Goal: Task Accomplishment & Management: Manage account settings

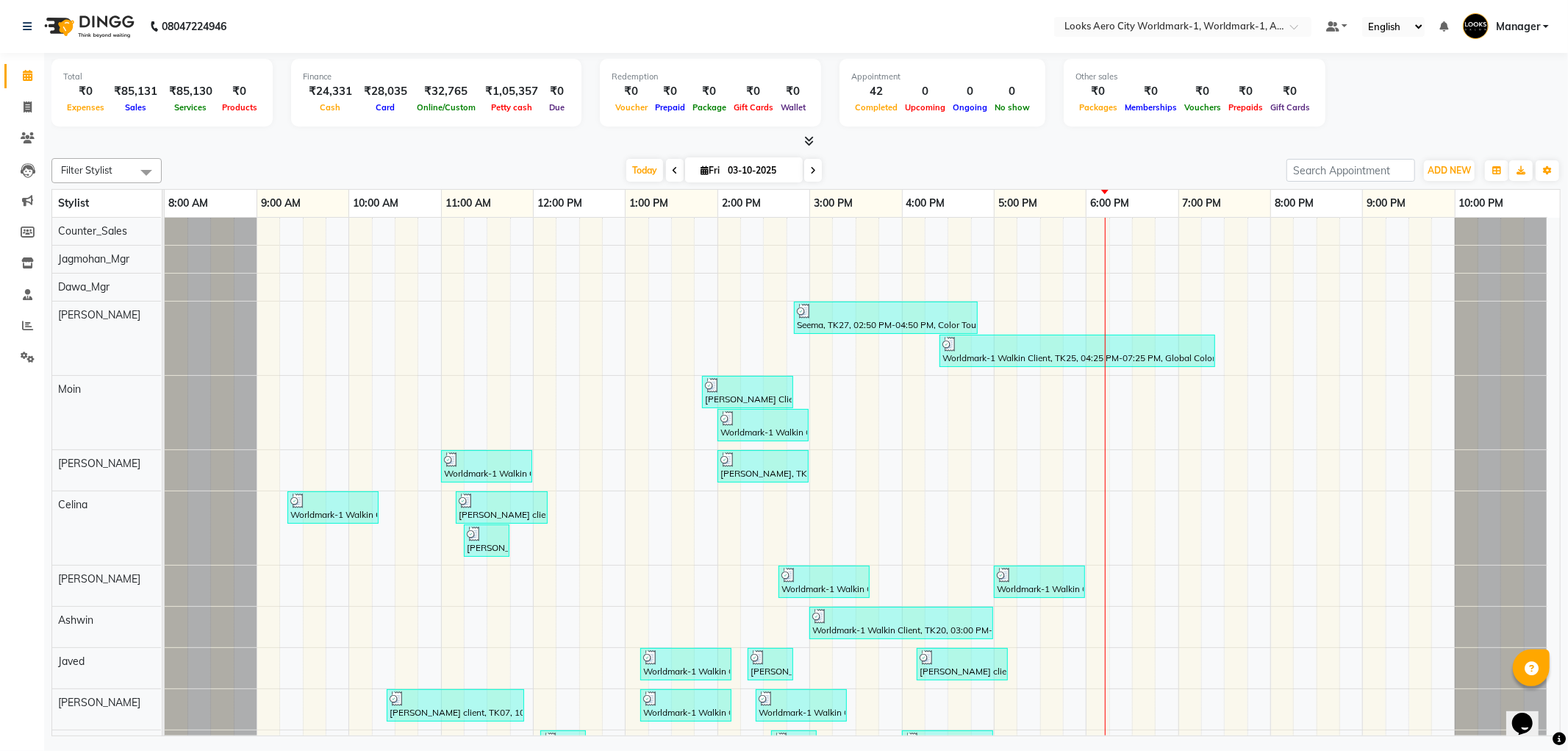
click at [18, 26] on div "08047224946" at bounding box center [124, 27] width 226 height 41
click at [31, 28] on icon at bounding box center [28, 26] width 9 height 10
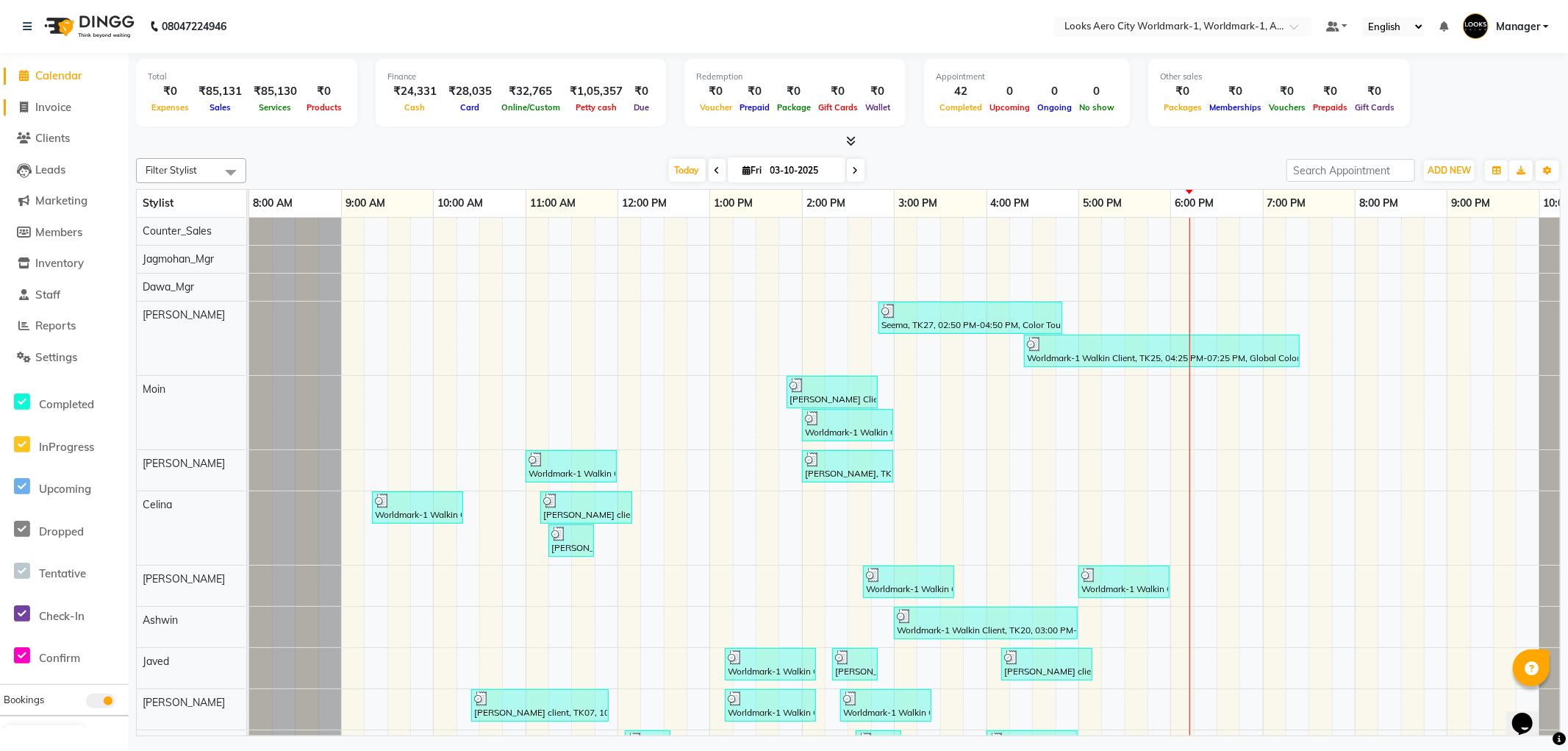
click at [66, 100] on span "Invoice" at bounding box center [53, 107] width 36 height 14
select select "service"
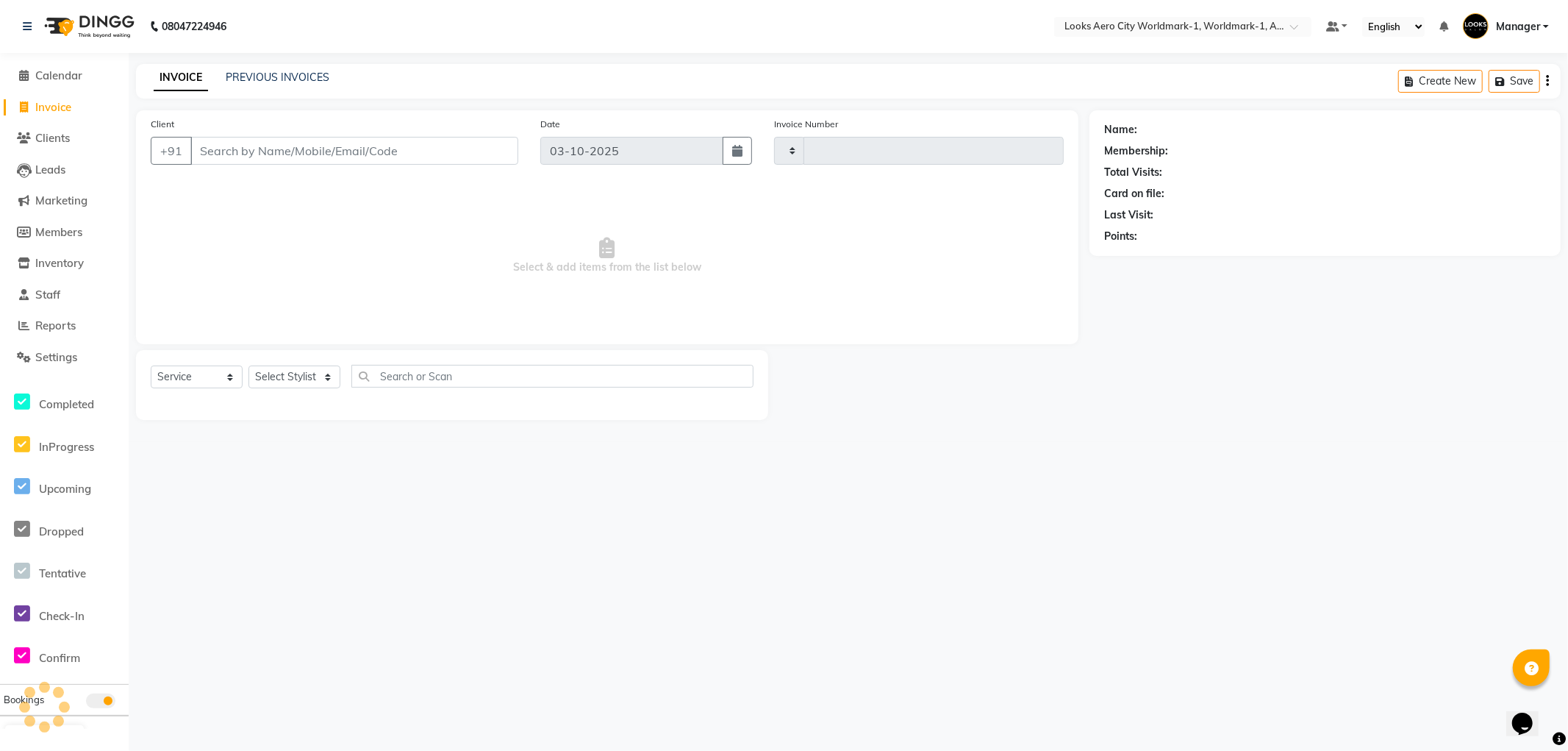
click at [64, 106] on span "Invoice" at bounding box center [53, 107] width 36 height 14
select select "service"
click at [283, 155] on input "Client" at bounding box center [354, 151] width 328 height 28
type input "8438"
type input "wo"
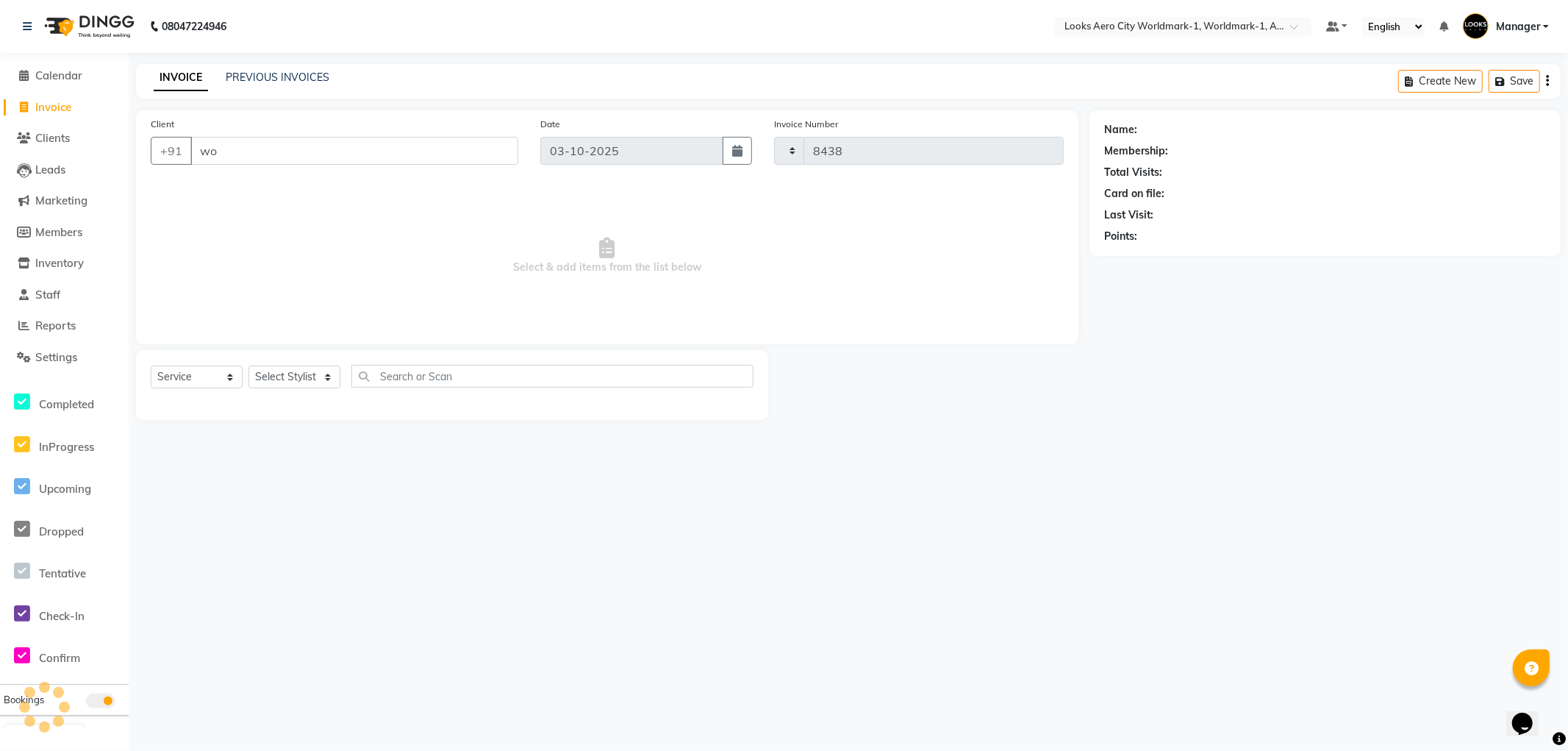
select select "8573"
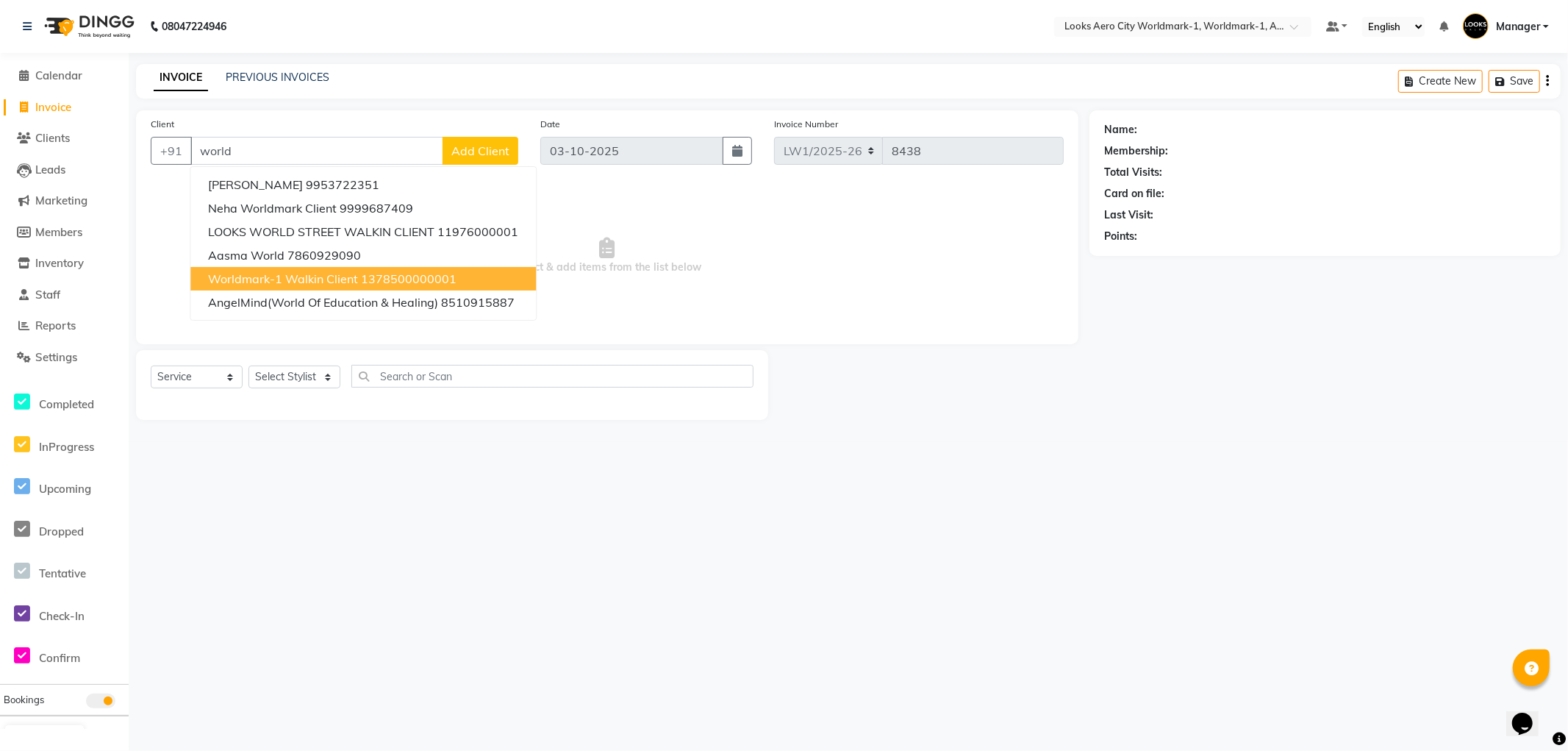
click at [268, 280] on span "Worldmark-1 Walkin Client" at bounding box center [283, 279] width 150 height 15
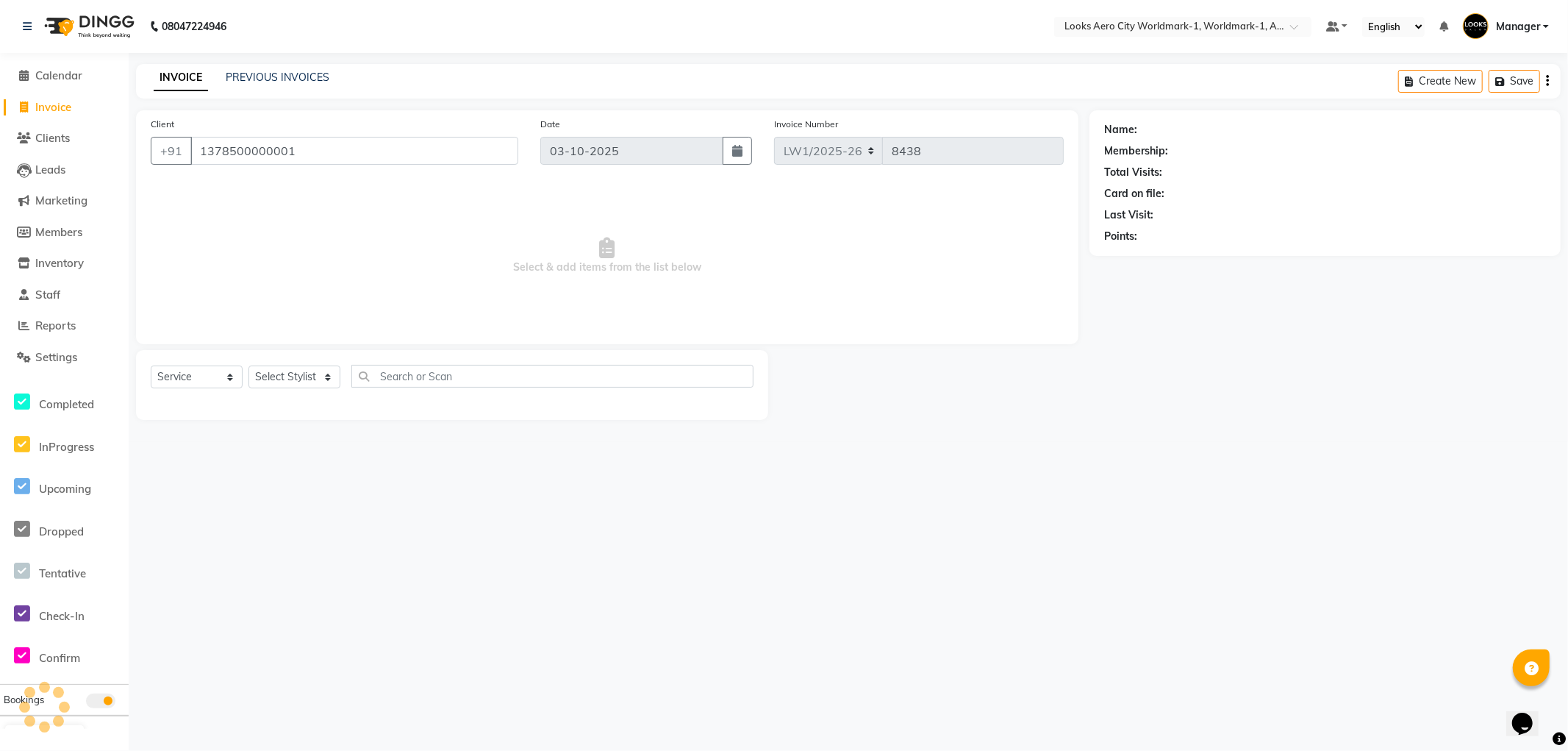
type input "1378500000001"
drag, startPoint x: 291, startPoint y: 377, endPoint x: 287, endPoint y: 366, distance: 11.7
click at [291, 377] on select "Select Stylist Abhishek_Nails Amita Chauhan Anil Ashwin Celina Counter_Sales Da…" at bounding box center [295, 377] width 92 height 23
select select "1: Object"
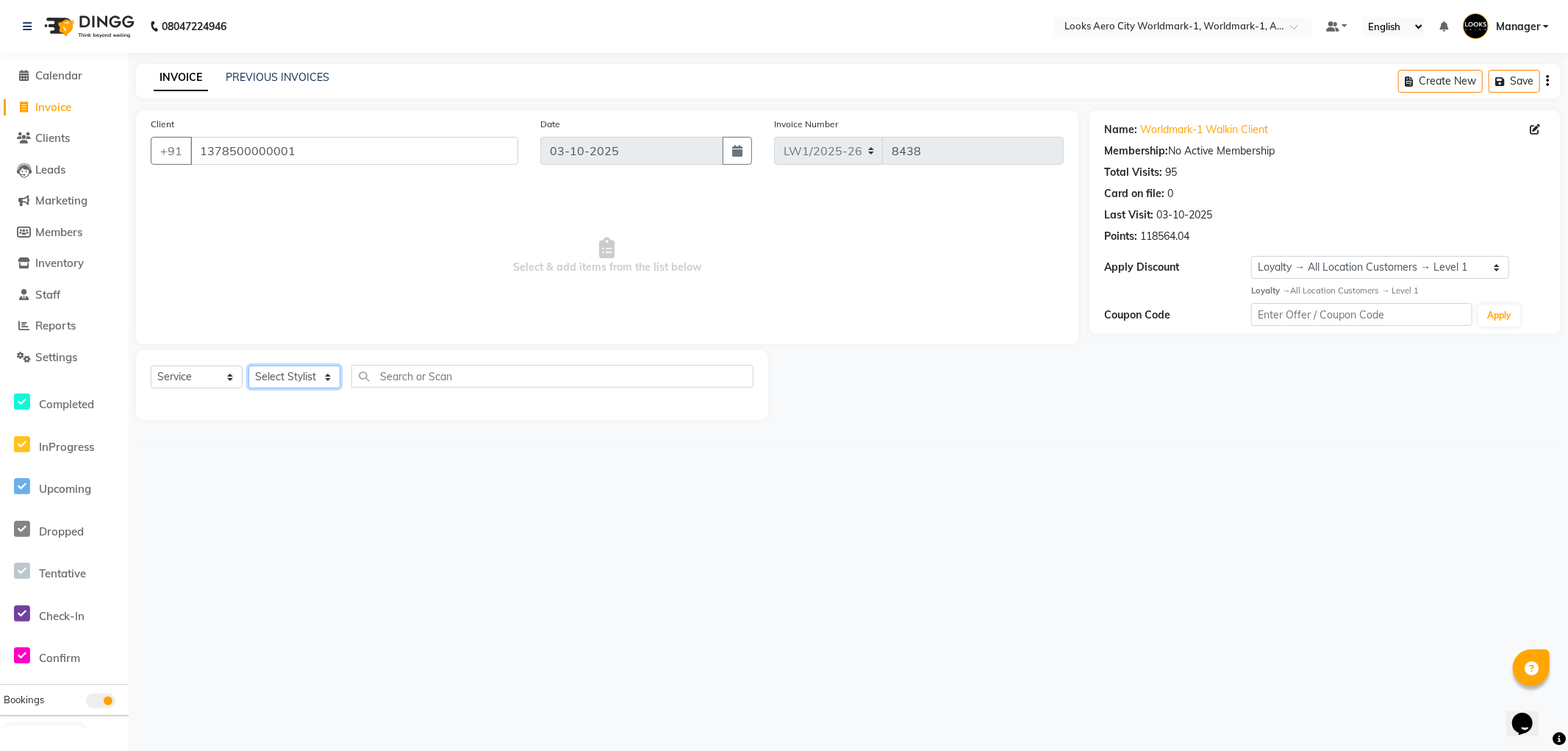
select select "84541"
click at [249, 366] on select "Select Stylist Abhishek_Nails Amita Chauhan Anil Ashwin Celina Counter_Sales Da…" at bounding box center [295, 377] width 92 height 23
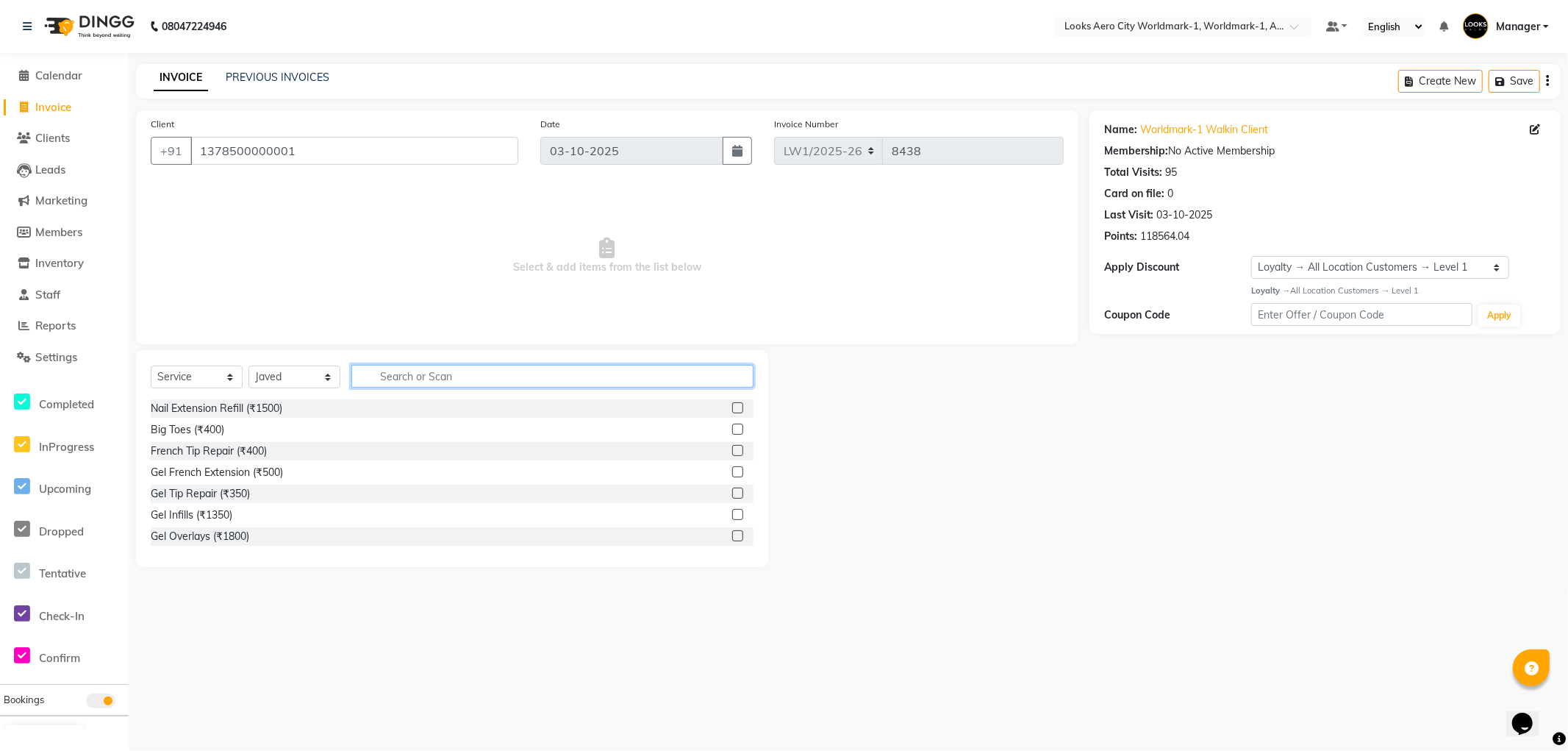
click at [420, 380] on input "text" at bounding box center [553, 377] width 403 height 23
type input "cut"
drag, startPoint x: 722, startPoint y: 430, endPoint x: 655, endPoint y: 418, distance: 68.1
click at [732, 428] on label at bounding box center [738, 429] width 11 height 11
click at [732, 428] on input "checkbox" at bounding box center [737, 429] width 9 height 9
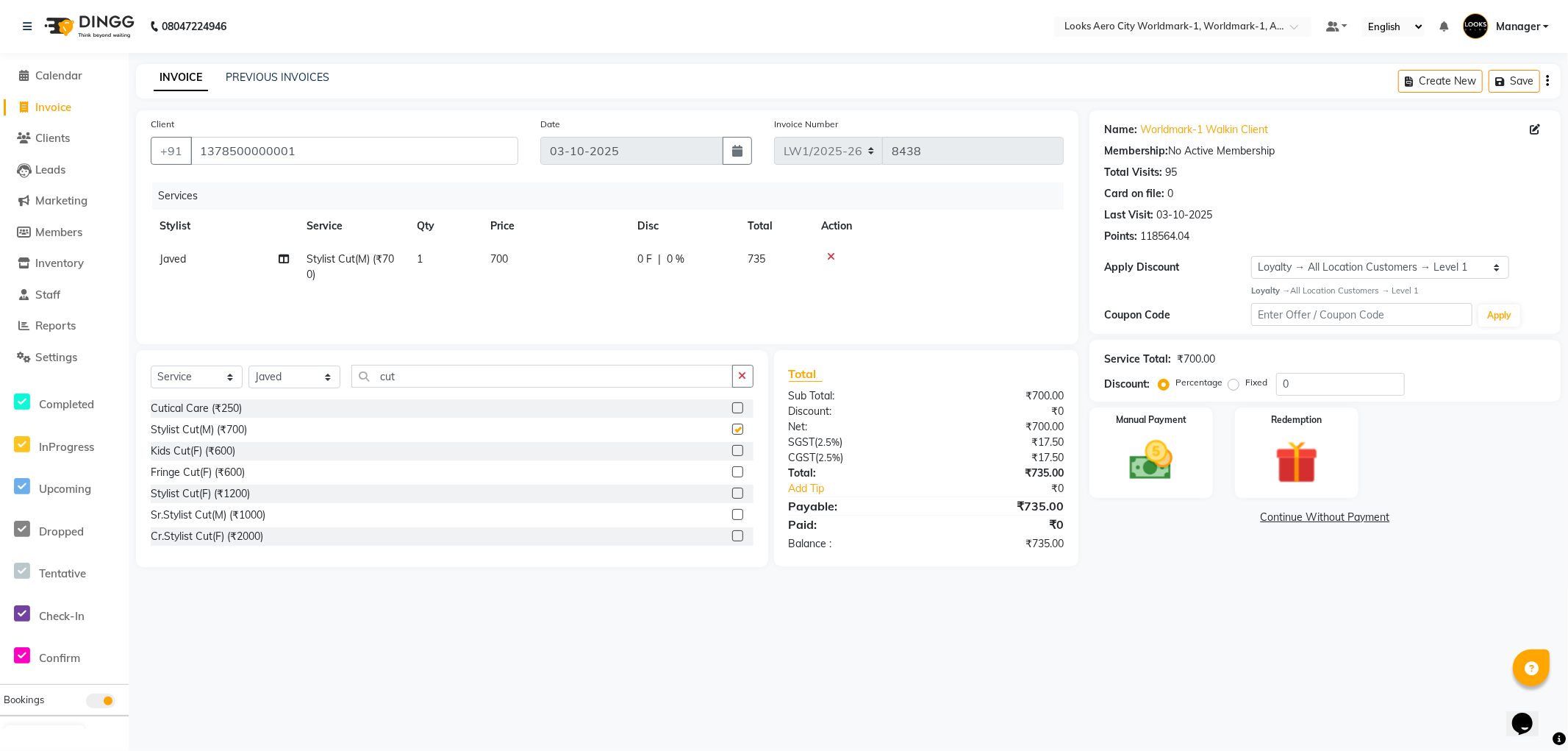
checkbox input "false"
drag, startPoint x: 447, startPoint y: 377, endPoint x: 356, endPoint y: 377, distance: 91.0
click at [356, 377] on input "cut" at bounding box center [542, 377] width 382 height 23
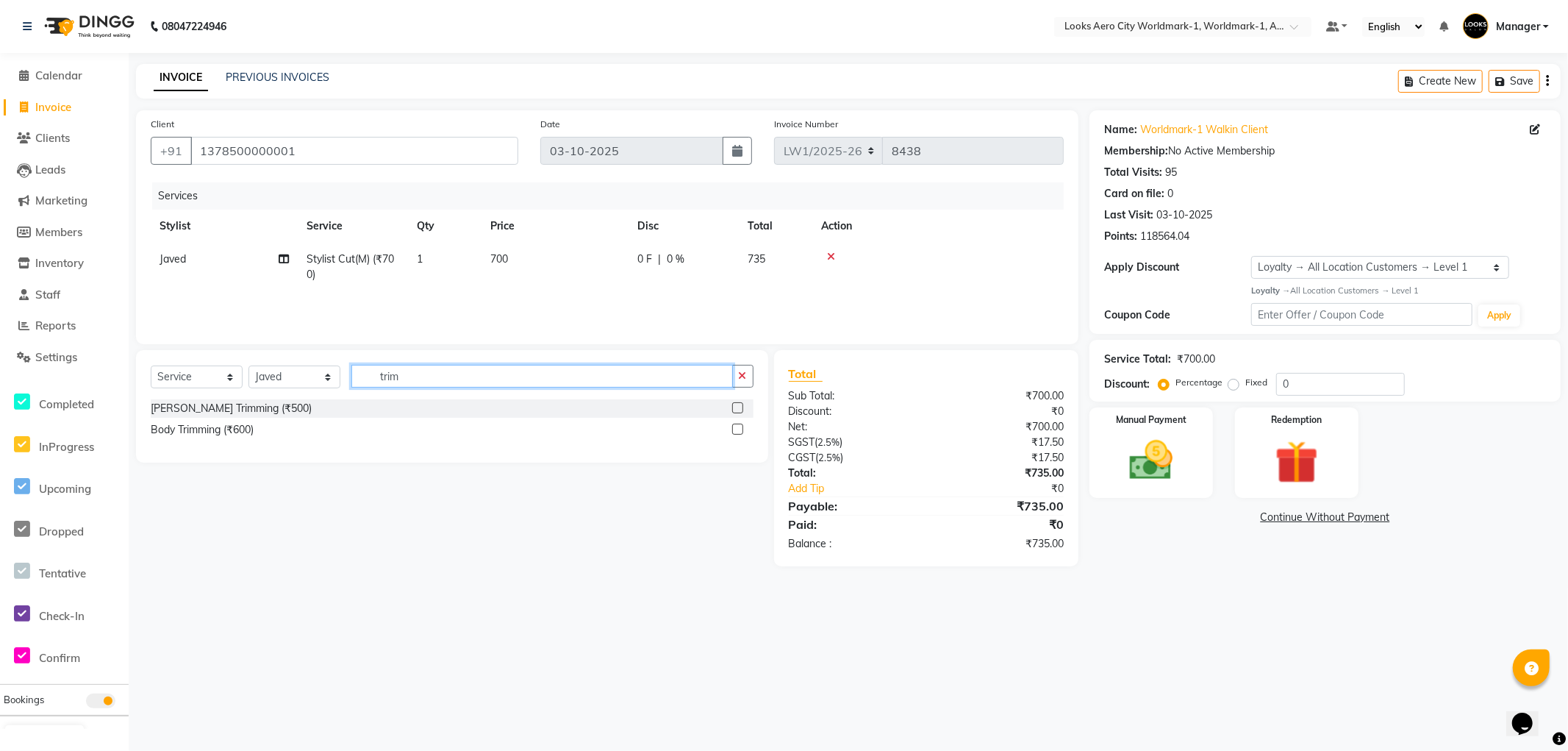
type input "trim"
click at [736, 407] on label at bounding box center [738, 408] width 11 height 11
click at [736, 407] on input "checkbox" at bounding box center [737, 408] width 9 height 9
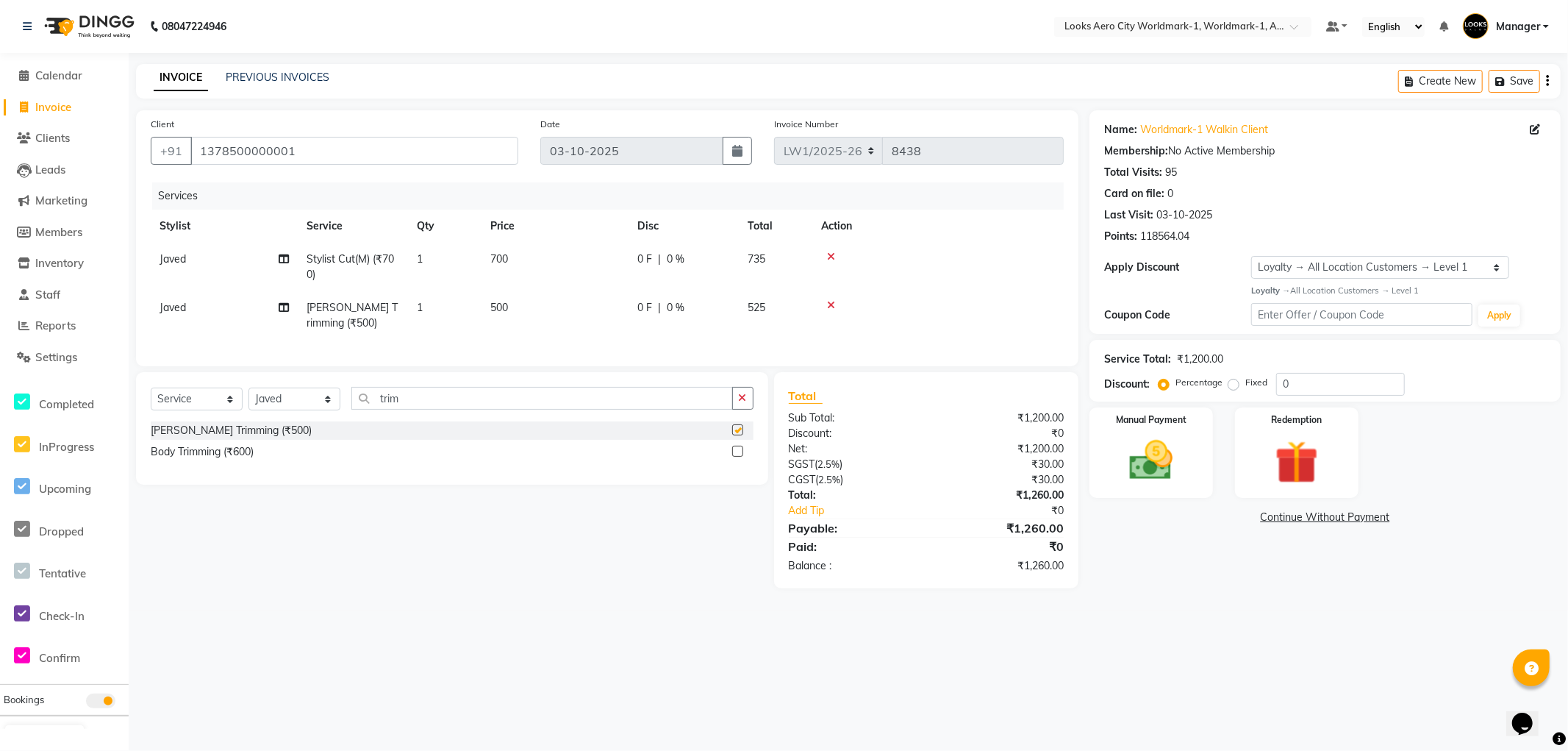
checkbox input "false"
click at [259, 410] on select "Select Stylist [PERSON_NAME] [PERSON_NAME] [PERSON_NAME] [PERSON_NAME] Counter_…" at bounding box center [295, 399] width 92 height 23
select select "84554"
click at [249, 400] on select "Select Stylist [PERSON_NAME] [PERSON_NAME] [PERSON_NAME] [PERSON_NAME] Counter_…" at bounding box center [295, 399] width 92 height 23
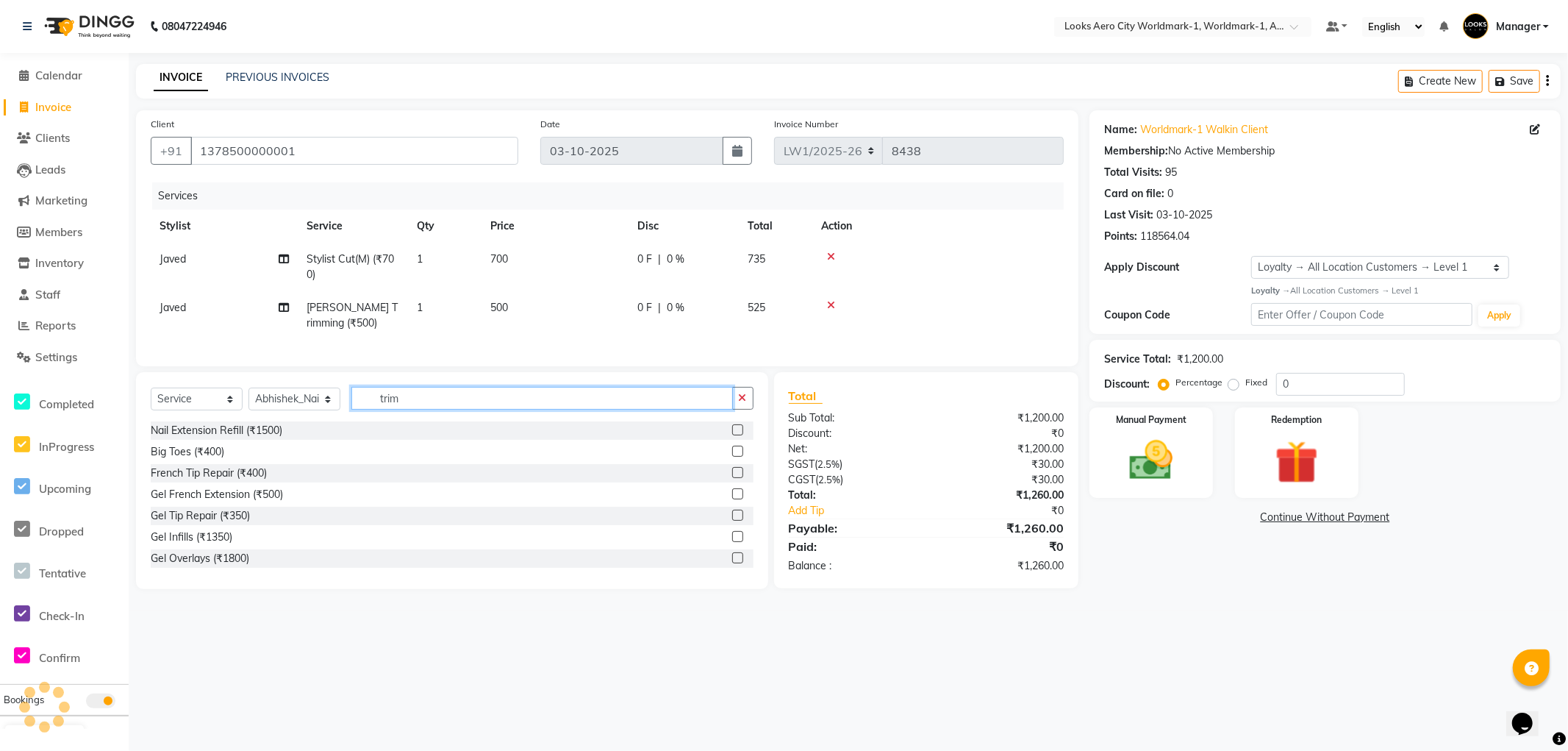
drag, startPoint x: 419, startPoint y: 413, endPoint x: 350, endPoint y: 423, distance: 69.7
click at [351, 422] on div "Select Service Product Membership Package Voucher Prepaid Gift Card Select Styl…" at bounding box center [452, 403] width 603 height 34
type input "extension"
drag, startPoint x: 724, startPoint y: 486, endPoint x: 716, endPoint y: 479, distance: 10.6
click at [732, 478] on label at bounding box center [738, 472] width 11 height 11
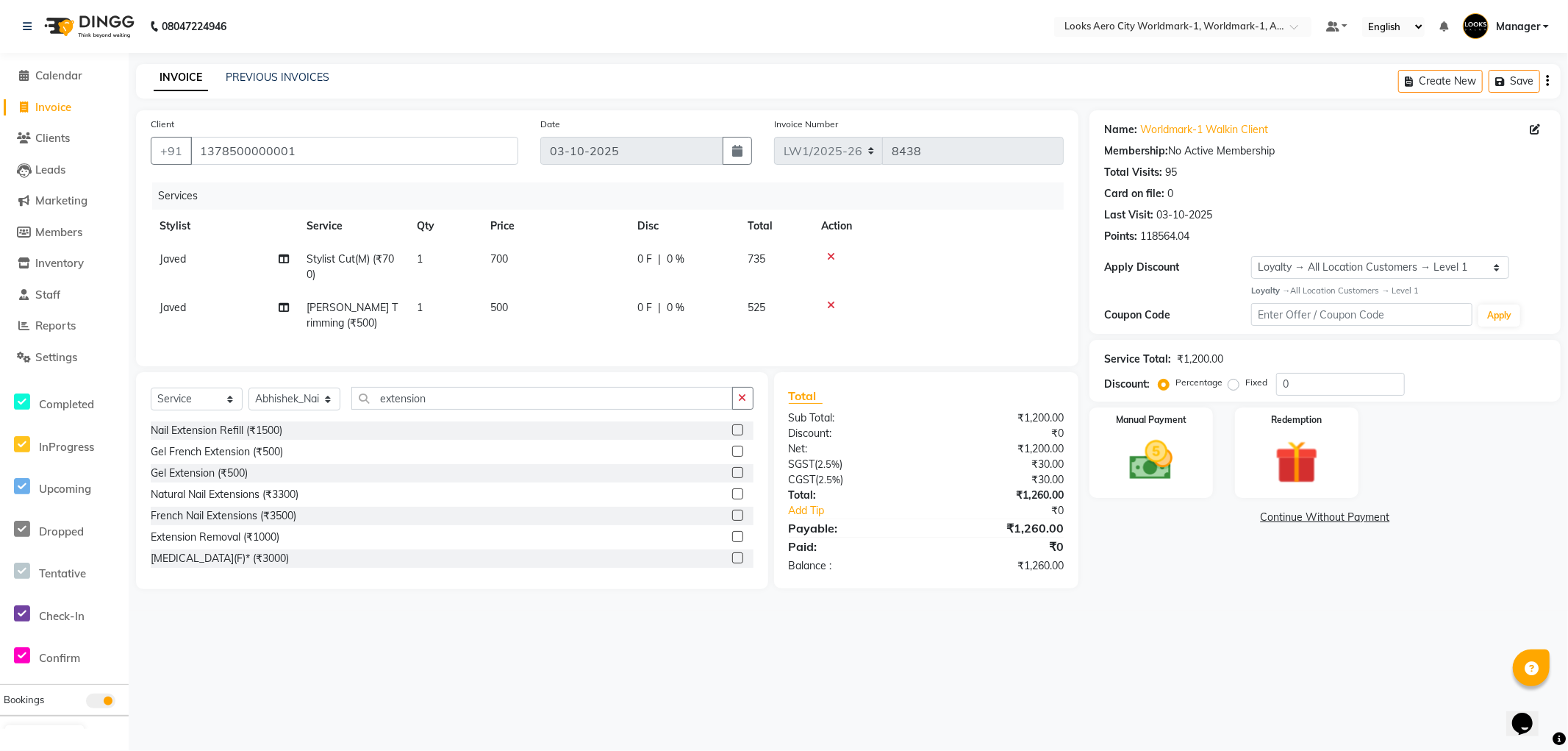
click at [732, 478] on input "checkbox" at bounding box center [737, 473] width 9 height 9
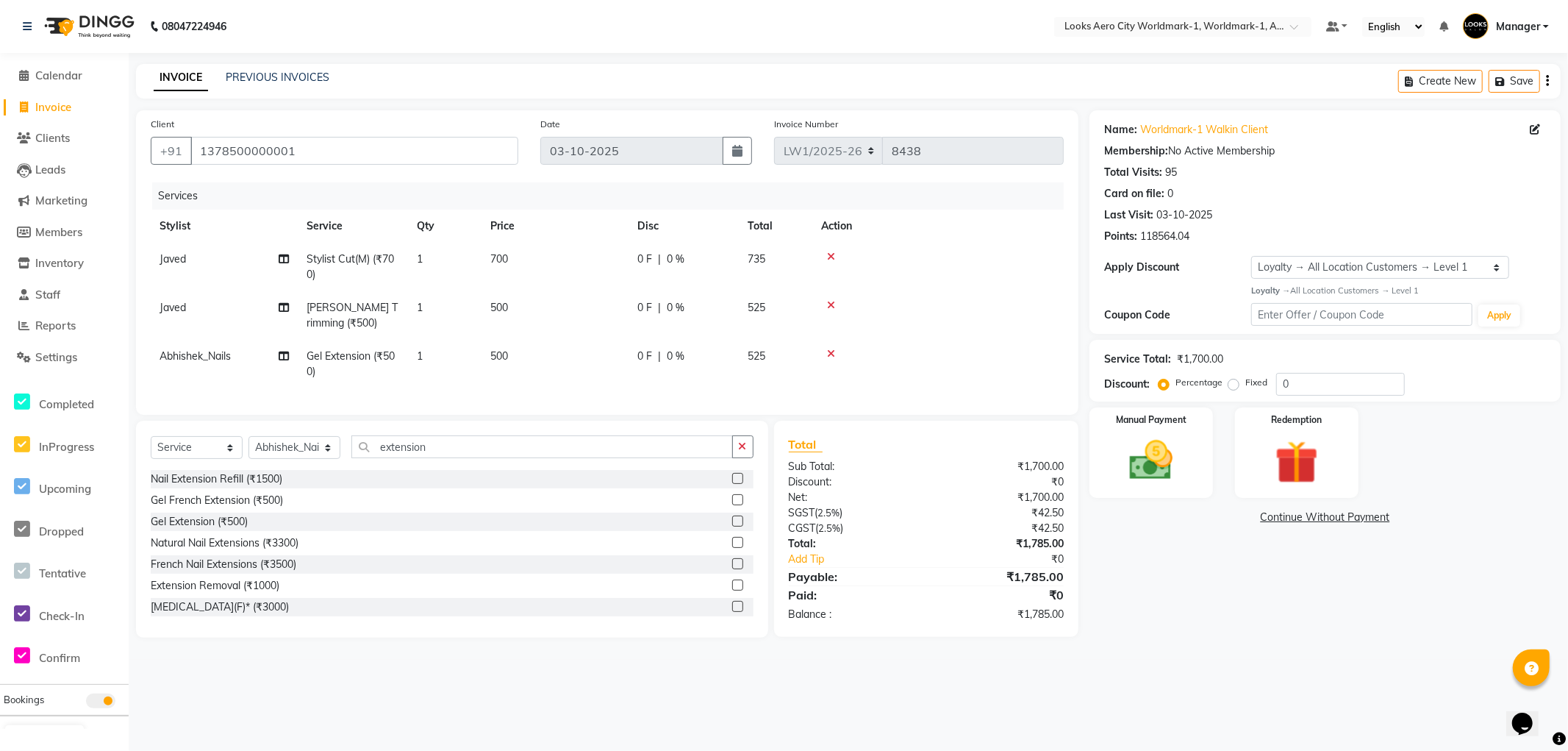
checkbox input "false"
drag, startPoint x: 571, startPoint y: 362, endPoint x: 579, endPoint y: 358, distance: 8.9
click at [572, 361] on td "500" at bounding box center [555, 364] width 147 height 48
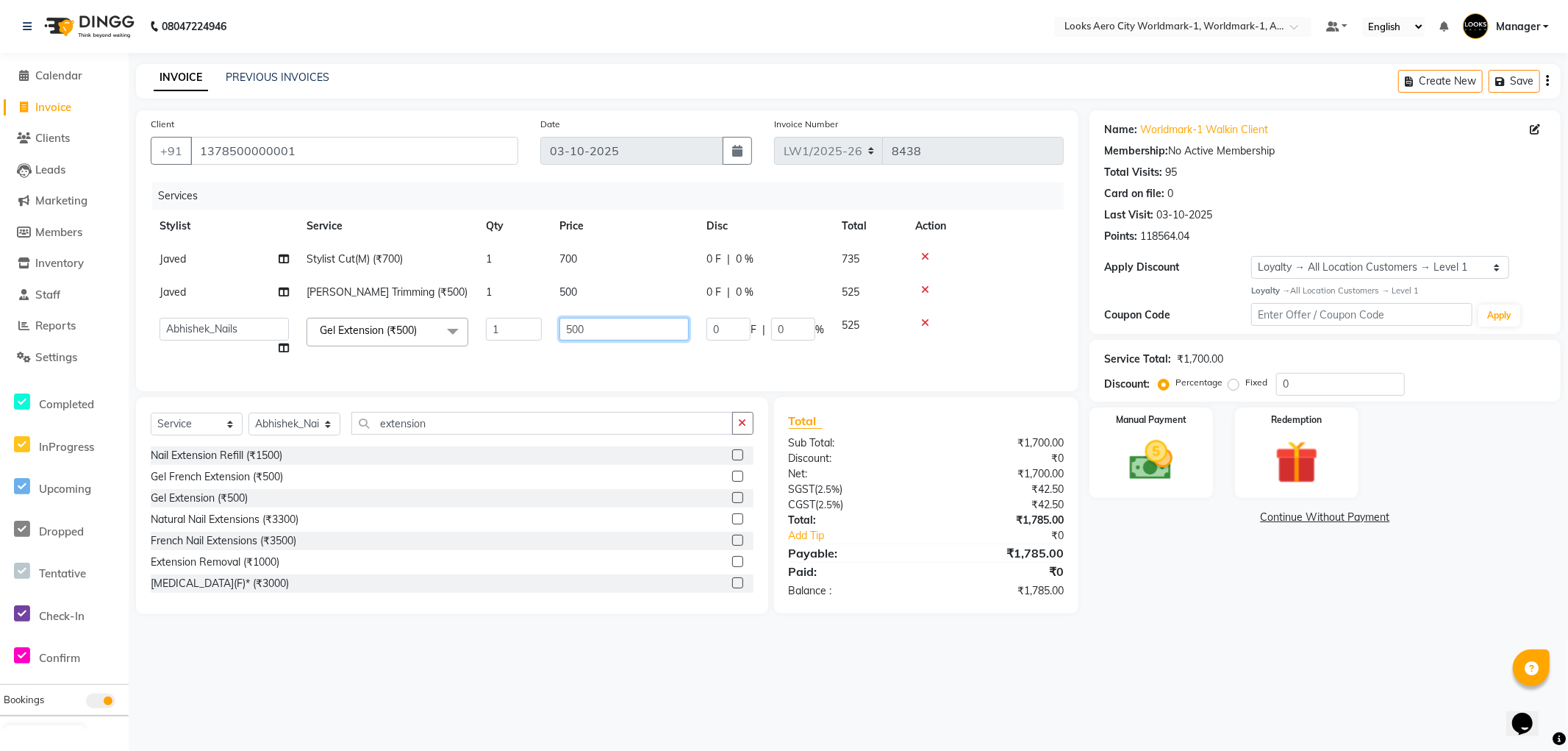
drag, startPoint x: 601, startPoint y: 325, endPoint x: 541, endPoint y: 328, distance: 60.1
click at [541, 328] on tr "Abhishek_Nails Amita Chauhan Anil Ashwin Celina Counter_Sales Dawa_Mgr Gaurav_P…" at bounding box center [607, 337] width 913 height 56
type input "3500"
click at [607, 296] on td "500" at bounding box center [624, 292] width 147 height 33
select select "84541"
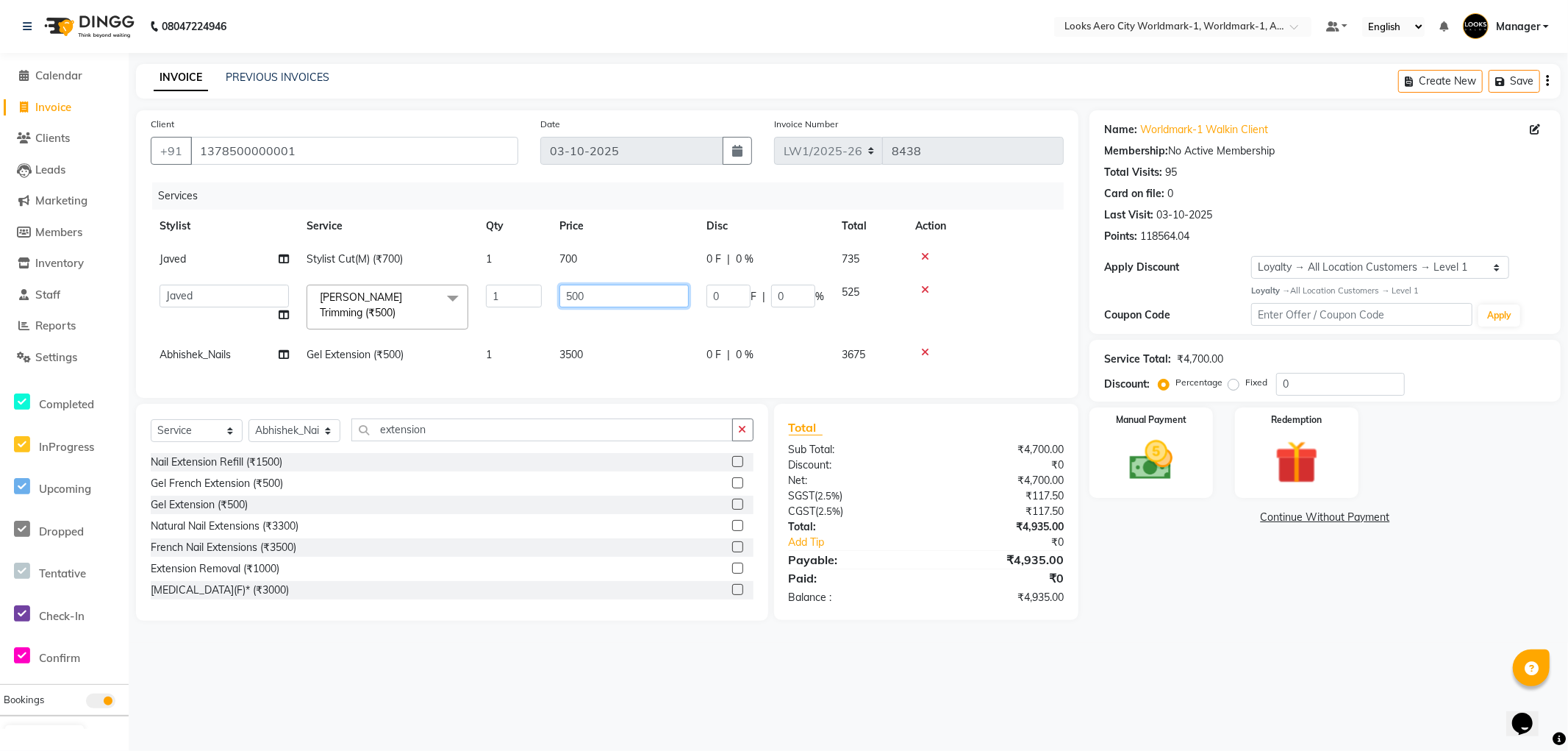
click at [526, 296] on tr "Abhishek_Nails Amita Chauhan Anil Ashwin Celina Counter_Sales Dawa_Mgr Gaurav_P…" at bounding box center [607, 307] width 913 height 63
type input "400"
click at [605, 262] on td "700" at bounding box center [624, 259] width 147 height 33
select select "84541"
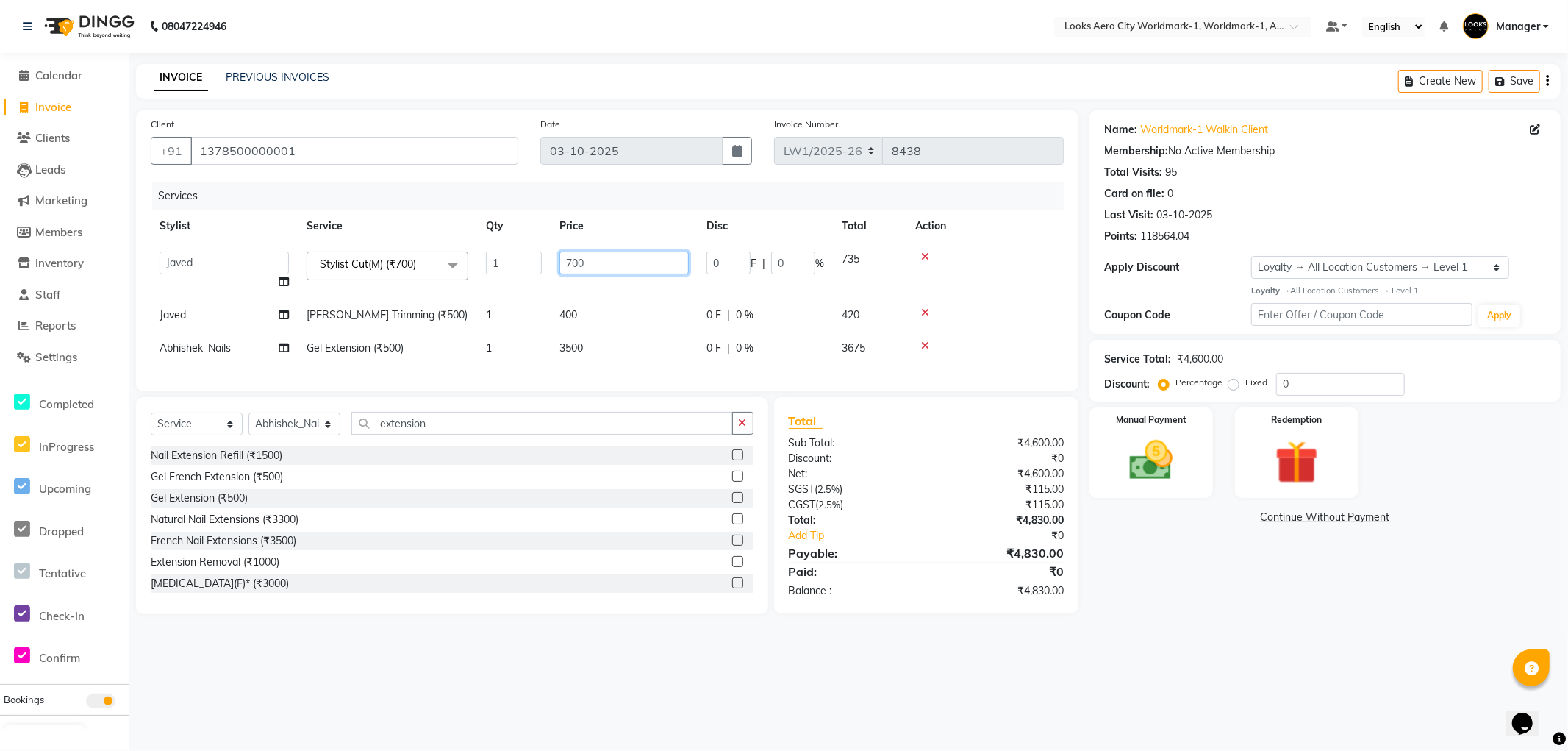
click at [541, 263] on tr "Abhishek_Nails Amita Chauhan Anil Ashwin Celina Counter_Sales Dawa_Mgr Gaurav_P…" at bounding box center [607, 270] width 913 height 56
type input "600"
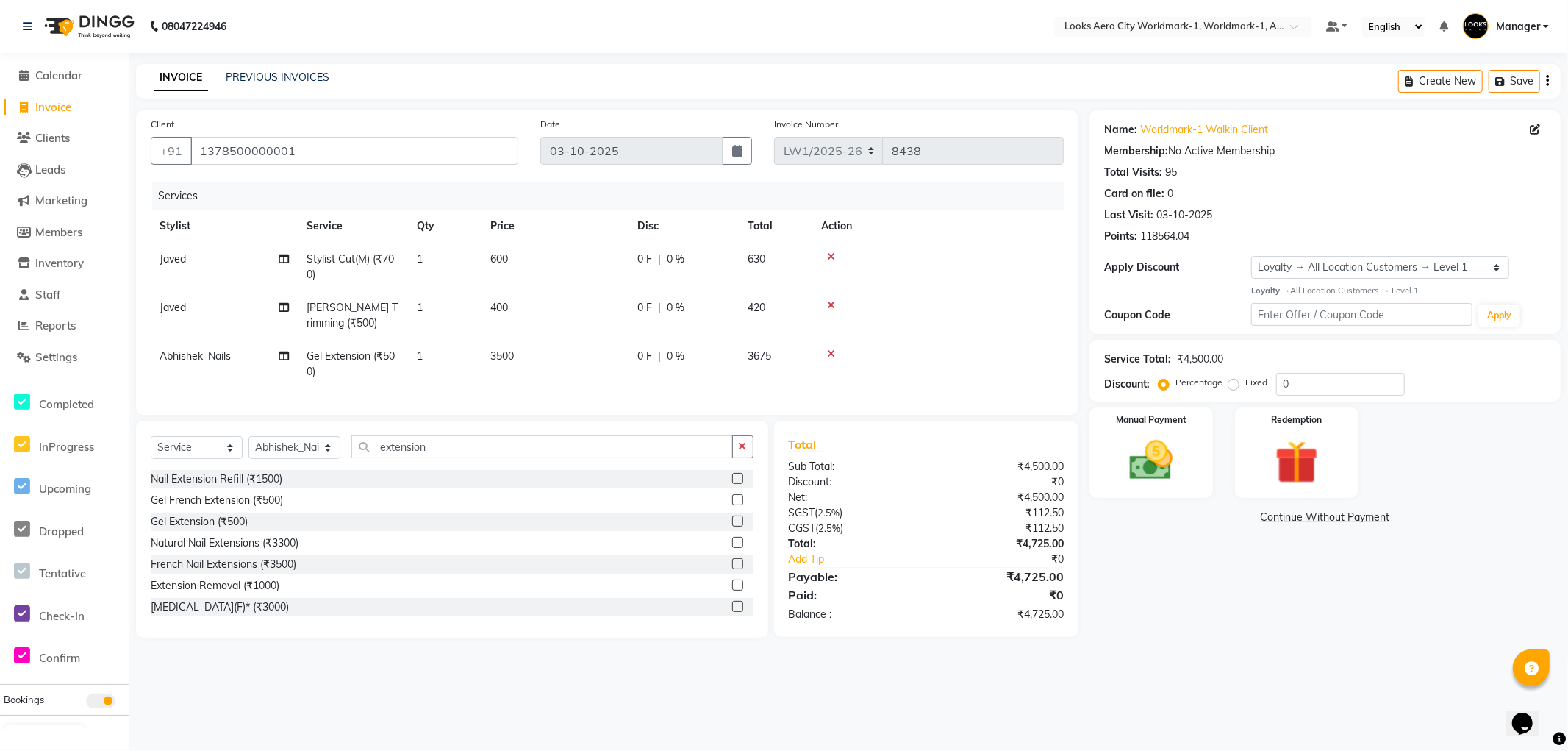
click at [662, 663] on div "08047224946 Select Location × Looks Aero City Worldmark-1, Worldmark-1, Aerocit…" at bounding box center [784, 375] width 1568 height 751
drag, startPoint x: 291, startPoint y: 150, endPoint x: 198, endPoint y: 147, distance: 93.0
click at [198, 147] on input "1378500000001" at bounding box center [354, 151] width 328 height 28
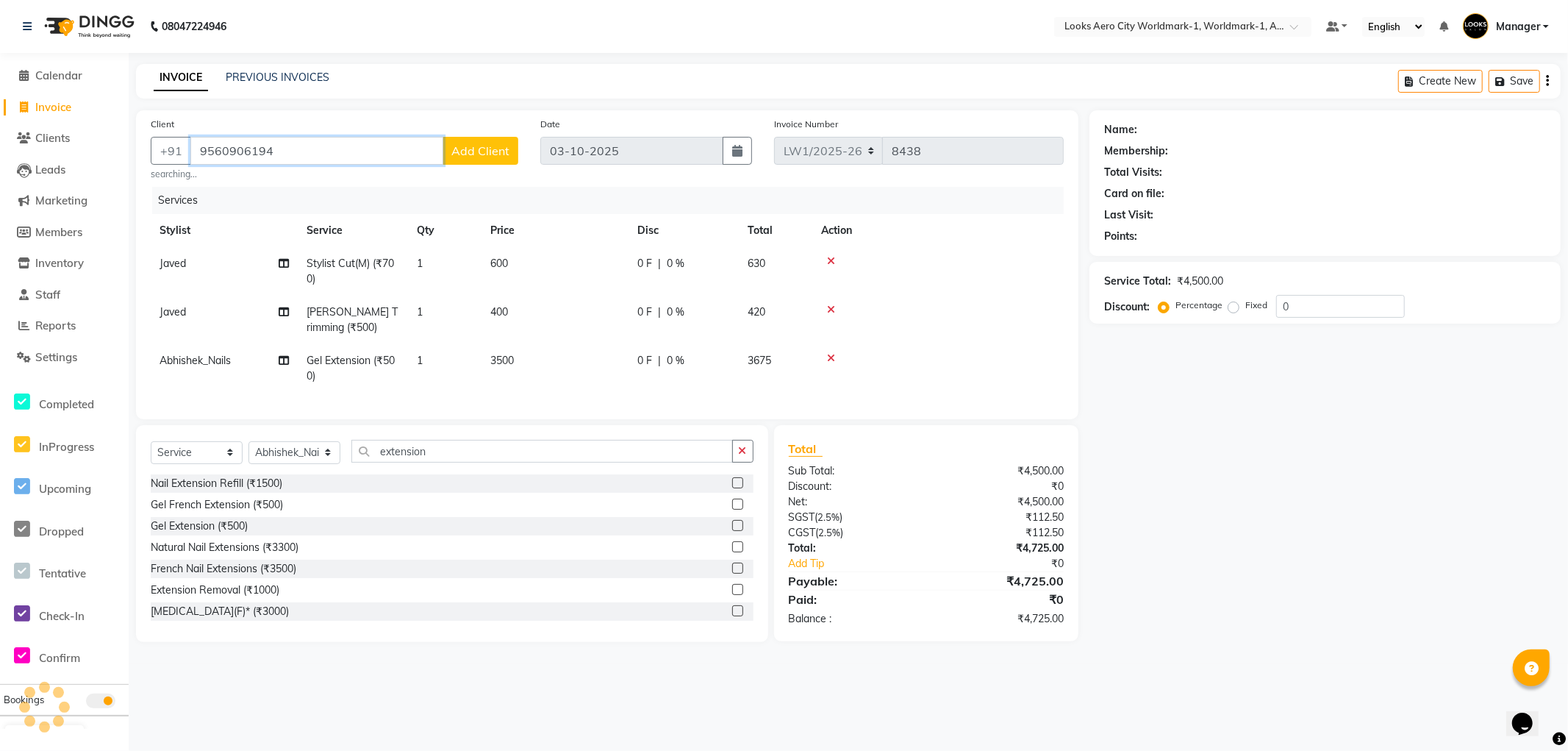
type input "9560906194"
click at [465, 142] on button "Add Client" at bounding box center [480, 151] width 76 height 28
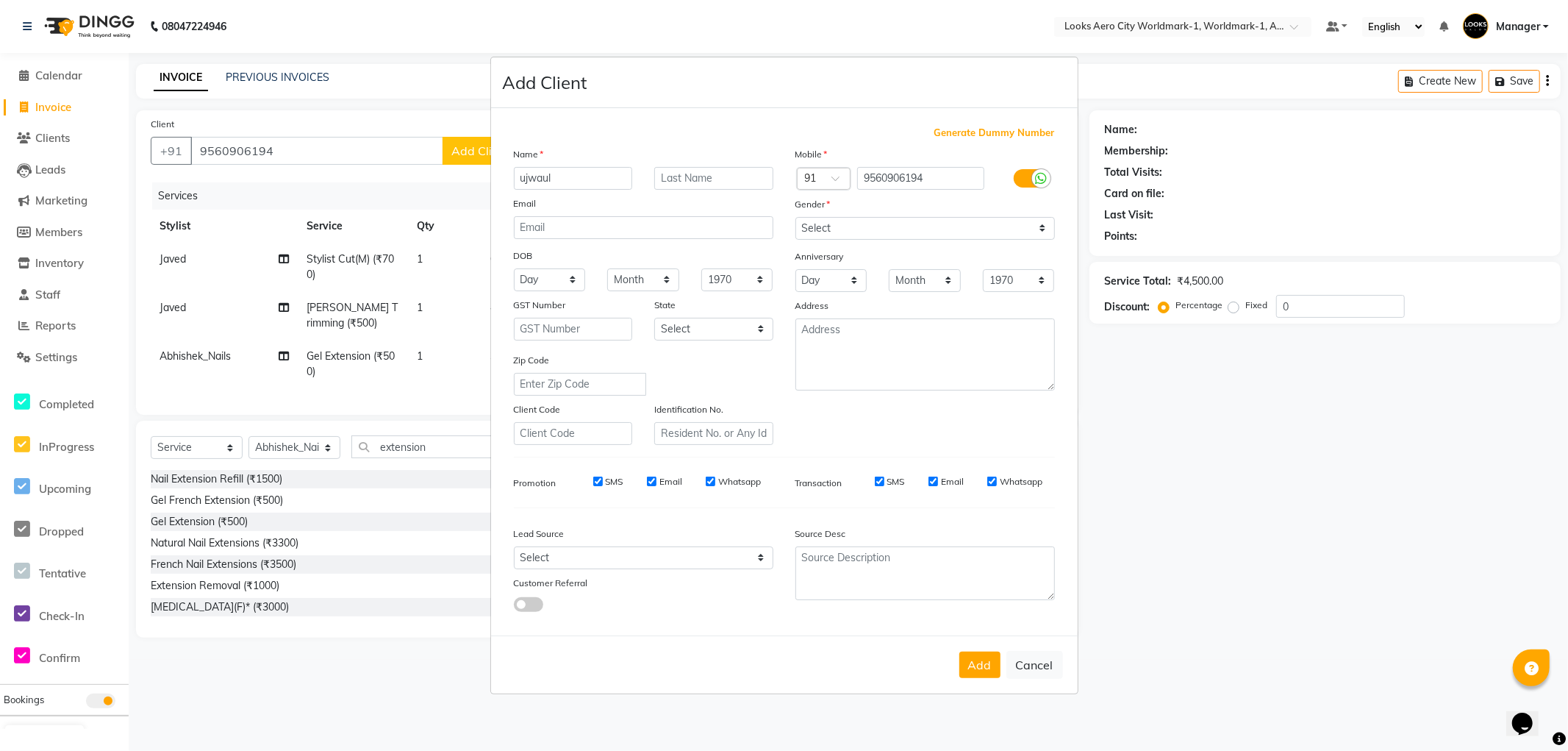
type input "ujwaul"
click at [688, 180] on input "text" at bounding box center [714, 178] width 119 height 23
type input "client"
click at [836, 227] on select "Select [DEMOGRAPHIC_DATA] [DEMOGRAPHIC_DATA] Other Prefer Not To Say" at bounding box center [925, 228] width 259 height 23
select select "male"
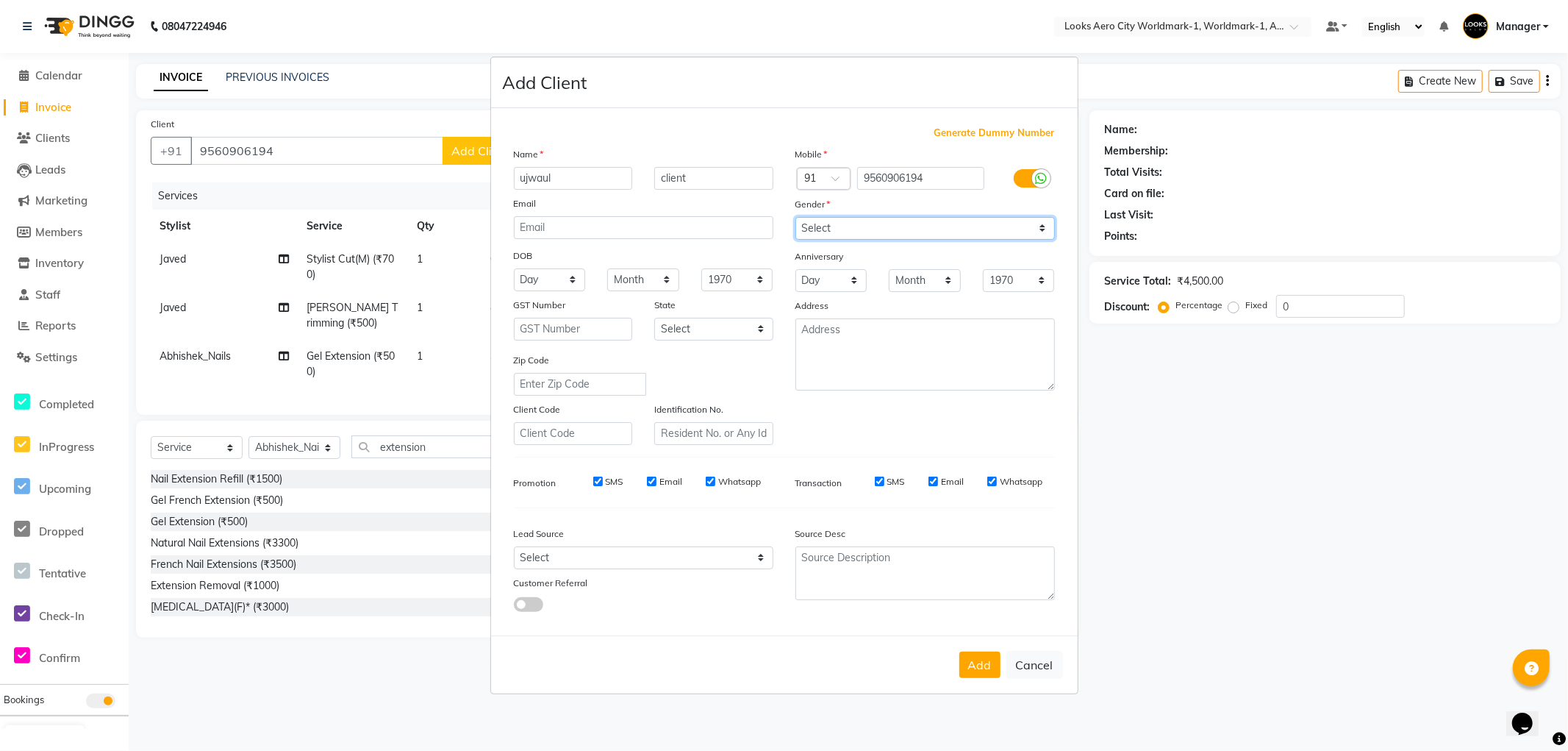
click at [796, 217] on select "Select [DEMOGRAPHIC_DATA] [DEMOGRAPHIC_DATA] Other Prefer Not To Say" at bounding box center [925, 228] width 259 height 23
click at [983, 665] on button "Add" at bounding box center [980, 664] width 41 height 27
select select
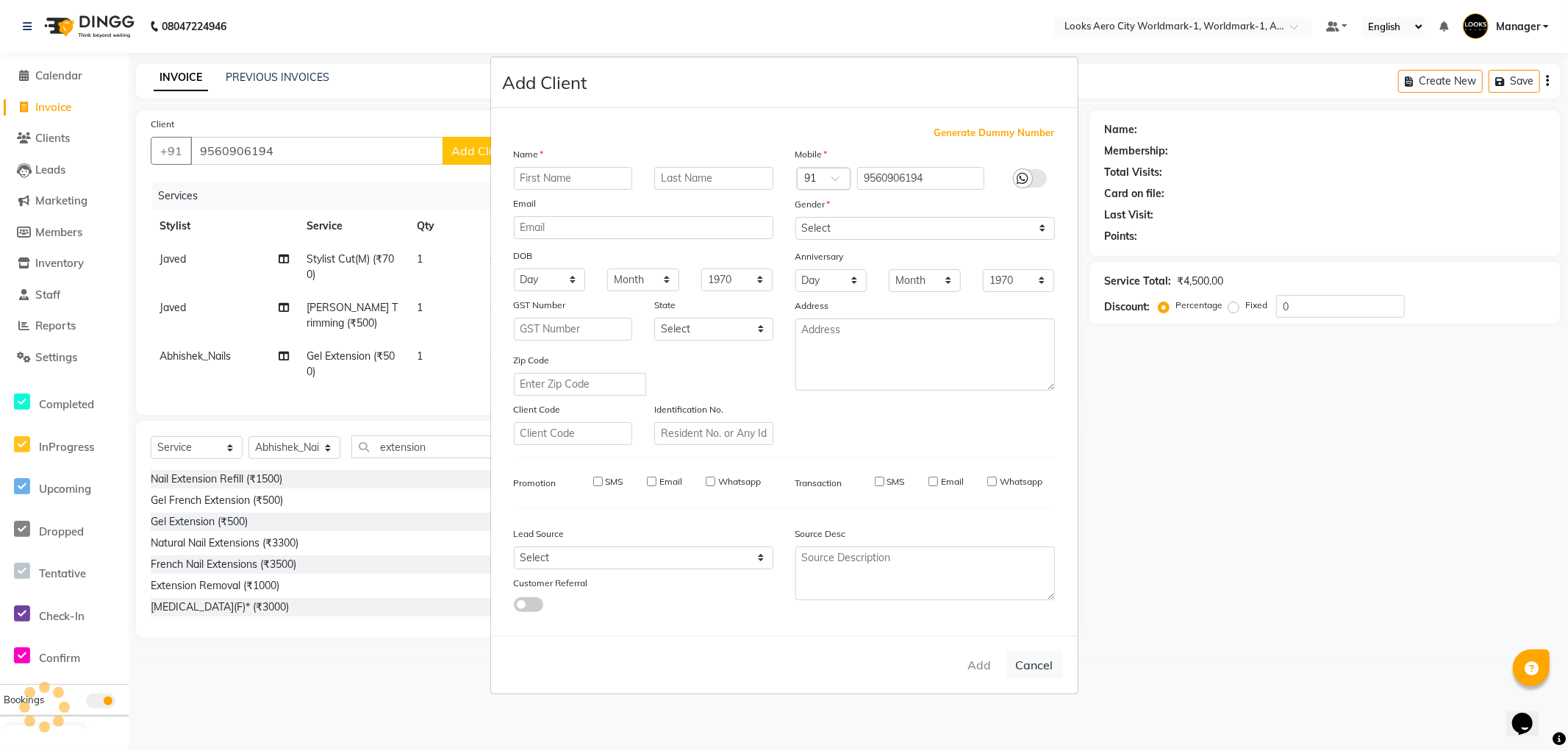
select select
checkbox input "false"
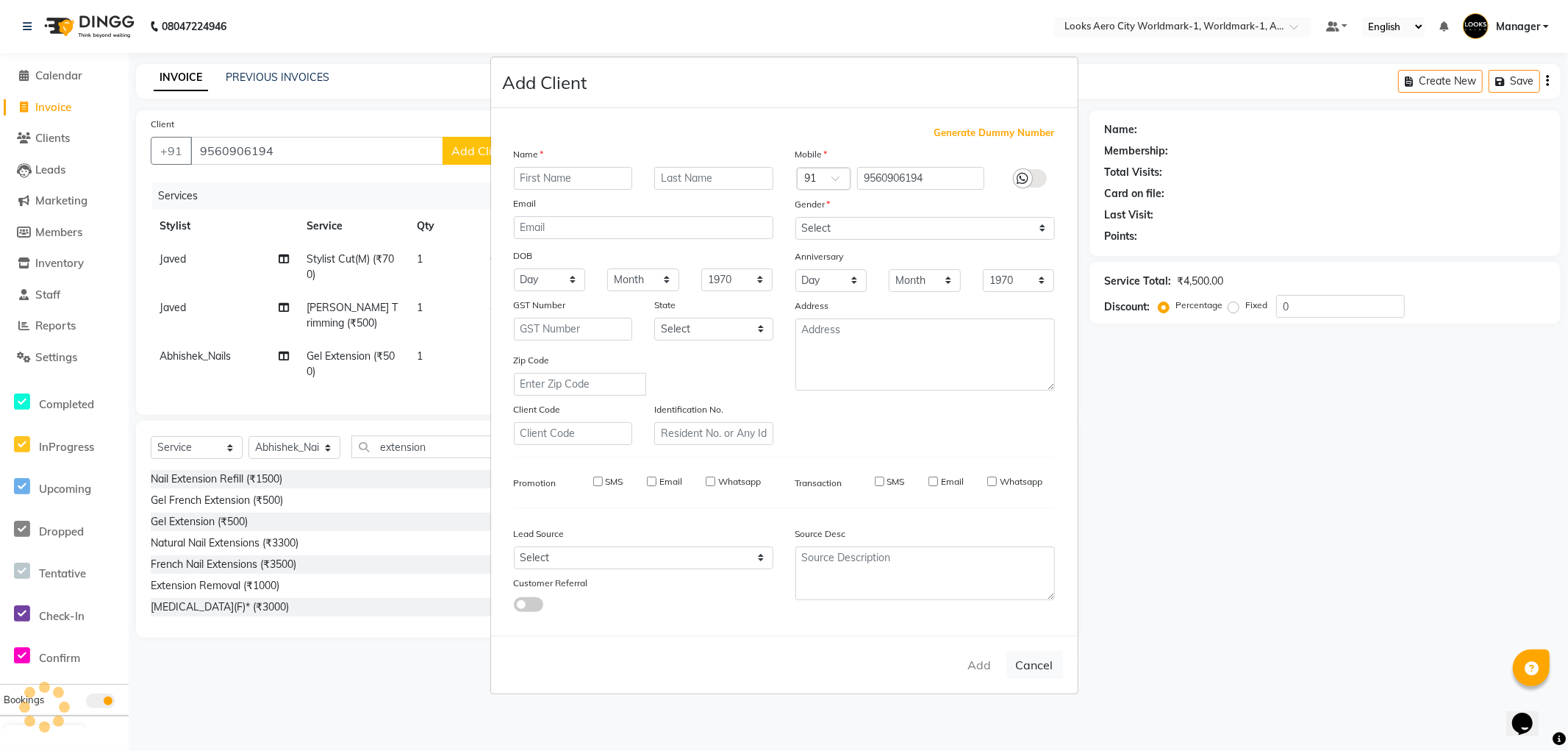
checkbox input "false"
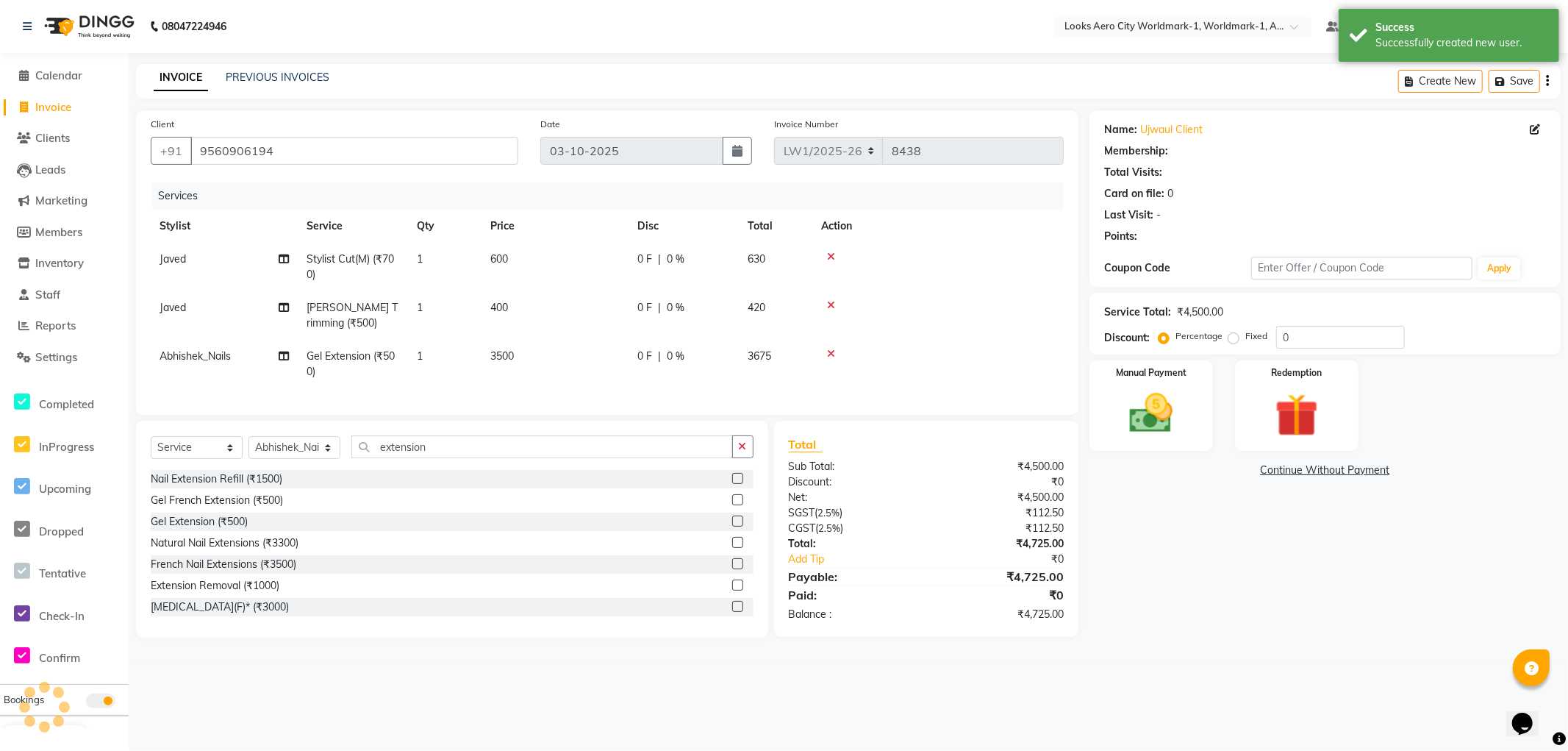
select select "1: Object"
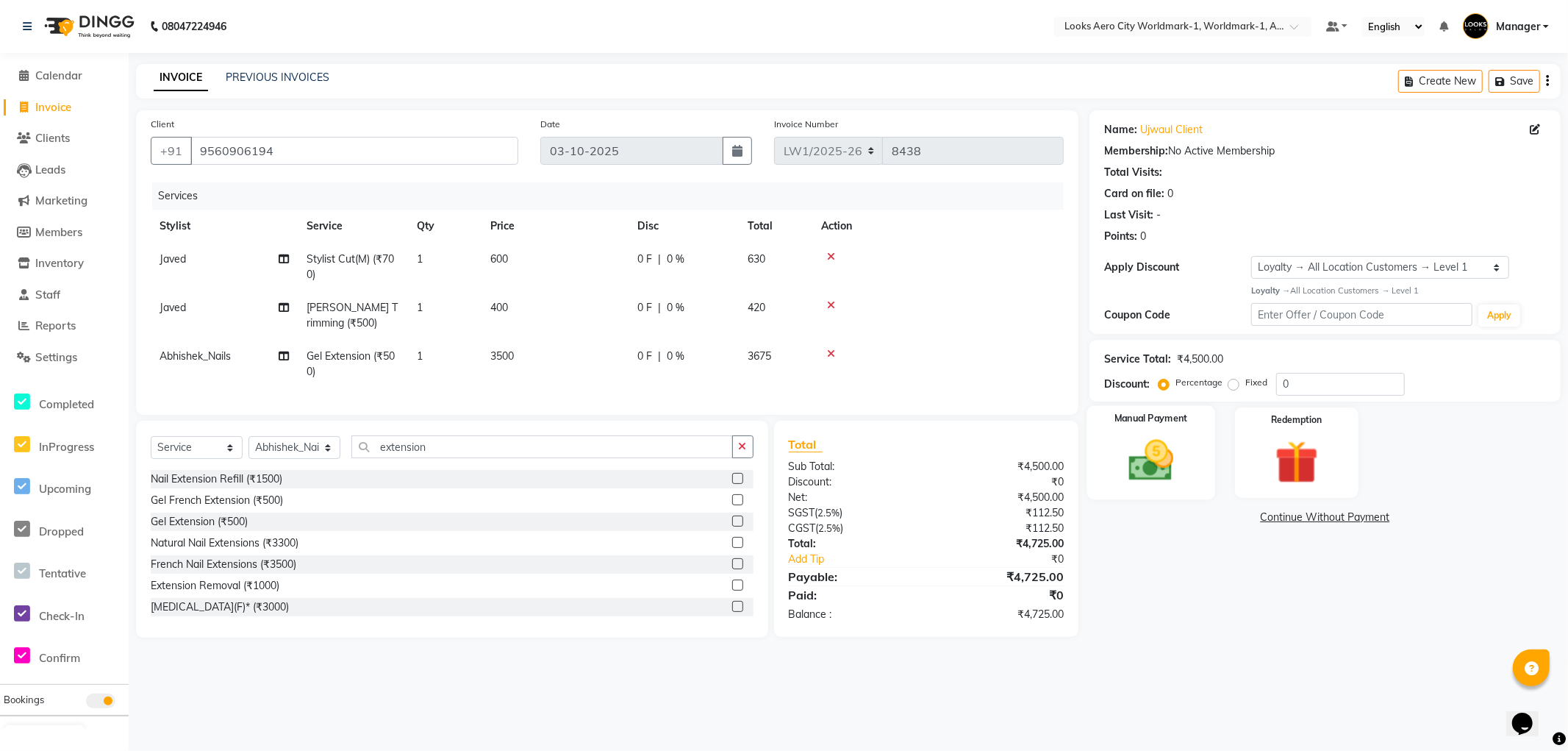
click at [1174, 478] on img at bounding box center [1152, 461] width 73 height 52
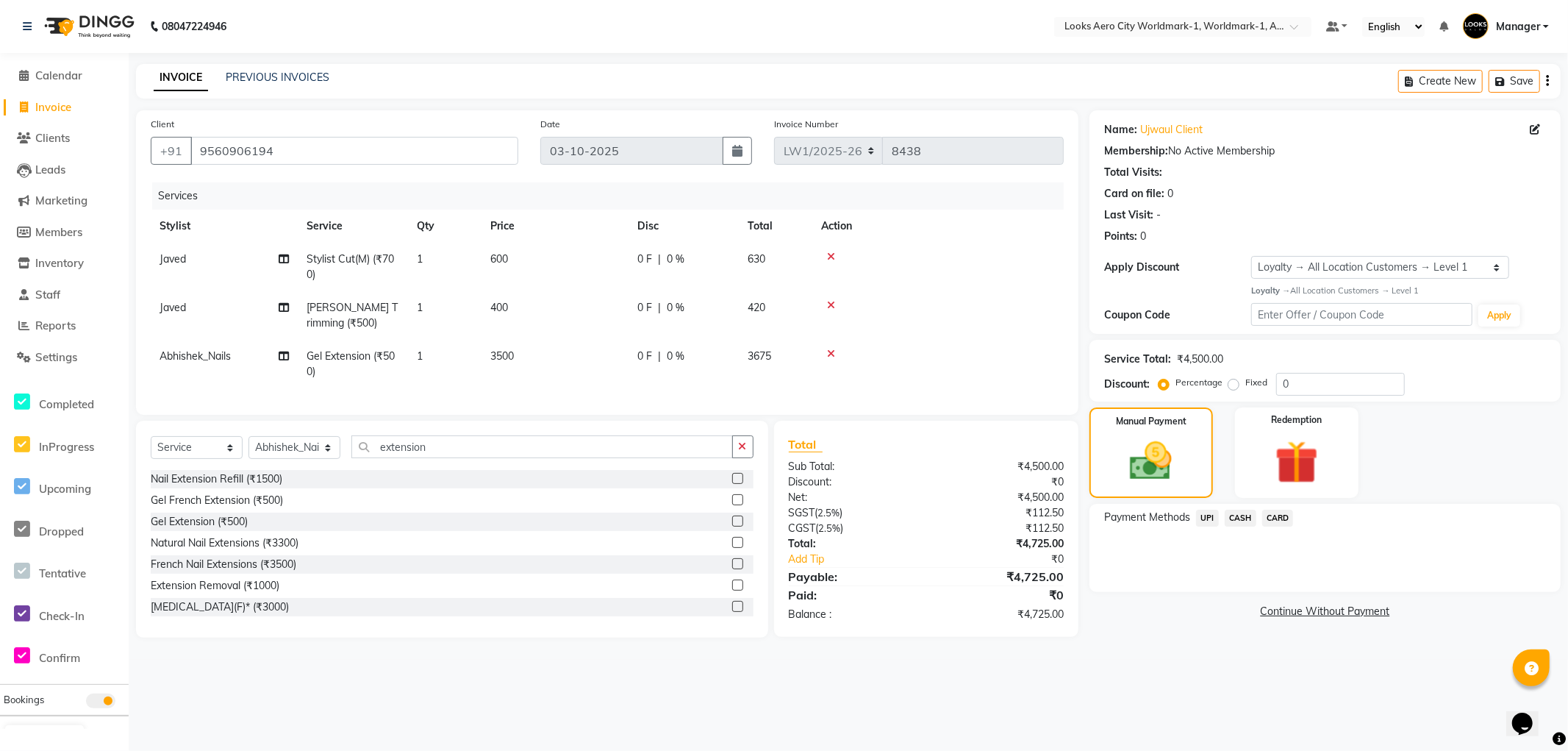
click at [1275, 518] on span "CARD" at bounding box center [1278, 518] width 31 height 17
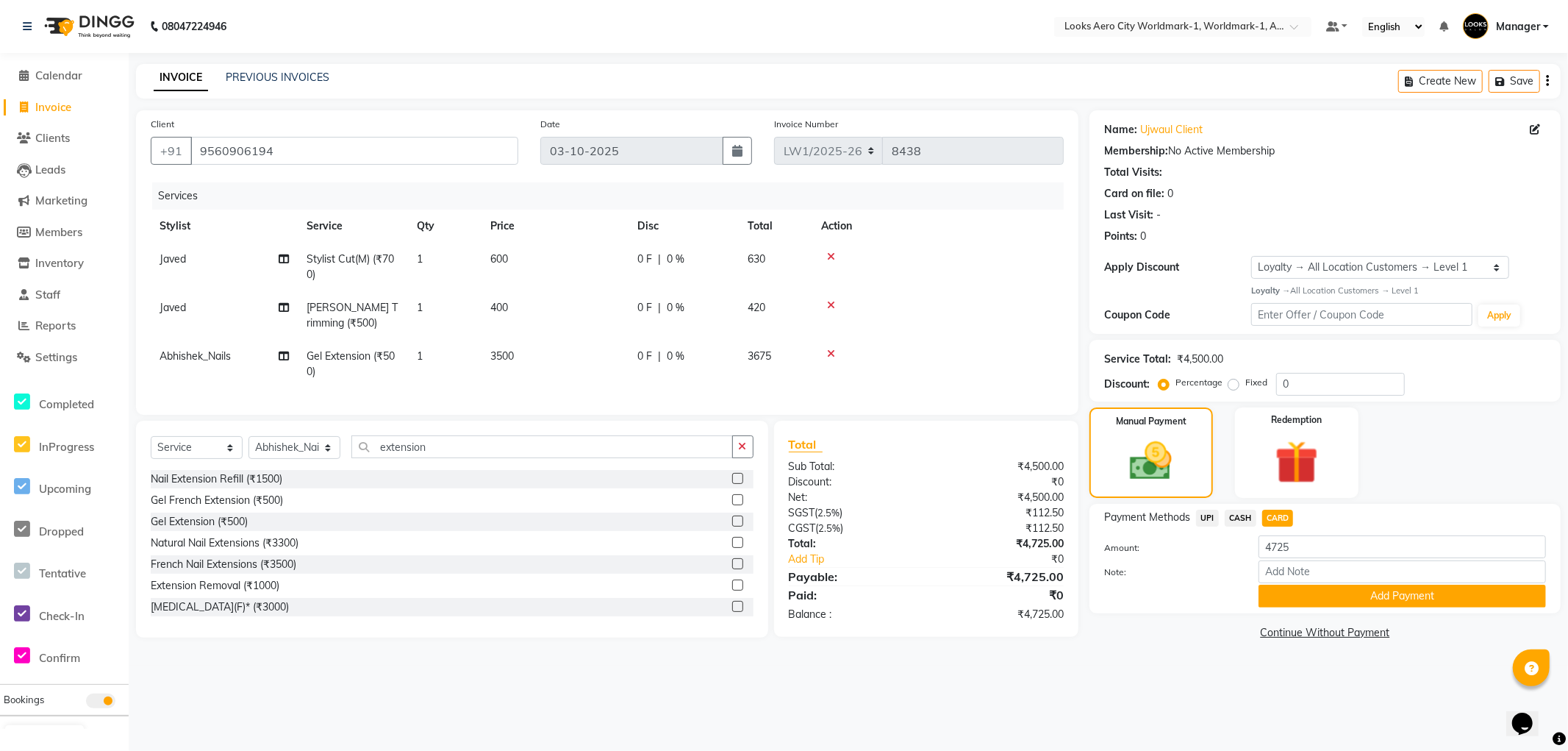
click at [1293, 594] on button "Add Payment" at bounding box center [1403, 596] width 288 height 23
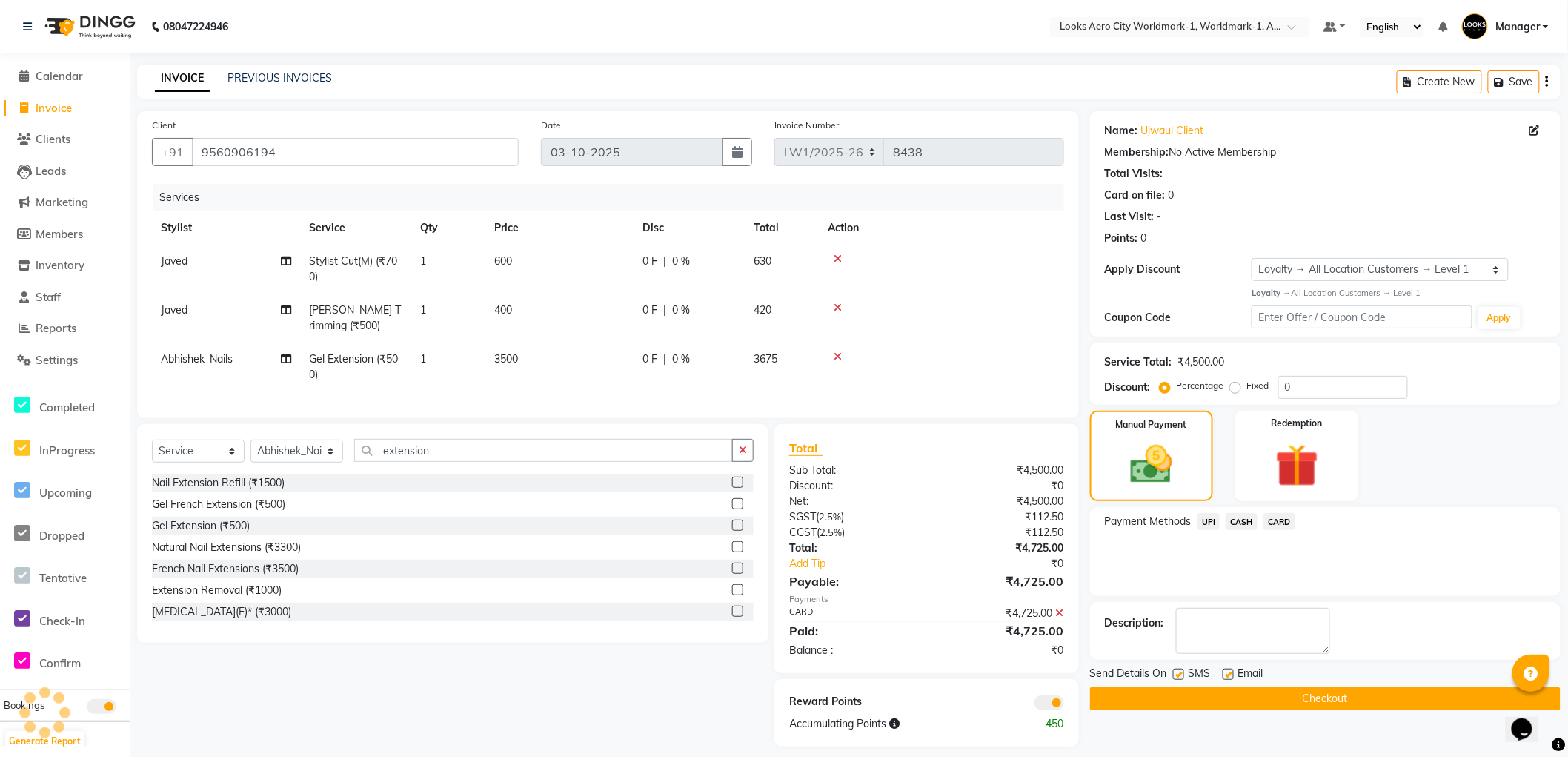
click at [1230, 676] on label at bounding box center [1228, 674] width 11 height 11
click at [1230, 676] on input "checkbox" at bounding box center [1227, 675] width 9 height 9
checkbox input "false"
click at [1209, 695] on button "Checkout" at bounding box center [1325, 699] width 470 height 23
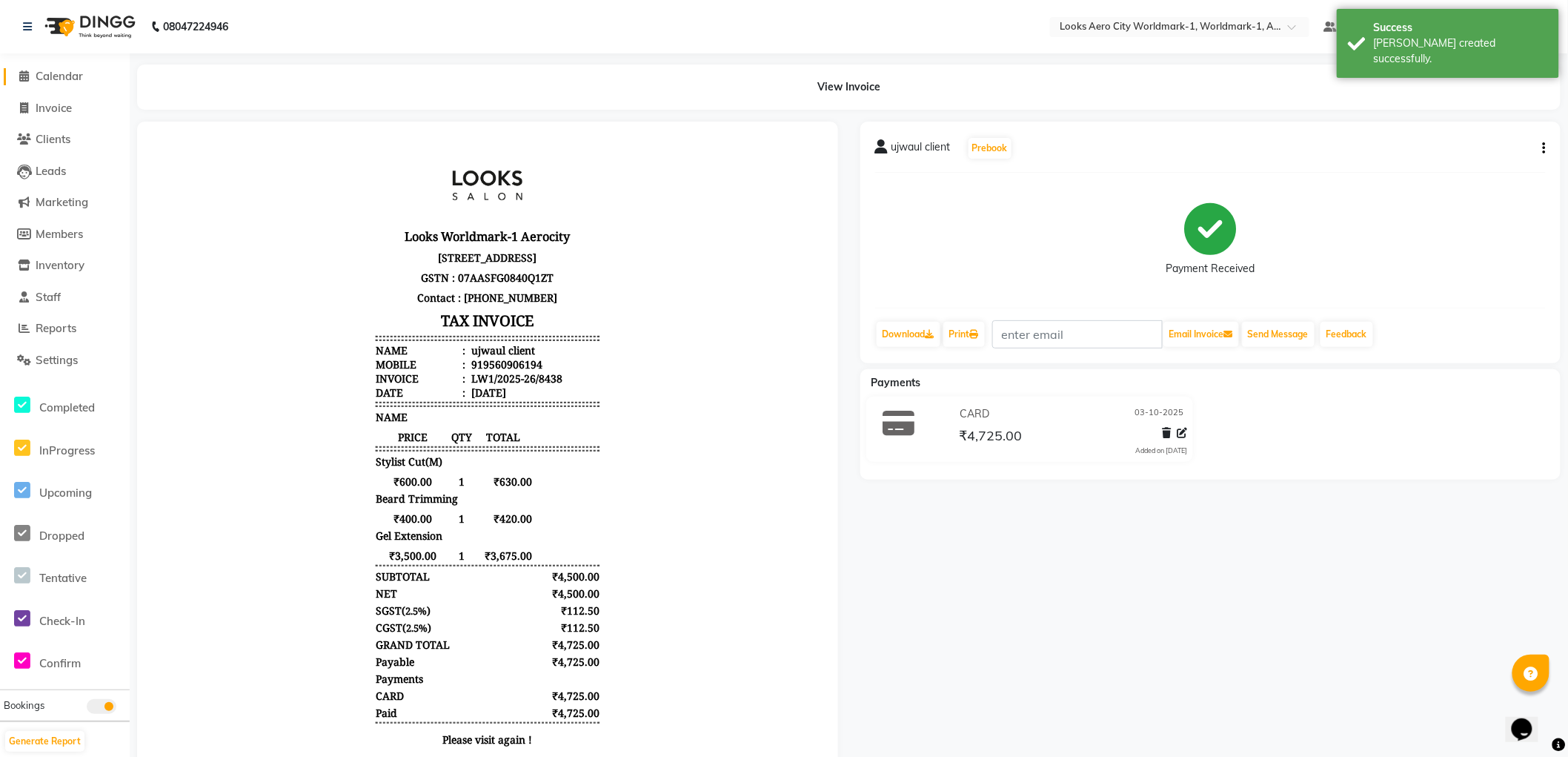
click at [79, 78] on span "Calendar" at bounding box center [59, 76] width 47 height 14
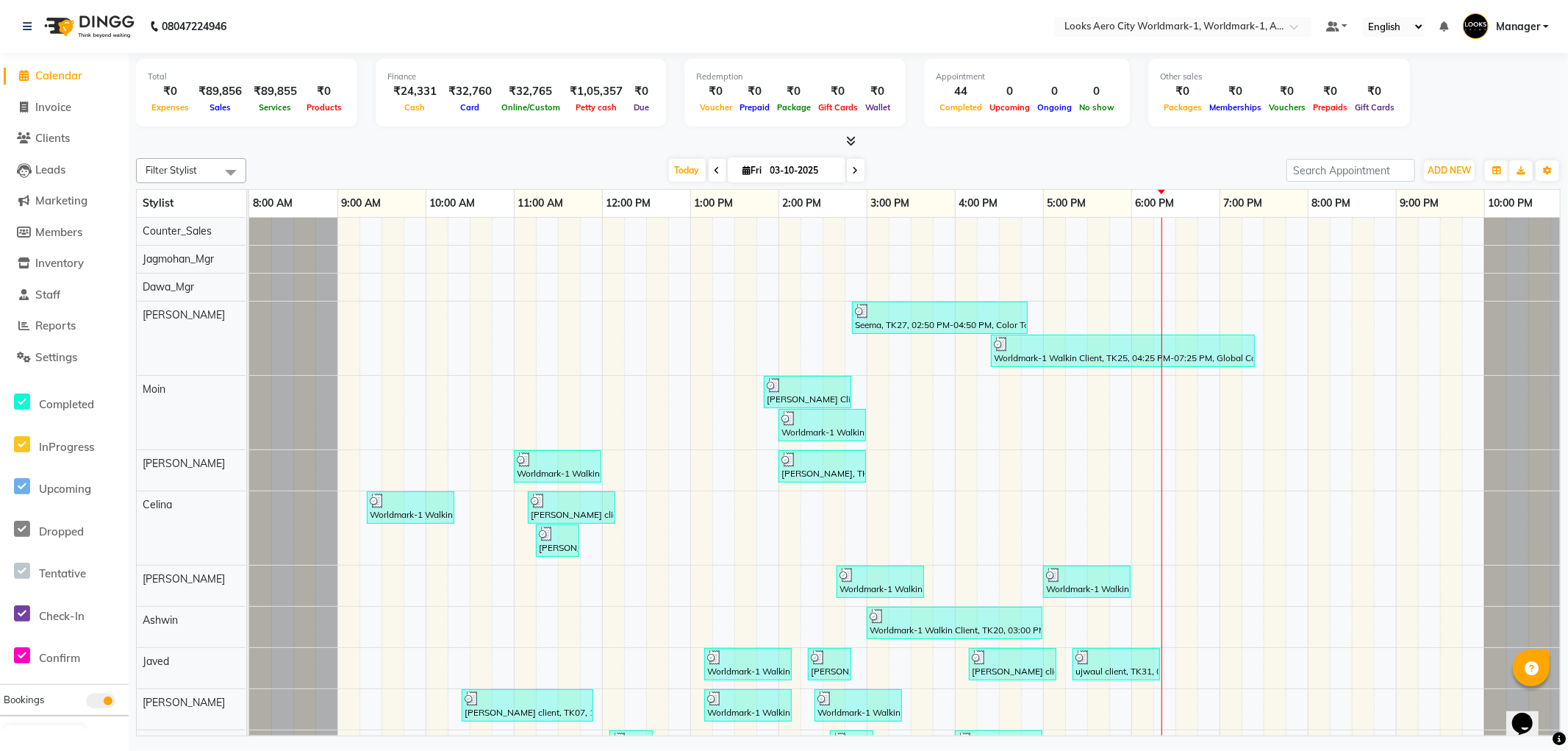
click at [45, 98] on li "Invoice" at bounding box center [64, 107] width 129 height 31
click at [31, 102] on span at bounding box center [24, 108] width 22 height 17
select select "service"
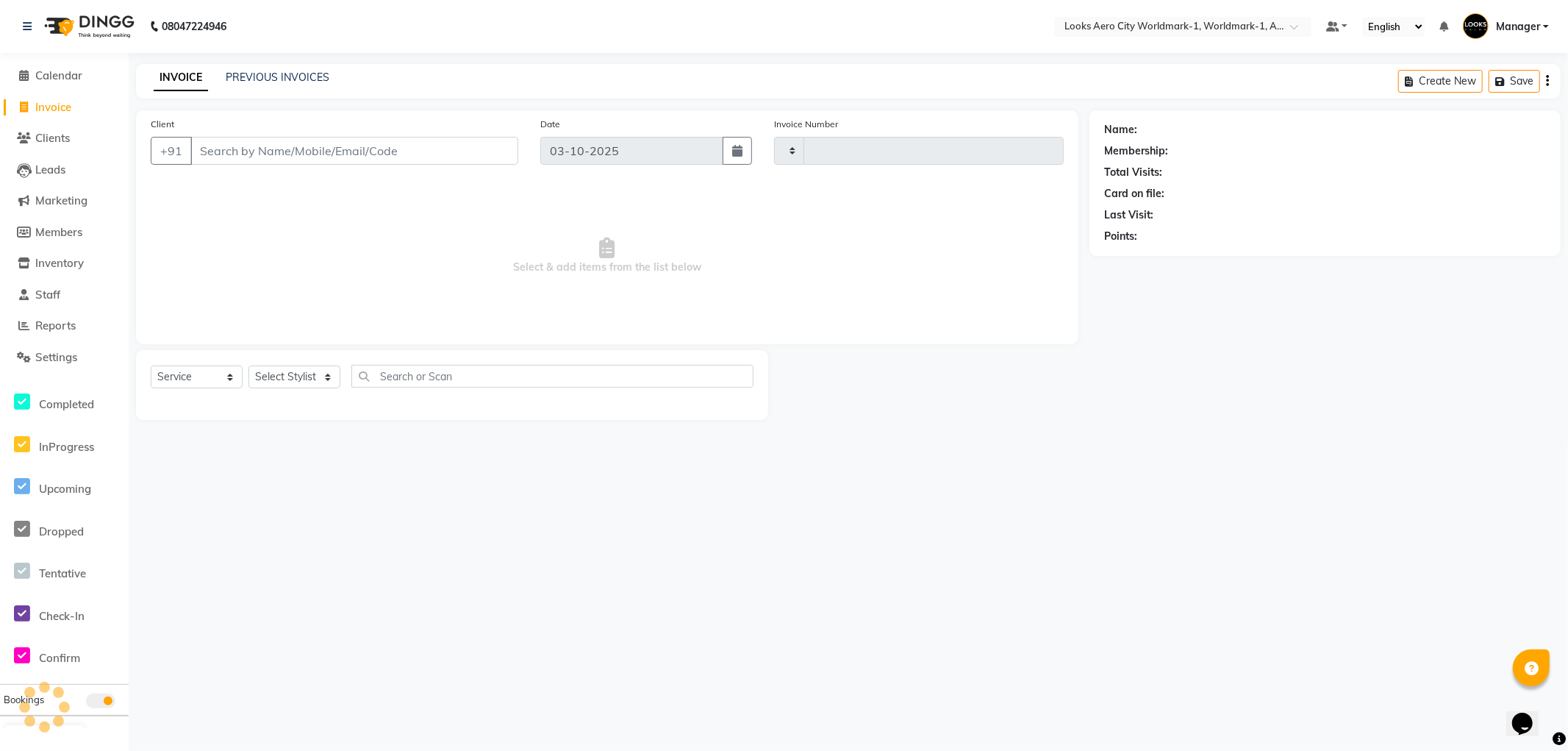
type input "8439"
select select "8573"
type input "8954069222"
click at [482, 143] on span "Add Client" at bounding box center [481, 150] width 58 height 15
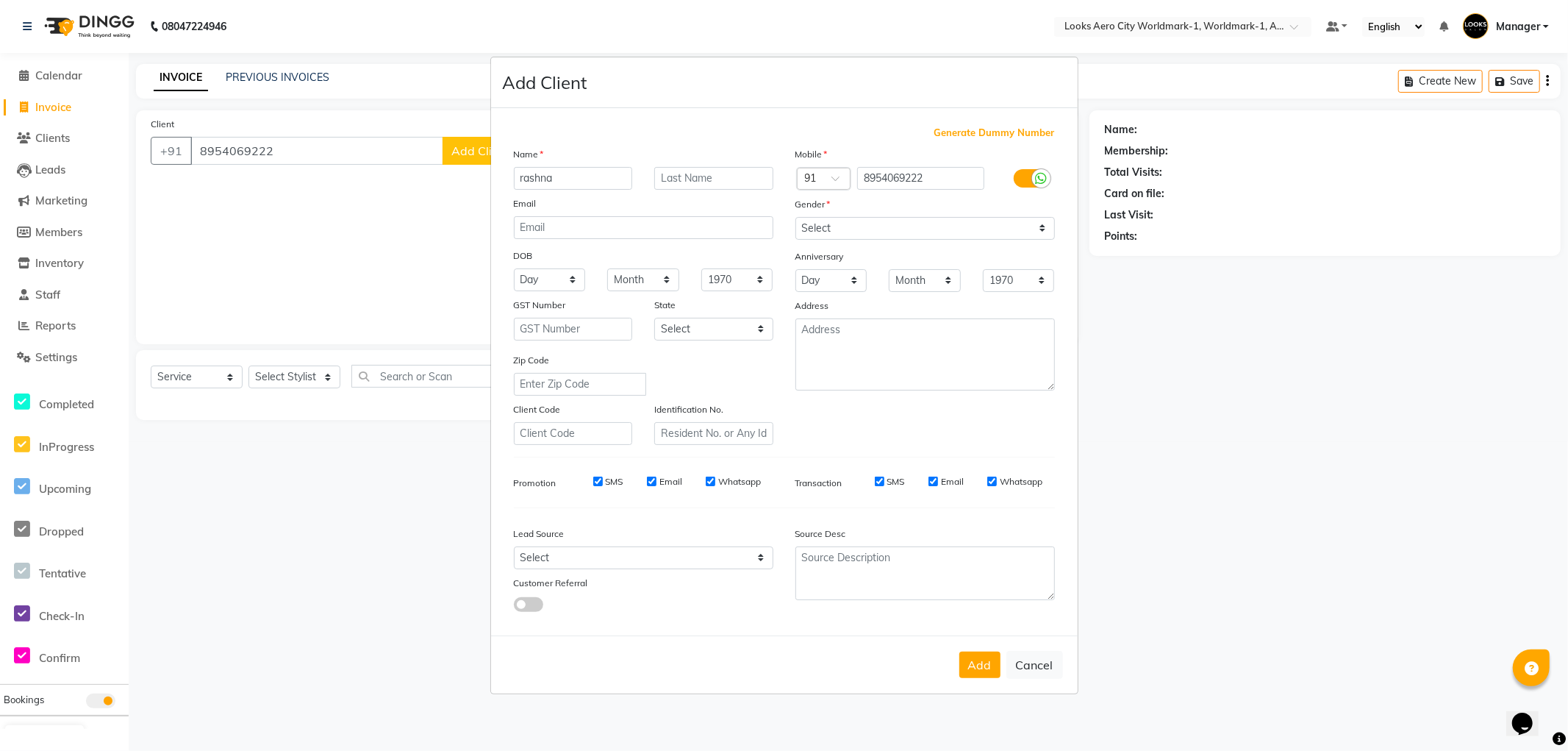
type input "rashna"
click at [724, 184] on input "text" at bounding box center [714, 178] width 119 height 23
type input "client"
click at [909, 232] on select "Select Male Female Other Prefer Not To Say" at bounding box center [925, 228] width 259 height 23
select select "female"
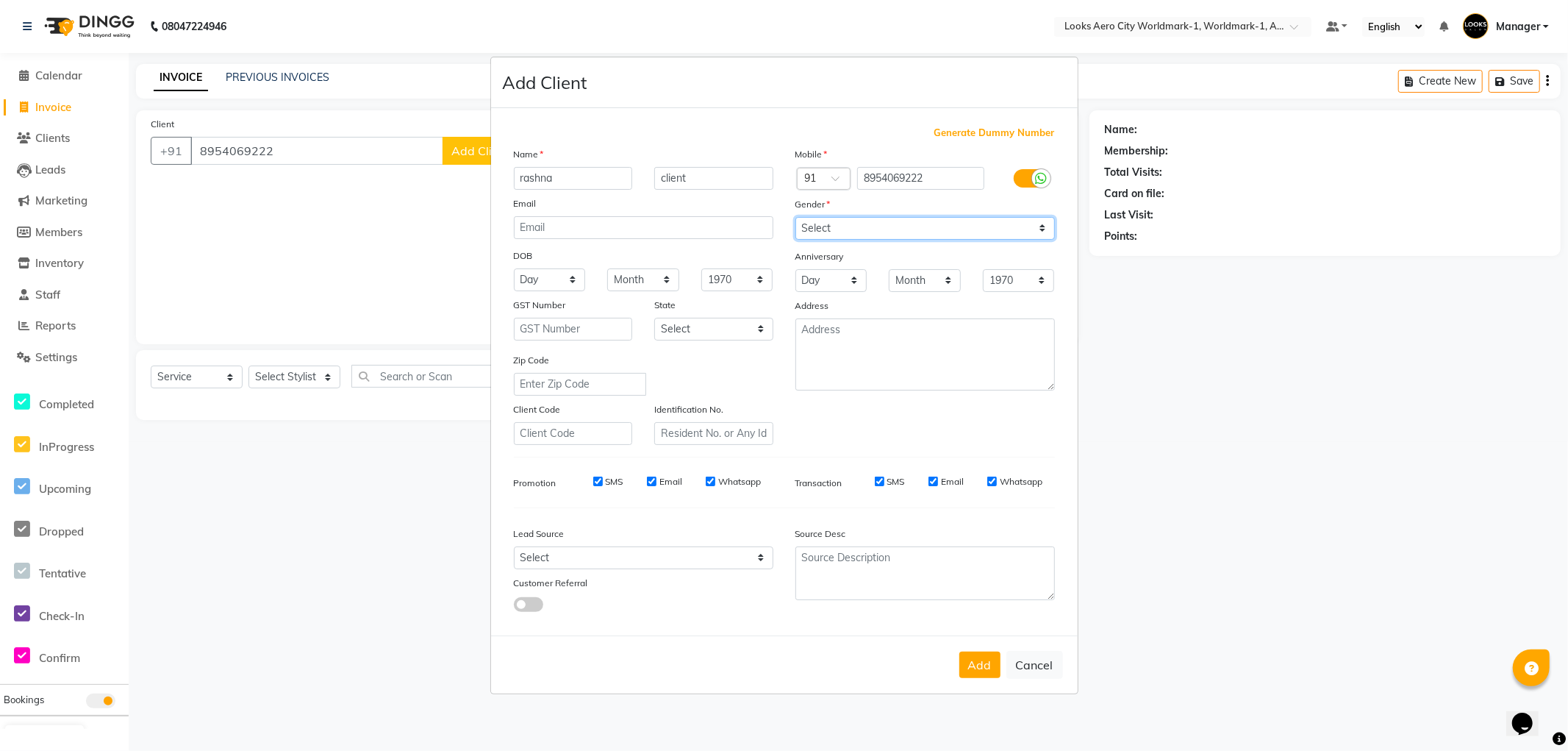
click at [796, 217] on select "Select Male Female Other Prefer Not To Say" at bounding box center [925, 228] width 259 height 23
click at [978, 671] on button "Add" at bounding box center [980, 664] width 41 height 27
drag, startPoint x: 358, startPoint y: 510, endPoint x: 324, endPoint y: 402, distance: 113.2
click at [355, 503] on ngb-modal-window "Add Client Generate Dummy Number Name rashna client Email DOB Day 01 02 03 04 0…" at bounding box center [784, 375] width 1568 height 751
select select
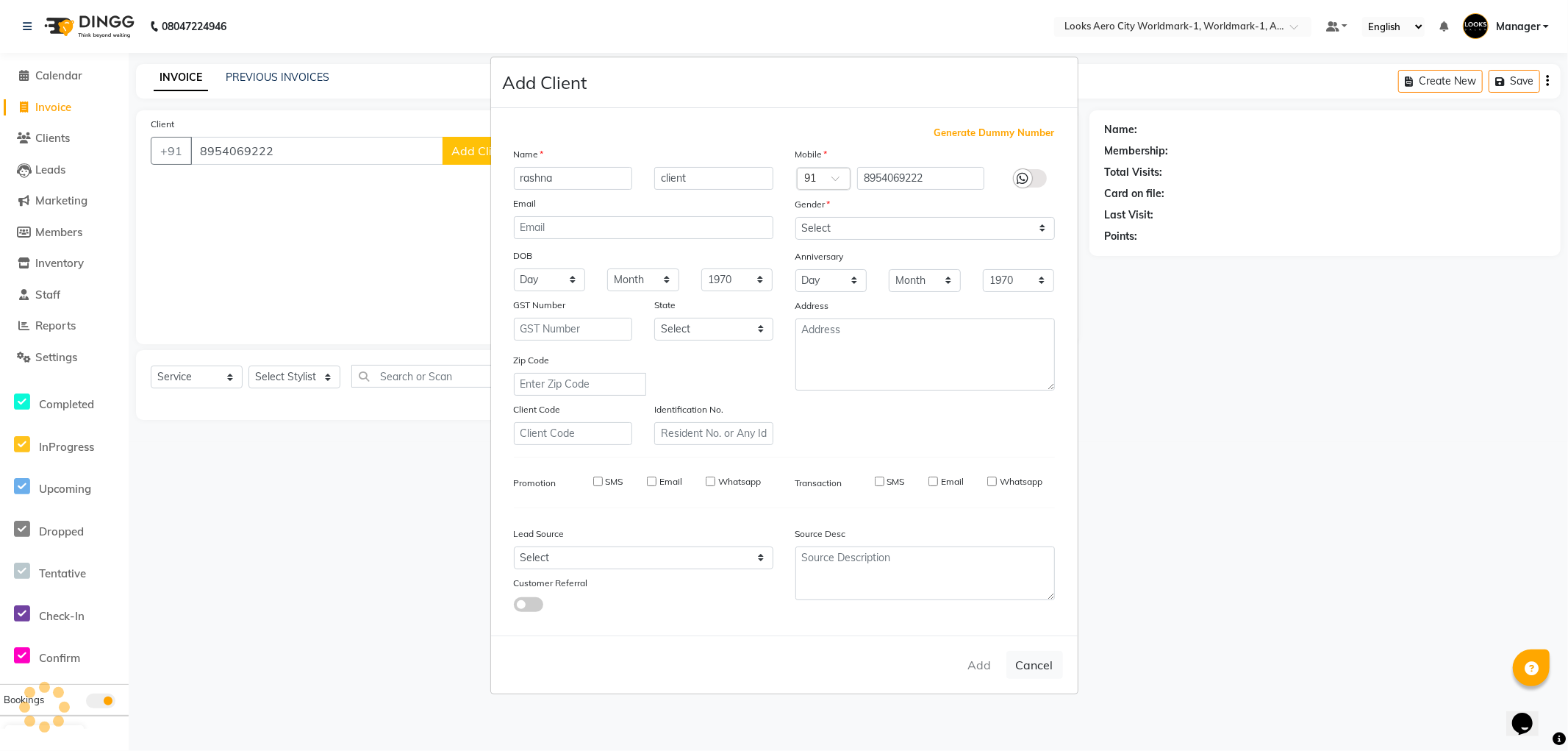
select select
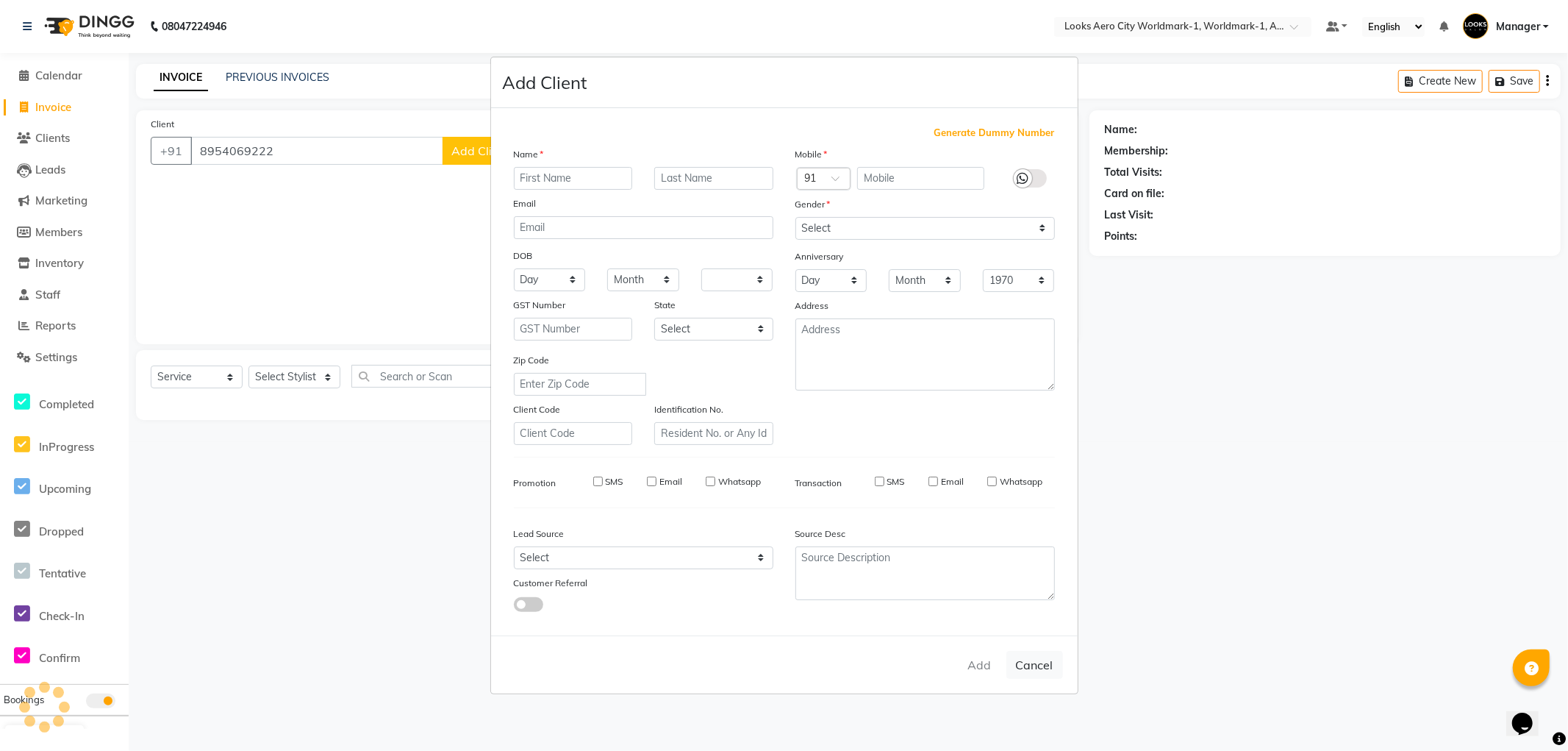
select select
checkbox input "false"
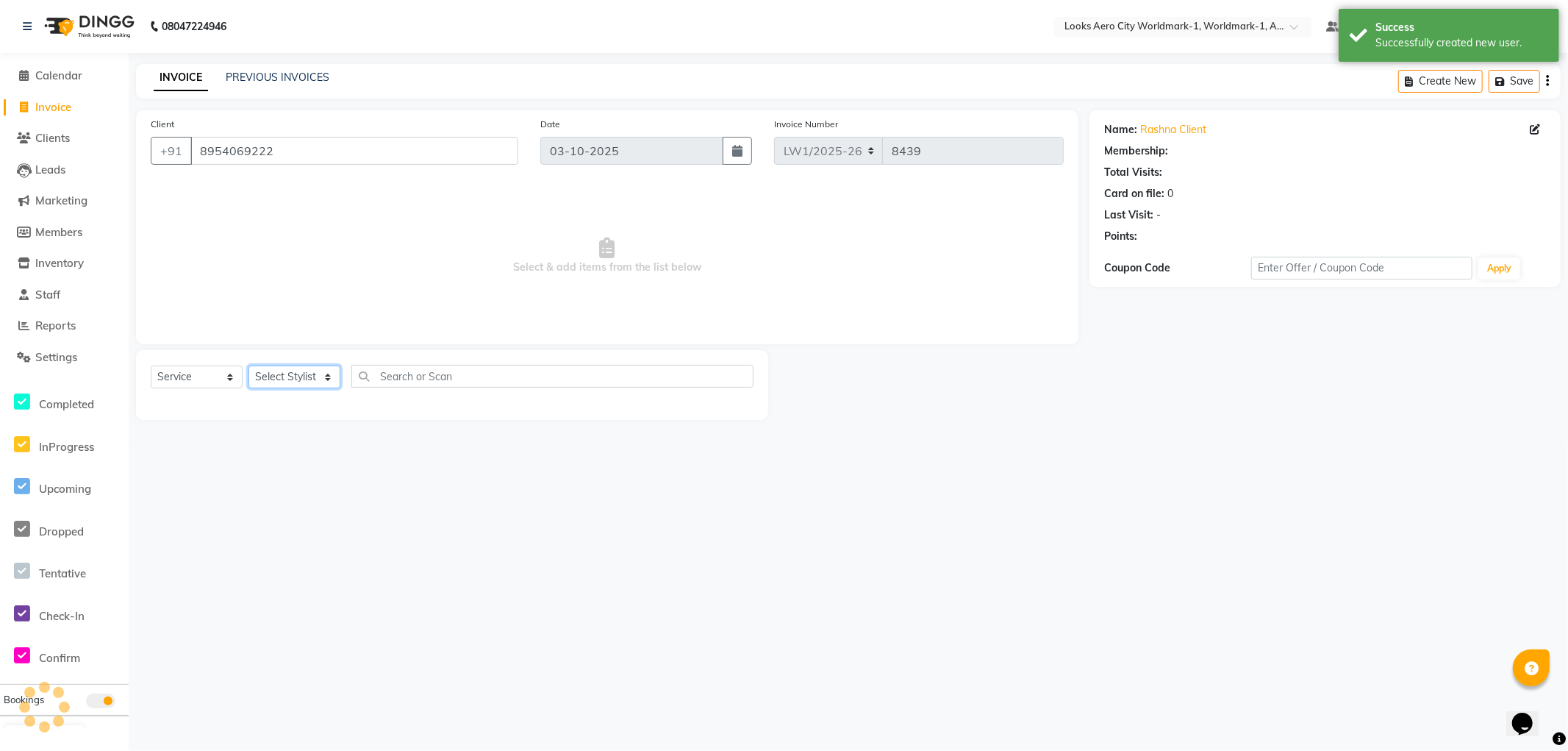
click at [305, 380] on select "Select Stylist Abhishek_Nails Amita Chauhan Anil Ashwin Celina Counter_Sales Da…" at bounding box center [295, 377] width 92 height 23
select select "1: Object"
select select "84540"
click at [249, 366] on select "Select Stylist Abhishek_Nails Amita Chauhan Anil Ashwin Celina Counter_Sales Da…" at bounding box center [295, 377] width 92 height 23
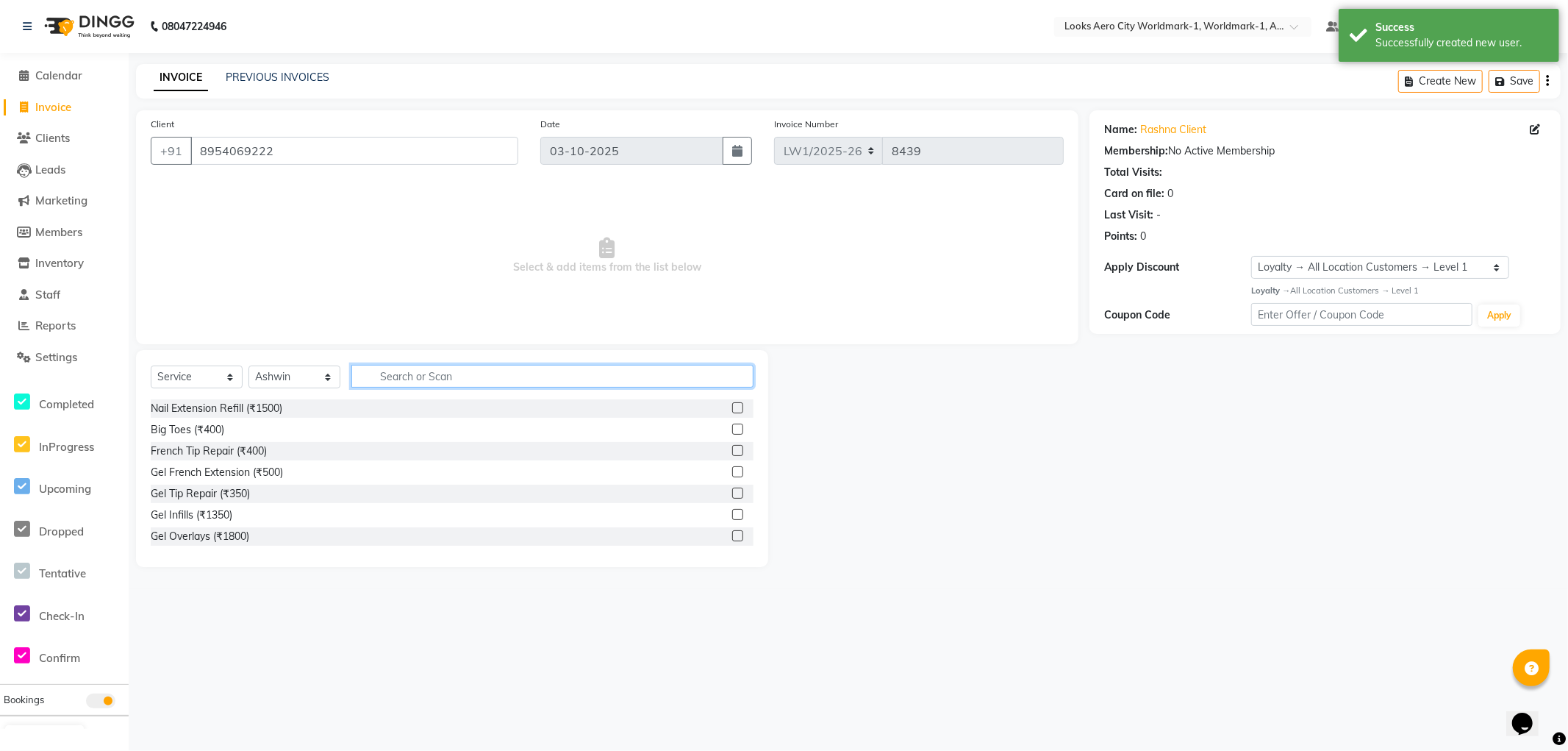
click at [435, 380] on input "text" at bounding box center [553, 377] width 403 height 23
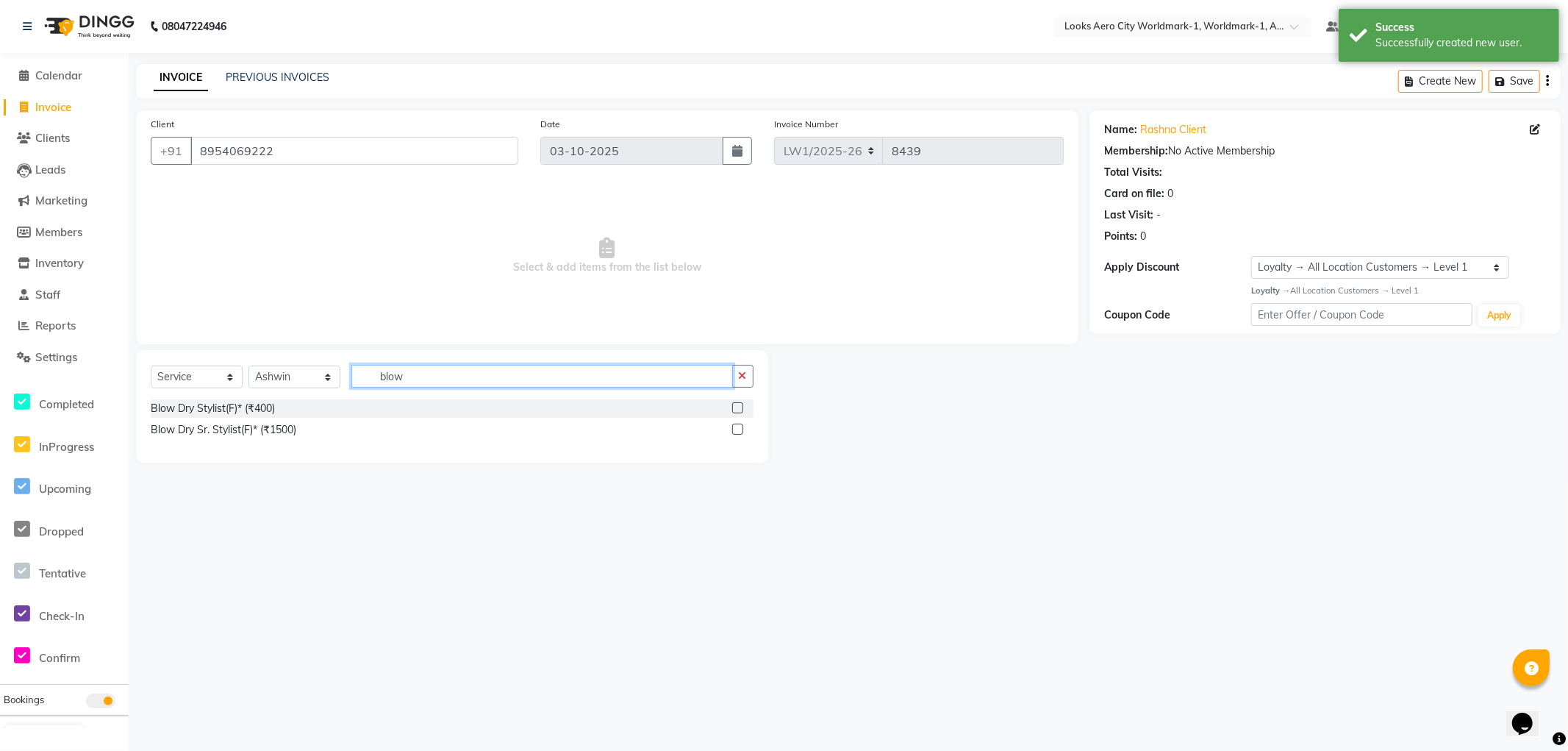
type input "blow"
drag, startPoint x: 736, startPoint y: 408, endPoint x: 644, endPoint y: 359, distance: 104.2
click at [734, 406] on label at bounding box center [738, 408] width 11 height 11
click at [734, 406] on input "checkbox" at bounding box center [737, 408] width 9 height 9
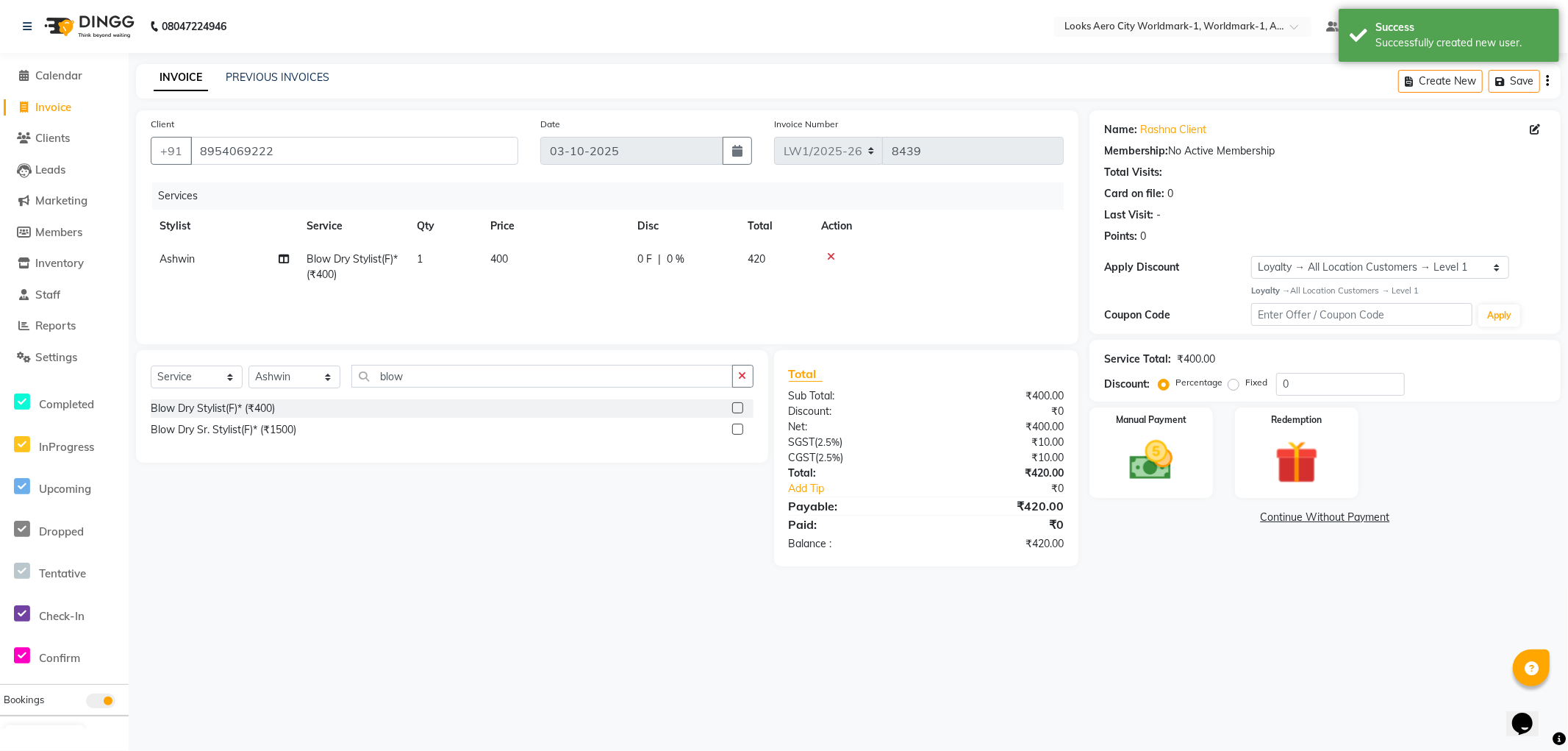
checkbox input "false"
drag, startPoint x: 562, startPoint y: 286, endPoint x: 573, endPoint y: 276, distance: 14.9
click at [567, 283] on td "400" at bounding box center [555, 266] width 147 height 48
select select "84540"
drag, startPoint x: 577, startPoint y: 266, endPoint x: 525, endPoint y: 266, distance: 52.0
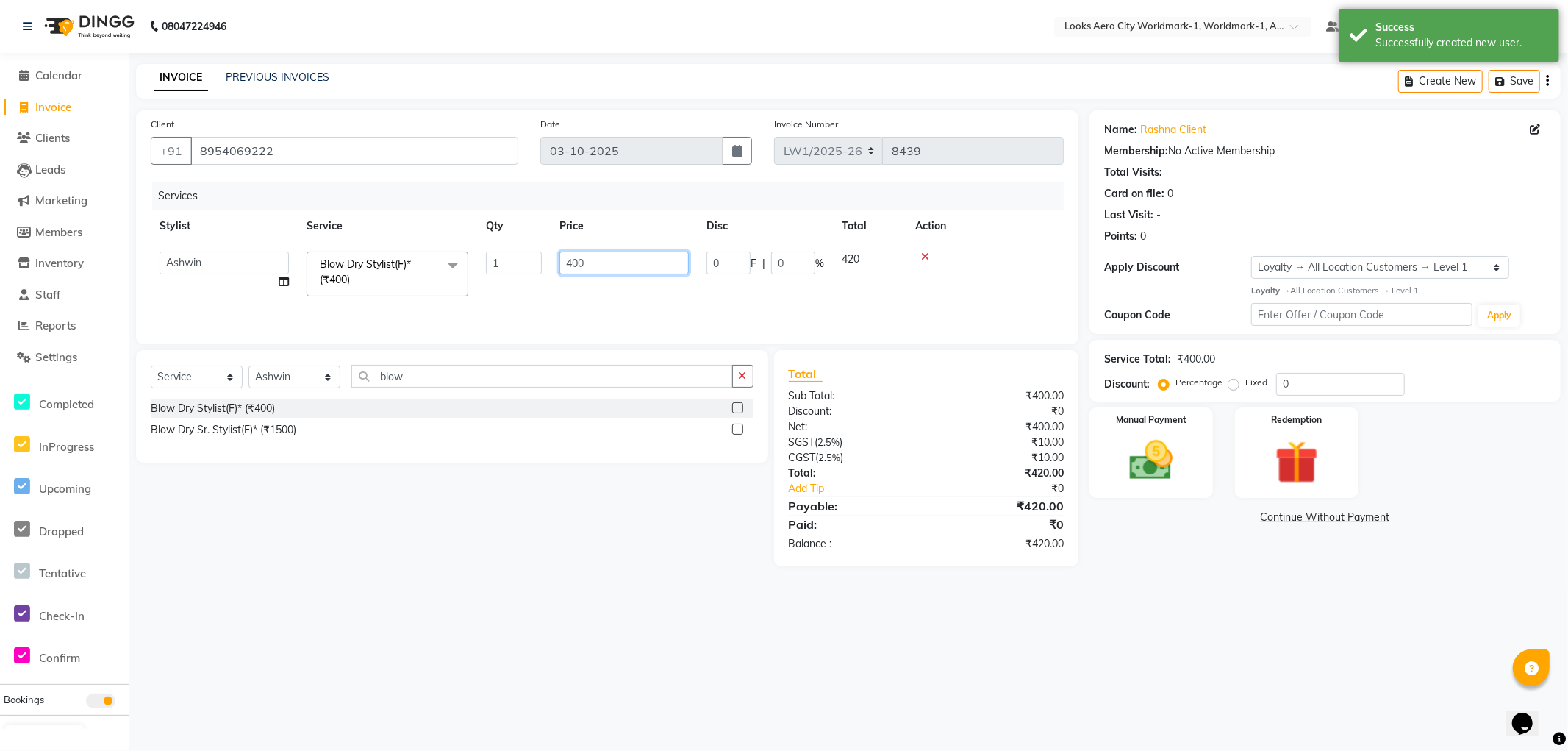
click at [525, 266] on tr "Abhishek_Nails Amita Chauhan Anil Ashwin Celina Counter_Sales Dawa_Mgr Gaurav_P…" at bounding box center [607, 274] width 913 height 63
type input "800"
click at [620, 530] on div "Select Service Product Membership Package Voucher Prepaid Gift Card Select Styl…" at bounding box center [446, 458] width 644 height 216
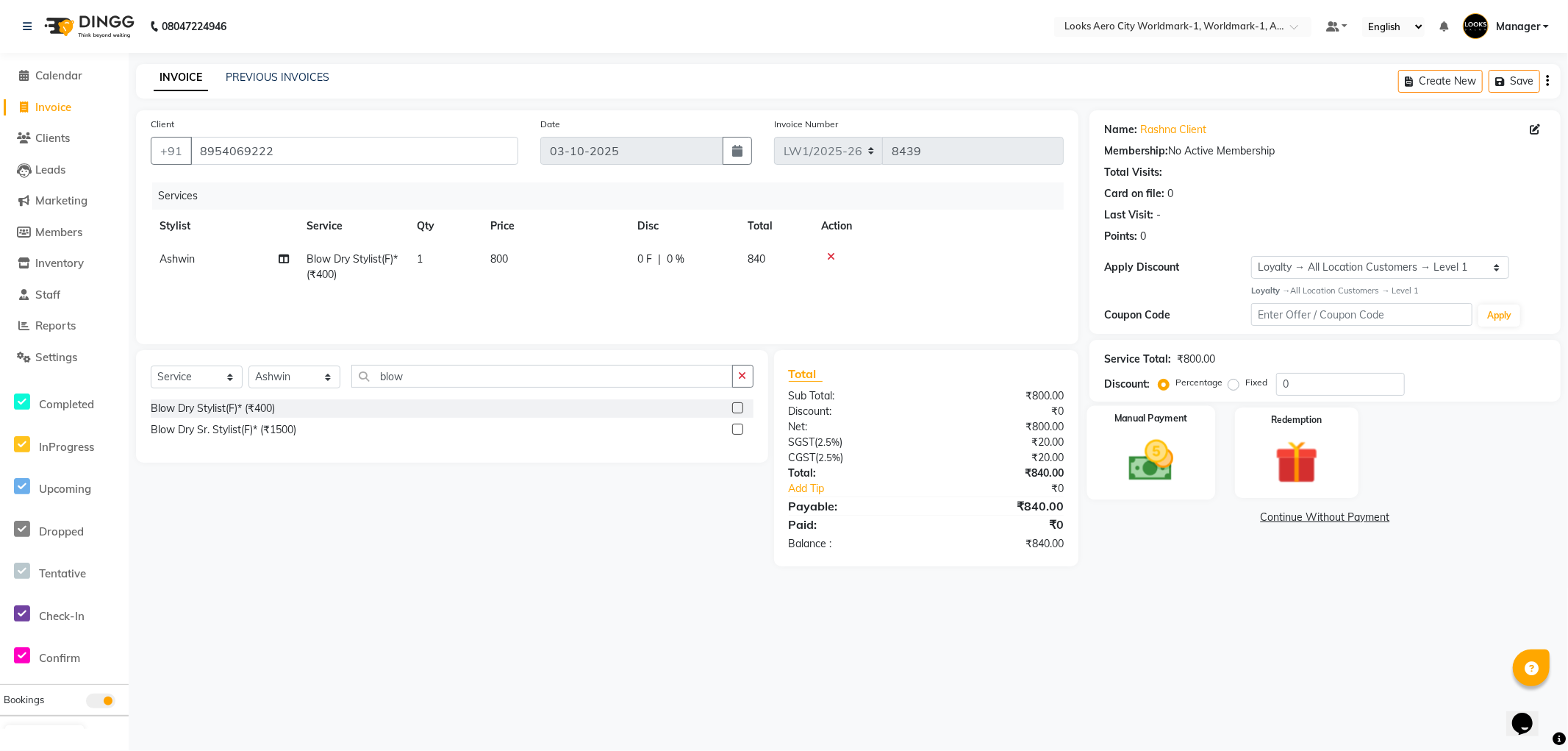
click at [1175, 466] on img at bounding box center [1152, 461] width 73 height 52
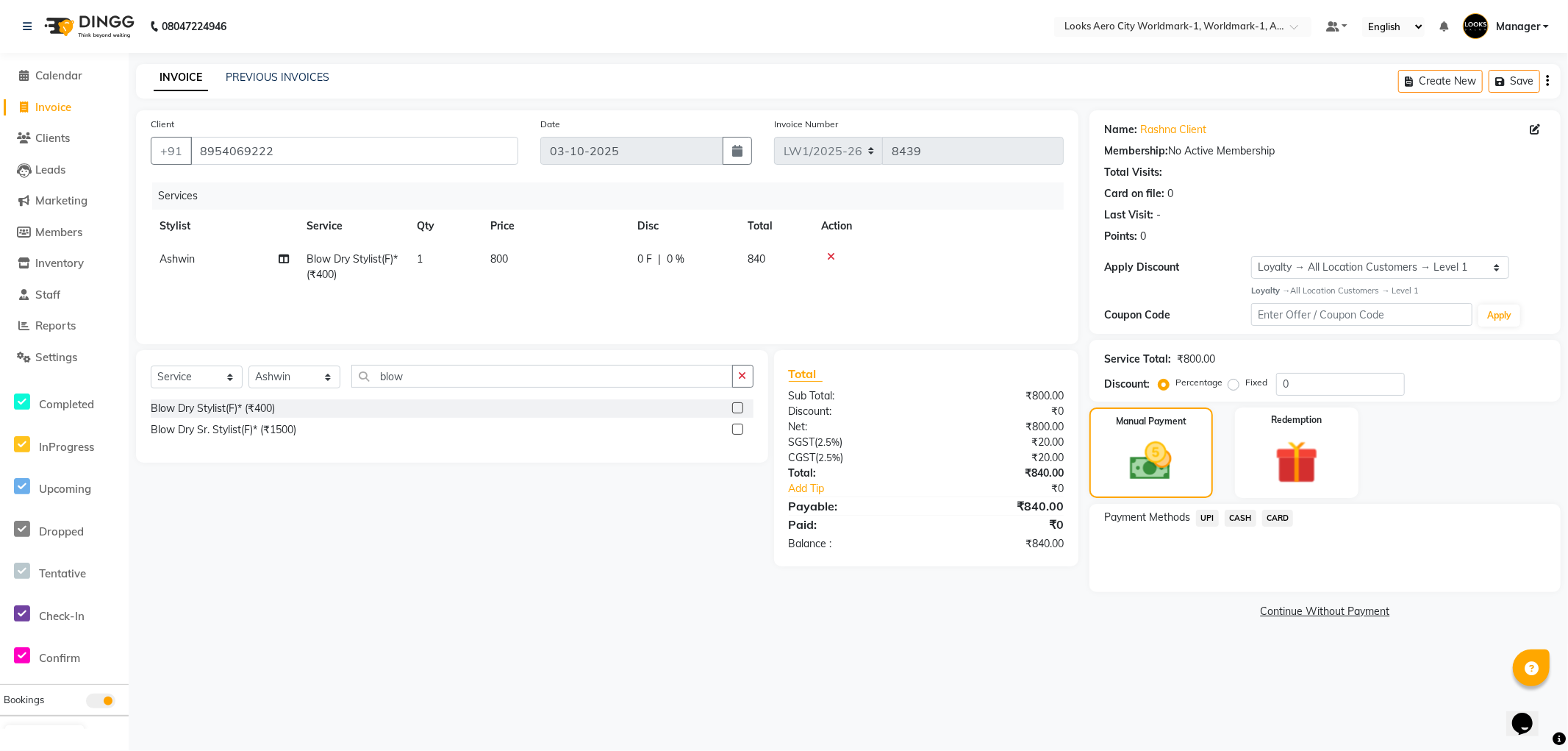
click at [1206, 517] on span "UPI" at bounding box center [1208, 518] width 23 height 17
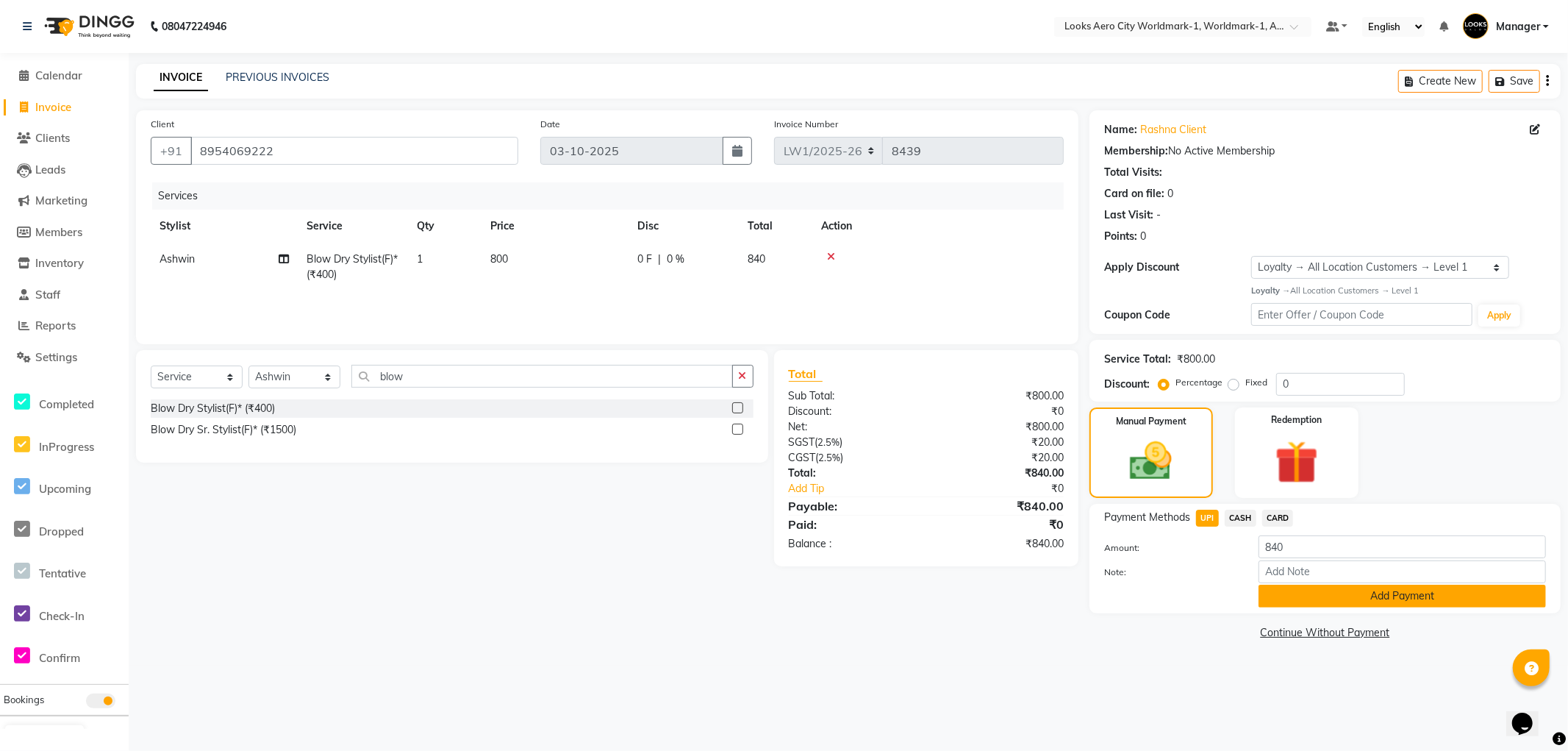
click at [1276, 596] on button "Add Payment" at bounding box center [1403, 596] width 288 height 23
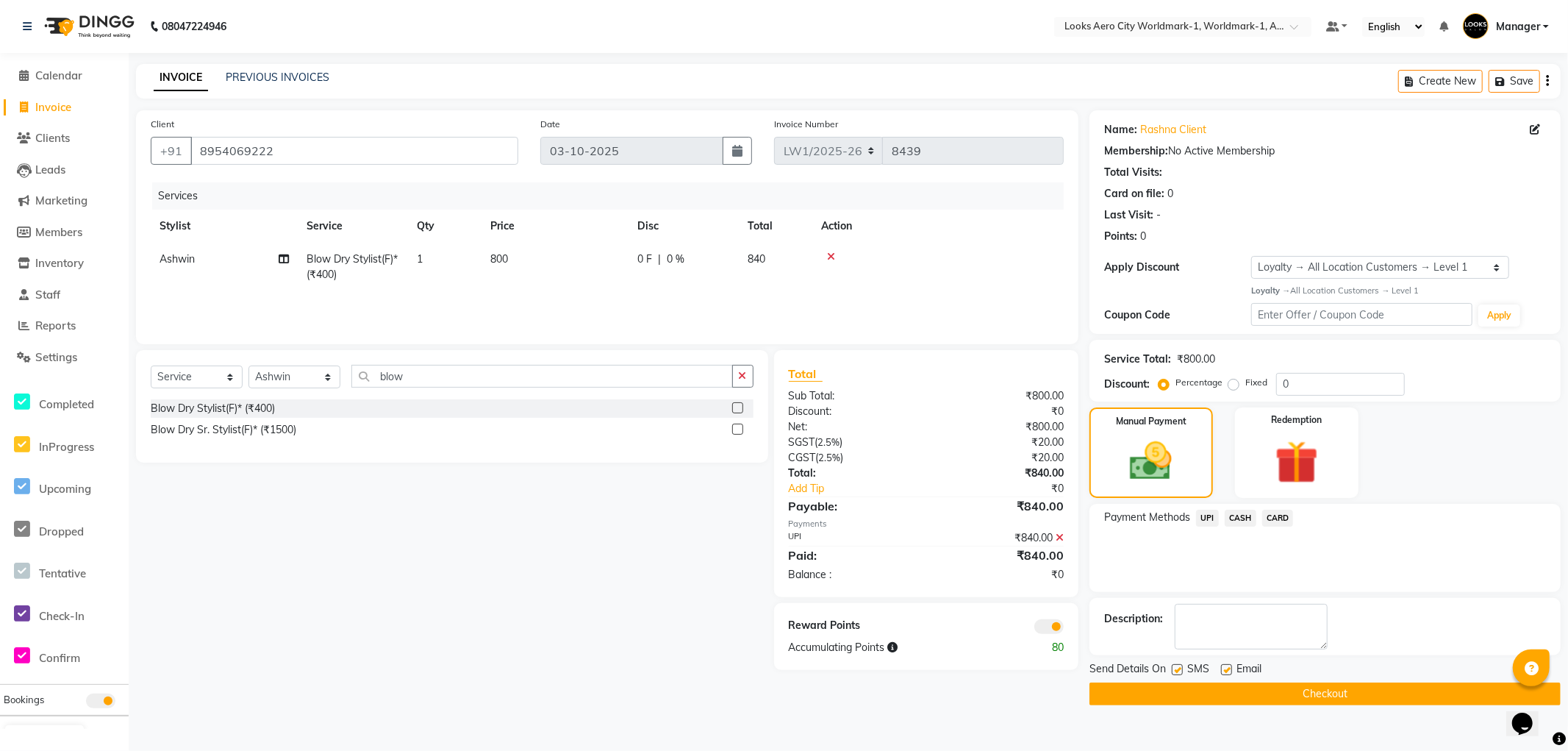
click at [1226, 674] on label at bounding box center [1227, 670] width 11 height 11
click at [1226, 674] on input "checkbox" at bounding box center [1226, 671] width 9 height 9
checkbox input "false"
click at [1213, 701] on button "Checkout" at bounding box center [1325, 694] width 471 height 23
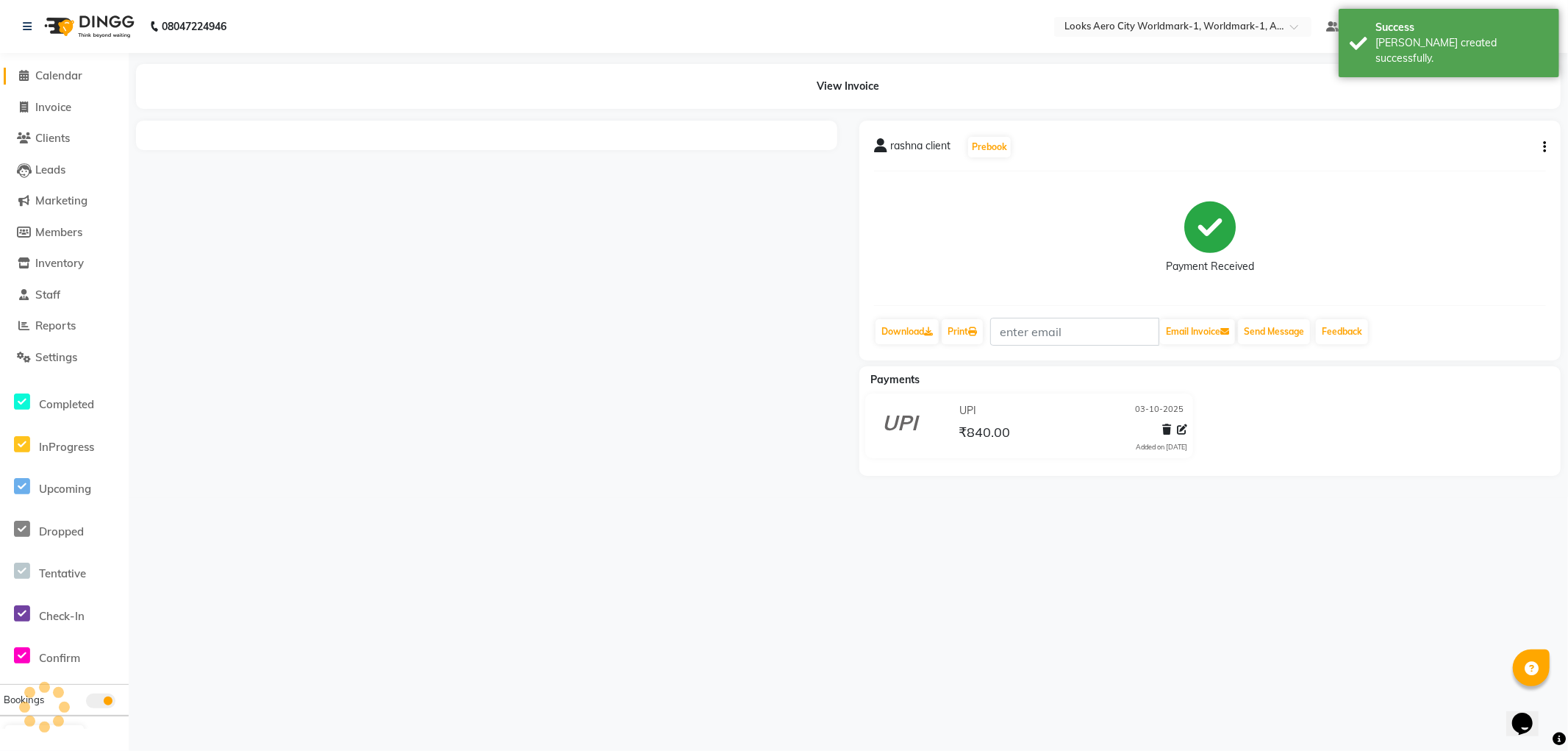
click at [54, 74] on span "Calendar" at bounding box center [58, 75] width 47 height 14
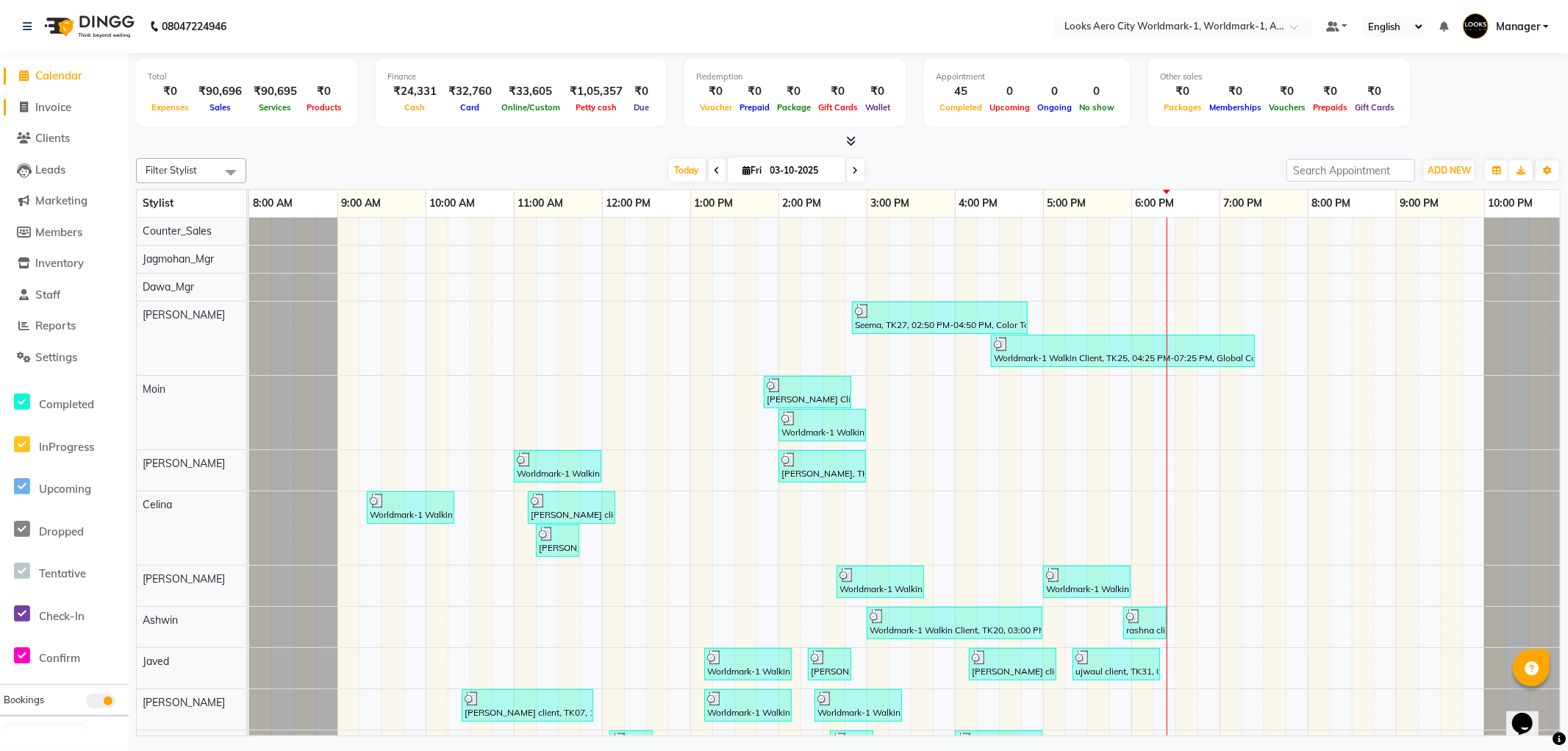
click at [35, 103] on span "Invoice" at bounding box center [53, 107] width 36 height 14
select select "service"
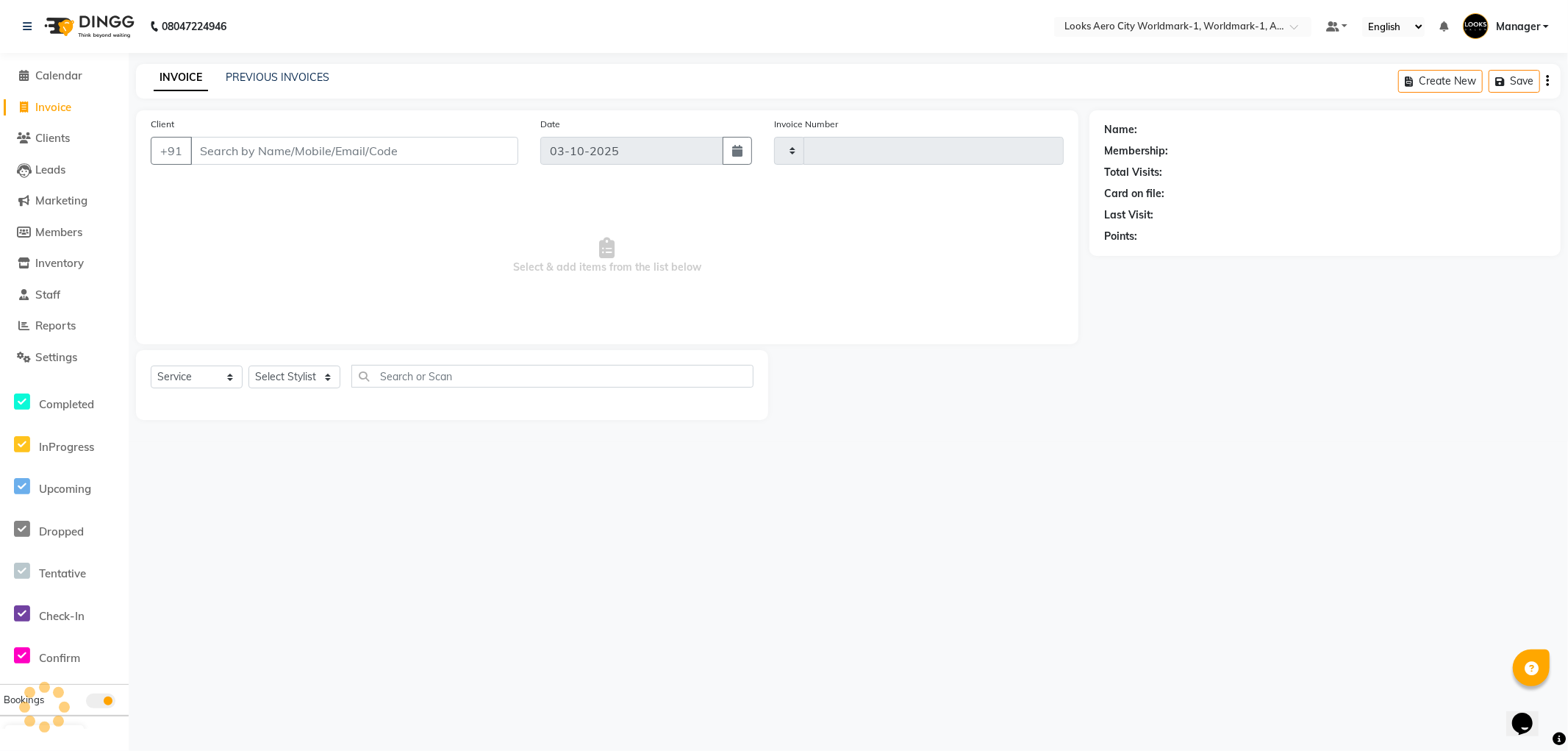
type input "8440"
select select "8573"
click at [215, 143] on input "Client" at bounding box center [354, 151] width 328 height 28
type input "9910028555"
select select "1: Object"
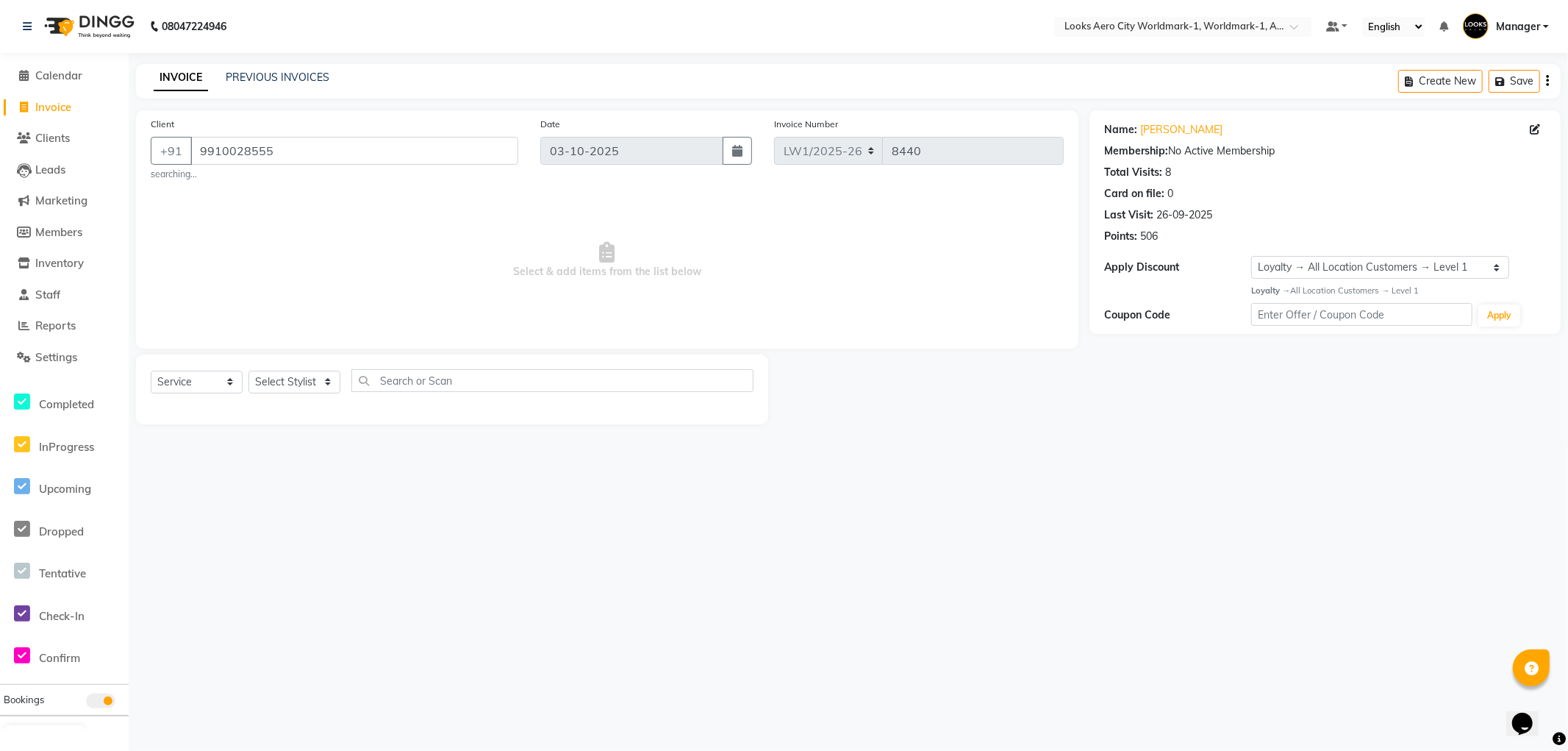
click at [428, 478] on div "08047224946 Select Location × Looks Aero City Worldmark-1, Worldmark-1, Aerocit…" at bounding box center [784, 375] width 1568 height 751
click at [270, 380] on select "Select Stylist Abhishek_Nails Amita Chauhan Anil Ashwin Celina Counter_Sales Da…" at bounding box center [295, 382] width 92 height 23
select select "84550"
click at [249, 371] on select "Select Stylist Abhishek_Nails Amita Chauhan Anil Ashwin Celina Counter_Sales Da…" at bounding box center [295, 382] width 92 height 23
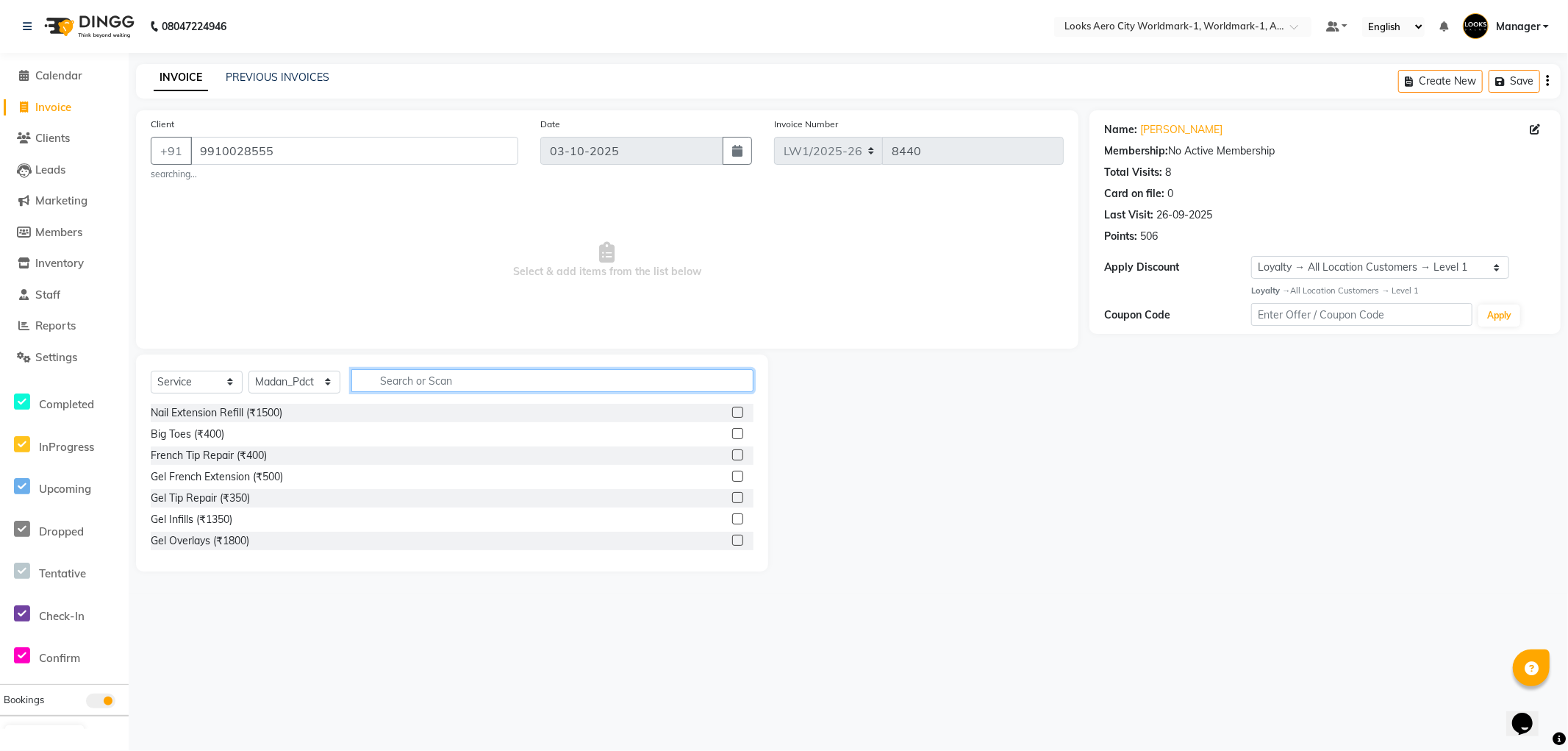
click at [377, 381] on input "text" at bounding box center [553, 380] width 403 height 23
type input "wash"
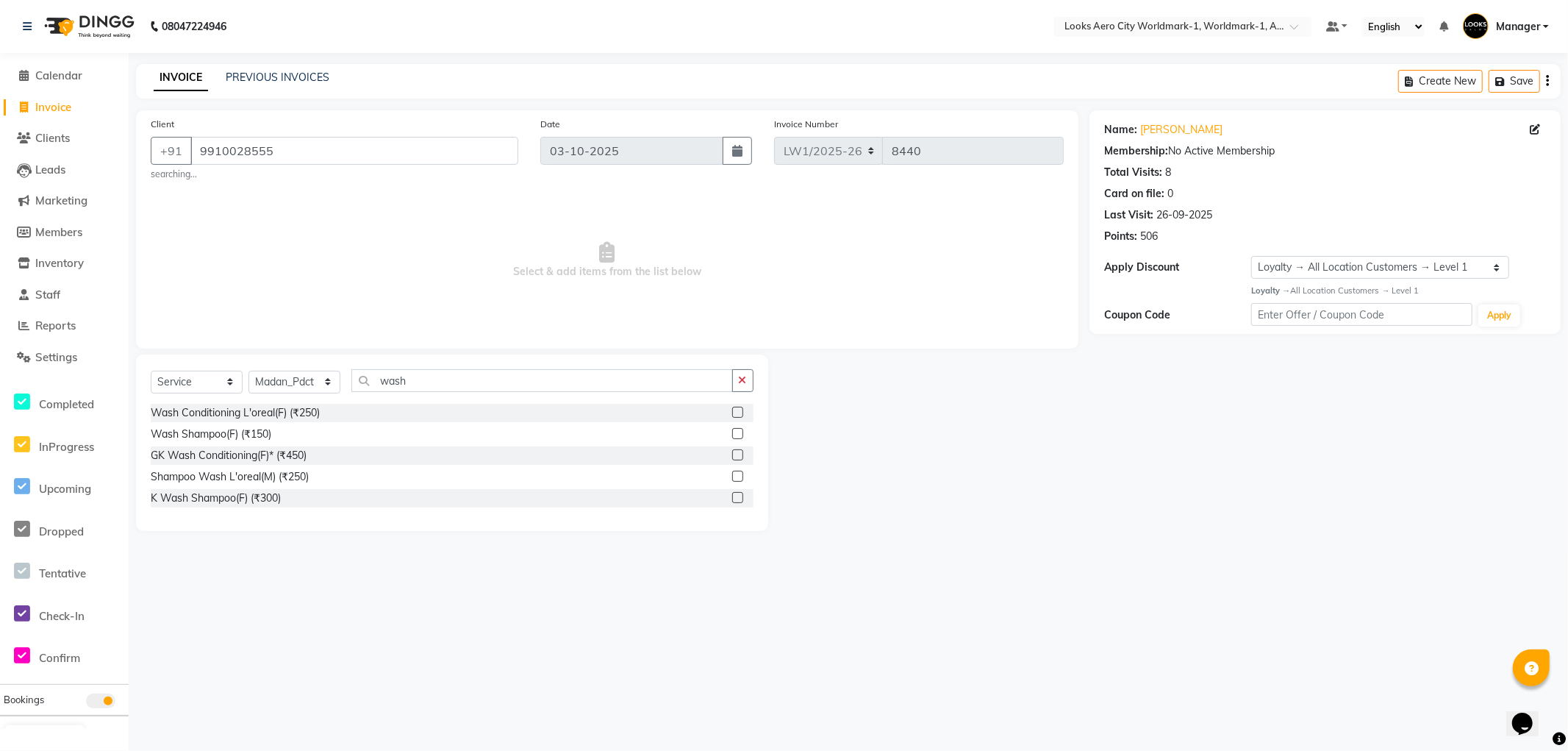
click at [738, 432] on label at bounding box center [738, 433] width 11 height 11
click at [738, 432] on input "checkbox" at bounding box center [737, 434] width 9 height 9
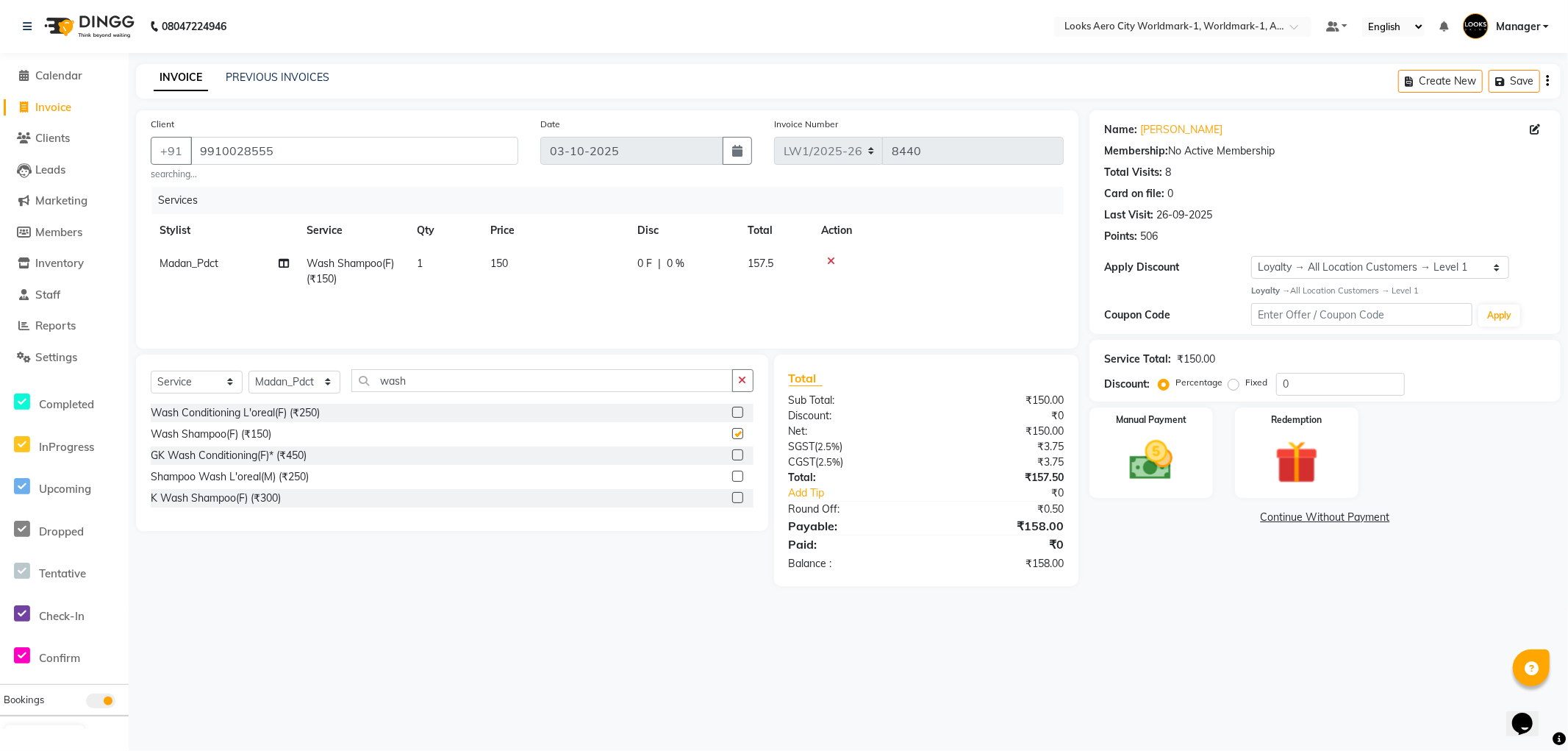
checkbox input "false"
drag, startPoint x: 544, startPoint y: 275, endPoint x: 554, endPoint y: 266, distance: 13.5
click at [546, 273] on td "150" at bounding box center [555, 271] width 147 height 48
select select "84550"
drag, startPoint x: 603, startPoint y: 263, endPoint x: 509, endPoint y: 267, distance: 94.1
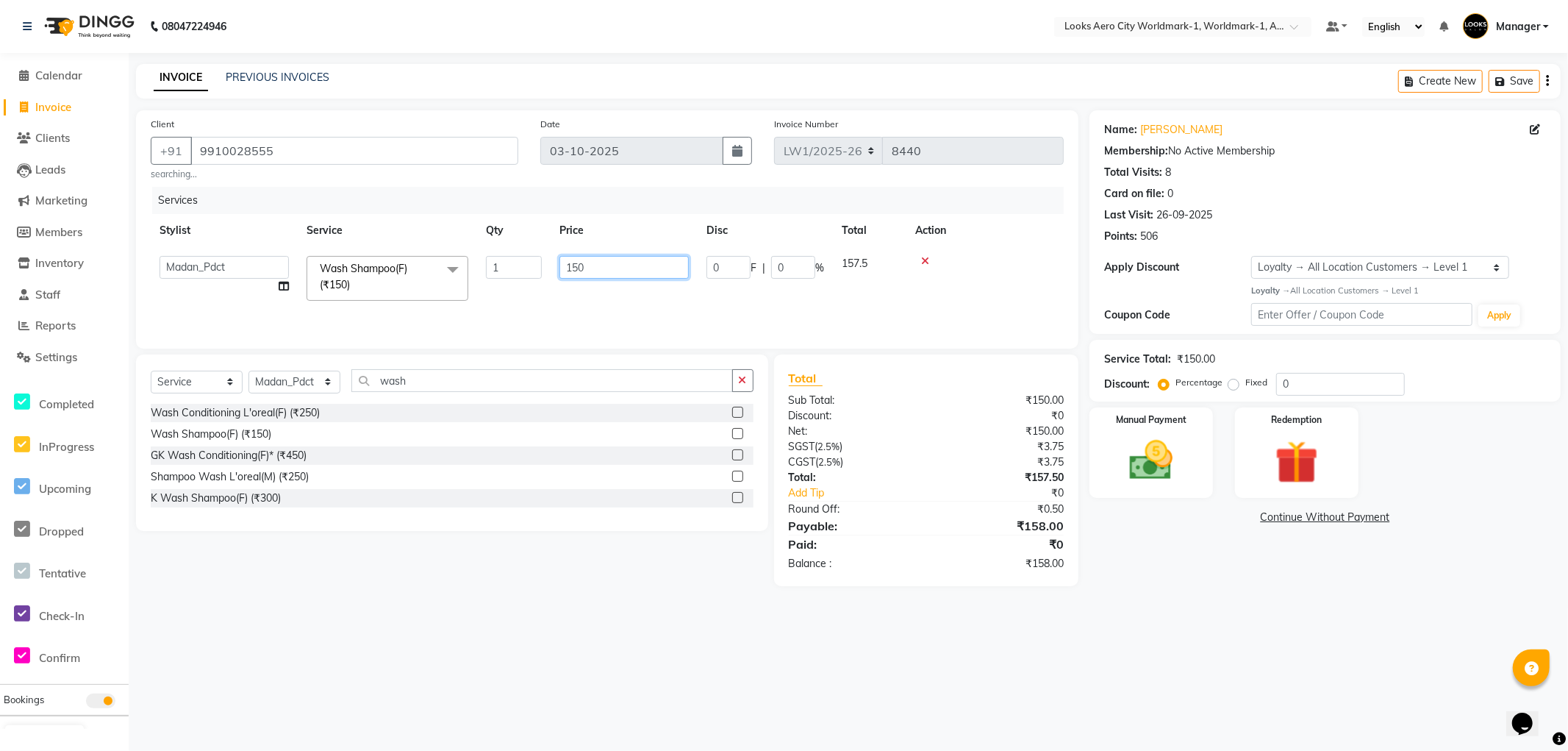
click at [509, 267] on tr "Abhishek_Nails Amita Chauhan Anil Ashwin Celina Counter_Sales Dawa_Mgr Gaurav_P…" at bounding box center [607, 279] width 913 height 63
type input "600"
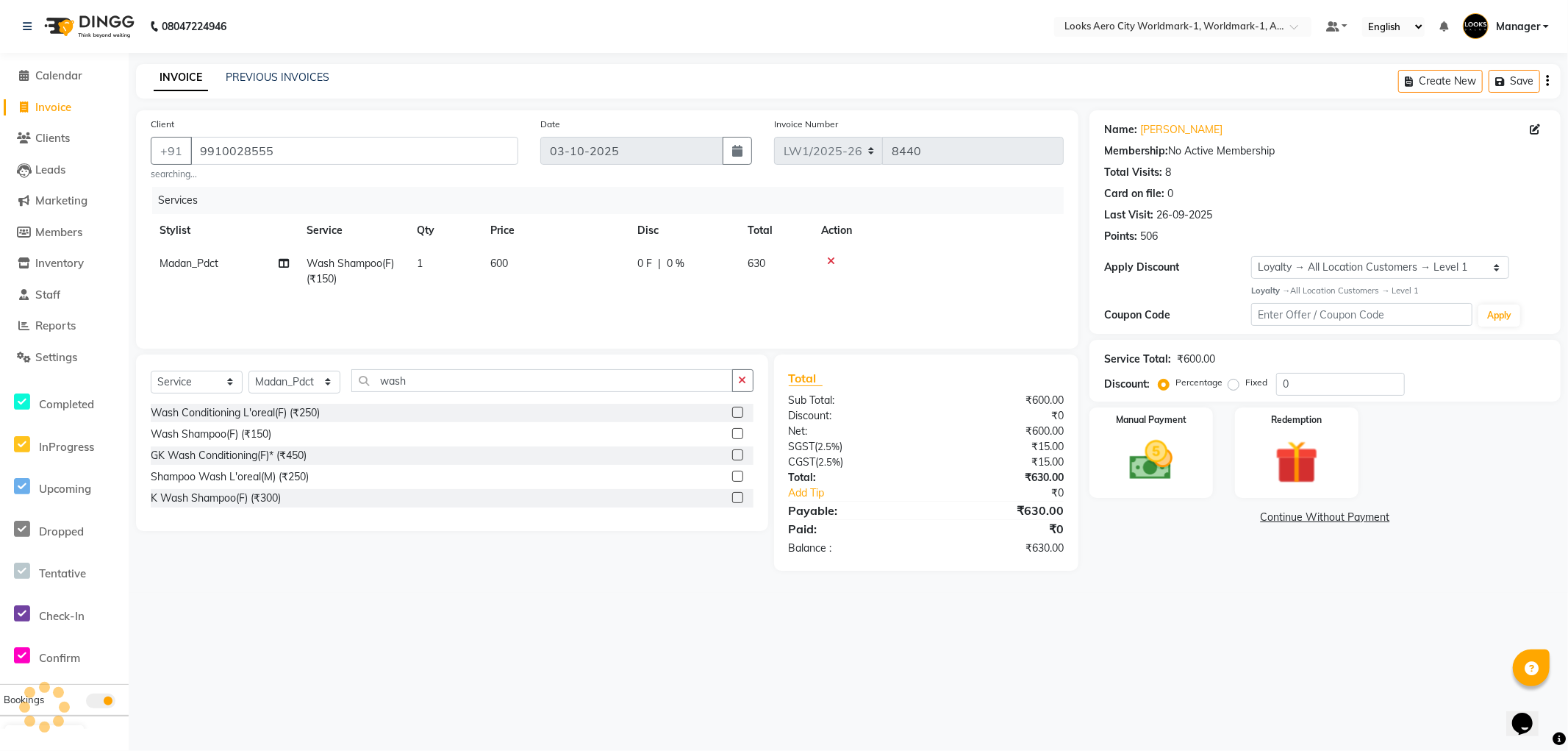
drag, startPoint x: 634, startPoint y: 641, endPoint x: 504, endPoint y: 547, distance: 160.4
click at [633, 641] on div "08047224946 Select Location × Looks Aero City Worldmark-1, Worldmark-1, Aerocit…" at bounding box center [784, 375] width 1568 height 751
drag, startPoint x: 422, startPoint y: 384, endPoint x: 367, endPoint y: 381, distance: 55.1
click at [367, 381] on input "wash" at bounding box center [542, 380] width 382 height 23
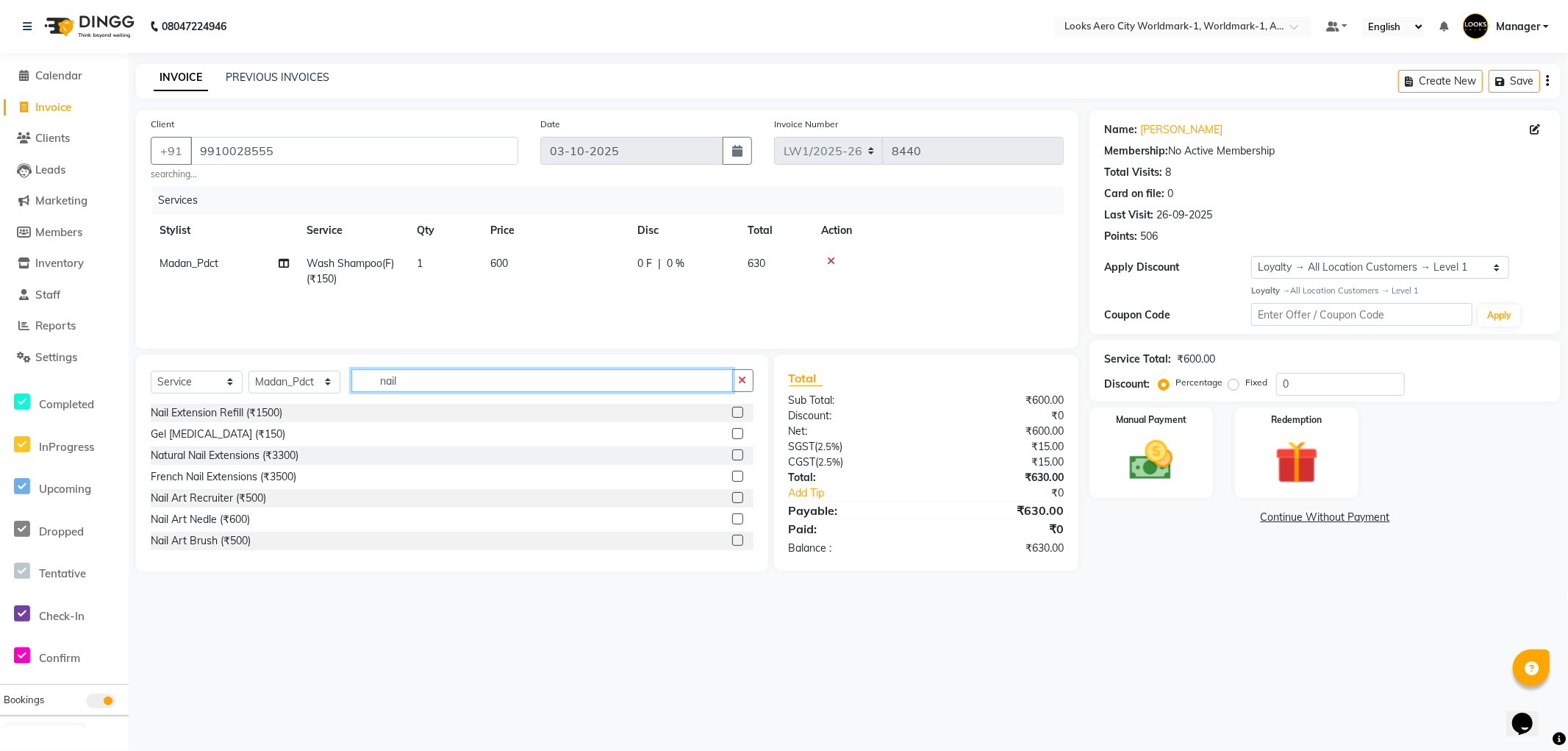
type input "nail"
click at [294, 379] on select "Select Stylist Abhishek_Nails Amita Chauhan Anil Ashwin Celina Counter_Sales Da…" at bounding box center [295, 382] width 92 height 23
select select "84552"
click at [249, 371] on select "Select Stylist Abhishek_Nails Amita Chauhan Anil Ashwin Celina Counter_Sales Da…" at bounding box center [295, 382] width 92 height 23
click at [403, 383] on input "nail" at bounding box center [542, 380] width 382 height 23
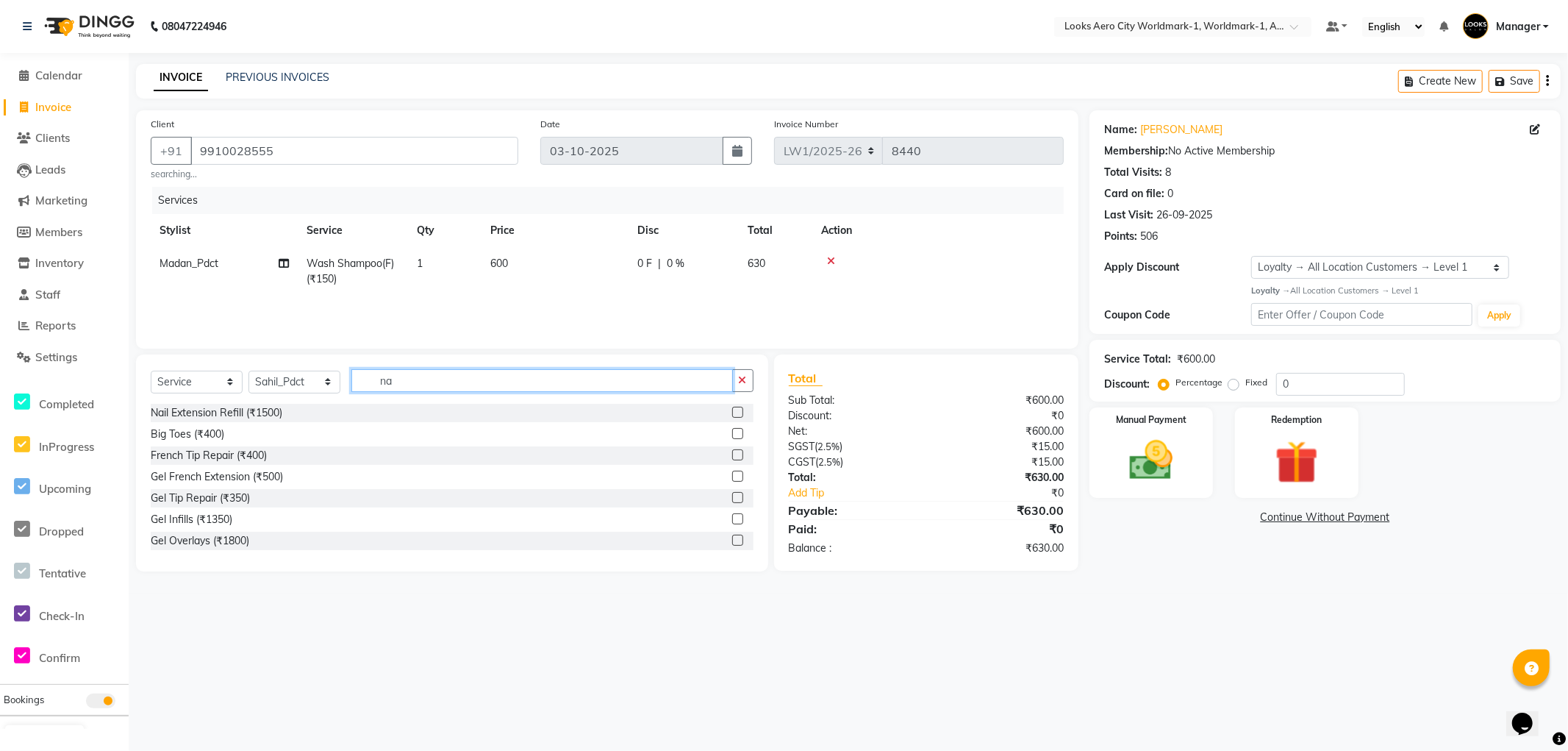
type input "n"
type input "paint"
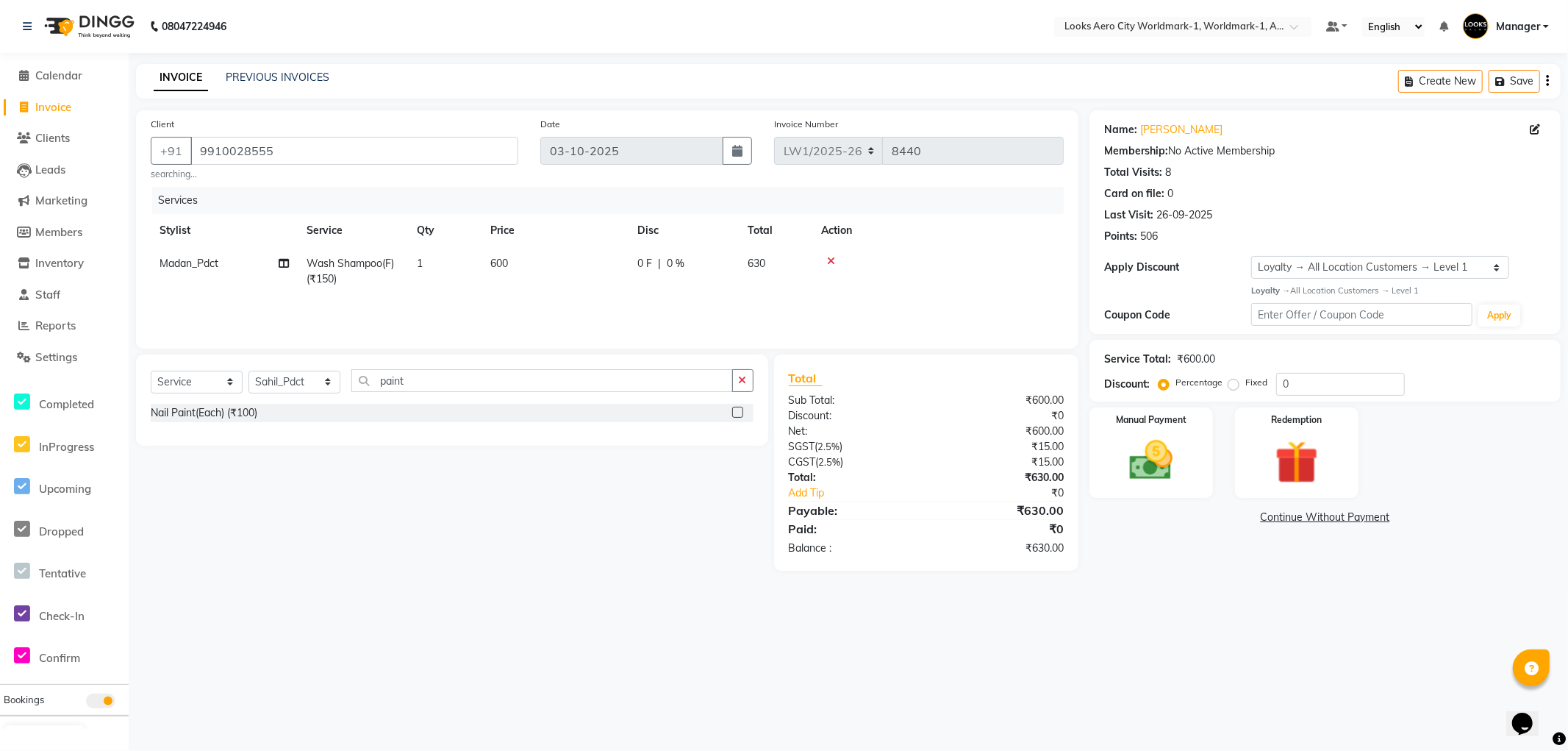
click at [735, 410] on label at bounding box center [738, 412] width 11 height 11
click at [735, 410] on input "checkbox" at bounding box center [737, 413] width 9 height 9
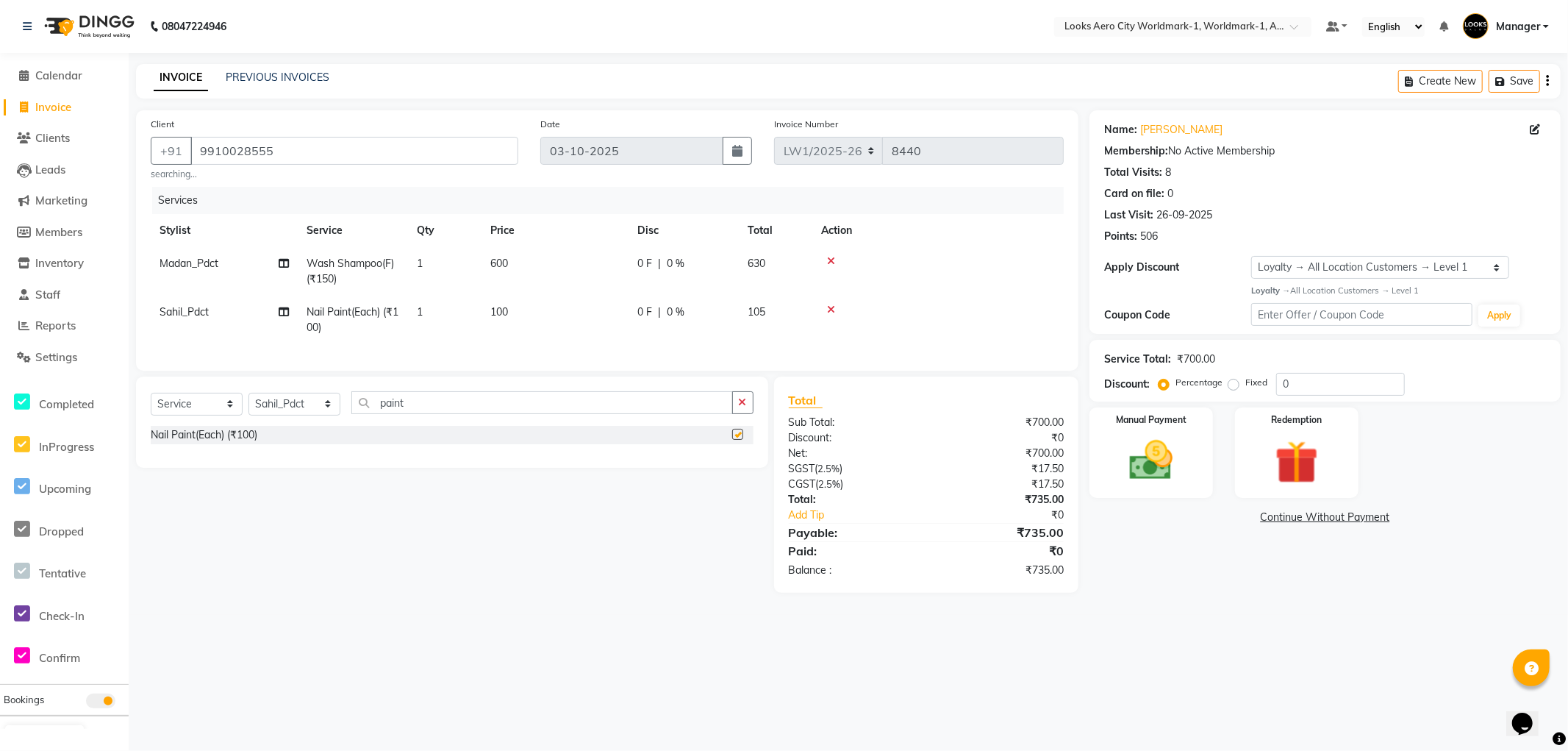
checkbox input "false"
click at [298, 416] on select "Select Stylist Abhishek_Nails Amita Chauhan Anil Ashwin Celina Counter_Sales Da…" at bounding box center [295, 404] width 92 height 23
select select "84549"
click at [249, 405] on select "Select Stylist Abhishek_Nails Amita Chauhan Anil Ashwin Celina Counter_Sales Da…" at bounding box center [295, 404] width 92 height 23
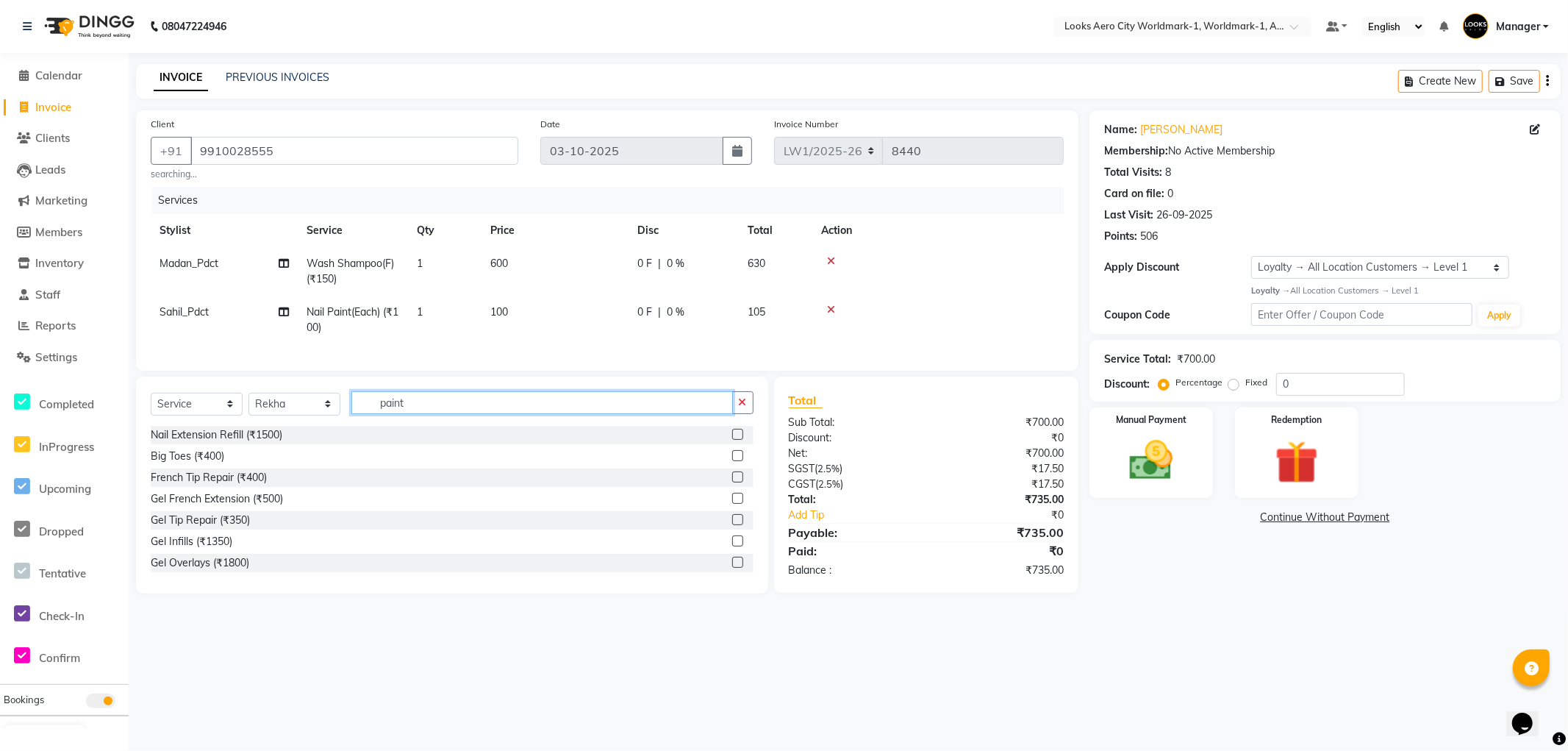
drag, startPoint x: 427, startPoint y: 415, endPoint x: 373, endPoint y: 415, distance: 54.0
click at [377, 414] on input "paint" at bounding box center [542, 403] width 382 height 23
type input "under"
click at [732, 461] on label at bounding box center [738, 455] width 11 height 11
click at [732, 461] on input "checkbox" at bounding box center [737, 456] width 9 height 9
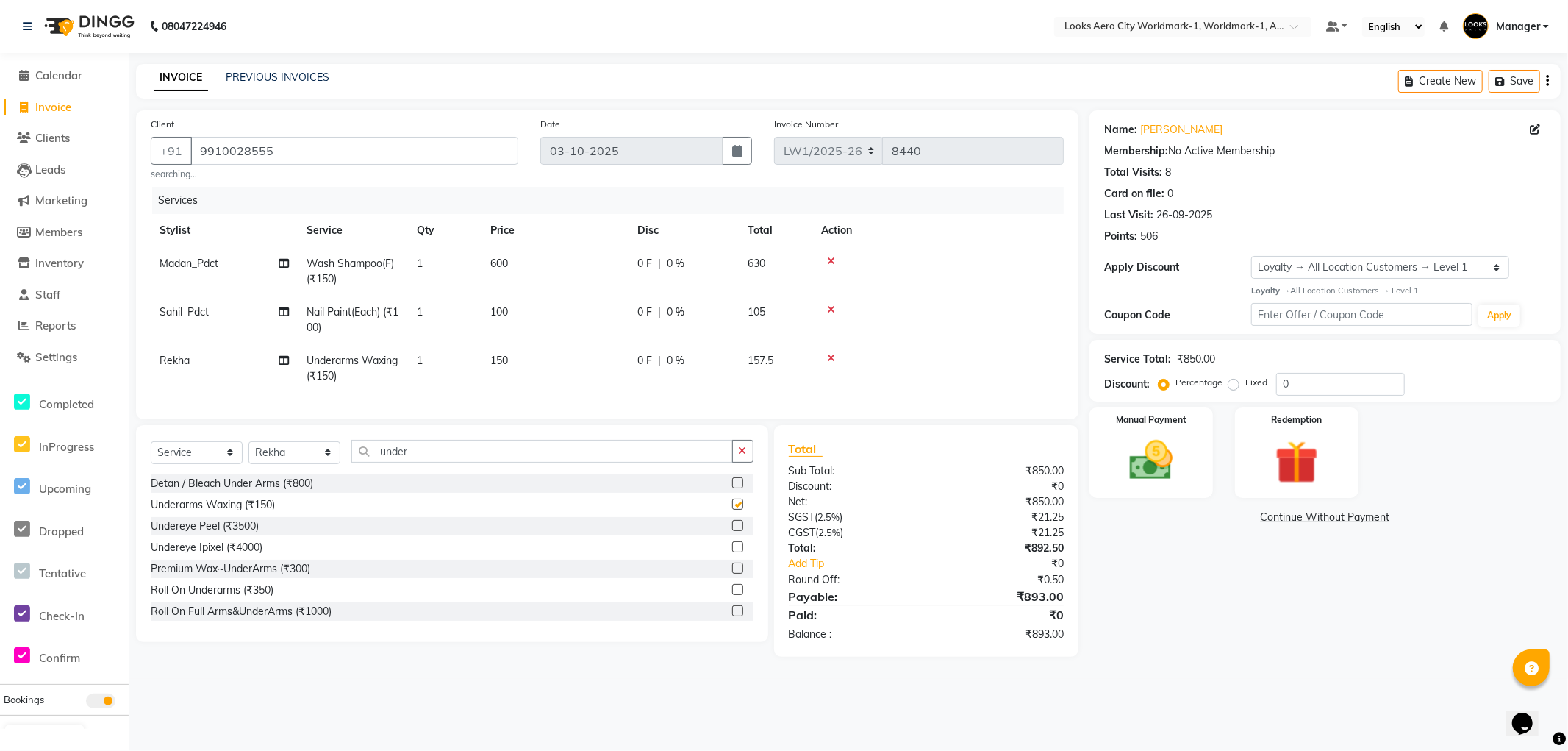
checkbox input "false"
click at [566, 311] on td "100" at bounding box center [555, 319] width 147 height 48
select select "84552"
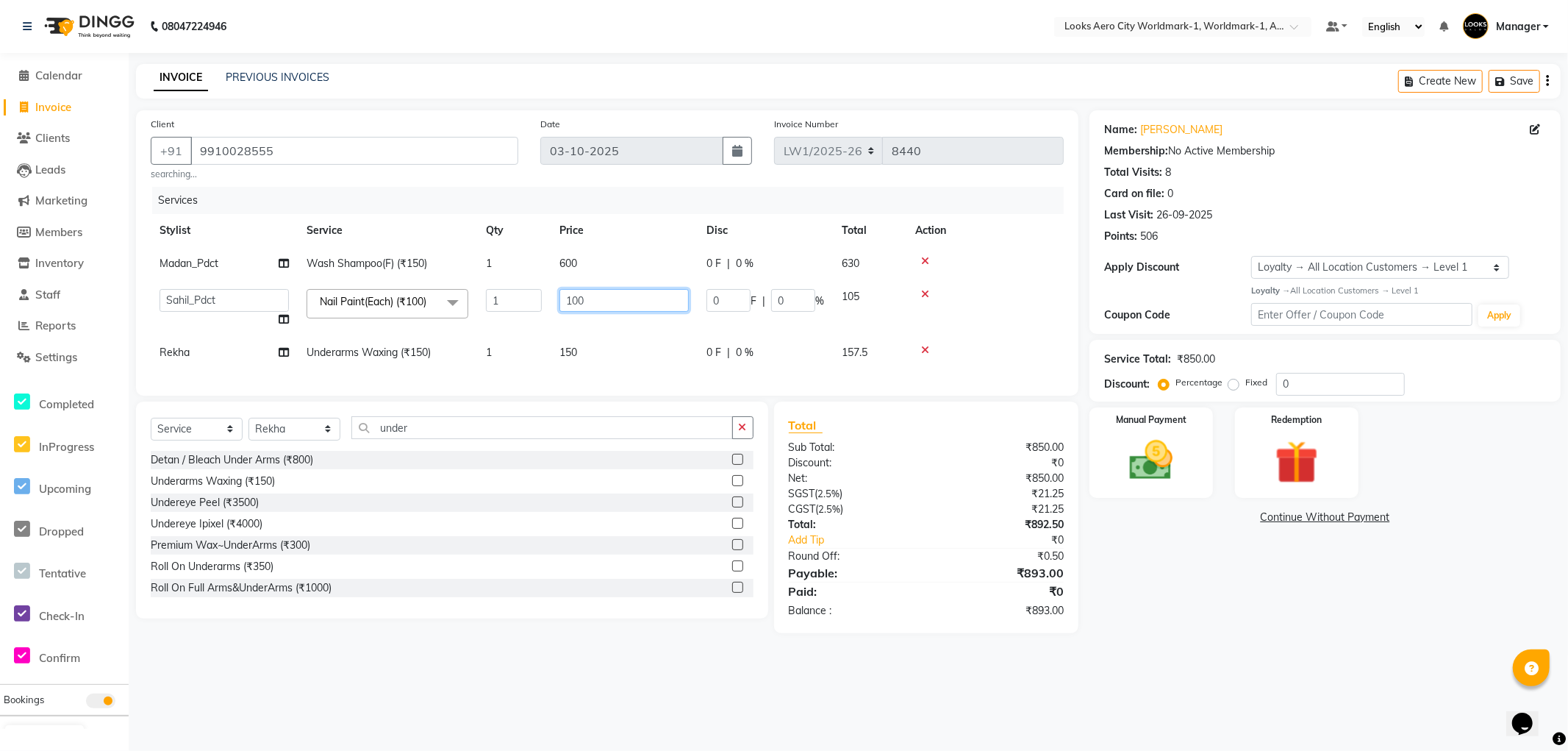
drag, startPoint x: 607, startPoint y: 304, endPoint x: 486, endPoint y: 304, distance: 121.0
click at [486, 304] on tr "Abhishek_Nails Amita Chauhan Anil Ashwin Celina Counter_Sales Dawa_Mgr Gaurav_P…" at bounding box center [607, 308] width 913 height 56
type input "450"
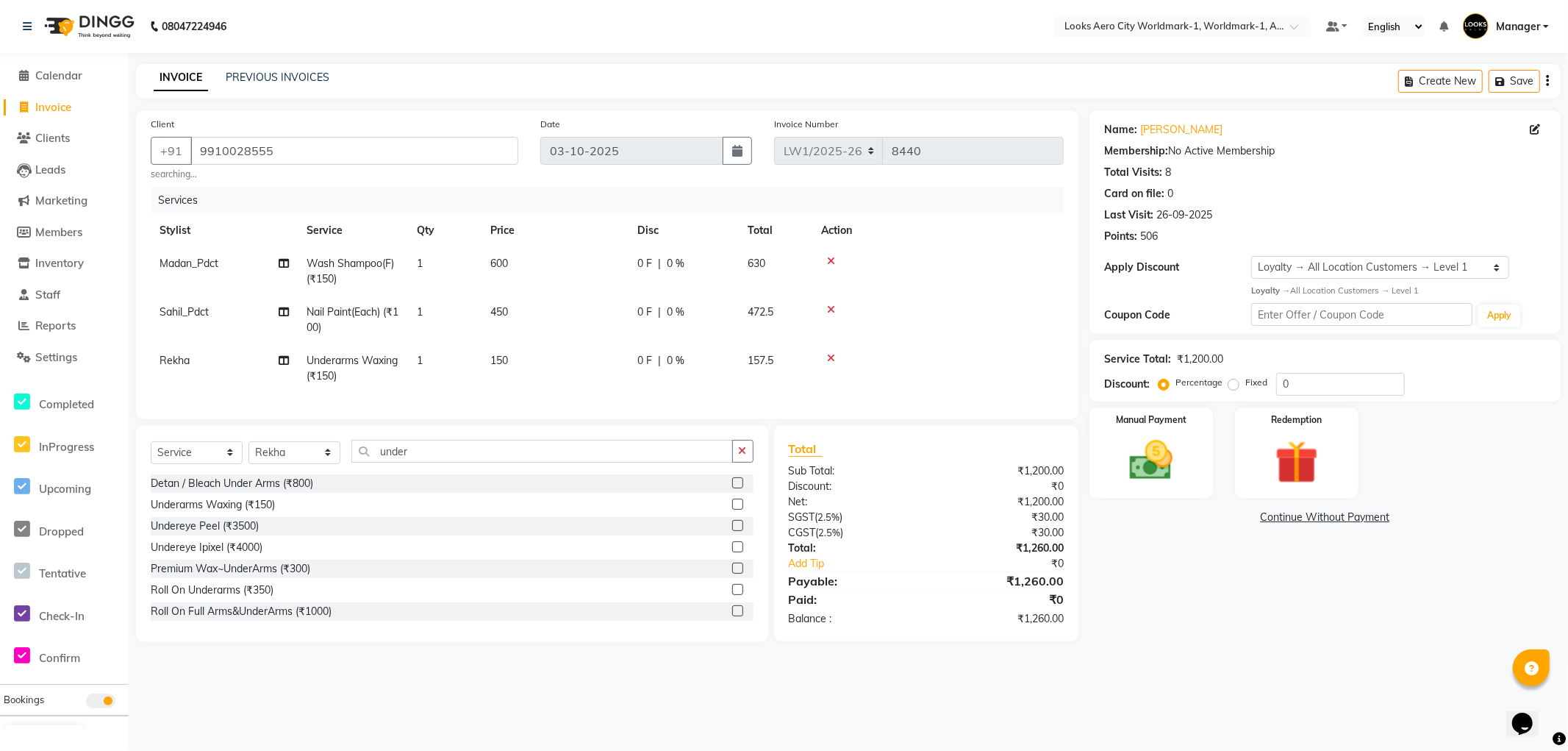
click at [601, 344] on td "150" at bounding box center [555, 368] width 147 height 48
select select "84549"
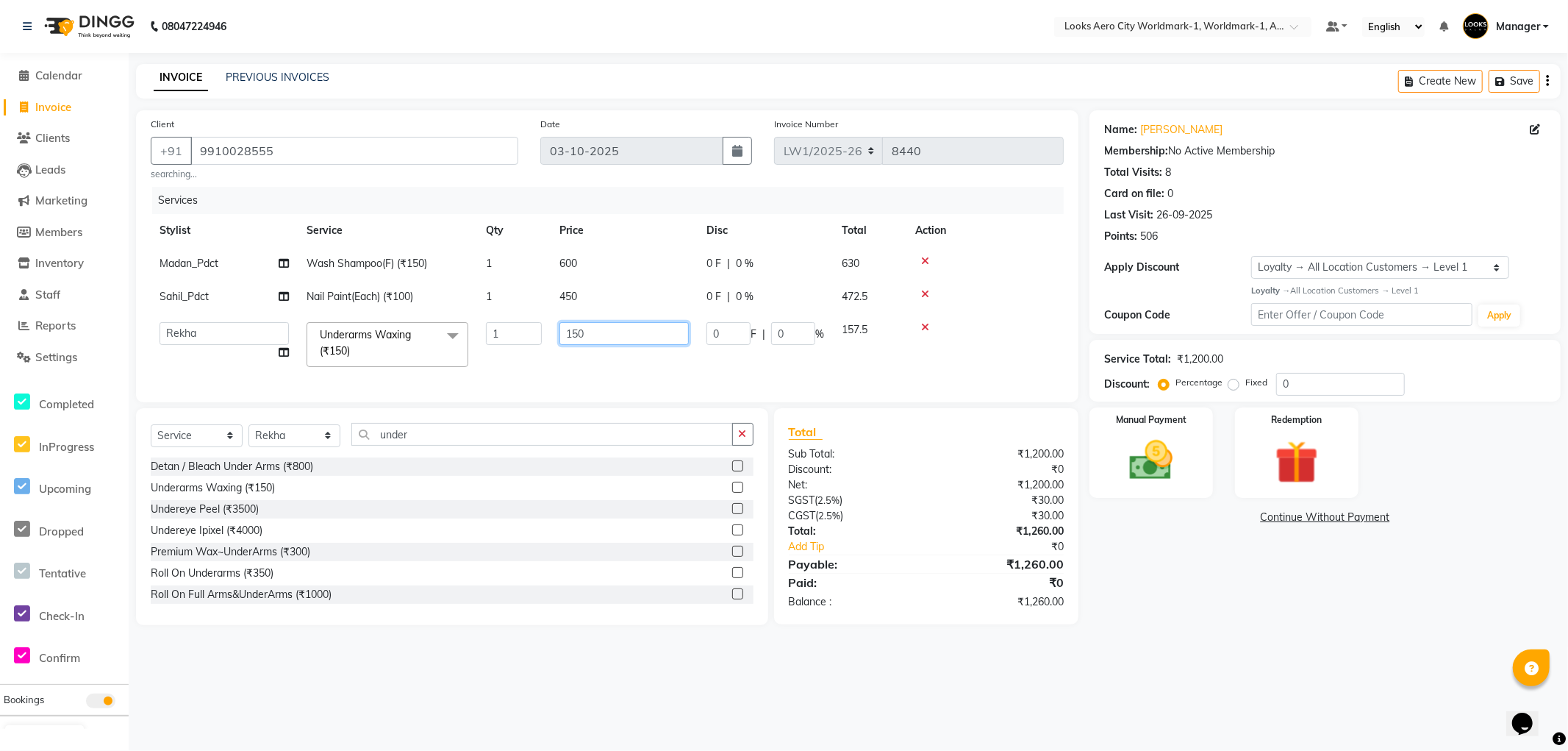
drag, startPoint x: 591, startPoint y: 337, endPoint x: 530, endPoint y: 336, distance: 61.0
click at [530, 336] on tr "Abhishek_Nails Amita Chauhan Anil Ashwin Celina Counter_Sales Dawa_Mgr Gaurav_P…" at bounding box center [607, 344] width 913 height 63
type input "300"
click at [769, 670] on div "08047224946 Select Location × Looks Aero City Worldmark-1, Worldmark-1, Aerocit…" at bounding box center [784, 375] width 1568 height 751
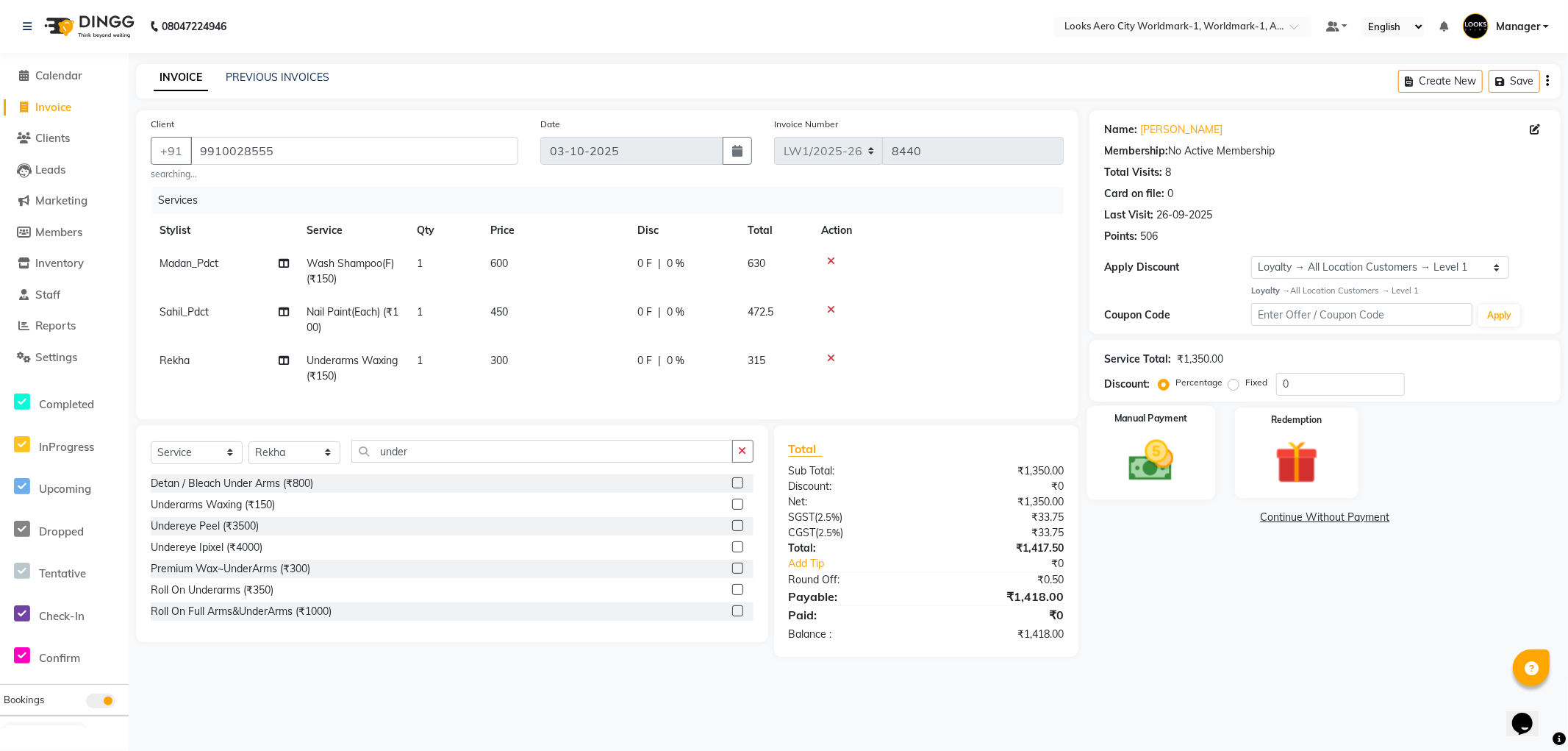
click at [1170, 481] on img at bounding box center [1152, 461] width 73 height 52
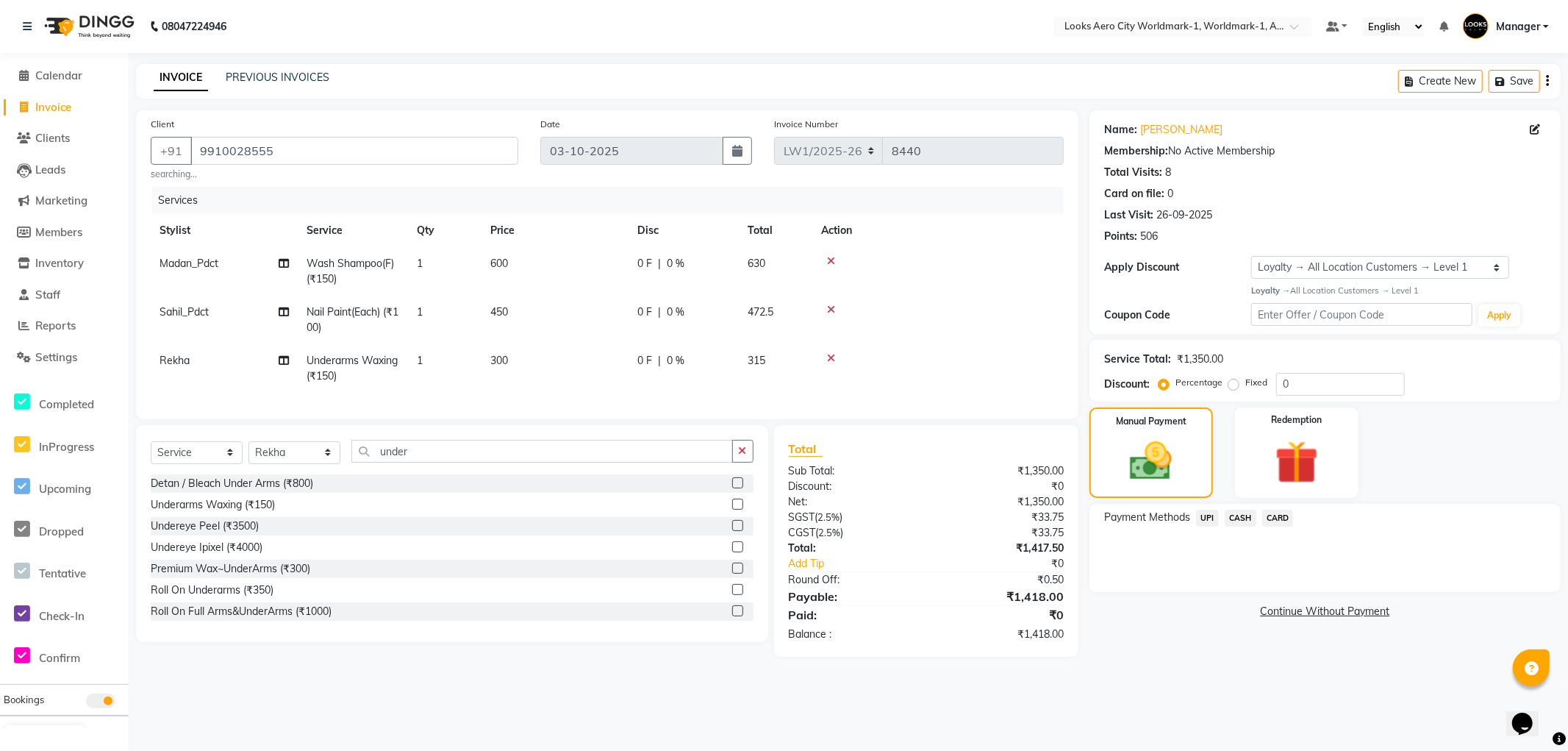
click at [1280, 522] on span "CARD" at bounding box center [1278, 518] width 31 height 17
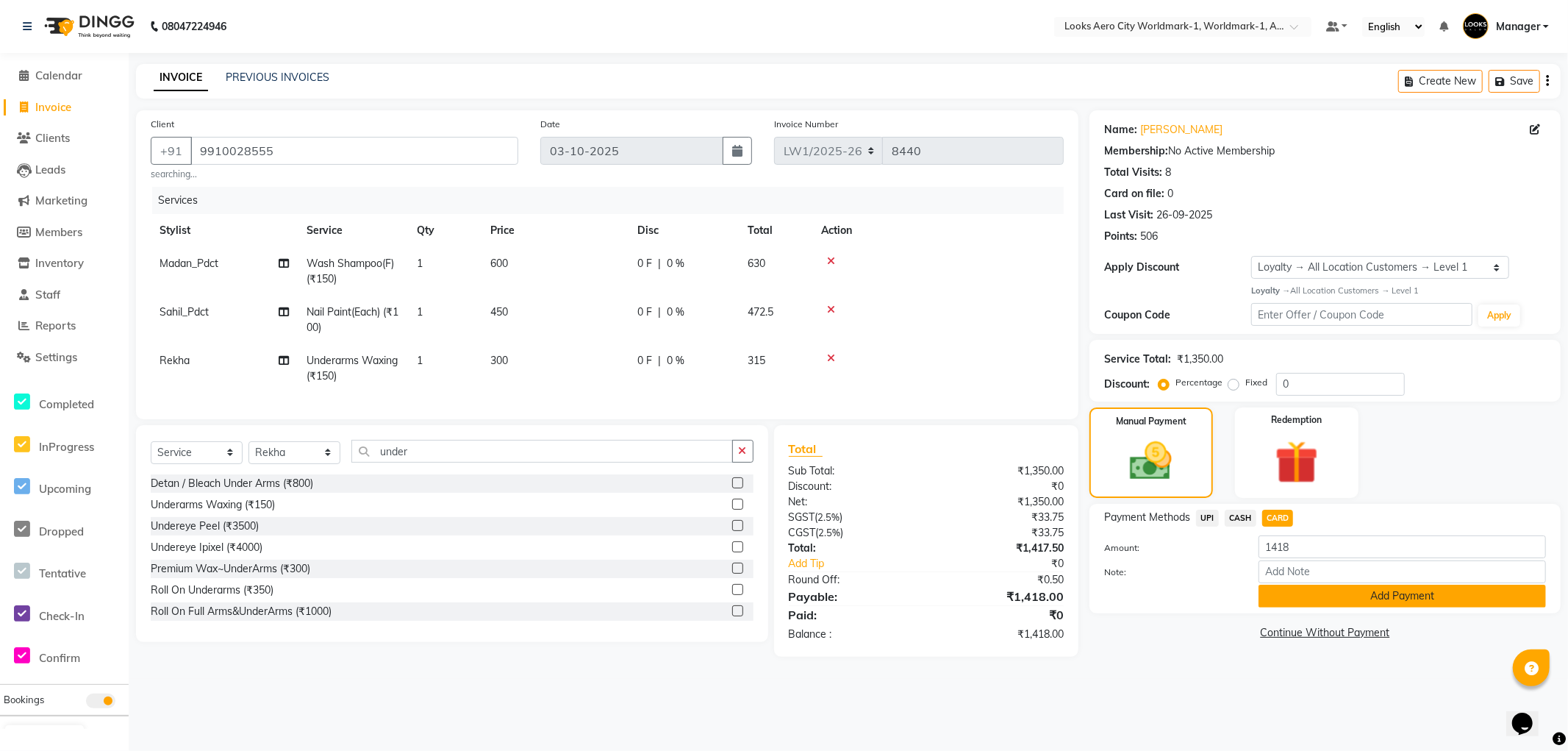
click at [1311, 591] on button "Add Payment" at bounding box center [1403, 596] width 288 height 23
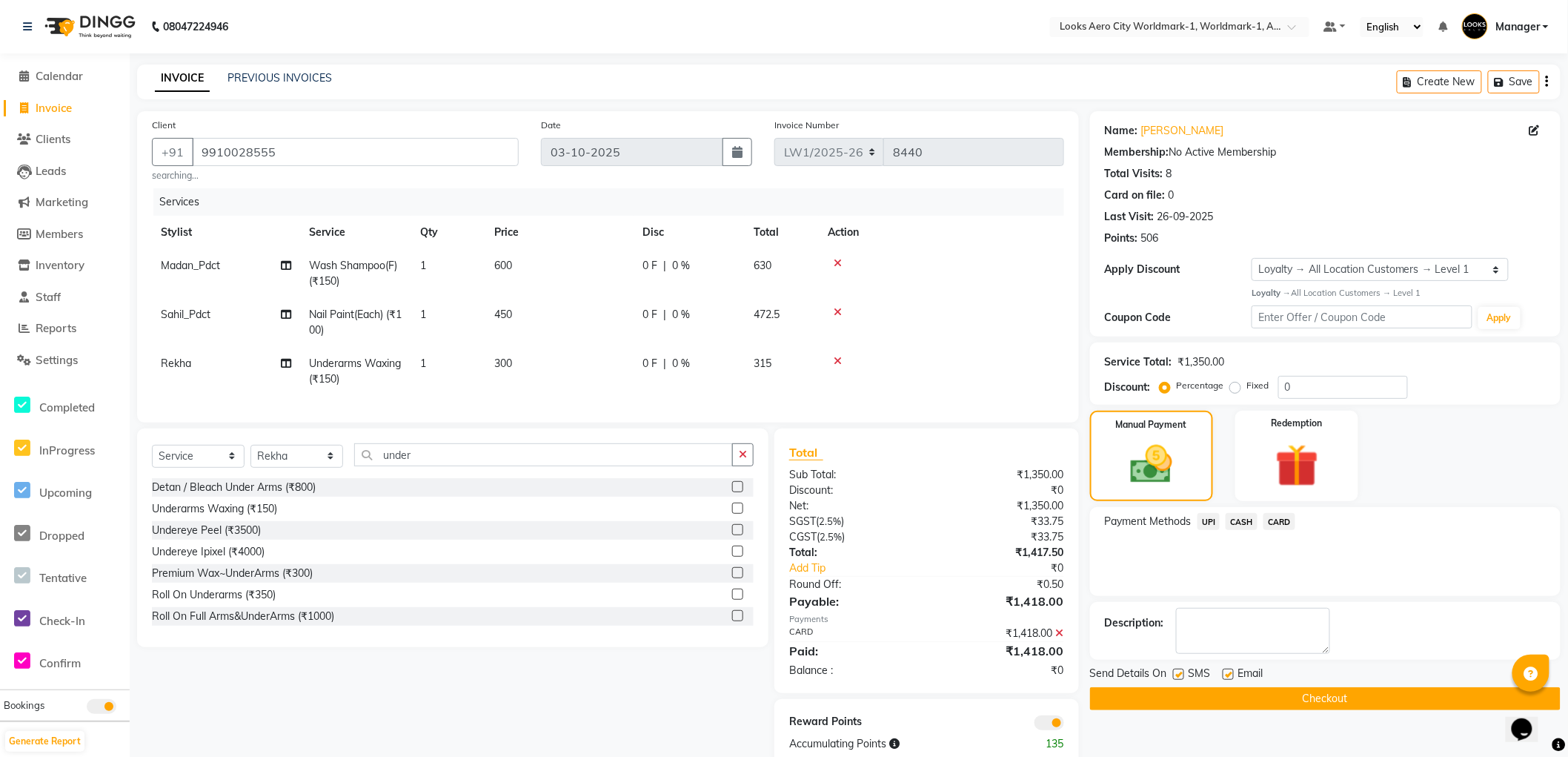
click at [1226, 675] on label at bounding box center [1228, 674] width 11 height 11
click at [1226, 675] on input "checkbox" at bounding box center [1227, 675] width 9 height 9
checkbox input "false"
click at [1222, 697] on button "Checkout" at bounding box center [1325, 699] width 470 height 23
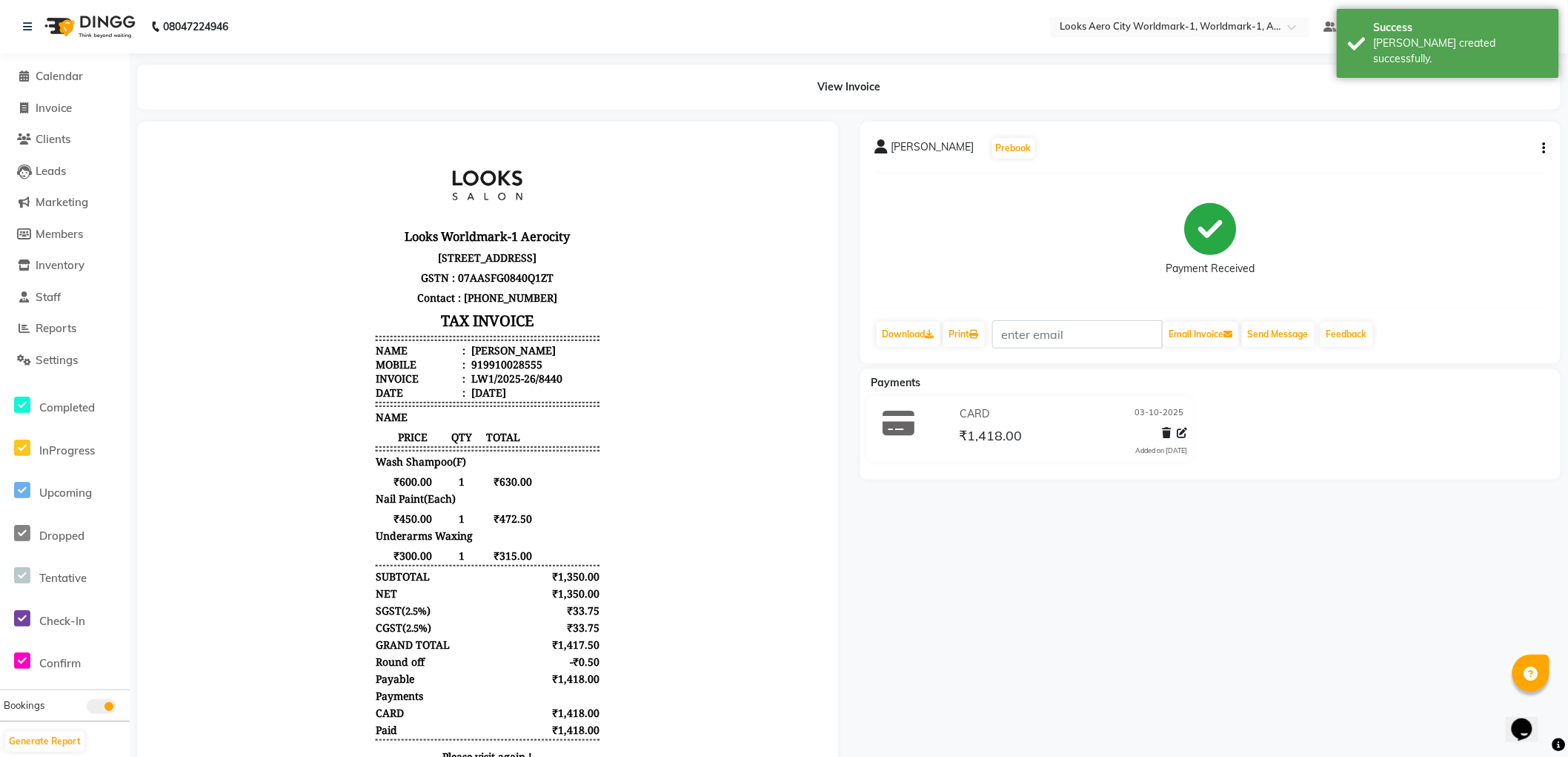
click at [58, 66] on li "Calendar" at bounding box center [65, 76] width 130 height 32
click at [60, 83] on span "Calendar" at bounding box center [59, 76] width 47 height 14
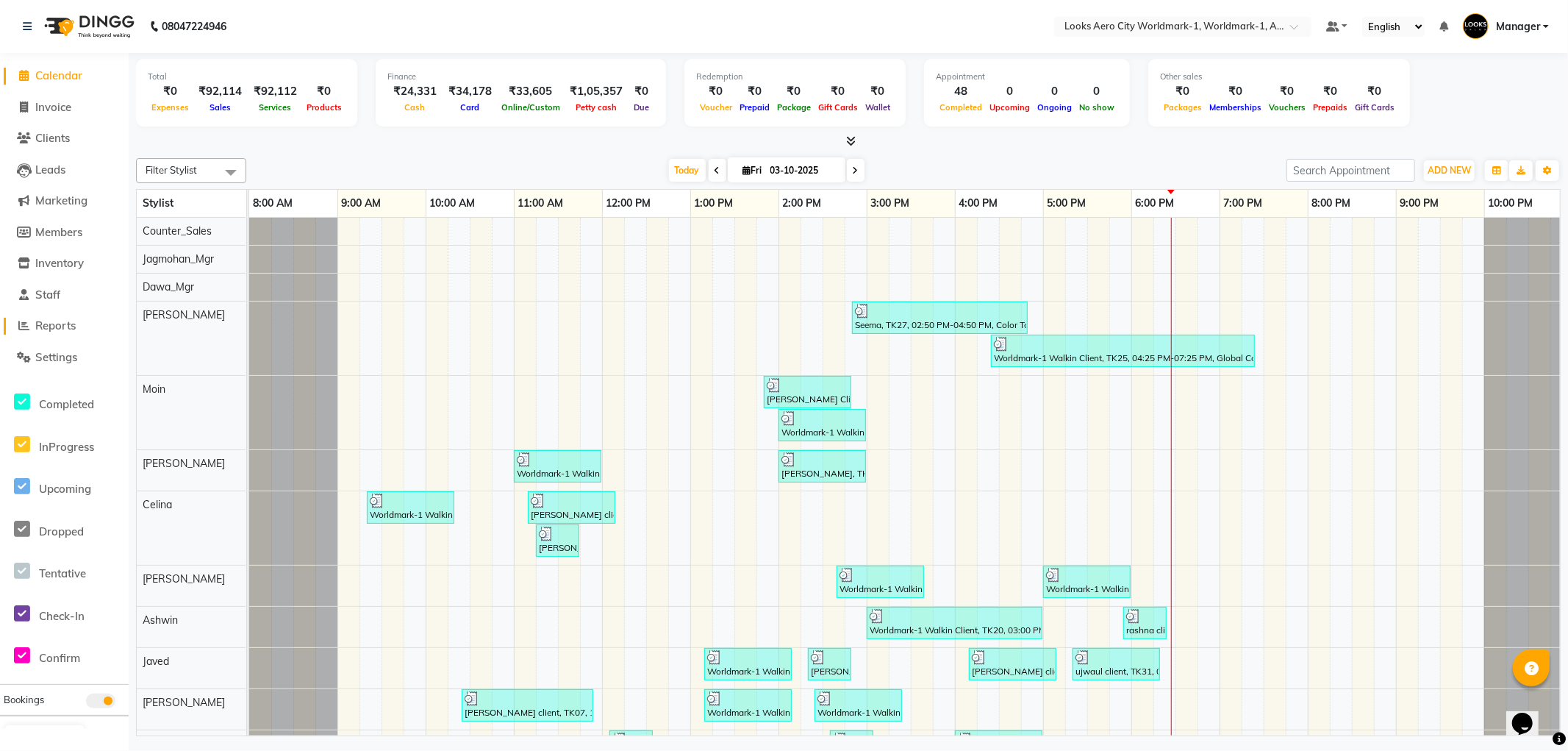
click at [39, 328] on span "Reports" at bounding box center [55, 325] width 41 height 14
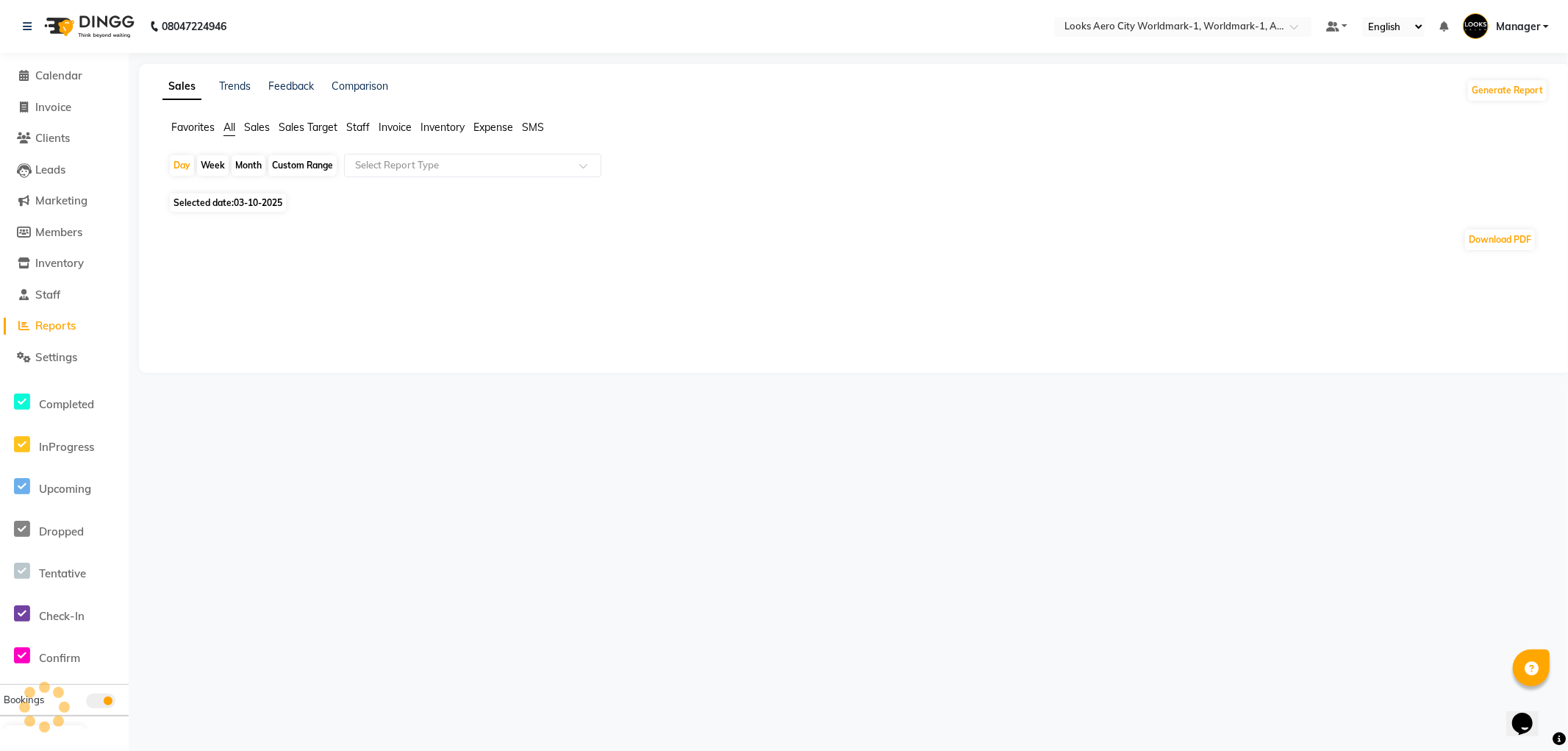
click at [363, 130] on span "Staff" at bounding box center [358, 127] width 24 height 13
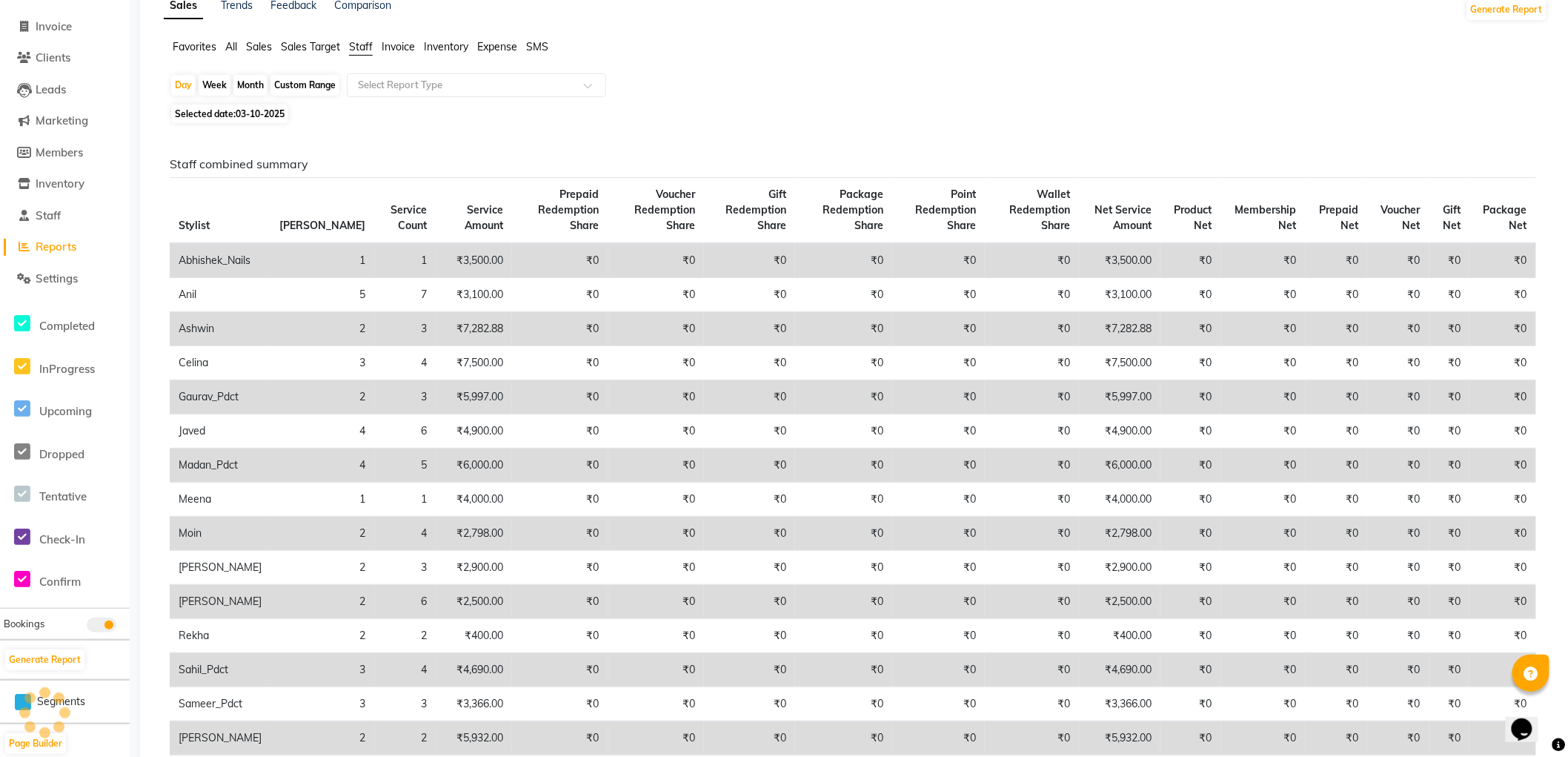
scroll to position [83, 0]
drag, startPoint x: 406, startPoint y: 394, endPoint x: 450, endPoint y: 390, distance: 44.2
click at [450, 390] on td "₹5,997.00" at bounding box center [474, 397] width 76 height 34
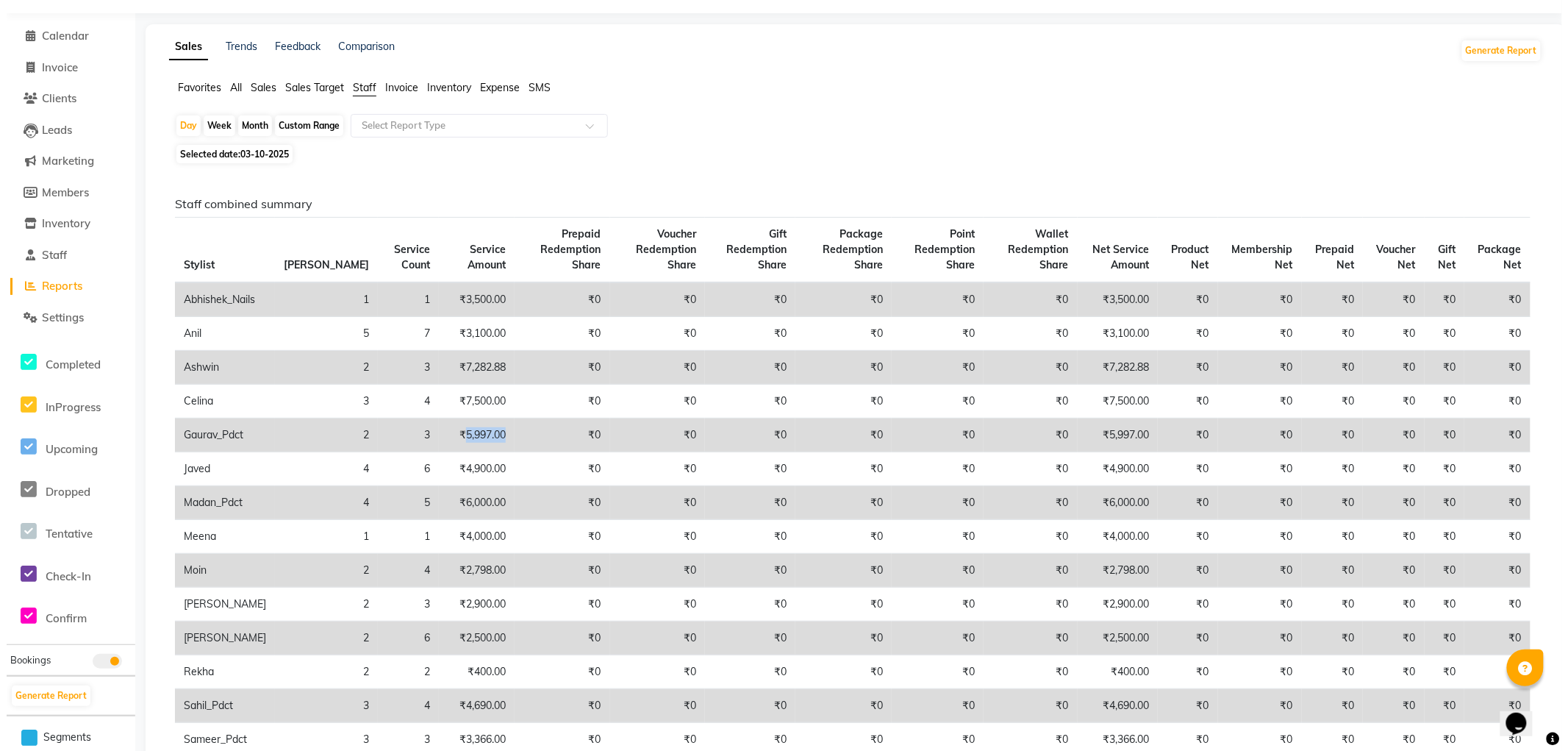
scroll to position [0, 0]
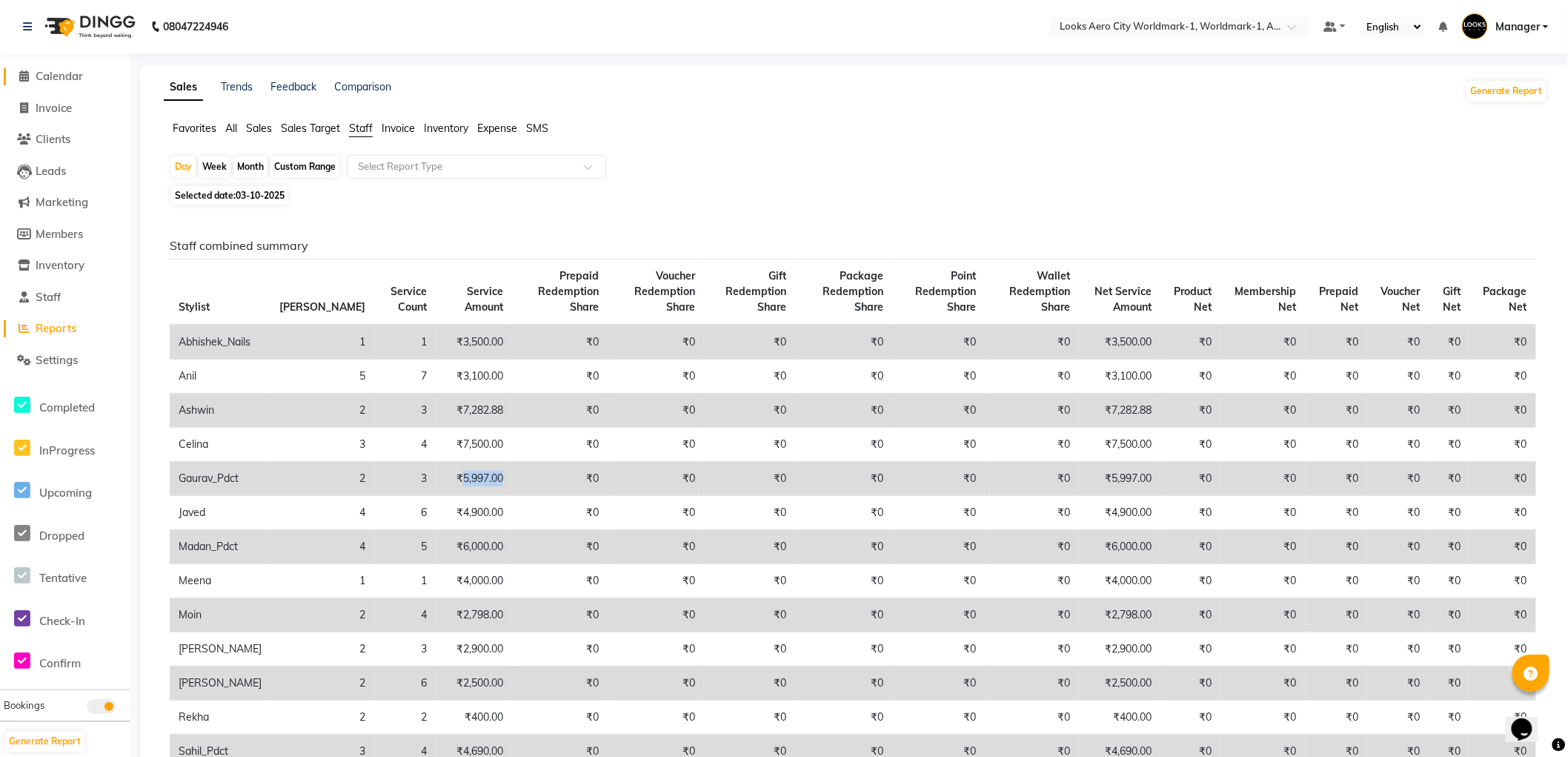
click at [30, 82] on span at bounding box center [24, 76] width 22 height 17
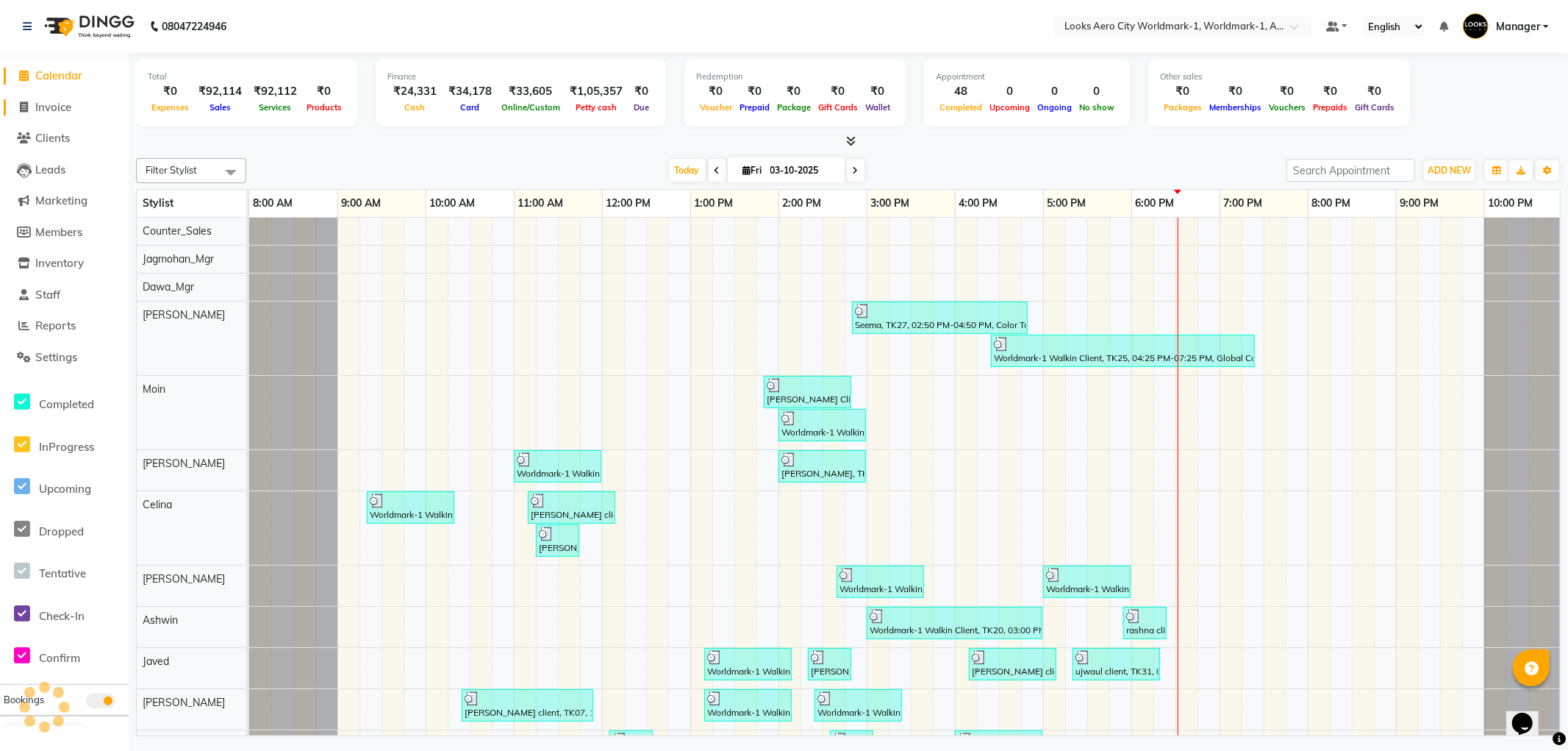
click at [44, 107] on span "Invoice" at bounding box center [53, 107] width 36 height 14
select select "service"
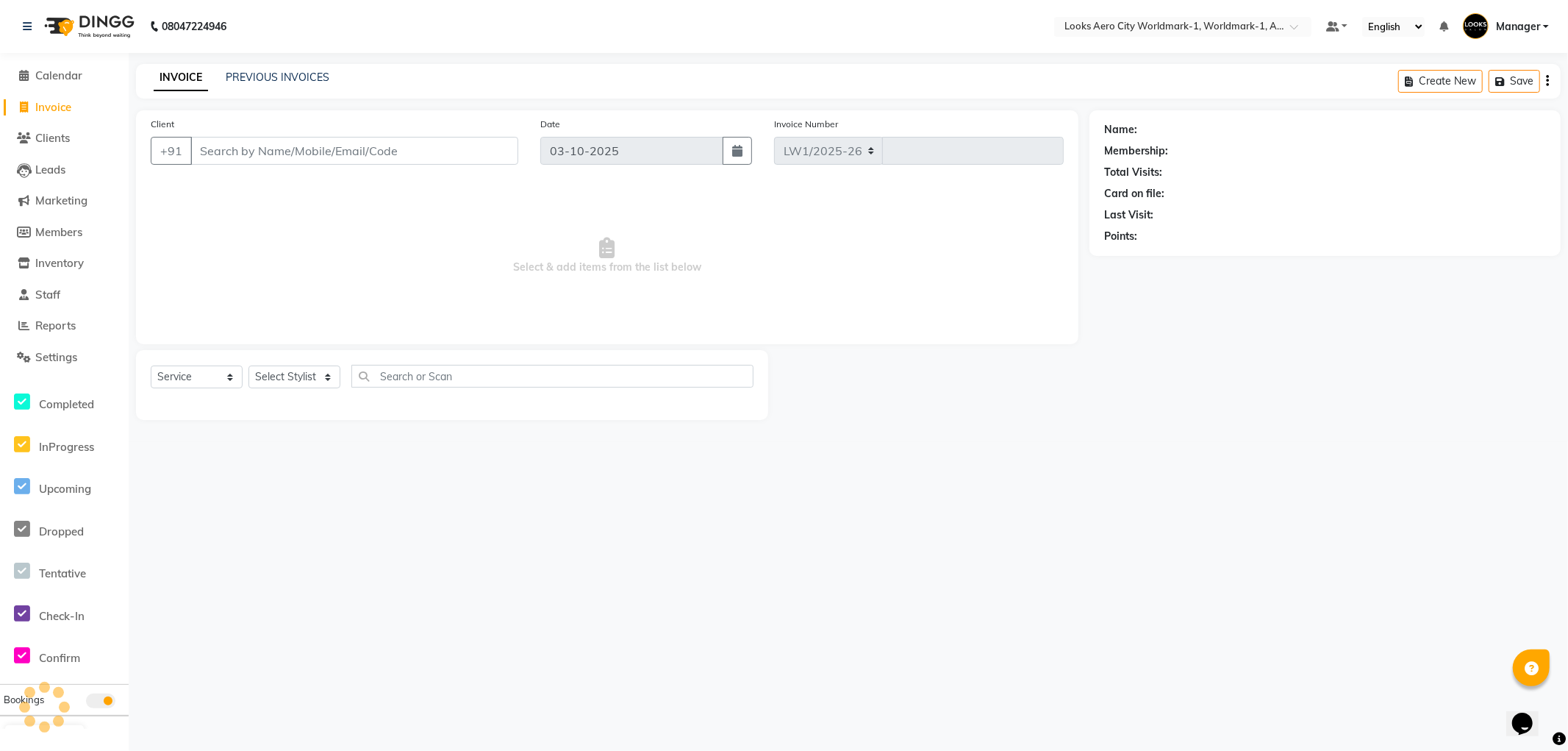
select select "8573"
type input "8441"
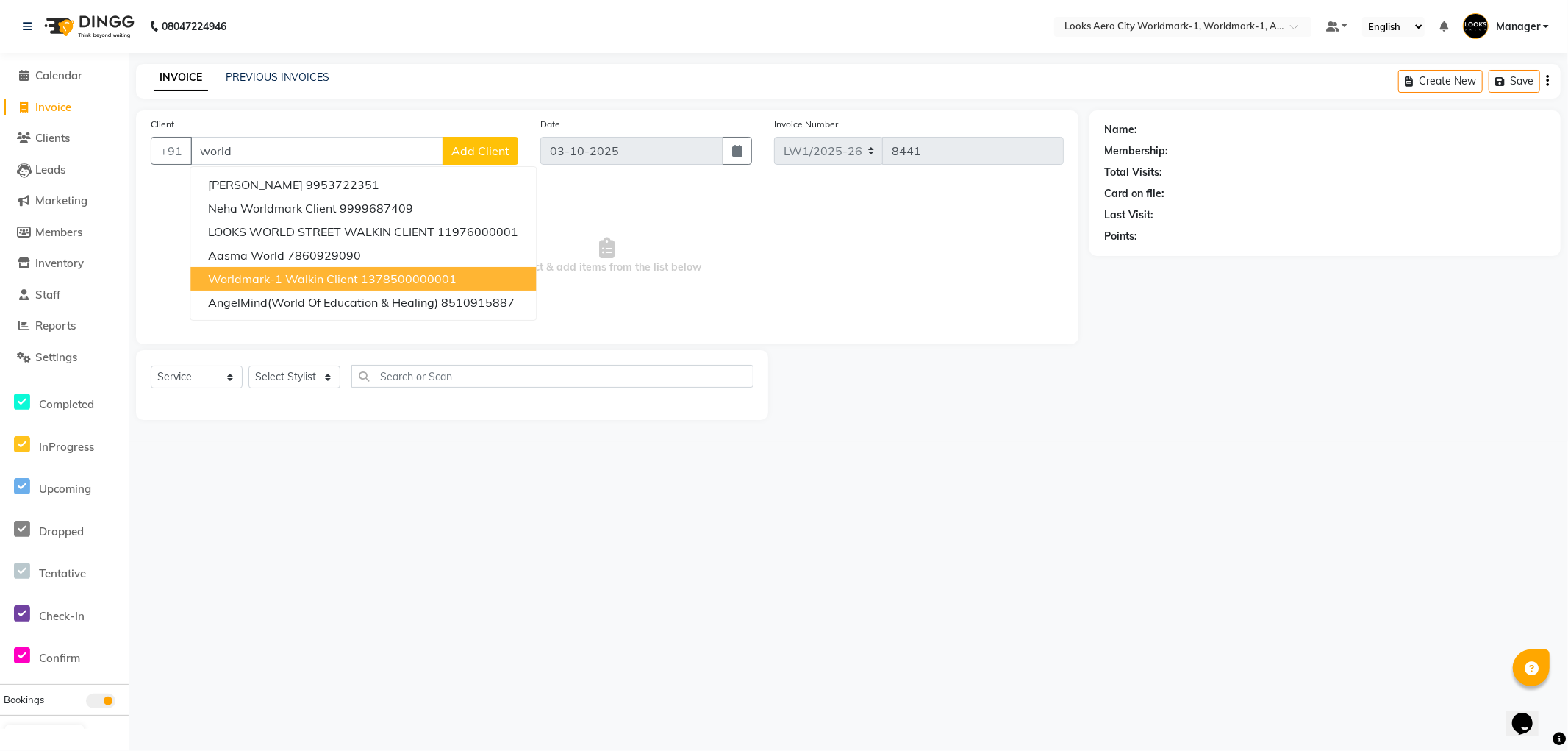
click at [291, 273] on span "Worldmark-1 Walkin Client" at bounding box center [283, 279] width 150 height 15
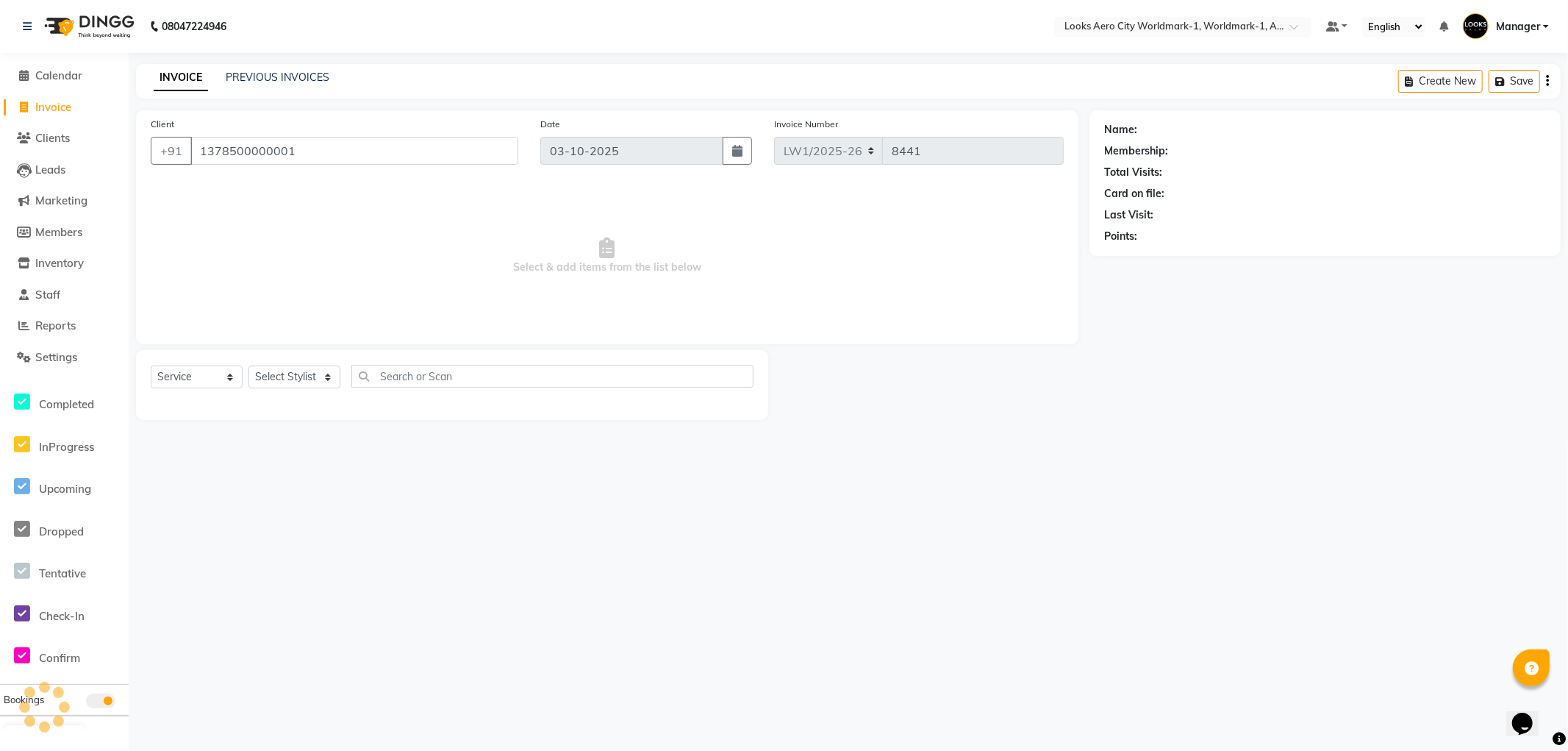
type input "1378500000001"
select select "1: Object"
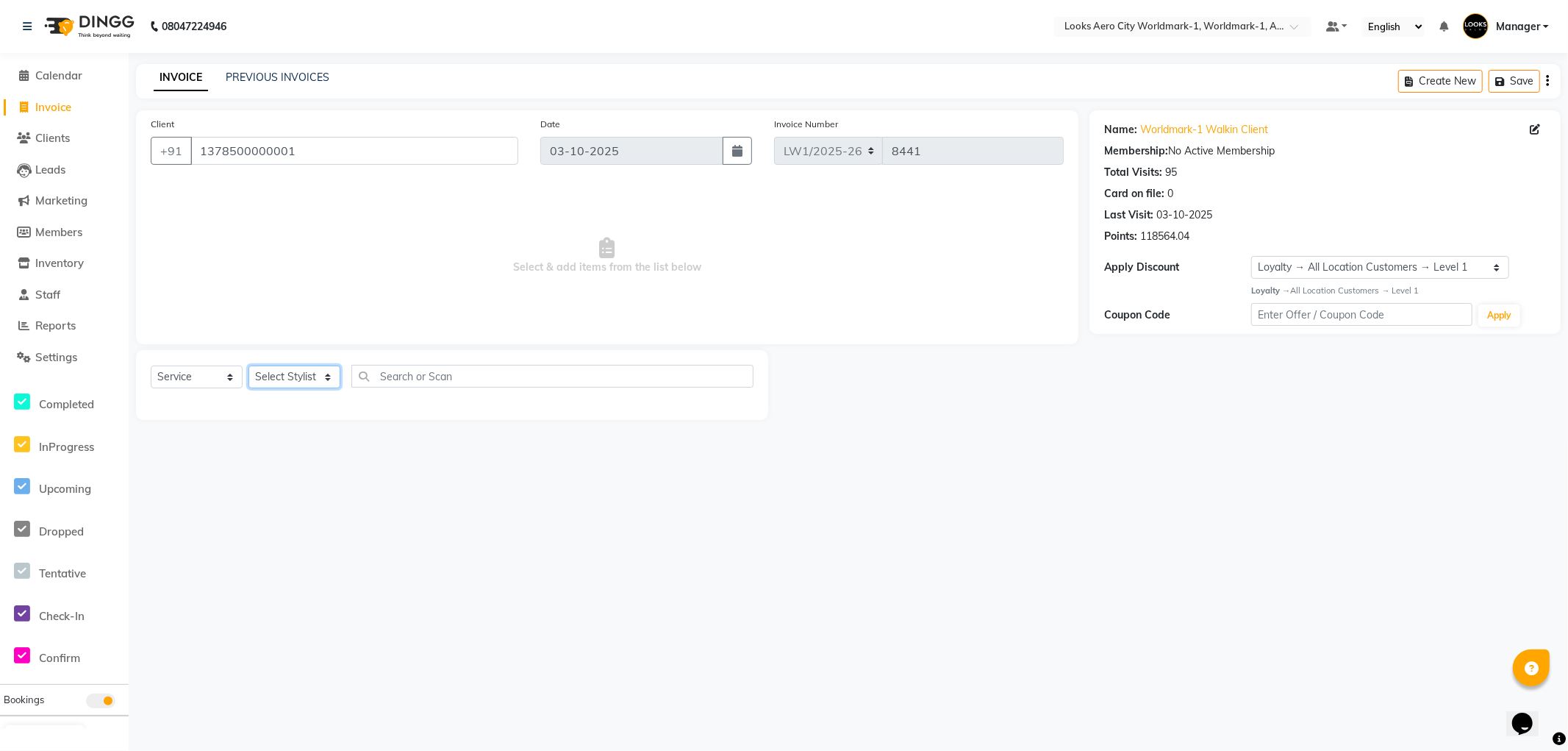
click at [295, 375] on select "Select Stylist [PERSON_NAME] [PERSON_NAME] [PERSON_NAME] [PERSON_NAME] Counter_…" at bounding box center [295, 377] width 92 height 23
select select "84540"
click at [249, 366] on select "Select Stylist [PERSON_NAME] [PERSON_NAME] [PERSON_NAME] [PERSON_NAME] Counter_…" at bounding box center [295, 377] width 92 height 23
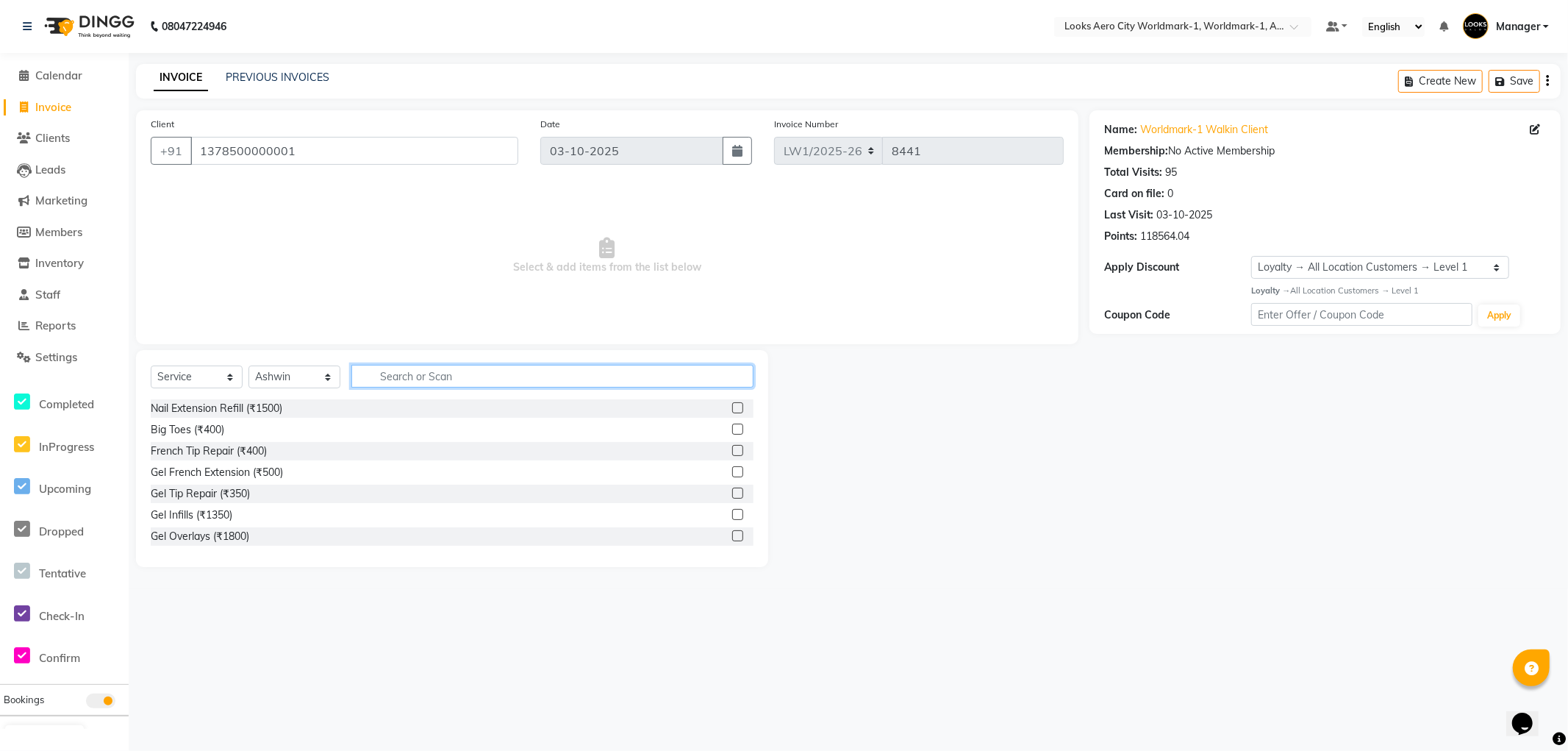
click at [385, 370] on input "text" at bounding box center [553, 377] width 403 height 23
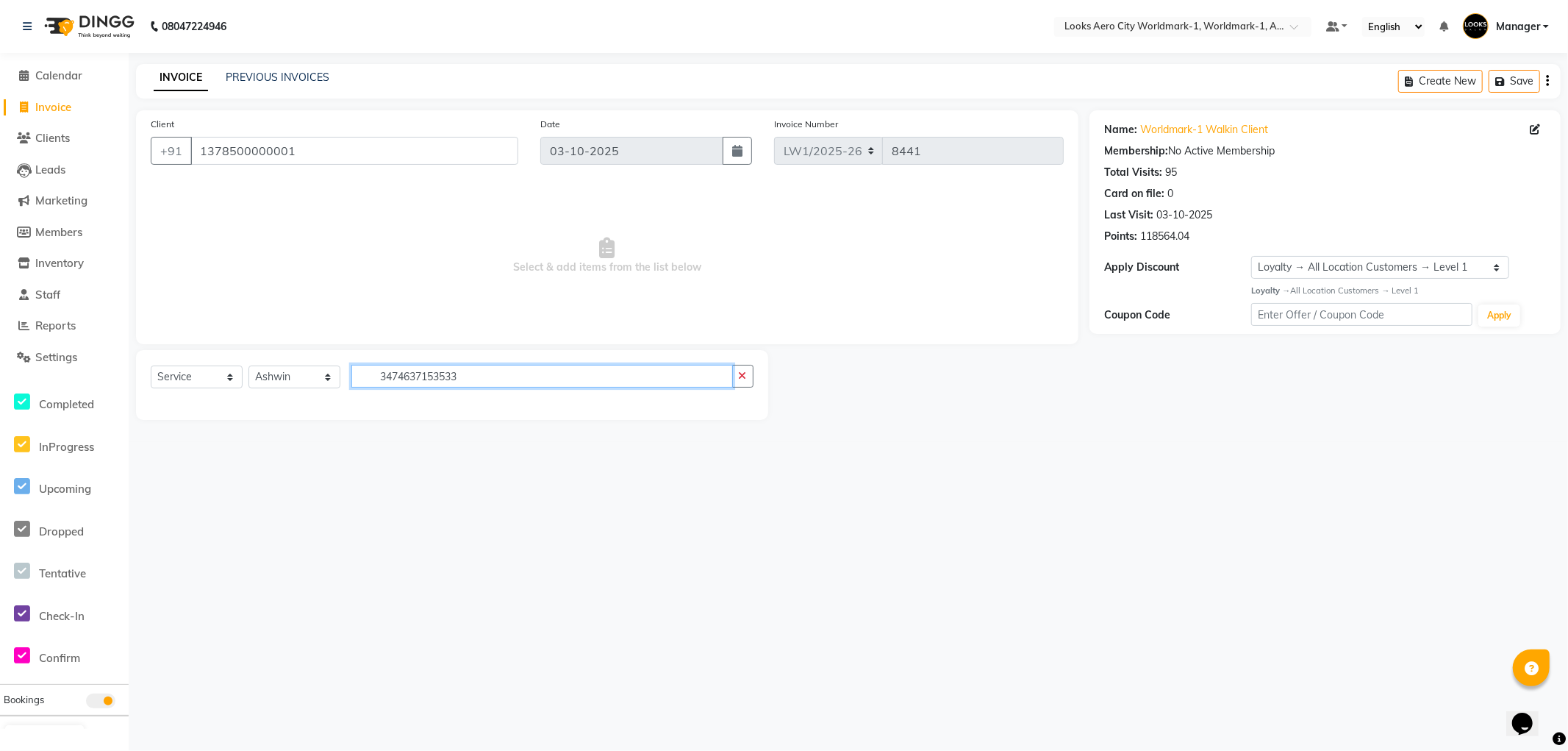
type input "3474637153533"
click at [203, 377] on select "Select Service Product Membership Package Voucher Prepaid Gift Card" at bounding box center [197, 377] width 92 height 23
select select "product"
click at [151, 366] on select "Select Service Product Membership Package Voucher Prepaid Gift Card" at bounding box center [197, 377] width 92 height 23
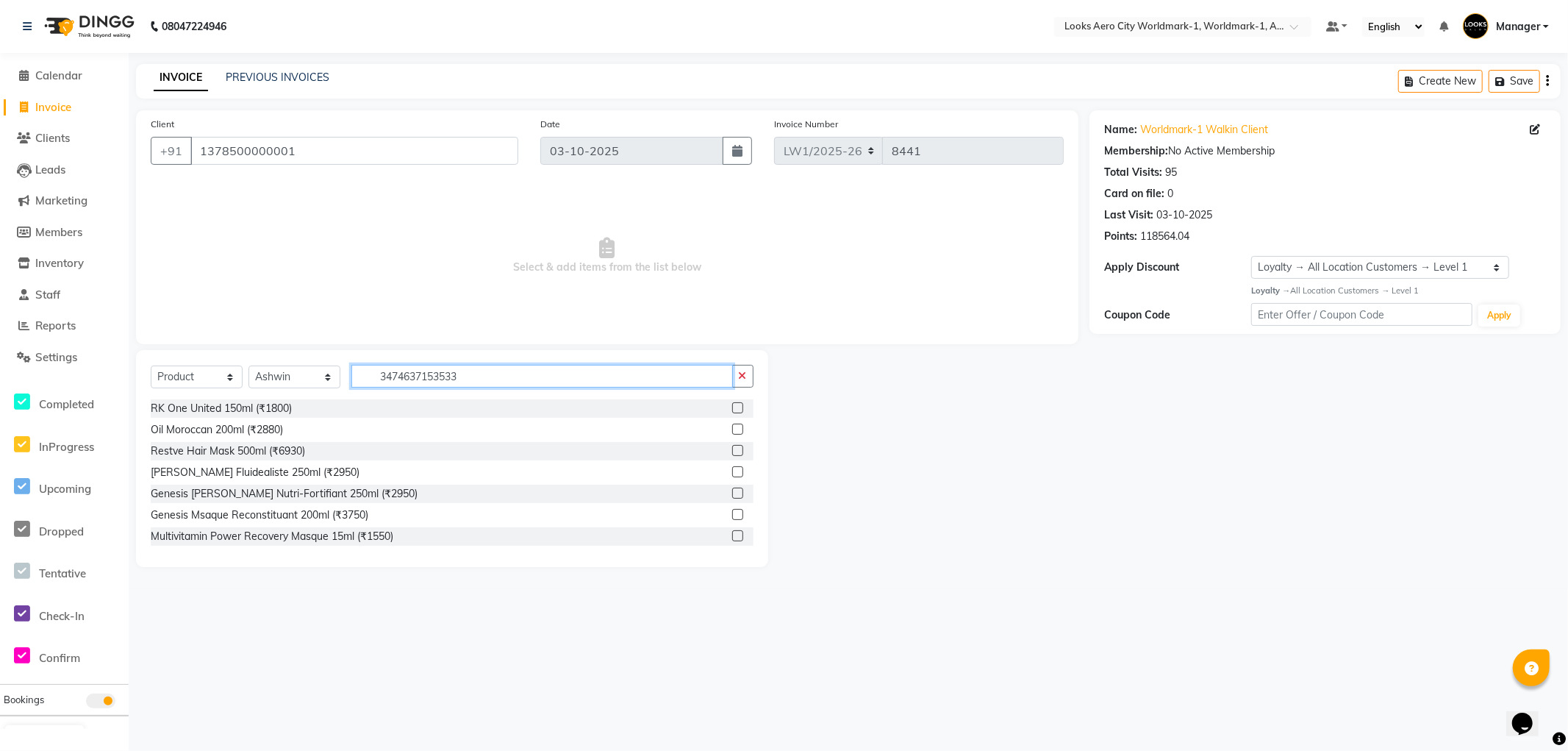
drag, startPoint x: 473, startPoint y: 372, endPoint x: 364, endPoint y: 391, distance: 110.6
click at [364, 391] on div "Select Service Product Membership Package Voucher Prepaid Gift Card Select Styl…" at bounding box center [452, 382] width 603 height 34
paste input "3474637153533"
type input "3474637153533"
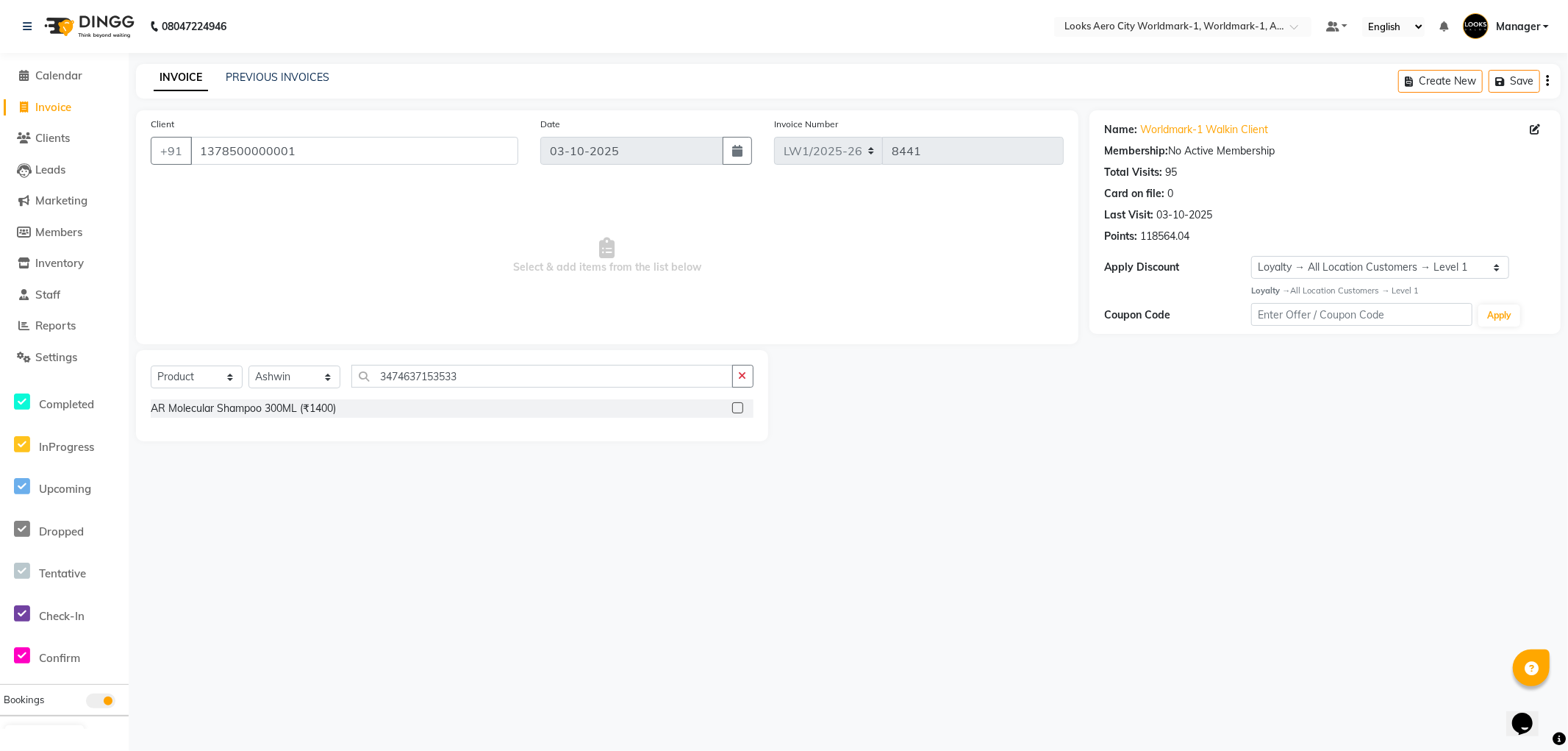
drag, startPoint x: 739, startPoint y: 409, endPoint x: 728, endPoint y: 404, distance: 12.1
click at [738, 409] on label at bounding box center [738, 408] width 11 height 11
click at [738, 409] on input "checkbox" at bounding box center [737, 408] width 9 height 9
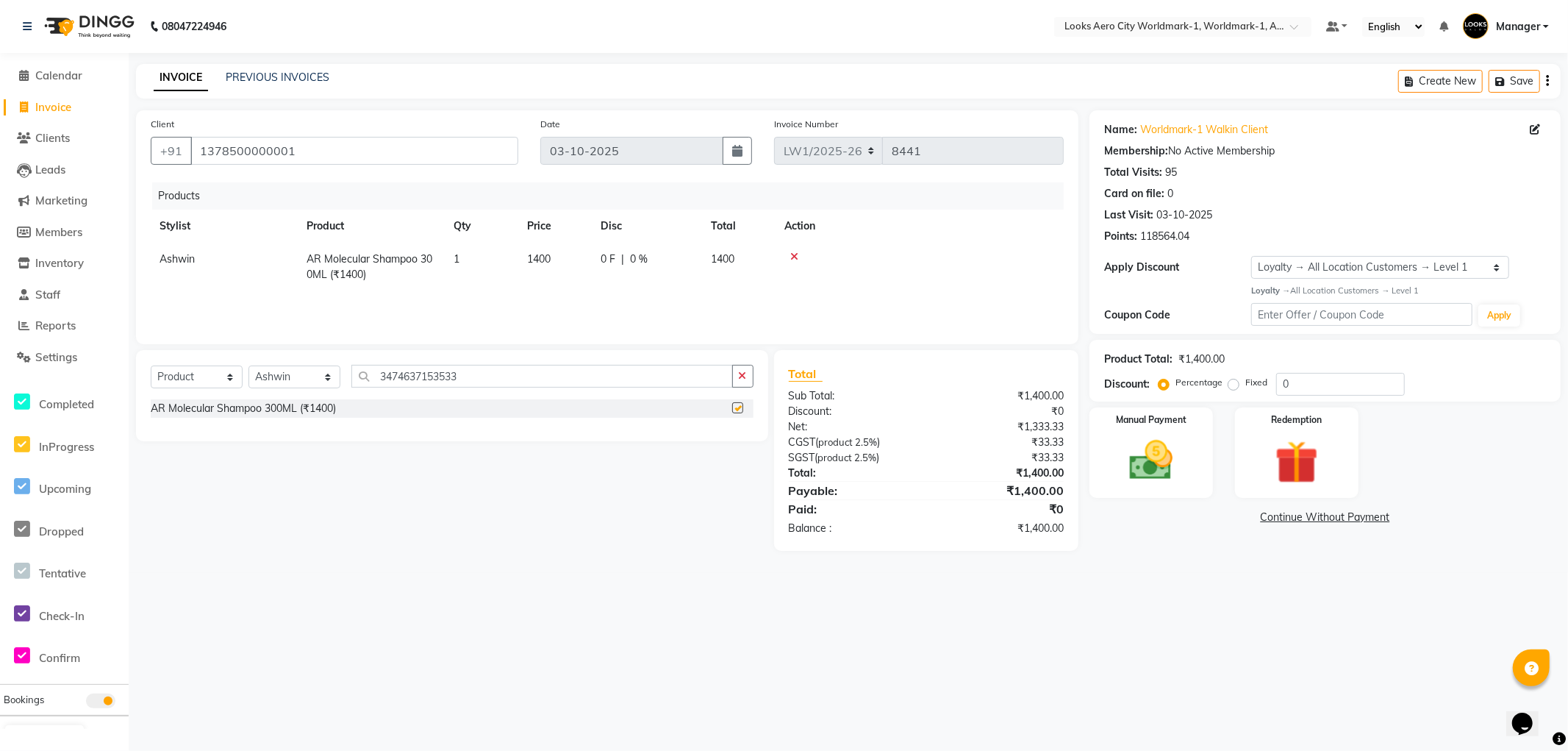
checkbox input "false"
drag, startPoint x: 567, startPoint y: 269, endPoint x: 584, endPoint y: 260, distance: 19.2
click at [569, 268] on td "1400" at bounding box center [555, 266] width 73 height 48
select select "84540"
drag, startPoint x: 571, startPoint y: 263, endPoint x: 510, endPoint y: 259, distance: 61.1
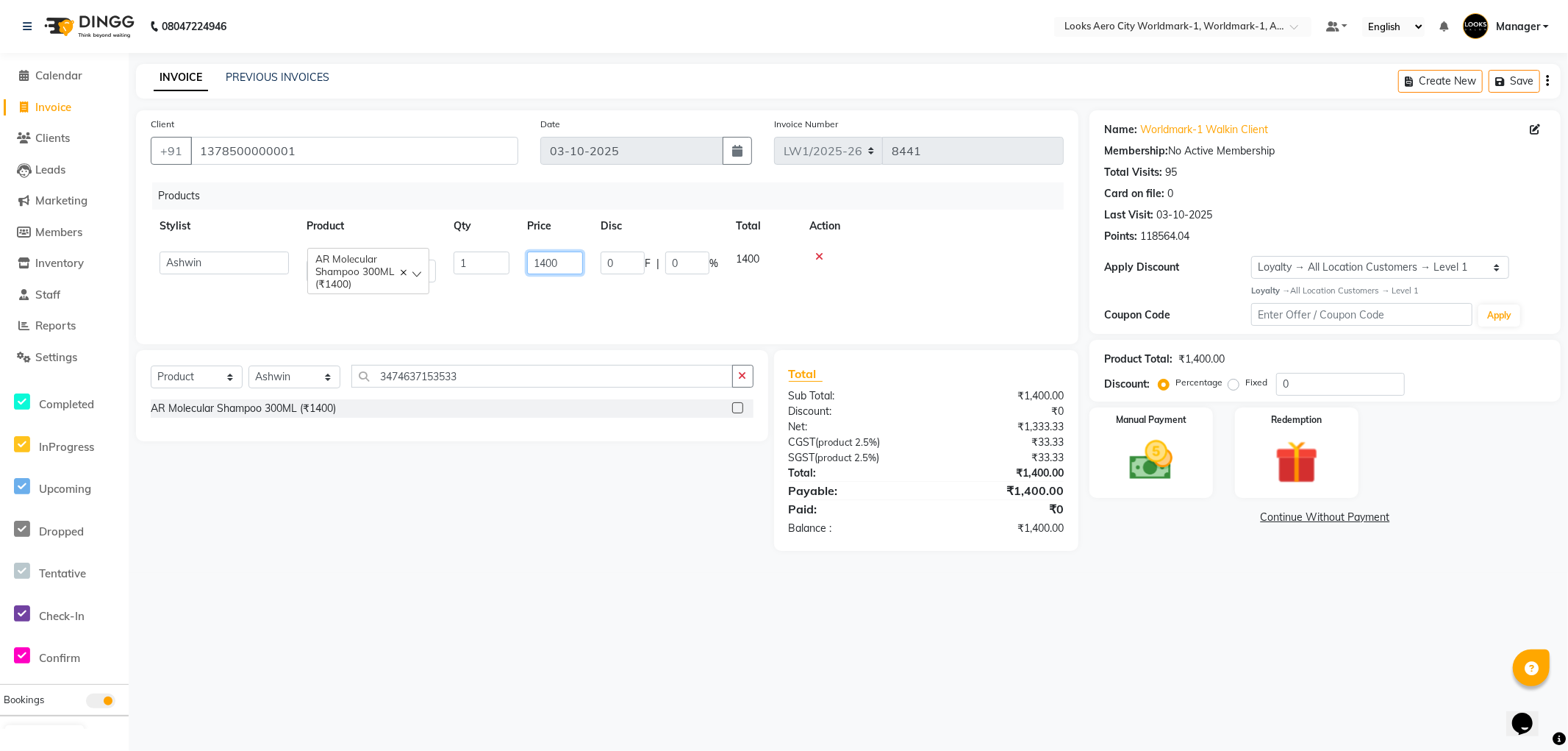
click at [510, 259] on tr "Abhishek_Nails Amita Chauhan Anil Ashwin Celina Counter_Sales Dawa_Mgr Gaurav_P…" at bounding box center [607, 266] width 913 height 48
type input "1262"
click at [560, 583] on div "08047224946 Select Location × Looks Aero City Worldmark-1, Worldmark-1, Aerocit…" at bounding box center [784, 375] width 1568 height 751
click at [555, 266] on td "1262" at bounding box center [555, 266] width 73 height 48
select select "84540"
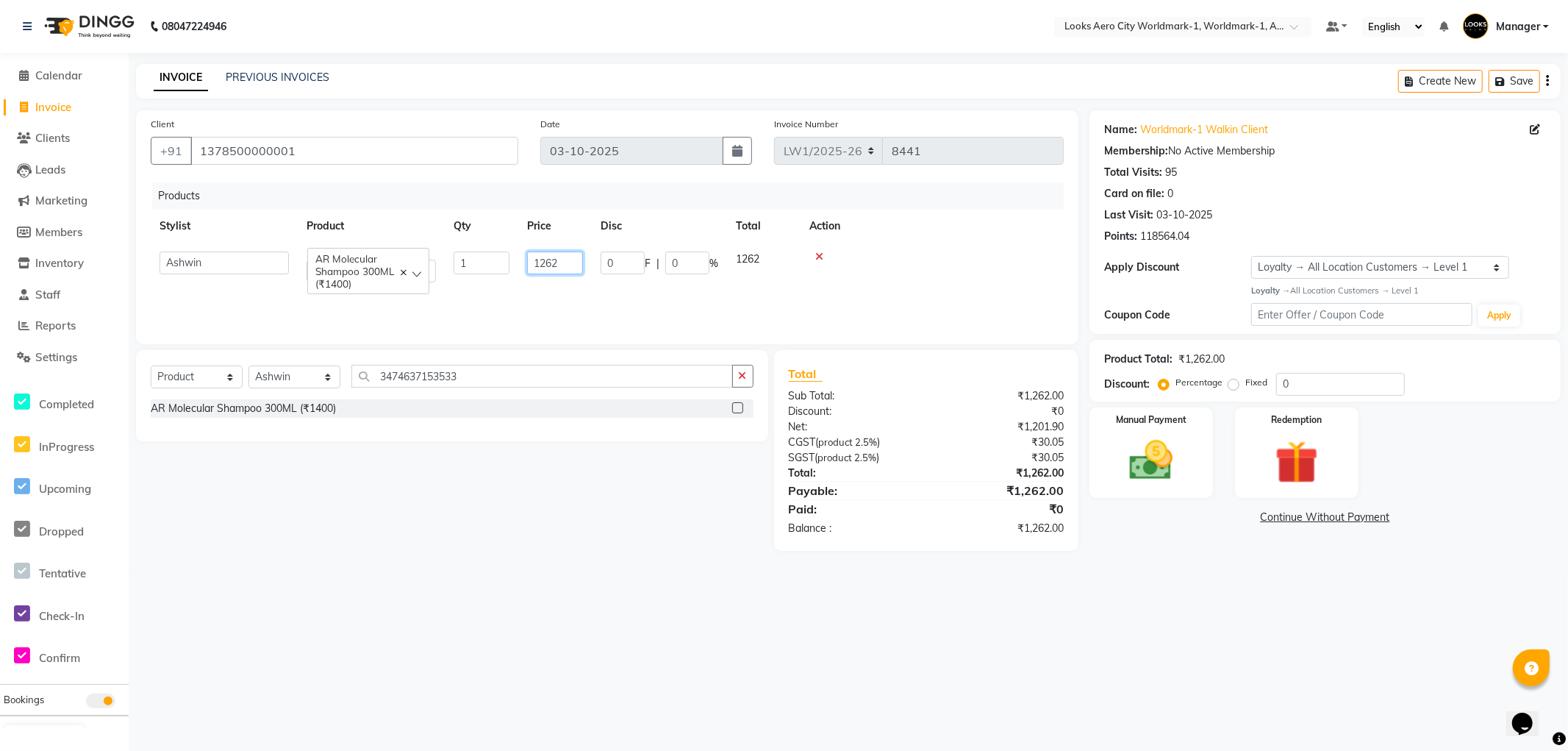
drag, startPoint x: 572, startPoint y: 266, endPoint x: 480, endPoint y: 268, distance: 92.0
click at [480, 268] on tr "Abhishek_Nails Amita Chauhan Anil Ashwin Celina Counter_Sales Dawa_Mgr Gaurav_P…" at bounding box center [607, 266] width 913 height 48
type input "1326"
click at [501, 562] on main "INVOICE PREVIOUS INVOICES Create New Save Client +91 1378500000001 Date 03-10-2…" at bounding box center [848, 318] width 1439 height 509
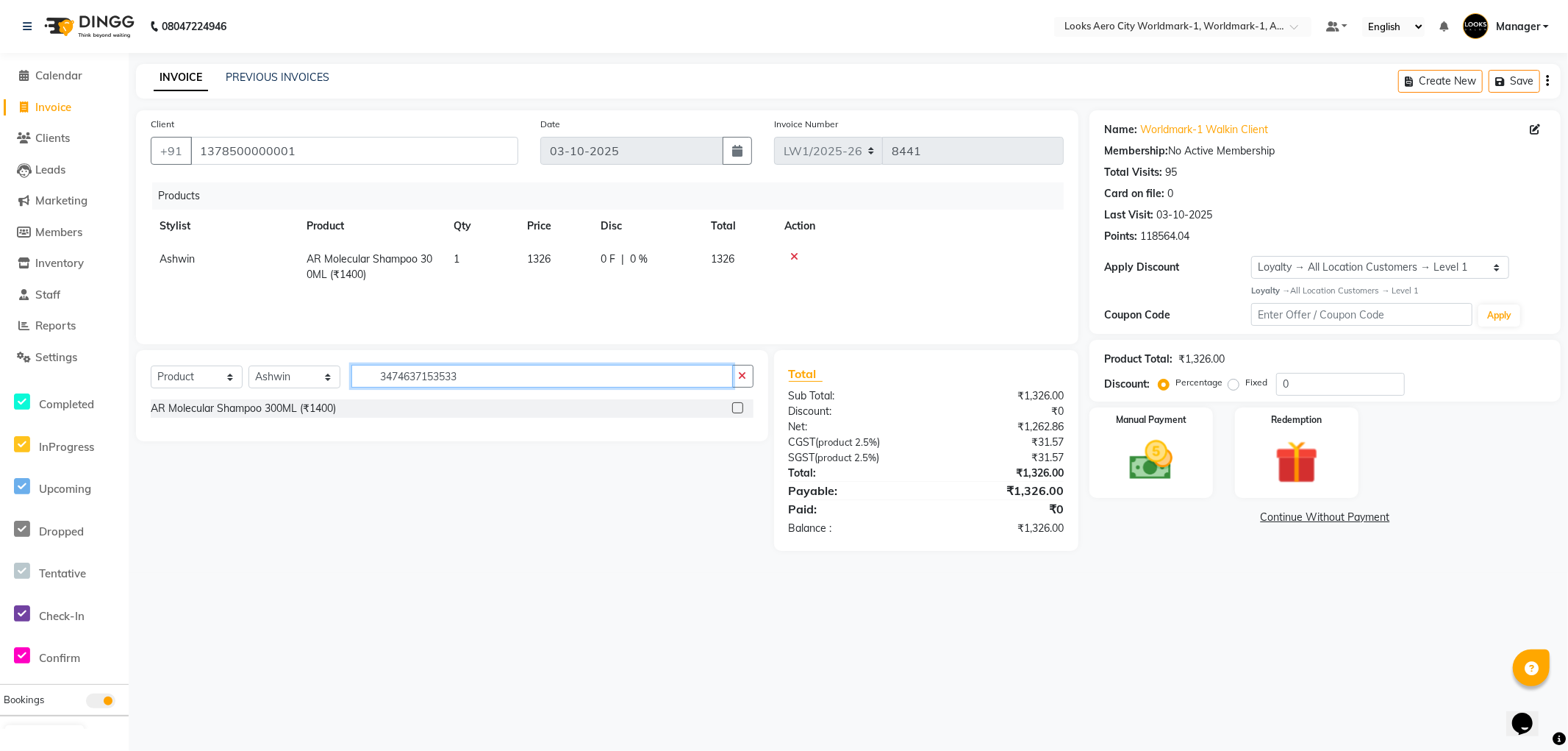
drag, startPoint x: 474, startPoint y: 377, endPoint x: 367, endPoint y: 372, distance: 107.1
click at [368, 376] on input "3474637153533" at bounding box center [542, 377] width 382 height 23
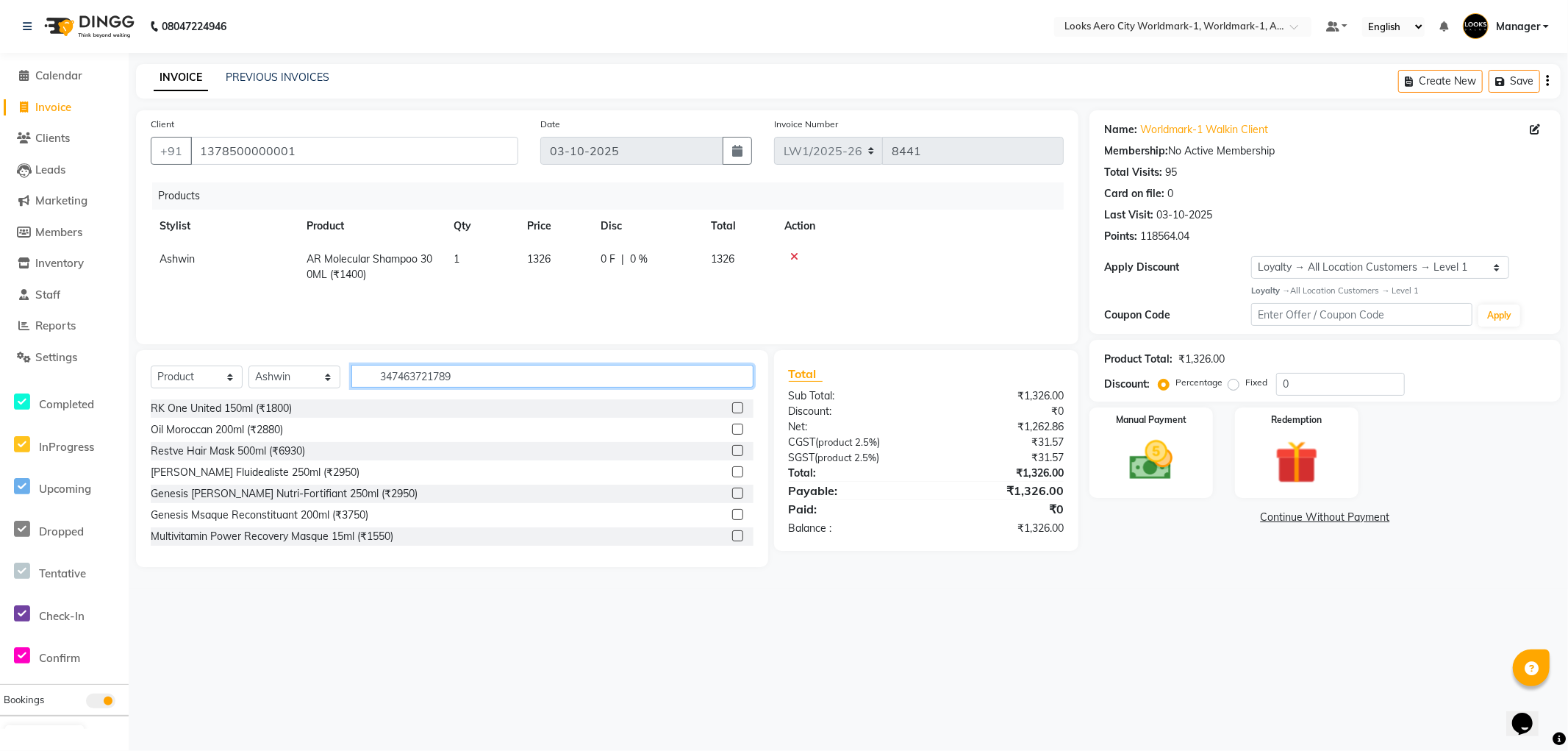
type input "3474637217891"
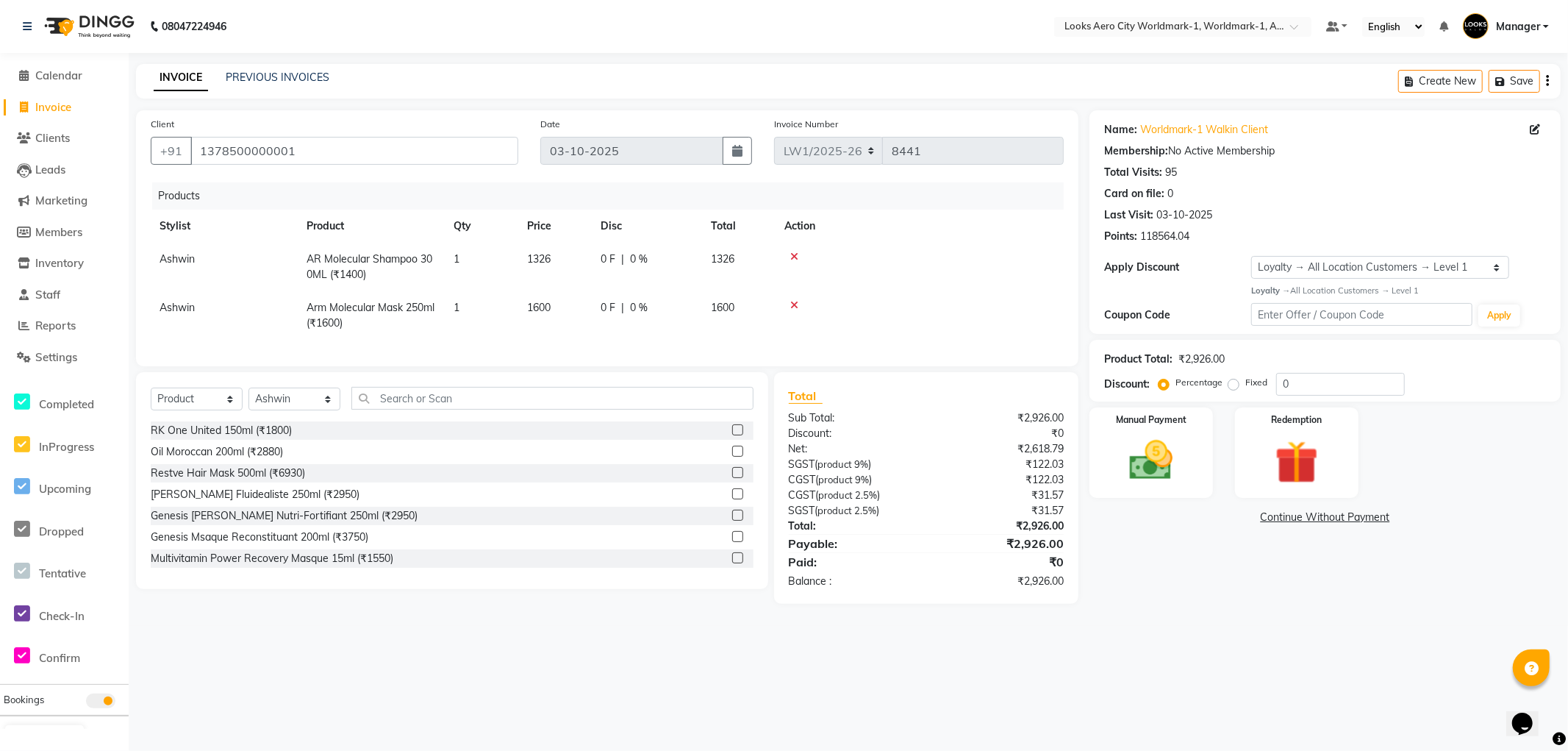
click at [562, 260] on td "1326" at bounding box center [555, 266] width 73 height 48
select select "84540"
drag, startPoint x: 532, startPoint y: 257, endPoint x: 484, endPoint y: 255, distance: 48.0
click at [486, 256] on tr "Abhishek_Nails Amita Chauhan Anil Ashwin Celina Counter_Sales Dawa_Mgr Gaurav_P…" at bounding box center [607, 266] width 913 height 48
type input "1350"
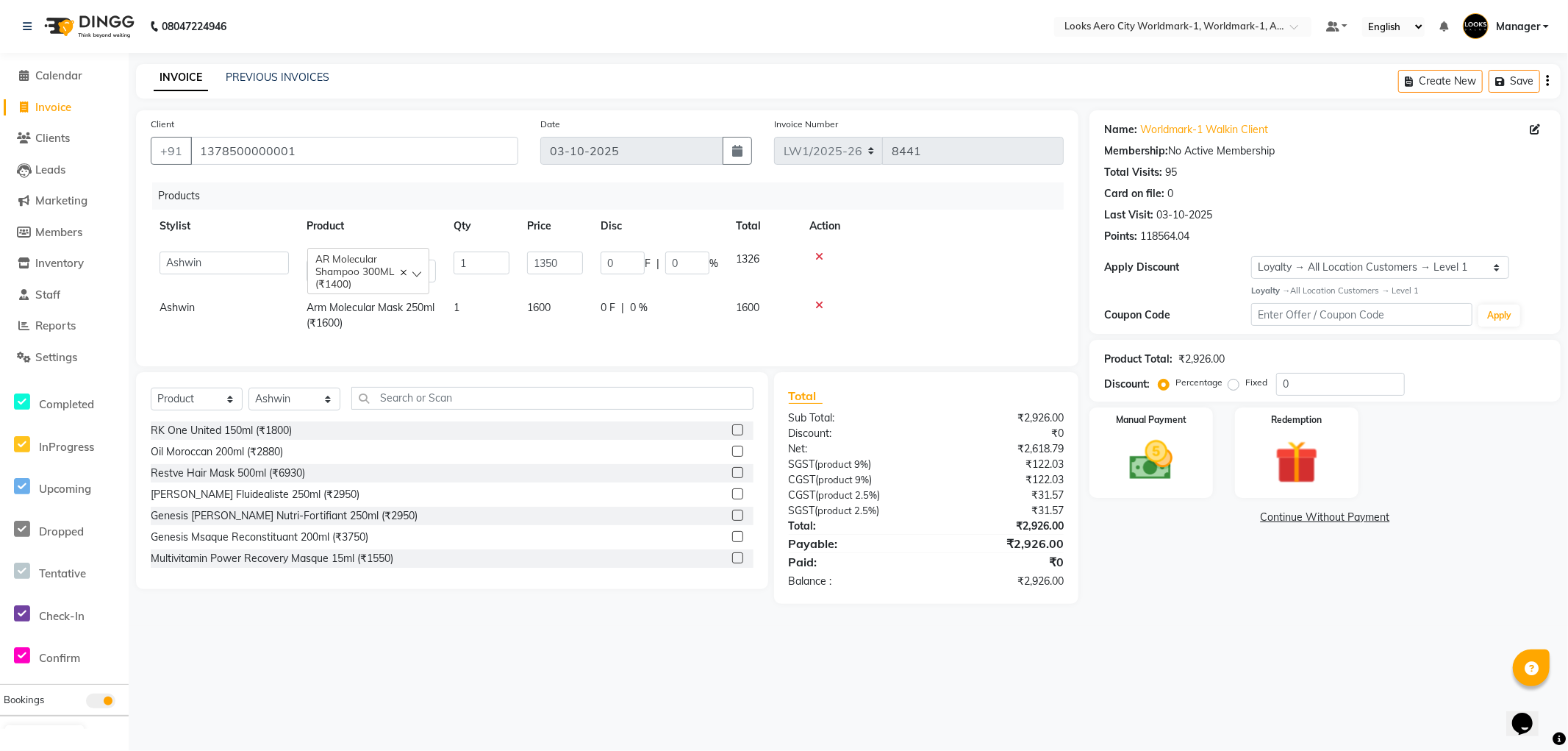
click at [571, 687] on div "08047224946 Select Location × Looks Aero City Worldmark-1, Worldmark-1, Aerocit…" at bounding box center [784, 375] width 1568 height 751
click at [1198, 475] on div "Manual Payment" at bounding box center [1151, 452] width 128 height 94
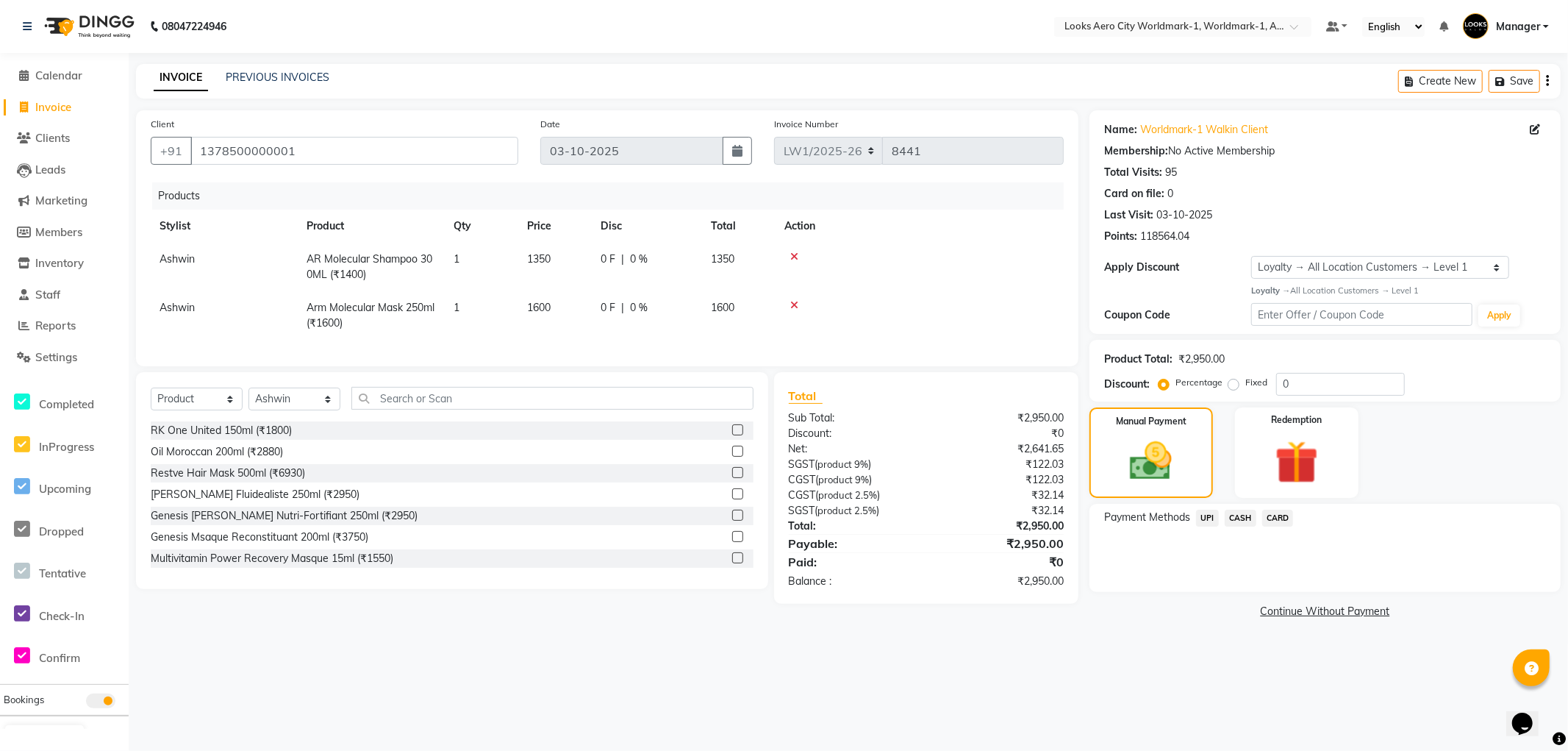
click at [1274, 516] on span "CARD" at bounding box center [1278, 518] width 31 height 17
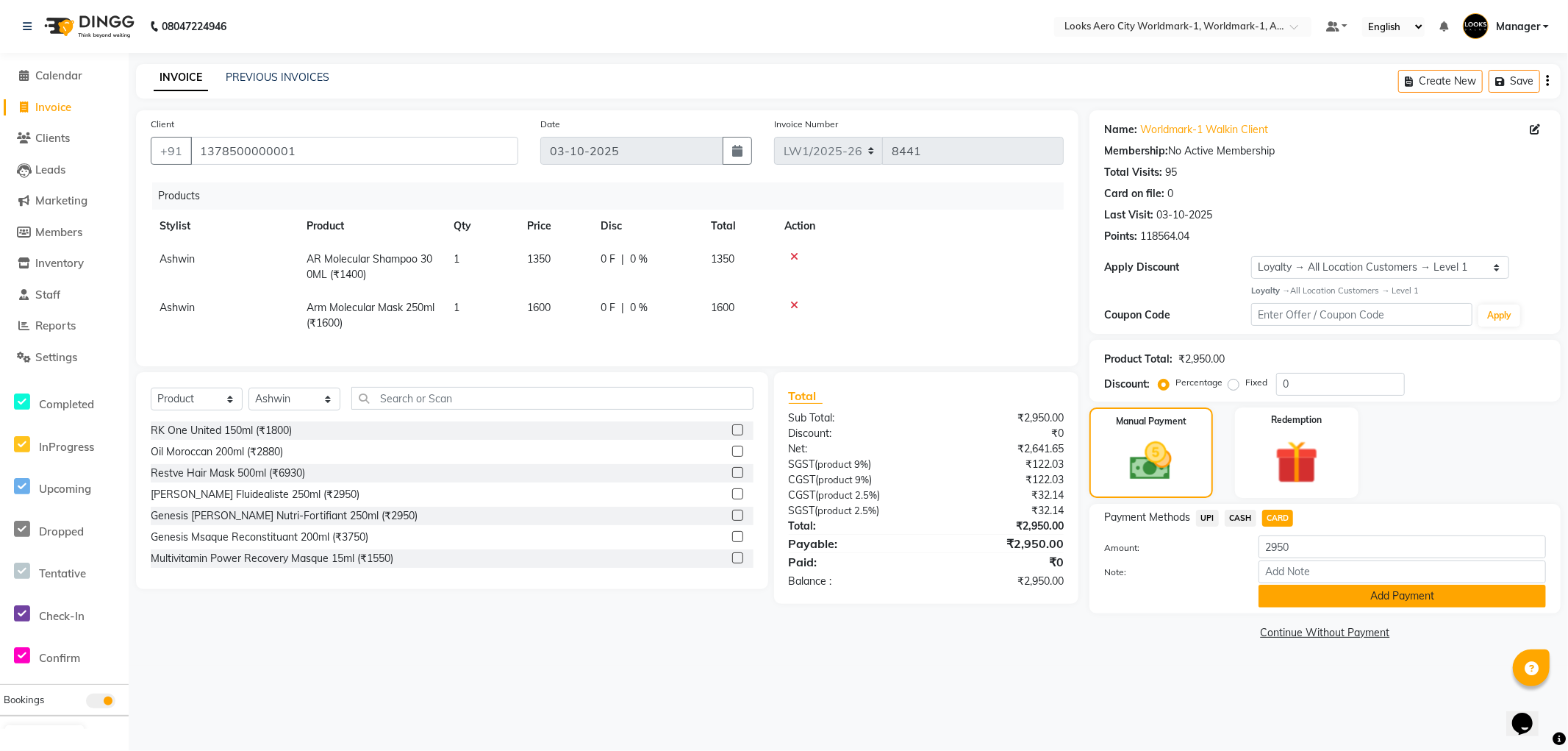
click at [1298, 592] on button "Add Payment" at bounding box center [1403, 596] width 288 height 23
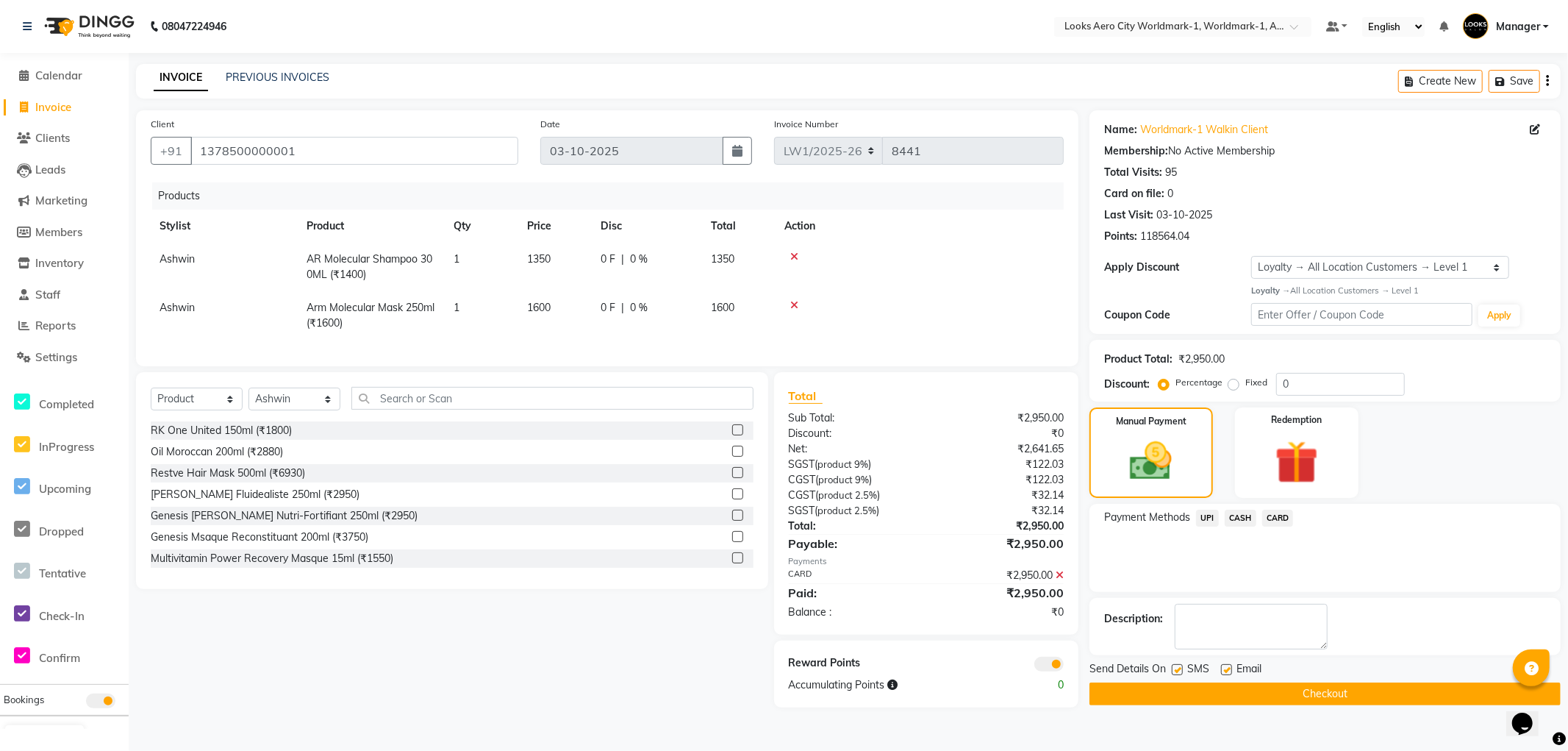
click at [1178, 694] on button "Checkout" at bounding box center [1325, 694] width 471 height 23
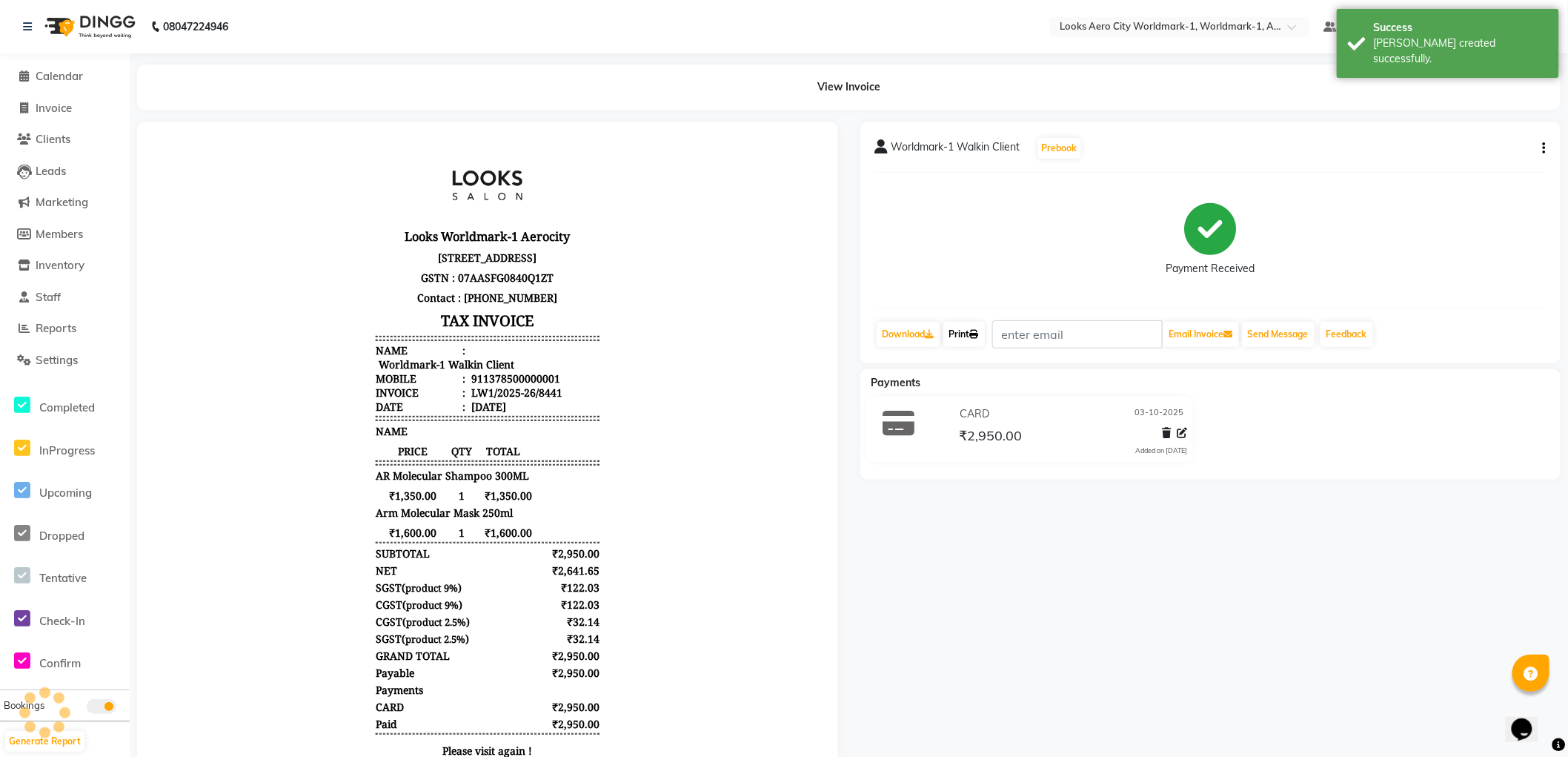
click at [965, 329] on link "Print" at bounding box center [964, 334] width 42 height 25
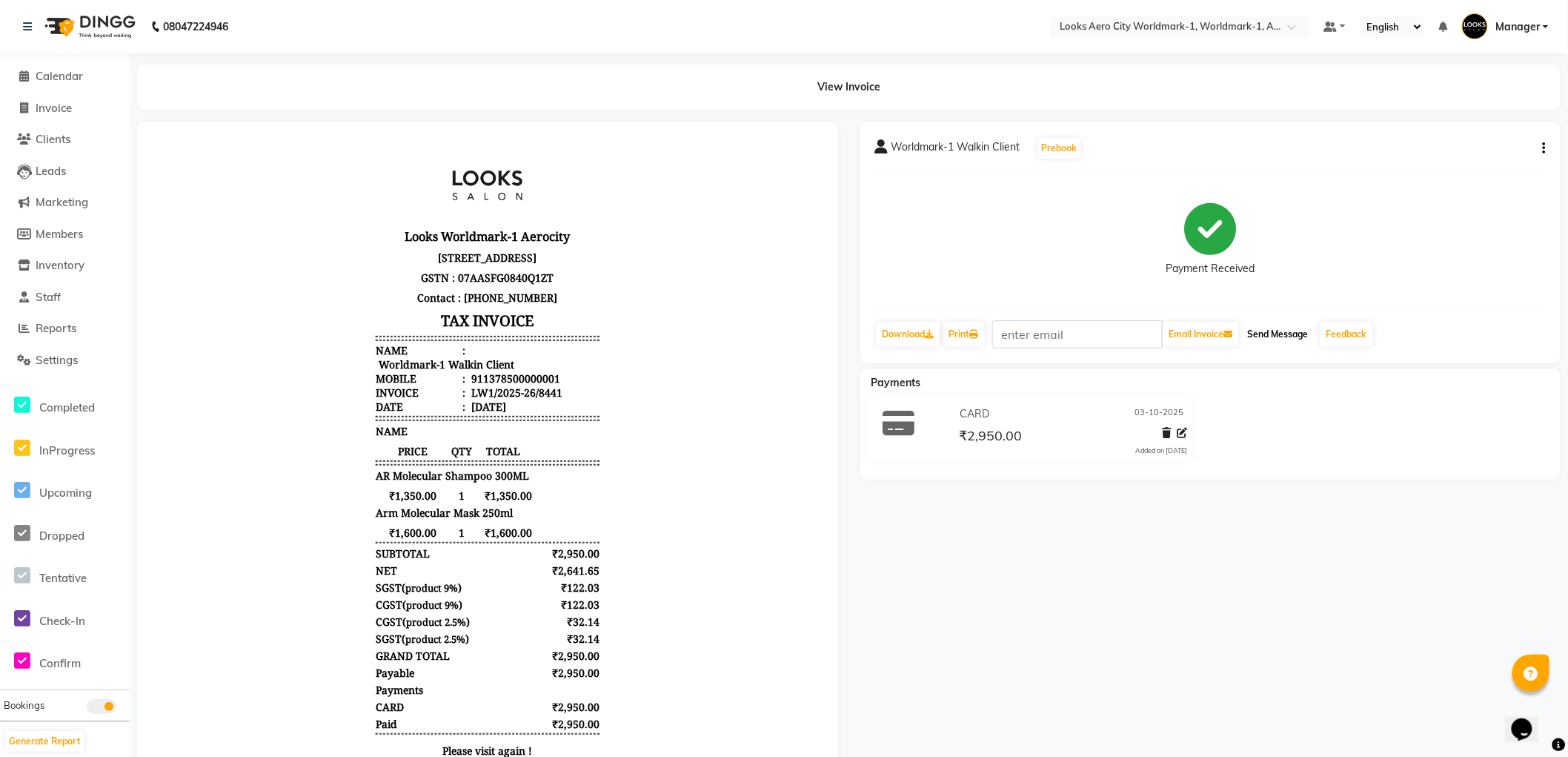
click at [1279, 337] on button "Send Message" at bounding box center [1278, 334] width 72 height 25
click at [1539, 148] on button "button" at bounding box center [1542, 149] width 9 height 15
click at [1504, 147] on div "Edit Item Staff" at bounding box center [1485, 149] width 71 height 19
select select
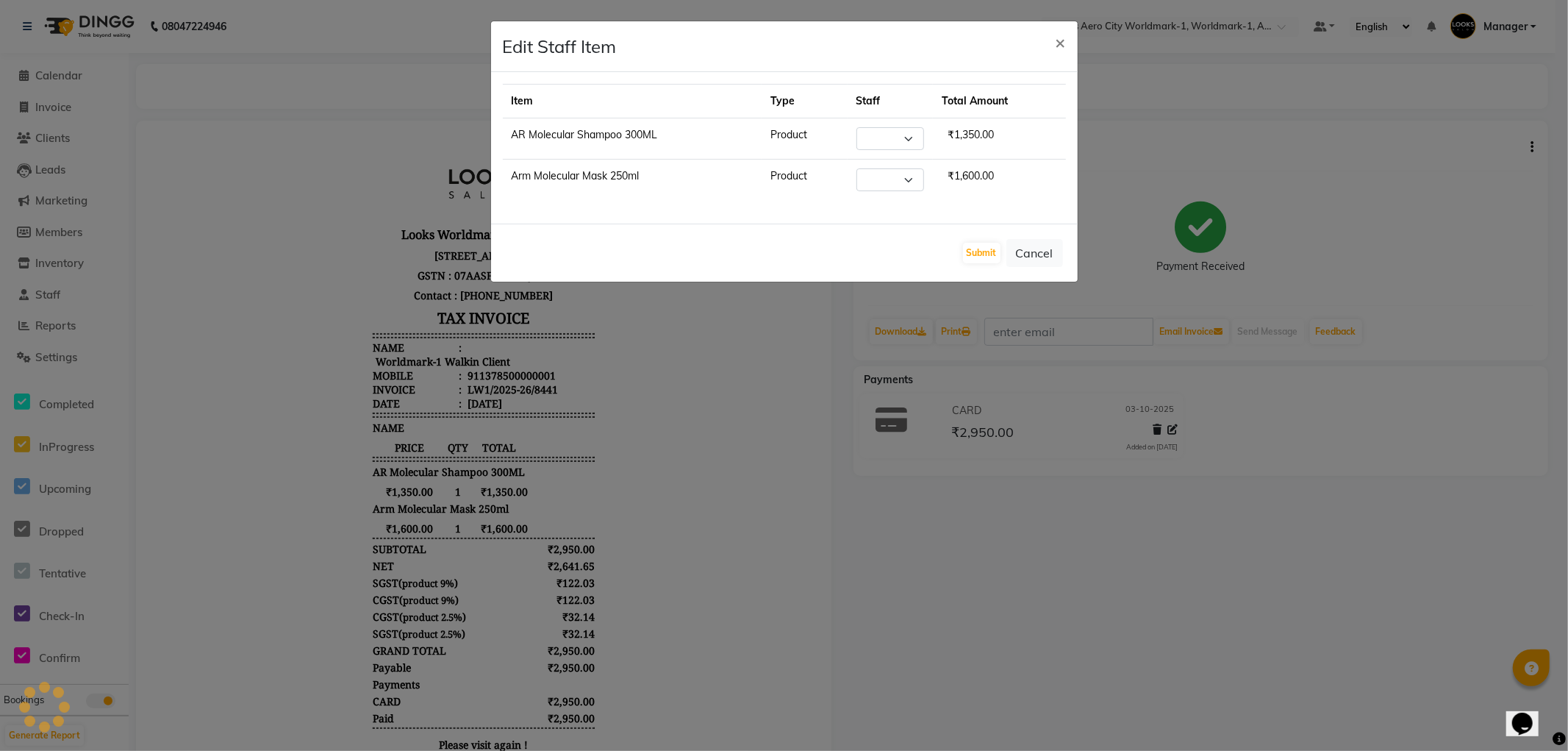
select select "84540"
click at [1035, 253] on button "Cancel" at bounding box center [1035, 253] width 57 height 28
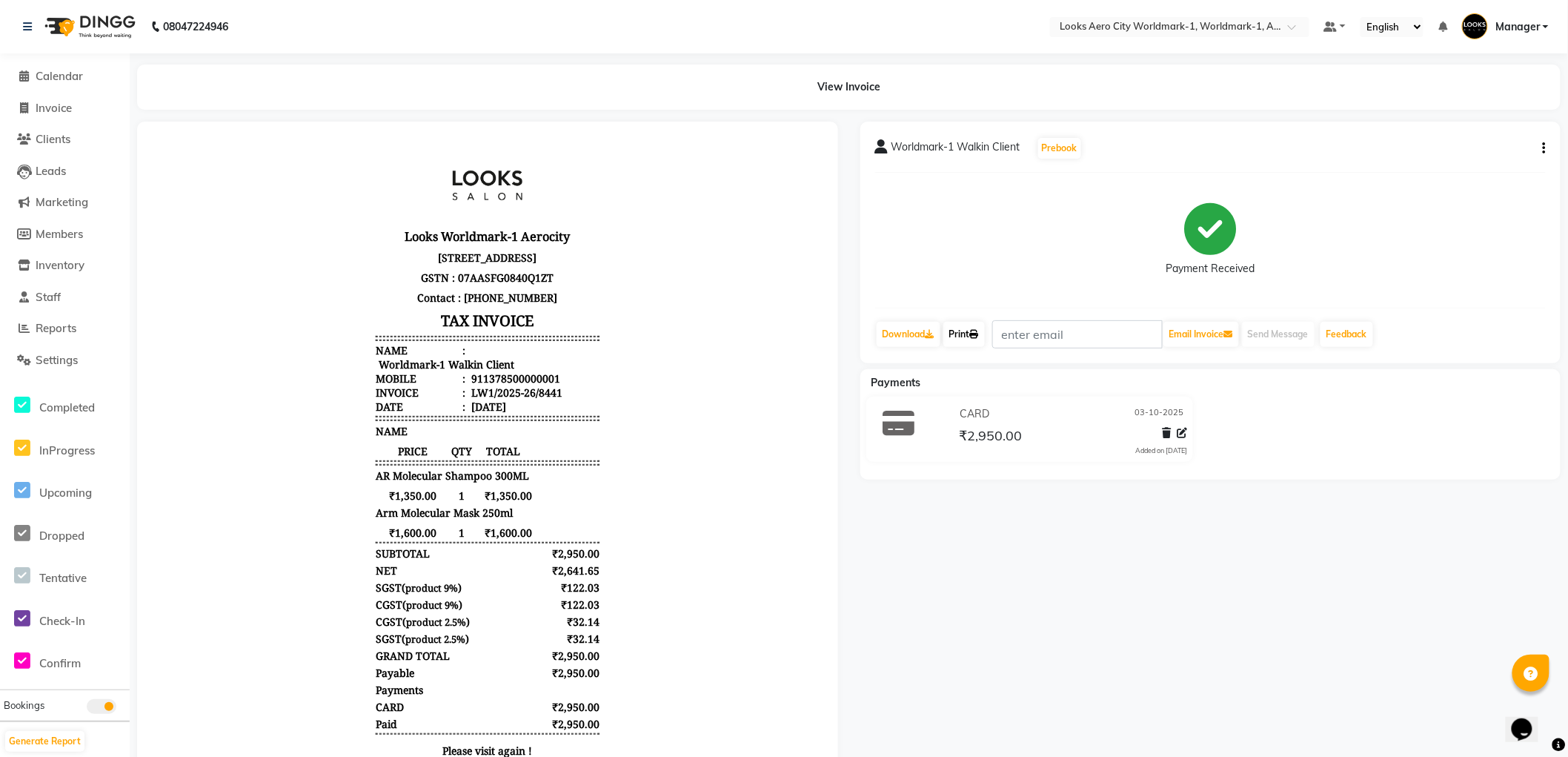
click at [969, 339] on link "Print" at bounding box center [964, 334] width 42 height 25
click at [49, 71] on span "Calendar" at bounding box center [59, 76] width 47 height 14
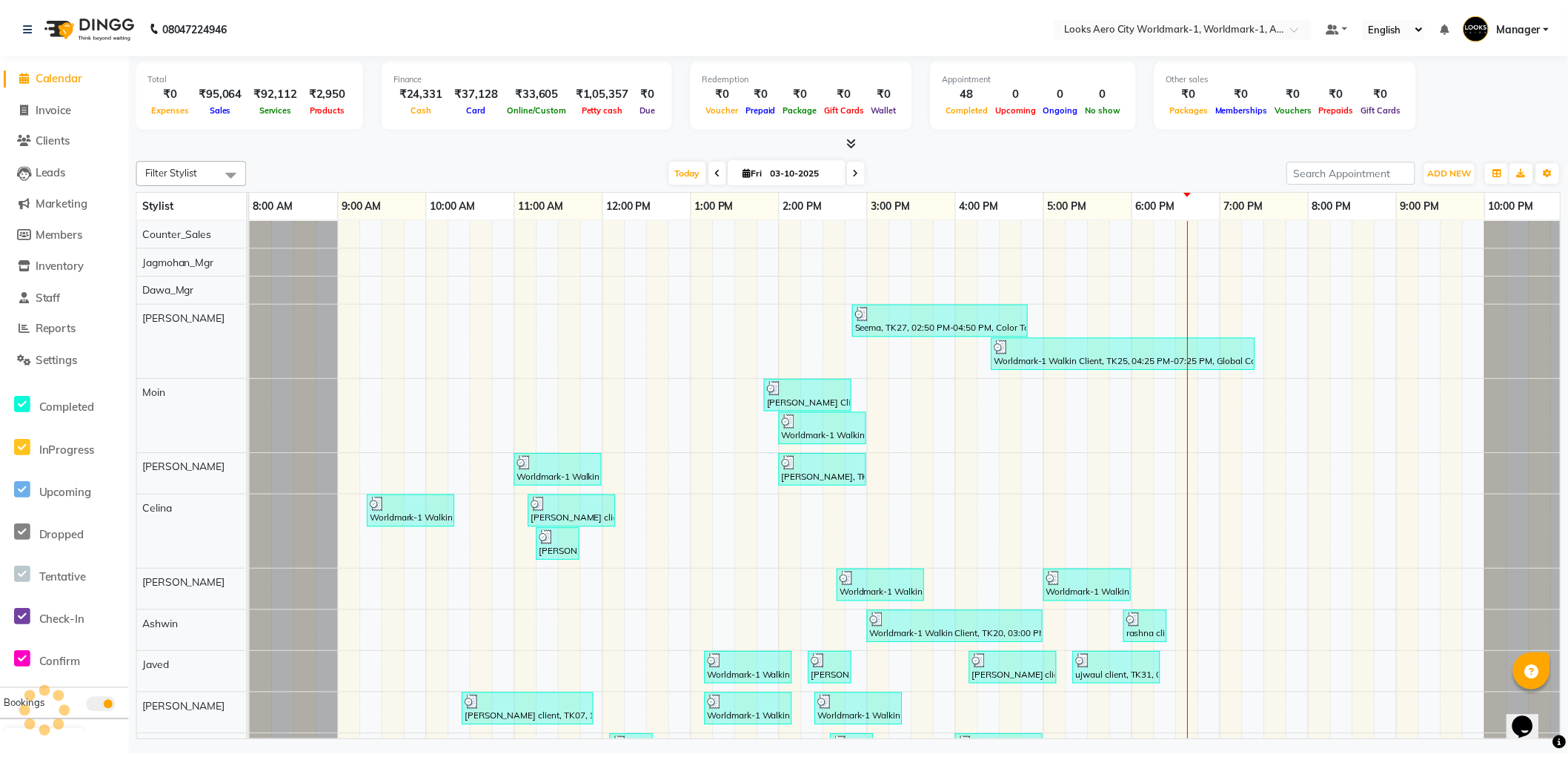
scroll to position [0, 12]
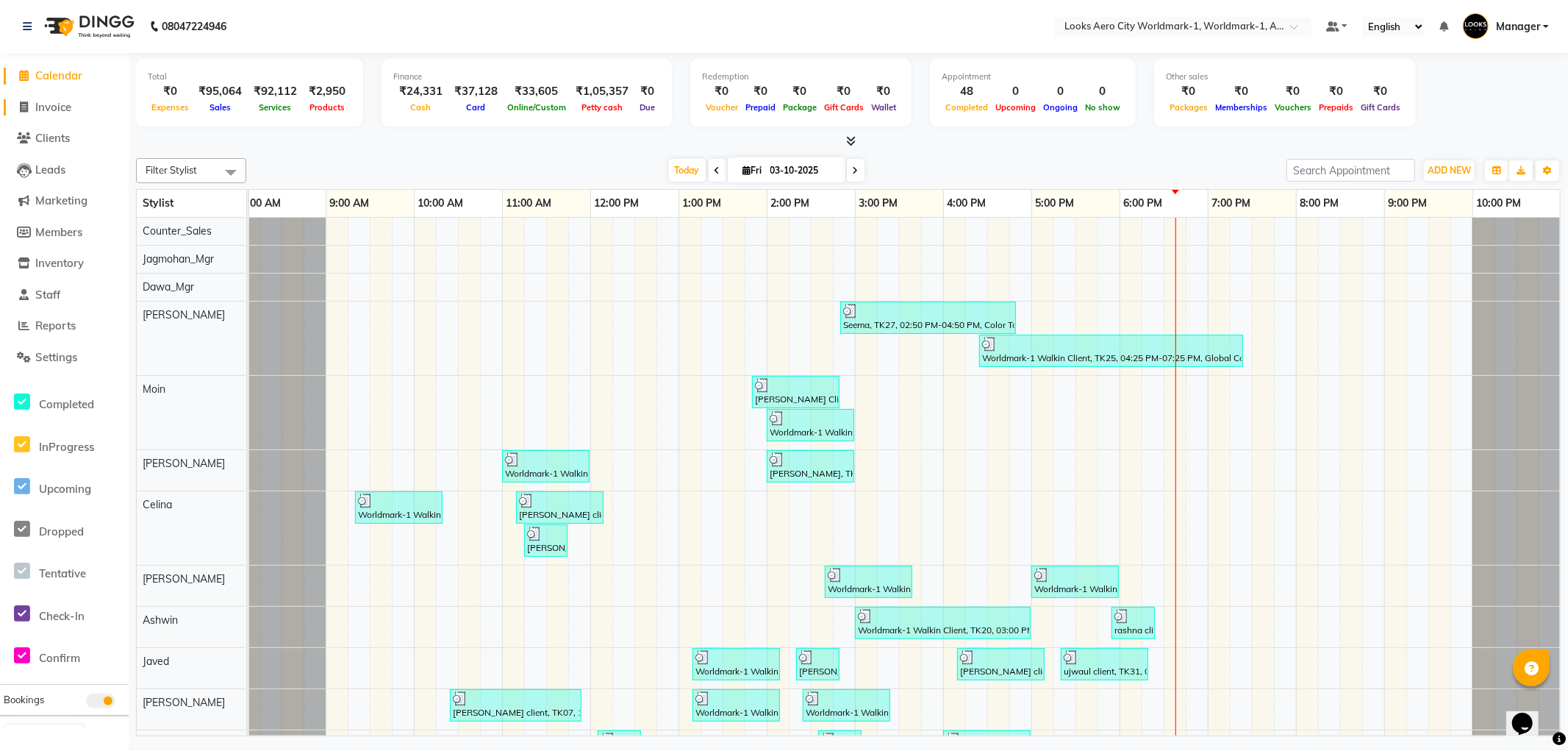
drag, startPoint x: 46, startPoint y: 86, endPoint x: 34, endPoint y: 103, distance: 20.8
click at [38, 99] on ul "Calendar Invoice Clients Leads Marketing Members Inventory Staff Reports Settin…" at bounding box center [64, 449] width 129 height 778
drag, startPoint x: 34, startPoint y: 112, endPoint x: 49, endPoint y: 110, distance: 15.1
click at [37, 113] on span "Invoice" at bounding box center [53, 107] width 36 height 14
select select "service"
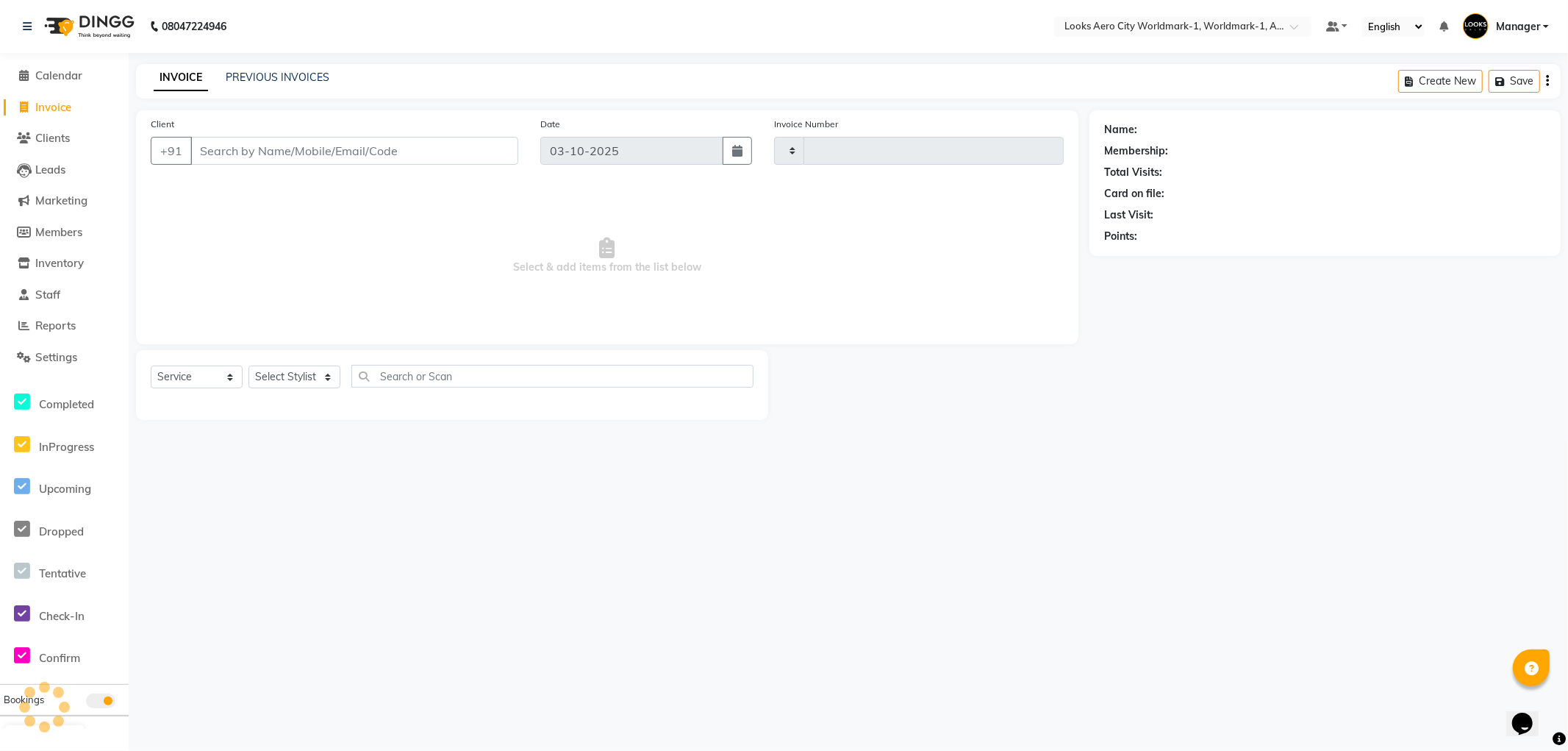
type input "8442"
select select "8573"
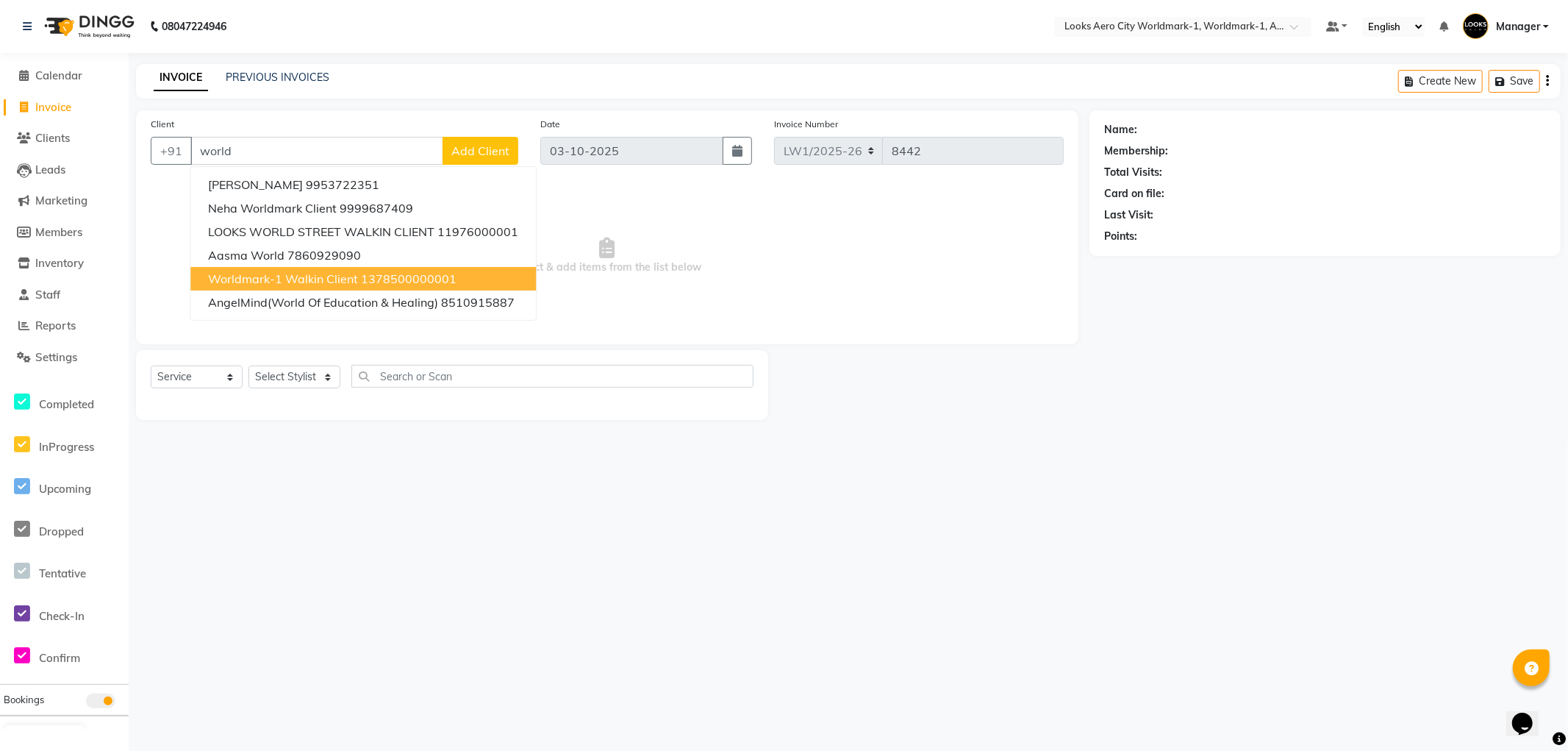
click at [296, 285] on span "Worldmark-1 Walkin Client" at bounding box center [283, 279] width 150 height 15
type input "1378500000001"
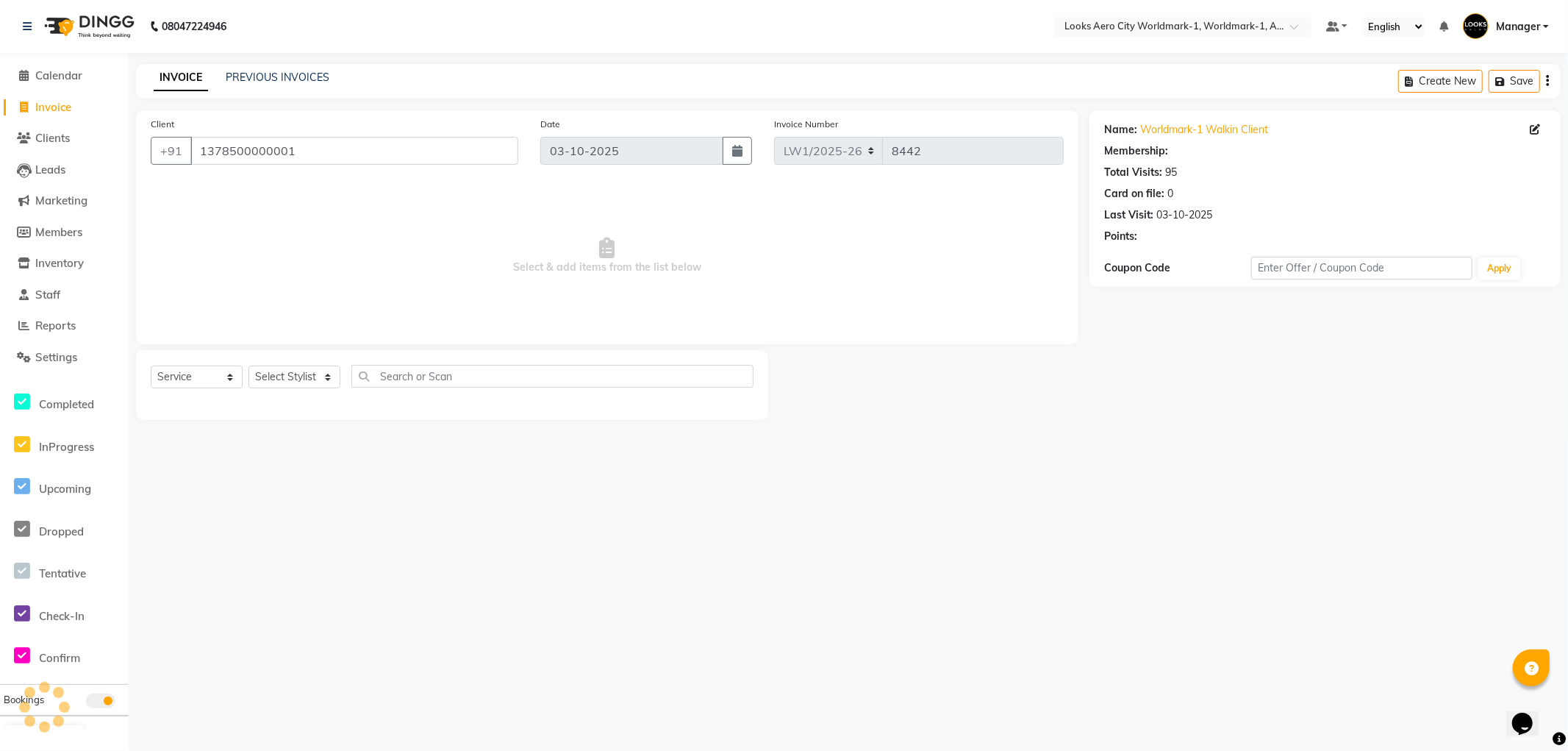
select select "1: Object"
click at [275, 376] on select "Select Stylist [PERSON_NAME] [PERSON_NAME] [PERSON_NAME] [PERSON_NAME] Counter_…" at bounding box center [295, 377] width 92 height 23
select select "84553"
click at [249, 366] on select "Select Stylist [PERSON_NAME] [PERSON_NAME] [PERSON_NAME] [PERSON_NAME] Counter_…" at bounding box center [295, 377] width 92 height 23
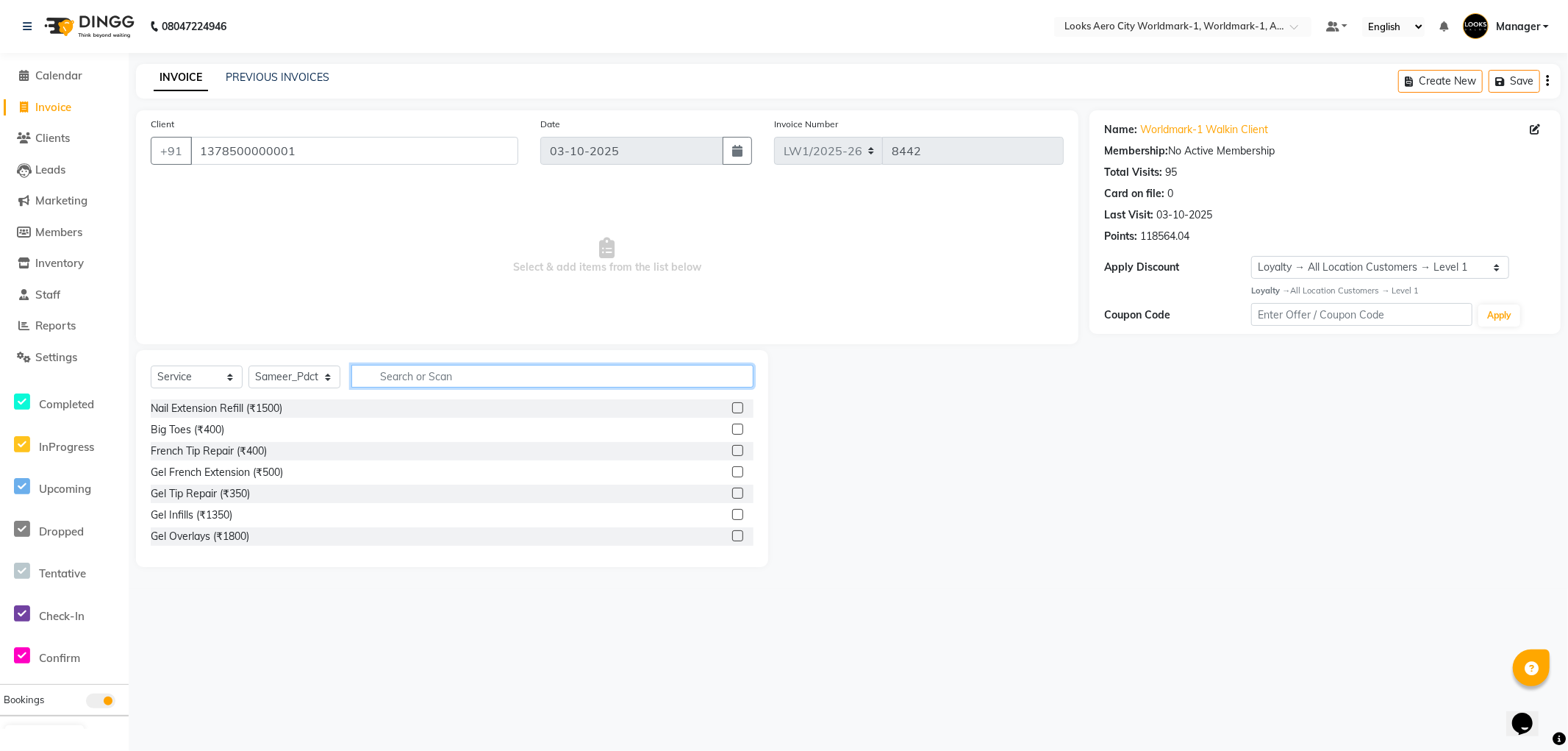
click at [403, 374] on input "text" at bounding box center [553, 377] width 403 height 23
type input "wash"
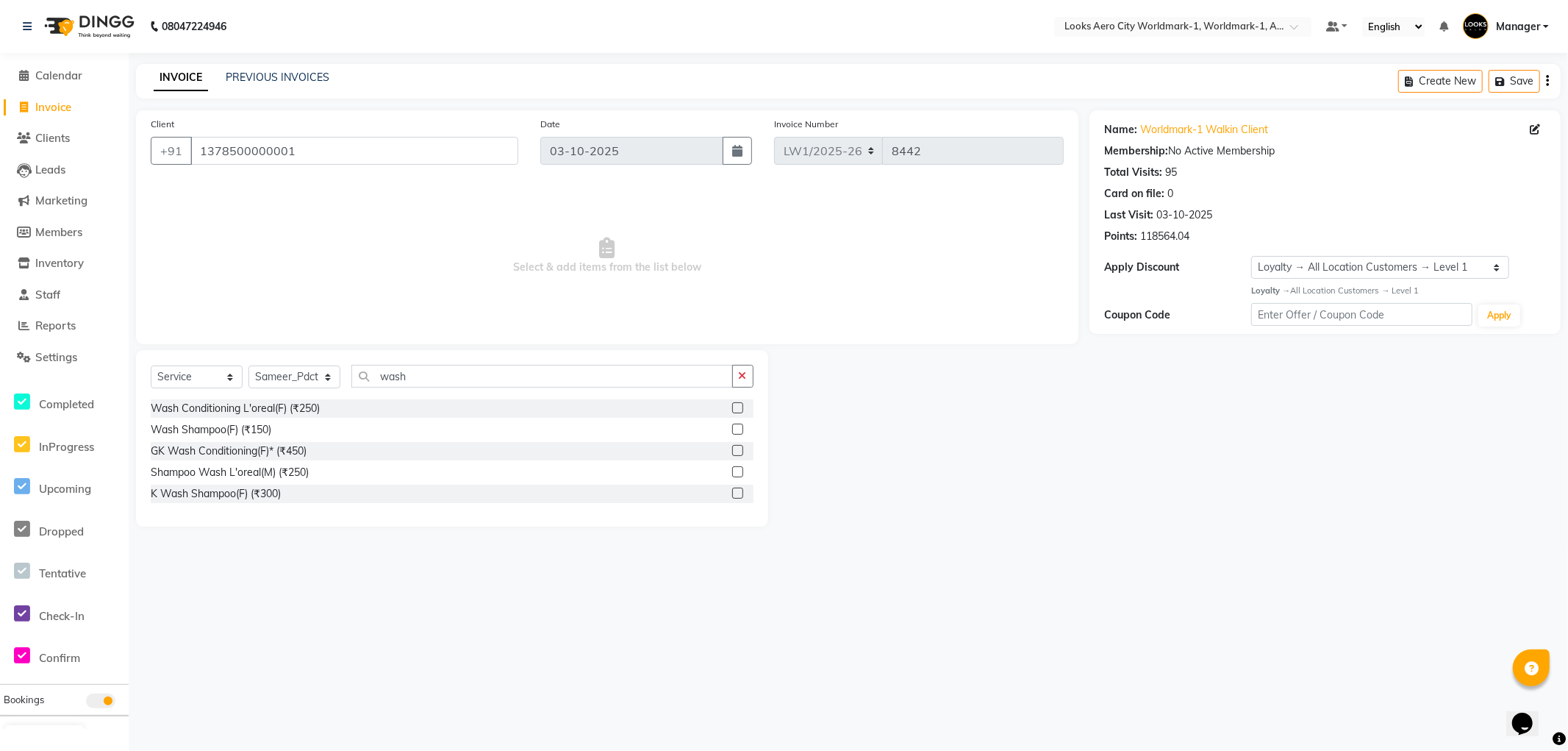
click at [740, 432] on label at bounding box center [738, 429] width 11 height 11
click at [740, 432] on input "checkbox" at bounding box center [737, 429] width 9 height 9
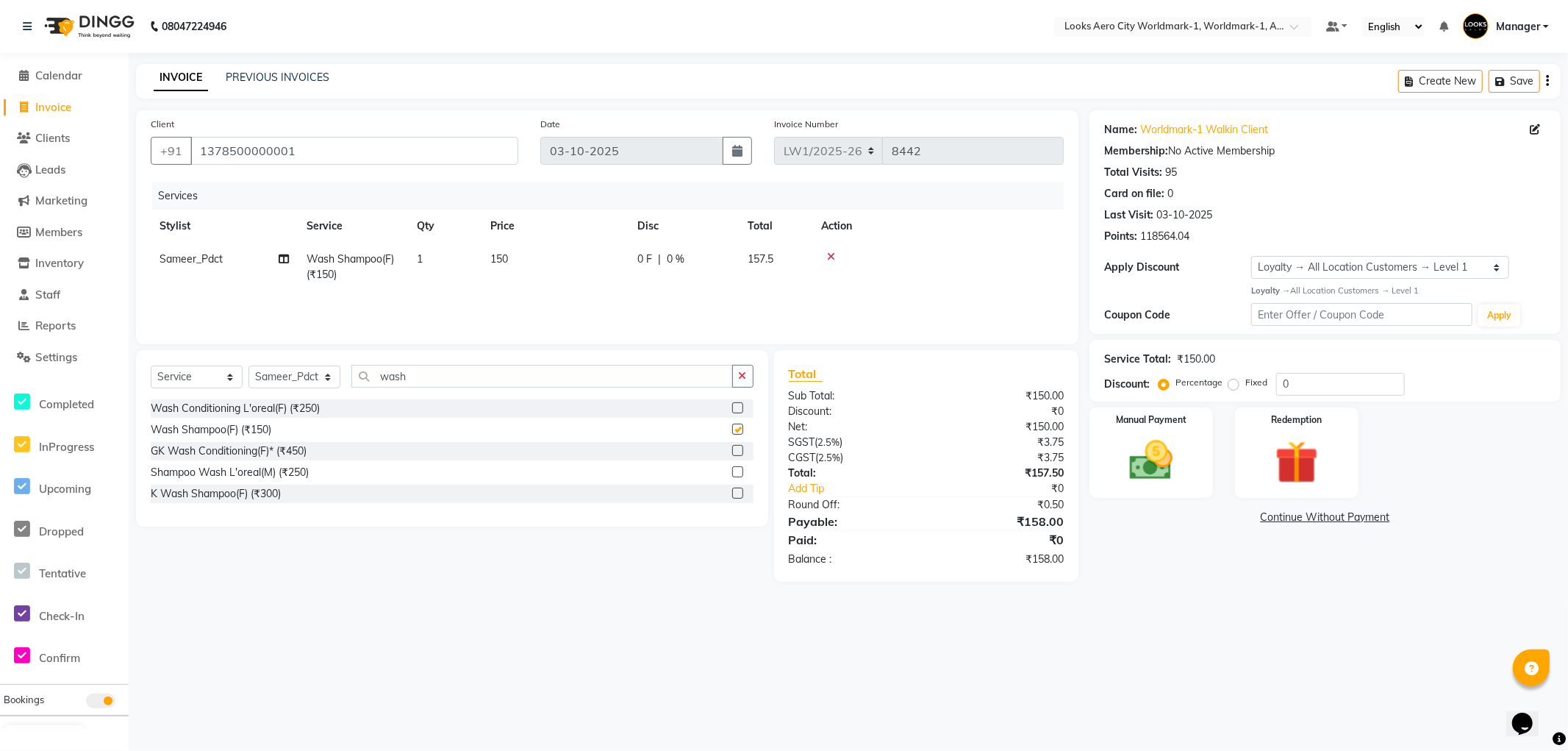
checkbox input "false"
drag, startPoint x: 456, startPoint y: 384, endPoint x: 316, endPoint y: 384, distance: 140.0
click at [316, 384] on div "Select Service Product Membership Package Voucher Prepaid Gift Card Select Styl…" at bounding box center [452, 382] width 603 height 34
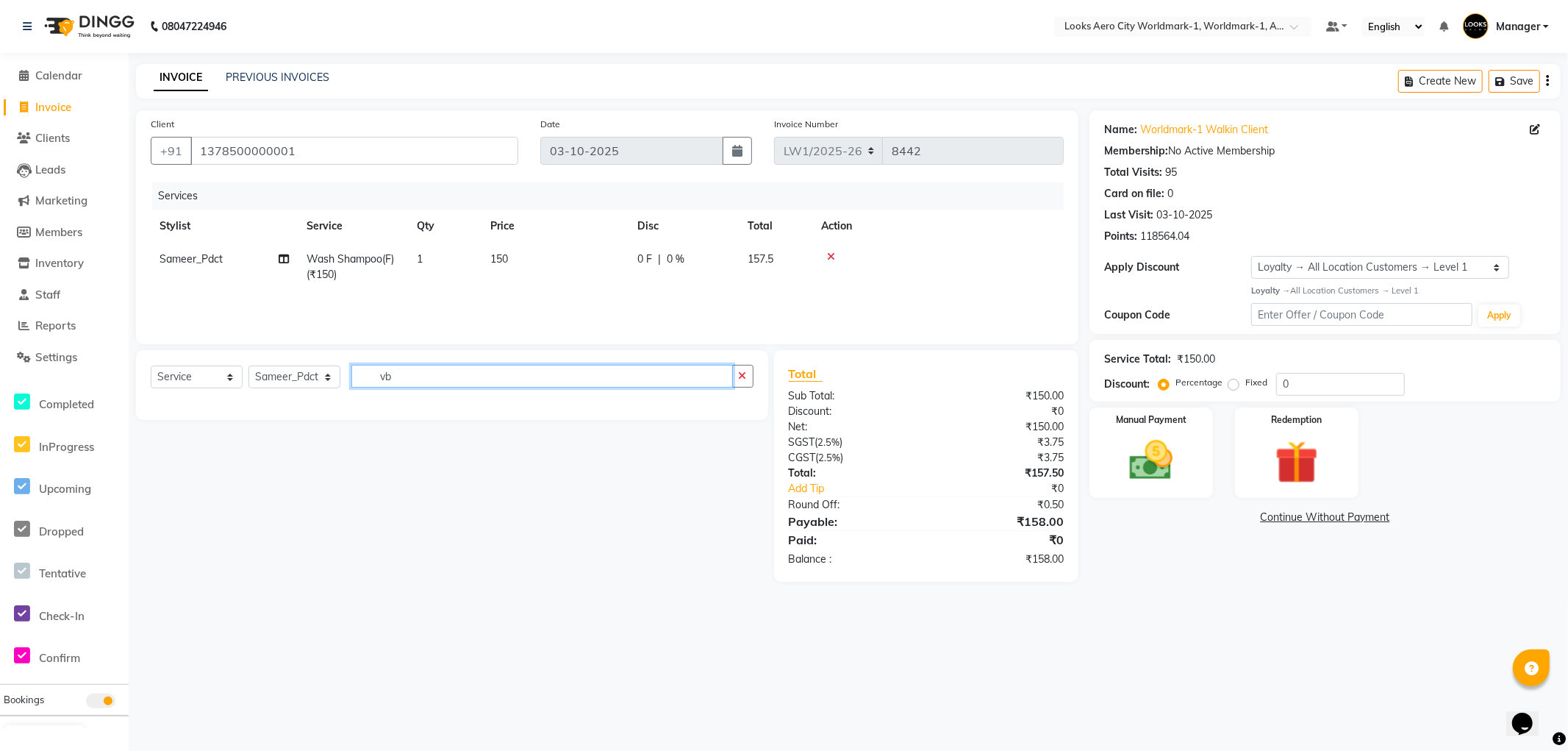
type input "v"
type input "blow"
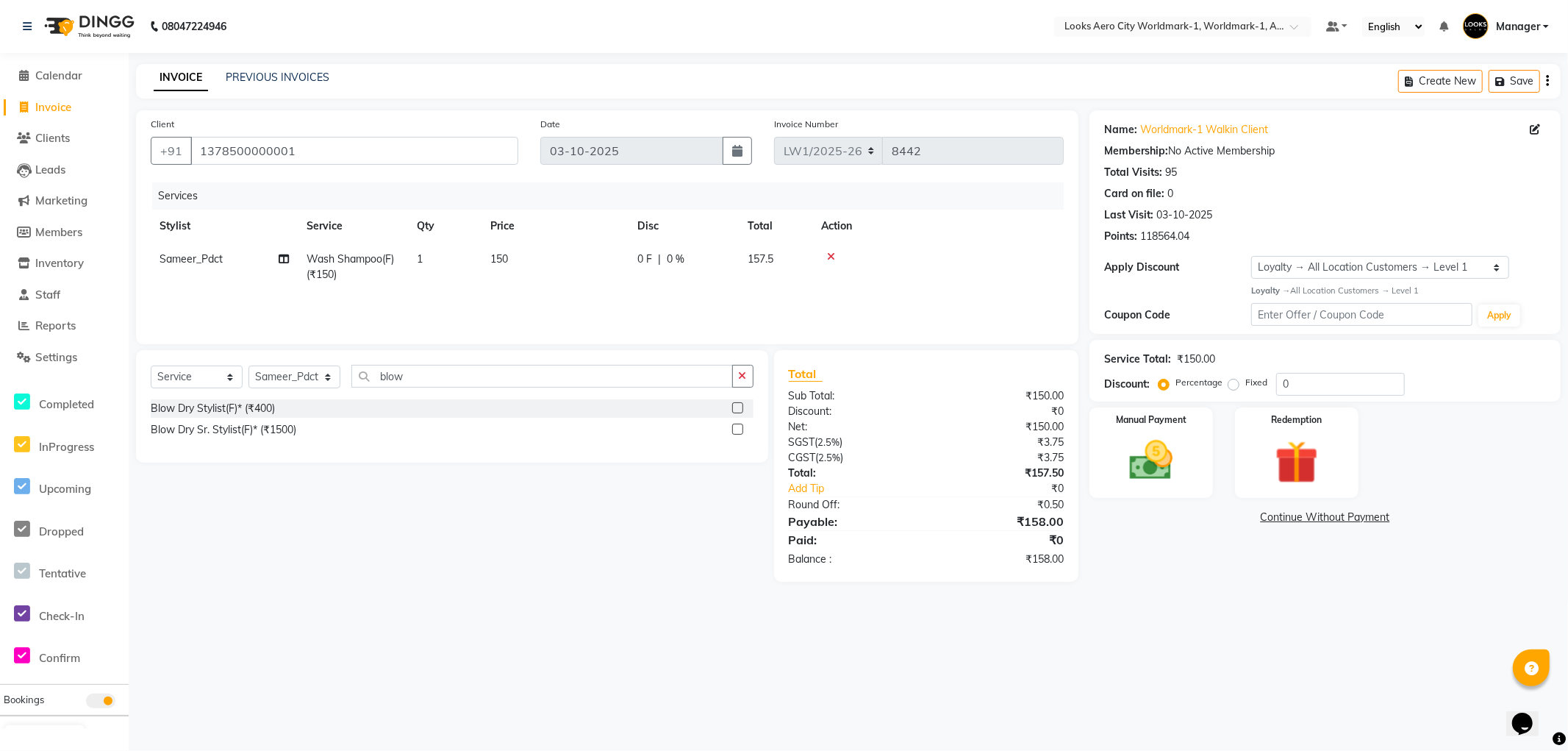
click at [738, 407] on label at bounding box center [738, 408] width 11 height 11
click at [738, 407] on input "checkbox" at bounding box center [737, 408] width 9 height 9
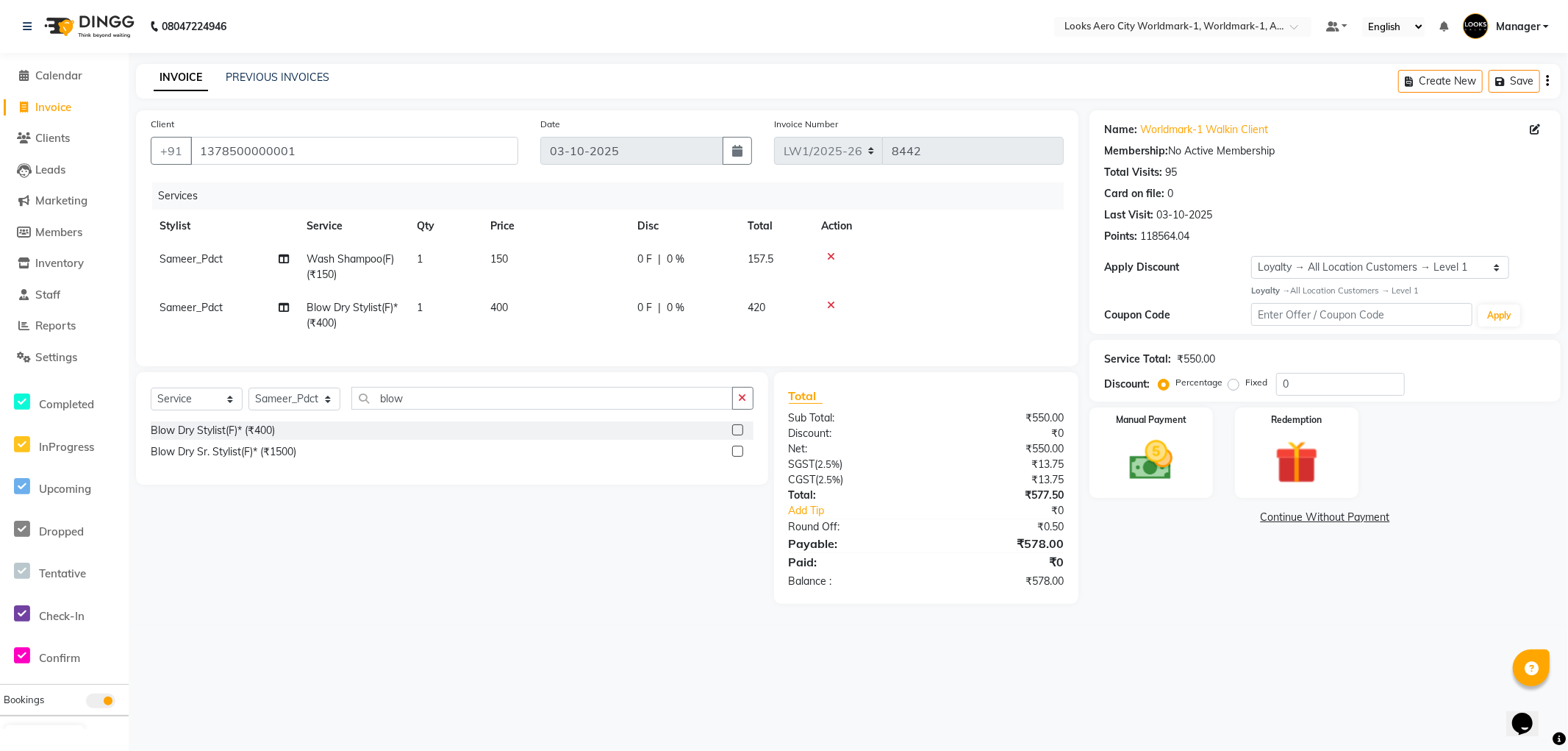
checkbox input "false"
drag, startPoint x: 553, startPoint y: 268, endPoint x: 559, endPoint y: 269, distance: 6.1
click at [559, 269] on td "150" at bounding box center [555, 266] width 147 height 48
select select "84553"
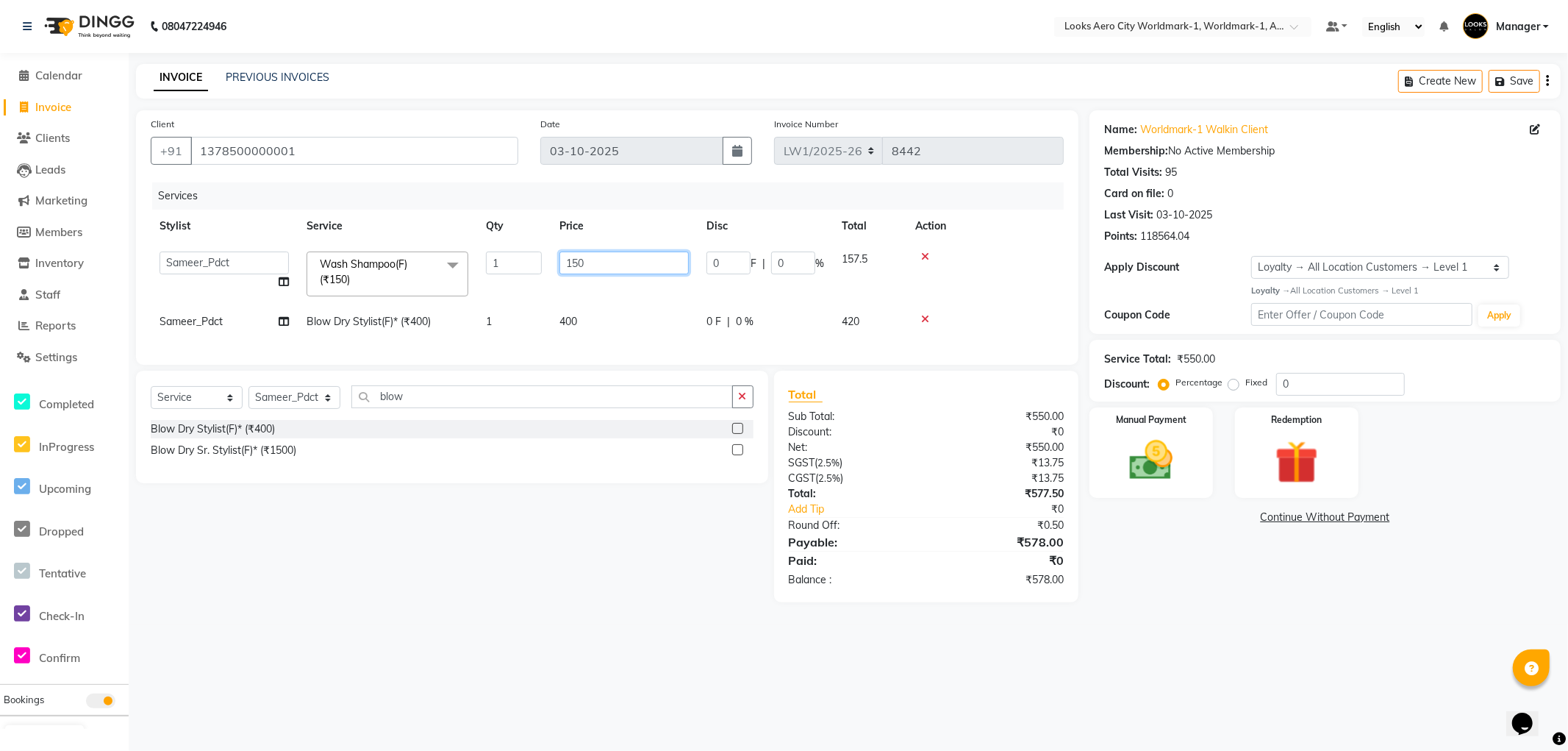
drag, startPoint x: 592, startPoint y: 265, endPoint x: 511, endPoint y: 262, distance: 81.1
click at [511, 262] on tr "Abhishek_Nails Amita Chauhan Anil Ashwin Celina Counter_Sales Dawa_Mgr Gaurav_P…" at bounding box center [607, 274] width 913 height 63
type input "600"
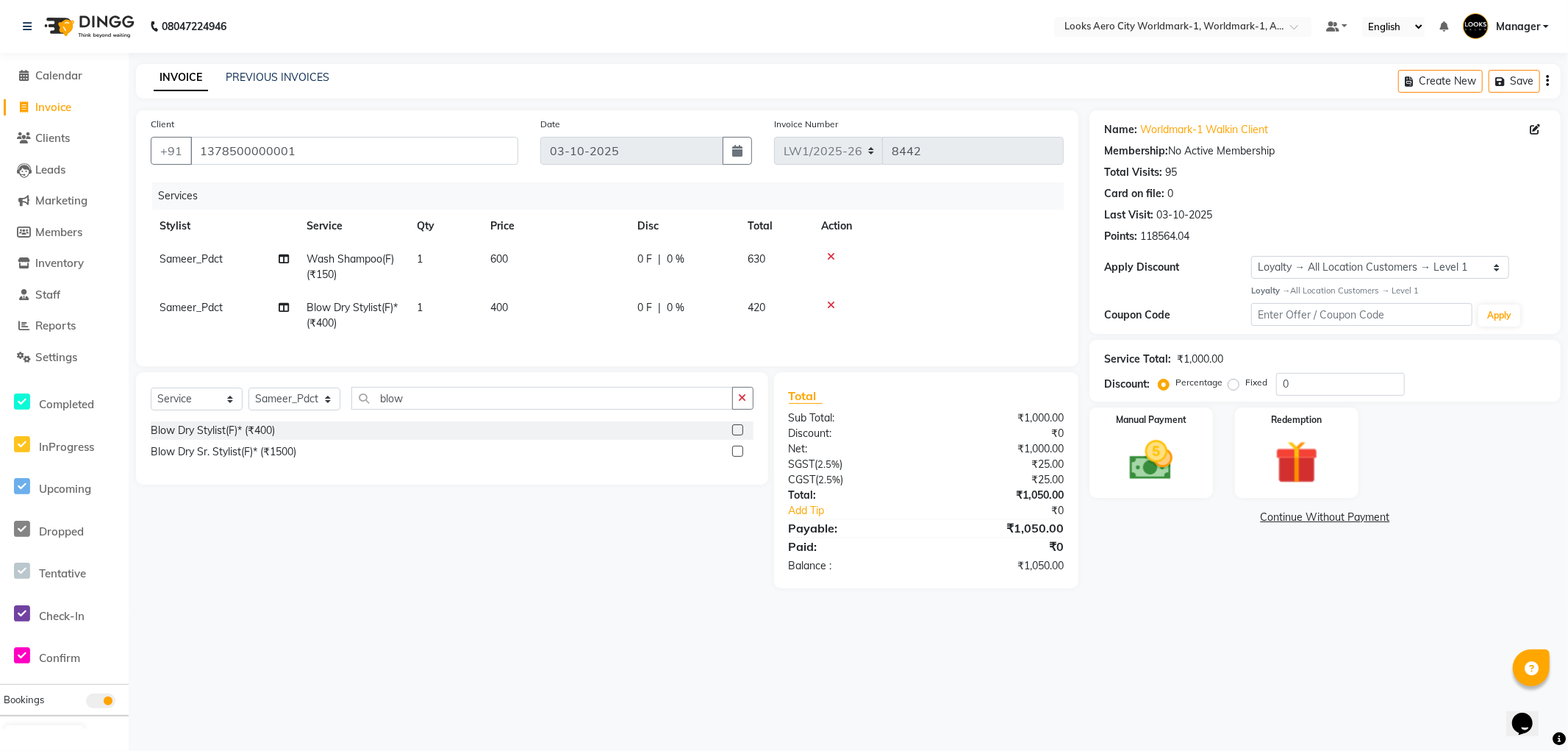
click at [592, 320] on td "400" at bounding box center [555, 315] width 147 height 48
select select "84553"
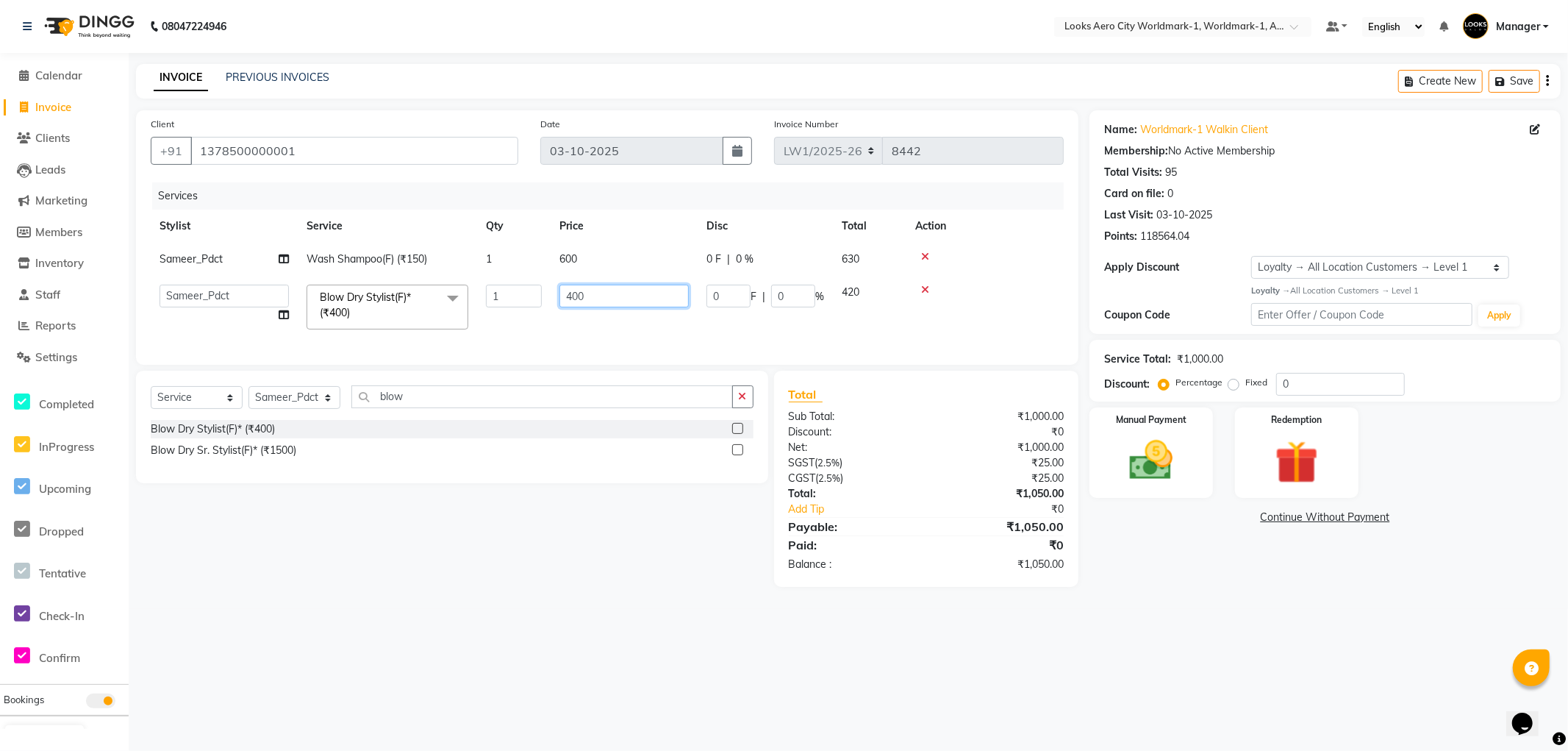
drag, startPoint x: 546, startPoint y: 288, endPoint x: 502, endPoint y: 287, distance: 44.0
click at [502, 287] on tr "Abhishek_Nails [PERSON_NAME] [PERSON_NAME] [PERSON_NAME] [PERSON_NAME] Counter_…" at bounding box center [607, 307] width 913 height 63
type input "700"
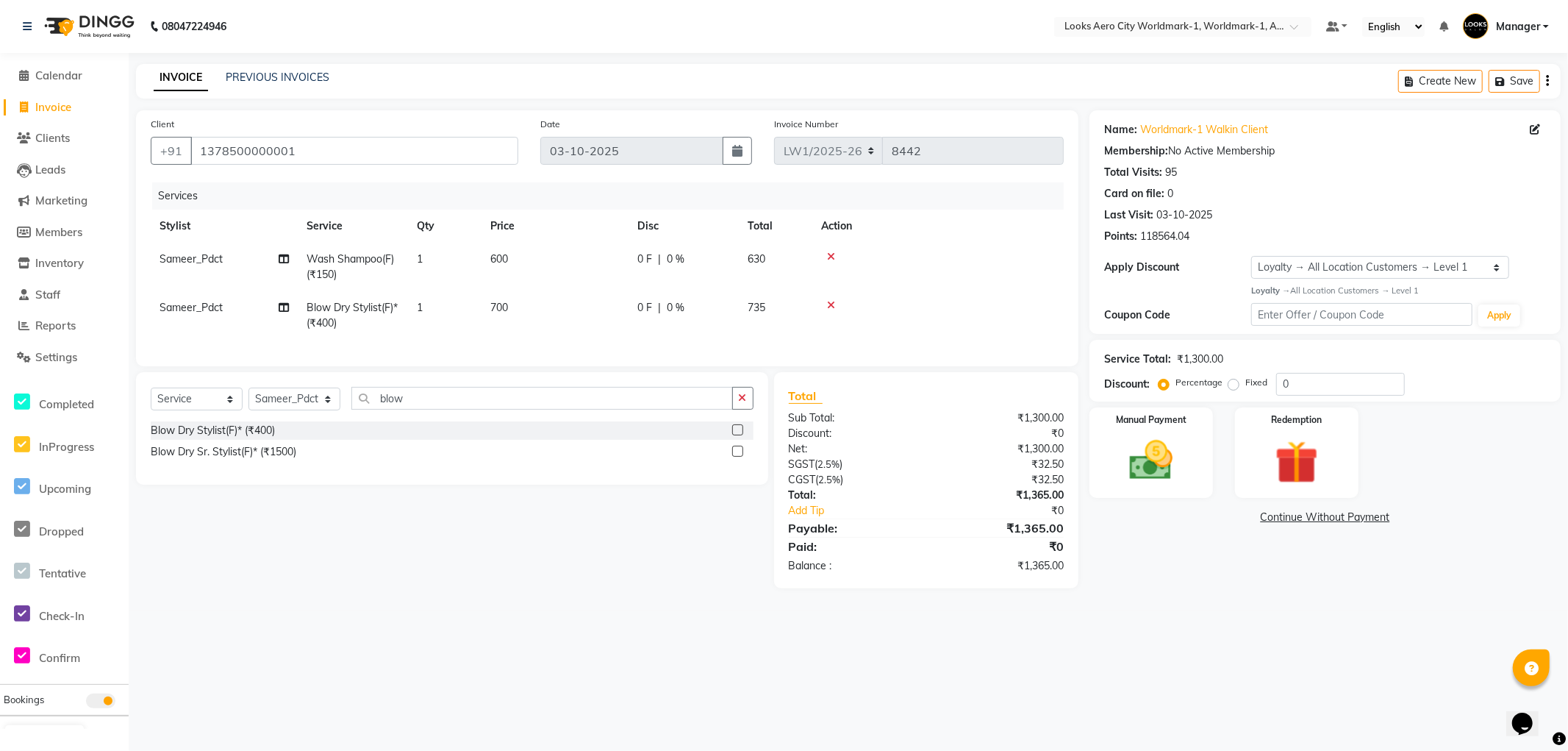
click at [614, 629] on div "08047224946 Select Location × Looks Aero City Worldmark-1, Worldmark-1, Aerocit…" at bounding box center [784, 375] width 1568 height 751
click at [1152, 456] on img at bounding box center [1152, 461] width 73 height 52
drag, startPoint x: 1206, startPoint y: 516, endPoint x: 1227, endPoint y: 531, distance: 25.8
click at [1227, 531] on div "Payment Methods UPI CASH CARD" at bounding box center [1325, 547] width 471 height 88
click at [1205, 519] on span "UPI" at bounding box center [1208, 518] width 23 height 17
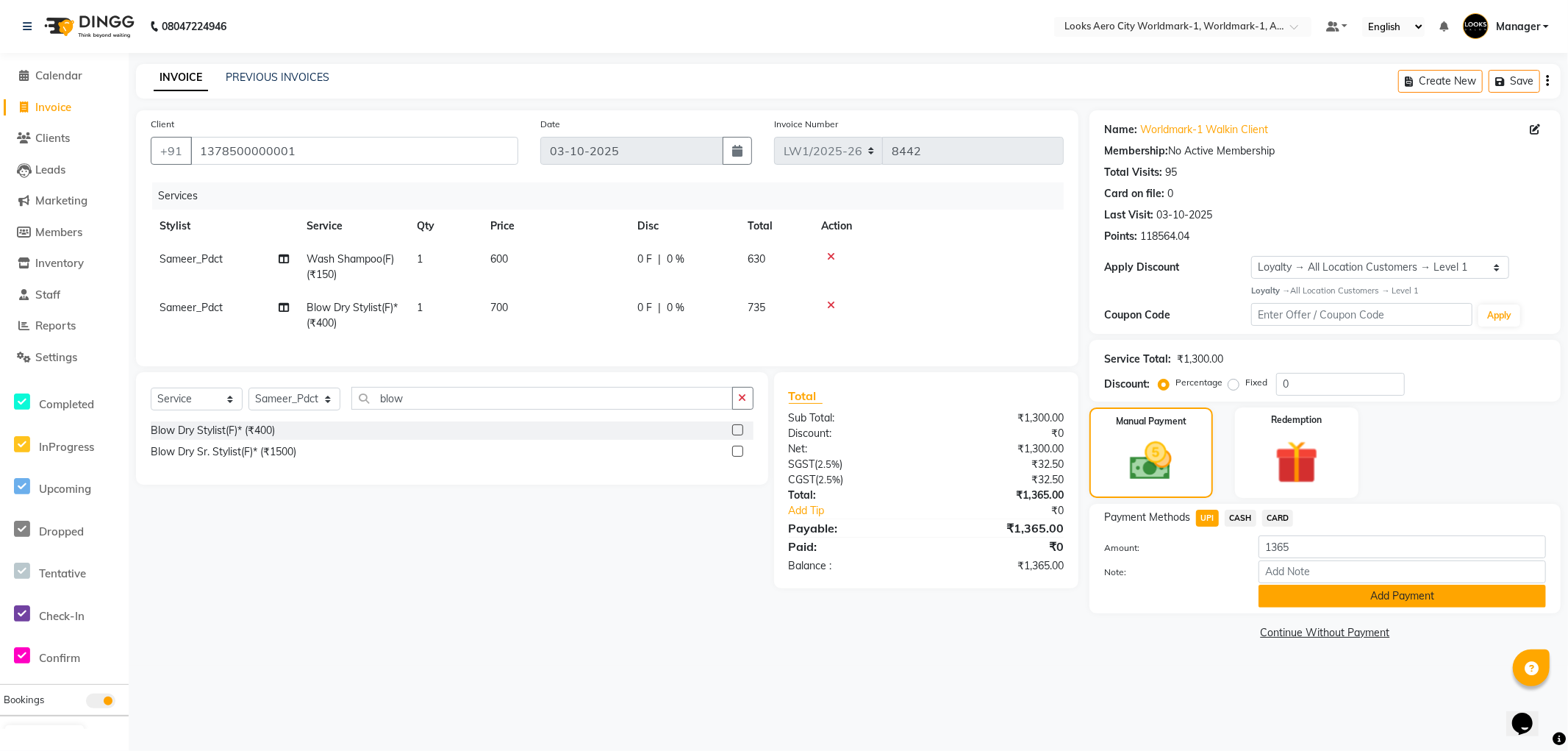
click at [1276, 591] on button "Add Payment" at bounding box center [1403, 596] width 288 height 23
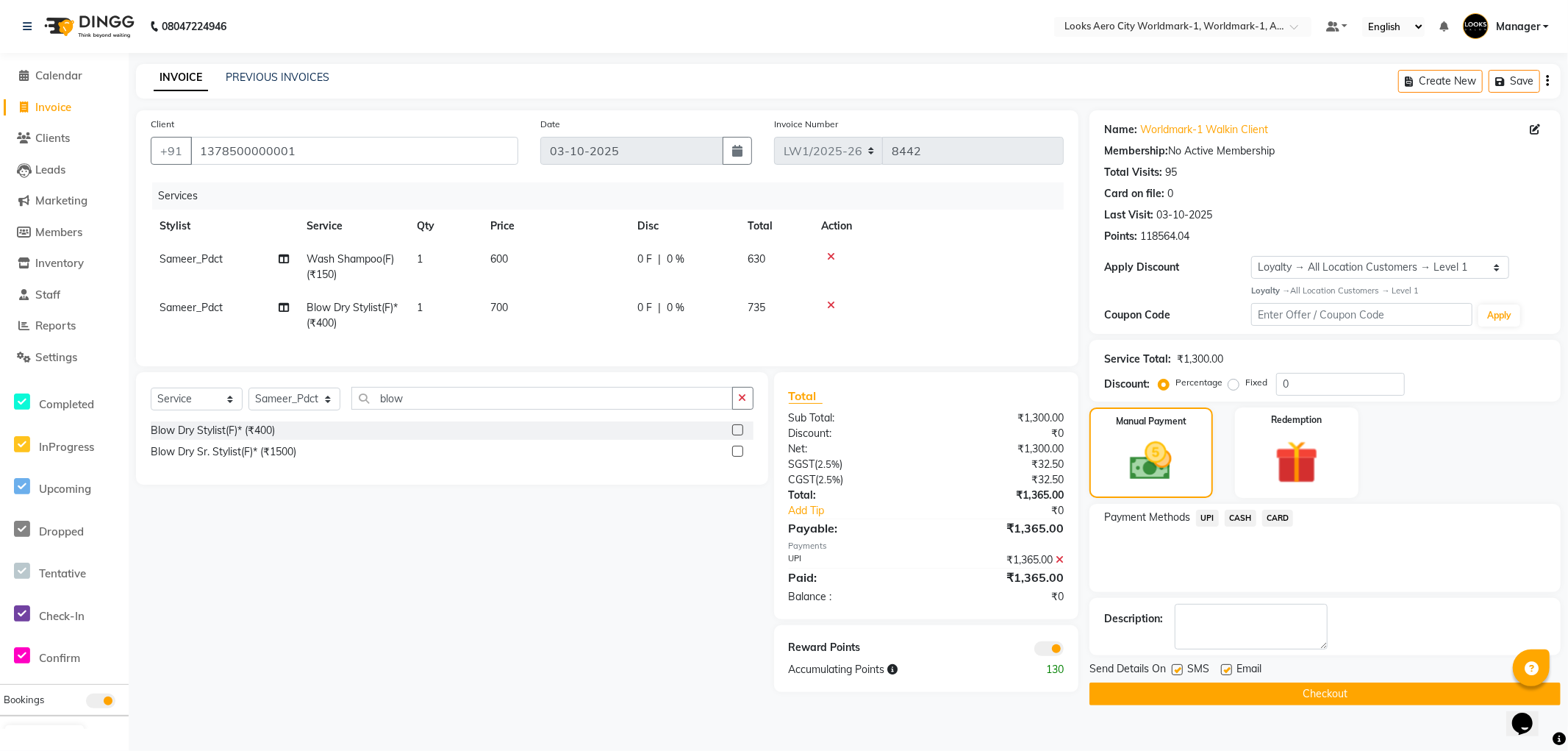
drag, startPoint x: 1226, startPoint y: 669, endPoint x: 1214, endPoint y: 669, distance: 12.0
click at [1225, 669] on label at bounding box center [1227, 670] width 11 height 11
click at [1225, 669] on input "checkbox" at bounding box center [1226, 671] width 9 height 9
checkbox input "false"
drag, startPoint x: 1185, startPoint y: 671, endPoint x: 1177, endPoint y: 670, distance: 8.1
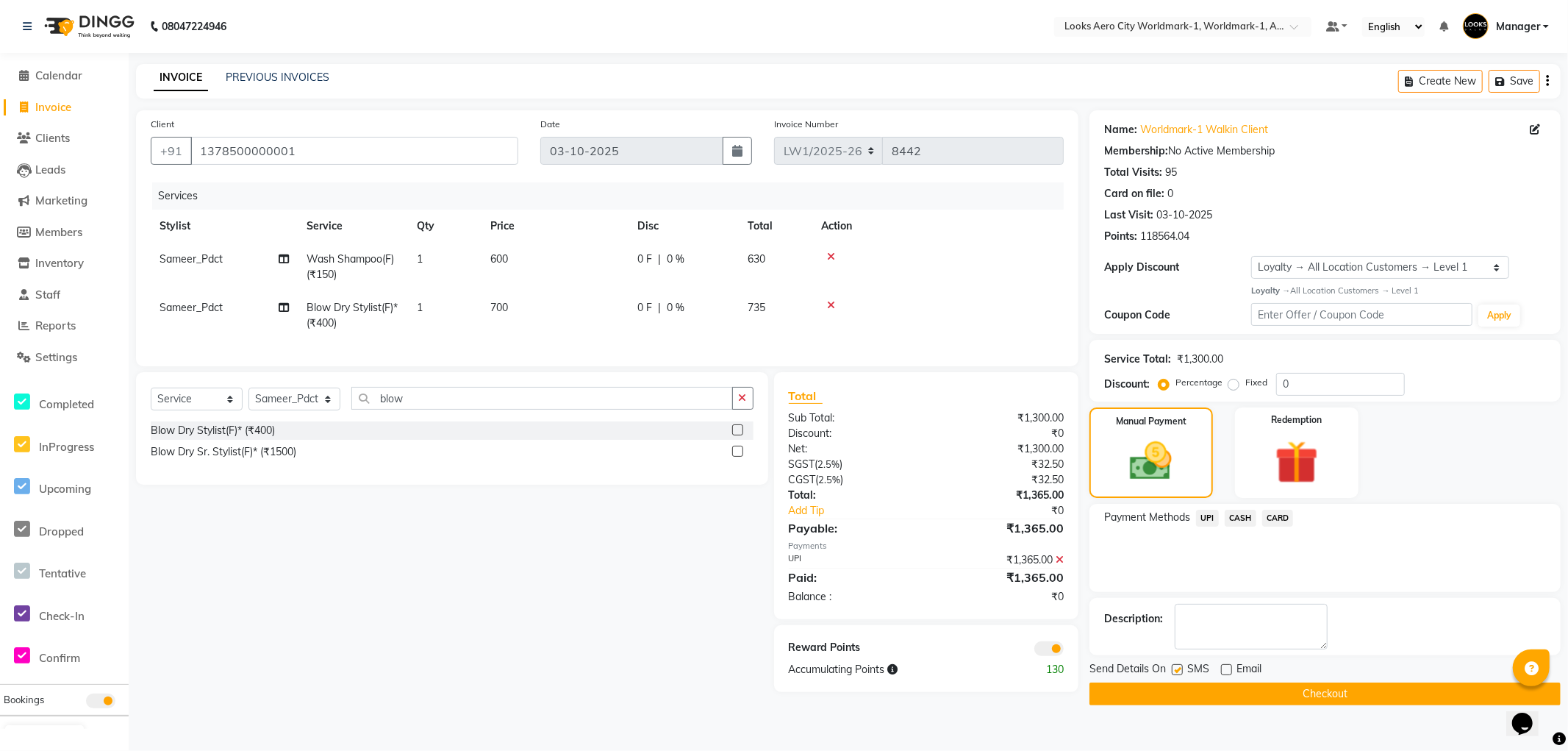
click at [1182, 671] on div "SMS" at bounding box center [1197, 671] width 49 height 18
click at [1175, 669] on label at bounding box center [1178, 670] width 11 height 11
click at [1175, 669] on input "checkbox" at bounding box center [1177, 671] width 9 height 9
checkbox input "false"
click at [1041, 656] on span at bounding box center [1049, 648] width 29 height 15
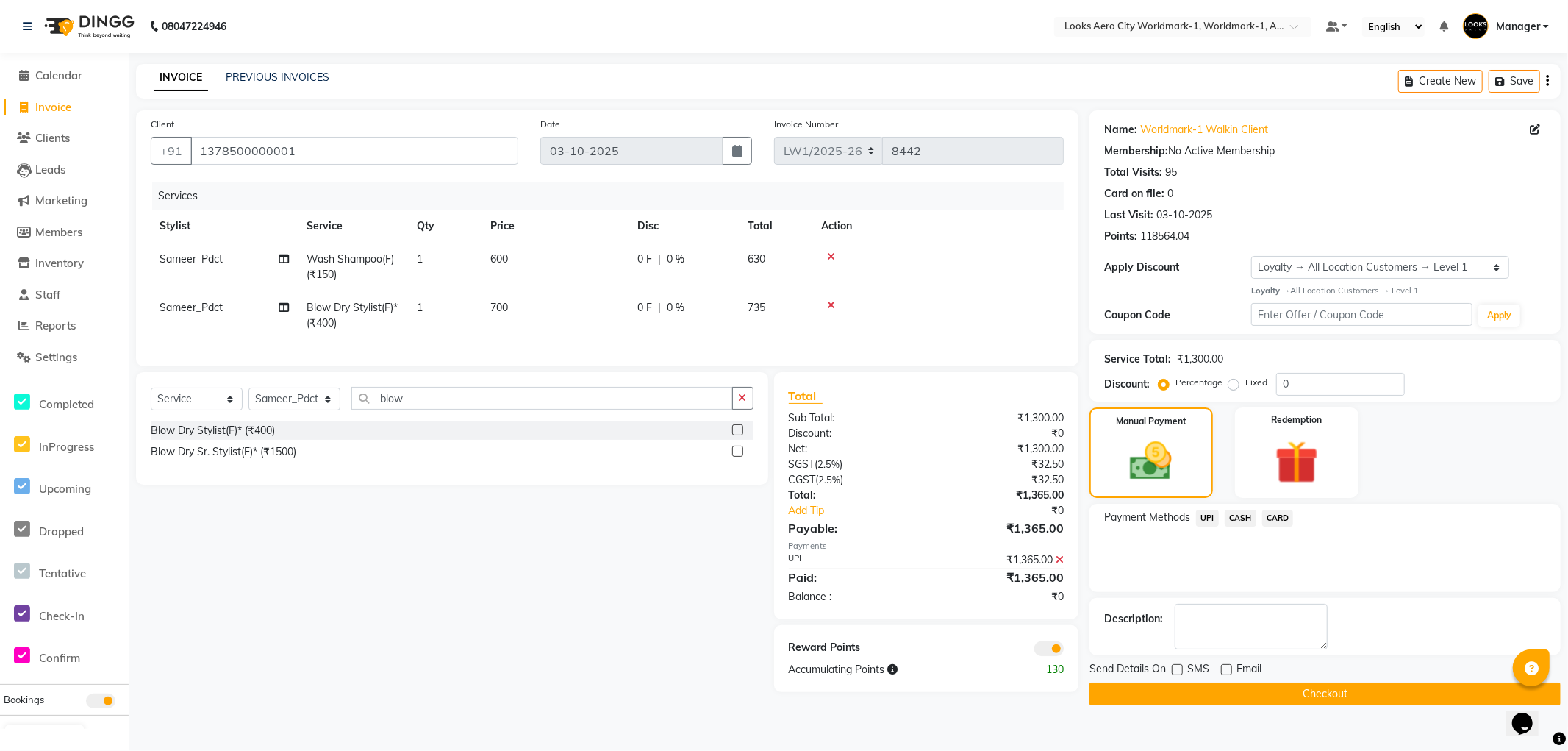
click at [1064, 651] on input "checkbox" at bounding box center [1064, 651] width 0 height 0
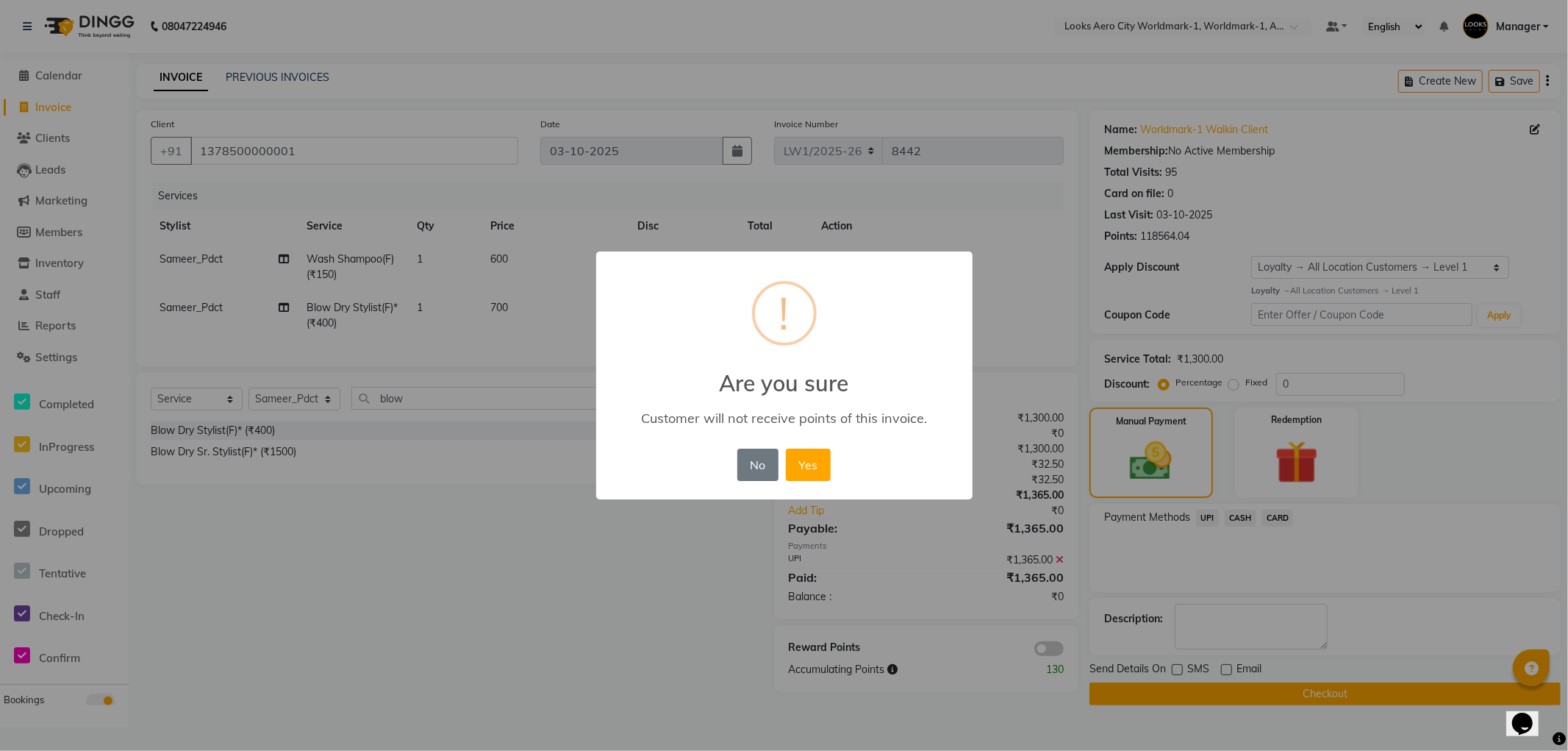
drag, startPoint x: 817, startPoint y: 473, endPoint x: 929, endPoint y: 556, distance: 139.4
click at [820, 472] on button "Yes" at bounding box center [808, 465] width 45 height 32
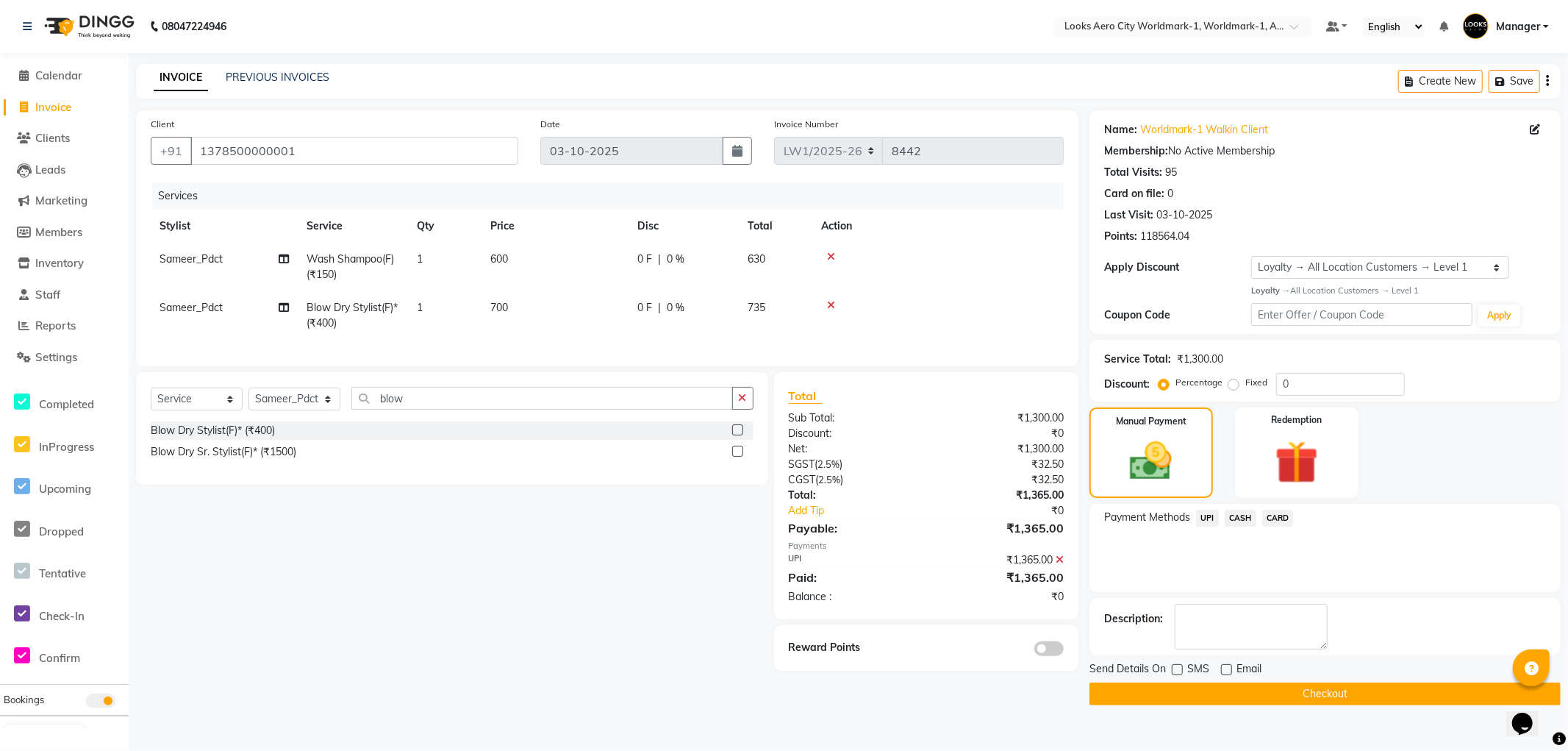
click at [1140, 691] on button "Checkout" at bounding box center [1325, 694] width 471 height 23
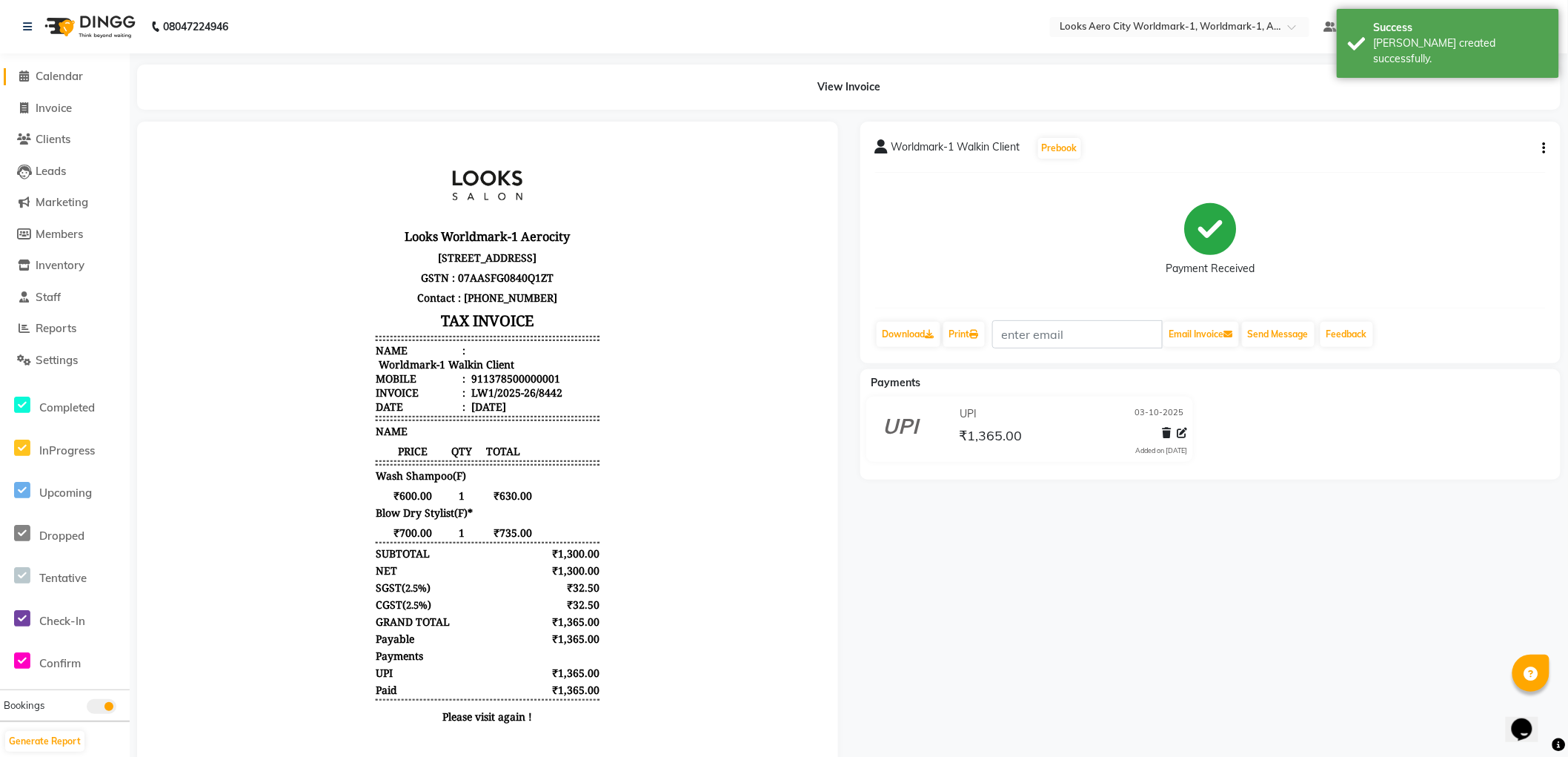
click at [66, 77] on span "Calendar" at bounding box center [59, 76] width 47 height 14
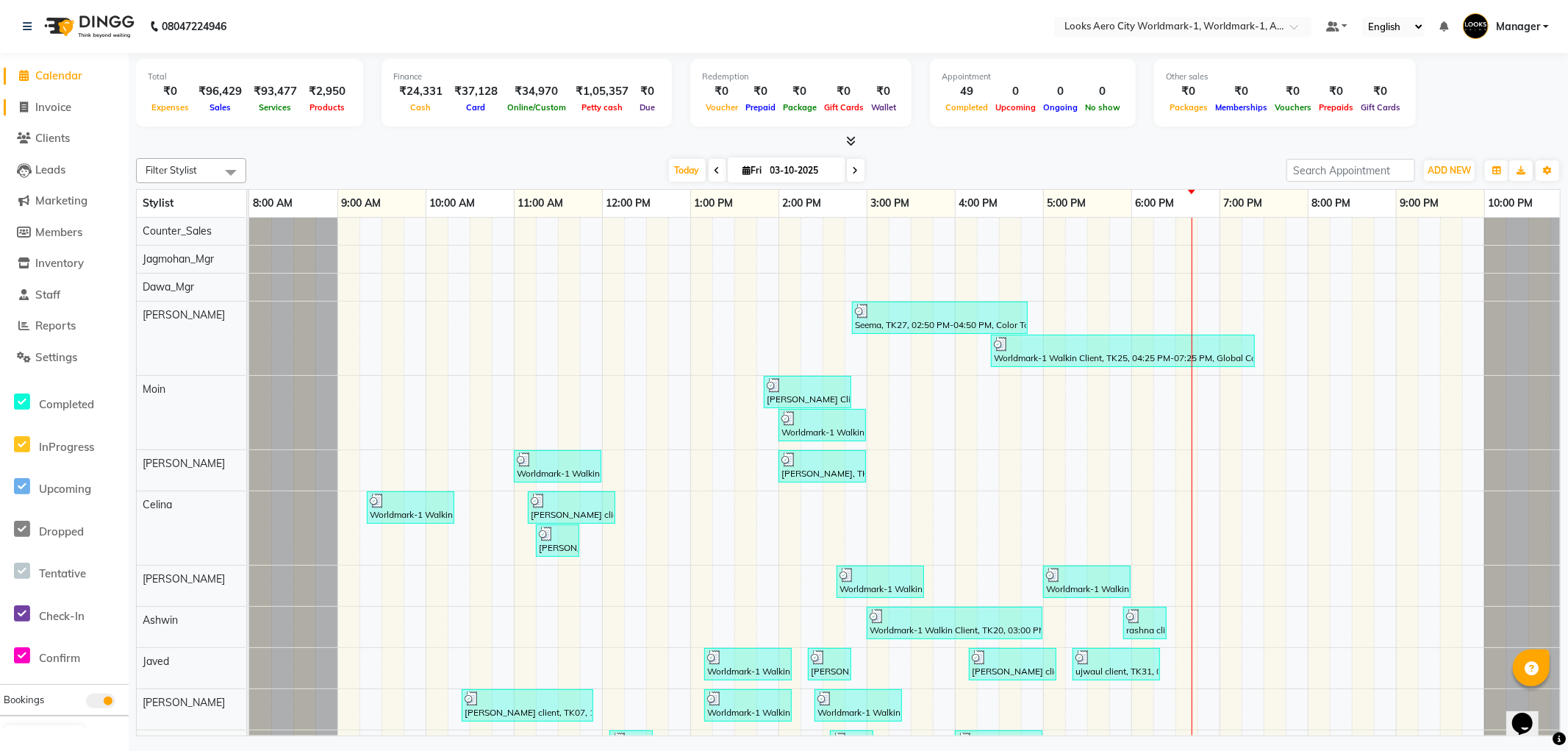
click at [54, 106] on span "Invoice" at bounding box center [53, 107] width 36 height 14
select select "service"
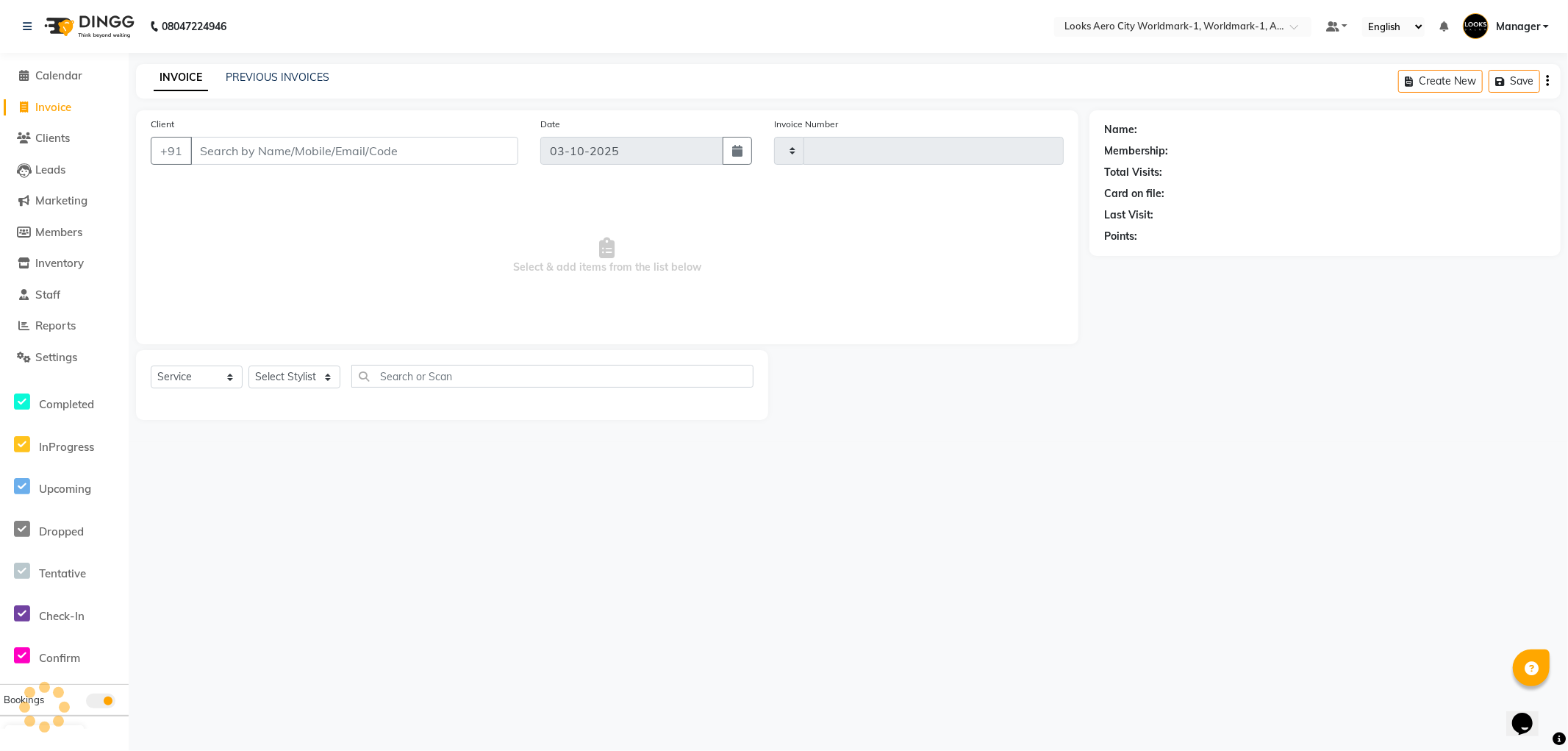
type input "8443"
select select "8573"
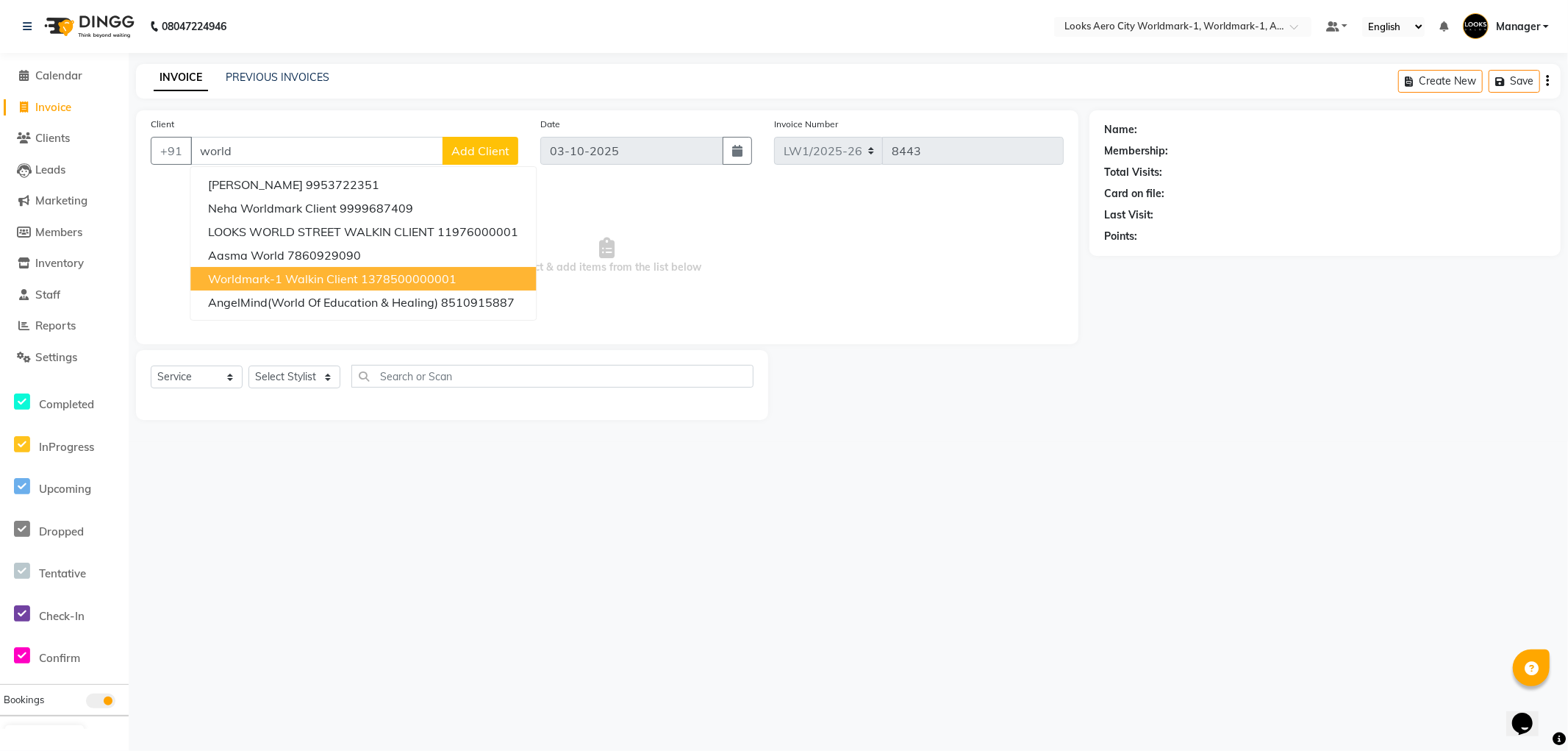
click at [269, 280] on span "Worldmark-1 Walkin Client" at bounding box center [283, 279] width 150 height 15
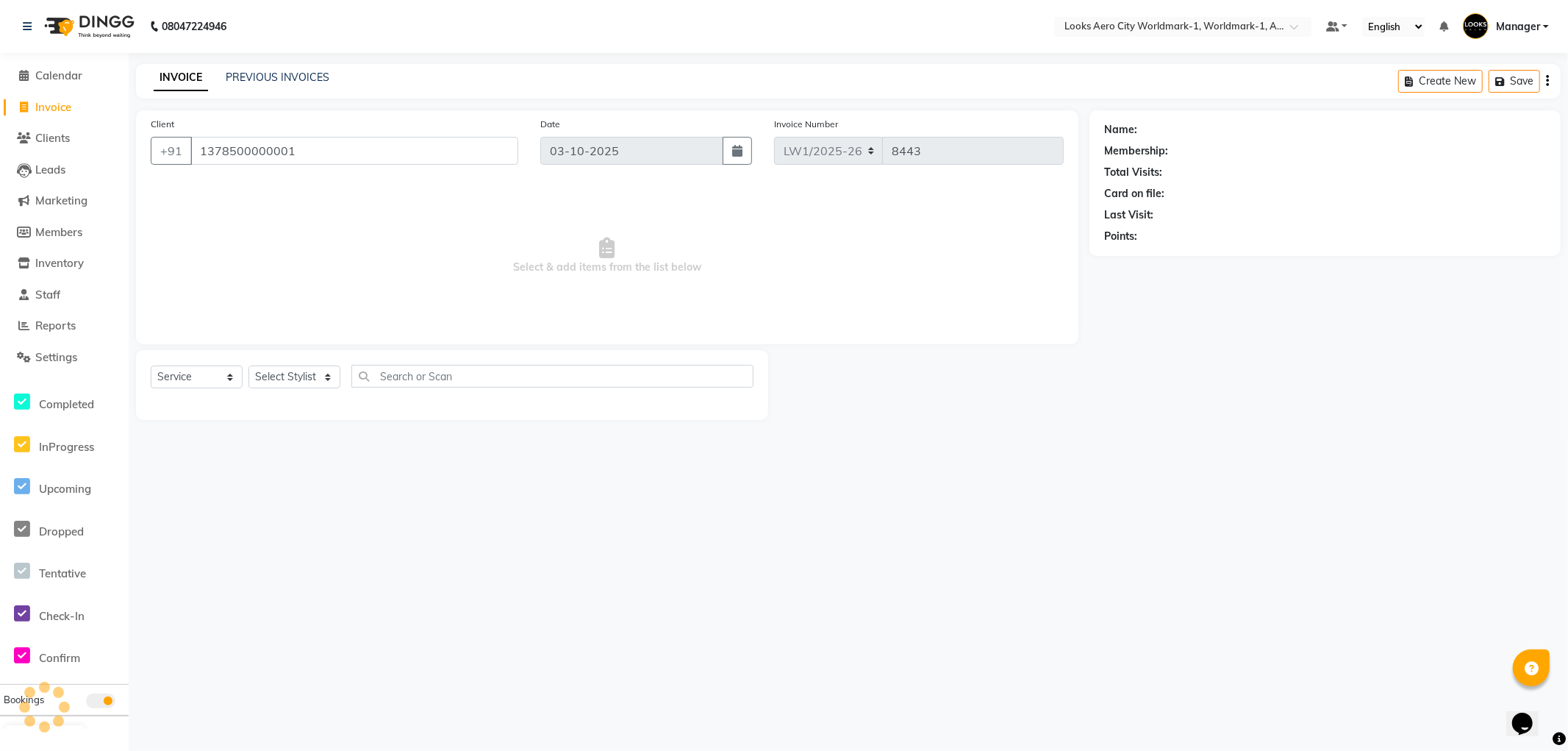
type input "1378500000001"
select select "1: Object"
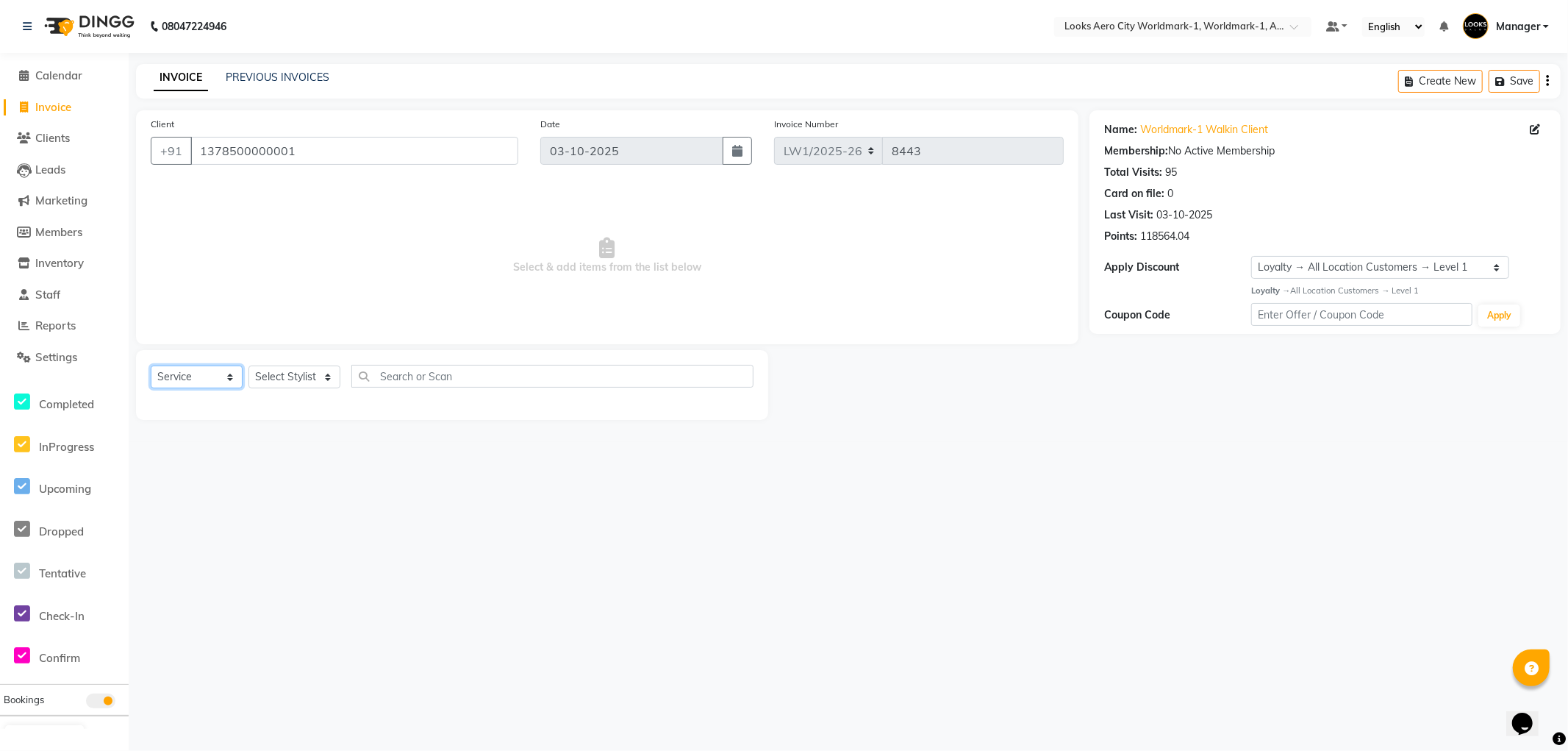
click at [197, 375] on select "Select Service Product Membership Package Voucher Prepaid Gift Card" at bounding box center [197, 377] width 92 height 23
select select "product"
click at [151, 366] on select "Select Service Product Membership Package Voucher Prepaid Gift Card" at bounding box center [197, 377] width 92 height 23
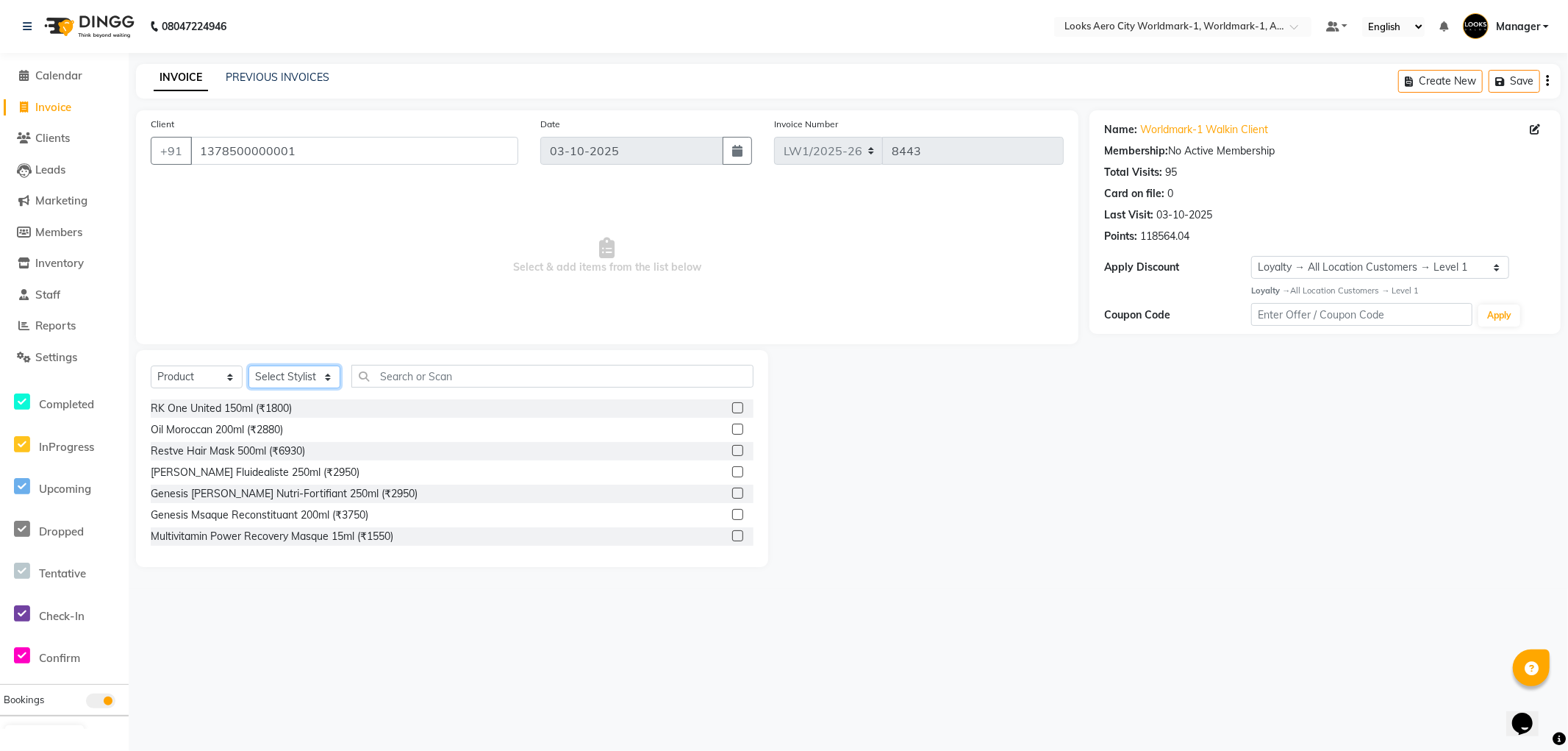
click at [266, 371] on select "Select Stylist [PERSON_NAME] [PERSON_NAME] [PERSON_NAME] [PERSON_NAME] Counter_…" at bounding box center [295, 377] width 92 height 23
select select "84424"
click at [249, 366] on select "Select Stylist [PERSON_NAME] [PERSON_NAME] [PERSON_NAME] [PERSON_NAME] Counter_…" at bounding box center [295, 377] width 92 height 23
click at [393, 383] on input "text" at bounding box center [553, 377] width 403 height 23
type input "3474636920242"
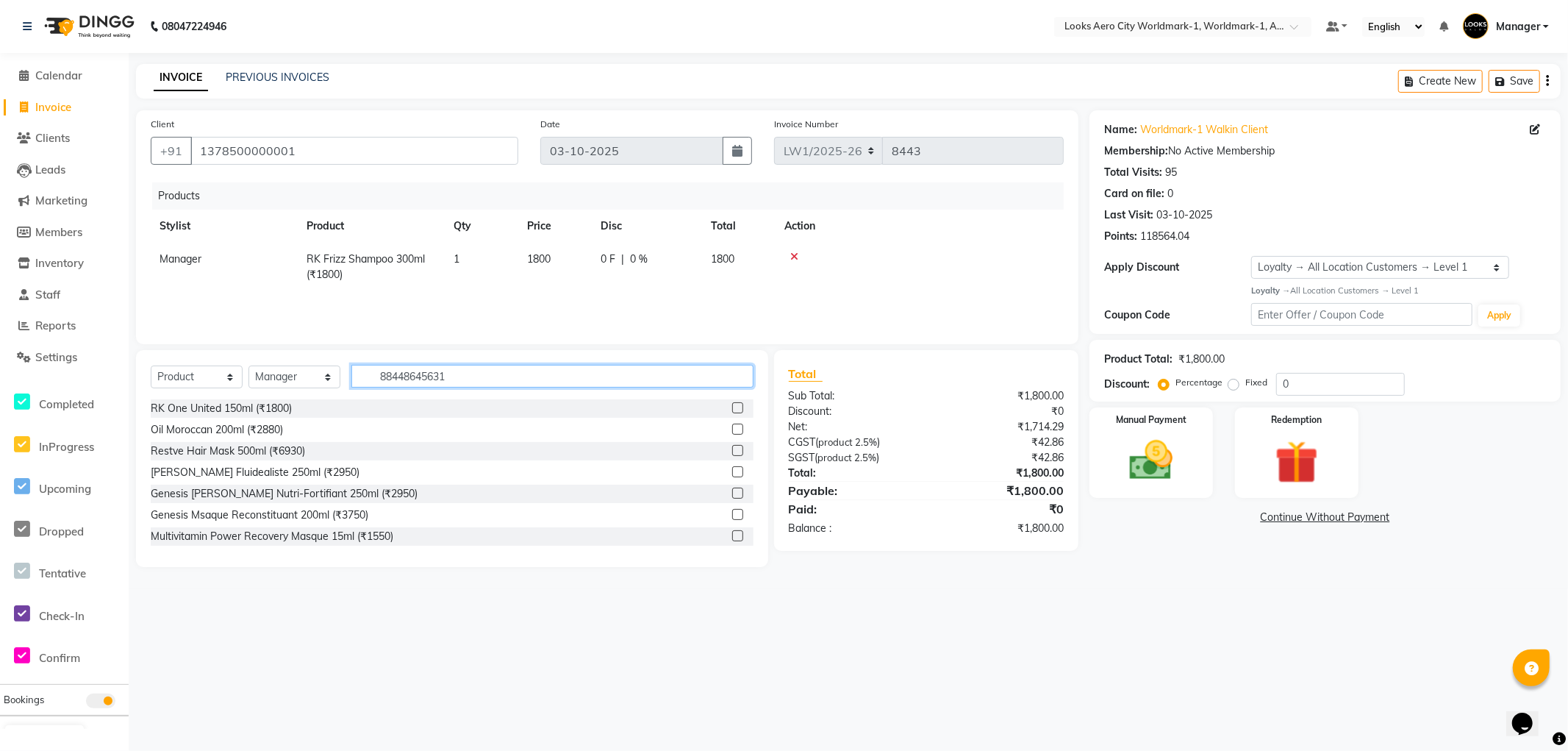
type input "884486456311"
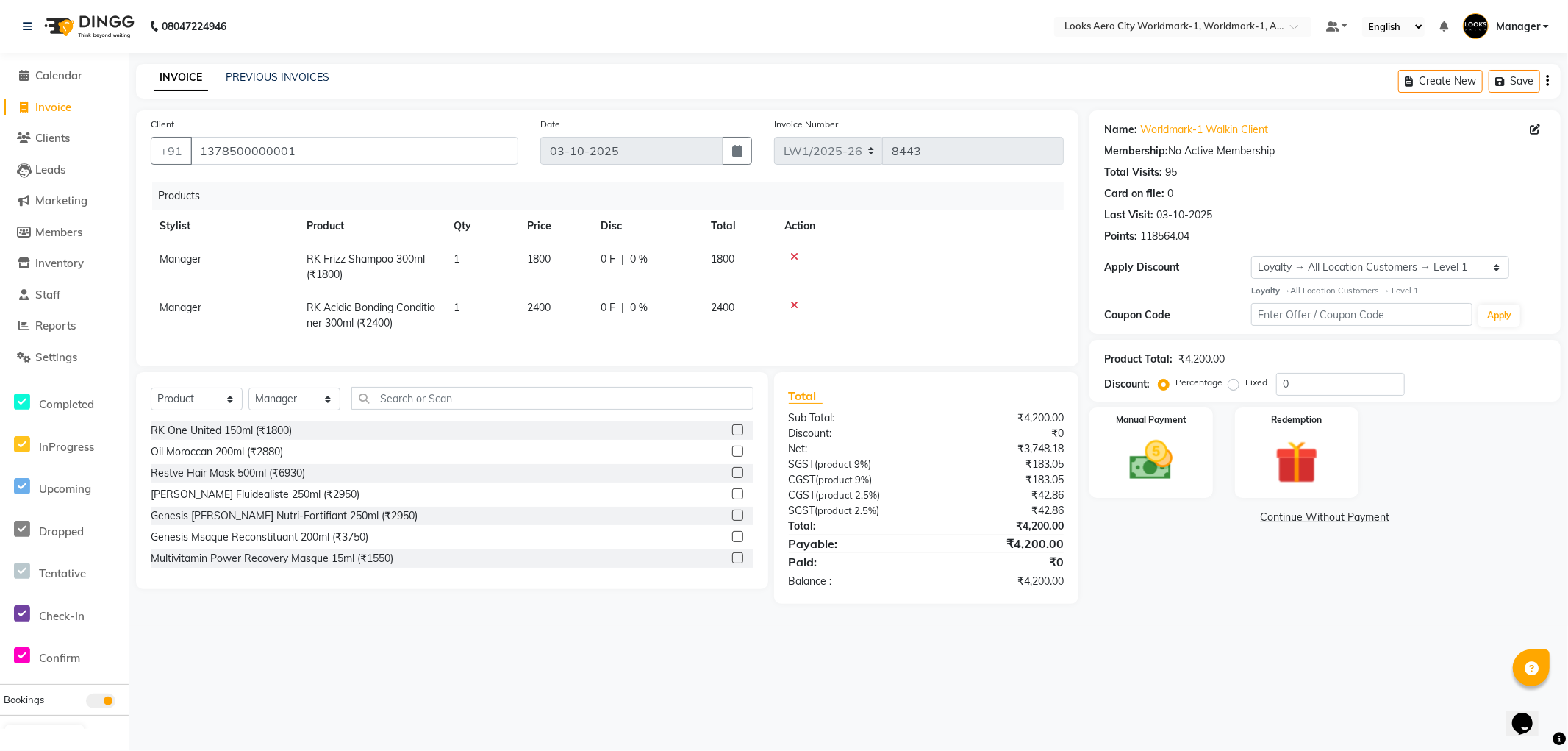
click at [794, 302] on icon at bounding box center [794, 305] width 8 height 10
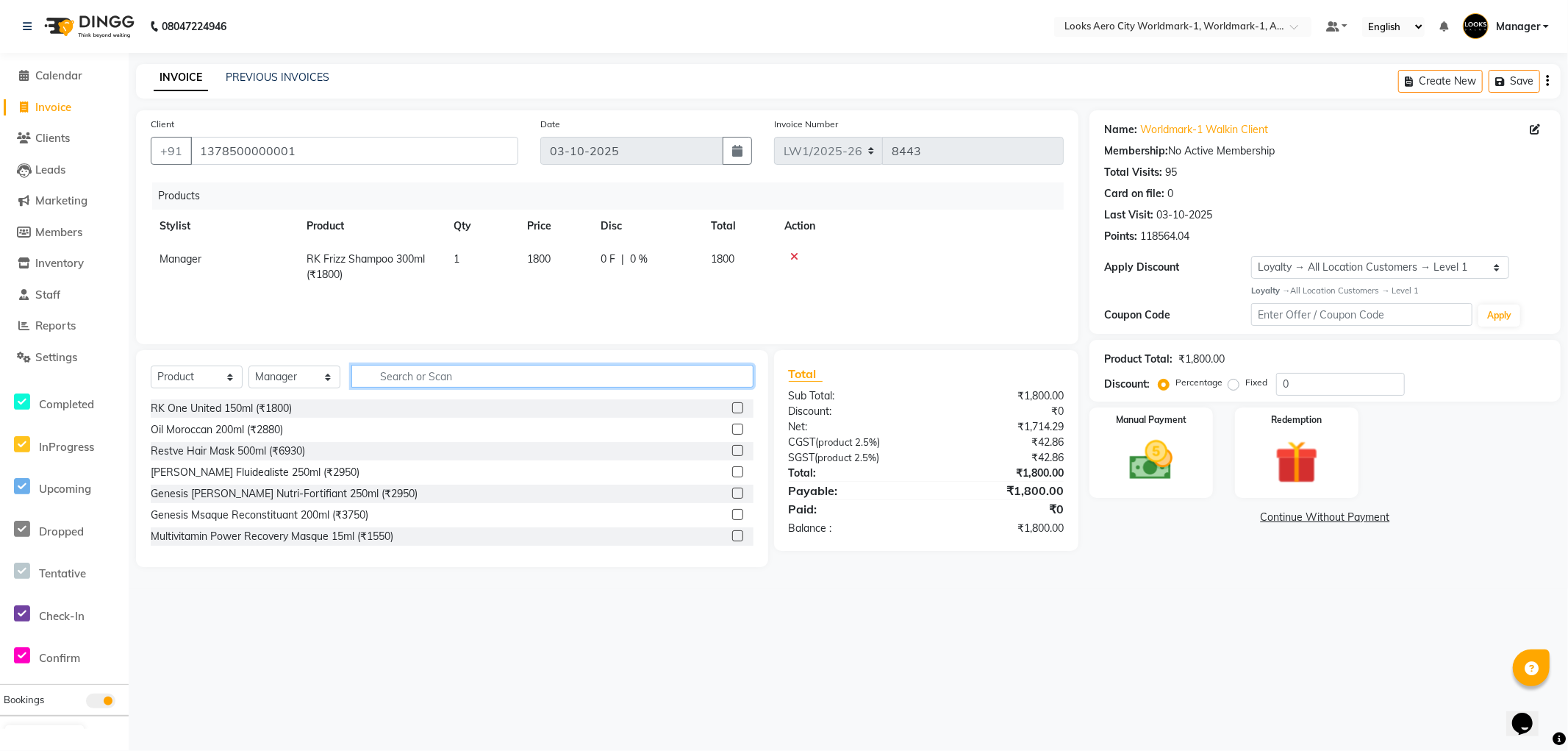
click at [550, 375] on input "text" at bounding box center [553, 377] width 403 height 23
type input "884486456311"
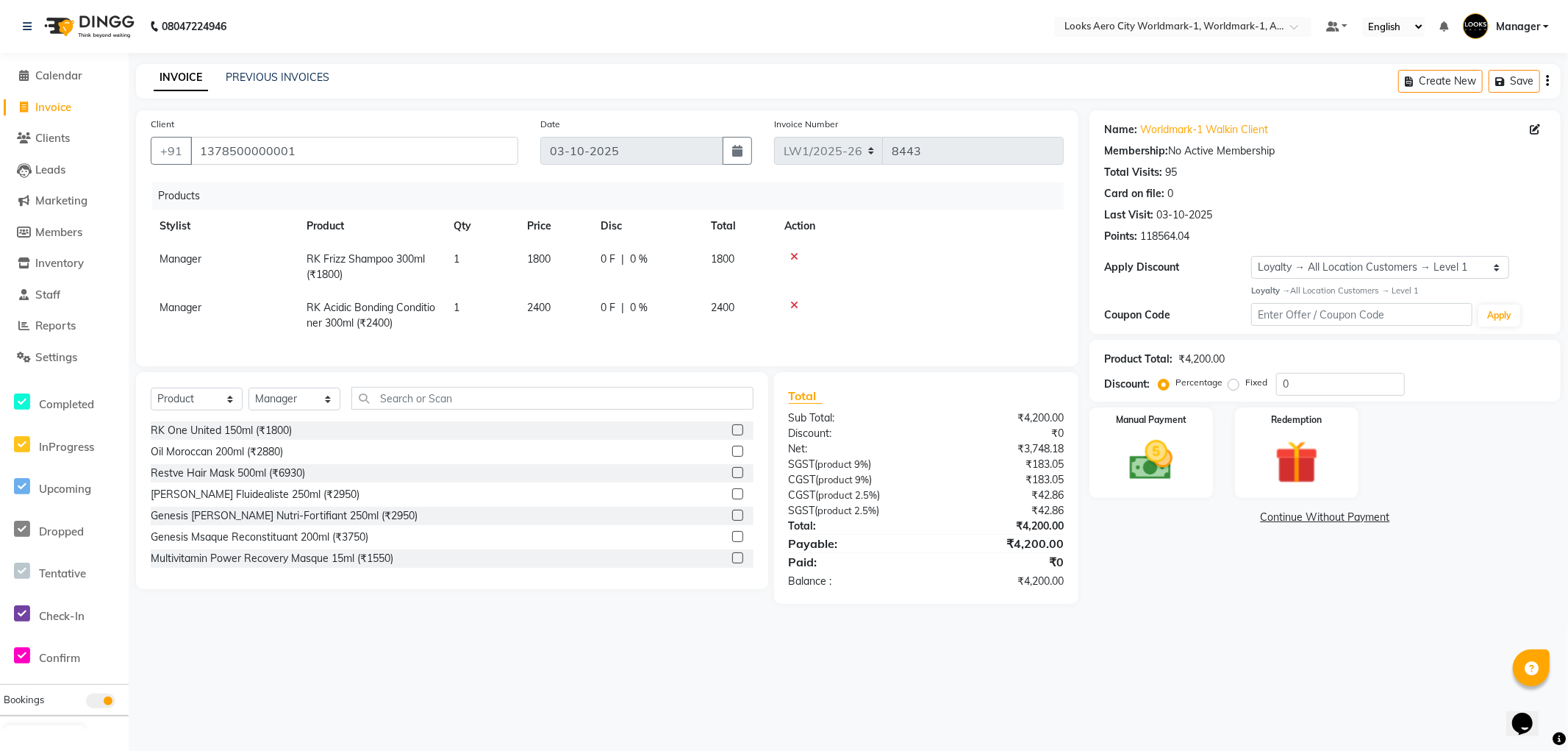
click at [791, 305] on icon at bounding box center [794, 305] width 8 height 10
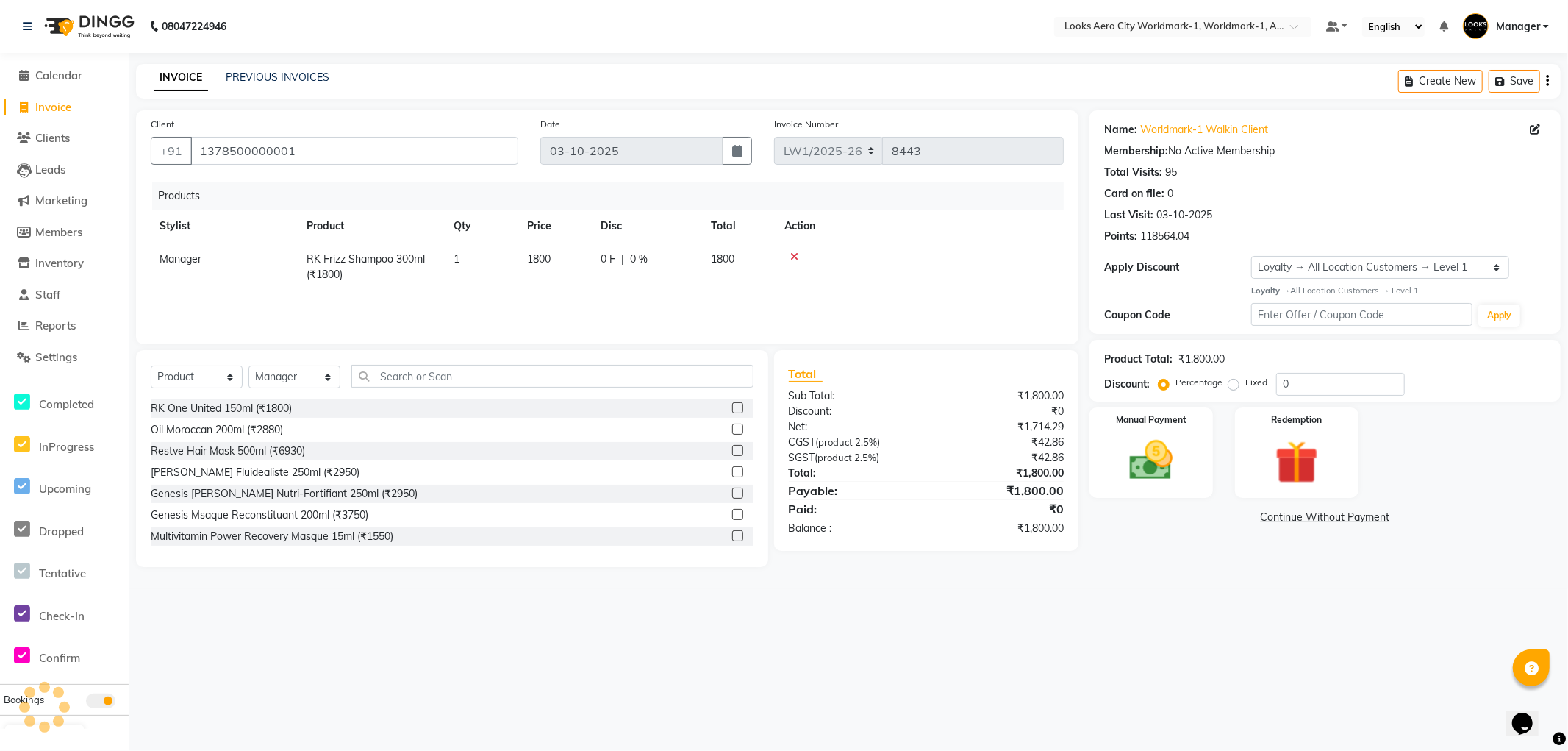
click at [791, 254] on icon at bounding box center [794, 256] width 8 height 10
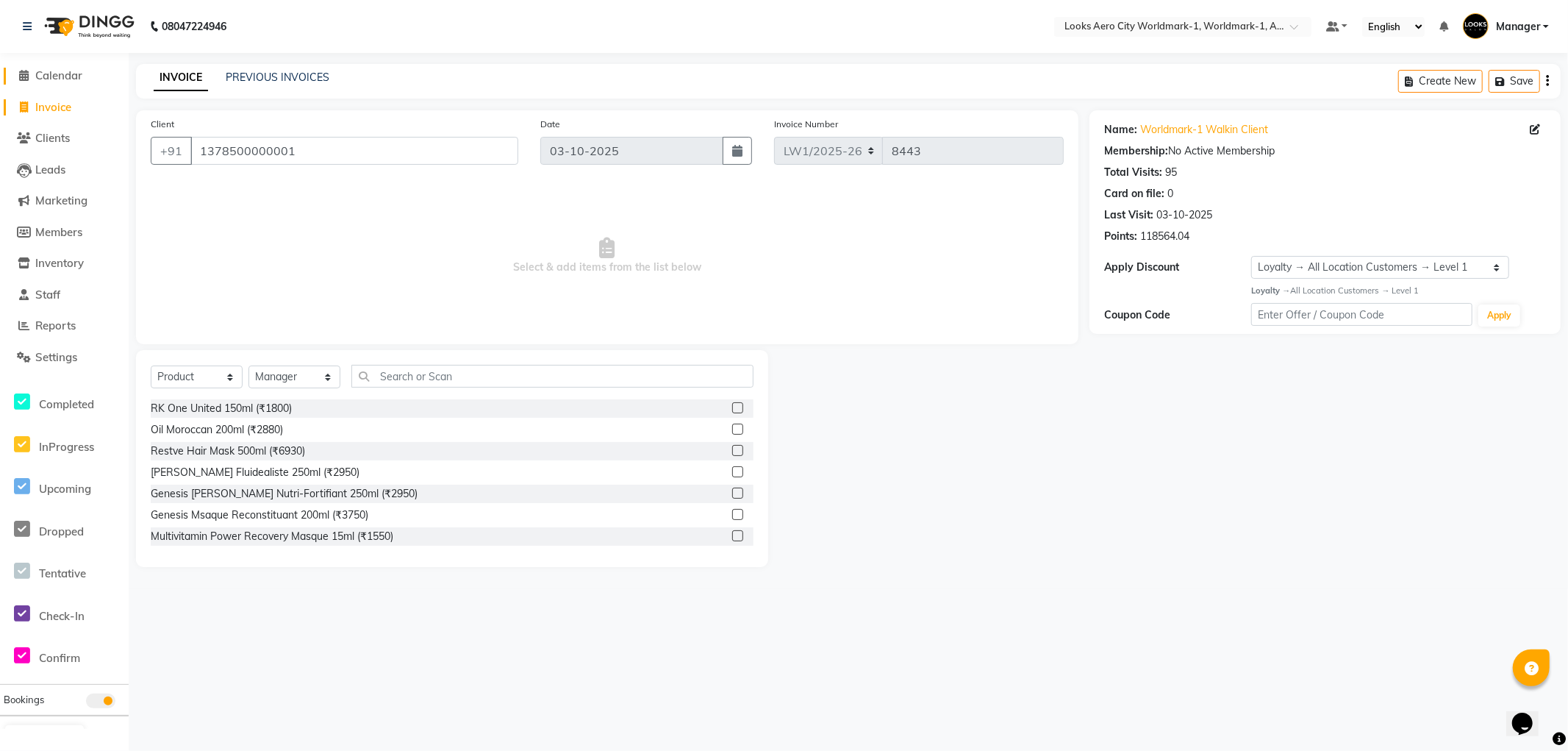
click at [71, 73] on span "Calendar" at bounding box center [58, 75] width 47 height 14
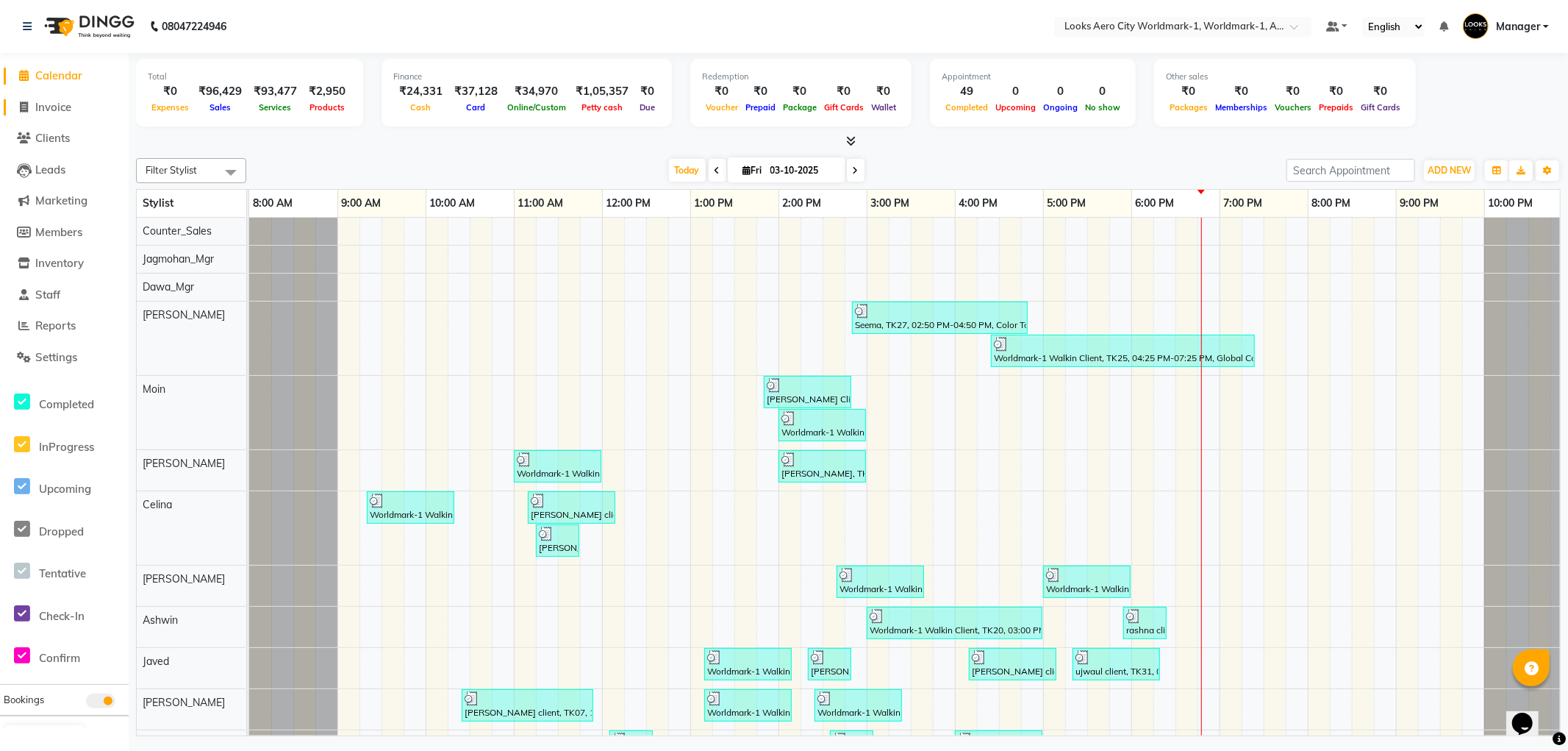
click at [52, 100] on link "Invoice" at bounding box center [64, 108] width 122 height 17
select select "service"
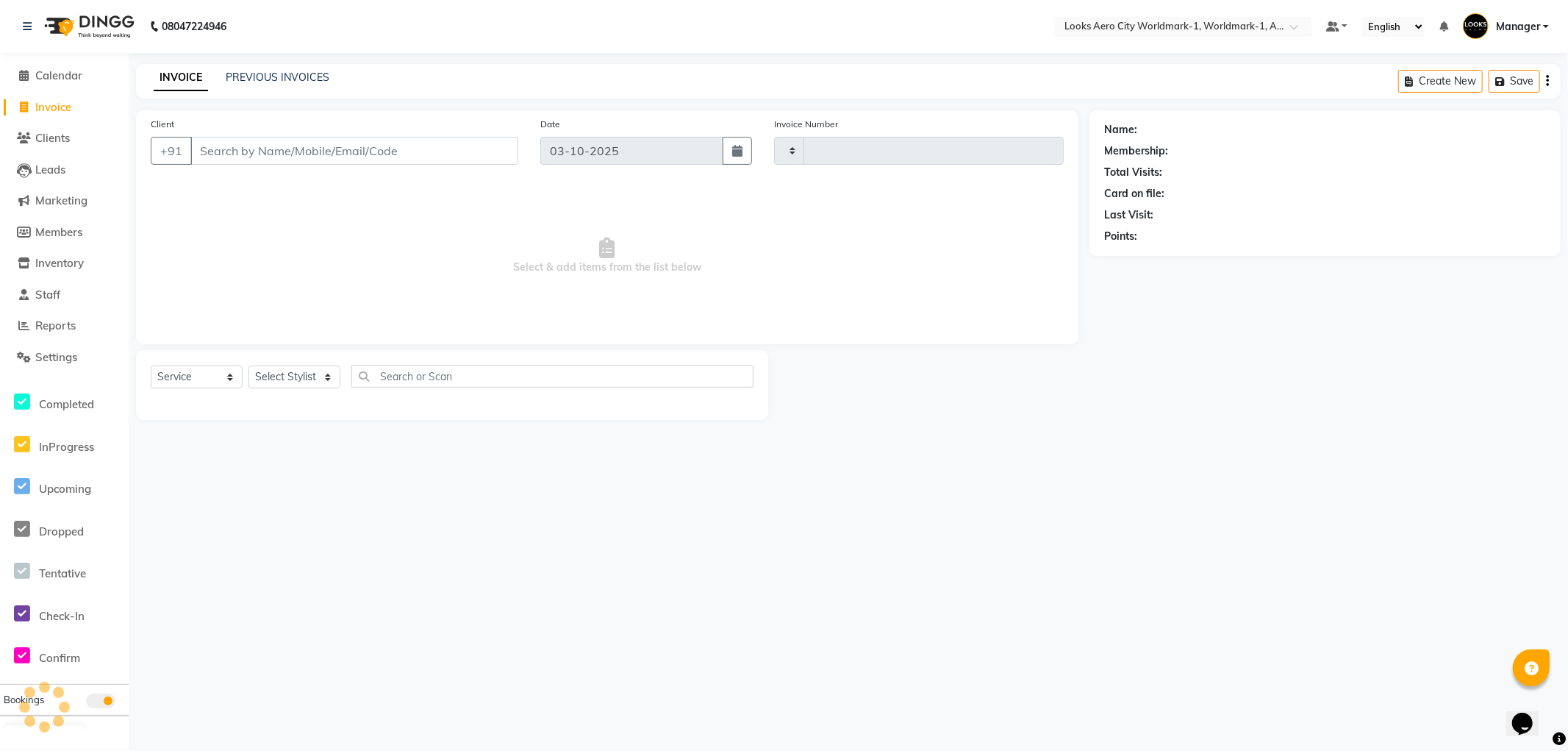
type input "8443"
select select "8573"
type input "8586946643"
click at [478, 152] on span "Add Client" at bounding box center [481, 150] width 58 height 15
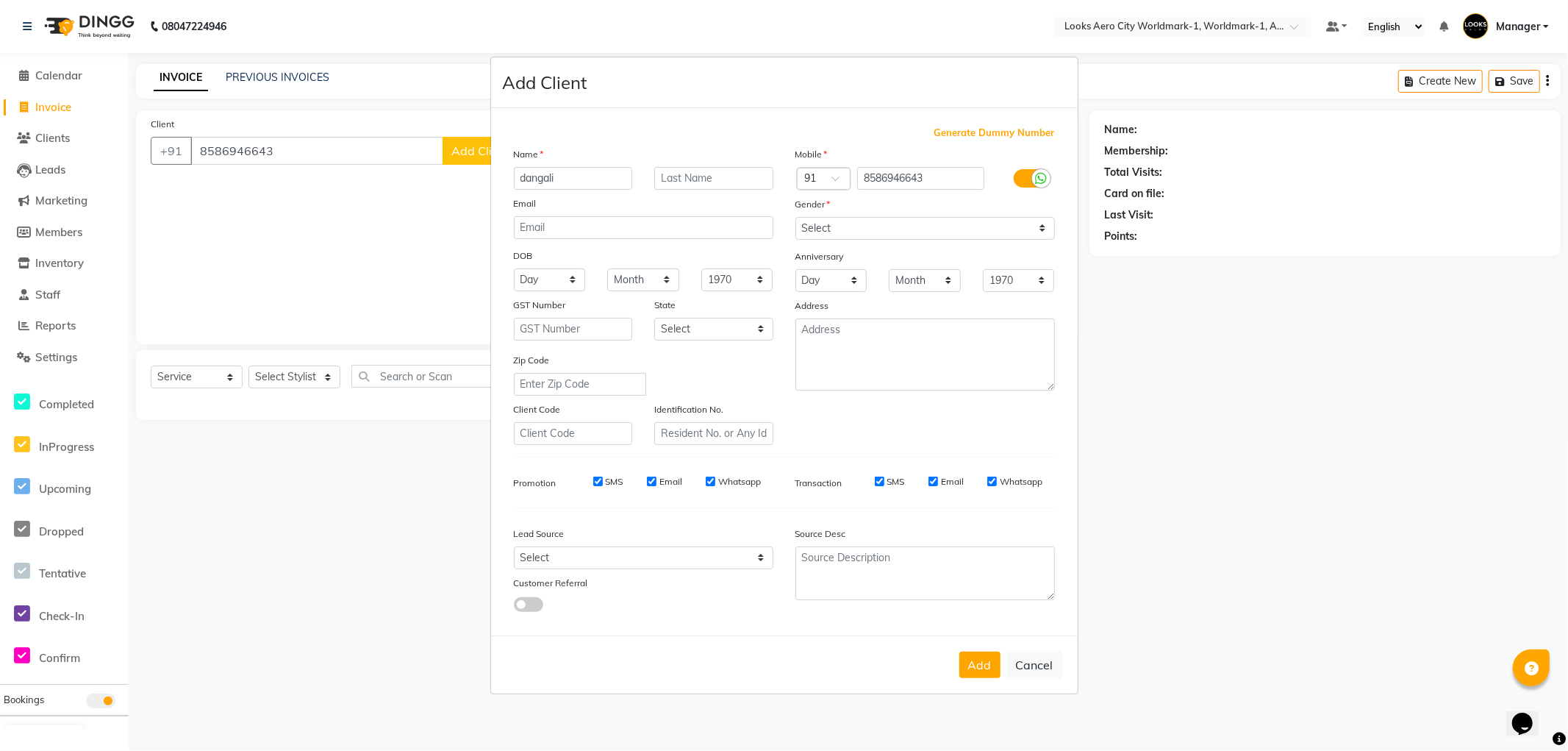
type input "dangali"
click at [680, 181] on input "text" at bounding box center [714, 178] width 119 height 23
type input "client"
click at [835, 225] on select "Select Male Female Other Prefer Not To Say" at bounding box center [925, 228] width 259 height 23
select select "female"
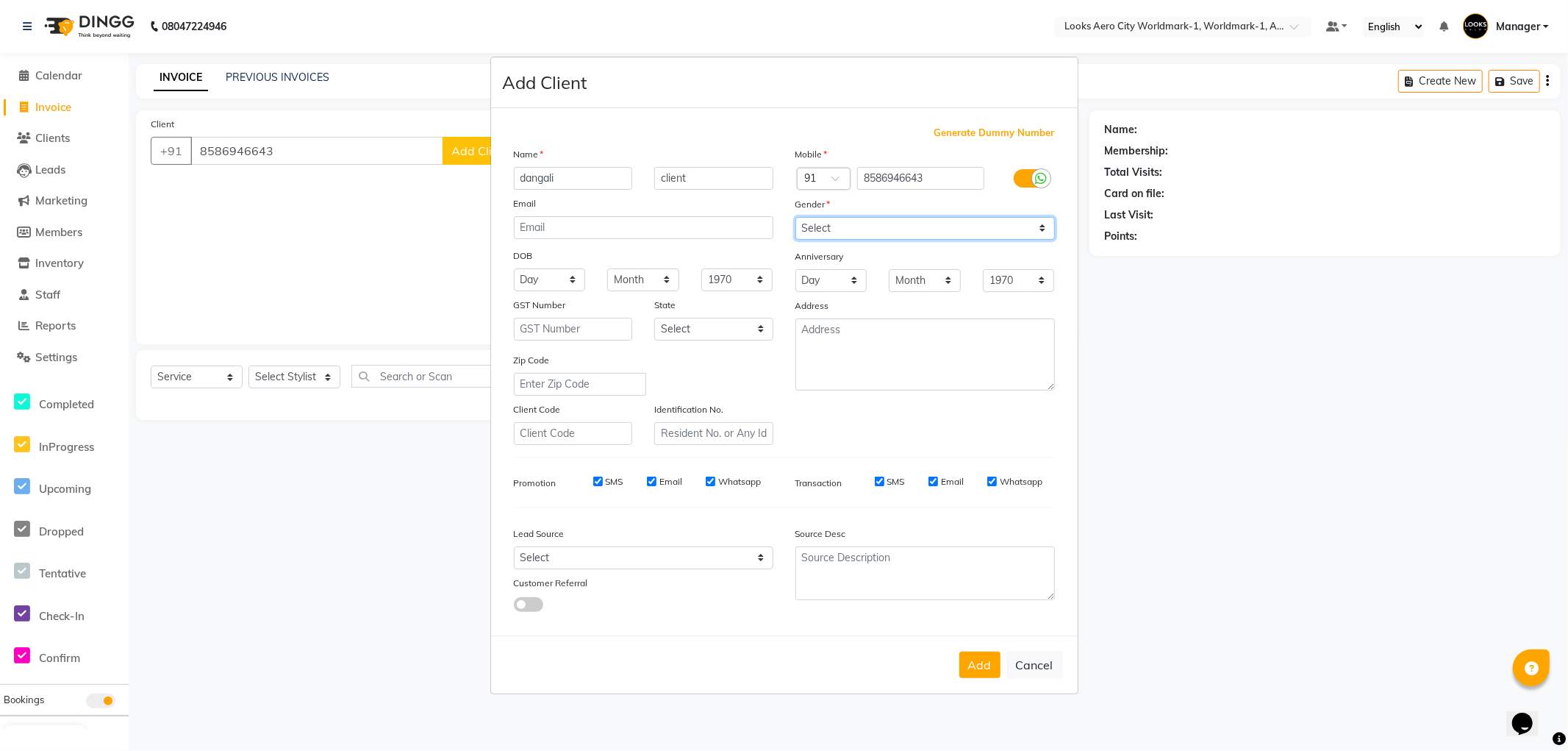
click at [796, 217] on select "Select Male Female Other Prefer Not To Say" at bounding box center [925, 228] width 259 height 23
drag, startPoint x: 975, startPoint y: 661, endPoint x: 838, endPoint y: 630, distance: 140.5
click at [975, 662] on button "Add" at bounding box center [980, 664] width 41 height 27
drag, startPoint x: 322, startPoint y: 511, endPoint x: 297, endPoint y: 427, distance: 87.6
click at [322, 508] on ngb-modal-window "Add Client Generate Dummy Number Name dangali client Email DOB Day 01 02 03 04 …" at bounding box center [784, 375] width 1568 height 751
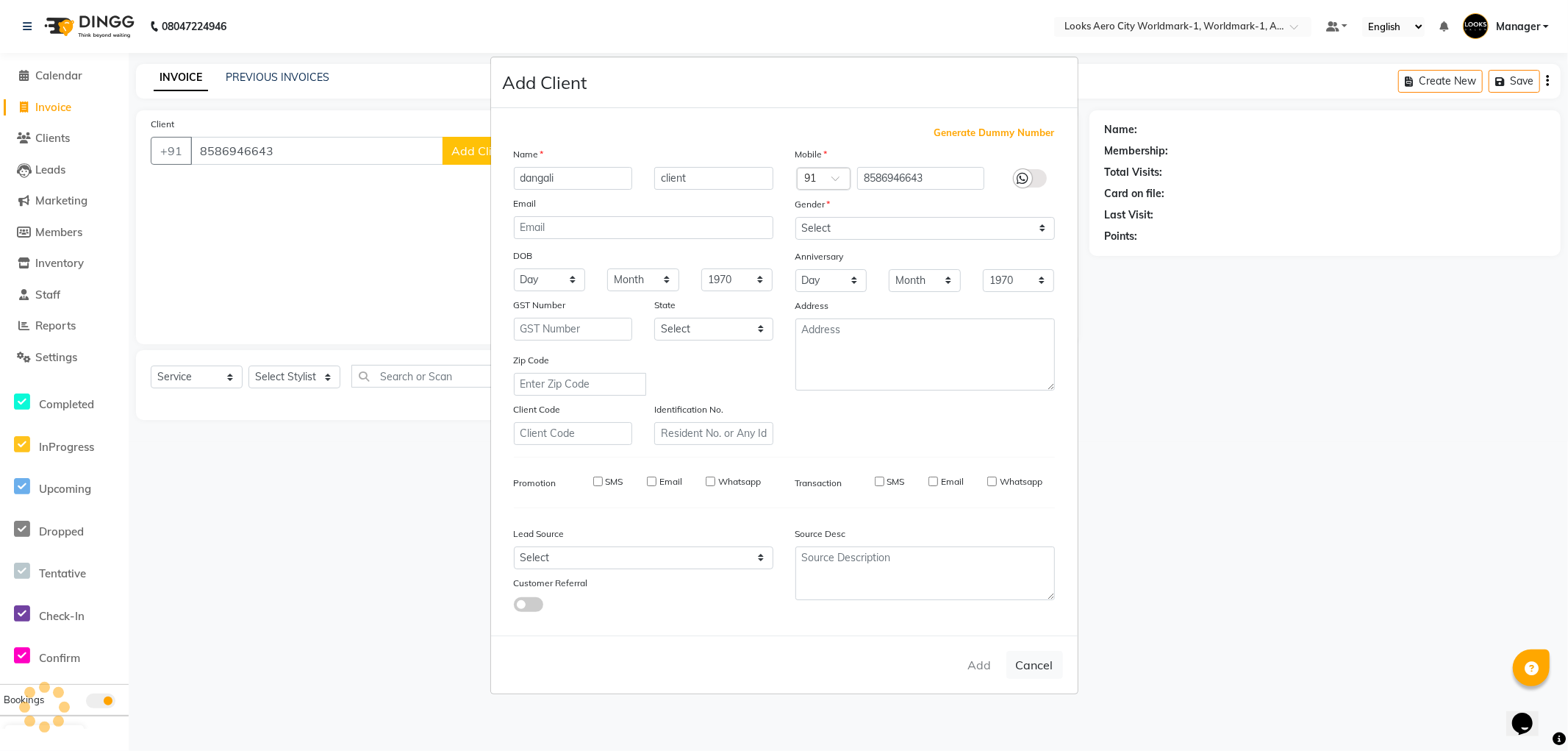
click at [310, 381] on ngb-modal-window "Add Client Generate Dummy Number Name dangali client Email DOB Day 01 02 03 04 …" at bounding box center [784, 375] width 1568 height 751
select select
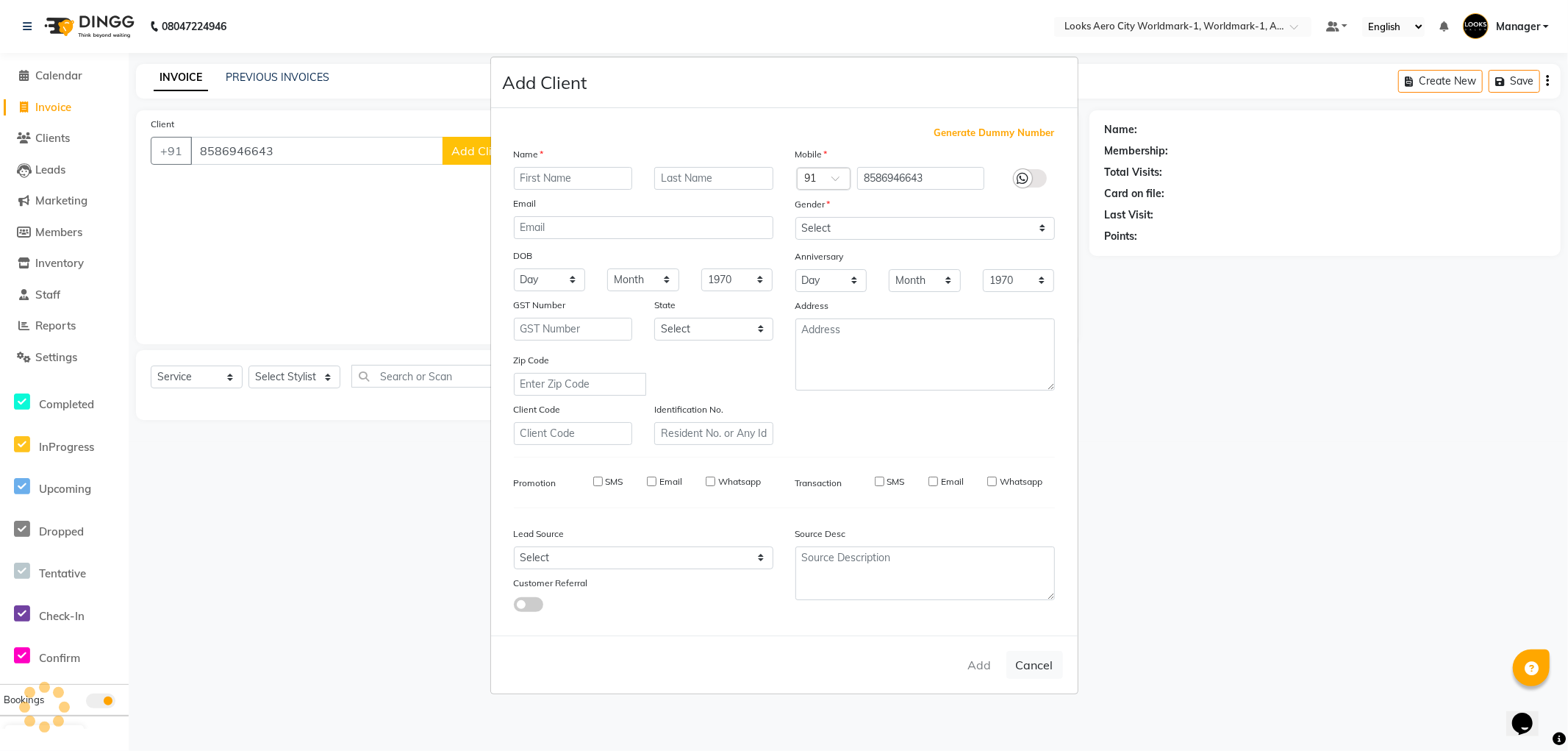
select select
checkbox input "false"
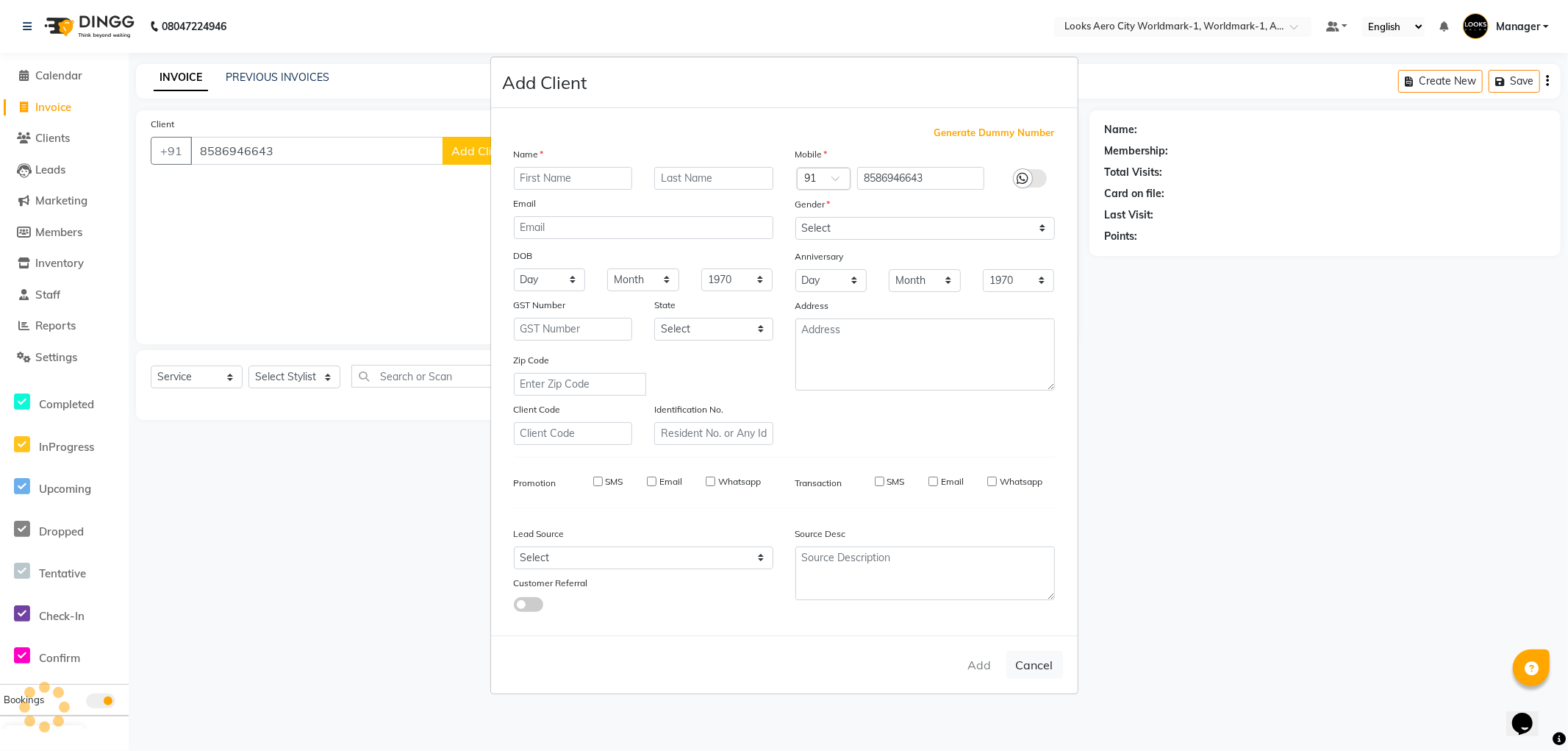
checkbox input "false"
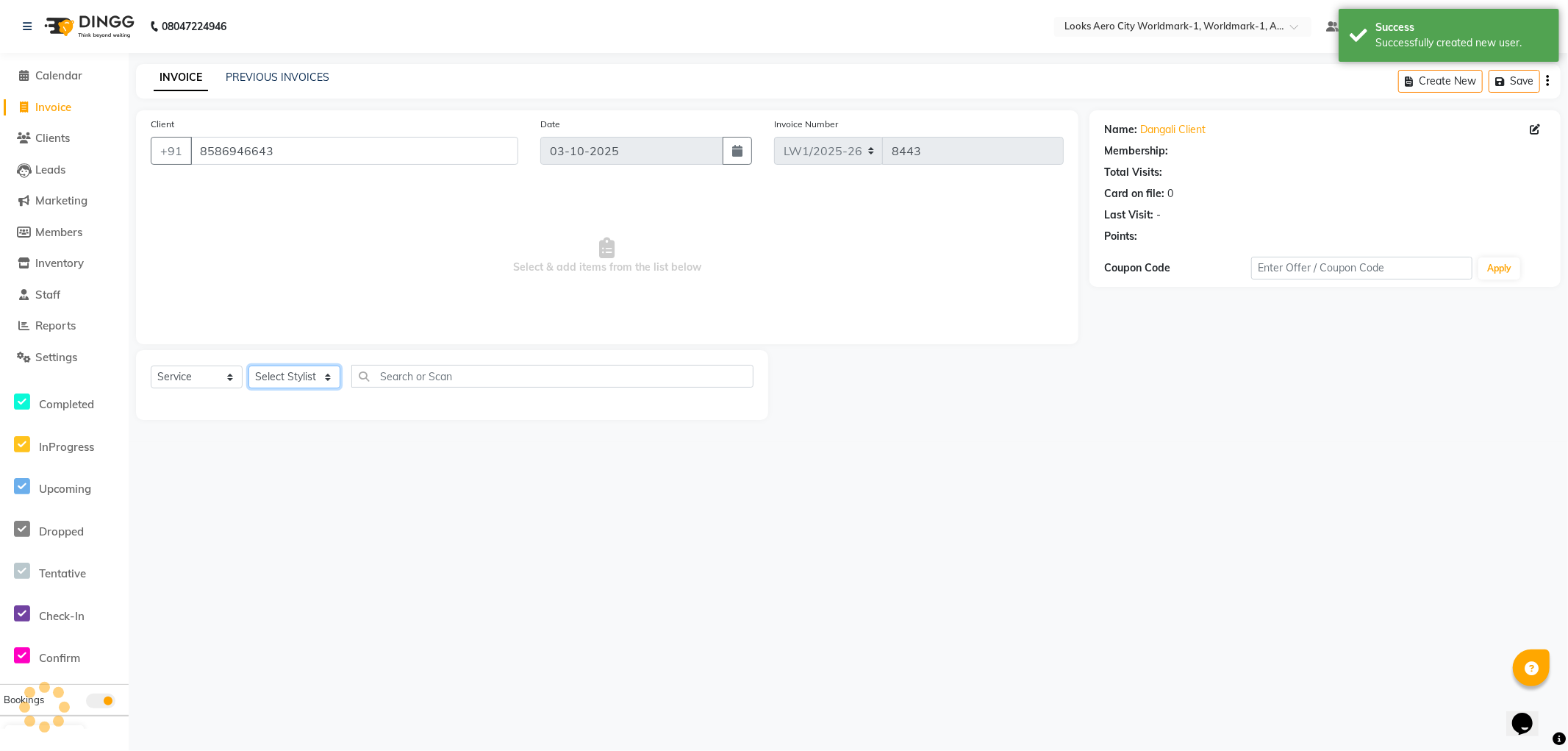
click at [309, 381] on select "Select Stylist [PERSON_NAME] [PERSON_NAME] [PERSON_NAME] [PERSON_NAME] Counter_…" at bounding box center [295, 377] width 92 height 23
select select "1: Object"
select select "84537"
click at [249, 366] on select "Select Stylist [PERSON_NAME] [PERSON_NAME] [PERSON_NAME] [PERSON_NAME] Counter_…" at bounding box center [295, 377] width 92 height 23
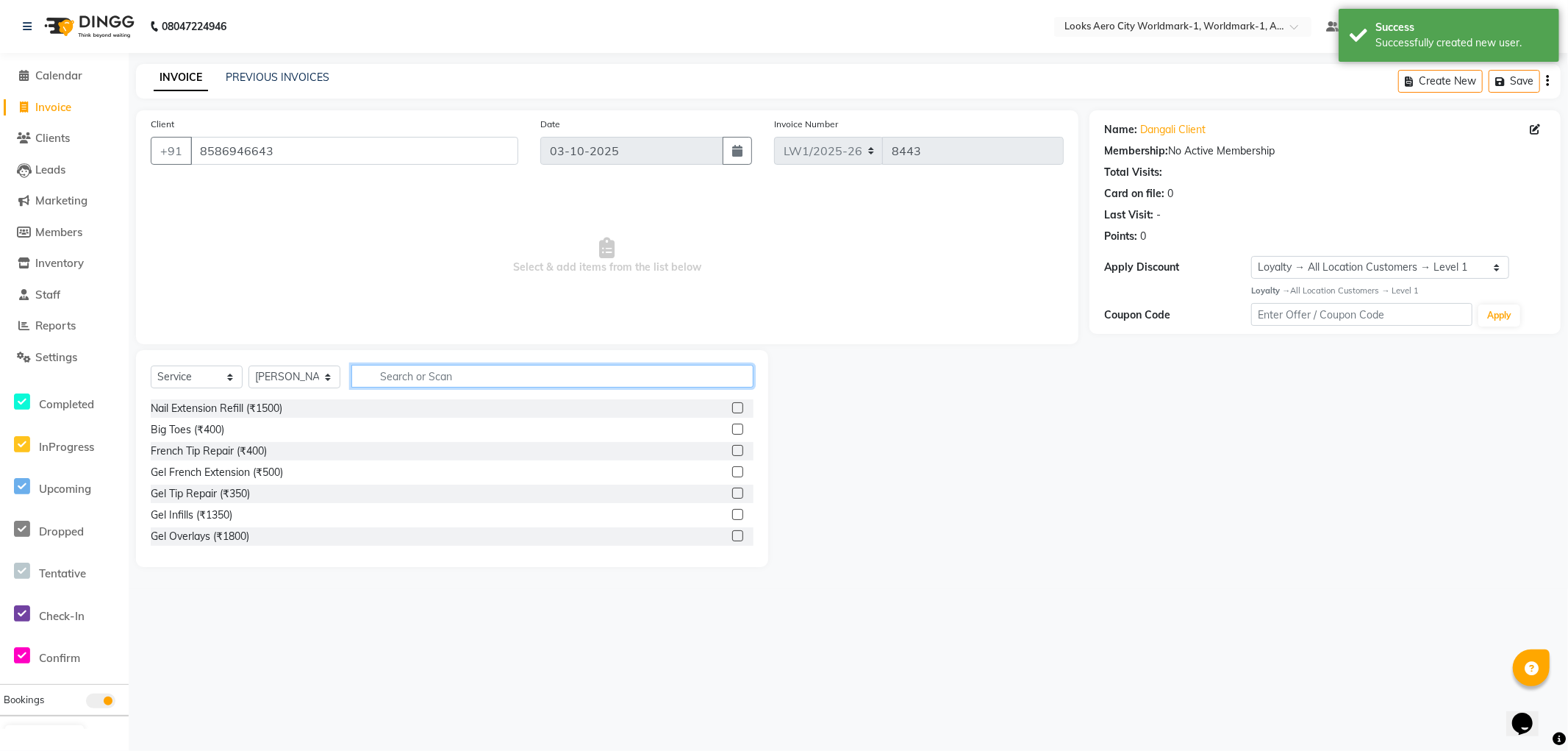
click at [439, 378] on input "text" at bounding box center [553, 377] width 403 height 23
type input "wash"
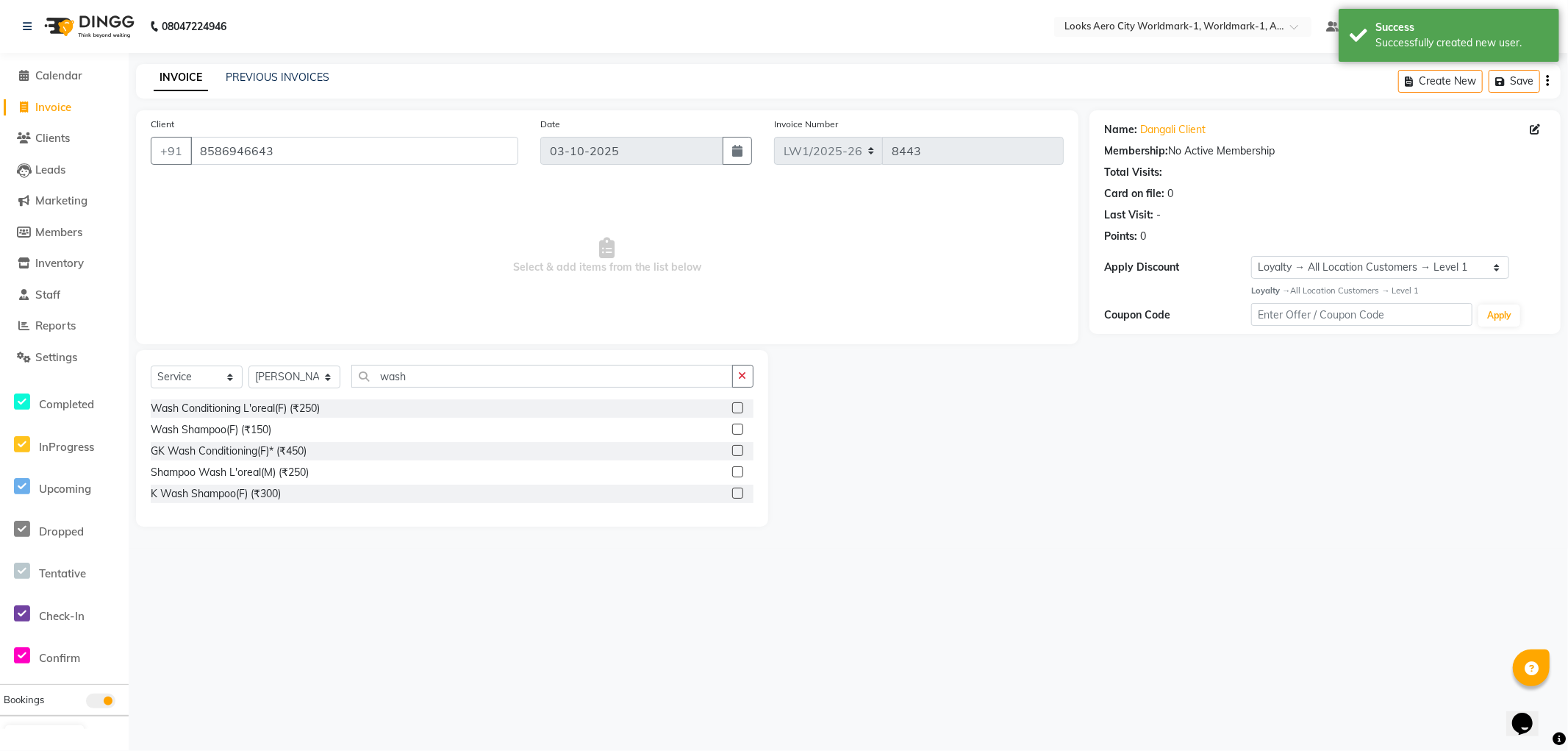
click at [742, 426] on label at bounding box center [738, 429] width 11 height 11
click at [742, 426] on input "checkbox" at bounding box center [737, 429] width 9 height 9
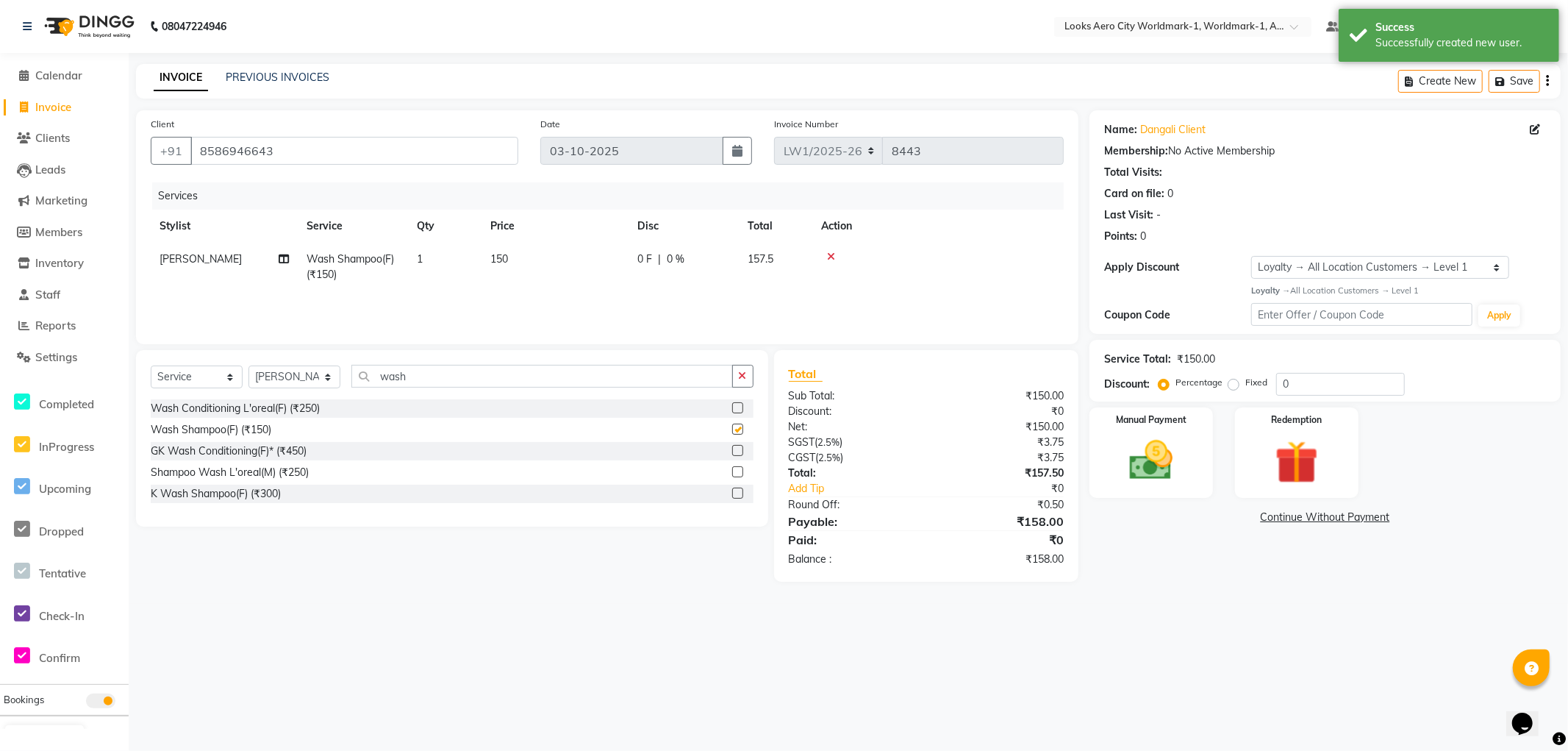
checkbox input "false"
drag, startPoint x: 438, startPoint y: 374, endPoint x: 368, endPoint y: 372, distance: 70.0
click at [368, 372] on input "wash" at bounding box center [542, 377] width 382 height 23
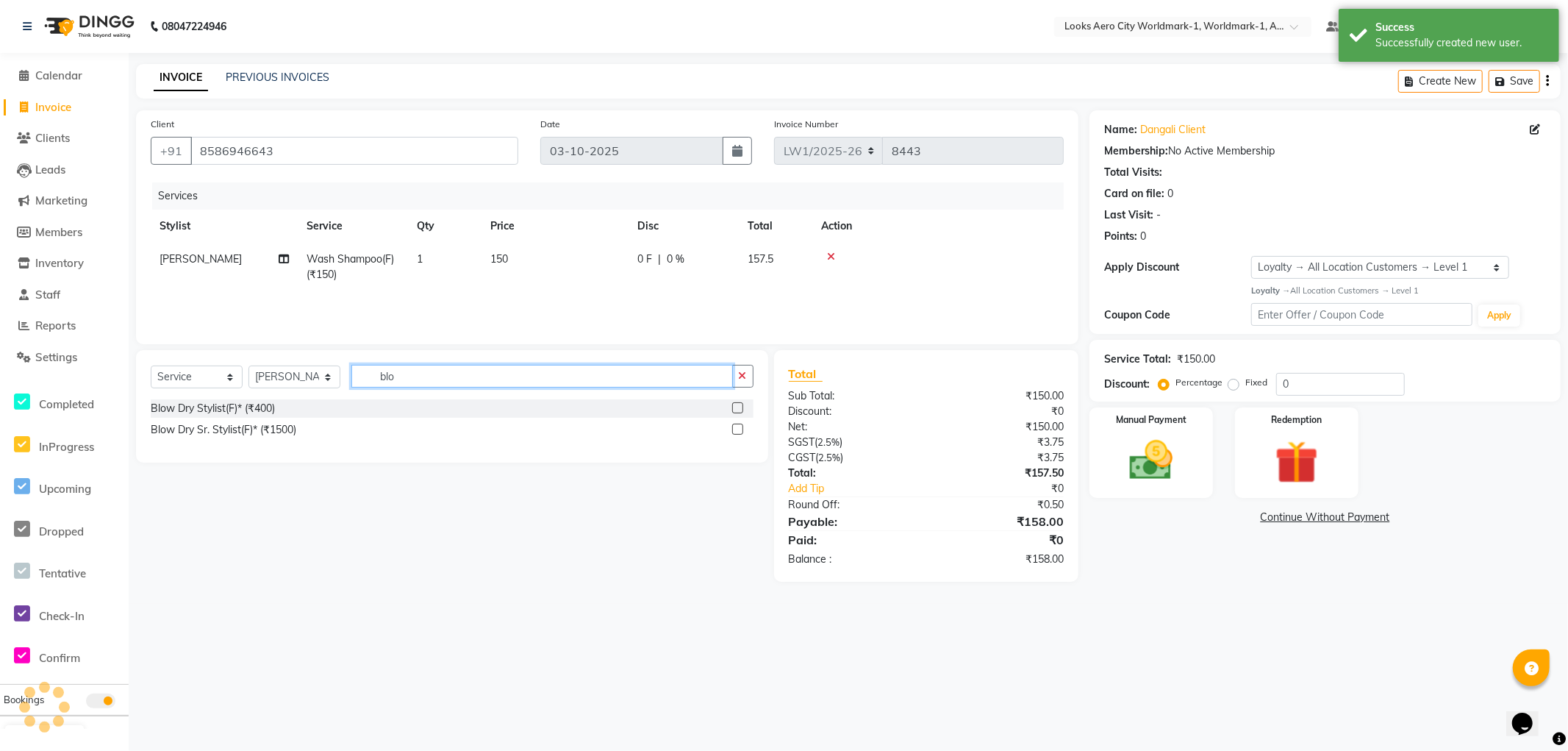
type input "blo"
click at [733, 407] on label at bounding box center [738, 408] width 11 height 11
click at [733, 407] on input "checkbox" at bounding box center [737, 408] width 9 height 9
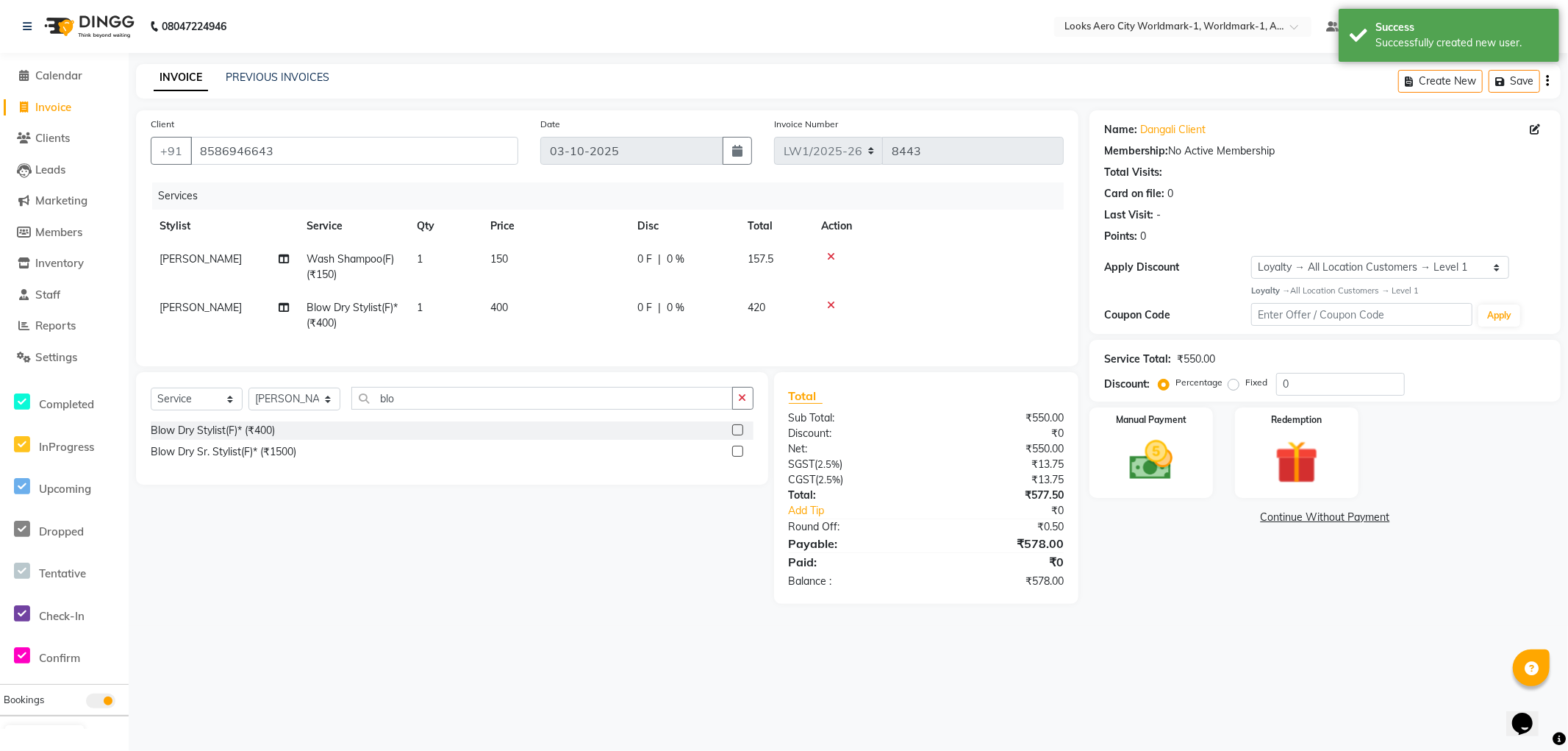
checkbox input "false"
drag, startPoint x: 572, startPoint y: 279, endPoint x: 584, endPoint y: 274, distance: 13.0
click at [573, 278] on td "150" at bounding box center [555, 266] width 147 height 48
select select "84537"
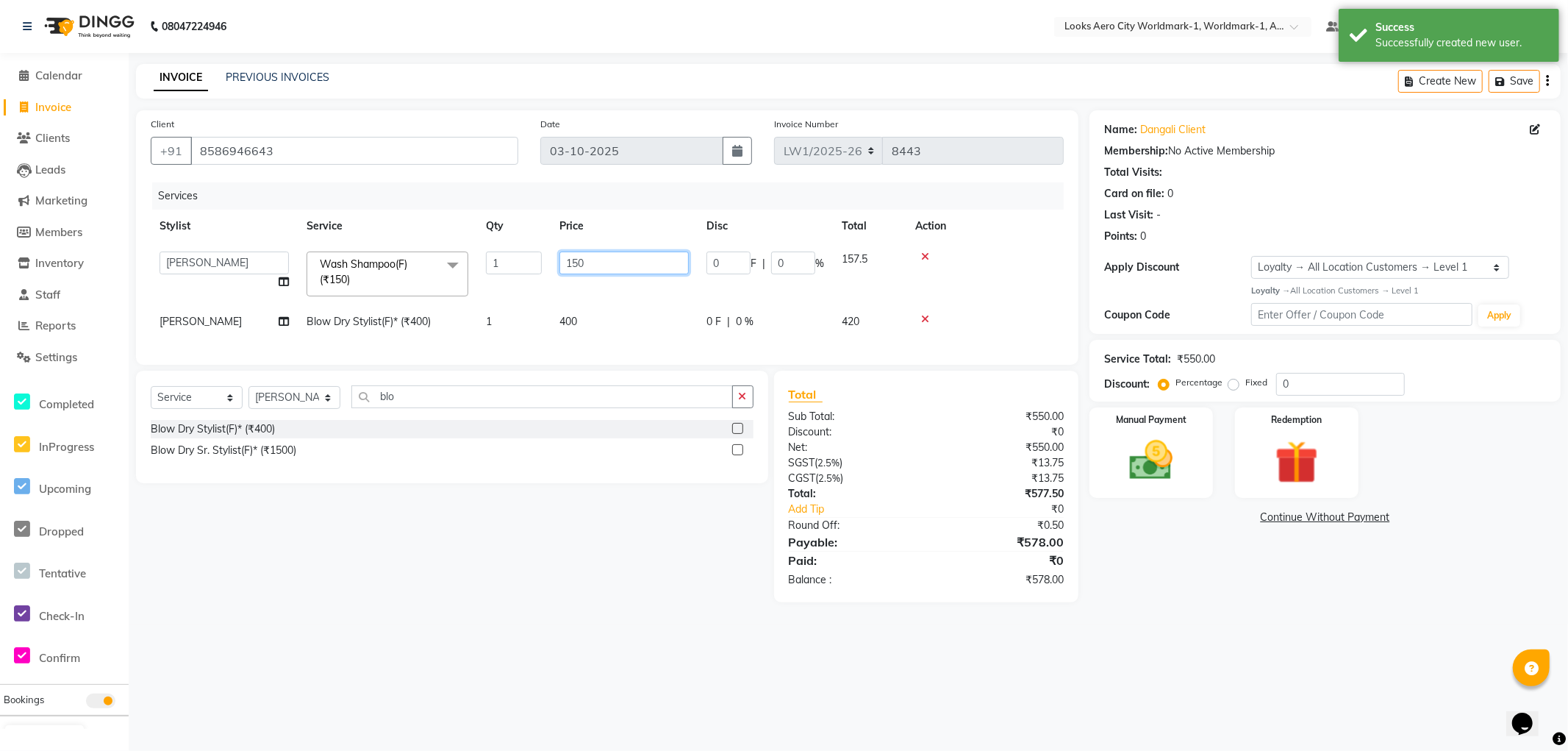
drag, startPoint x: 584, startPoint y: 260, endPoint x: 494, endPoint y: 255, distance: 90.1
click at [494, 255] on tr "Abhishek_Nails Amita Chauhan Anil Ashwin Celina Counter_Sales Dawa_Mgr Gaurav_P…" at bounding box center [607, 274] width 913 height 63
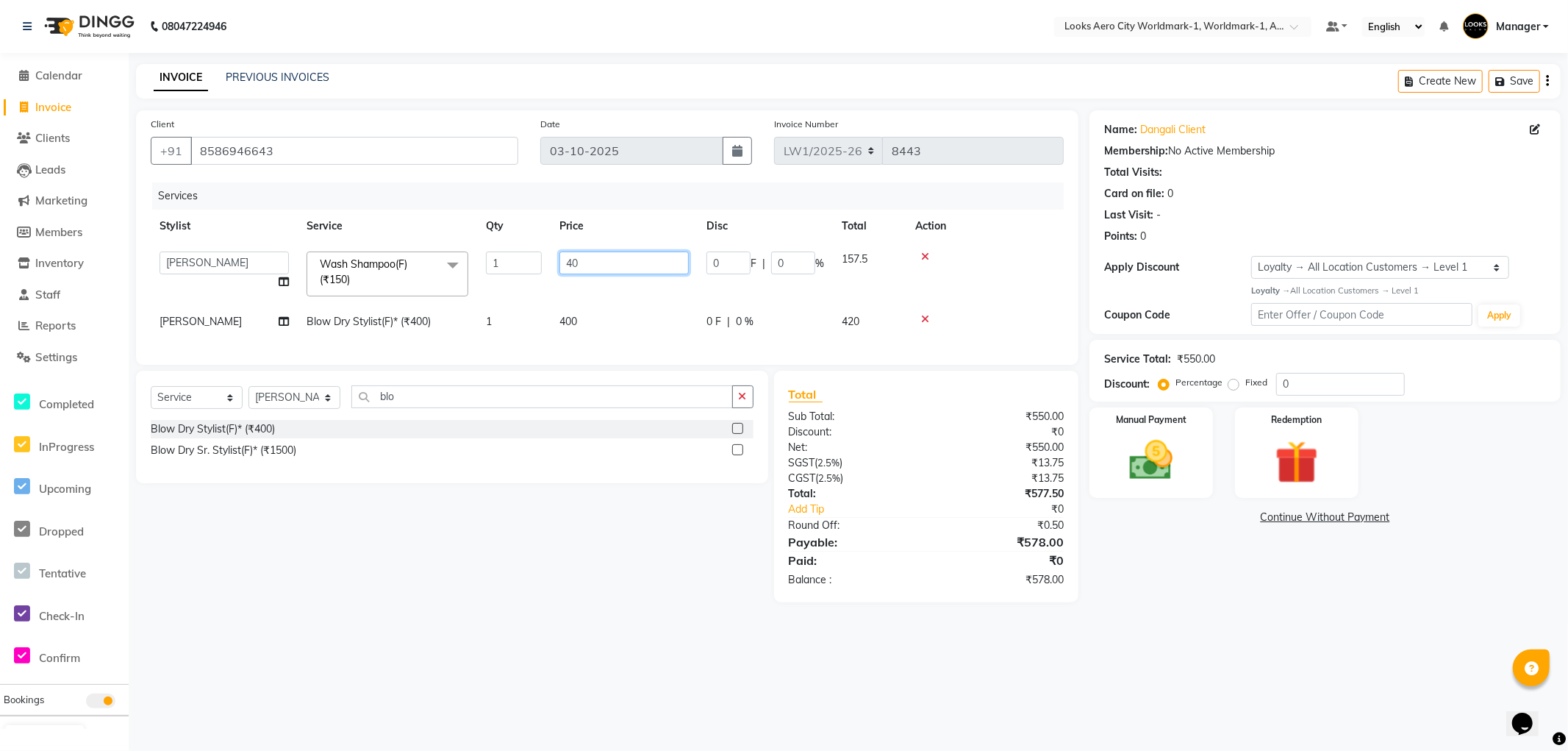
type input "400"
click at [624, 328] on td "400" at bounding box center [624, 322] width 147 height 33
select select "84537"
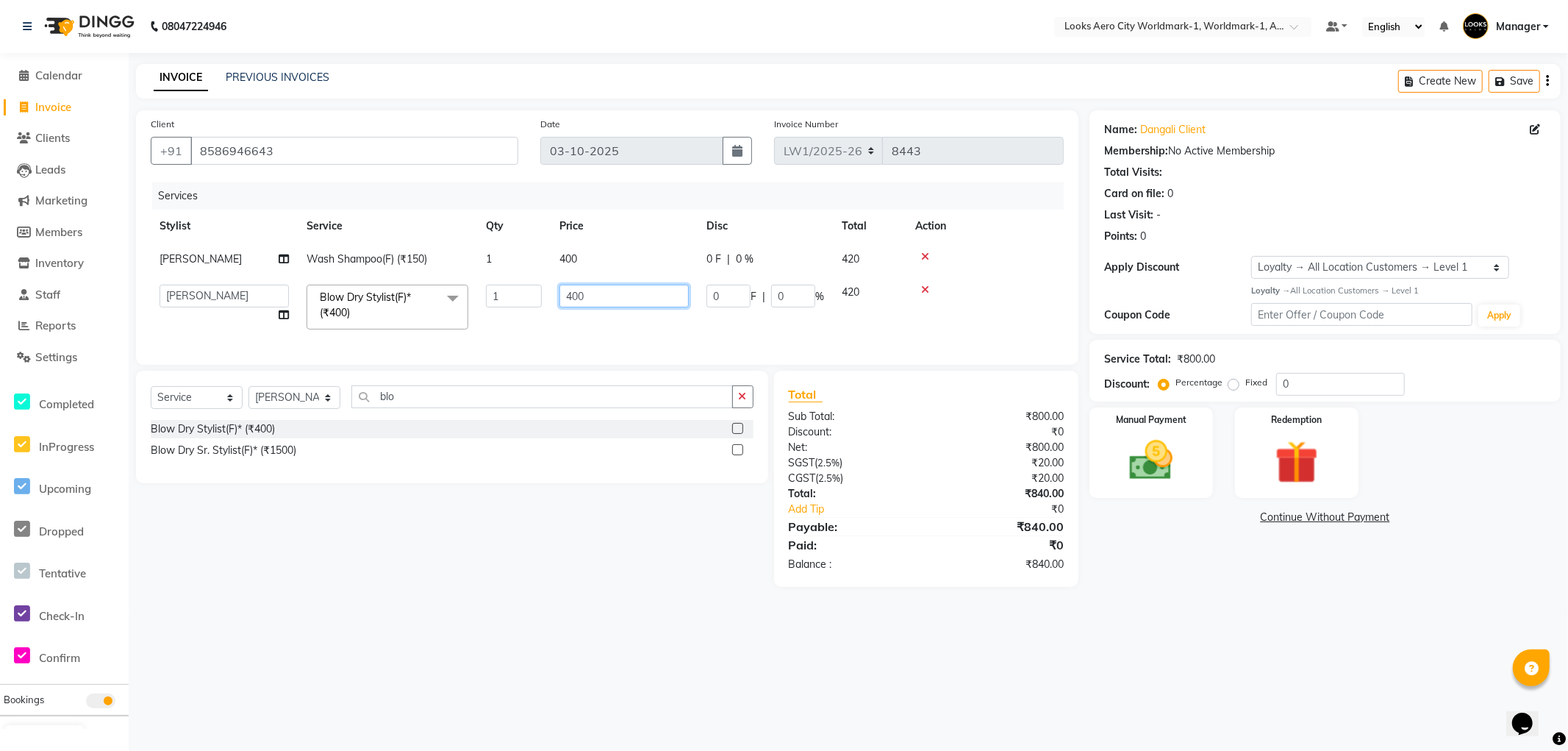
drag, startPoint x: 598, startPoint y: 292, endPoint x: 513, endPoint y: 292, distance: 85.0
click at [513, 292] on tr "Abhishek_Nails Amita Chauhan Anil Ashwin Celina Counter_Sales Dawa_Mgr Gaurav_P…" at bounding box center [607, 307] width 913 height 63
type input "800"
click at [626, 560] on div "Select Service Product Membership Package Voucher Prepaid Gift Card Select Styl…" at bounding box center [446, 478] width 644 height 216
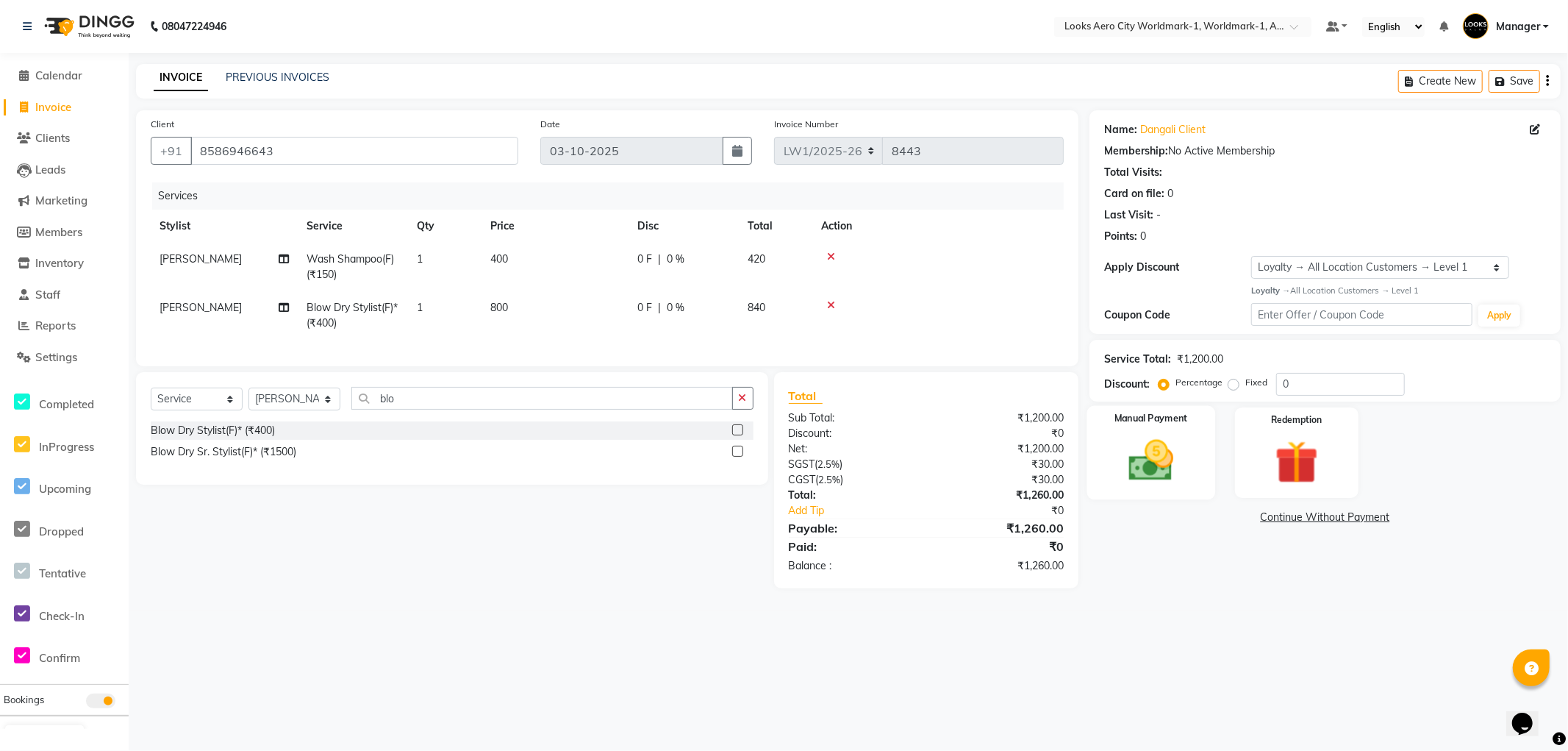
click at [1158, 463] on img at bounding box center [1152, 461] width 73 height 52
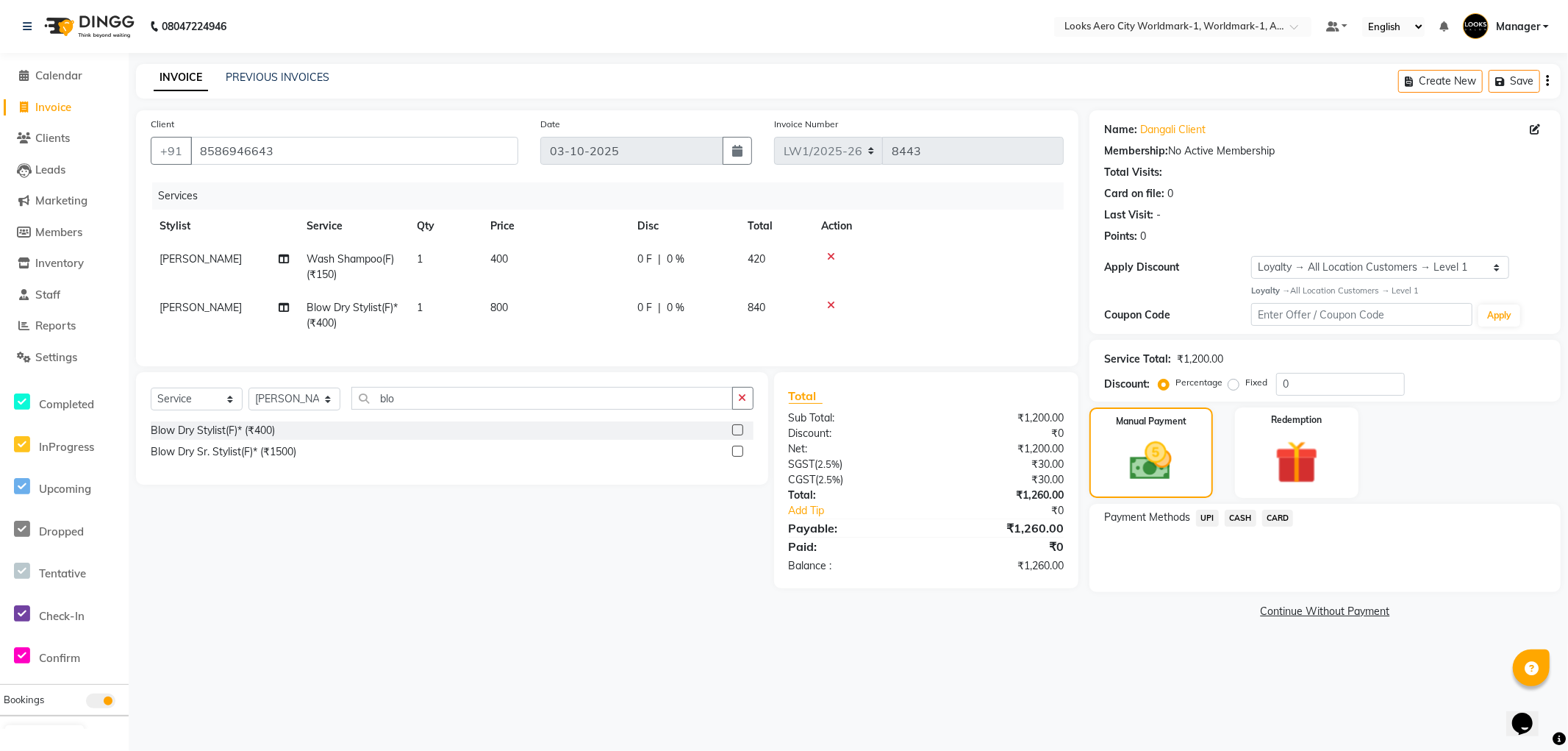
click at [1206, 518] on span "UPI" at bounding box center [1208, 518] width 23 height 17
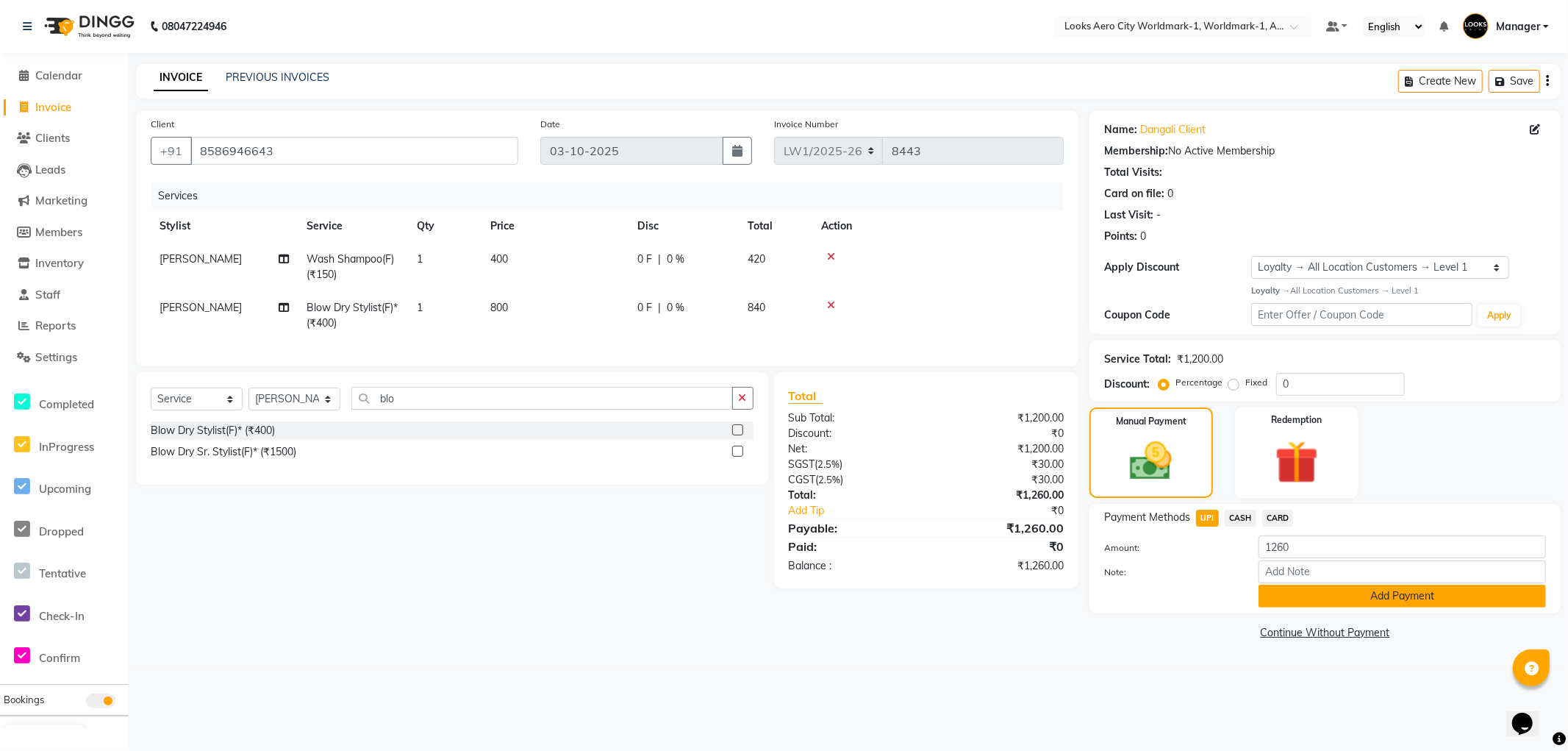
click at [1277, 587] on button "Add Payment" at bounding box center [1403, 596] width 288 height 23
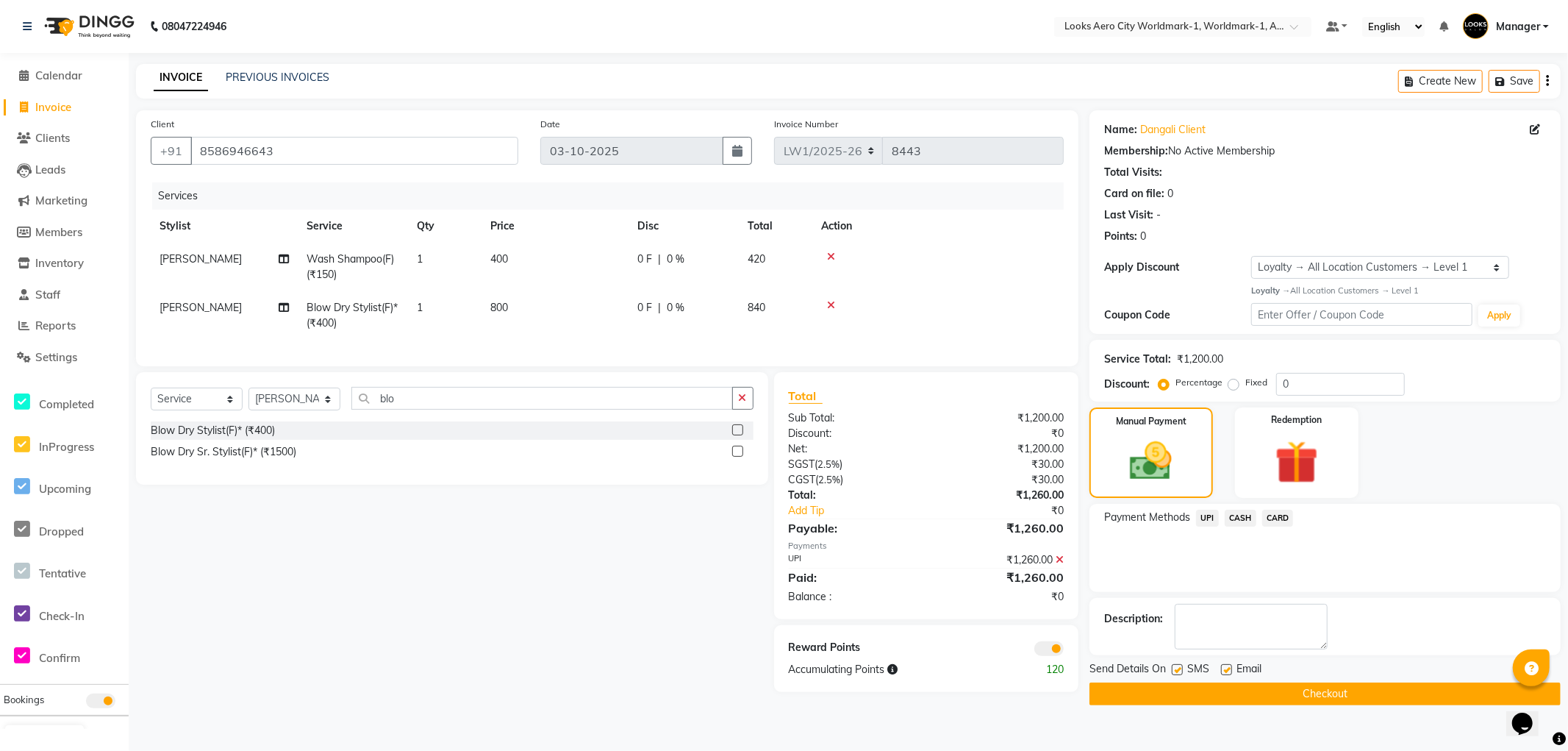
click at [1119, 687] on button "Checkout" at bounding box center [1325, 694] width 471 height 23
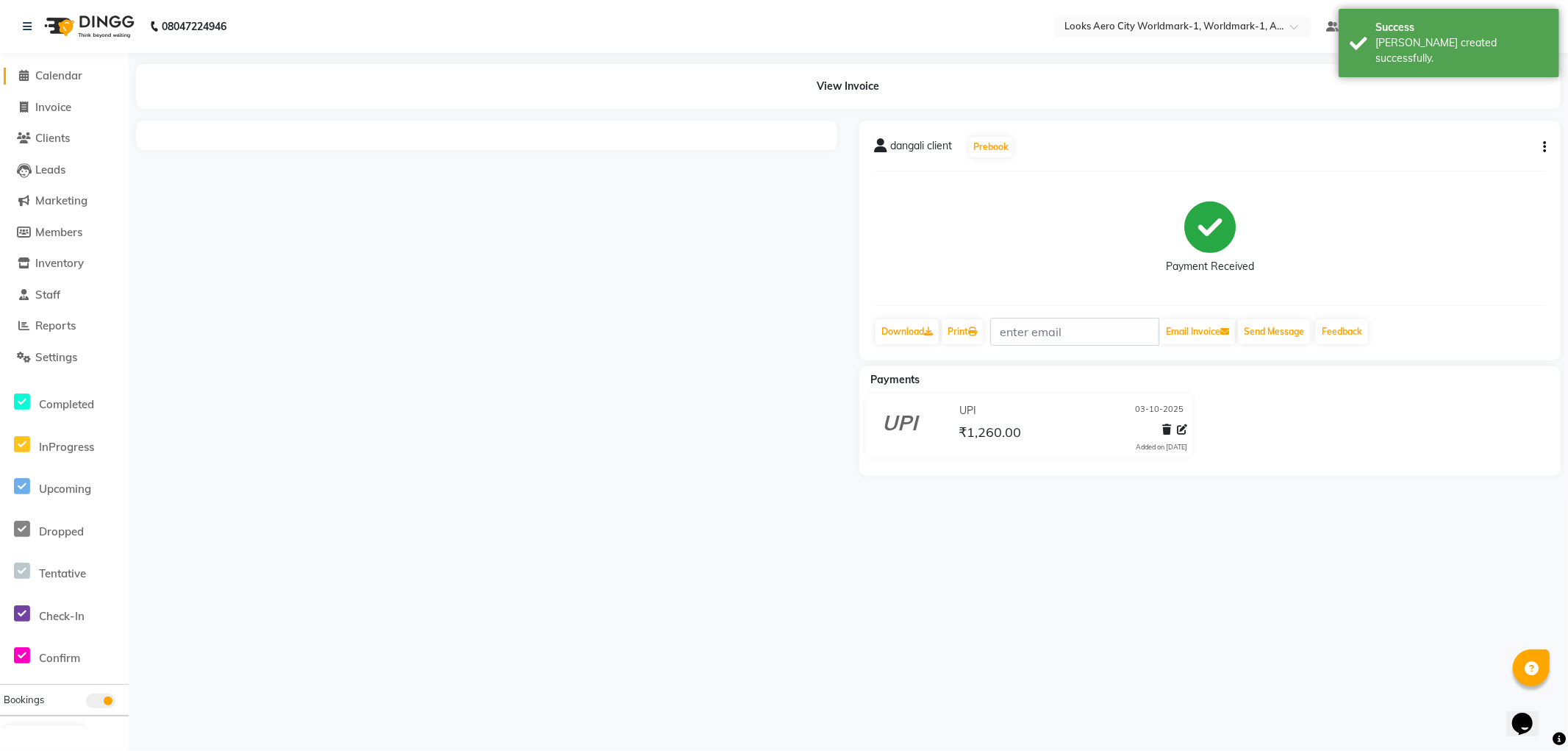
click at [42, 77] on span "Calendar" at bounding box center [58, 75] width 47 height 14
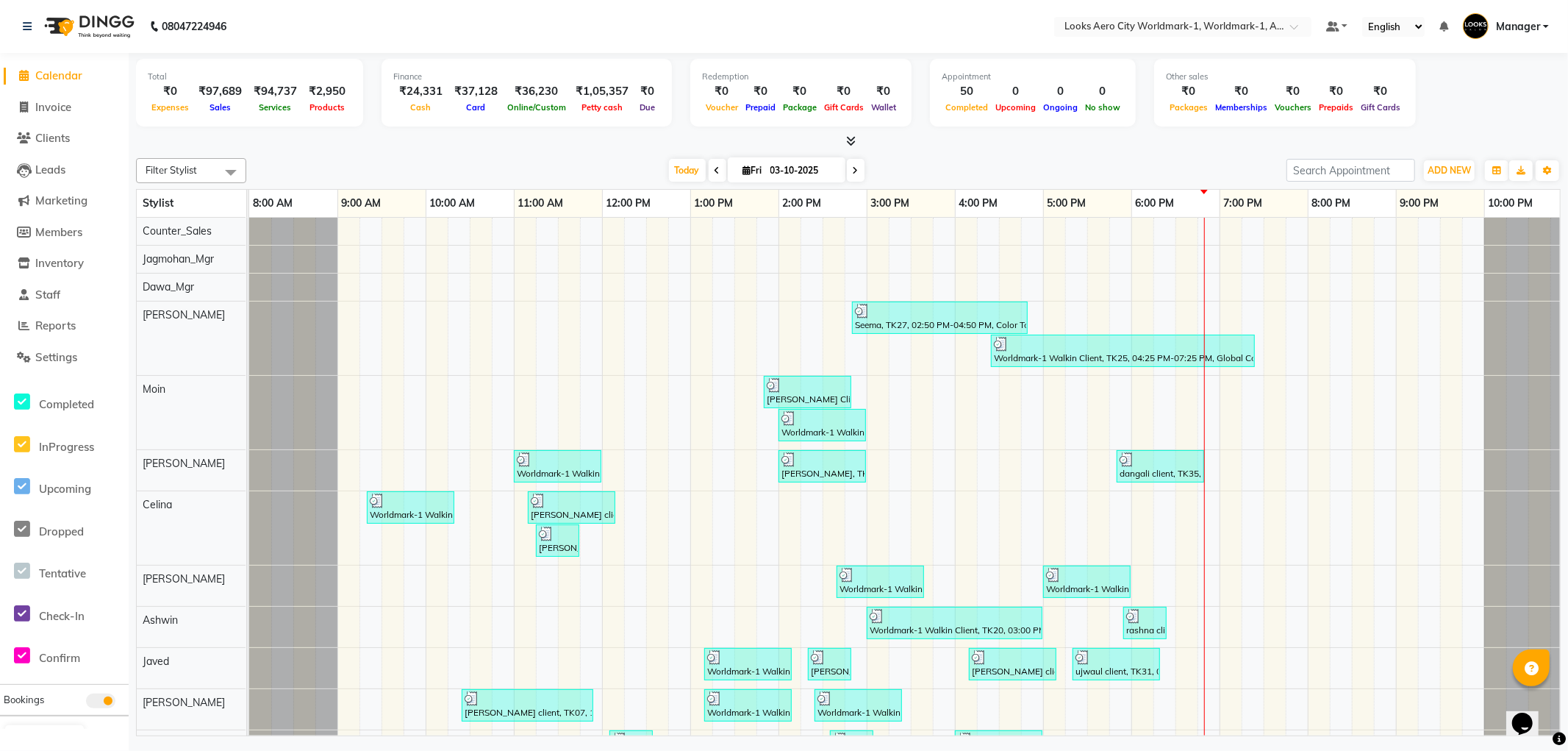
click at [60, 79] on span "Calendar" at bounding box center [58, 75] width 47 height 14
click at [70, 101] on span "Invoice" at bounding box center [53, 107] width 36 height 14
select select "service"
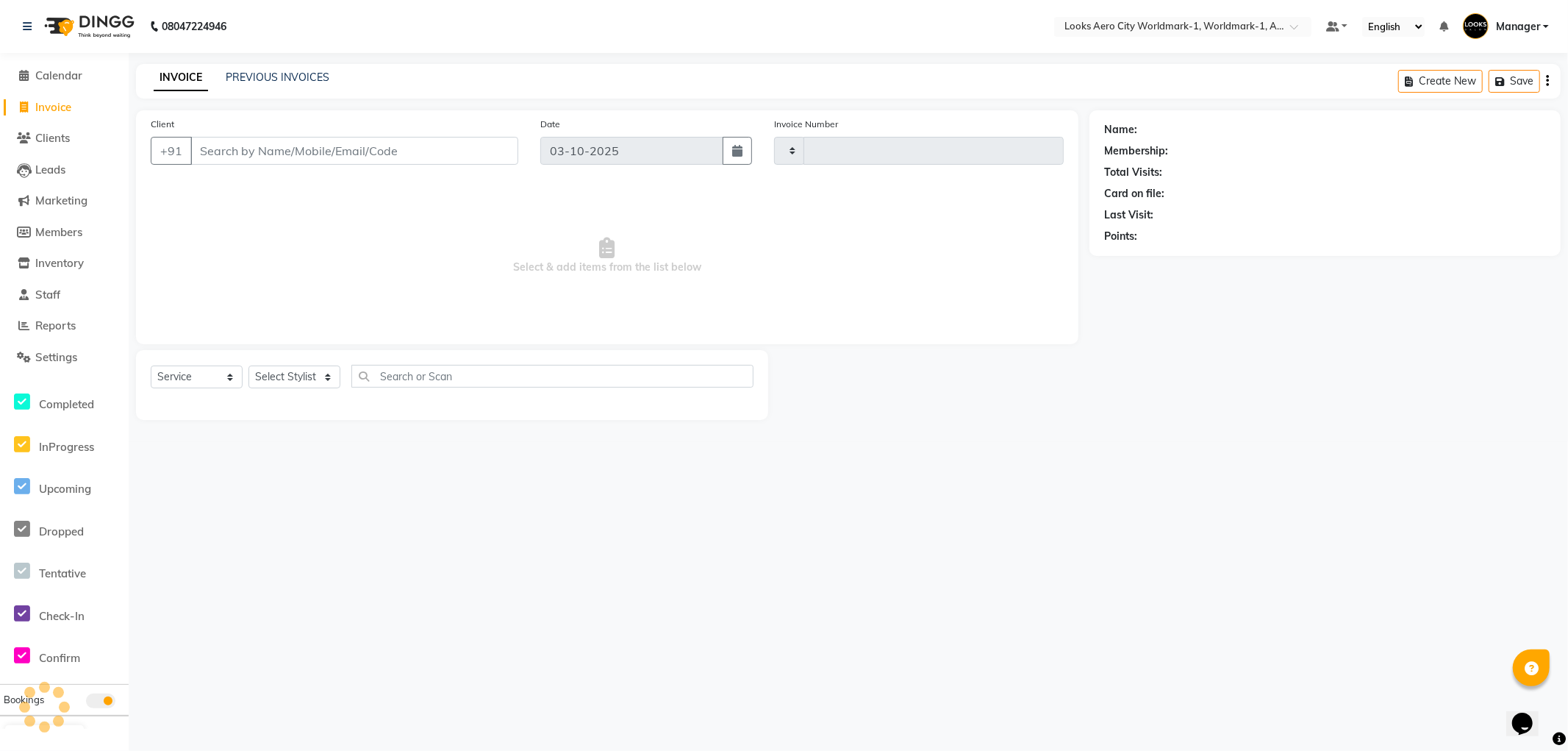
type input "8444"
select select "8573"
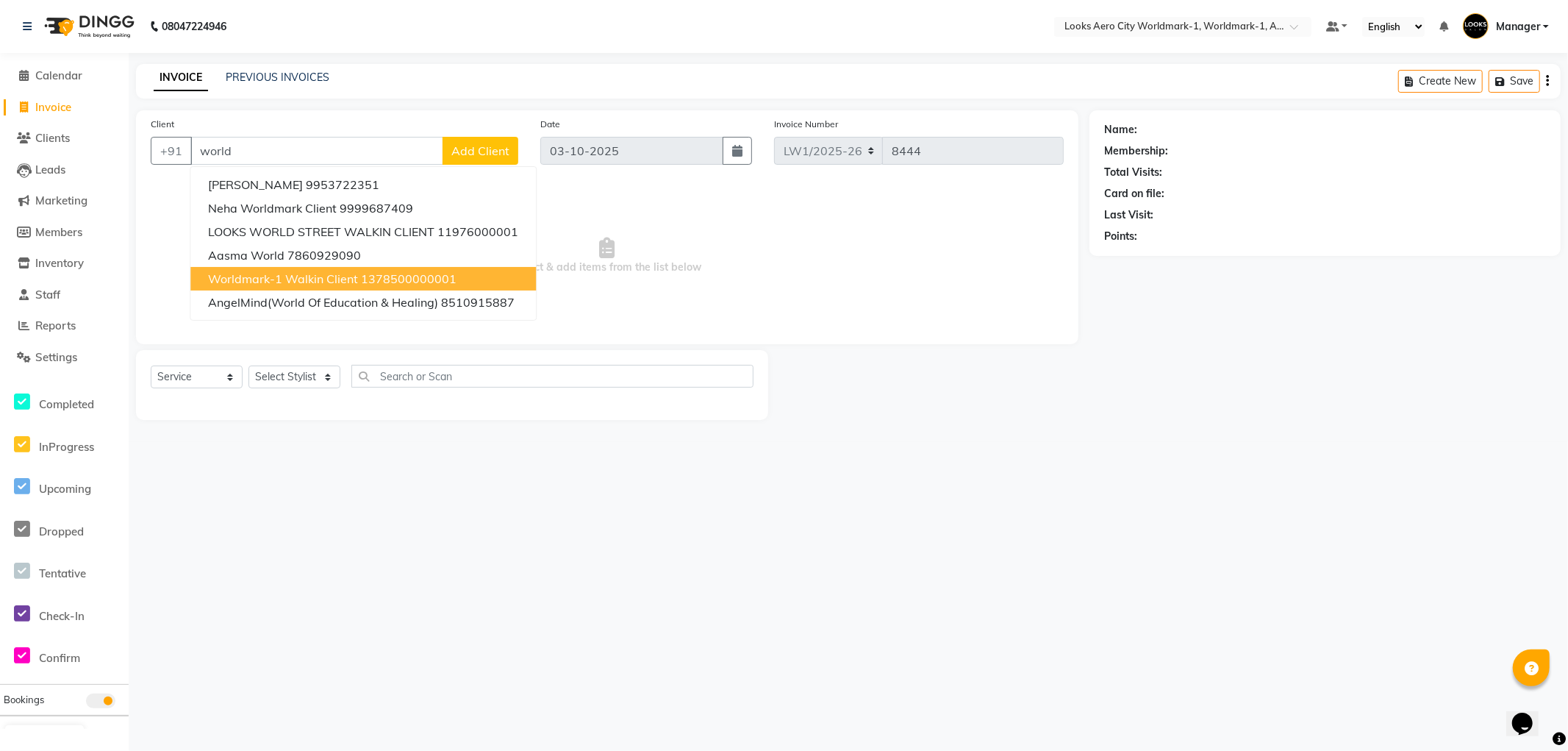
click at [332, 282] on span "Worldmark-1 Walkin Client" at bounding box center [283, 279] width 150 height 15
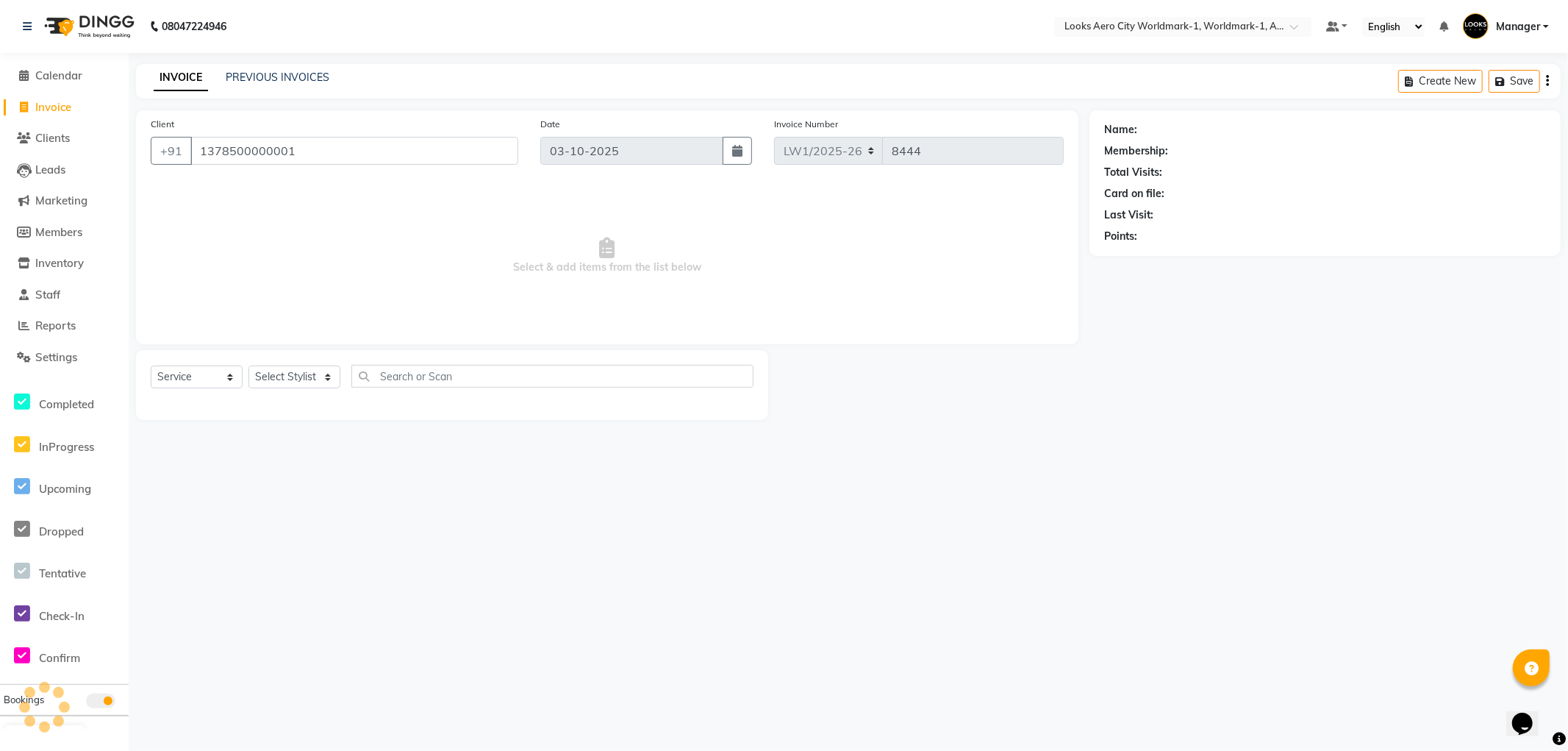
type input "1378500000001"
drag, startPoint x: 288, startPoint y: 385, endPoint x: 285, endPoint y: 370, distance: 15.3
click at [288, 385] on select "Select Stylist Abhishek_Nails Amita Chauhan Anil Ashwin Celina Counter_Sales Da…" at bounding box center [295, 377] width 92 height 23
select select "1: Object"
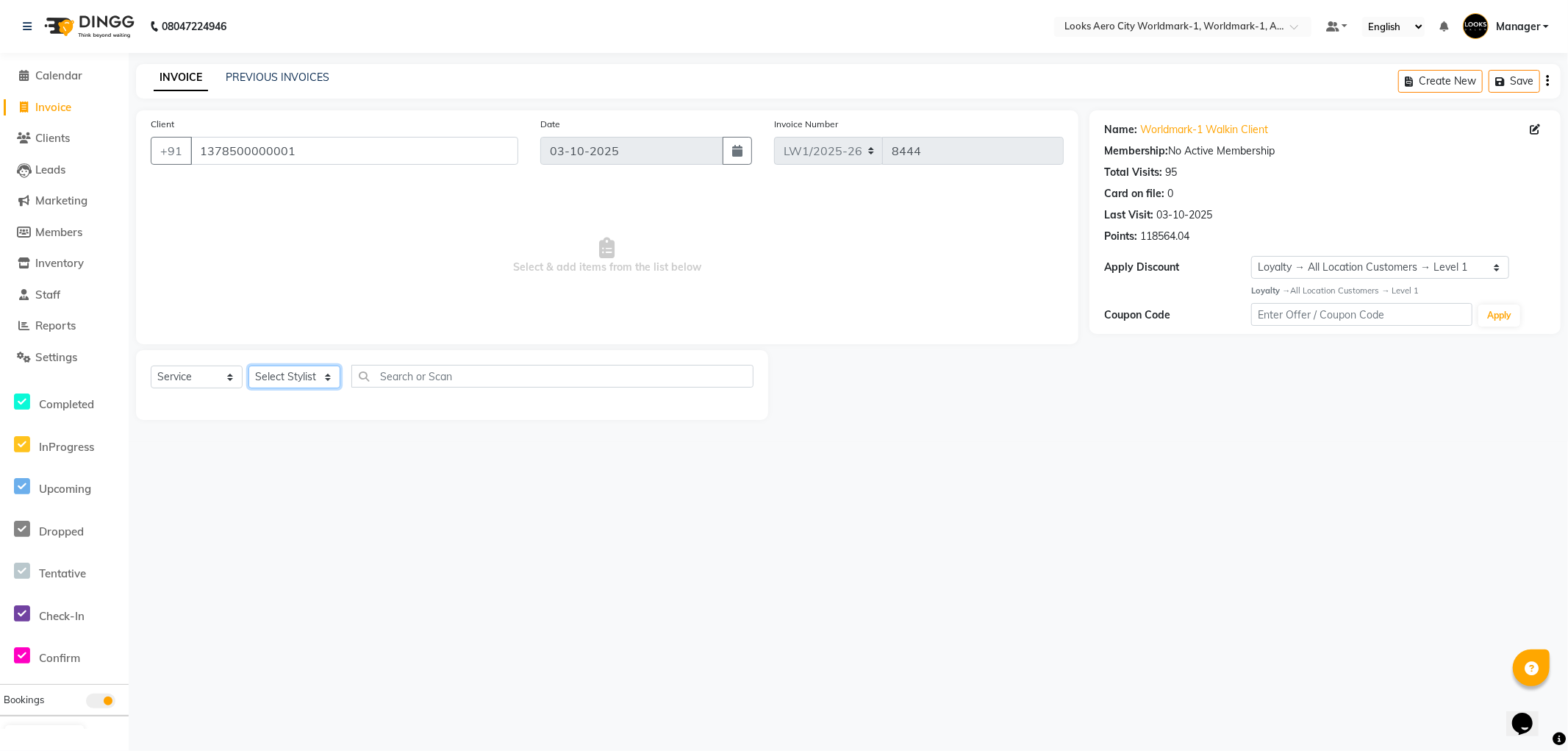
select select "84550"
click at [249, 366] on select "Select Stylist Abhishek_Nails Amita Chauhan Anil Ashwin Celina Counter_Sales Da…" at bounding box center [295, 377] width 92 height 23
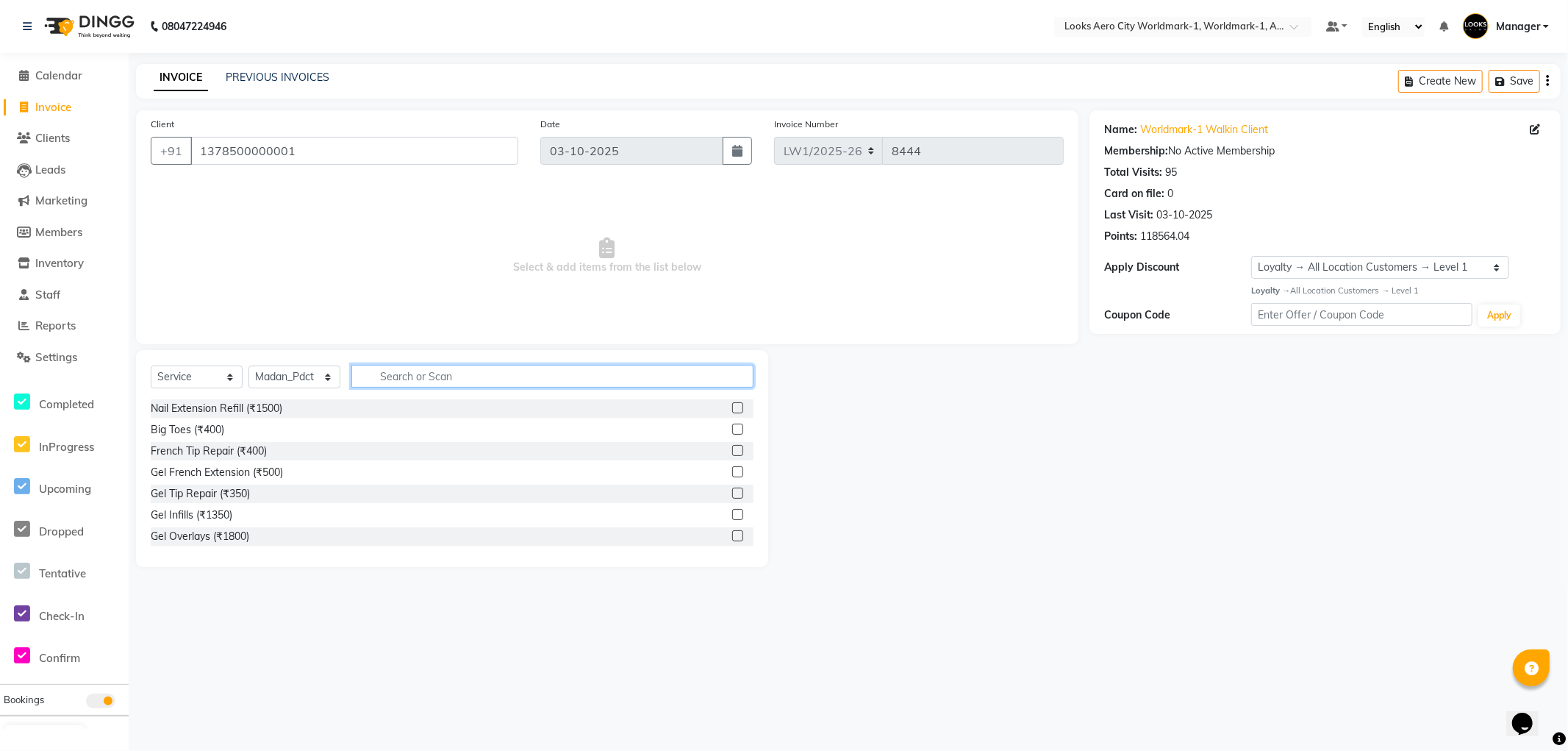
click at [386, 374] on input "text" at bounding box center [553, 377] width 403 height 23
type input "wash"
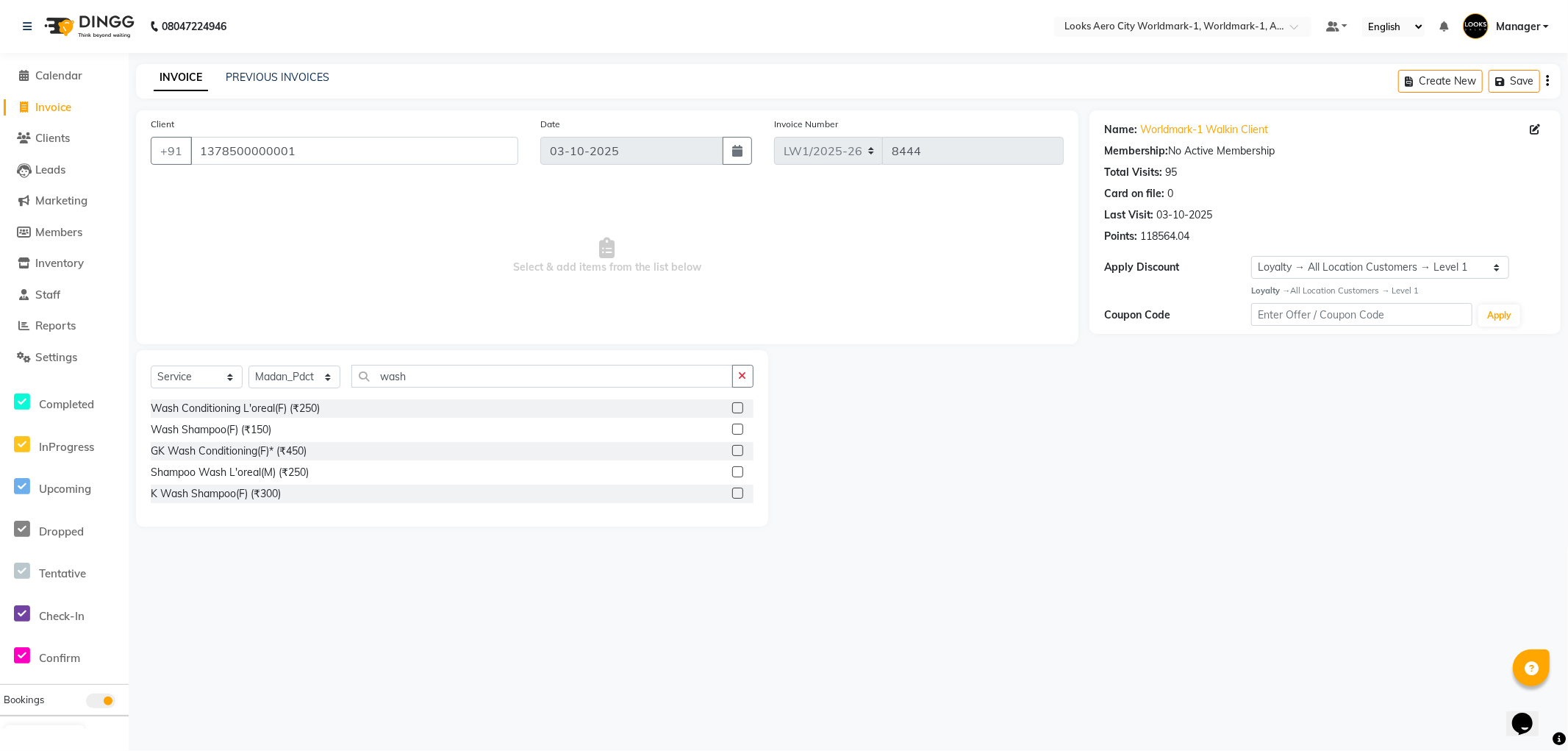
drag, startPoint x: 737, startPoint y: 429, endPoint x: 700, endPoint y: 410, distance: 41.6
click at [733, 427] on label at bounding box center [738, 429] width 11 height 11
click at [733, 427] on input "checkbox" at bounding box center [737, 429] width 9 height 9
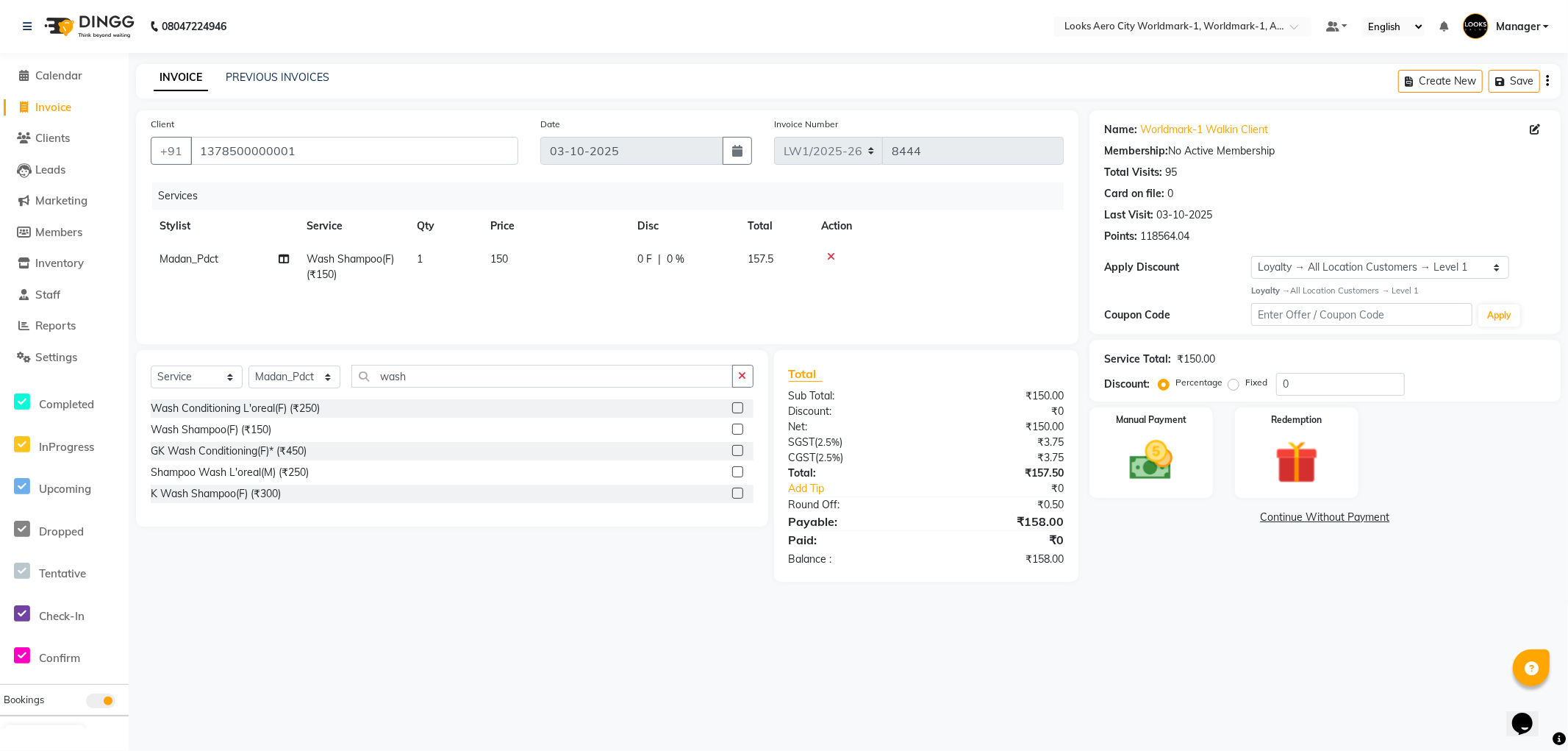
checkbox input "false"
click at [585, 268] on td "150" at bounding box center [555, 266] width 147 height 48
select select "84550"
drag, startPoint x: 604, startPoint y: 268, endPoint x: 497, endPoint y: 268, distance: 107.0
click at [497, 268] on tr "Abhishek_Nails Amita Chauhan Anil Ashwin Celina Counter_Sales Dawa_Mgr Gaurav_P…" at bounding box center [607, 274] width 913 height 63
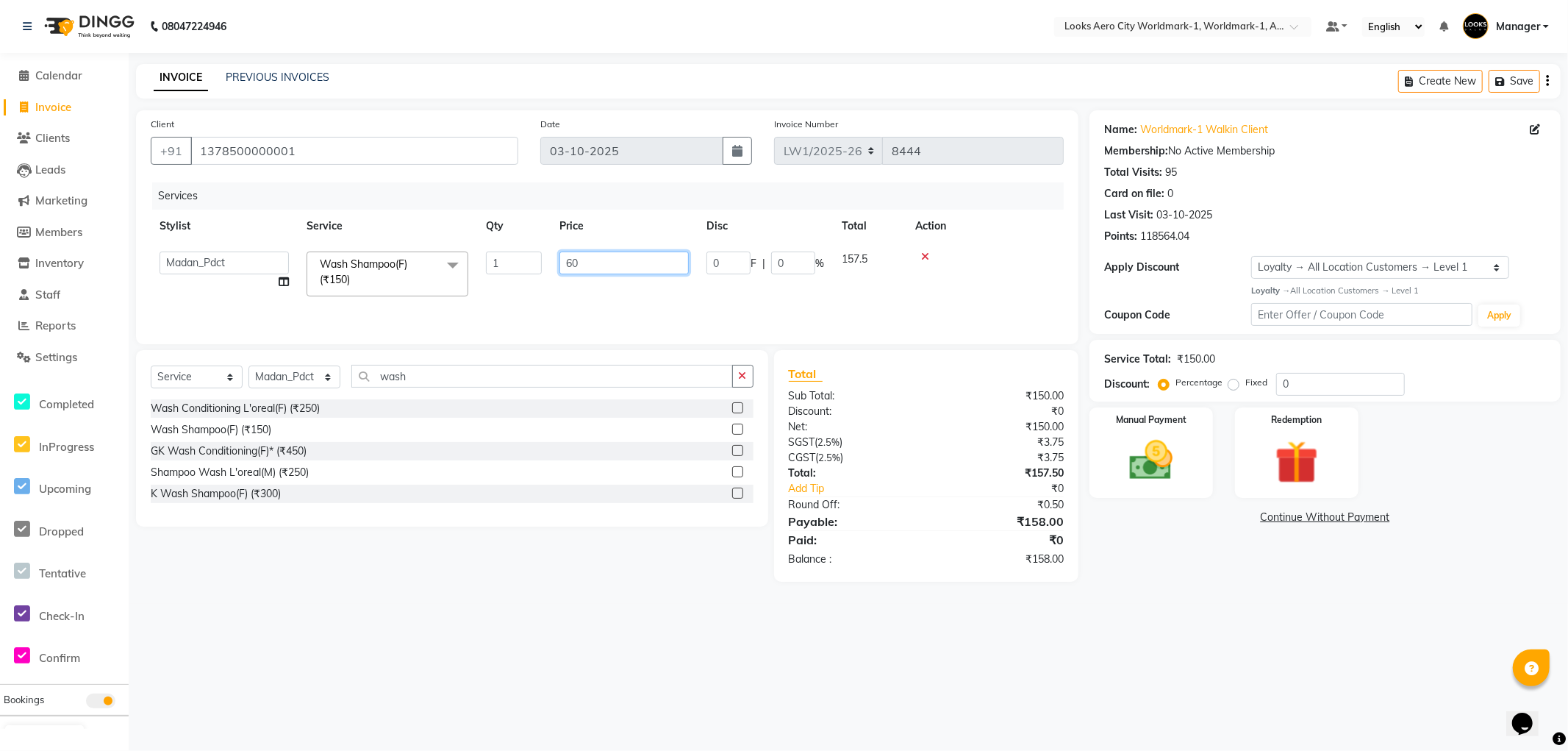
type input "600"
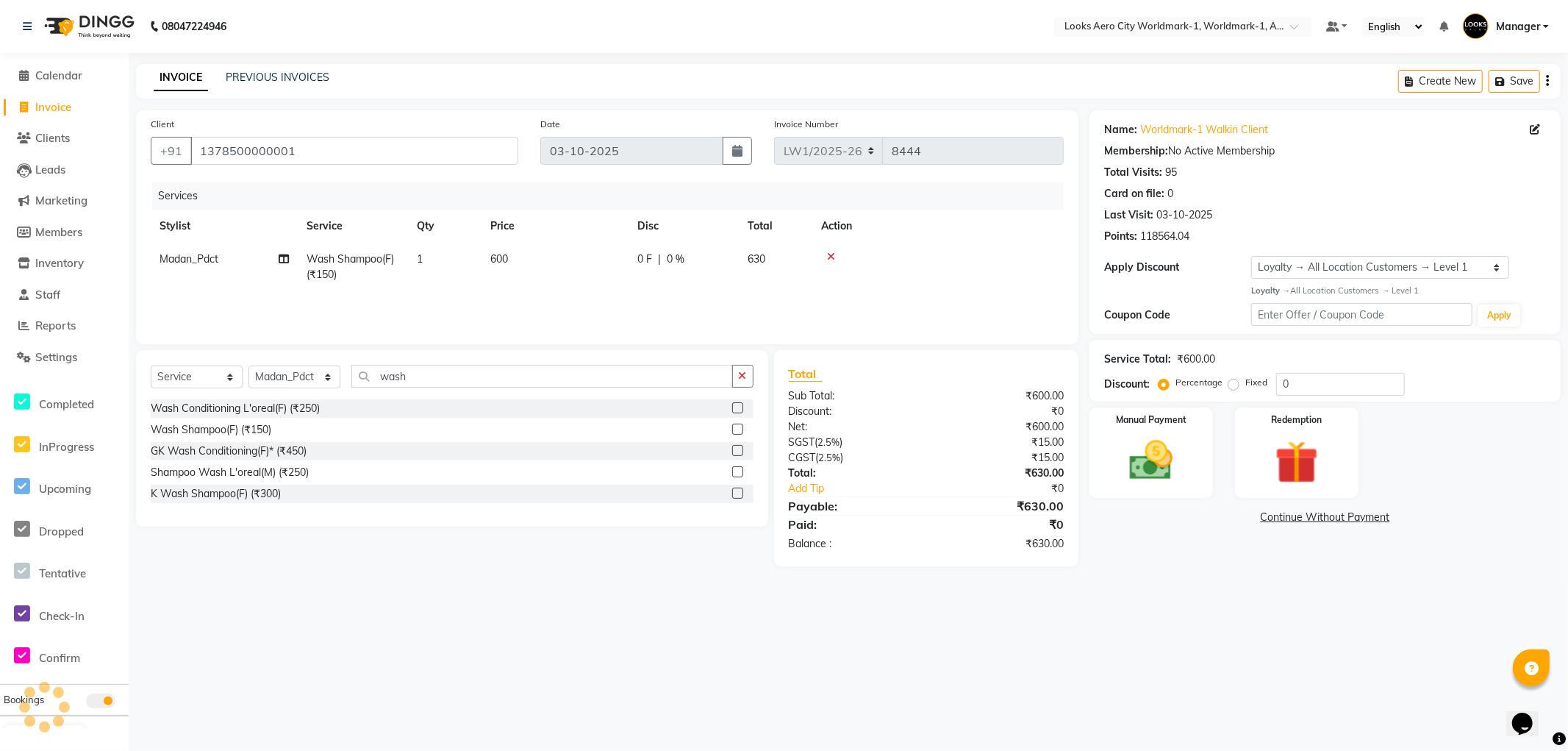
drag, startPoint x: 1152, startPoint y: 707, endPoint x: 1205, endPoint y: 586, distance: 132.1
click at [1184, 675] on div "08047224946 Select Location × Looks Aero City Worldmark-1, Worldmark-1, Aerocit…" at bounding box center [784, 375] width 1568 height 751
click at [1195, 500] on div "Name: Worldmark-1 Walkin Client Membership: No Active Membership Total Visits: …" at bounding box center [1331, 338] width 482 height 456
click at [1156, 489] on div "Manual Payment" at bounding box center [1151, 452] width 128 height 94
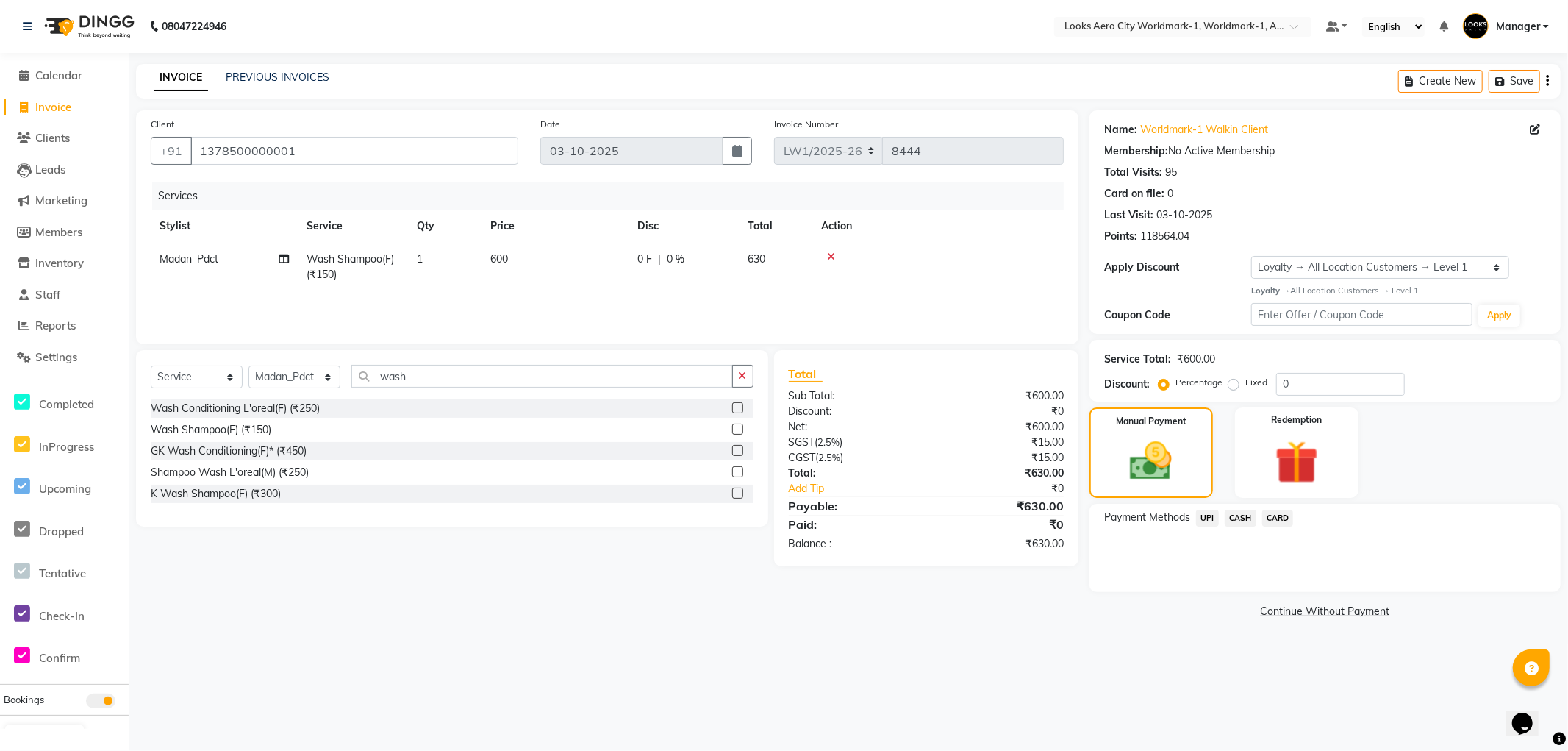
click at [1202, 516] on span "UPI" at bounding box center [1208, 518] width 23 height 17
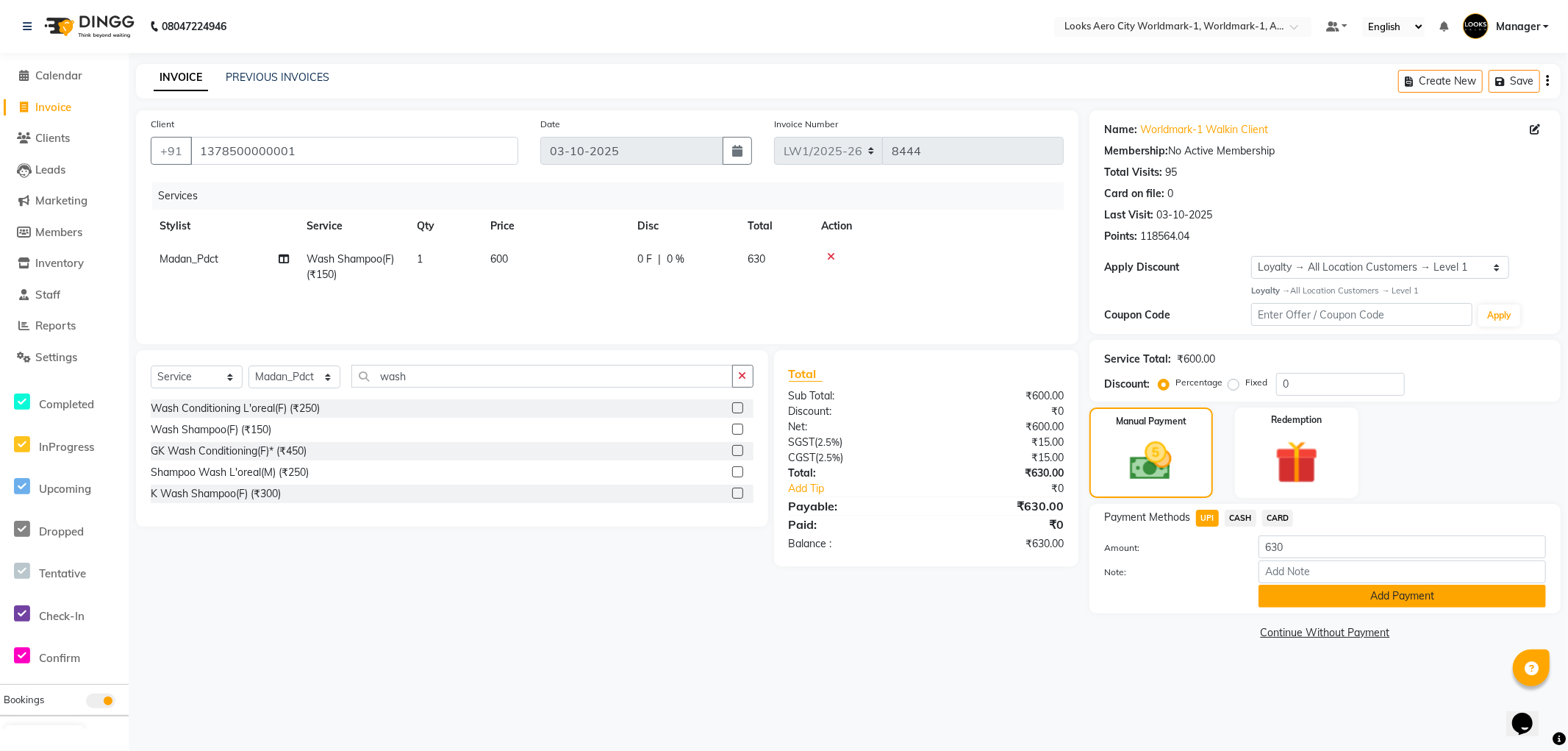
click at [1328, 594] on button "Add Payment" at bounding box center [1403, 596] width 288 height 23
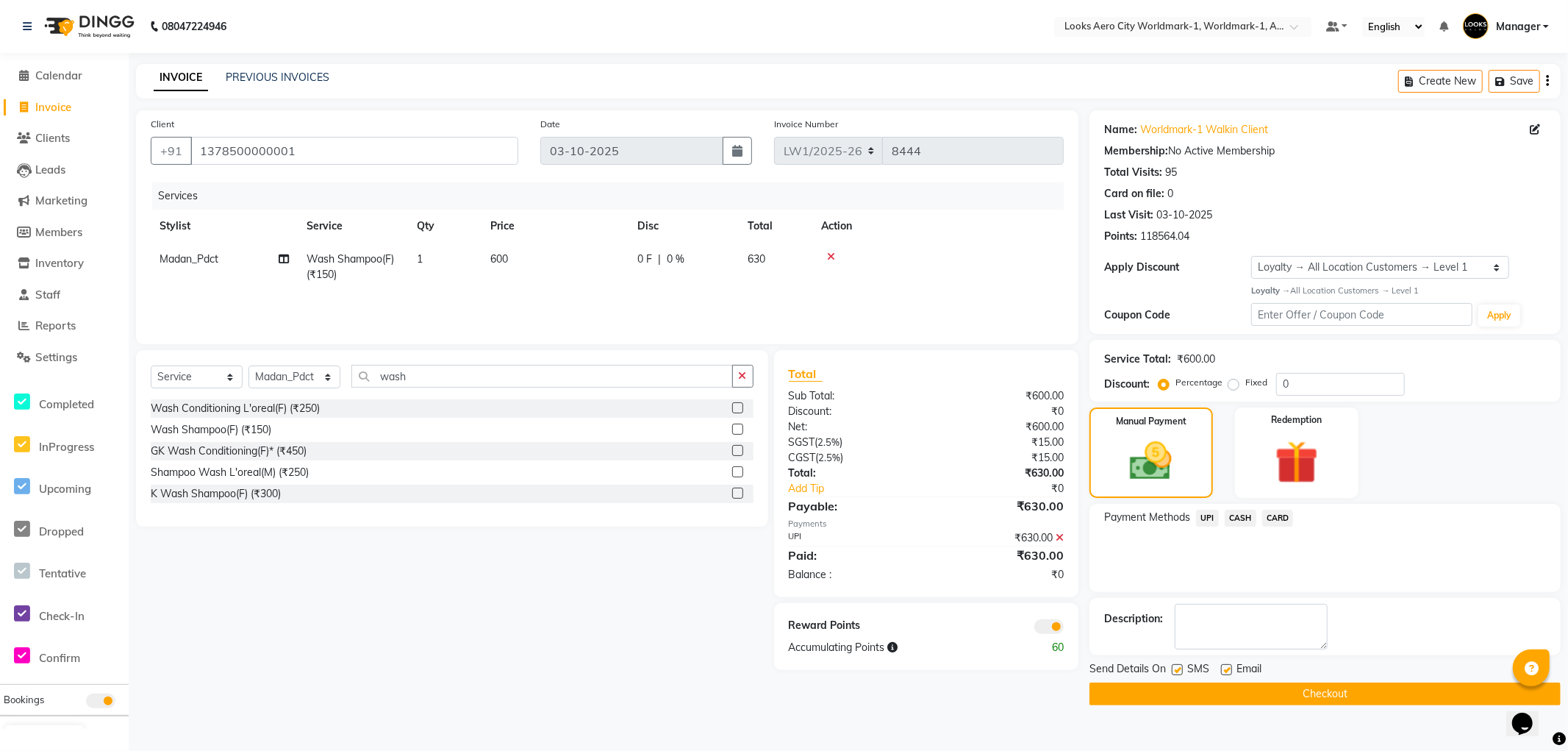
click at [1224, 673] on label at bounding box center [1227, 670] width 11 height 11
click at [1224, 673] on input "checkbox" at bounding box center [1226, 671] width 9 height 9
checkbox input "false"
click at [1035, 625] on span at bounding box center [1049, 626] width 29 height 15
click at [1064, 629] on input "checkbox" at bounding box center [1064, 629] width 0 height 0
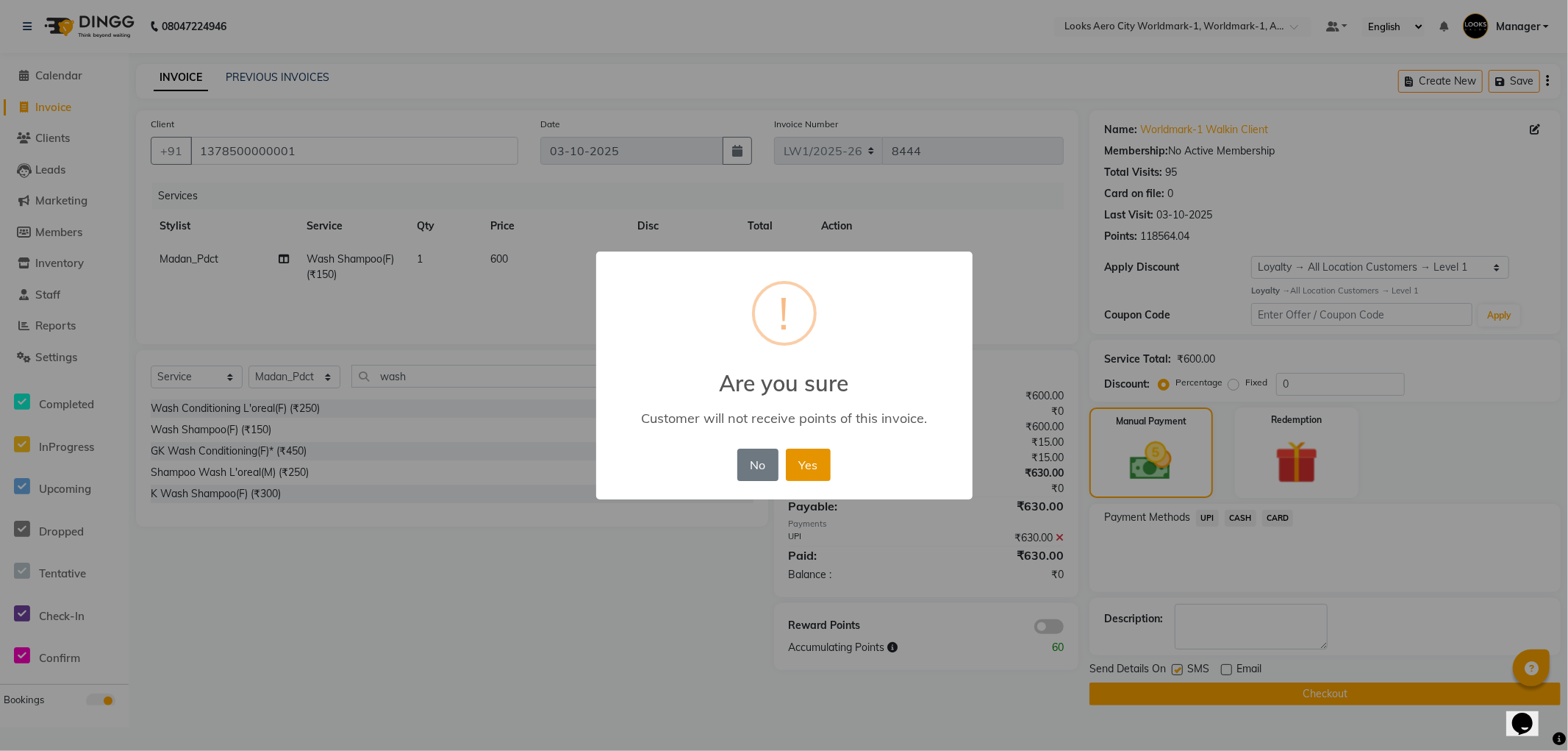
click at [802, 459] on button "Yes" at bounding box center [808, 465] width 45 height 32
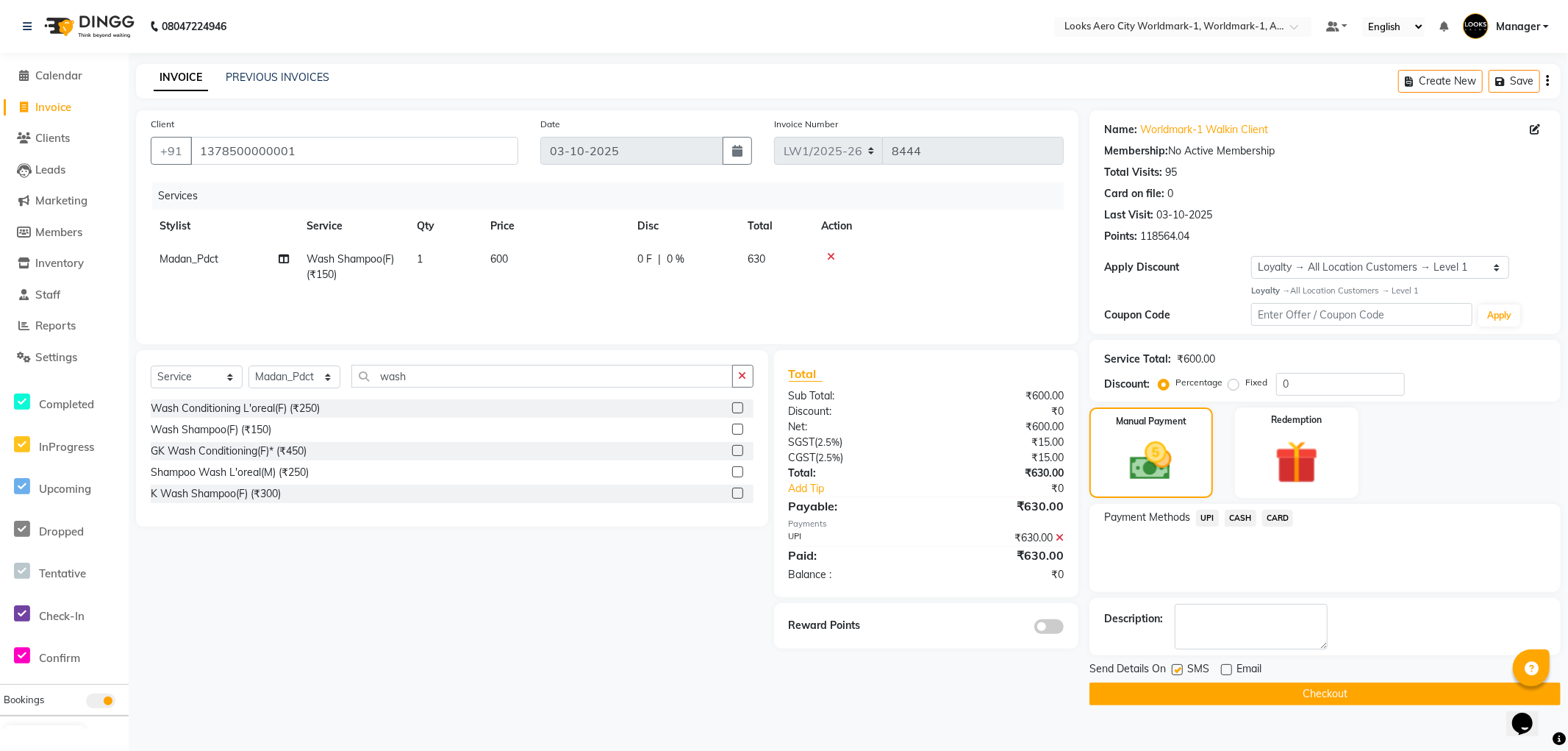
click at [1155, 692] on button "Checkout" at bounding box center [1325, 694] width 471 height 23
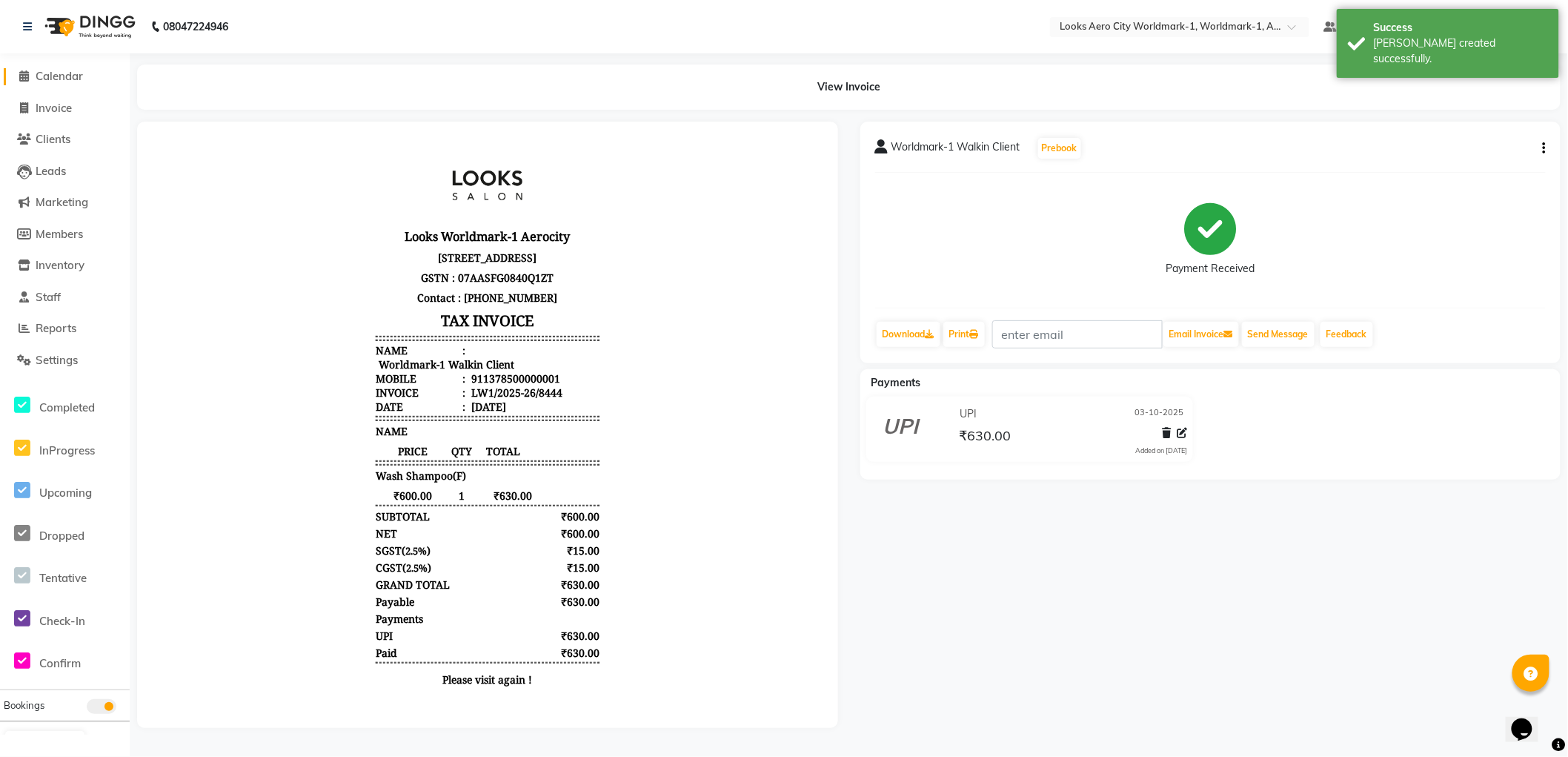
click at [31, 69] on span at bounding box center [24, 76] width 22 height 17
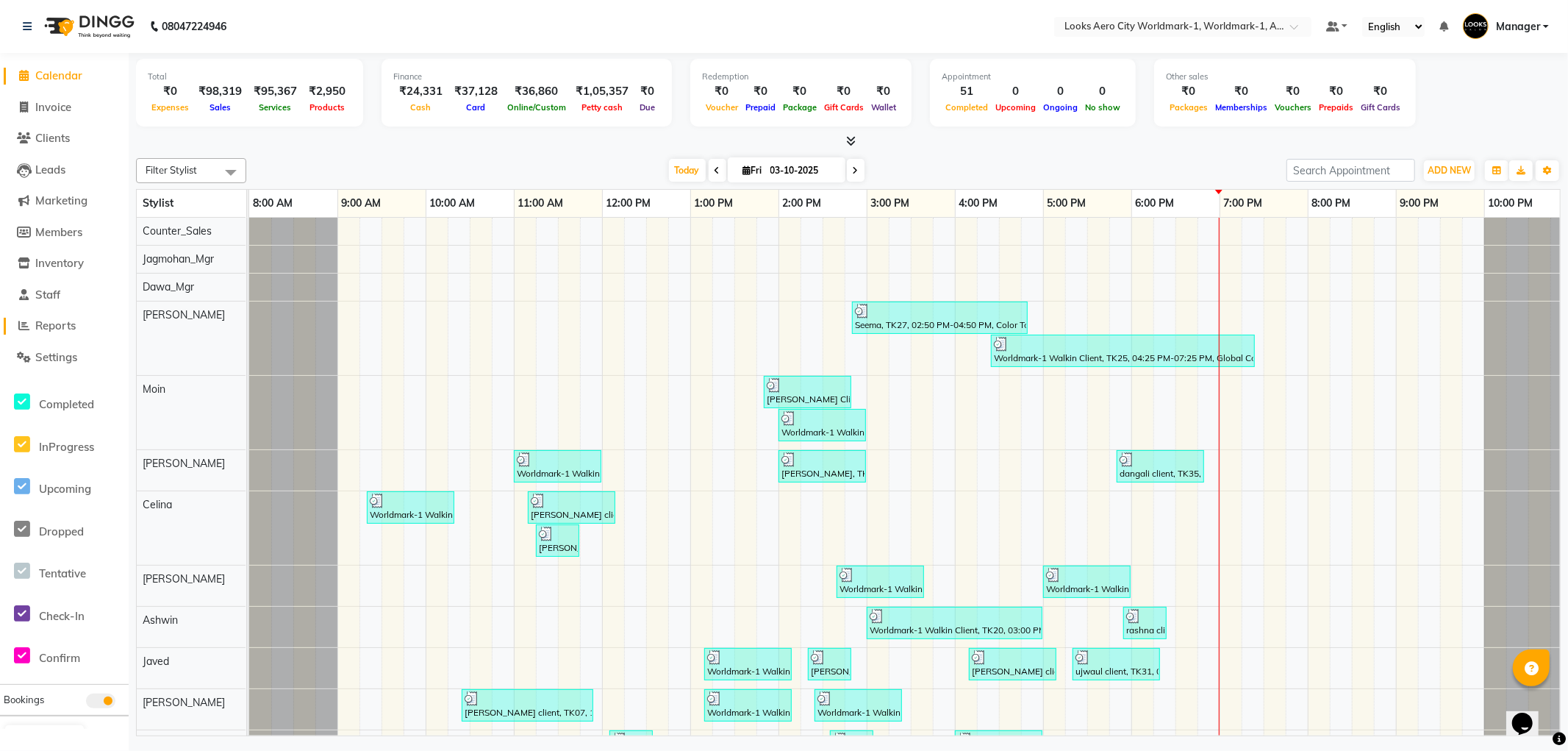
click at [76, 328] on span "Reports" at bounding box center [55, 325] width 41 height 14
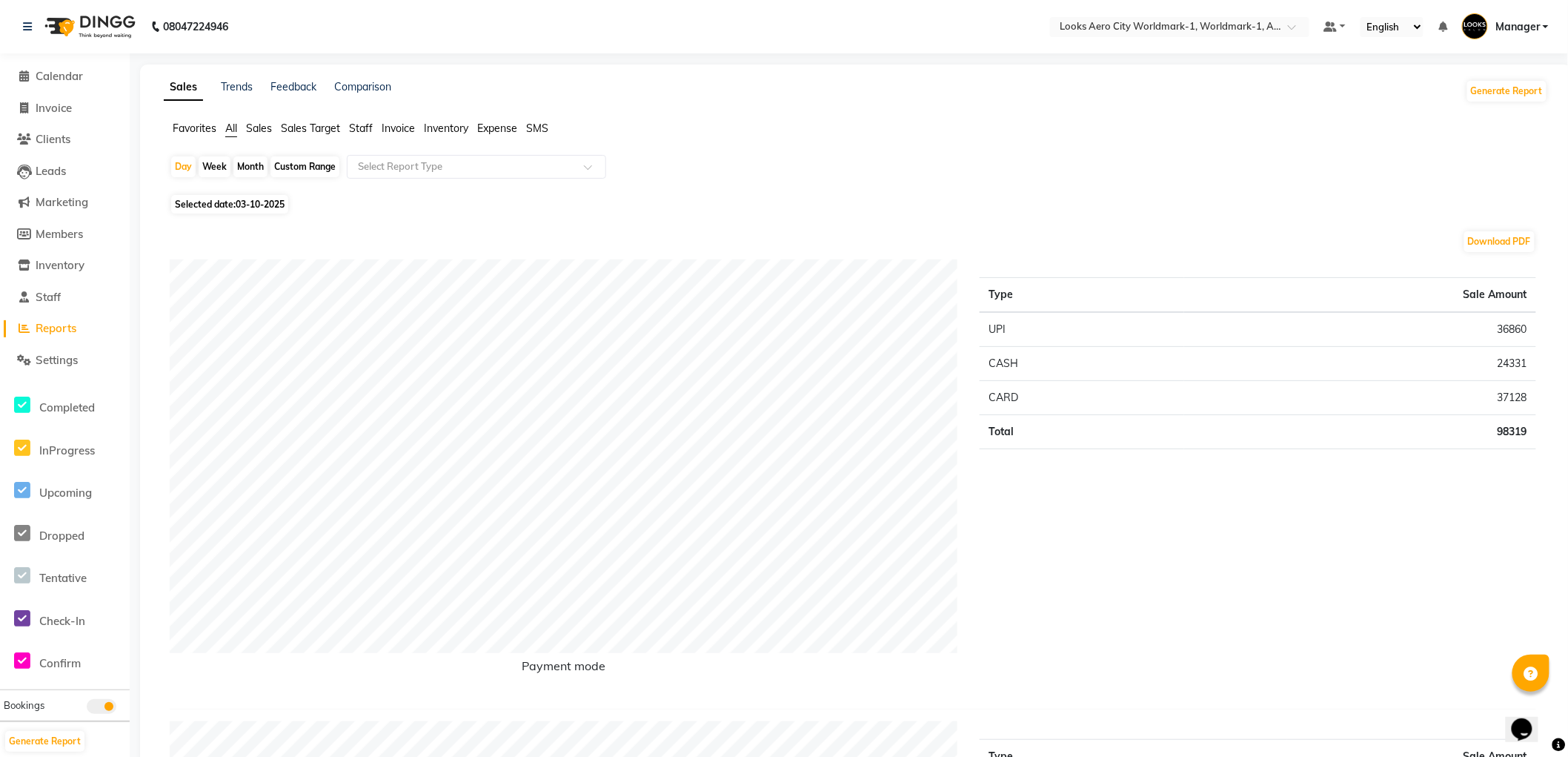
click at [365, 124] on span "Staff" at bounding box center [361, 128] width 24 height 13
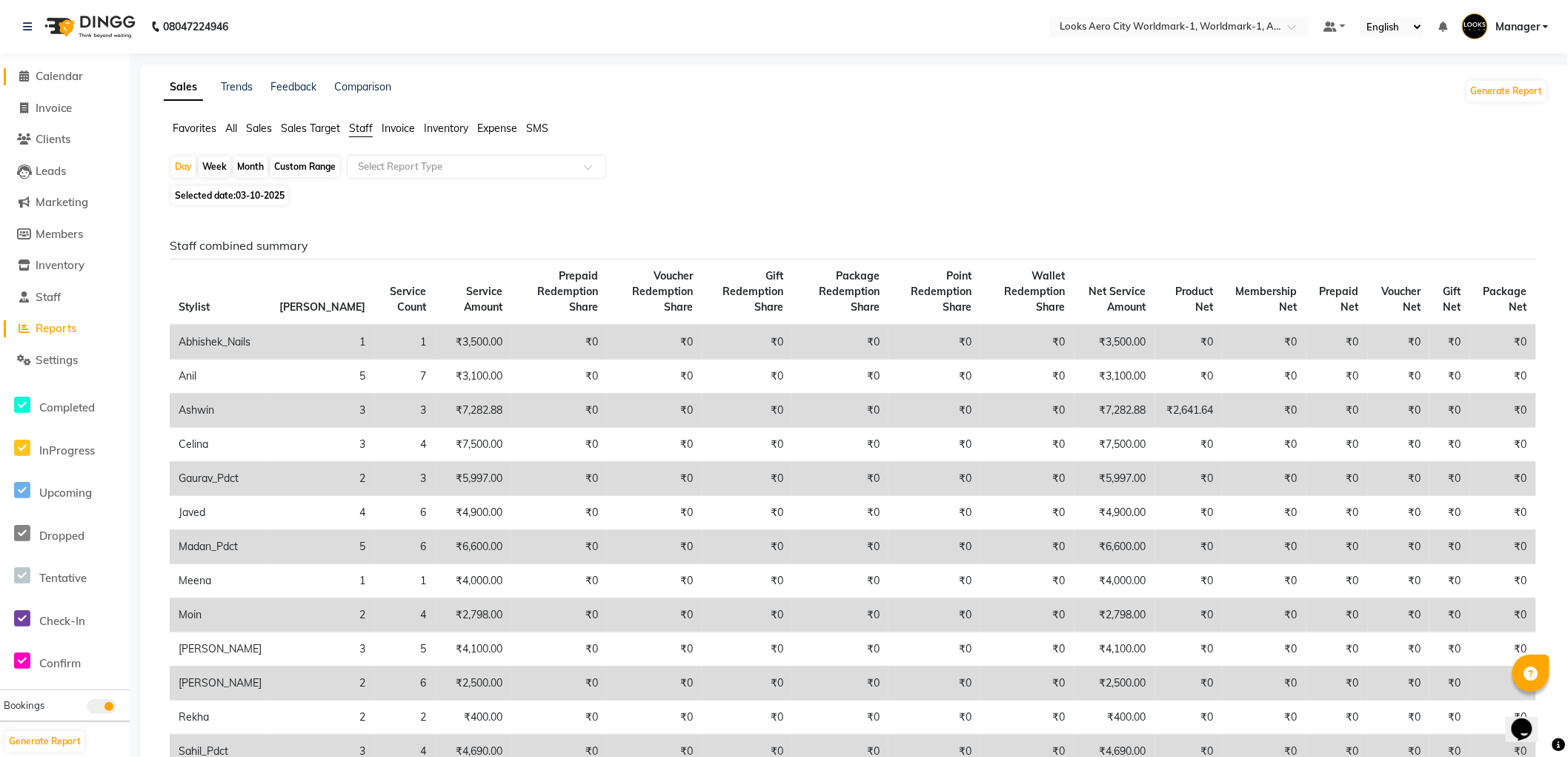
click at [66, 69] on span "Calendar" at bounding box center [59, 76] width 47 height 14
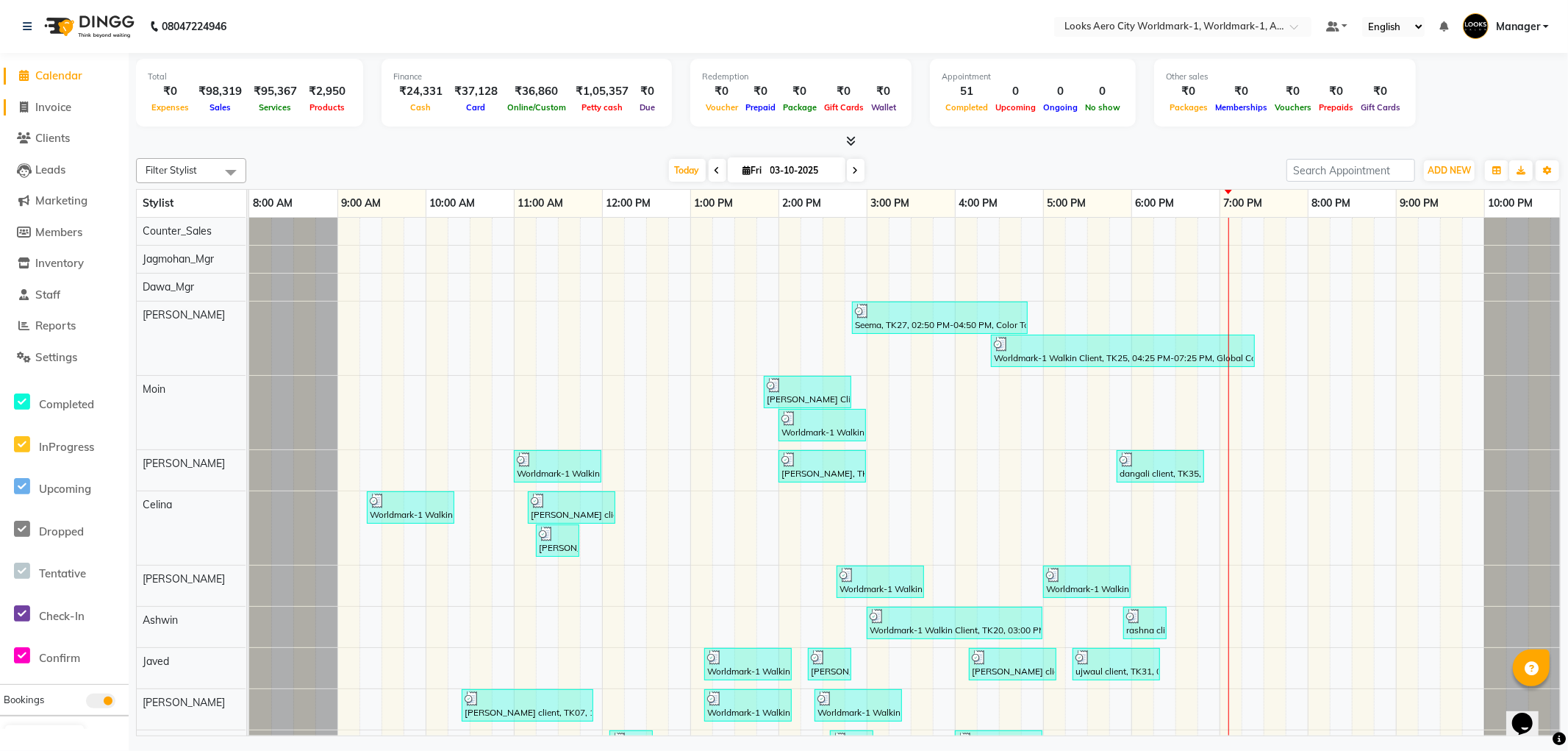
click at [64, 103] on span "Invoice" at bounding box center [53, 107] width 36 height 14
select select "service"
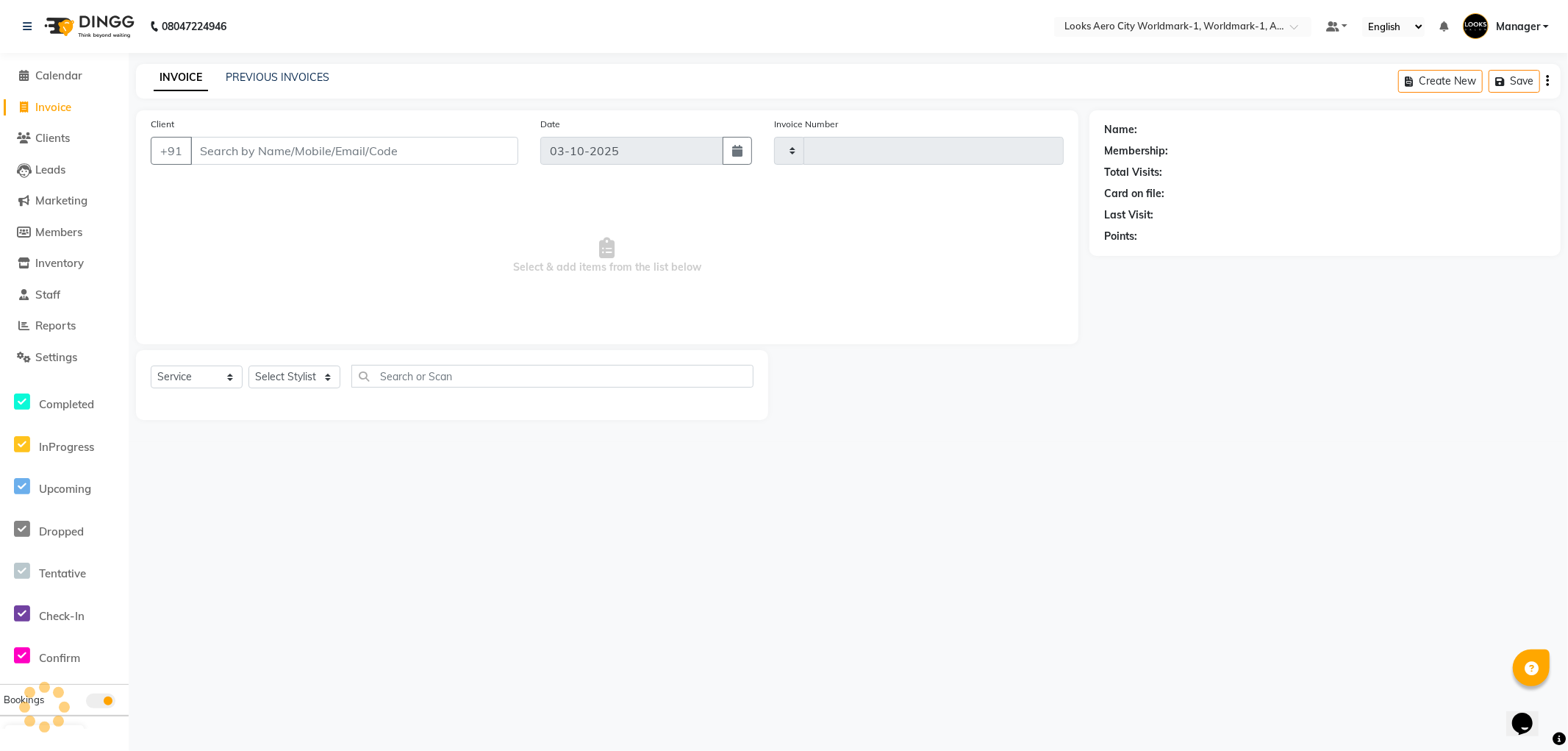
click at [302, 142] on input "Client" at bounding box center [354, 151] width 328 height 28
type input "wo"
type input "8445"
select select "8573"
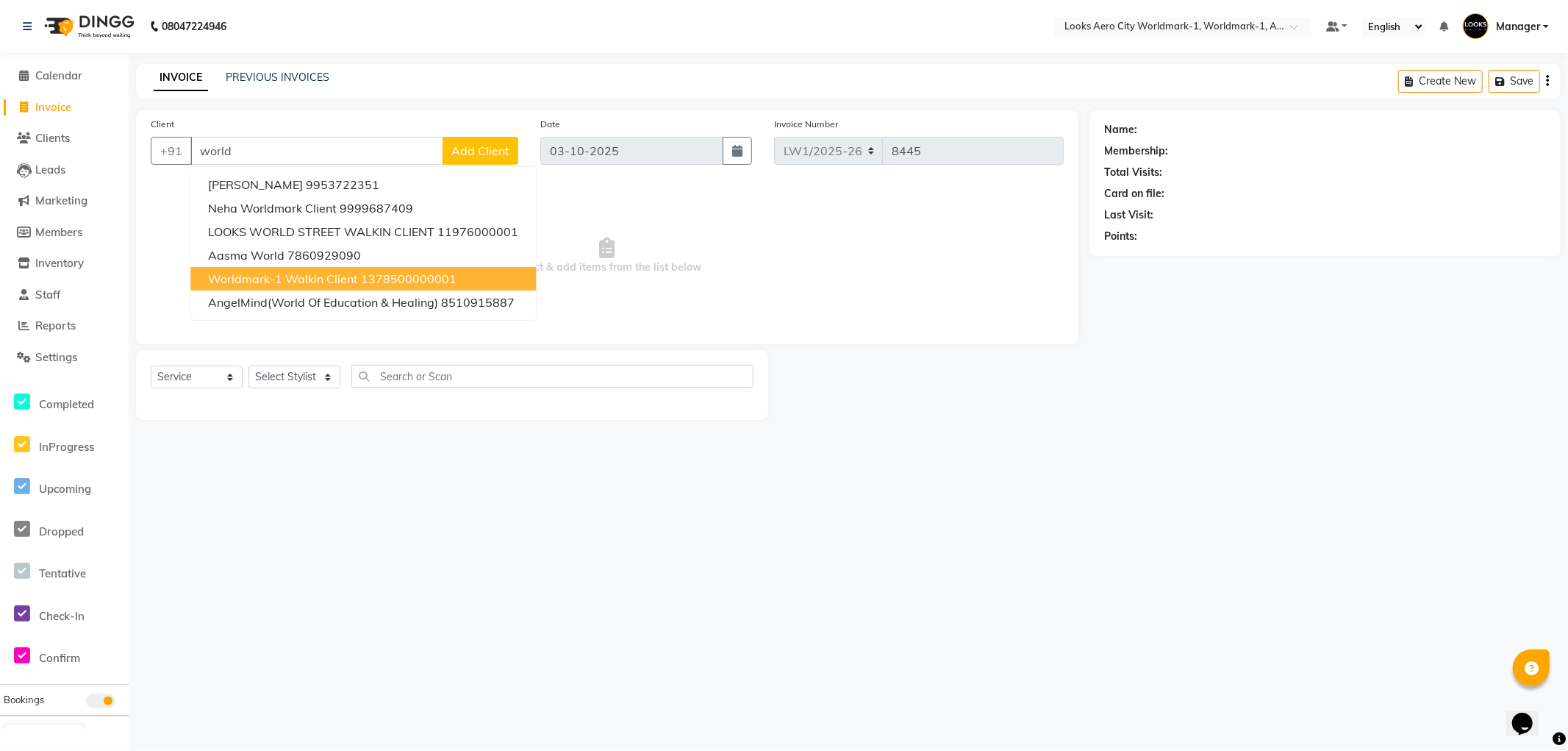
click at [277, 273] on span "Worldmark-1 Walkin Client" at bounding box center [283, 279] width 150 height 15
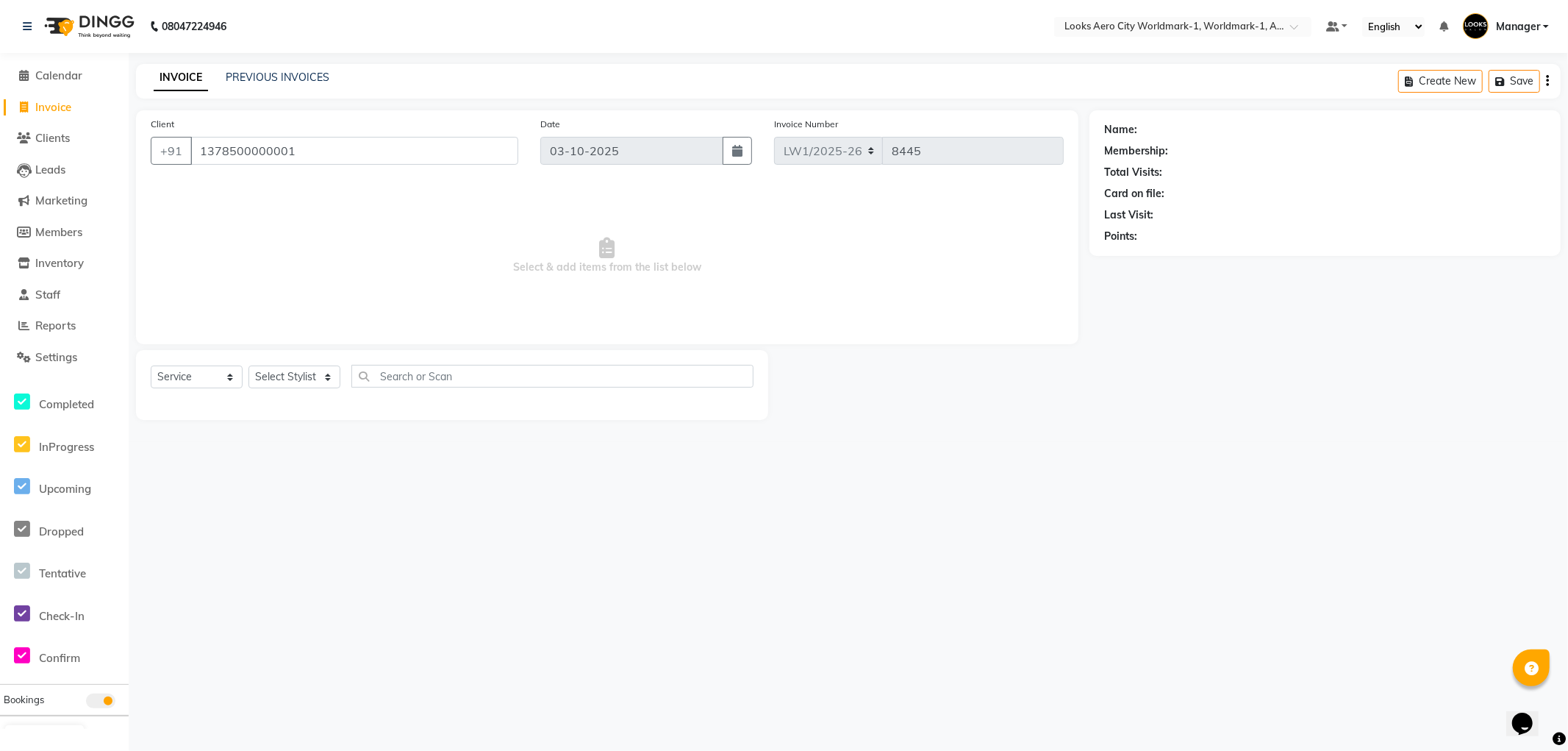
type input "1378500000001"
click at [309, 371] on select "Select Stylist Abhishek_Nails Amita Chauhan Anil Ashwin Celina Counter_Sales Da…" at bounding box center [295, 377] width 92 height 23
select select "1: Object"
select select "84536"
click at [249, 366] on select "Select Stylist Abhishek_Nails Amita Chauhan Anil Ashwin Celina Counter_Sales Da…" at bounding box center [295, 377] width 92 height 23
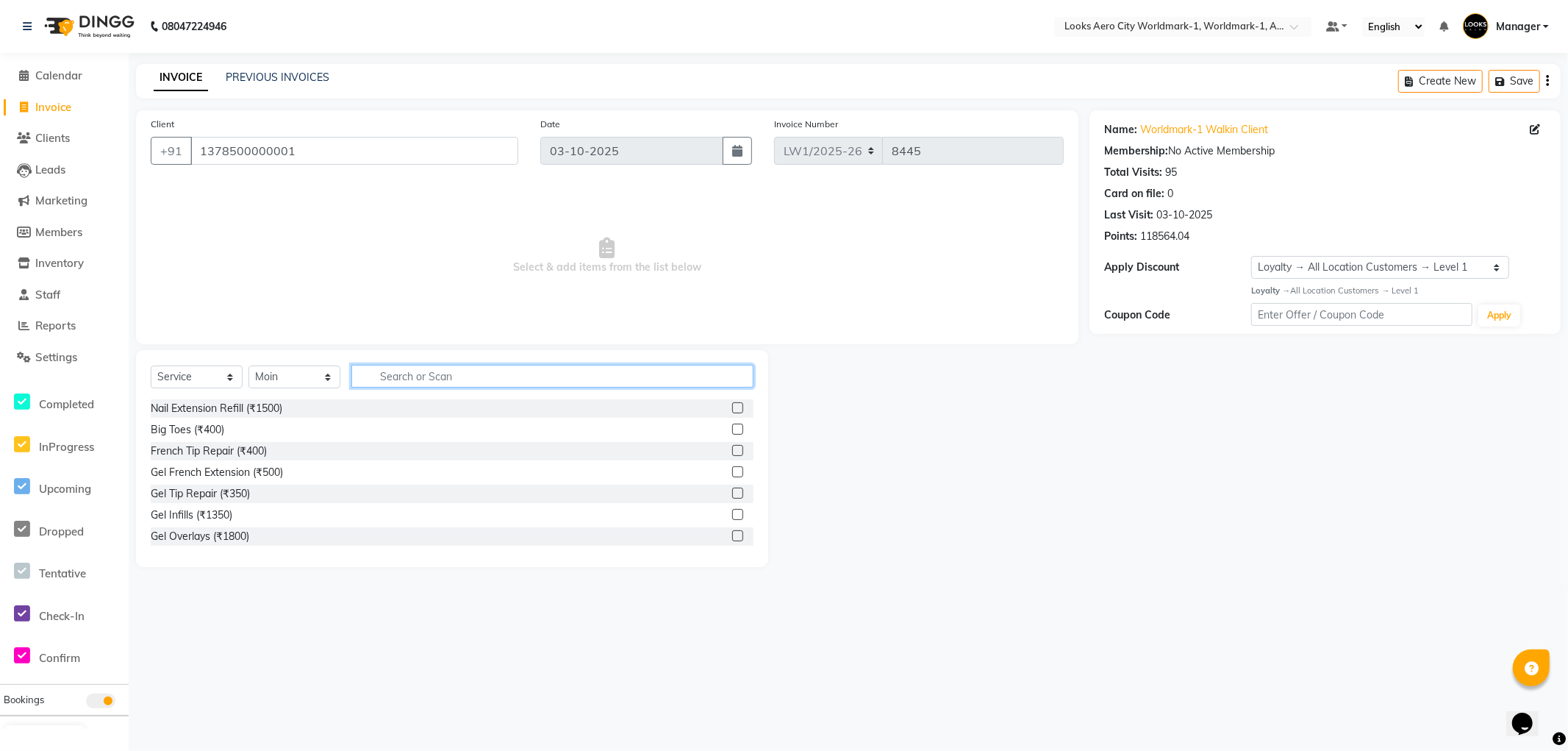
click at [441, 377] on input "text" at bounding box center [553, 377] width 403 height 23
type input "cut"
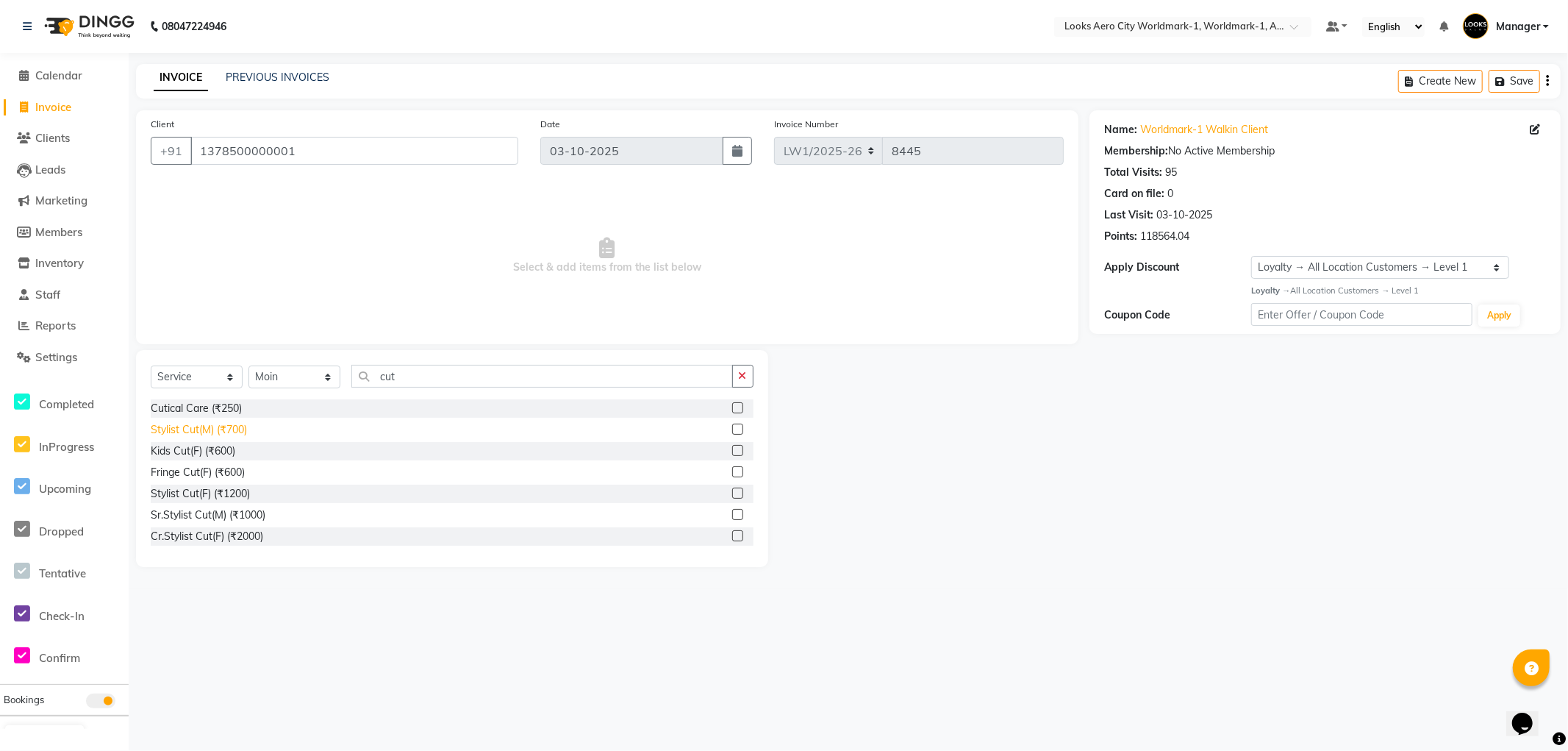
click at [220, 433] on div "Stylist Cut(M) (₹700)" at bounding box center [199, 430] width 96 height 15
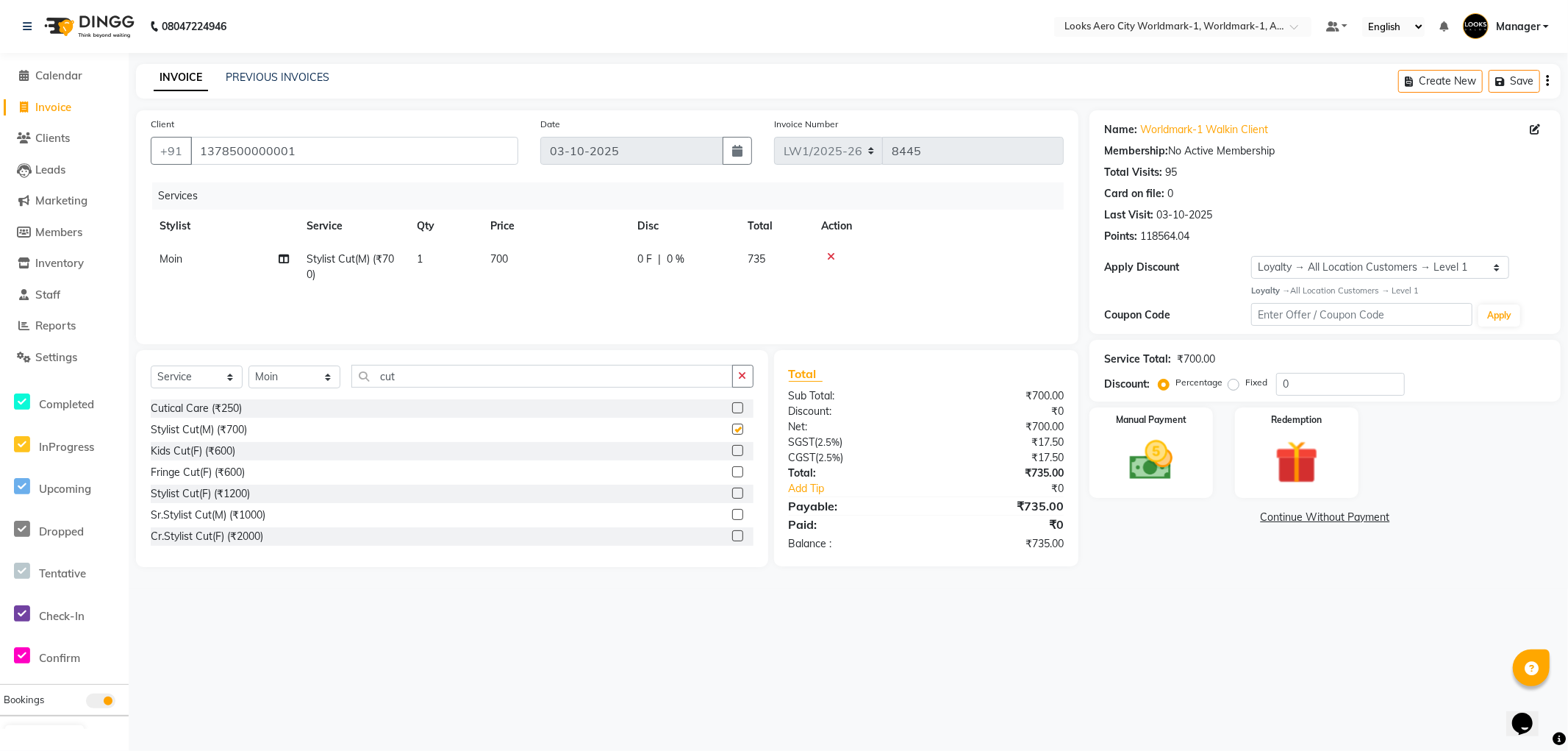
checkbox input "false"
drag, startPoint x: 440, startPoint y: 375, endPoint x: 5, endPoint y: 328, distance: 437.5
click at [2, 328] on app-home "08047224946 Select Location × Looks Aero City Worldmark-1, Worldmark-1, Aerocit…" at bounding box center [784, 295] width 1568 height 589
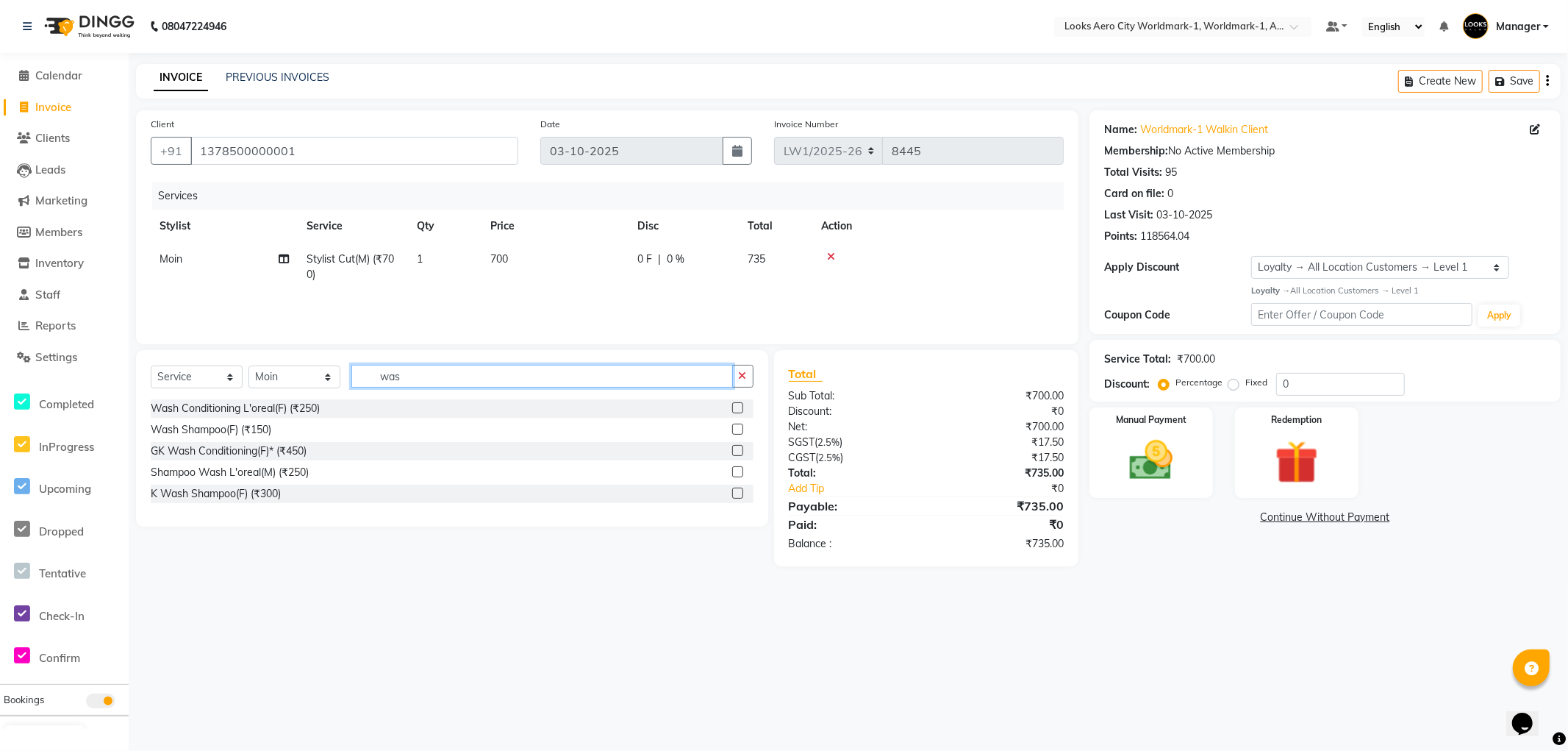
type input "was"
click at [262, 429] on div "Wash Shampoo(F) (₹150)" at bounding box center [211, 430] width 121 height 15
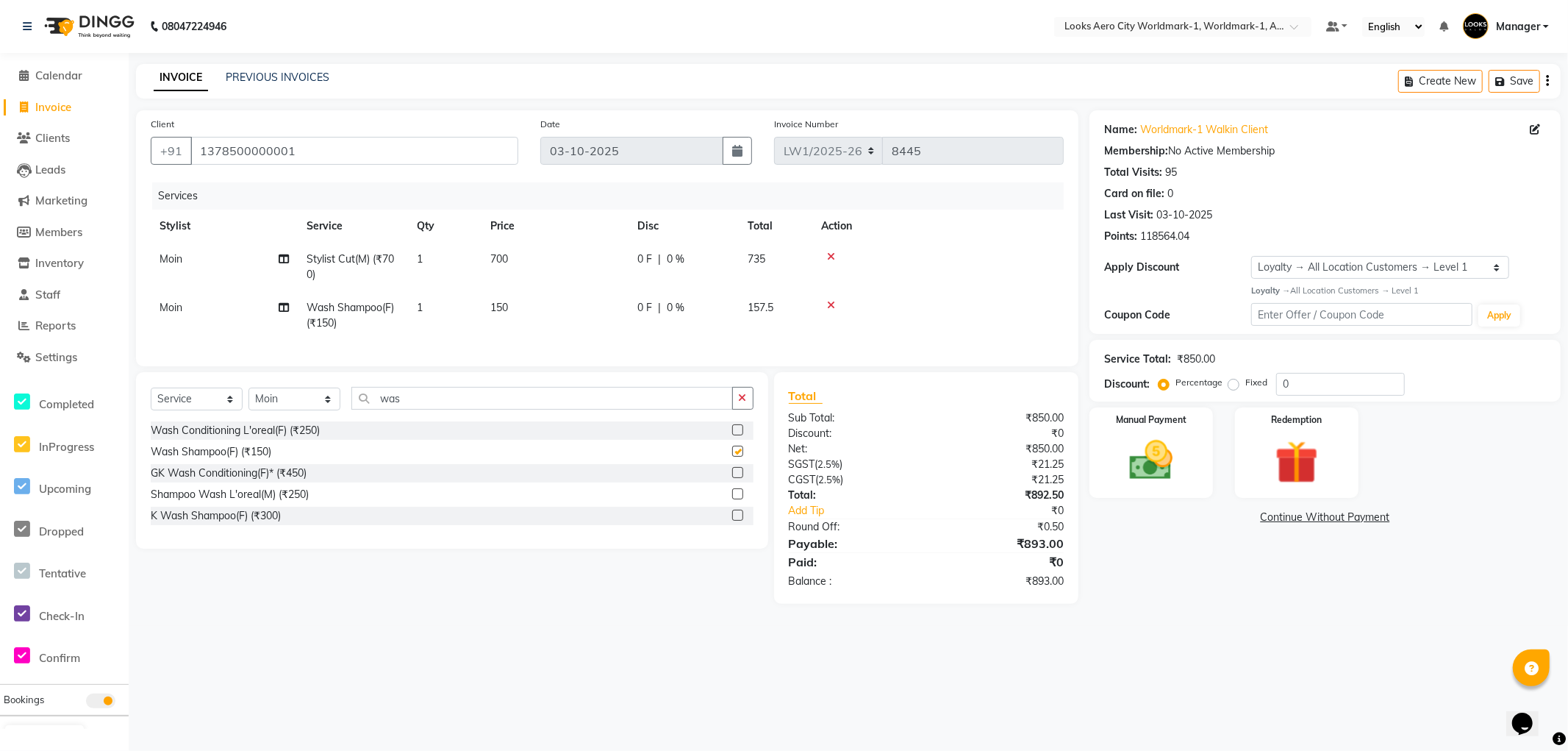
checkbox input "false"
drag, startPoint x: 468, startPoint y: 415, endPoint x: 488, endPoint y: 348, distance: 69.9
click at [466, 410] on input "was" at bounding box center [542, 398] width 382 height 23
drag, startPoint x: 540, startPoint y: 310, endPoint x: 553, endPoint y: 305, distance: 13.9
click at [540, 310] on td "150" at bounding box center [555, 315] width 147 height 48
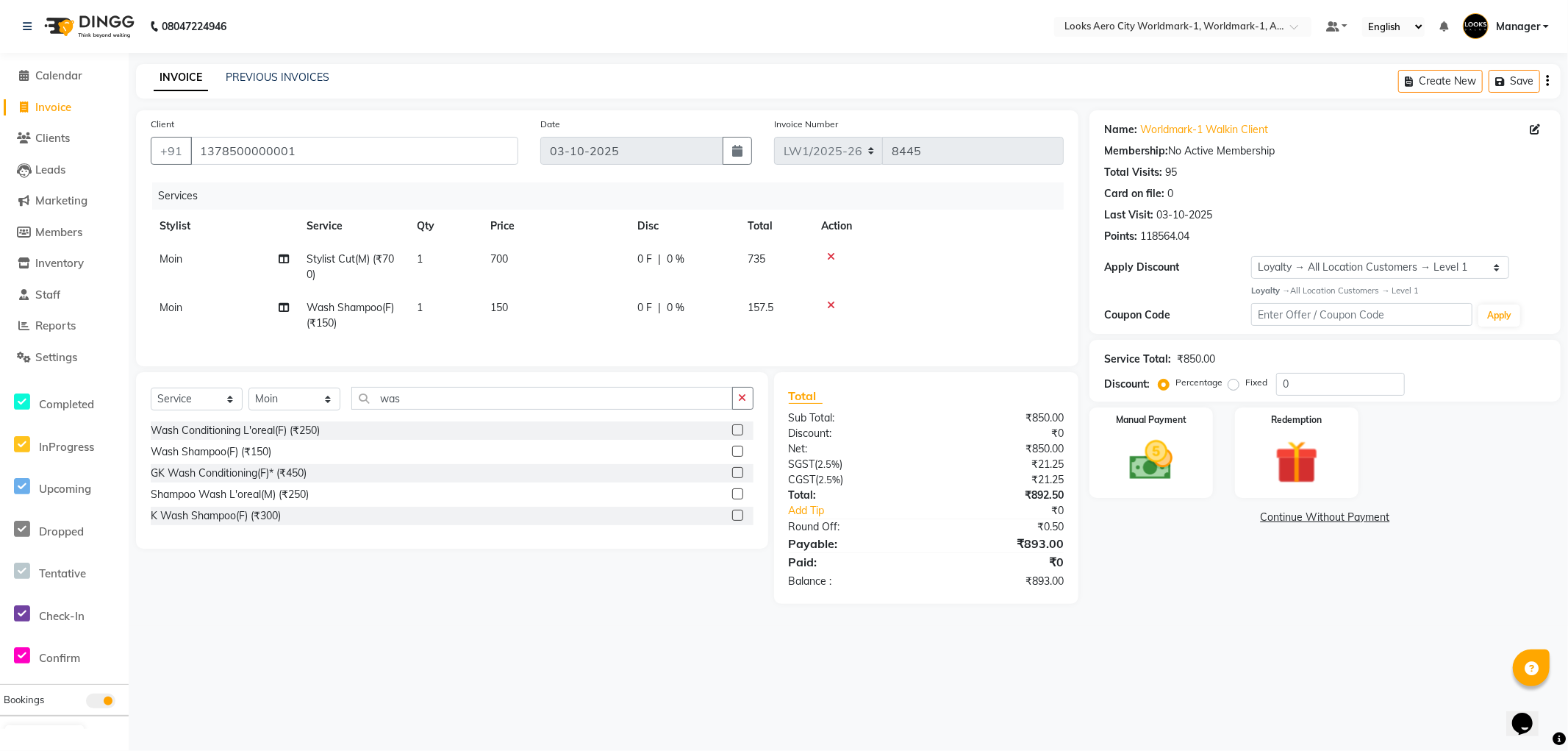
select select "84536"
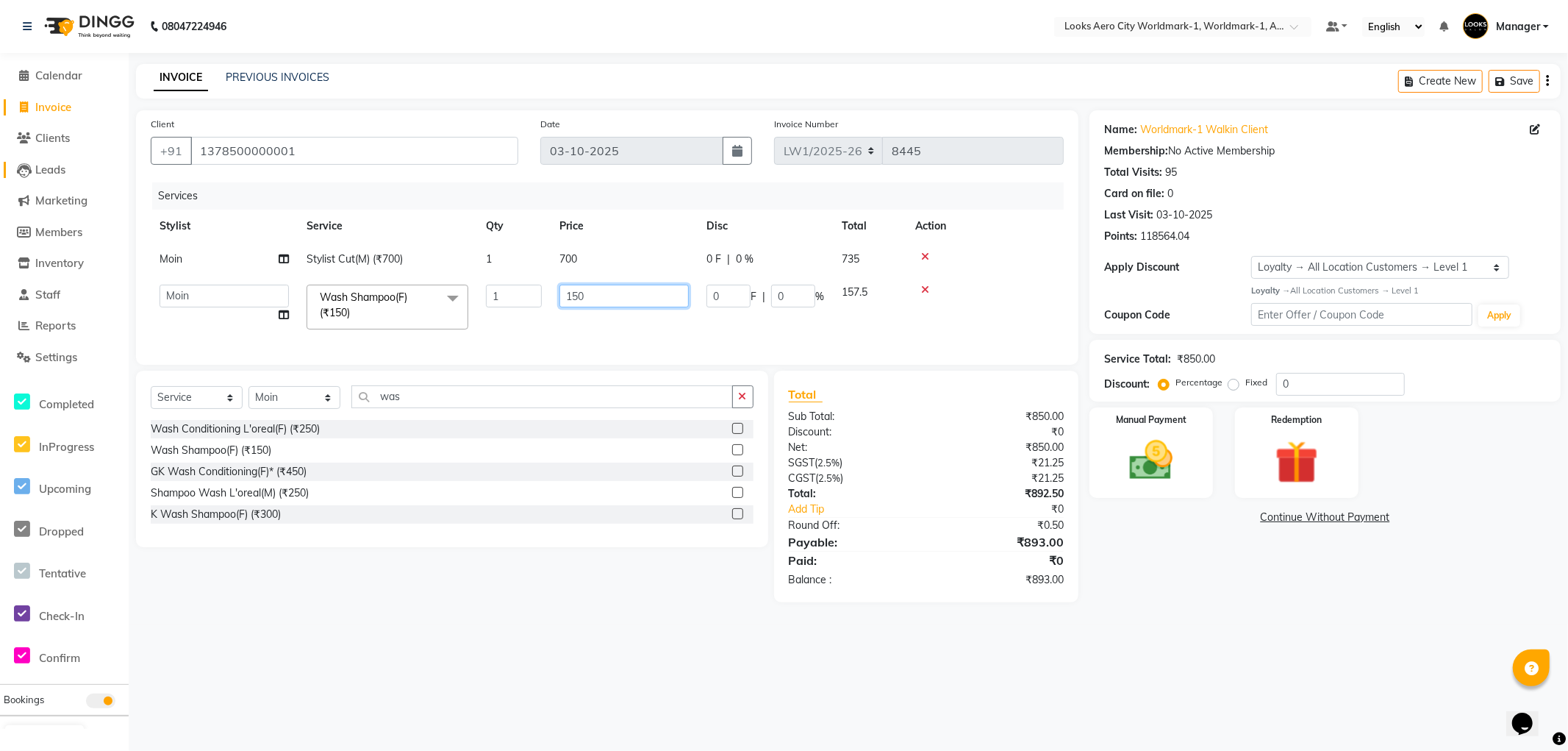
drag, startPoint x: 608, startPoint y: 297, endPoint x: 57, endPoint y: 177, distance: 563.9
click at [41, 186] on app-home "08047224946 Select Location × Looks Aero City Worldmark-1, Worldmark-1, Aerocit…" at bounding box center [784, 312] width 1568 height 625
type input "200"
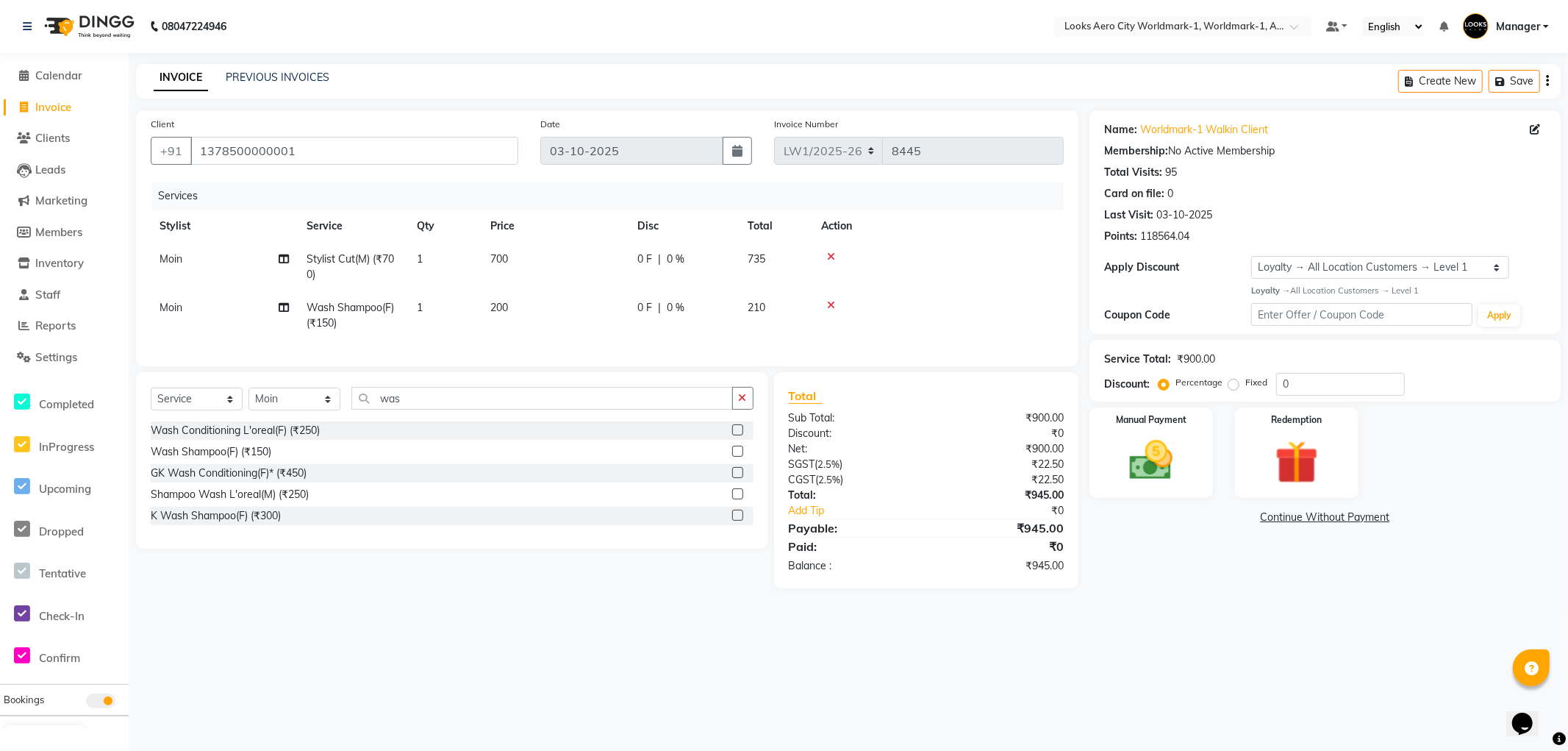
click at [597, 255] on td "700" at bounding box center [555, 266] width 147 height 48
select select "84536"
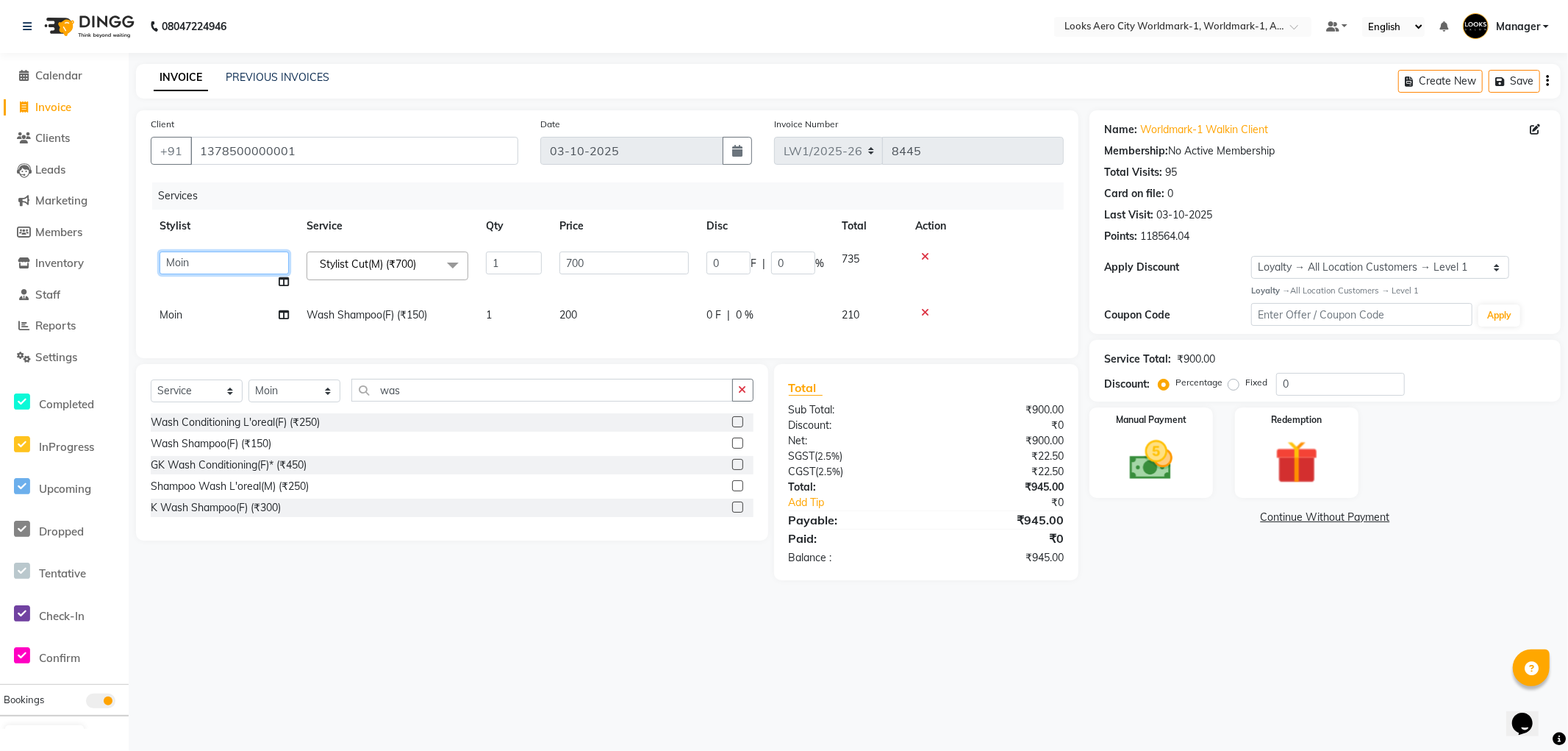
click at [212, 260] on select "Abhishek_Nails Amita Chauhan Anil Ashwin Celina Counter_Sales Dawa_Mgr Gaurav_P…" at bounding box center [223, 263] width 129 height 23
select select "84542"
click at [200, 316] on td "Moin" at bounding box center [224, 315] width 147 height 33
select select "84536"
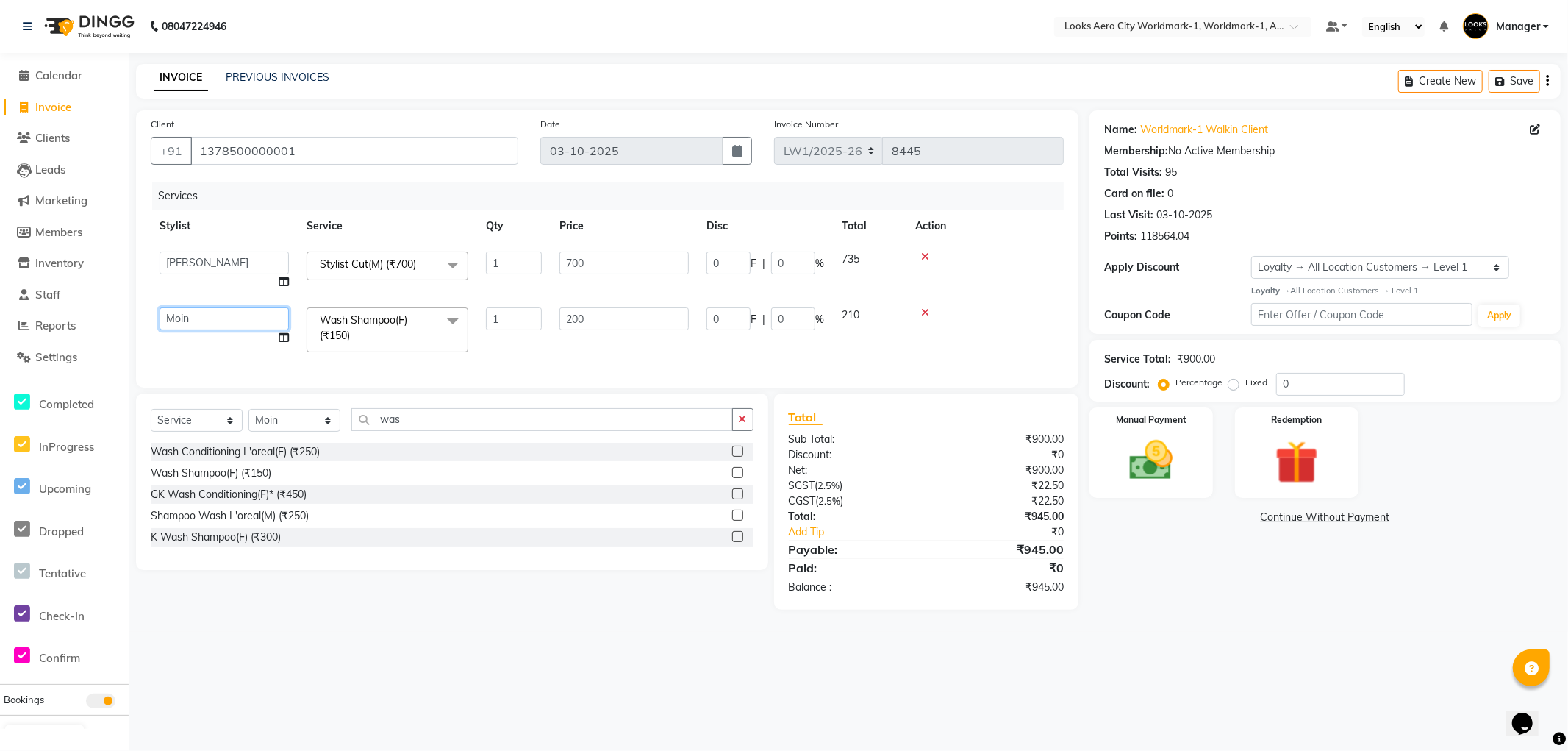
click at [235, 312] on select "Abhishek_Nails Amita Chauhan Anil Ashwin Celina Counter_Sales Dawa_Mgr Gaurav_P…" at bounding box center [223, 319] width 129 height 23
select select "84542"
drag, startPoint x: 424, startPoint y: 434, endPoint x: 27, endPoint y: 200, distance: 460.8
click at [3, 206] on app-home "08047224946 Select Location × Looks Aero City Worldmark-1, Worldmark-1, Aerocit…" at bounding box center [784, 315] width 1568 height 632
drag, startPoint x: 219, startPoint y: 590, endPoint x: 219, endPoint y: 562, distance: 28.0
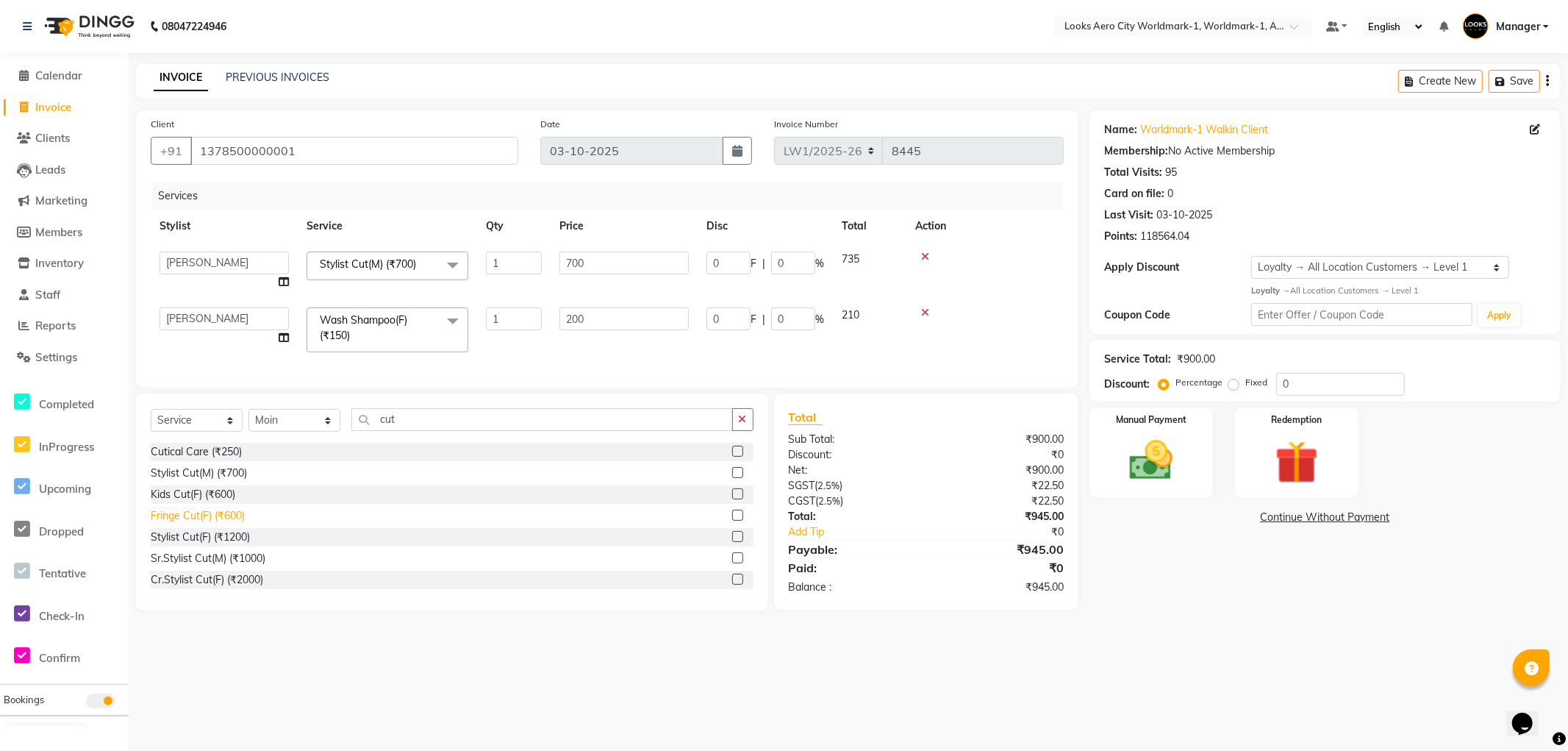
click at [219, 588] on div "Cr.Stylist Cut(F) (₹2000)" at bounding box center [207, 580] width 112 height 15
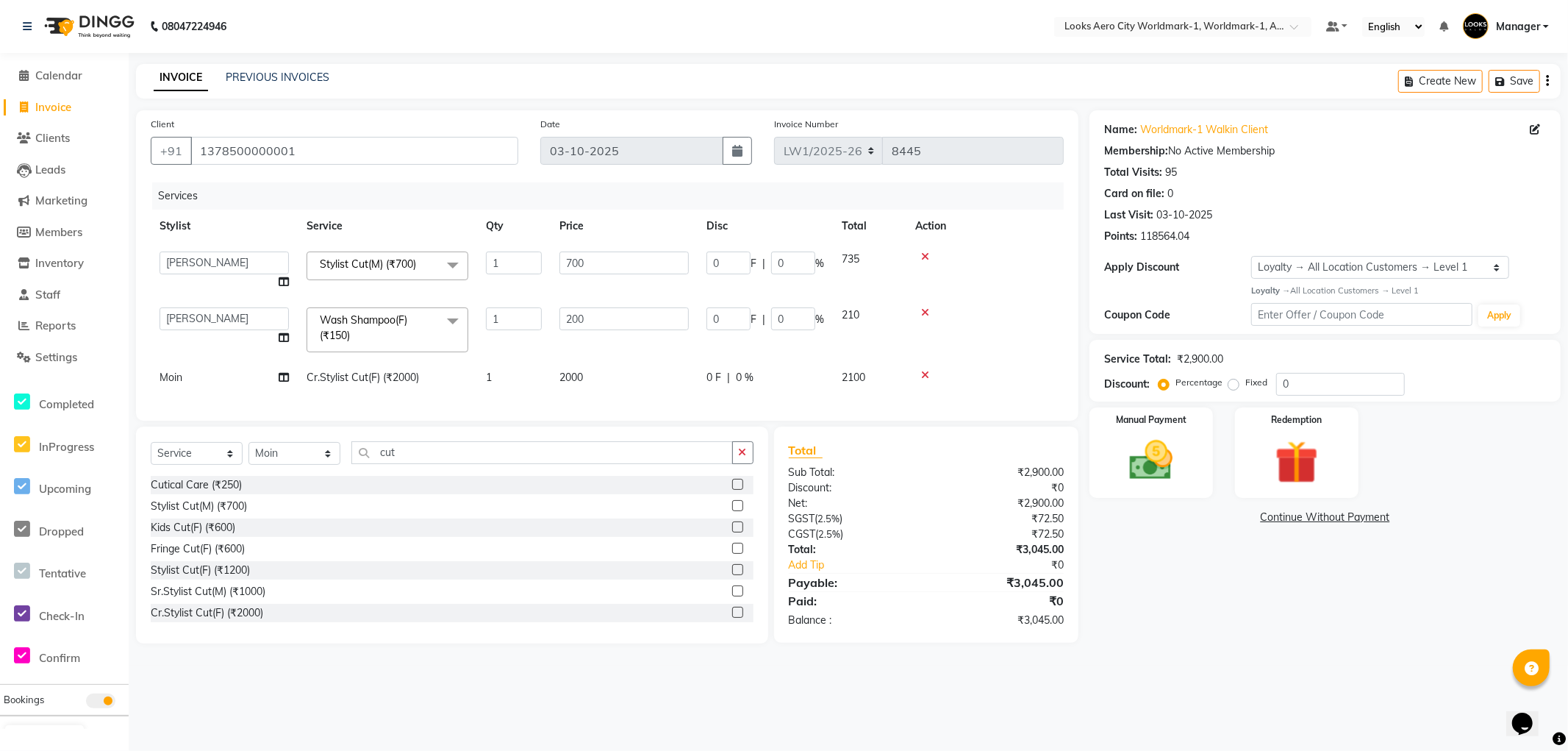
click at [613, 369] on td "2000" at bounding box center [624, 377] width 147 height 33
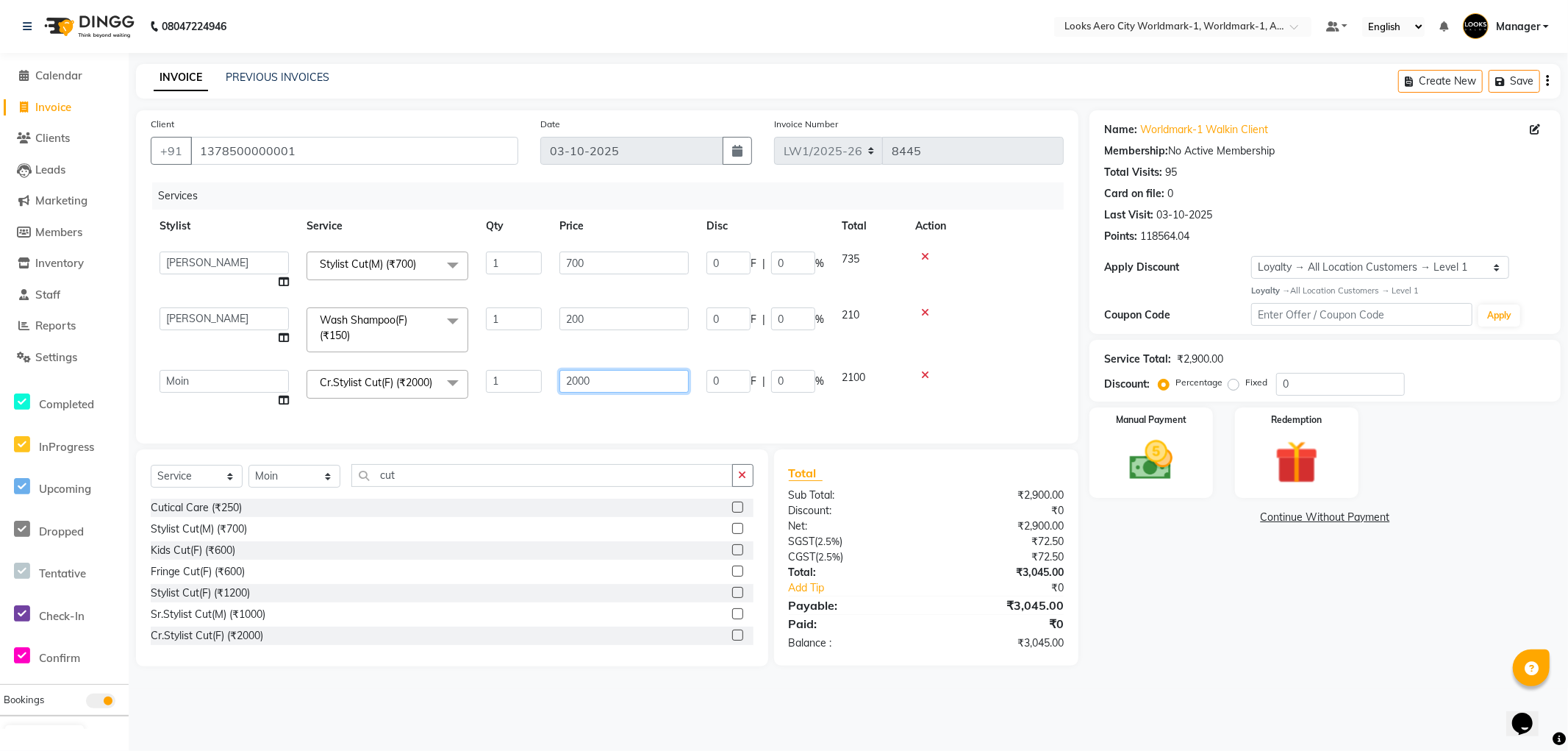
drag, startPoint x: 635, startPoint y: 381, endPoint x: 426, endPoint y: 379, distance: 209.0
click at [423, 390] on tr "Abhishek_Nails Amita Chauhan Anil Ashwin Celina Counter_Sales Dawa_Mgr Gaurav_P…" at bounding box center [607, 389] width 913 height 56
click at [1218, 591] on div "Name: Worldmark-1 Walkin Client Membership: No Active Membership Total Visits: …" at bounding box center [1331, 388] width 482 height 556
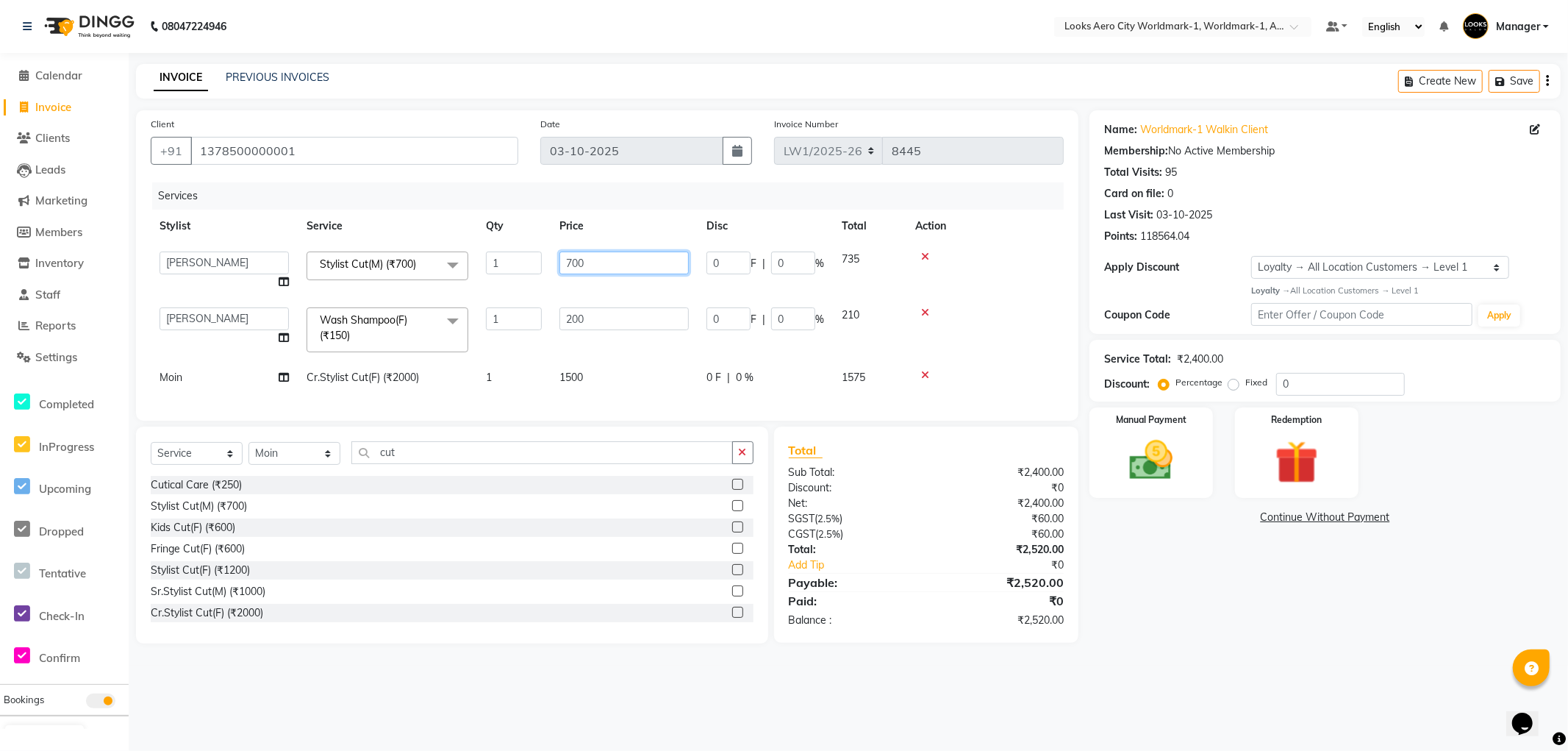
click at [626, 265] on input "700" at bounding box center [624, 263] width 129 height 23
drag, startPoint x: 497, startPoint y: 253, endPoint x: 340, endPoint y: 252, distance: 157.0
click at [340, 256] on tr "Abhishek_Nails Amita Chauhan Anil Ashwin Celina Counter_Sales Dawa_Mgr Gaurav_P…" at bounding box center [607, 270] width 913 height 56
click at [1224, 619] on div "Name: Worldmark-1 Walkin Client Membership: No Active Membership Total Visits: …" at bounding box center [1331, 377] width 482 height 534
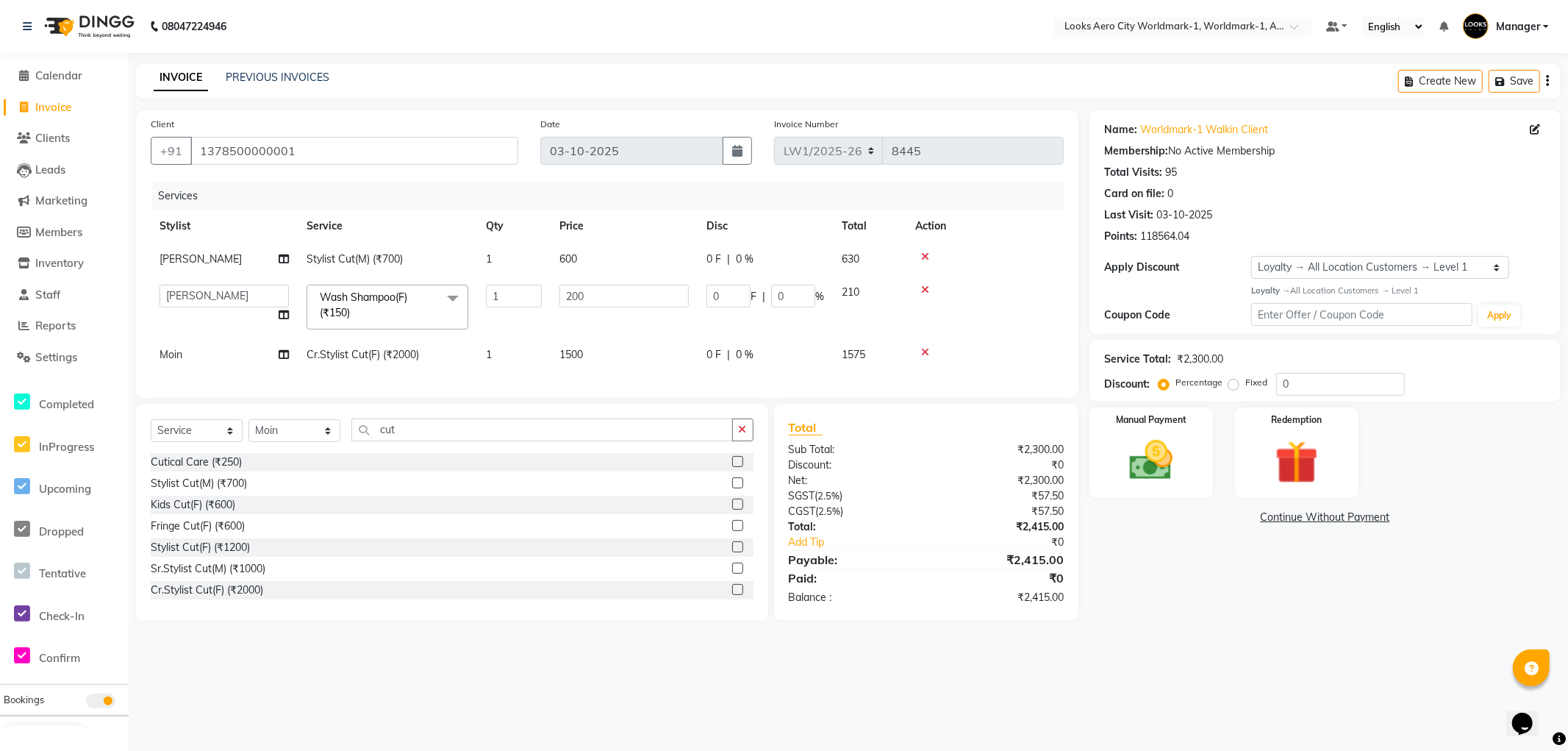
drag, startPoint x: 1191, startPoint y: 604, endPoint x: 1199, endPoint y: 605, distance: 8.1
click at [1198, 605] on div "Name: Worldmark-1 Walkin Client Membership: No Active Membership Total Visits: …" at bounding box center [1331, 365] width 482 height 511
drag, startPoint x: 315, startPoint y: 145, endPoint x: 528, endPoint y: 283, distance: 253.8
click at [158, 136] on div "Client +91 1378500000001" at bounding box center [334, 146] width 390 height 60
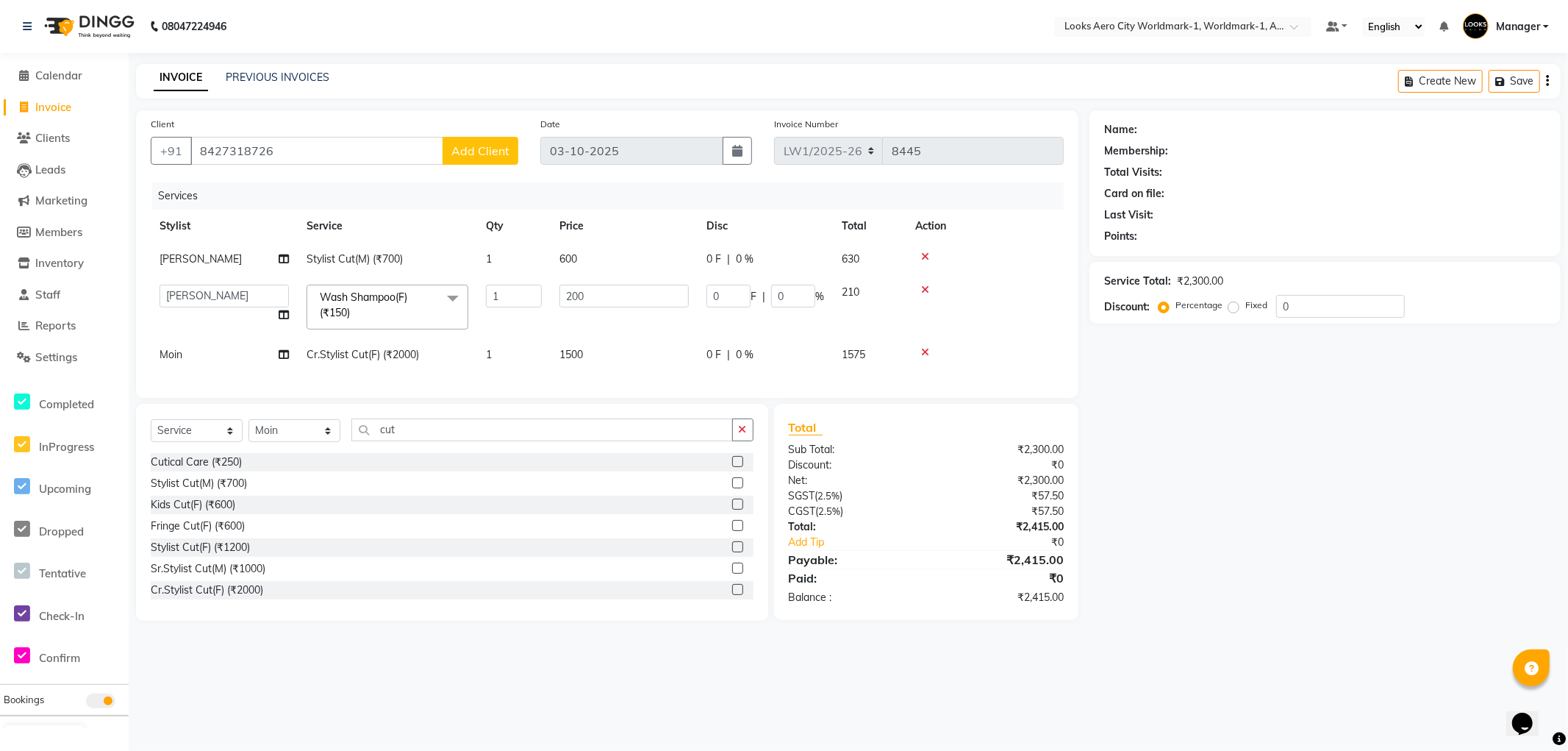
click at [468, 150] on span "Add Client" at bounding box center [481, 150] width 58 height 15
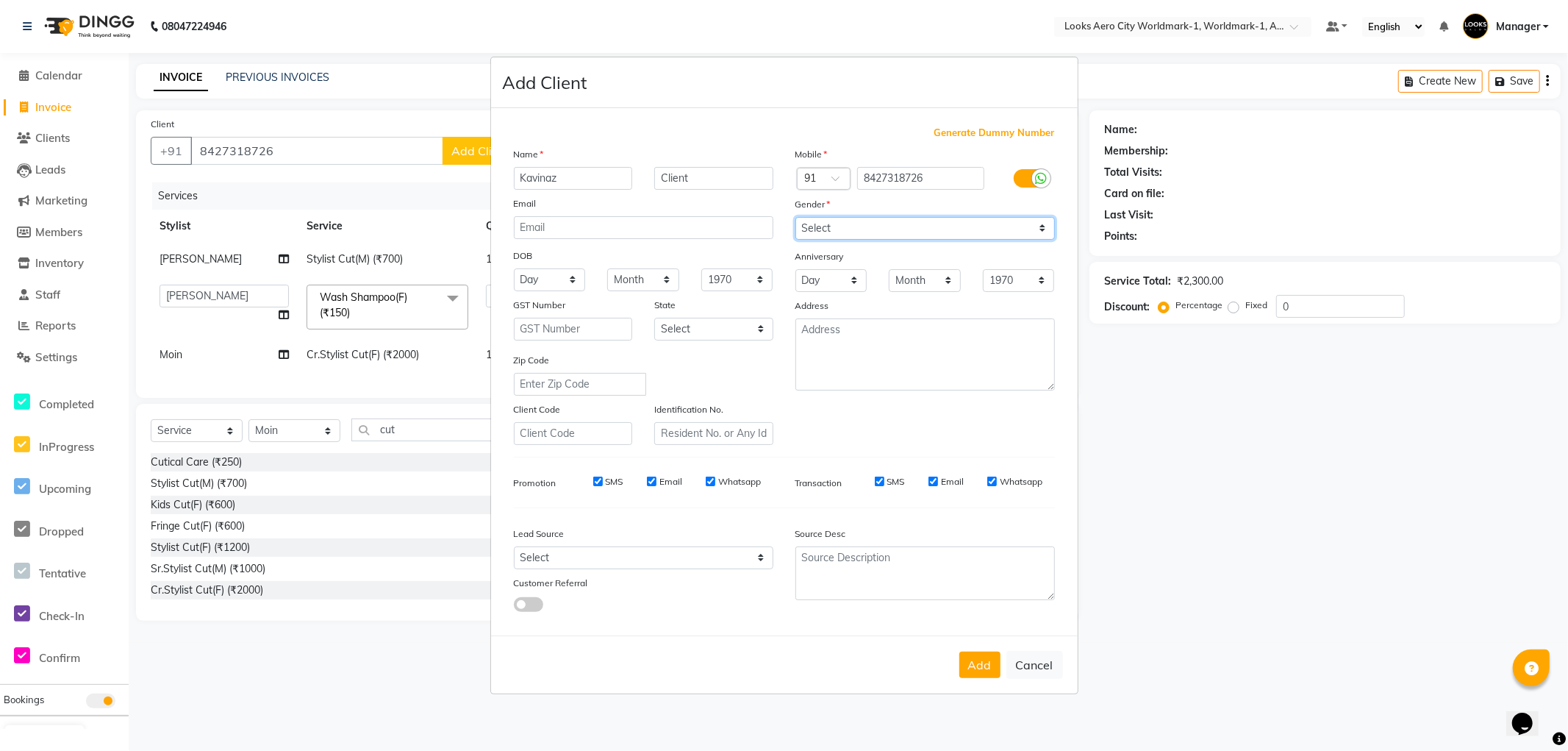
click at [823, 222] on select "Select Male Female Other Prefer Not To Say" at bounding box center [925, 228] width 259 height 23
click at [796, 217] on select "Select Male Female Other Prefer Not To Say" at bounding box center [925, 228] width 259 height 23
click at [687, 337] on select "Select Andaman and Nicobar Islands Andhra Pradesh Arunachal Pradesh Assam Bihar…" at bounding box center [714, 329] width 119 height 23
click at [654, 318] on select "Select Andaman and Nicobar Islands Andhra Pradesh Arunachal Pradesh Assam Bihar…" at bounding box center [714, 329] width 119 height 23
click at [979, 665] on button "Add" at bounding box center [980, 664] width 41 height 27
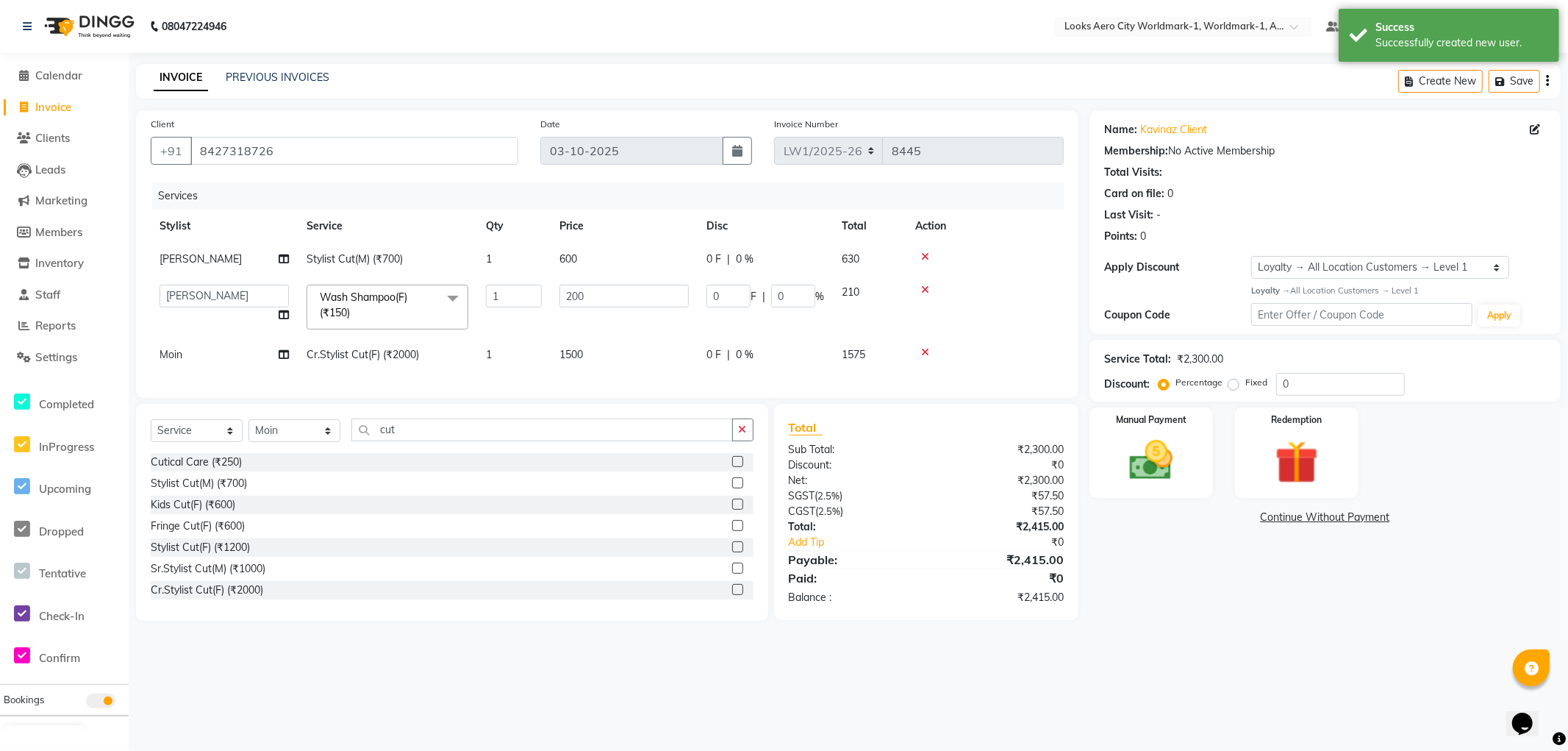
drag, startPoint x: 1177, startPoint y: 498, endPoint x: 1170, endPoint y: 502, distance: 8.1
click at [1175, 498] on div "Name: Kavinaz Client Membership: No Active Membership Total Visits: Card on fil…" at bounding box center [1331, 365] width 482 height 511
drag, startPoint x: 1184, startPoint y: 488, endPoint x: 1191, endPoint y: 494, distance: 9.2
click at [1182, 488] on div "Manual Payment" at bounding box center [1151, 452] width 128 height 94
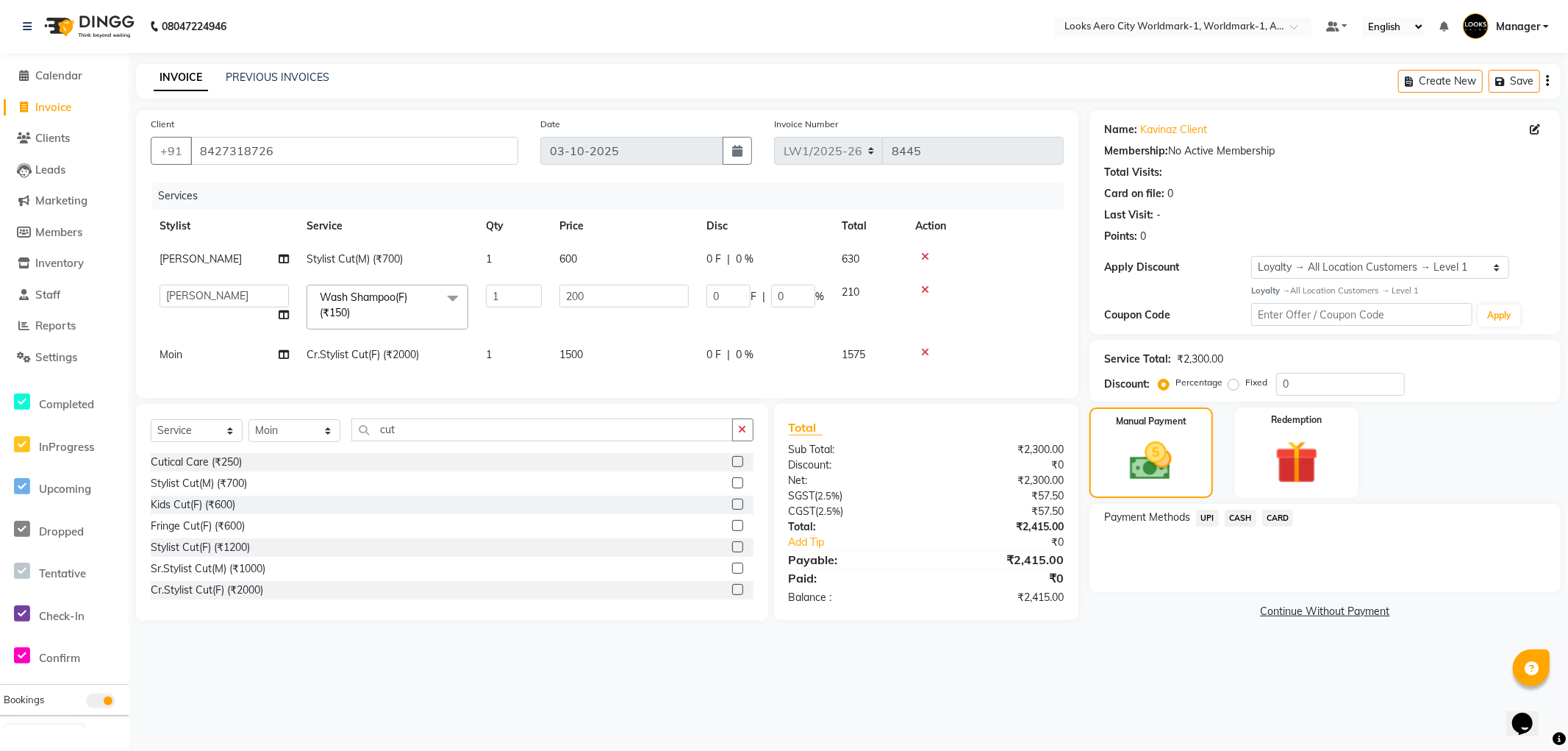
click at [1210, 517] on span "UPI" at bounding box center [1208, 518] width 23 height 17
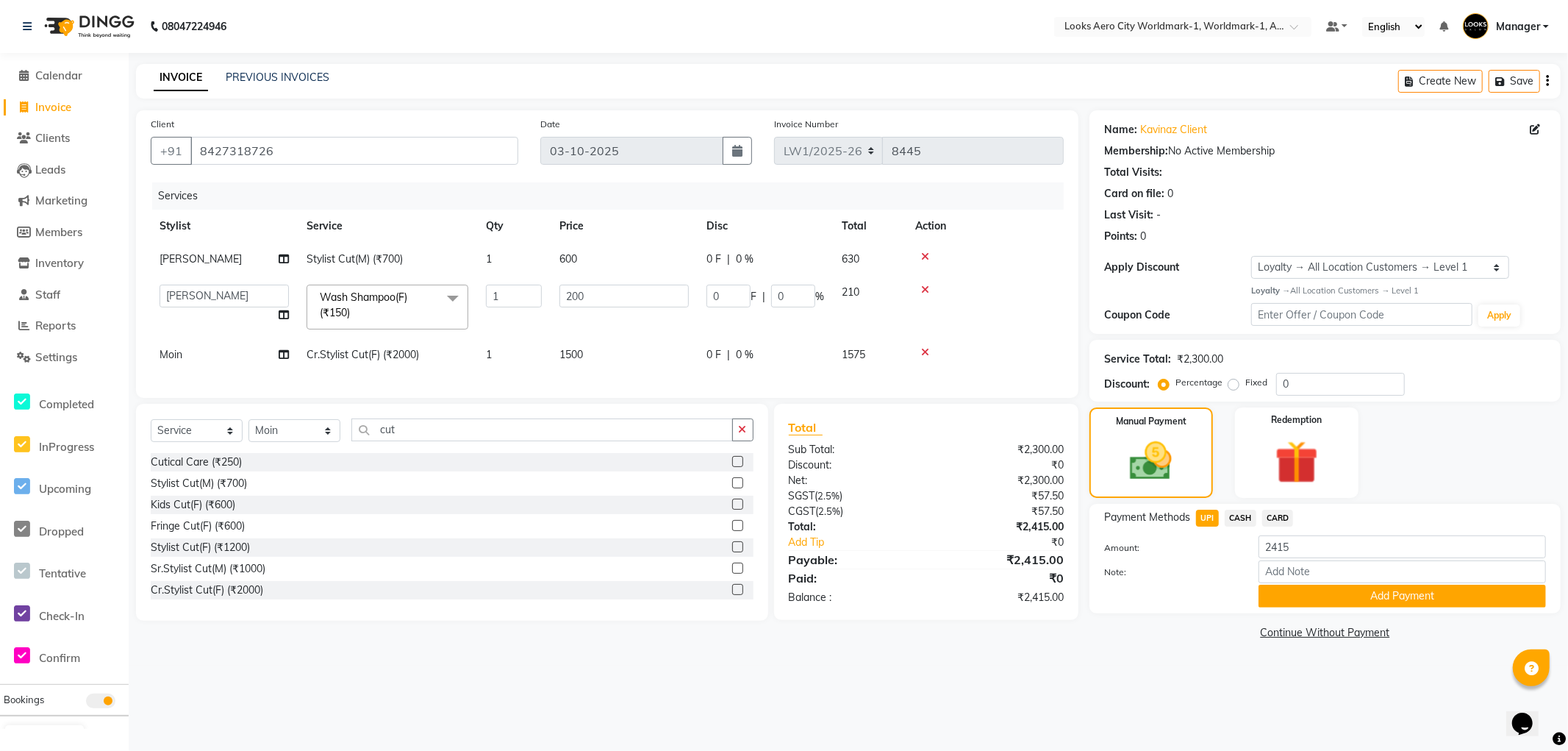
click at [1289, 592] on button "Add Payment" at bounding box center [1403, 596] width 288 height 23
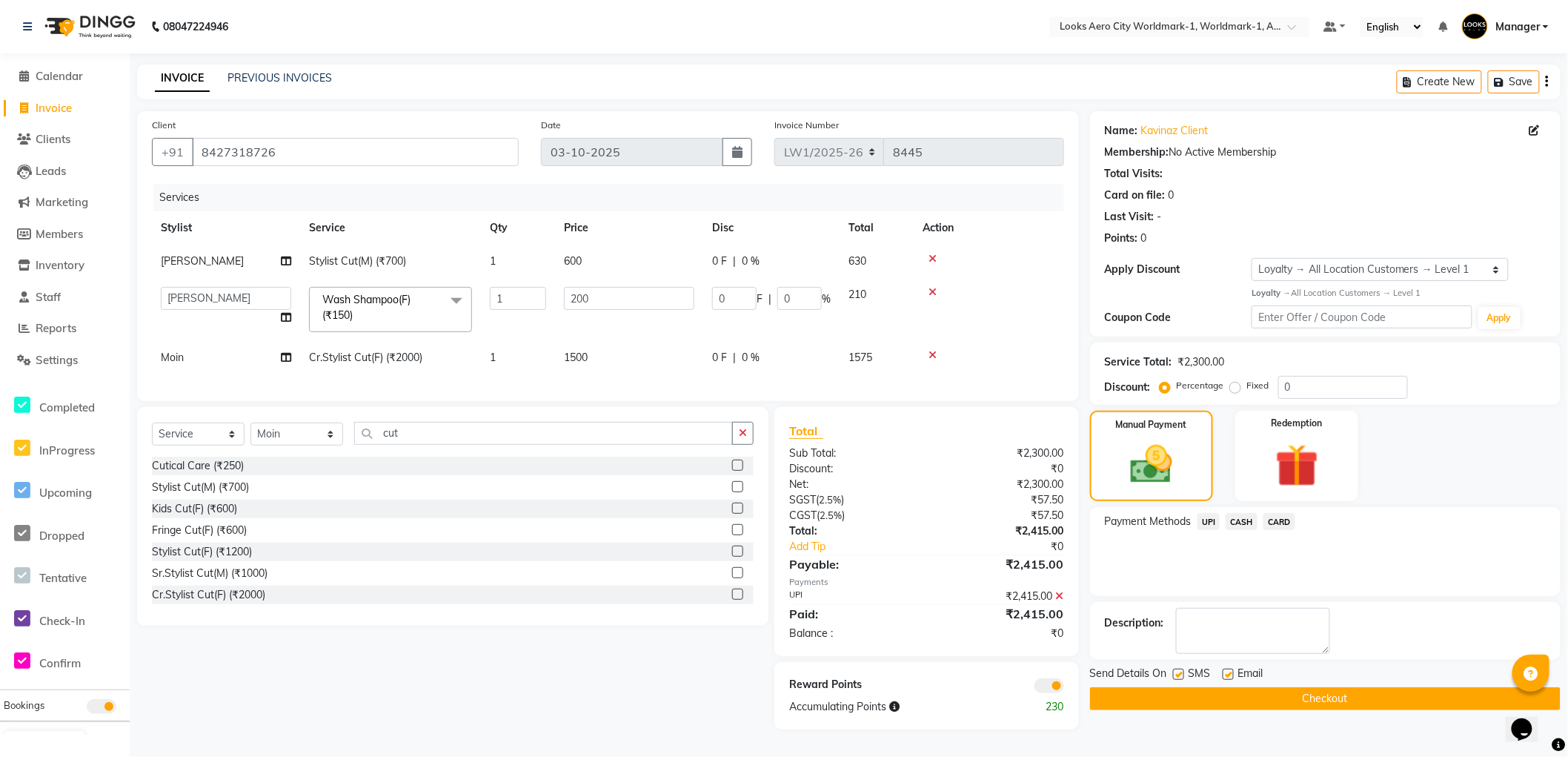
drag, startPoint x: 1121, startPoint y: 702, endPoint x: 1085, endPoint y: 678, distance: 43.3
click at [1121, 701] on button "Checkout" at bounding box center [1325, 699] width 470 height 23
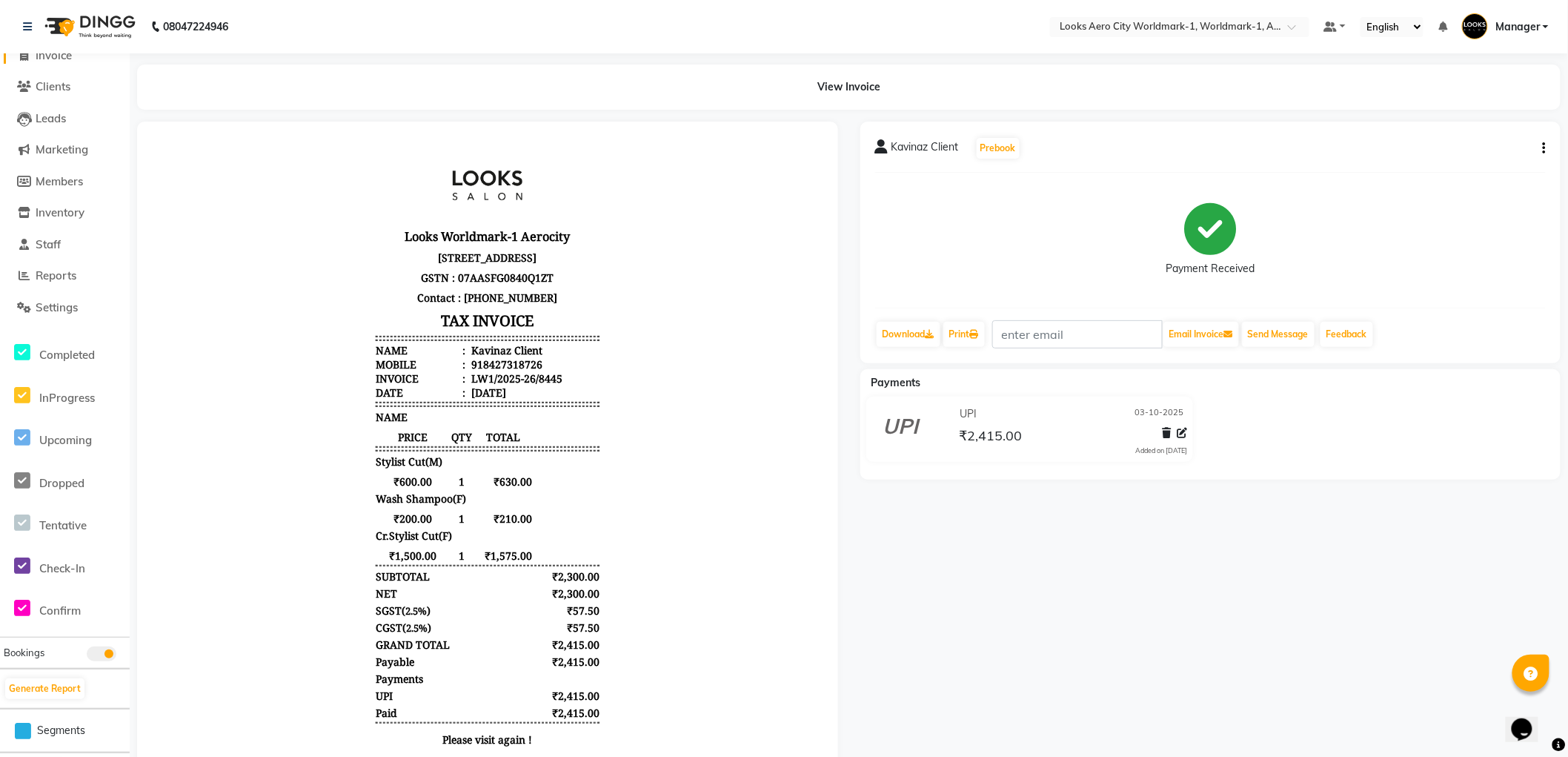
click at [62, 56] on span "Invoice" at bounding box center [53, 55] width 36 height 14
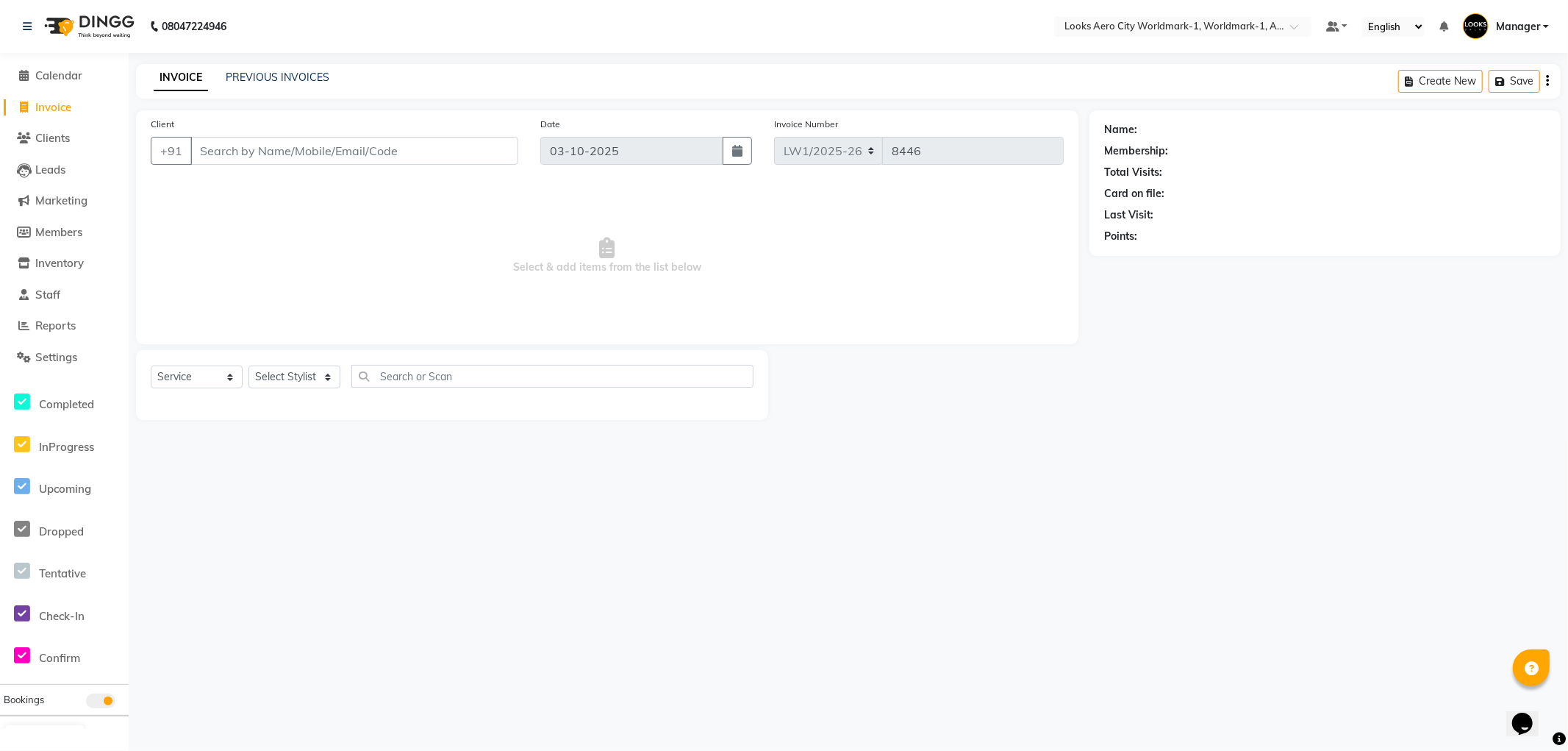
click at [240, 151] on input "Client" at bounding box center [354, 151] width 328 height 28
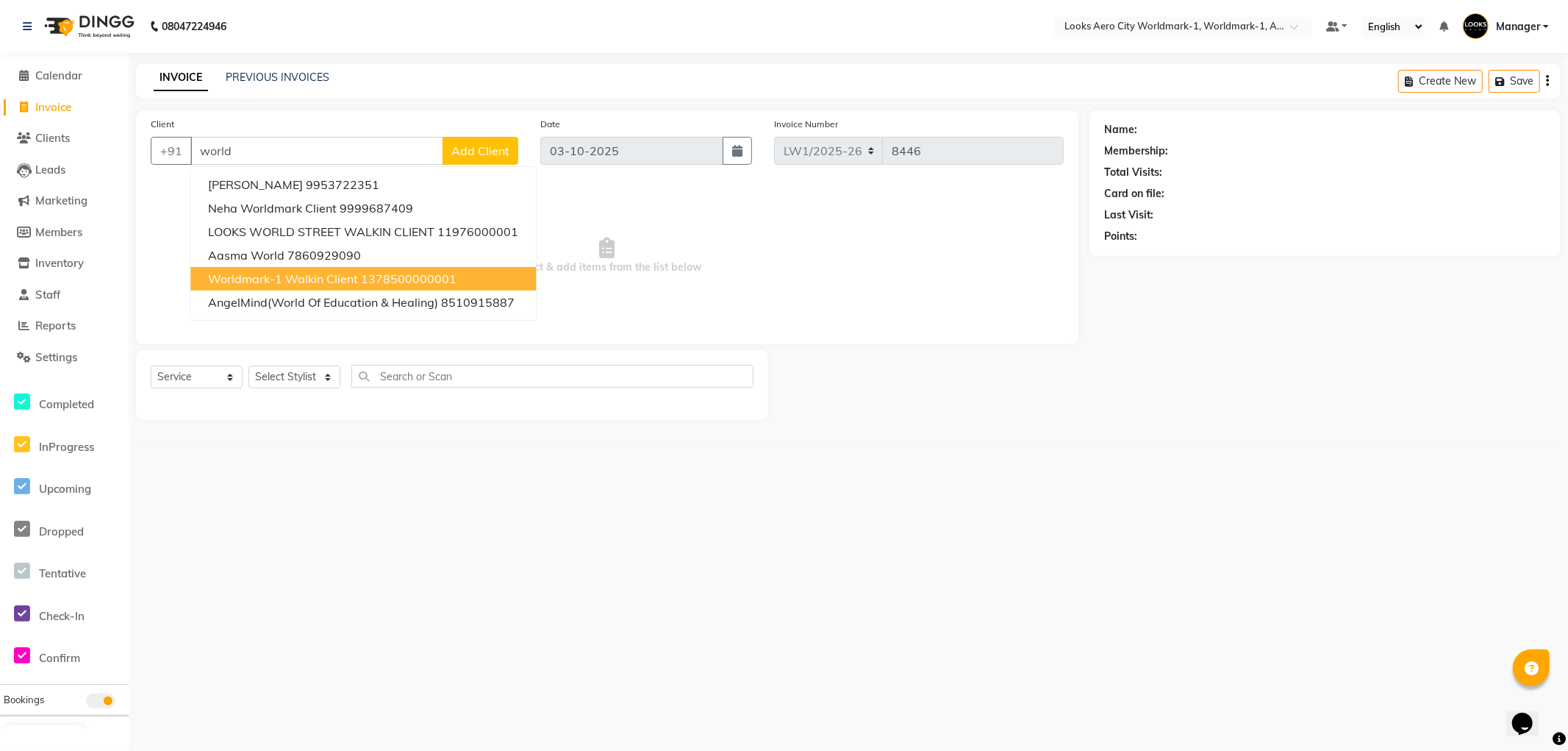
click at [346, 275] on span "Worldmark-1 Walkin Client" at bounding box center [283, 279] width 150 height 15
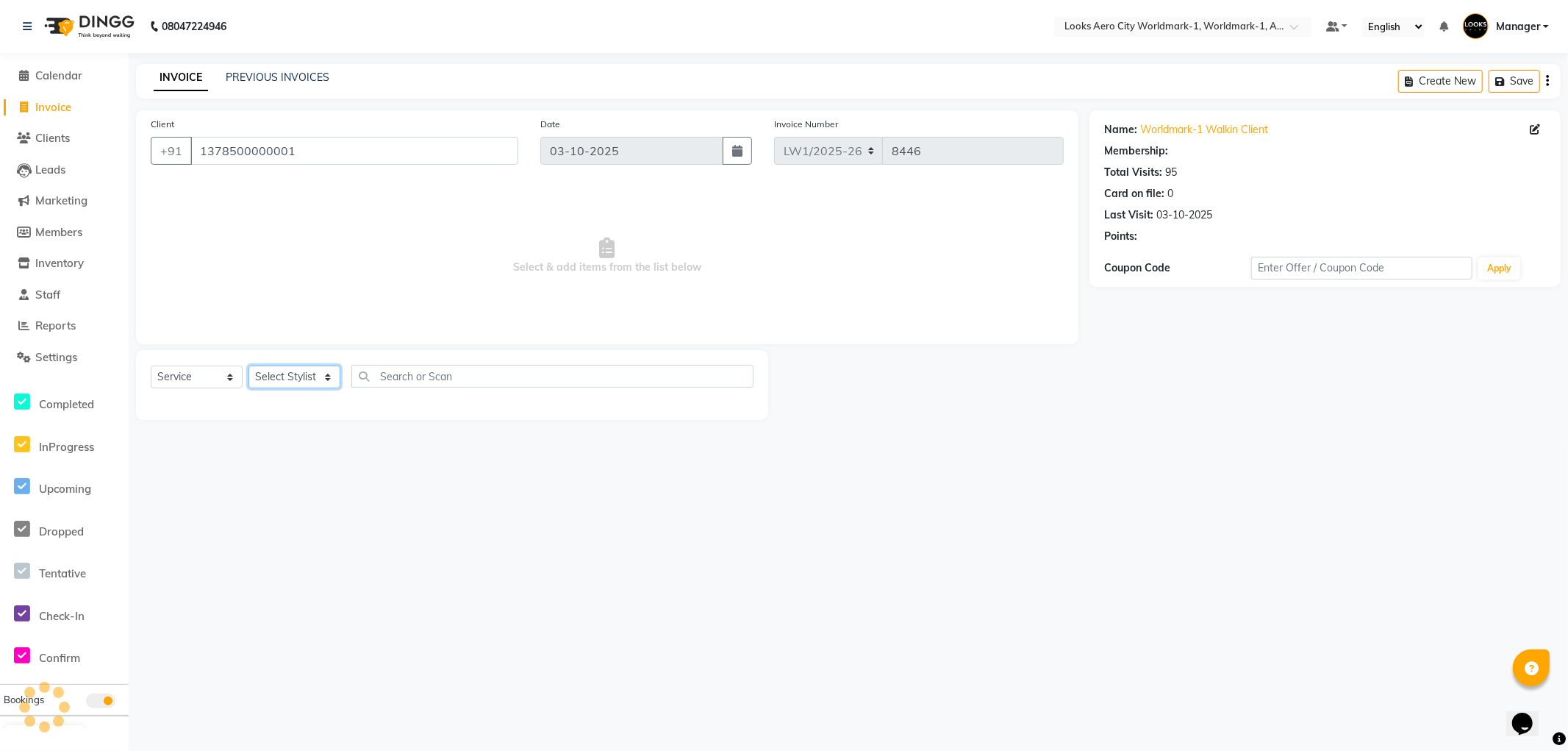
drag, startPoint x: 303, startPoint y: 377, endPoint x: 289, endPoint y: 366, distance: 17.8
click at [303, 377] on select "Select Stylist Abhishek_Nails Amita Chauhan Anil Ashwin Celina Counter_Sales Da…" at bounding box center [295, 377] width 92 height 23
drag, startPoint x: 321, startPoint y: 143, endPoint x: 8, endPoint y: 148, distance: 313.0
click at [3, 141] on app-home "08047224946 Select Location × Looks Aero City Worldmark-1, Worldmark-1, Aerocit…" at bounding box center [784, 220] width 1568 height 442
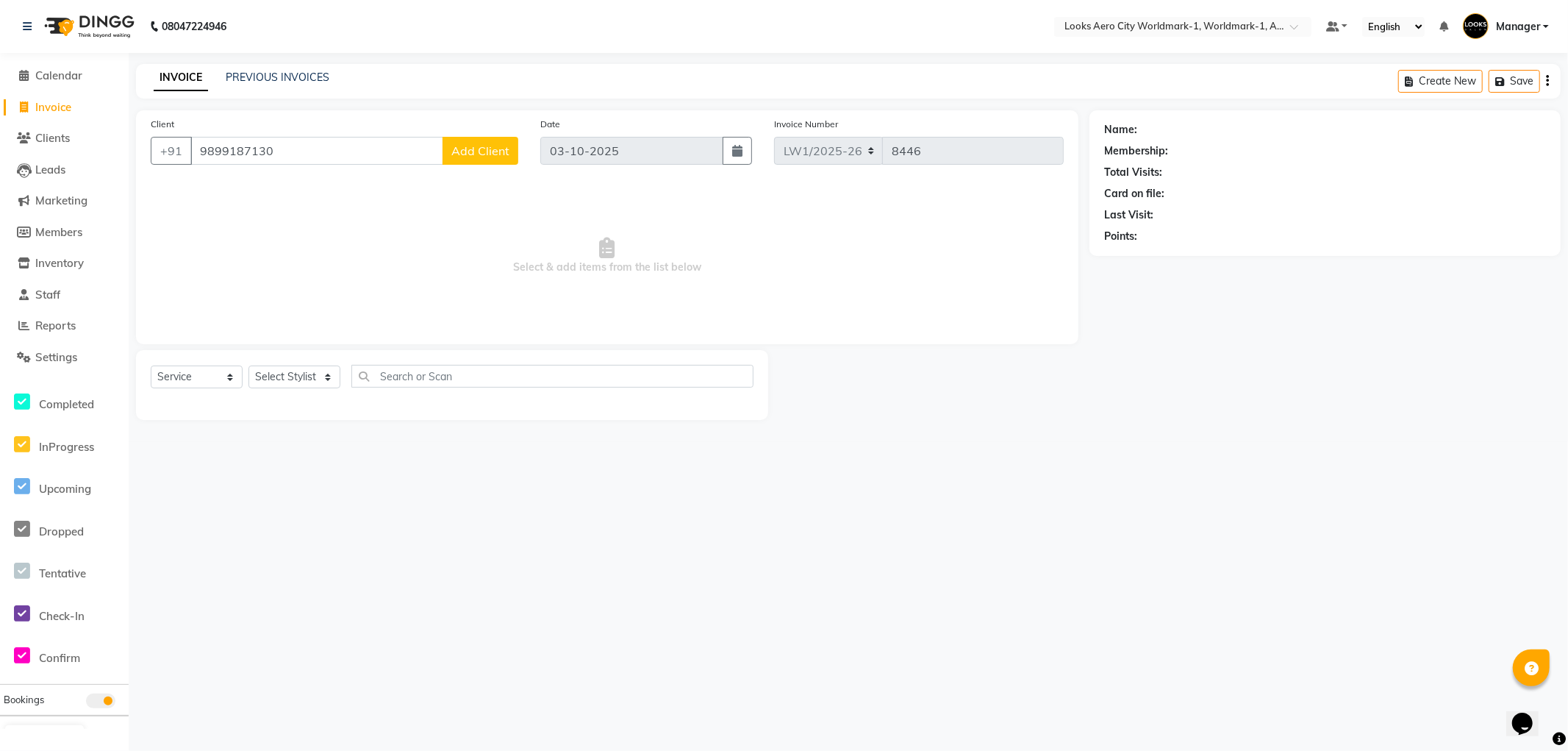
click at [482, 150] on span "Add Client" at bounding box center [481, 150] width 58 height 15
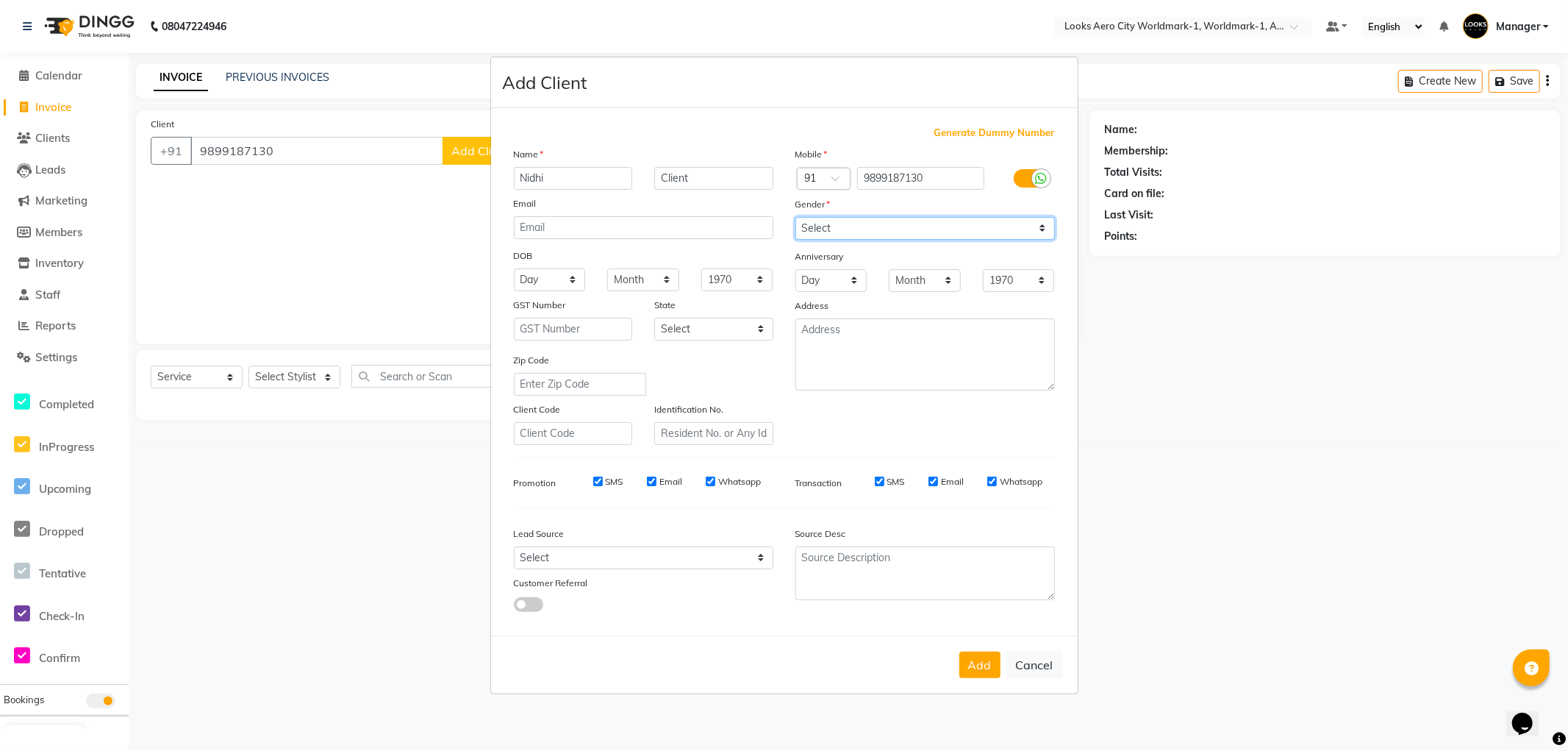
click at [825, 221] on select "Select Male Female Other Prefer Not To Say" at bounding box center [925, 228] width 259 height 23
click at [796, 217] on select "Select Male Female Other Prefer Not To Say" at bounding box center [925, 228] width 259 height 23
click at [729, 331] on select "Select Andaman and Nicobar Islands Andhra Pradesh Arunachal Pradesh Assam Bihar…" at bounding box center [714, 329] width 119 height 23
click at [654, 318] on select "Select Andaman and Nicobar Islands Andhra Pradesh Arunachal Pradesh Assam Bihar…" at bounding box center [714, 329] width 119 height 23
click at [979, 667] on button "Add" at bounding box center [980, 664] width 41 height 27
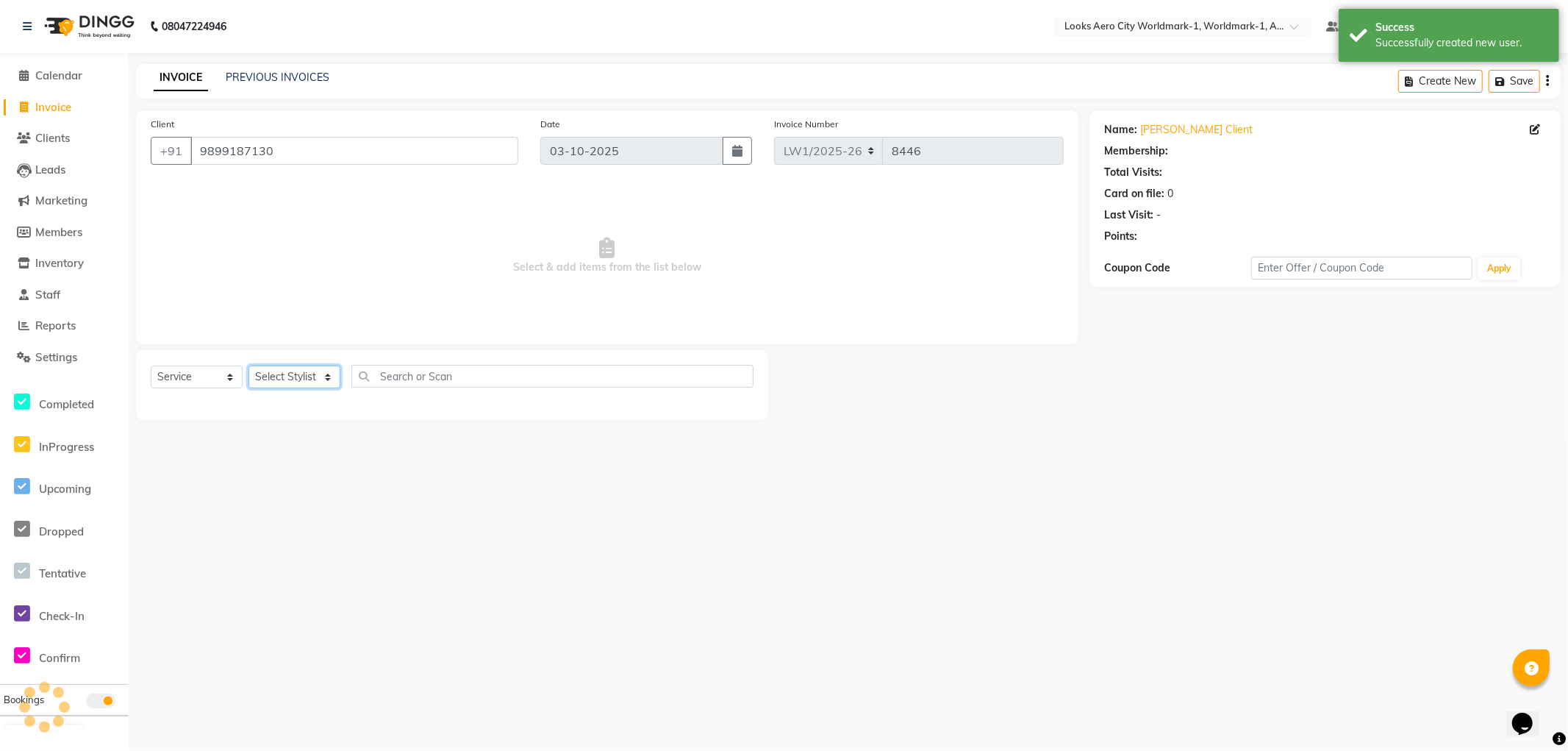
click at [302, 380] on select "Select Stylist Abhishek_Nails Amita Chauhan Anil Ashwin Celina Counter_Sales Da…" at bounding box center [295, 377] width 92 height 23
click at [249, 366] on select "Select Stylist Abhishek_Nails Amita Chauhan Anil Ashwin Celina Counter_Sales Da…" at bounding box center [295, 377] width 92 height 23
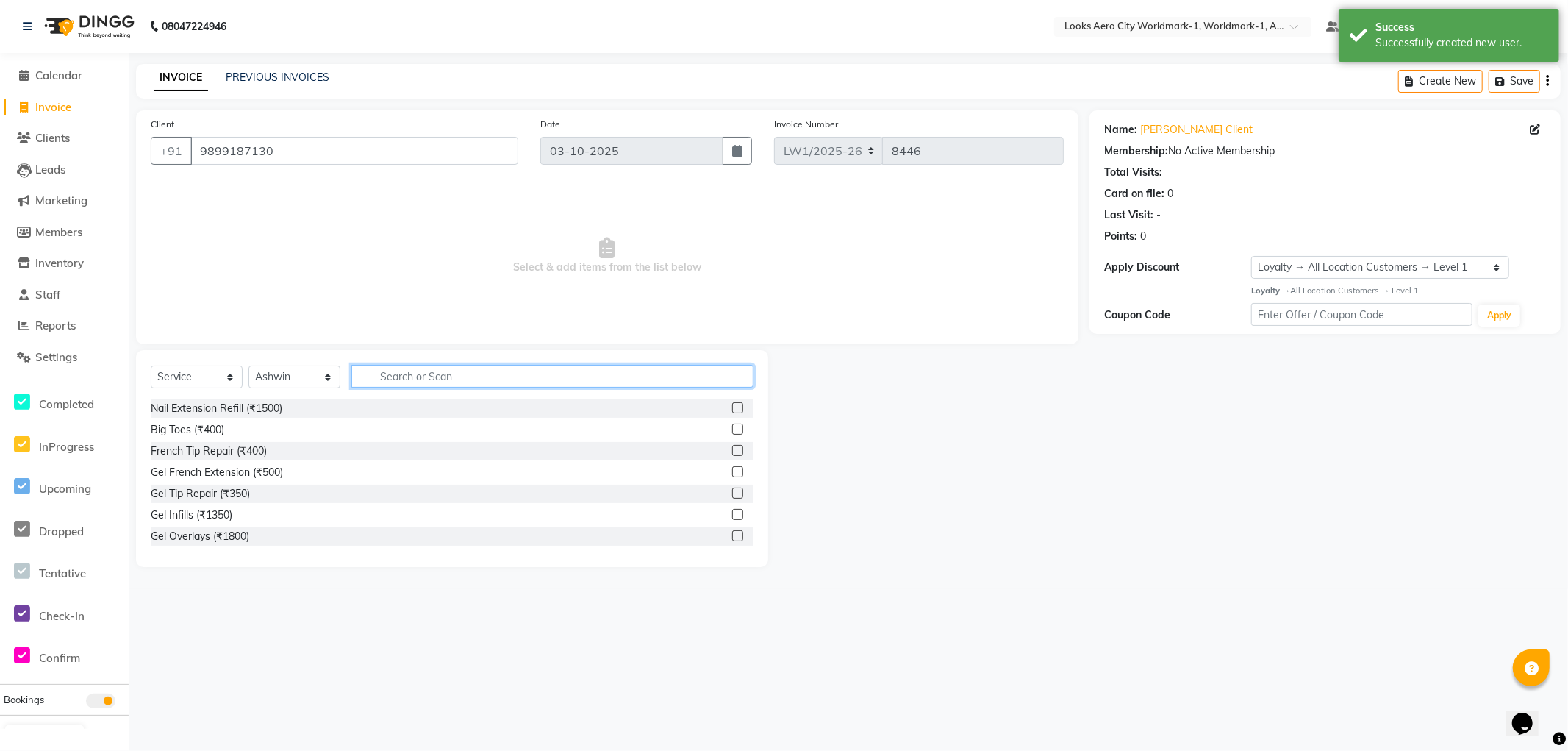
click at [431, 380] on input "text" at bounding box center [553, 377] width 403 height 23
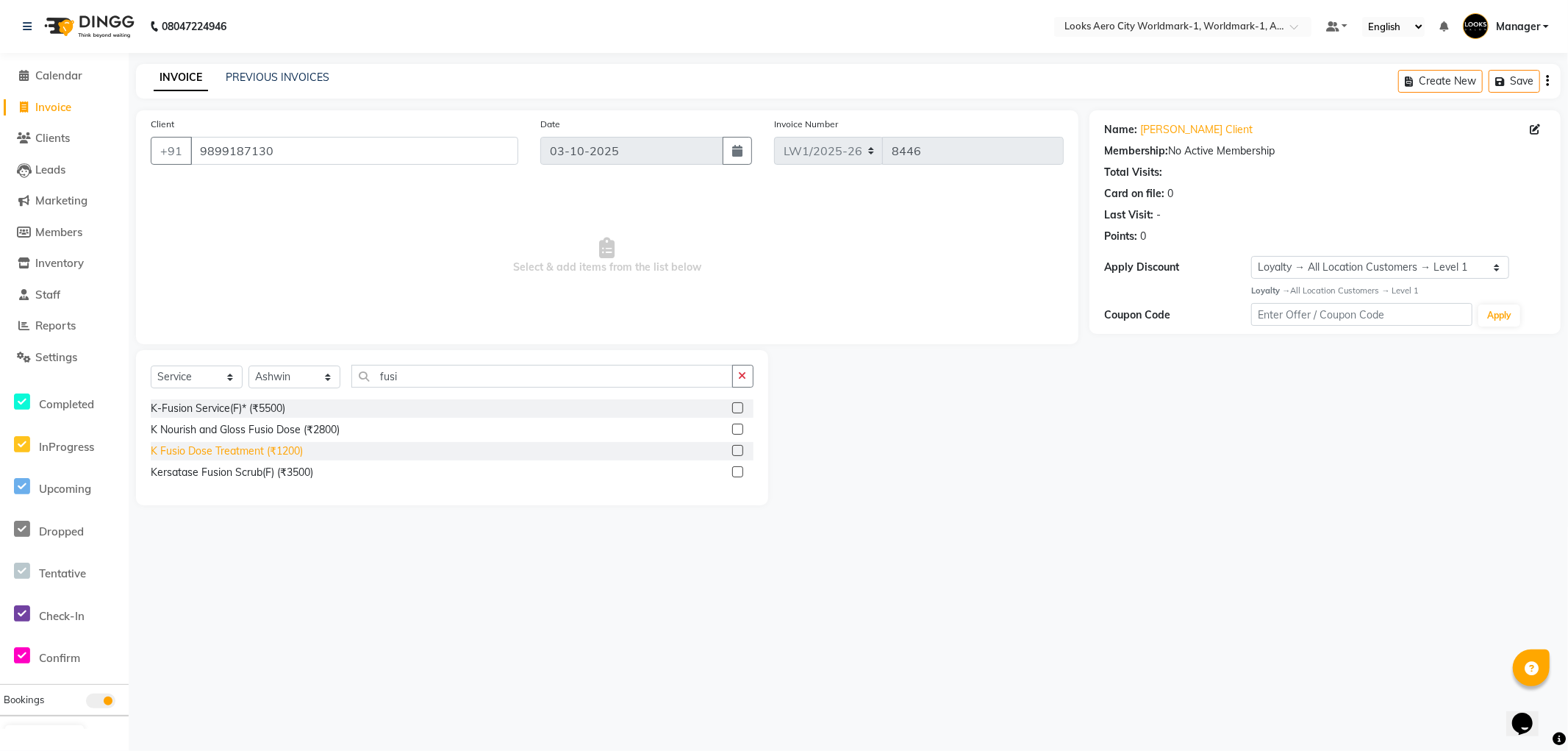
click at [282, 447] on div "K Fusio Dose Treatment (₹1200)" at bounding box center [227, 451] width 152 height 15
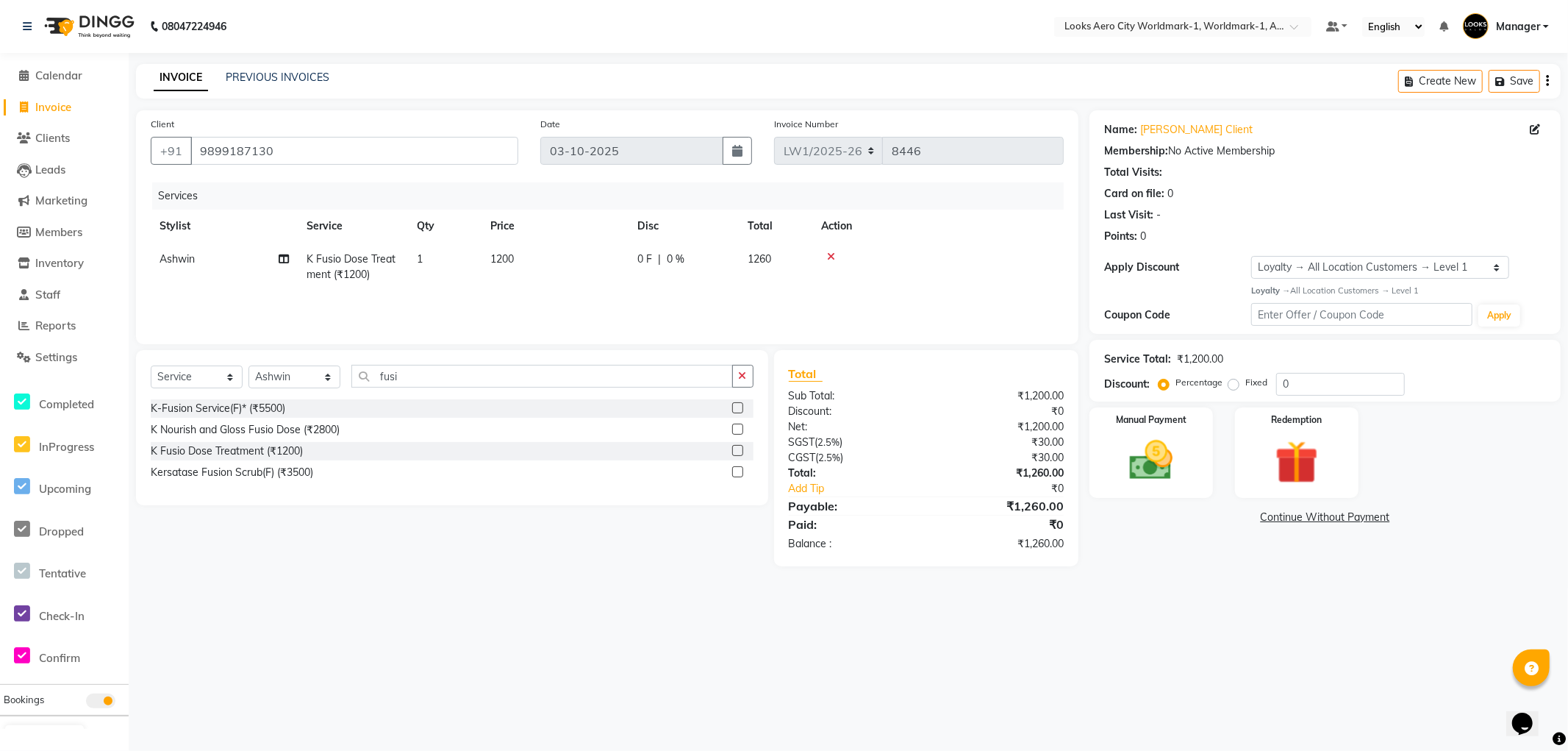
click at [543, 256] on td "1200" at bounding box center [555, 266] width 147 height 48
drag, startPoint x: 613, startPoint y: 263, endPoint x: 572, endPoint y: 262, distance: 41.0
click at [495, 251] on tr "Abhishek_Nails Amita Chauhan Anil Ashwin Celina Counter_Sales Dawa_Mgr Gaurav_P…" at bounding box center [607, 274] width 913 height 63
click at [1203, 648] on div "08047224946 Select Location × Looks Aero City Worldmark-1, Worldmark-1, Aerocit…" at bounding box center [784, 375] width 1568 height 751
drag, startPoint x: 530, startPoint y: 252, endPoint x: 642, endPoint y: 299, distance: 121.5
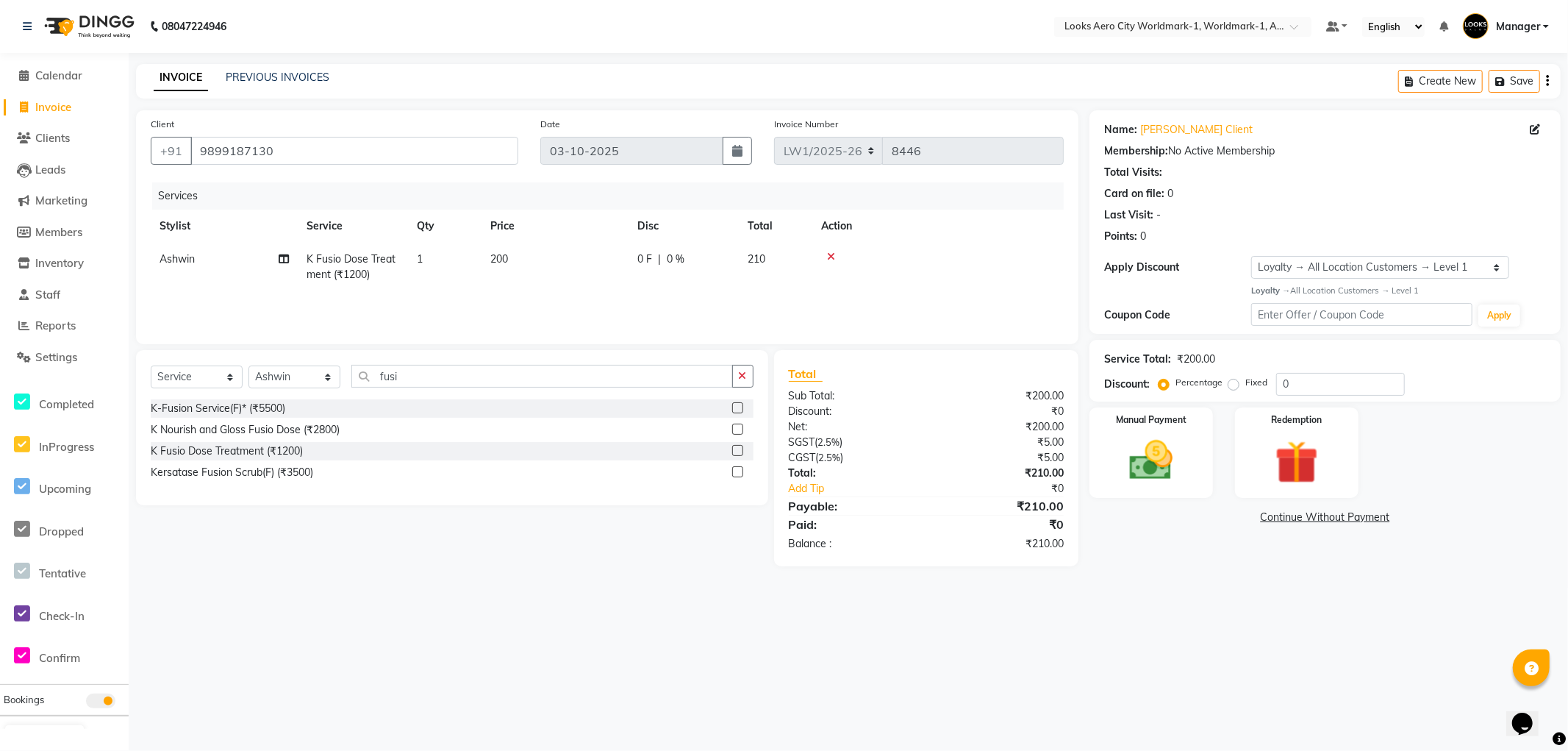
click at [538, 255] on td "200" at bounding box center [555, 266] width 147 height 48
drag, startPoint x: 627, startPoint y: 263, endPoint x: 473, endPoint y: 259, distance: 154.1
click at [473, 259] on tr "Abhishek_Nails Amita Chauhan Anil Ashwin Celina Counter_Sales Dawa_Mgr Gaurav_P…" at bounding box center [607, 274] width 913 height 63
click at [1237, 569] on main "INVOICE PREVIOUS INVOICES Create New Save Client +91 9899187130 Date 03-10-2025…" at bounding box center [848, 326] width 1439 height 524
click at [1194, 493] on div "Manual Payment" at bounding box center [1151, 452] width 128 height 94
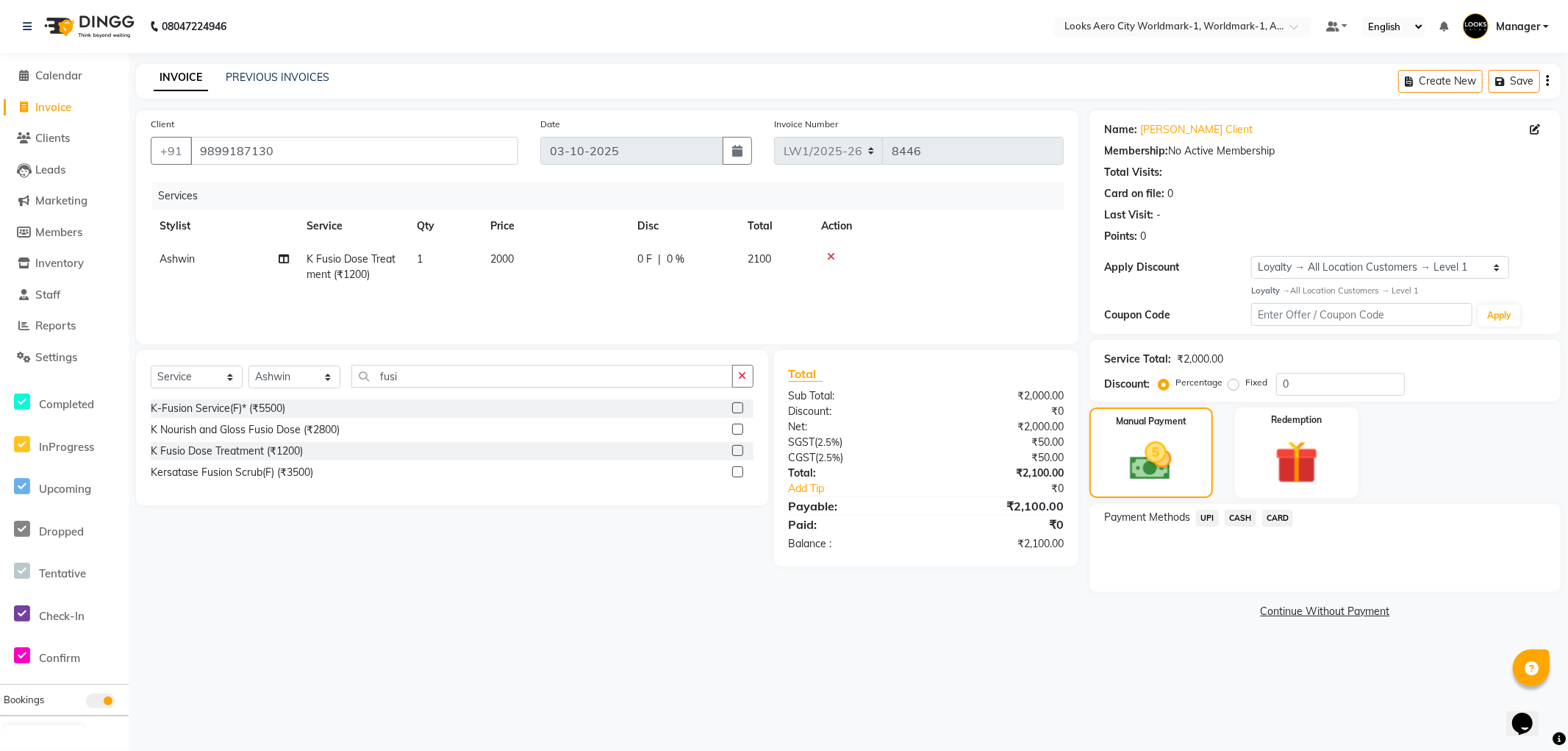
click at [1209, 517] on span "UPI" at bounding box center [1208, 518] width 23 height 17
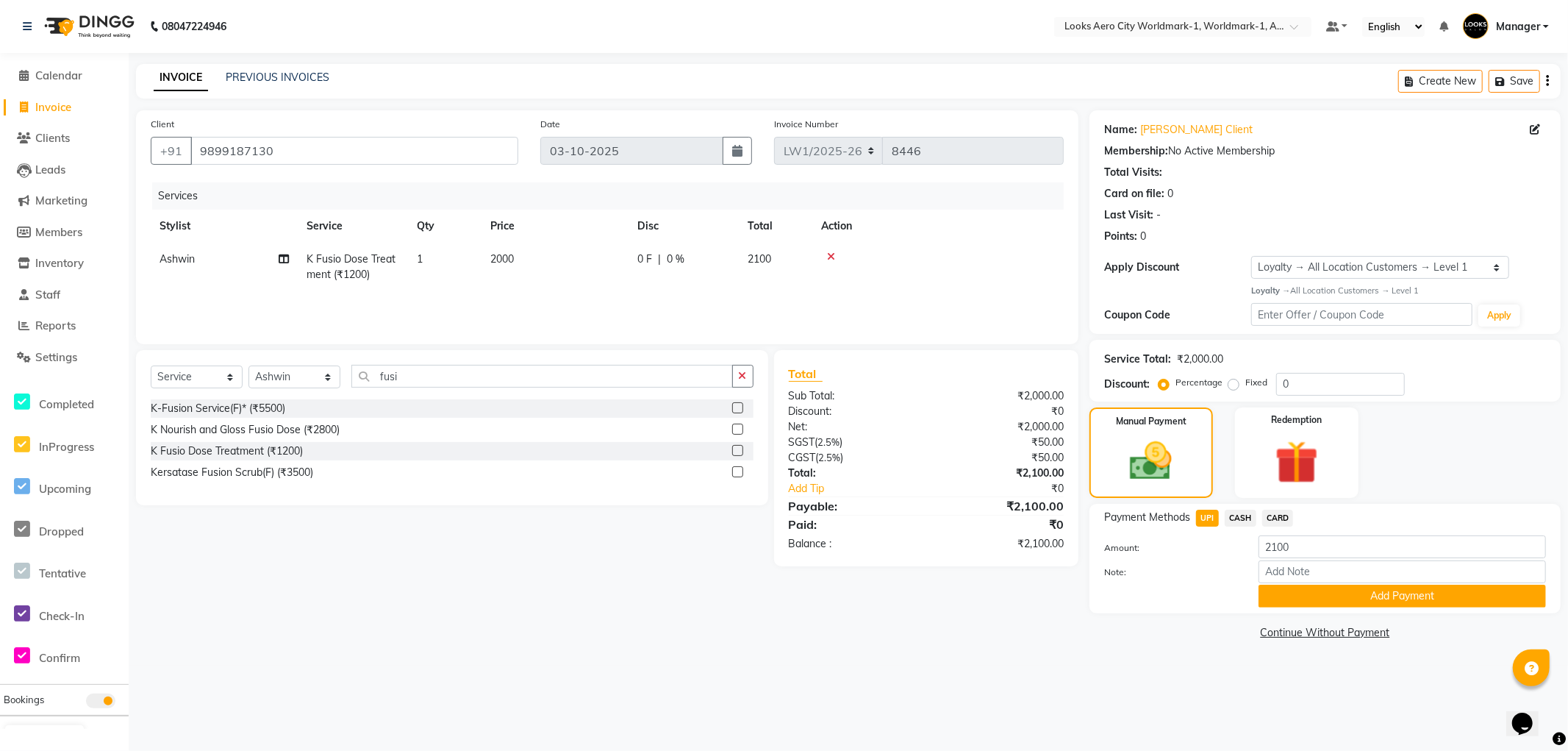
click at [1276, 518] on span "CARD" at bounding box center [1278, 518] width 31 height 17
click at [1292, 587] on button "Add Payment" at bounding box center [1403, 596] width 288 height 23
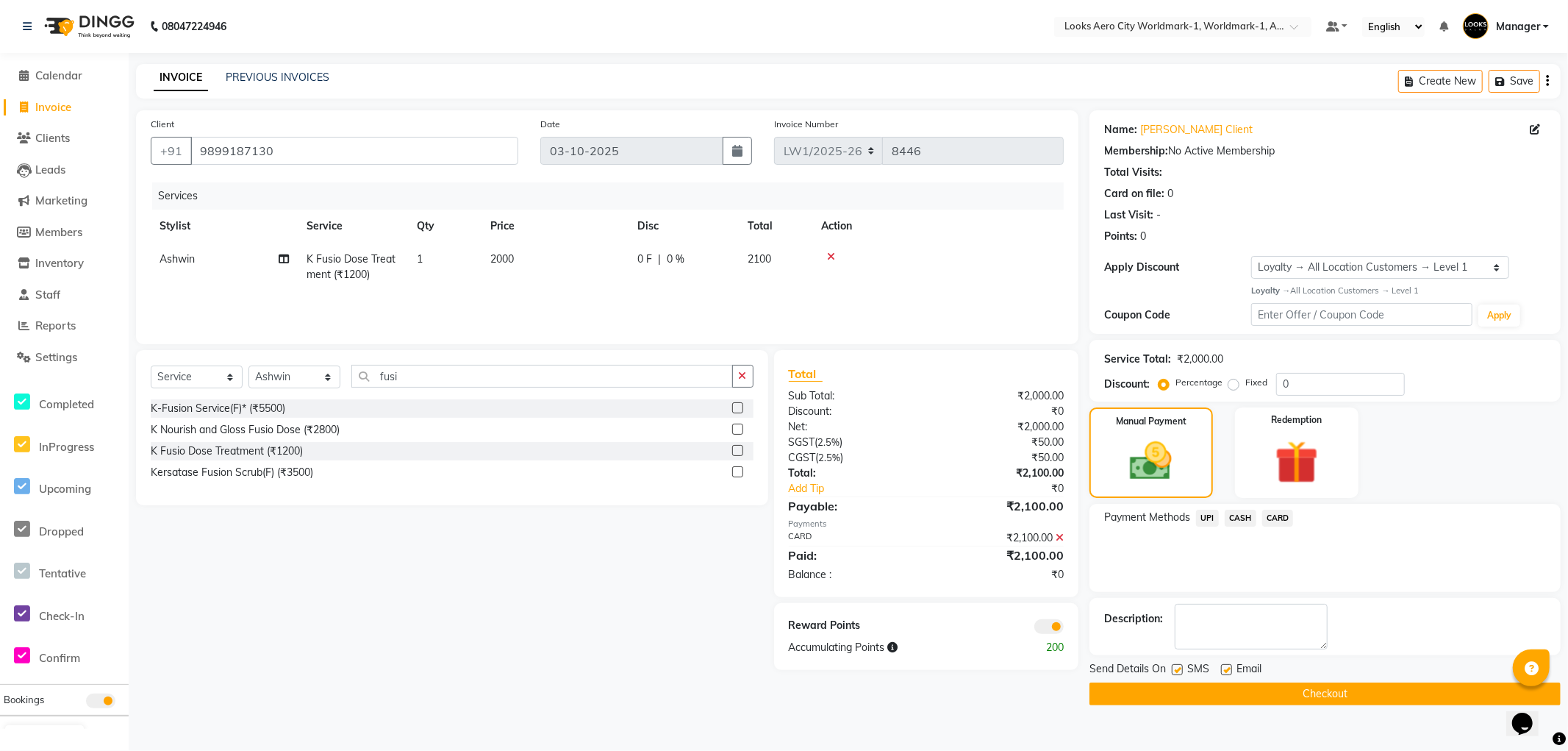
click at [1131, 687] on button "Checkout" at bounding box center [1325, 694] width 471 height 23
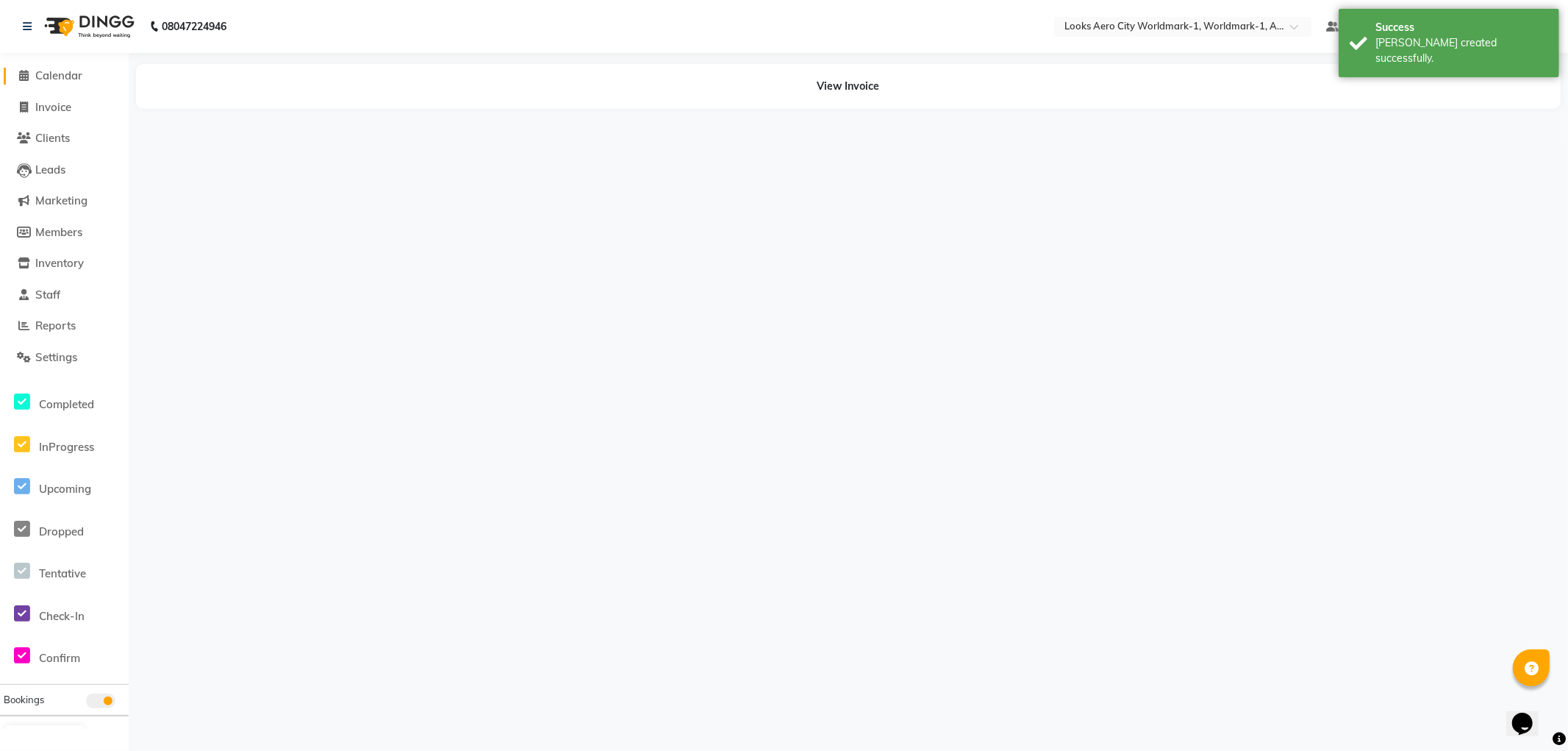
click at [54, 75] on span "Calendar" at bounding box center [58, 75] width 47 height 14
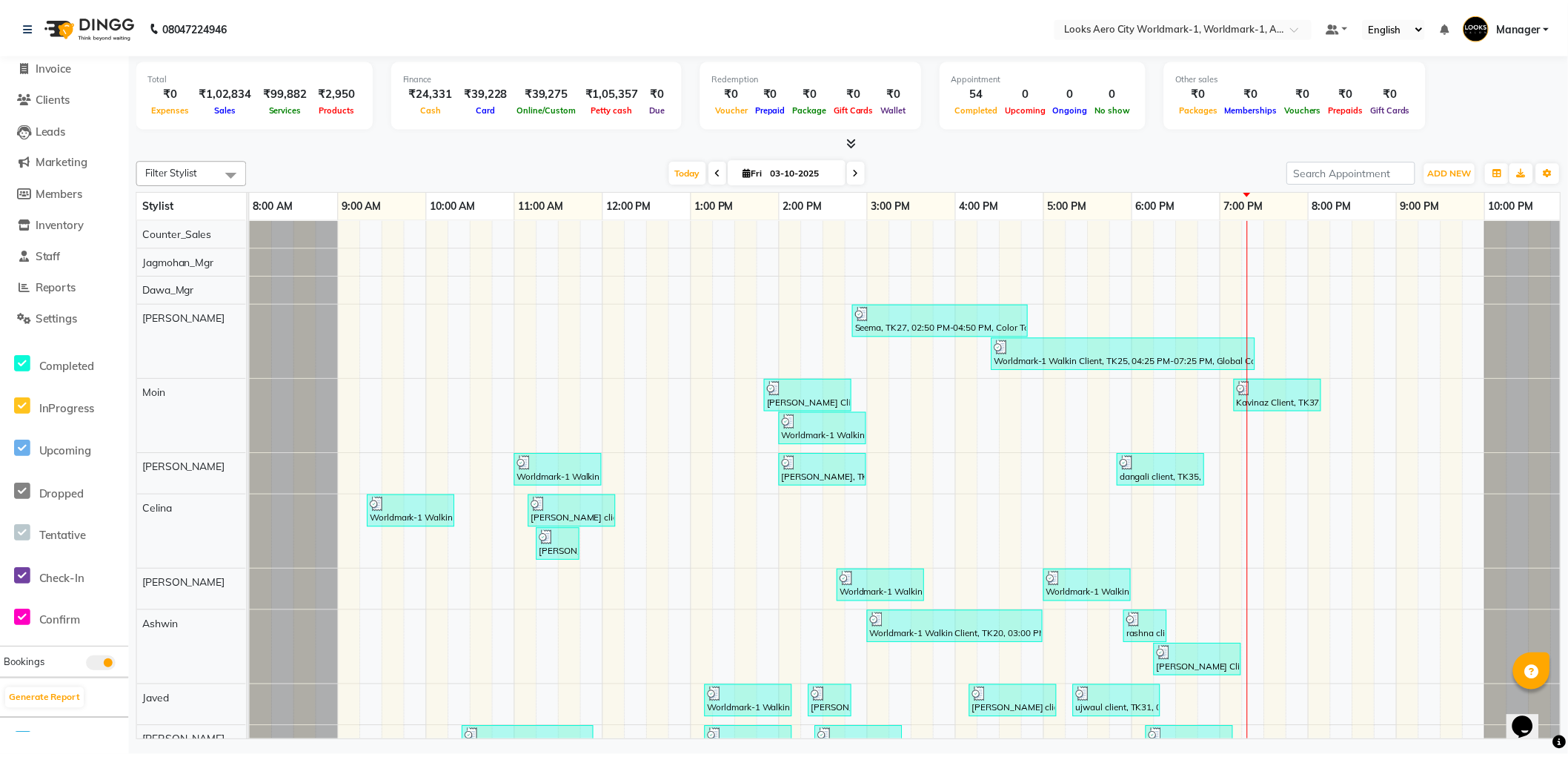
scroll to position [83, 0]
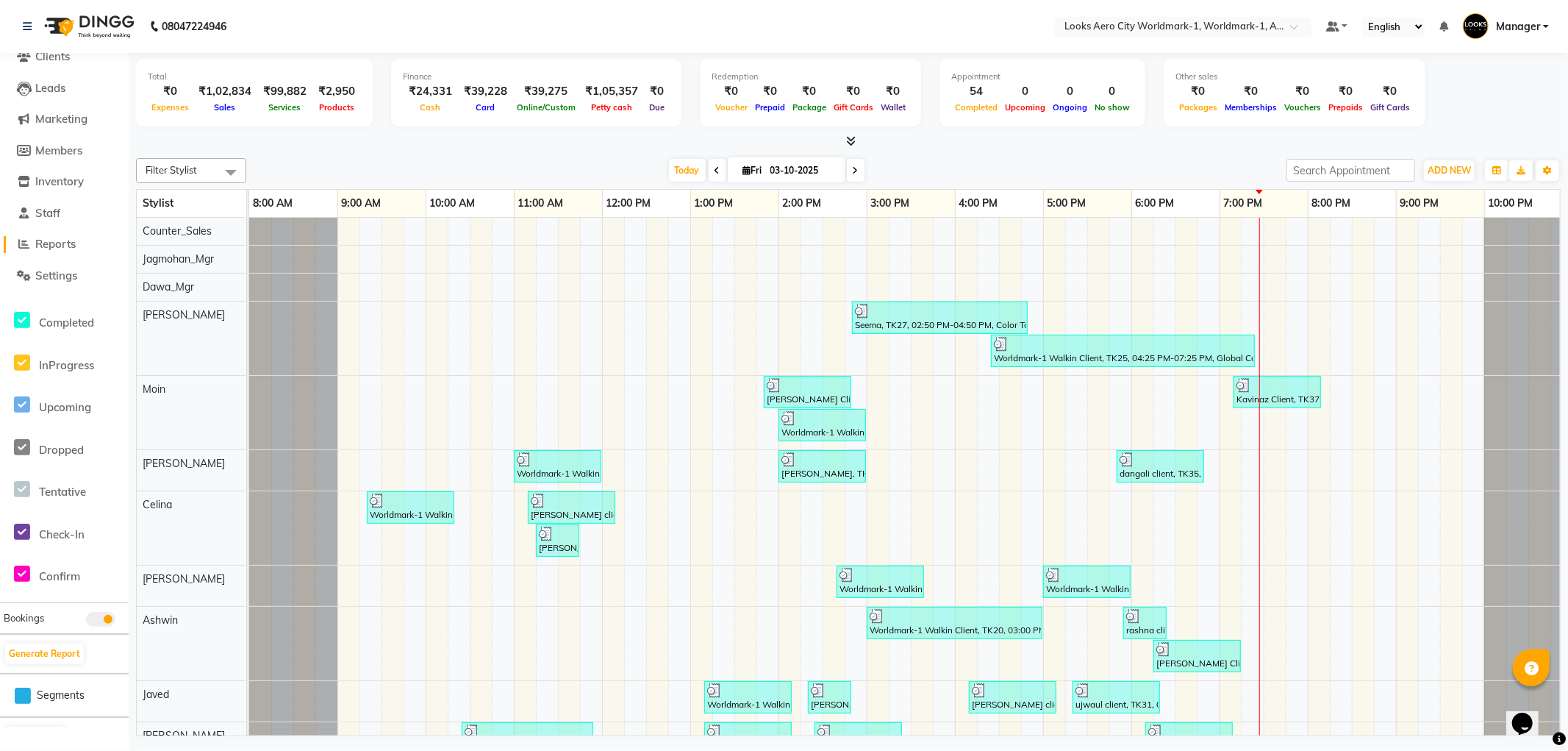
click at [60, 246] on span "Reports" at bounding box center [55, 243] width 41 height 14
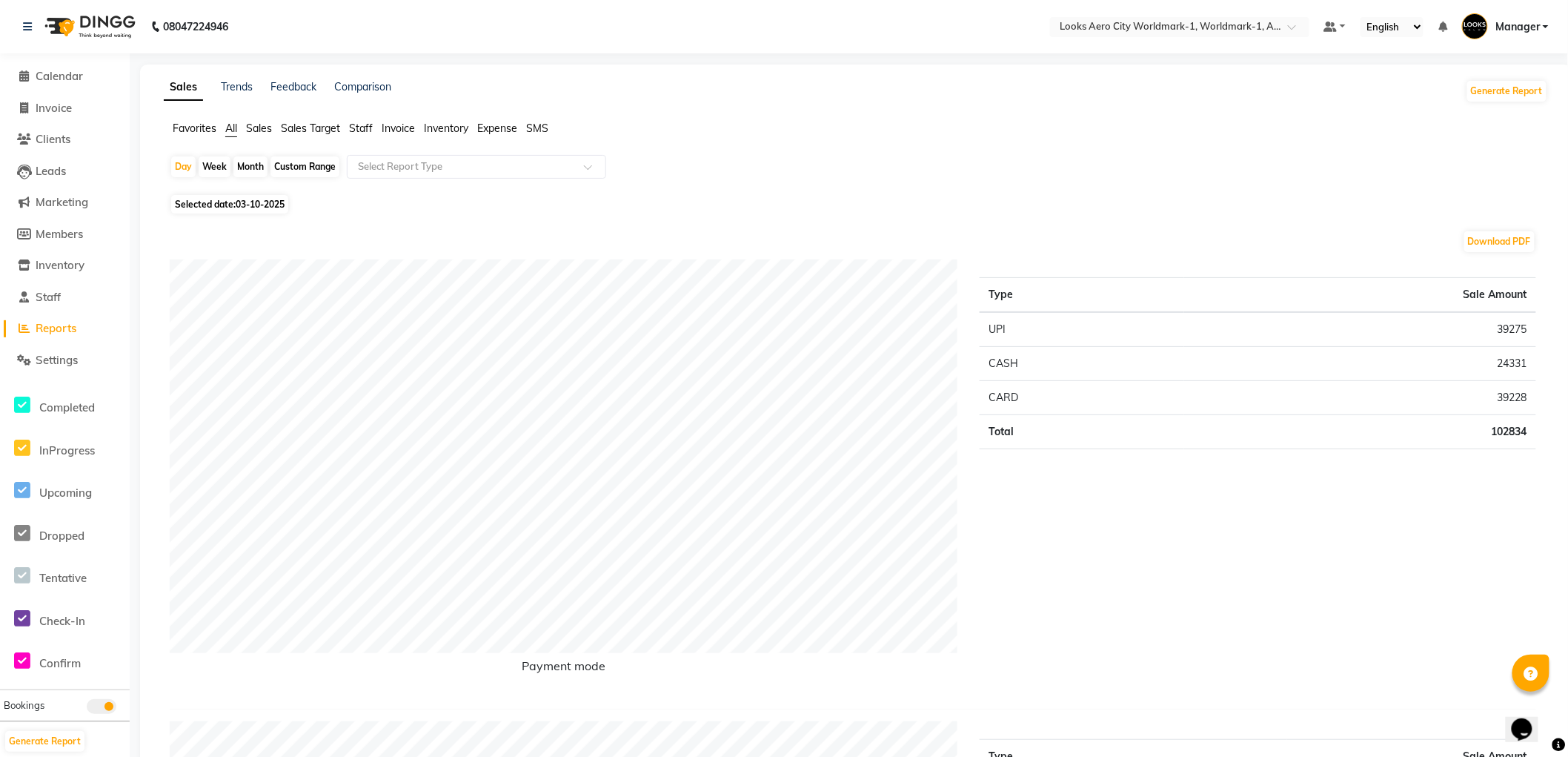
click at [363, 124] on span "Staff" at bounding box center [361, 128] width 24 height 13
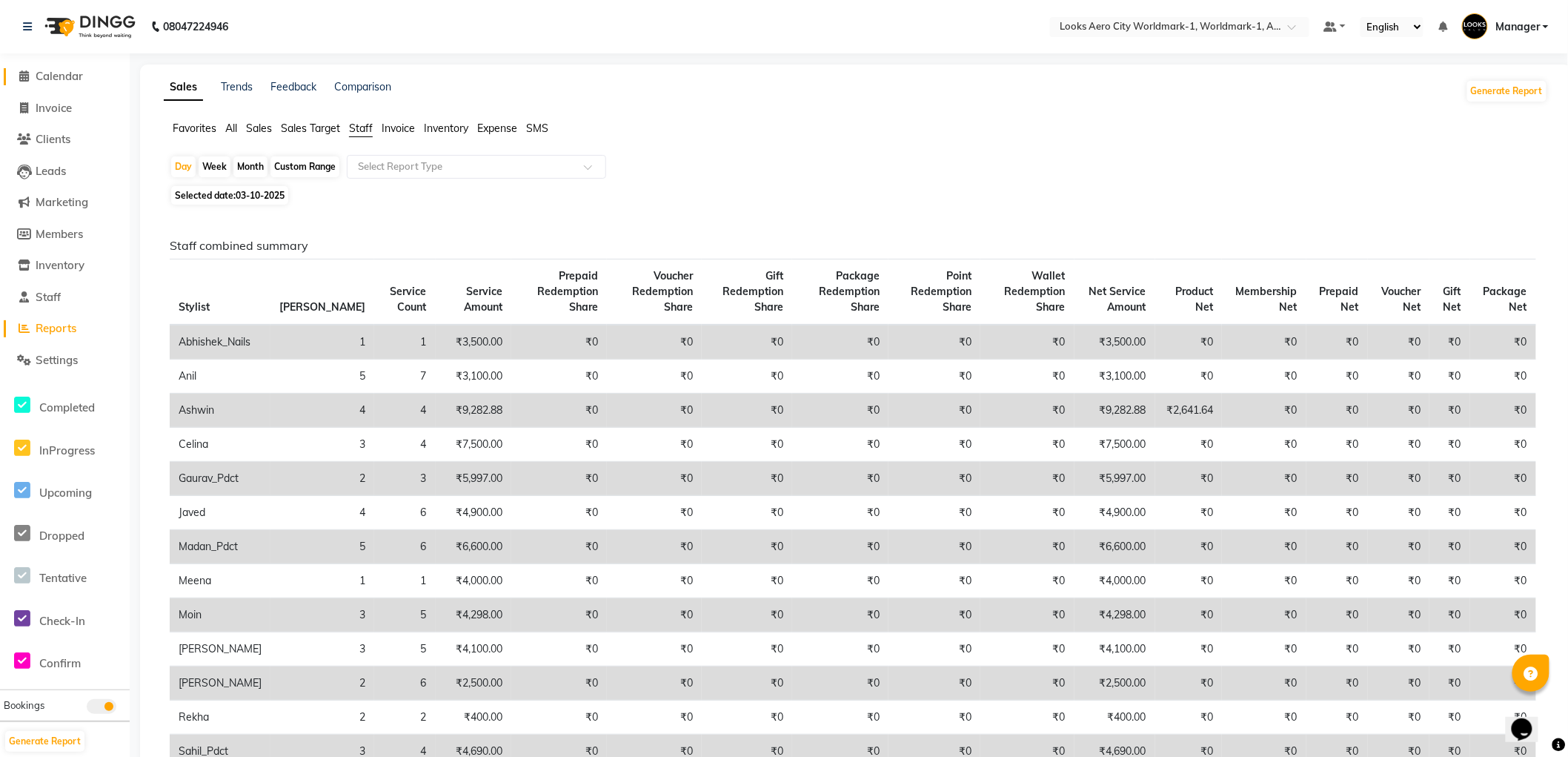
click at [59, 71] on span "Calendar" at bounding box center [59, 76] width 47 height 14
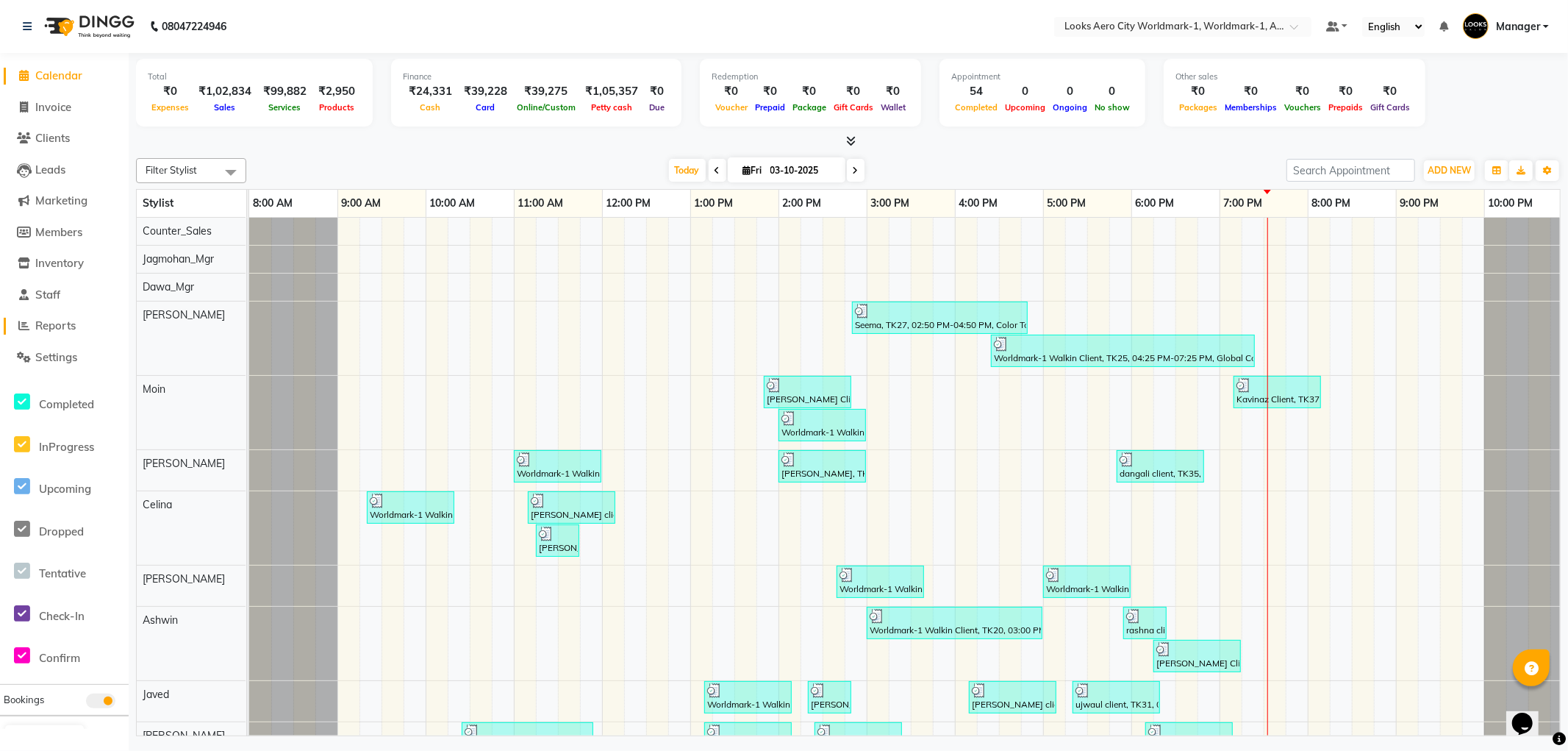
click at [60, 322] on span "Reports" at bounding box center [55, 325] width 41 height 14
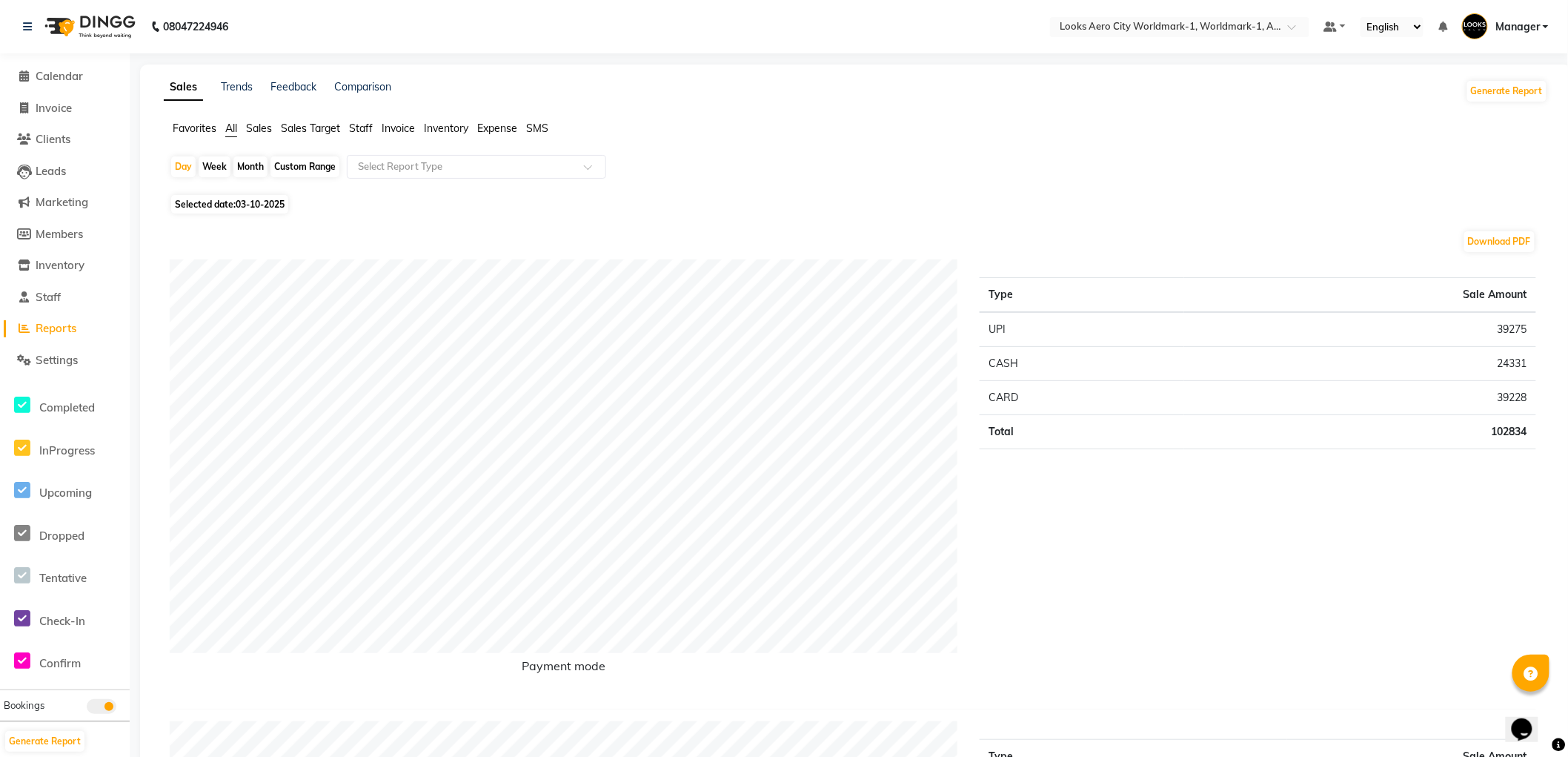
click at [361, 124] on span "Staff" at bounding box center [361, 128] width 24 height 13
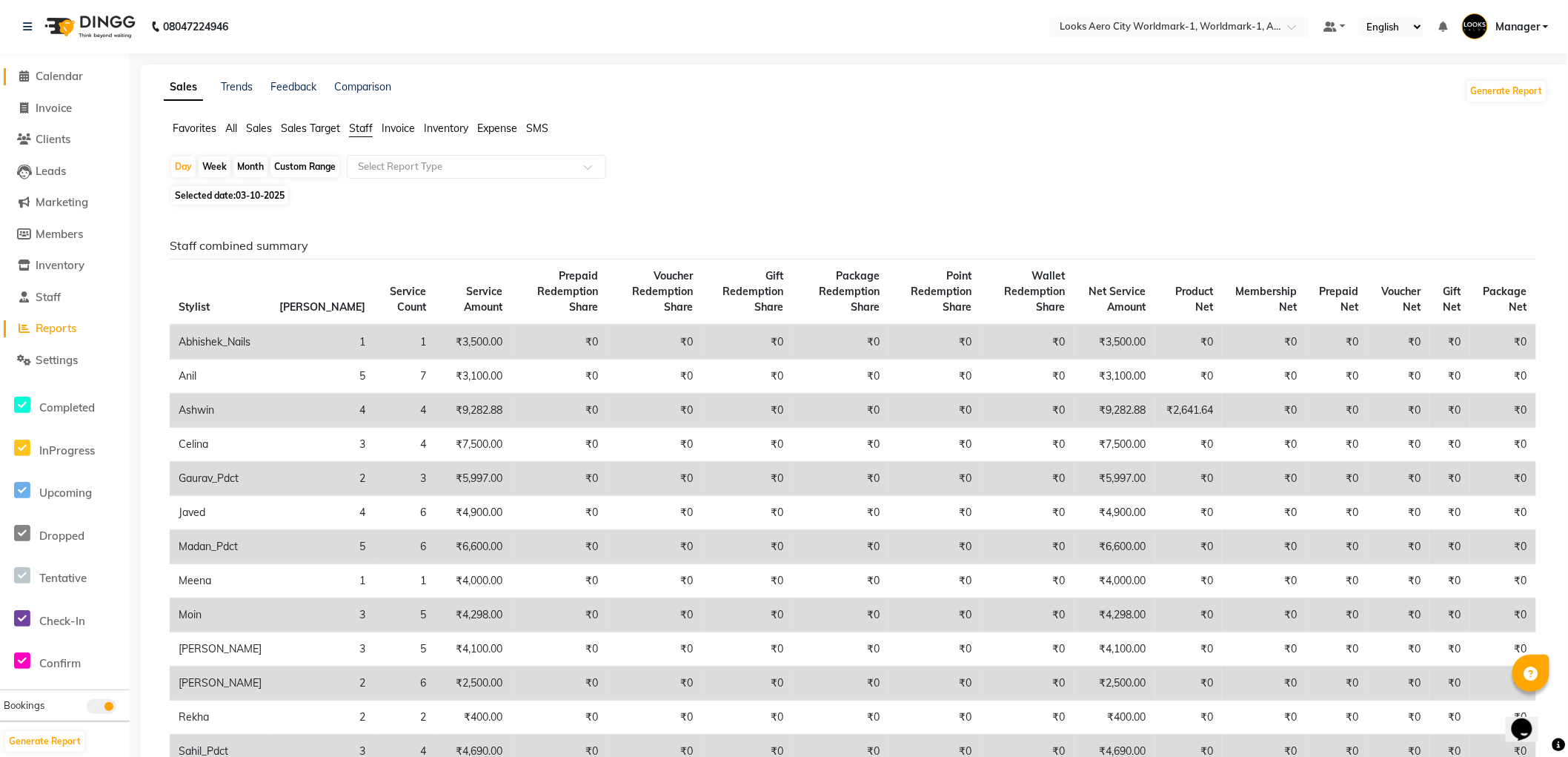
click at [72, 78] on span "Calendar" at bounding box center [59, 76] width 47 height 14
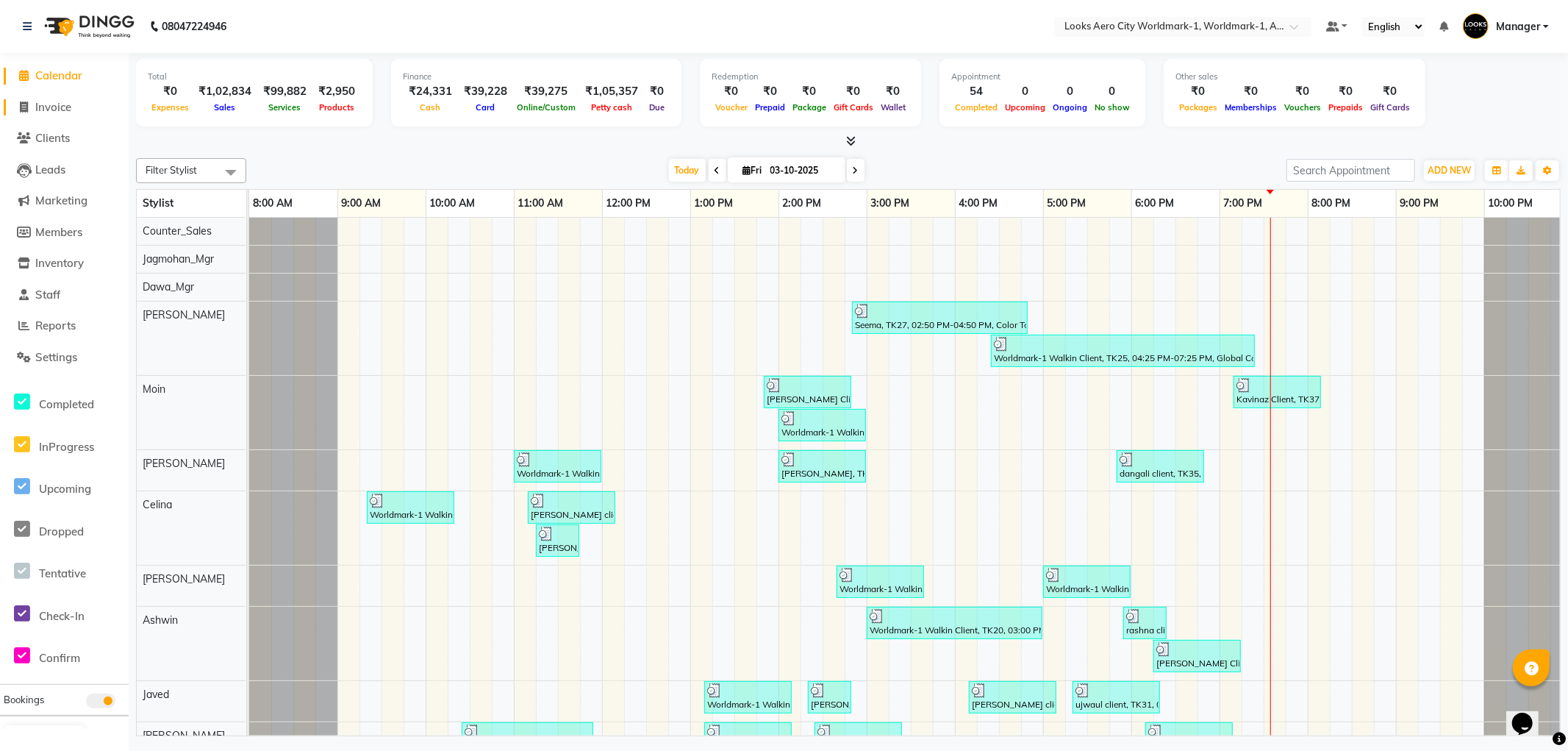
click at [25, 104] on icon at bounding box center [24, 107] width 8 height 11
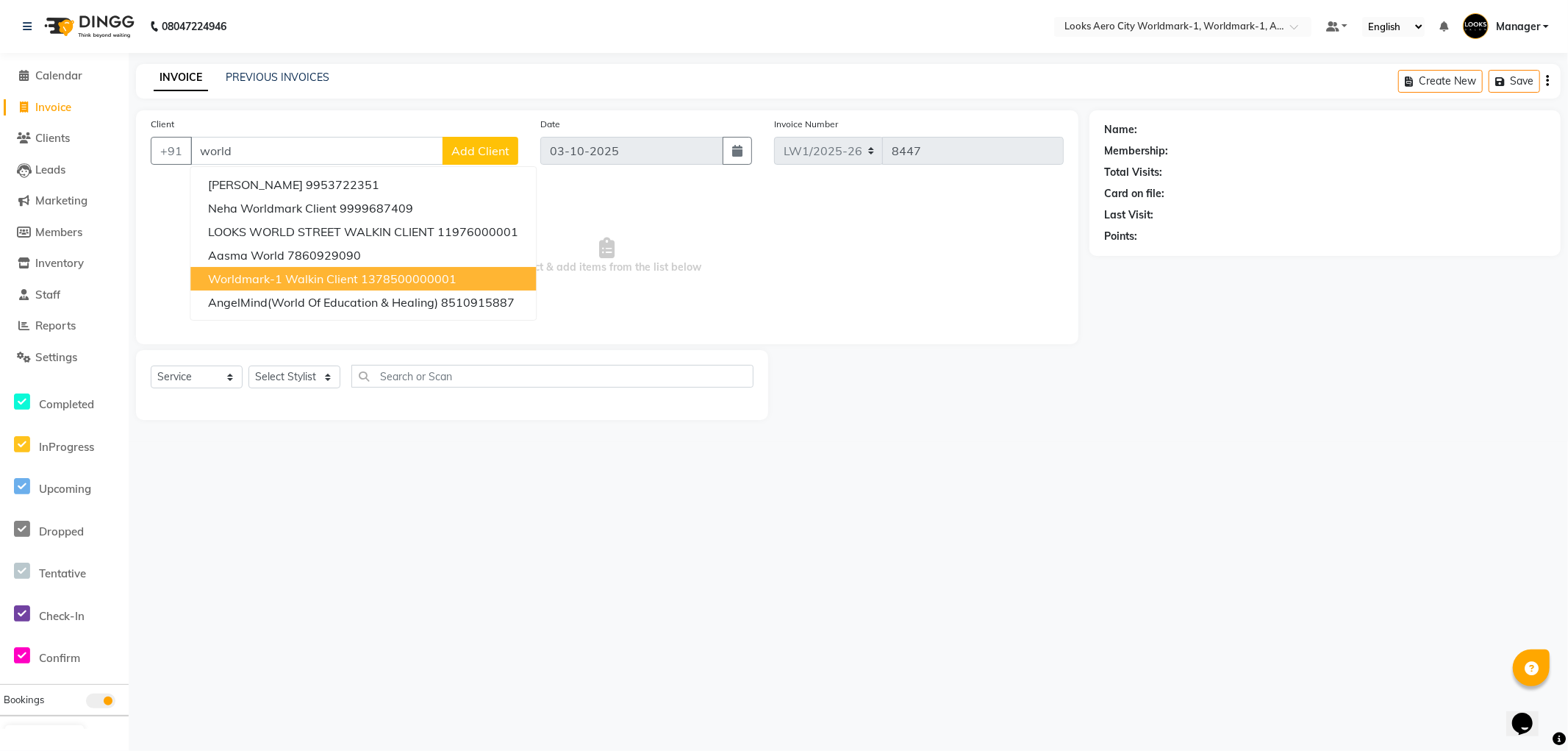
click at [285, 276] on span "Worldmark-1 Walkin Client" at bounding box center [283, 279] width 150 height 15
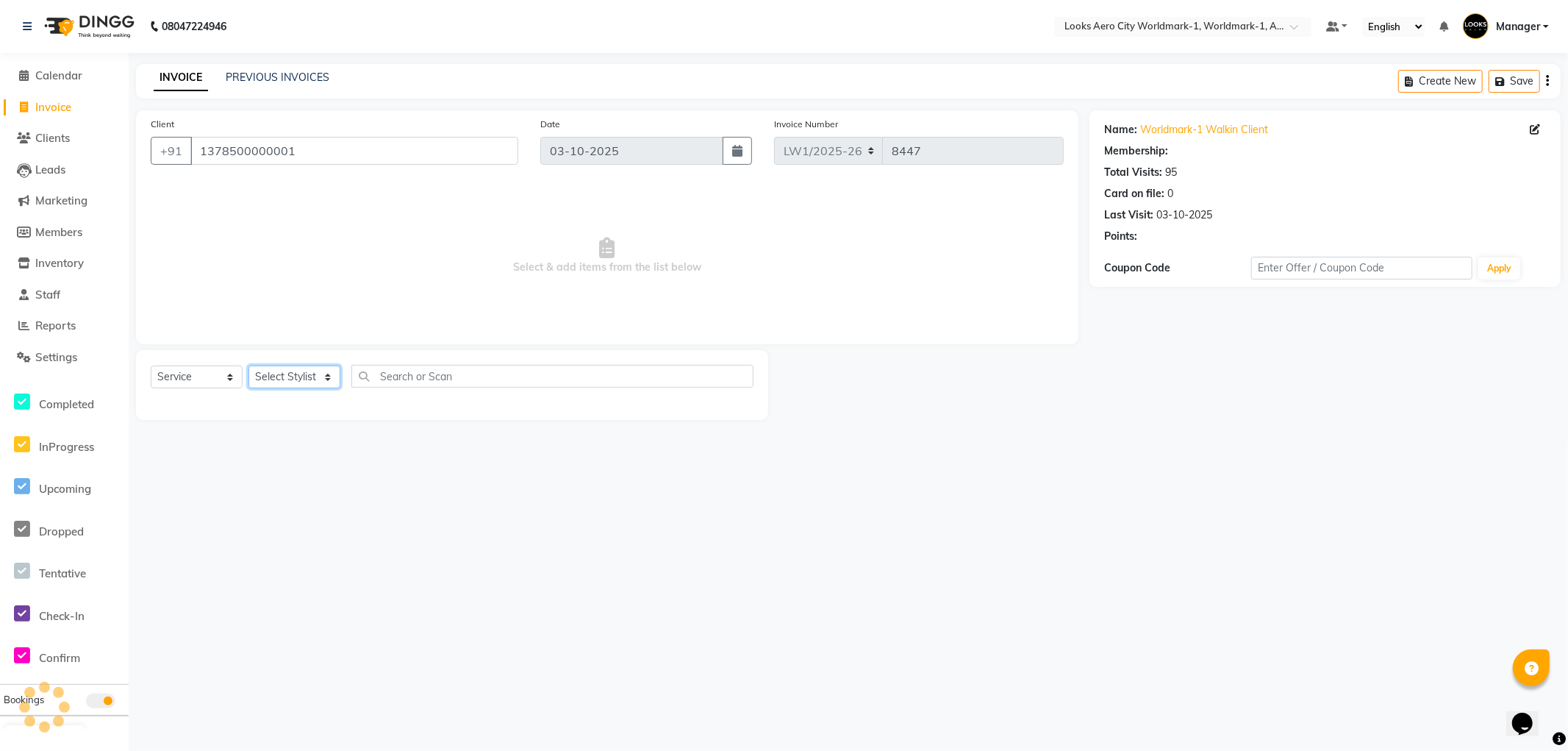
click at [273, 377] on select "Select Stylist Abhishek_Nails Amita Chauhan Anil Ashwin Celina Counter_Sales Da…" at bounding box center [295, 377] width 92 height 23
click at [249, 366] on select "Select Stylist Abhishek_Nails Amita Chauhan Anil Ashwin Celina Counter_Sales Da…" at bounding box center [295, 377] width 92 height 23
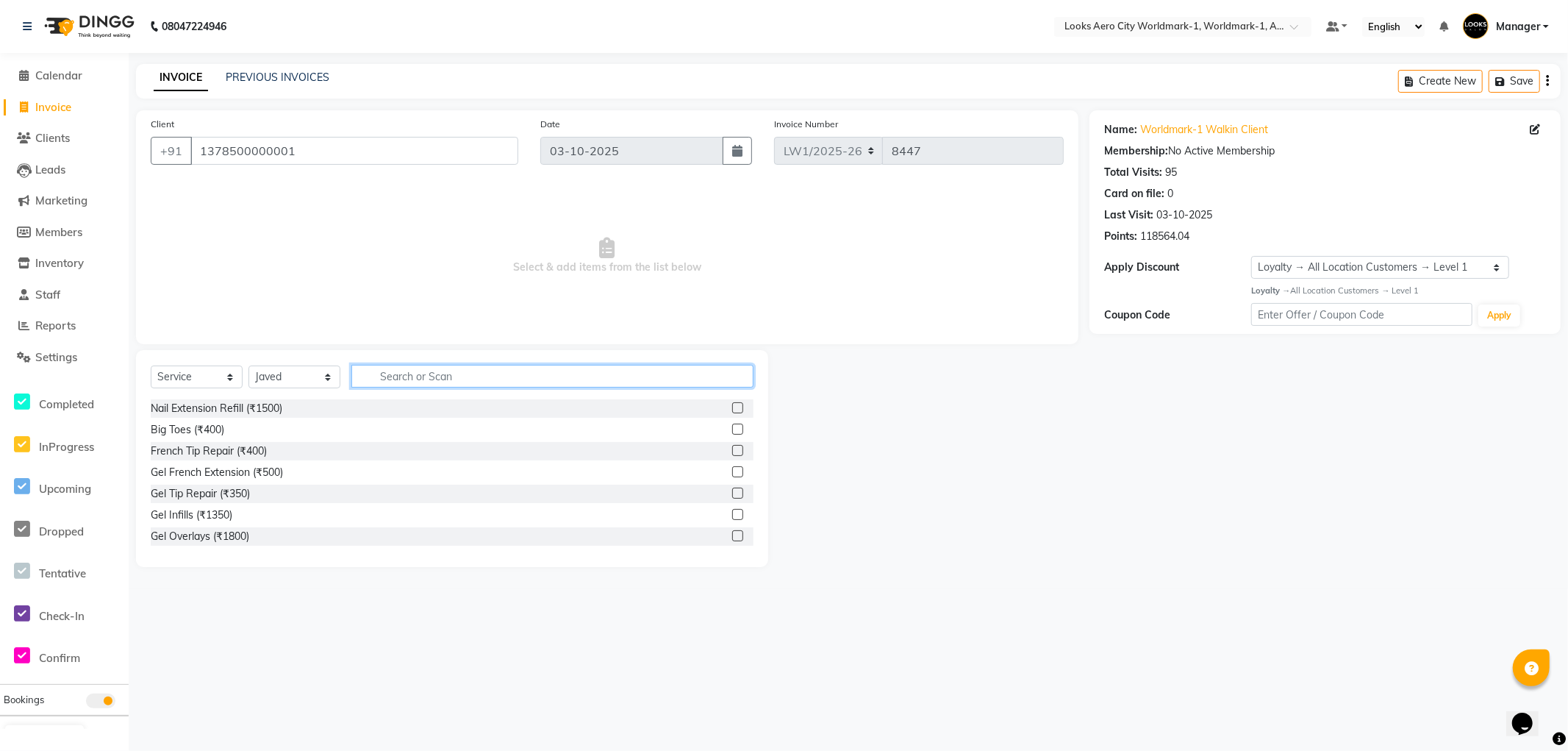
click at [402, 368] on input "text" at bounding box center [553, 377] width 403 height 23
drag, startPoint x: 728, startPoint y: 429, endPoint x: 665, endPoint y: 412, distance: 65.3
click at [732, 428] on label at bounding box center [738, 429] width 11 height 11
click at [732, 428] on input "checkbox" at bounding box center [737, 429] width 9 height 9
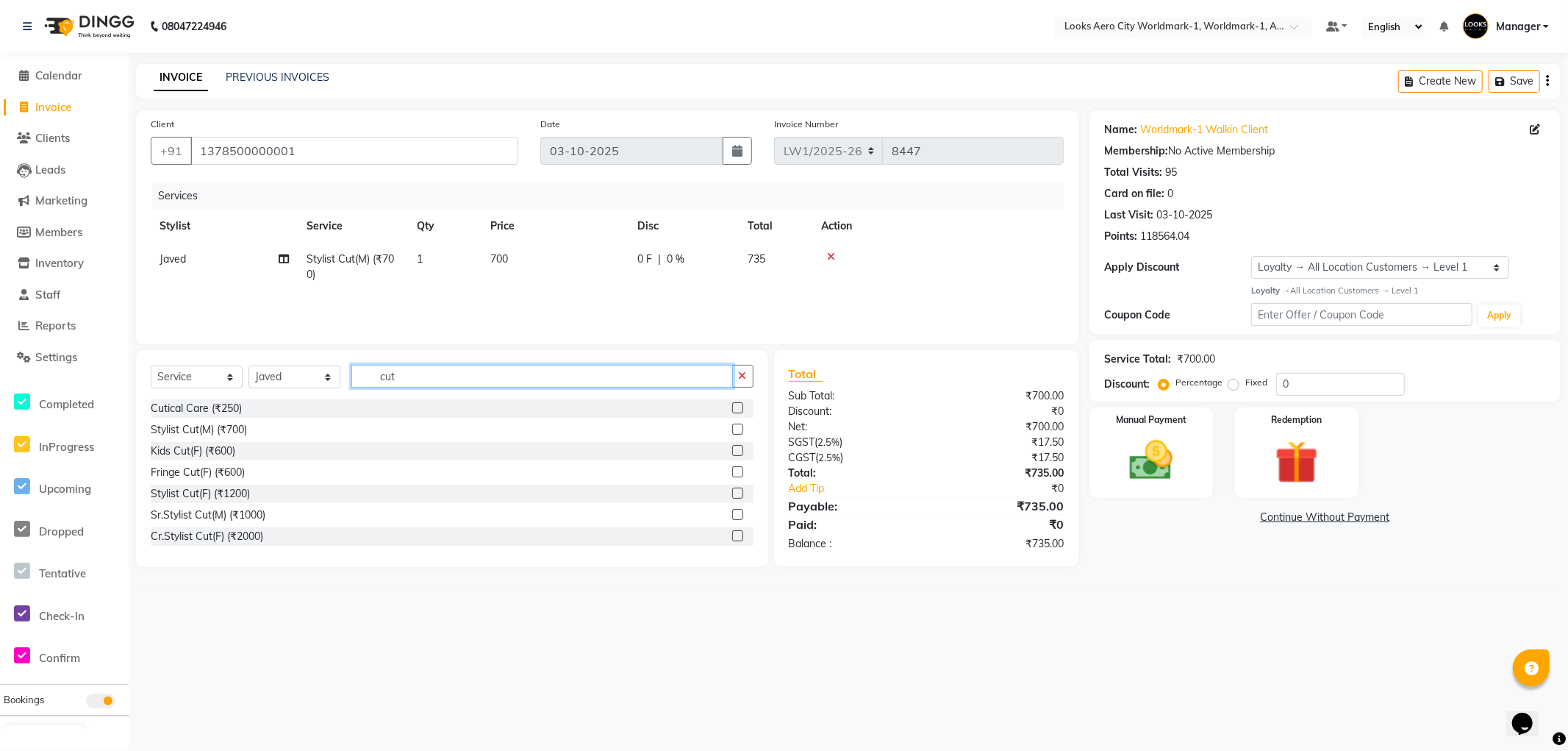
drag, startPoint x: 378, startPoint y: 375, endPoint x: 361, endPoint y: 375, distance: 17.0
click at [361, 375] on input "cut" at bounding box center [542, 377] width 382 height 23
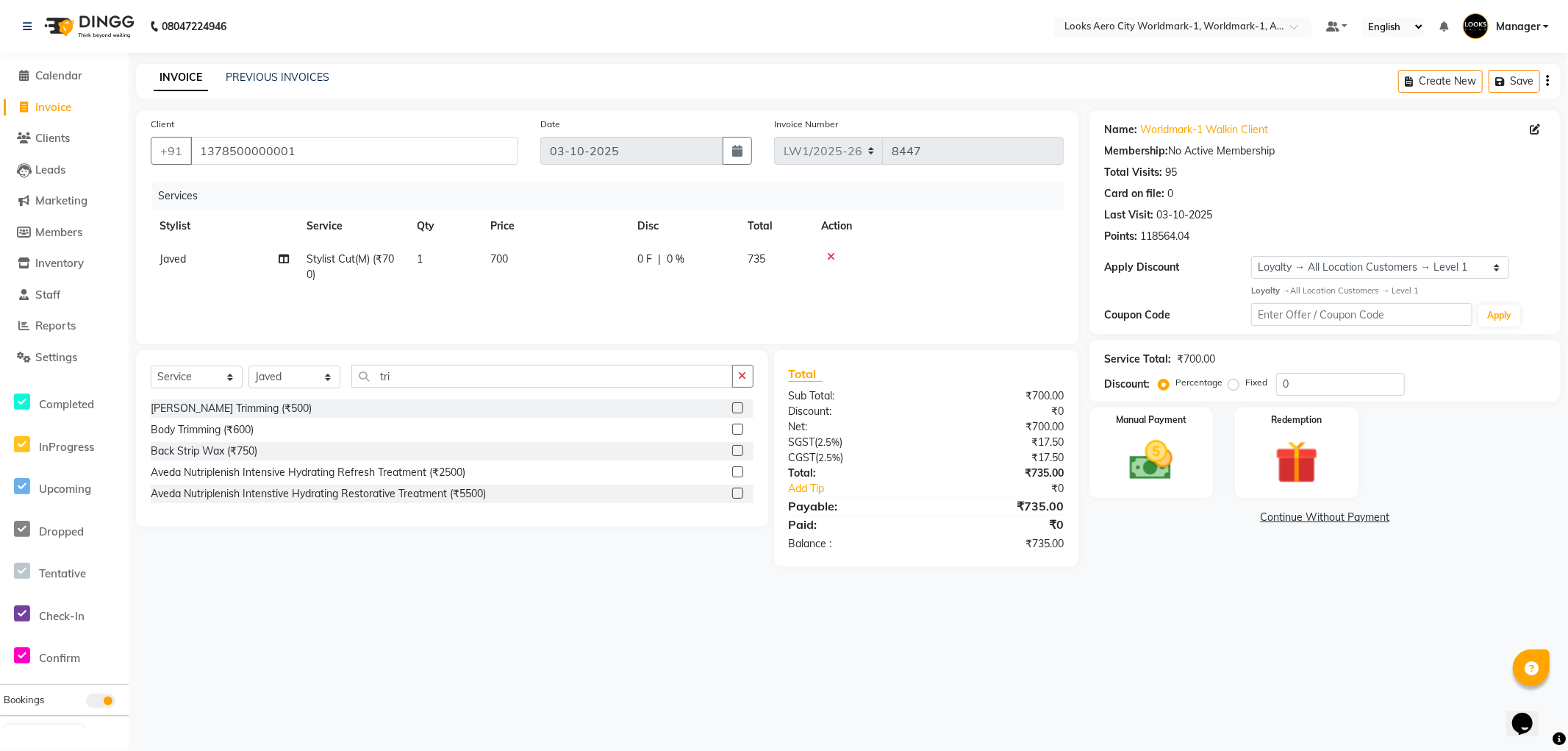
click at [738, 409] on label at bounding box center [738, 408] width 11 height 11
click at [738, 409] on input "checkbox" at bounding box center [737, 408] width 9 height 9
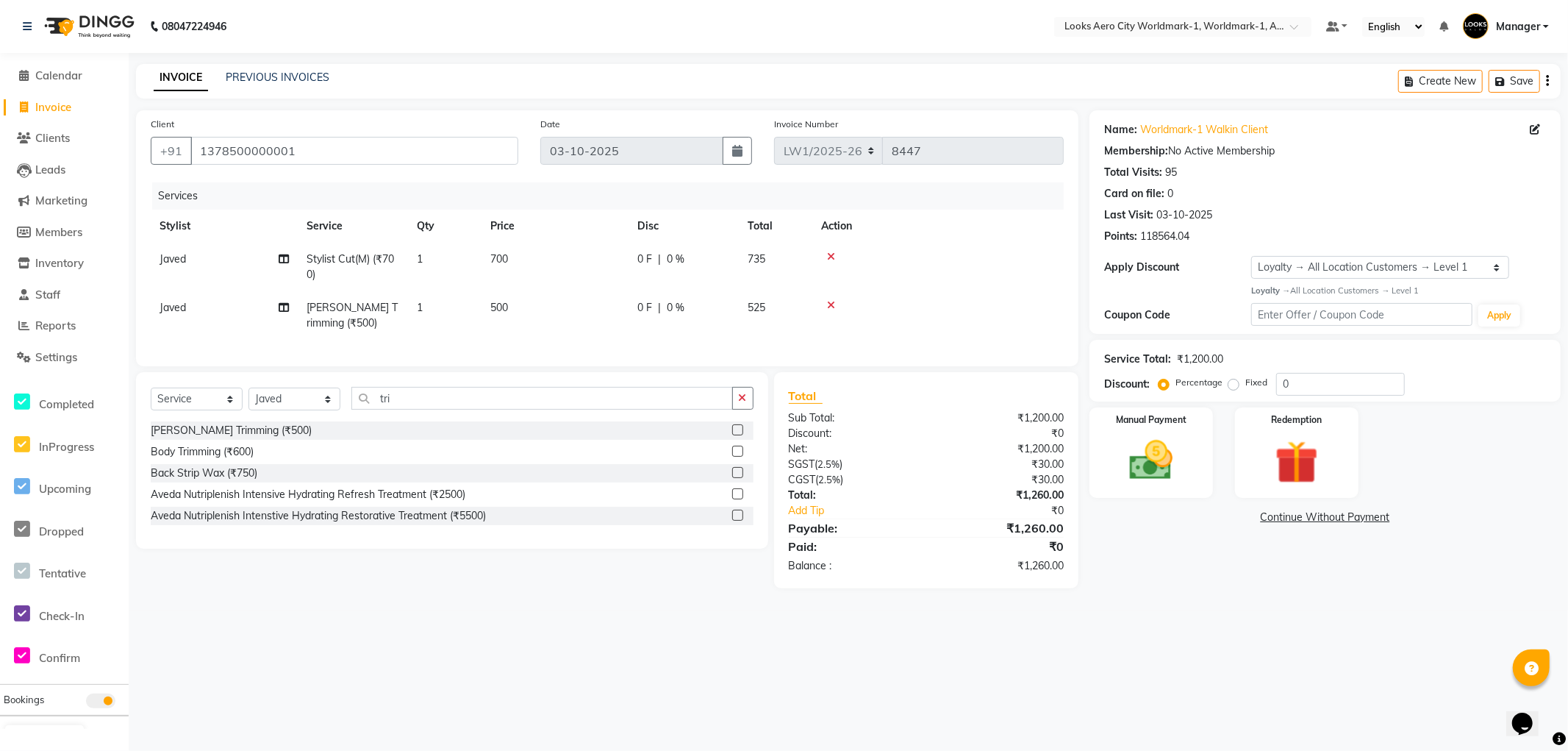
click at [564, 269] on td "700" at bounding box center [555, 266] width 147 height 48
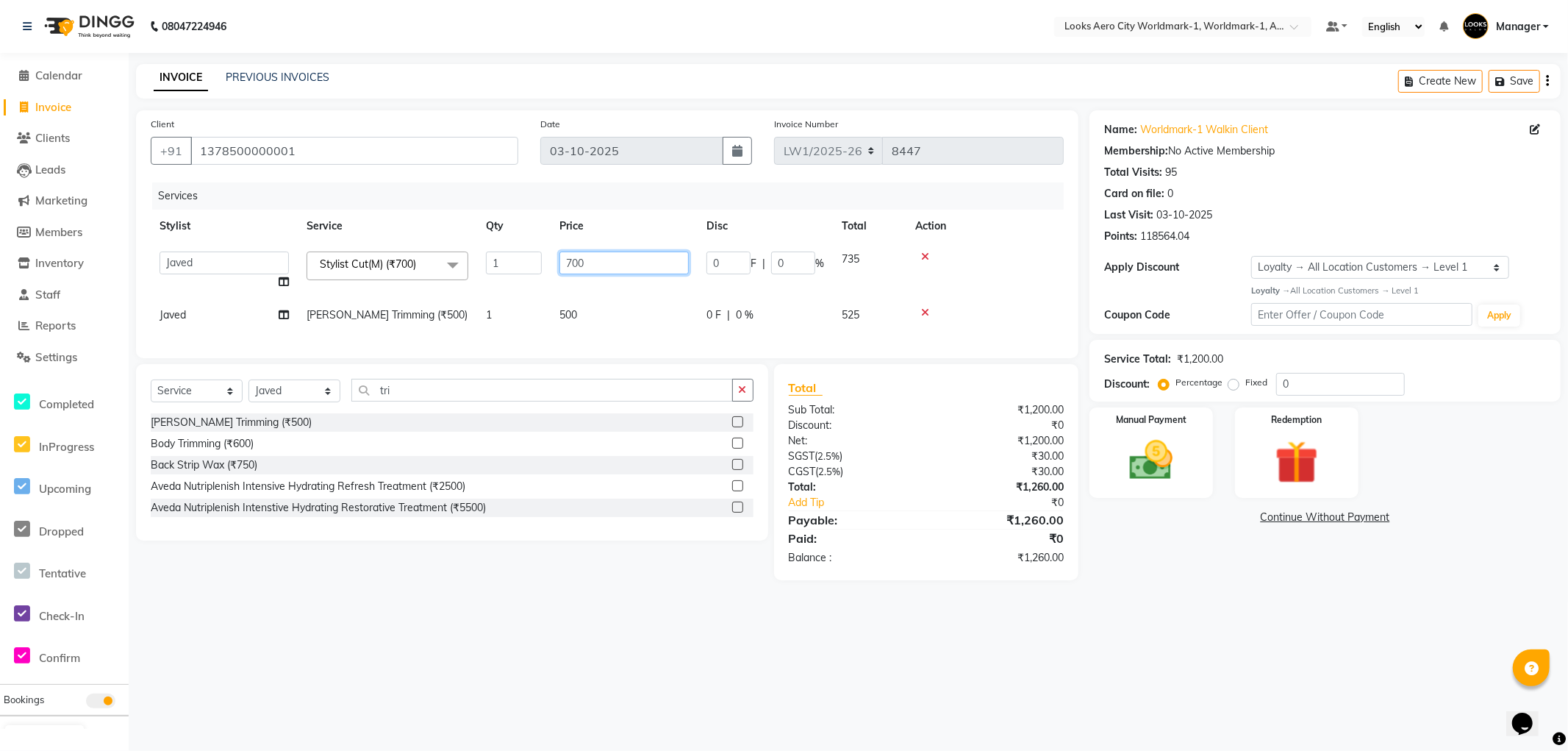
drag, startPoint x: 598, startPoint y: 267, endPoint x: 504, endPoint y: 263, distance: 94.1
click at [508, 266] on tr "Abhishek_Nails Amita Chauhan Anil Ashwin Celina Counter_Sales Dawa_Mgr Gaurav_P…" at bounding box center [607, 270] width 913 height 56
click at [588, 311] on td "500" at bounding box center [624, 315] width 147 height 33
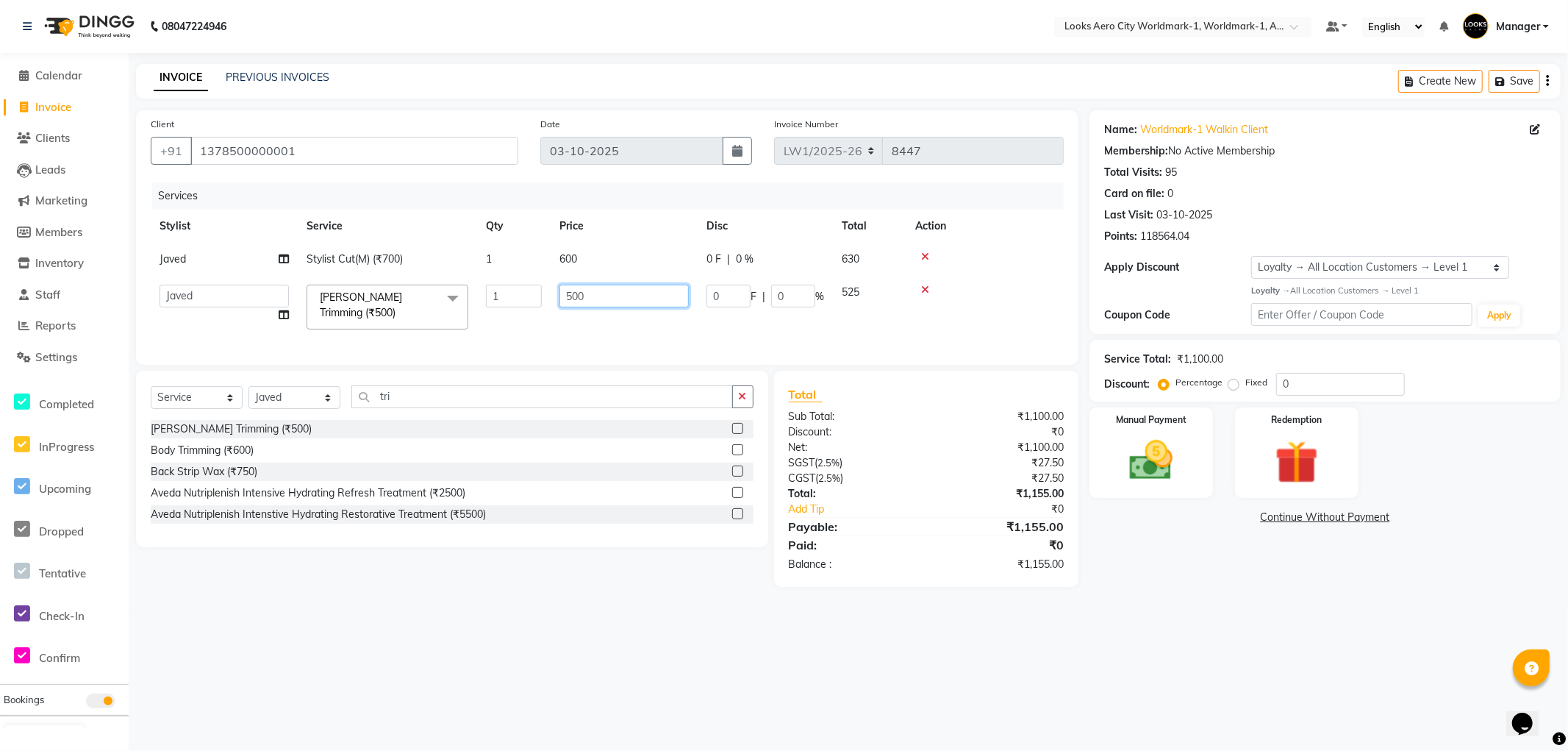
drag, startPoint x: 543, startPoint y: 298, endPoint x: 504, endPoint y: 298, distance: 39.0
click at [504, 298] on tr "Abhishek_Nails Amita Chauhan Anil Ashwin Celina Counter_Sales Dawa_Mgr Gaurav_P…" at bounding box center [607, 307] width 913 height 63
click at [642, 596] on main "INVOICE PREVIOUS INVOICES Create New Save Client +91 1378500000001 Date 03-10-2…" at bounding box center [848, 337] width 1439 height 545
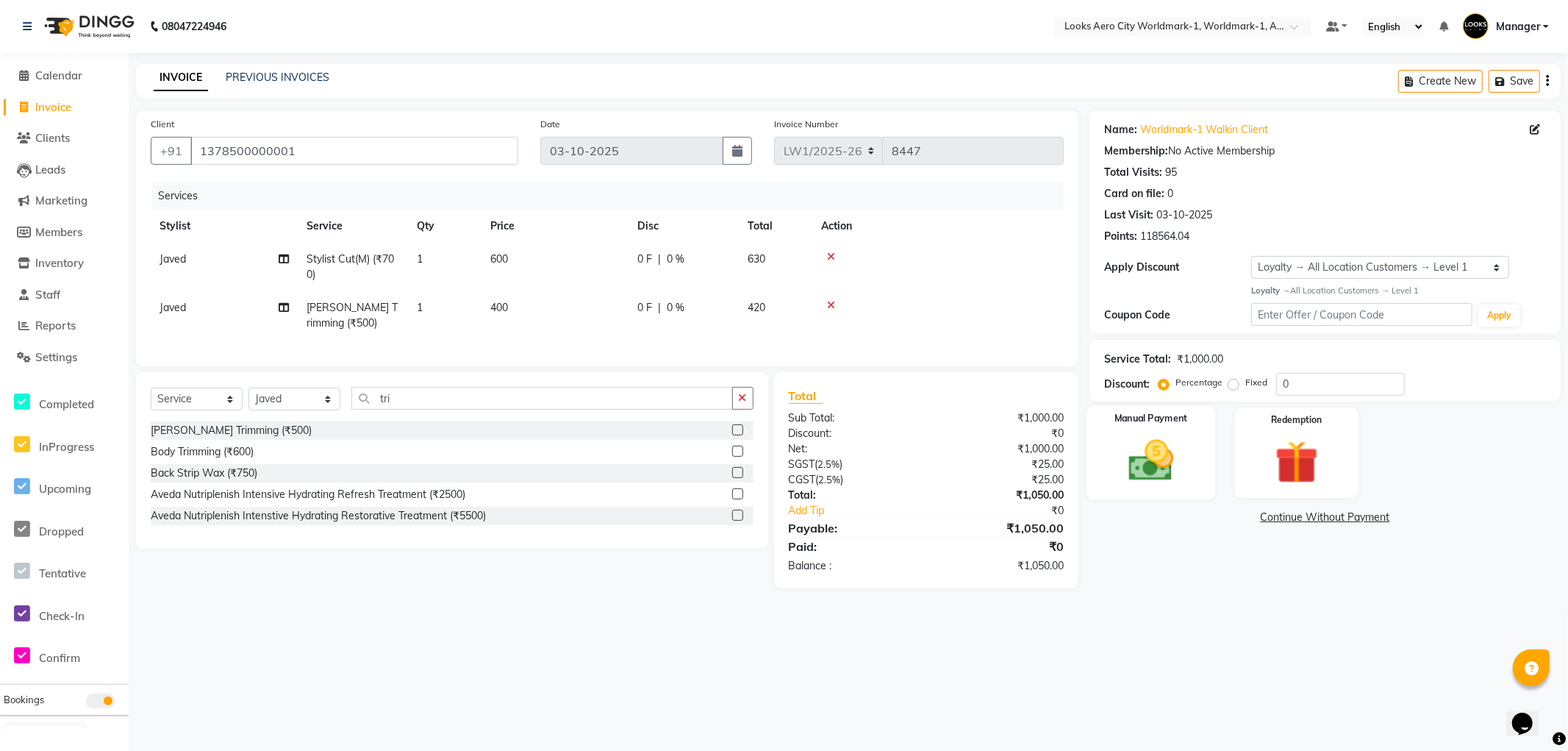
click at [1163, 481] on img at bounding box center [1152, 461] width 73 height 52
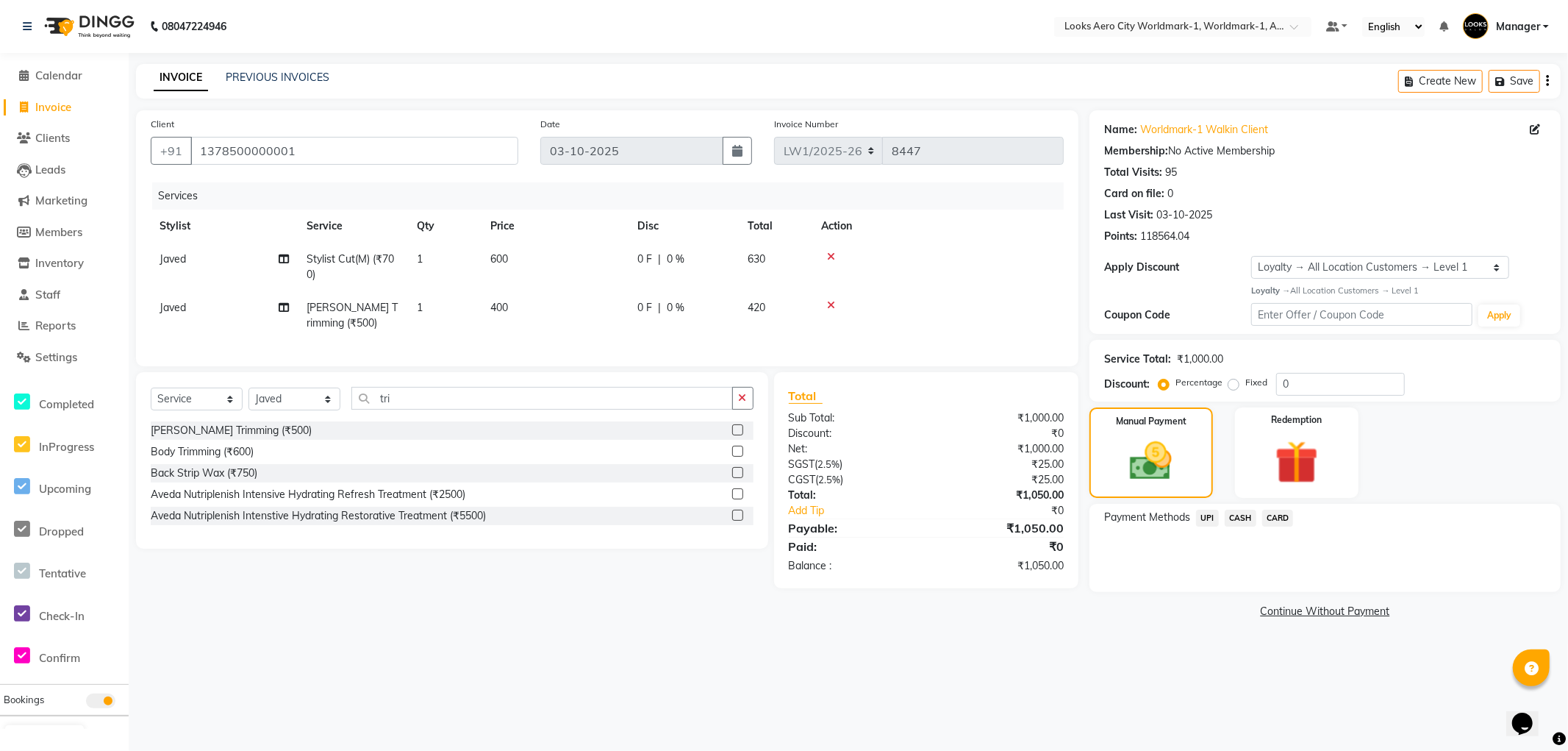
click at [1244, 518] on span "CASH" at bounding box center [1240, 518] width 31 height 17
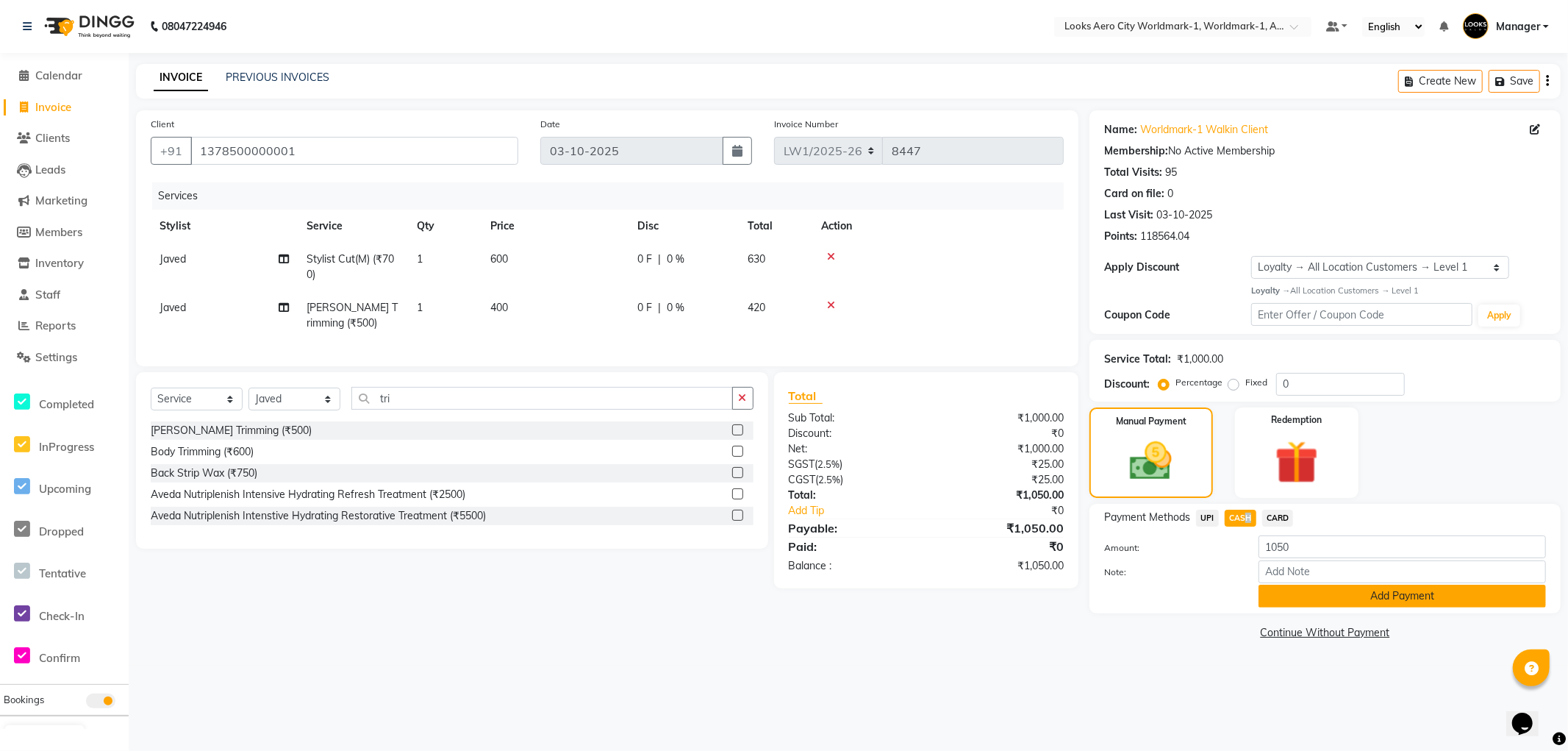
click at [1302, 599] on button "Add Payment" at bounding box center [1403, 596] width 288 height 23
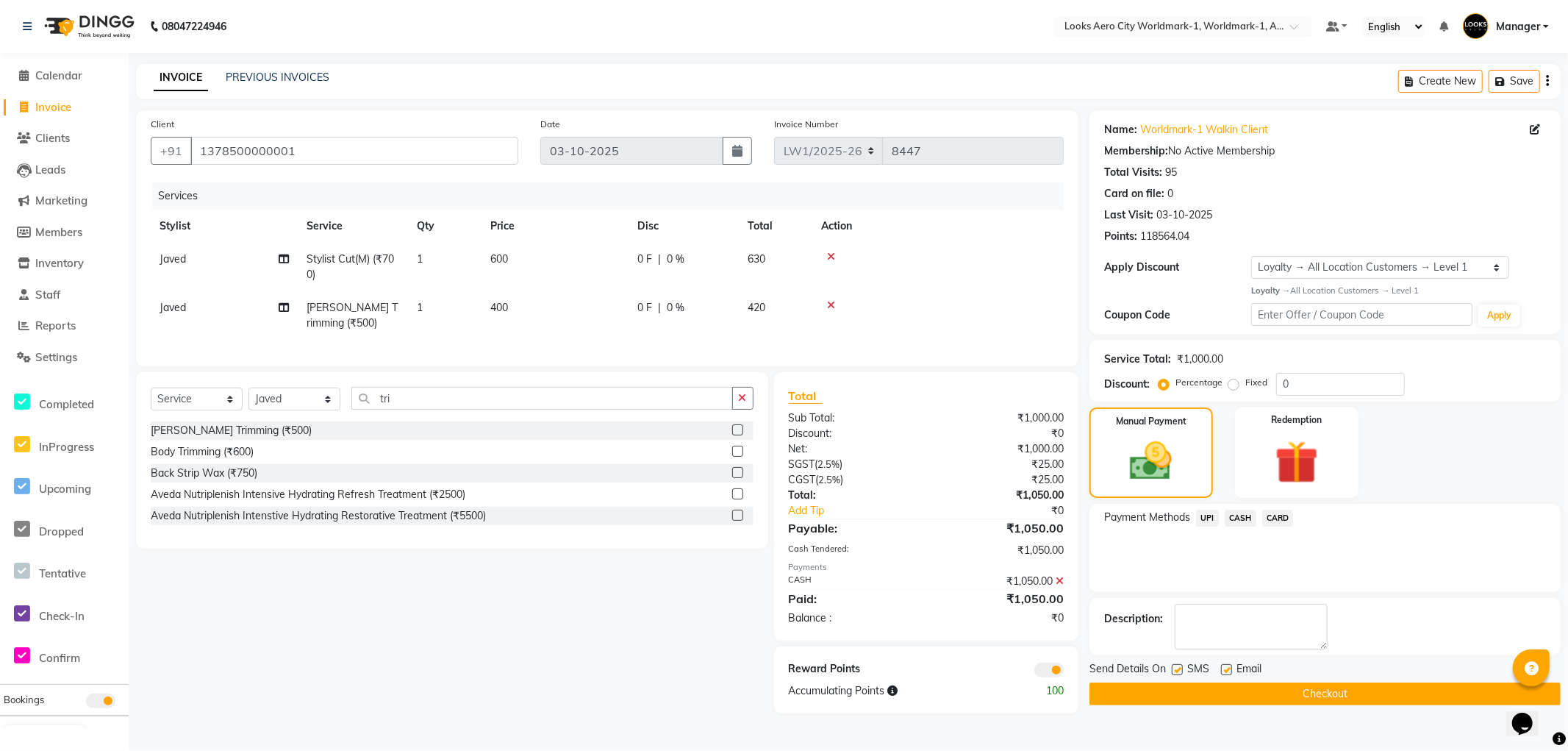
click at [1229, 667] on label at bounding box center [1227, 670] width 11 height 11
click at [1229, 667] on input "checkbox" at bounding box center [1226, 671] width 9 height 9
click at [1178, 668] on label at bounding box center [1178, 670] width 11 height 11
click at [1178, 668] on input "checkbox" at bounding box center [1177, 671] width 9 height 9
click at [1037, 678] on span at bounding box center [1049, 670] width 29 height 15
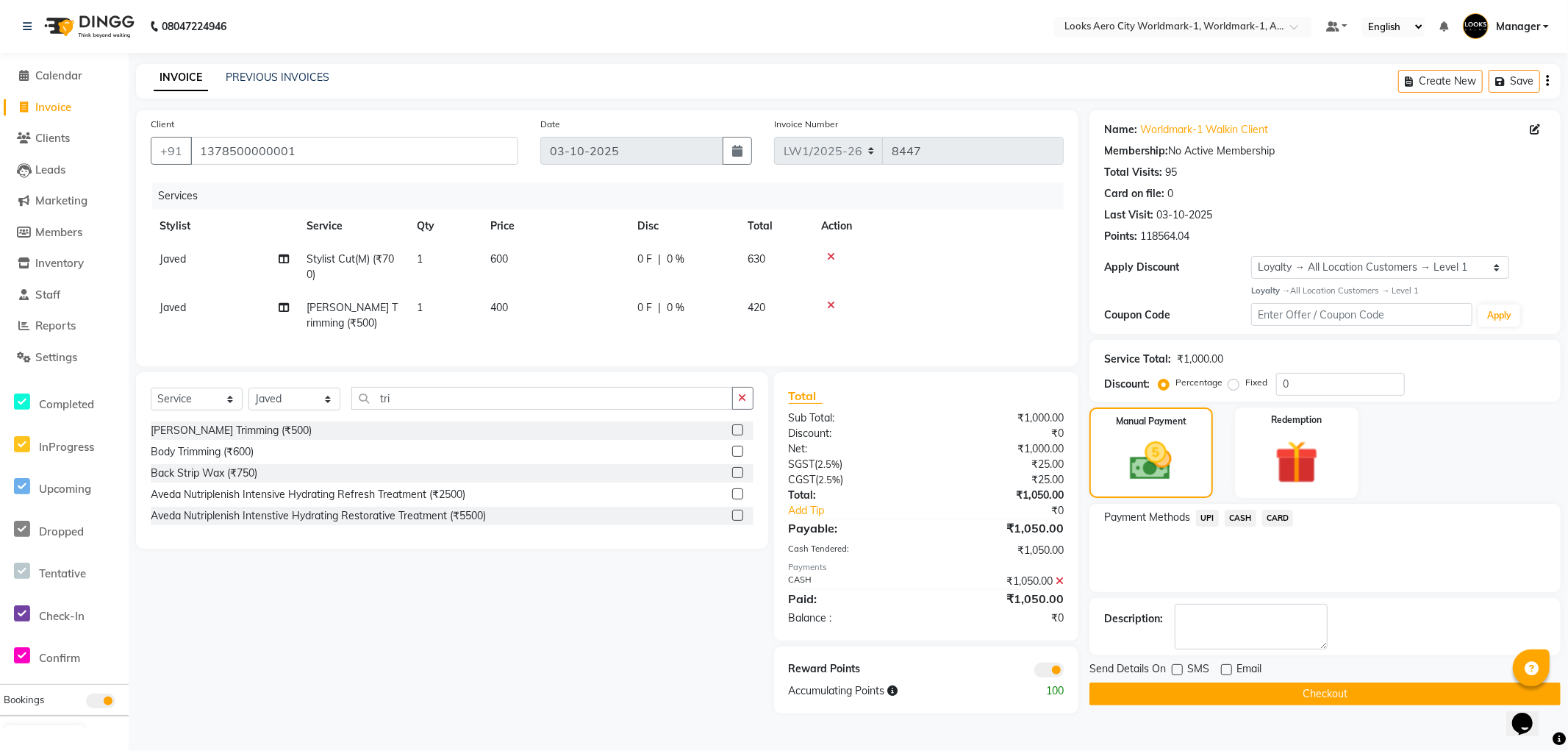
click at [1064, 672] on input "checkbox" at bounding box center [1064, 672] width 0 height 0
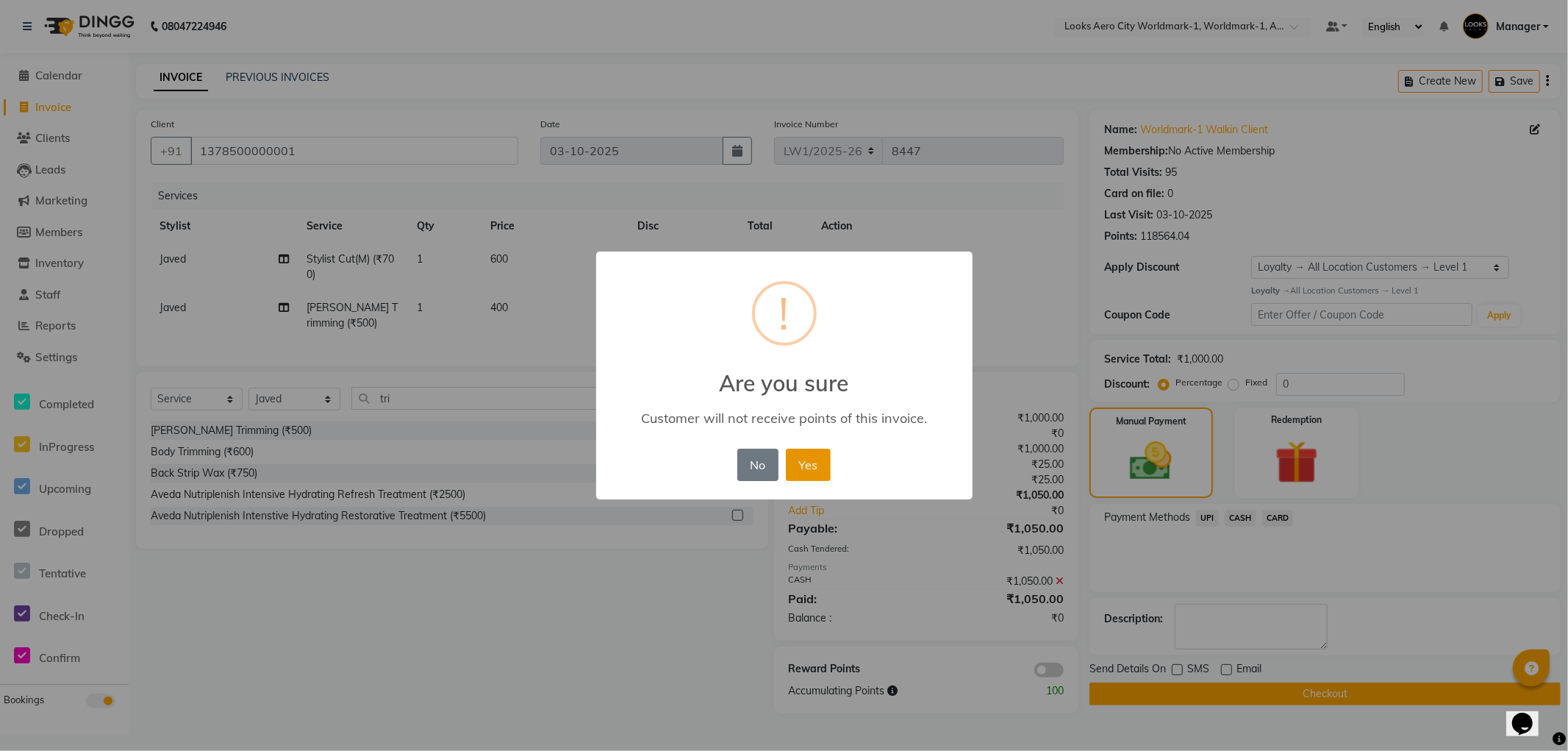
click at [787, 472] on button "Yes" at bounding box center [808, 465] width 45 height 32
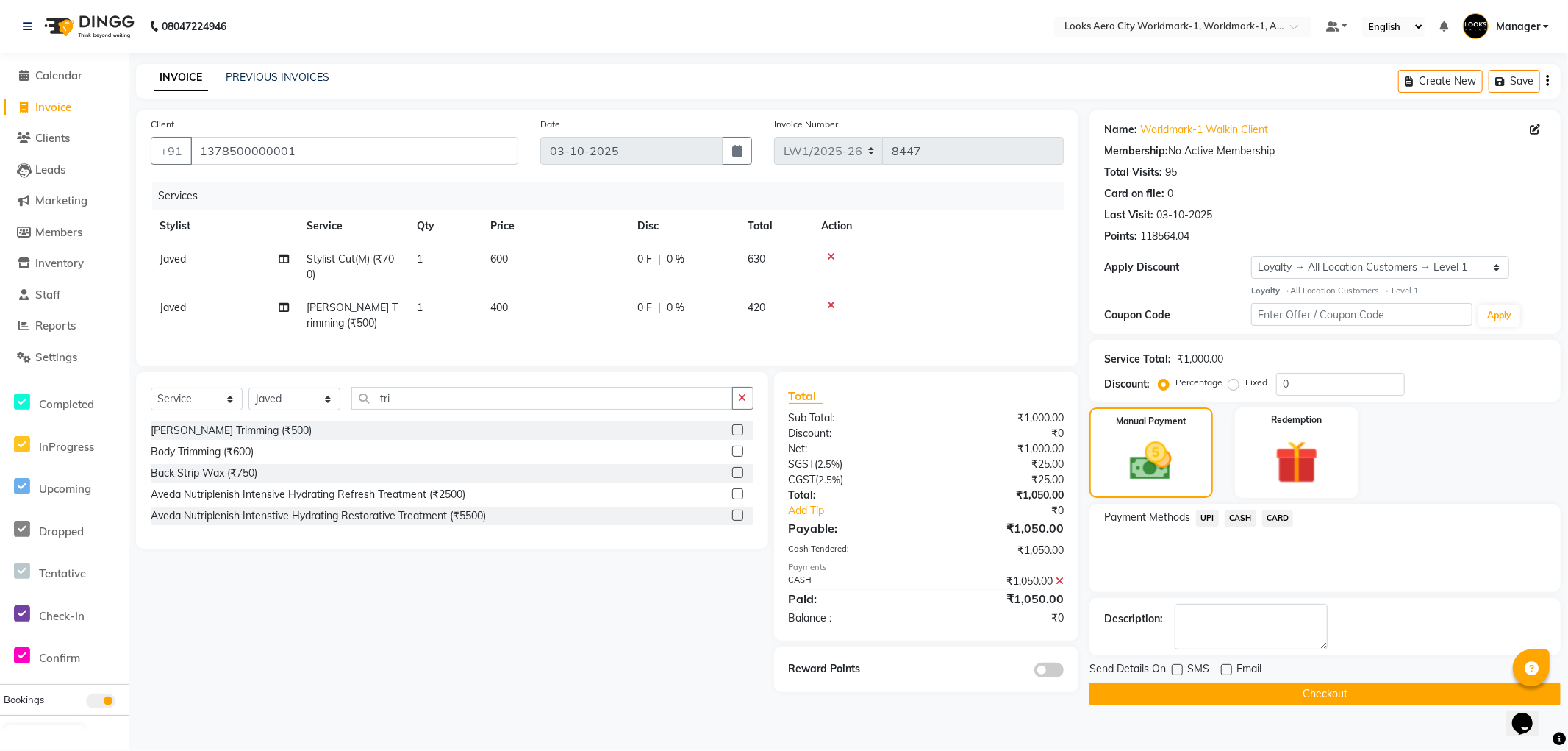
drag, startPoint x: 1159, startPoint y: 692, endPoint x: 1096, endPoint y: 653, distance: 74.1
click at [1152, 687] on button "Checkout" at bounding box center [1325, 694] width 471 height 23
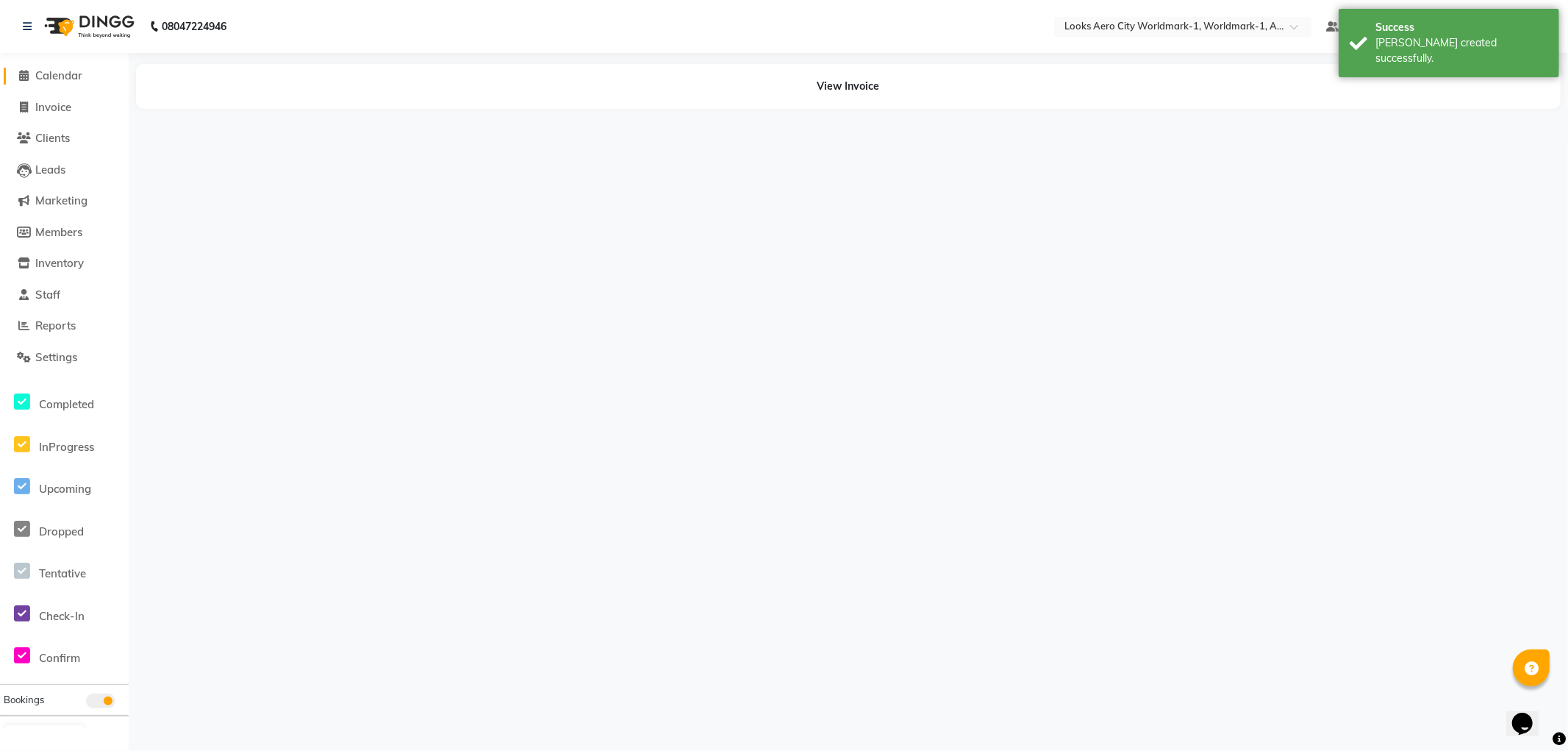
click at [40, 69] on span "Calendar" at bounding box center [58, 75] width 47 height 14
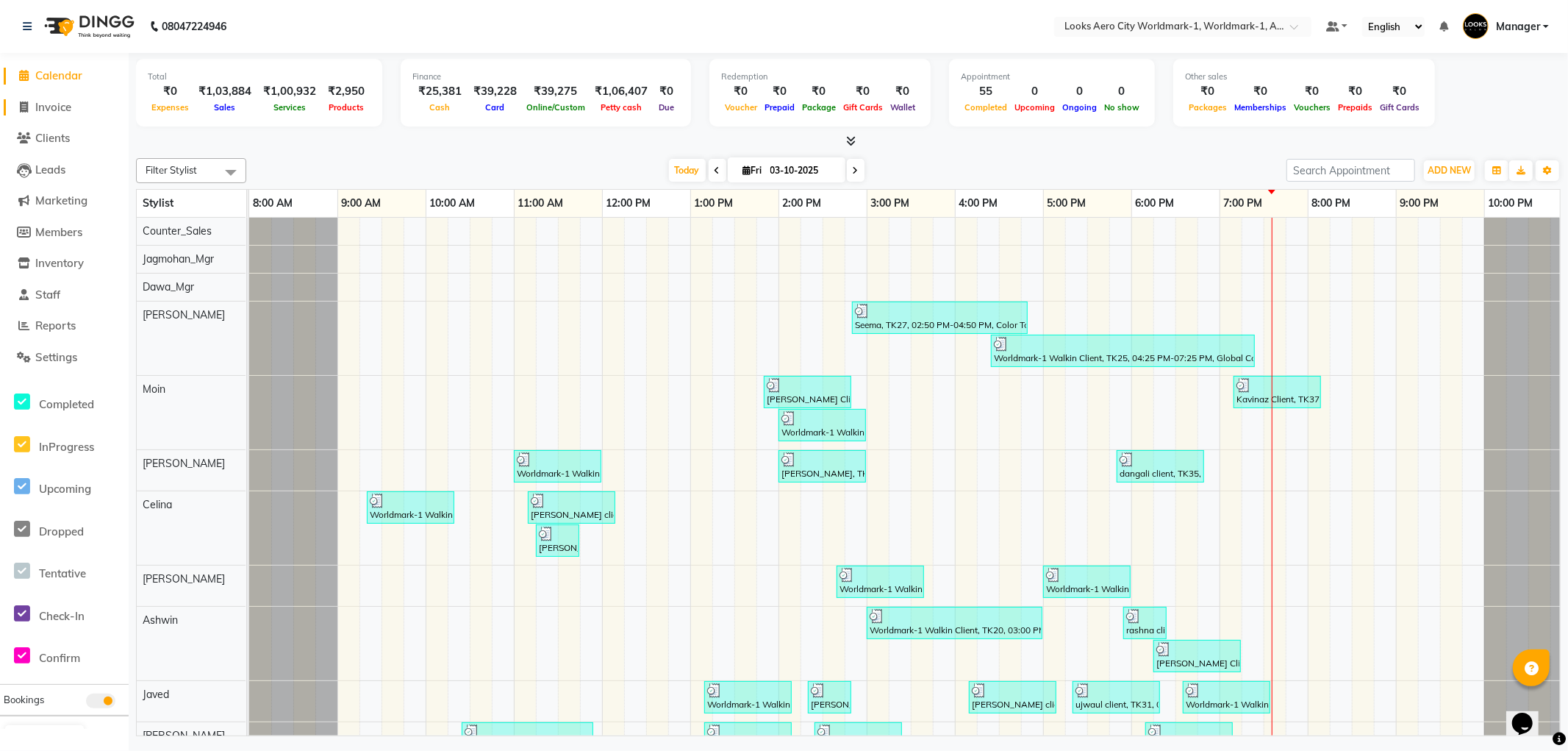
click at [39, 107] on span "Invoice" at bounding box center [53, 107] width 36 height 14
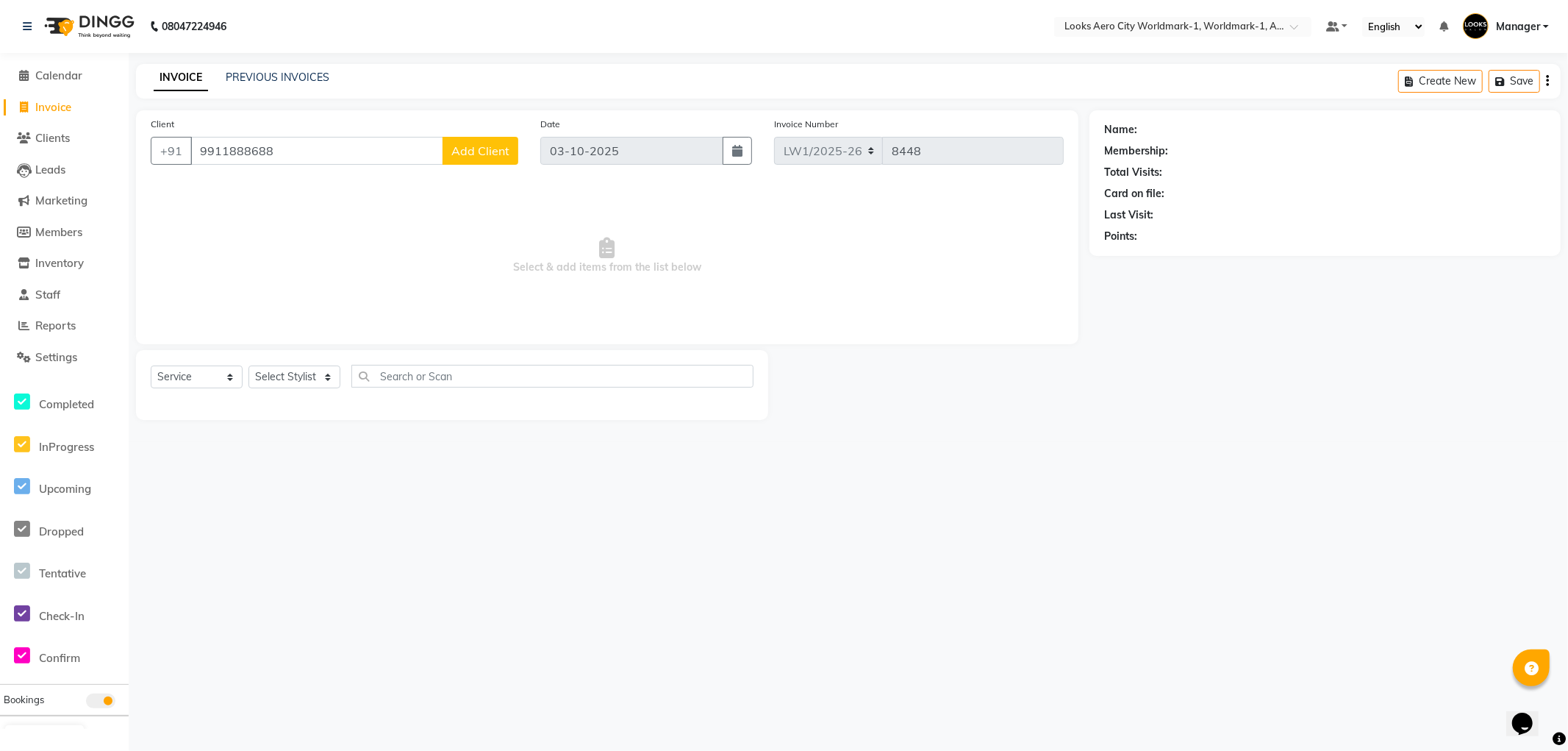
click at [468, 158] on span "Add Client" at bounding box center [481, 150] width 58 height 15
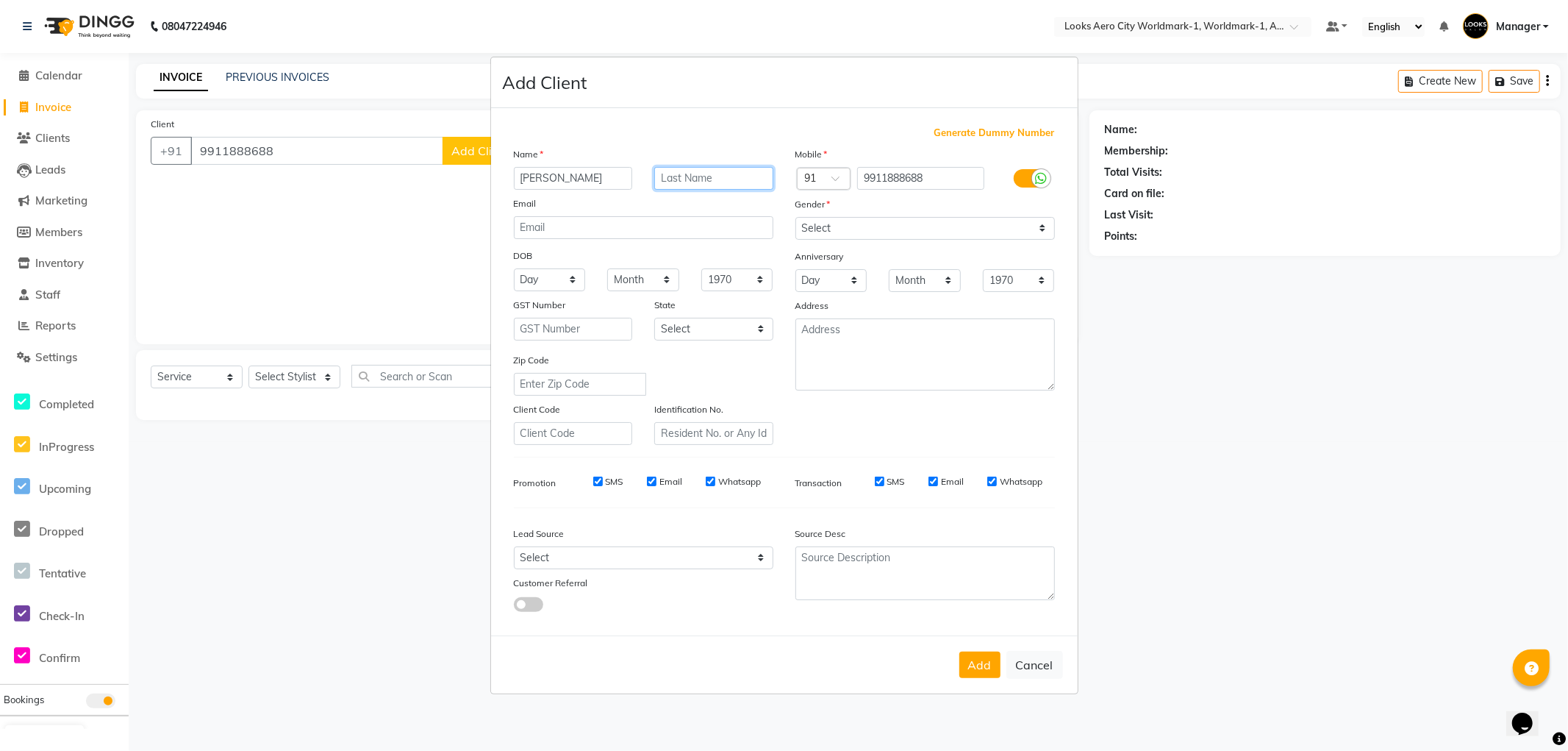
click at [739, 186] on input "text" at bounding box center [714, 178] width 119 height 23
click at [840, 227] on select "Select Male Female Other Prefer Not To Say" at bounding box center [925, 228] width 259 height 23
click at [796, 217] on select "Select Male Female Other Prefer Not To Say" at bounding box center [925, 228] width 259 height 23
click at [974, 669] on button "Add" at bounding box center [980, 664] width 41 height 27
click at [303, 505] on ngb-modal-window "Add Client Generate Dummy Number Name ruchi client Email DOB Day 01 02 03 04 05…" at bounding box center [784, 375] width 1568 height 751
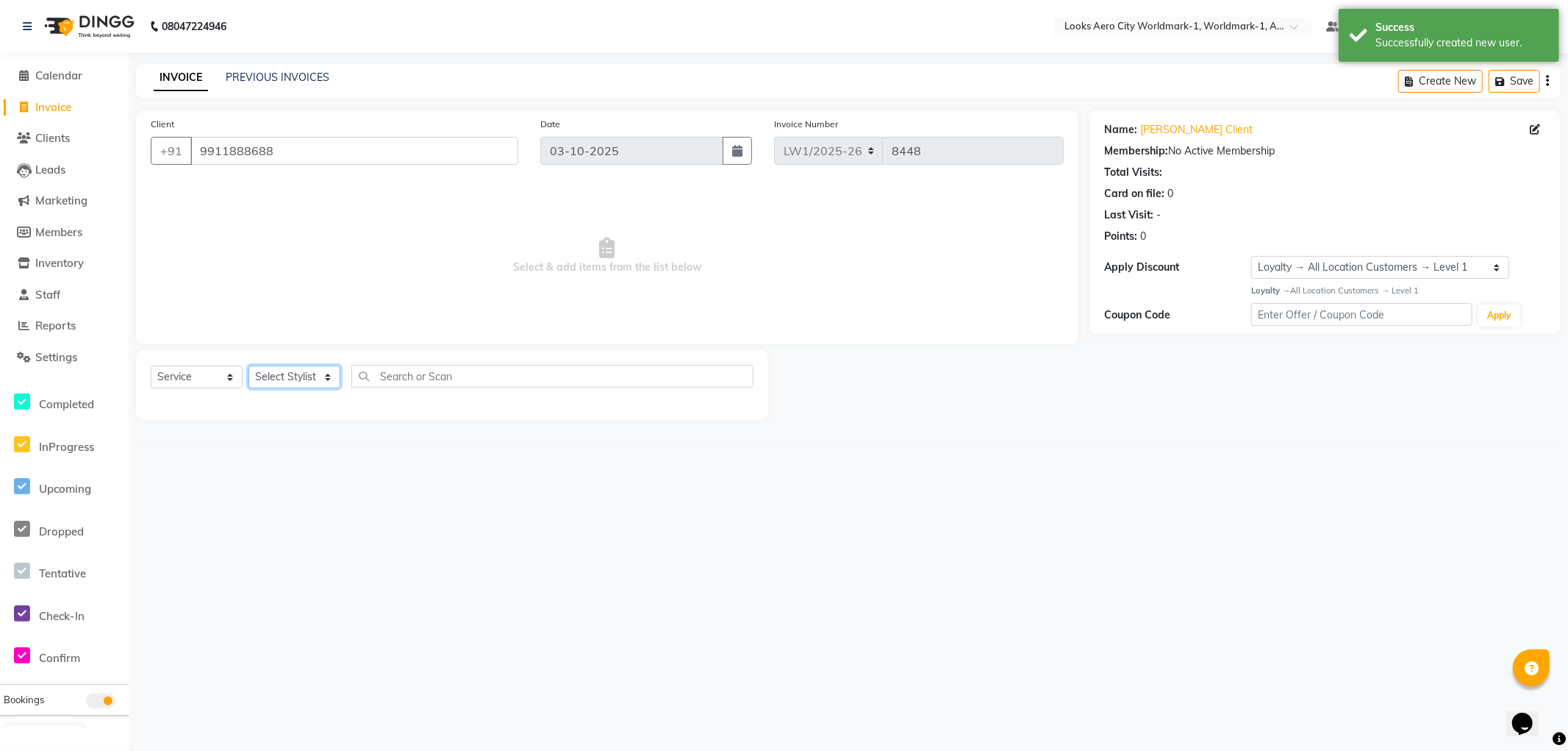
click at [292, 375] on select "Select Stylist Abhishek_Nails Amita Chauhan Anil Ashwin Celina Counter_Sales Da…" at bounding box center [295, 377] width 92 height 23
click at [249, 366] on select "Select Stylist Abhishek_Nails Amita Chauhan Anil Ashwin Celina Counter_Sales Da…" at bounding box center [295, 377] width 92 height 23
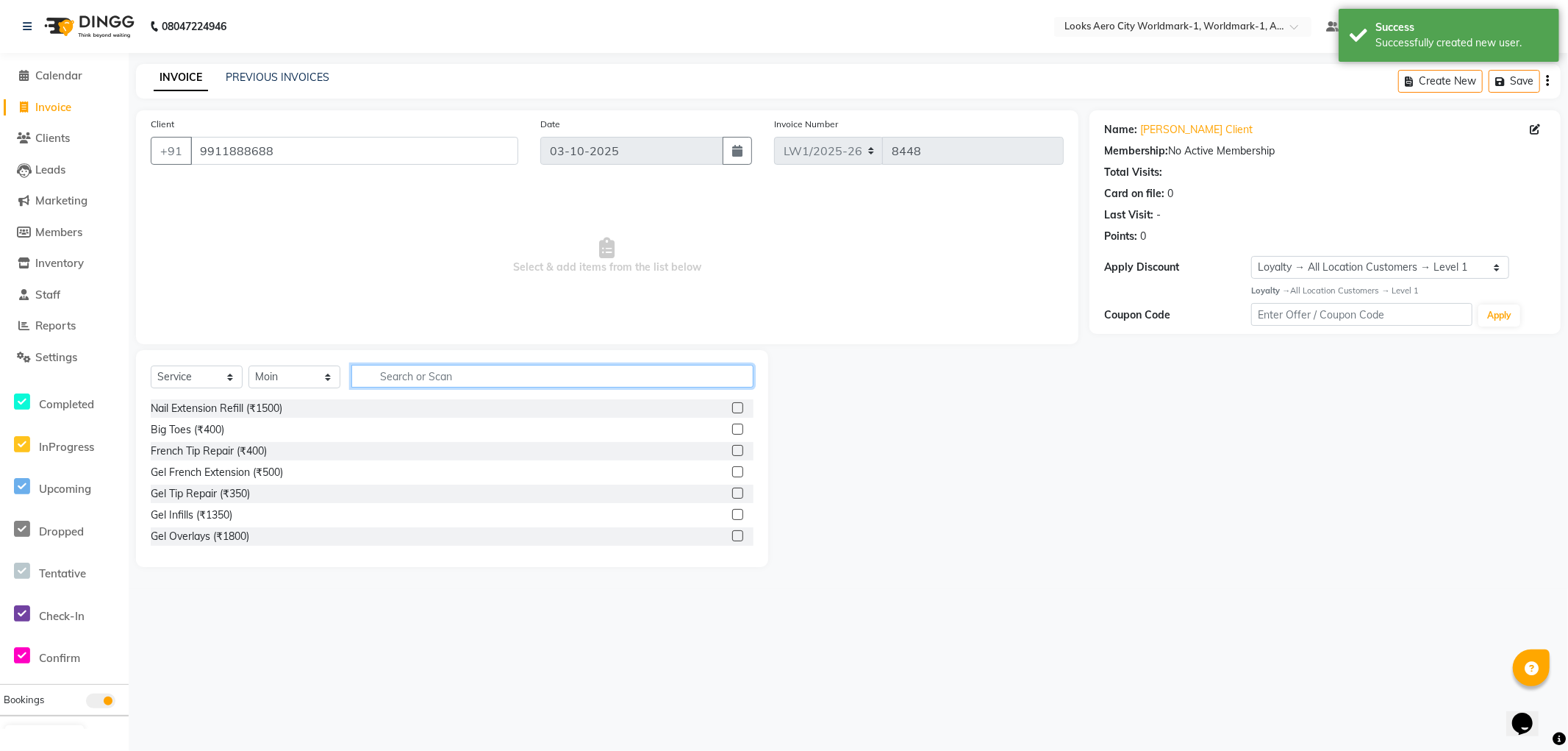
click at [474, 385] on input "text" at bounding box center [553, 377] width 403 height 23
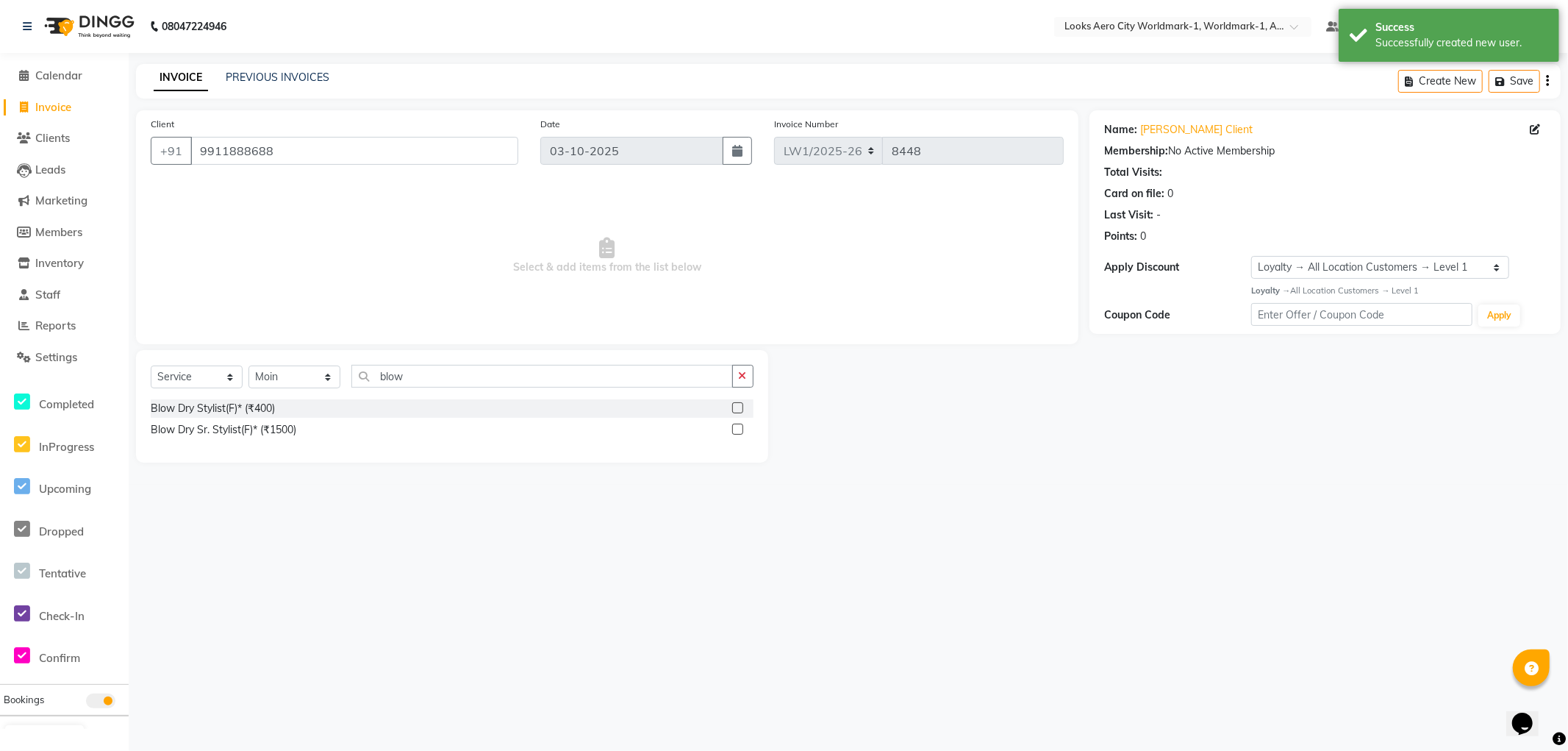
click at [738, 406] on label at bounding box center [738, 408] width 11 height 11
click at [738, 406] on input "checkbox" at bounding box center [737, 408] width 9 height 9
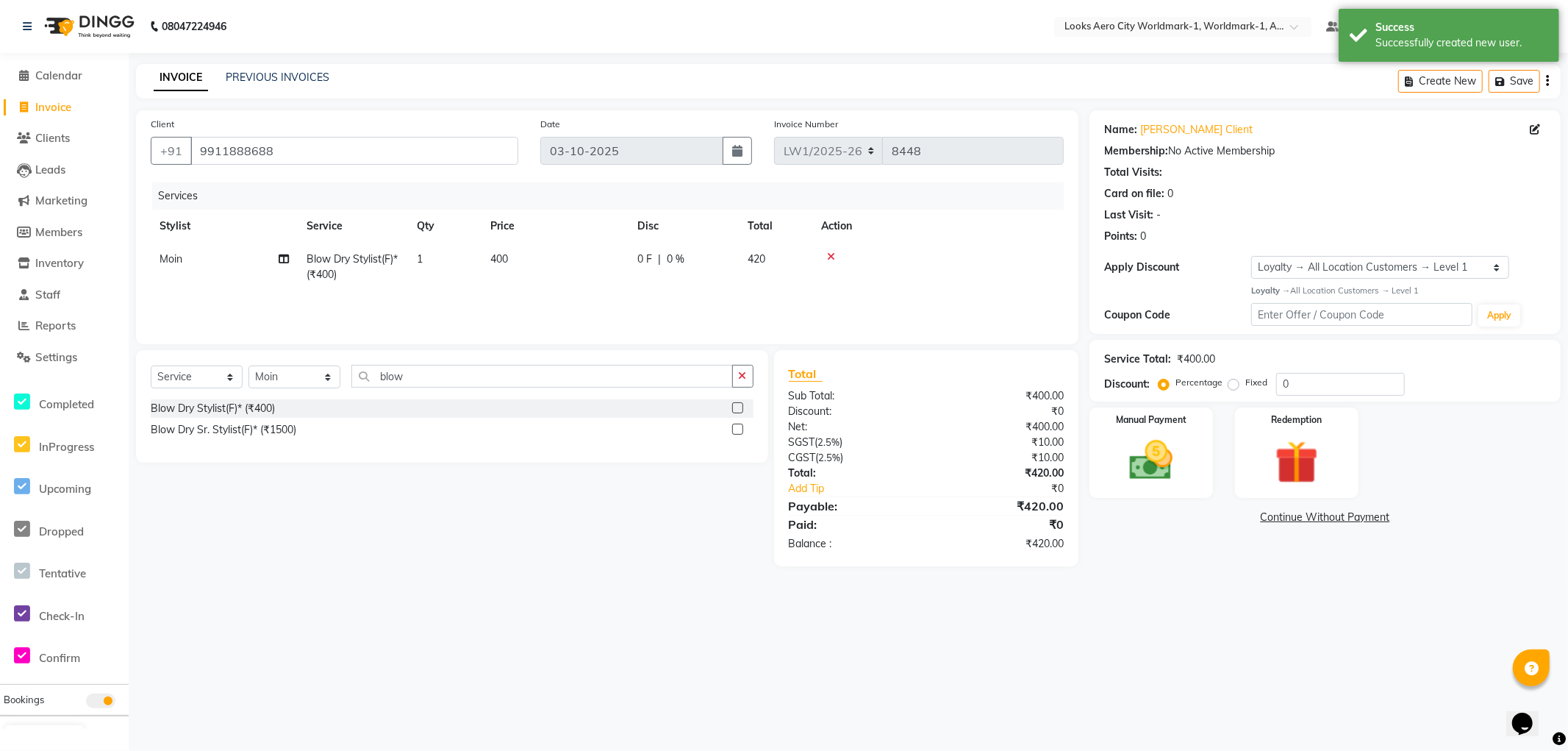
click at [555, 271] on td "400" at bounding box center [555, 266] width 147 height 48
drag, startPoint x: 587, startPoint y: 265, endPoint x: 510, endPoint y: 263, distance: 77.0
click at [510, 263] on tr "Abhishek_Nails Amita Chauhan Anil Ashwin Celina Counter_Sales Dawa_Mgr Gaurav_P…" at bounding box center [607, 274] width 913 height 63
click at [633, 545] on div "Select Service Product Membership Package Voucher Prepaid Gift Card Select Styl…" at bounding box center [446, 458] width 644 height 216
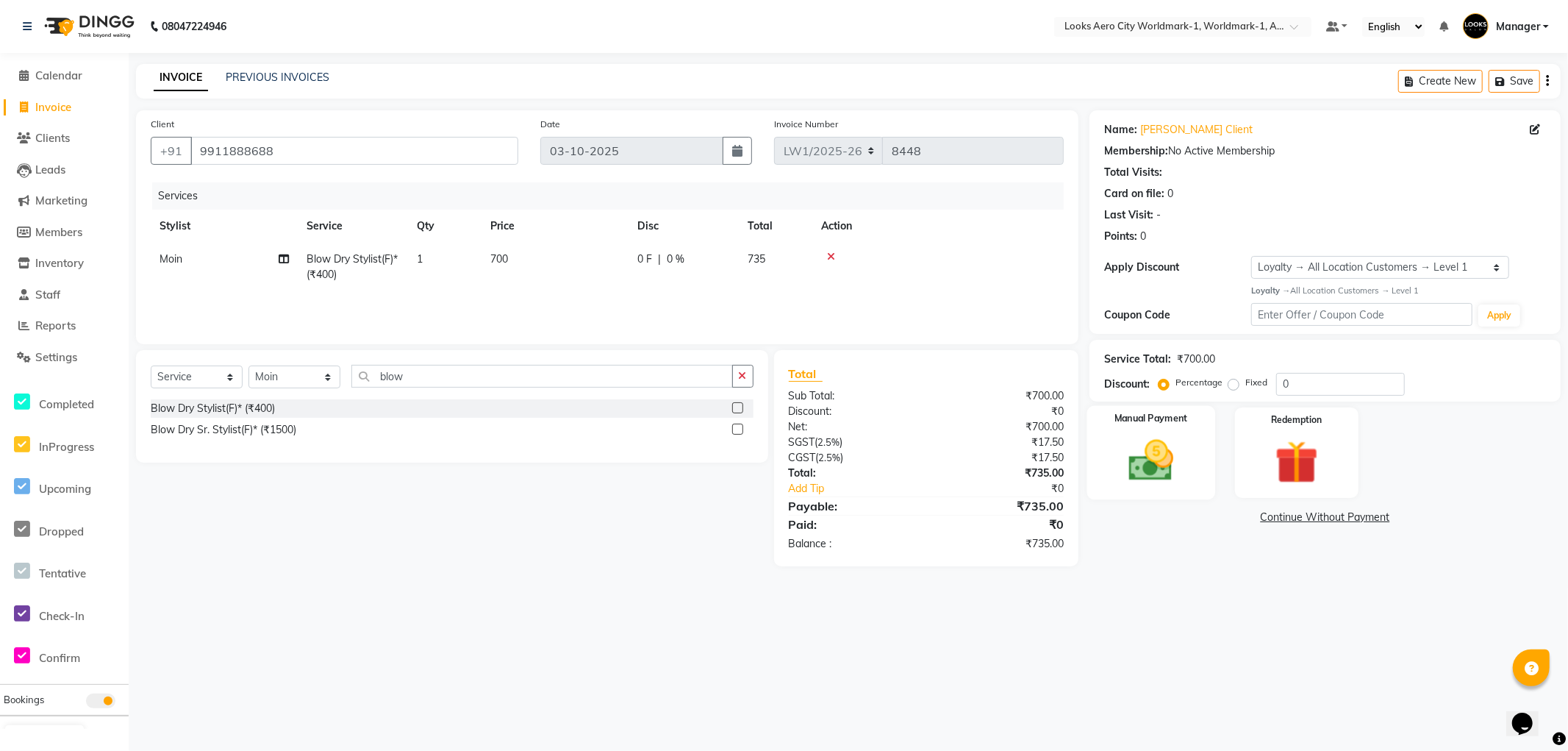
click at [1152, 474] on img at bounding box center [1152, 461] width 73 height 52
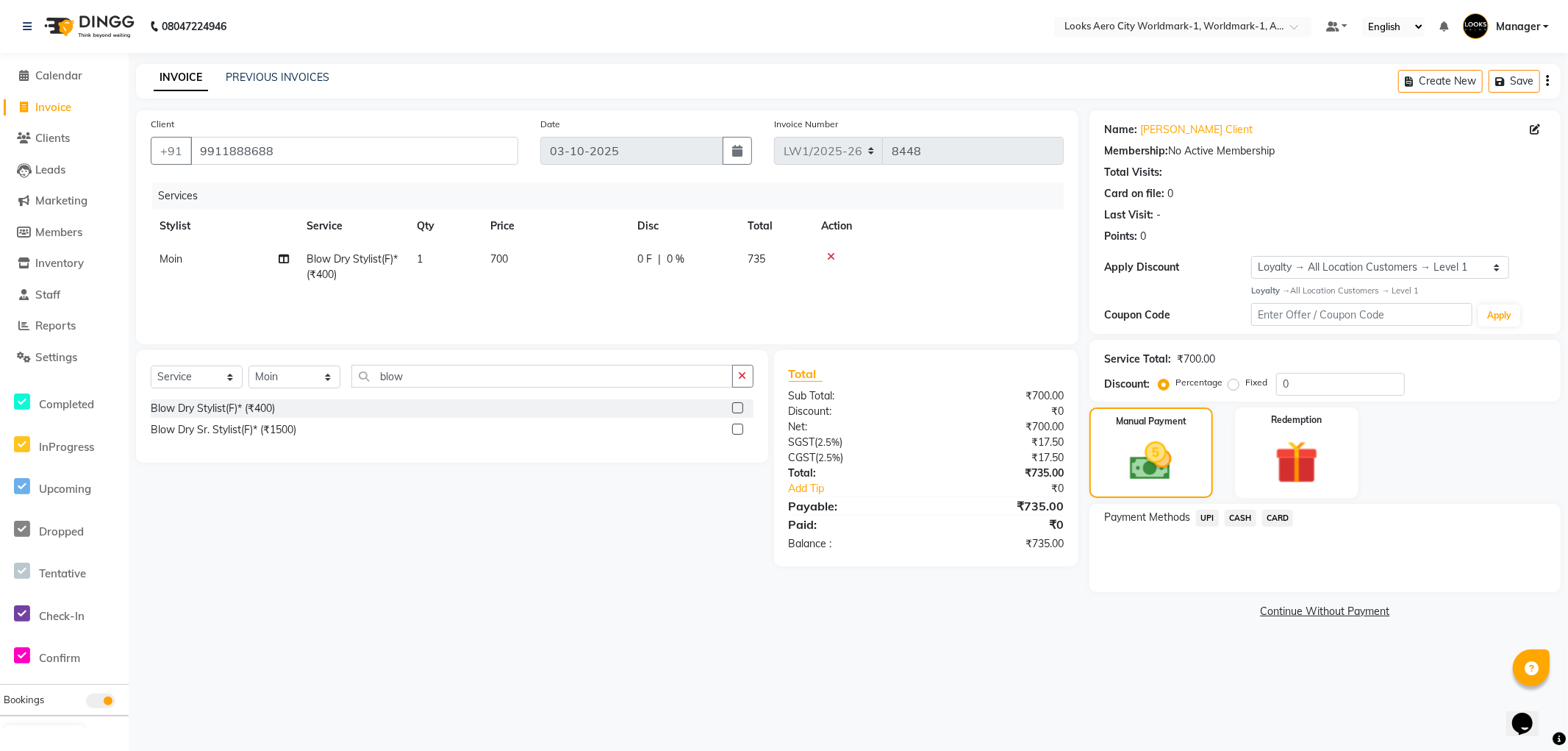
click at [1211, 516] on span "UPI" at bounding box center [1208, 518] width 23 height 17
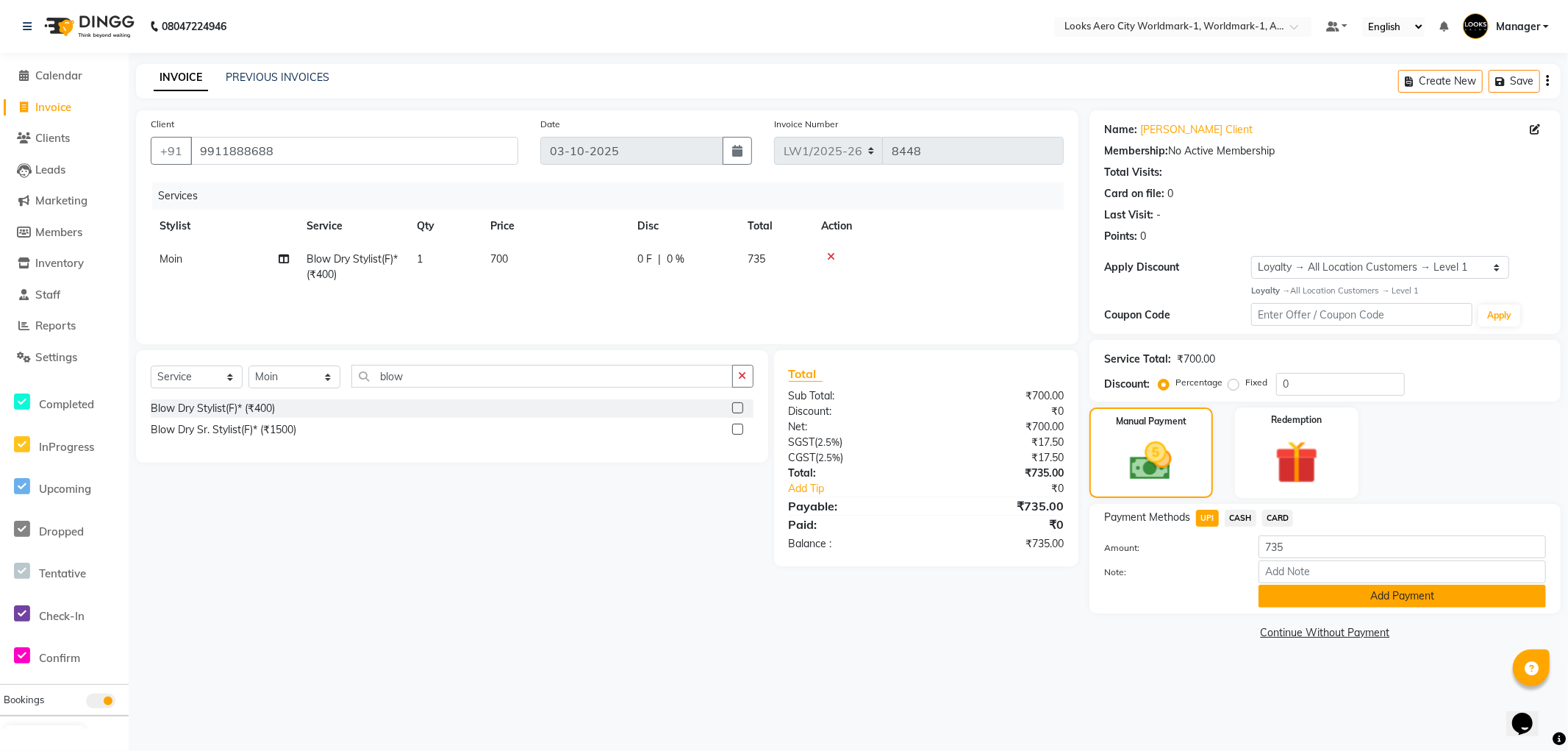
click at [1326, 598] on button "Add Payment" at bounding box center [1403, 596] width 288 height 23
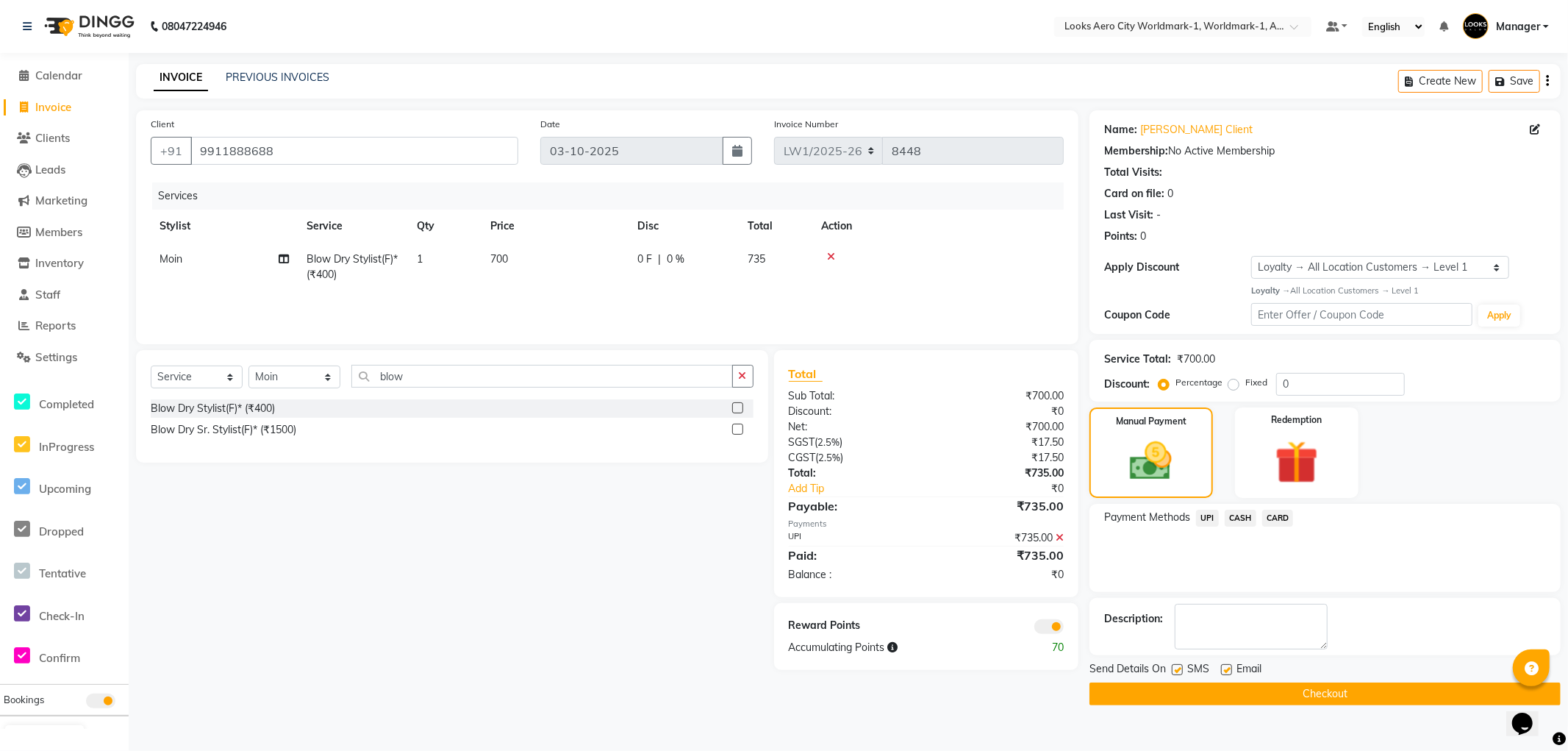
click at [1226, 668] on label at bounding box center [1227, 670] width 11 height 11
click at [1226, 668] on input "checkbox" at bounding box center [1226, 671] width 9 height 9
click at [1177, 671] on label at bounding box center [1178, 670] width 11 height 11
click at [1177, 671] on input "checkbox" at bounding box center [1177, 671] width 9 height 9
click at [1042, 624] on span at bounding box center [1049, 626] width 29 height 15
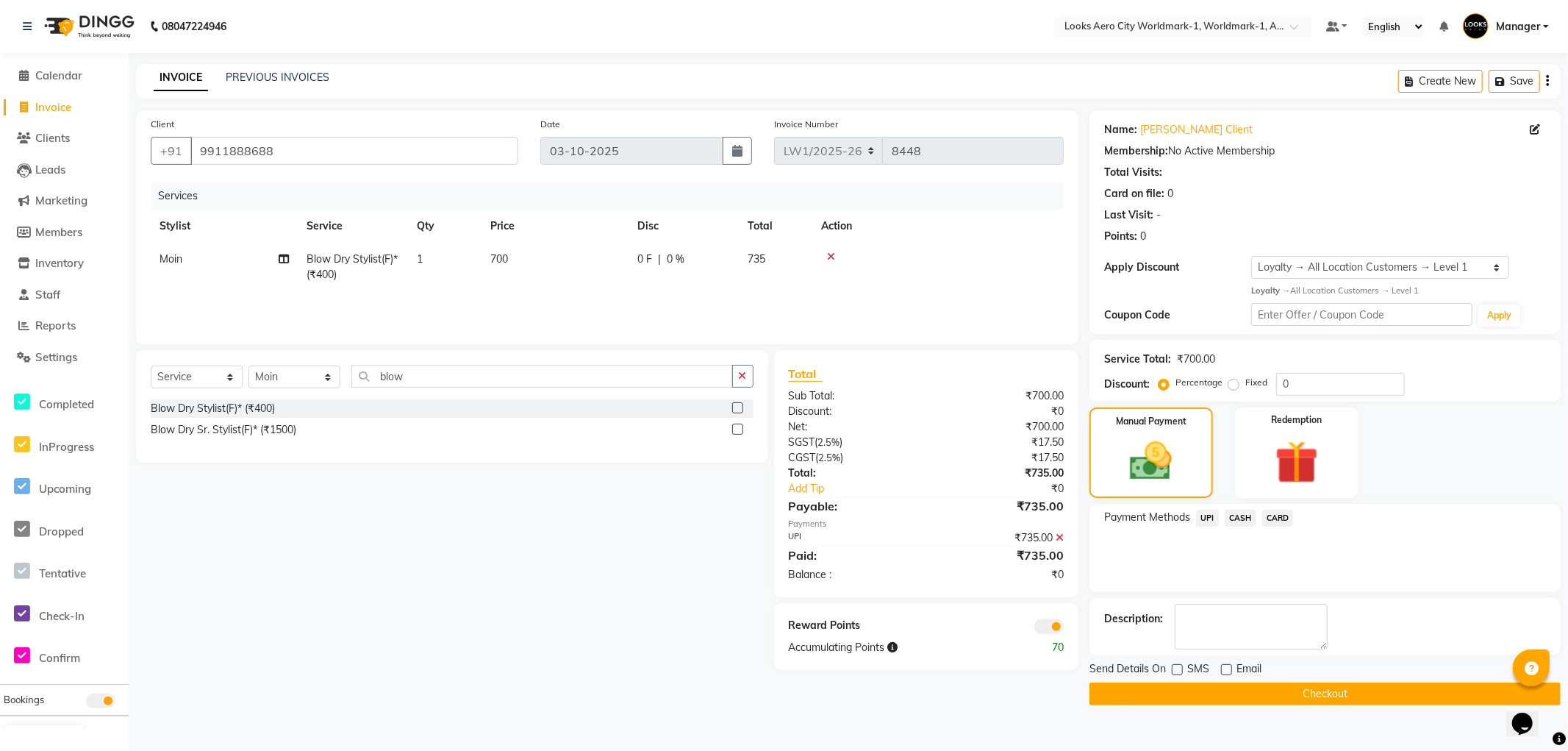
click at [1064, 629] on input "checkbox" at bounding box center [1064, 629] width 0 height 0
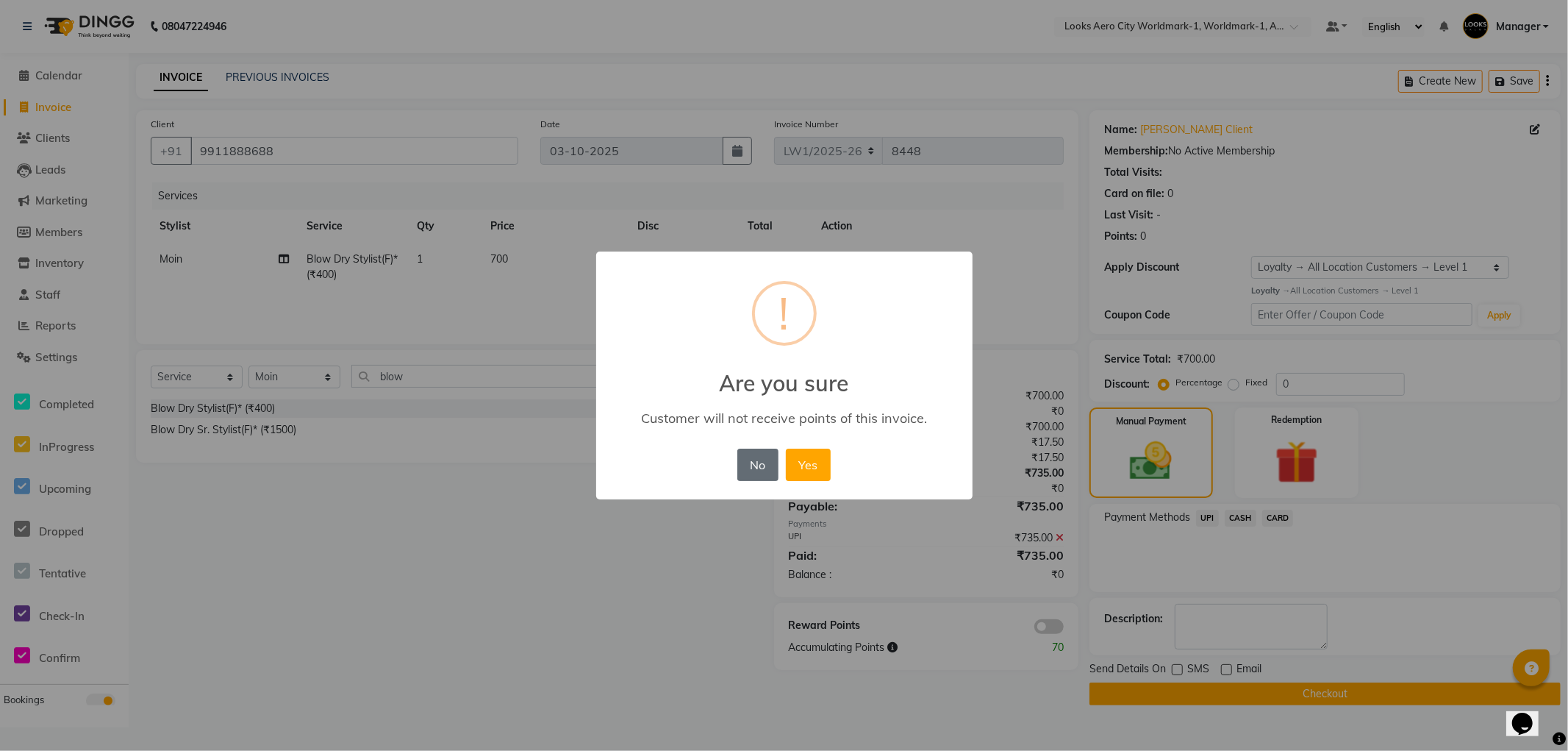
click at [767, 467] on button "No" at bounding box center [758, 465] width 41 height 32
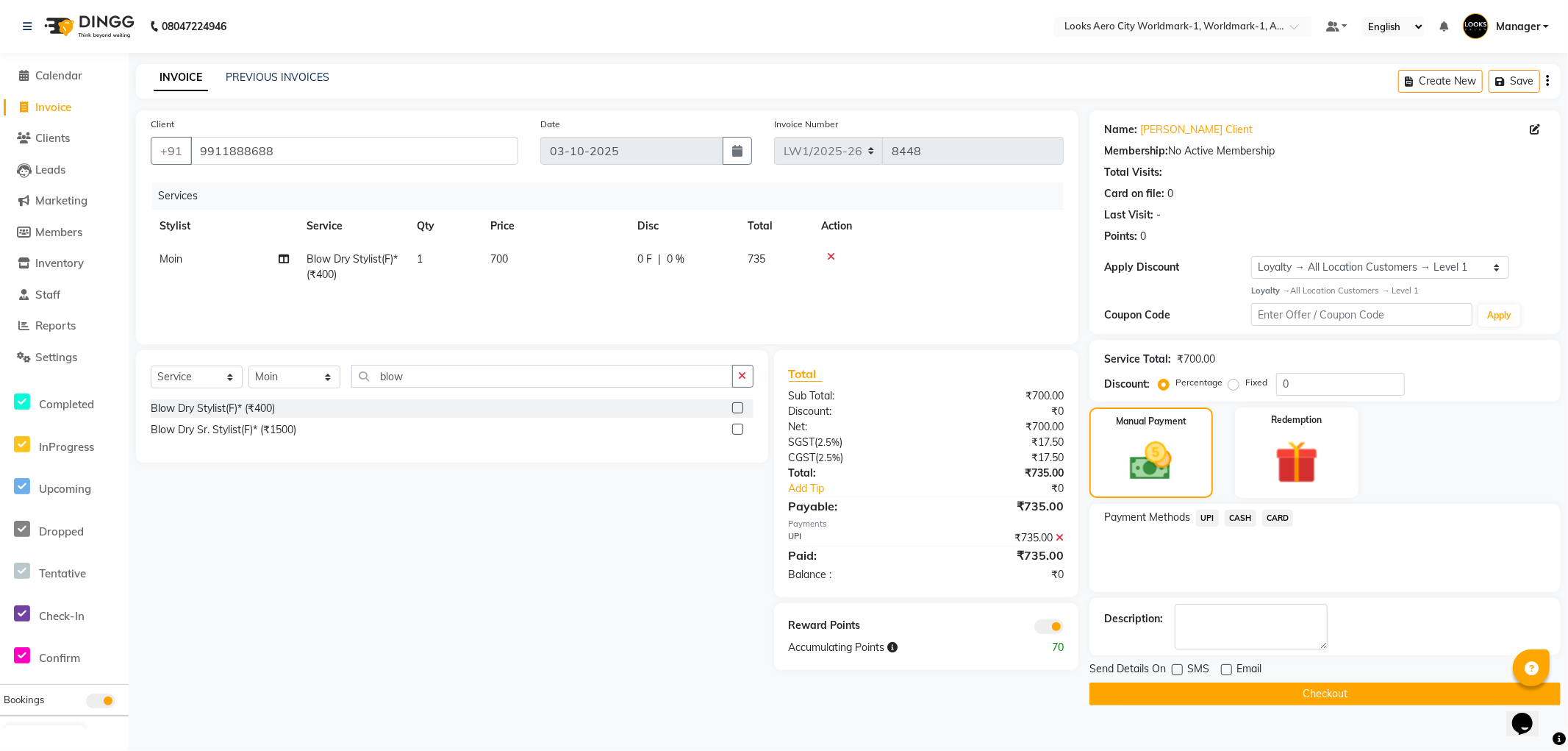
click at [1159, 688] on button "Checkout" at bounding box center [1325, 694] width 471 height 23
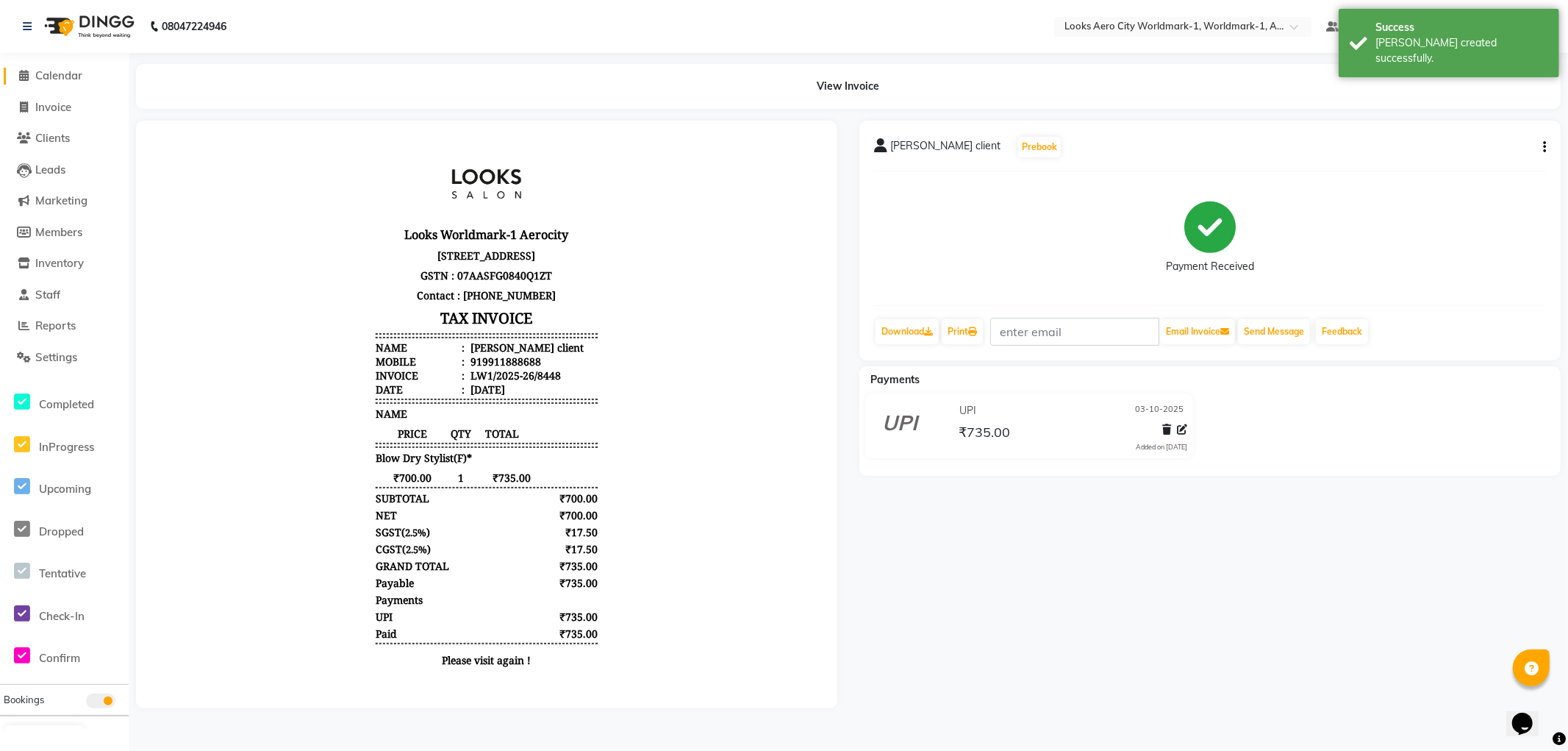
click at [69, 80] on span "Calendar" at bounding box center [58, 75] width 47 height 14
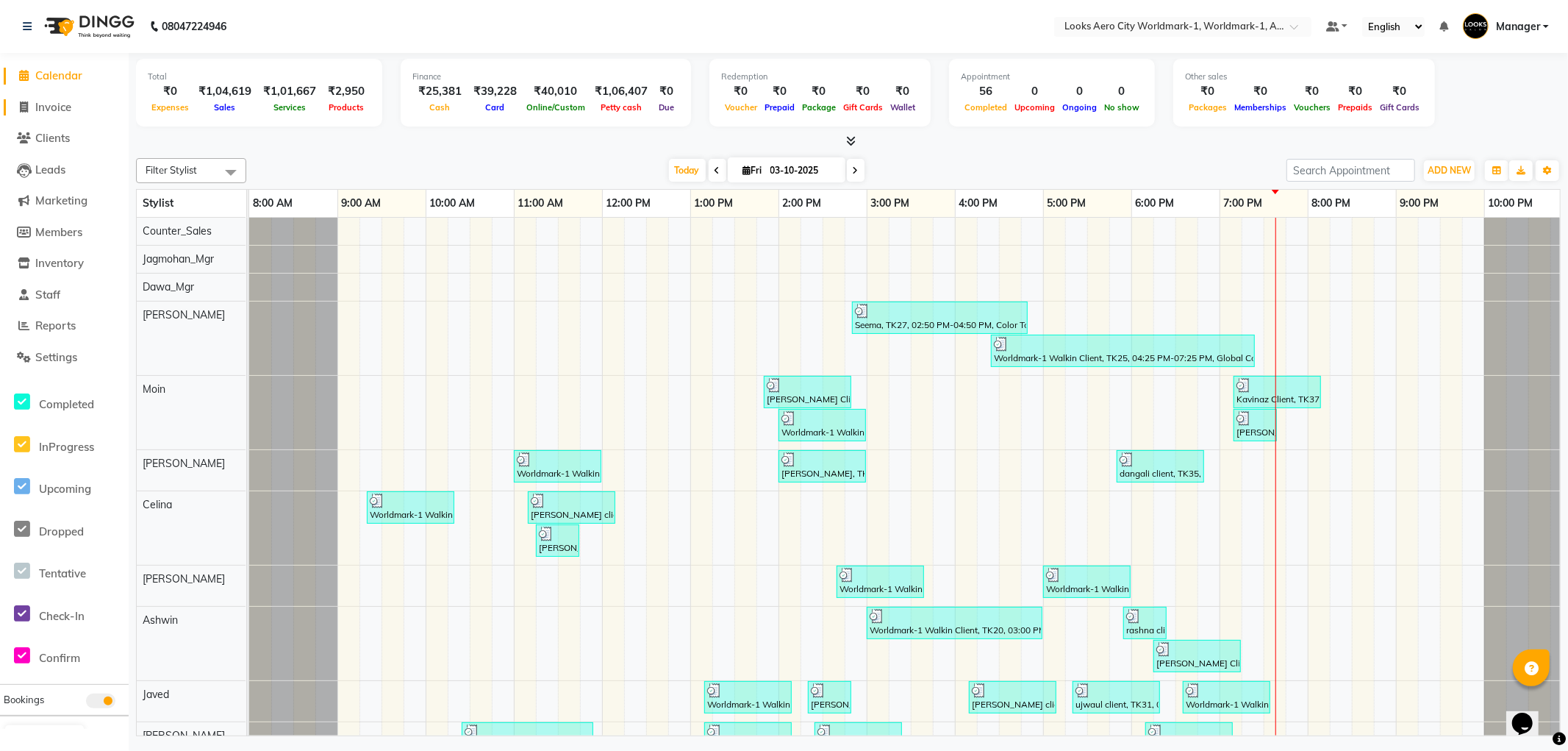
click at [66, 107] on span "Invoice" at bounding box center [53, 107] width 36 height 14
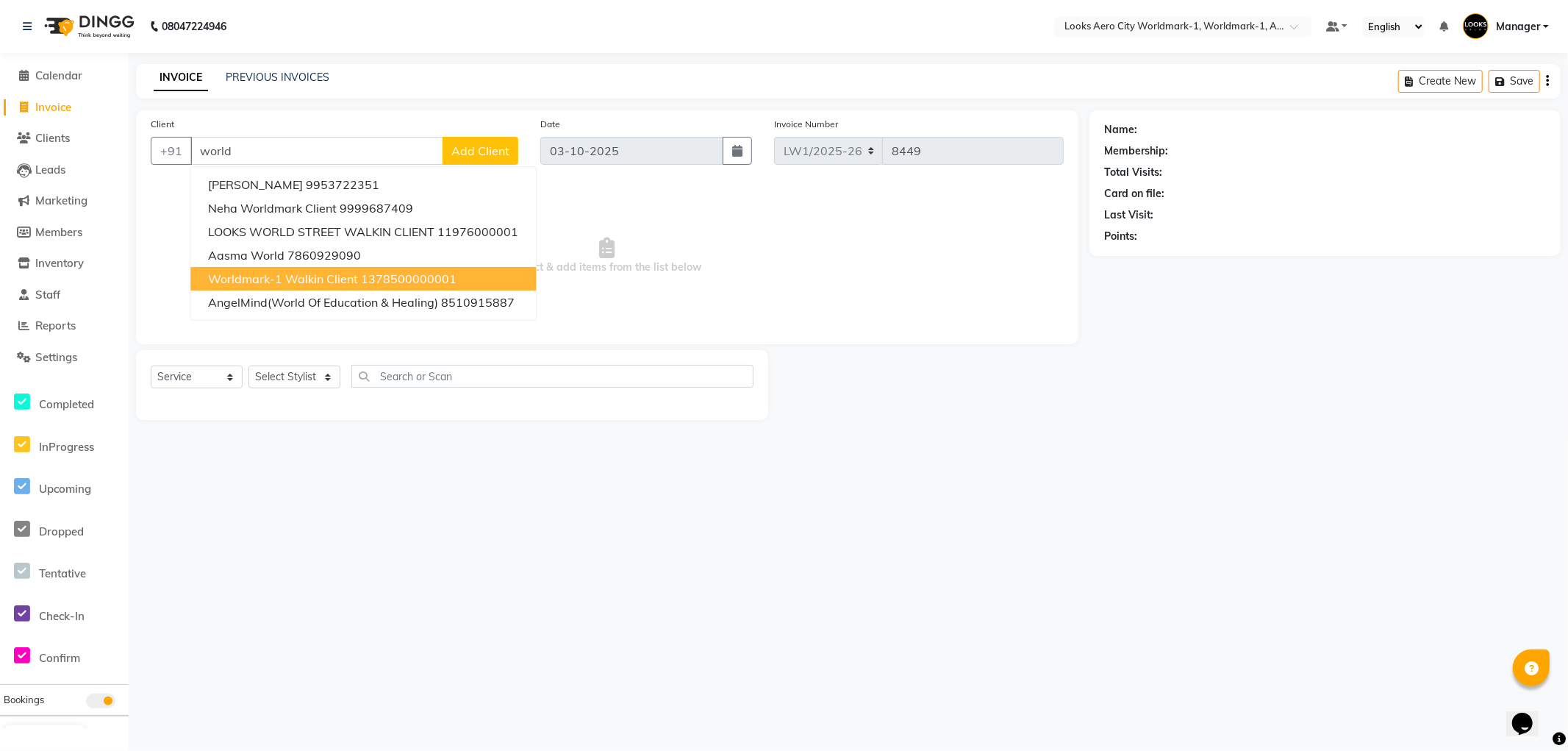
click at [295, 279] on span "Worldmark-1 Walkin Client" at bounding box center [283, 279] width 150 height 15
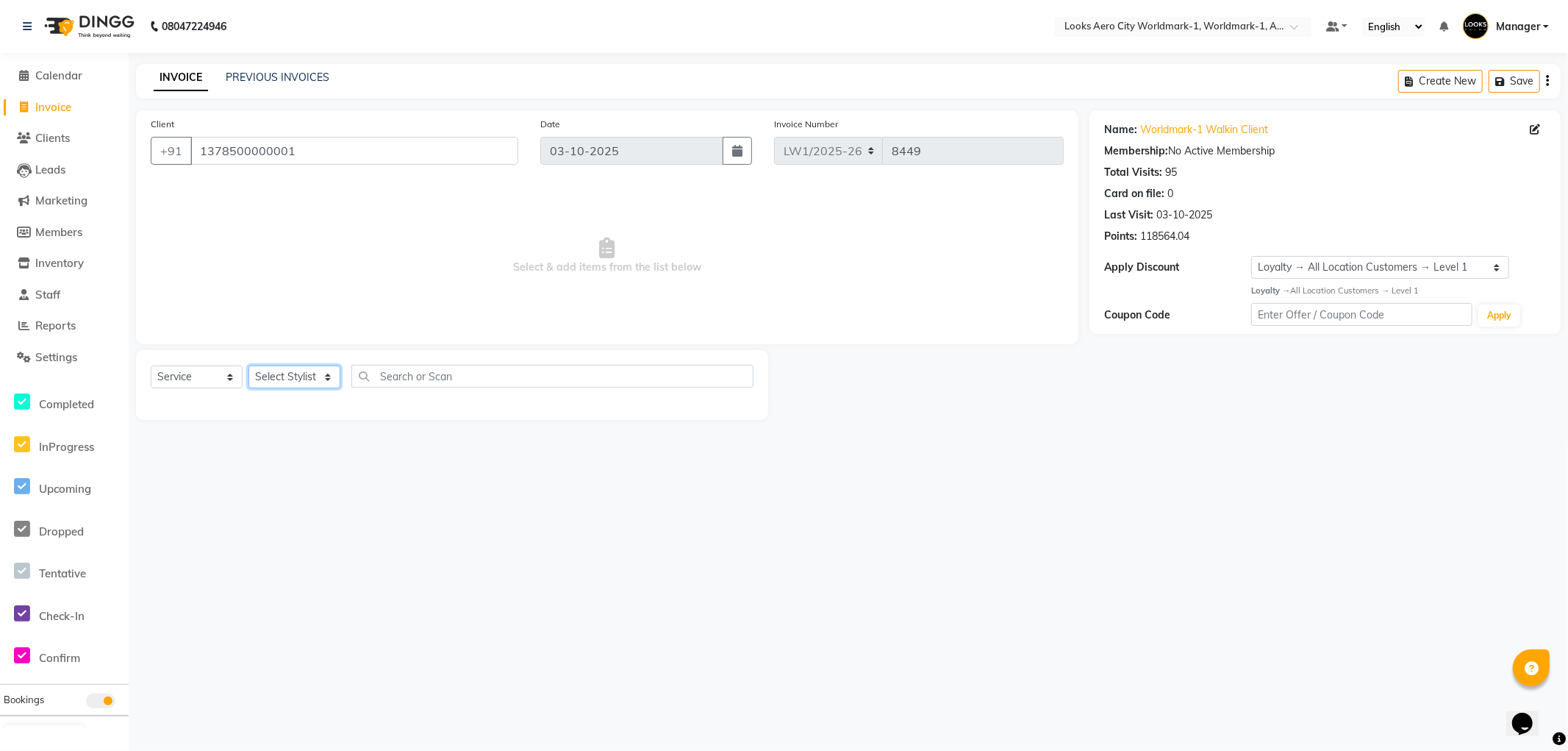
click at [285, 374] on select "Select Stylist Abhishek_Nails Amita Chauhan Anil Ashwin Celina Counter_Sales Da…" at bounding box center [295, 377] width 92 height 23
click at [249, 366] on select "Select Stylist Abhishek_Nails Amita Chauhan Anil Ashwin Celina Counter_Sales Da…" at bounding box center [295, 377] width 92 height 23
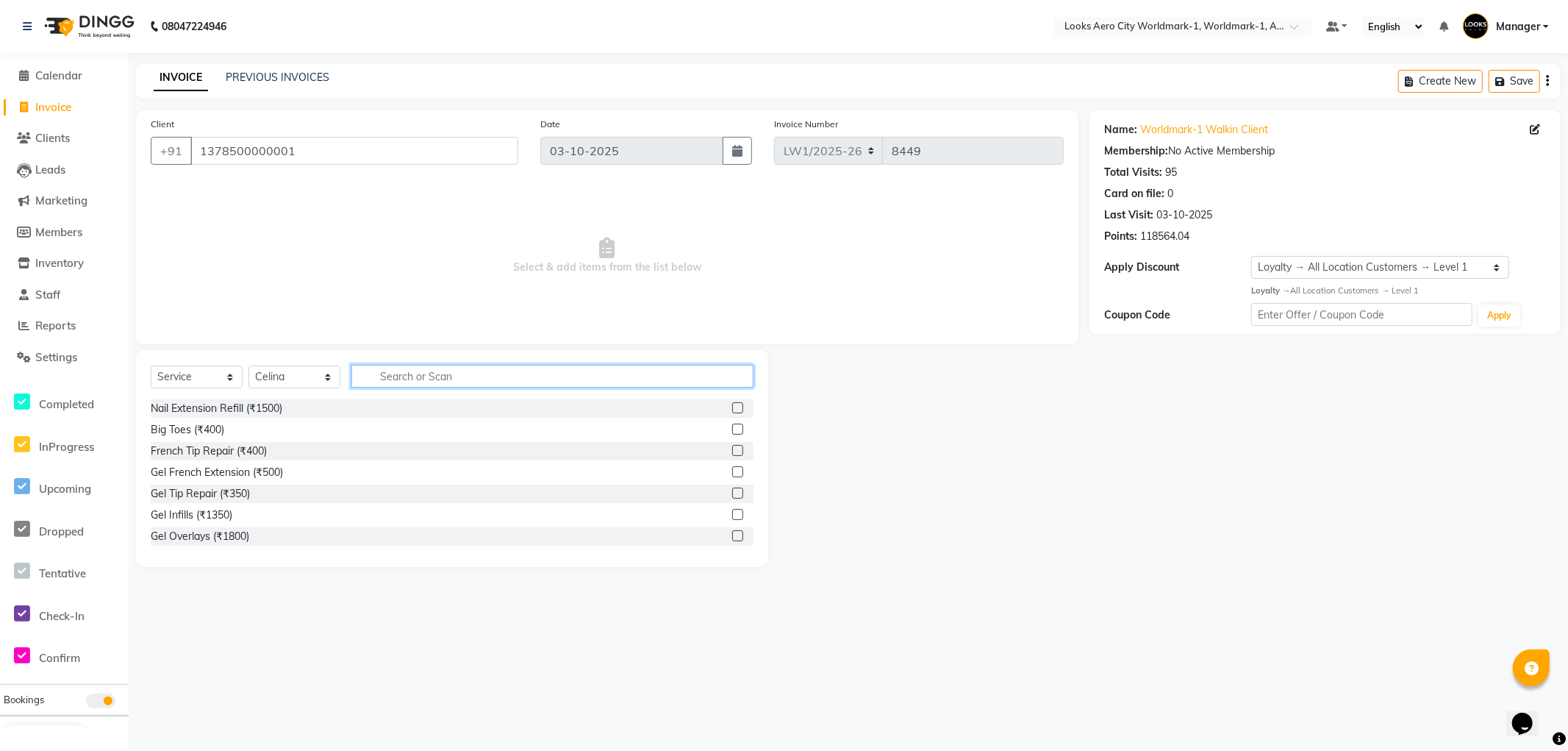
click at [393, 383] on input "text" at bounding box center [553, 377] width 403 height 23
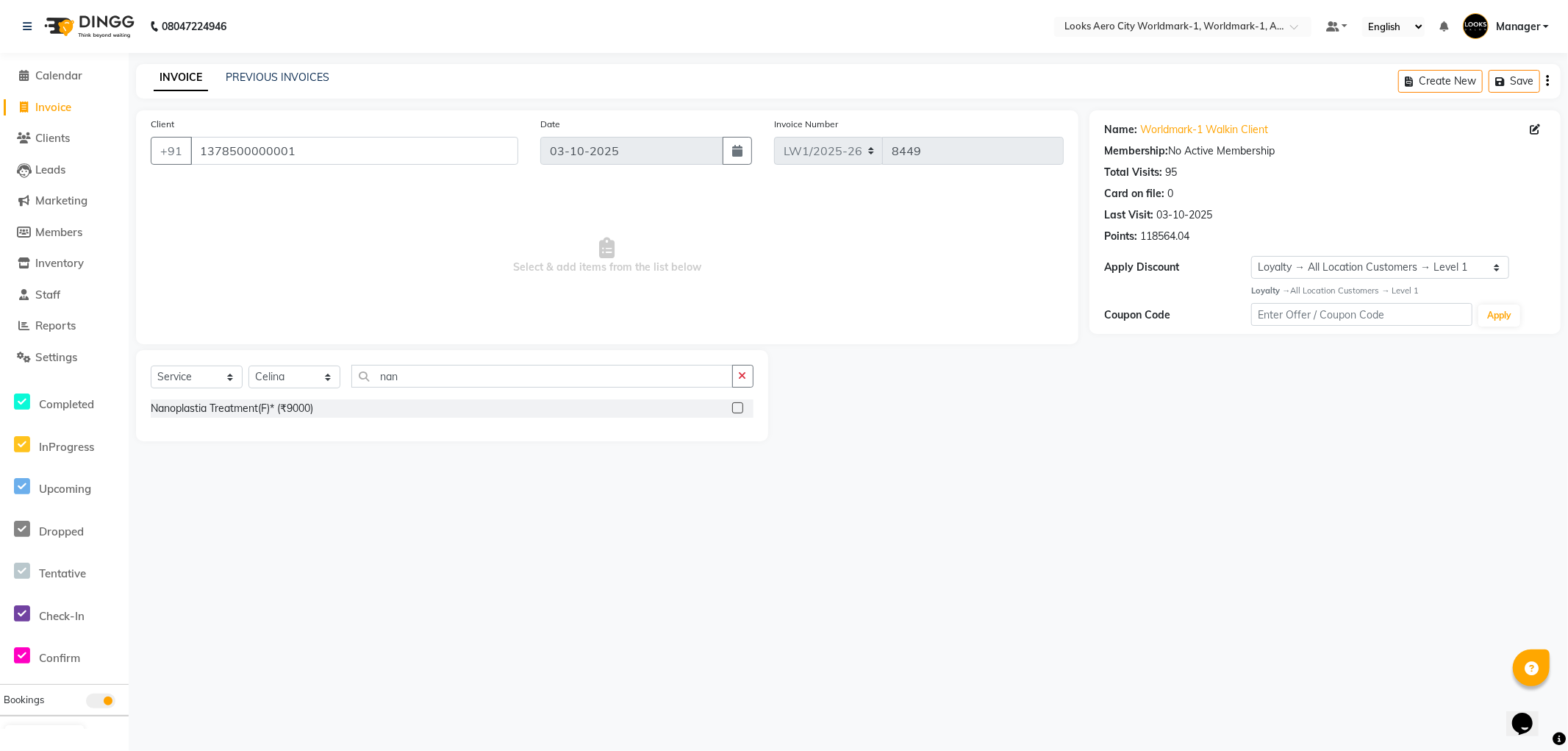
drag, startPoint x: 740, startPoint y: 405, endPoint x: 704, endPoint y: 394, distance: 37.6
click at [740, 405] on label at bounding box center [738, 408] width 11 height 11
click at [740, 405] on input "checkbox" at bounding box center [737, 408] width 9 height 9
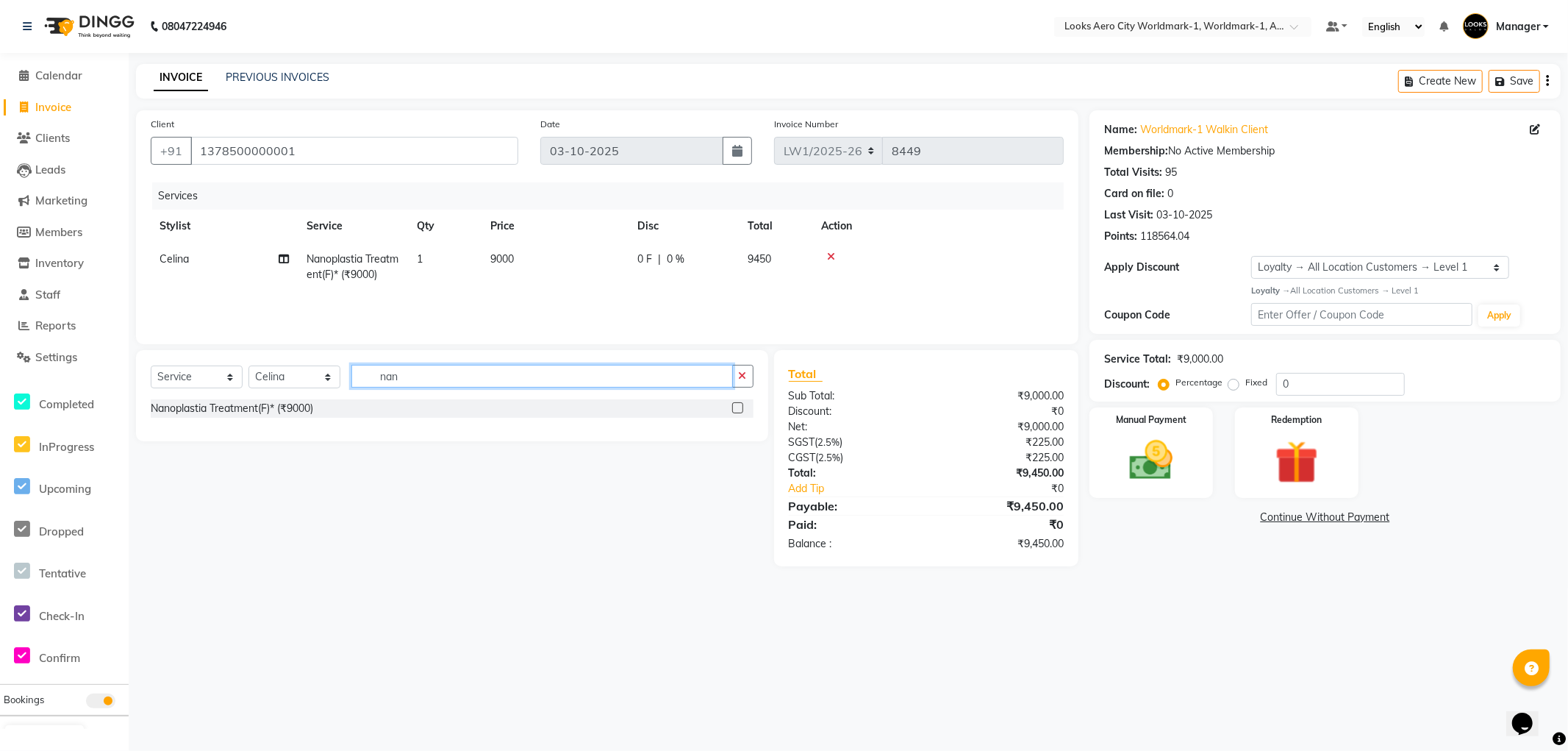
drag, startPoint x: 458, startPoint y: 371, endPoint x: 343, endPoint y: 371, distance: 115.0
click at [343, 371] on div "Select Service Product Membership Package Voucher Prepaid Gift Card Select Styl…" at bounding box center [452, 382] width 603 height 34
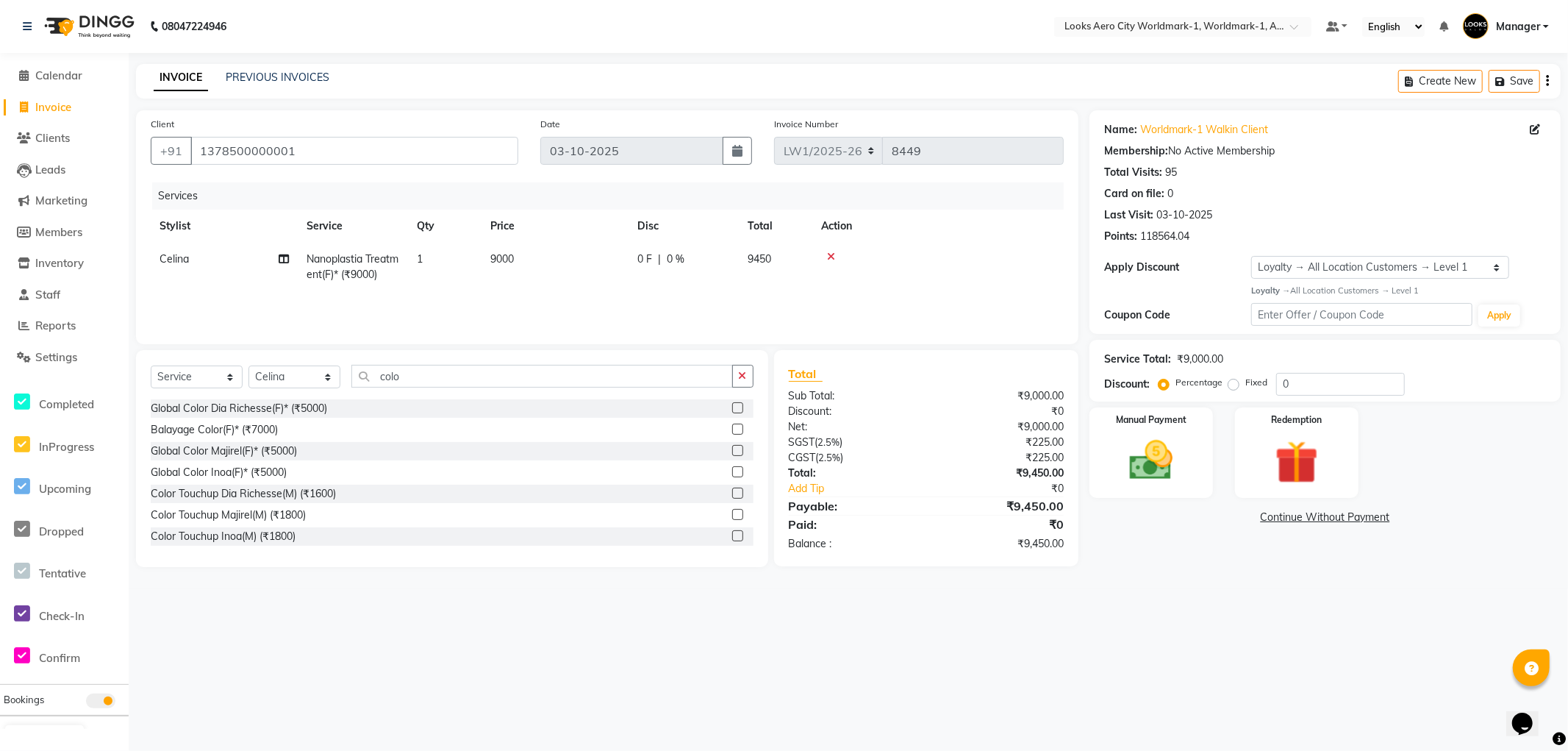
click at [732, 473] on label at bounding box center [738, 472] width 11 height 11
click at [732, 473] on input "checkbox" at bounding box center [737, 472] width 9 height 9
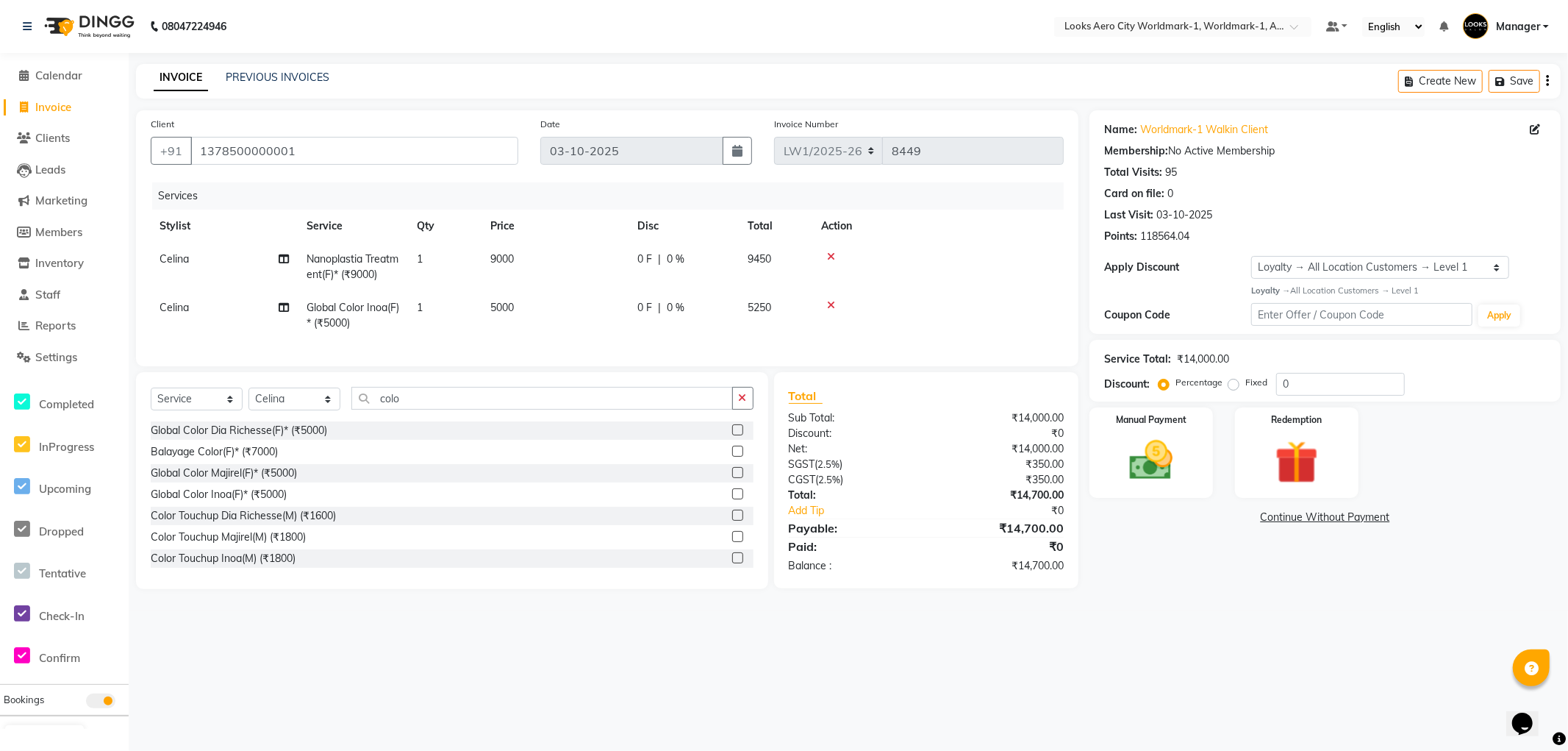
click at [571, 270] on td "9000" at bounding box center [555, 266] width 147 height 48
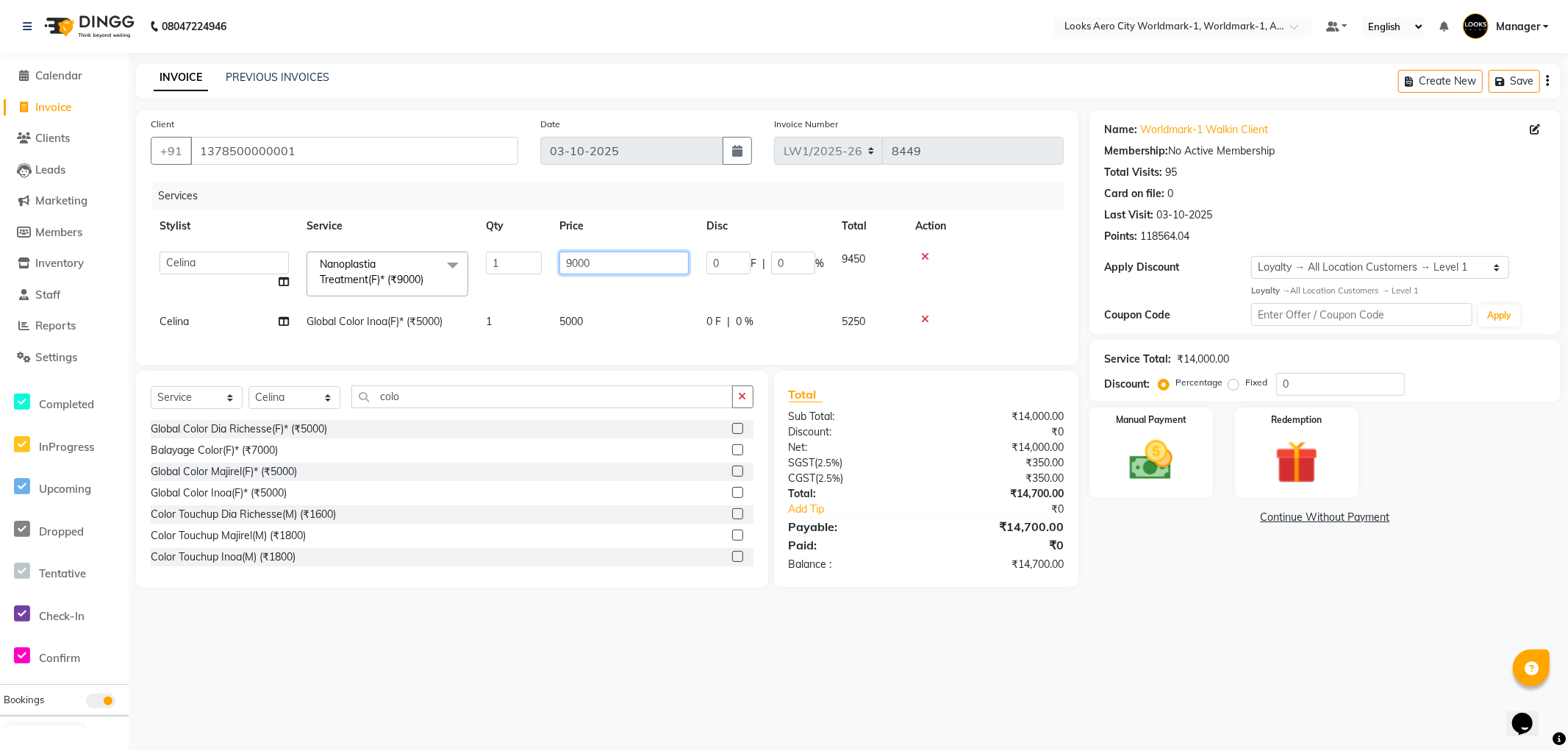
drag, startPoint x: 609, startPoint y: 259, endPoint x: 513, endPoint y: 259, distance: 96.0
click at [513, 259] on tr "Abhishek_Nails Amita Chauhan Anil Ashwin Celina Counter_Sales Dawa_Mgr Gaurav_P…" at bounding box center [607, 274] width 913 height 63
click at [611, 318] on td "5000" at bounding box center [624, 322] width 147 height 33
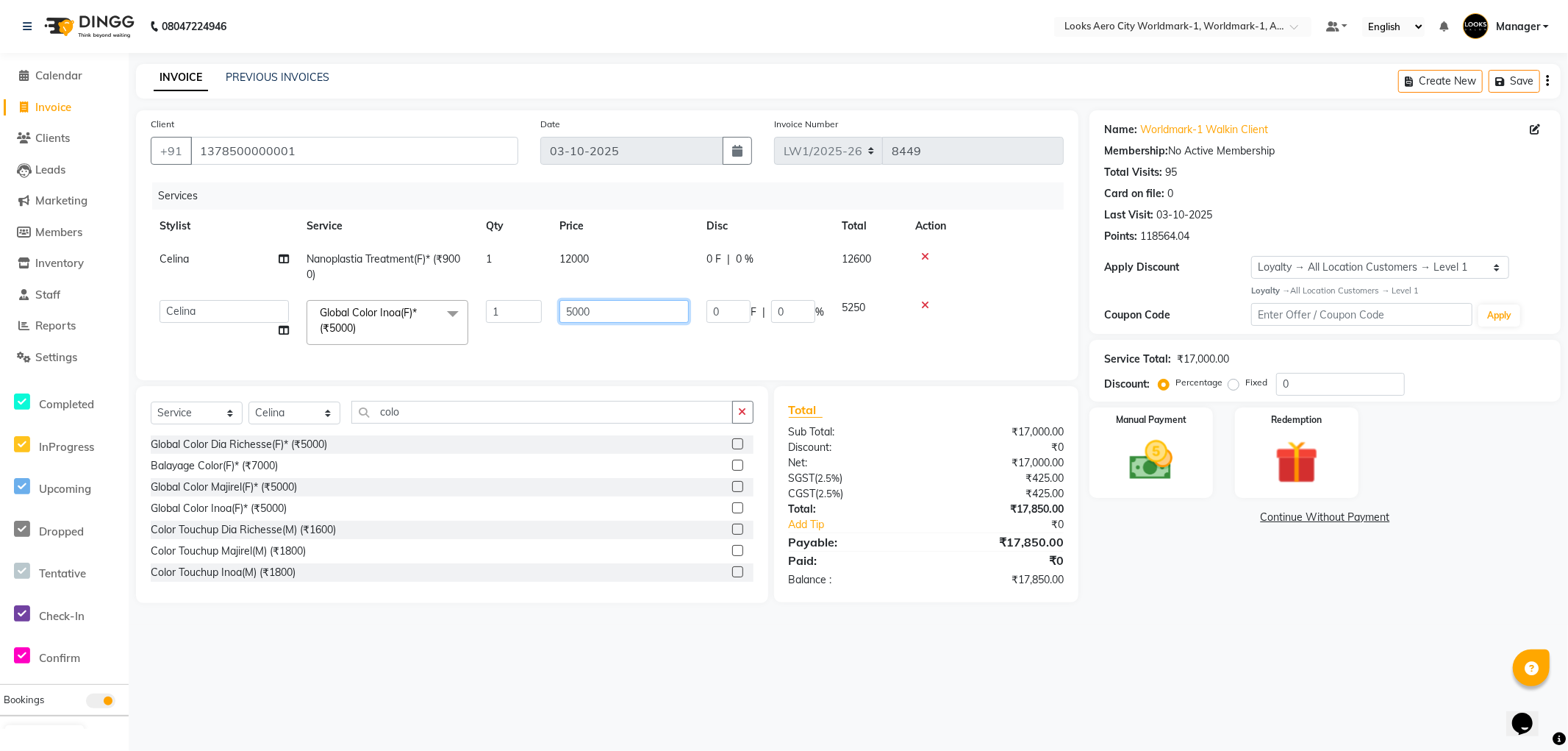
drag, startPoint x: 612, startPoint y: 310, endPoint x: 504, endPoint y: 310, distance: 108.0
click at [505, 310] on tr "Abhishek_Nails Amita Chauhan Anil Ashwin Celina Counter_Sales Dawa_Mgr Gaurav_P…" at bounding box center [607, 322] width 913 height 63
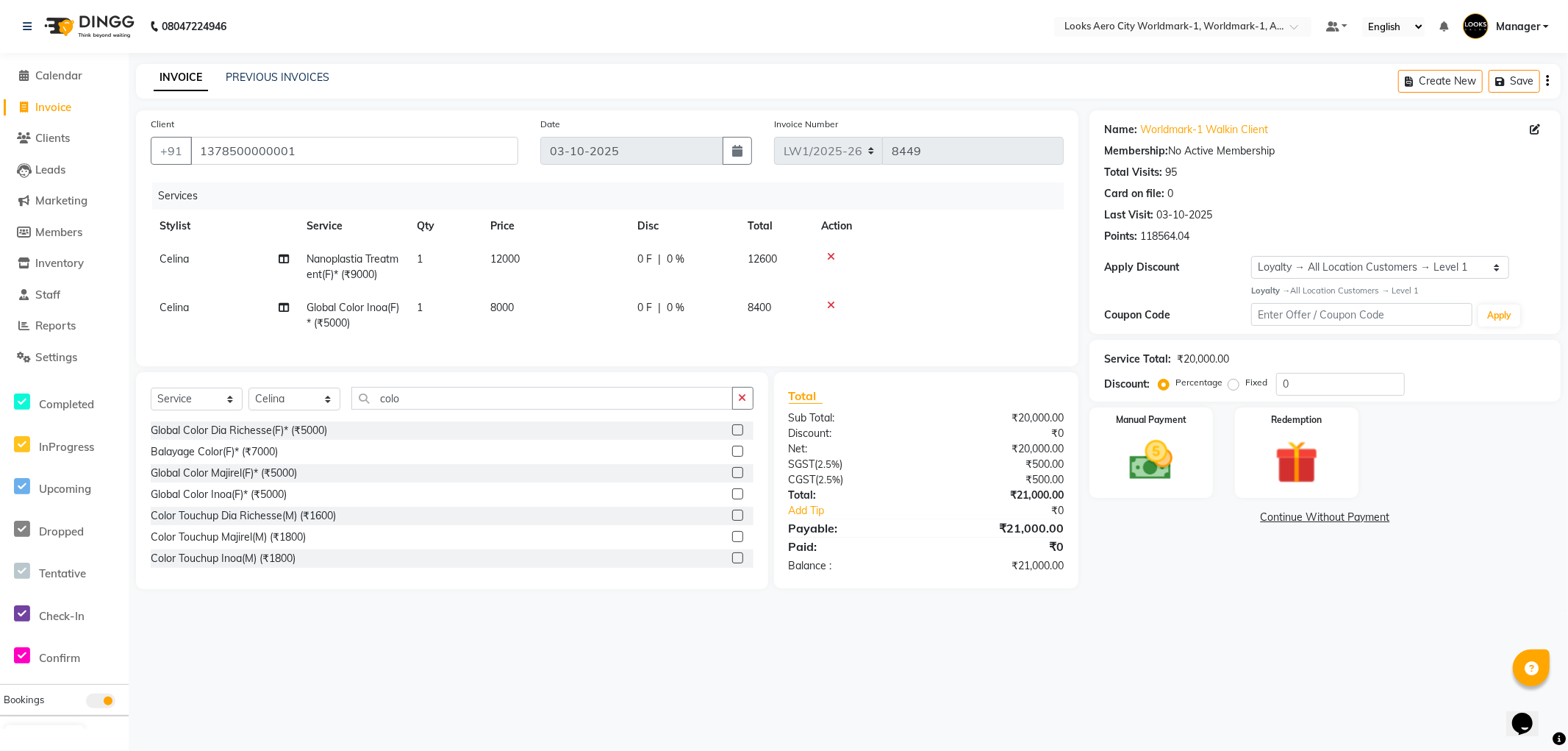
click at [579, 688] on div "08047224946 Select Location × Looks Aero City Worldmark-1, Worldmark-1, Aerocit…" at bounding box center [784, 375] width 1568 height 751
click at [571, 302] on td "8000" at bounding box center [555, 315] width 147 height 48
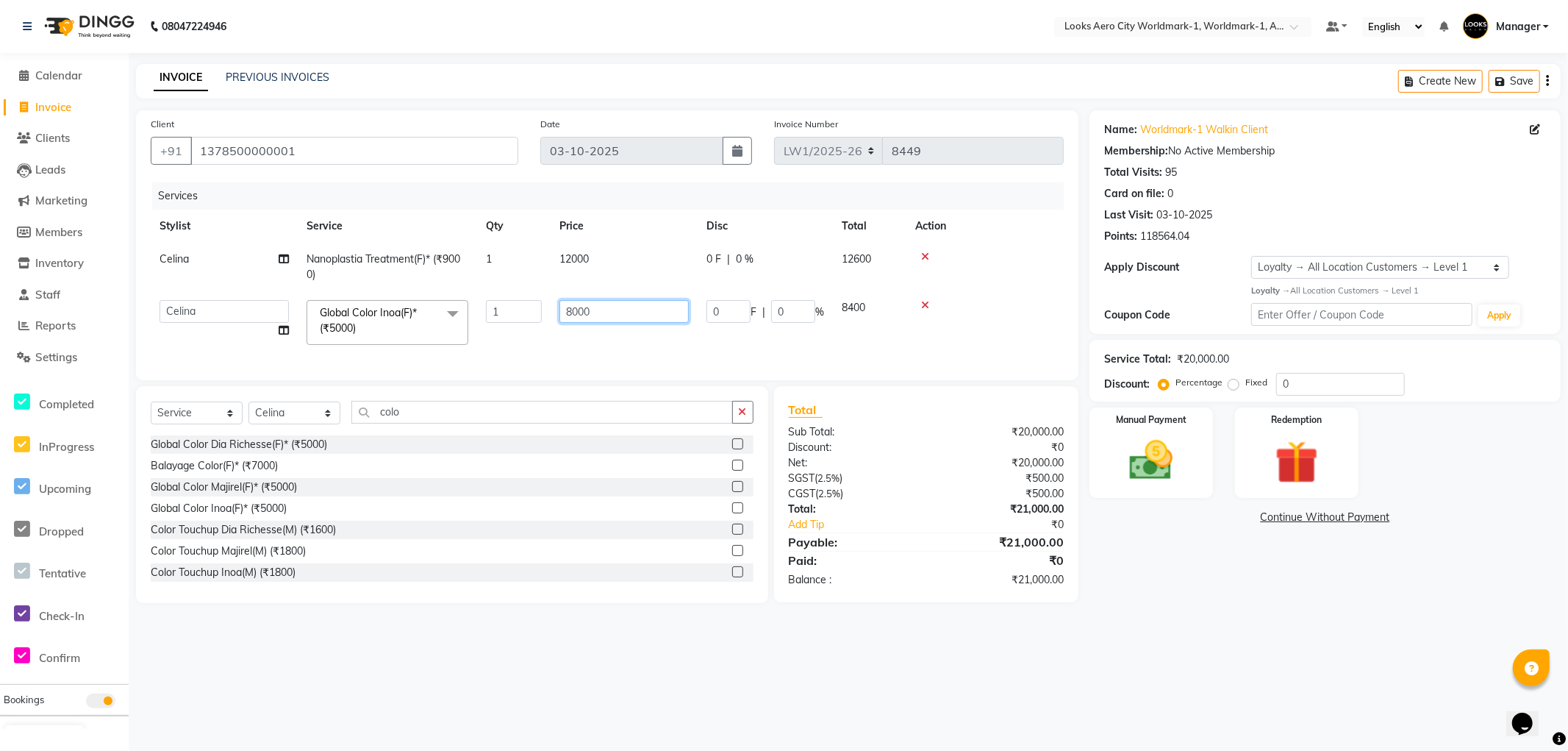
drag, startPoint x: 611, startPoint y: 305, endPoint x: 532, endPoint y: 305, distance: 79.0
click at [532, 305] on tr "Abhishek_Nails Amita Chauhan Anil Ashwin Celina Counter_Sales Dawa_Mgr Gaurav_P…" at bounding box center [607, 322] width 913 height 63
click at [596, 637] on div "08047224946 Select Location × Looks Aero City Worldmark-1, Worldmark-1, Aerocit…" at bounding box center [784, 375] width 1568 height 751
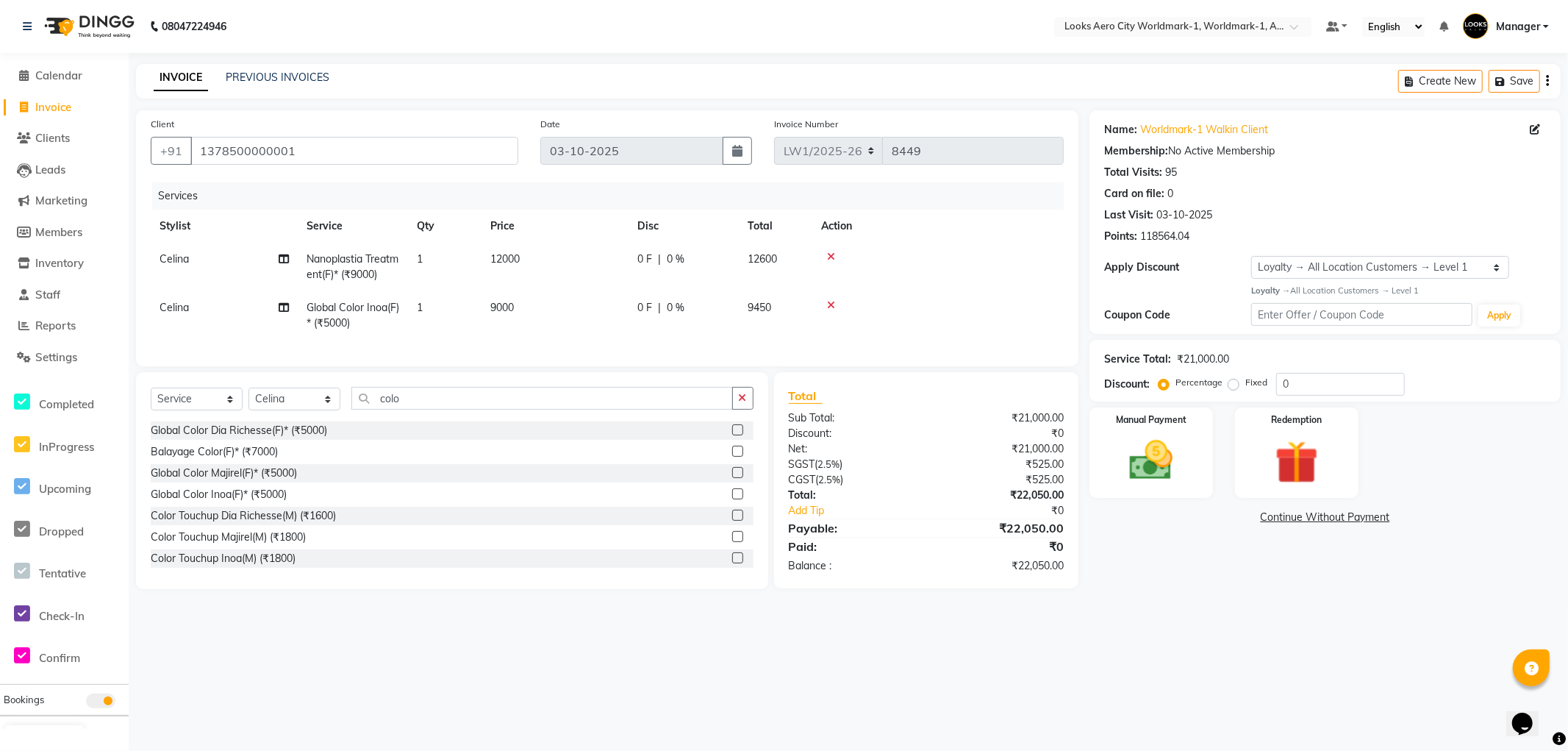
click at [554, 318] on td "9000" at bounding box center [555, 315] width 147 height 48
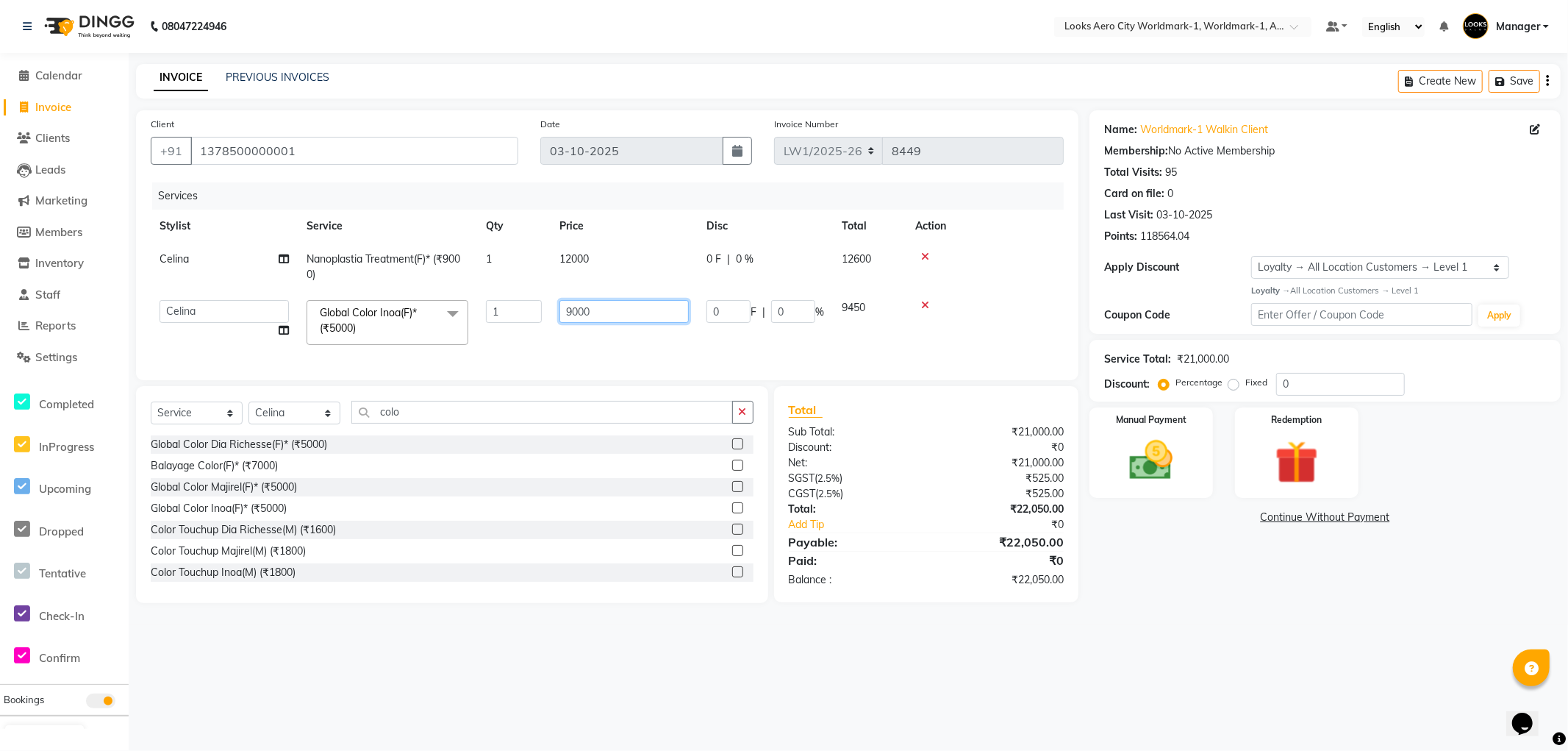
drag, startPoint x: 569, startPoint y: 308, endPoint x: 533, endPoint y: 308, distance: 36.0
click at [533, 308] on tr "Abhishek_Nails Amita Chauhan Anil Ashwin Celina Counter_Sales Dawa_Mgr Gaurav_P…" at bounding box center [607, 322] width 913 height 63
click at [585, 672] on div "08047224946 Select Location × Looks Aero City Worldmark-1, Worldmark-1, Aerocit…" at bounding box center [784, 375] width 1568 height 751
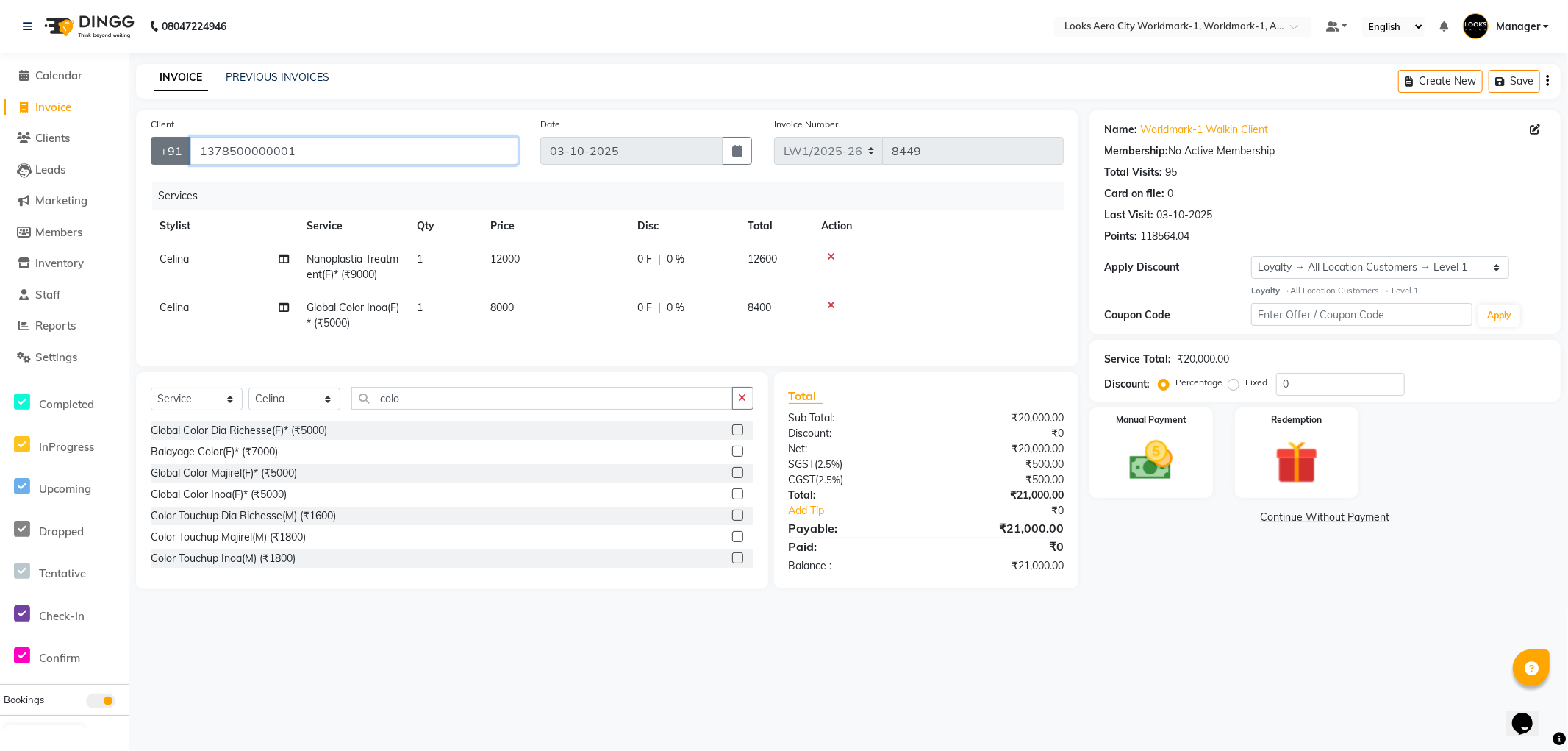
drag, startPoint x: 313, startPoint y: 138, endPoint x: 164, endPoint y: 148, distance: 149.3
click at [164, 148] on div "+91 1378500000001" at bounding box center [334, 151] width 367 height 28
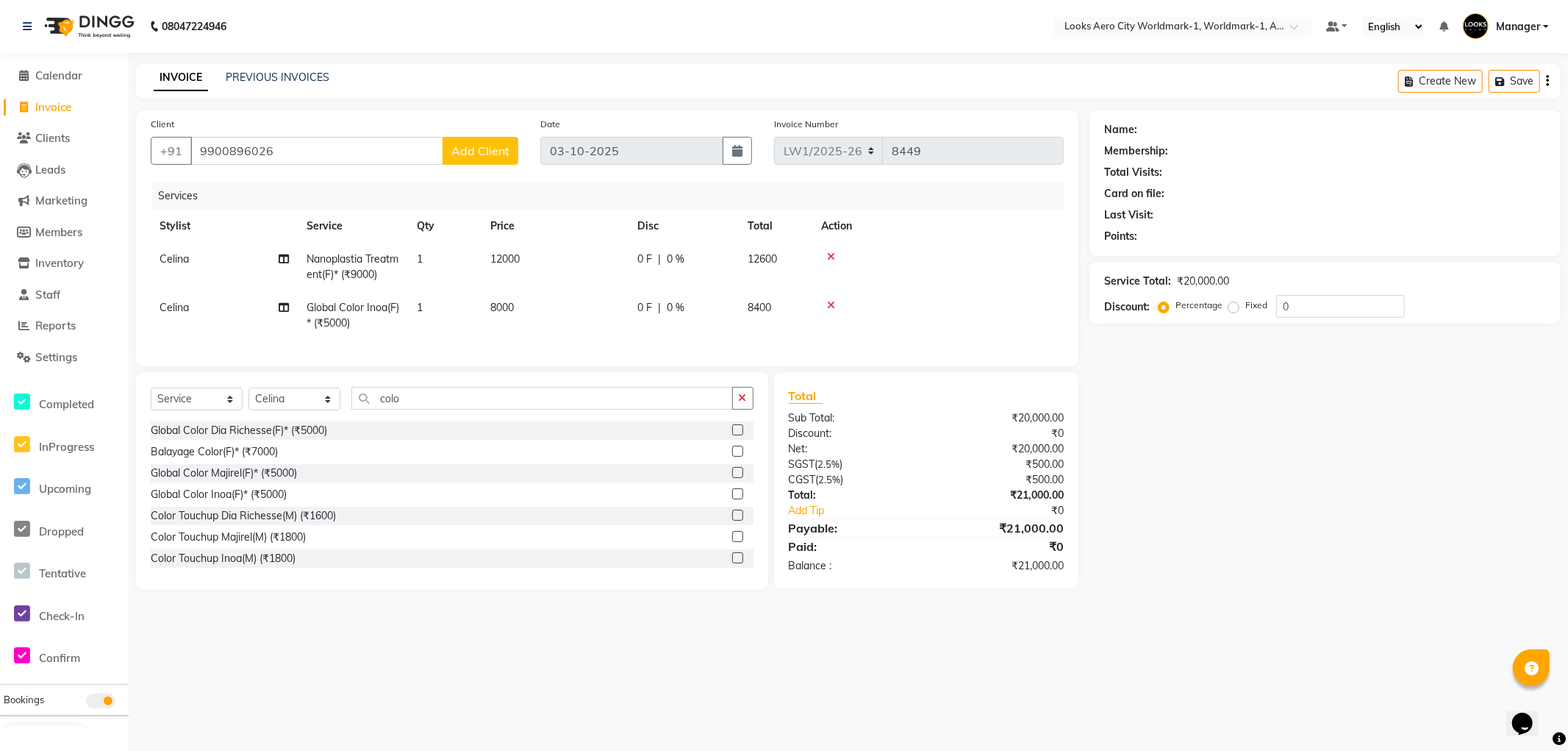
drag, startPoint x: 610, startPoint y: 697, endPoint x: 572, endPoint y: 554, distance: 148.0
click at [608, 685] on div "08047224946 Select Location × Looks Aero City Worldmark-1, Worldmark-1, Aerocit…" at bounding box center [784, 375] width 1568 height 751
drag, startPoint x: 534, startPoint y: 313, endPoint x: 548, endPoint y: 310, distance: 14.3
click at [536, 313] on td "8000" at bounding box center [555, 315] width 147 height 48
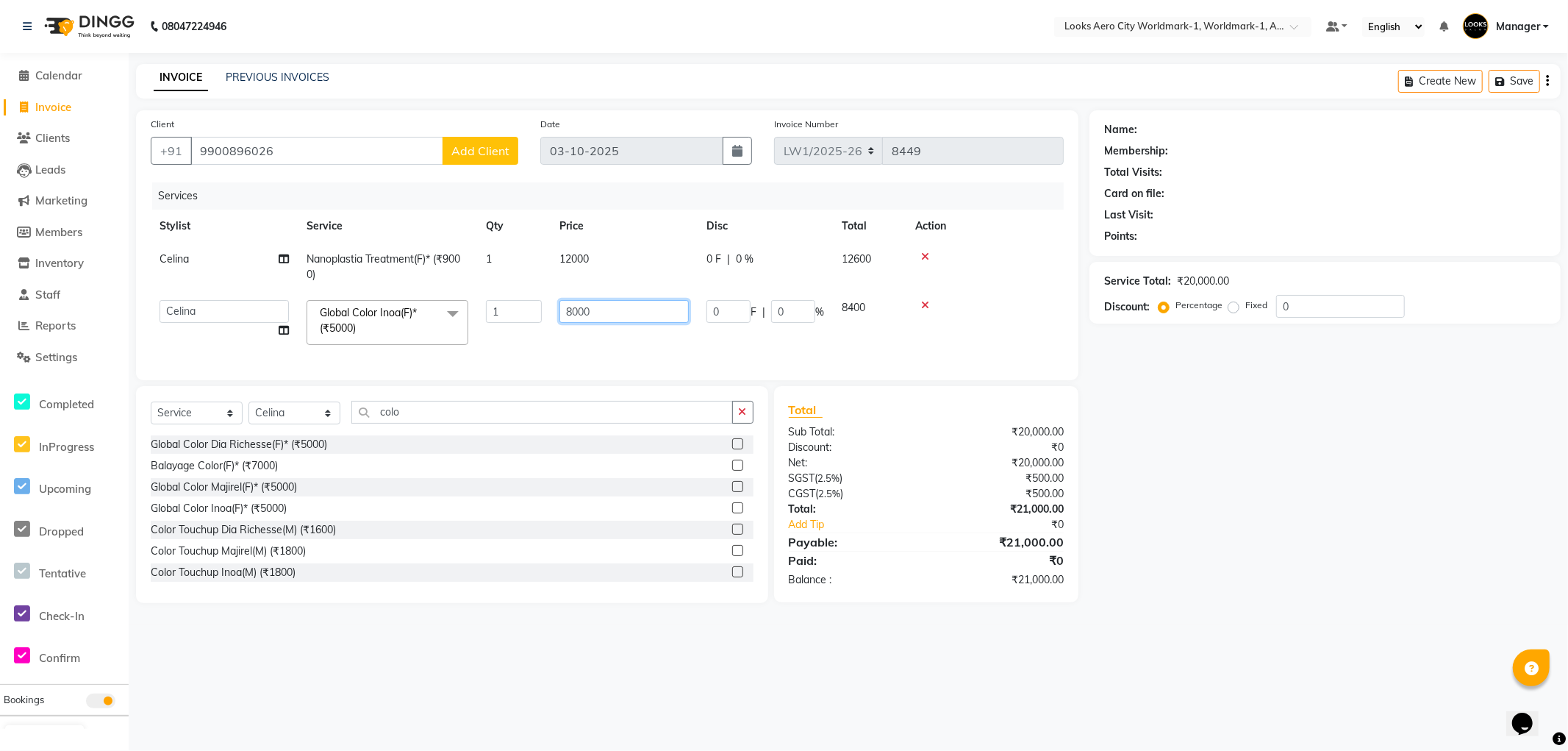
drag, startPoint x: 594, startPoint y: 310, endPoint x: 540, endPoint y: 310, distance: 54.0
click at [540, 310] on tr "Abhishek_Nails Amita Chauhan Anil Ashwin Celina Counter_Sales Dawa_Mgr Gaurav_P…" at bounding box center [607, 322] width 913 height 63
click at [1176, 424] on div "Name: Membership: Total Visits: Card on file: Last Visit: Points: Service Total…" at bounding box center [1331, 357] width 482 height 493
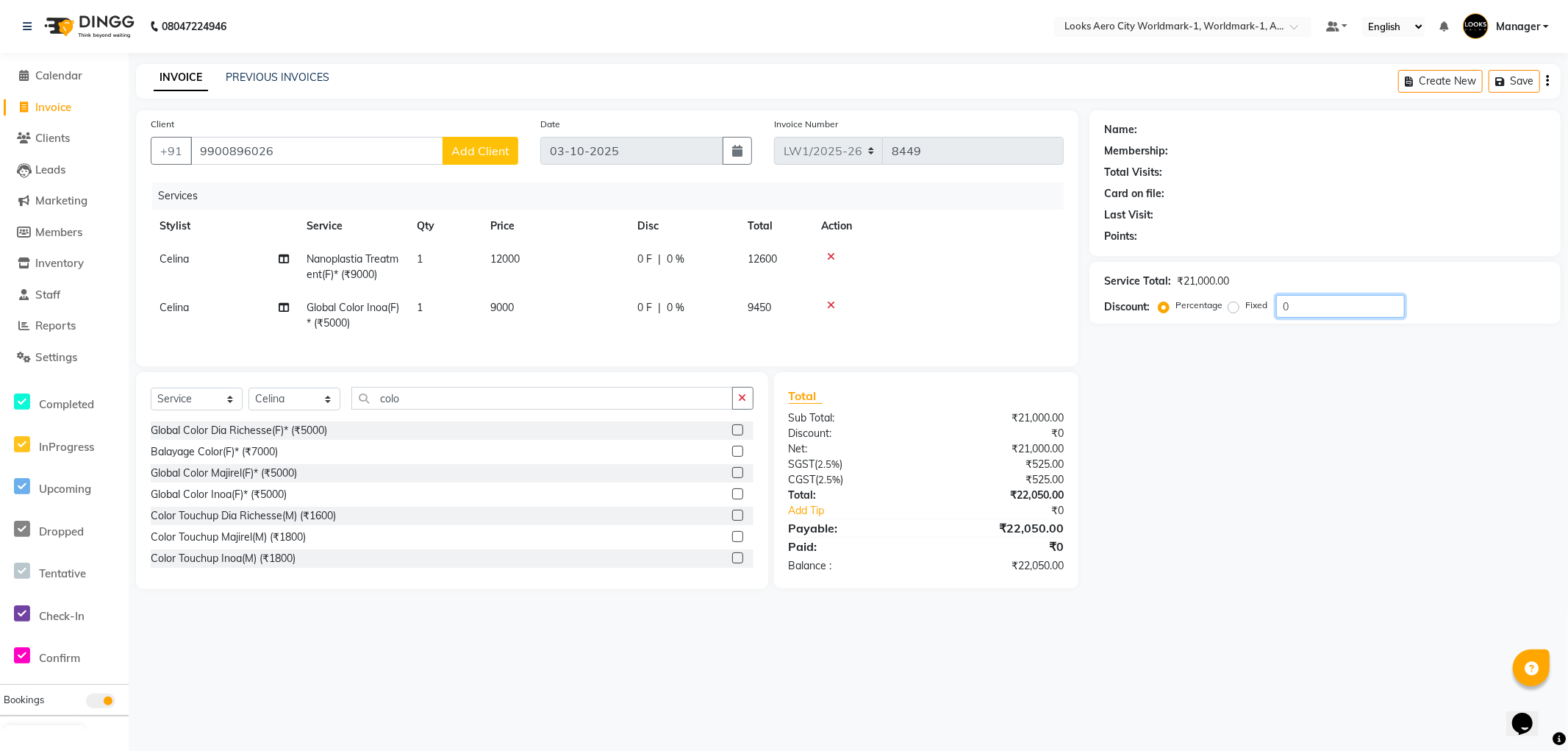
click at [1260, 299] on div "Percentage Fixed 0" at bounding box center [1283, 306] width 243 height 23
click at [1222, 442] on div "Name: Membership: Total Visits: Card on file: Last Visit: Points: Service Total…" at bounding box center [1331, 349] width 482 height 478
click at [1317, 312] on input "100" at bounding box center [1341, 306] width 129 height 23
click at [1246, 308] on label "Fixed" at bounding box center [1257, 305] width 22 height 13
click at [1231, 308] on input "Fixed" at bounding box center [1236, 305] width 10 height 10
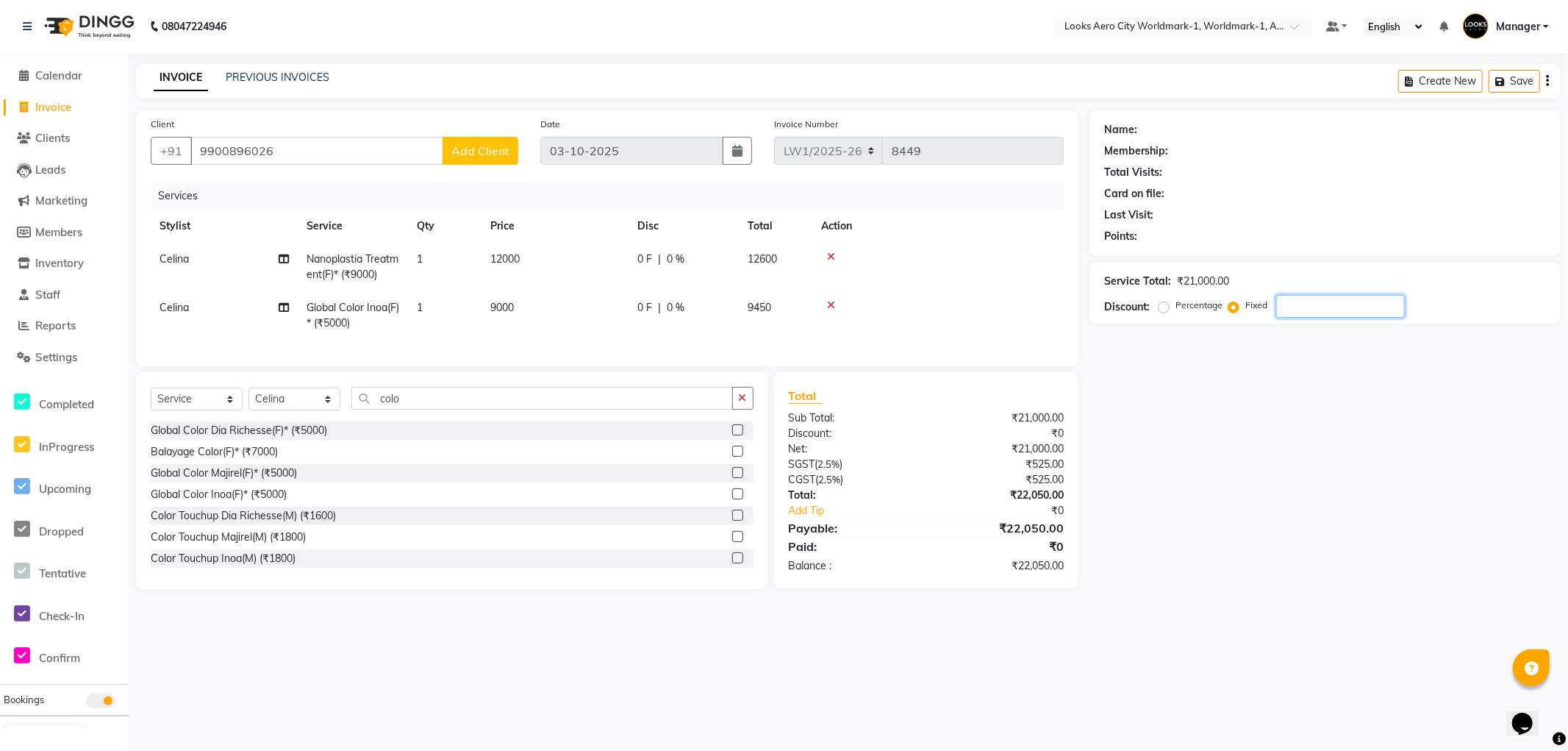
click at [1304, 305] on input "number" at bounding box center [1341, 306] width 129 height 23
click at [1214, 455] on div "Name: Membership: Total Visits: Card on file: Last Visit: Points: Service Total…" at bounding box center [1331, 349] width 482 height 478
click at [477, 145] on span "Add Client" at bounding box center [481, 150] width 58 height 15
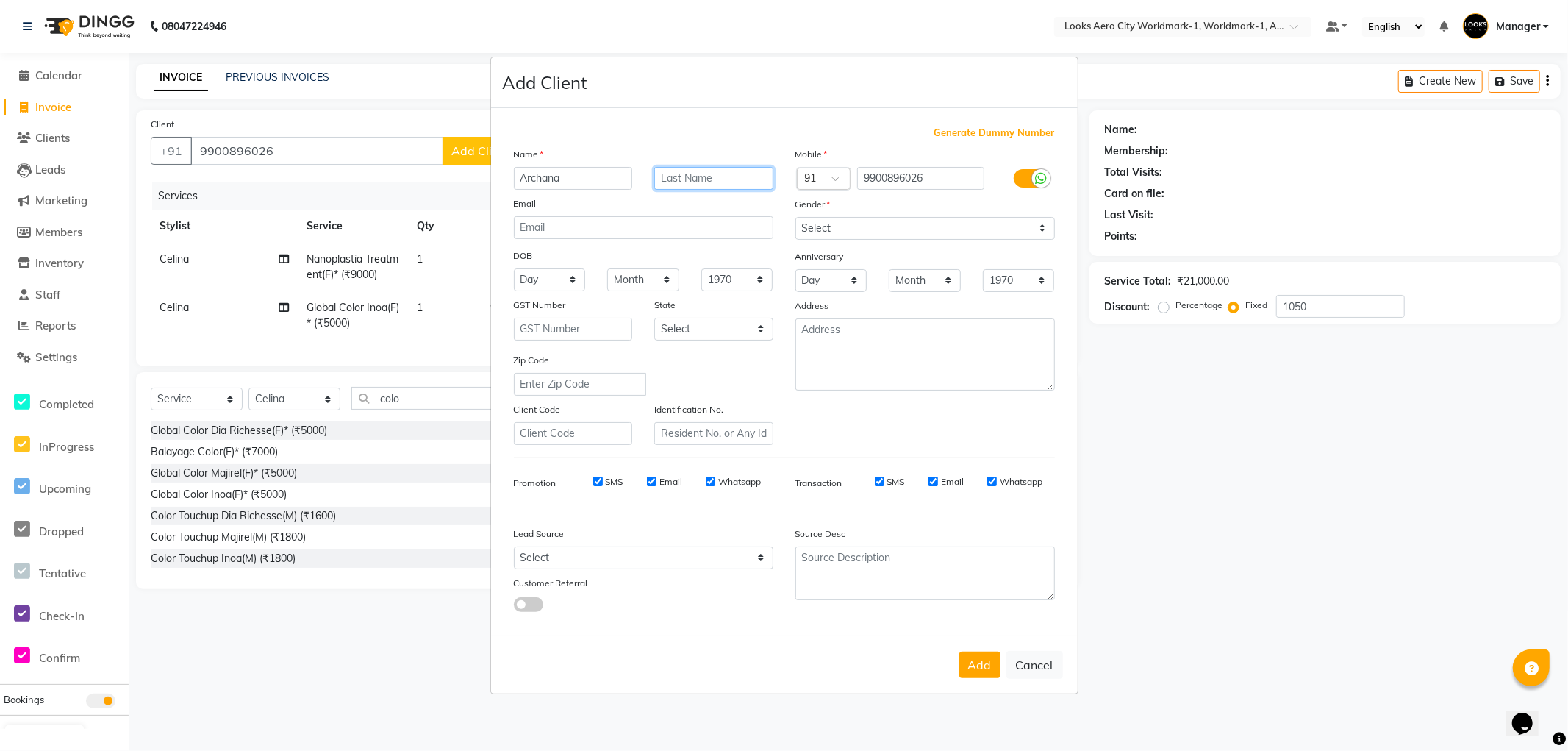
click at [694, 181] on input "text" at bounding box center [714, 178] width 119 height 23
click at [869, 229] on select "Select Male Female Other Prefer Not To Say" at bounding box center [925, 228] width 259 height 23
click at [796, 217] on select "Select Male Female Other Prefer Not To Say" at bounding box center [925, 228] width 259 height 23
drag, startPoint x: 976, startPoint y: 667, endPoint x: 1058, endPoint y: 570, distance: 127.0
click at [980, 663] on button "Add" at bounding box center [980, 664] width 41 height 27
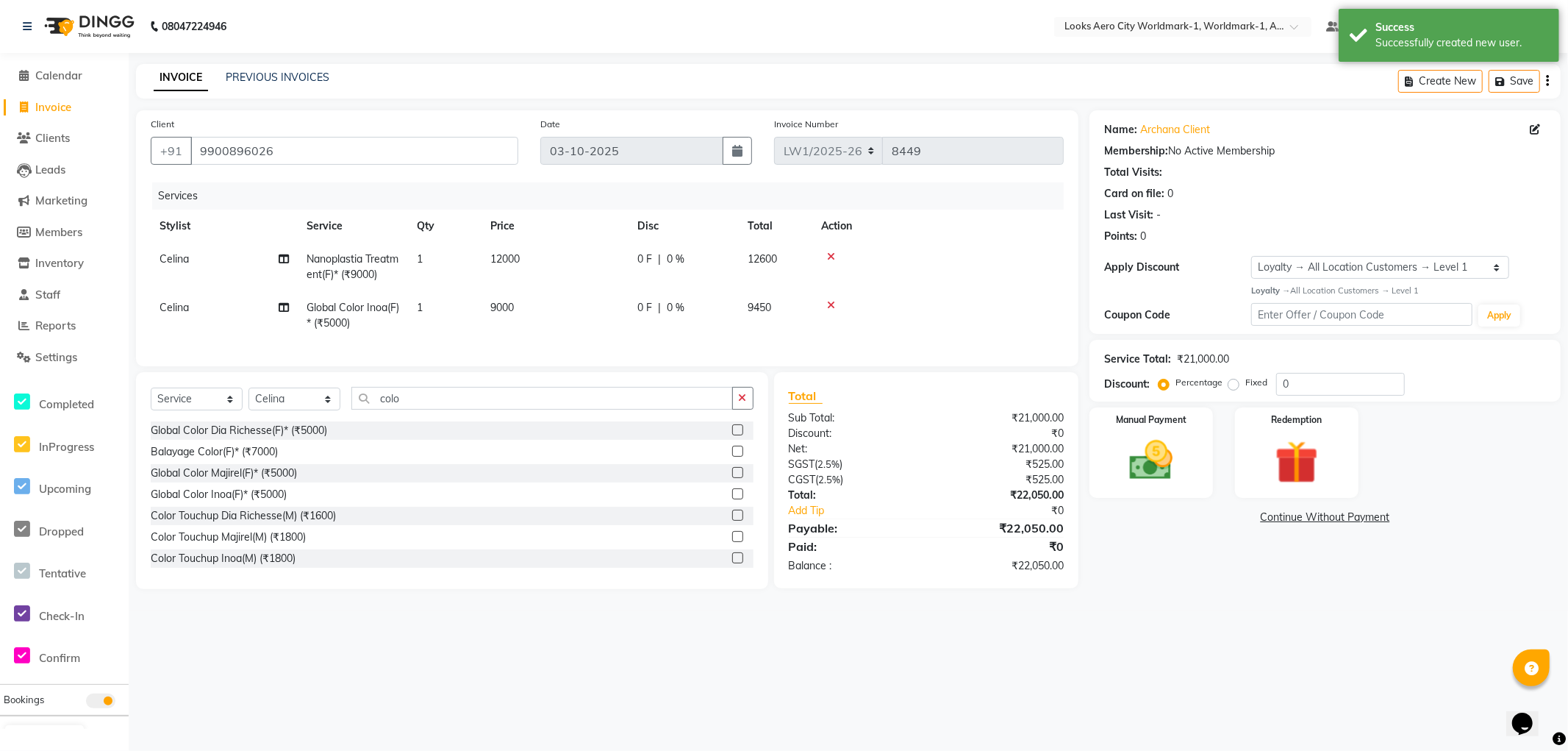
click at [1246, 388] on label "Fixed" at bounding box center [1257, 382] width 22 height 13
click at [1231, 387] on input "Fixed" at bounding box center [1236, 382] width 10 height 10
drag, startPoint x: 1304, startPoint y: 377, endPoint x: 1266, endPoint y: 384, distance: 38.6
click at [1266, 384] on div "Percentage Fixed 0" at bounding box center [1283, 384] width 243 height 23
click at [1223, 610] on main "INVOICE PREVIOUS INVOICES Create New Save Client +91 9900896026 Date 03-10-2025…" at bounding box center [848, 338] width 1439 height 547
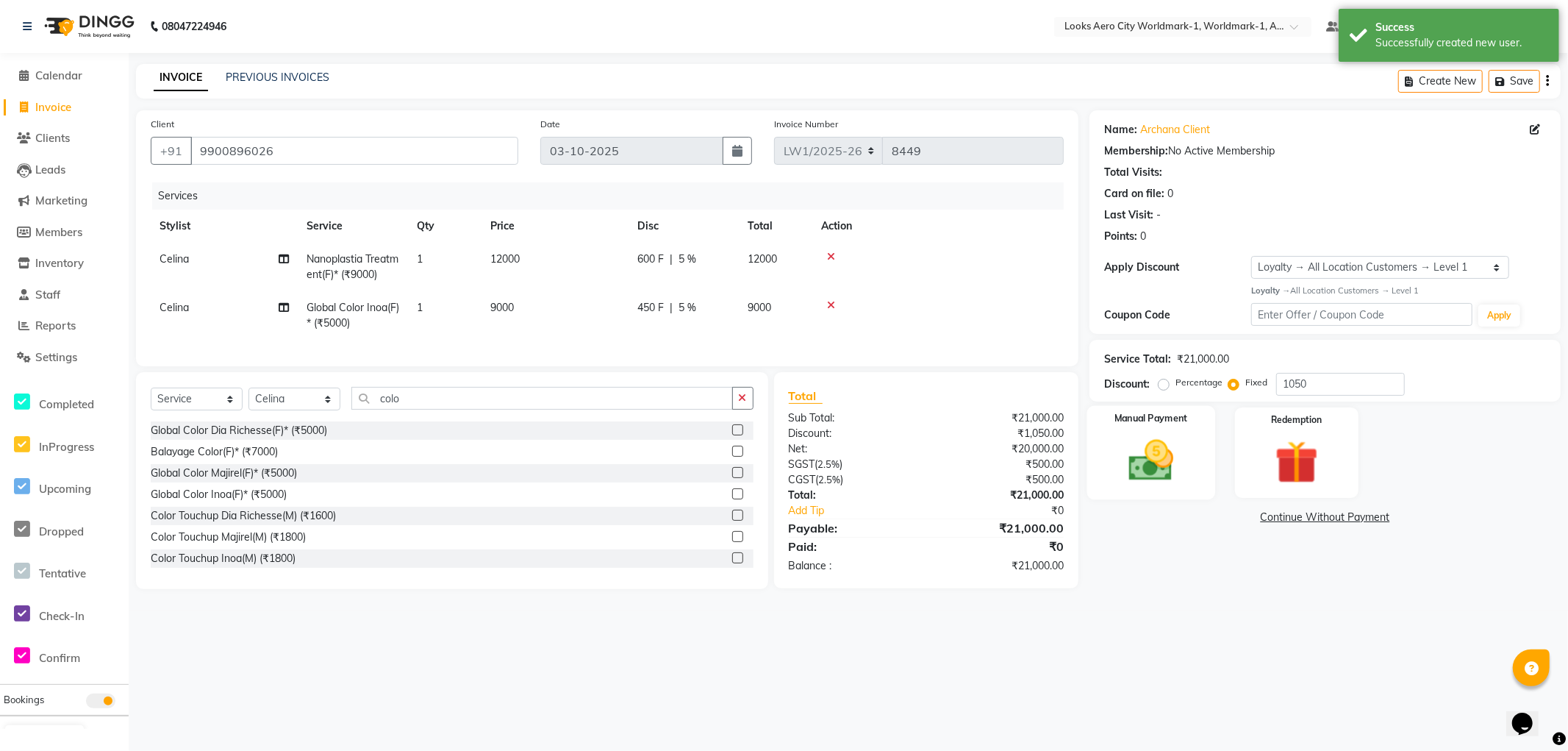
click at [1163, 472] on img at bounding box center [1152, 461] width 73 height 52
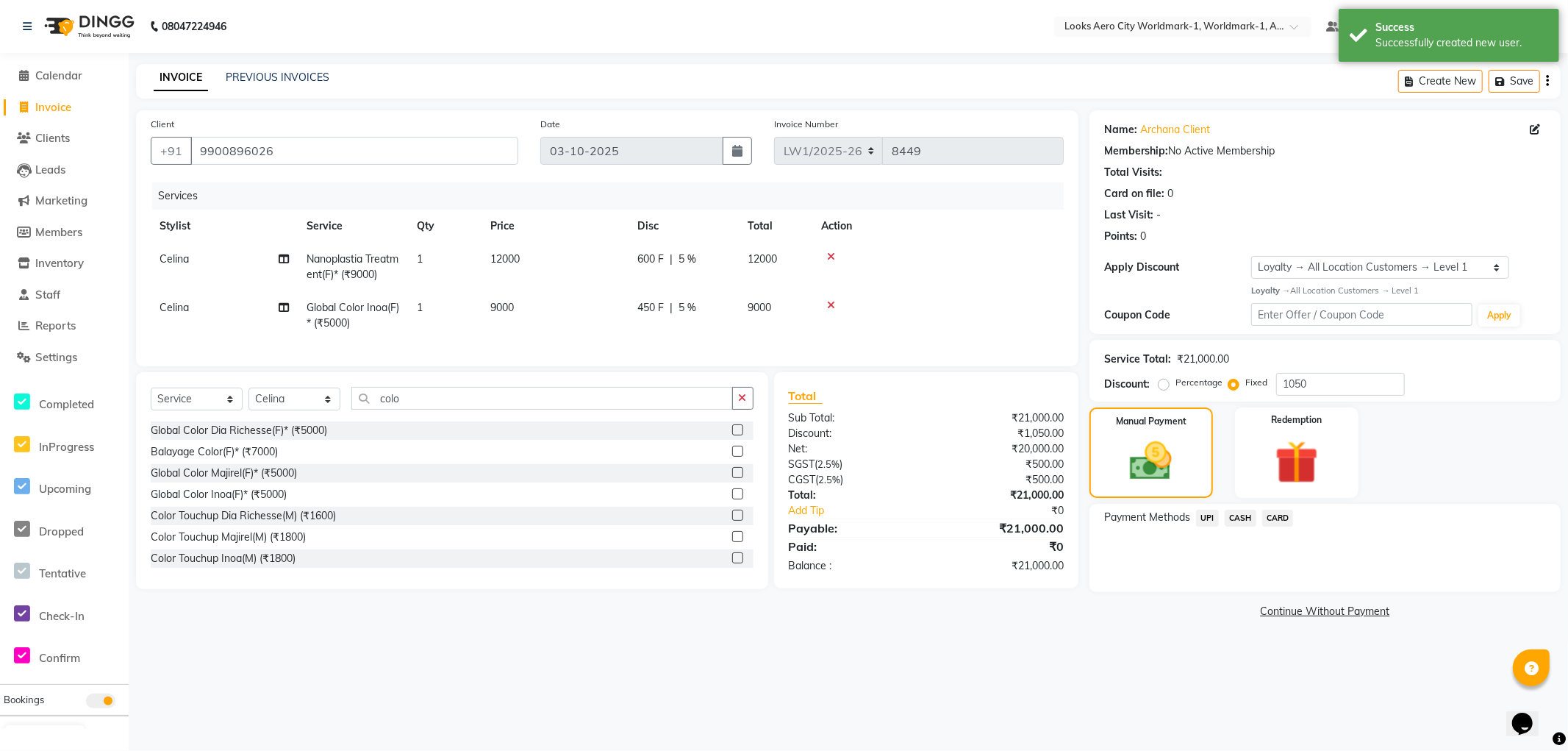
click at [1240, 519] on span "CASH" at bounding box center [1240, 518] width 31 height 17
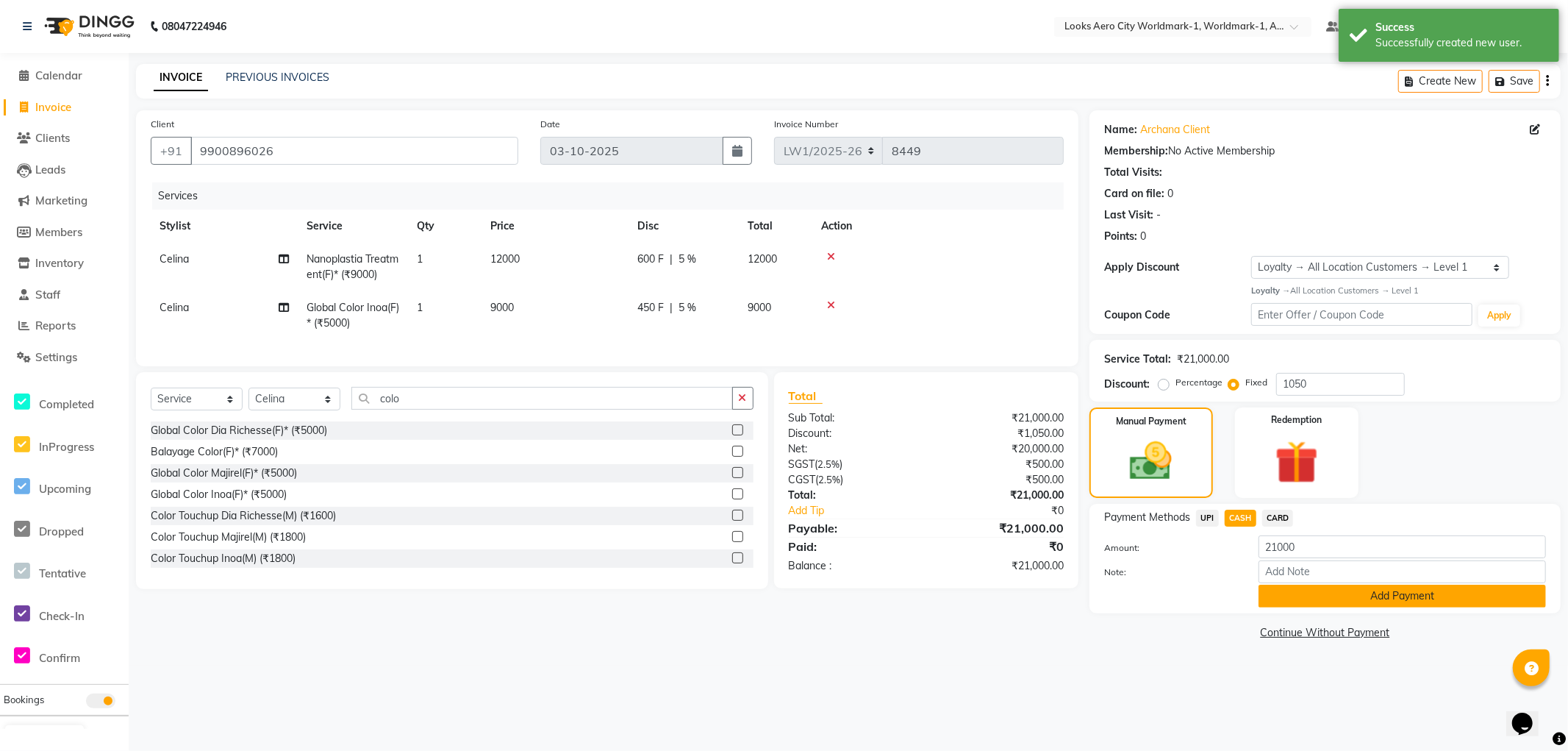
click at [1293, 591] on button "Add Payment" at bounding box center [1403, 596] width 288 height 23
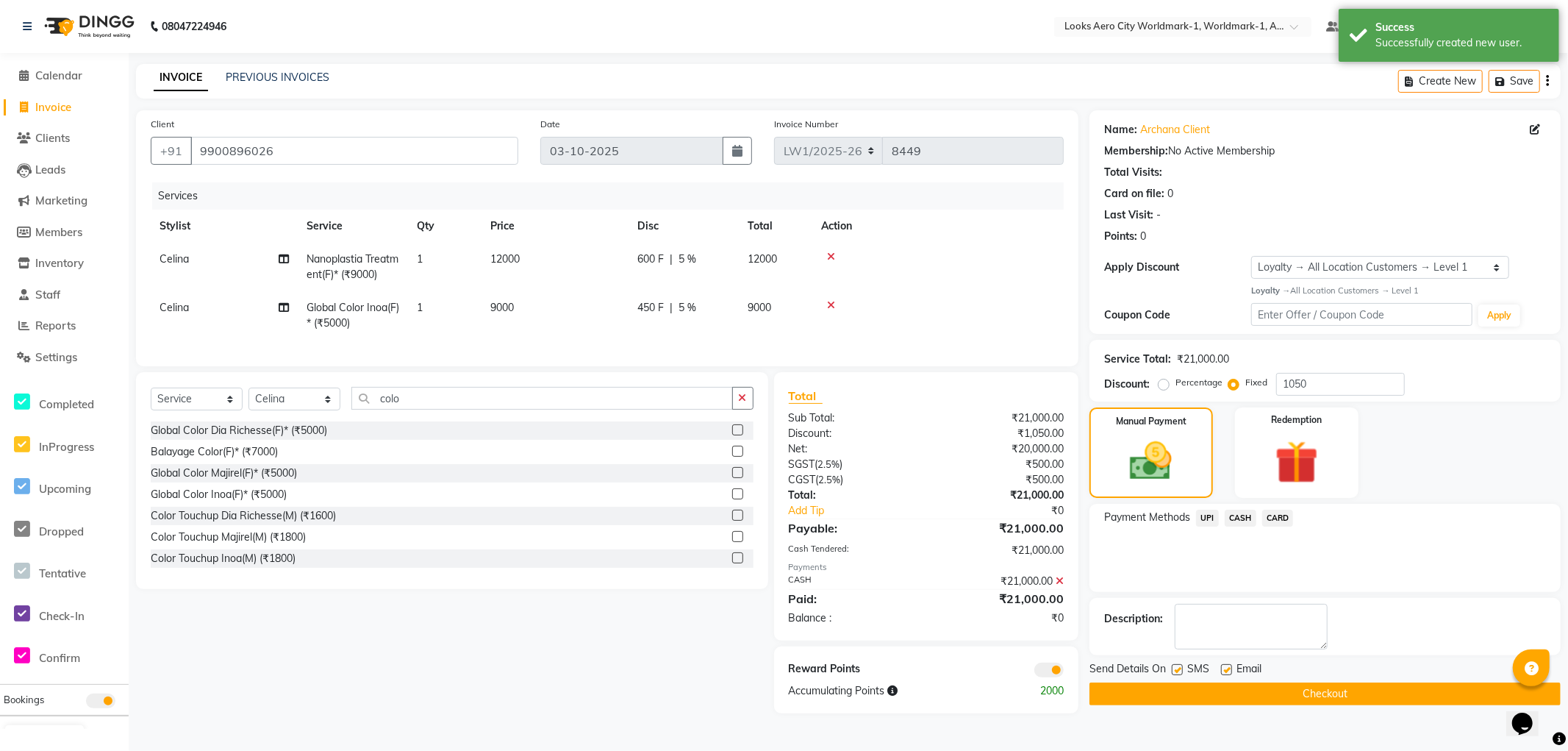
click at [1225, 671] on label at bounding box center [1227, 670] width 11 height 11
click at [1225, 671] on input "checkbox" at bounding box center [1226, 671] width 9 height 9
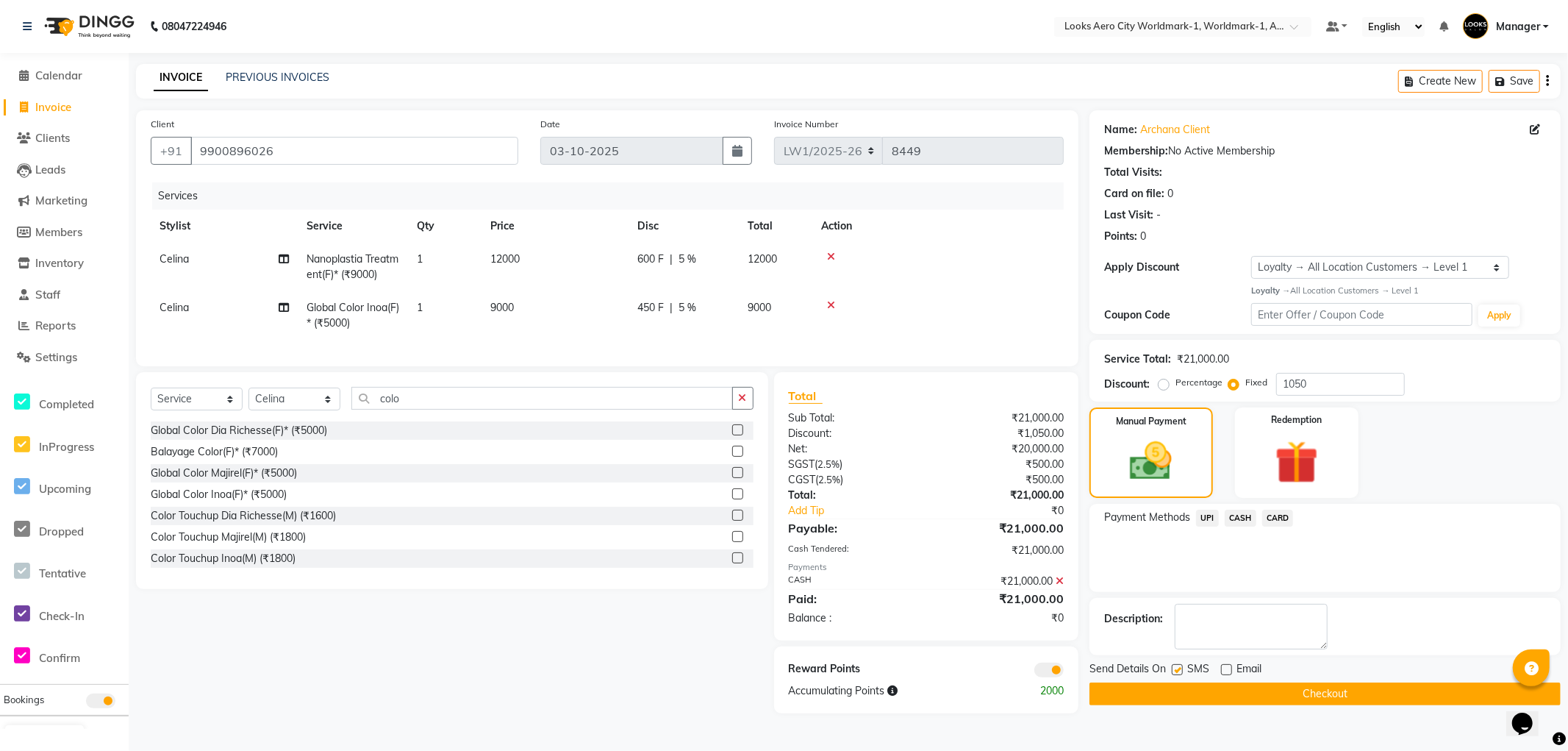
click at [1111, 692] on button "Checkout" at bounding box center [1325, 694] width 471 height 23
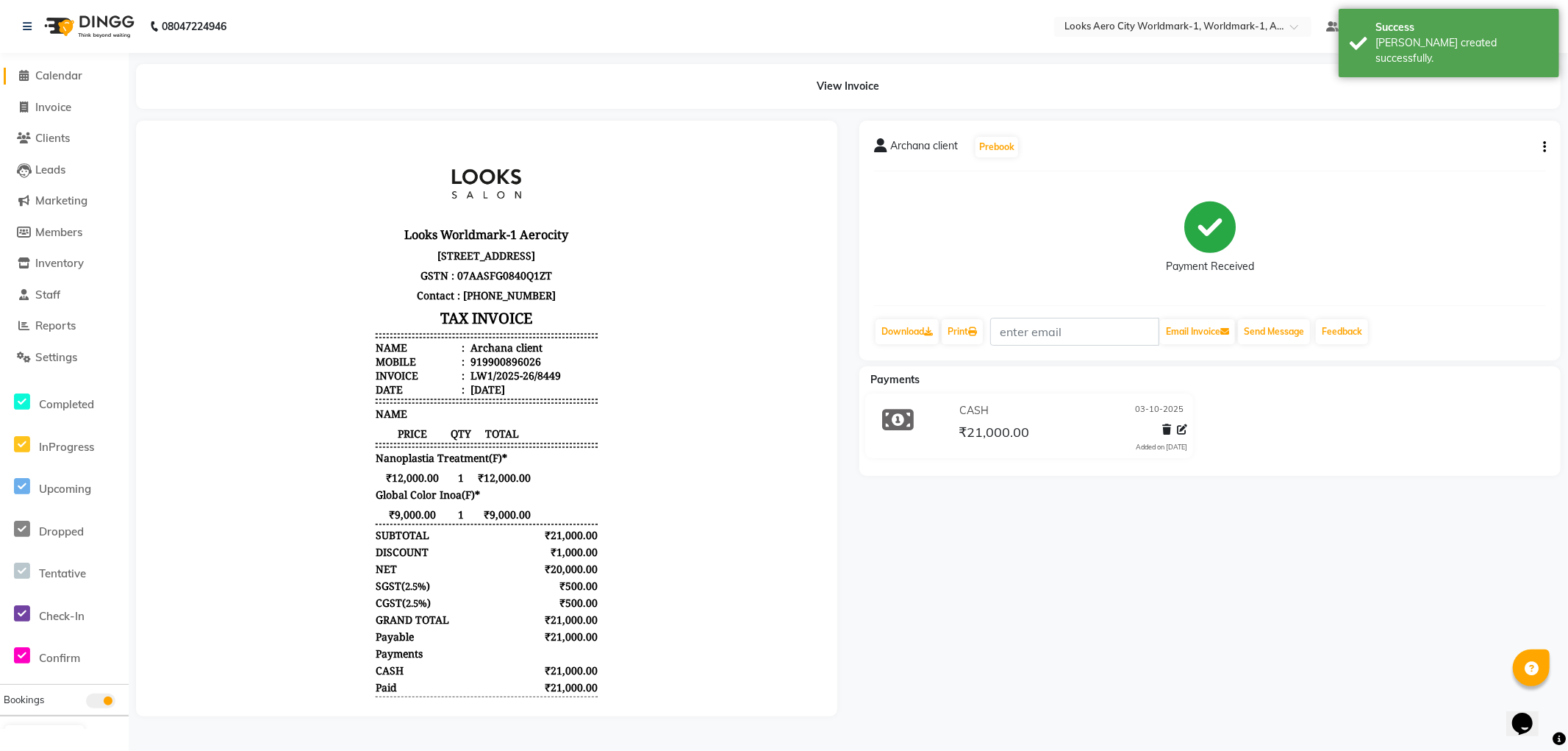
click at [65, 70] on span "Calendar" at bounding box center [58, 75] width 47 height 14
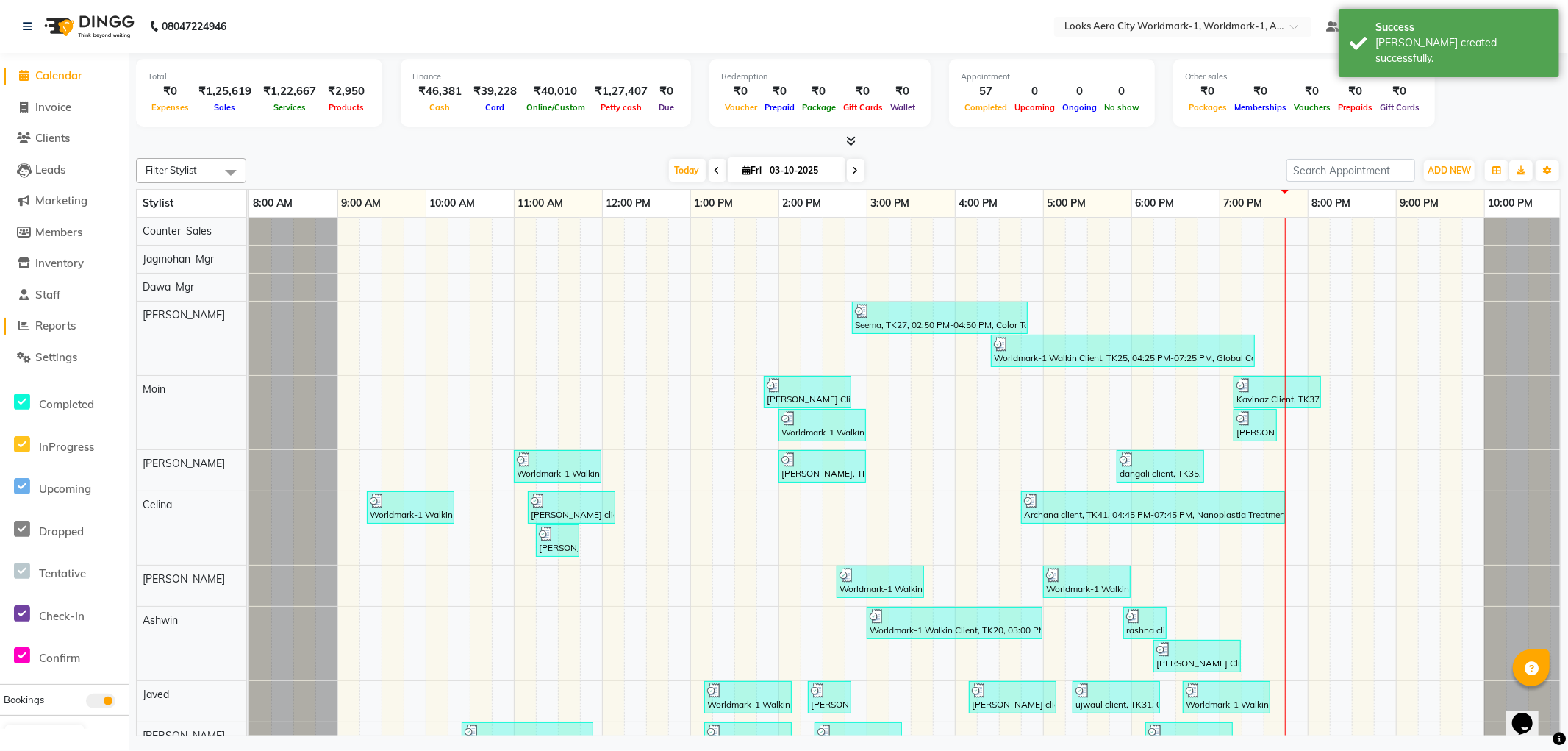
click at [47, 327] on span "Reports" at bounding box center [55, 325] width 41 height 14
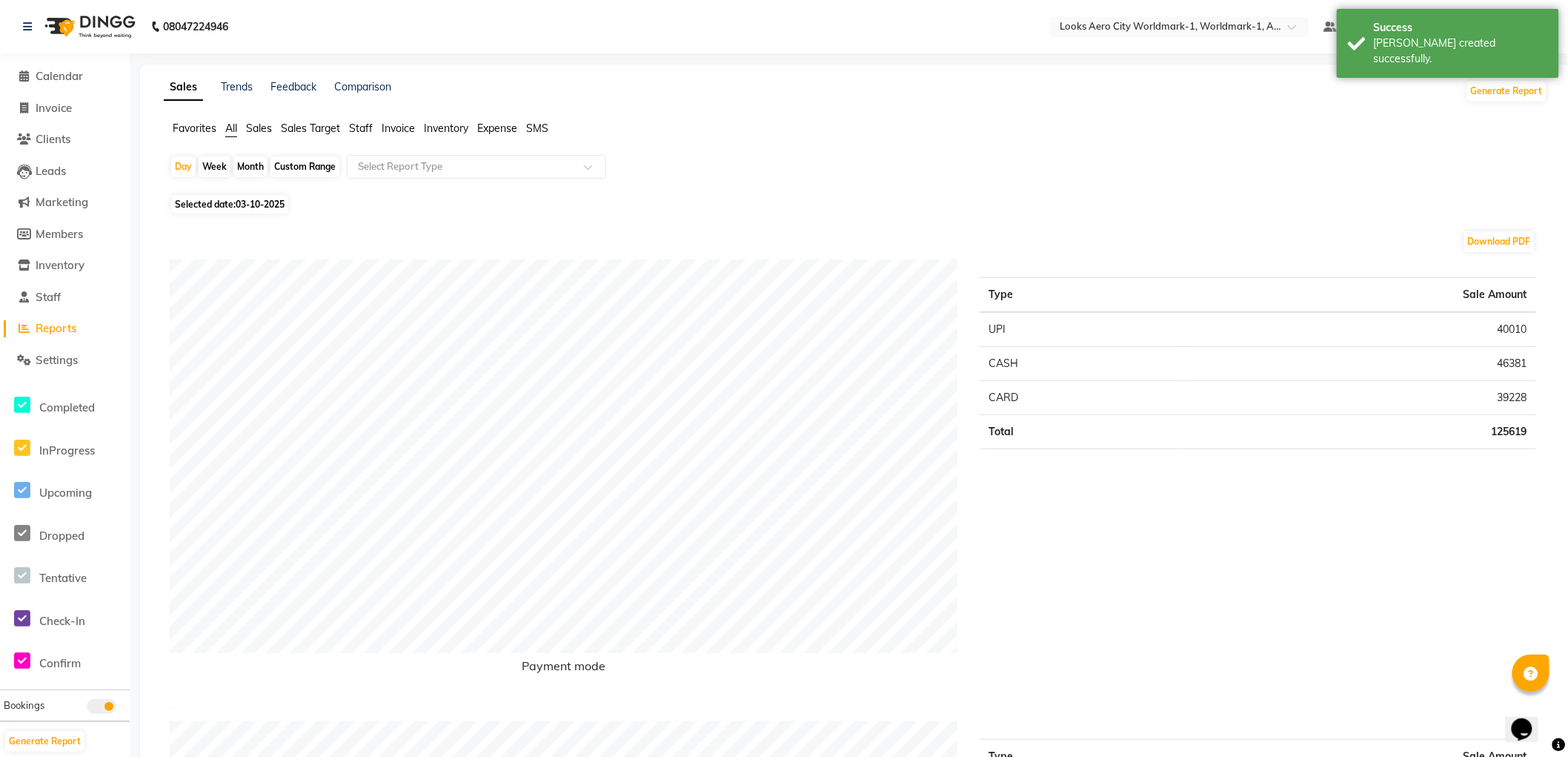
click at [359, 130] on span "Staff" at bounding box center [361, 128] width 24 height 13
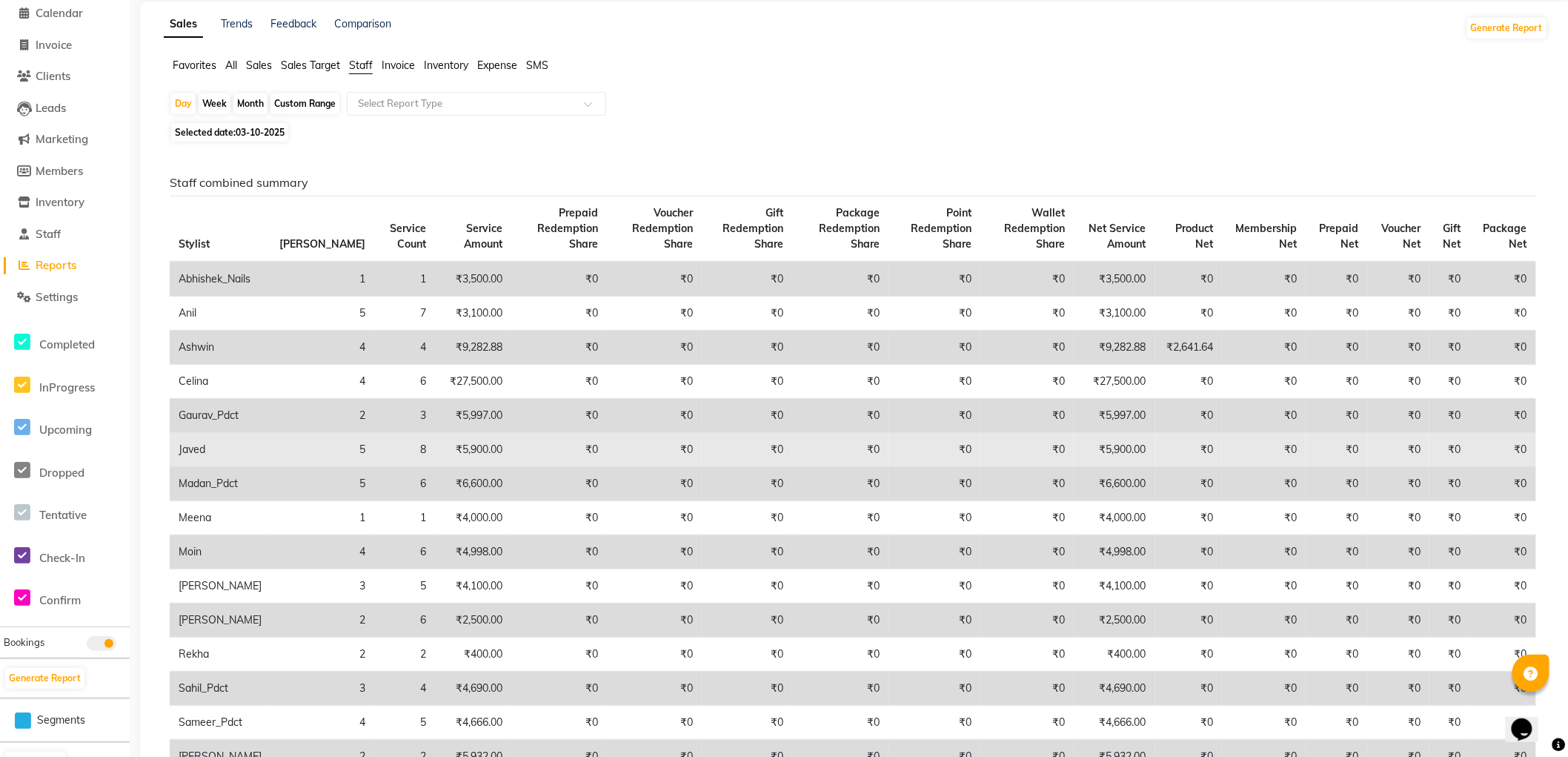
scroll to position [83, 0]
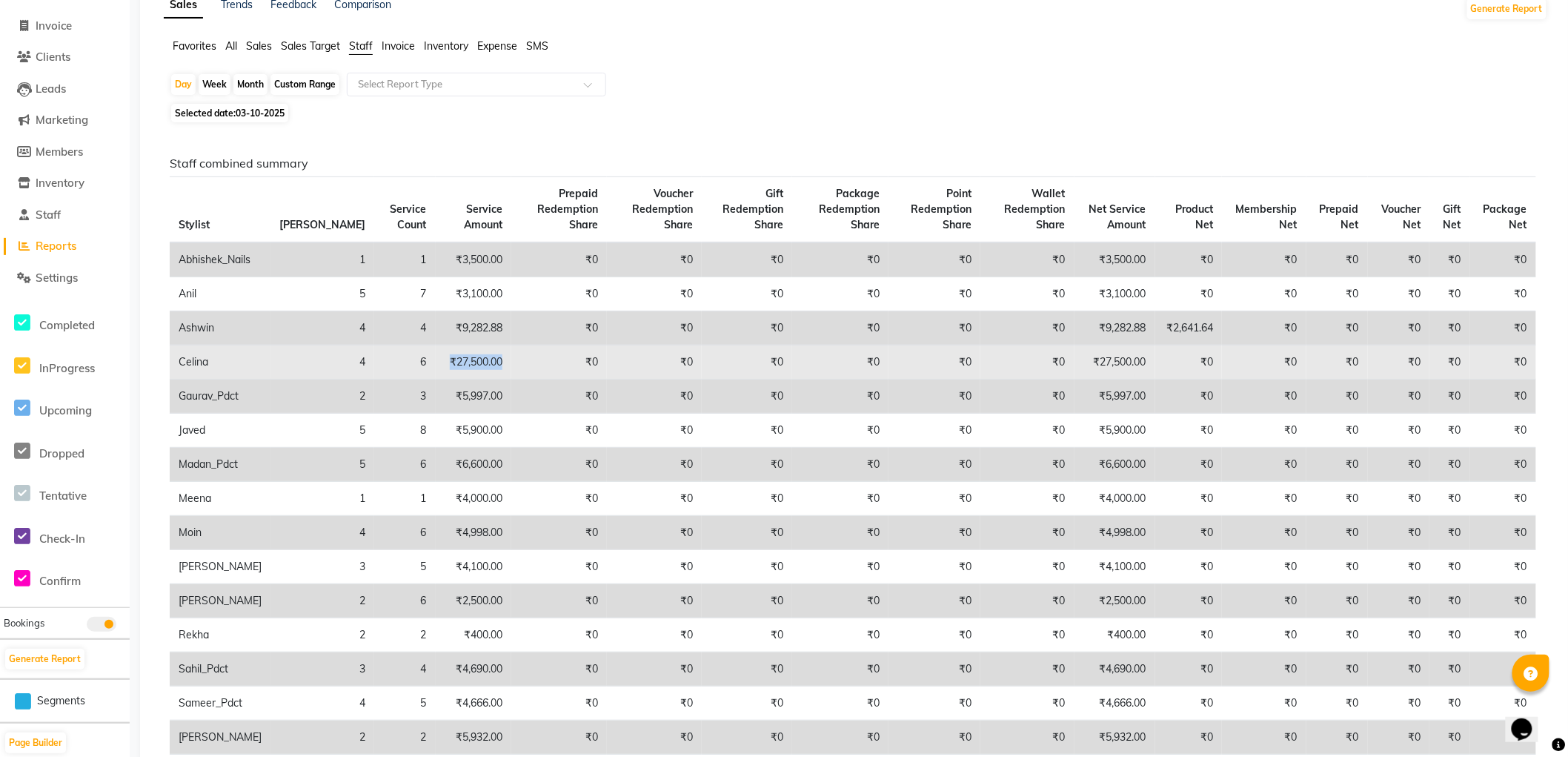
drag, startPoint x: 396, startPoint y: 362, endPoint x: 452, endPoint y: 361, distance: 56.0
click at [452, 361] on td "₹27,500.00" at bounding box center [474, 363] width 76 height 34
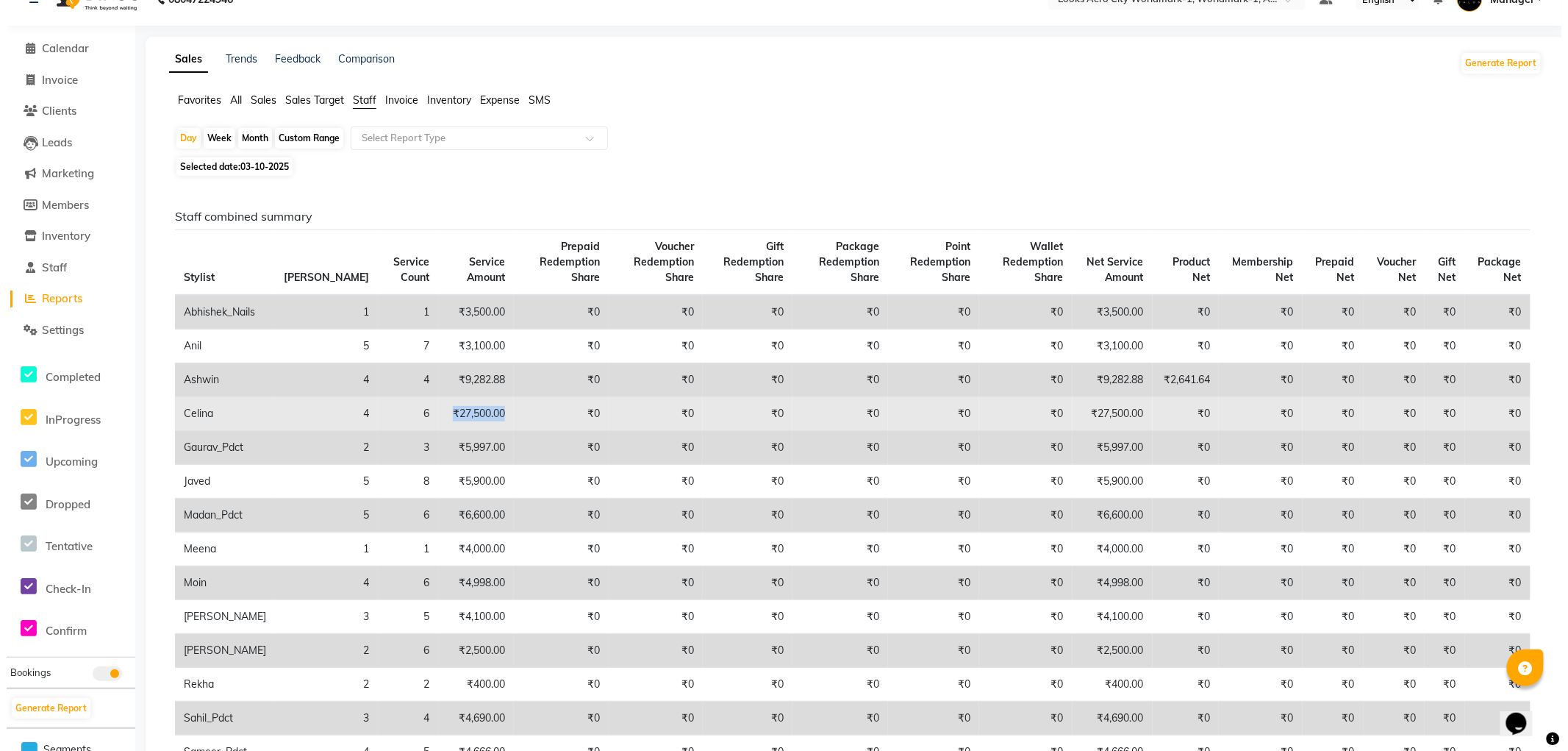
scroll to position [0, 0]
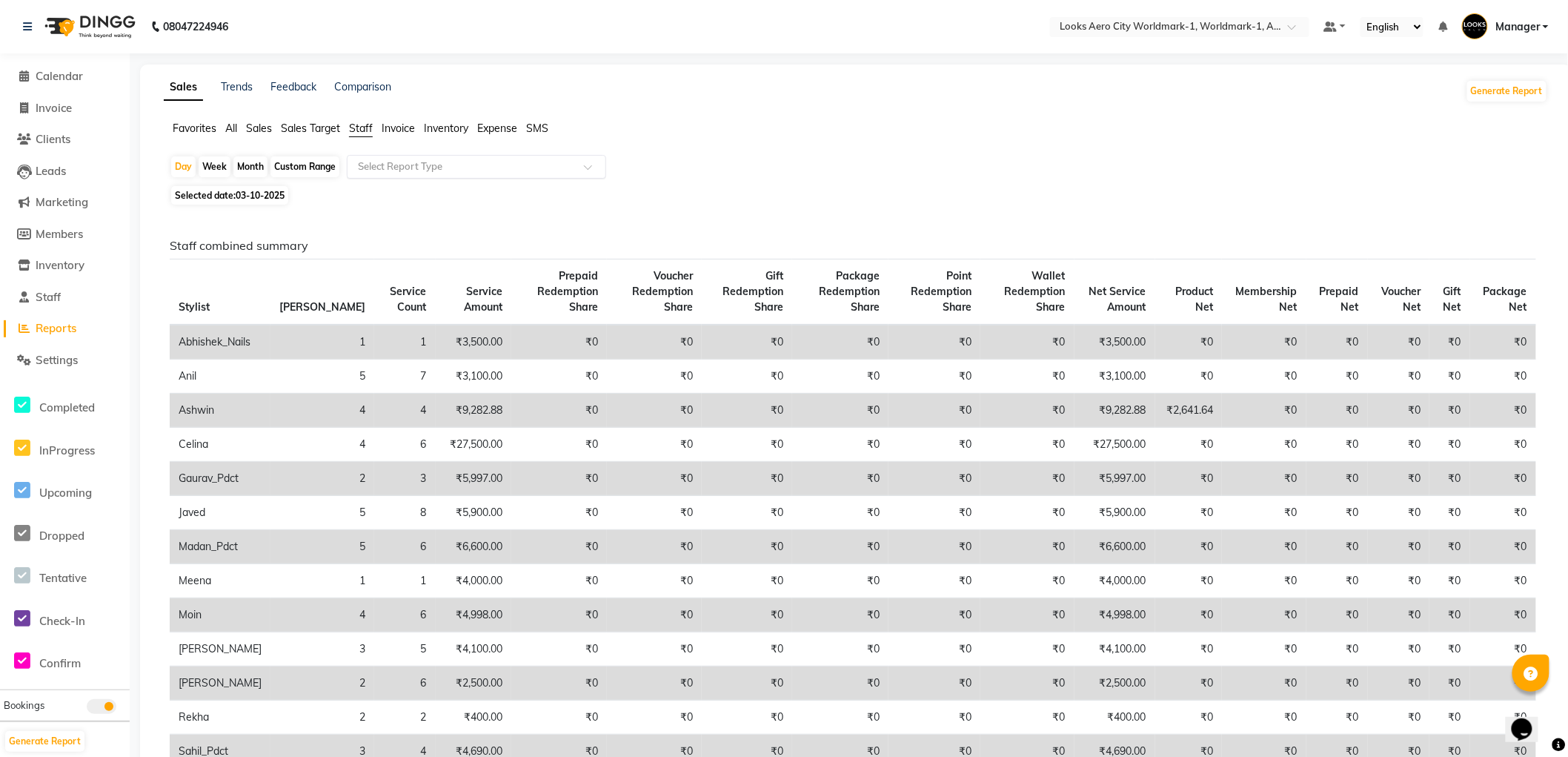
click at [409, 166] on input "text" at bounding box center [461, 167] width 214 height 15
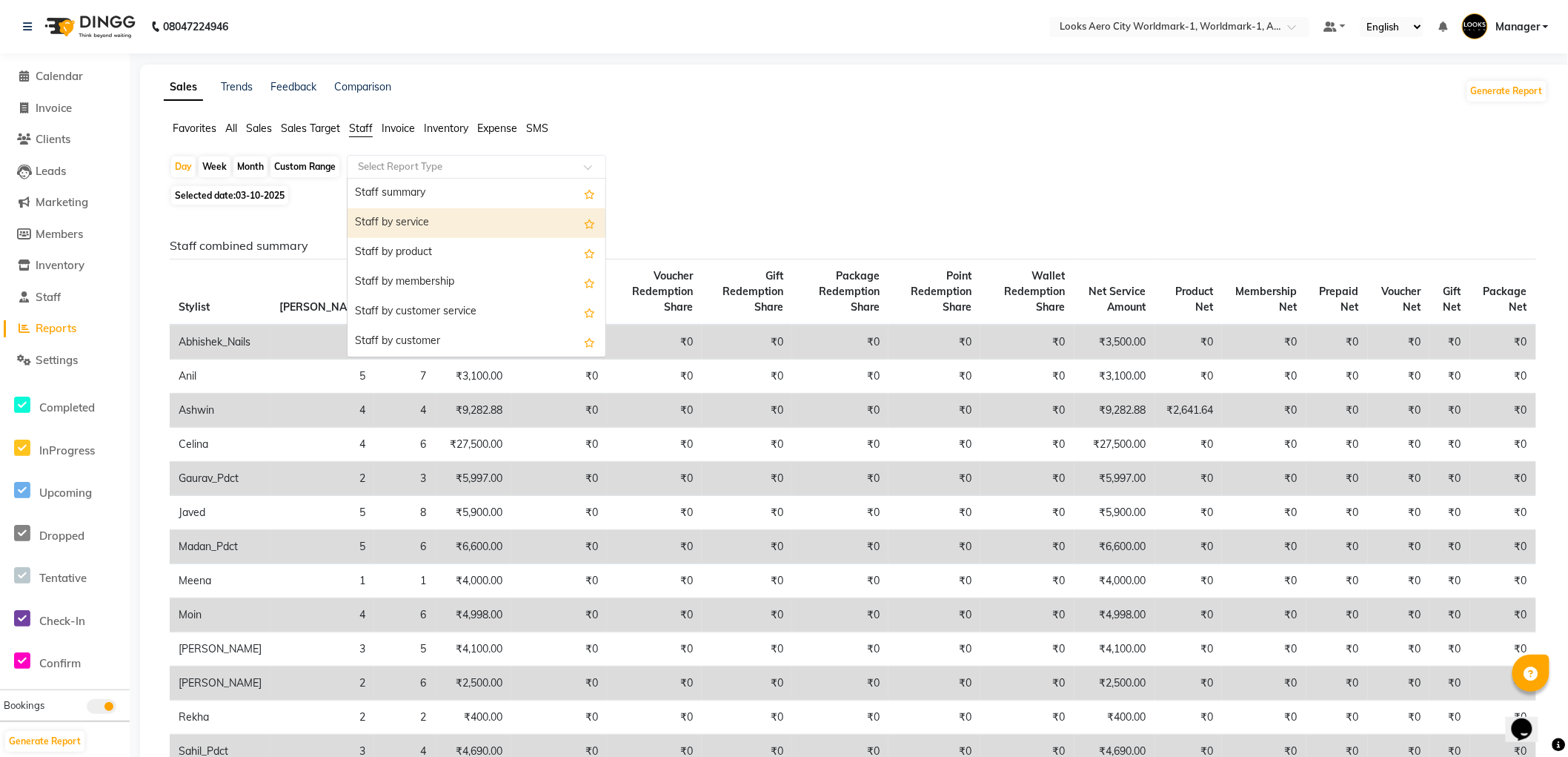
click at [416, 214] on div "Staff by service" at bounding box center [477, 223] width 258 height 29
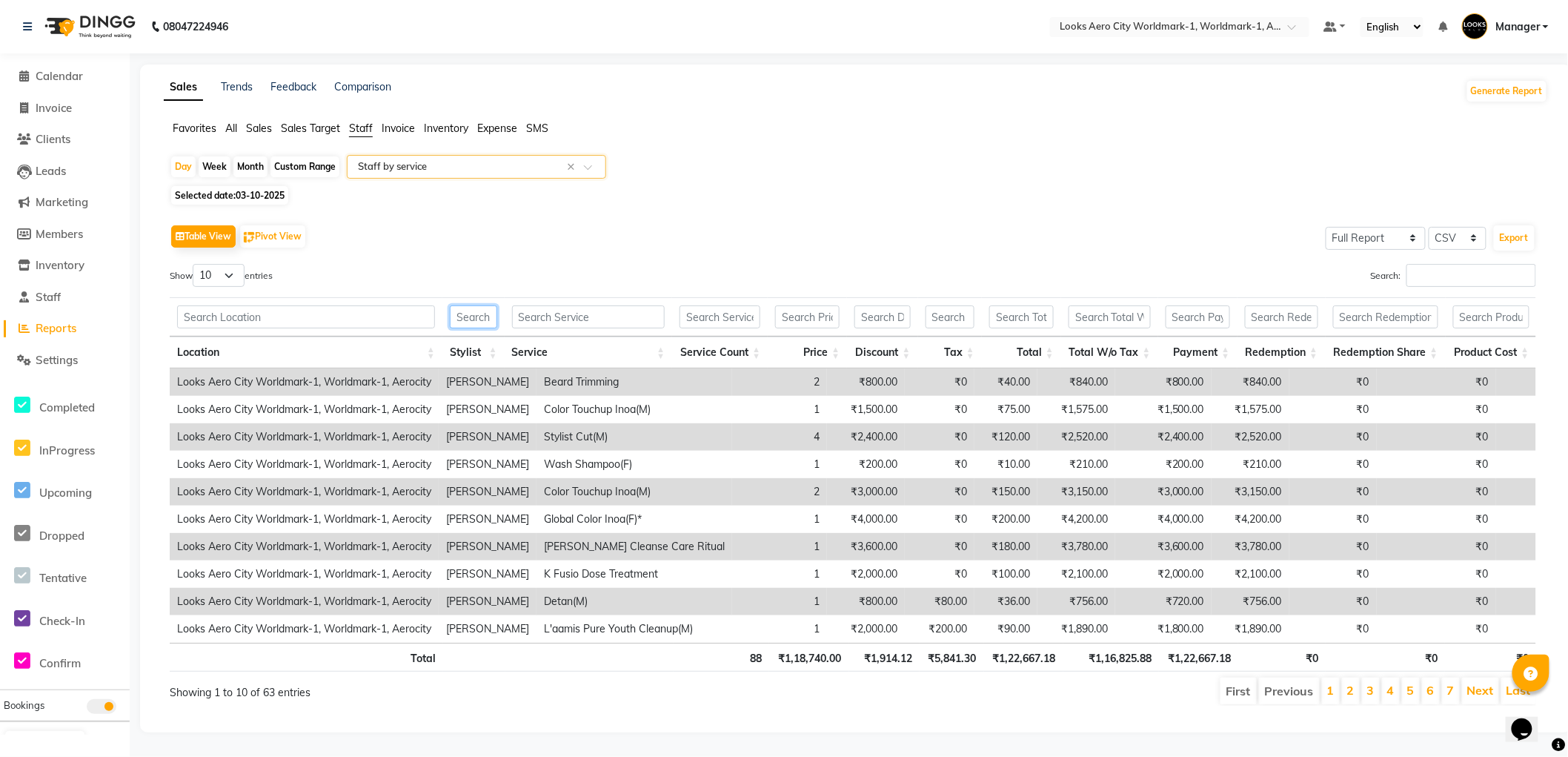
click at [479, 321] on input "text" at bounding box center [473, 317] width 47 height 23
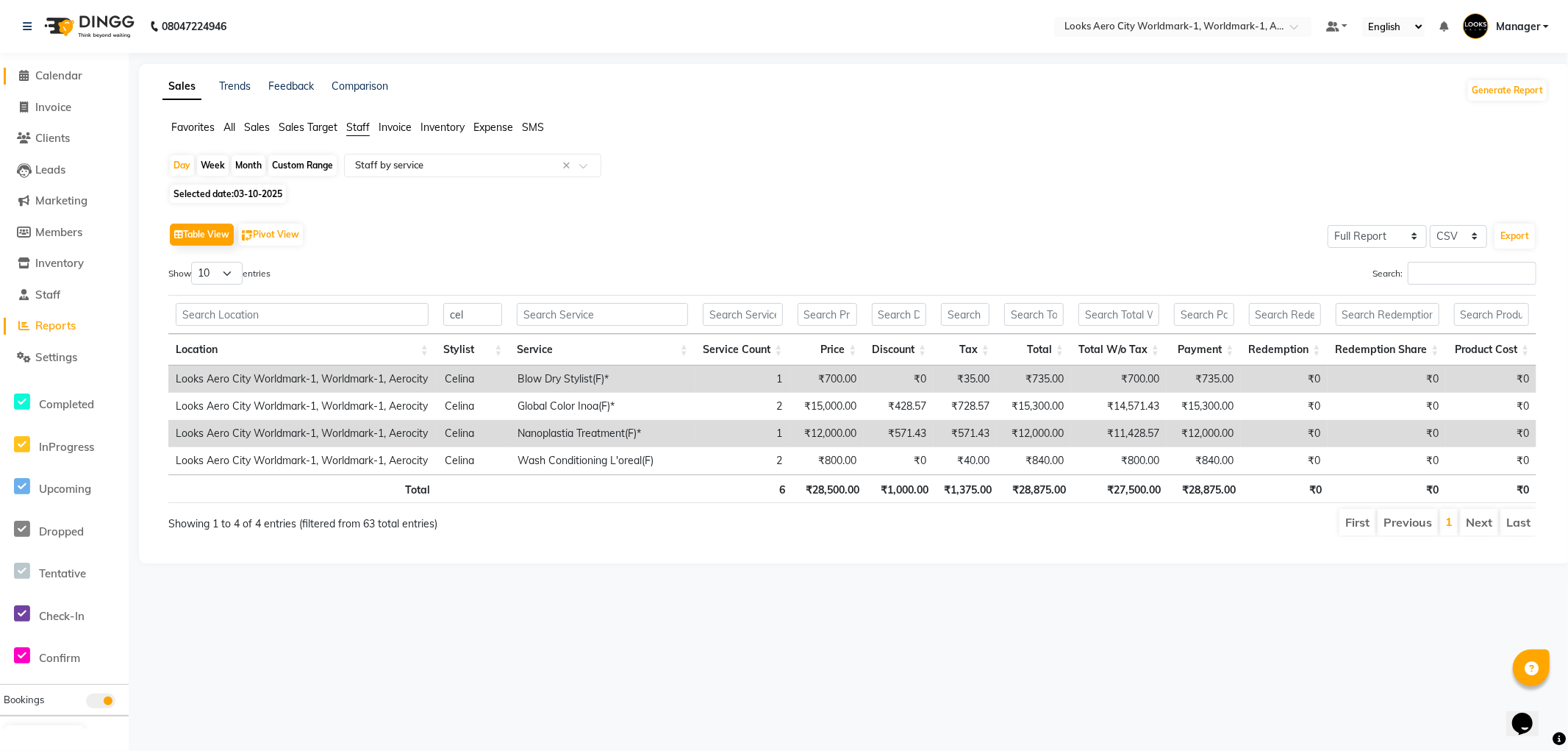
click at [28, 74] on icon at bounding box center [24, 75] width 9 height 11
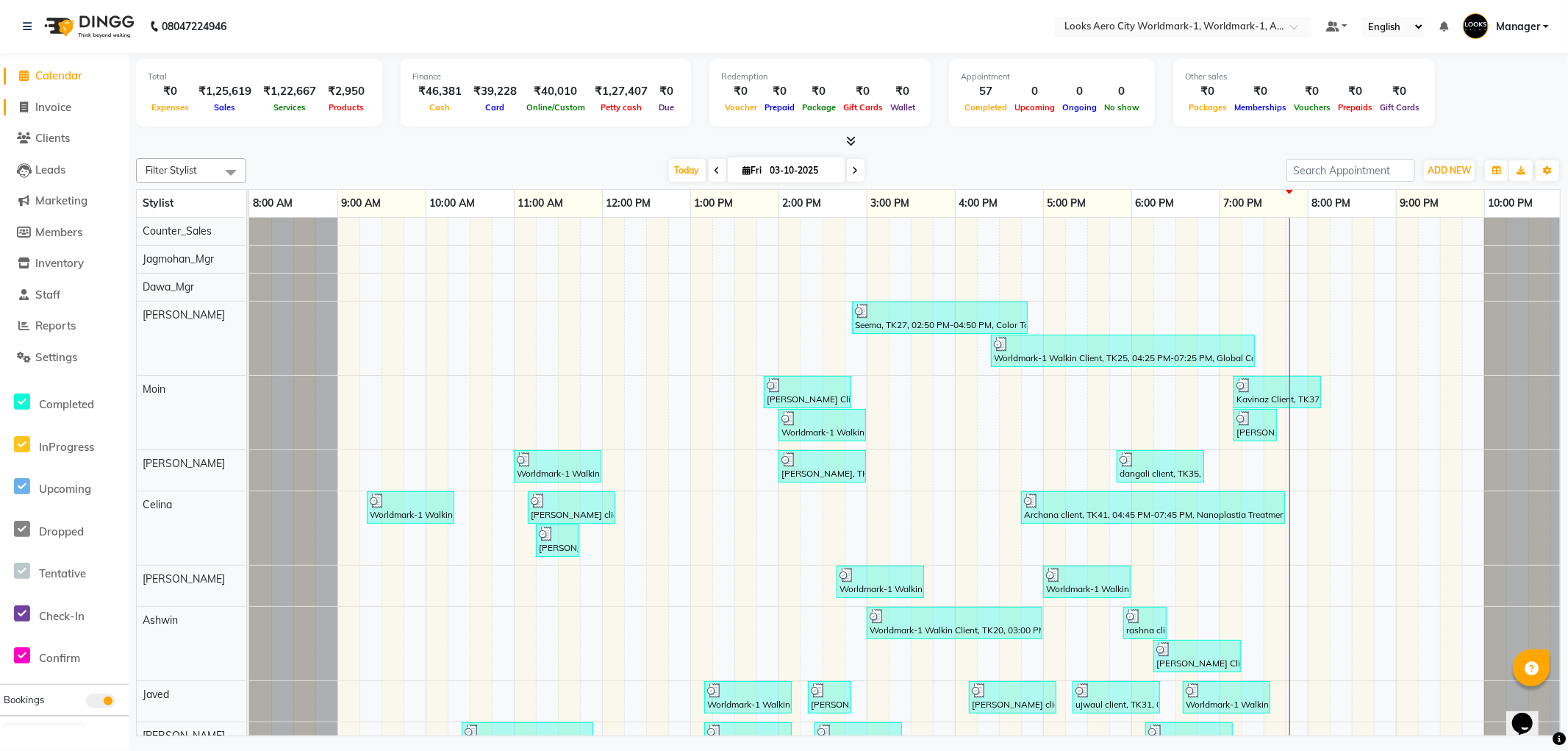
click at [65, 107] on span "Invoice" at bounding box center [53, 107] width 36 height 14
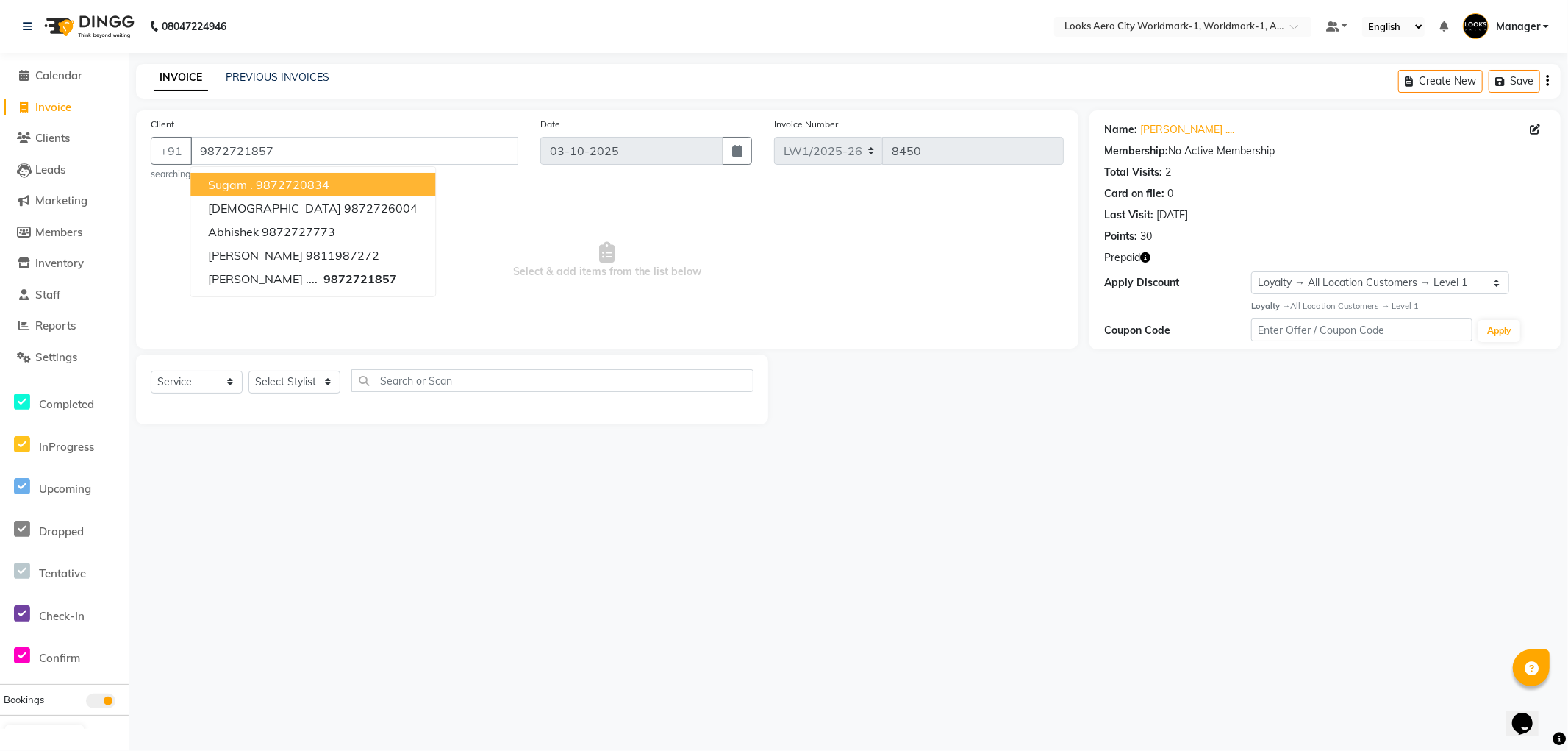
click at [502, 231] on span "Select & add items from the list below" at bounding box center [607, 260] width 913 height 147
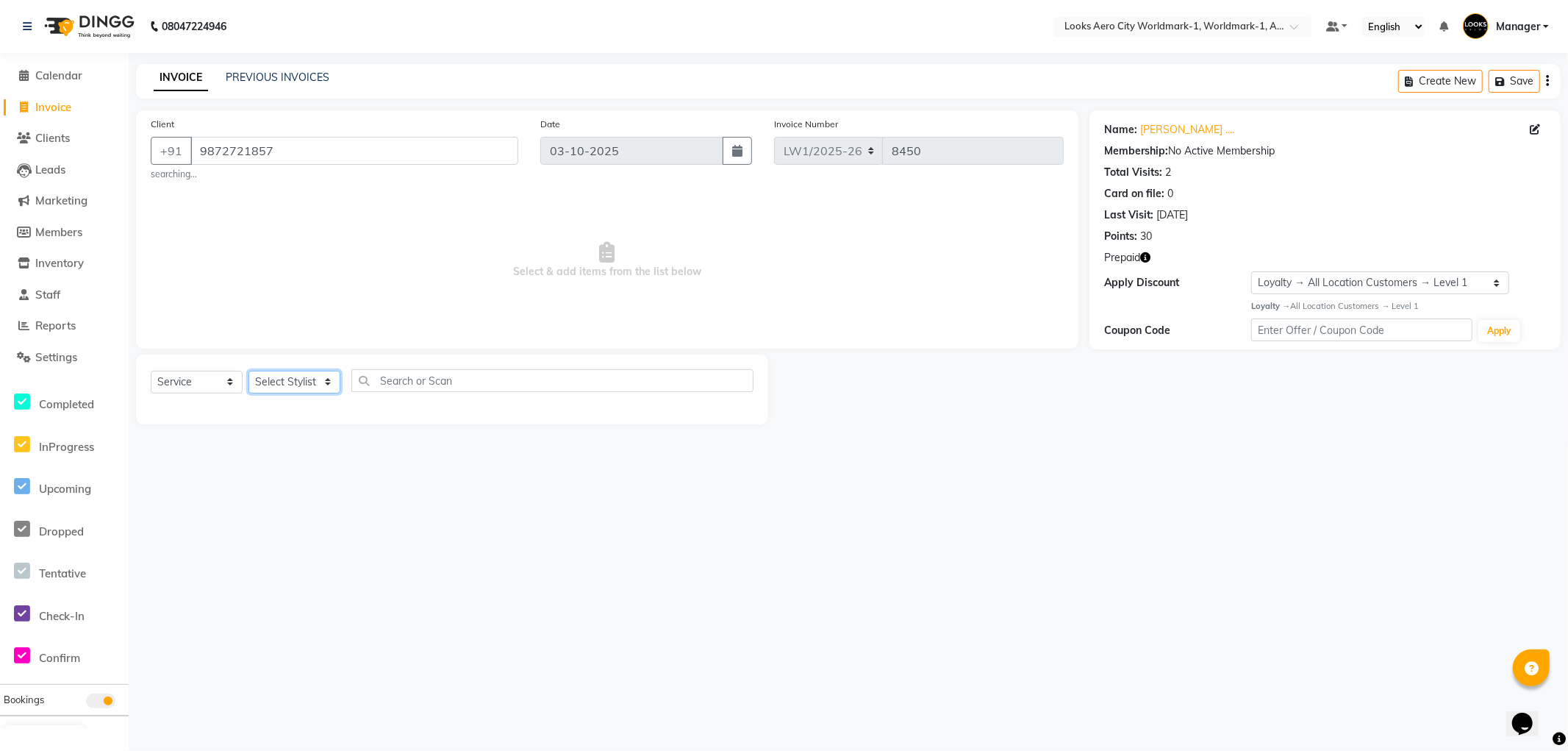
click at [294, 383] on select "Select Stylist Abhishek_Nails Amita Chauhan Anil Ashwin Celina Counter_Sales Da…" at bounding box center [295, 382] width 92 height 23
click at [249, 371] on select "Select Stylist Abhishek_Nails Amita Chauhan Anil Ashwin Celina Counter_Sales Da…" at bounding box center [295, 382] width 92 height 23
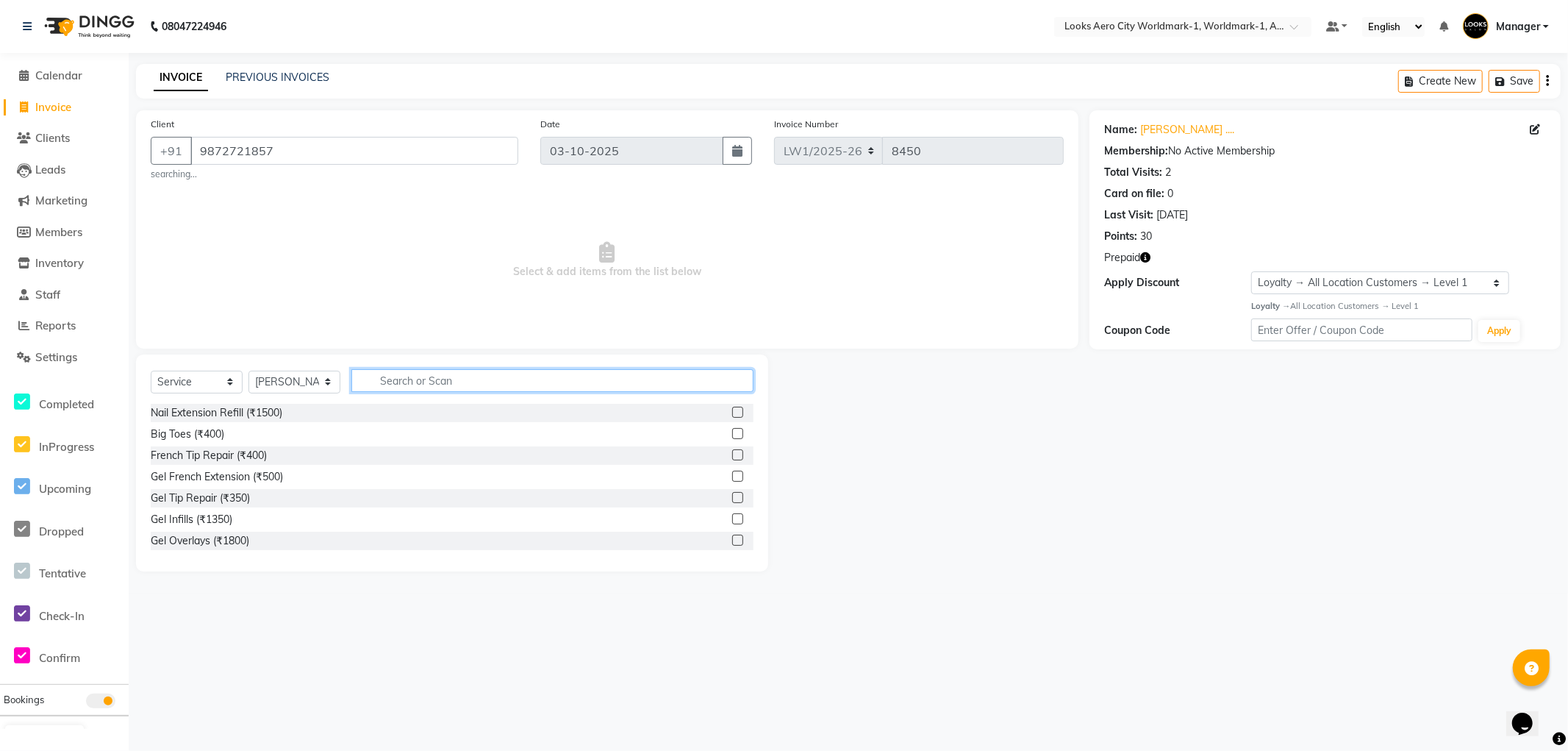
click at [397, 378] on input "text" at bounding box center [553, 380] width 403 height 23
drag, startPoint x: 722, startPoint y: 478, endPoint x: 710, endPoint y: 468, distance: 15.6
click at [732, 477] on label at bounding box center [738, 476] width 11 height 11
click at [732, 477] on input "checkbox" at bounding box center [737, 477] width 9 height 9
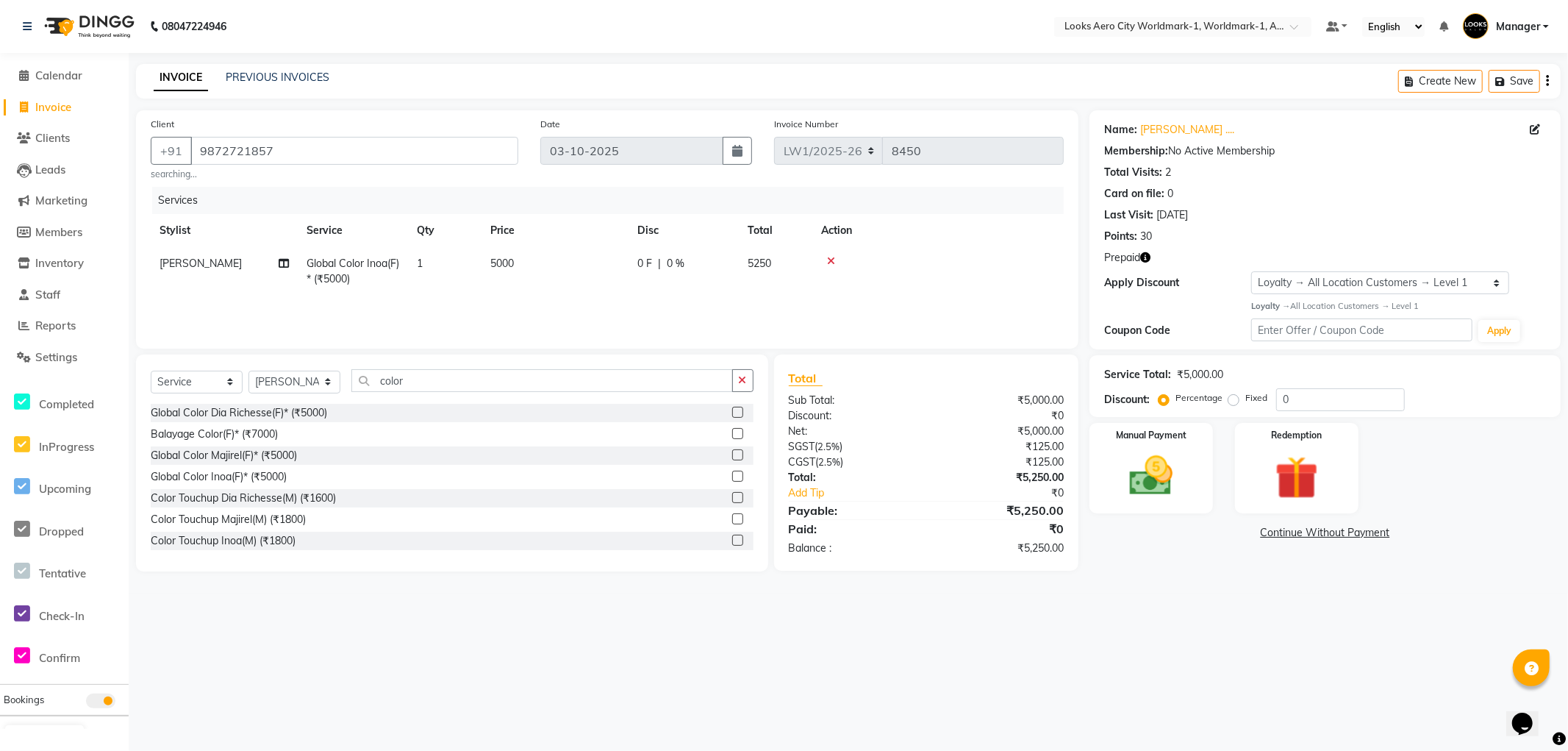
click at [571, 278] on td "5000" at bounding box center [555, 271] width 147 height 48
drag, startPoint x: 618, startPoint y: 275, endPoint x: 530, endPoint y: 273, distance: 88.0
click at [530, 273] on tr "Abhishek_Nails Amita Chauhan Anil Ashwin Celina Counter_Sales Dawa_Mgr Gaurav_P…" at bounding box center [607, 279] width 913 height 63
drag, startPoint x: 553, startPoint y: 607, endPoint x: 321, endPoint y: 475, distance: 266.9
click at [550, 607] on div "08047224946 Select Location × Looks Aero City Worldmark-1, Worldmark-1, Aerocit…" at bounding box center [784, 375] width 1568 height 751
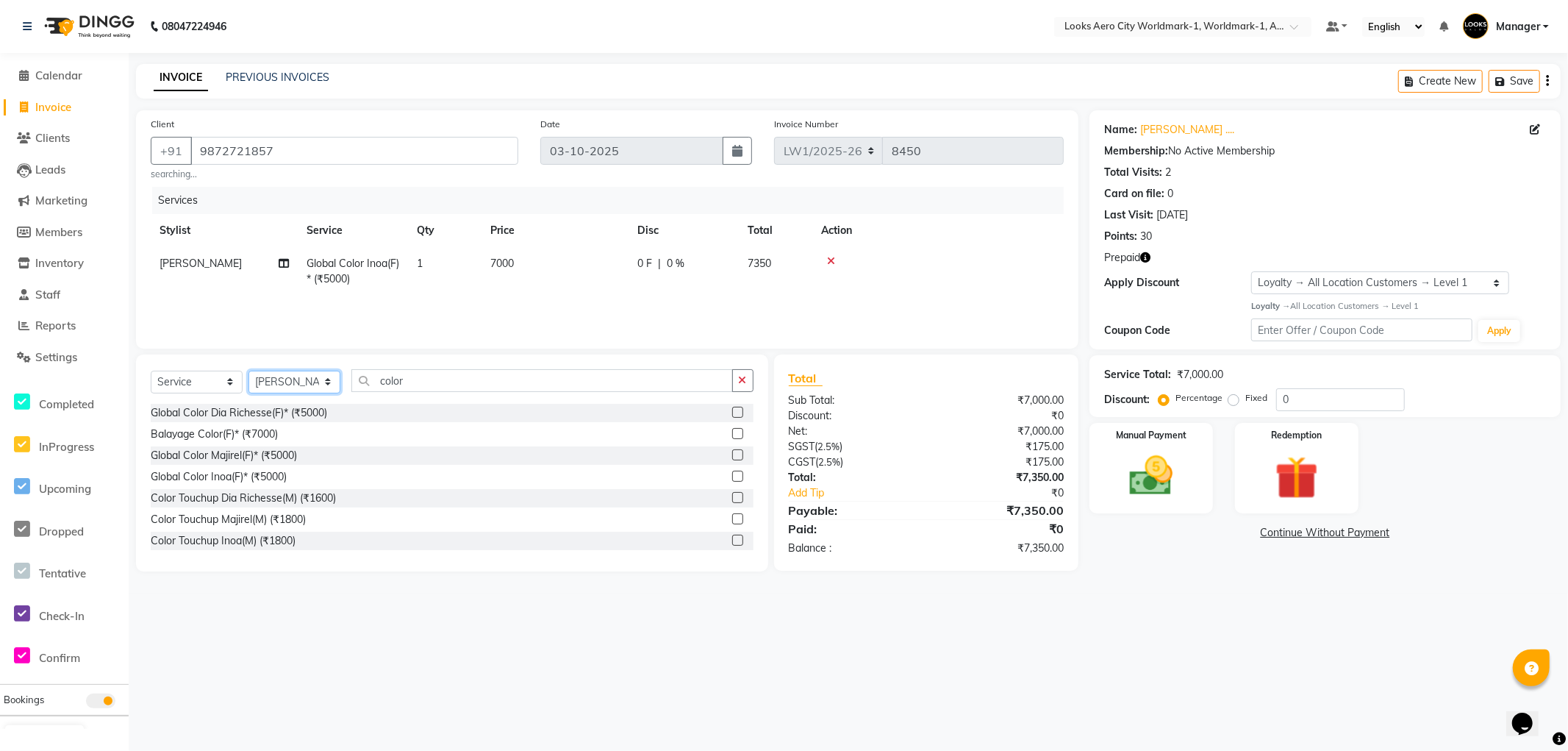
click at [288, 381] on select "Select Stylist Abhishek_Nails Amita Chauhan Anil Ashwin Celina Counter_Sales Da…" at bounding box center [295, 382] width 92 height 23
click at [249, 371] on select "Select Stylist Abhishek_Nails Amita Chauhan Anil Ashwin Celina Counter_Sales Da…" at bounding box center [295, 382] width 92 height 23
drag, startPoint x: 431, startPoint y: 376, endPoint x: 346, endPoint y: 388, distance: 85.8
click at [346, 388] on div "Select Service Product Membership Package Voucher Prepaid Gift Card Select Styl…" at bounding box center [452, 386] width 603 height 34
drag, startPoint x: 722, startPoint y: 435, endPoint x: 673, endPoint y: 407, distance: 56.4
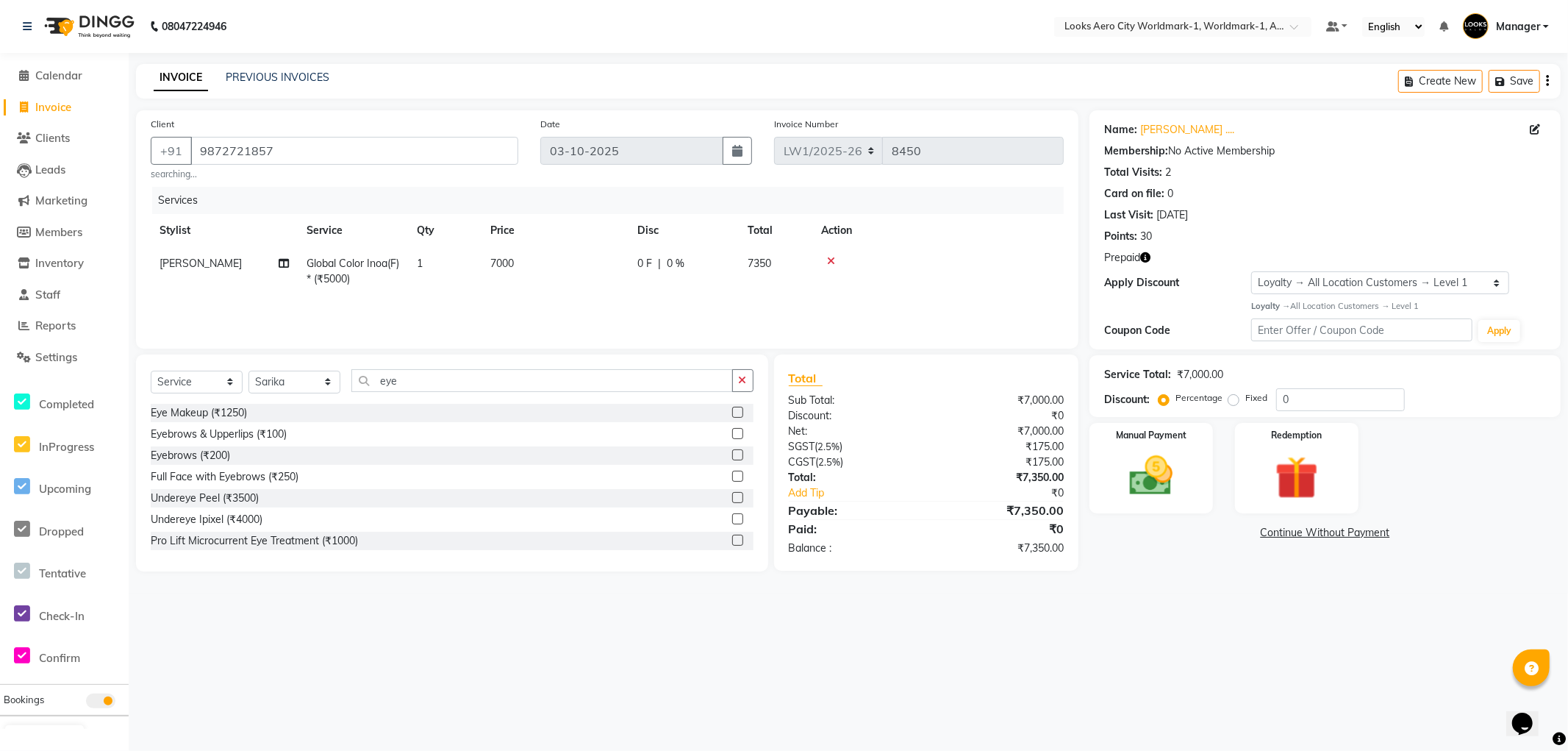
click at [732, 435] on label at bounding box center [738, 433] width 11 height 11
click at [732, 435] on input "checkbox" at bounding box center [737, 434] width 9 height 9
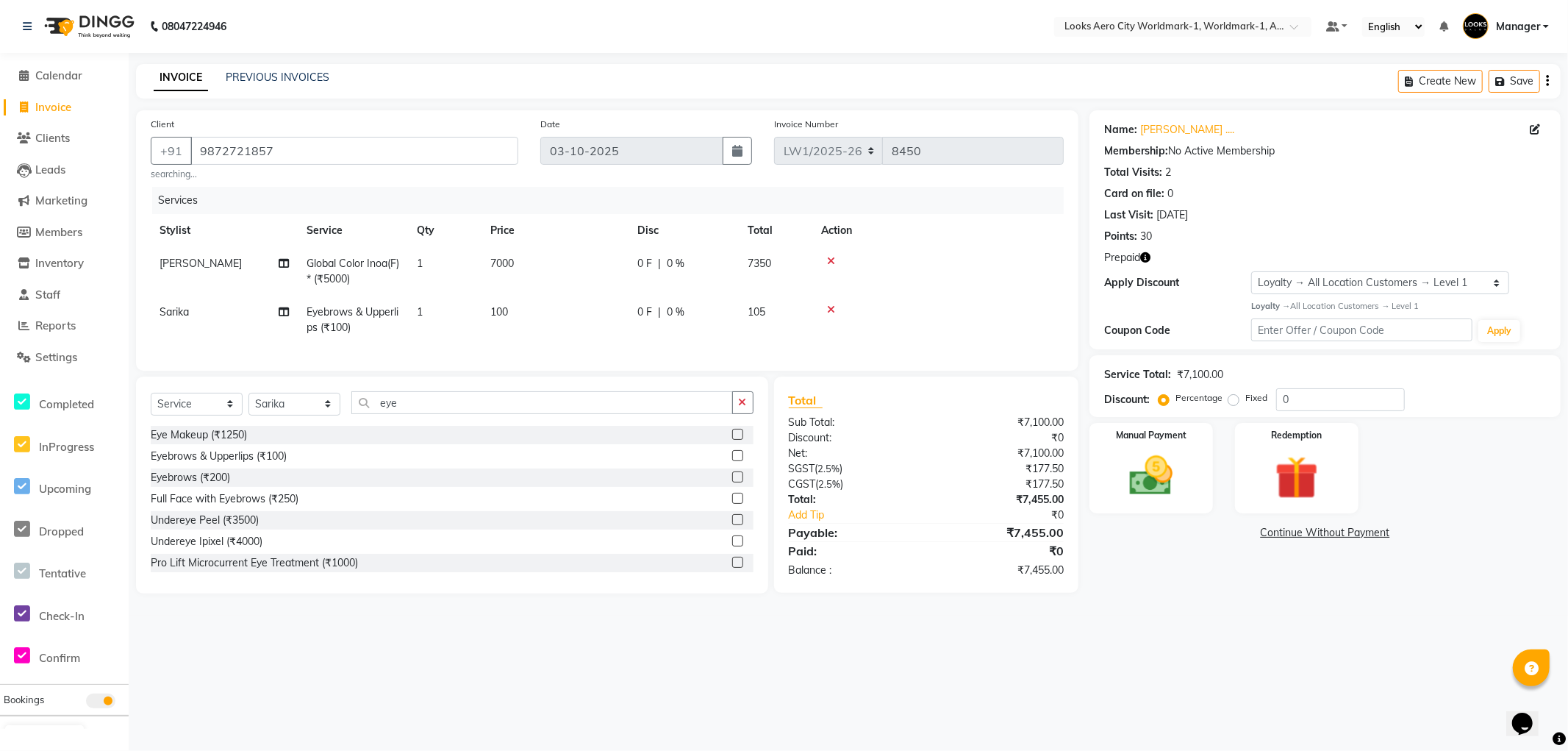
drag, startPoint x: 559, startPoint y: 322, endPoint x: 577, endPoint y: 315, distance: 19.3
click at [562, 321] on td "100" at bounding box center [555, 319] width 147 height 48
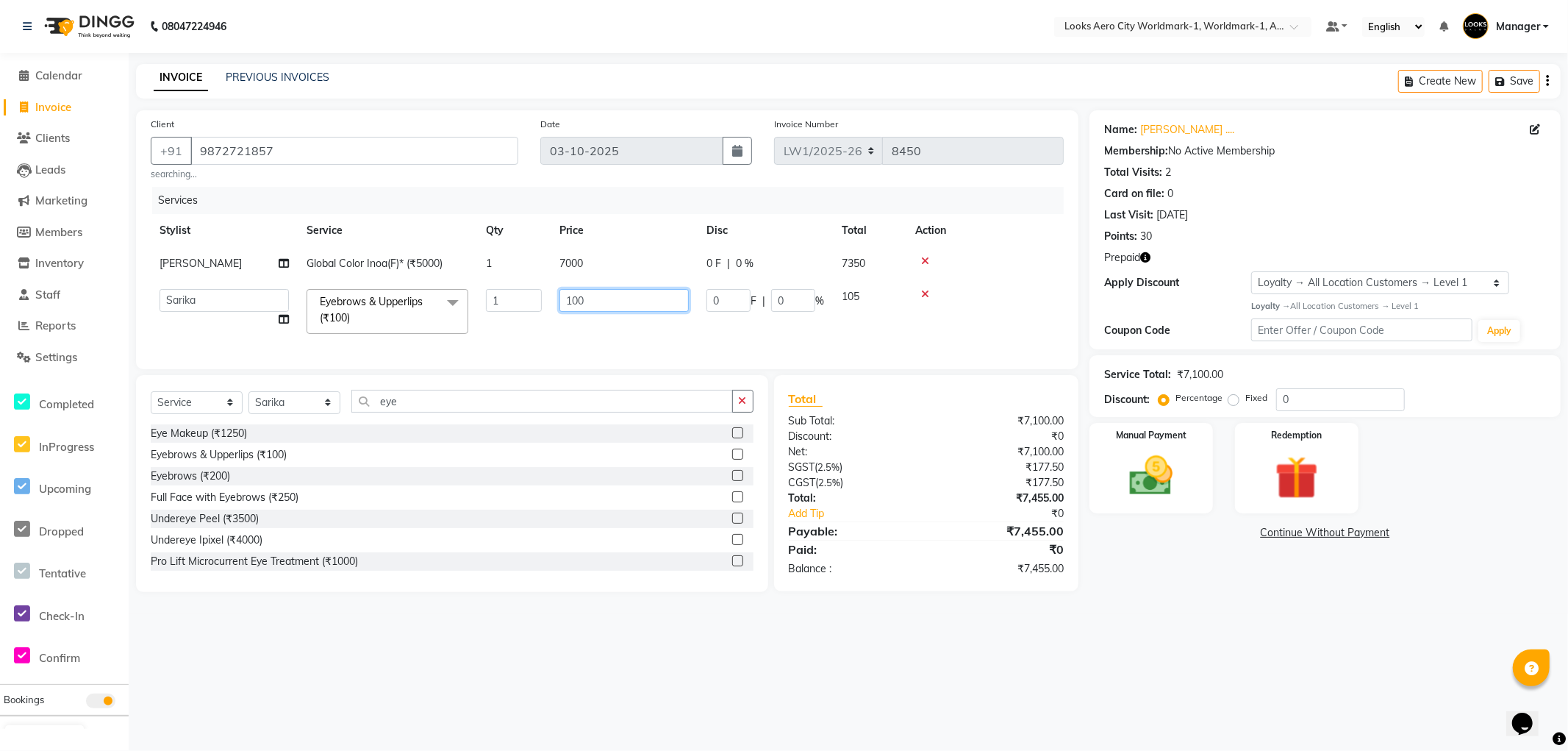
drag, startPoint x: 546, startPoint y: 309, endPoint x: 519, endPoint y: 309, distance: 27.0
click at [519, 309] on tr "Abhishek_Nails Amita Chauhan Anil Ashwin Celina Counter_Sales Dawa_Mgr Gaurav_P…" at bounding box center [607, 312] width 913 height 63
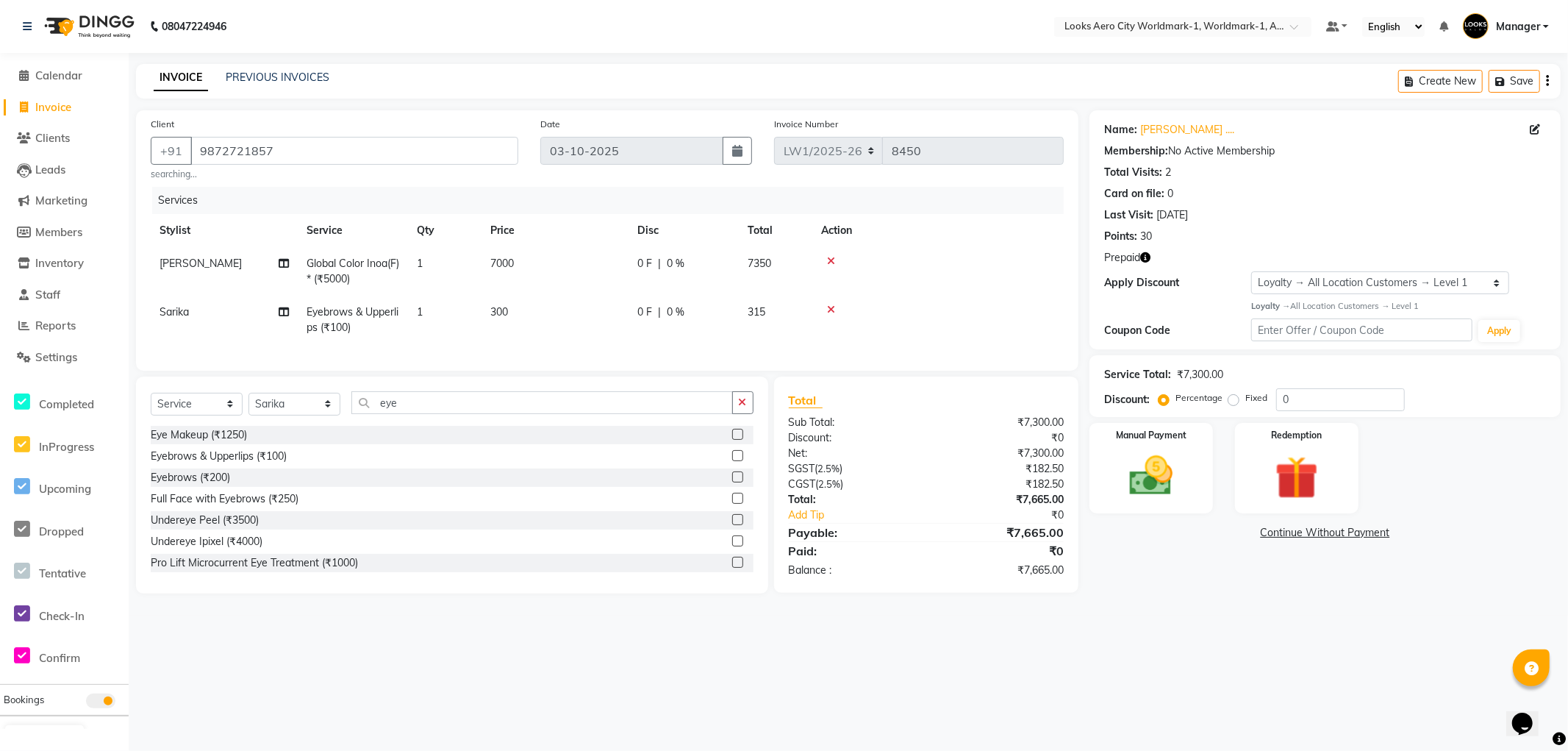
click at [682, 679] on div "08047224946 Select Location × Looks Aero City Worldmark-1, Worldmark-1, Aerocit…" at bounding box center [784, 375] width 1568 height 751
drag, startPoint x: 1318, startPoint y: 398, endPoint x: 1256, endPoint y: 398, distance: 62.0
click at [1256, 398] on div "Percentage Fixed 0" at bounding box center [1283, 400] width 243 height 23
click at [1225, 662] on div "08047224946 Select Location × Looks Aero City Worldmark-1, Worldmark-1, Aerocit…" at bounding box center [784, 375] width 1568 height 751
click at [1155, 488] on img at bounding box center [1152, 476] width 73 height 52
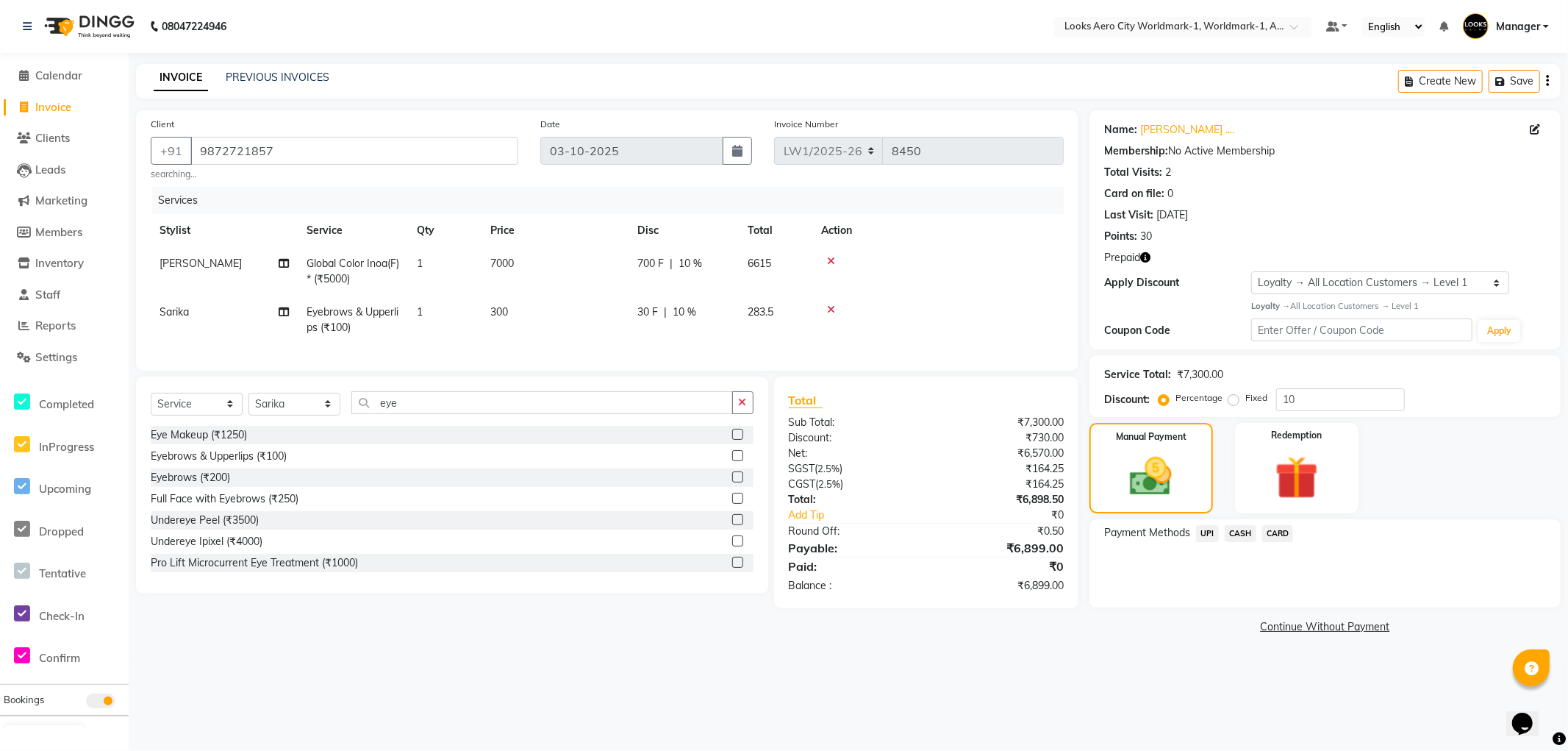
click at [1207, 534] on span "UPI" at bounding box center [1208, 534] width 23 height 17
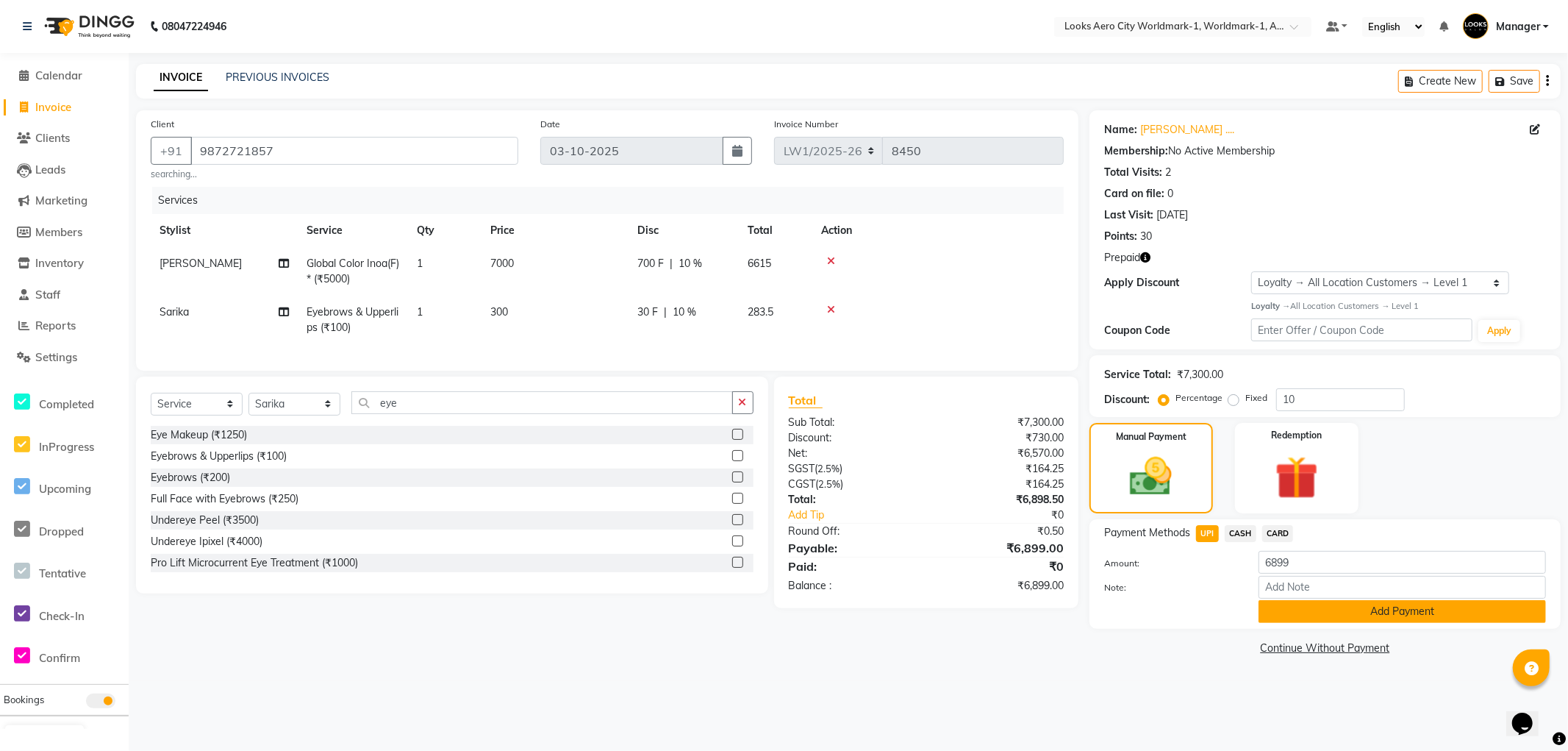
click at [1284, 613] on button "Add Payment" at bounding box center [1403, 612] width 288 height 23
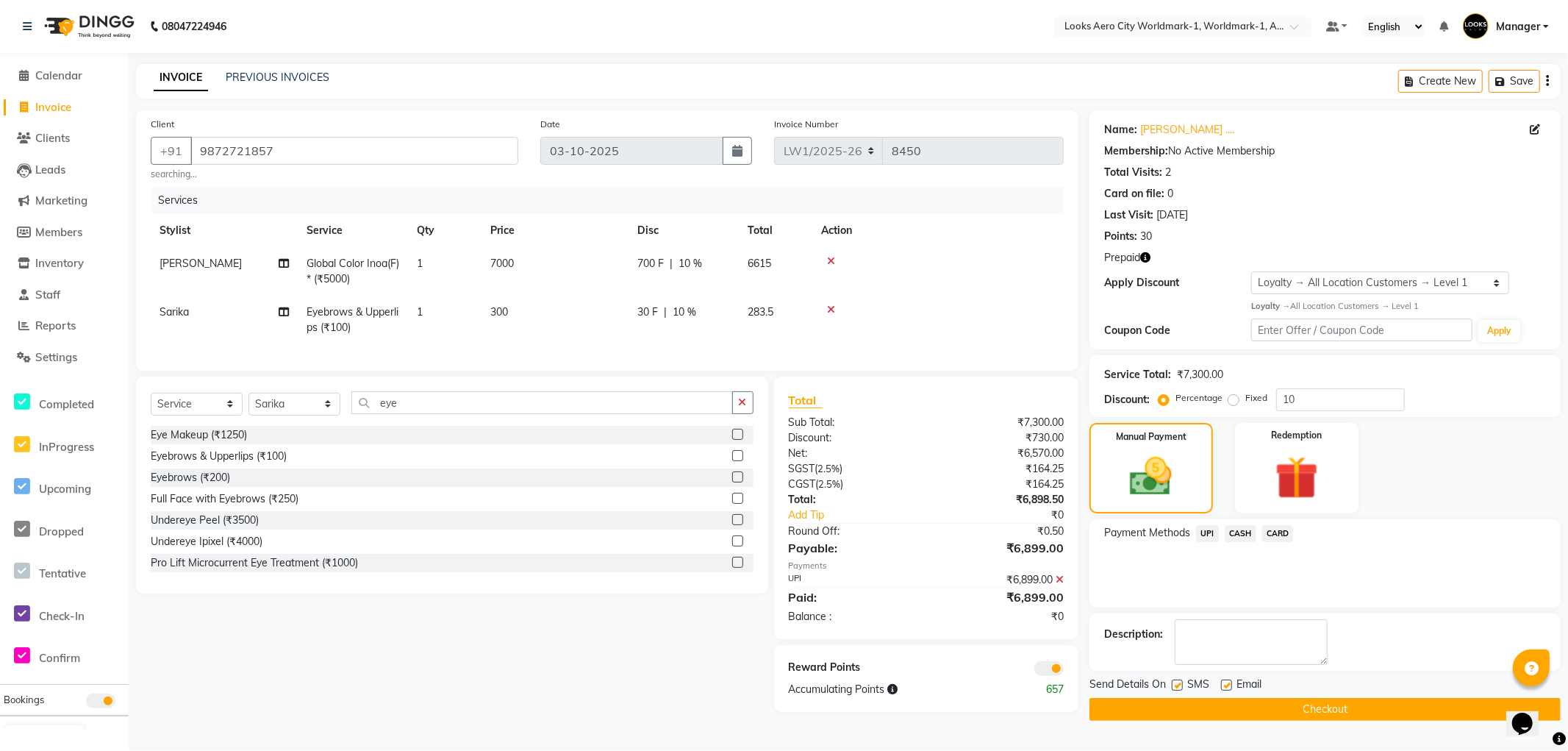
click at [1156, 704] on button "Checkout" at bounding box center [1325, 710] width 471 height 23
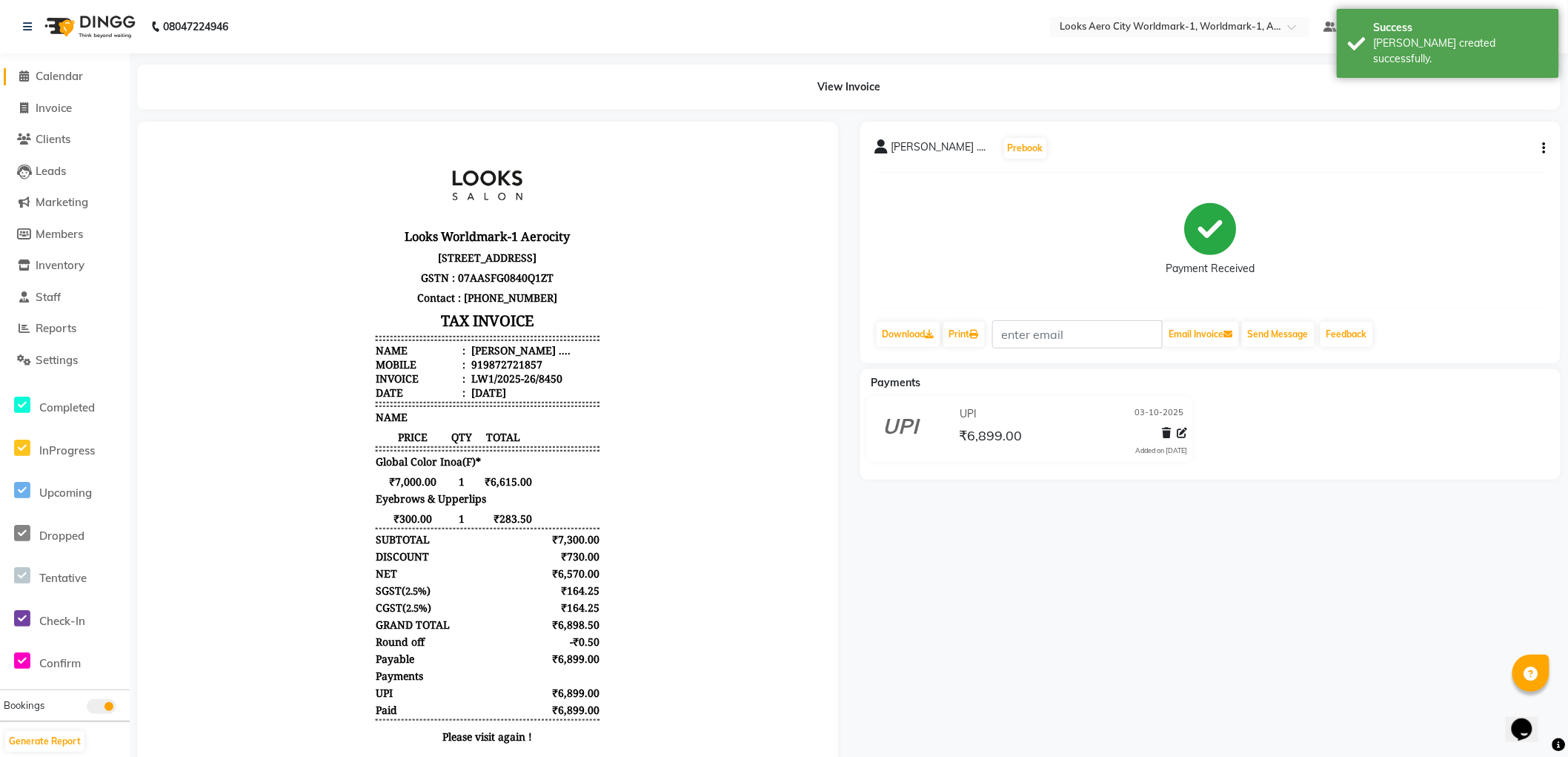
click at [52, 76] on span "Calendar" at bounding box center [59, 76] width 47 height 14
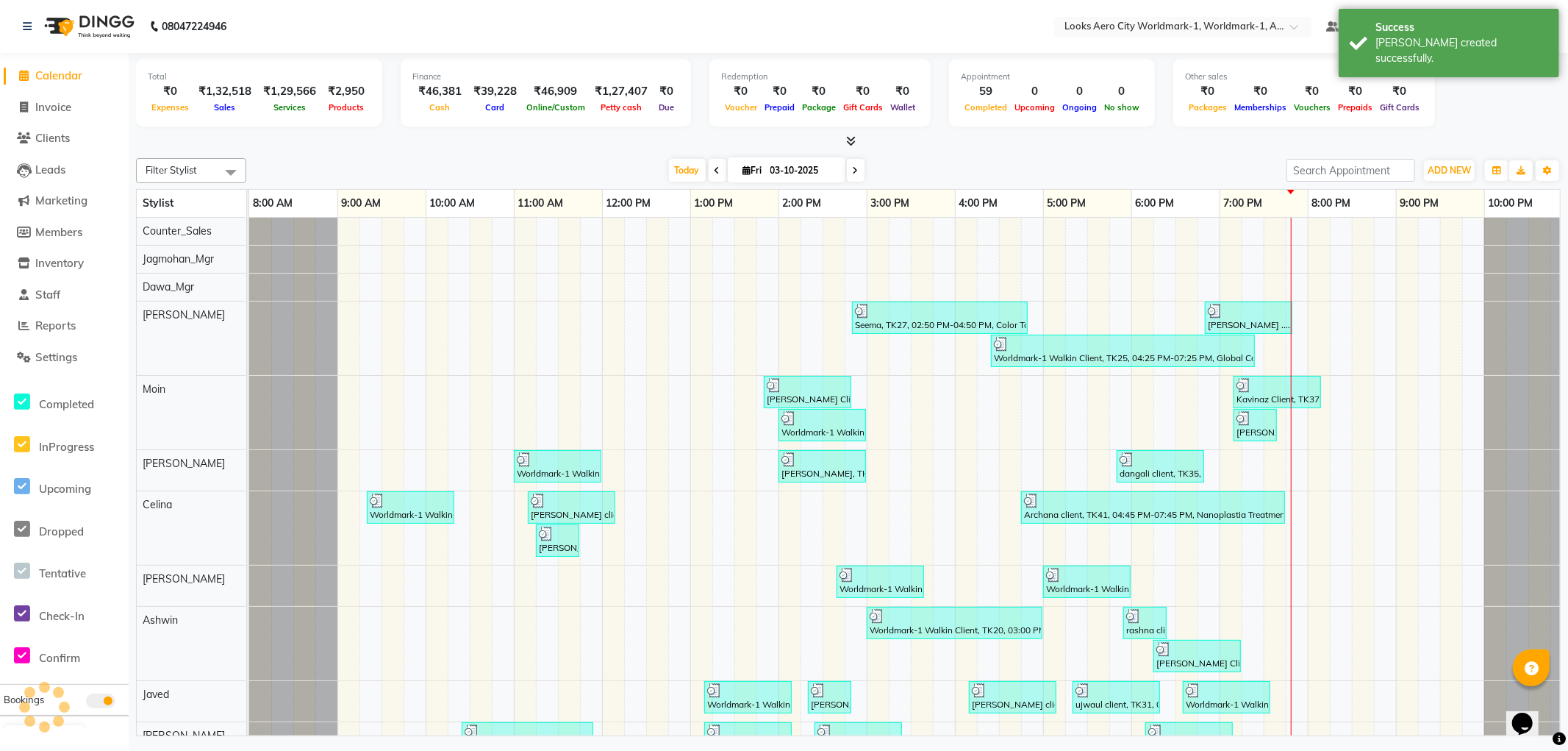
scroll to position [0, 11]
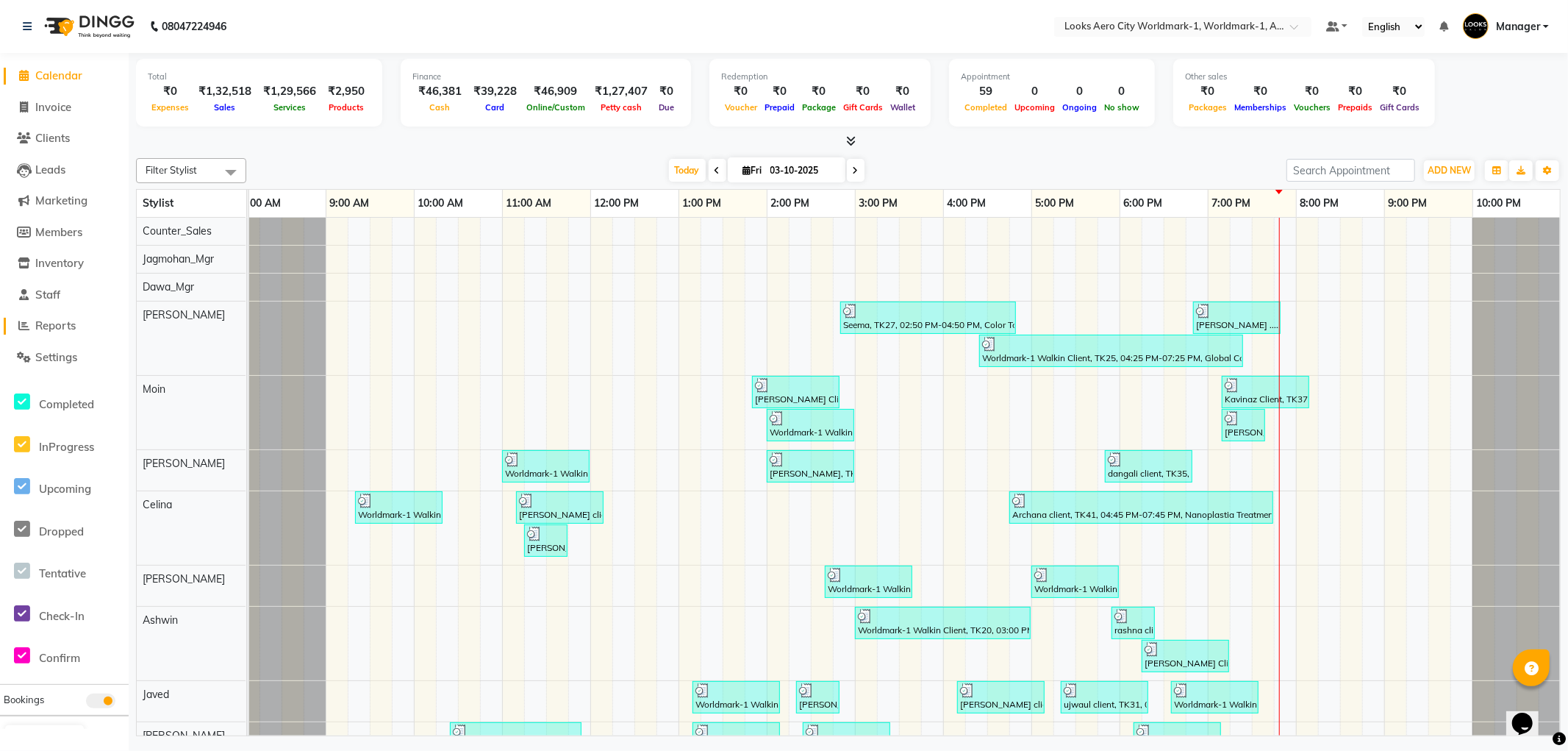
click at [54, 334] on link "Reports" at bounding box center [64, 326] width 122 height 17
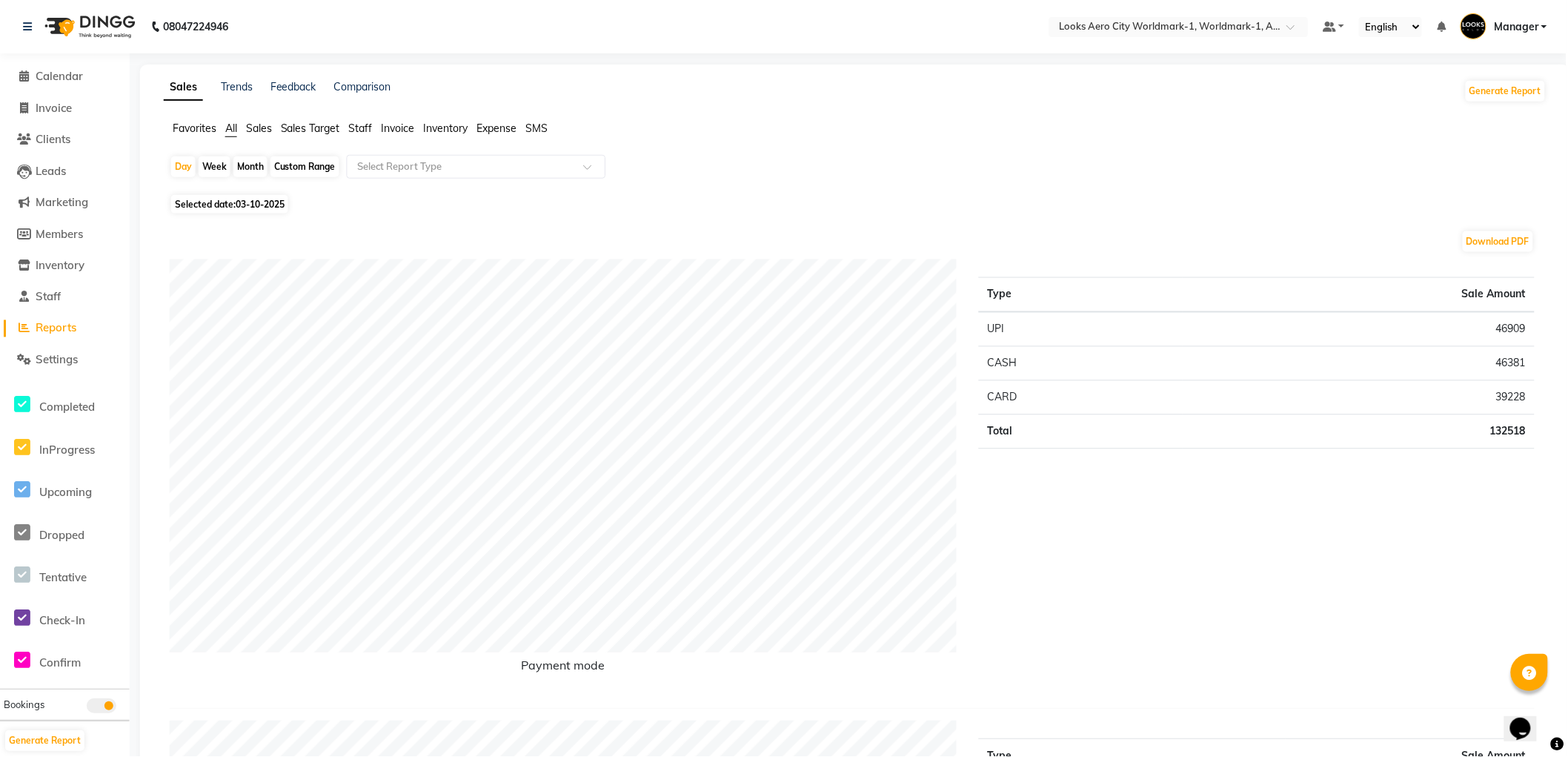
click at [352, 124] on span "Staff" at bounding box center [361, 128] width 24 height 13
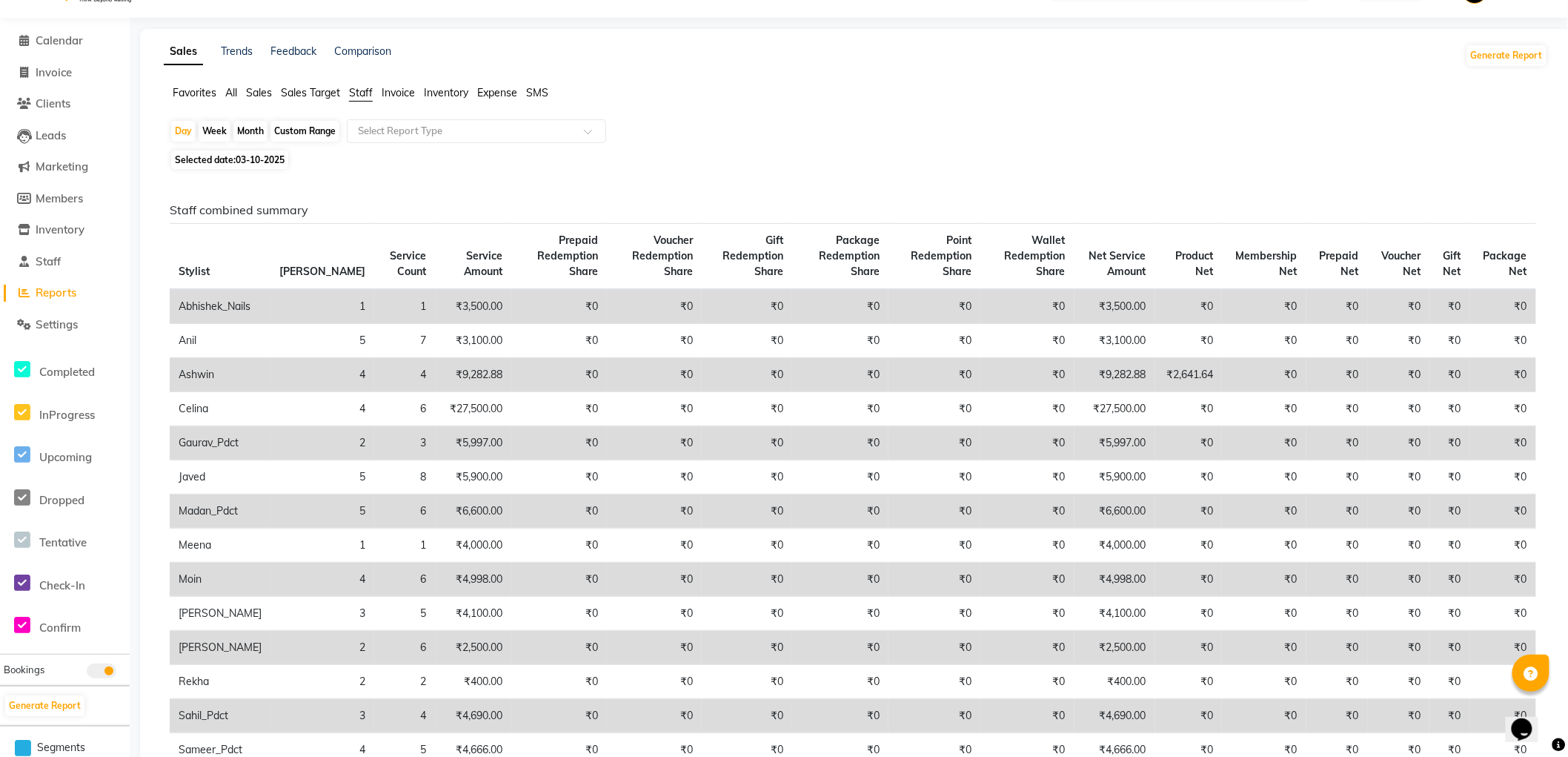
scroll to position [576, 0]
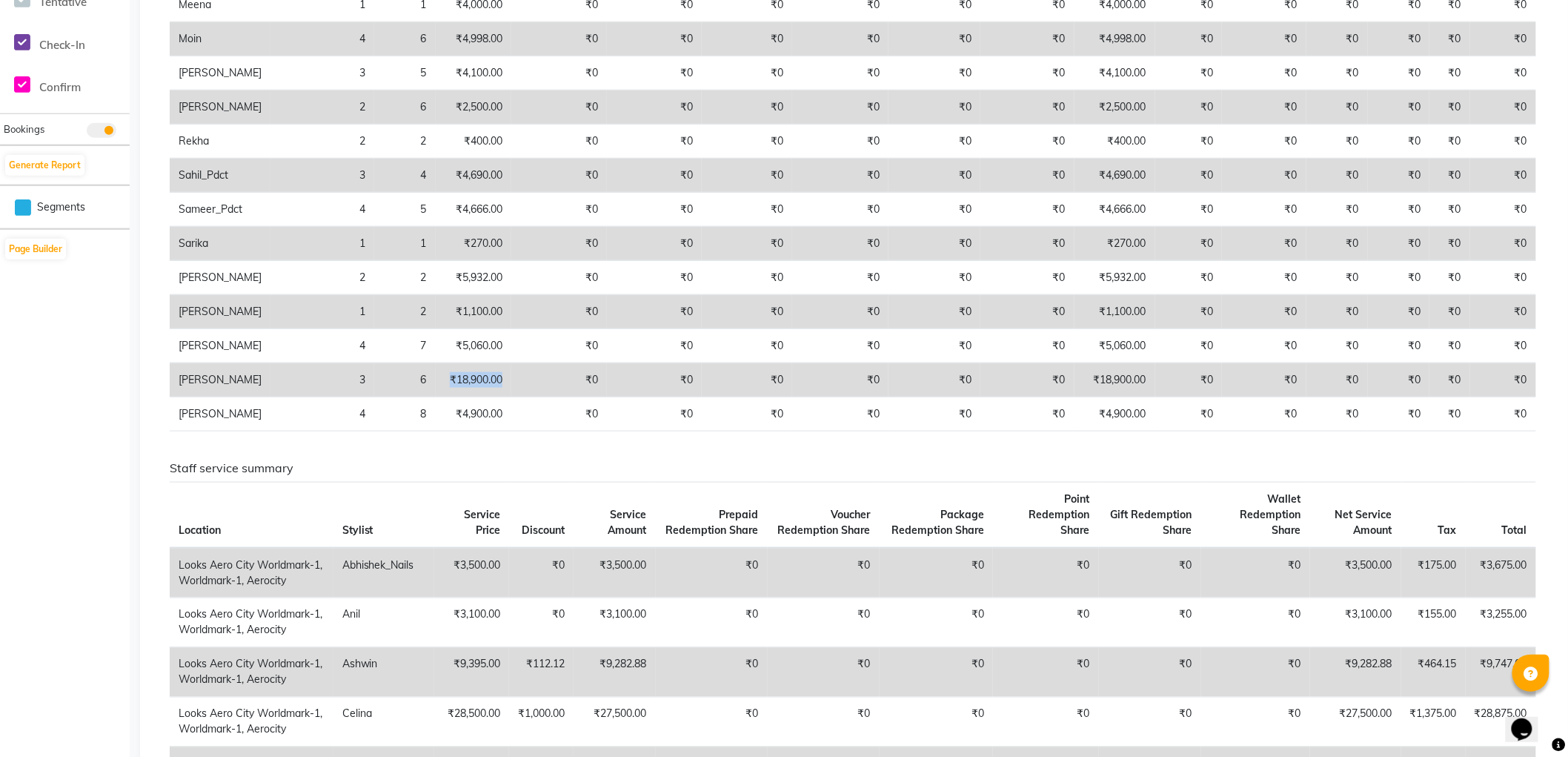
drag, startPoint x: 391, startPoint y: 376, endPoint x: 448, endPoint y: 376, distance: 57.0
click at [448, 376] on td "₹18,900.00" at bounding box center [474, 380] width 76 height 34
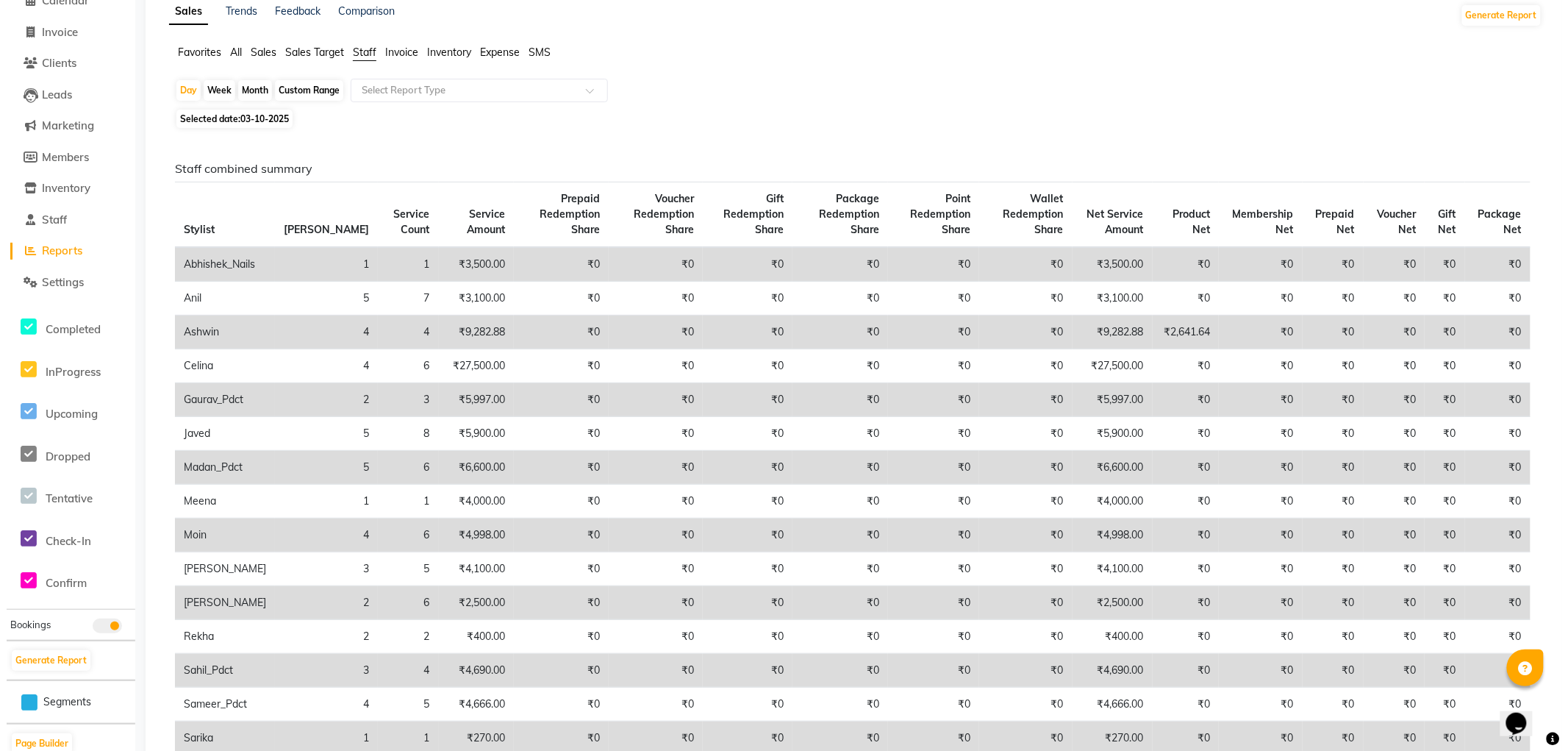
scroll to position [0, 0]
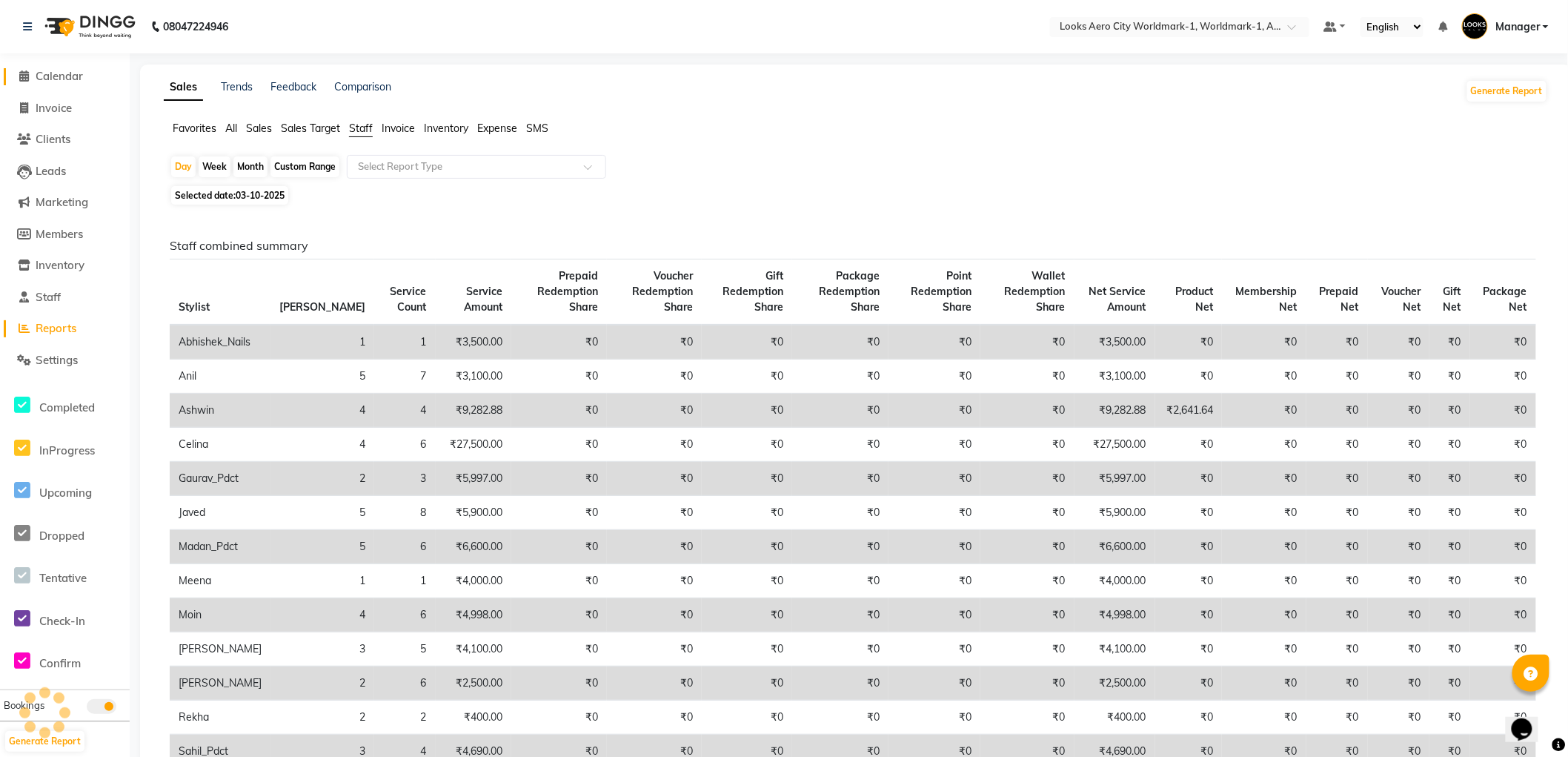
click at [71, 77] on span "Calendar" at bounding box center [59, 76] width 47 height 14
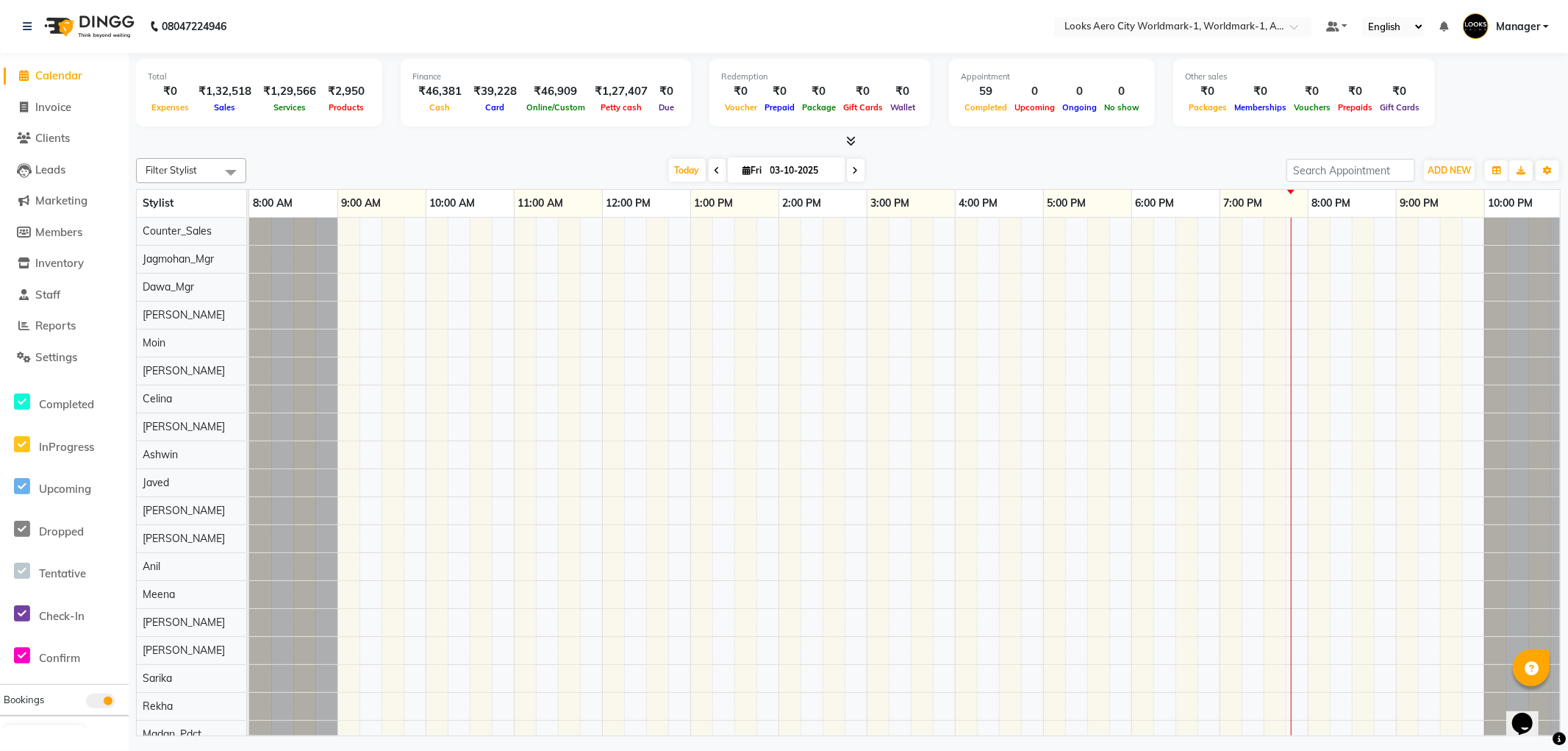
scroll to position [0, 11]
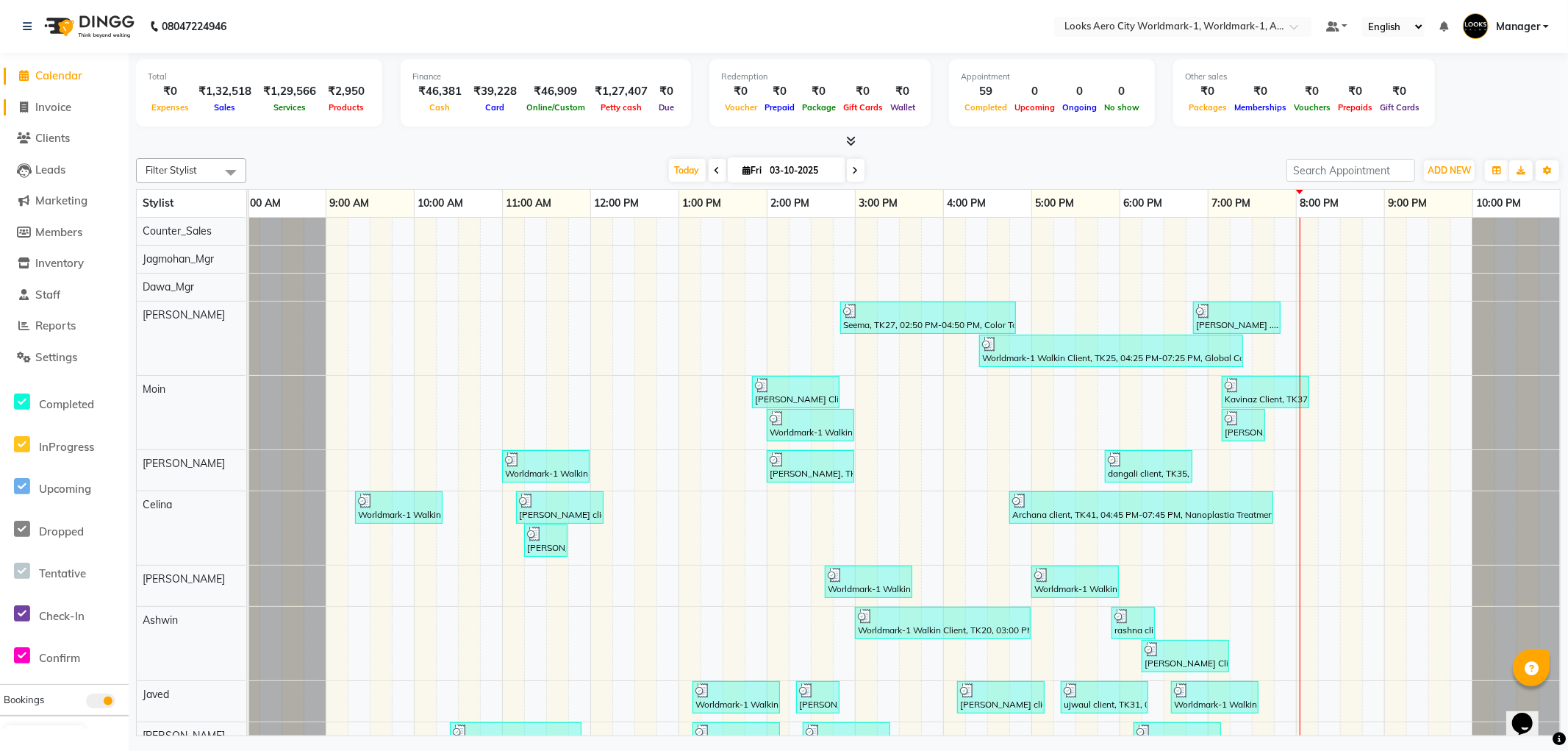
click at [61, 108] on span "Invoice" at bounding box center [53, 107] width 36 height 14
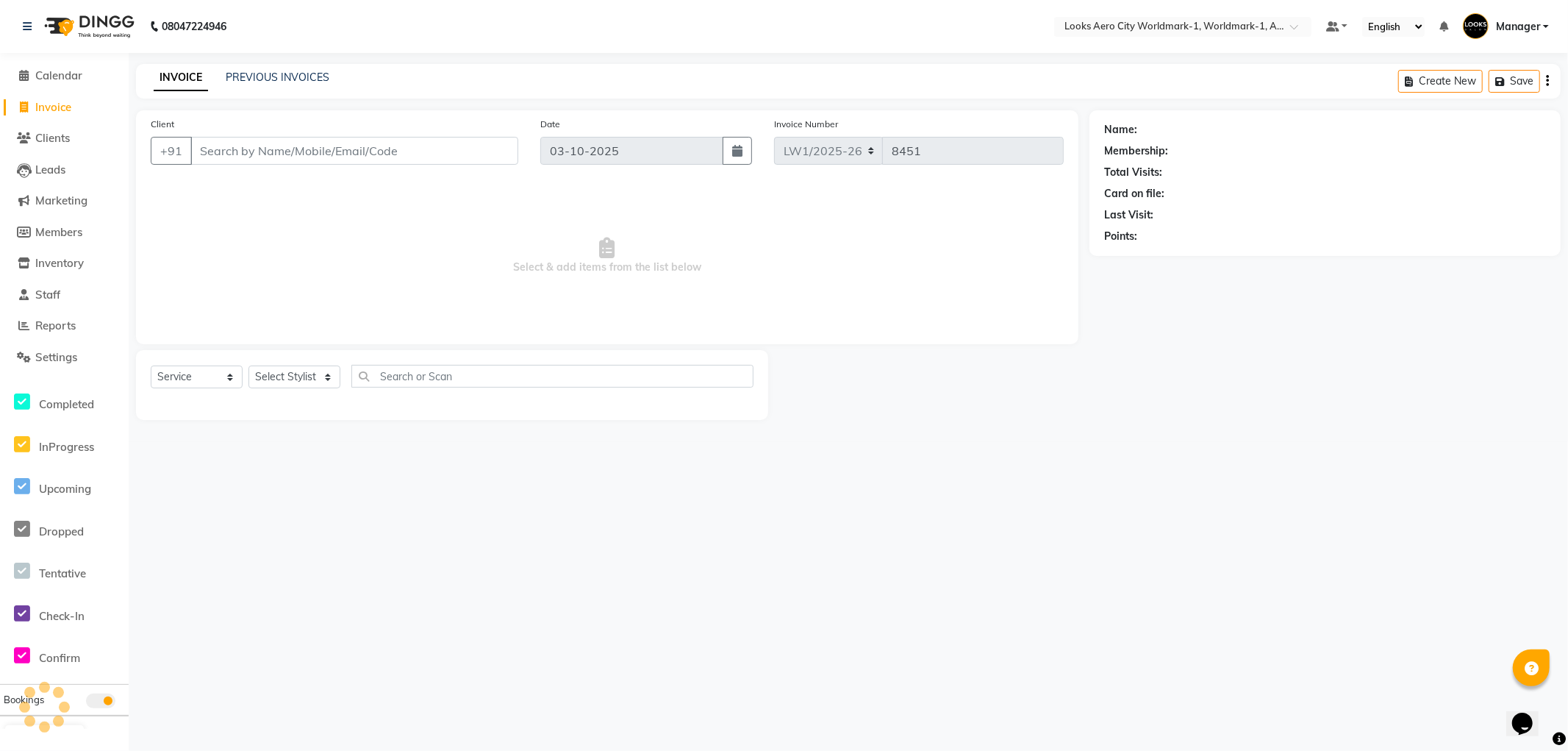
click at [295, 143] on input "Client" at bounding box center [354, 151] width 328 height 28
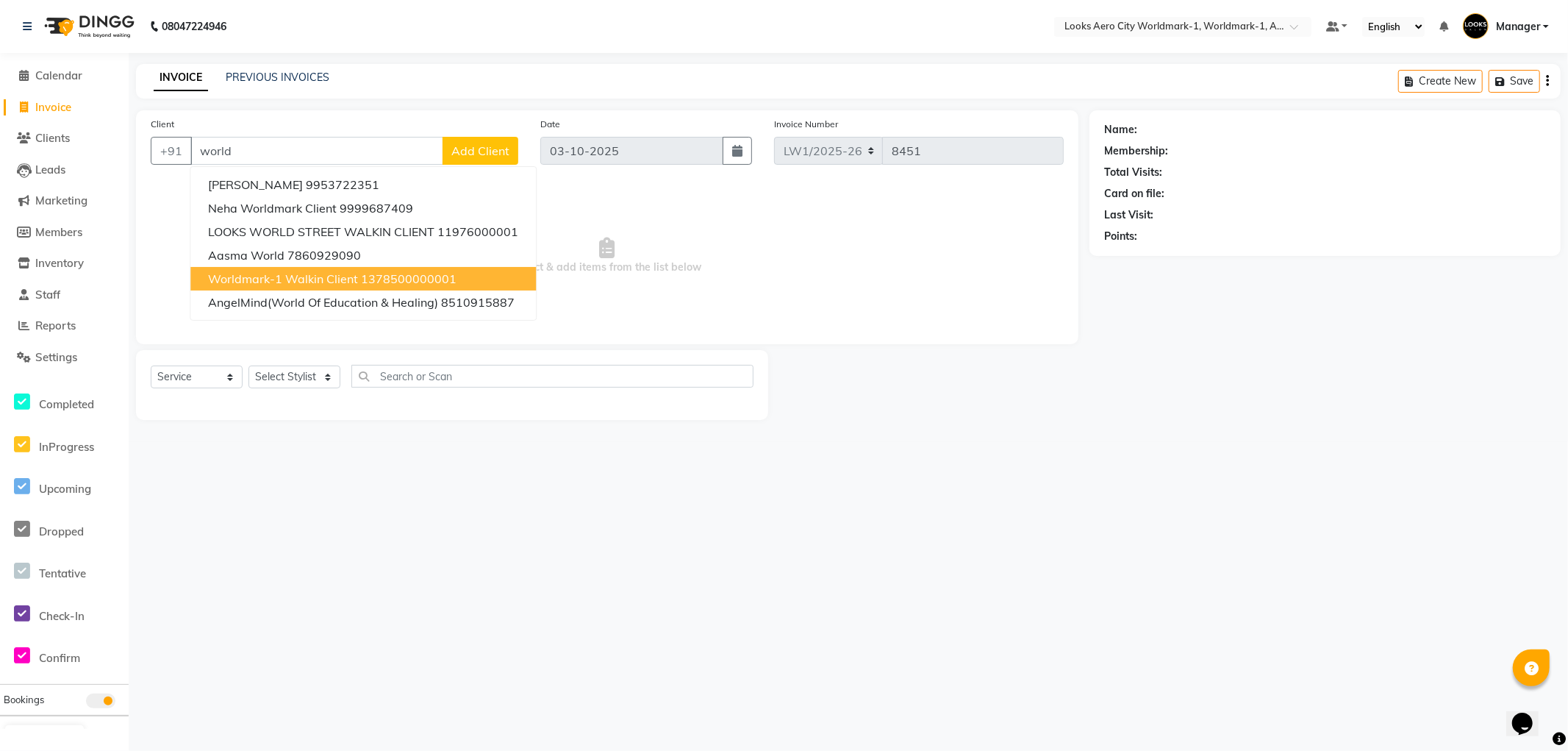
click at [279, 284] on span "Worldmark-1 Walkin Client" at bounding box center [283, 279] width 150 height 15
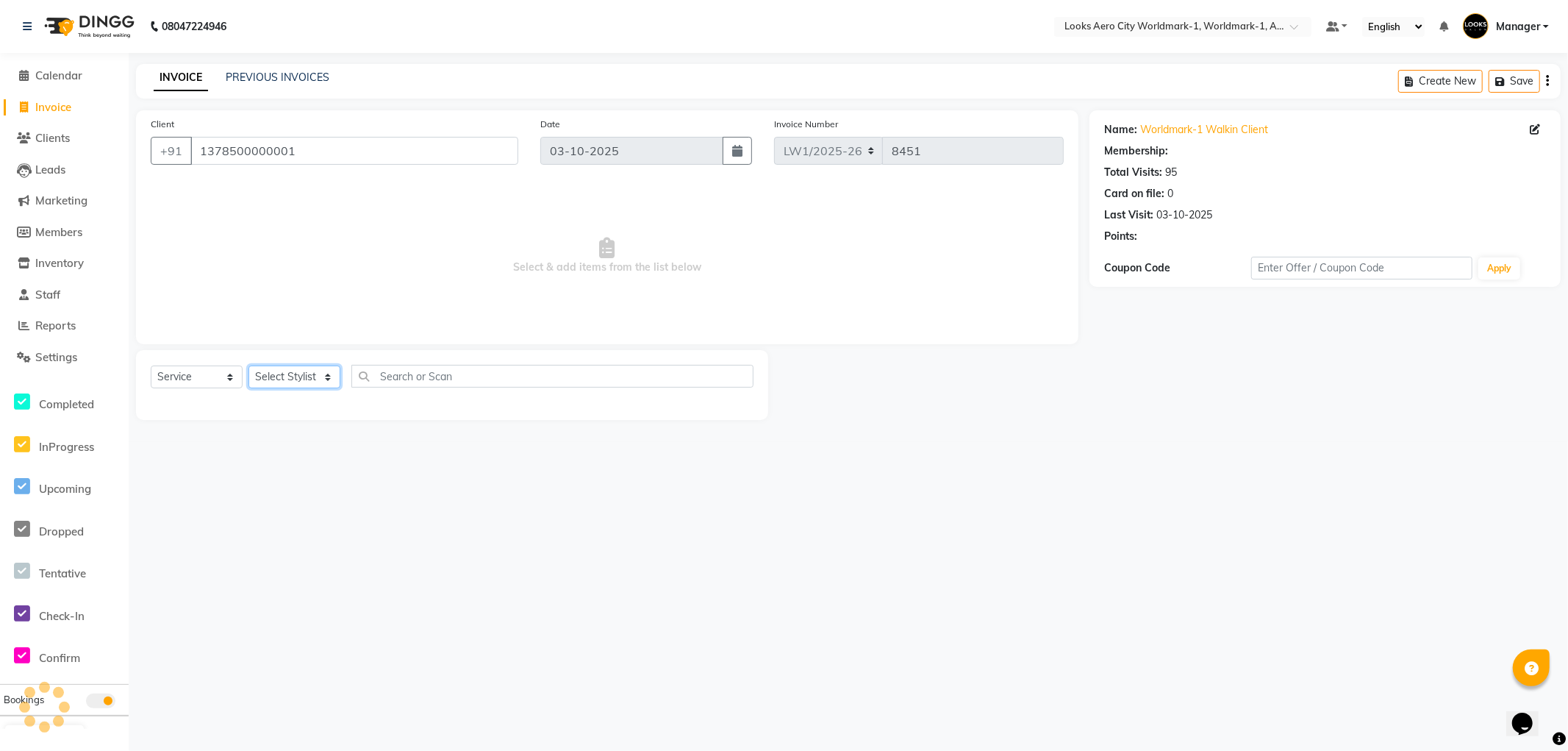
click at [291, 380] on select "Select Stylist Abhishek_Nails Amita Chauhan Anil Ashwin Celina Counter_Sales Da…" at bounding box center [295, 377] width 92 height 23
click at [249, 366] on select "Select Stylist Abhishek_Nails Amita Chauhan Anil Ashwin Celina Counter_Sales Da…" at bounding box center [295, 377] width 92 height 23
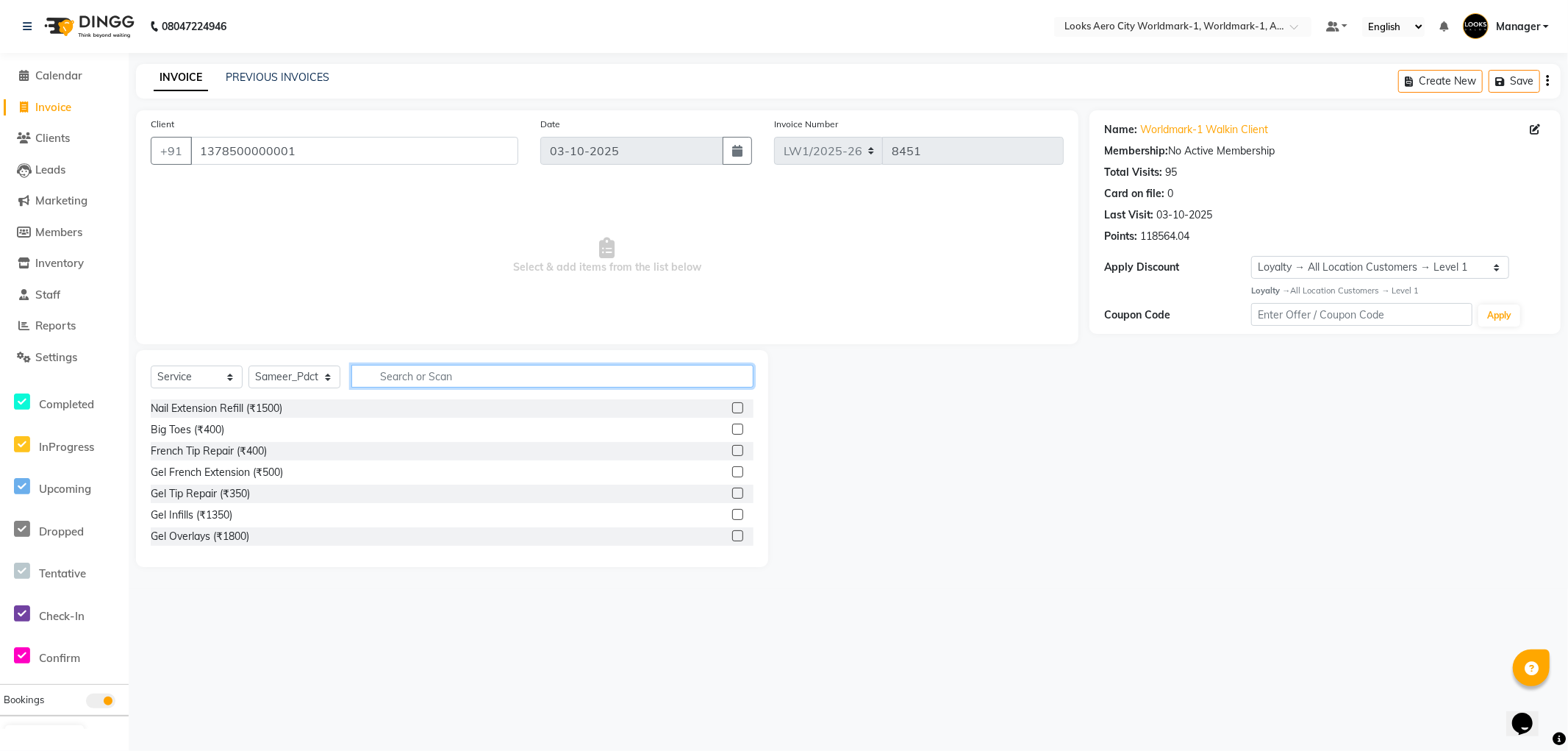
click at [445, 375] on input "text" at bounding box center [553, 377] width 403 height 23
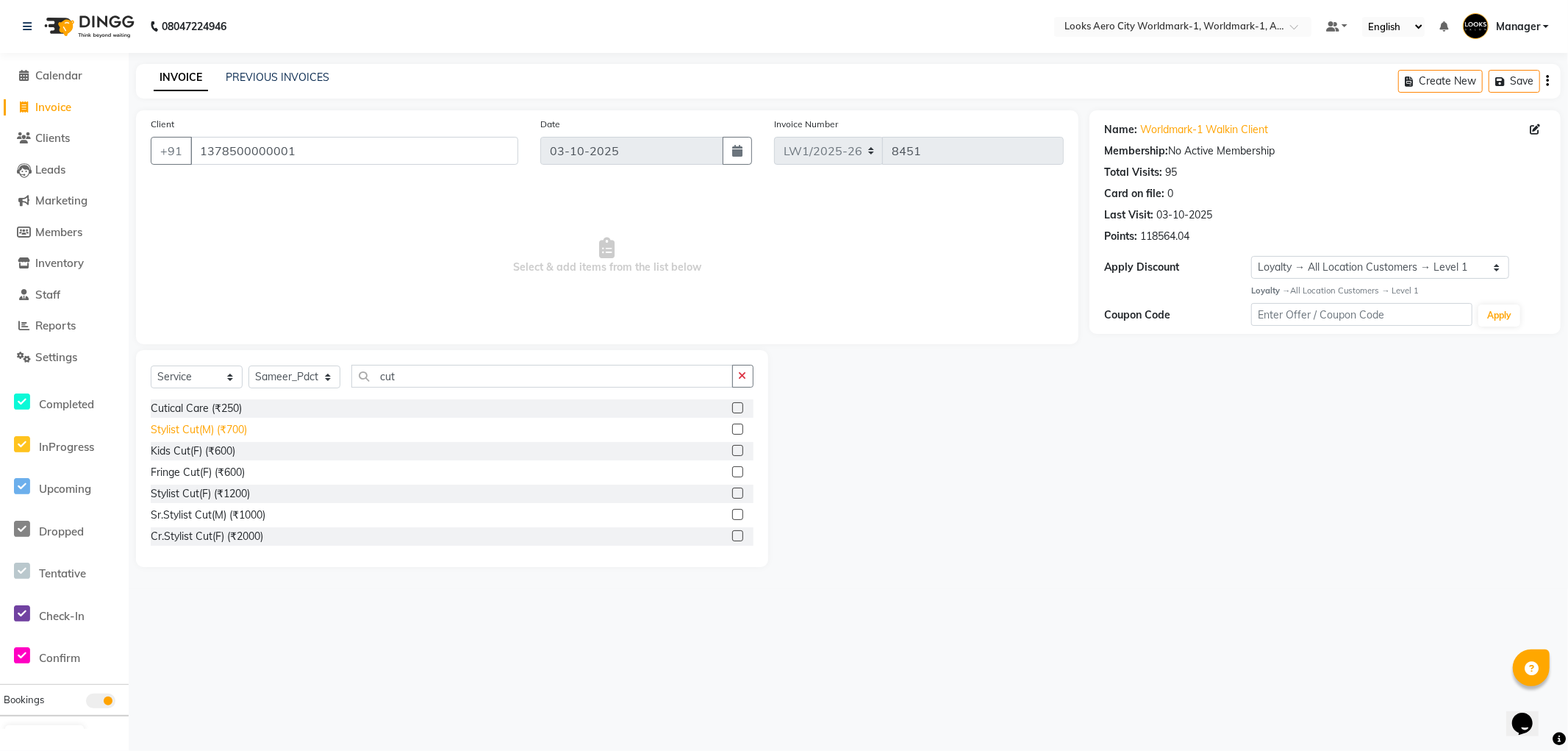
click at [208, 429] on div "Stylist Cut(M) (₹700)" at bounding box center [199, 430] width 96 height 15
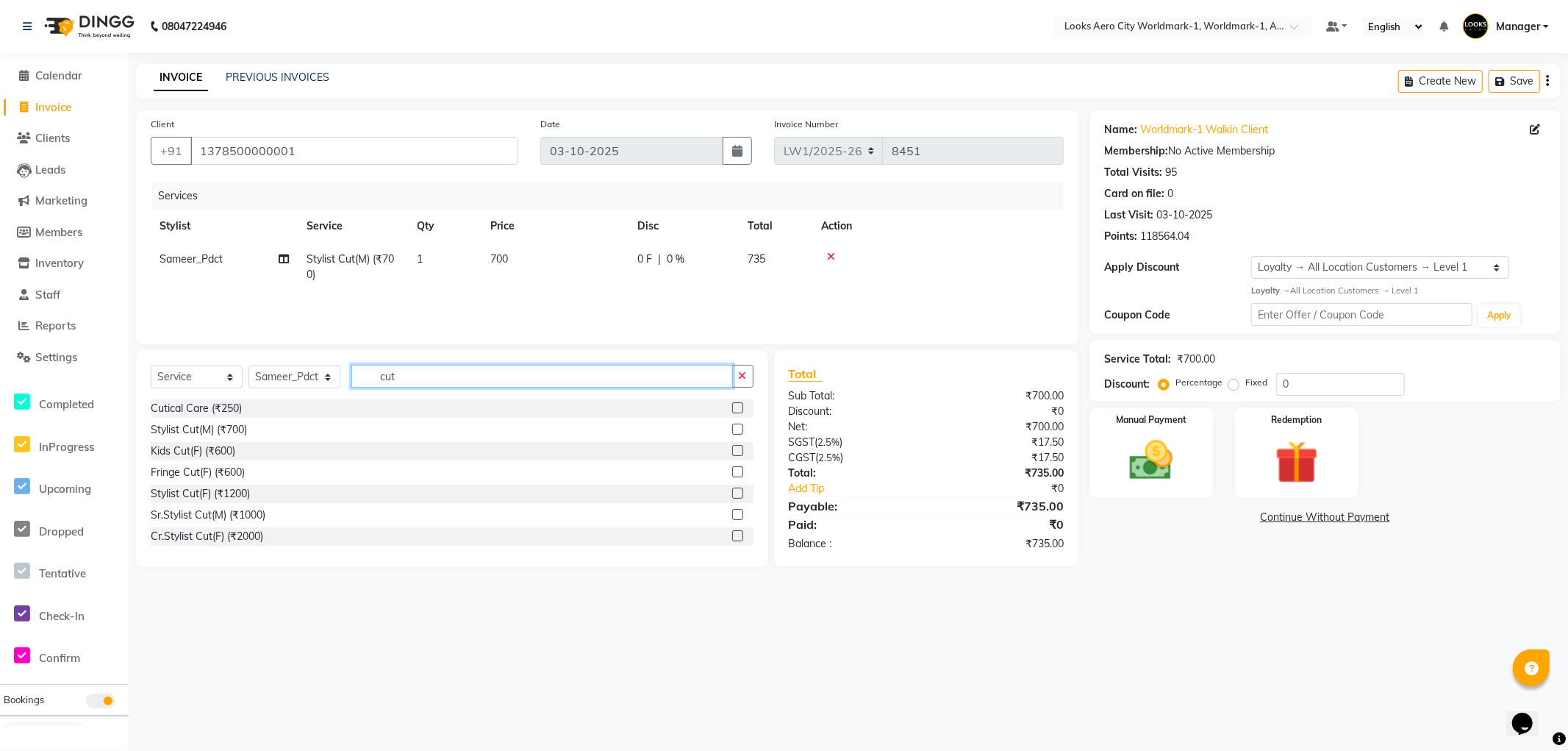
drag, startPoint x: 439, startPoint y: 377, endPoint x: 0, endPoint y: 269, distance: 452.1
click at [0, 269] on app-home "08047224946 Select Location × Looks Aero City Worldmark-1, Worldmark-1, Aerocit…" at bounding box center [784, 295] width 1568 height 589
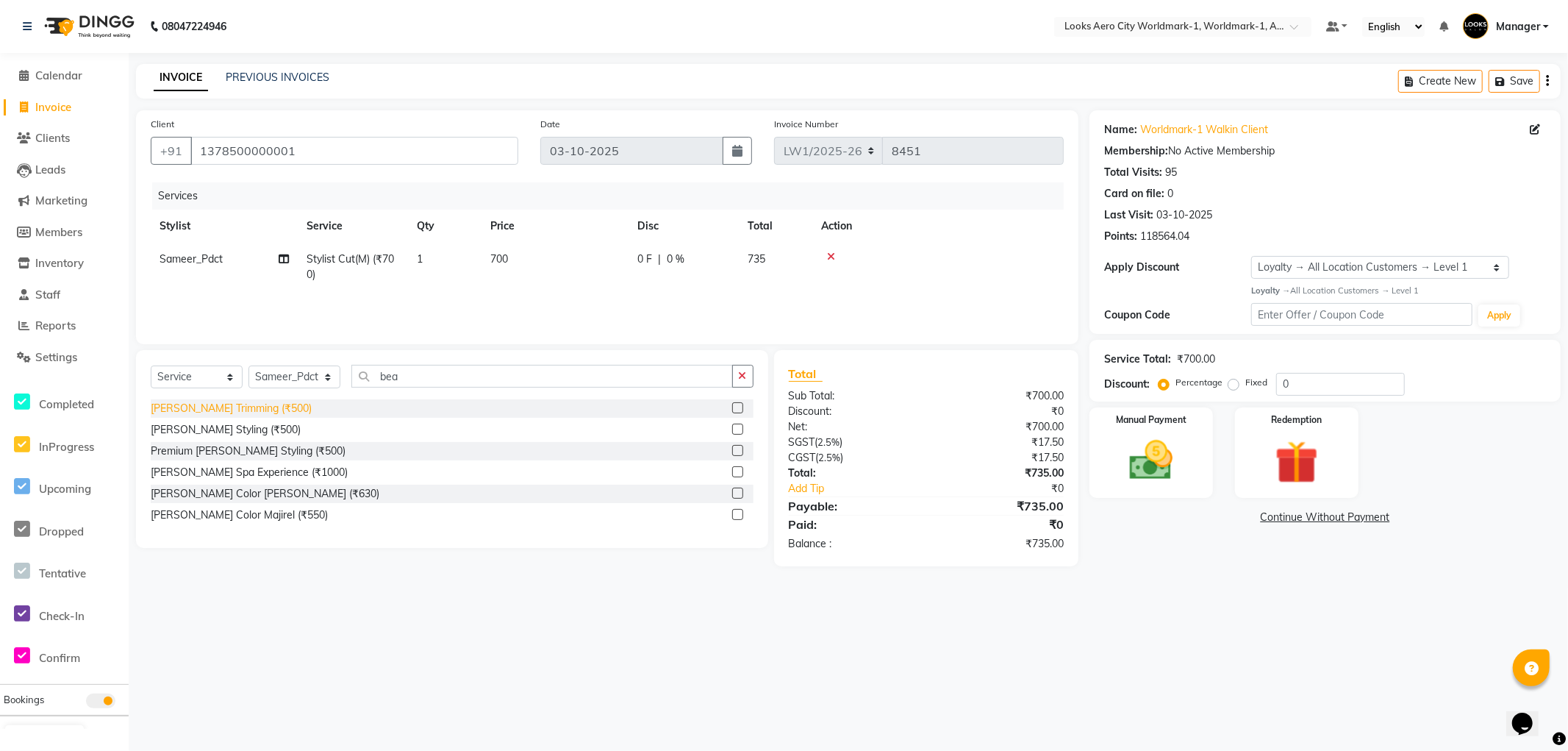
click at [214, 407] on div "Beard Trimming (₹500)" at bounding box center [231, 409] width 161 height 15
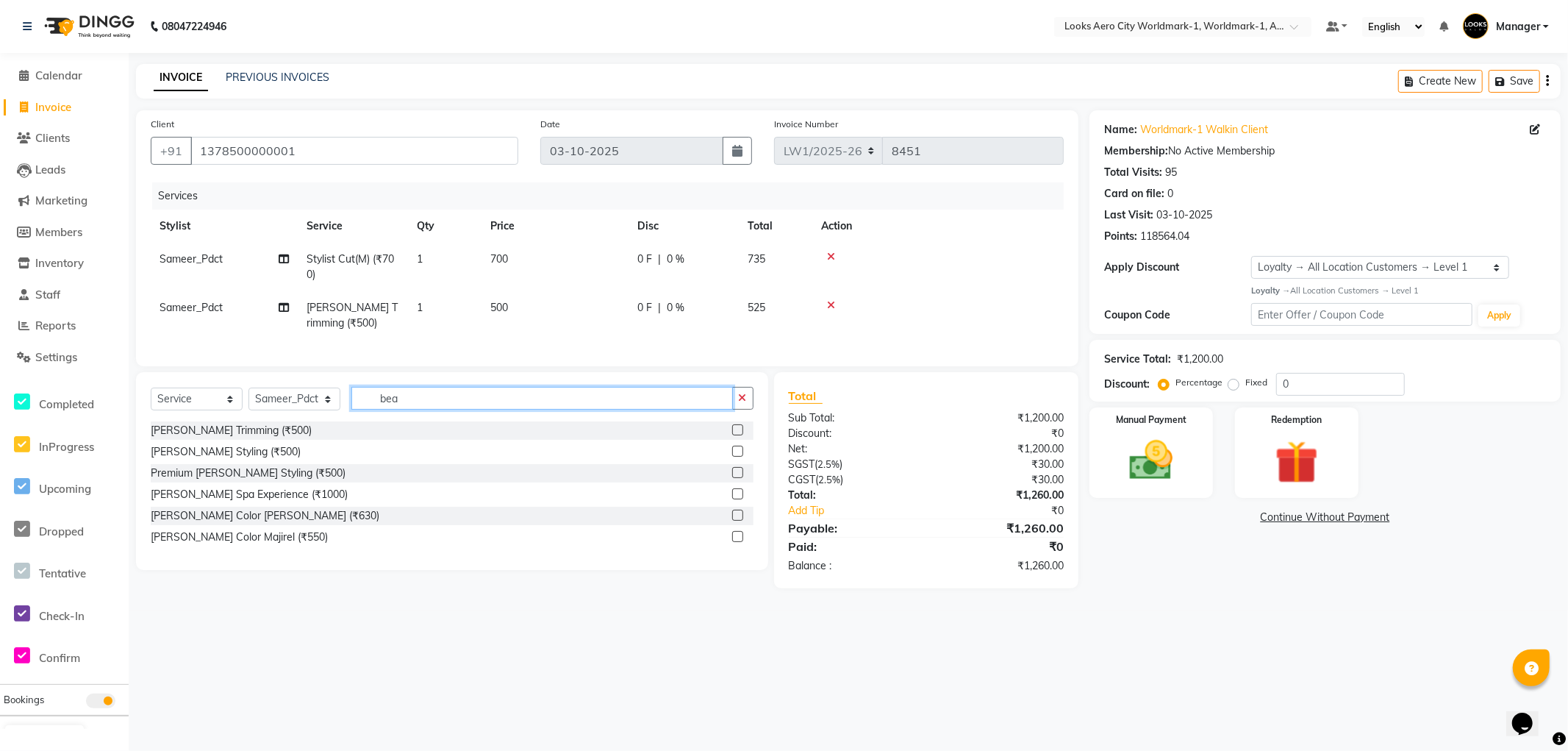
drag, startPoint x: 419, startPoint y: 407, endPoint x: 0, endPoint y: 243, distance: 450.0
click at [0, 245] on app-home "08047224946 Select Location × Looks Aero City Worldmark-1, Worldmark-1, Aerocit…" at bounding box center [784, 305] width 1568 height 610
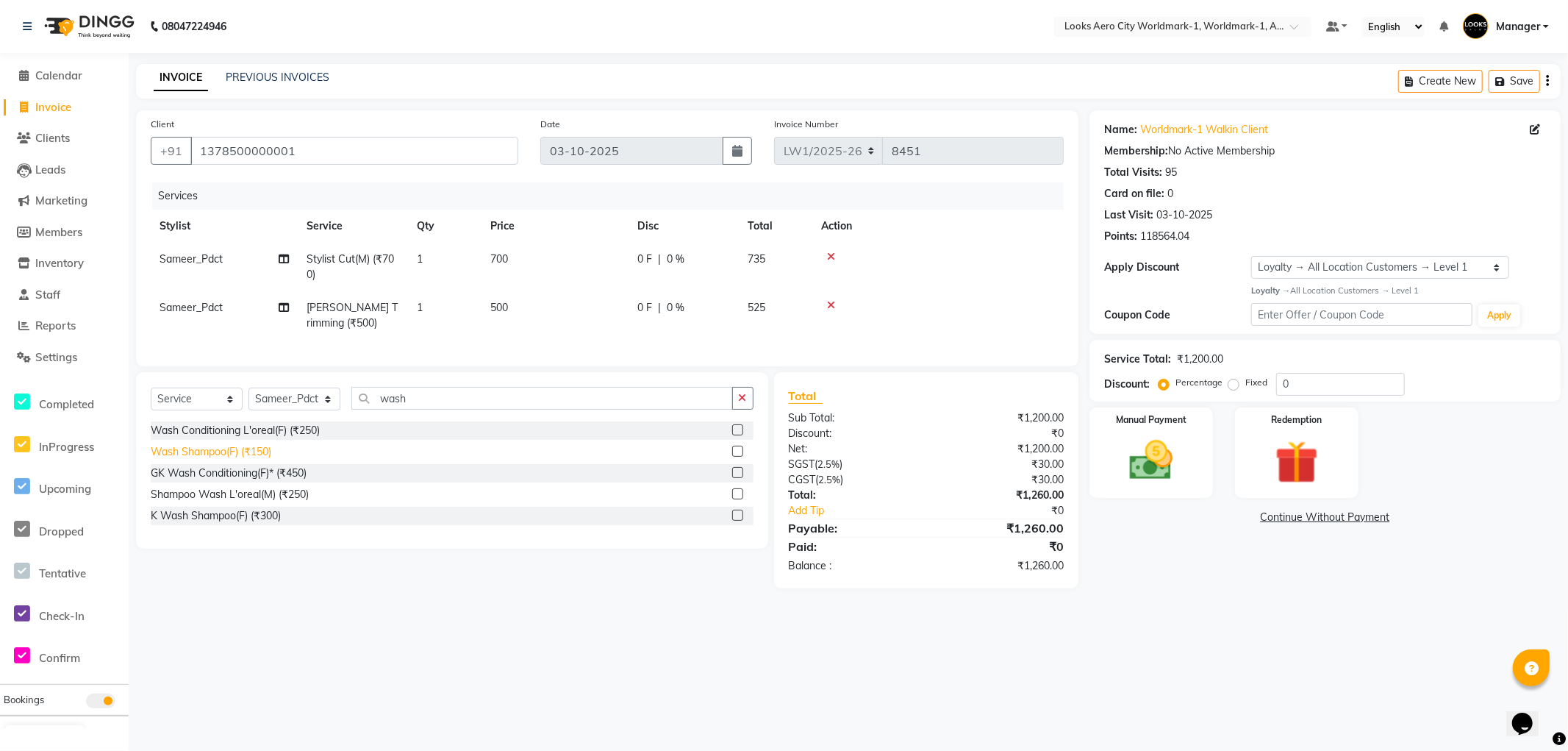
click at [220, 458] on div "Wash Shampoo(F) (₹150)" at bounding box center [211, 452] width 121 height 15
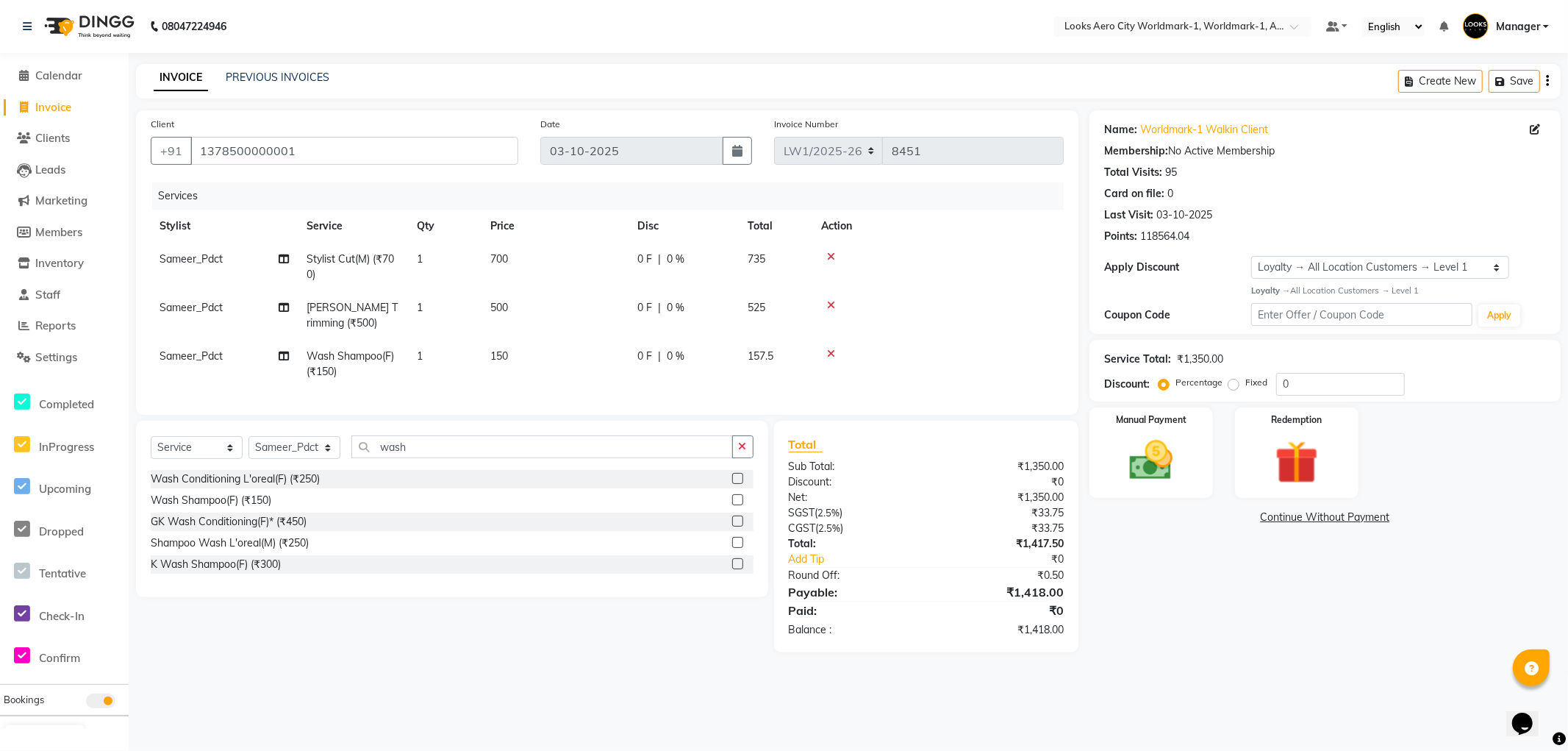
click at [533, 259] on td "700" at bounding box center [555, 266] width 147 height 48
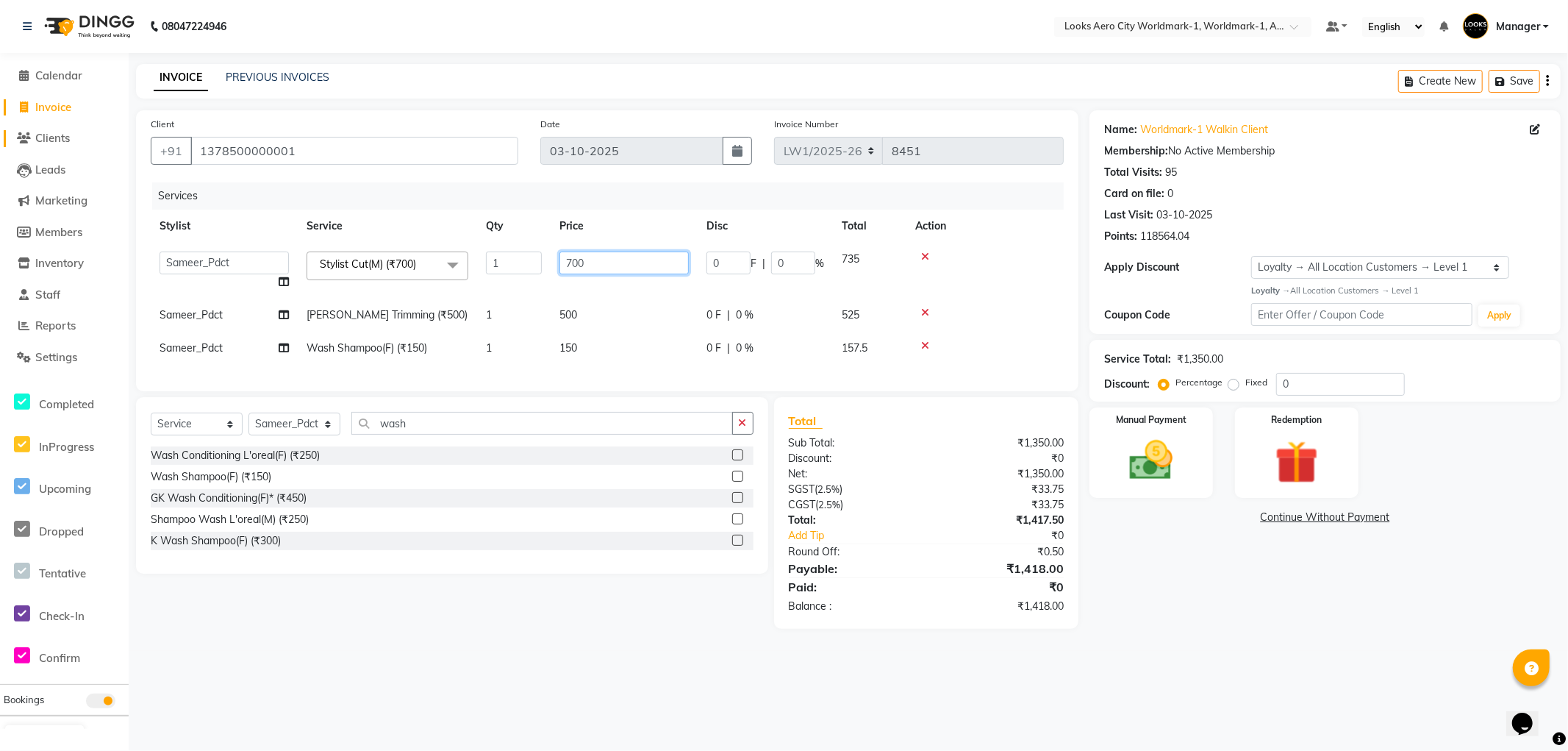
drag, startPoint x: 627, startPoint y: 257, endPoint x: 12, endPoint y: 142, distance: 625.7
click at [0, 152] on app-home "08047224946 Select Location × Looks Aero City Worldmark-1, Worldmark-1, Aerocit…" at bounding box center [784, 325] width 1568 height 651
click at [549, 314] on tr "Sameer_Pdct Beard Trimming (₹500) 1 500 0 F | 0 % 525" at bounding box center [607, 315] width 913 height 33
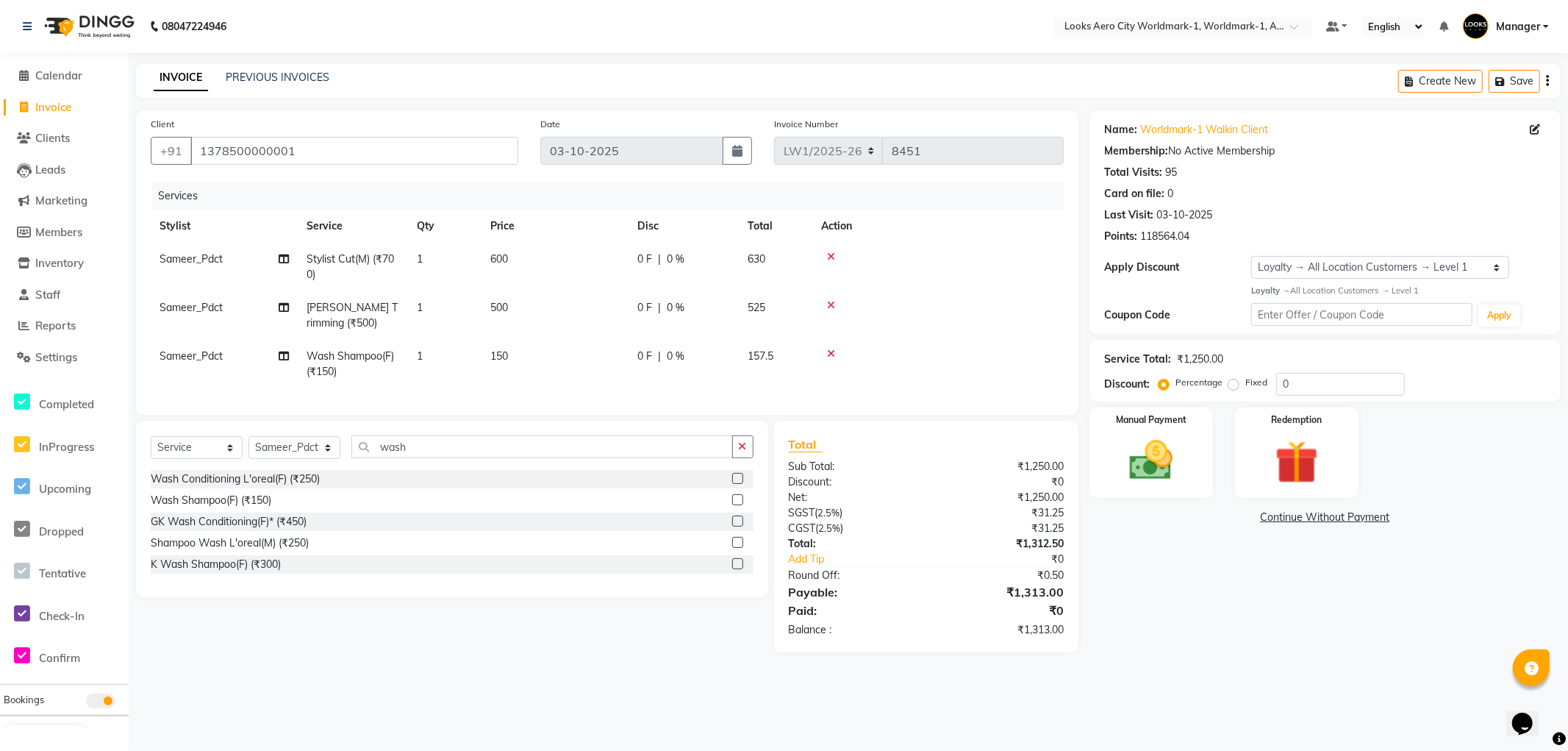
click at [542, 310] on td "500" at bounding box center [555, 315] width 147 height 48
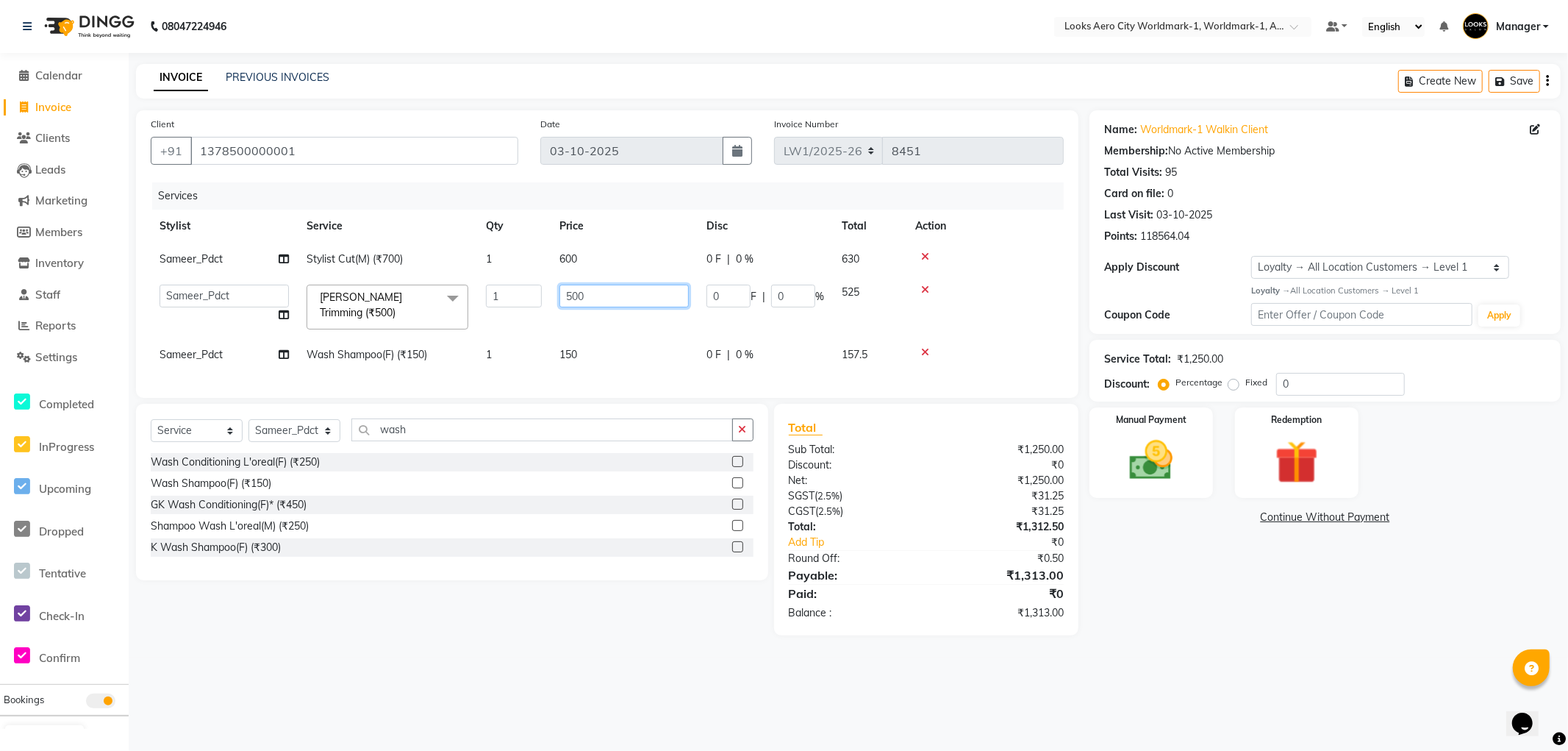
drag, startPoint x: 618, startPoint y: 297, endPoint x: 0, endPoint y: 118, distance: 643.4
click at [0, 118] on app-home "08047224946 Select Location × Looks Aero City Worldmark-1, Worldmark-1, Aerocit…" at bounding box center [784, 328] width 1568 height 658
drag, startPoint x: 547, startPoint y: 346, endPoint x: 577, endPoint y: 341, distance: 30.4
click at [548, 344] on tr "Sameer_Pdct Wash Shampoo(F) (₹150) 1 150 0 F | 0 % 157.5" at bounding box center [607, 354] width 913 height 33
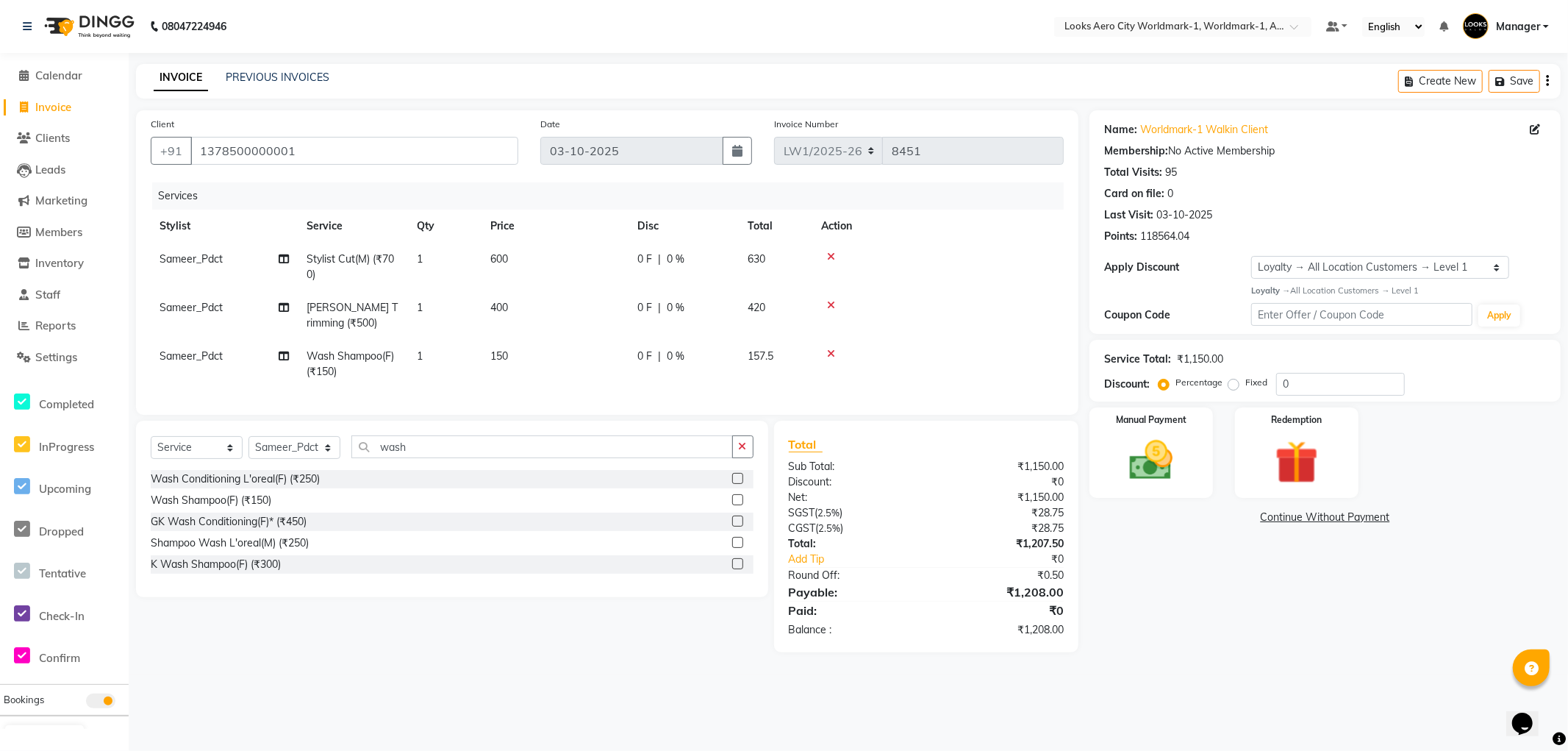
click at [533, 358] on td "150" at bounding box center [555, 364] width 147 height 48
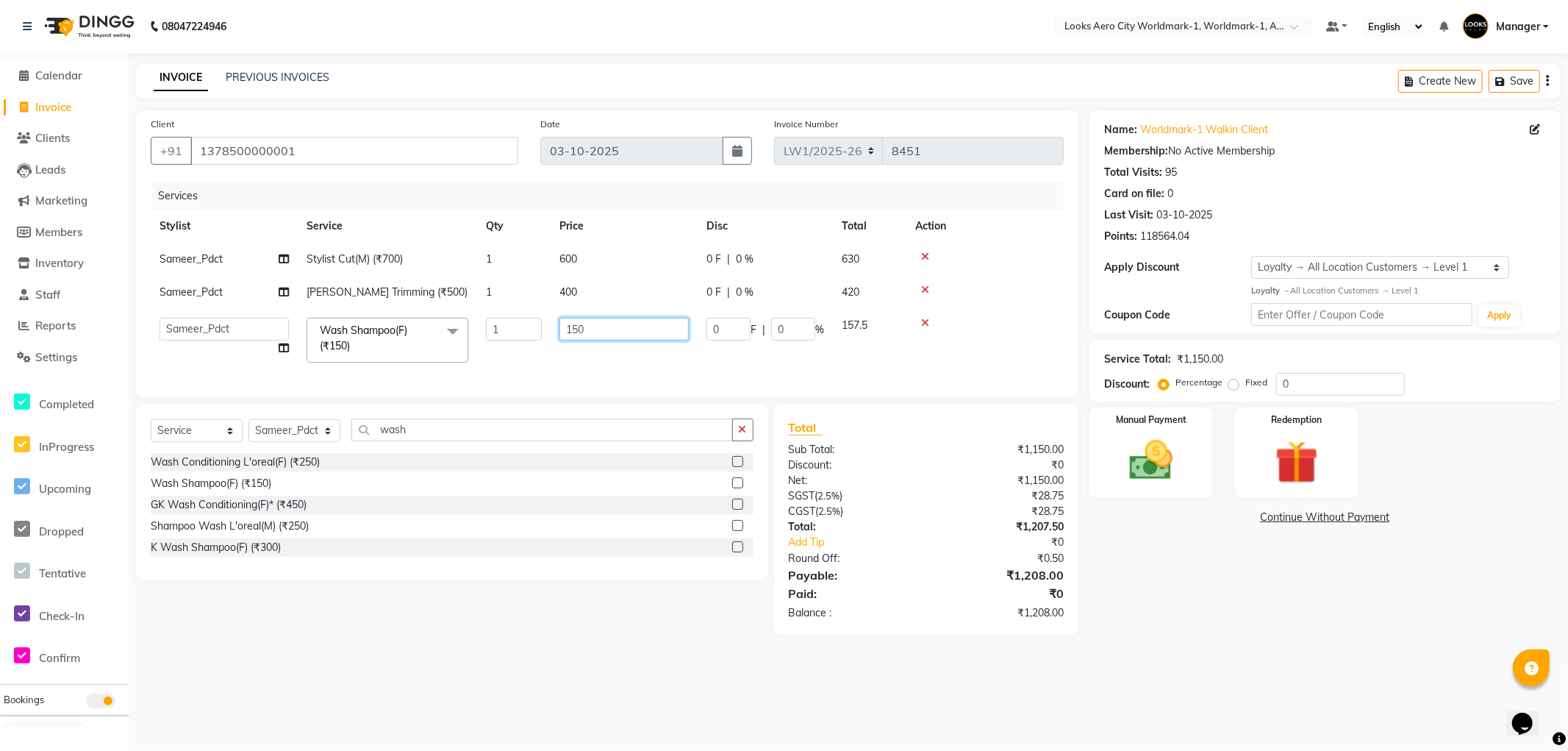
drag, startPoint x: 606, startPoint y: 328, endPoint x: 0, endPoint y: 201, distance: 619.2
click at [0, 201] on app-home "08047224946 Select Location × Looks Aero City Worldmark-1, Worldmark-1, Aerocit…" at bounding box center [784, 328] width 1568 height 658
click at [1222, 651] on main "INVOICE PREVIOUS INVOICES Create New Save Client +91 1378500000001 Date 03-10-2…" at bounding box center [848, 361] width 1439 height 593
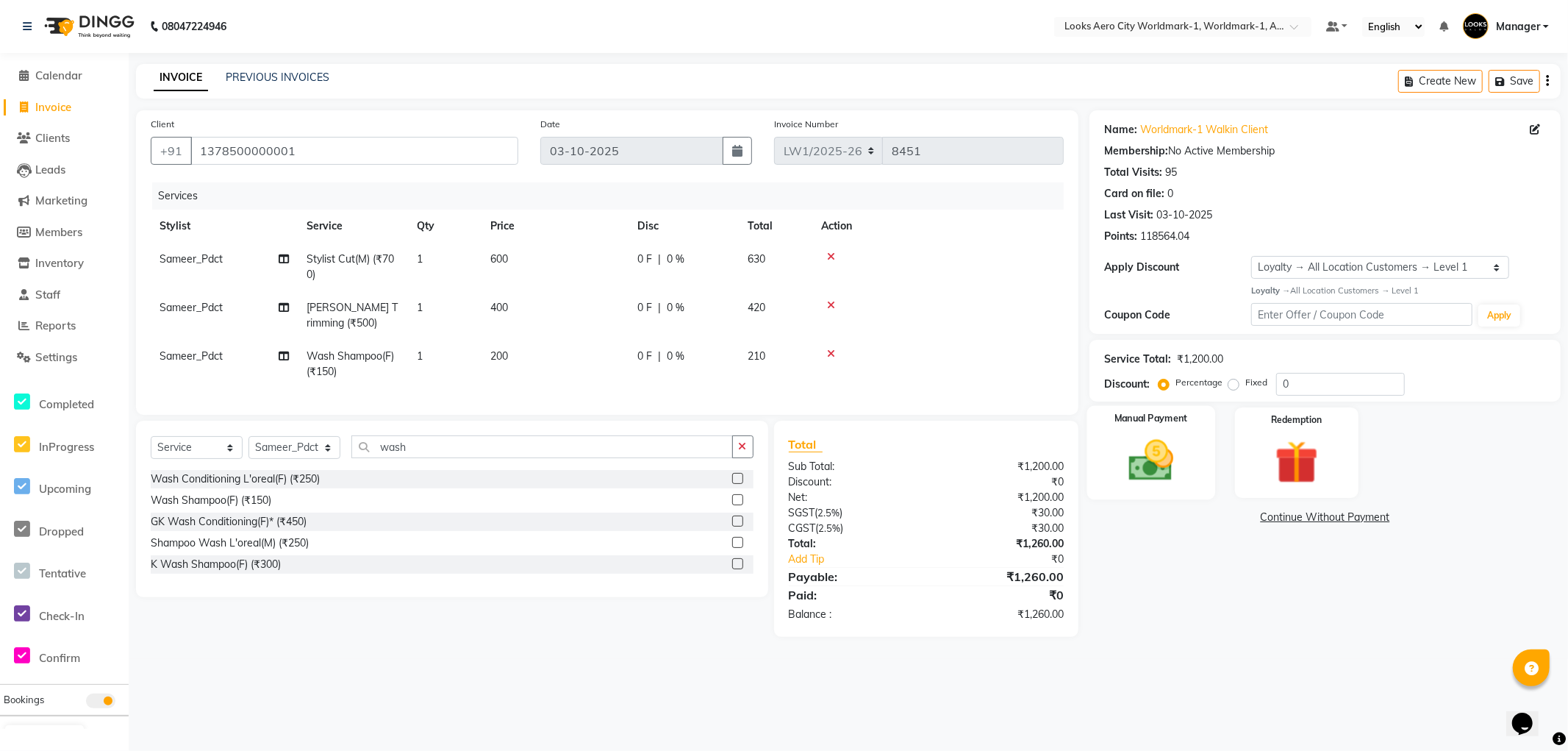
drag, startPoint x: 1188, startPoint y: 486, endPoint x: 1192, endPoint y: 497, distance: 11.7
click at [1188, 486] on div "Manual Payment" at bounding box center [1151, 452] width 128 height 94
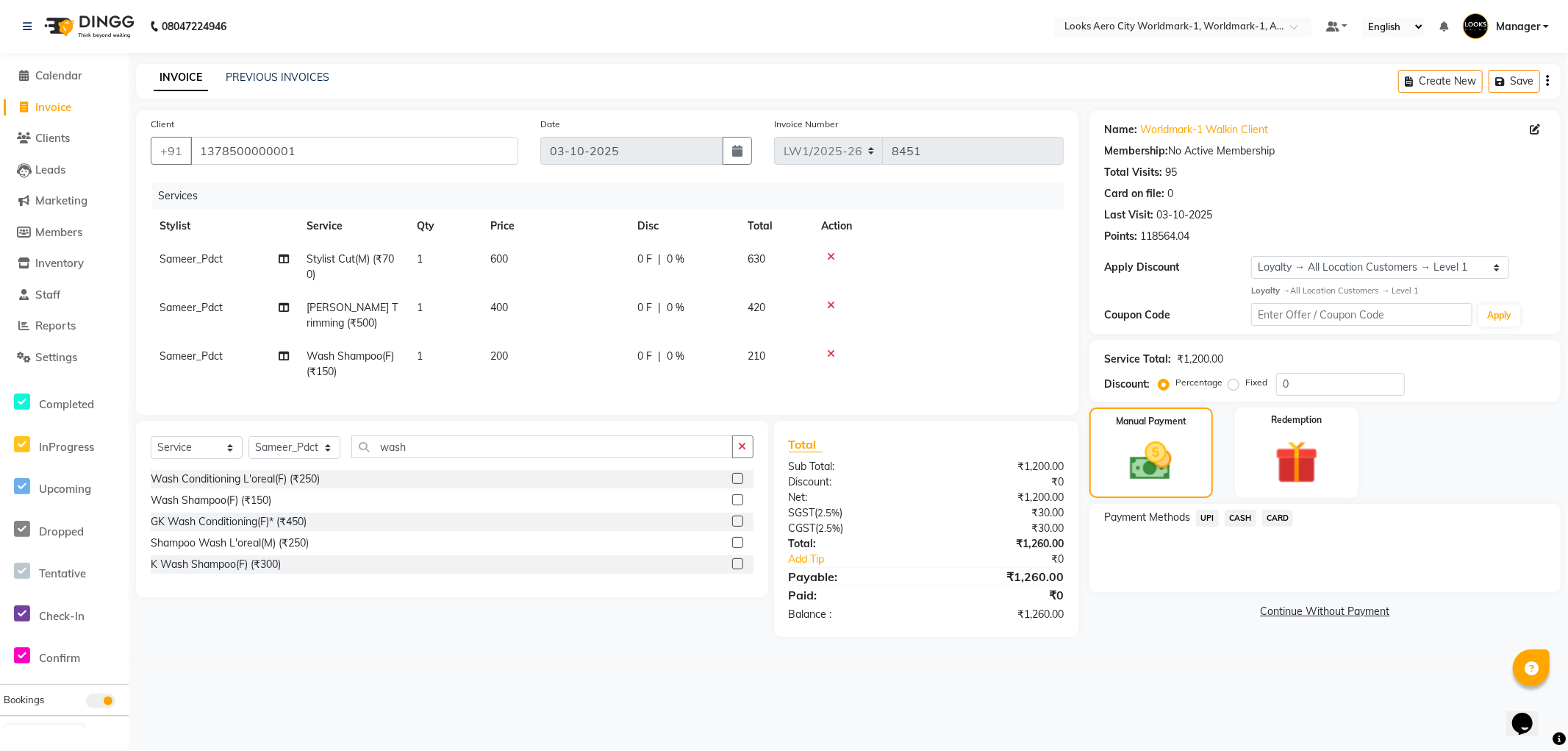
click at [1207, 518] on span "UPI" at bounding box center [1208, 518] width 23 height 17
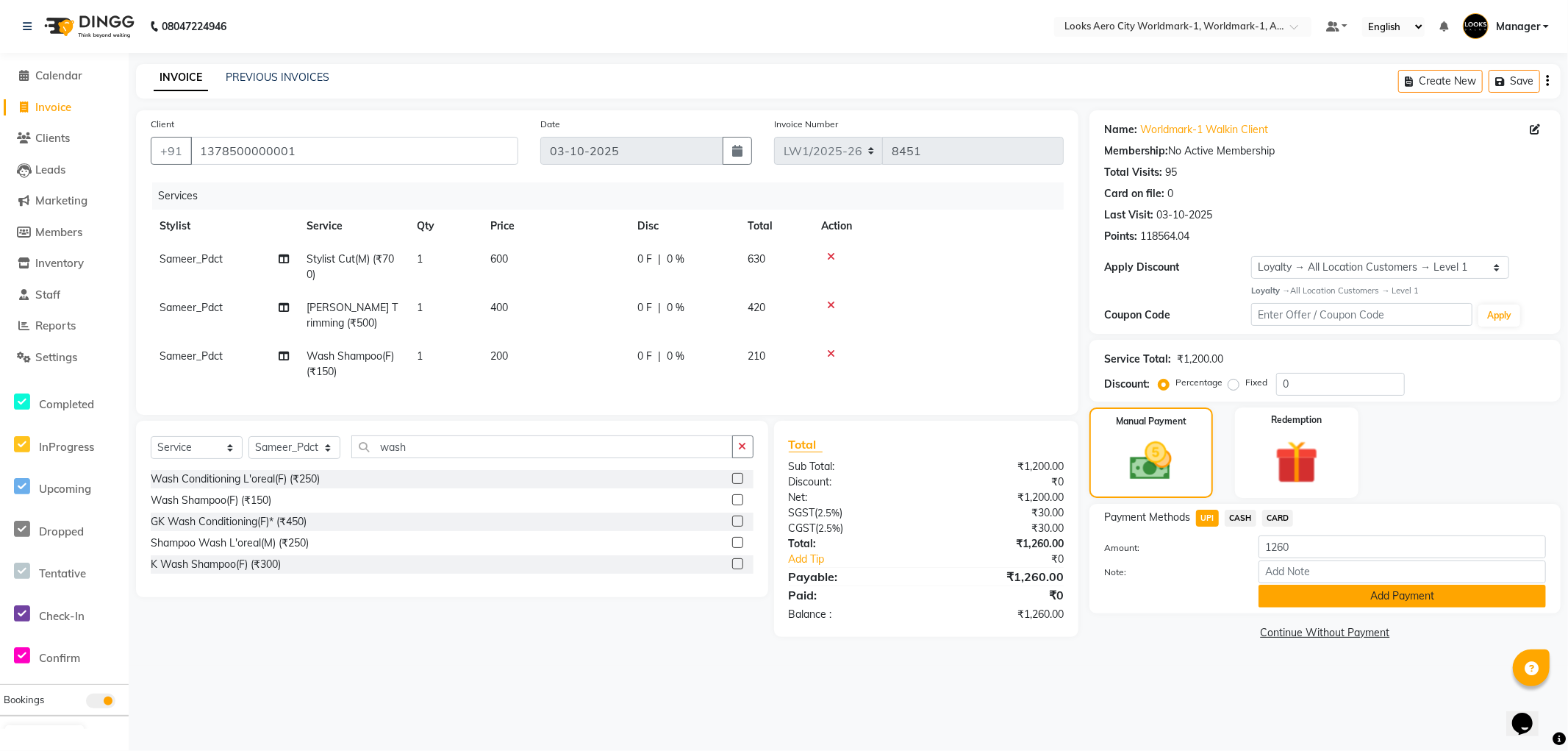
click at [1280, 589] on button "Add Payment" at bounding box center [1403, 596] width 288 height 23
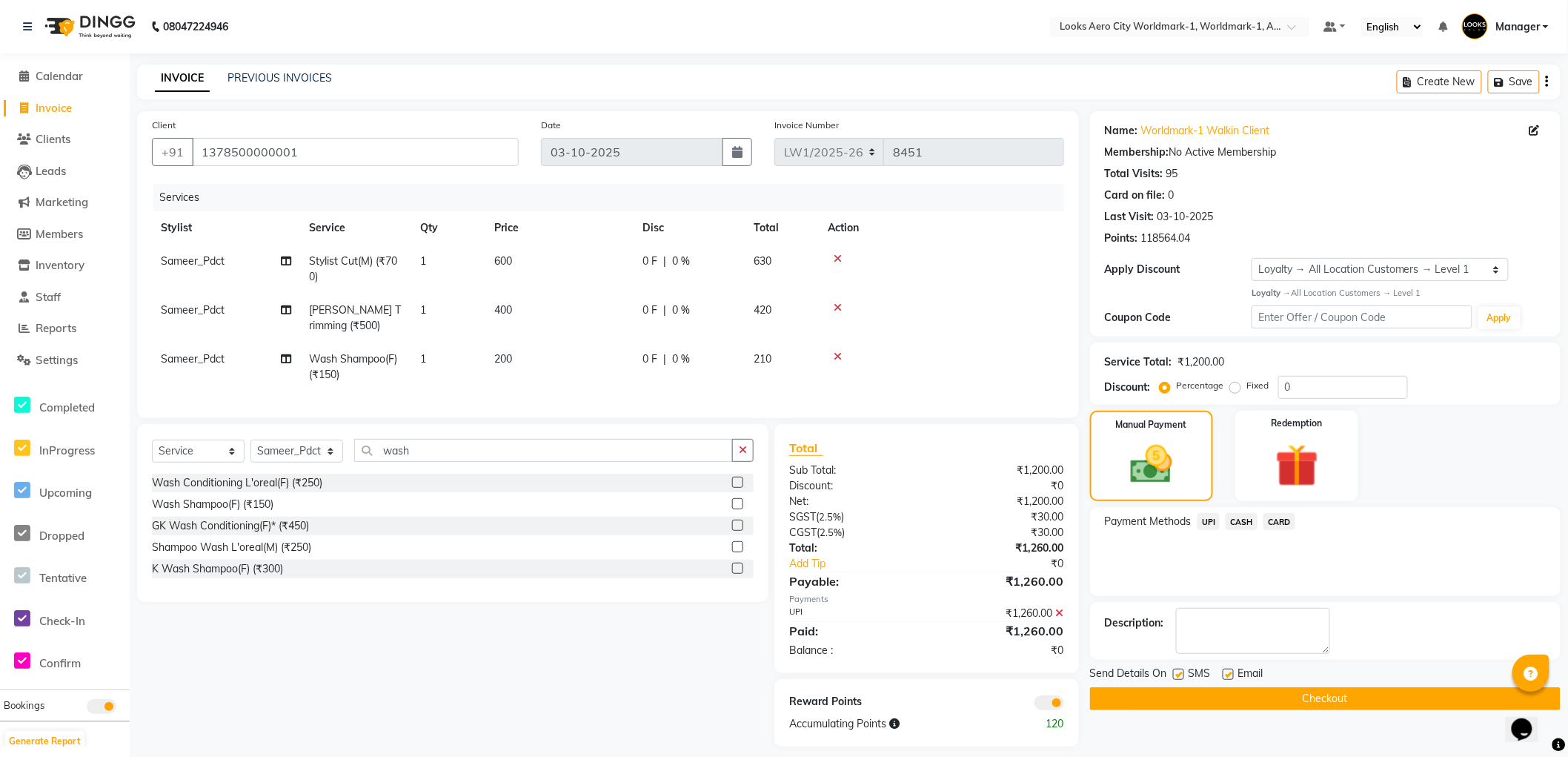
click at [1045, 710] on span at bounding box center [1049, 702] width 29 height 15
click at [1064, 705] on input "checkbox" at bounding box center [1064, 705] width 0 height 0
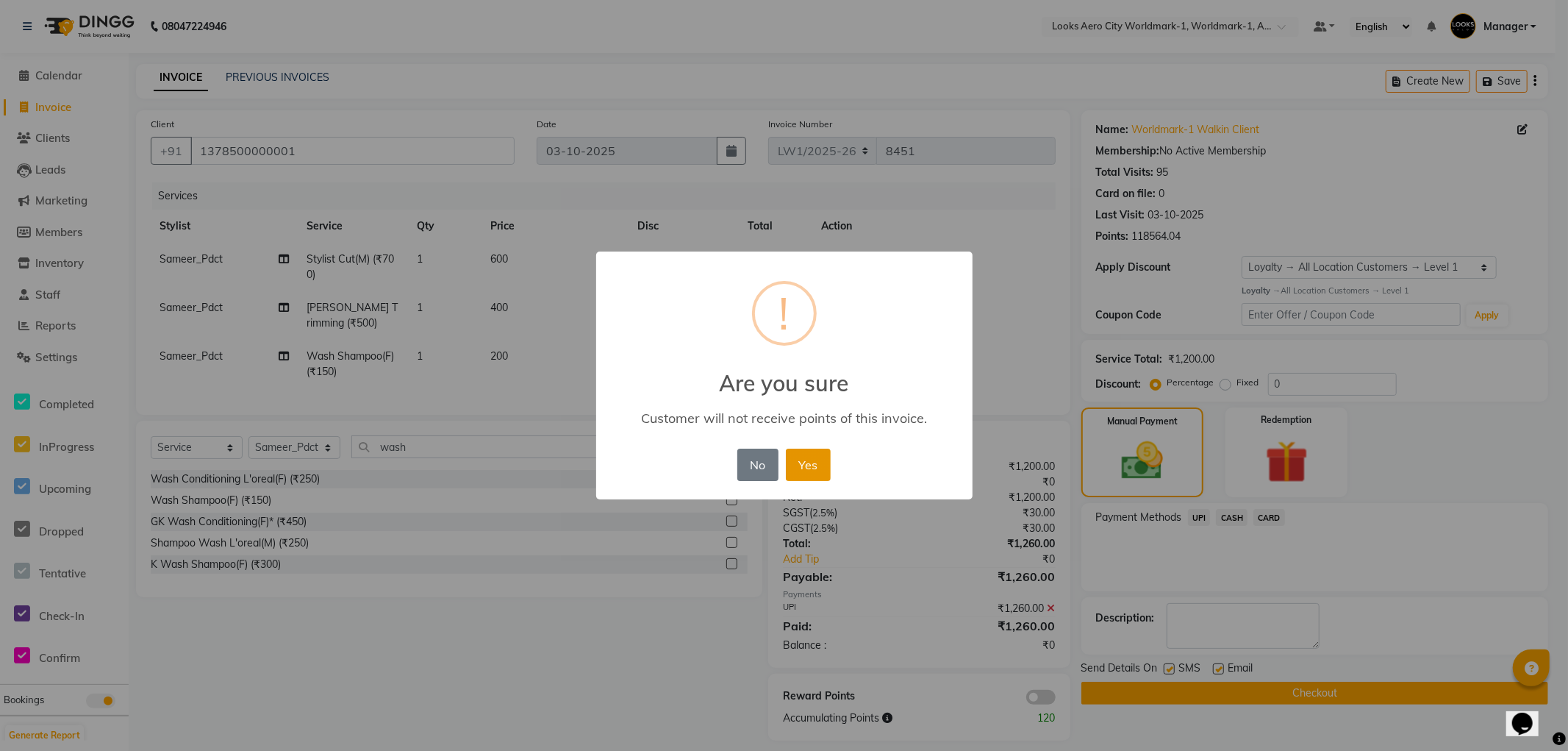
click at [807, 464] on button "Yes" at bounding box center [808, 465] width 45 height 32
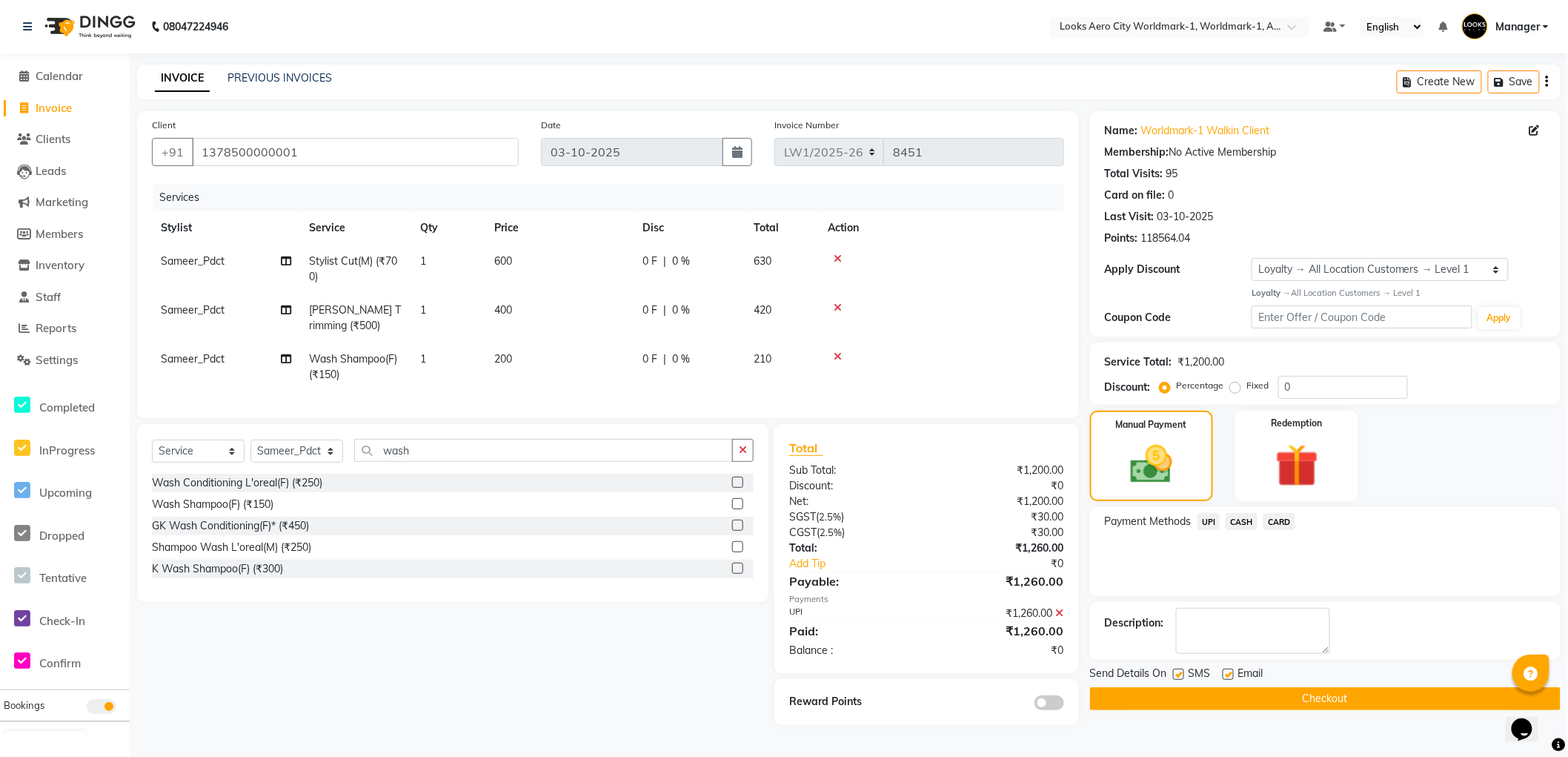
click at [1128, 694] on button "Checkout" at bounding box center [1325, 699] width 470 height 23
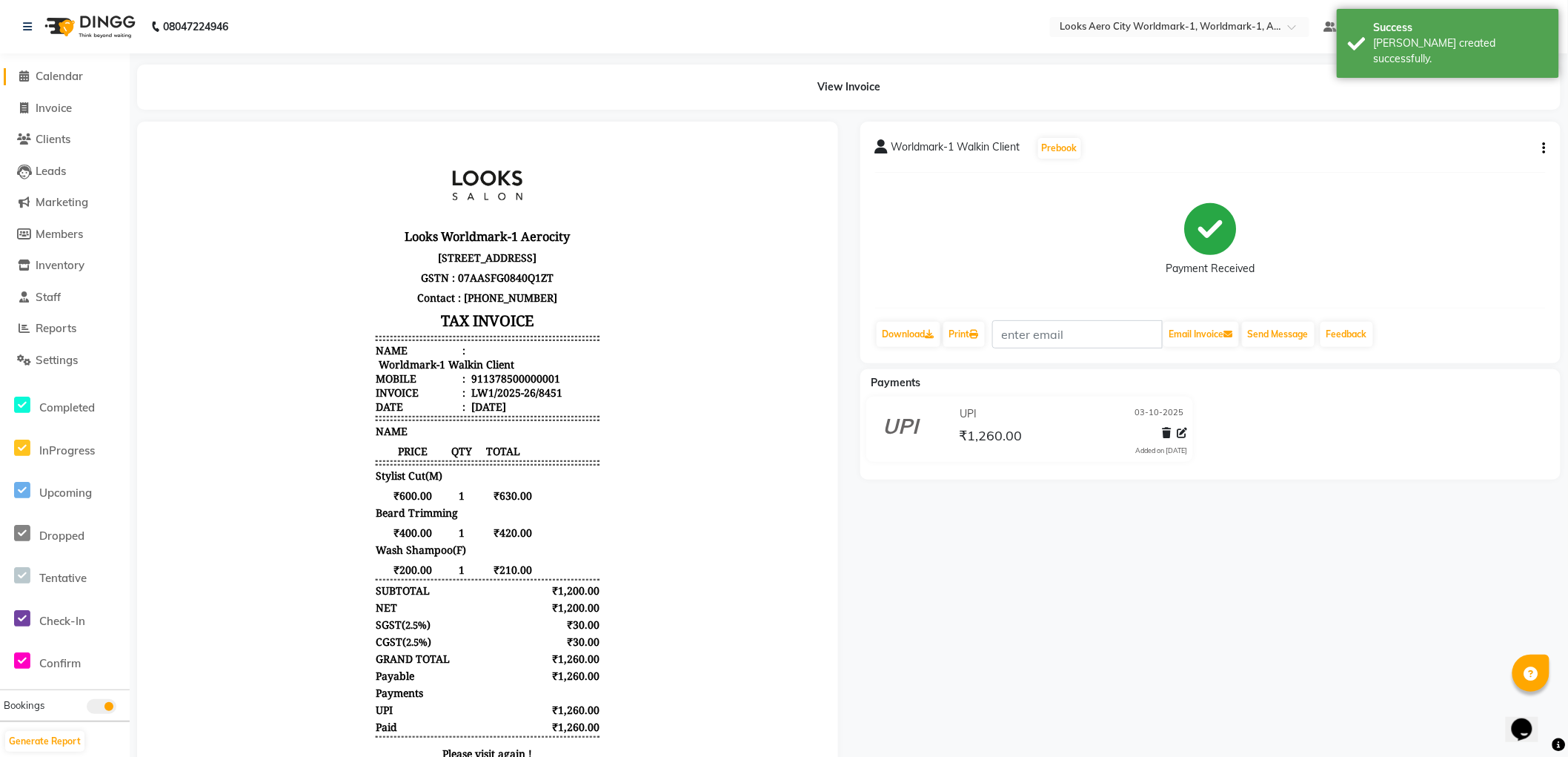
click at [60, 75] on span "Calendar" at bounding box center [59, 76] width 47 height 14
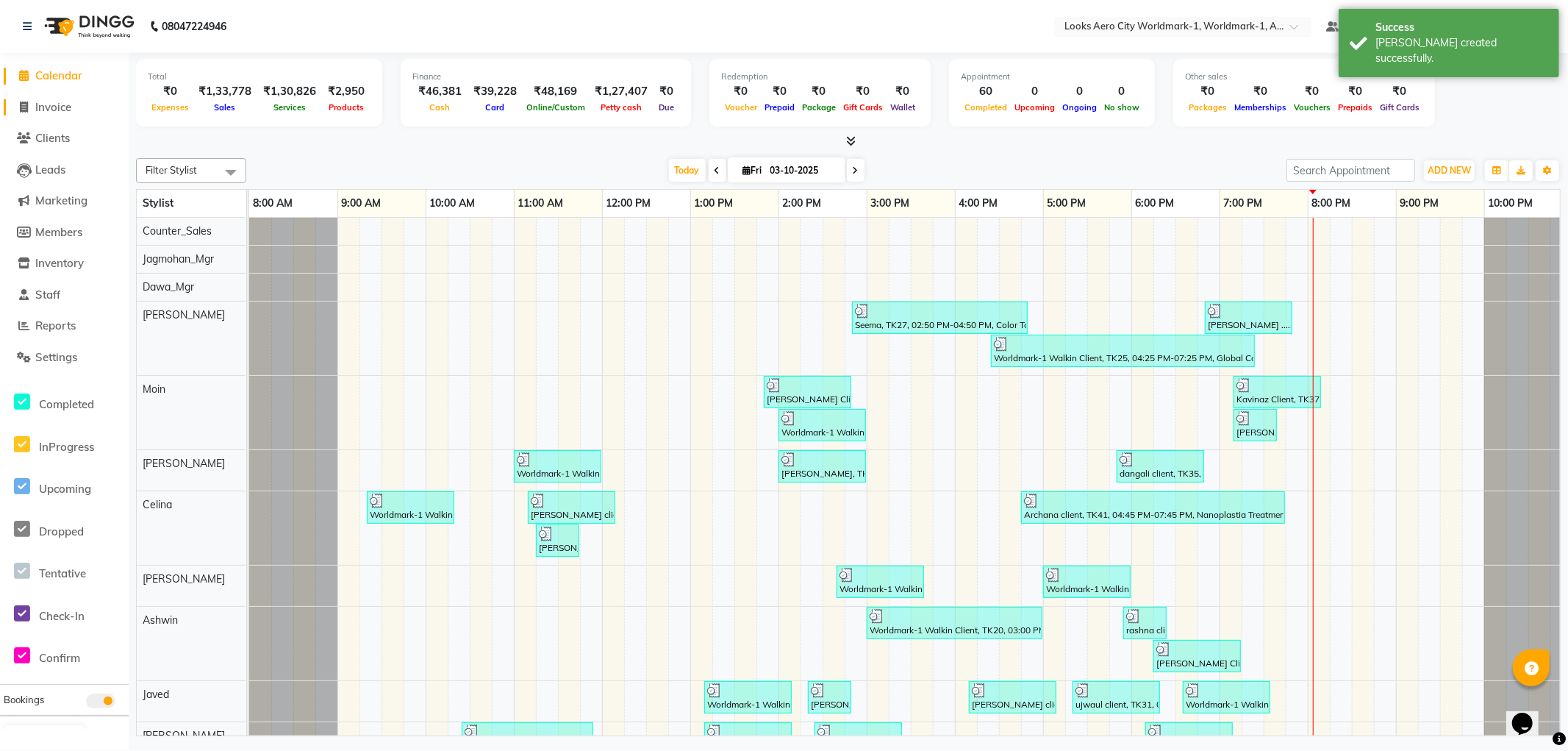
click at [50, 111] on span "Invoice" at bounding box center [53, 107] width 36 height 14
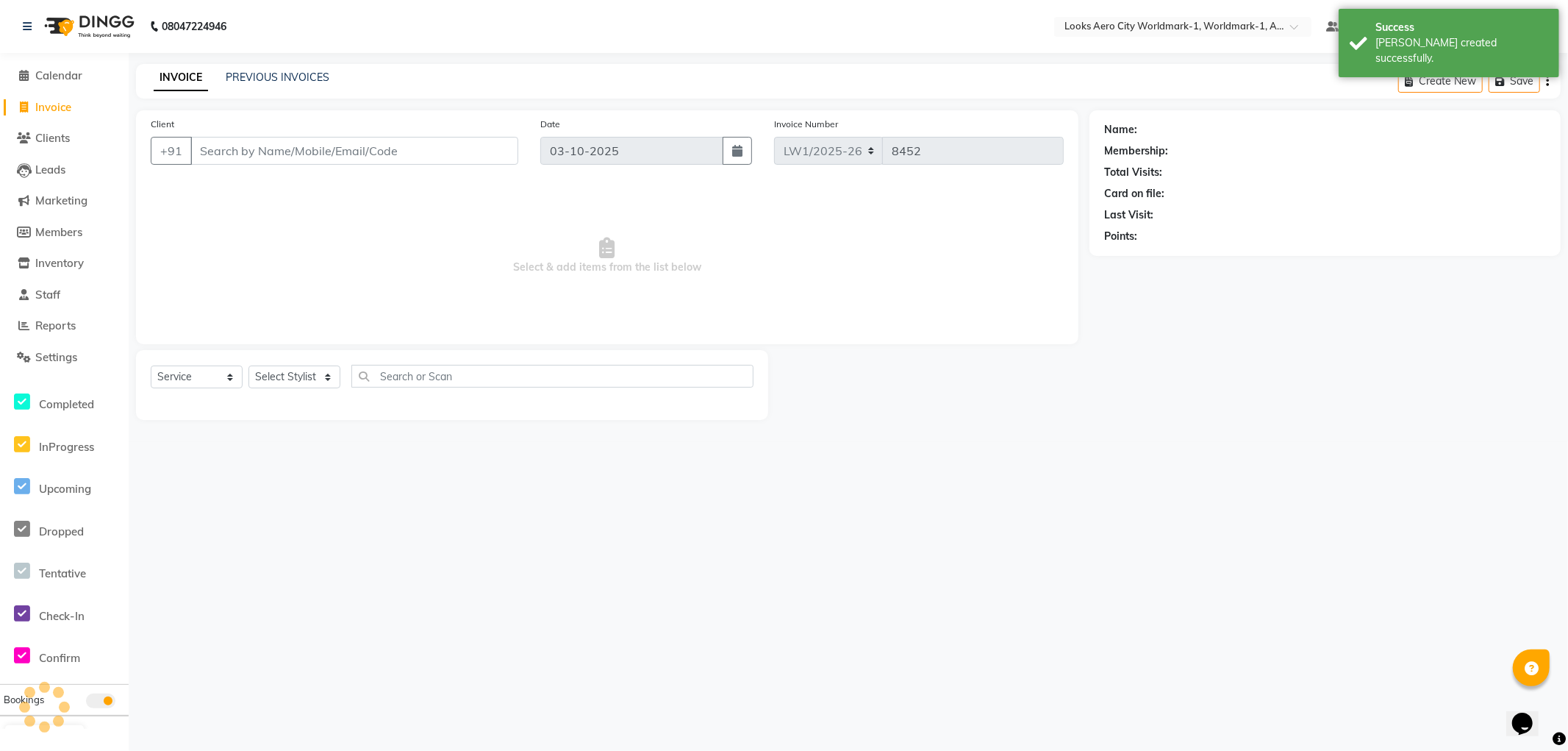
click at [334, 147] on input "Client" at bounding box center [354, 151] width 328 height 28
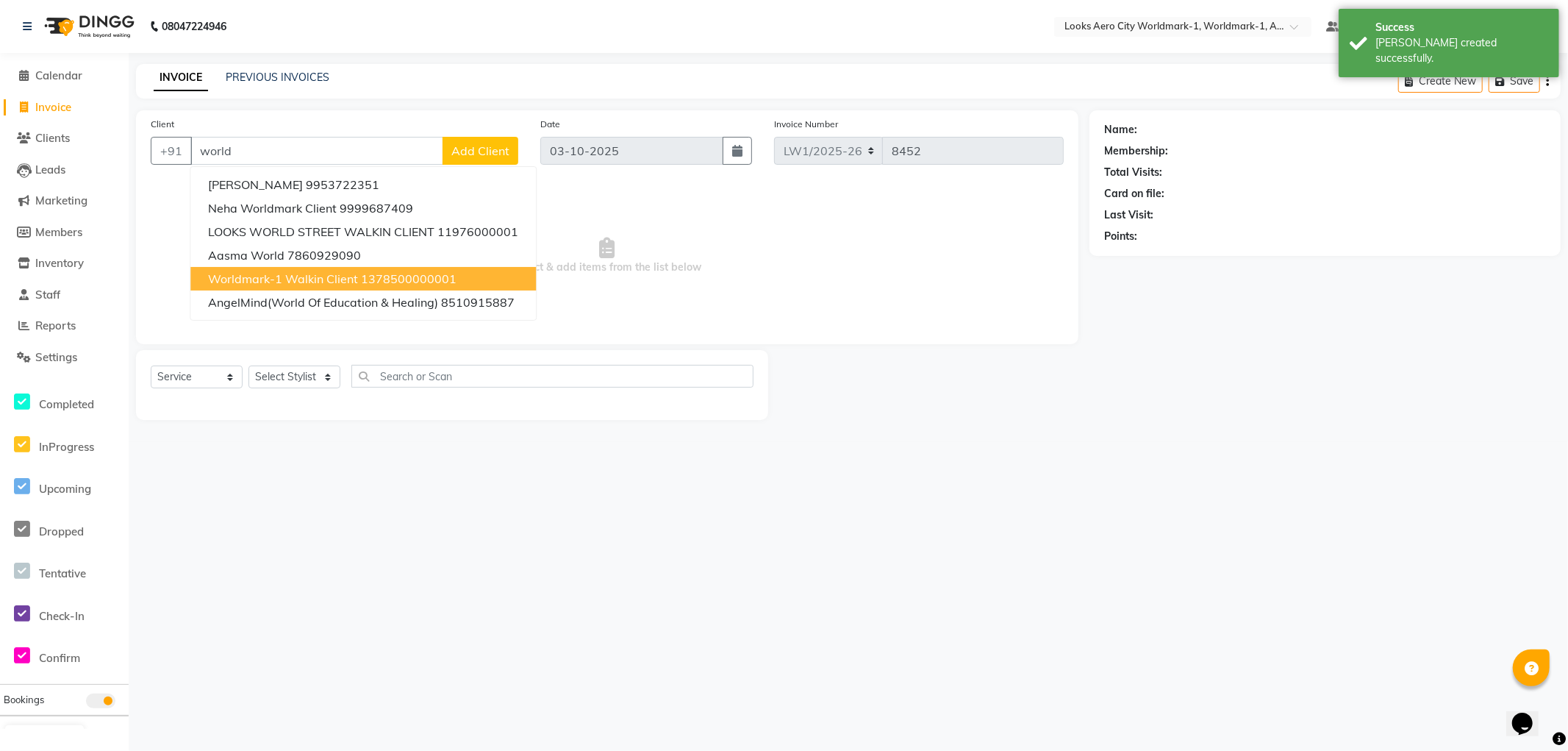
click at [282, 276] on span "Worldmark-1 Walkin Client" at bounding box center [283, 279] width 150 height 15
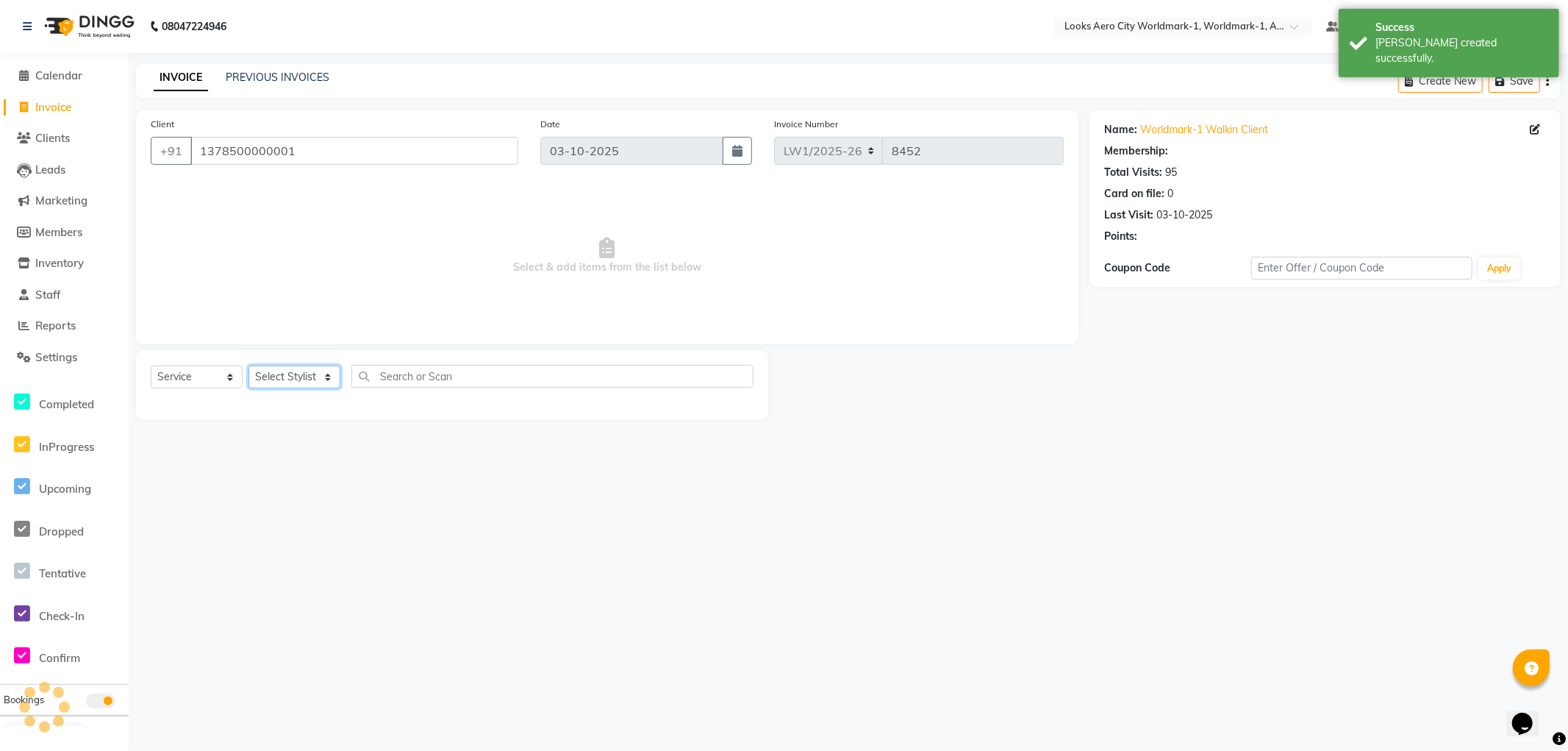
click at [287, 377] on select "Select Stylist Abhishek_Nails Amita Chauhan Anil Ashwin Celina Counter_Sales Da…" at bounding box center [295, 377] width 92 height 23
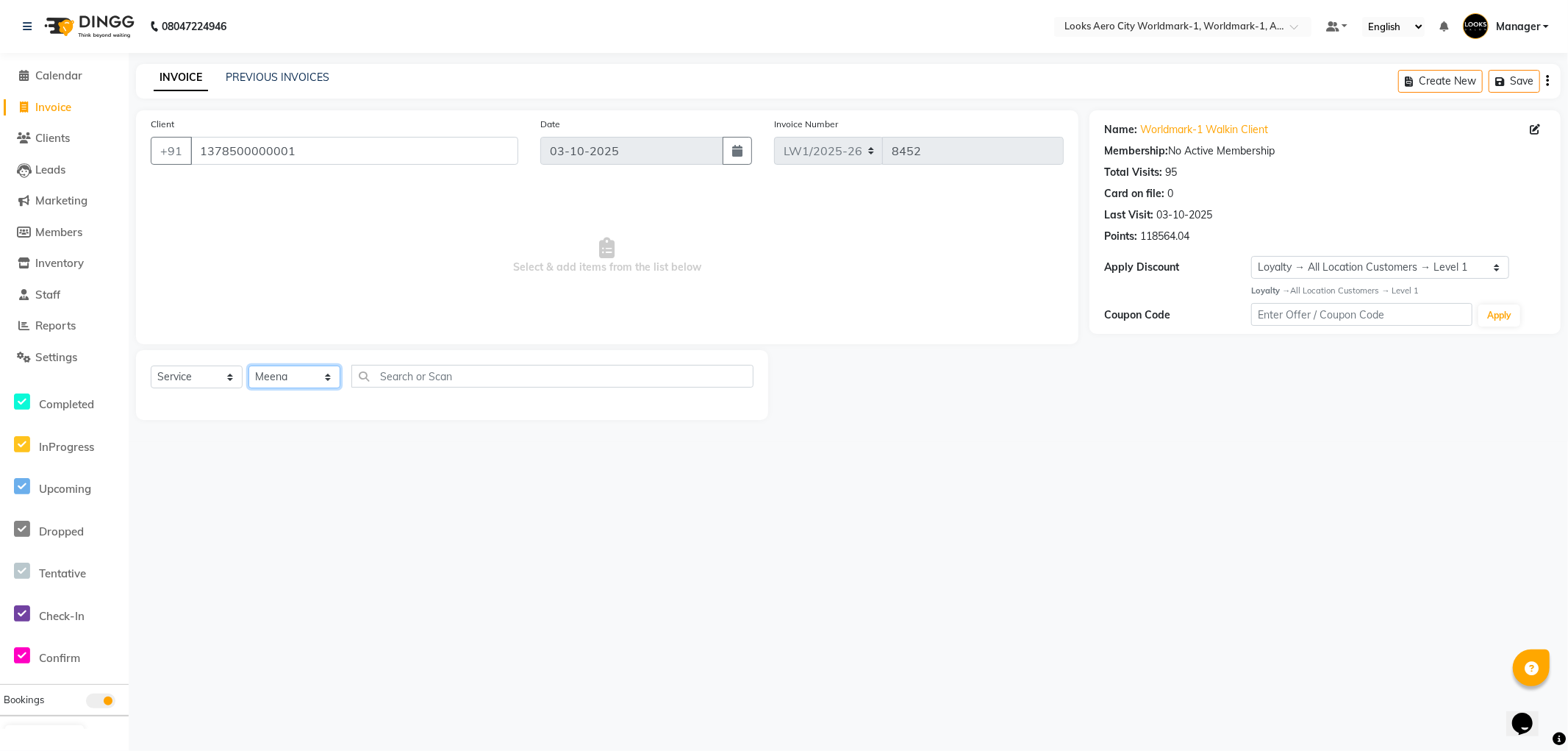
click at [249, 366] on select "Select Stylist Abhishek_Nails Amita Chauhan Anil Ashwin Celina Counter_Sales Da…" at bounding box center [295, 377] width 92 height 23
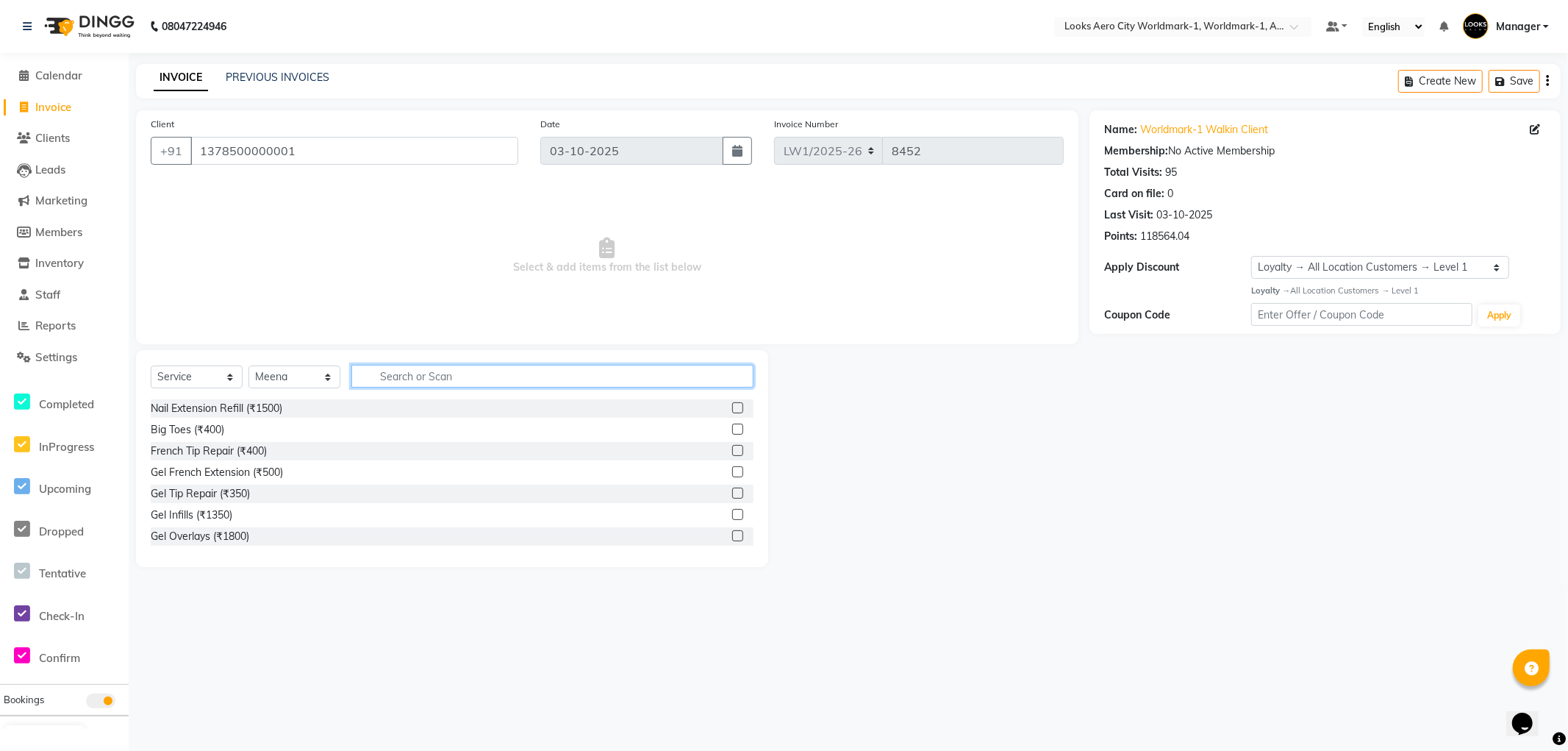
click at [457, 375] on input "text" at bounding box center [553, 377] width 403 height 23
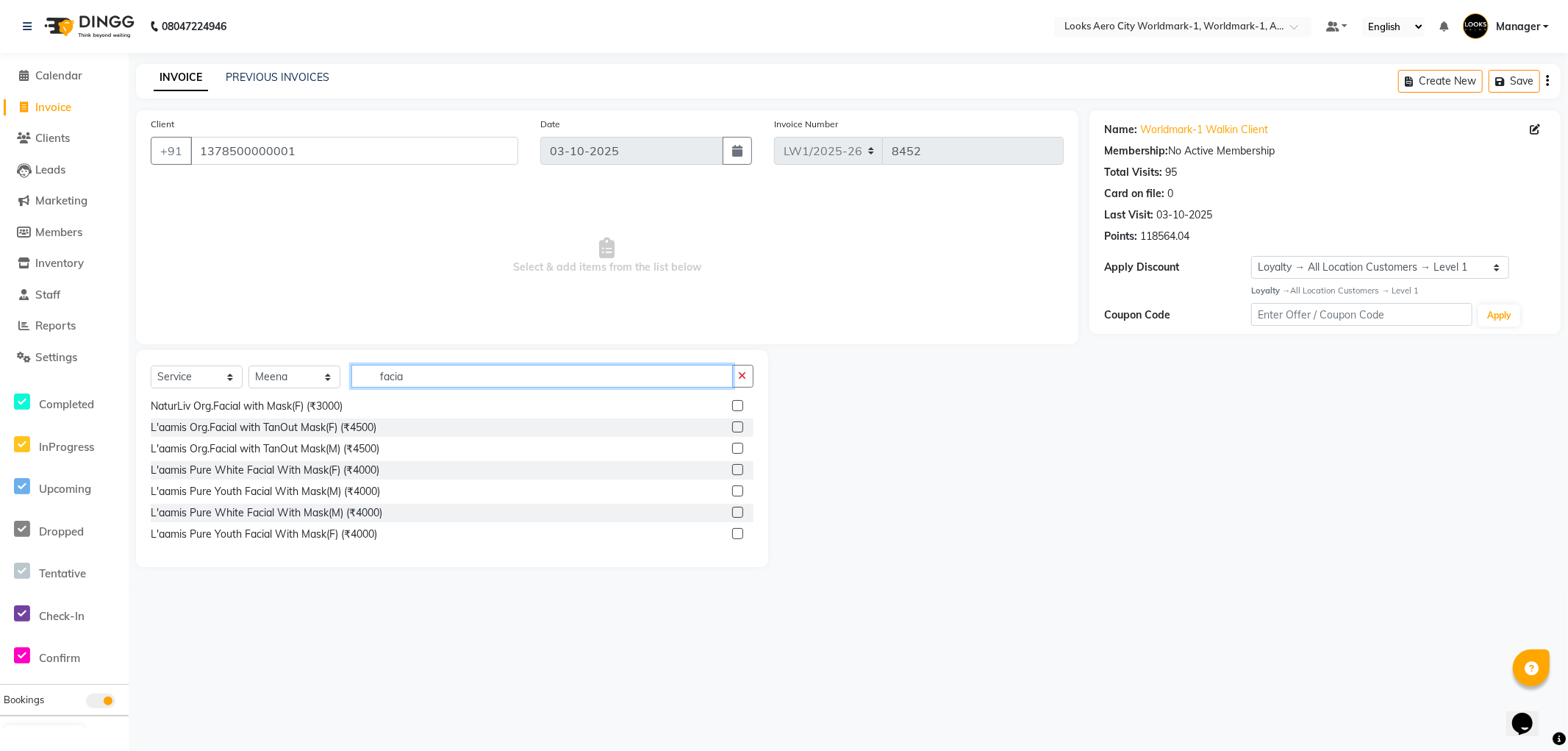
scroll to position [428, 0]
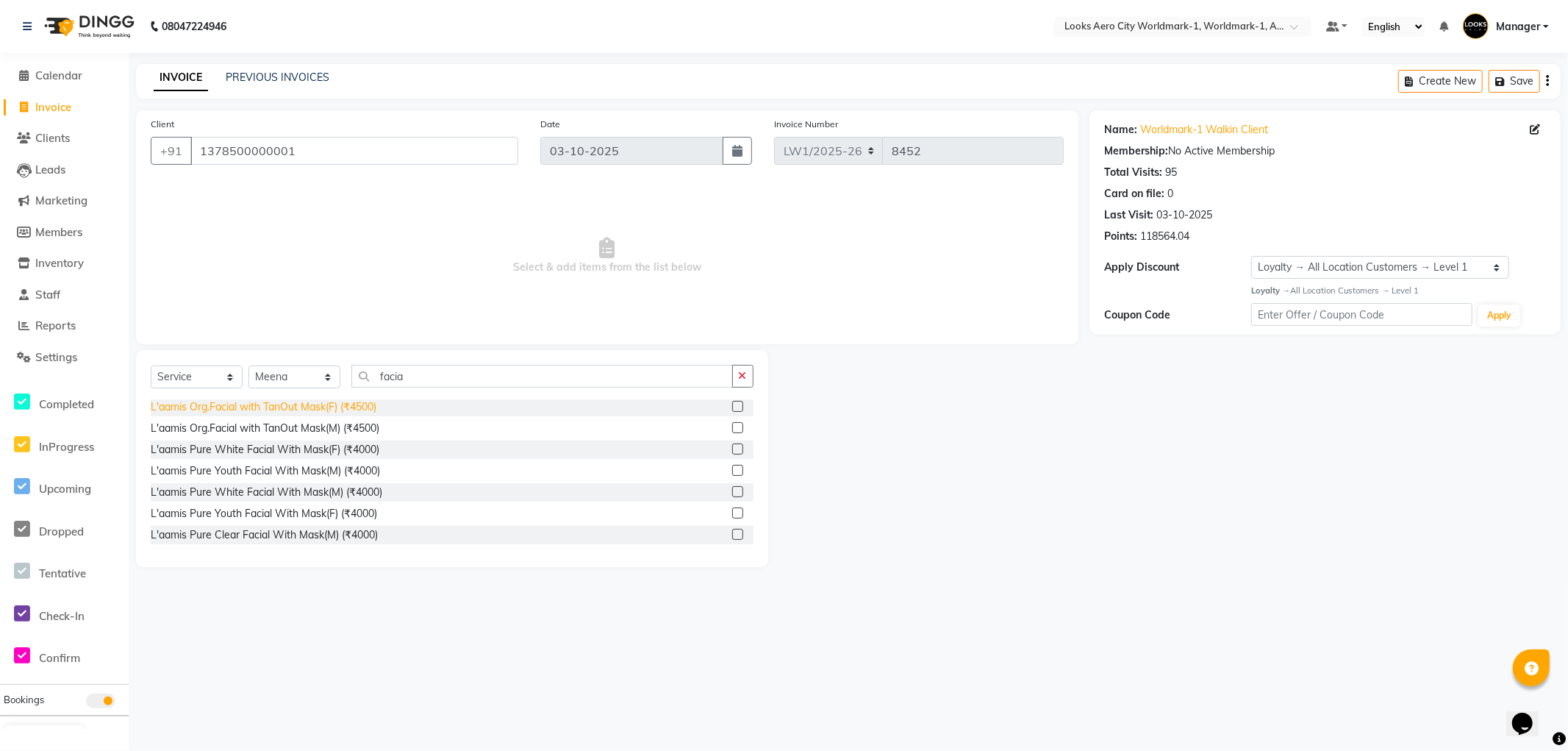
click at [325, 405] on div "L'aamis Org.Facial with TanOut Mask(F) (₹4500)" at bounding box center [263, 407] width 226 height 15
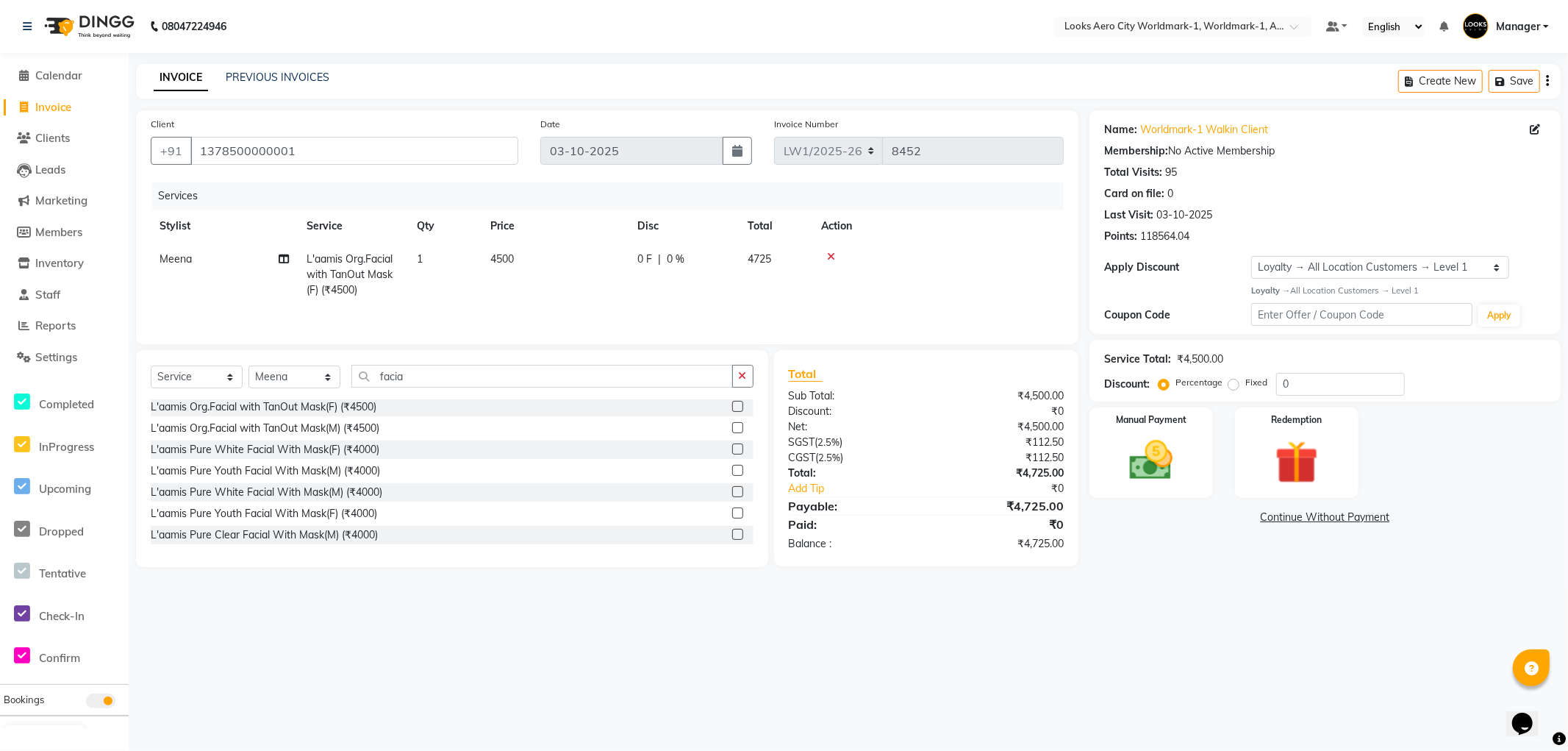
click at [553, 257] on td "4500" at bounding box center [555, 275] width 147 height 64
drag, startPoint x: 609, startPoint y: 256, endPoint x: 457, endPoint y: 233, distance: 153.7
click at [450, 252] on tr "Abhishek_Nails Amita Chauhan Anil Ashwin Celina Counter_Sales Dawa_Mgr Gaurav_P…" at bounding box center [607, 274] width 913 height 63
click at [1253, 663] on div "08047224946 Select Location × Looks Aero City Worldmark-1, Worldmark-1, Aerocit…" at bounding box center [784, 375] width 1568 height 751
click at [1193, 495] on div "Manual Payment" at bounding box center [1151, 452] width 128 height 94
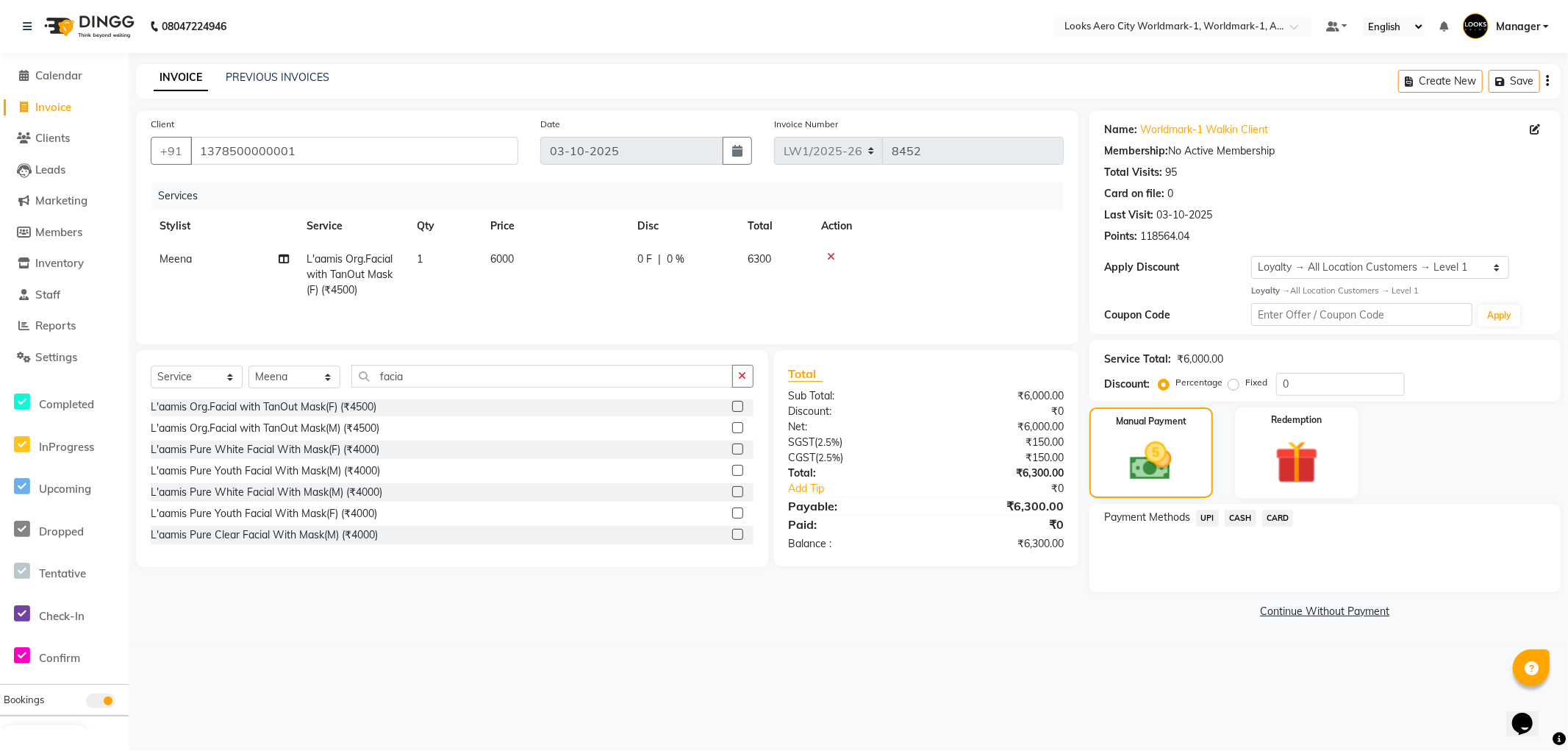
click at [1208, 514] on span "UPI" at bounding box center [1208, 518] width 23 height 17
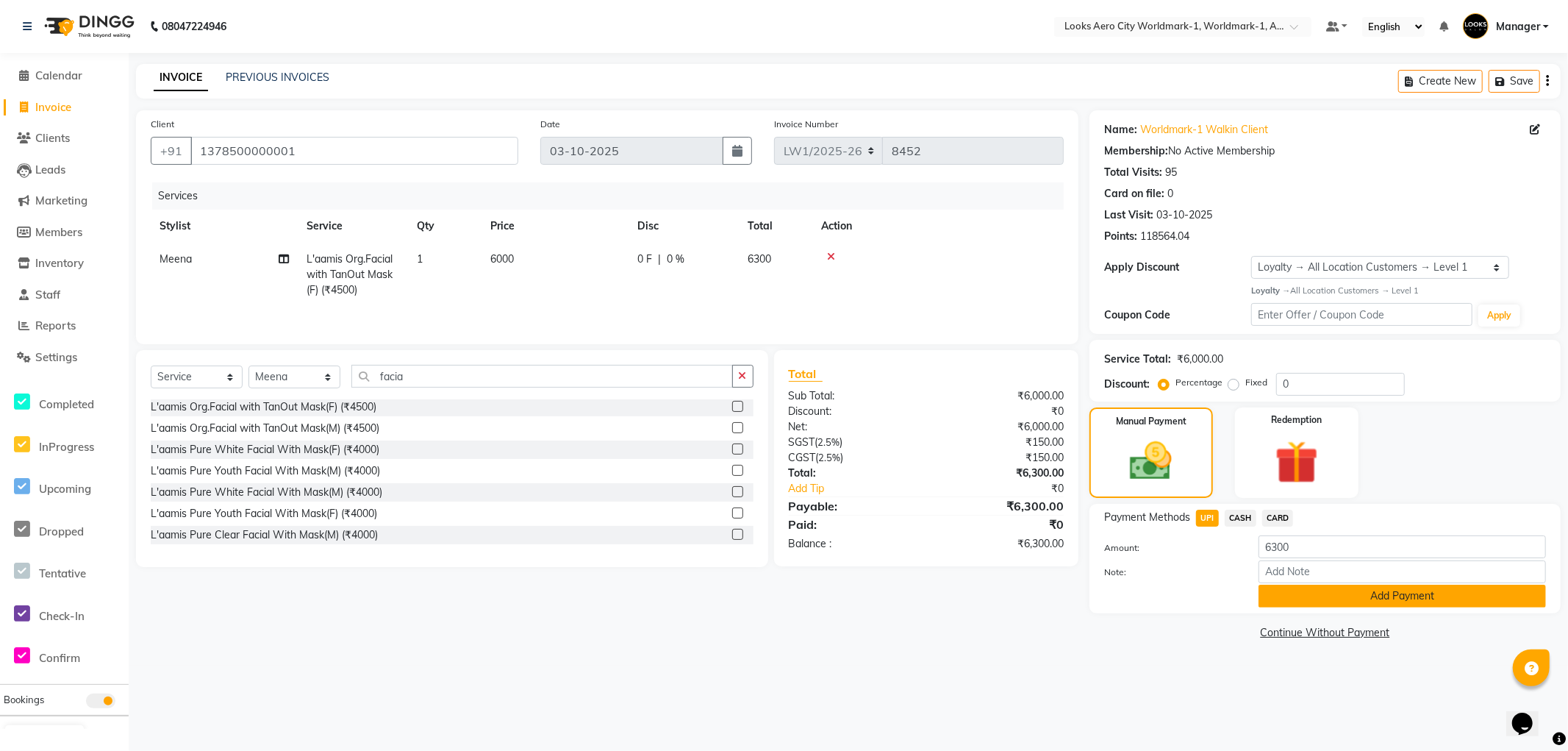
click at [1273, 596] on button "Add Payment" at bounding box center [1403, 596] width 288 height 23
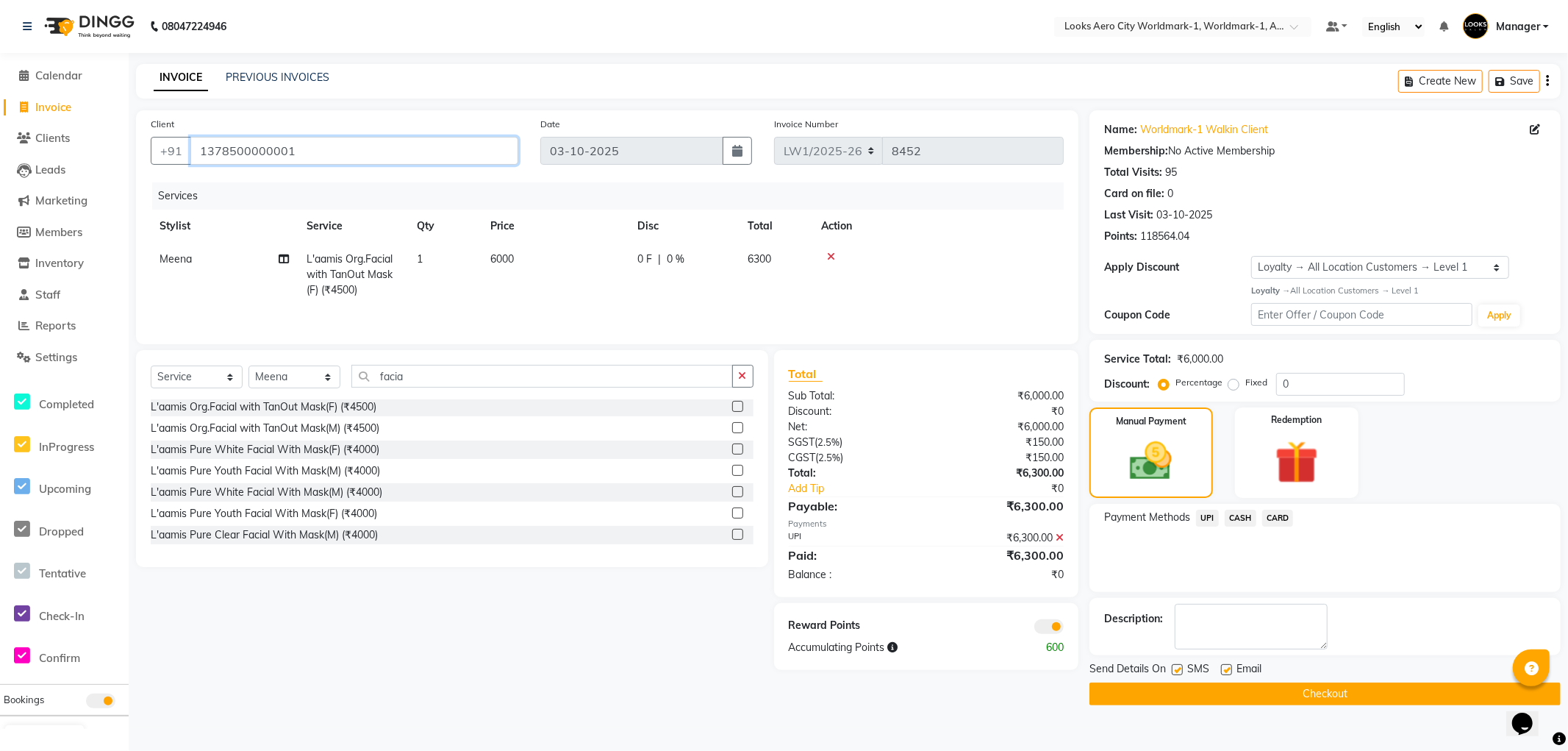
drag, startPoint x: 375, startPoint y: 150, endPoint x: 0, endPoint y: 153, distance: 375.0
click at [0, 152] on app-home "08047224946 Select Location × Looks Aero City Worldmark-1, Worldmark-1, Aerocit…" at bounding box center [784, 364] width 1568 height 727
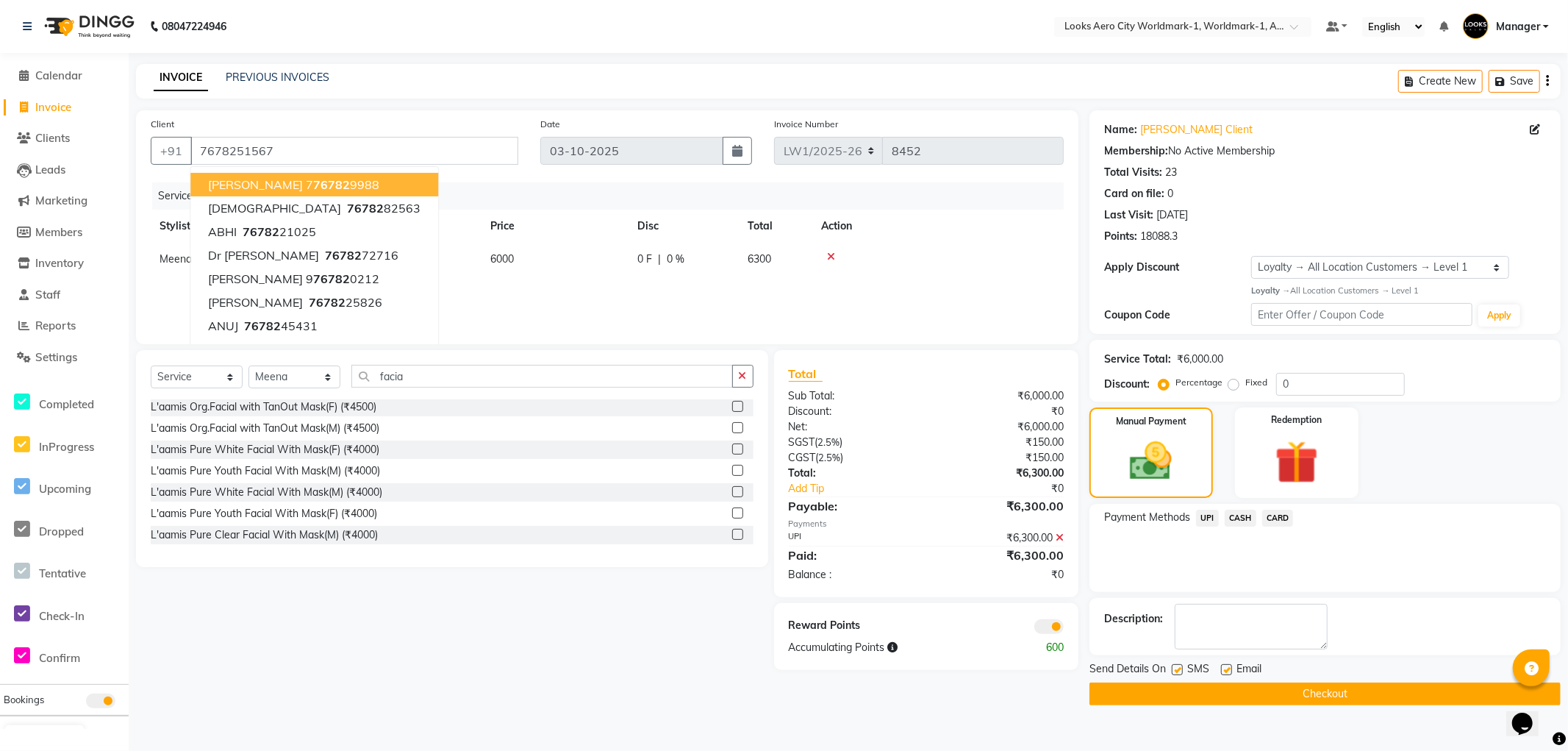
drag, startPoint x: 647, startPoint y: 665, endPoint x: 795, endPoint y: 546, distance: 189.9
click at [646, 665] on div "Select Service Product Membership Package Voucher Prepaid Gift Card Select Styl…" at bounding box center [446, 510] width 644 height 320
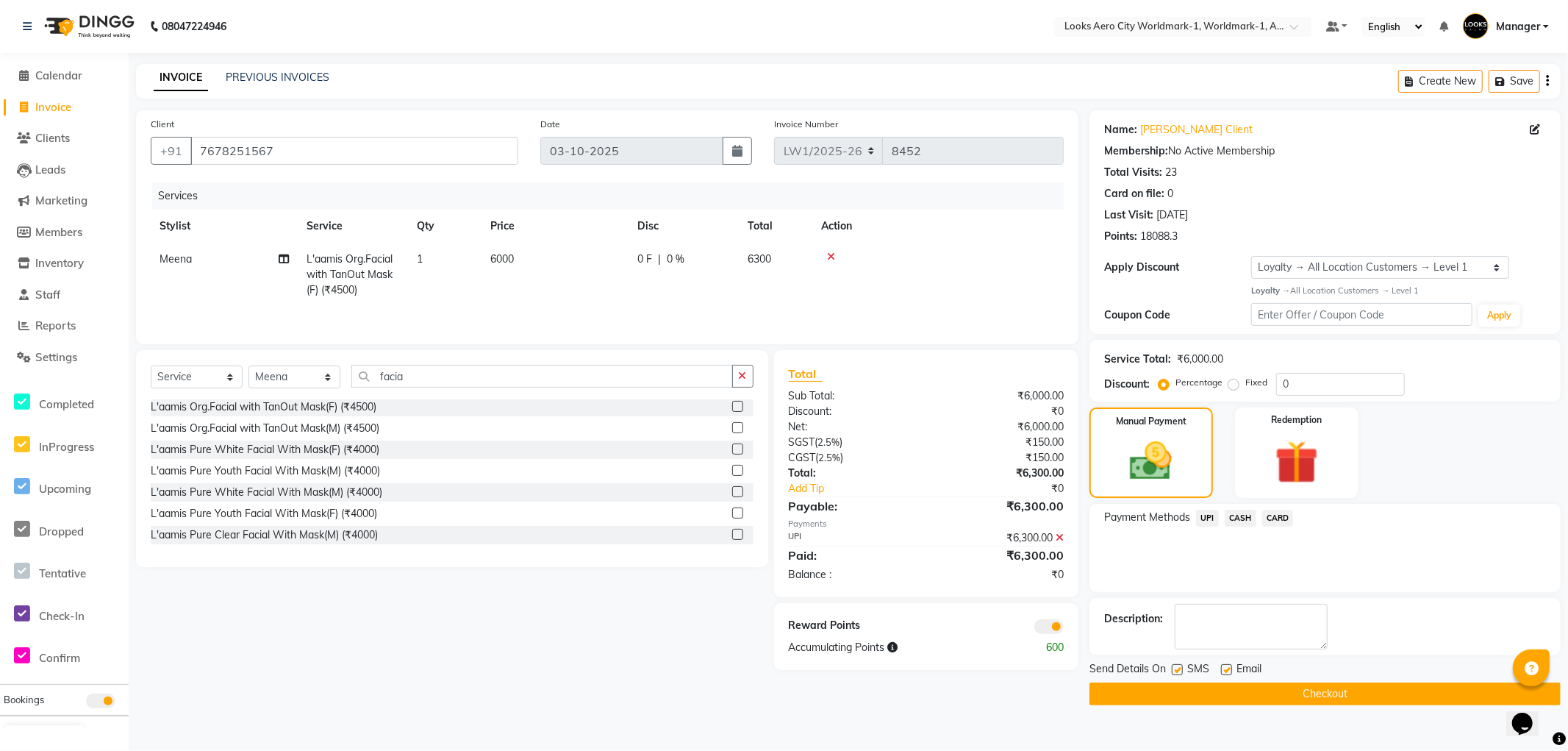
click at [1107, 692] on button "Checkout" at bounding box center [1325, 694] width 471 height 23
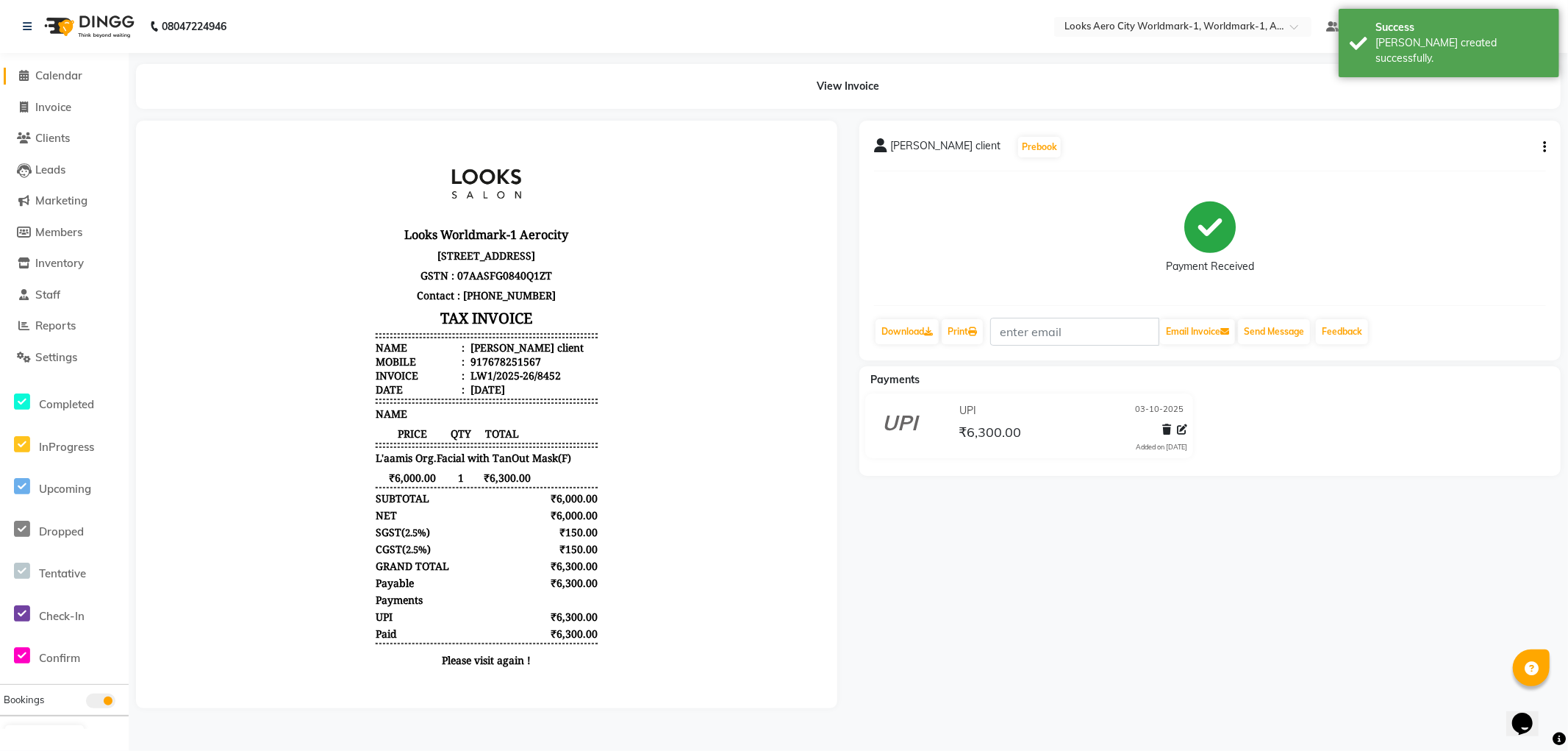
click at [59, 77] on span "Calendar" at bounding box center [58, 75] width 47 height 14
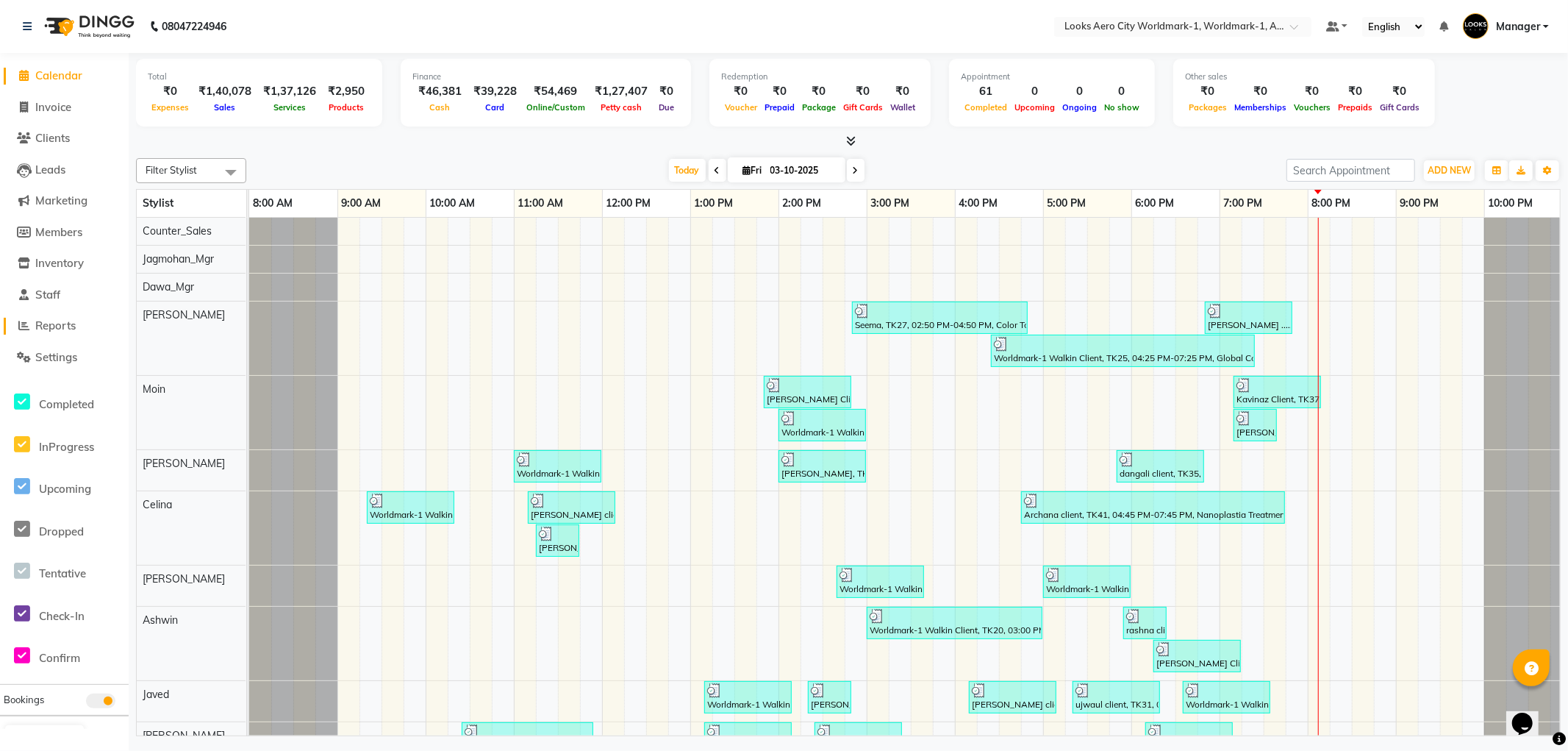
click at [66, 321] on span "Reports" at bounding box center [55, 325] width 41 height 14
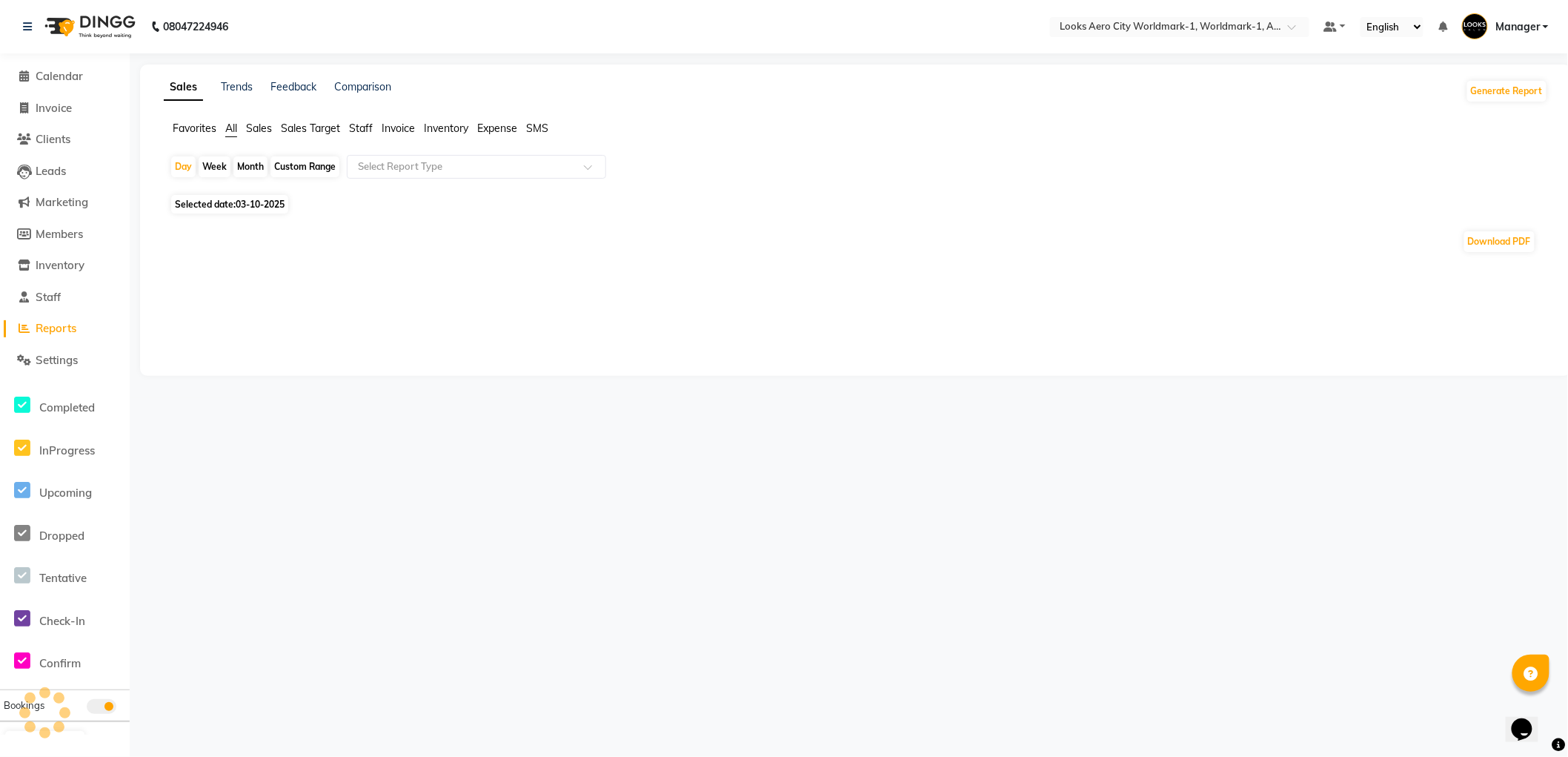
click at [367, 127] on span "Staff" at bounding box center [361, 128] width 24 height 13
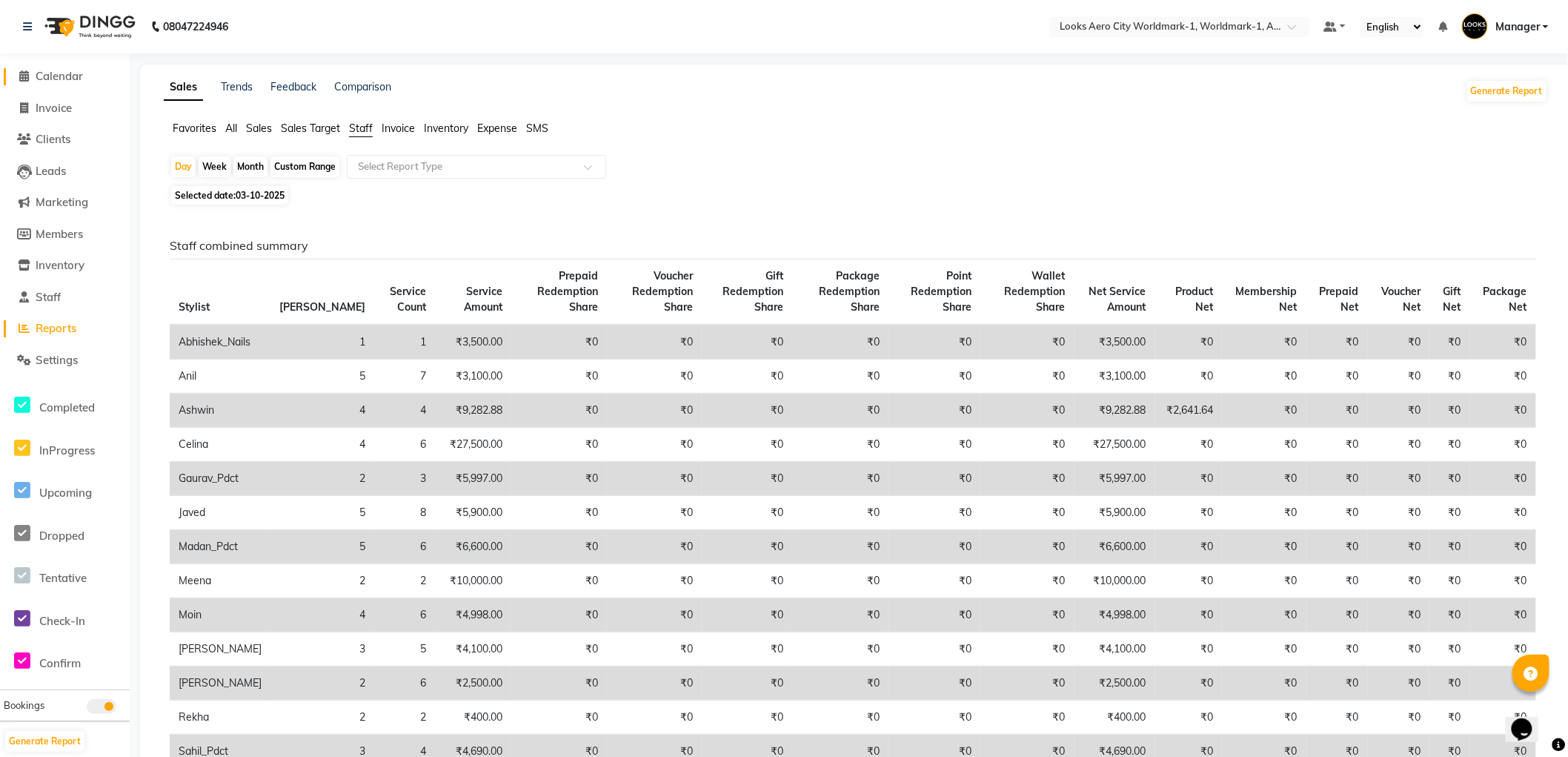
click at [48, 71] on span "Calendar" at bounding box center [59, 76] width 47 height 14
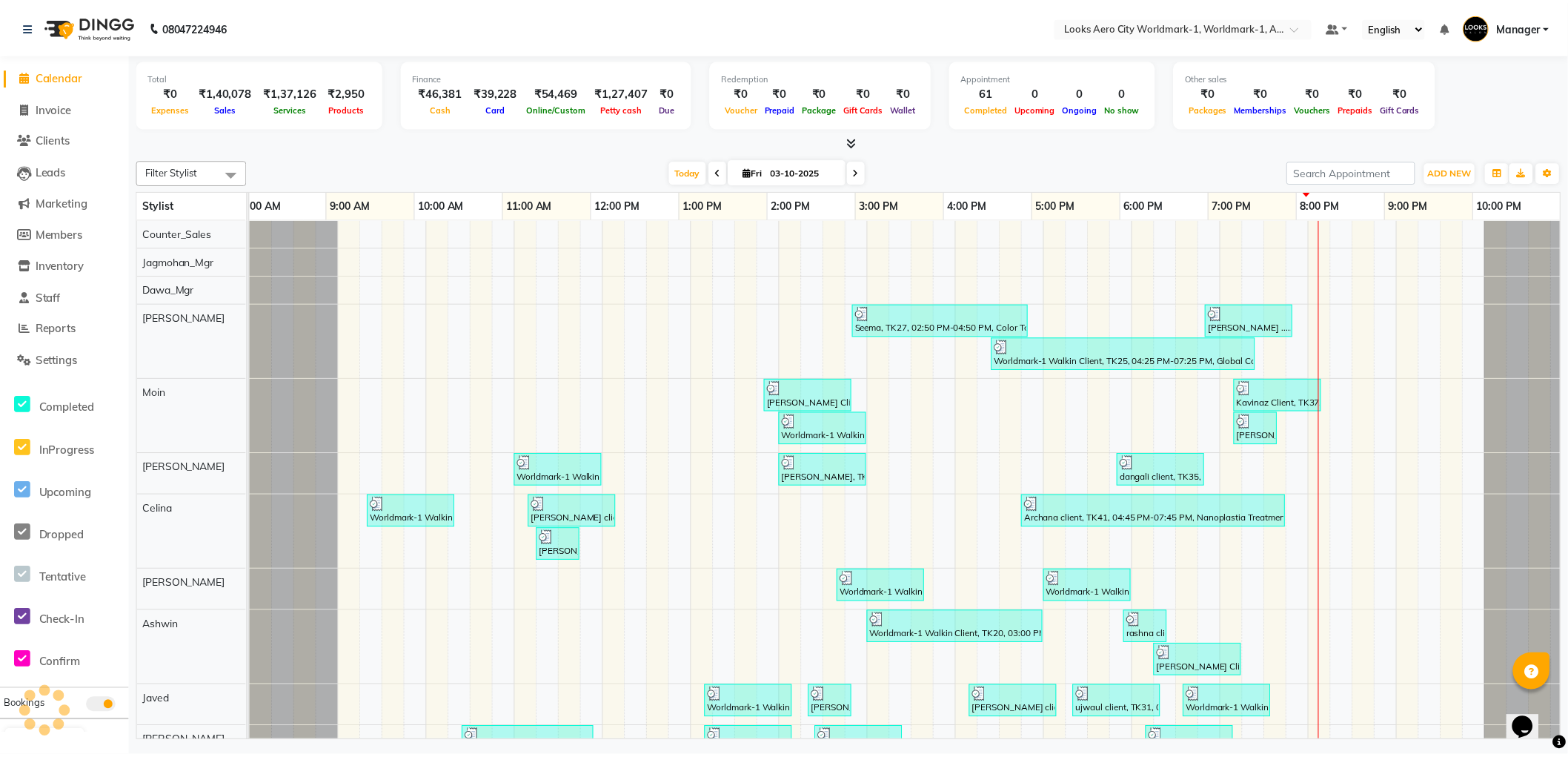
scroll to position [0, 12]
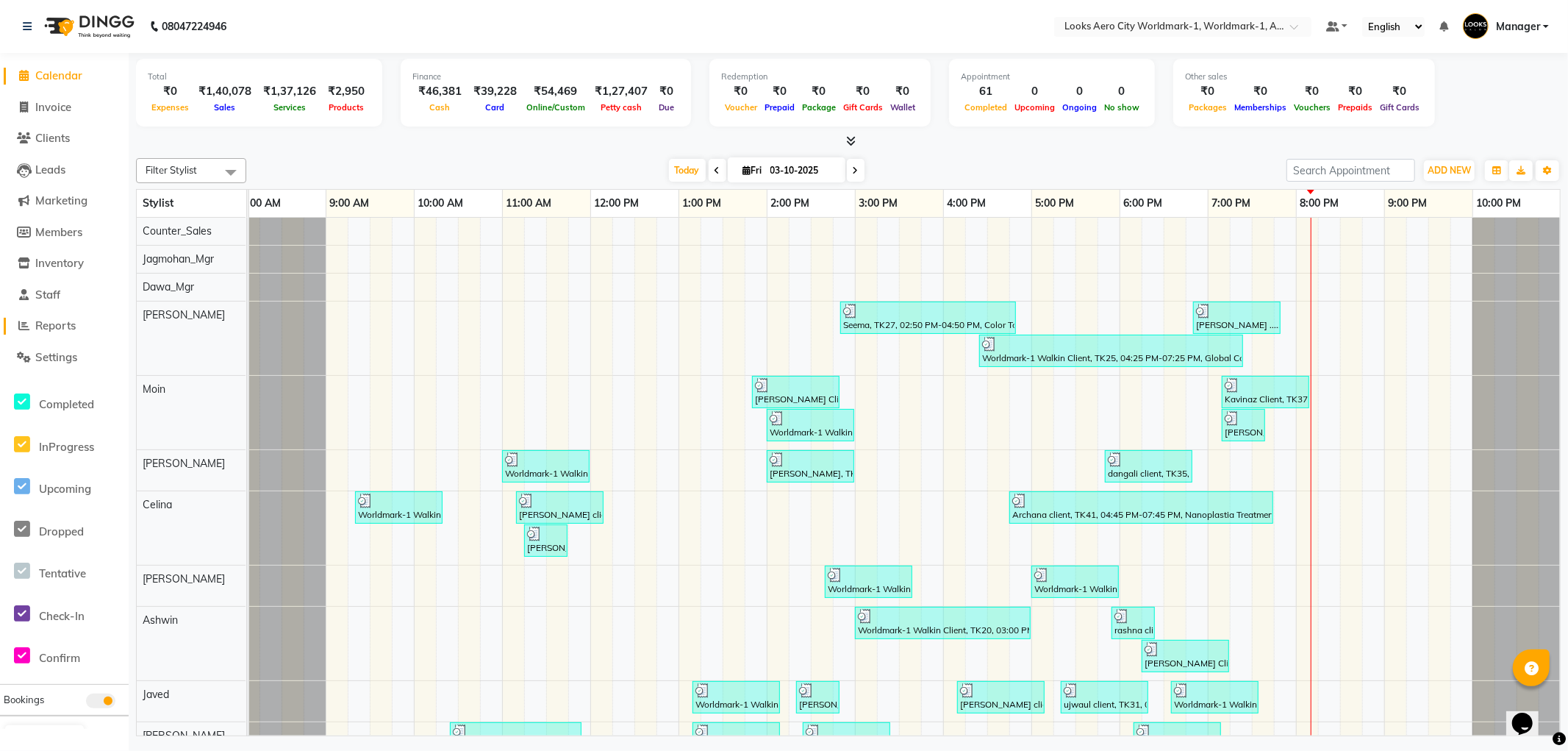
click at [67, 328] on span "Reports" at bounding box center [55, 325] width 41 height 14
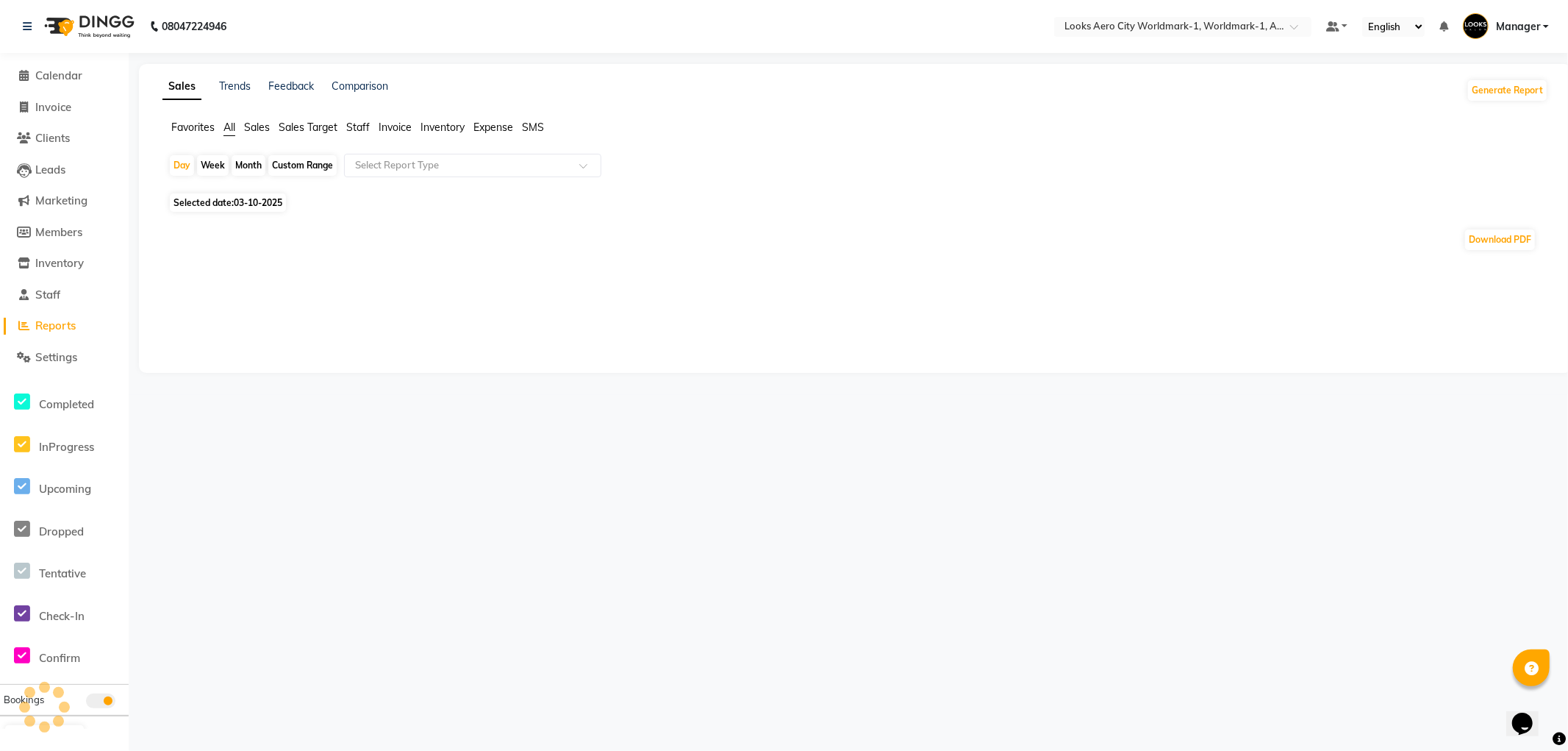
click at [359, 126] on span "Staff" at bounding box center [358, 127] width 24 height 13
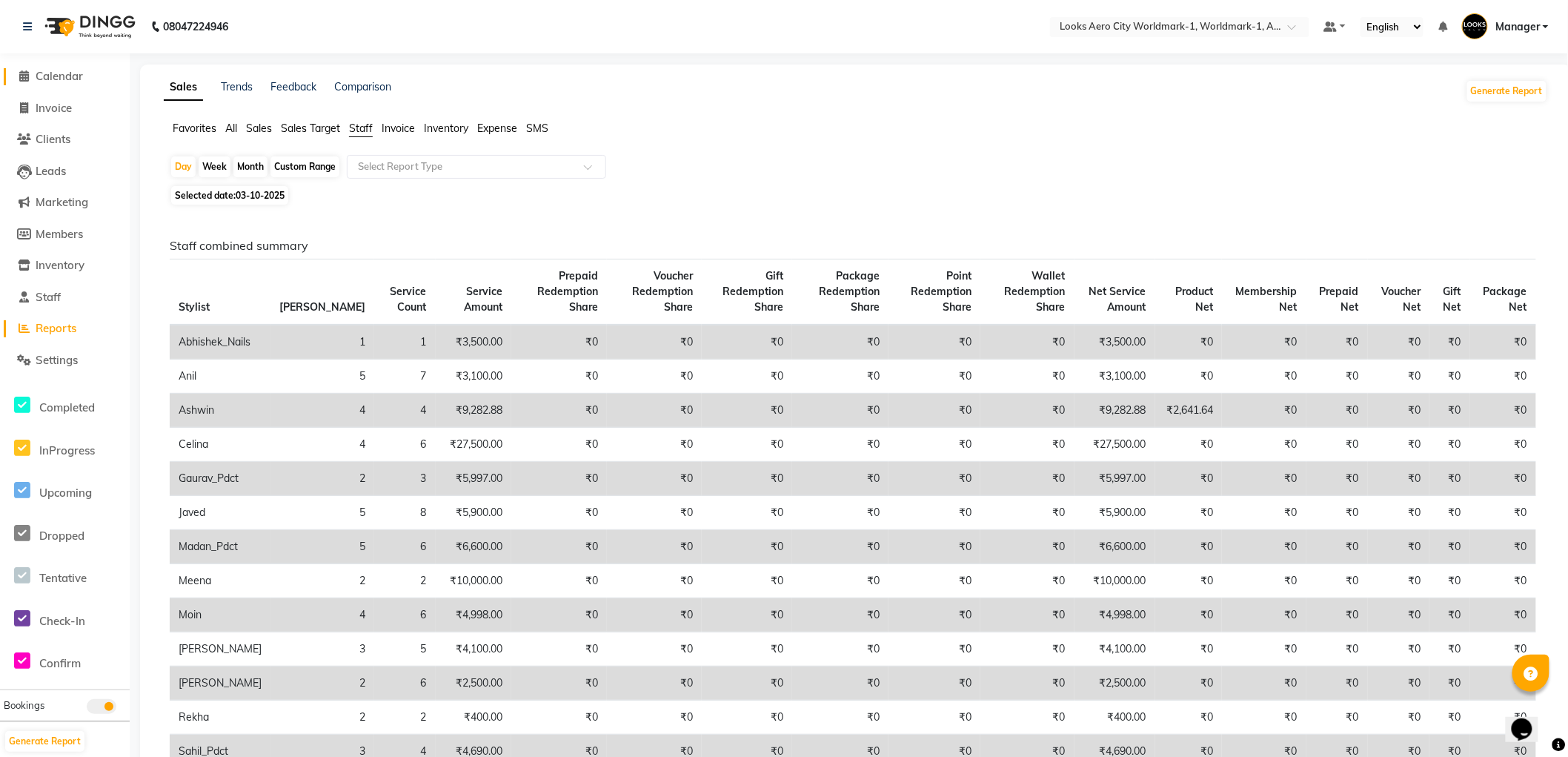
click at [61, 75] on span "Calendar" at bounding box center [59, 76] width 47 height 14
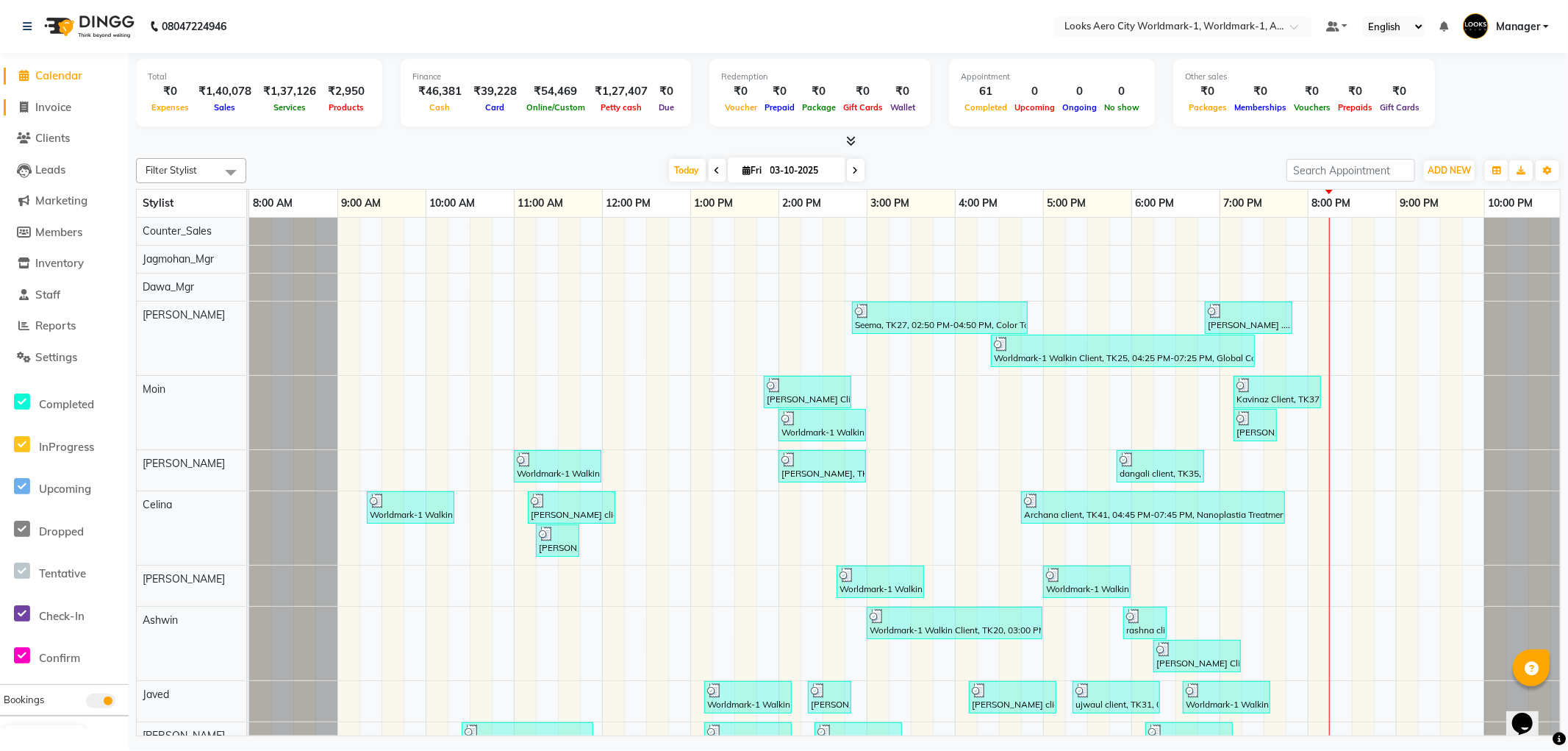
click at [50, 109] on span "Invoice" at bounding box center [53, 107] width 36 height 14
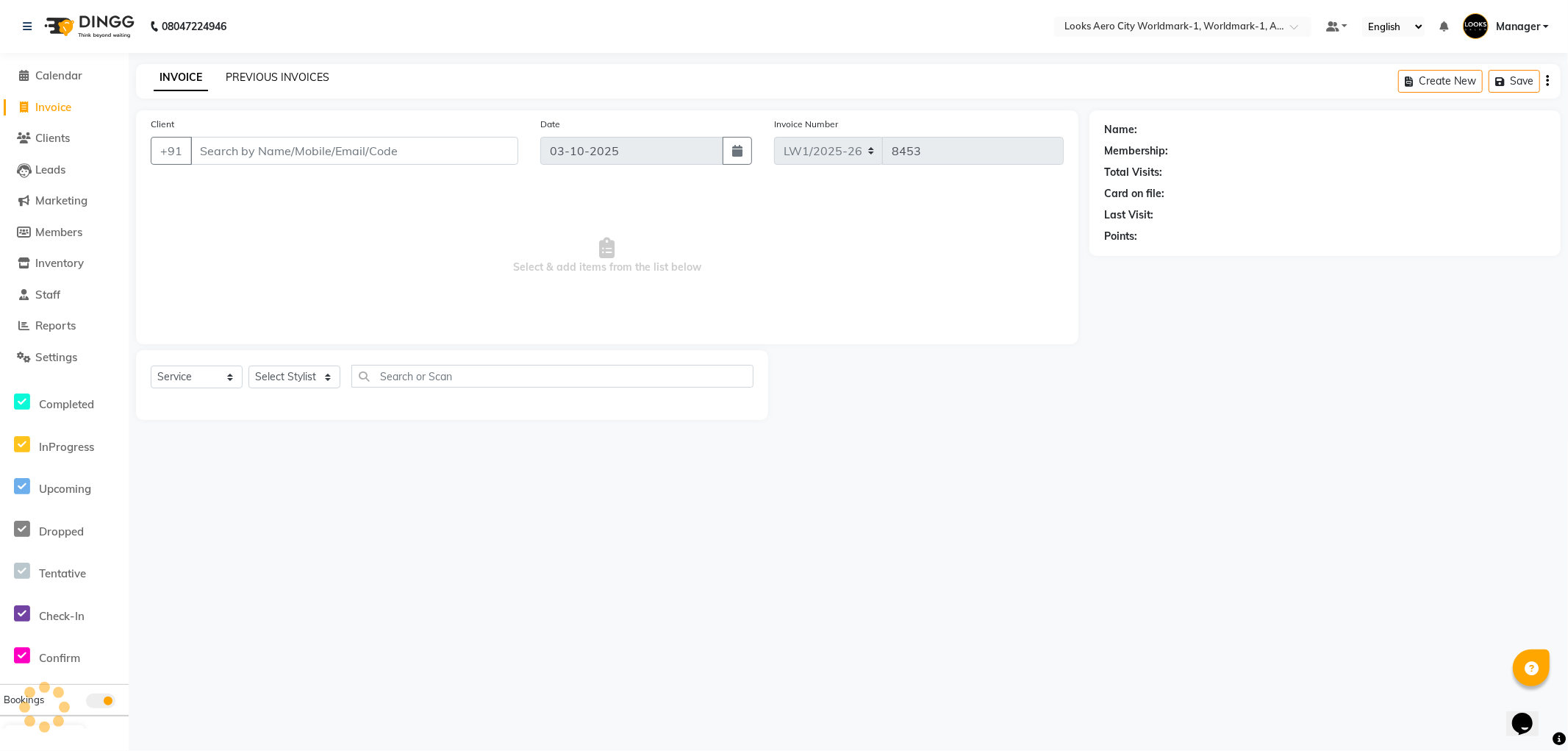
click at [270, 76] on link "PREVIOUS INVOICES" at bounding box center [277, 77] width 103 height 13
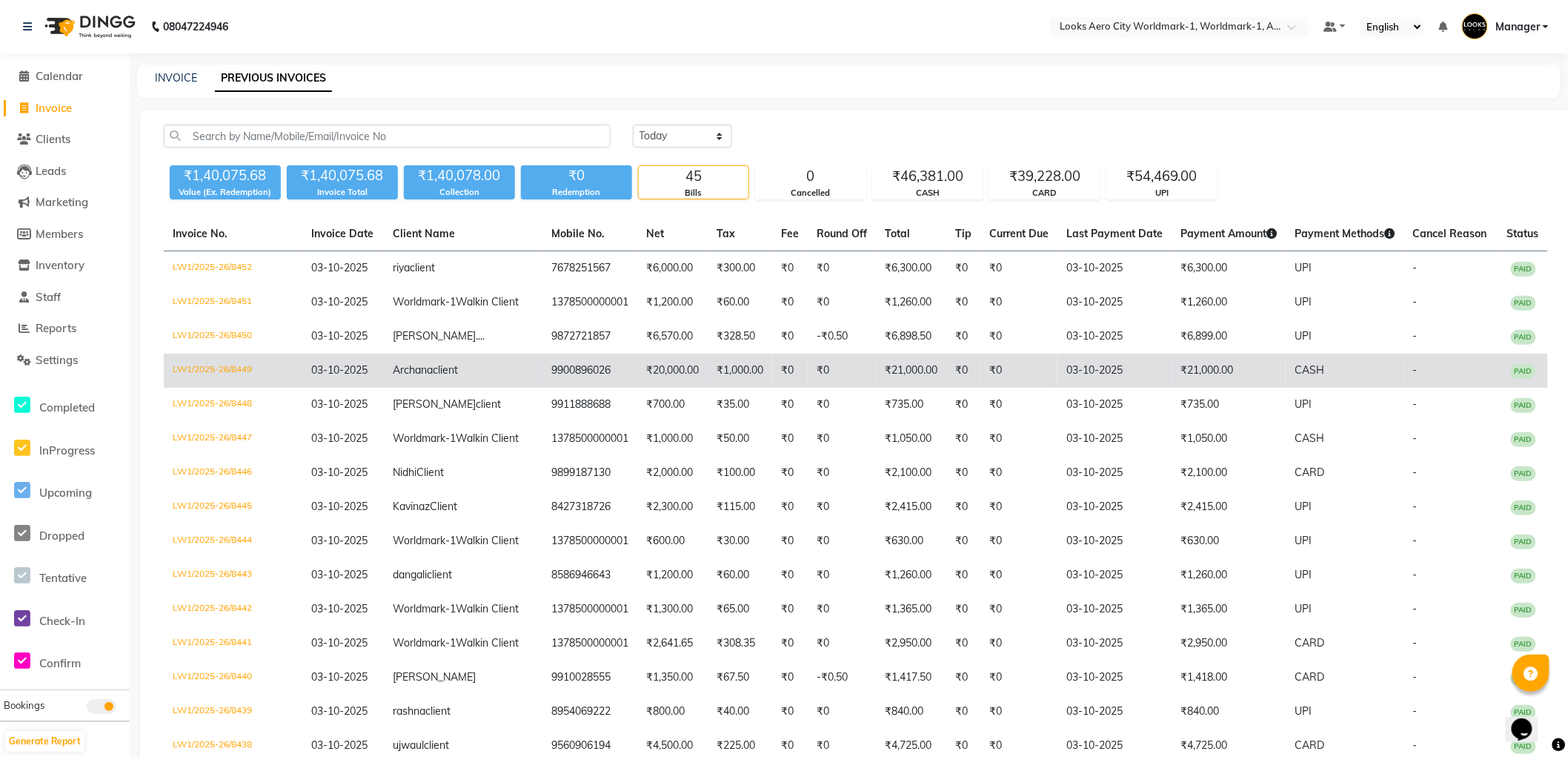
click at [1220, 388] on td "₹21,000.00" at bounding box center [1229, 370] width 114 height 34
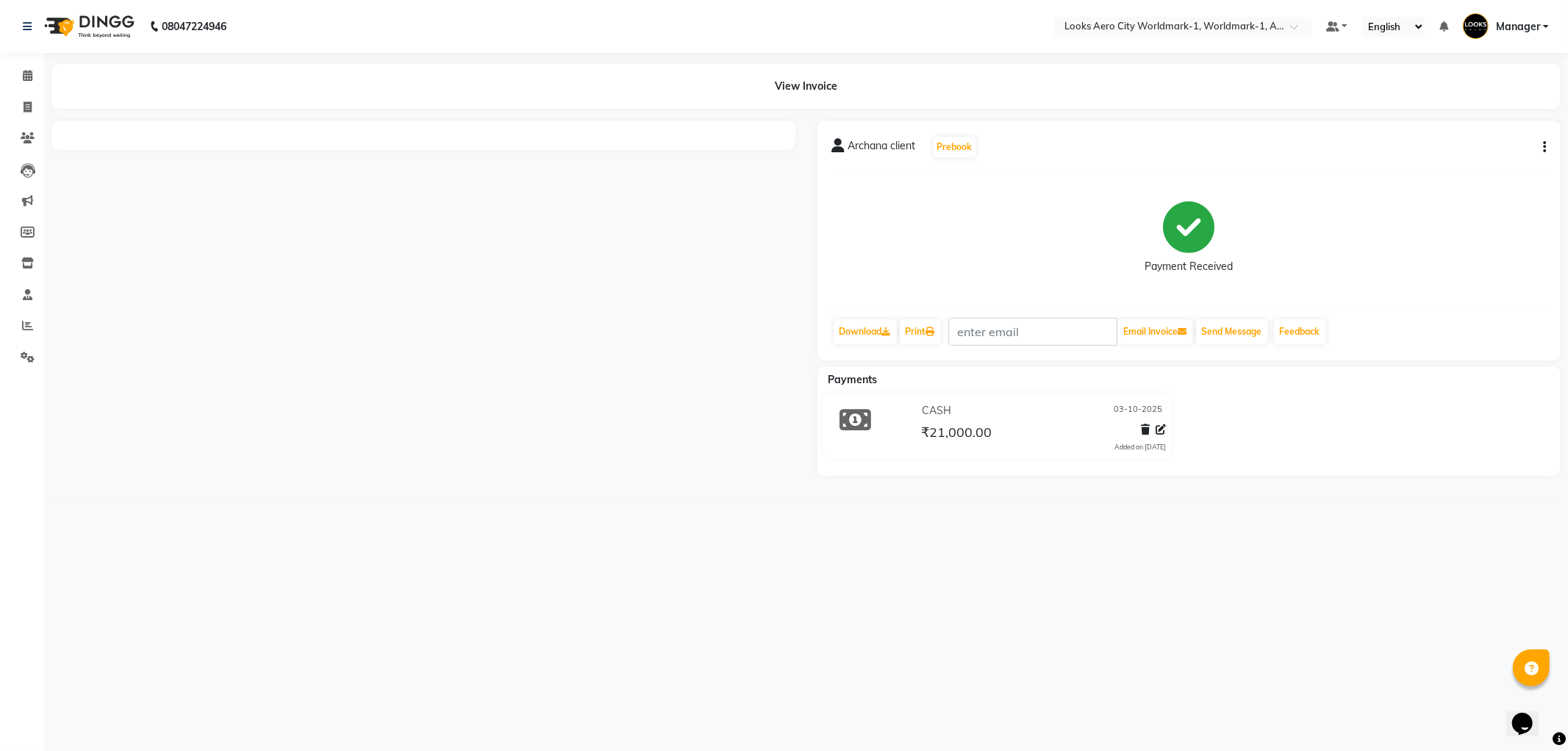
click at [1544, 148] on icon "button" at bounding box center [1545, 147] width 3 height 1
click at [918, 333] on link "Print" at bounding box center [921, 331] width 41 height 25
click at [23, 24] on icon at bounding box center [28, 26] width 9 height 10
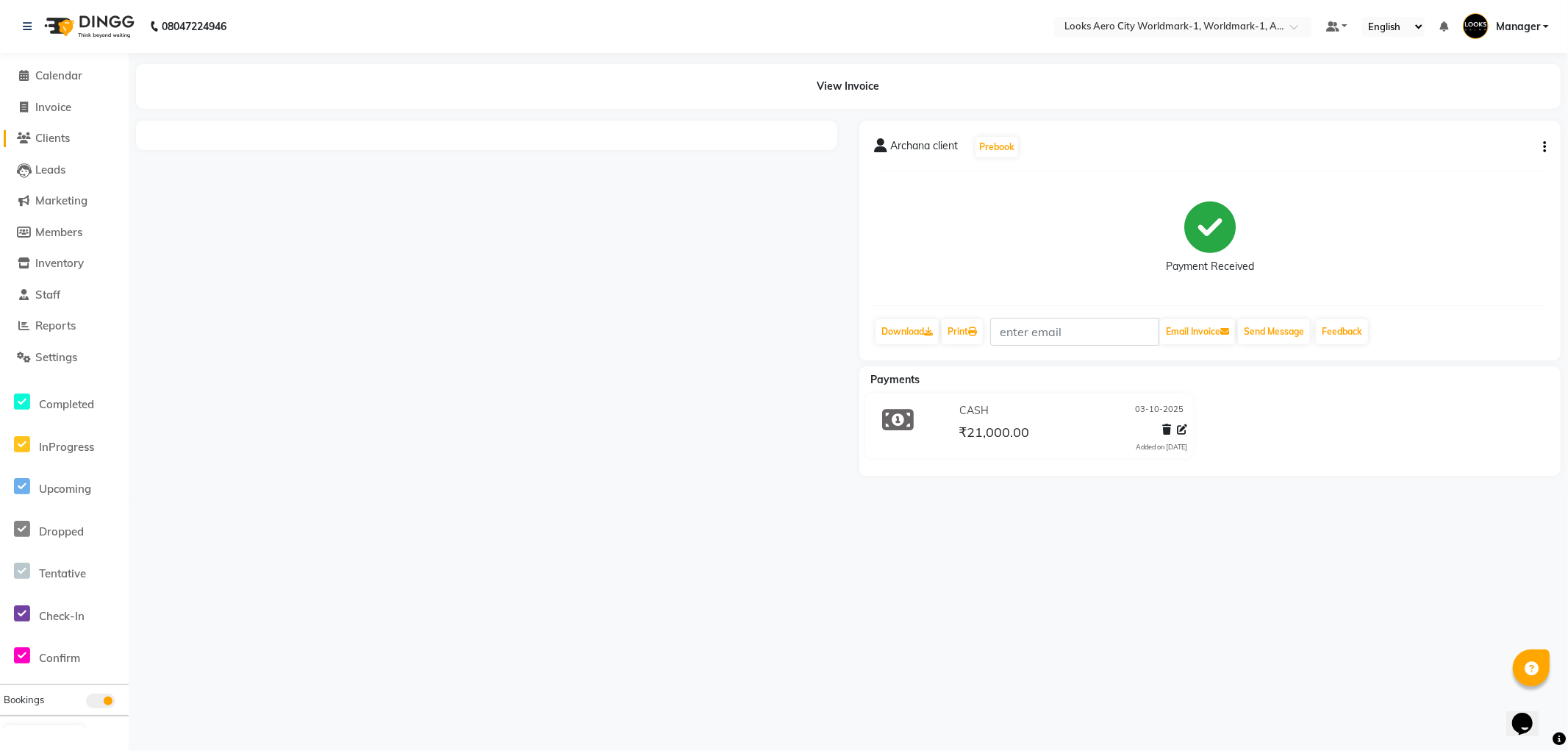
click at [53, 134] on span "Clients" at bounding box center [52, 138] width 34 height 14
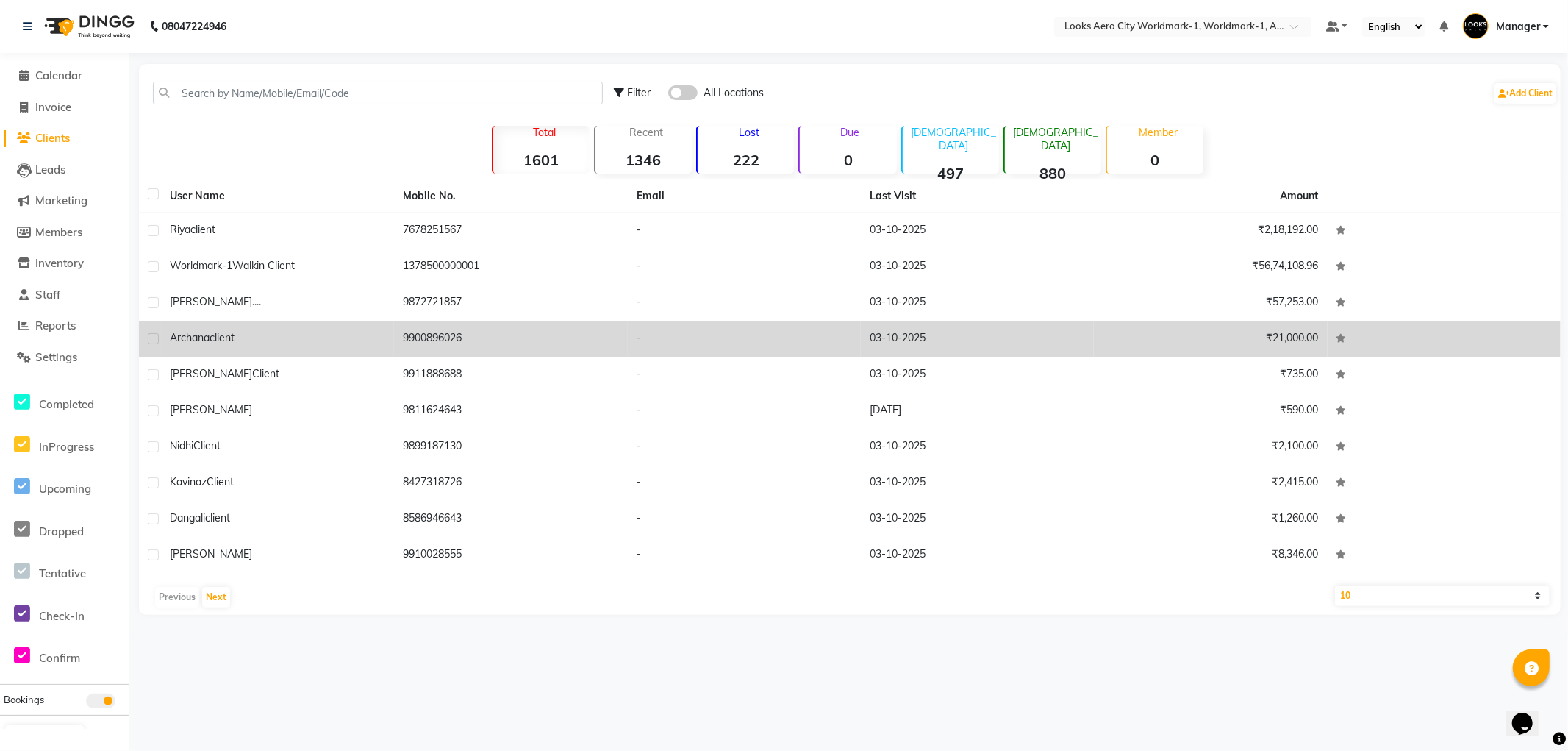
click at [310, 334] on div "Archana client" at bounding box center [278, 338] width 216 height 15
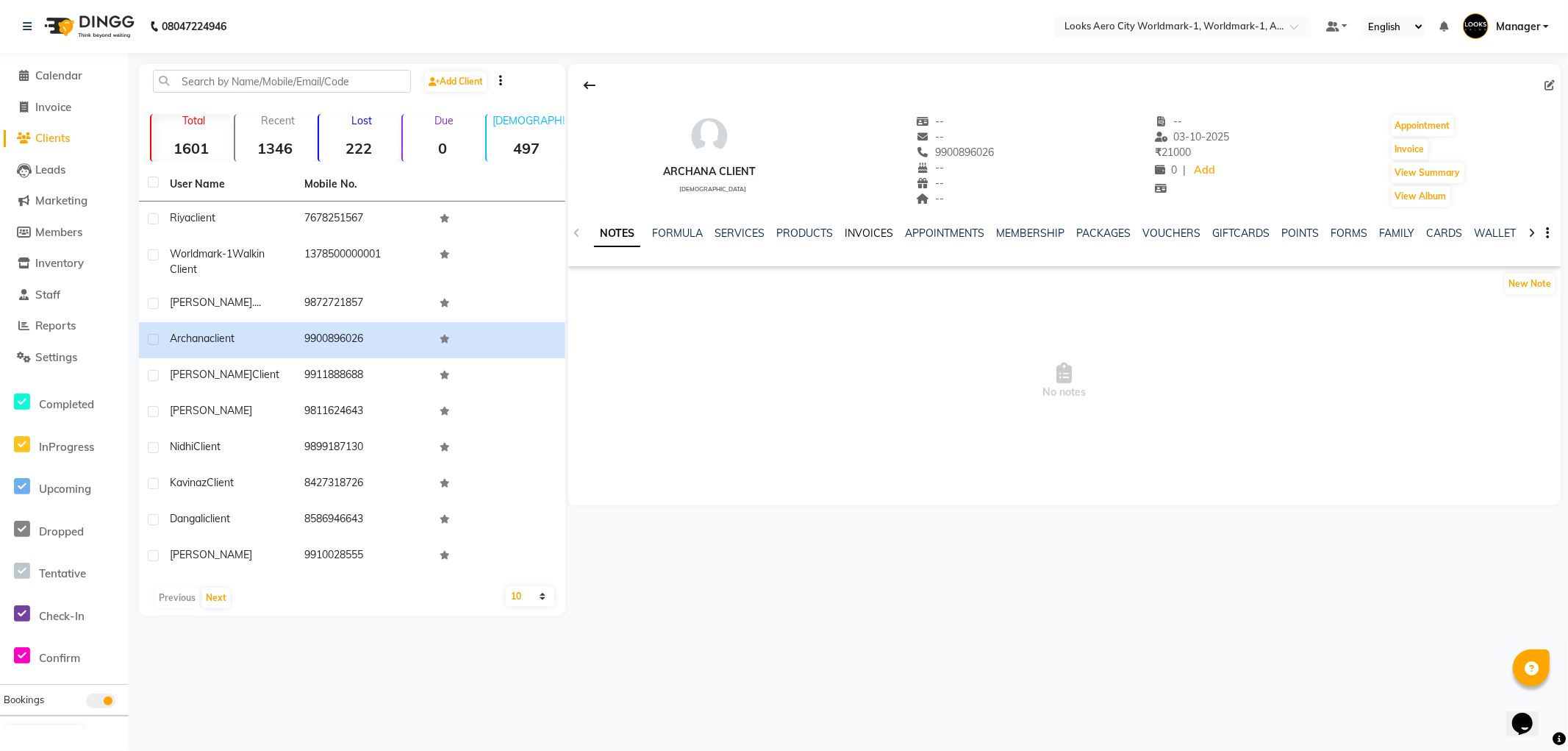
click at [863, 234] on link "INVOICES" at bounding box center [869, 233] width 48 height 13
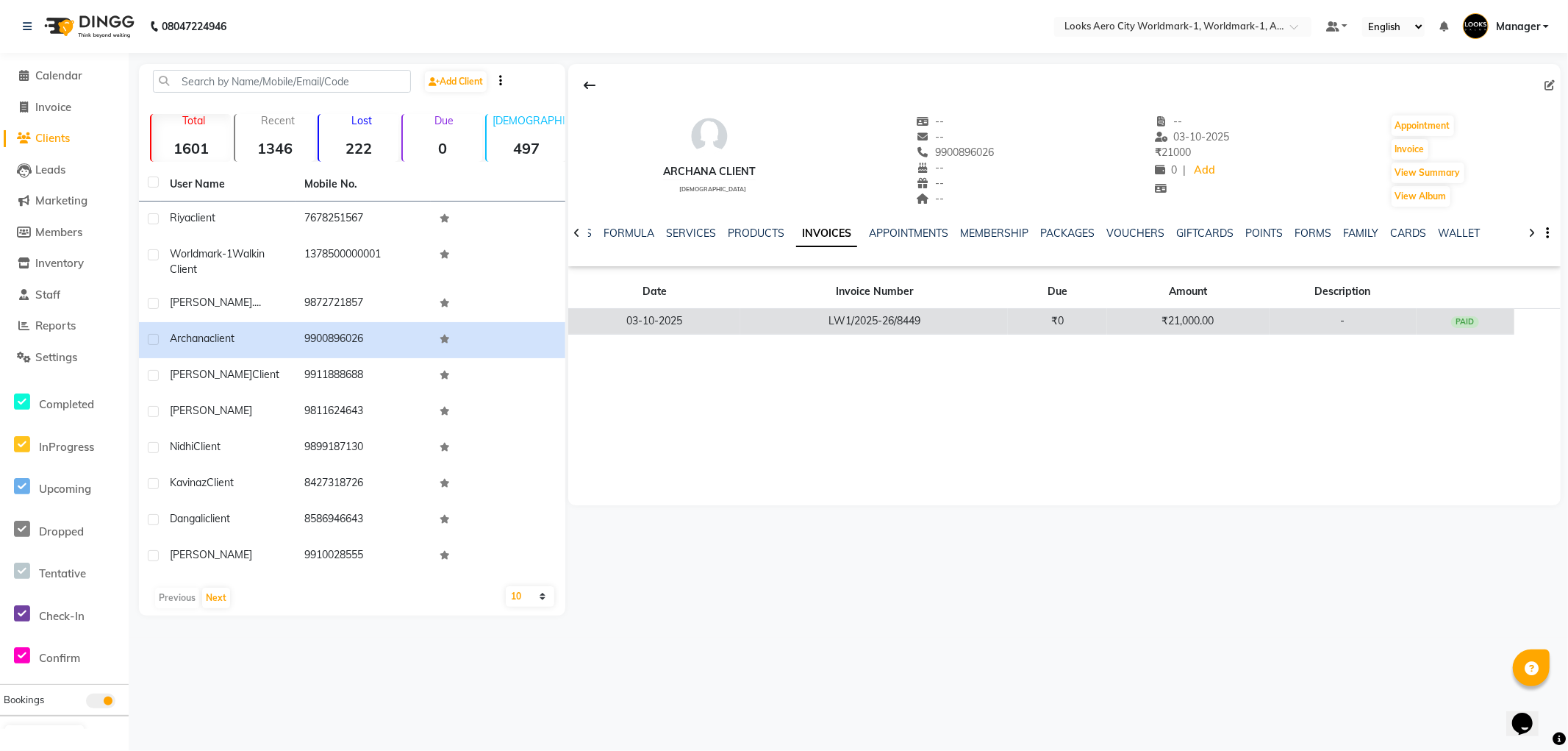
click at [880, 322] on td "LW1/2025-26/8449" at bounding box center [875, 322] width 268 height 26
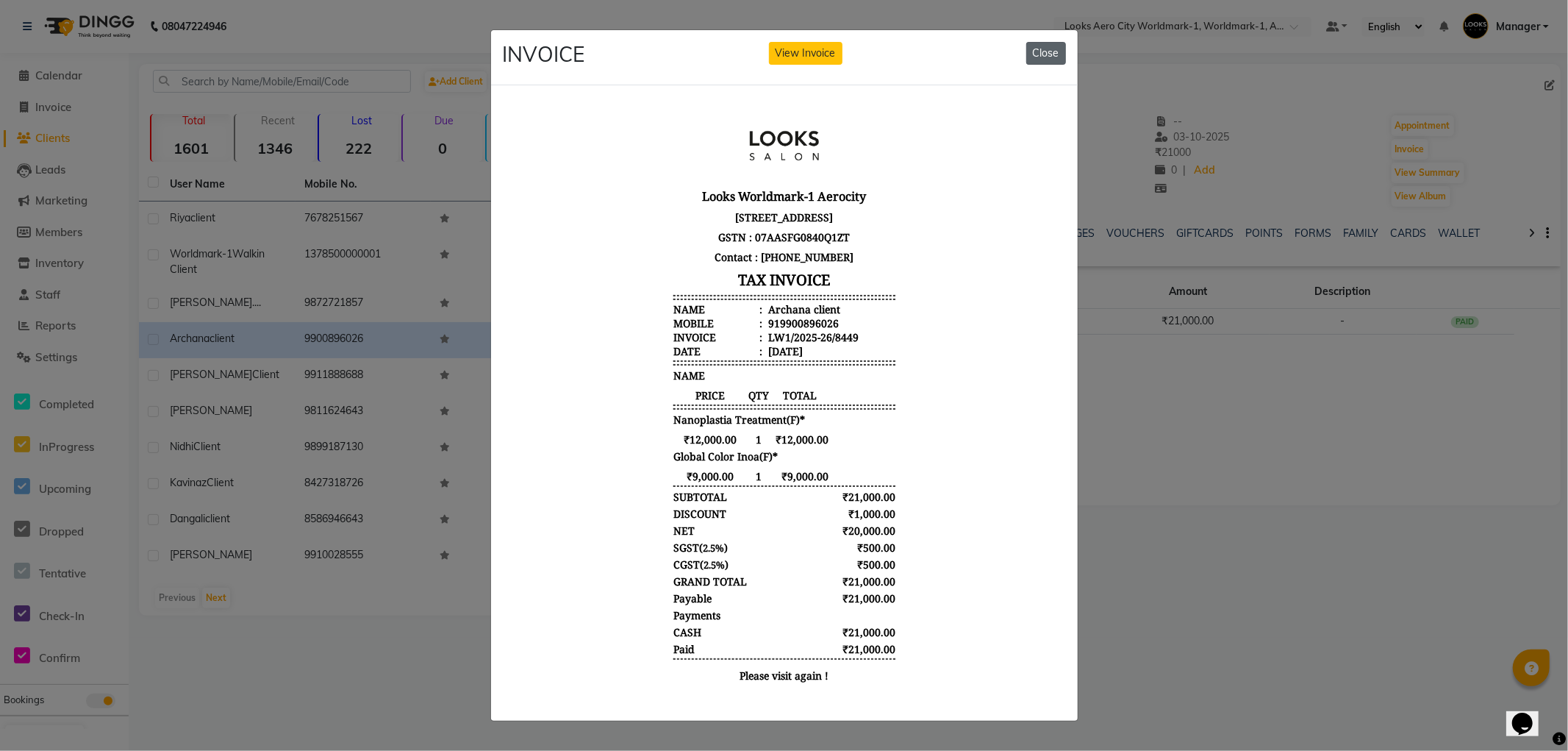
click at [1058, 44] on button "Close" at bounding box center [1046, 54] width 40 height 23
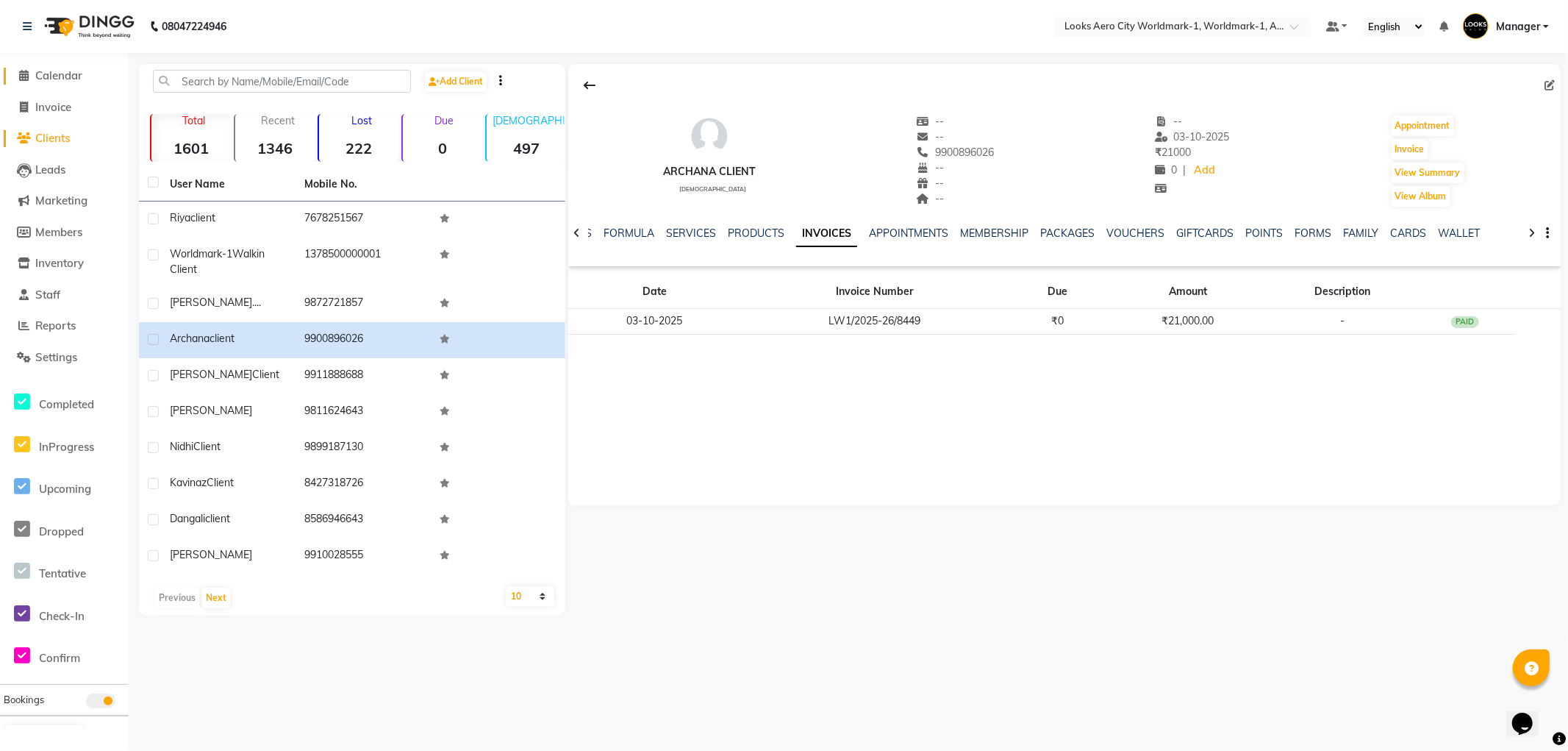
click at [62, 76] on span "Calendar" at bounding box center [58, 75] width 47 height 14
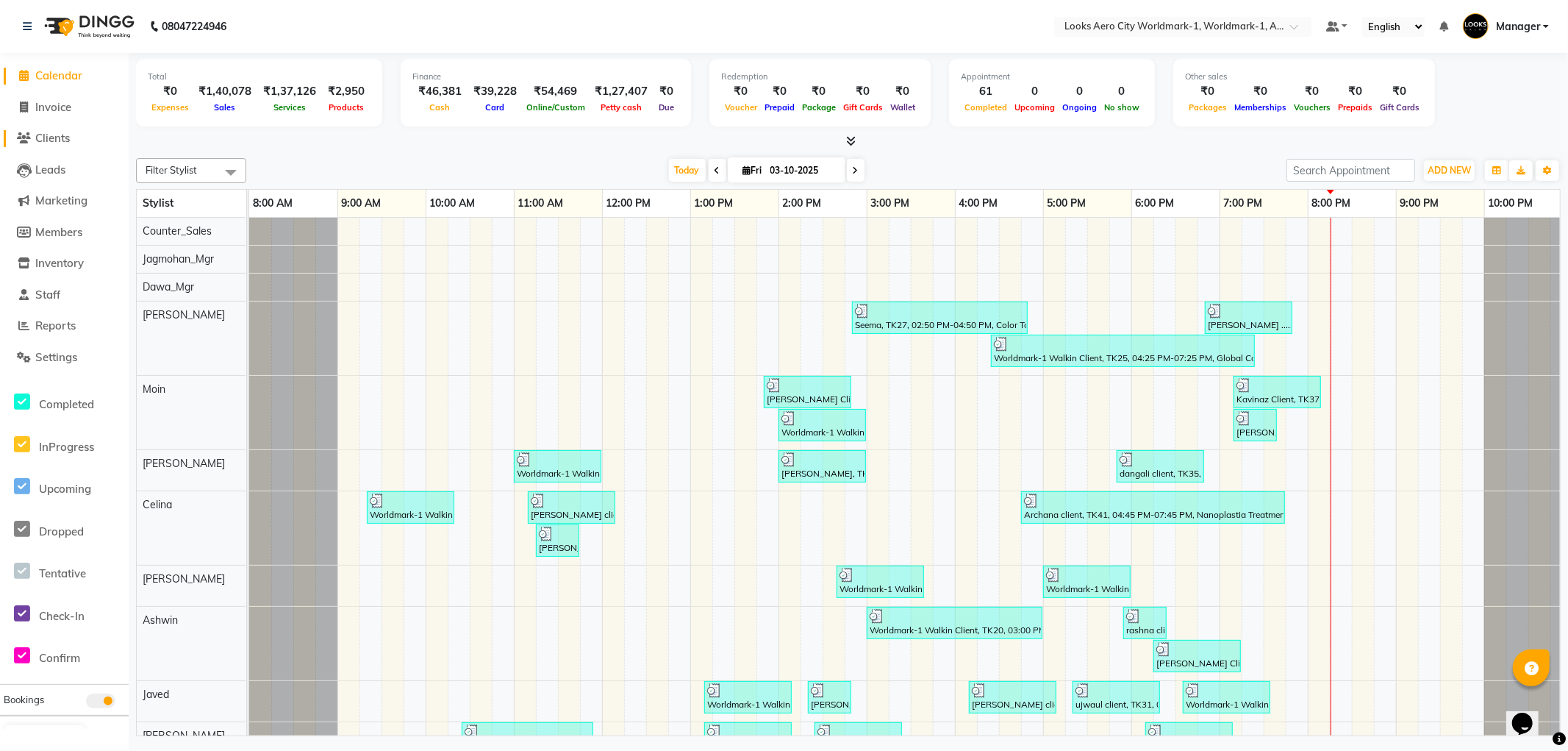
click at [53, 136] on span "Clients" at bounding box center [52, 138] width 34 height 14
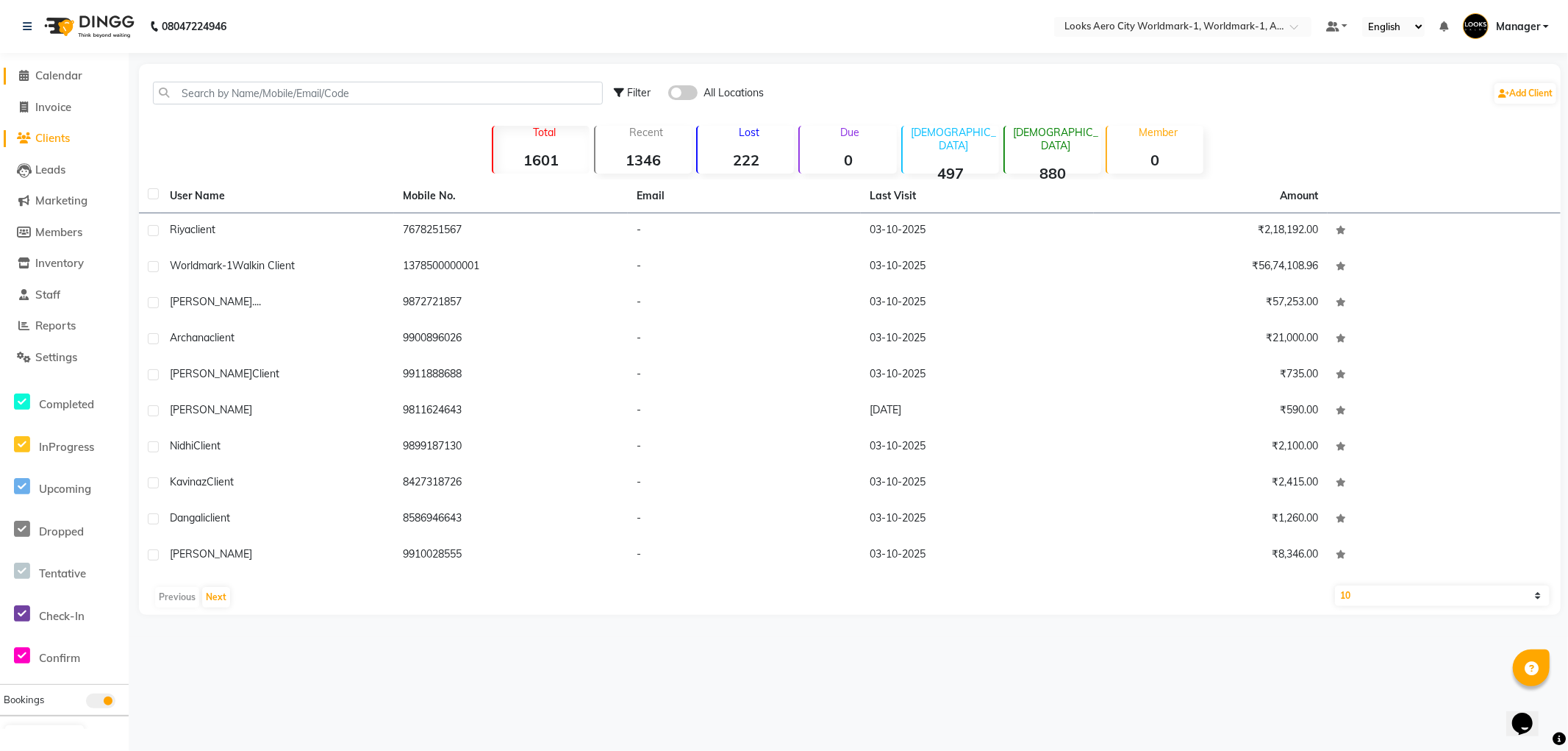
click at [59, 71] on span "Calendar" at bounding box center [58, 75] width 47 height 14
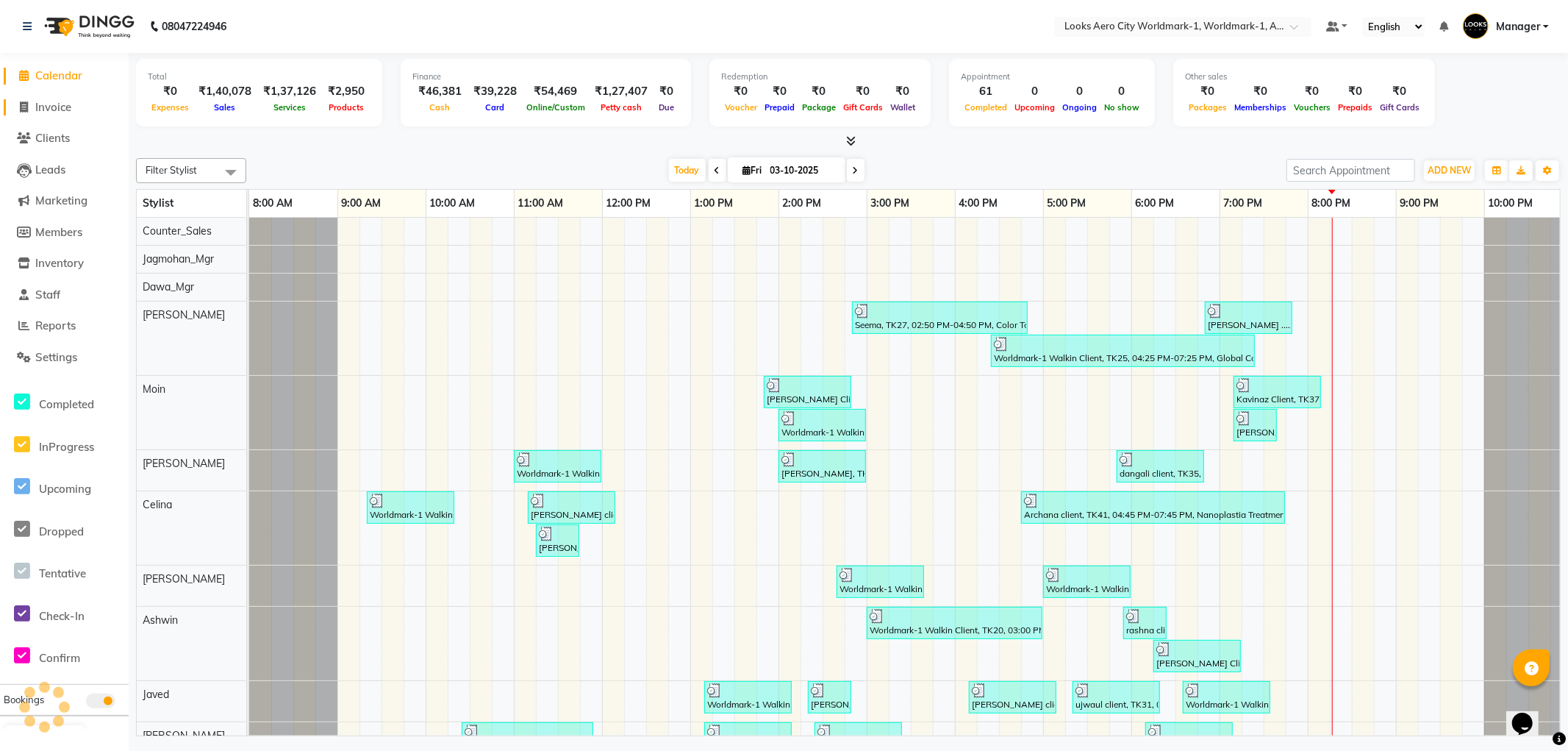
click at [66, 108] on span "Invoice" at bounding box center [53, 107] width 36 height 14
select select "service"
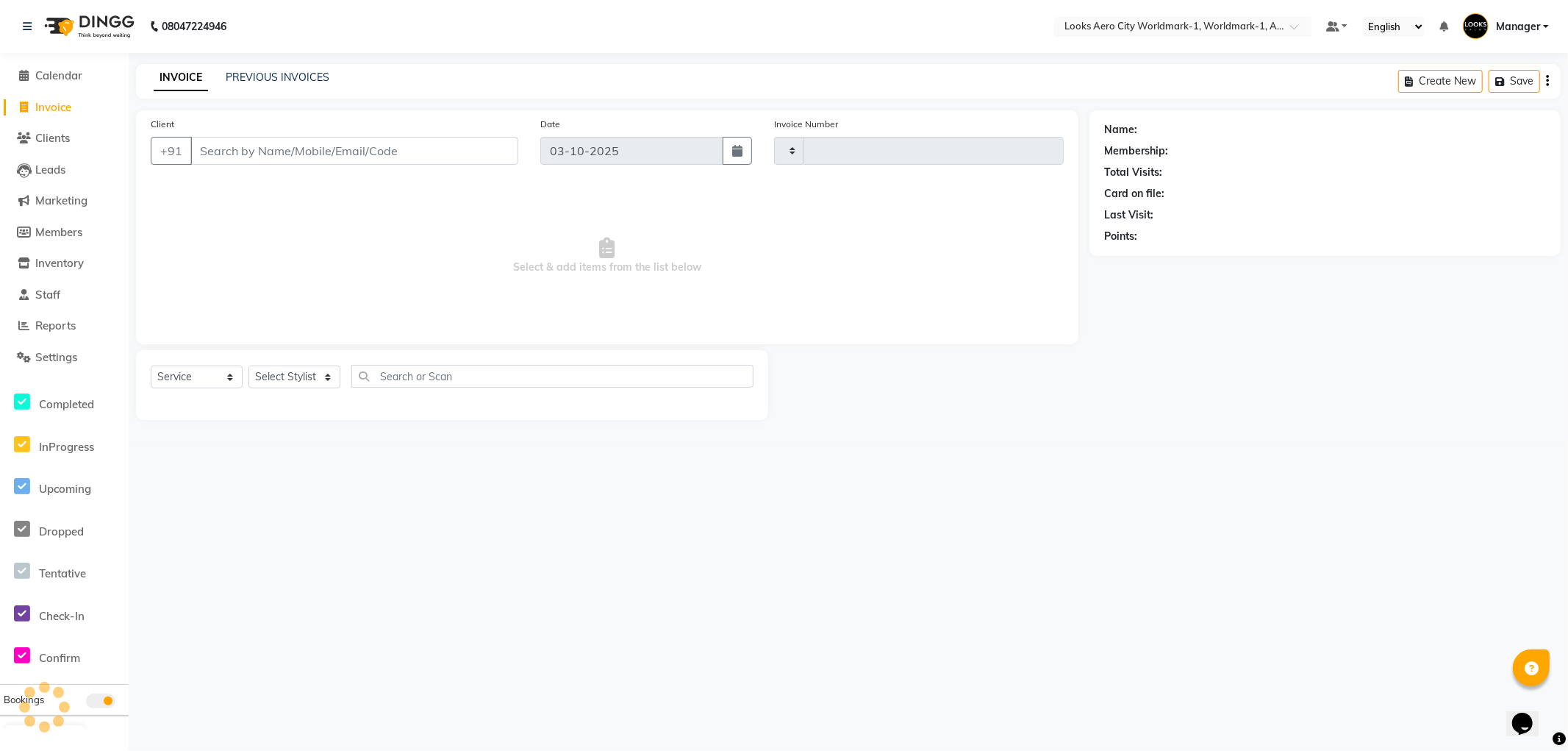
type input "8453"
select select "8573"
click at [263, 72] on link "PREVIOUS INVOICES" at bounding box center [277, 77] width 103 height 13
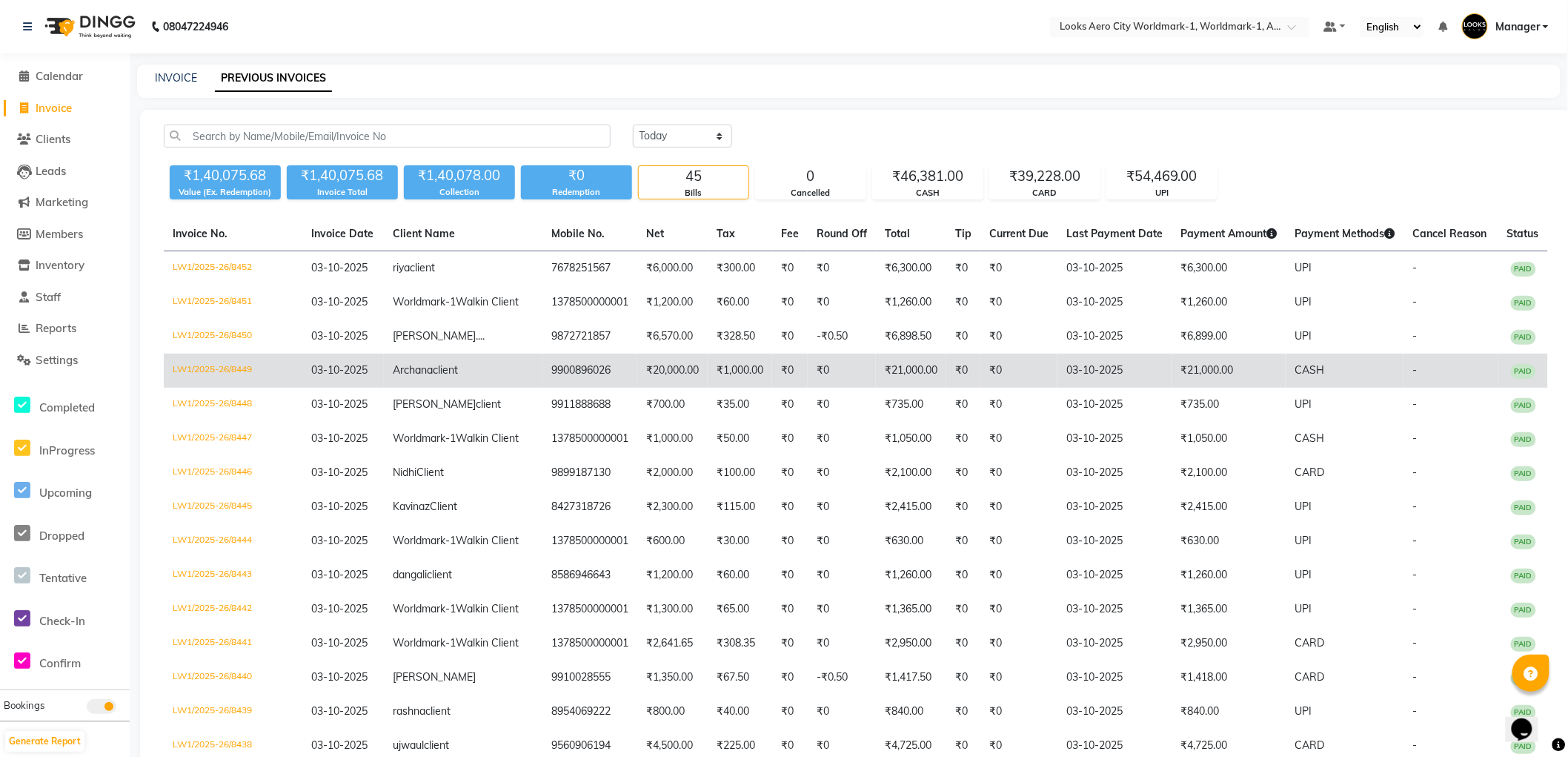
click at [1172, 388] on td "₹21,000.00" at bounding box center [1229, 370] width 114 height 34
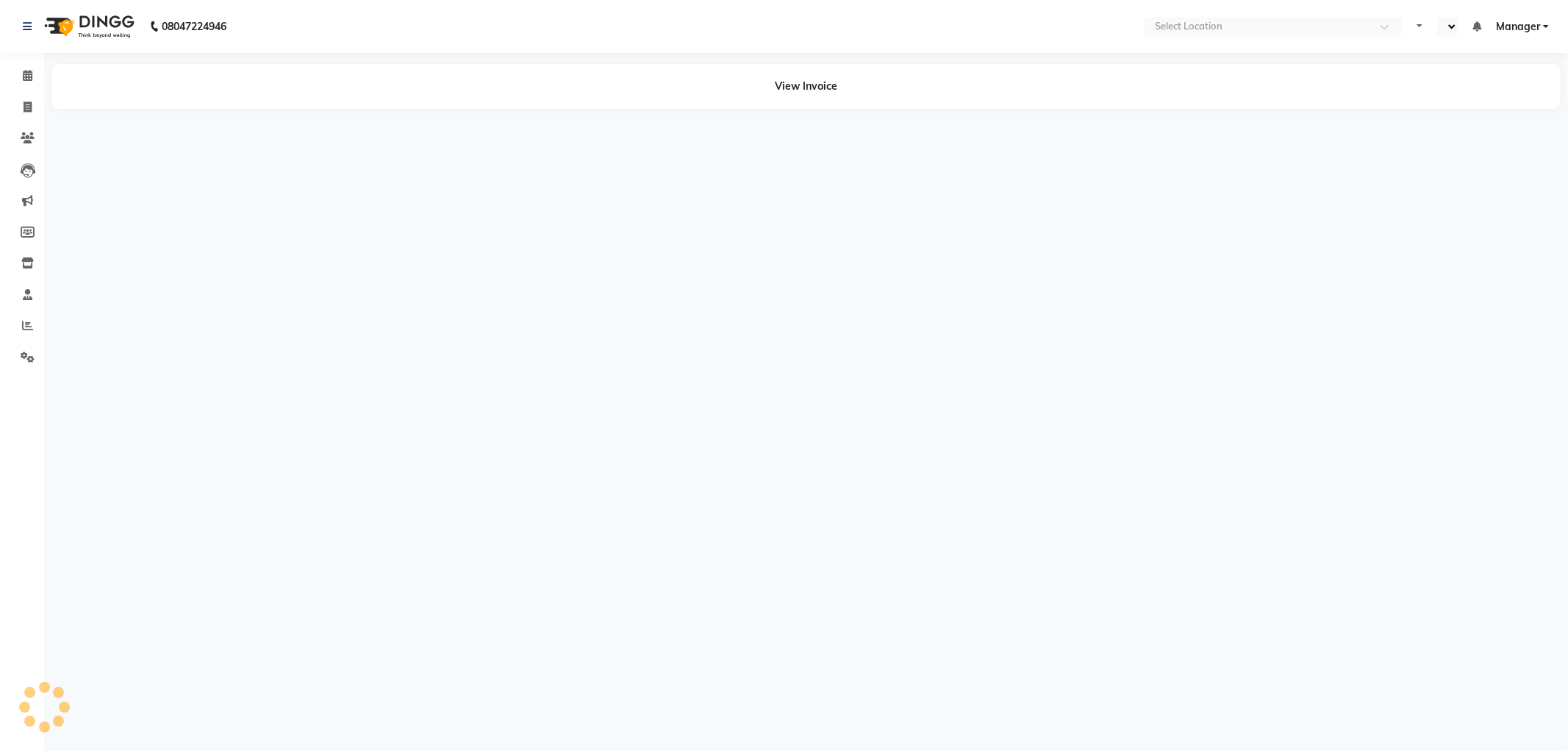
select select "en"
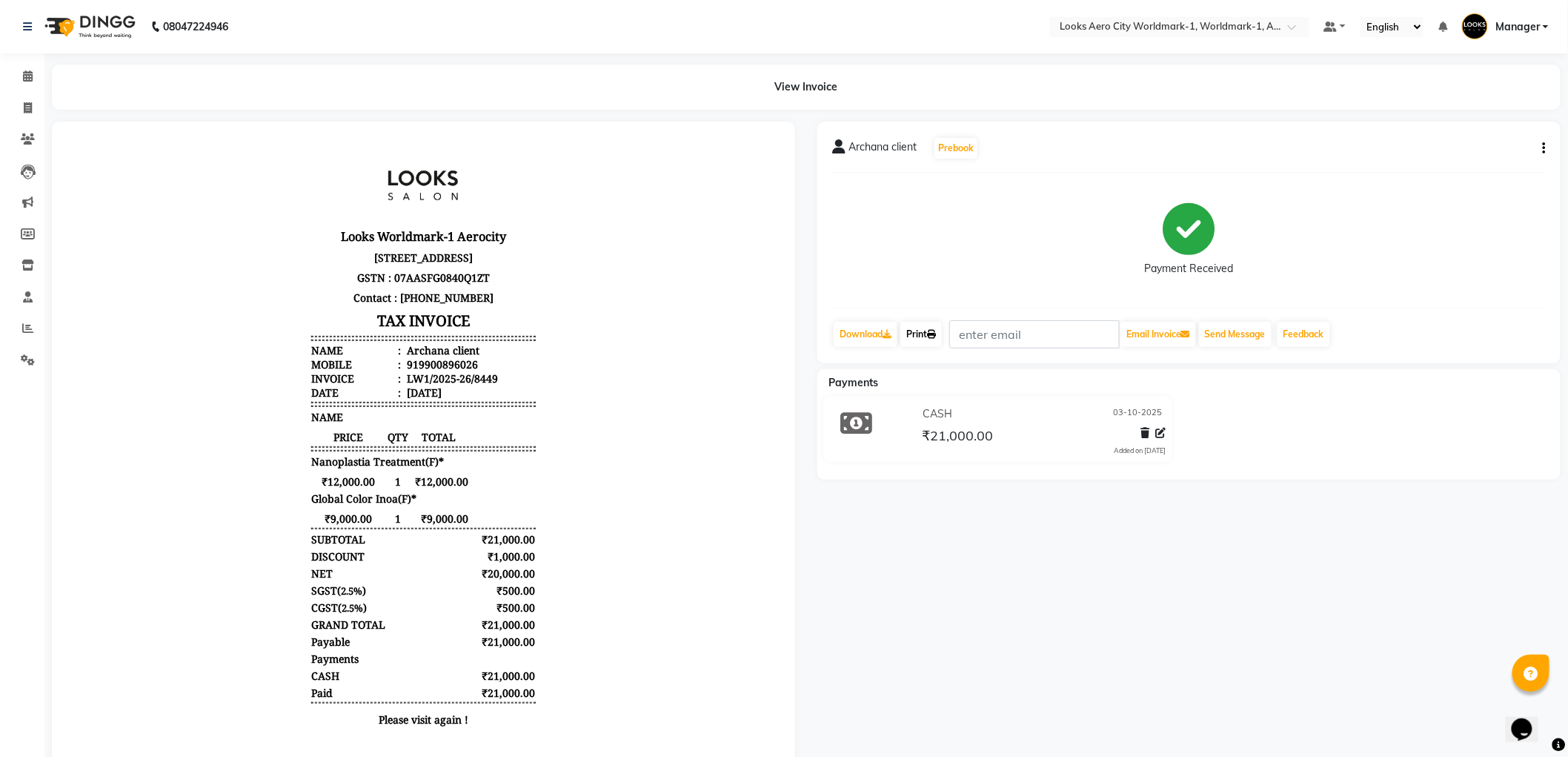
click at [921, 331] on link "Print" at bounding box center [921, 334] width 42 height 25
click at [29, 27] on icon at bounding box center [28, 26] width 9 height 10
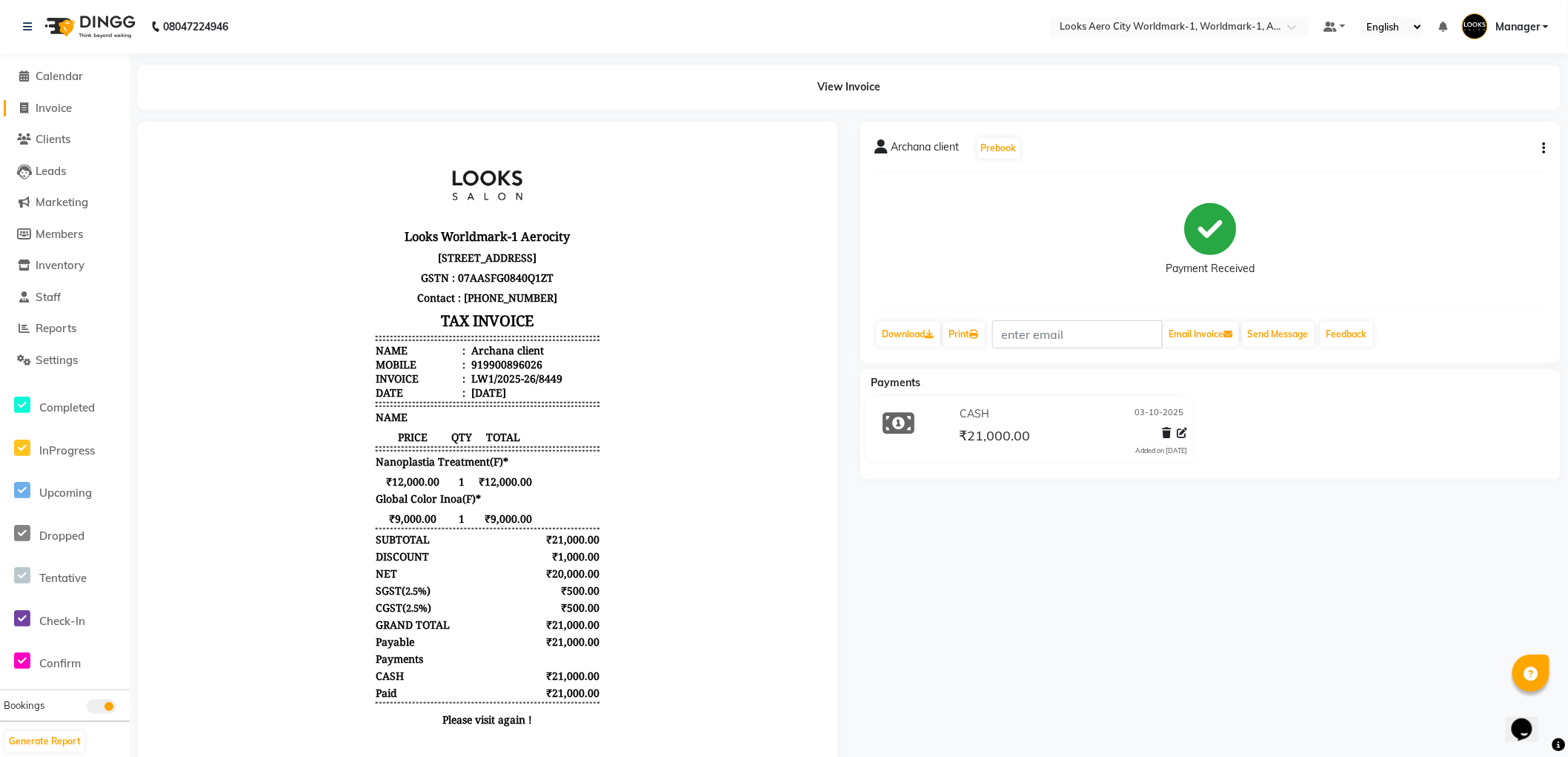
click at [52, 106] on span "Invoice" at bounding box center [53, 108] width 36 height 14
select select "service"
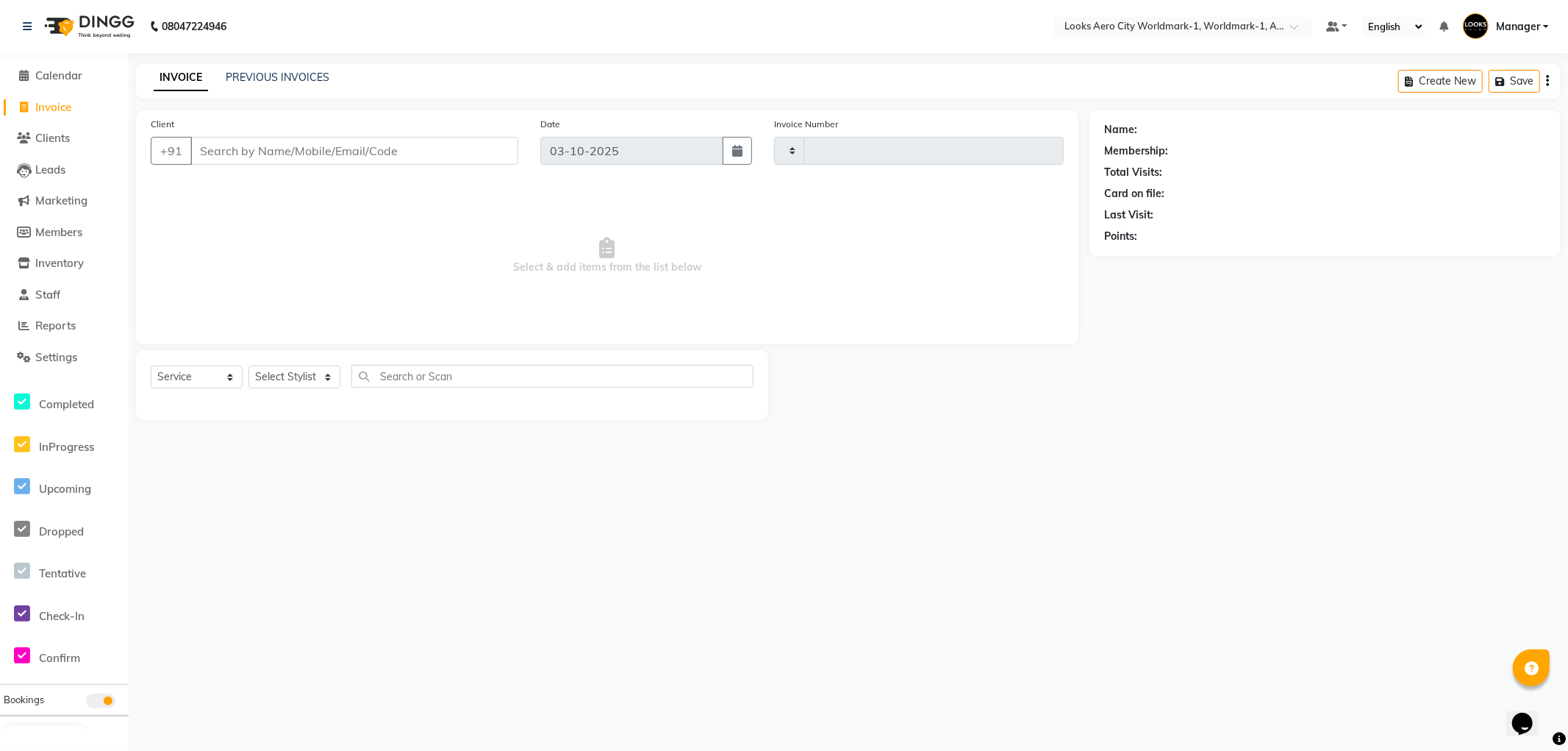
type input "8453"
select select "8573"
click at [268, 145] on input "Client" at bounding box center [354, 151] width 328 height 28
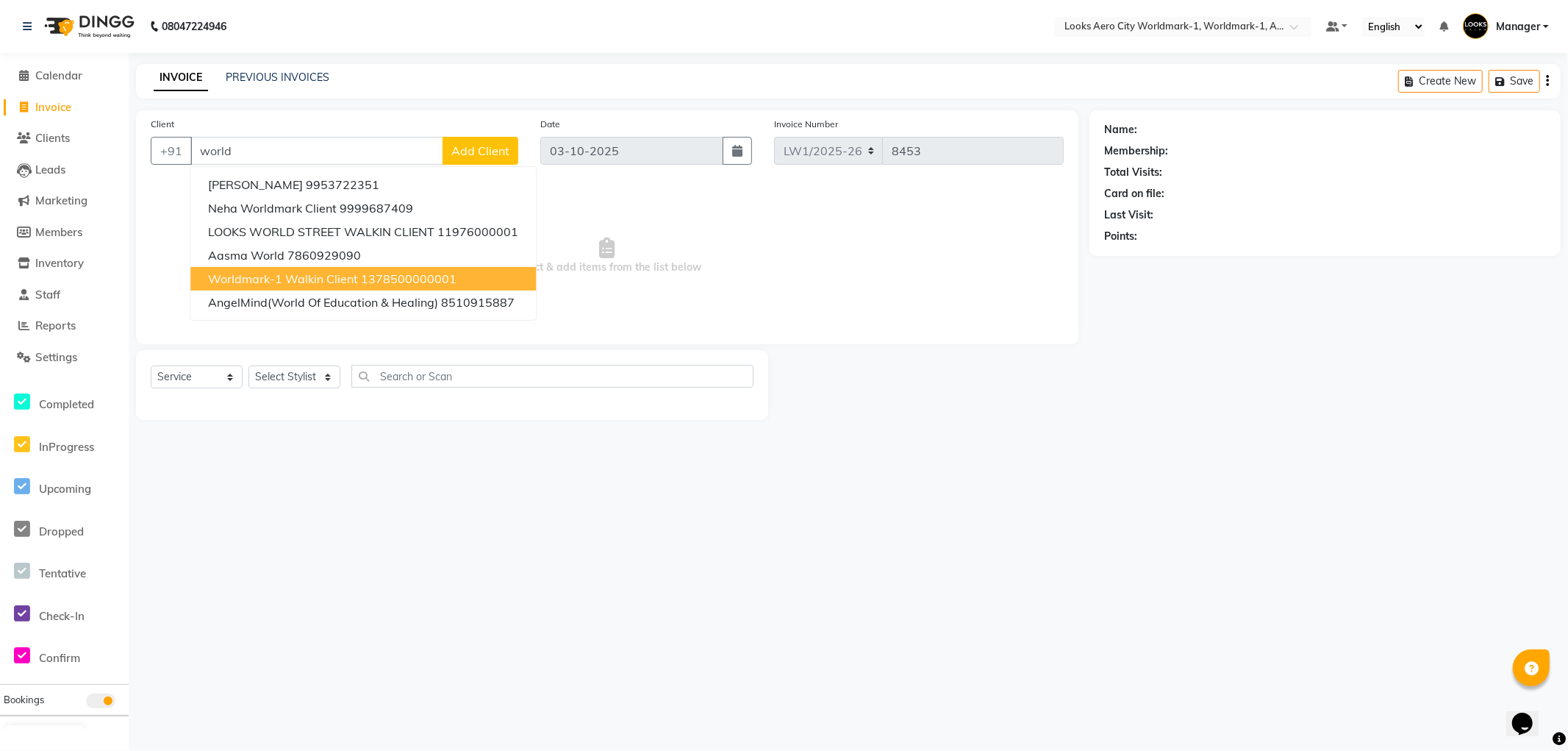
click at [338, 276] on span "Worldmark-1 Walkin Client" at bounding box center [283, 279] width 150 height 15
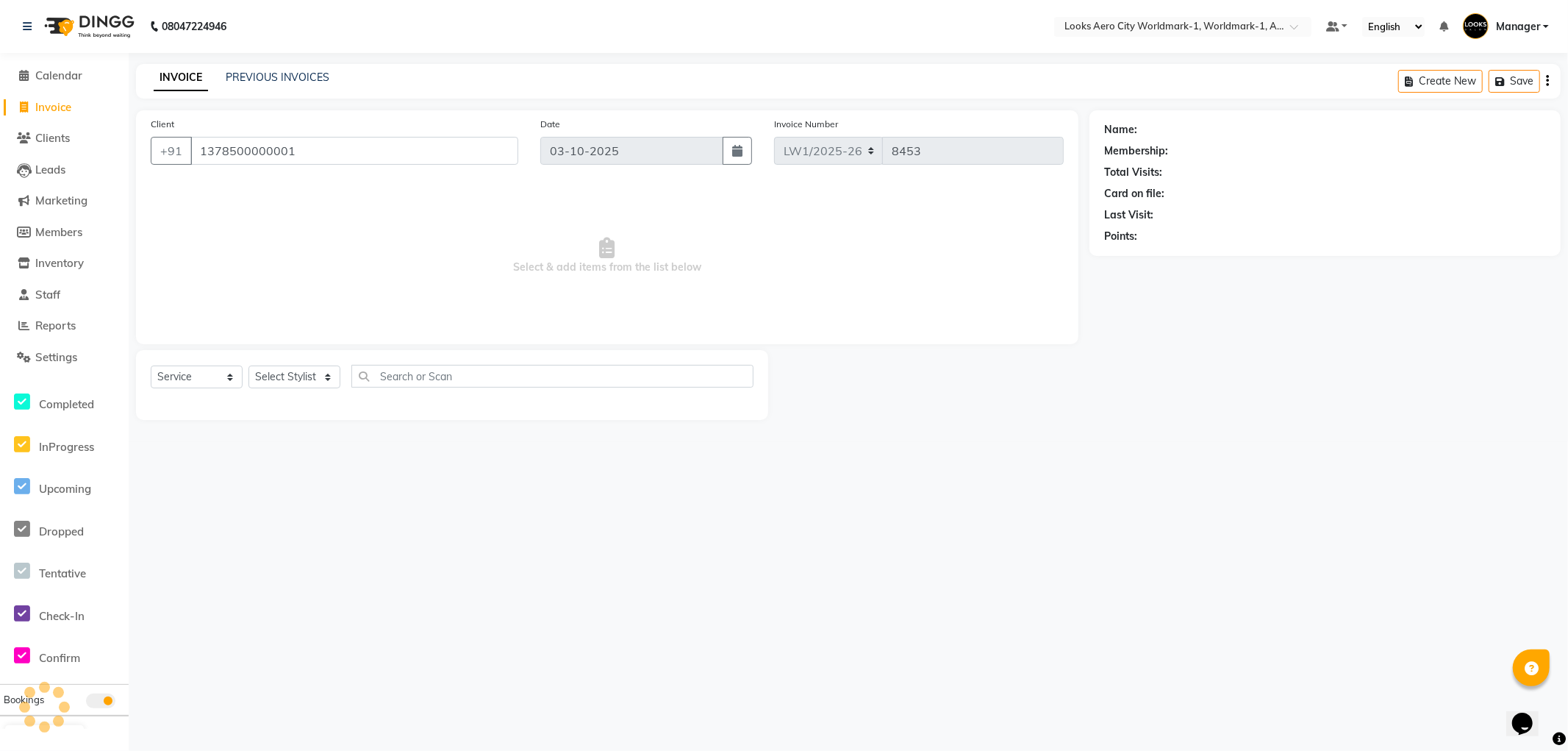
type input "1378500000001"
select select "1: Object"
click at [312, 371] on select "Select Stylist [PERSON_NAME] [PERSON_NAME] [PERSON_NAME] [PERSON_NAME] Counter_…" at bounding box center [295, 377] width 92 height 23
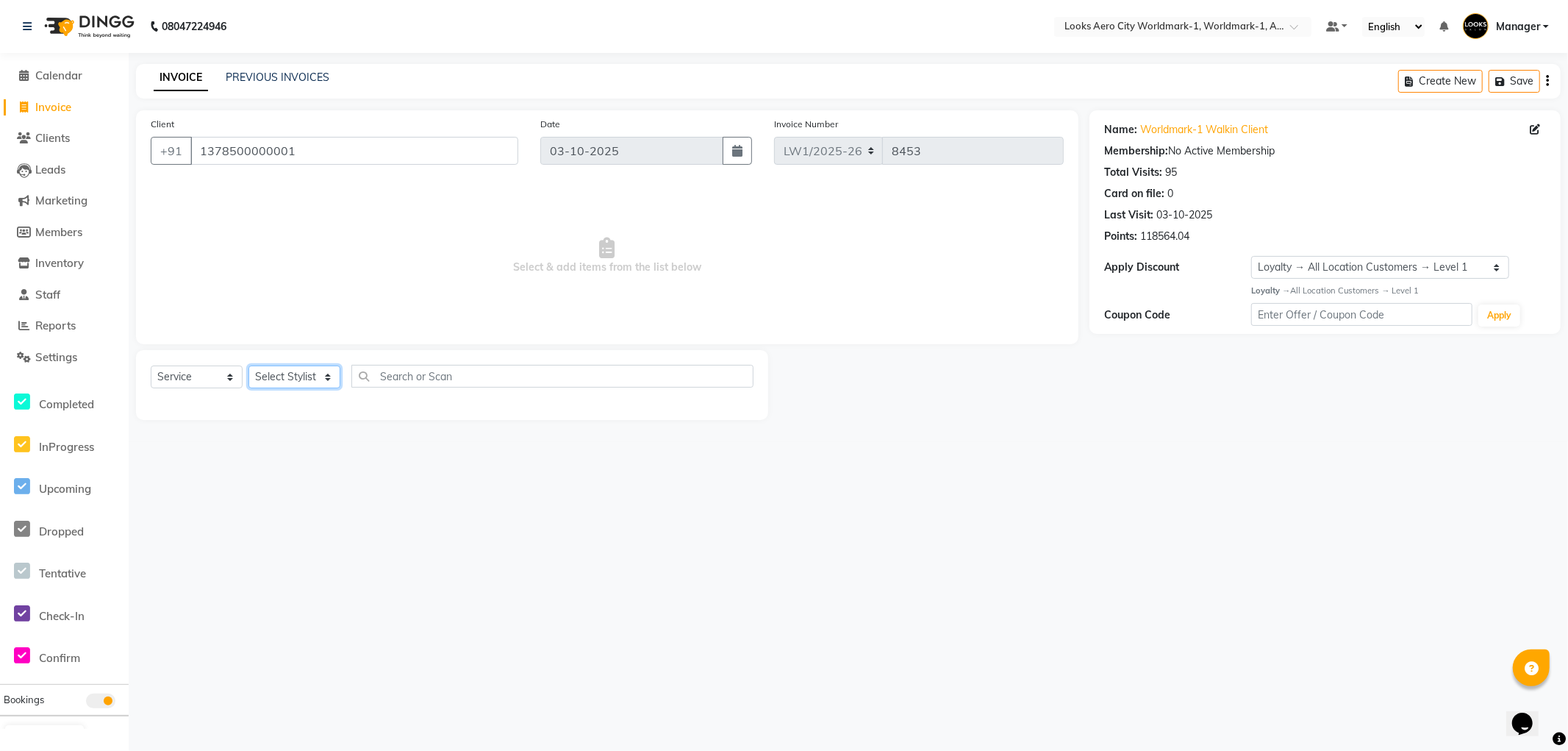
select select "84543"
click at [249, 366] on select "Select Stylist [PERSON_NAME] [PERSON_NAME] [PERSON_NAME] [PERSON_NAME] Counter_…" at bounding box center [295, 377] width 92 height 23
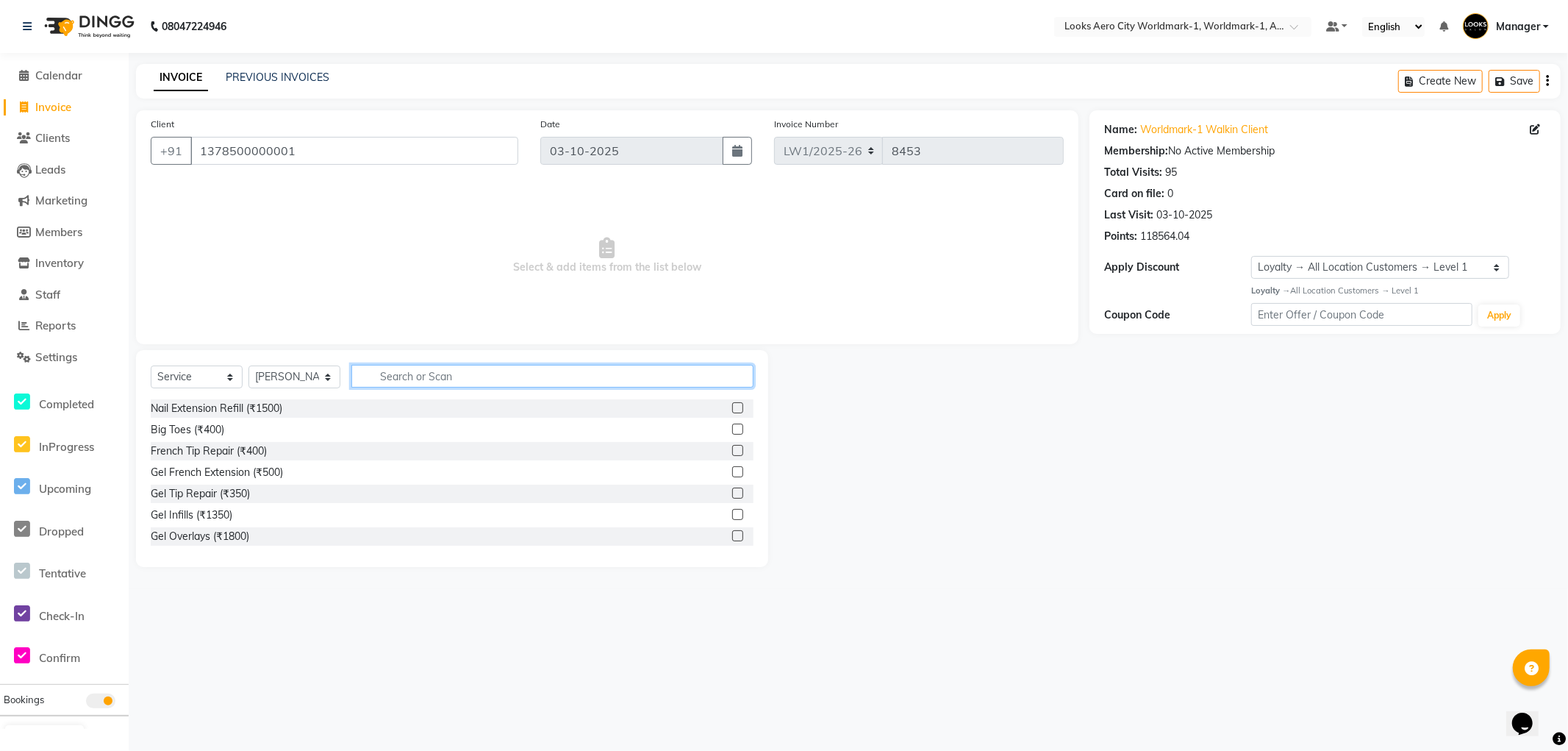
click at [429, 371] on input "text" at bounding box center [553, 377] width 403 height 23
type input "colo"
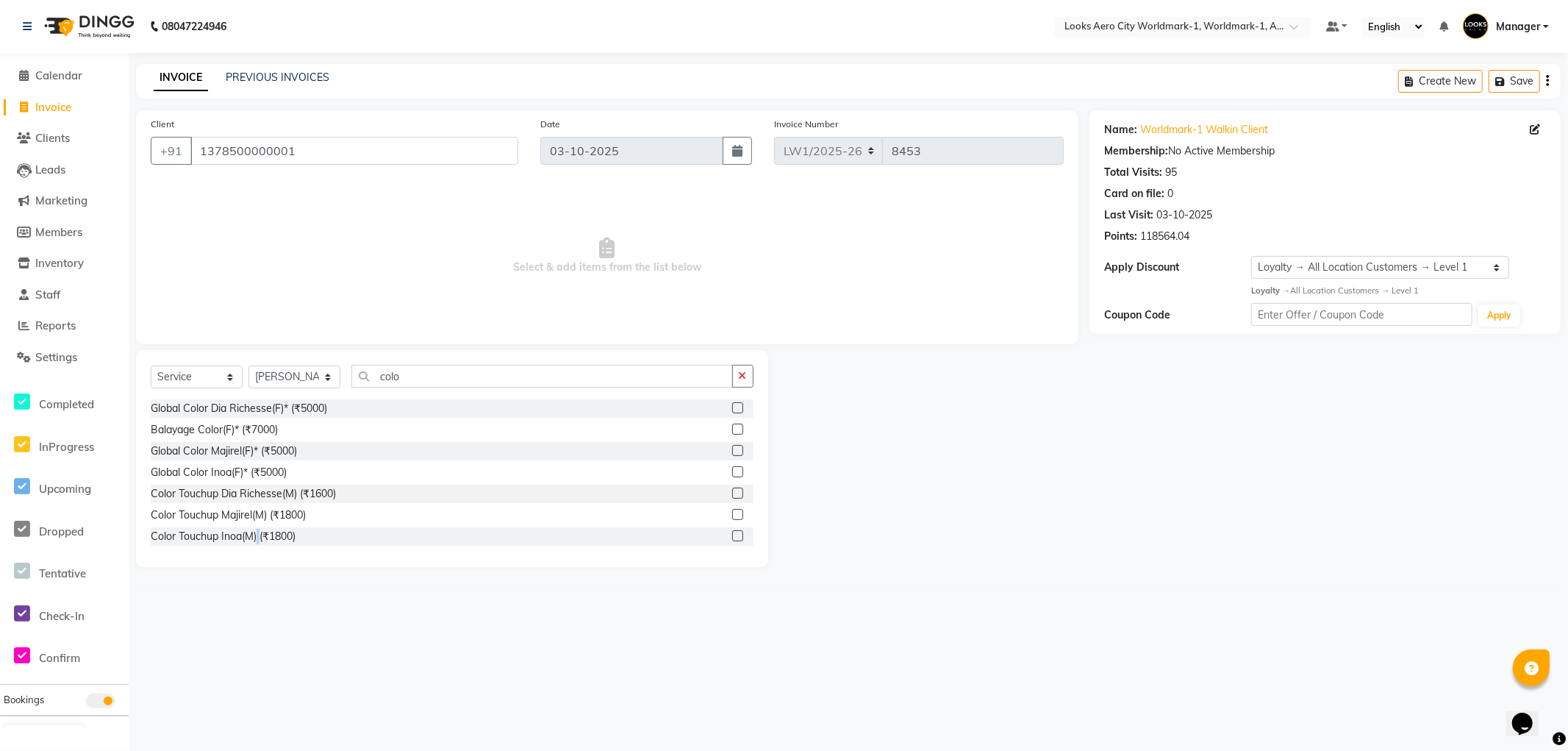
drag, startPoint x: 259, startPoint y: 535, endPoint x: 399, endPoint y: 392, distance: 200.1
click at [258, 533] on div "Color Touchup Inoa(M) (₹1800)" at bounding box center [223, 537] width 145 height 15
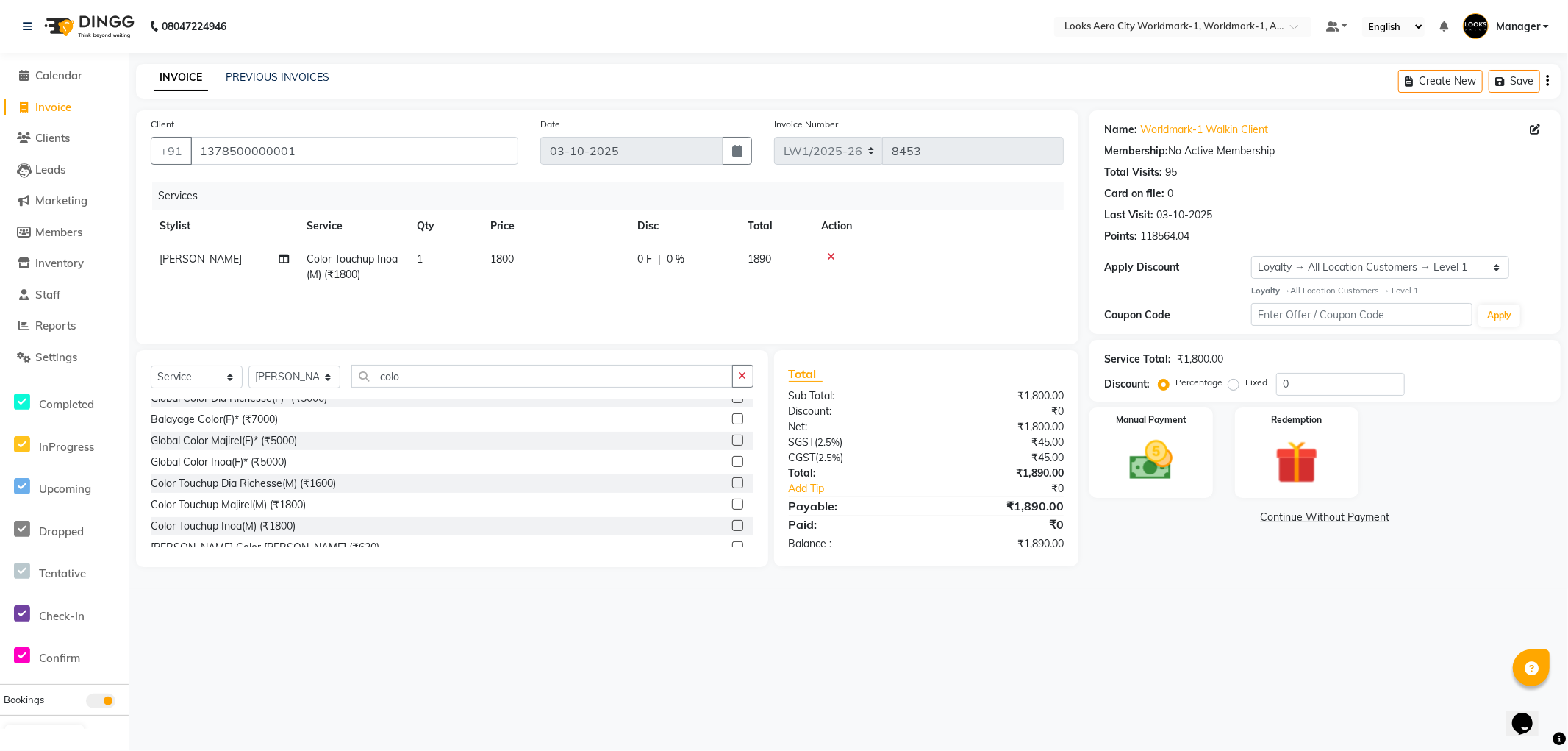
checkbox input "false"
click at [548, 260] on td "1800" at bounding box center [555, 266] width 147 height 48
select select "84543"
drag, startPoint x: 630, startPoint y: 259, endPoint x: 393, endPoint y: 253, distance: 237.1
click at [393, 253] on tr "Abhishek_Nails Amita Chauhan Anil Ashwin Celina Counter_Sales Dawa_Mgr Gaurav_P…" at bounding box center [607, 274] width 913 height 63
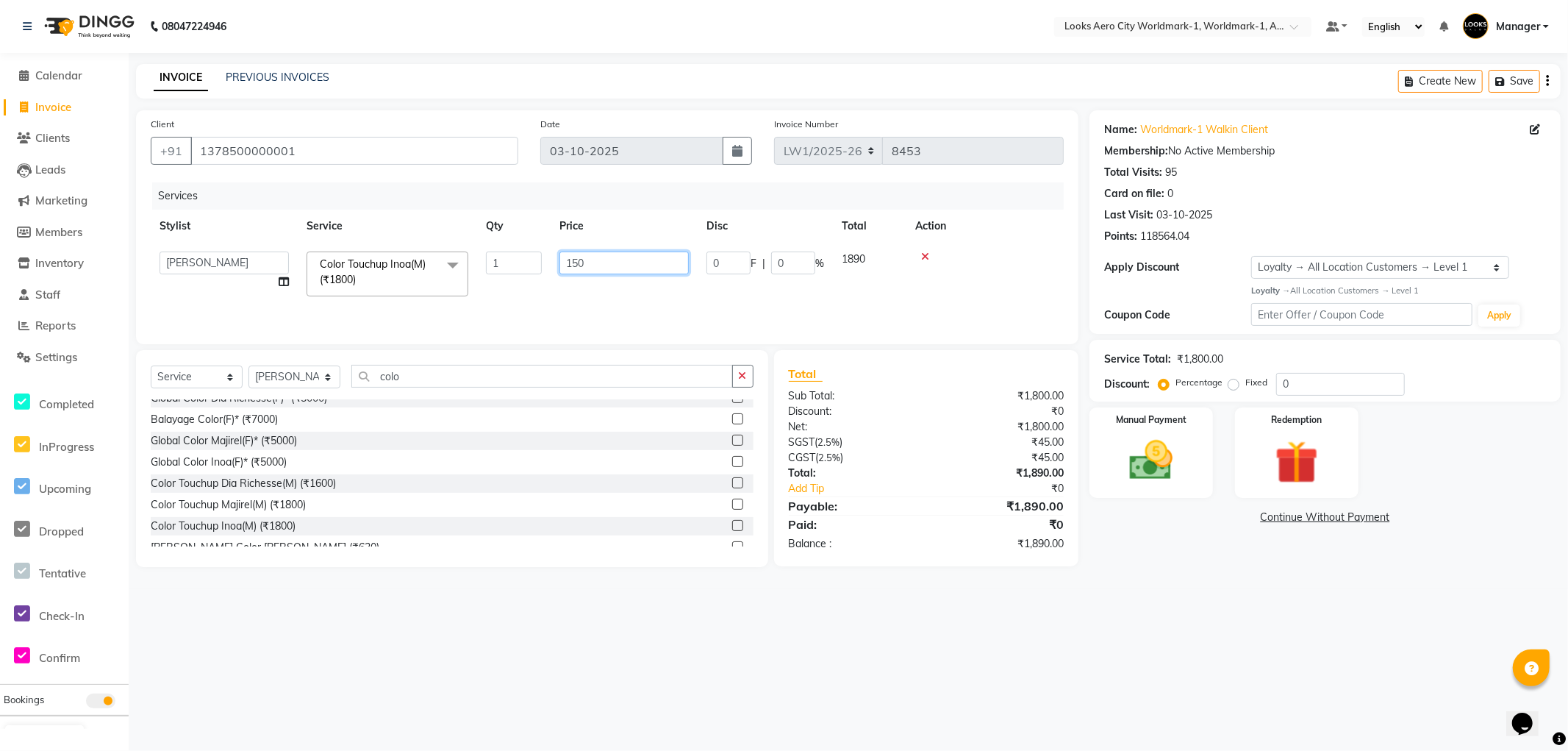
type input "1500"
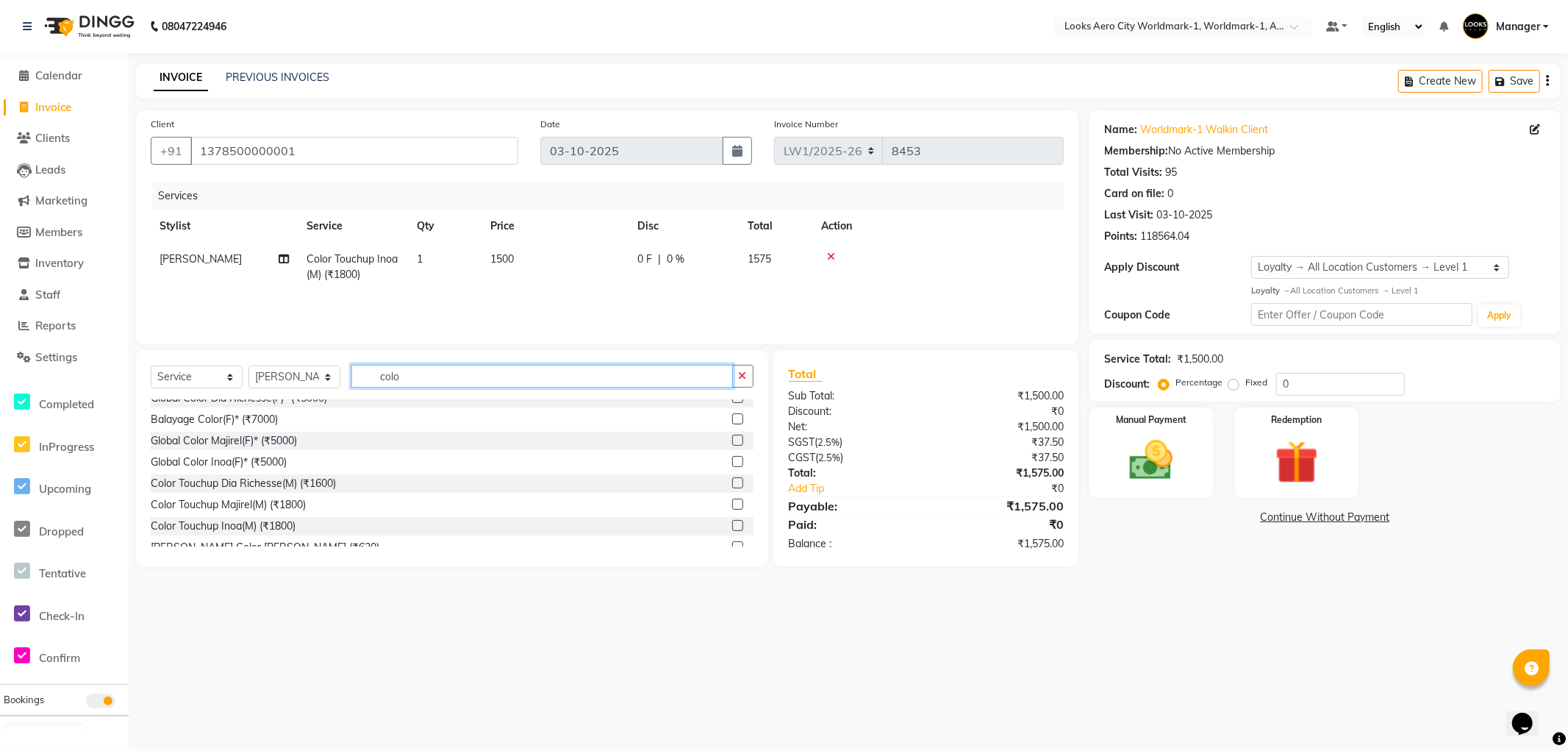
drag, startPoint x: 442, startPoint y: 377, endPoint x: 192, endPoint y: 376, distance: 250.0
click at [192, 376] on div "Select Service Product Membership Package Voucher Prepaid Gift Card Select Styl…" at bounding box center [452, 382] width 603 height 34
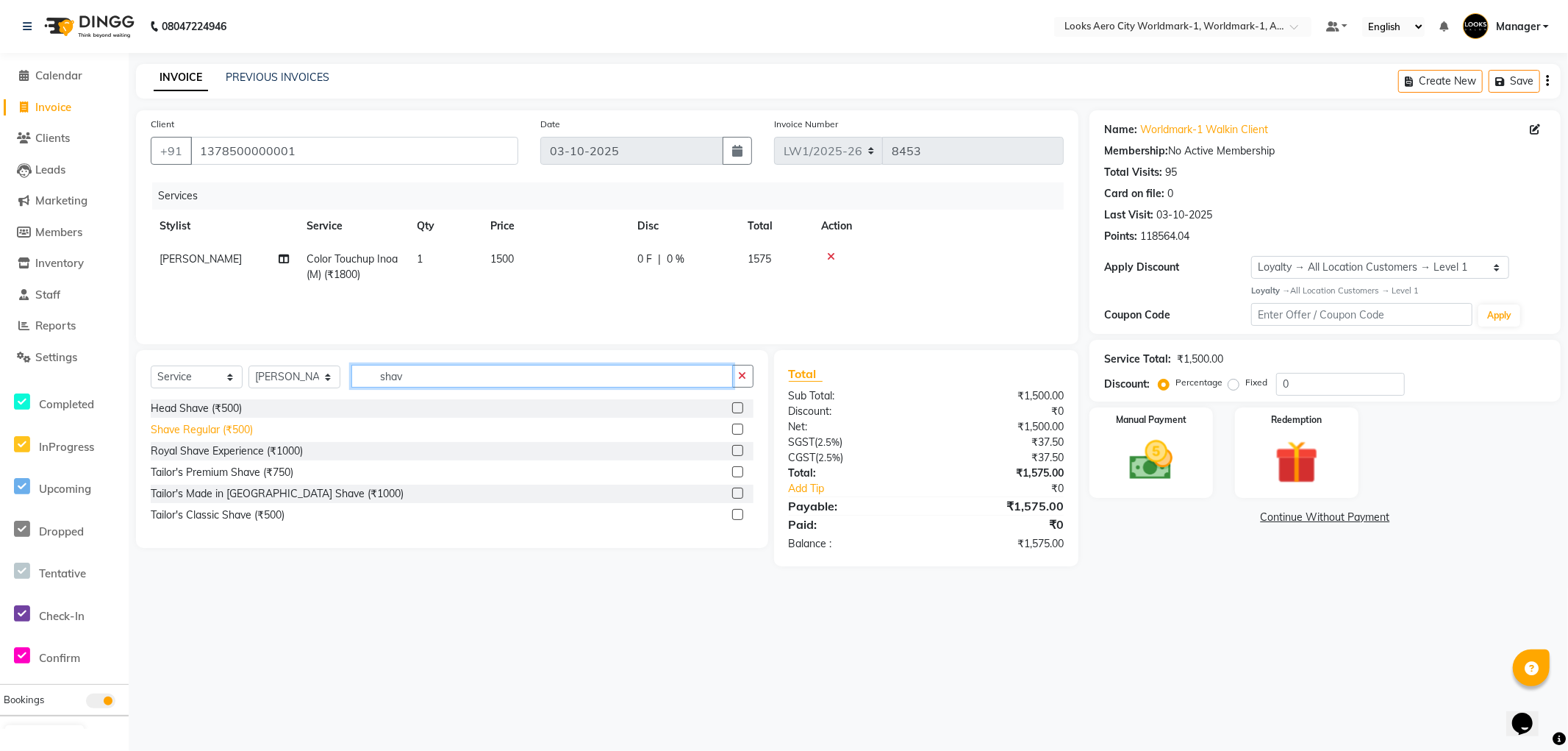
type input "shav"
click at [230, 429] on div "Shave Regular (₹500)" at bounding box center [202, 430] width 103 height 15
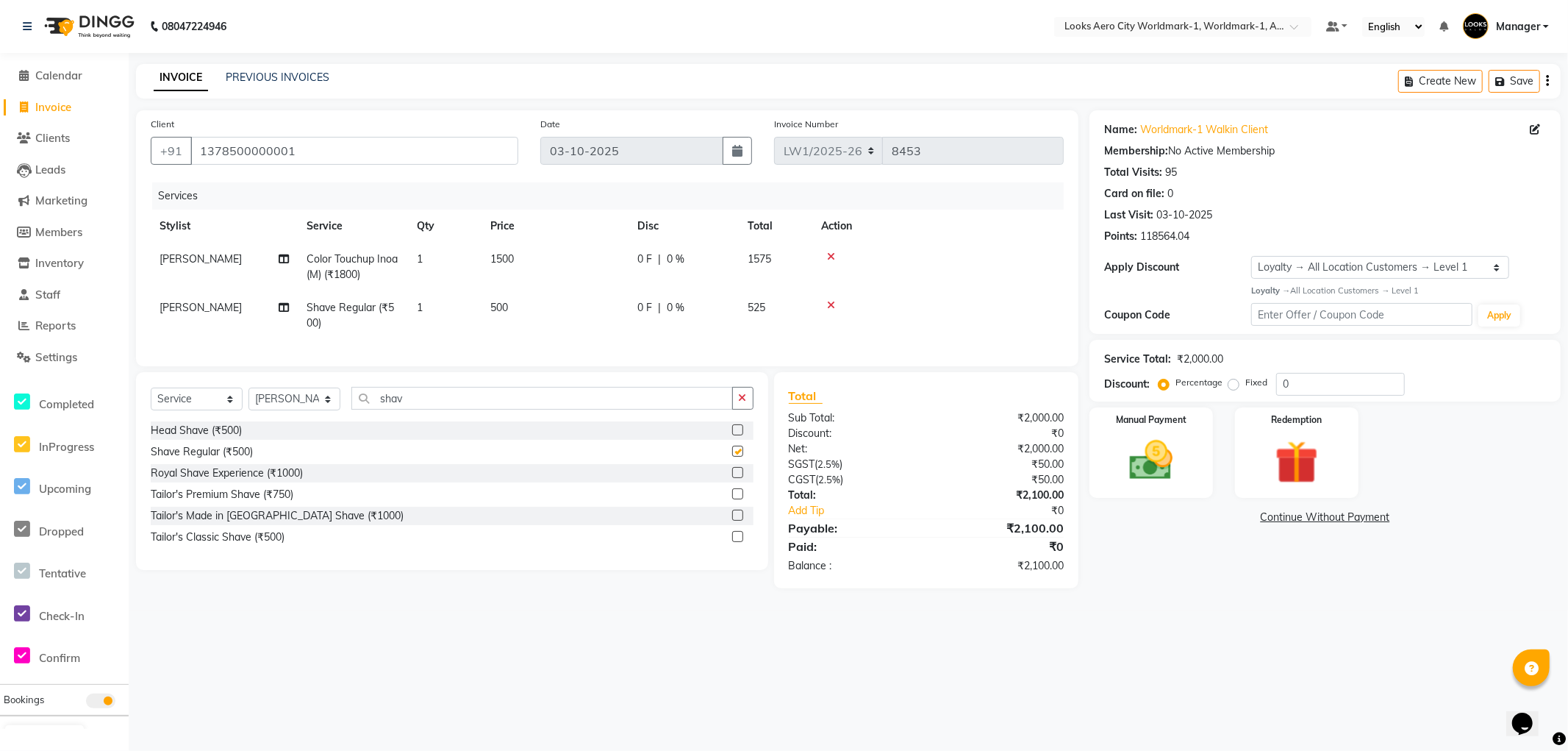
checkbox input "false"
drag, startPoint x: 530, startPoint y: 299, endPoint x: 556, endPoint y: 304, distance: 26.5
click at [533, 300] on td "500" at bounding box center [555, 315] width 147 height 48
select select "84543"
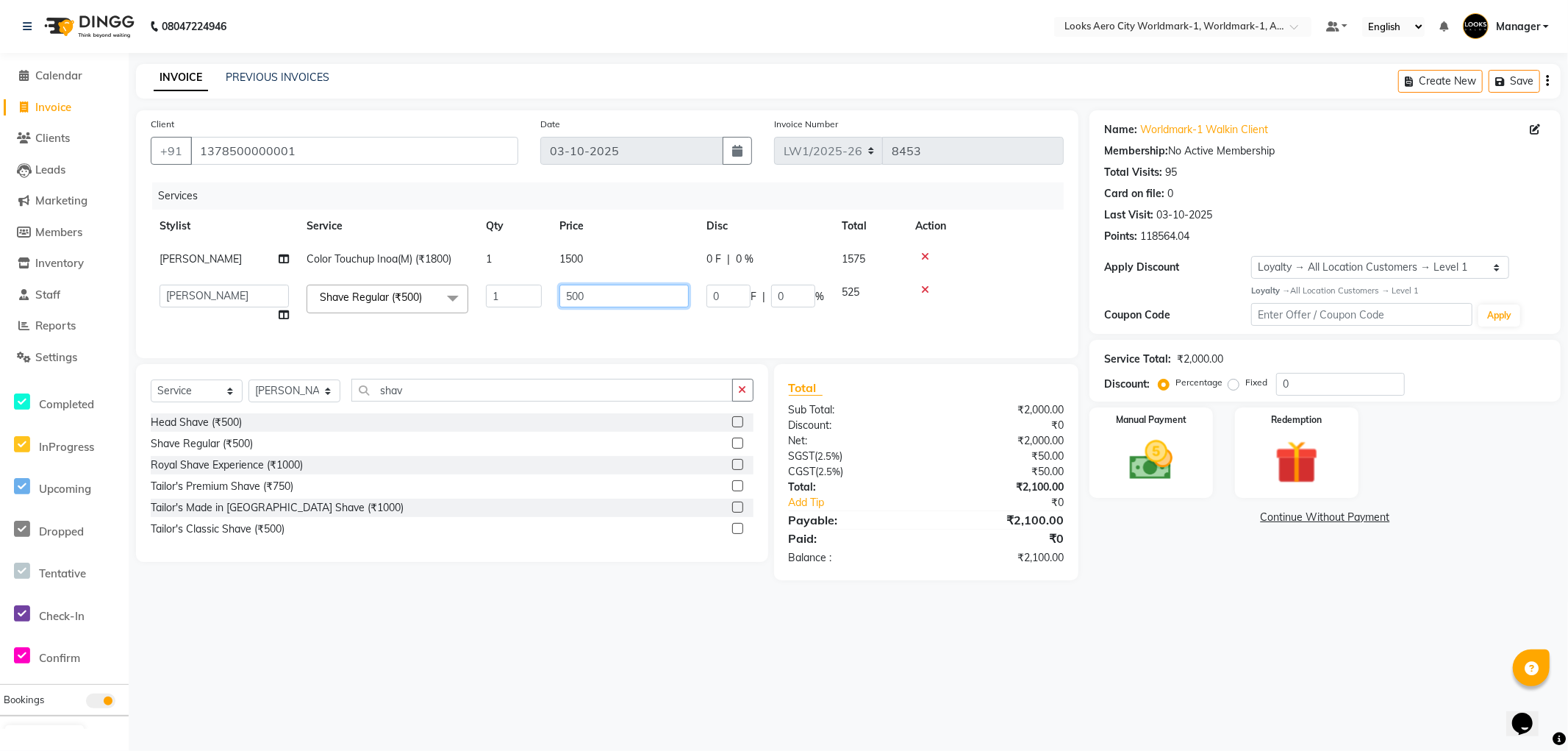
drag, startPoint x: 608, startPoint y: 289, endPoint x: 359, endPoint y: 292, distance: 249.0
click at [359, 292] on tr "Abhishek_Nails Amita Chauhan Anil Ashwin Celina Counter_Sales Dawa_Mgr Gaurav_P…" at bounding box center [607, 303] width 913 height 56
type input "4"
type input "350"
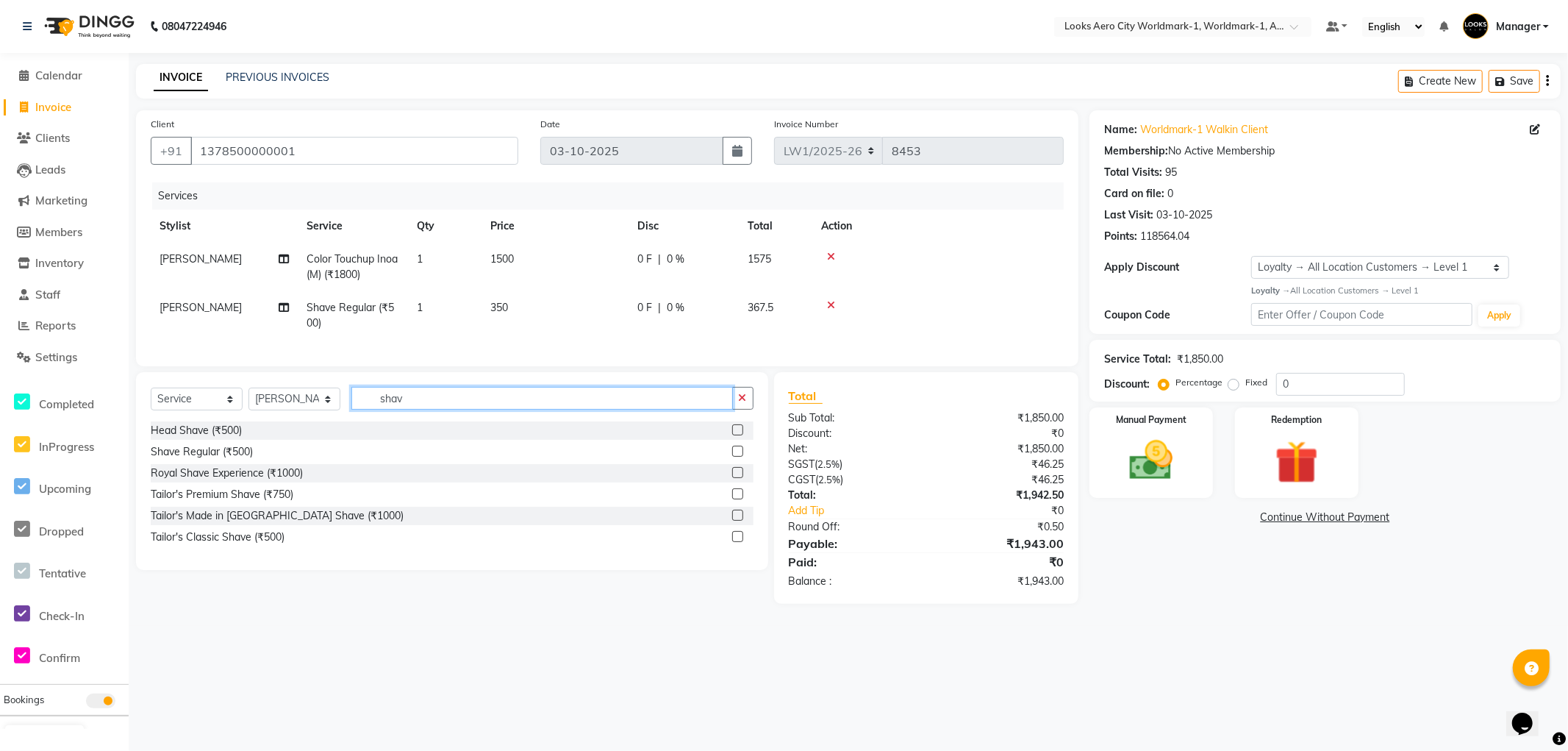
drag, startPoint x: 432, startPoint y: 394, endPoint x: 0, endPoint y: 311, distance: 439.9
click at [0, 311] on app-home "08047224946 Select Location × Looks Aero City Worldmark-1, Worldmark-1, Aerocit…" at bounding box center [784, 313] width 1568 height 626
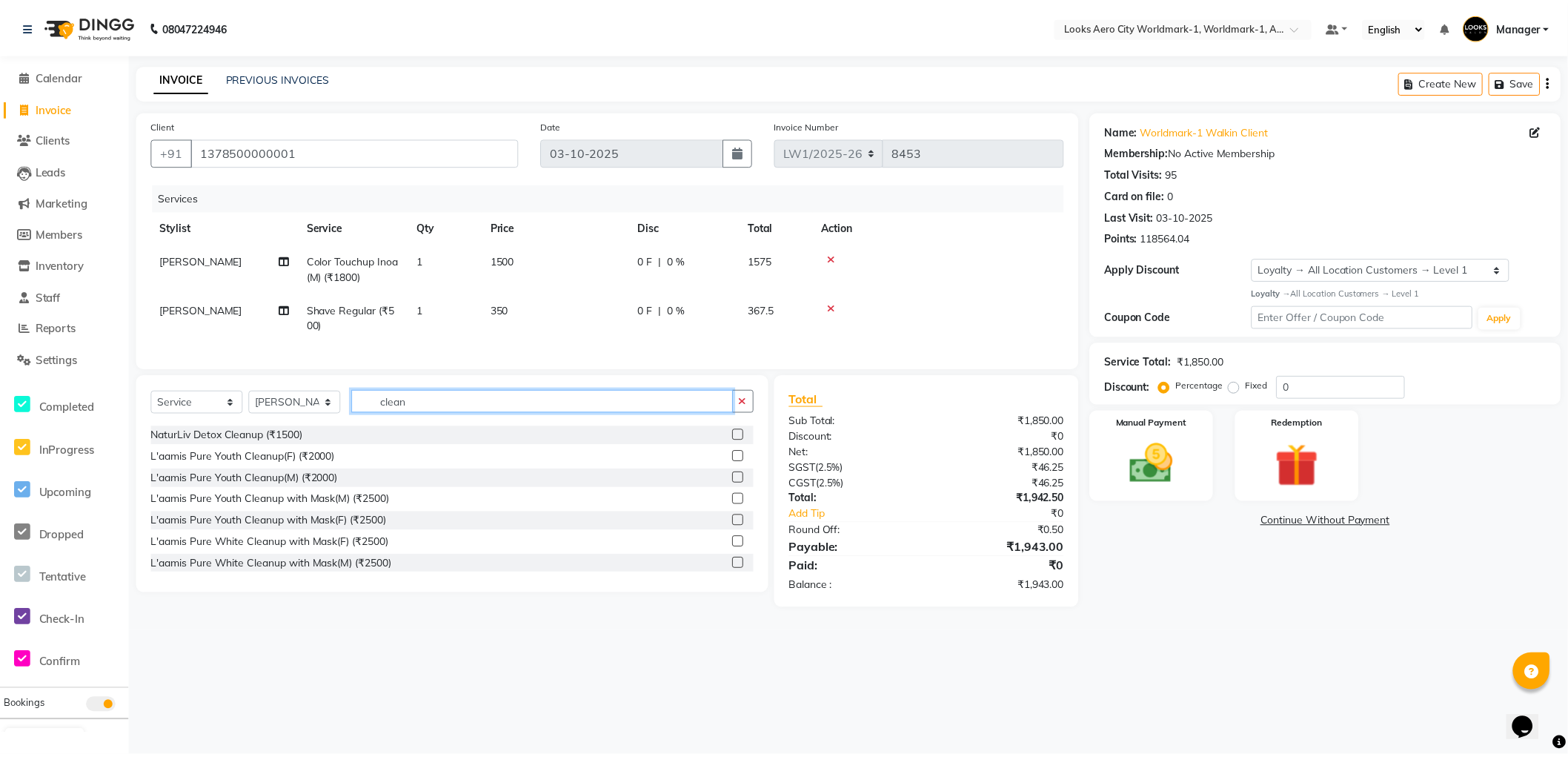
scroll to position [87, 0]
type input "clean"
click at [352, 505] on div "L'aamis Pure Youth Cleanup with Mask(M) (₹2500)" at bounding box center [271, 497] width 240 height 15
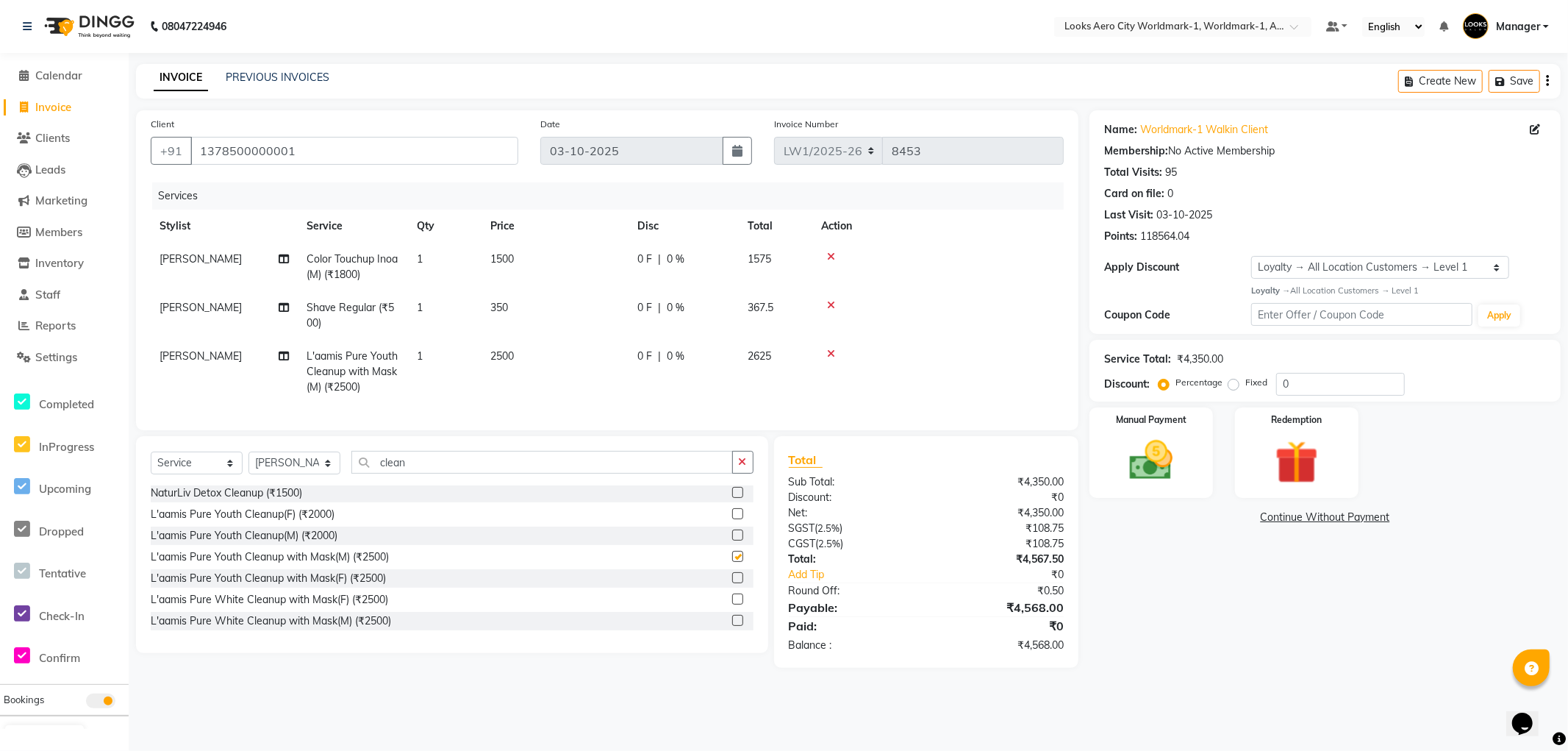
checkbox input "false"
click at [1228, 610] on div "Name: Worldmark-1 Walkin Client Membership: No Active Membership Total Visits: …" at bounding box center [1331, 389] width 482 height 557
click at [516, 302] on td "350" at bounding box center [555, 315] width 147 height 48
select select "84543"
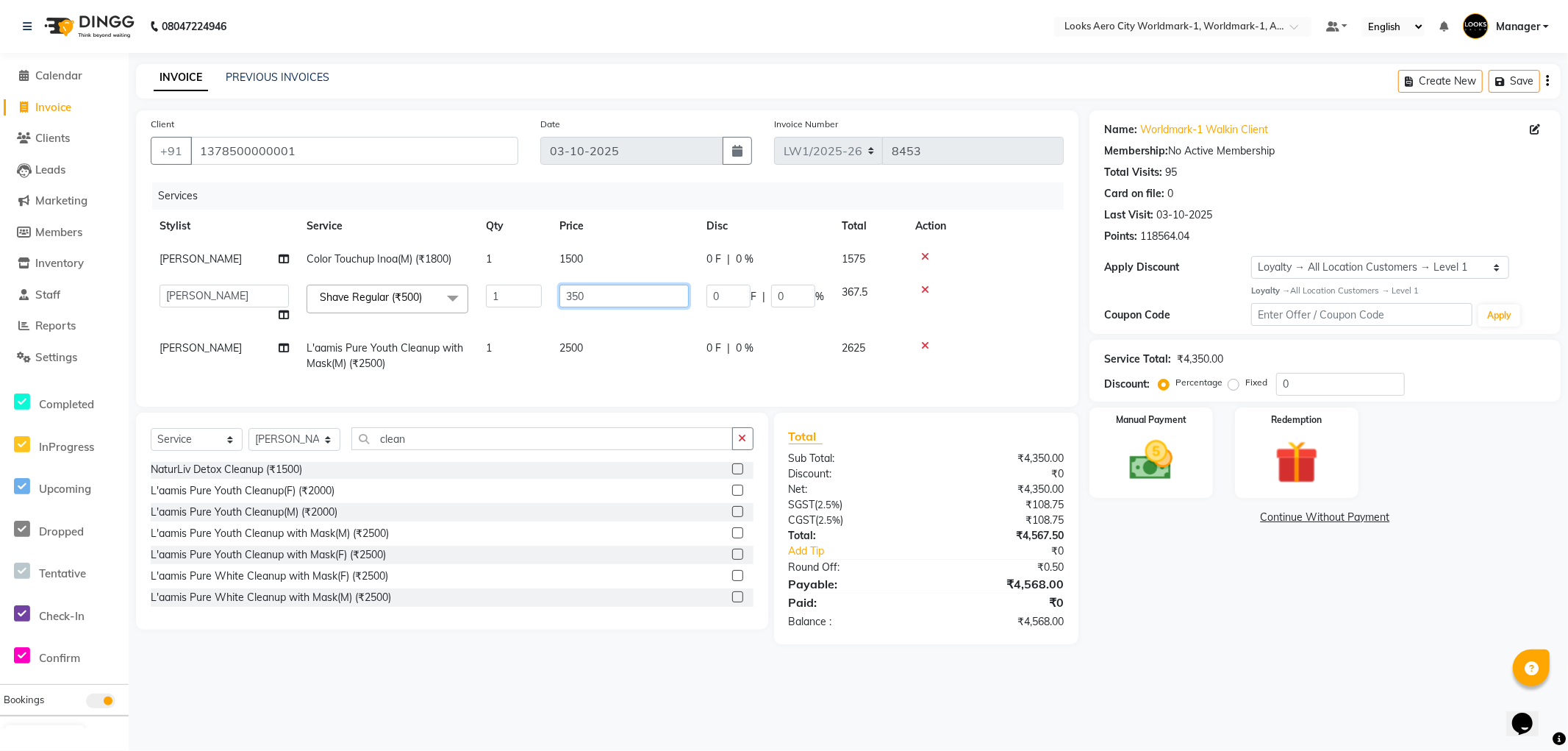
click at [601, 290] on input "350" at bounding box center [624, 296] width 129 height 23
type input "352"
click at [1200, 667] on main "INVOICE PREVIOUS INVOICES Create New Save Client +91 1378500000001 Date 03-10-2…" at bounding box center [848, 365] width 1439 height 602
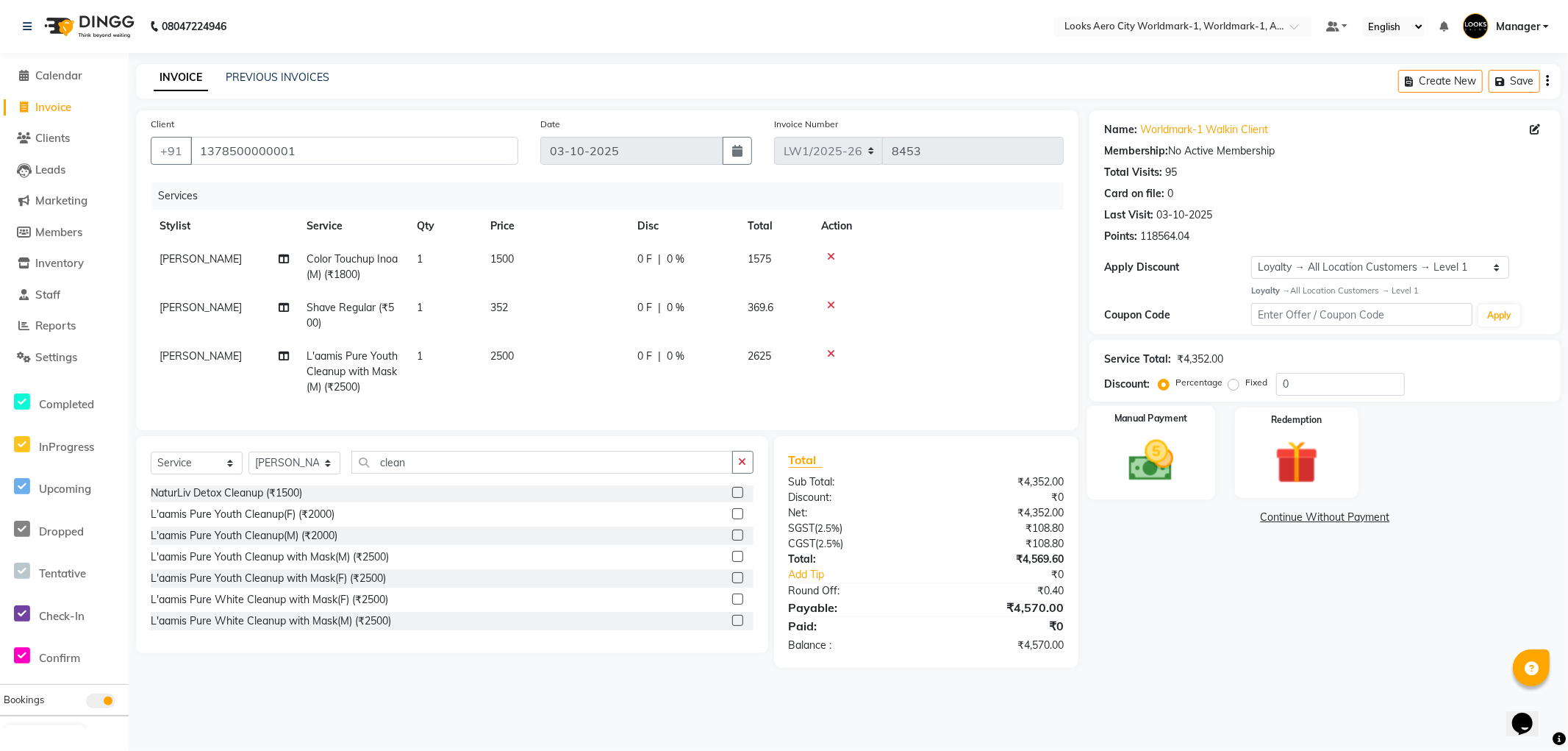
click at [1187, 494] on div "Manual Payment" at bounding box center [1151, 452] width 128 height 94
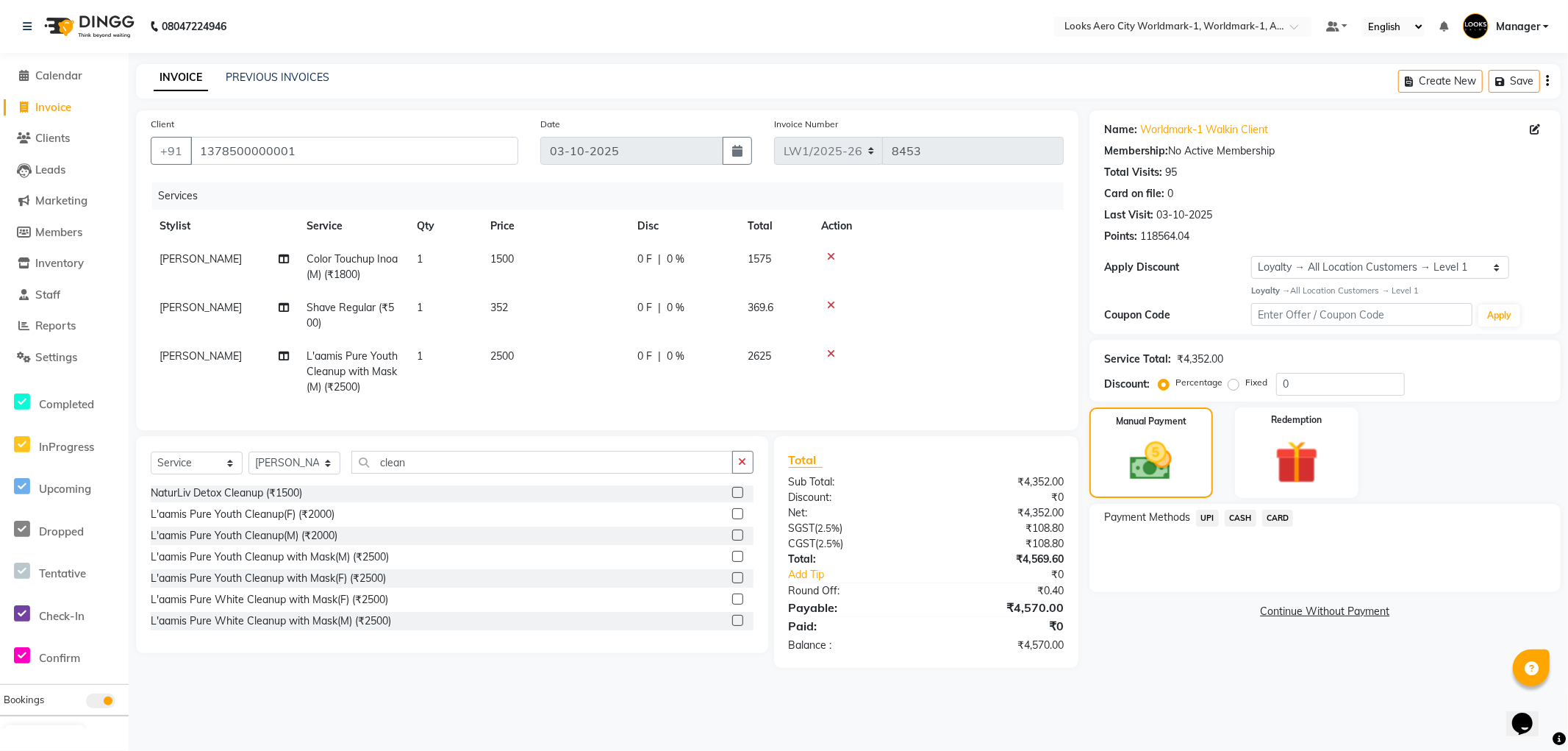
click at [1274, 520] on span "CARD" at bounding box center [1278, 518] width 31 height 17
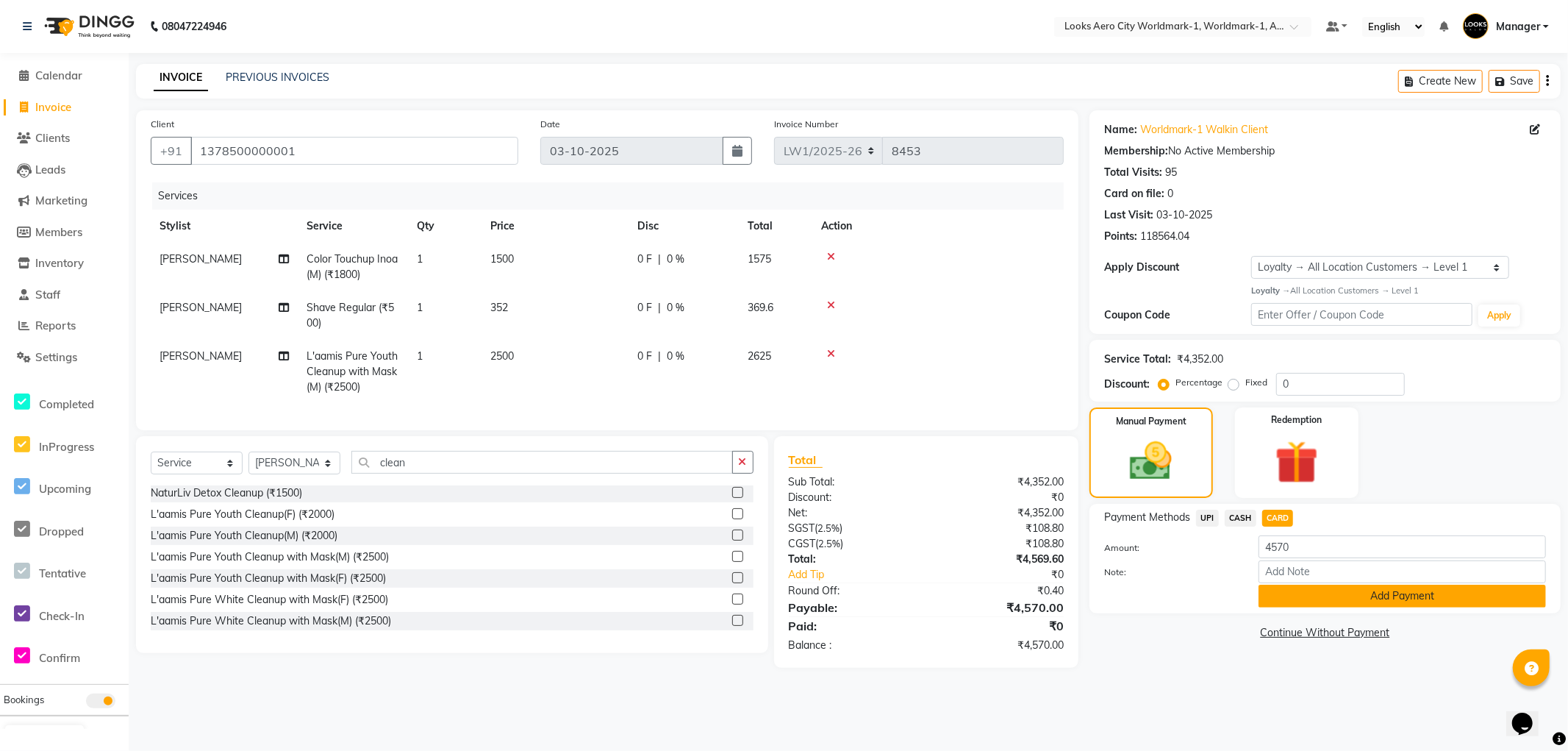
click at [1278, 594] on button "Add Payment" at bounding box center [1403, 596] width 288 height 23
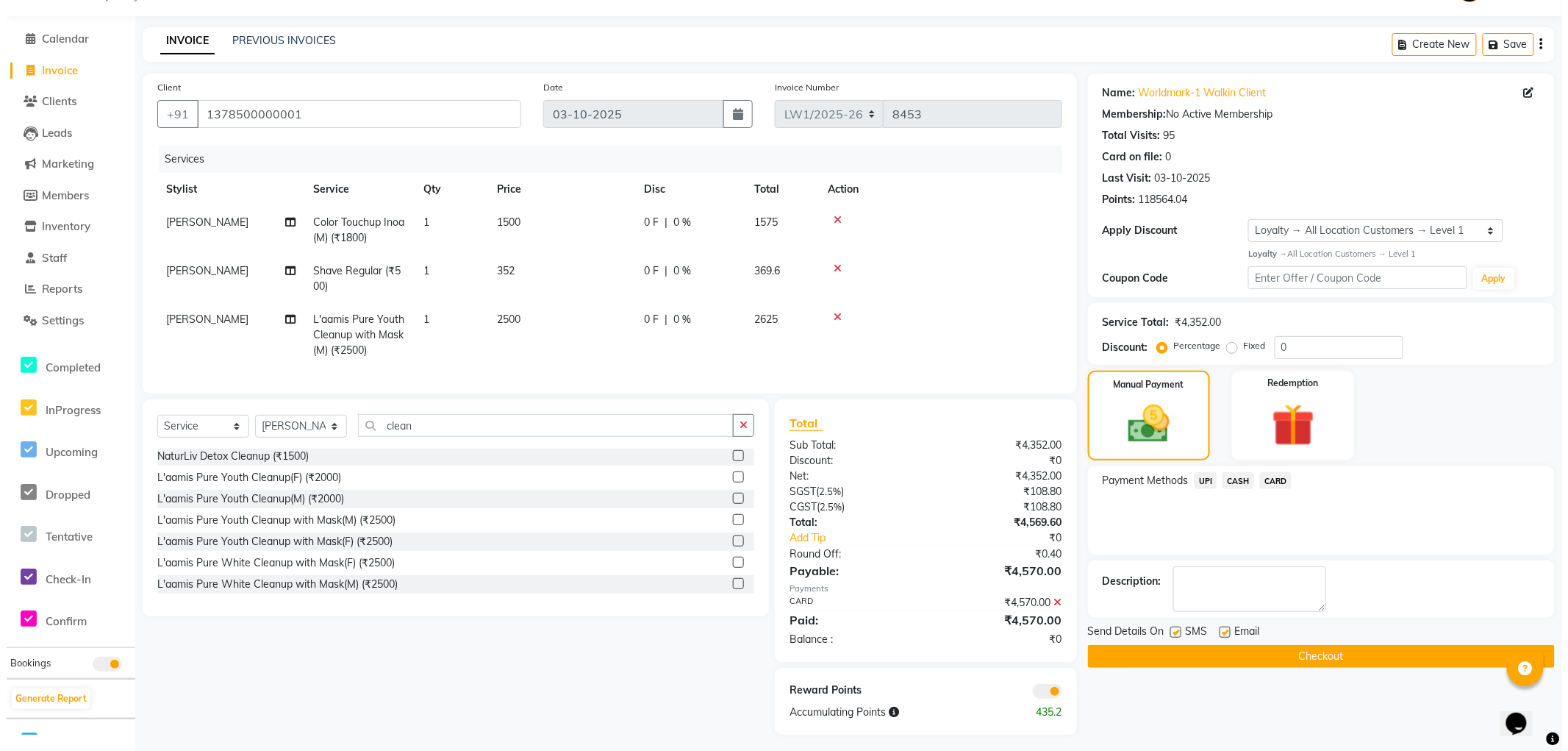
scroll to position [54, 0]
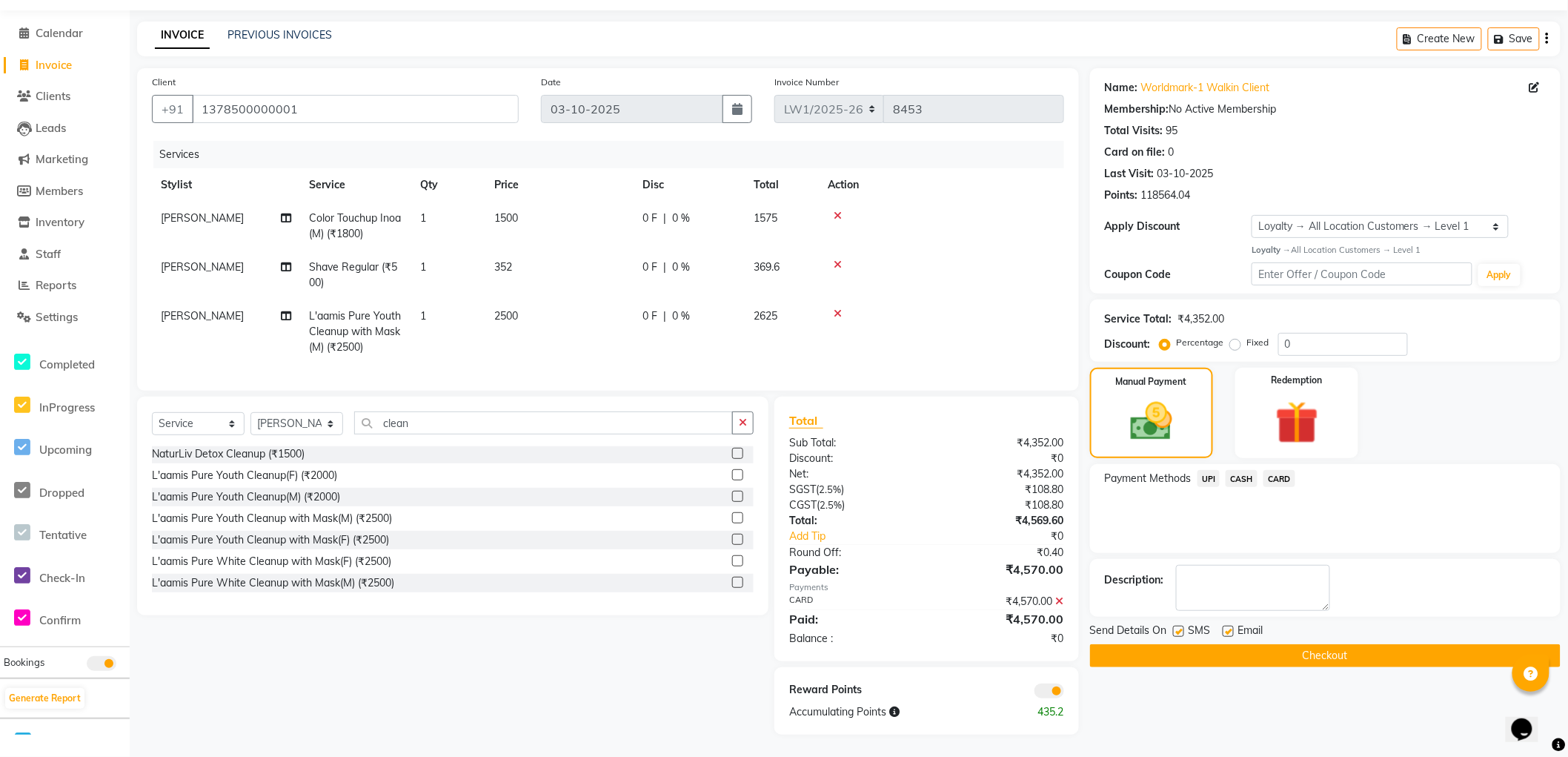
click at [1048, 691] on span at bounding box center [1049, 691] width 29 height 15
click at [1064, 693] on input "checkbox" at bounding box center [1064, 693] width 0 height 0
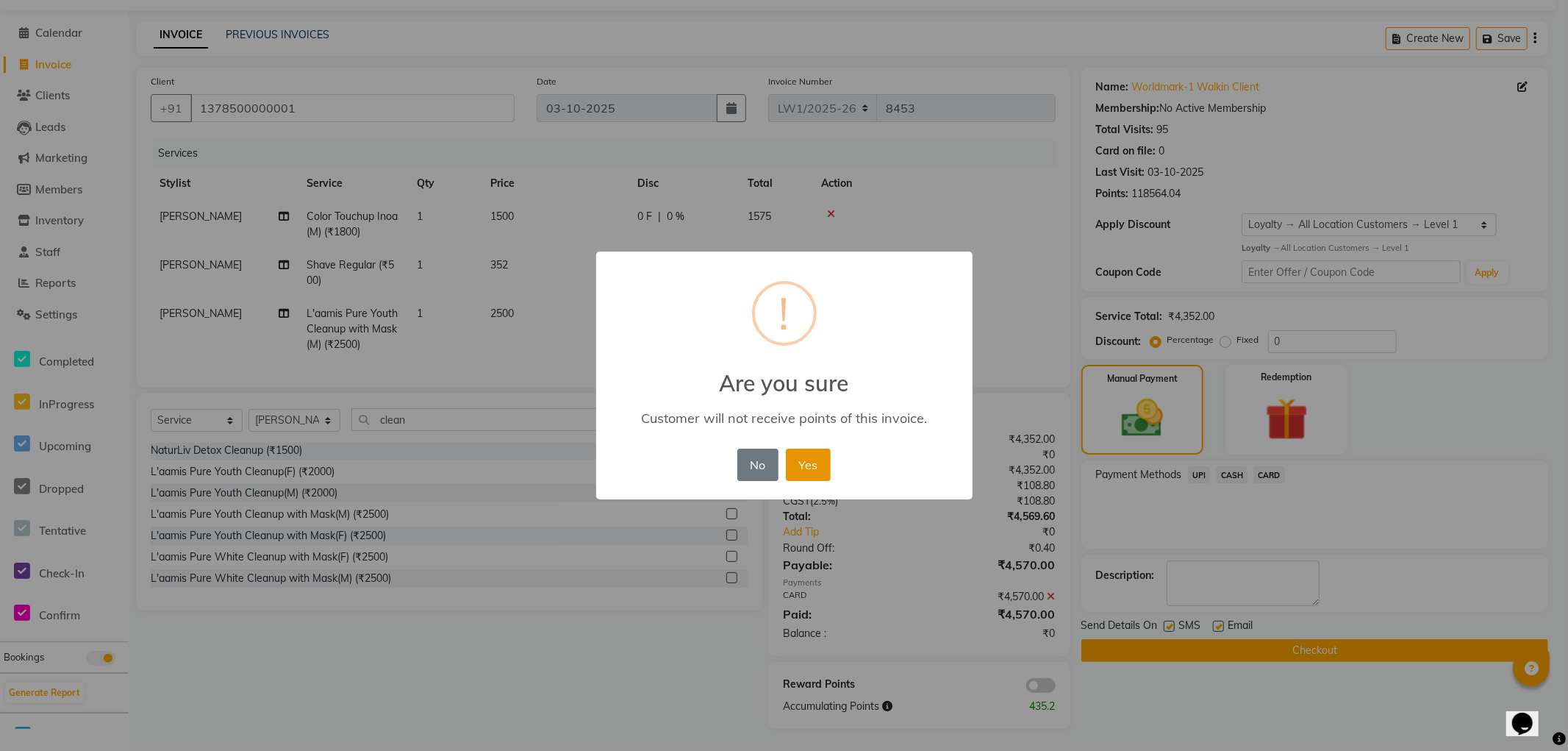
click at [817, 471] on button "Yes" at bounding box center [808, 465] width 45 height 32
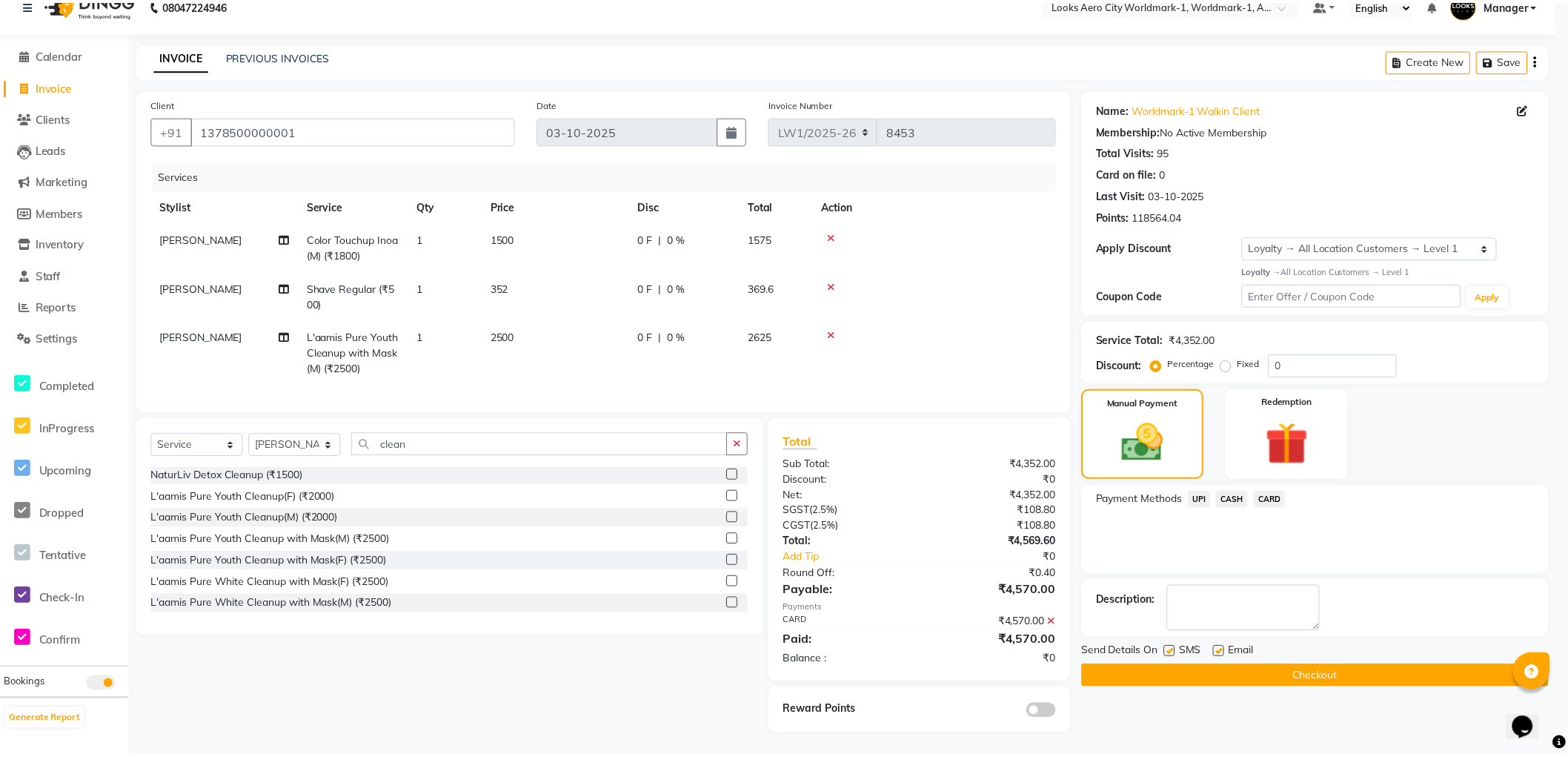
scroll to position [33, 0]
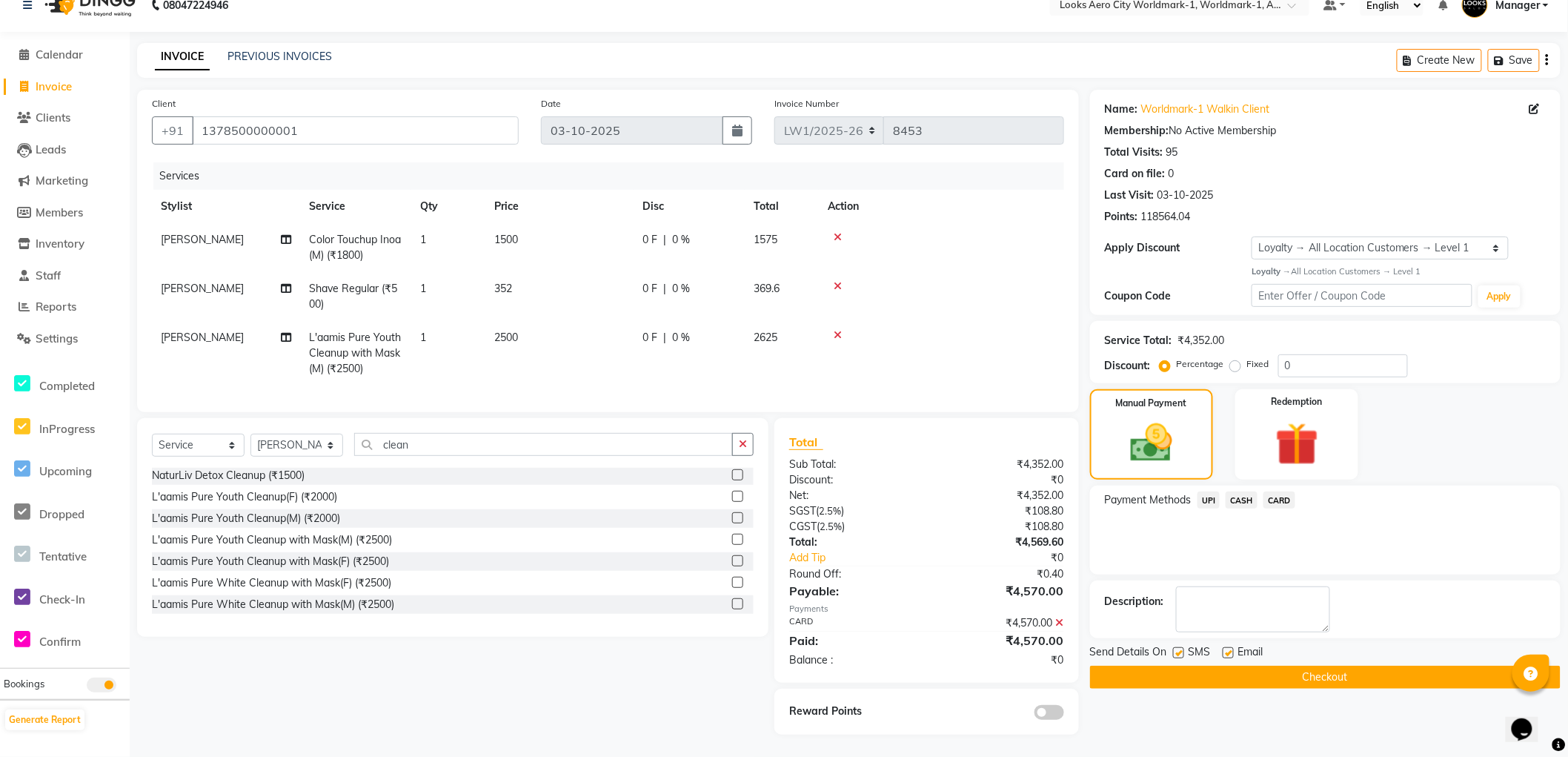
click at [1137, 666] on button "Checkout" at bounding box center [1325, 678] width 470 height 23
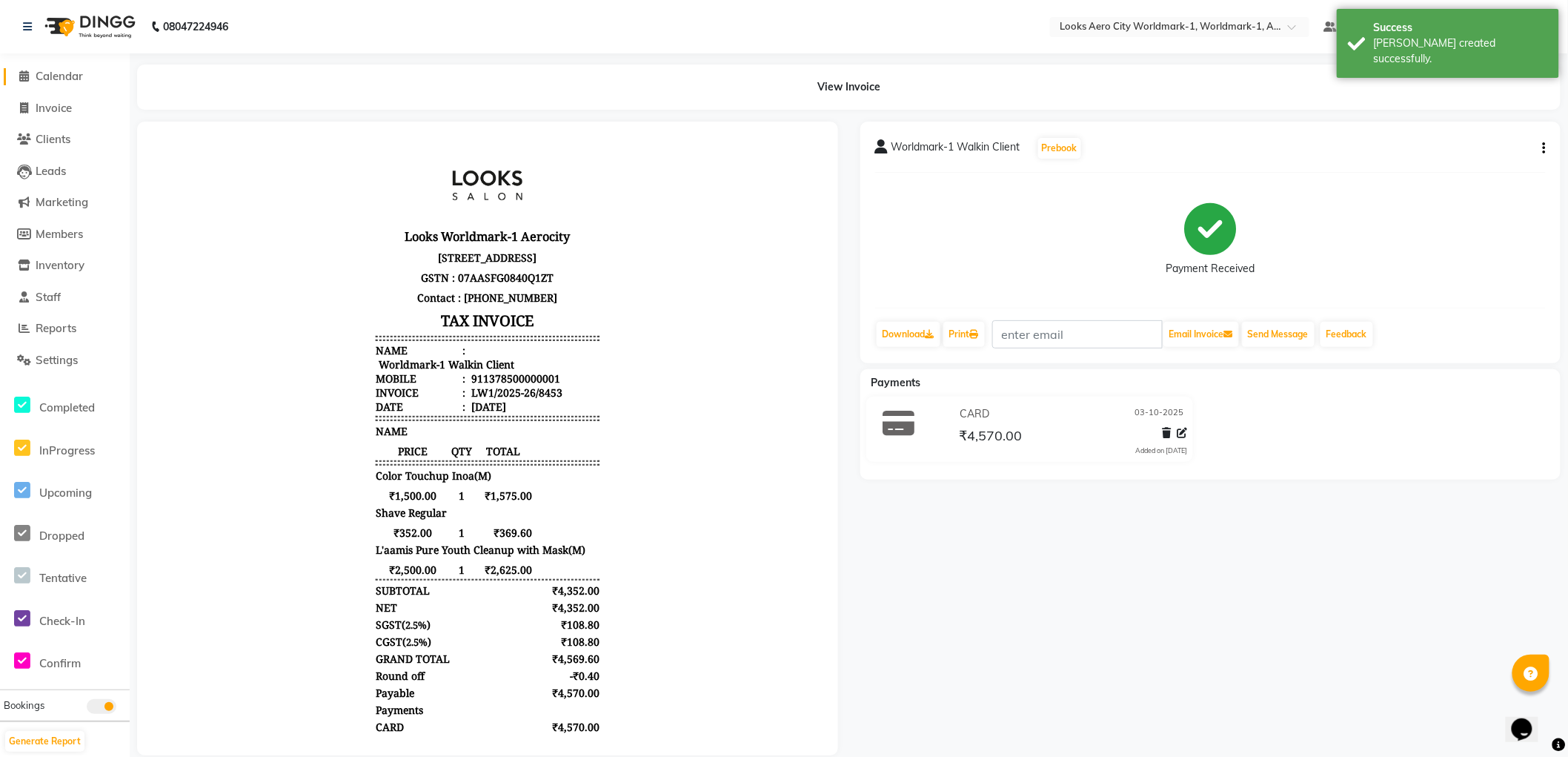
click at [68, 80] on span "Calendar" at bounding box center [59, 76] width 47 height 14
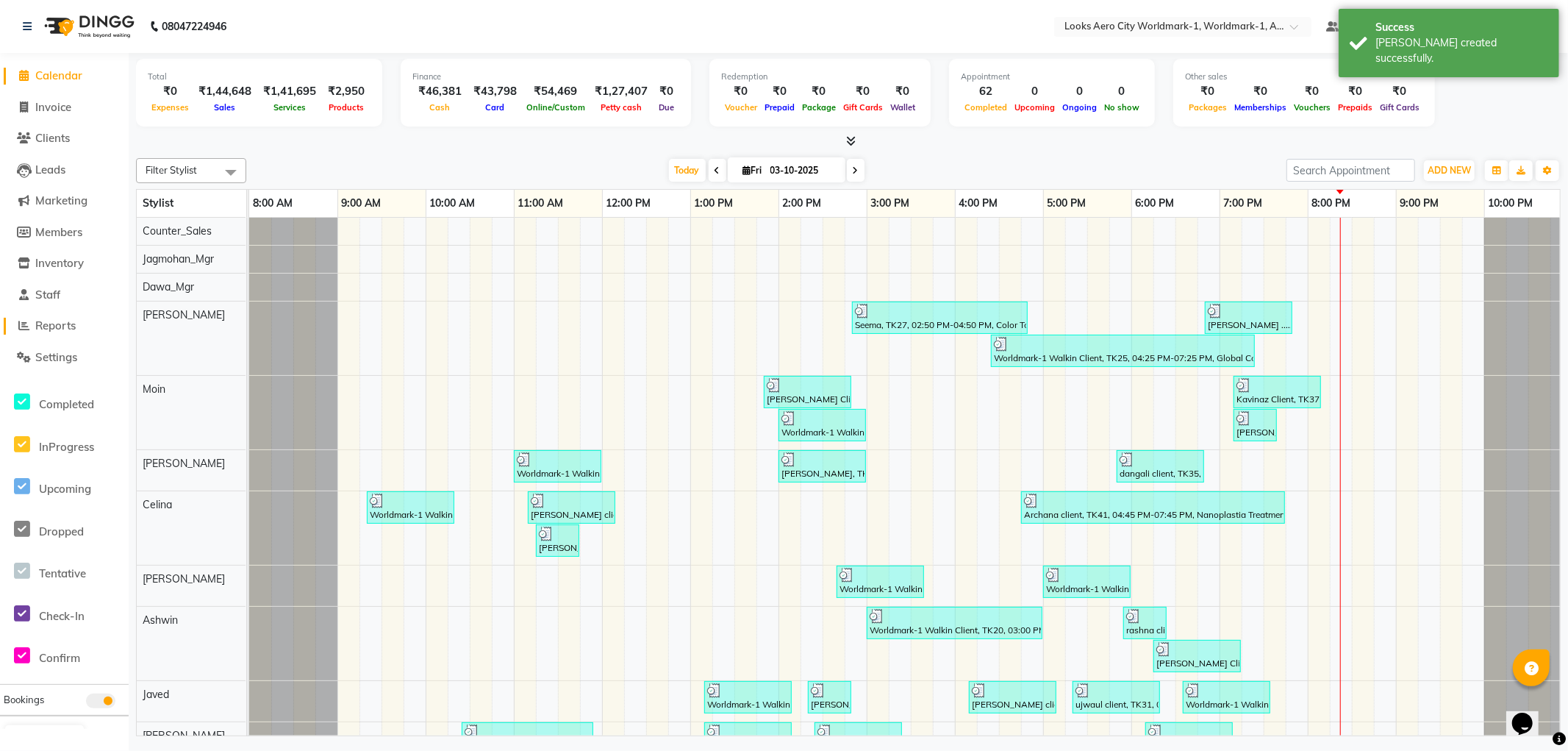
click at [62, 327] on span "Reports" at bounding box center [55, 325] width 41 height 14
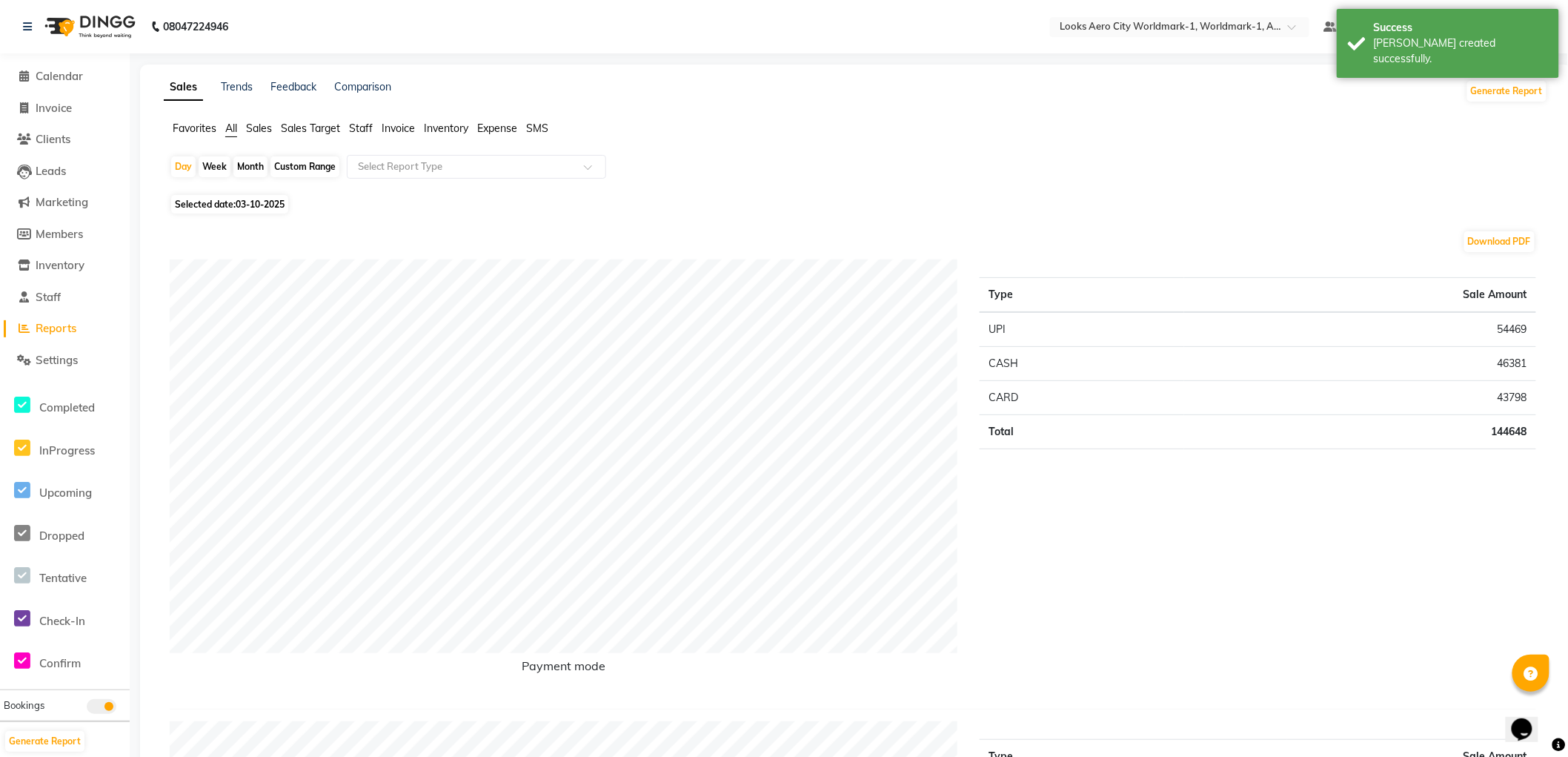
click at [359, 123] on span "Staff" at bounding box center [361, 128] width 24 height 13
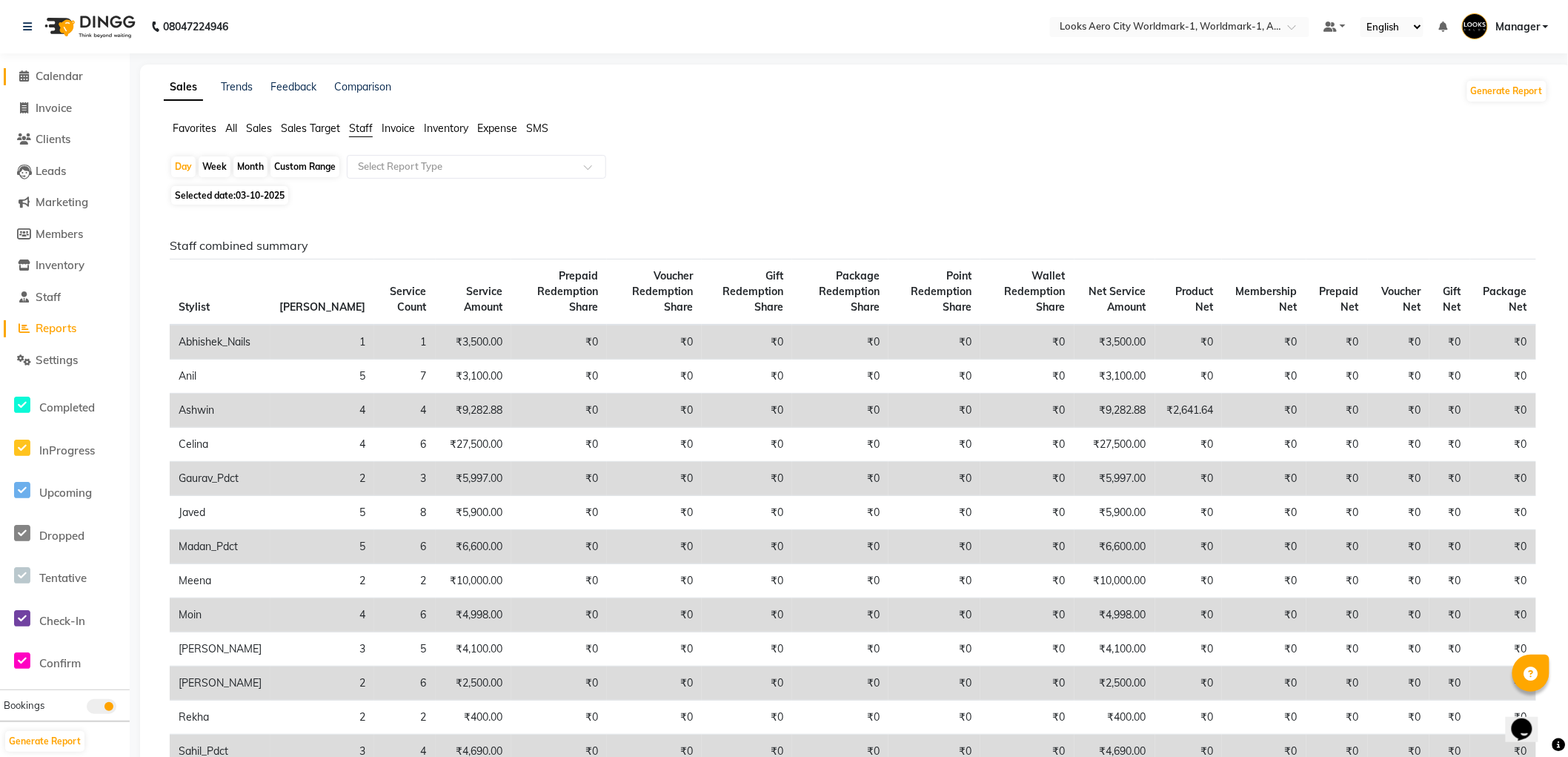
click at [66, 76] on span "Calendar" at bounding box center [59, 76] width 47 height 14
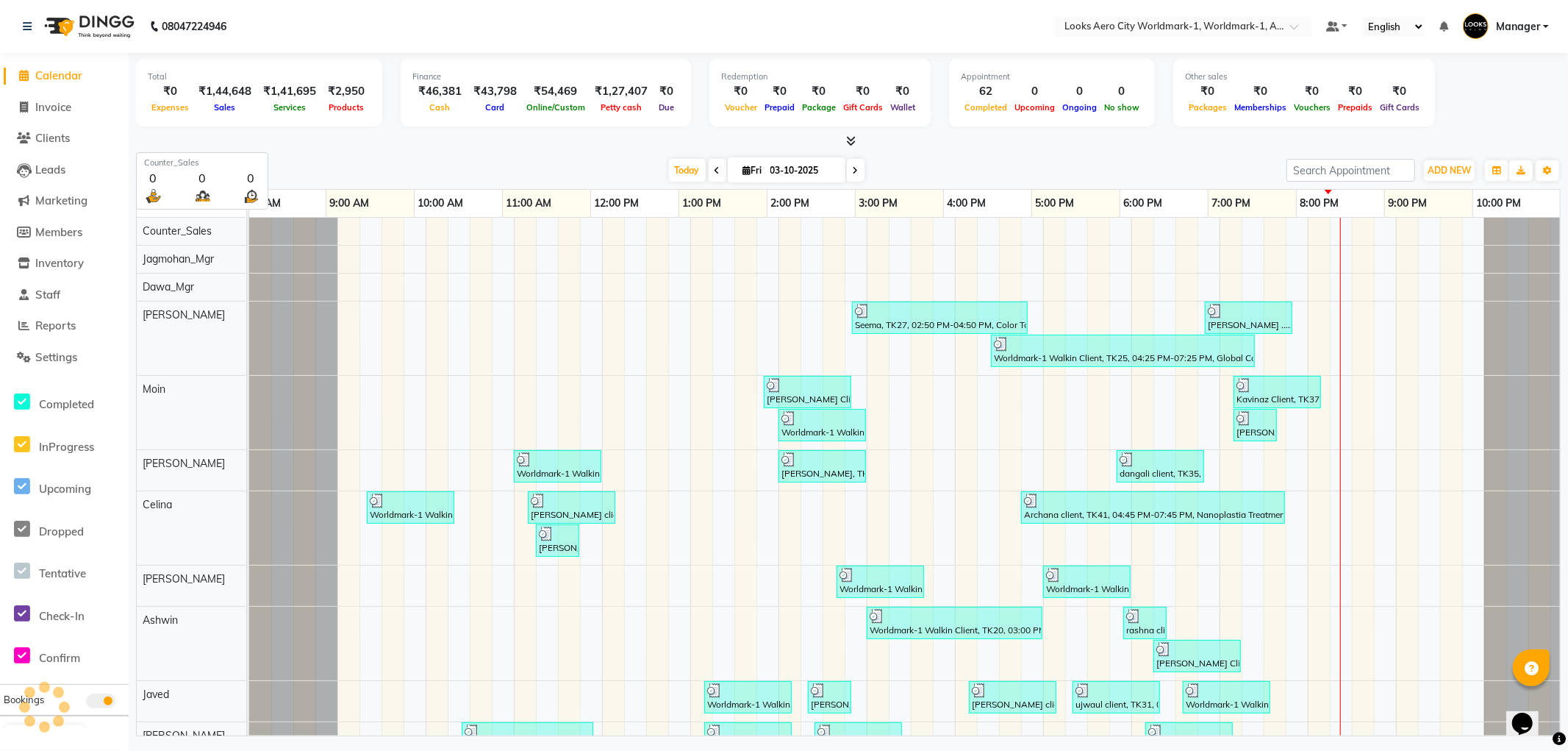
scroll to position [0, 11]
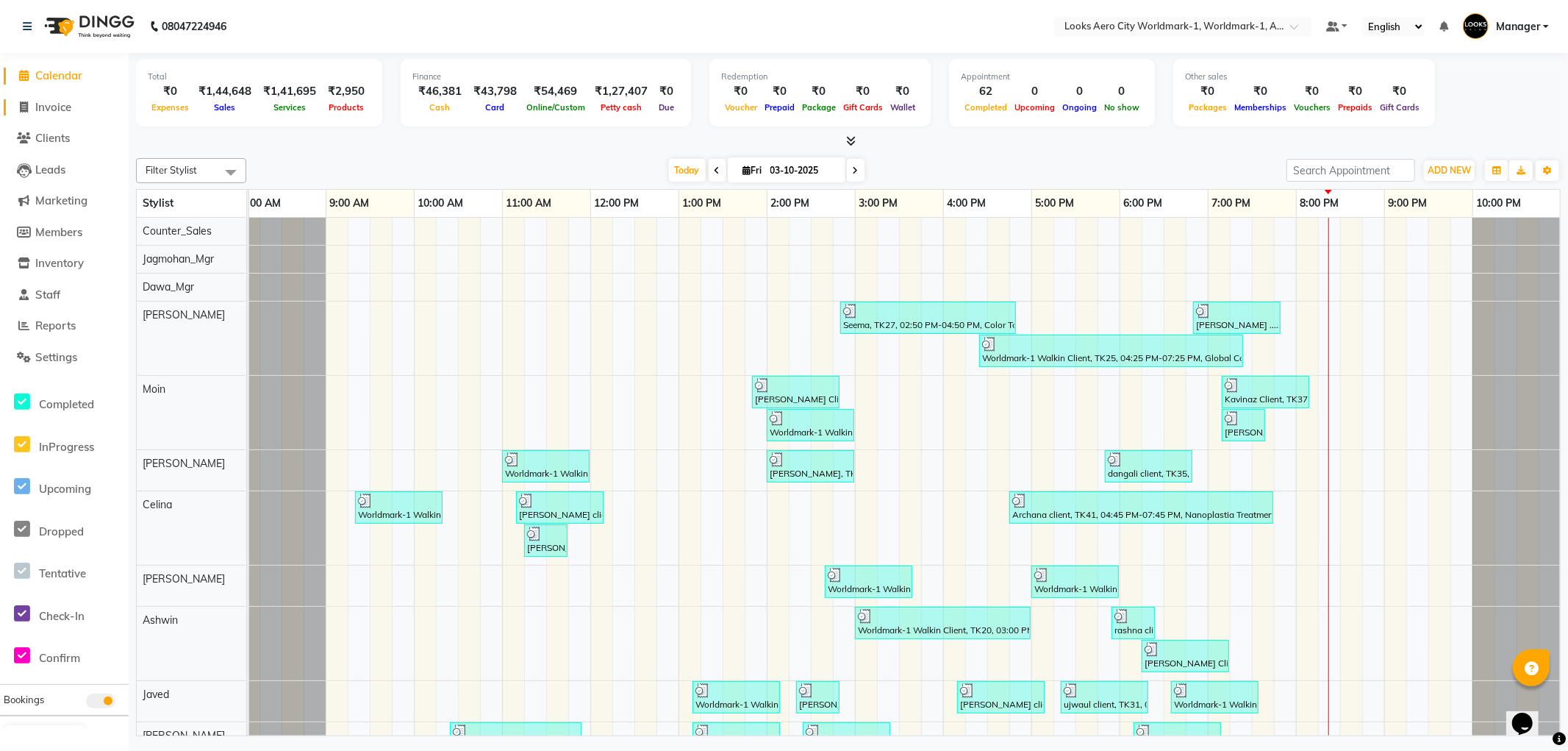
click at [49, 104] on span "Invoice" at bounding box center [53, 107] width 36 height 14
select select "service"
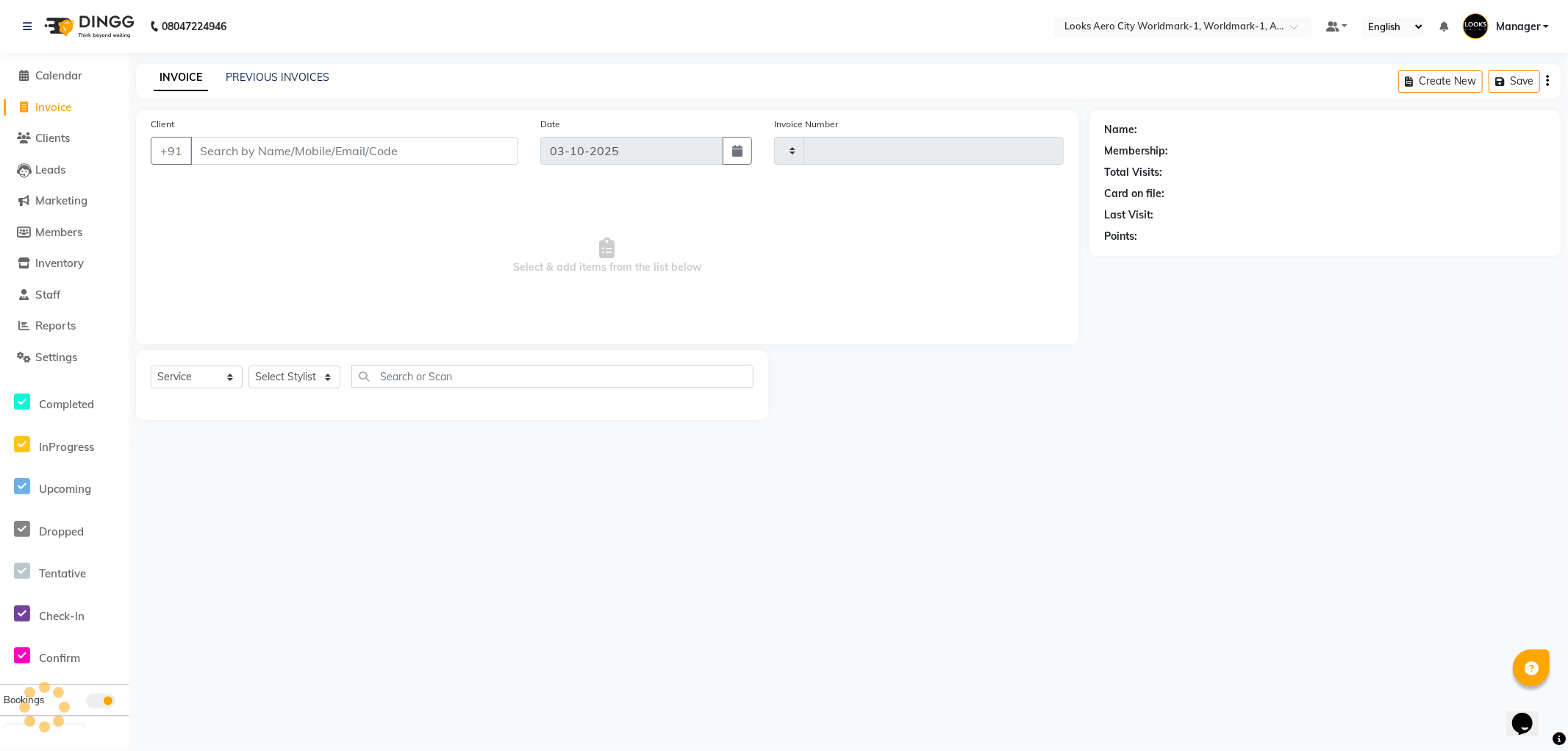
type input "8454"
select select "8573"
click at [285, 149] on input "Client" at bounding box center [354, 151] width 328 height 28
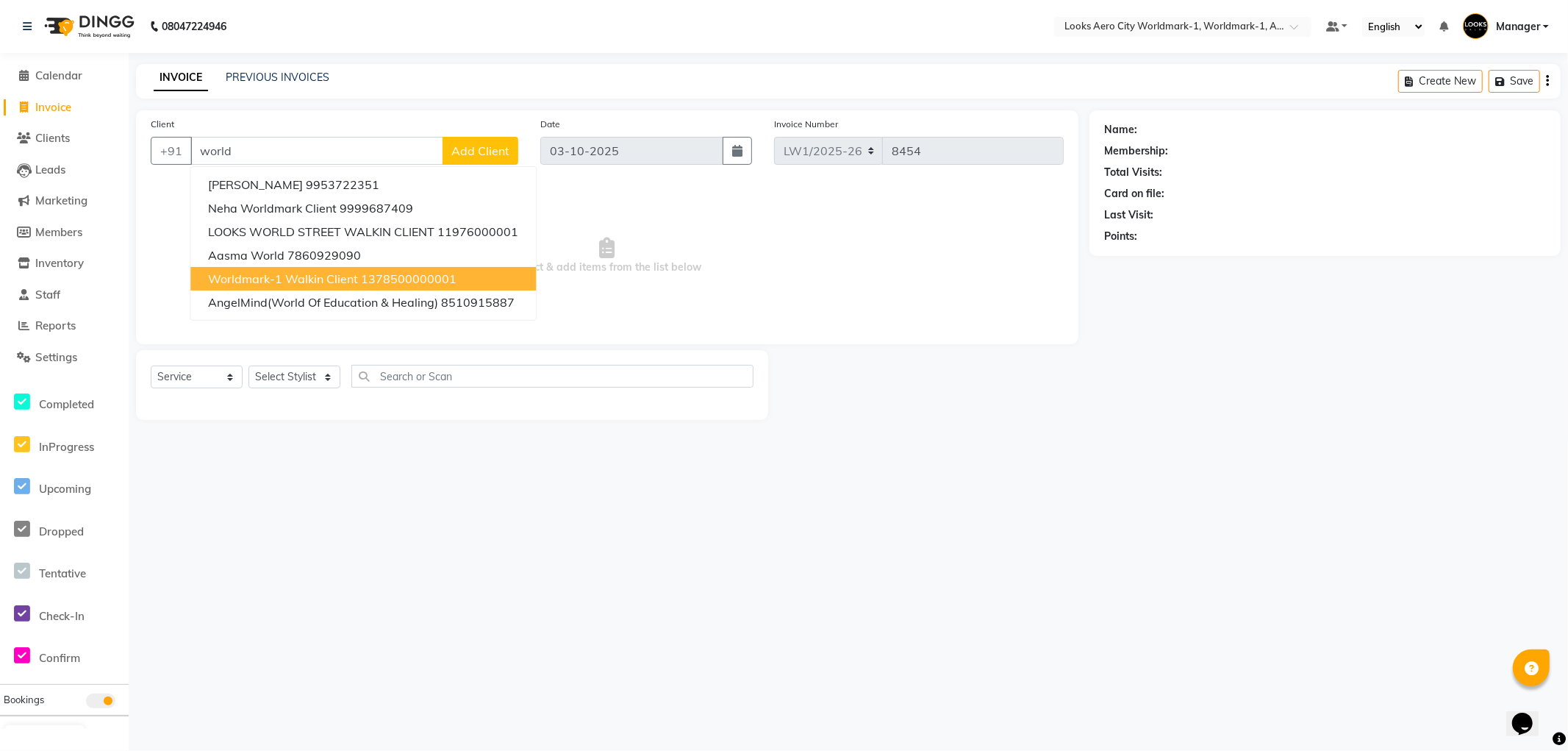
click at [304, 282] on span "Worldmark-1 Walkin Client" at bounding box center [283, 279] width 150 height 15
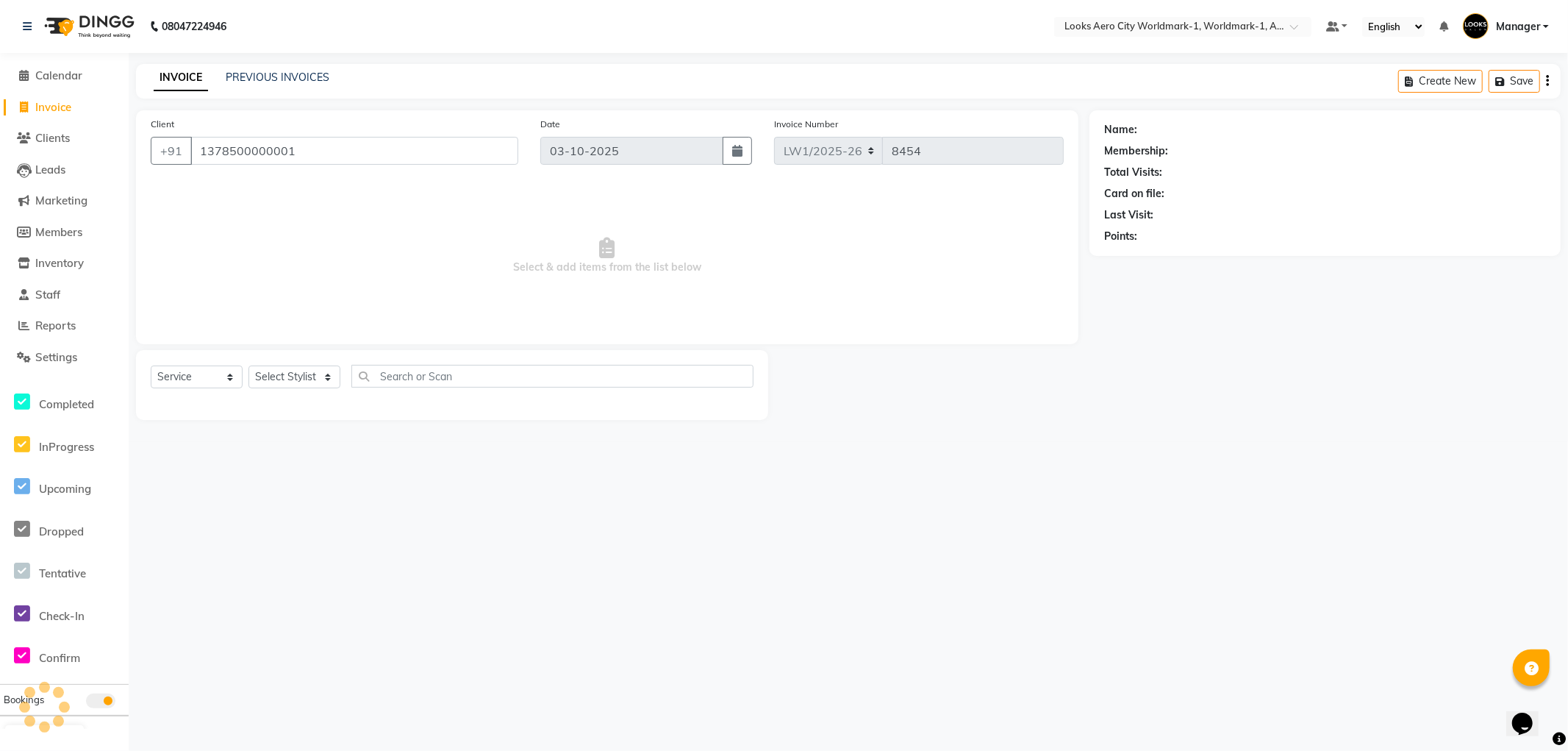
type input "1378500000001"
click at [290, 374] on select "Select Stylist [PERSON_NAME] [PERSON_NAME] [PERSON_NAME] [PERSON_NAME] Counter_…" at bounding box center [295, 377] width 92 height 23
select select "1: Object"
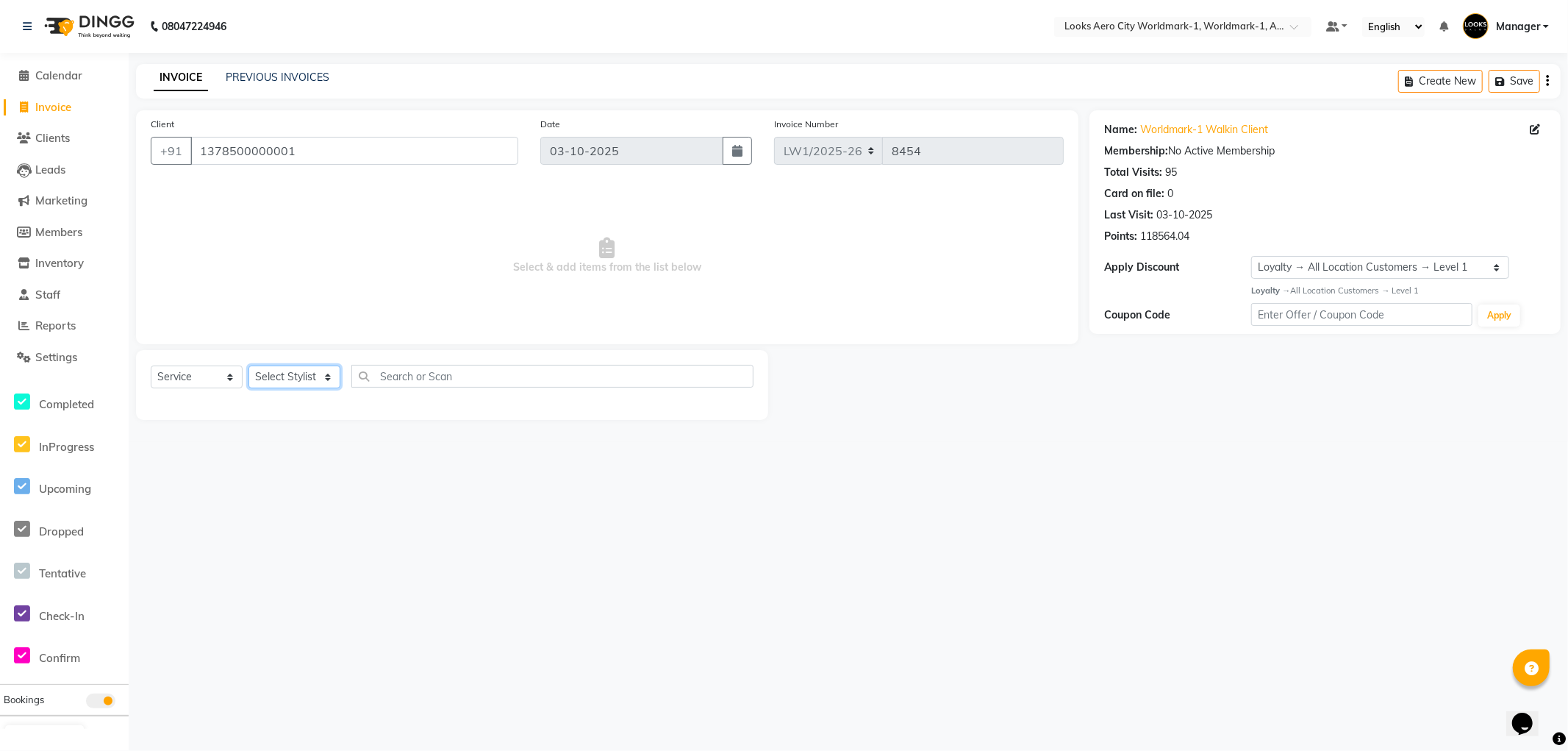
select select "84541"
click at [249, 366] on select "Select Stylist [PERSON_NAME] [PERSON_NAME] [PERSON_NAME] [PERSON_NAME] Counter_…" at bounding box center [295, 377] width 92 height 23
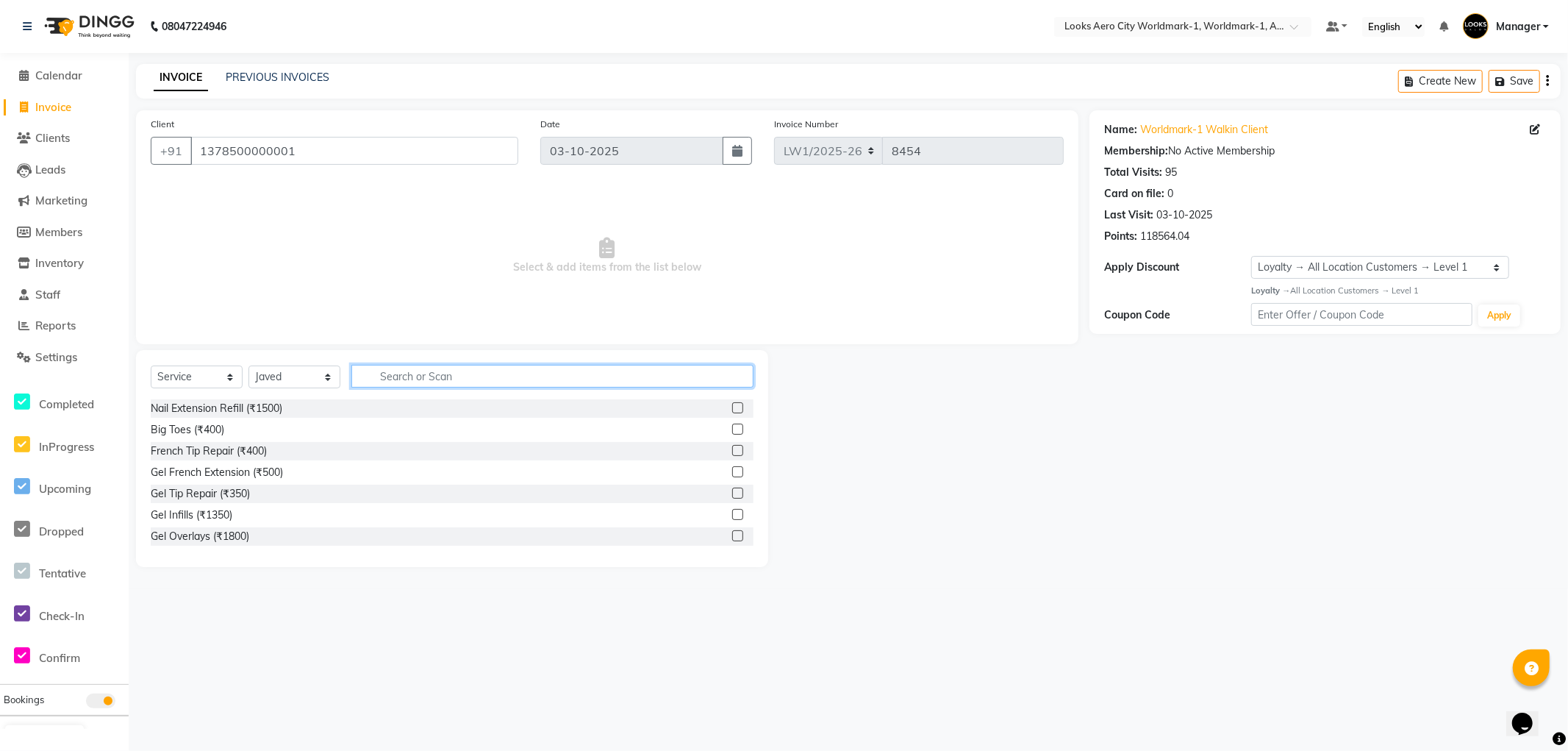
click at [436, 373] on input "text" at bounding box center [553, 377] width 403 height 23
click at [458, 375] on input "text" at bounding box center [553, 377] width 403 height 23
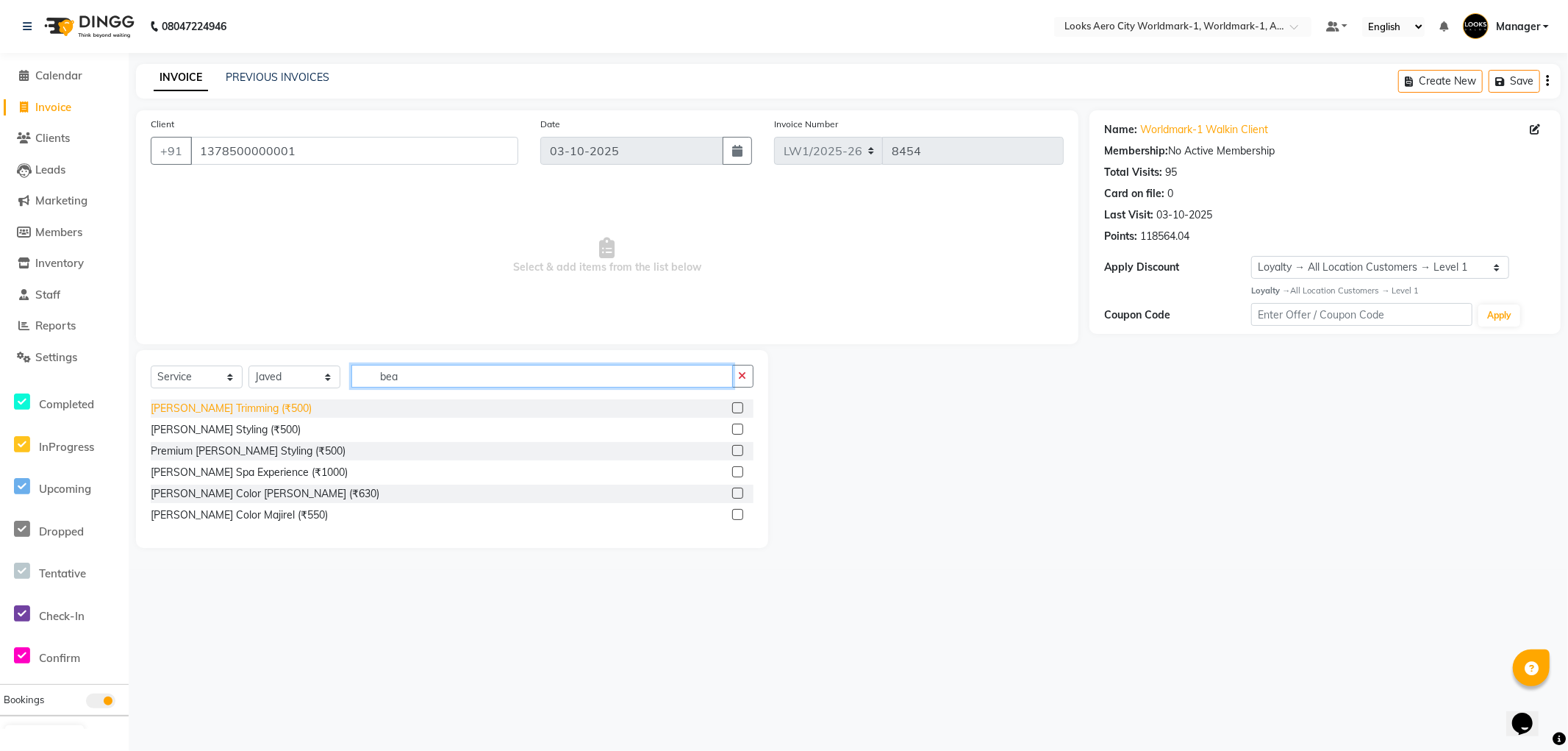
type input "bea"
click at [226, 410] on div "[PERSON_NAME] Trimming (₹500)" at bounding box center [231, 409] width 161 height 15
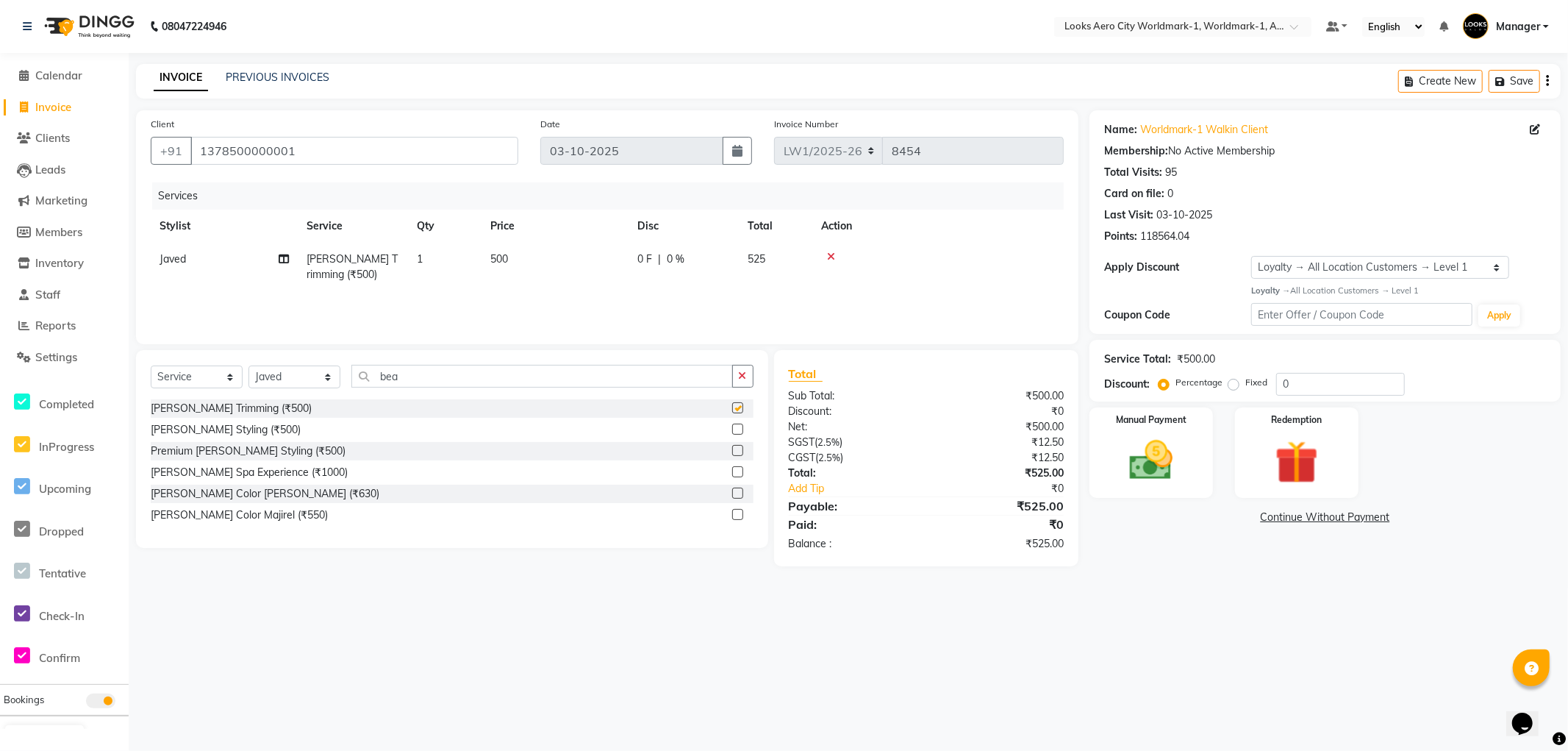
checkbox input "false"
drag, startPoint x: 526, startPoint y: 265, endPoint x: 554, endPoint y: 261, distance: 28.3
click at [526, 263] on td "500" at bounding box center [555, 266] width 147 height 48
select select "84541"
drag, startPoint x: 601, startPoint y: 263, endPoint x: 505, endPoint y: 260, distance: 96.0
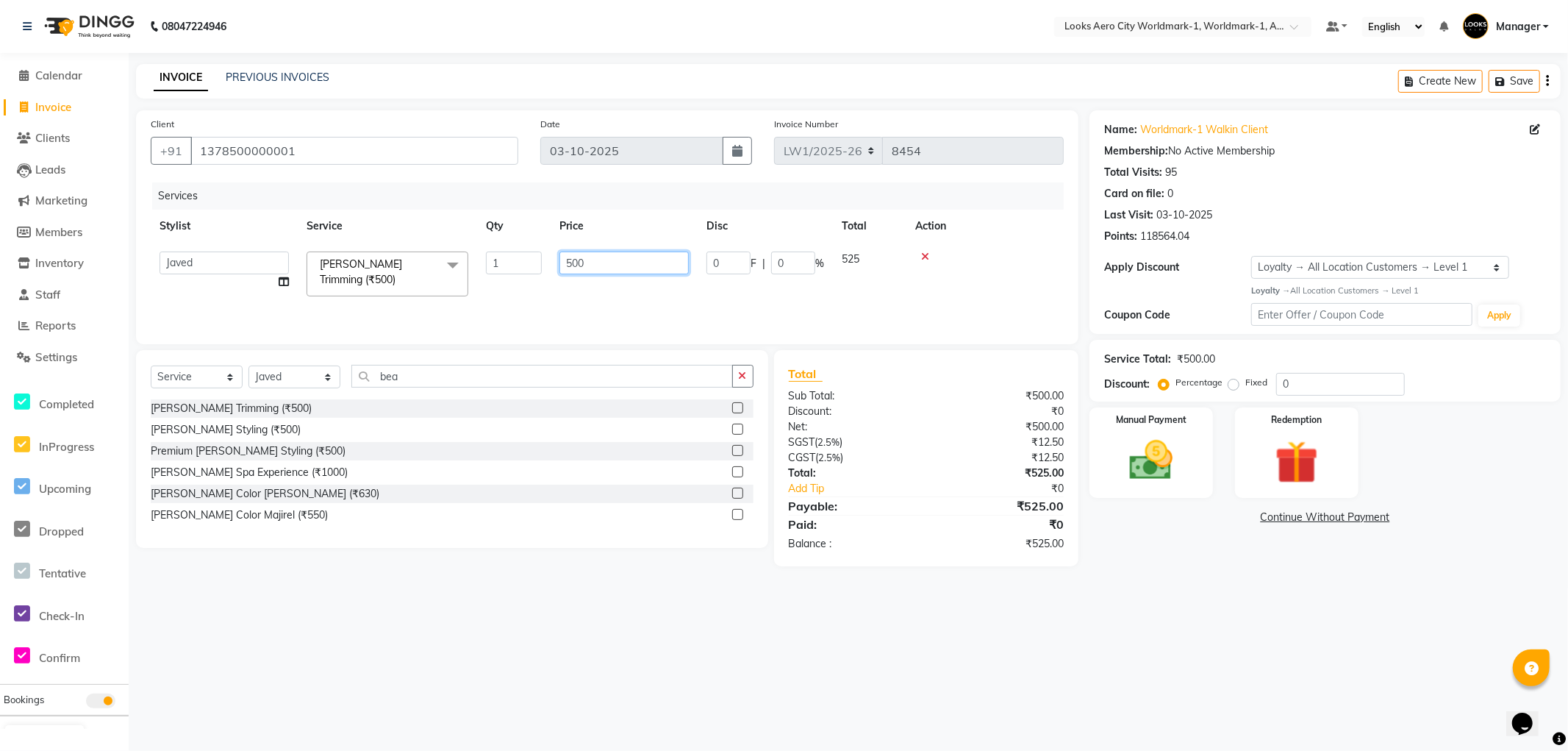
click at [505, 260] on tr "Abhishek_Nails Amita Chauhan Anil Ashwin Celina Counter_Sales Dawa_Mgr Gaurav_P…" at bounding box center [607, 274] width 913 height 63
type input "400"
click at [1158, 489] on div "Manual Payment" at bounding box center [1151, 452] width 128 height 94
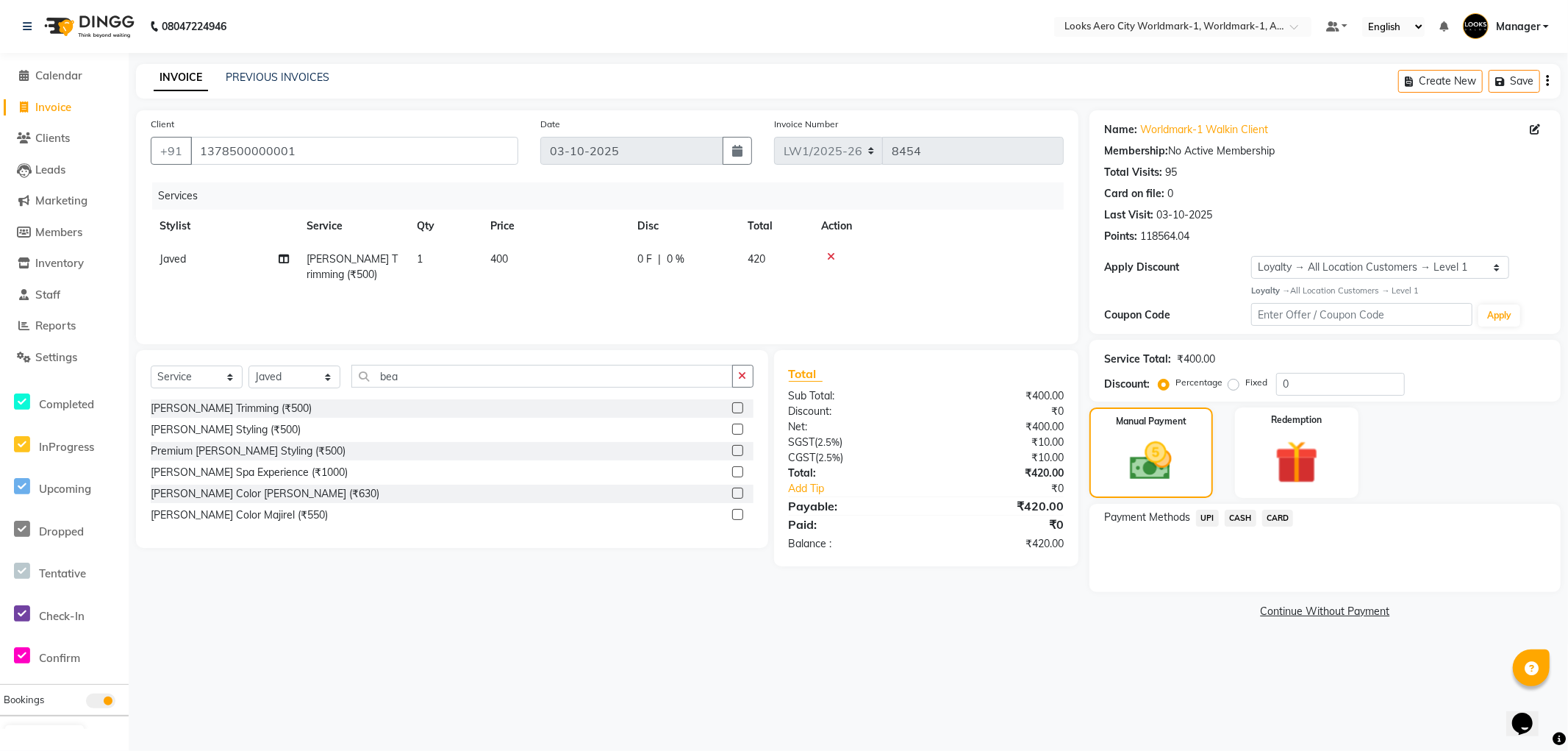
click at [1209, 522] on span "UPI" at bounding box center [1208, 518] width 23 height 17
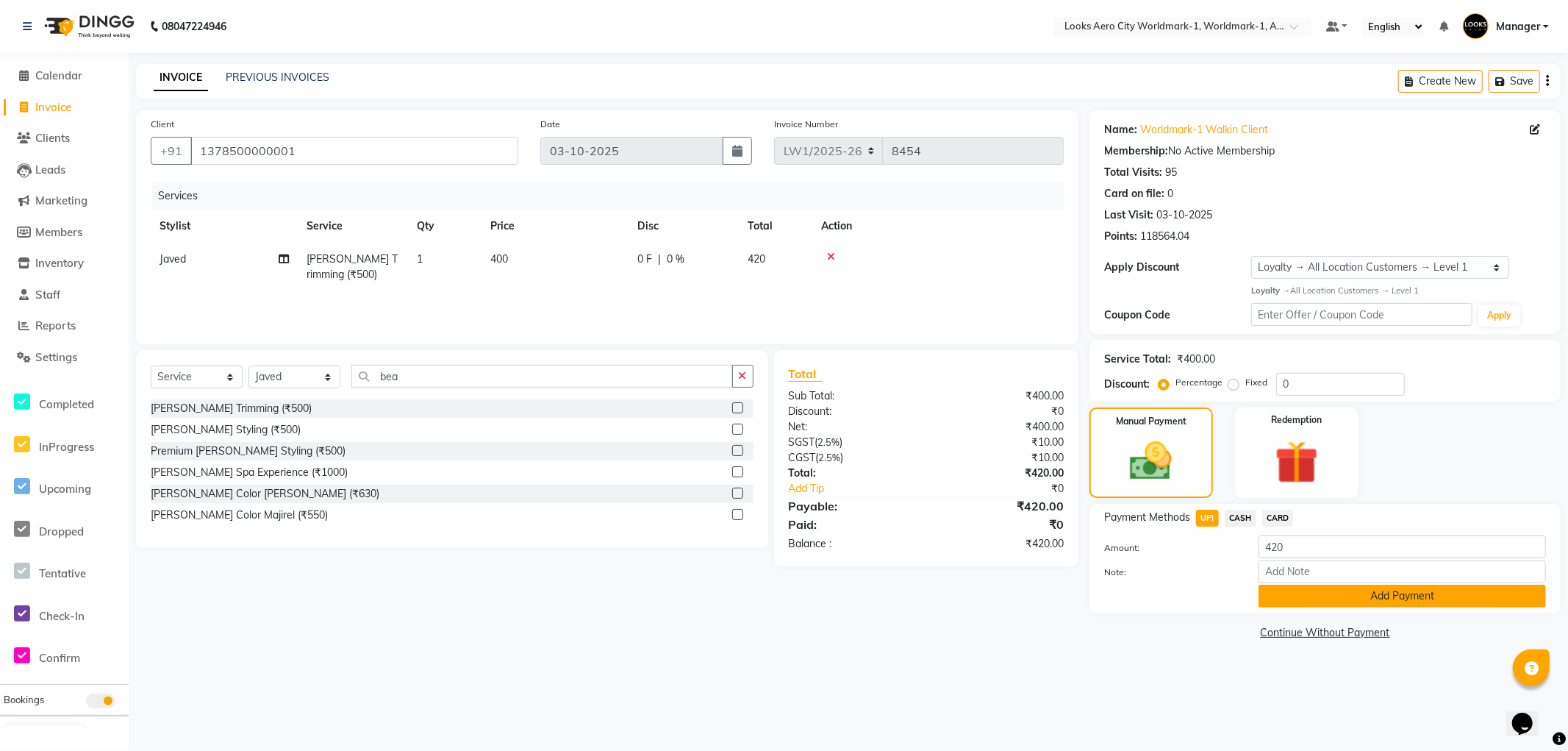
click at [1285, 594] on button "Add Payment" at bounding box center [1403, 596] width 288 height 23
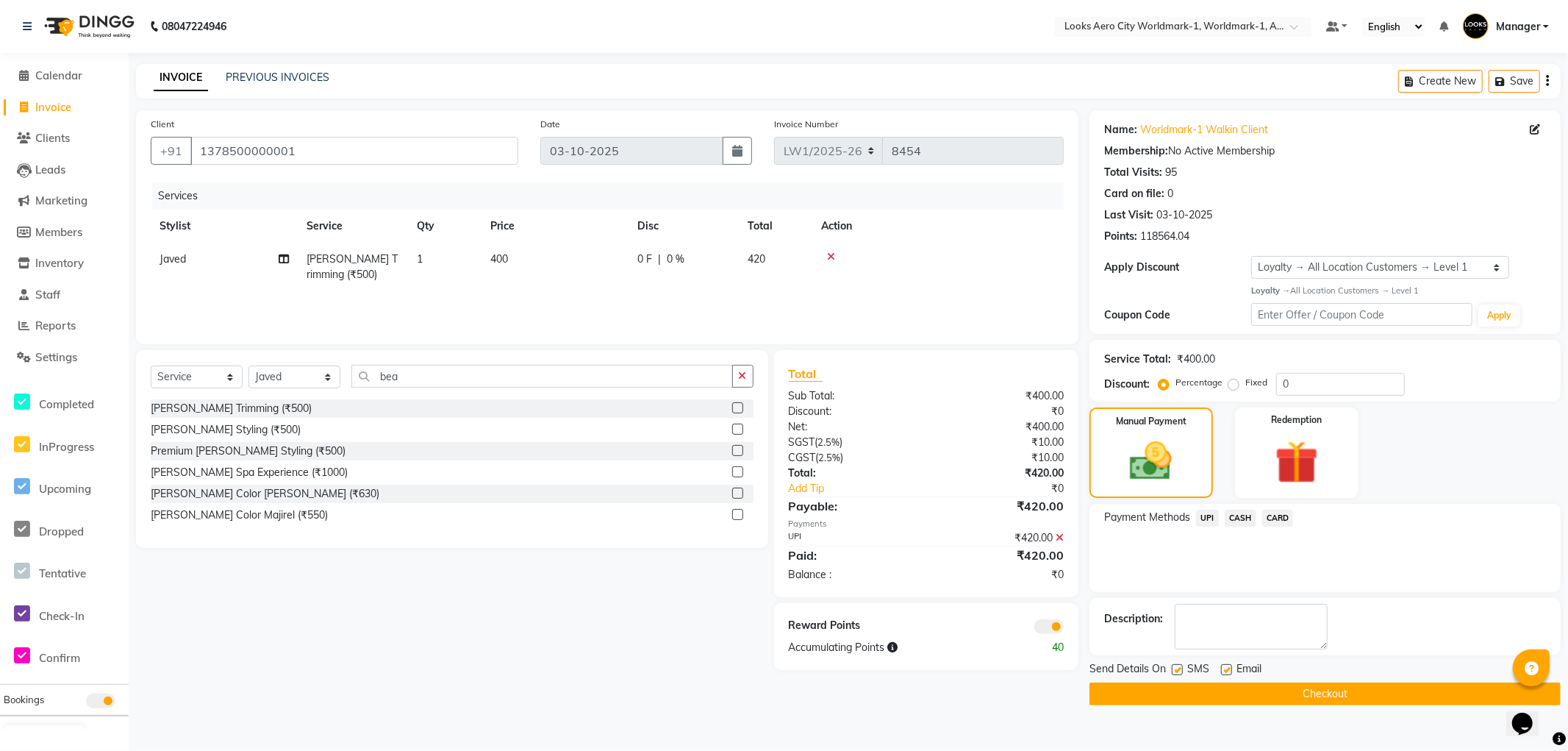
click at [1133, 687] on button "Checkout" at bounding box center [1325, 694] width 471 height 23
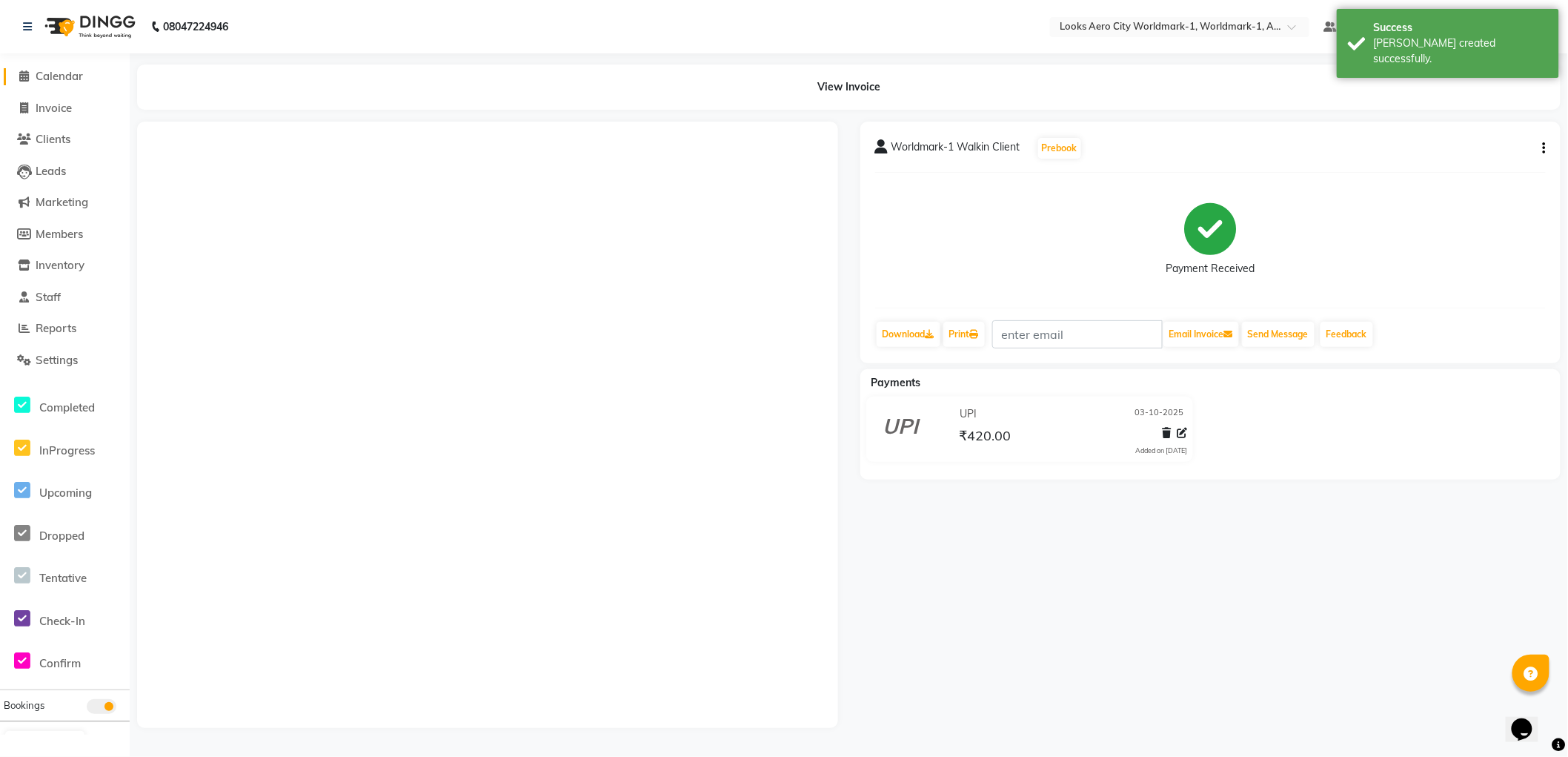
click at [66, 73] on span "Calendar" at bounding box center [59, 76] width 47 height 14
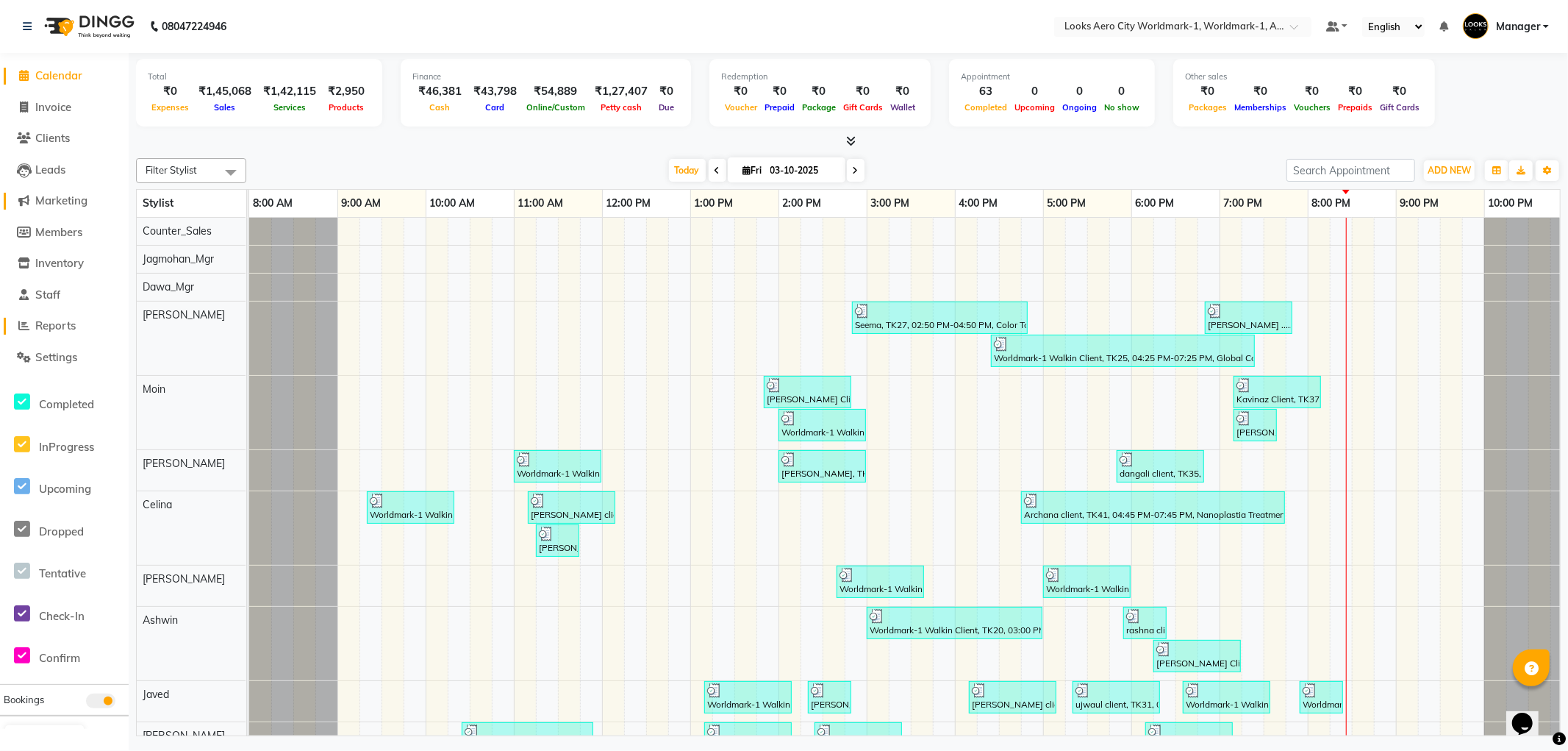
drag, startPoint x: 73, startPoint y: 328, endPoint x: 94, endPoint y: 194, distance: 135.6
click at [70, 328] on span "Reports" at bounding box center [55, 325] width 41 height 14
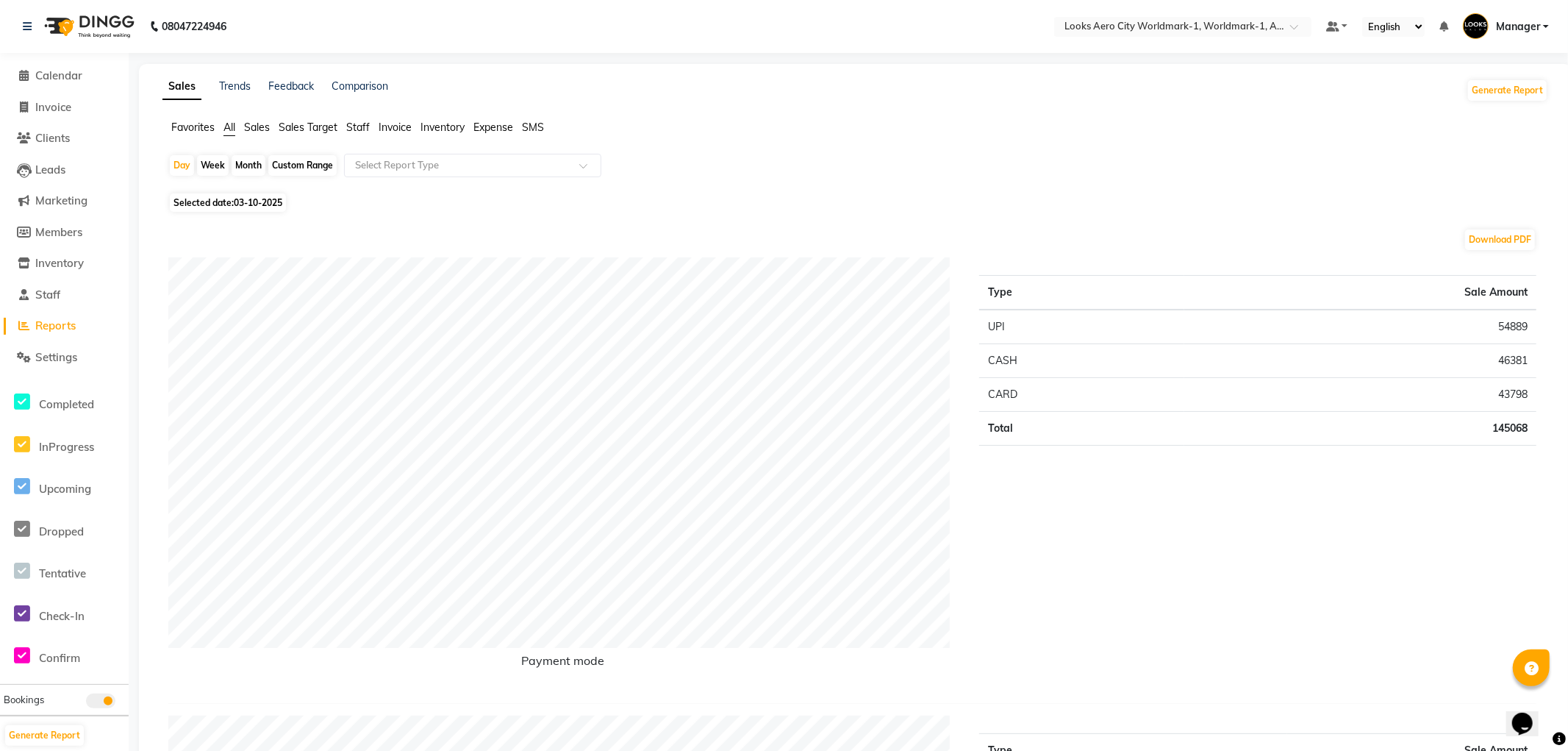
click at [365, 129] on span "Staff" at bounding box center [358, 127] width 24 height 13
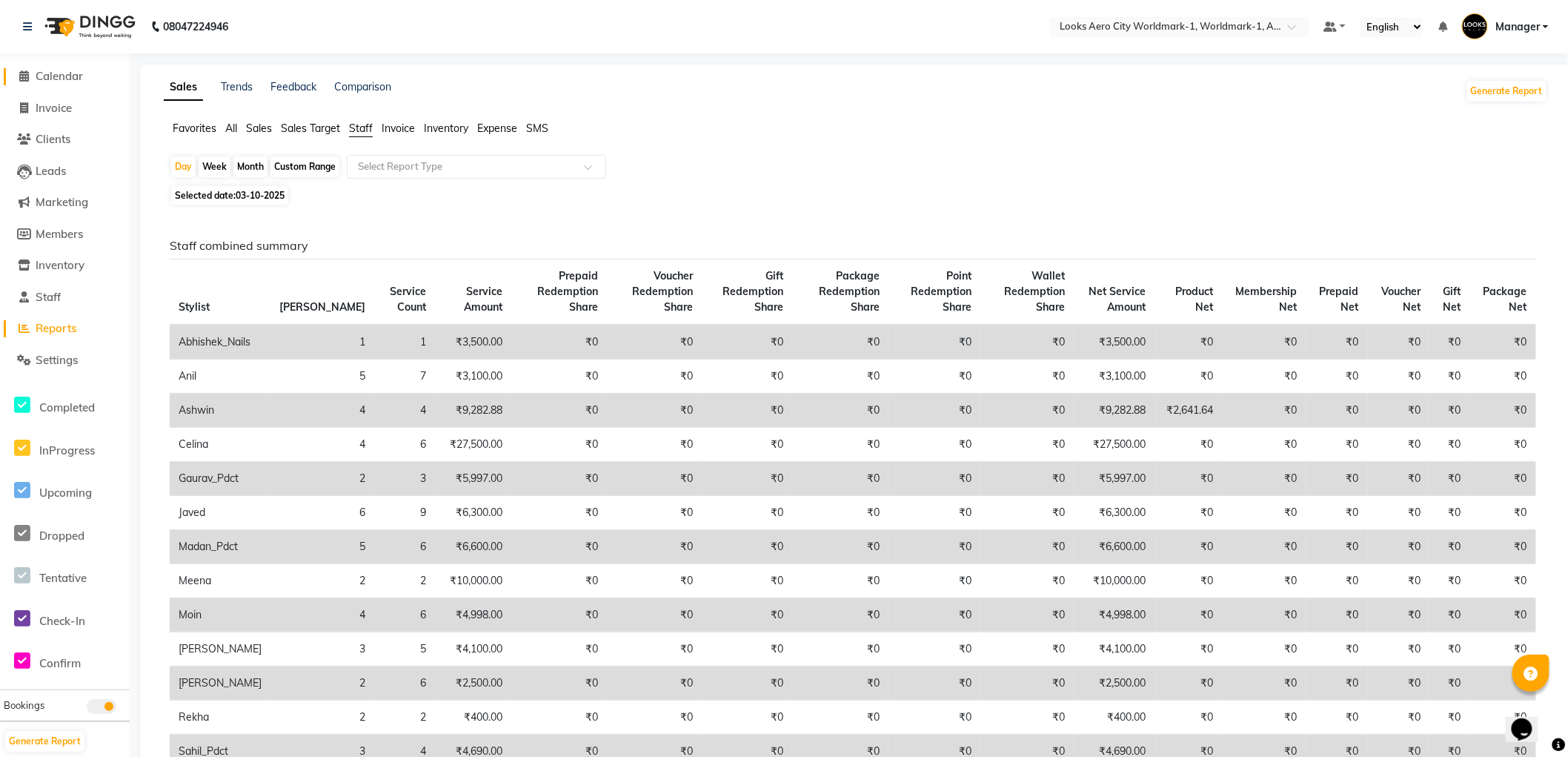
click at [63, 69] on span "Calendar" at bounding box center [59, 76] width 47 height 14
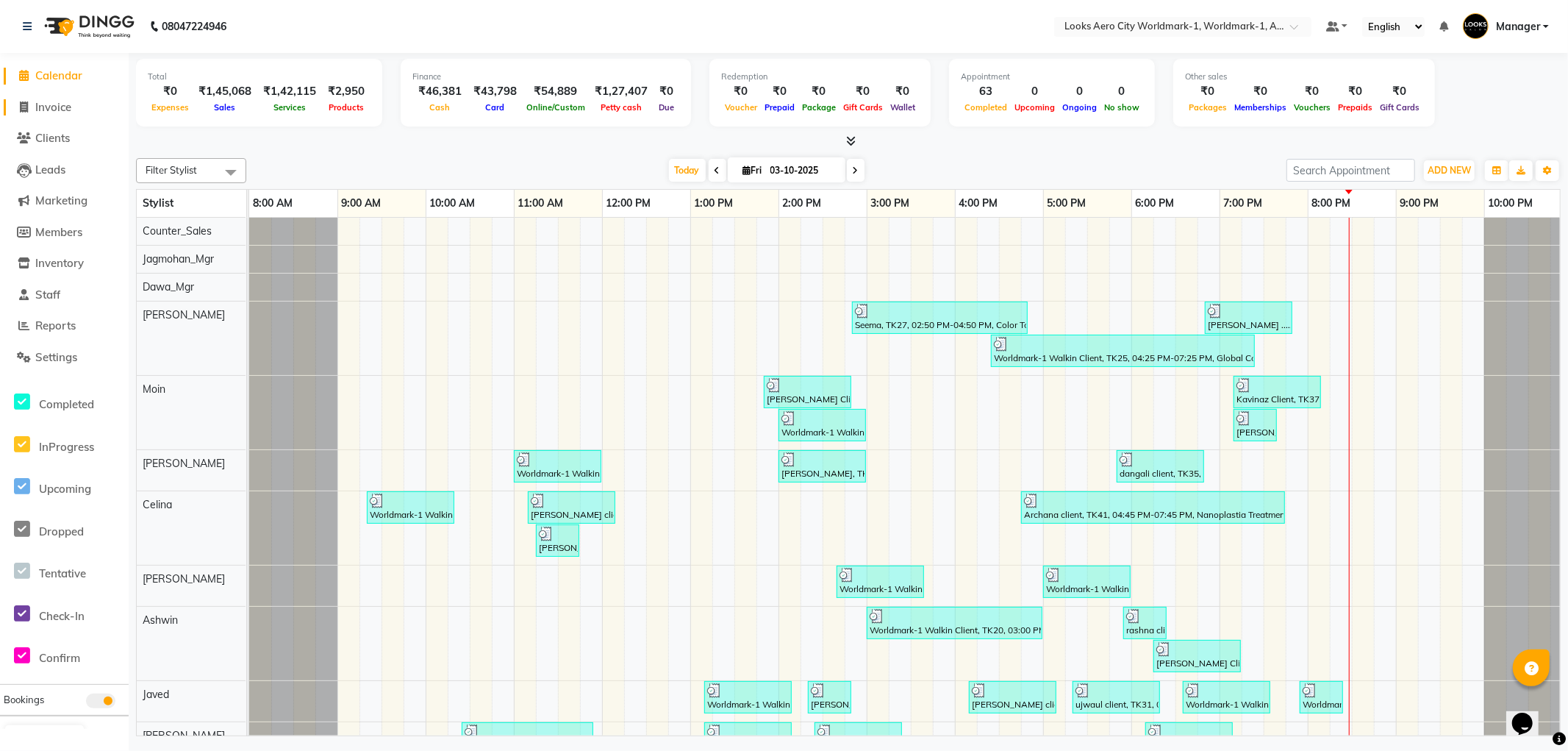
click at [57, 110] on span "Invoice" at bounding box center [53, 107] width 36 height 14
select select "service"
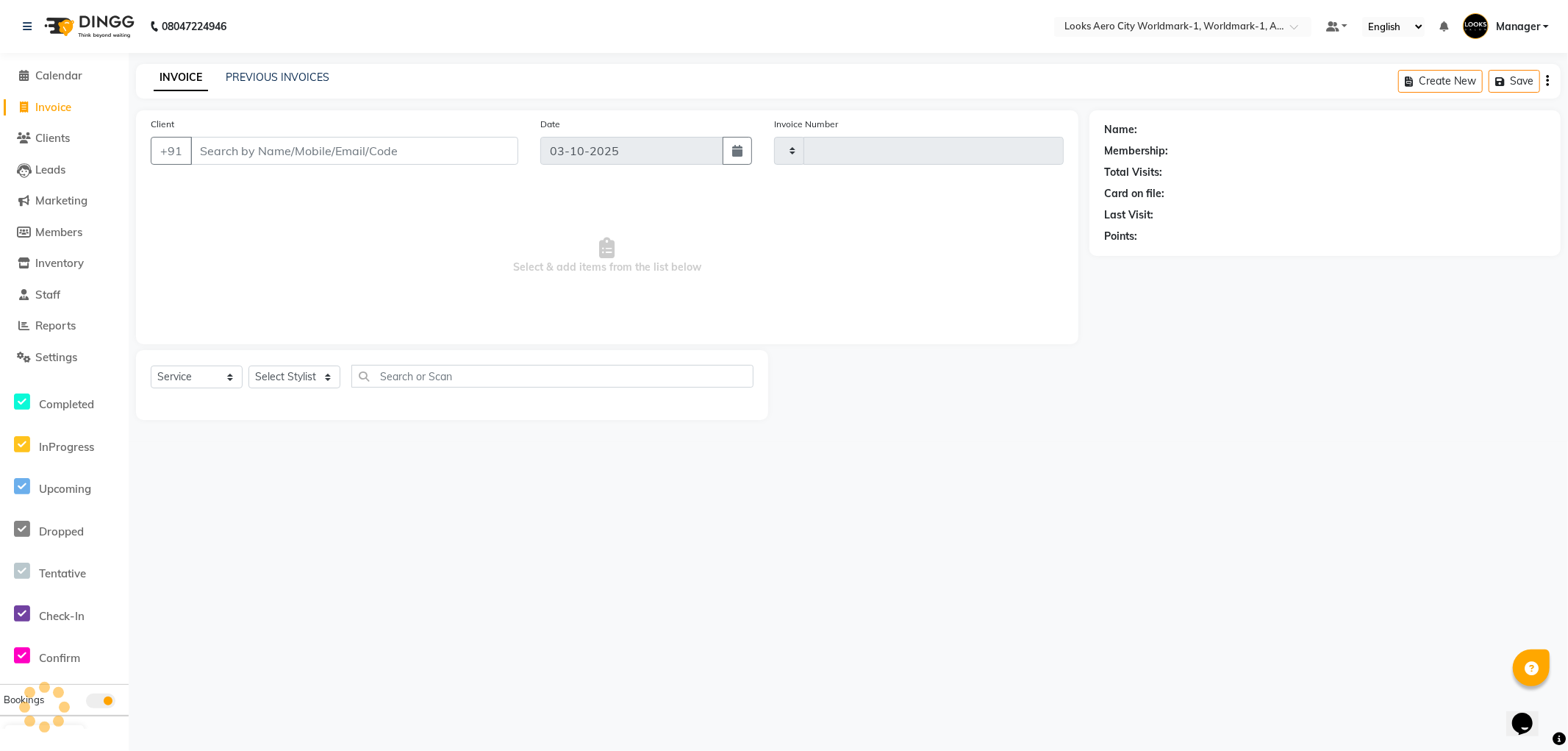
type input "8455"
select select "8573"
click at [268, 151] on input "Client" at bounding box center [354, 151] width 328 height 28
click at [261, 147] on input "Client" at bounding box center [354, 151] width 328 height 28
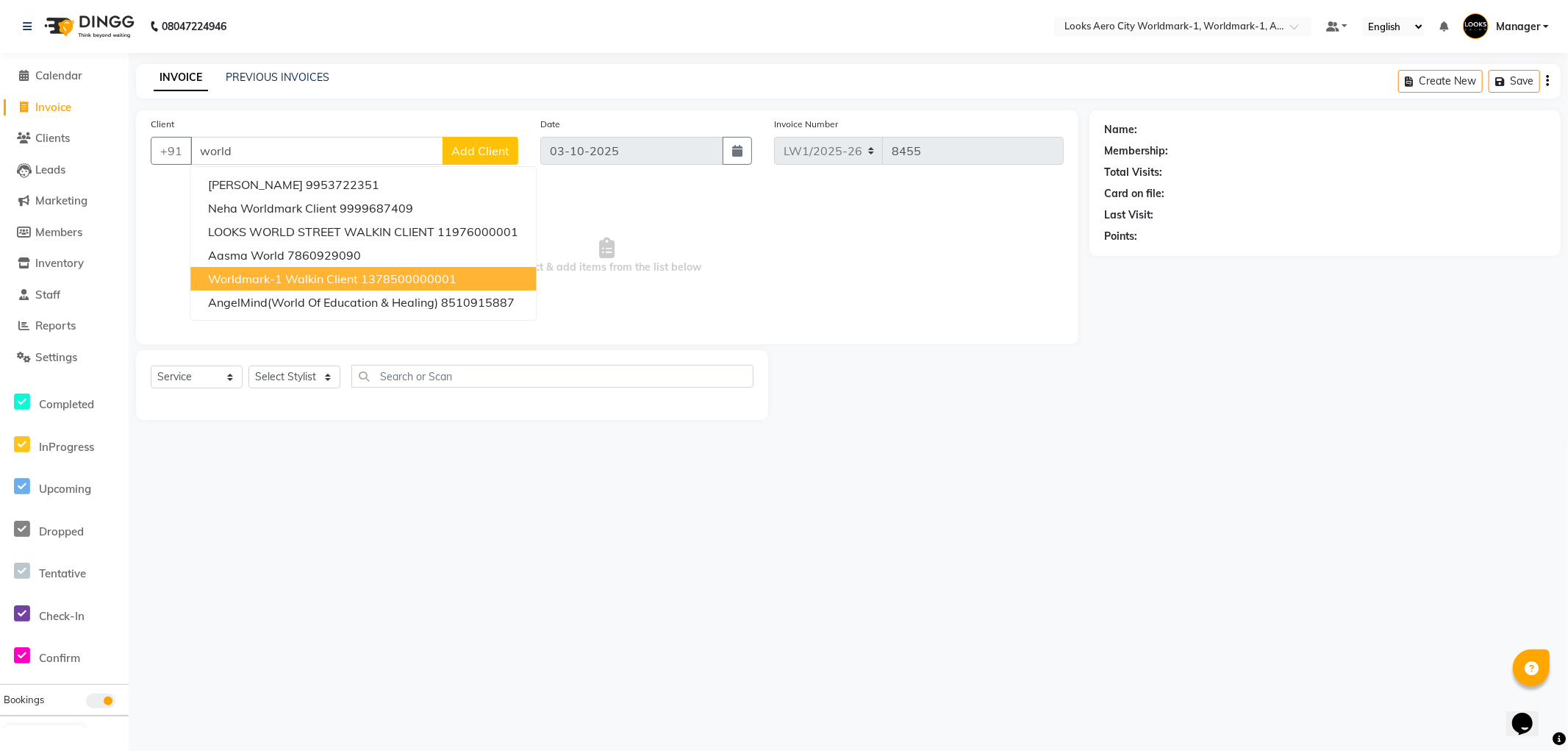
click at [267, 272] on span "Worldmark-1 Walkin Client" at bounding box center [283, 279] width 150 height 15
type input "1378500000001"
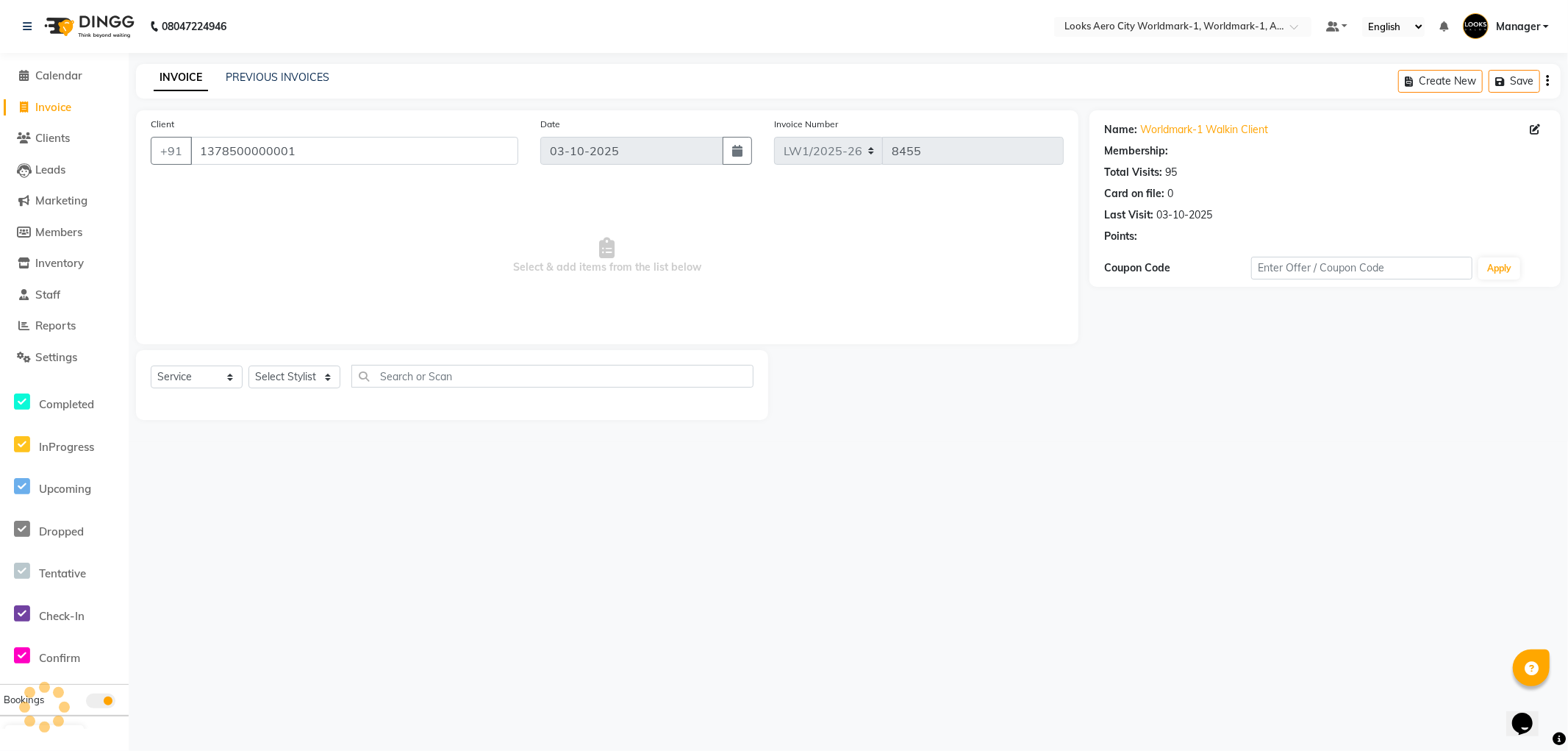
select select "1: Object"
click at [296, 377] on select "Select Stylist [PERSON_NAME] [PERSON_NAME] [PERSON_NAME] [PERSON_NAME] Counter_…" at bounding box center [295, 377] width 92 height 23
select select "84536"
click at [249, 366] on select "Select Stylist [PERSON_NAME] [PERSON_NAME] [PERSON_NAME] [PERSON_NAME] Counter_…" at bounding box center [295, 377] width 92 height 23
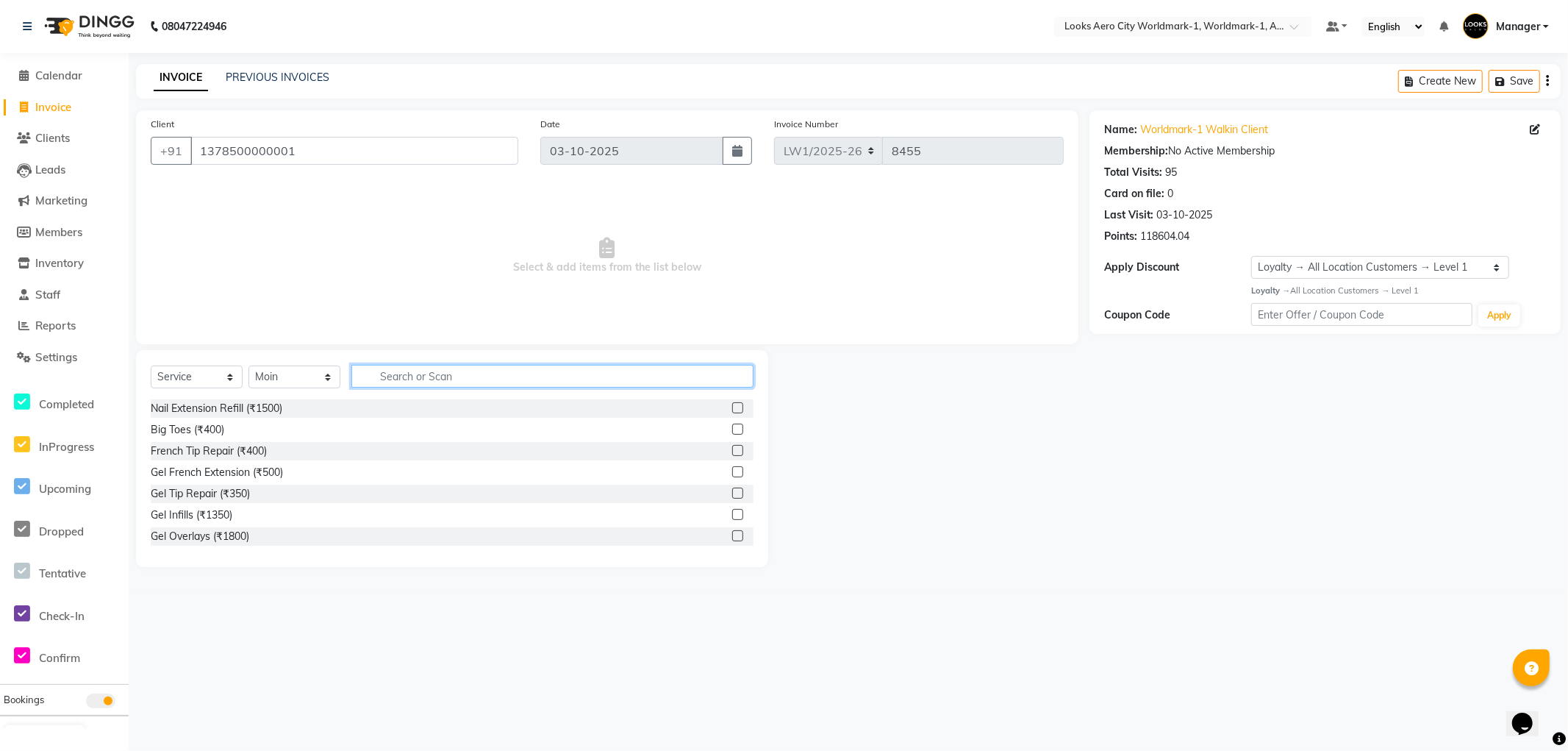
click at [440, 375] on input "text" at bounding box center [553, 377] width 403 height 23
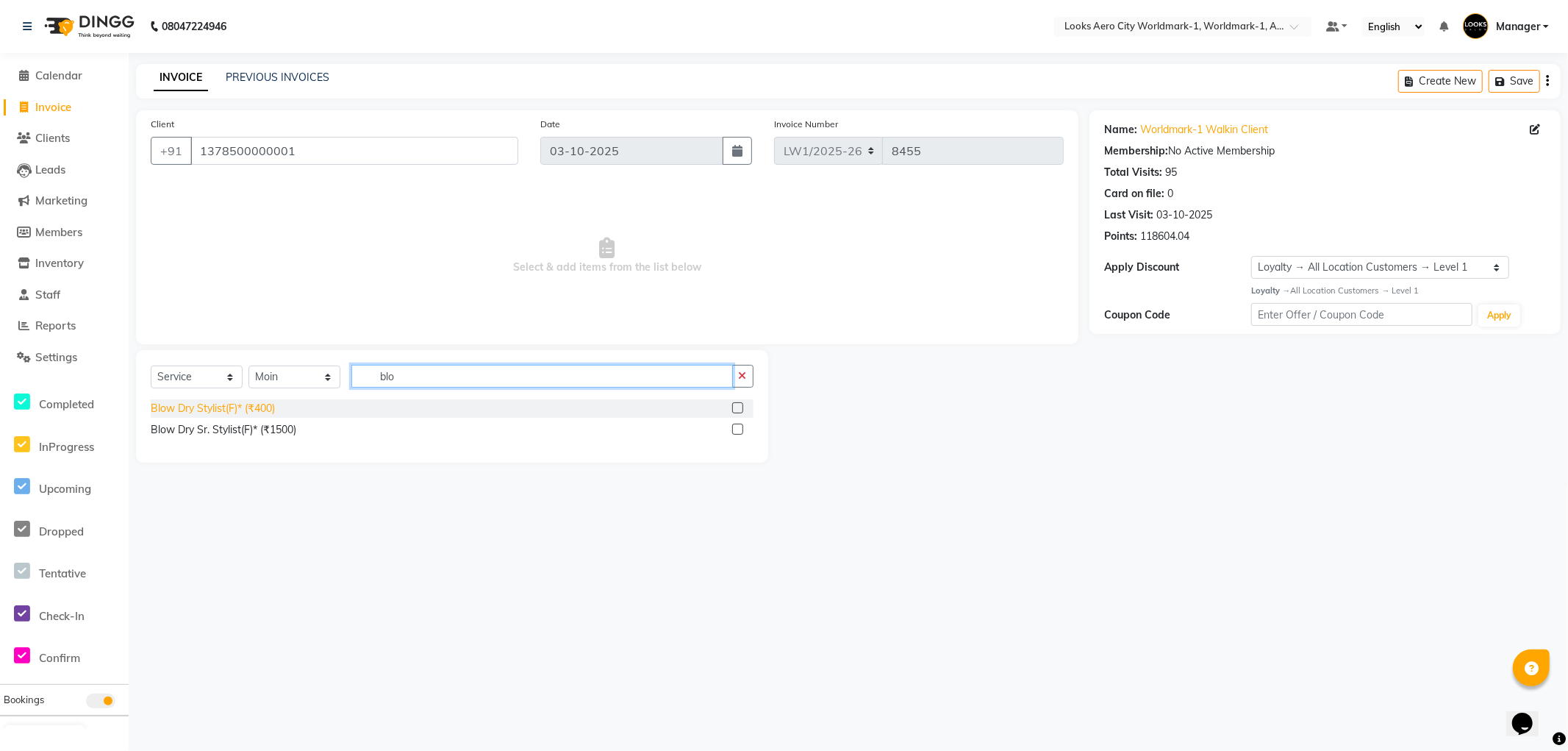
type input "blo"
click at [245, 407] on div "Blow Dry Stylist(F)* (₹400)" at bounding box center [213, 409] width 124 height 15
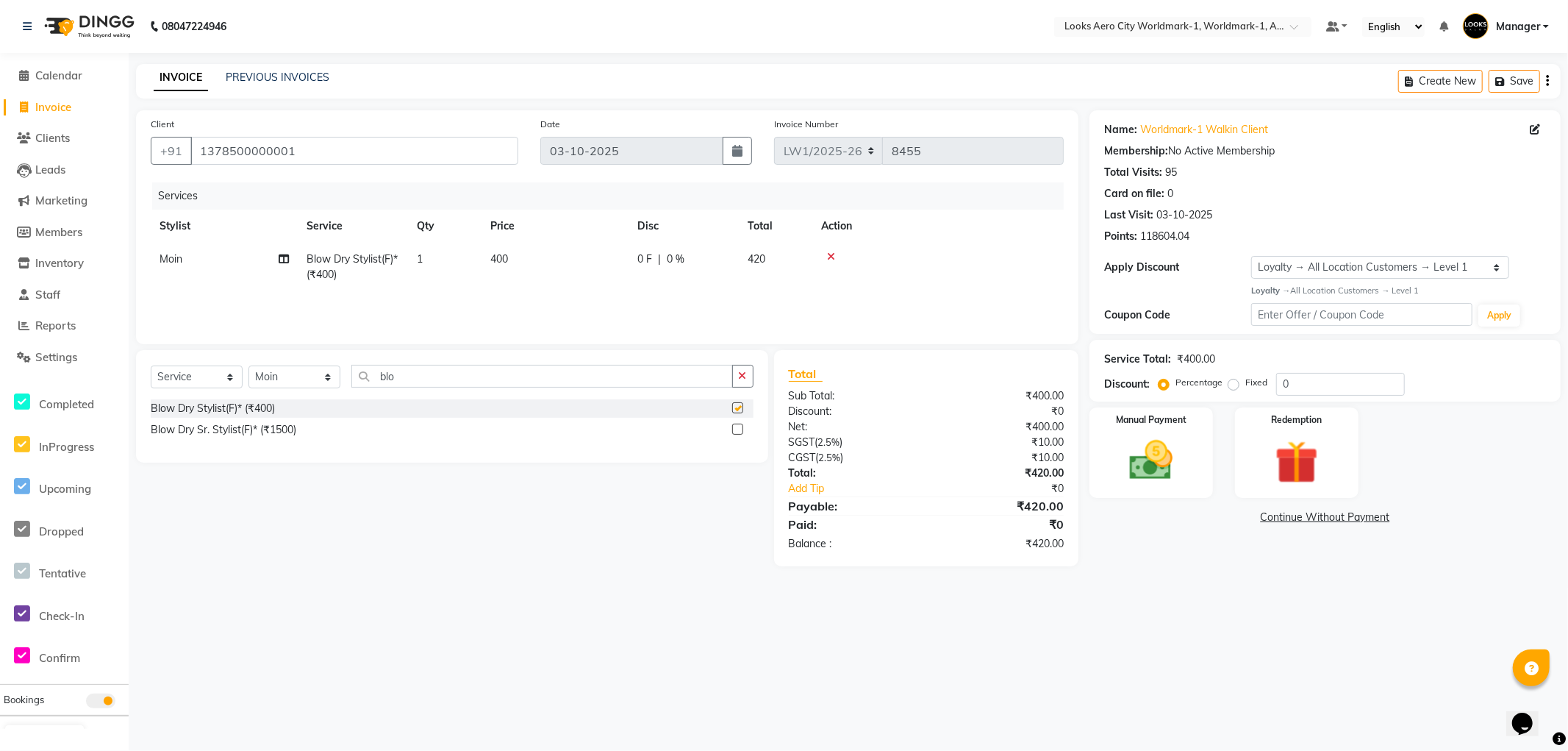
checkbox input "false"
click at [290, 377] on select "Select Stylist [PERSON_NAME] [PERSON_NAME] [PERSON_NAME] [PERSON_NAME] Counter_…" at bounding box center [295, 377] width 92 height 23
select select "84552"
click at [249, 366] on select "Select Stylist [PERSON_NAME] [PERSON_NAME] [PERSON_NAME] [PERSON_NAME] Counter_…" at bounding box center [295, 377] width 92 height 23
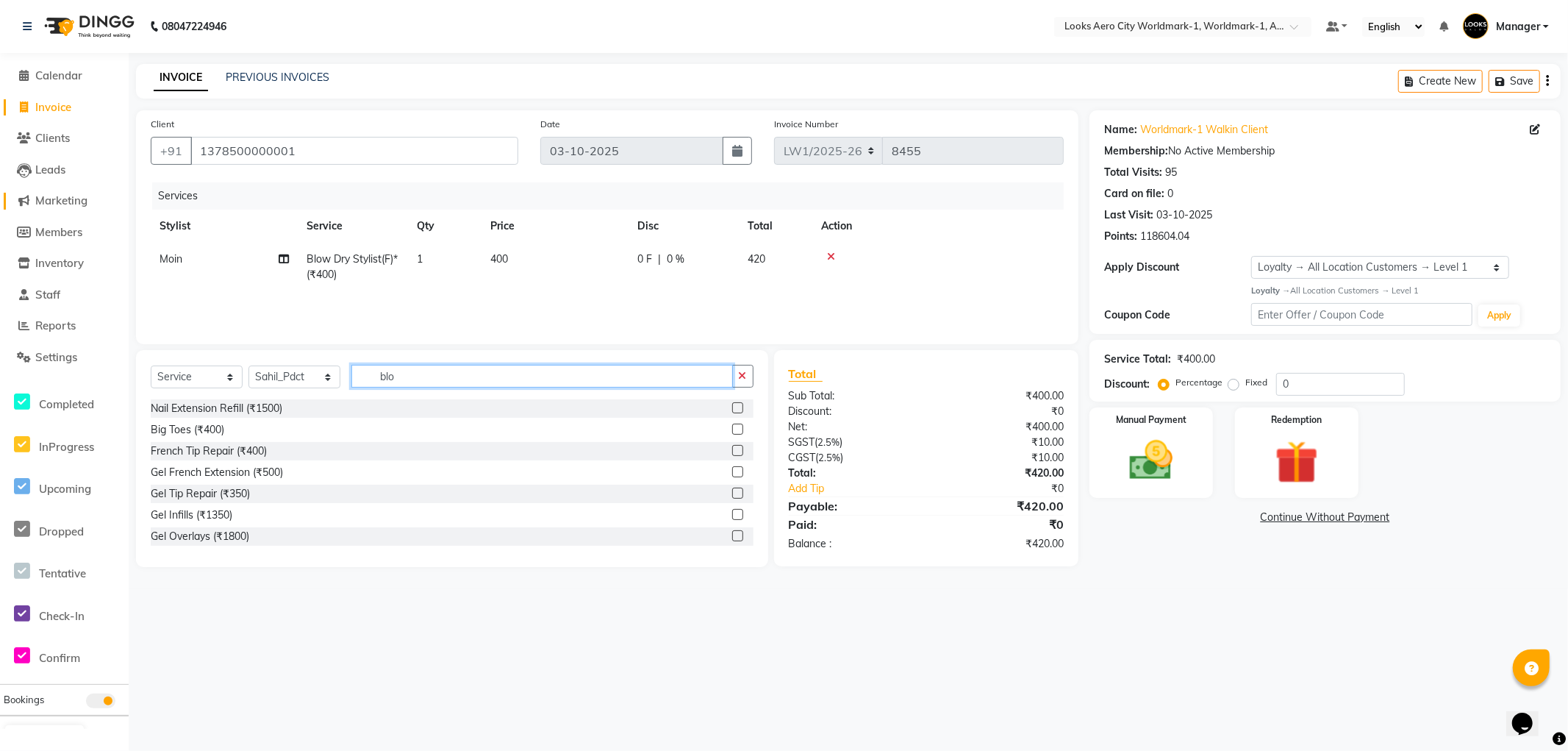
drag, startPoint x: 422, startPoint y: 372, endPoint x: 40, endPoint y: 207, distance: 416.1
click at [0, 224] on app-home "08047224946 Select Location × Looks Aero City Worldmark-1, Worldmark-1, Aerocit…" at bounding box center [784, 295] width 1568 height 589
type input "wash"
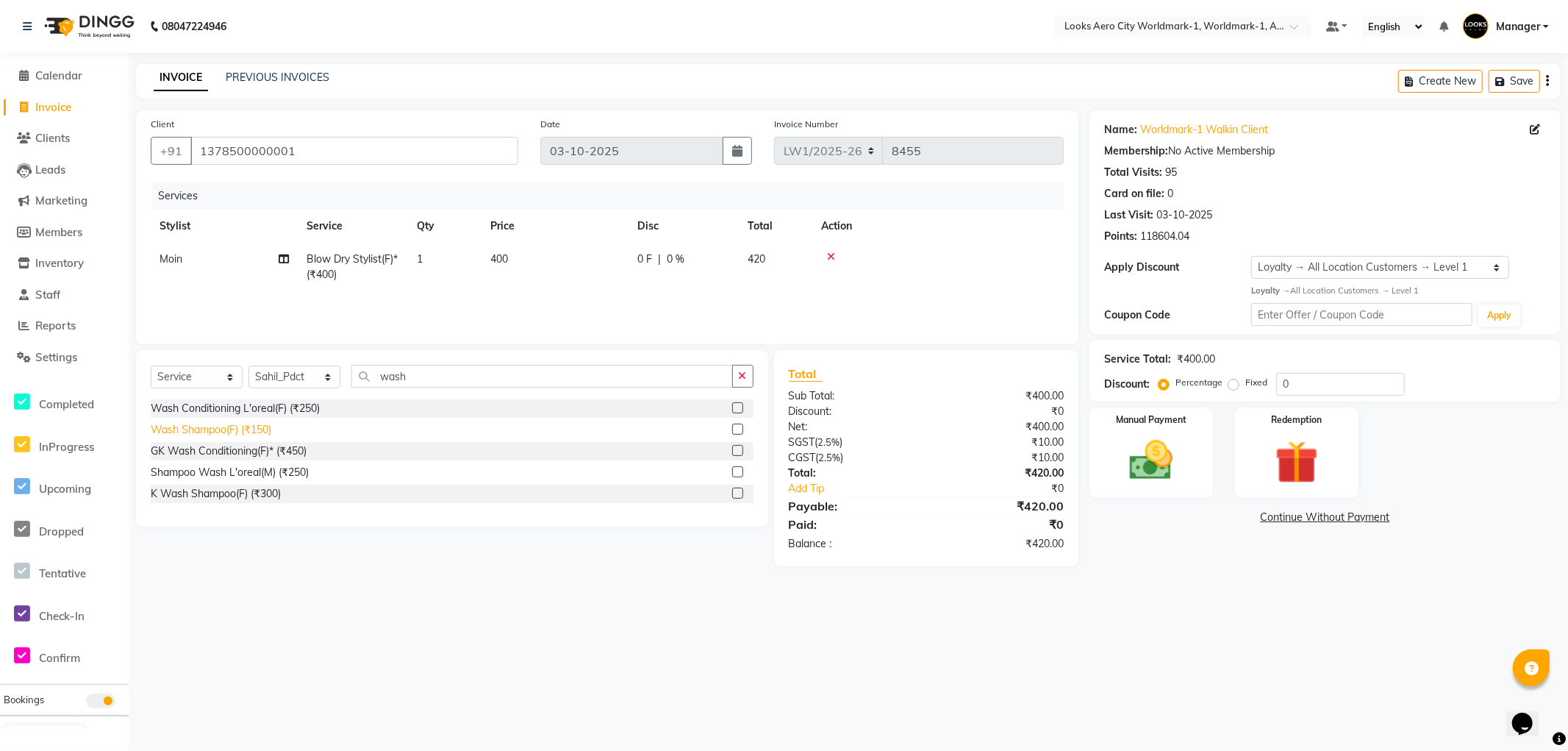
click at [253, 429] on div "Wash Shampoo(F) (₹150)" at bounding box center [211, 430] width 121 height 15
checkbox input "false"
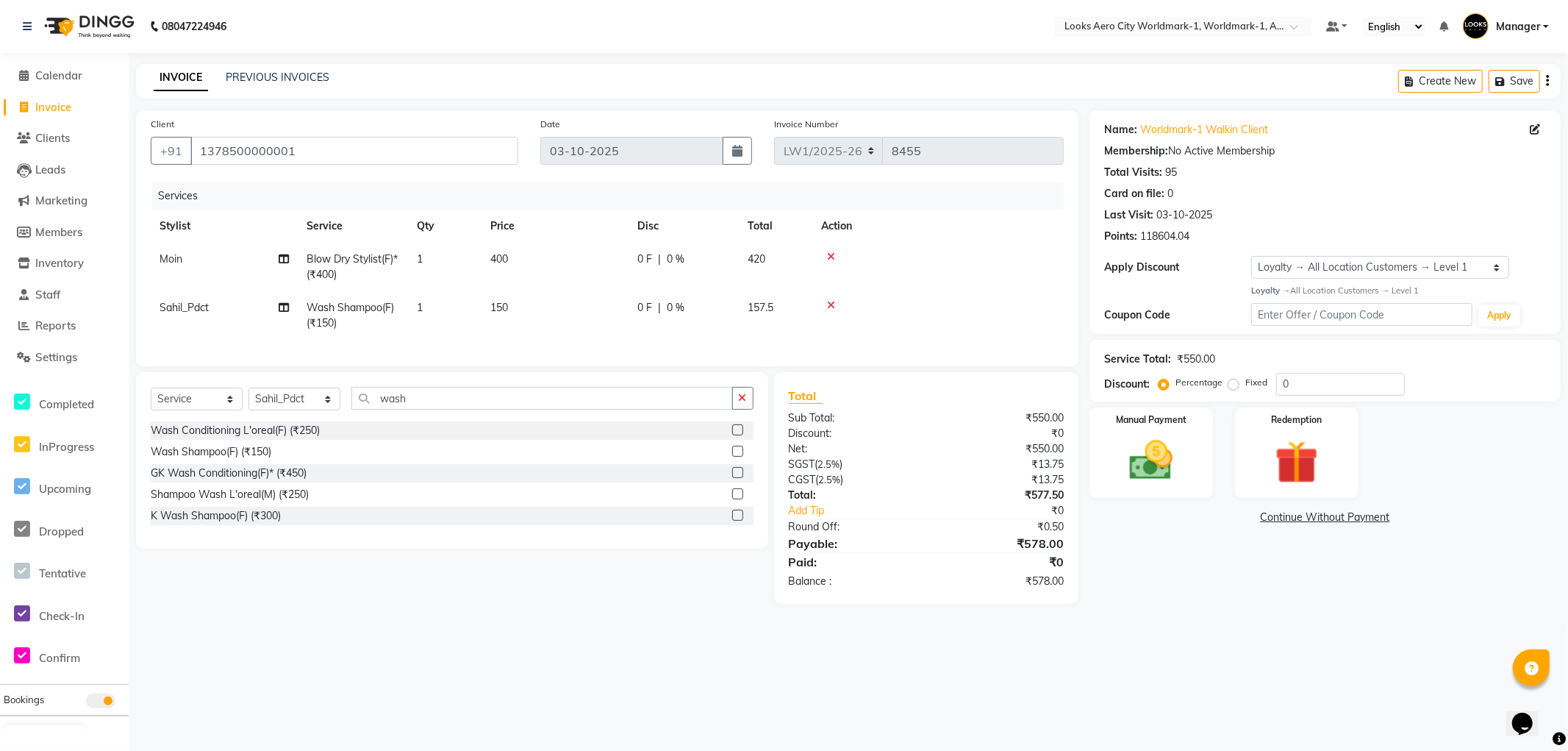
click at [550, 259] on td "400" at bounding box center [555, 266] width 147 height 48
select select "84536"
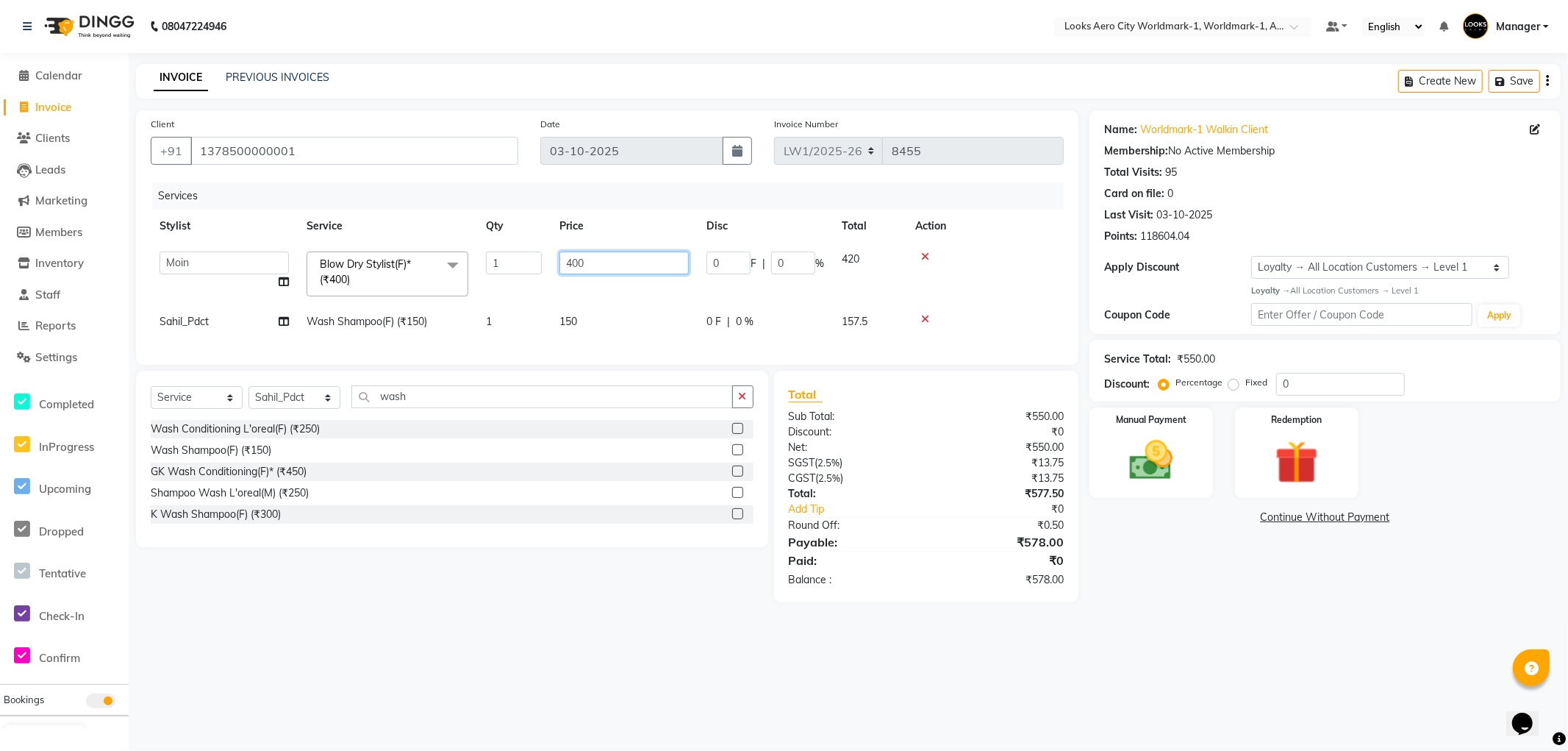
drag, startPoint x: 608, startPoint y: 262, endPoint x: 325, endPoint y: 192, distance: 291.5
click at [310, 208] on div "Services Stylist Service Qty Price Disc Total Action Abhishek_Nails Amita Chauh…" at bounding box center [607, 266] width 913 height 168
type input "1000"
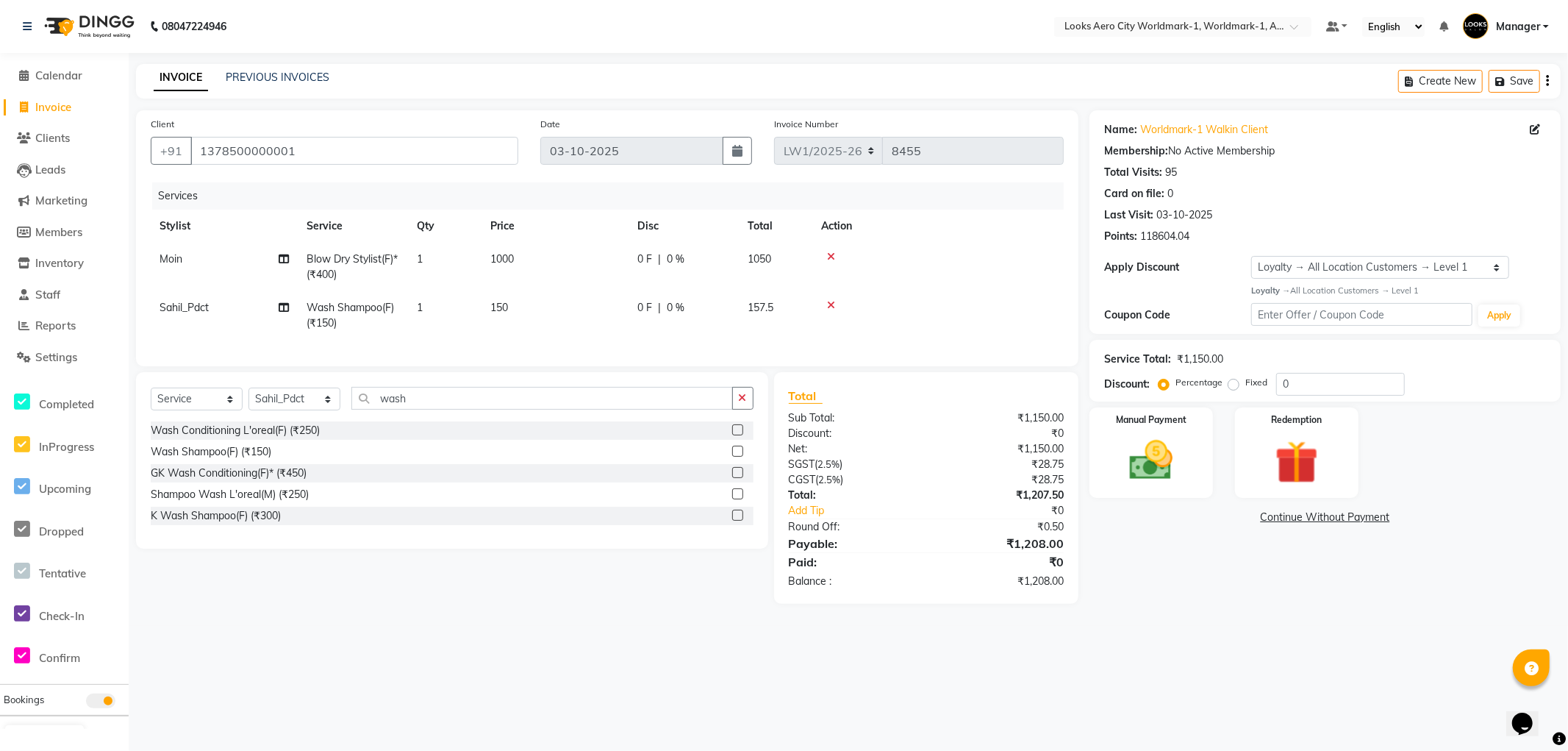
click at [588, 324] on td "150" at bounding box center [555, 315] width 147 height 48
select select "84552"
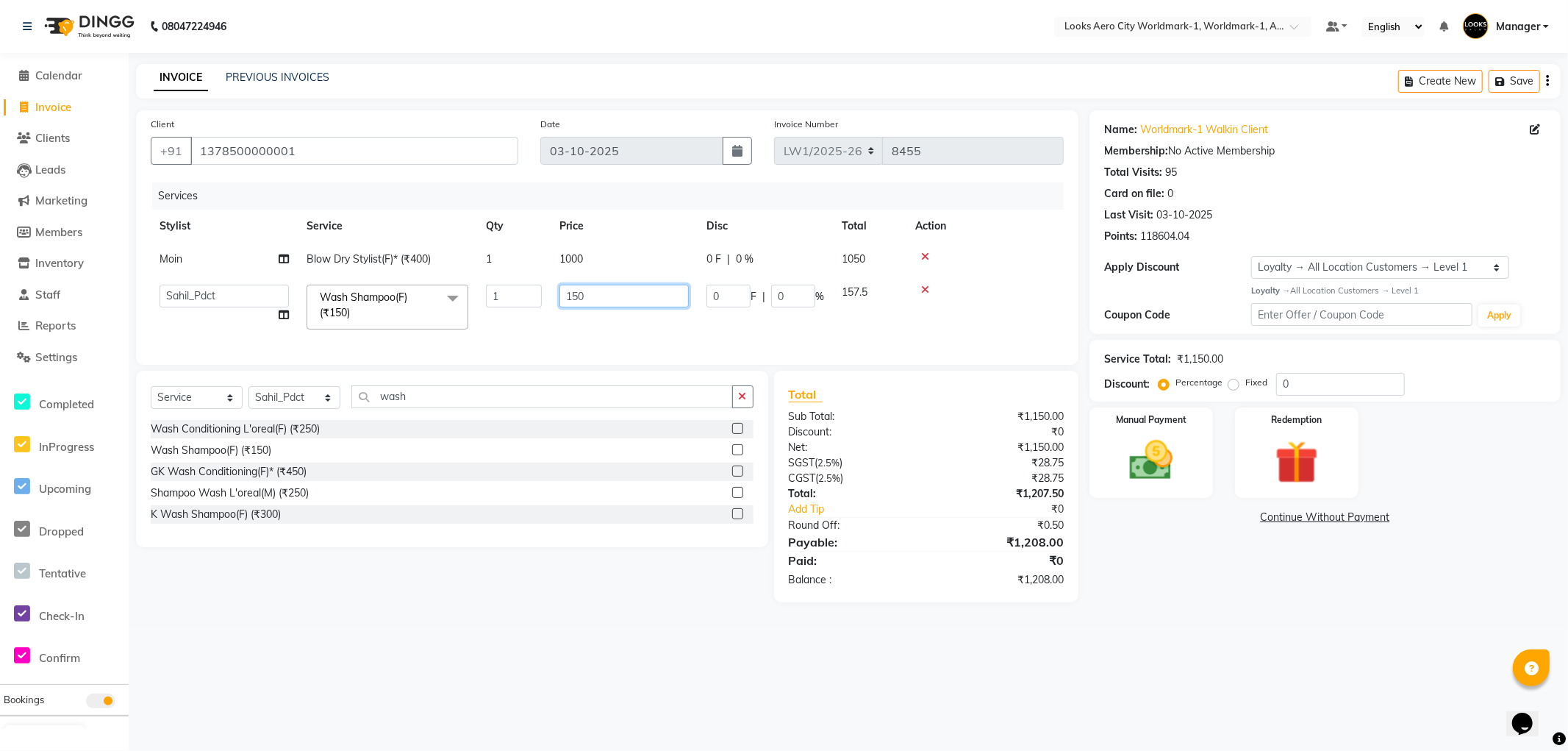
drag, startPoint x: 608, startPoint y: 287, endPoint x: 197, endPoint y: 227, distance: 415.4
click at [173, 254] on tbody "Moin Blow Dry Stylist(F)* (₹400) 1 1000 0 F | 0 % 1050 Abhishek_Nails Amita Cha…" at bounding box center [607, 290] width 913 height 96
type input "400"
drag, startPoint x: 1265, startPoint y: 649, endPoint x: 1217, endPoint y: 650, distance: 48.0
click at [1260, 650] on div "08047224946 Select Location × Looks Aero City Worldmark-1, Worldmark-1, Aerocit…" at bounding box center [784, 375] width 1568 height 751
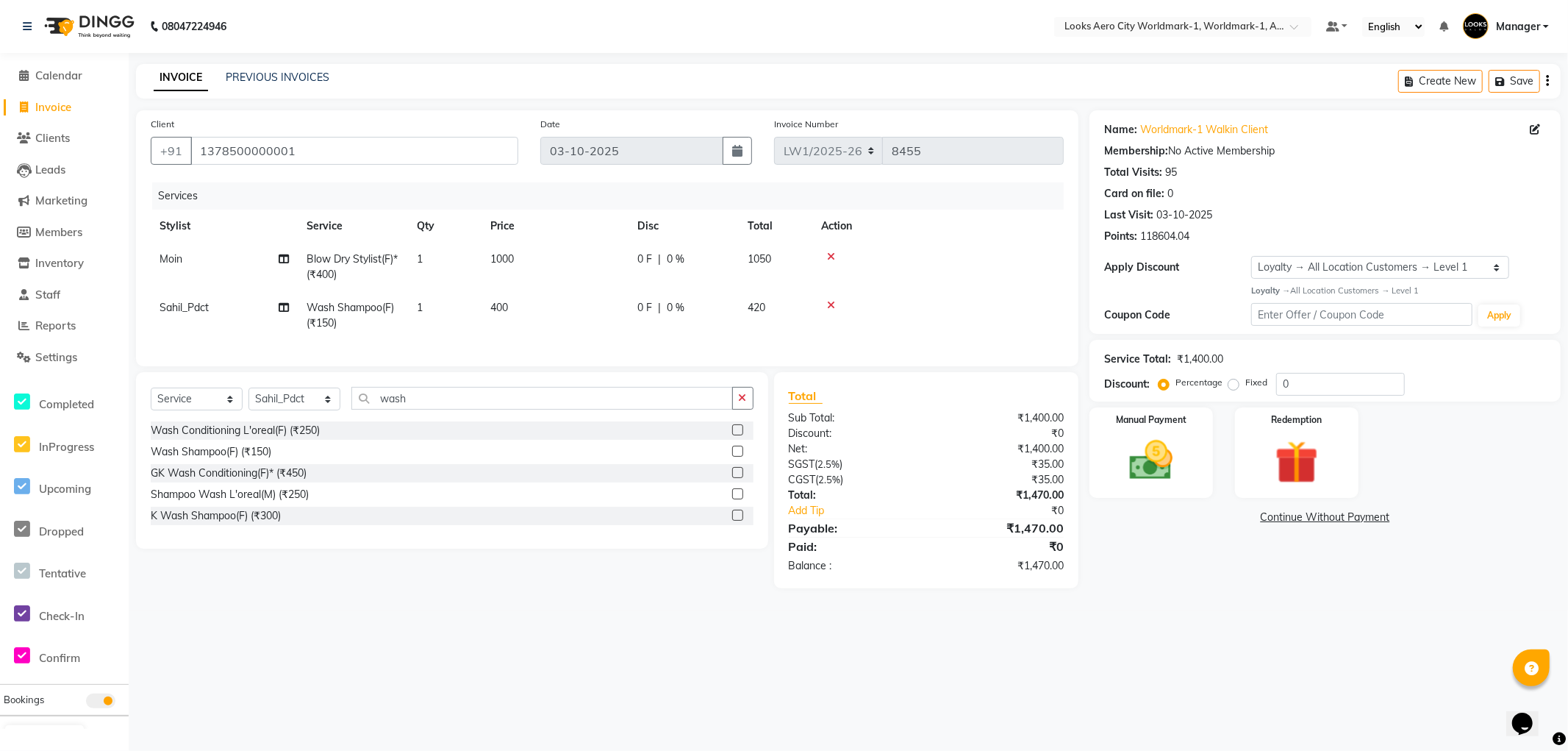
click at [1162, 664] on div "08047224946 Select Location × Looks Aero City Worldmark-1, Worldmark-1, Aerocit…" at bounding box center [784, 375] width 1568 height 751
click at [1199, 491] on div "Manual Payment" at bounding box center [1151, 452] width 128 height 94
click at [1210, 521] on span "UPI" at bounding box center [1208, 518] width 23 height 17
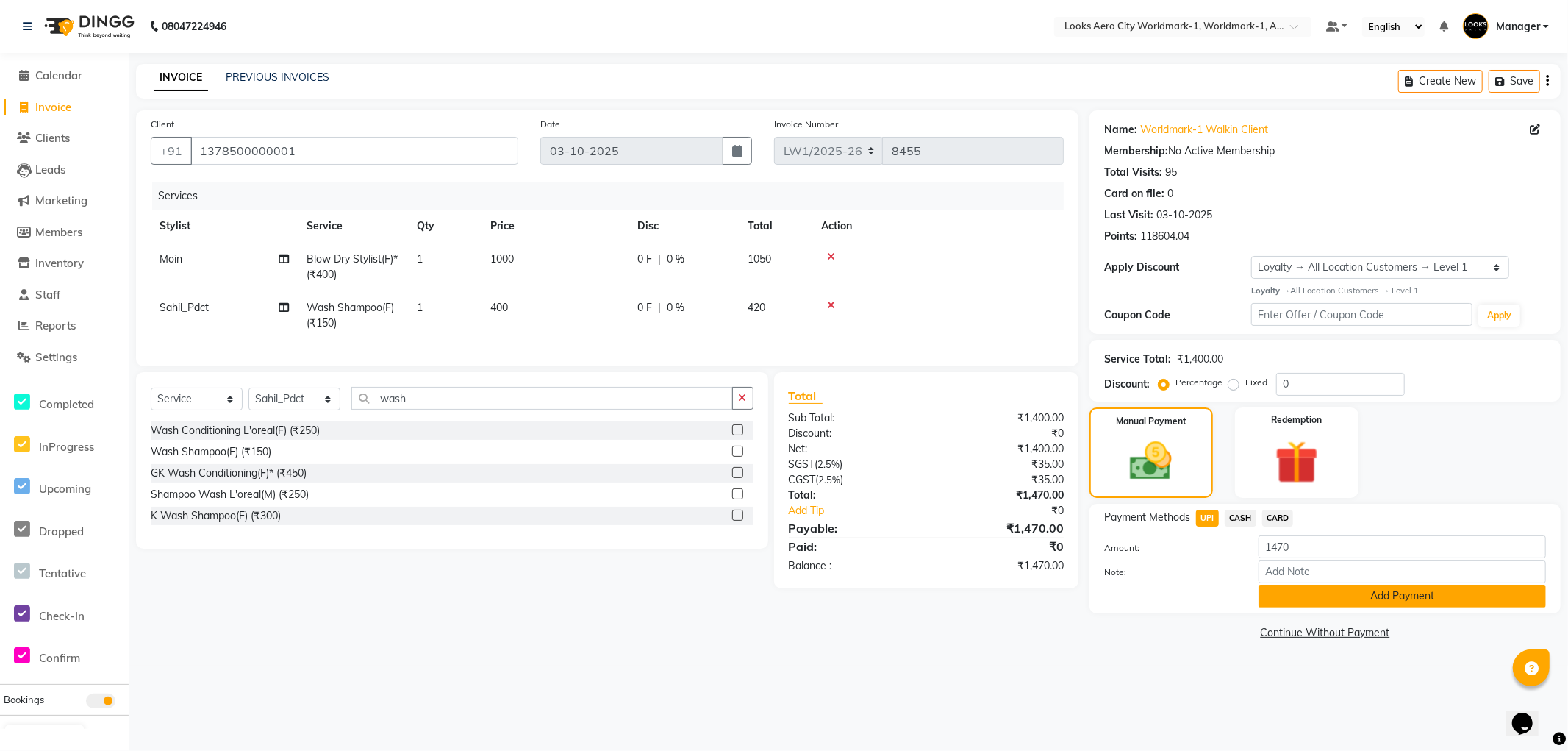
click at [1281, 594] on button "Add Payment" at bounding box center [1403, 596] width 288 height 23
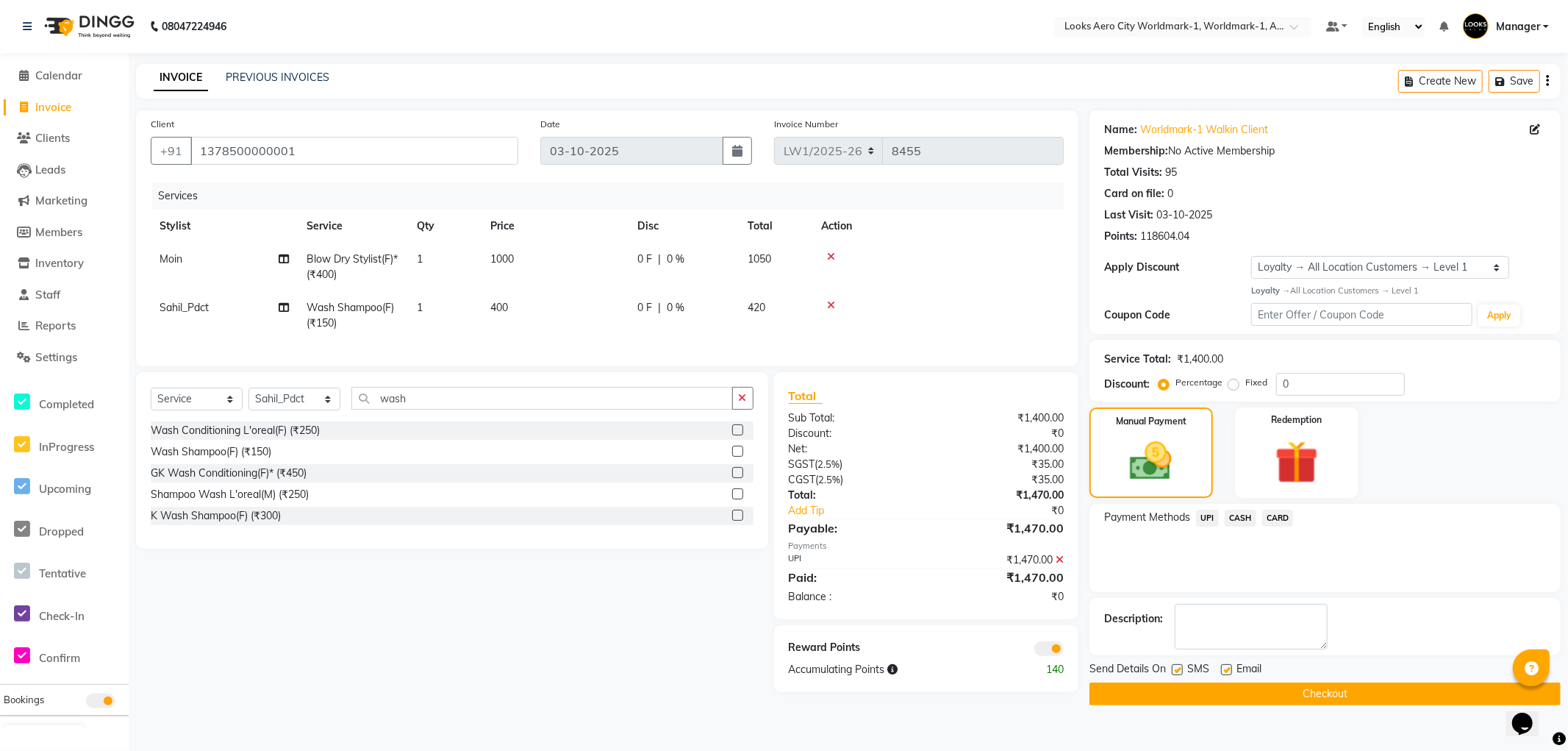
click at [1104, 694] on button "Checkout" at bounding box center [1325, 694] width 471 height 23
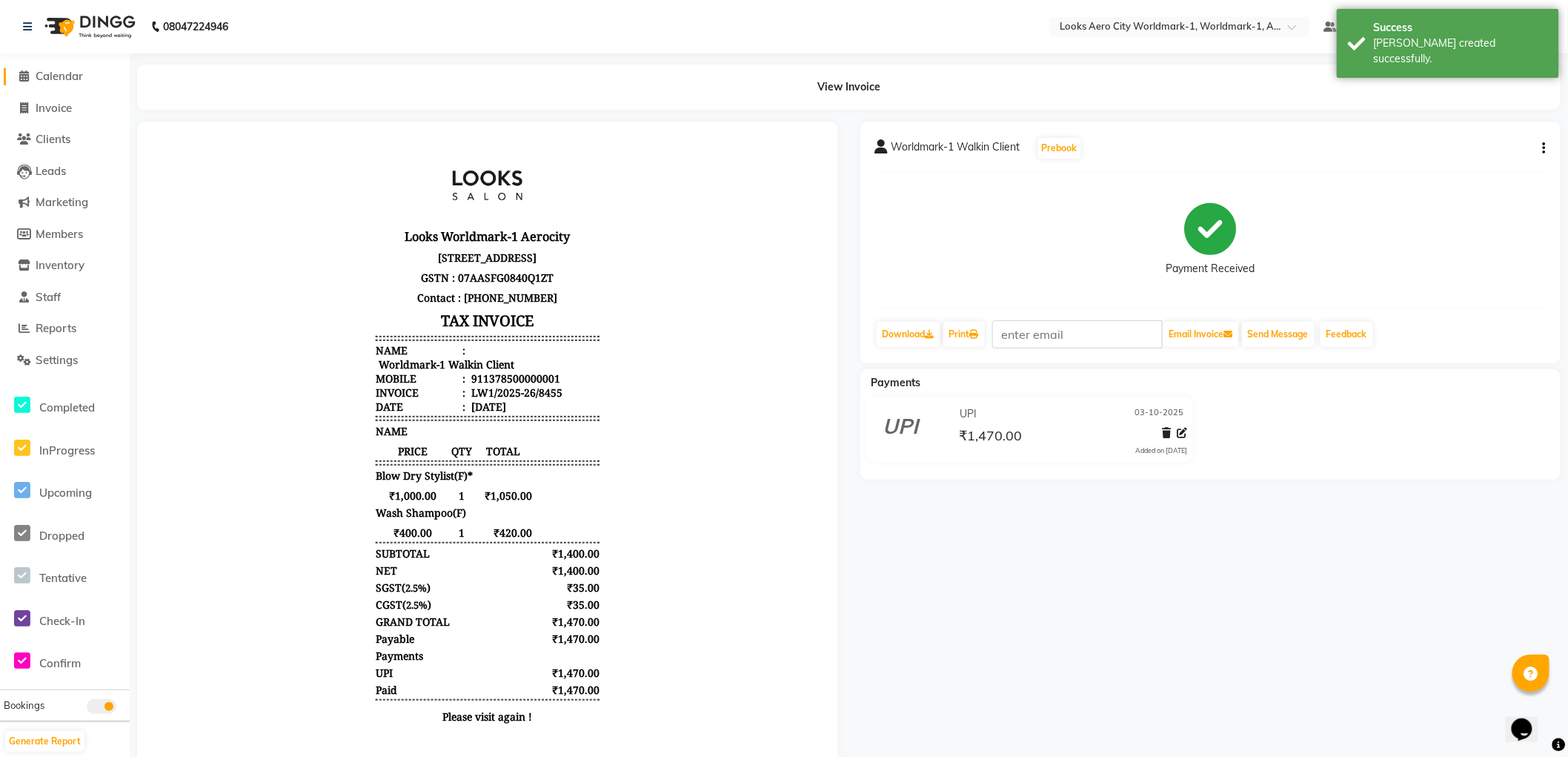
click at [70, 73] on span "Calendar" at bounding box center [59, 76] width 47 height 14
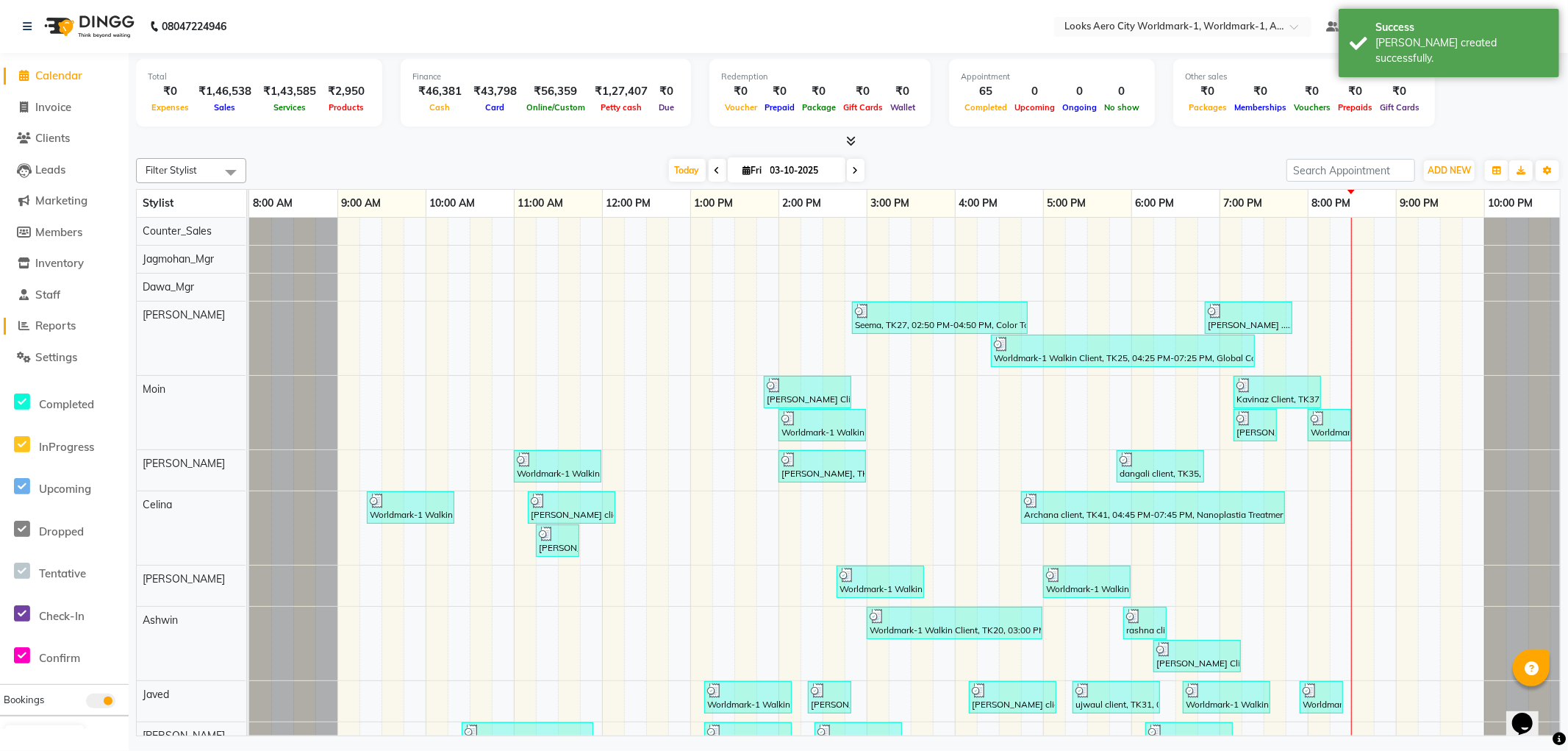
click at [69, 327] on span "Reports" at bounding box center [55, 325] width 41 height 14
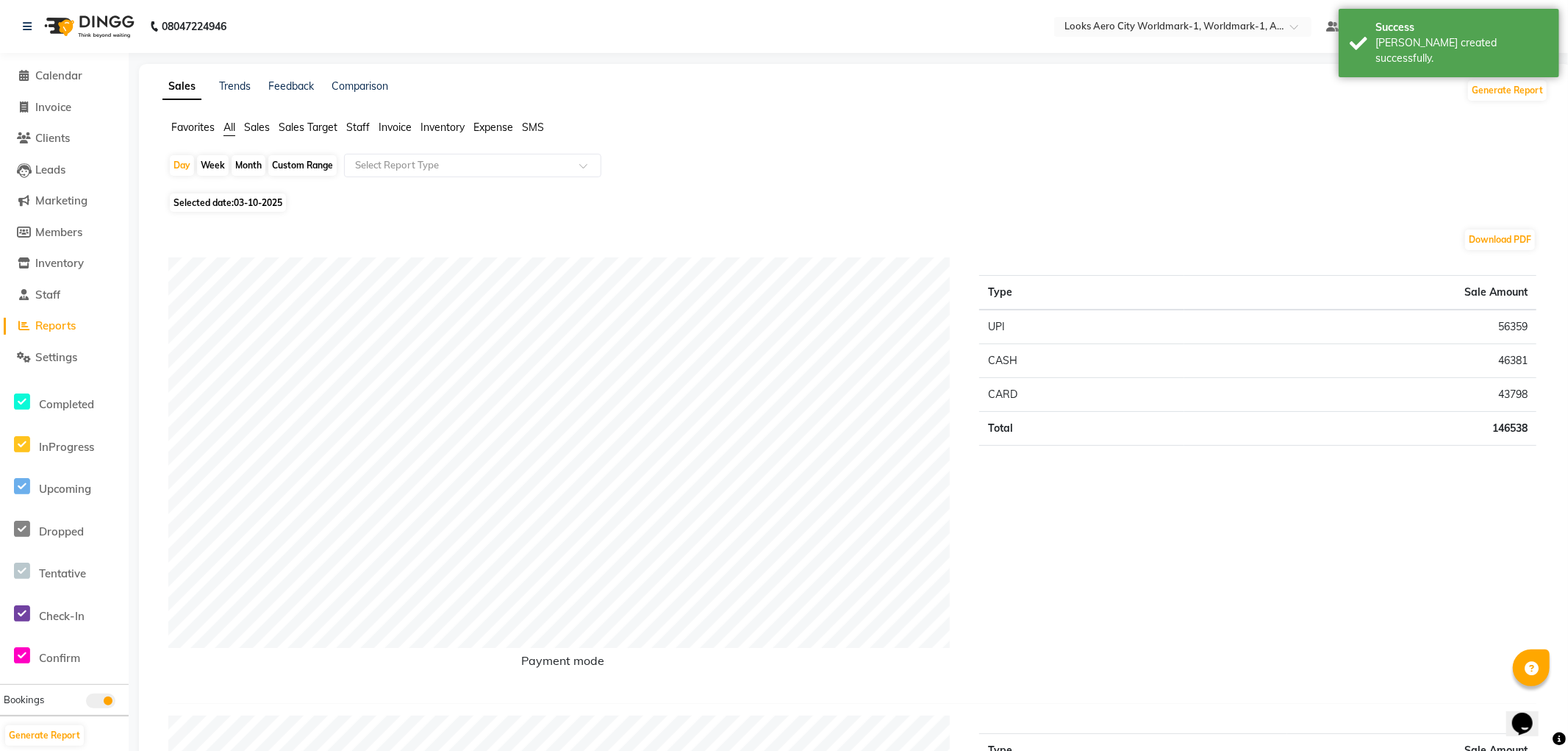
click at [355, 129] on span "Staff" at bounding box center [358, 127] width 24 height 13
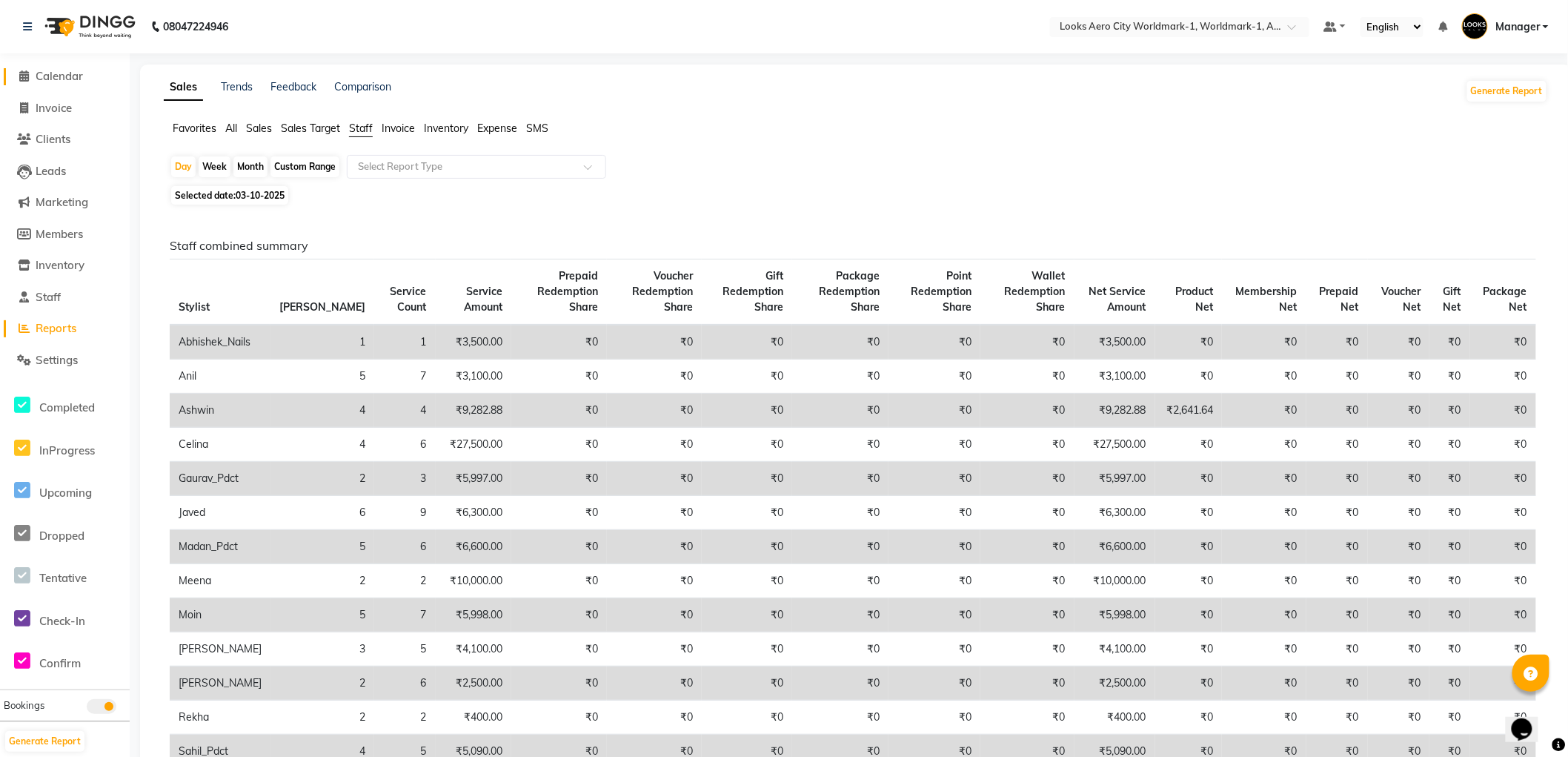
click at [56, 77] on span "Calendar" at bounding box center [59, 76] width 47 height 14
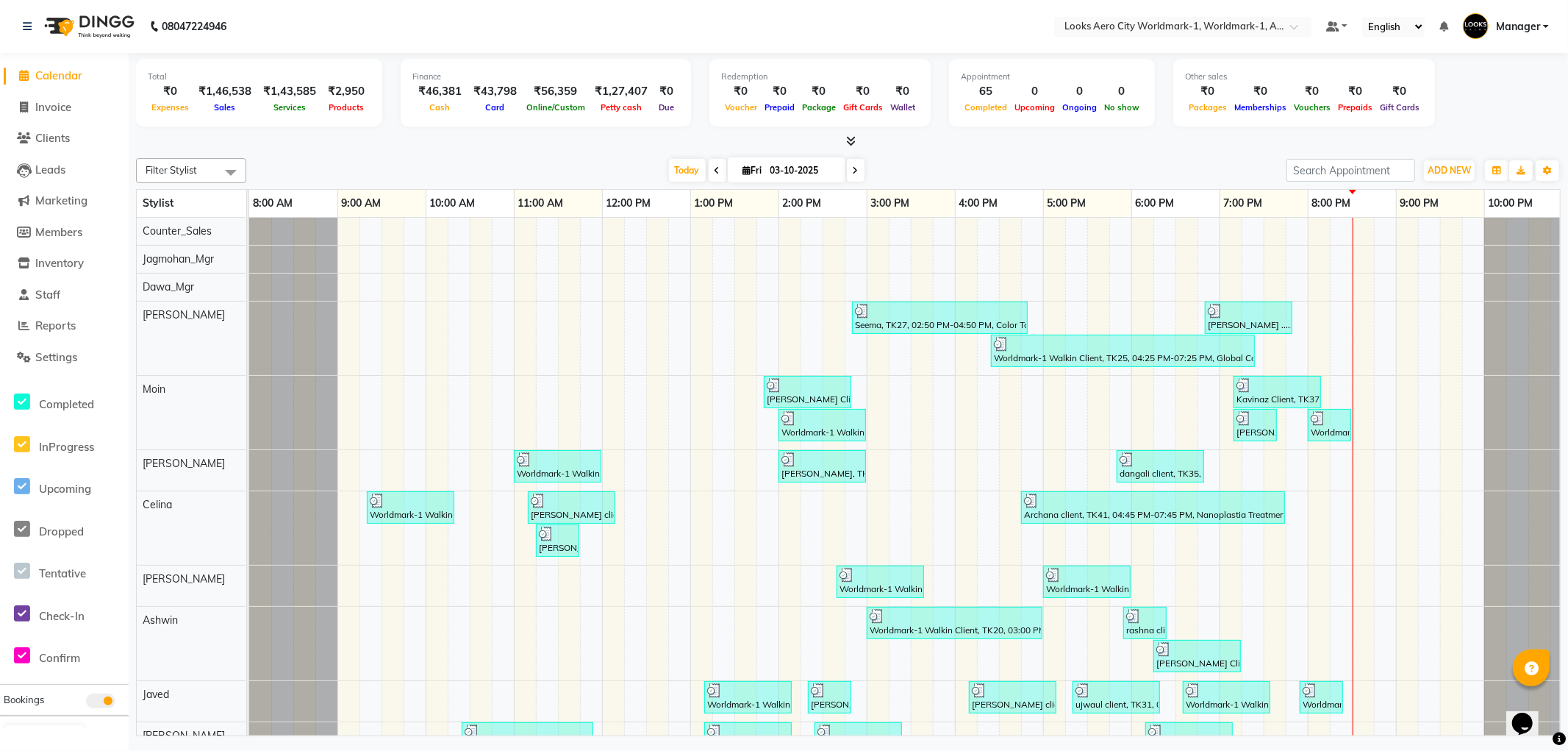
click at [708, 18] on nav "08047224946 Select Location × Looks Aero City Worldmark-1, Worldmark-1, Aerocit…" at bounding box center [784, 26] width 1568 height 53
click at [549, 37] on nav "08047224946 Select Location × Looks Aero City Worldmark-1, Worldmark-1, Aerocit…" at bounding box center [784, 26] width 1568 height 53
click at [67, 75] on span "Calendar" at bounding box center [58, 75] width 47 height 14
click at [311, 25] on nav "08047224946 Select Location × Looks Aero City Worldmark-1, Worldmark-1, Aerocit…" at bounding box center [784, 26] width 1568 height 53
click at [67, 75] on span "Calendar" at bounding box center [58, 75] width 47 height 14
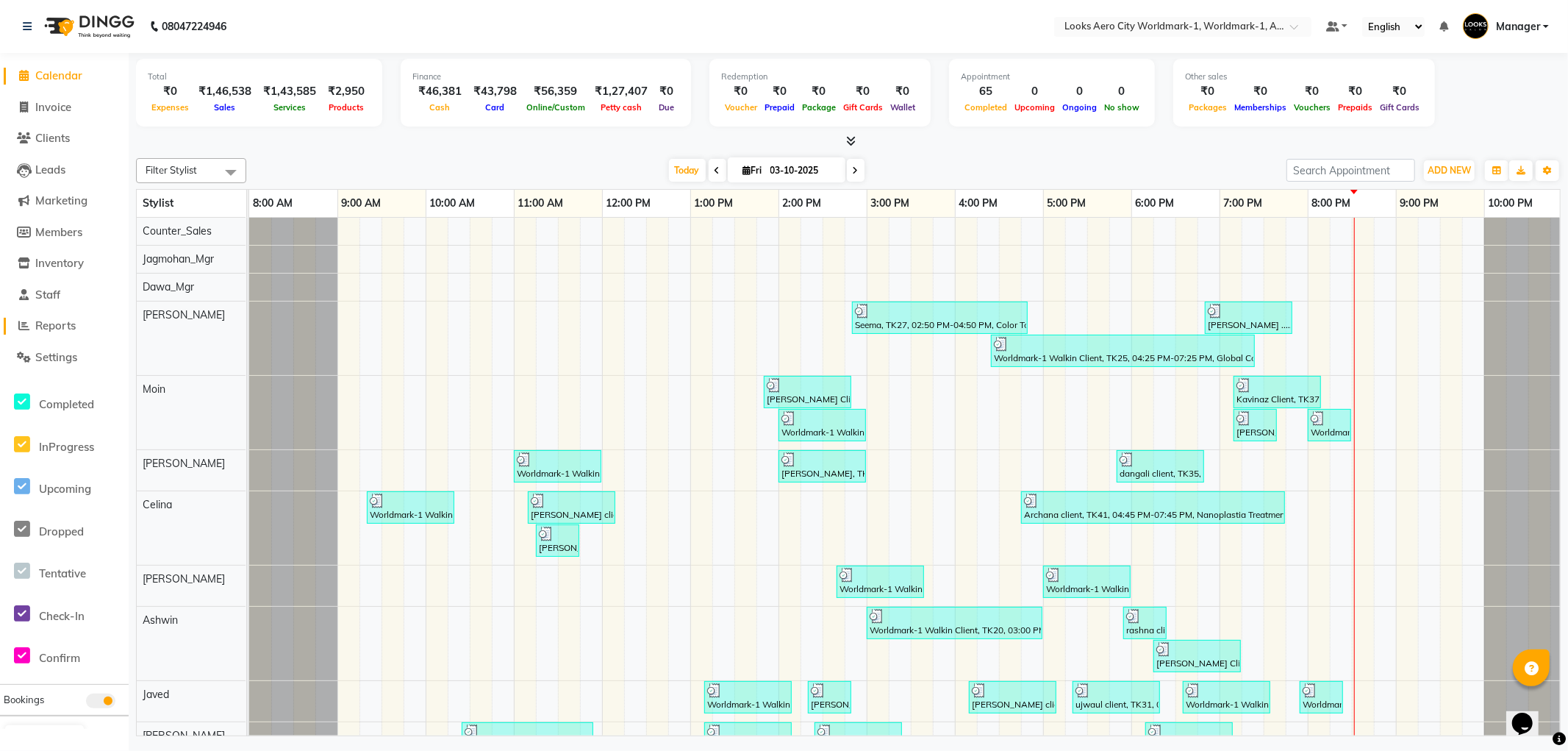
click at [65, 322] on span "Reports" at bounding box center [55, 325] width 41 height 14
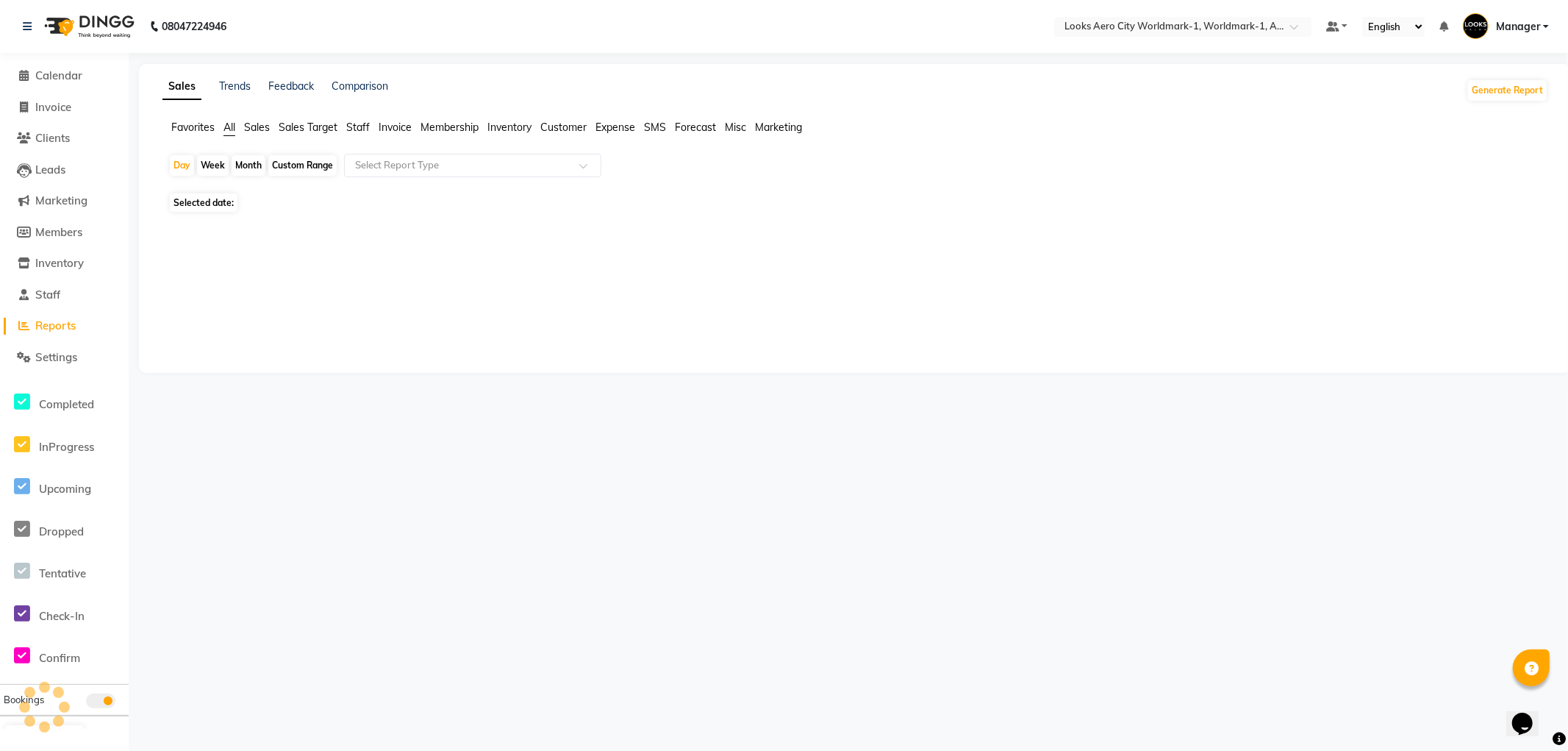
click at [369, 127] on span "Staff" at bounding box center [358, 127] width 24 height 13
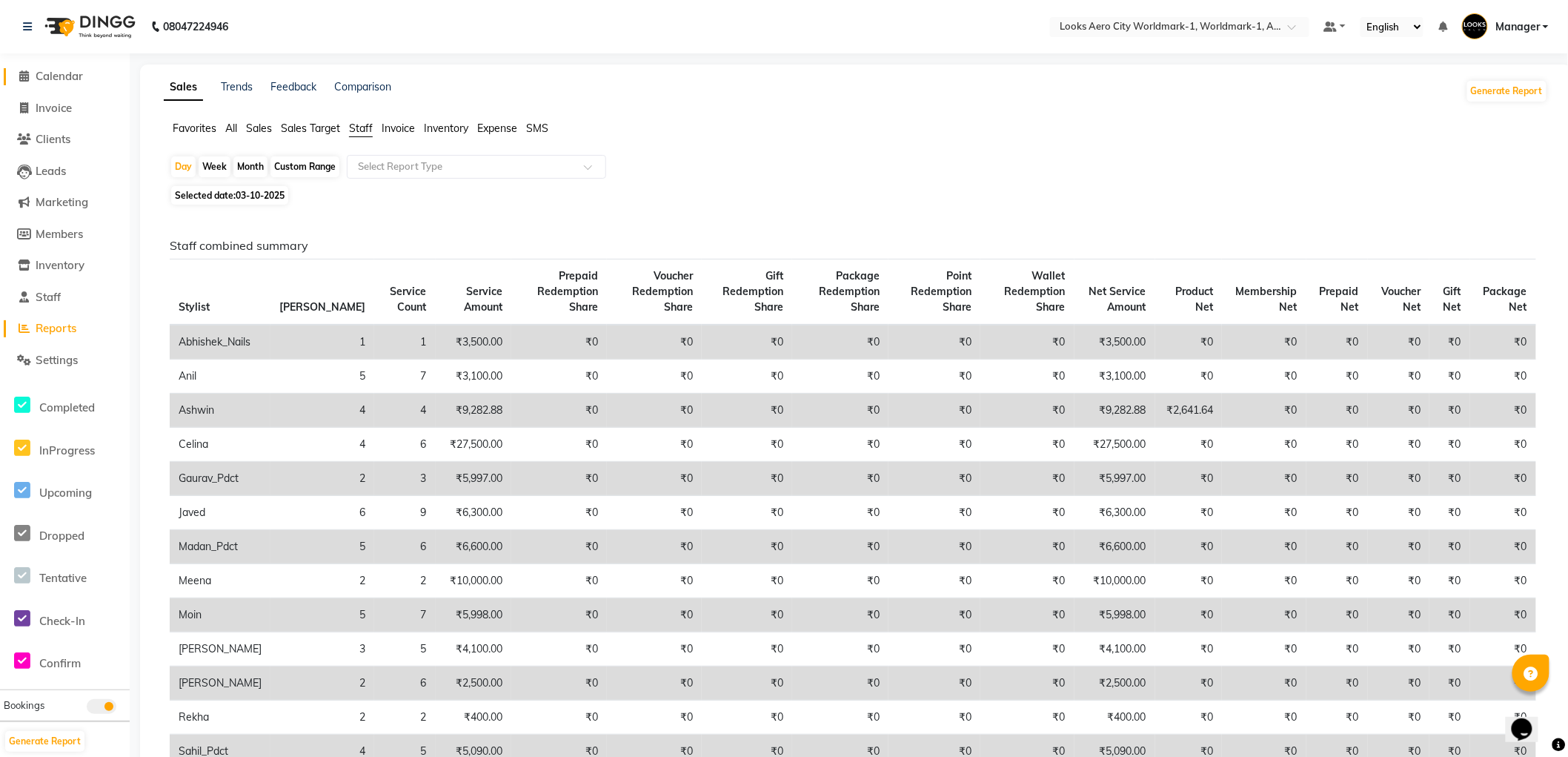
click at [49, 71] on span "Calendar" at bounding box center [59, 76] width 47 height 14
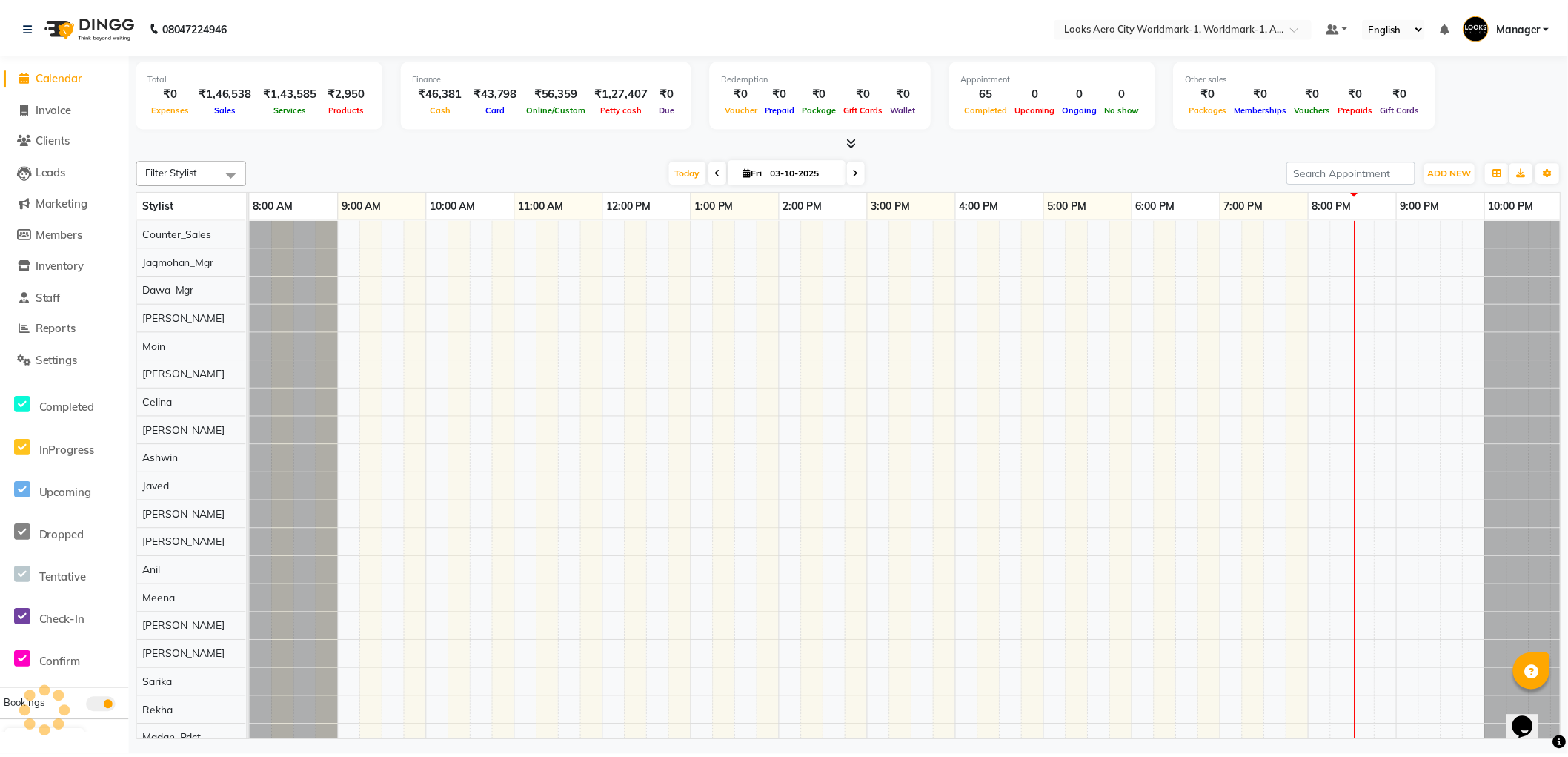
scroll to position [0, 25]
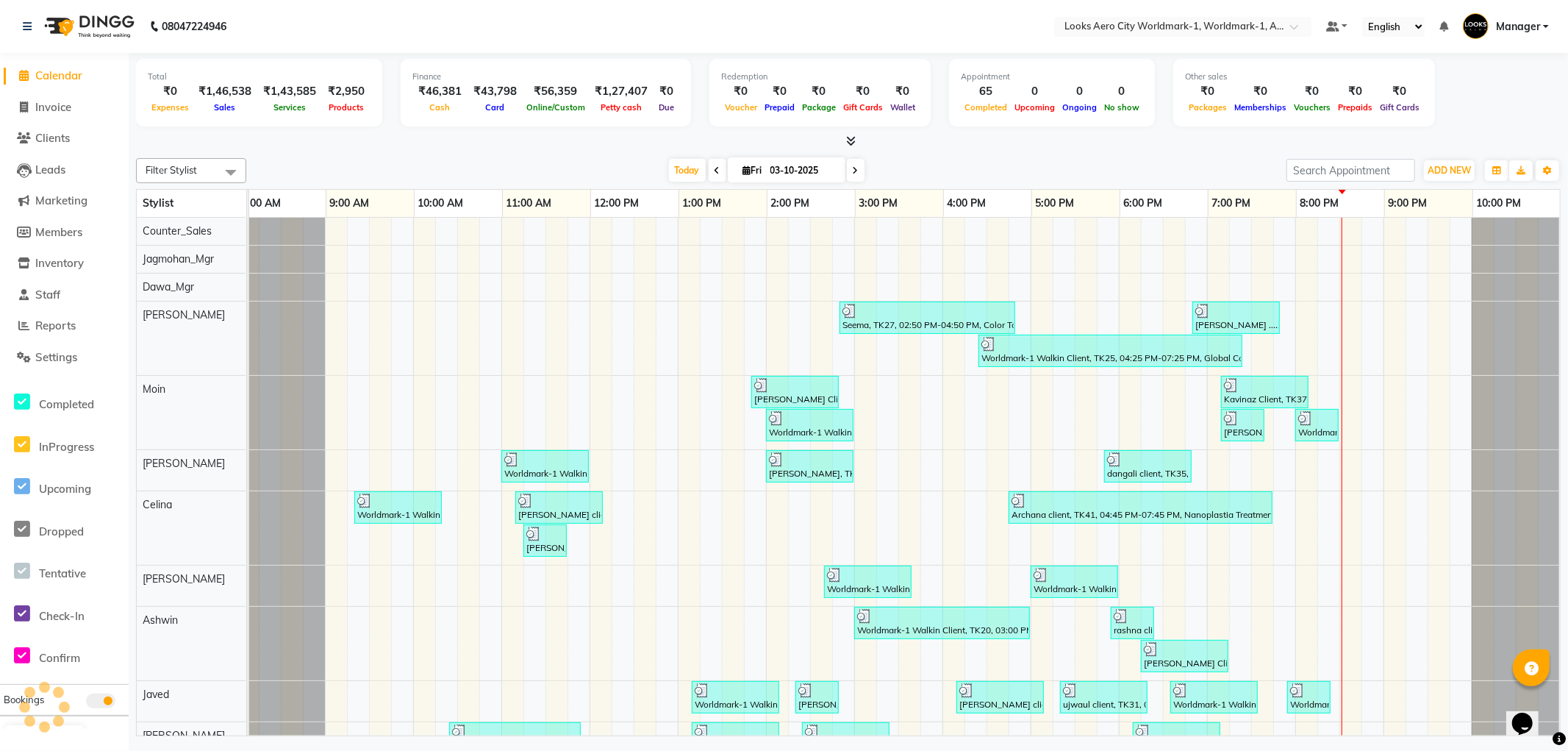
click at [64, 72] on span "Calendar" at bounding box center [58, 75] width 47 height 14
drag, startPoint x: 59, startPoint y: 329, endPoint x: 83, endPoint y: 233, distance: 99.0
click at [60, 329] on span "Reports" at bounding box center [55, 325] width 41 height 14
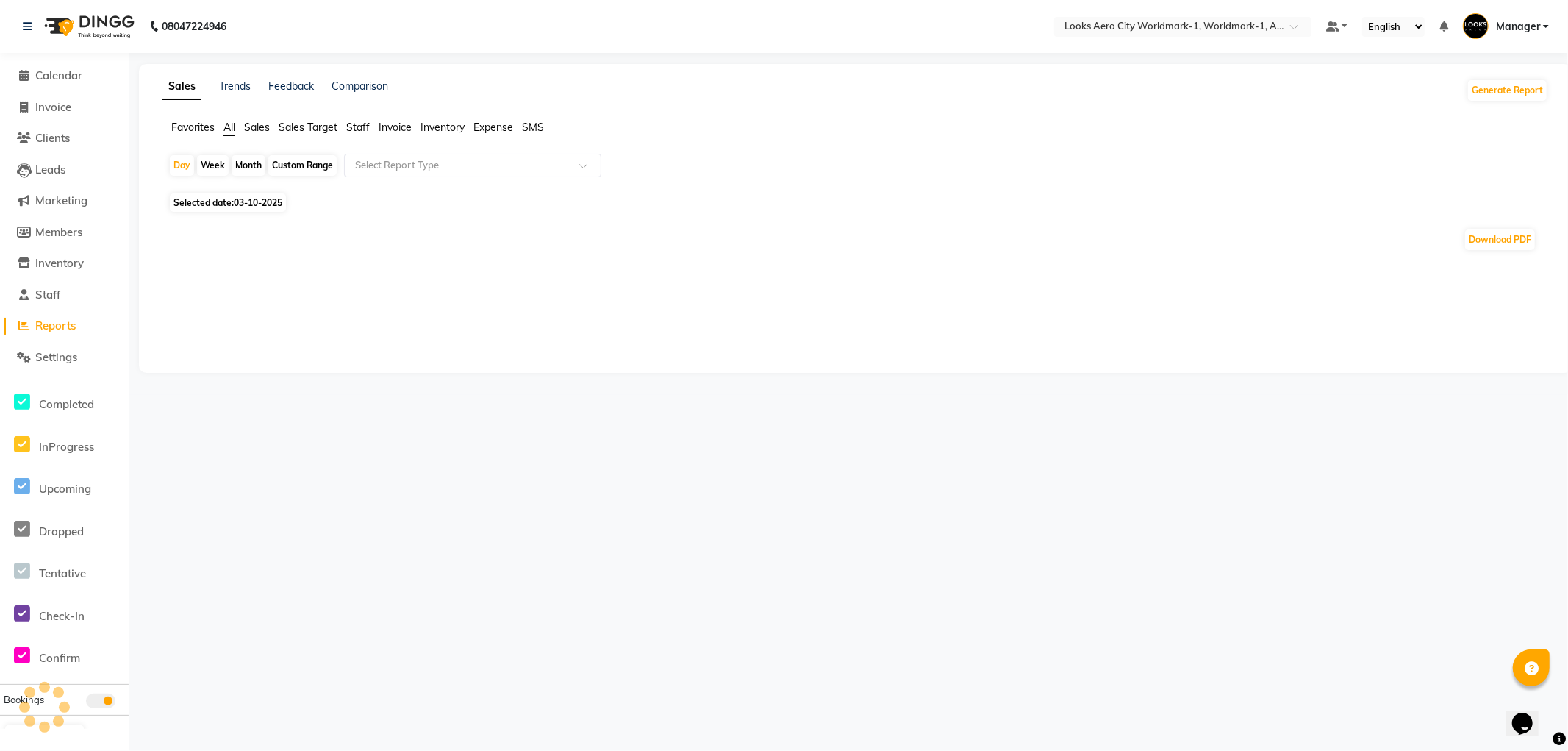
click at [363, 127] on span "Staff" at bounding box center [358, 127] width 24 height 13
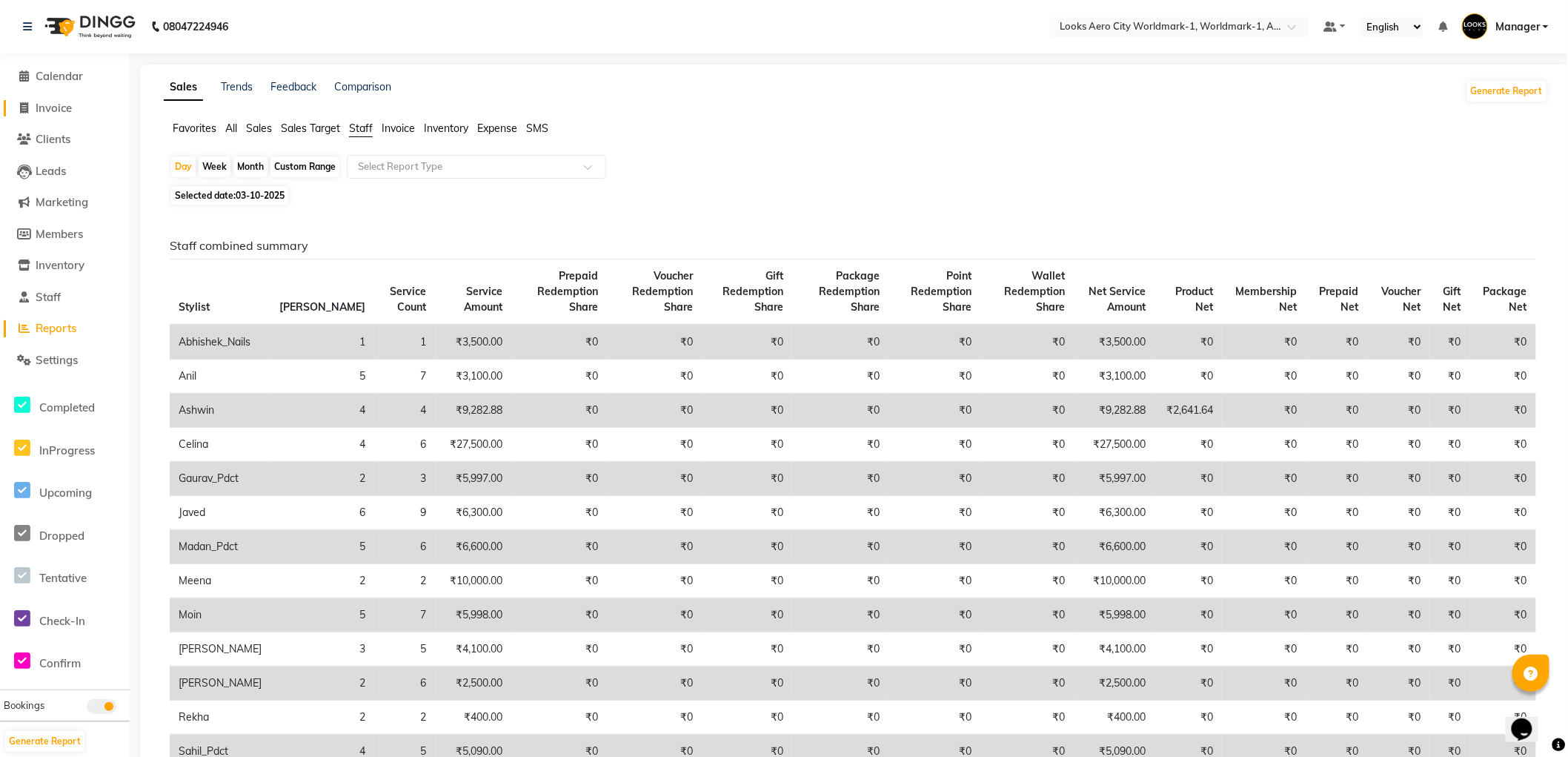
click at [61, 106] on span "Invoice" at bounding box center [53, 108] width 36 height 14
select select "service"
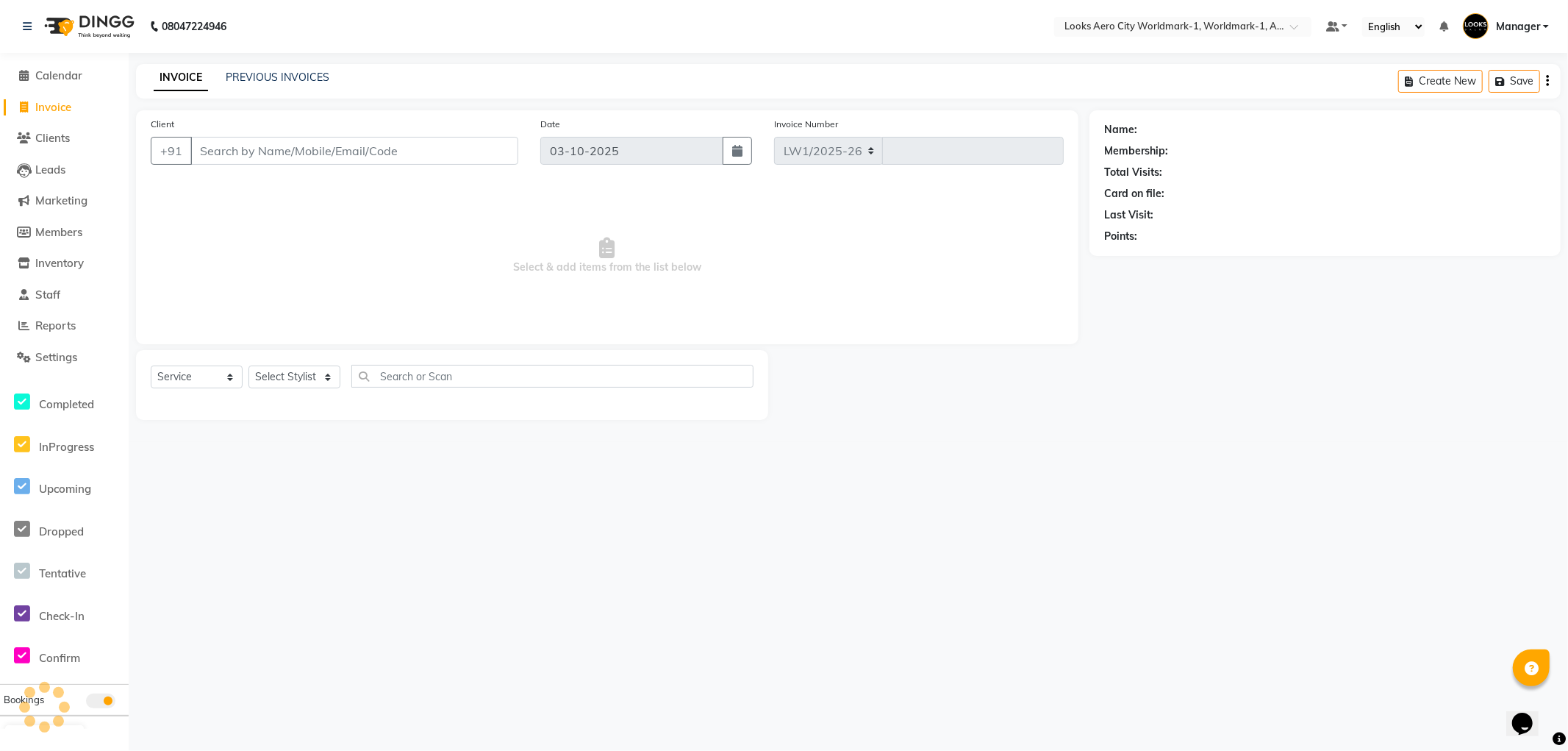
select select "8573"
type input "8456"
click at [285, 152] on input "Client" at bounding box center [354, 151] width 328 height 28
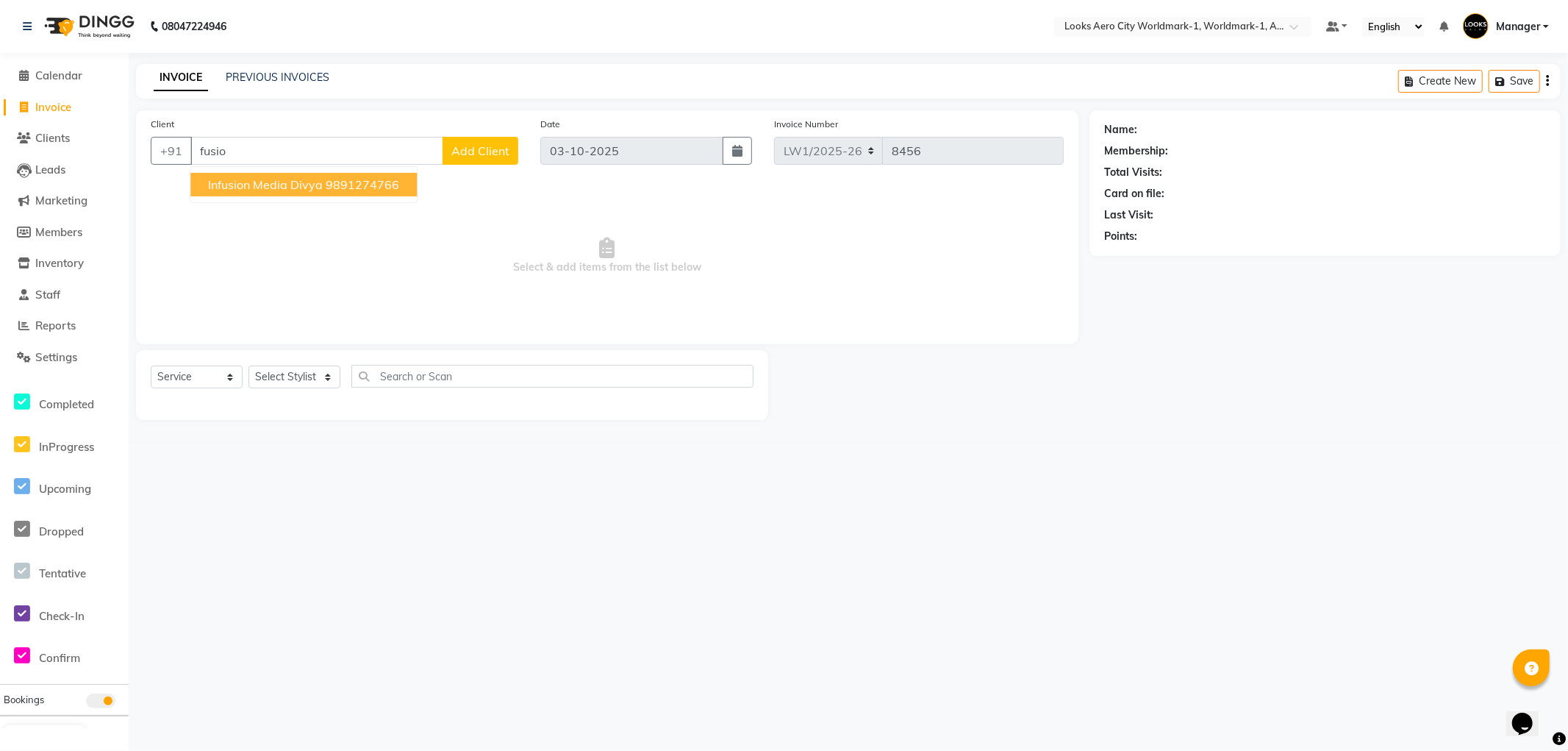
drag, startPoint x: 405, startPoint y: 149, endPoint x: 28, endPoint y: 86, distance: 382.2
click at [3, 100] on app-home "08047224946 Select Location × Looks Aero City Worldmark-1, Worldmark-1, Aerocit…" at bounding box center [784, 220] width 1568 height 442
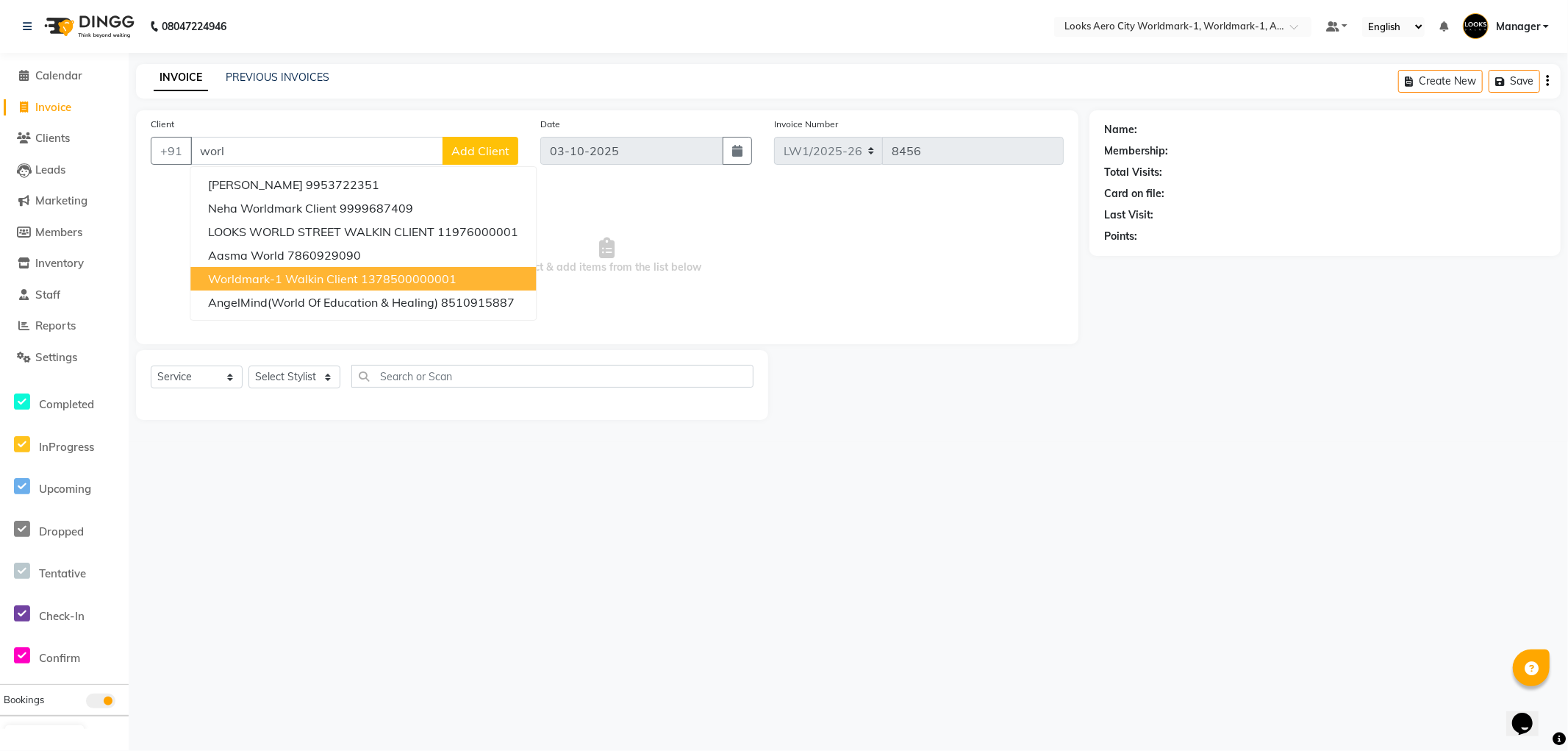
click at [331, 276] on span "Worldmark-1 Walkin Client" at bounding box center [283, 279] width 150 height 15
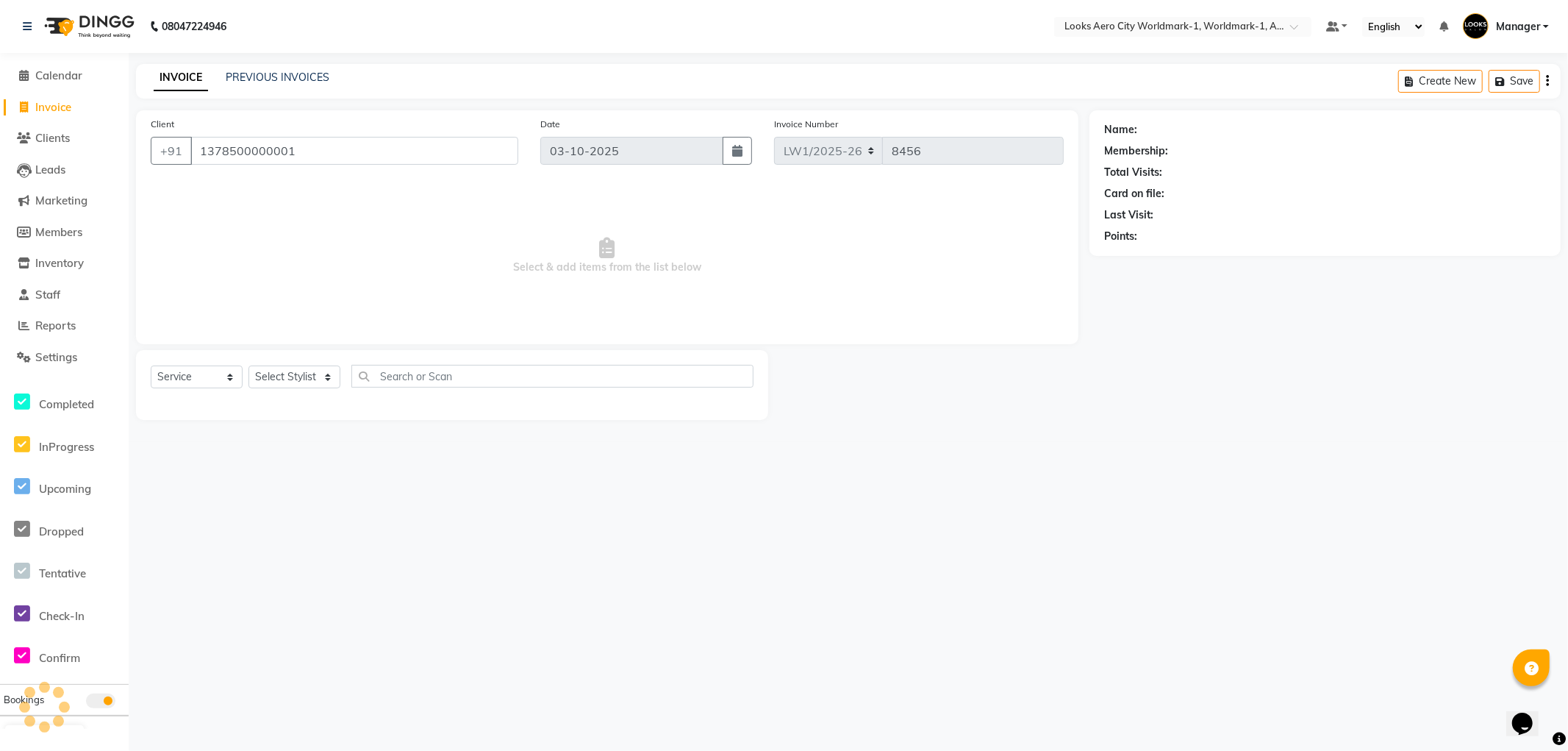
type input "1378500000001"
select select "1: Object"
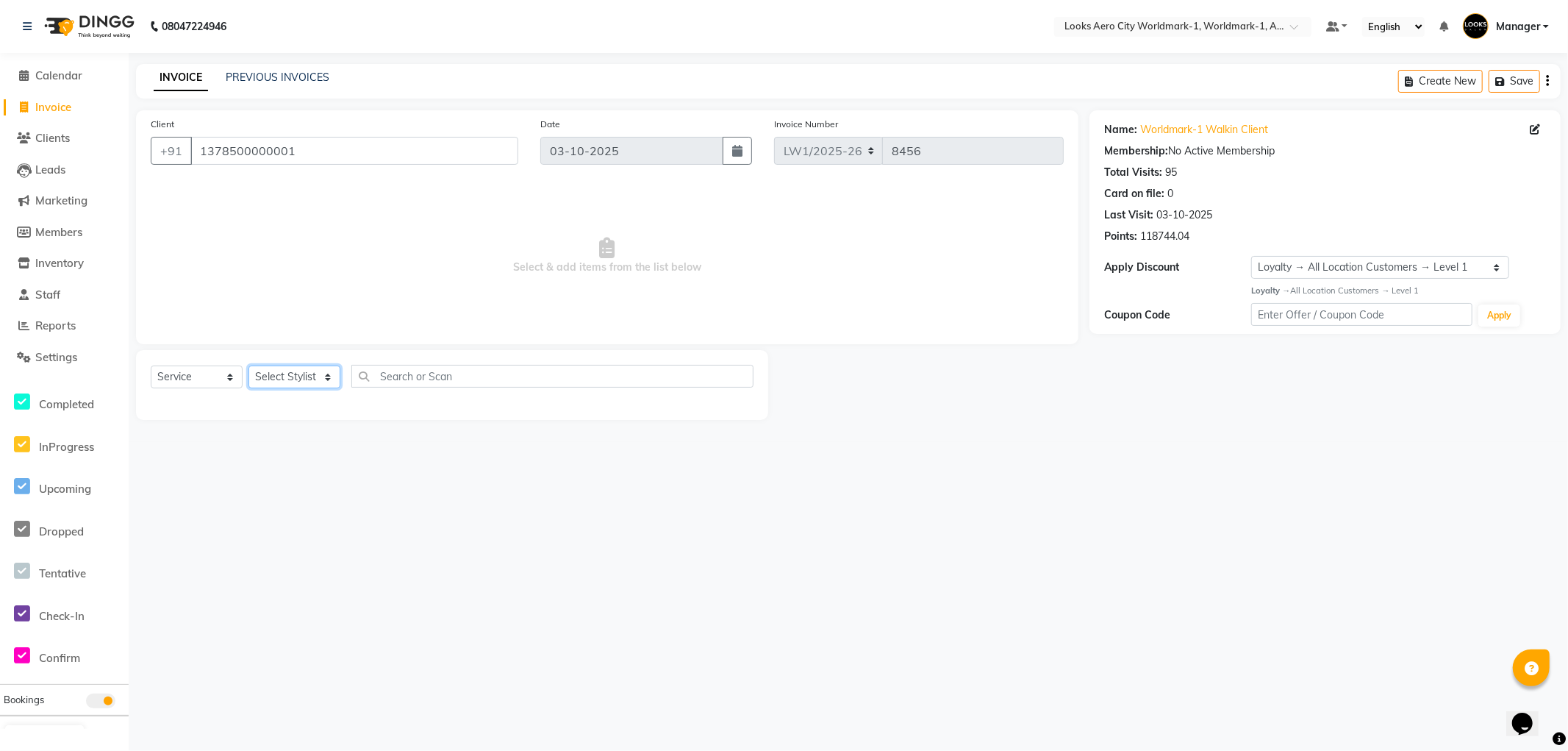
drag, startPoint x: 310, startPoint y: 376, endPoint x: 307, endPoint y: 366, distance: 10.4
click at [308, 375] on select "Select Stylist Abhishek_Nails Amita Chauhan Anil Ashwin Celina Counter_Sales Da…" at bounding box center [295, 377] width 92 height 23
select select "84539"
click at [249, 366] on select "Select Stylist Abhishek_Nails Amita Chauhan Anil Ashwin Celina Counter_Sales Da…" at bounding box center [295, 377] width 92 height 23
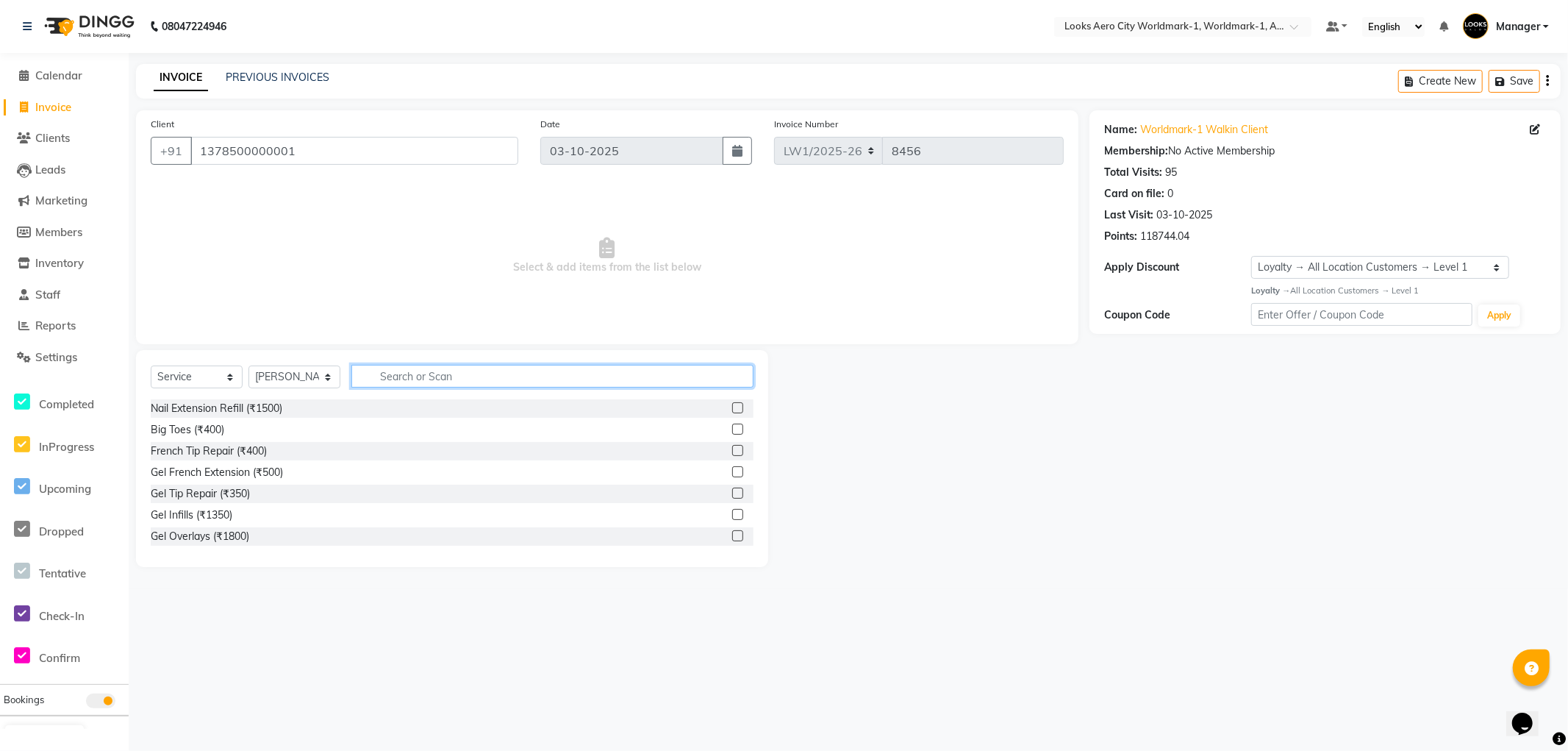
click at [466, 375] on input "text" at bounding box center [553, 377] width 403 height 23
type input "c"
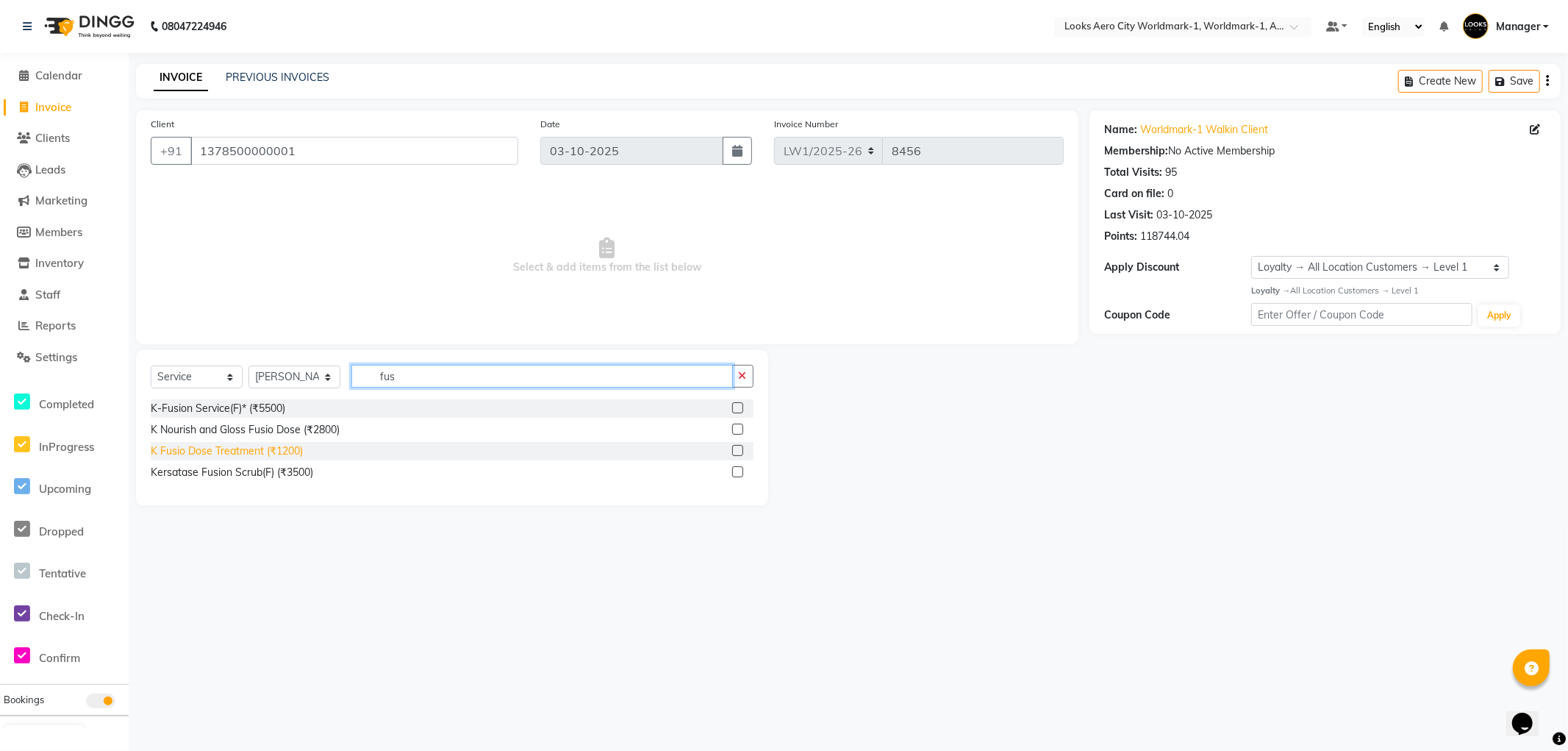
type input "fus"
click at [253, 452] on div "K Fusio Dose Treatment (₹1200)" at bounding box center [227, 451] width 152 height 15
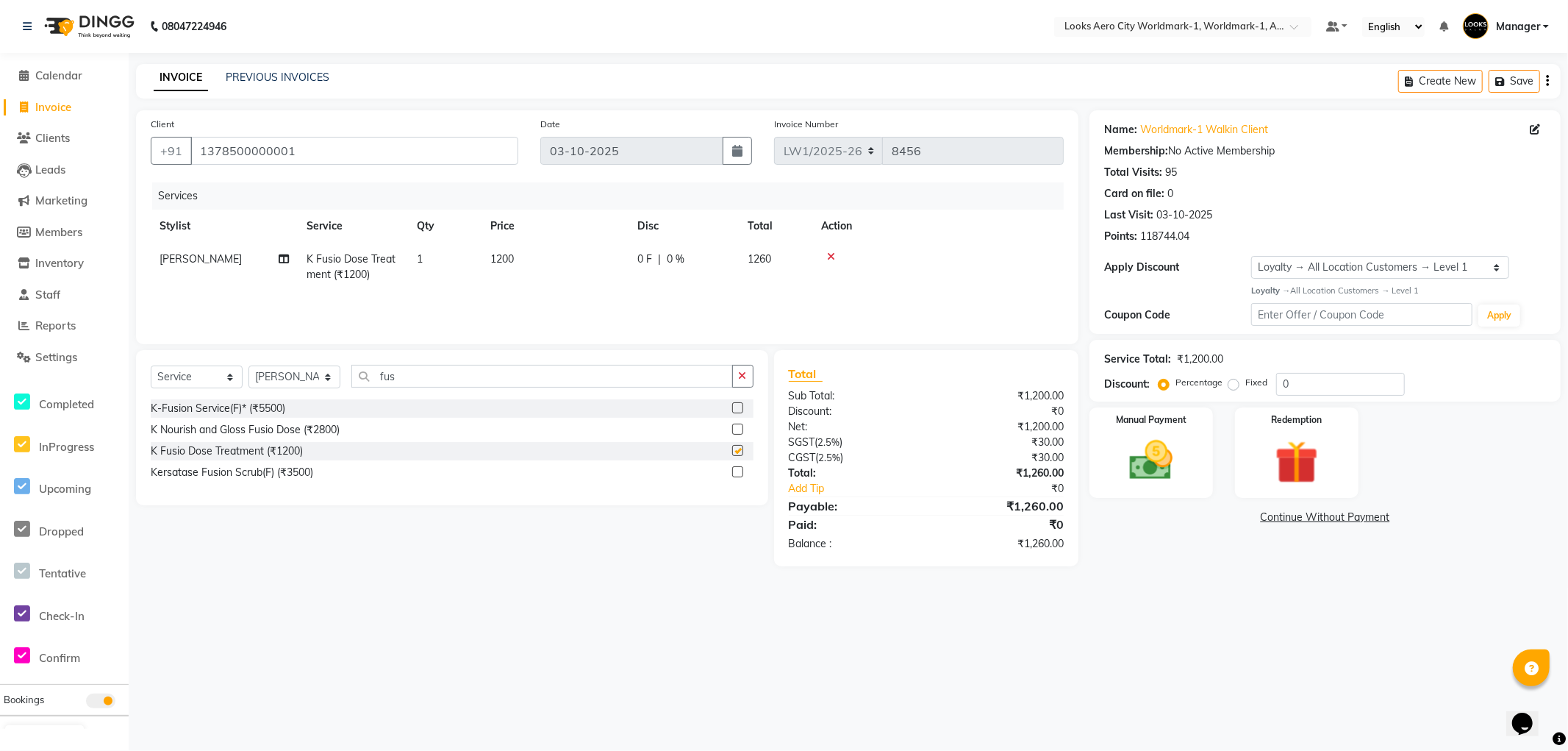
checkbox input "false"
drag, startPoint x: 418, startPoint y: 372, endPoint x: 0, endPoint y: 222, distance: 444.1
click at [0, 222] on app-home "08047224946 Select Location × Looks Aero City Worldmark-1, Worldmark-1, Aerocit…" at bounding box center [784, 294] width 1568 height 589
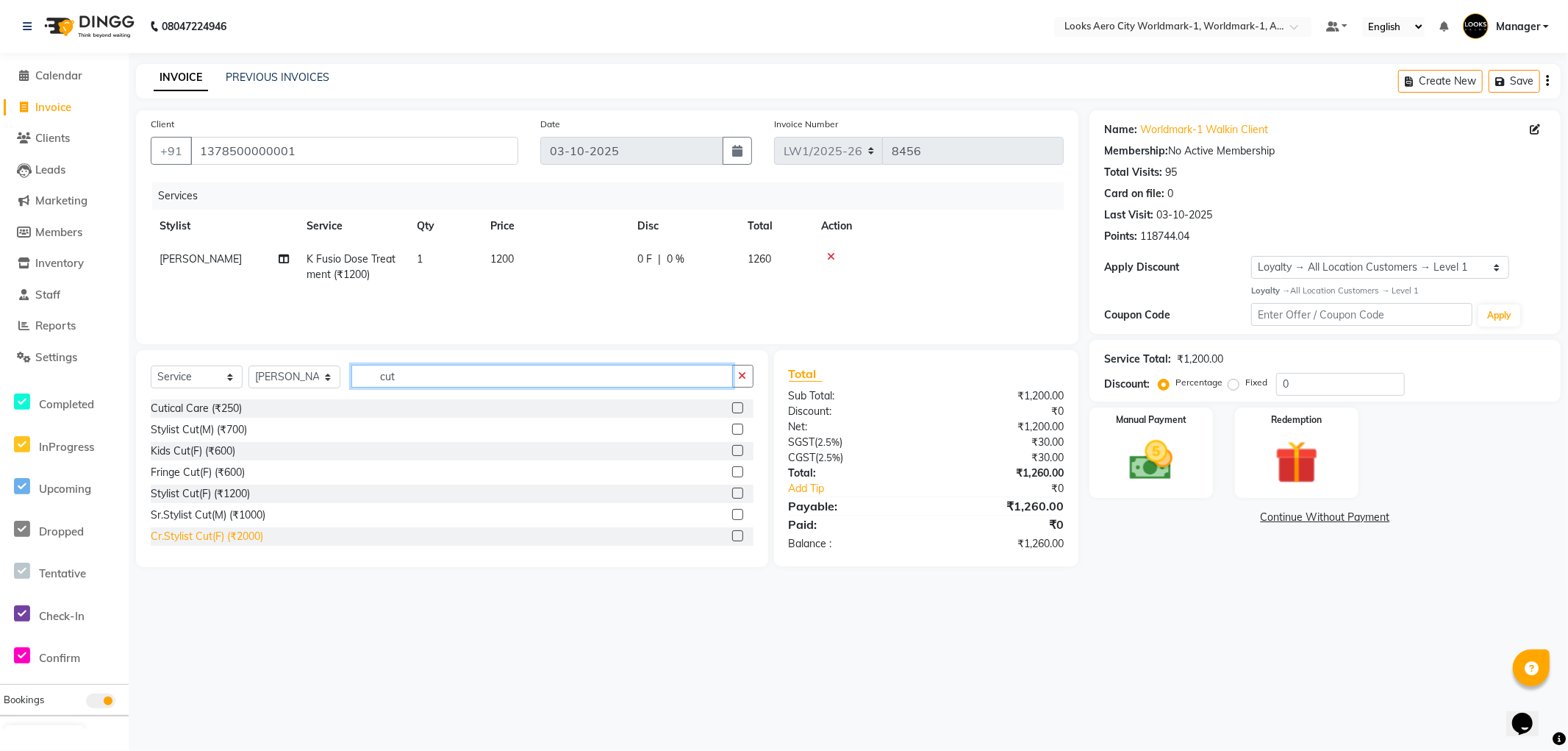
type input "cut"
drag, startPoint x: 240, startPoint y: 538, endPoint x: 383, endPoint y: 439, distance: 173.9
click at [240, 537] on div "Cr.Stylist Cut(F) (₹2000)" at bounding box center [207, 537] width 112 height 15
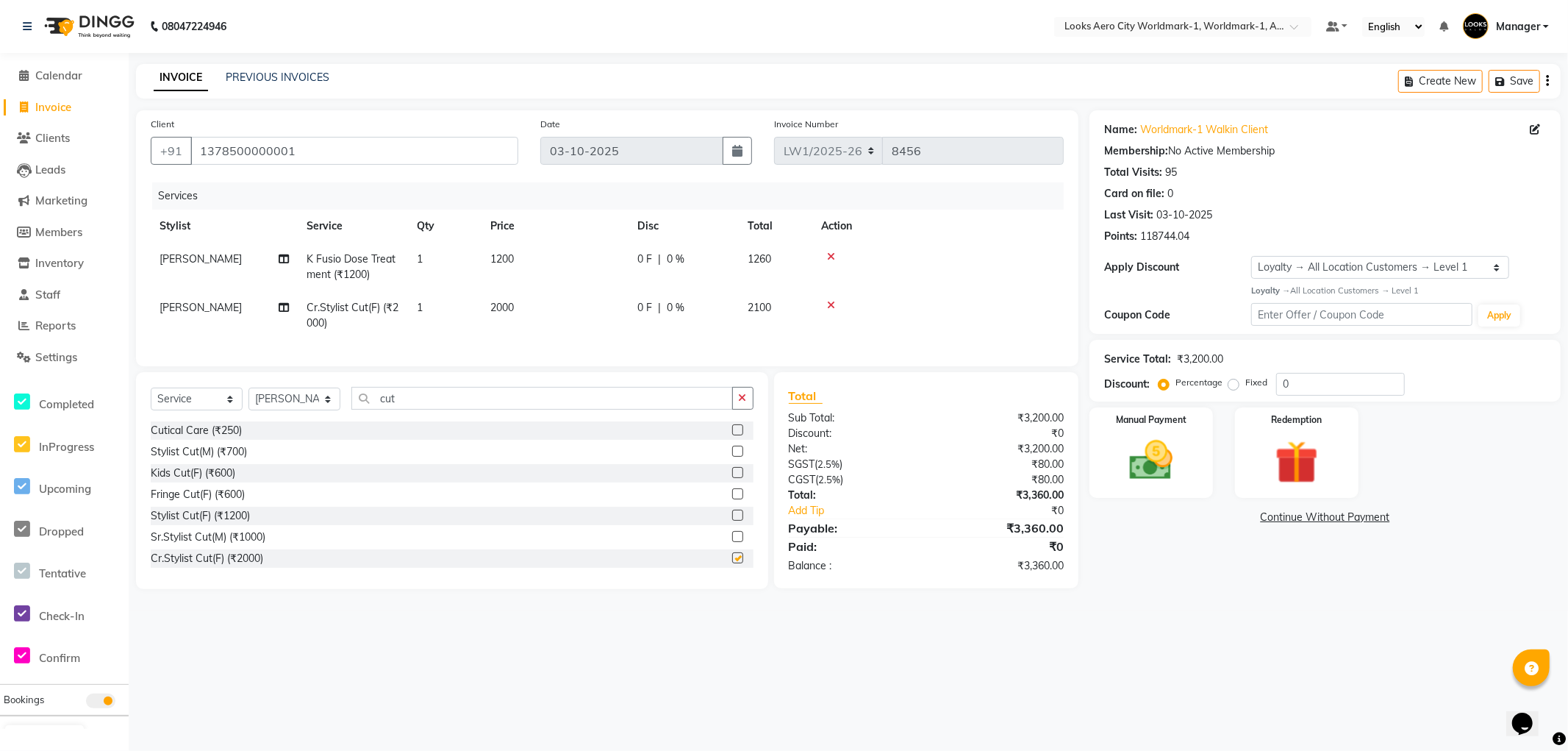
checkbox input "false"
drag, startPoint x: 437, startPoint y: 415, endPoint x: 18, endPoint y: 170, distance: 485.4
click at [0, 180] on app-home "08047224946 Select Location × Looks Aero City Worldmark-1, Worldmark-1, Aerocit…" at bounding box center [784, 305] width 1568 height 611
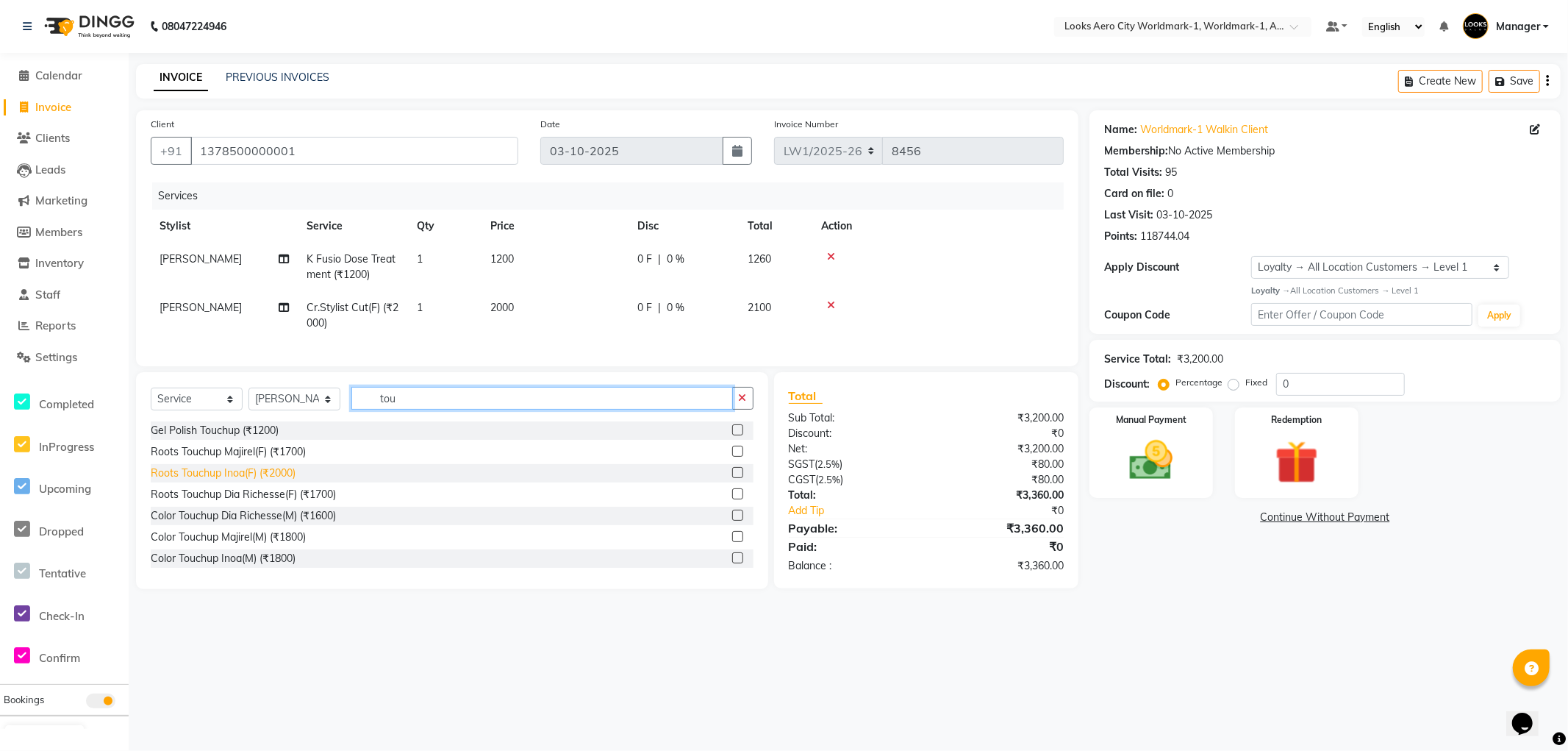
type input "tou"
click at [259, 481] on div "Roots Touchup Inoa(F) (₹2000)" at bounding box center [223, 473] width 145 height 15
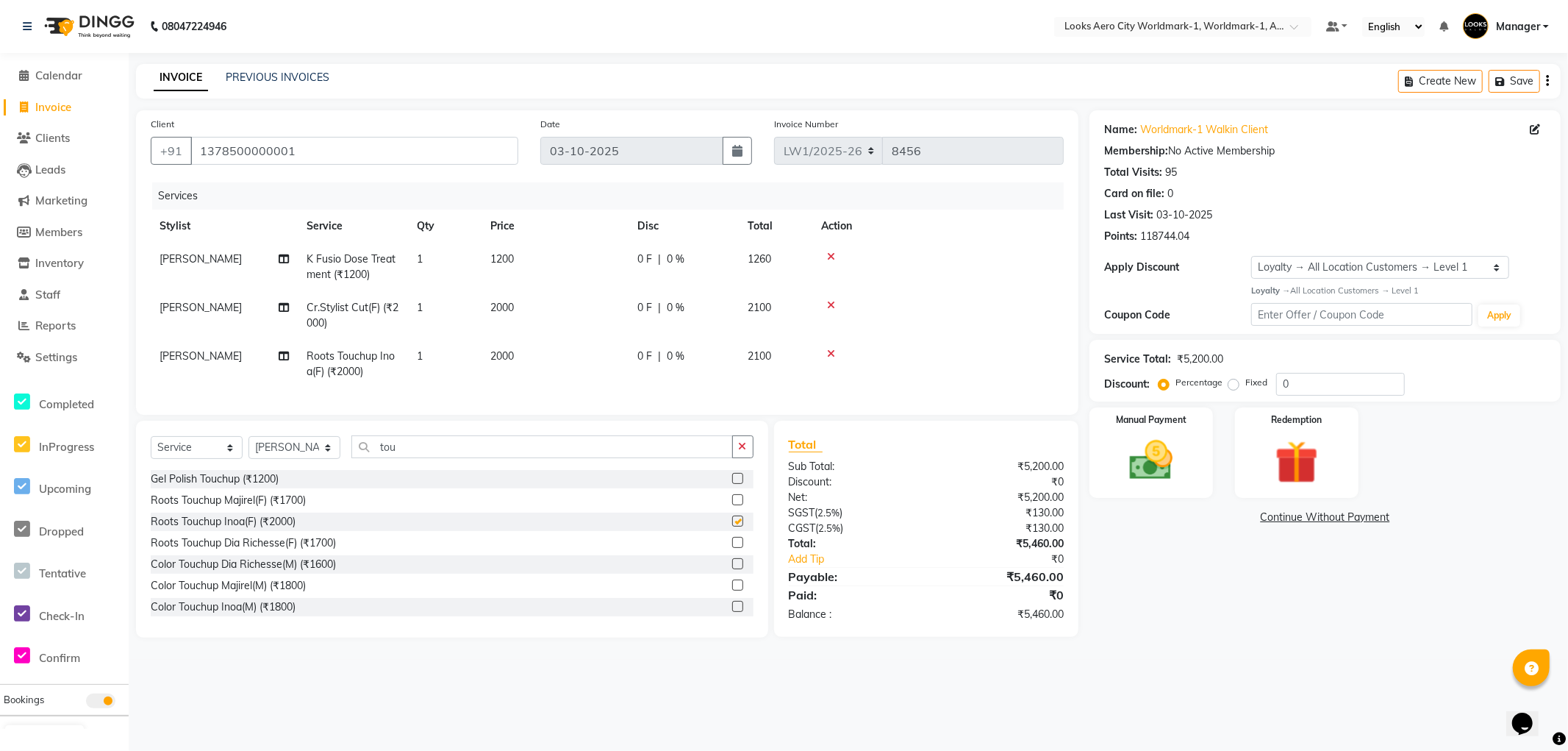
checkbox input "false"
click at [568, 265] on td "1200" at bounding box center [555, 266] width 147 height 48
select select "84539"
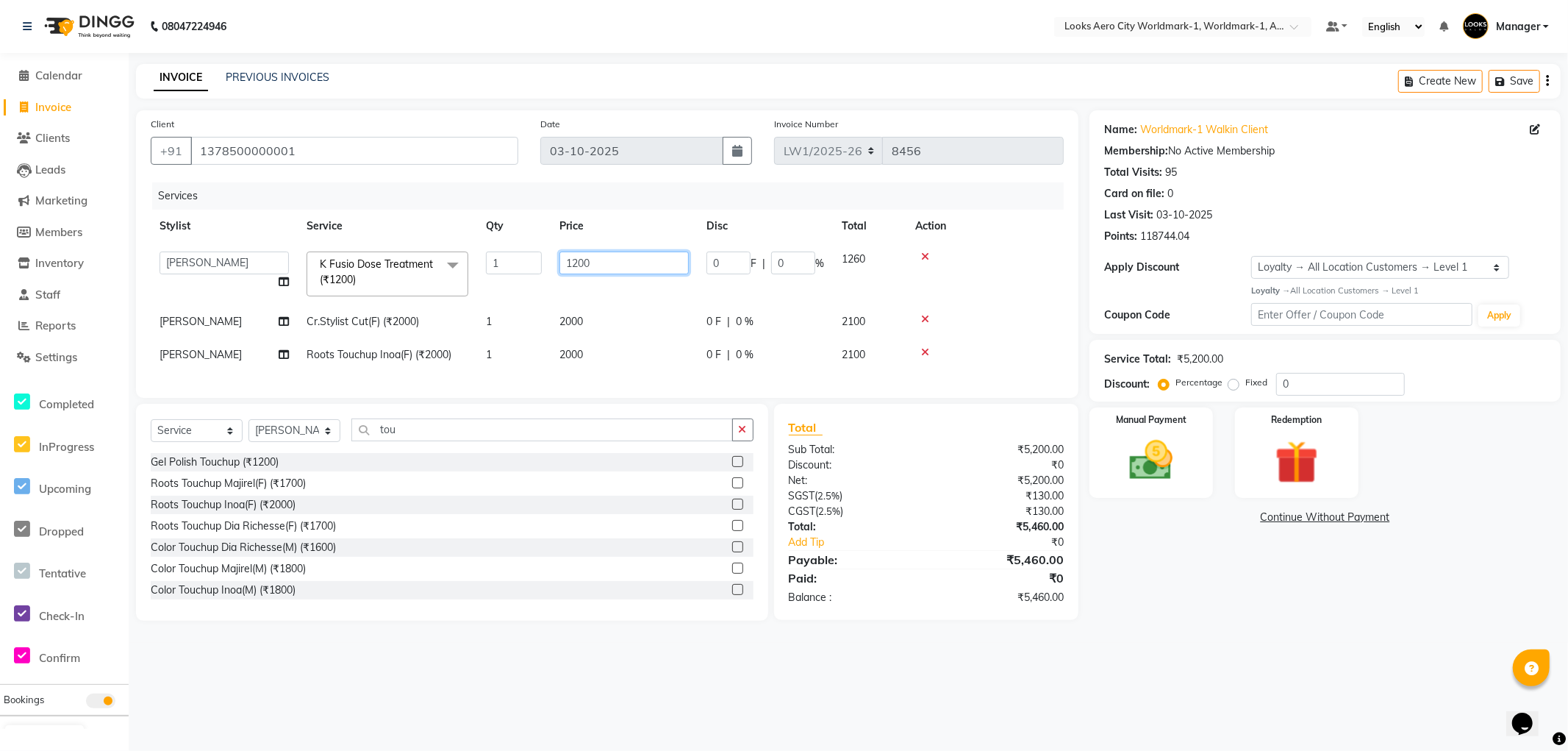
drag, startPoint x: 605, startPoint y: 259, endPoint x: 393, endPoint y: 261, distance: 212.0
click at [393, 261] on tr "Abhishek_Nails Amita Chauhan Anil Ashwin Celina Counter_Sales Dawa_Mgr Gaurav_P…" at bounding box center [607, 274] width 913 height 63
type input "2000"
click at [607, 325] on td "2000" at bounding box center [624, 322] width 147 height 33
select select "84539"
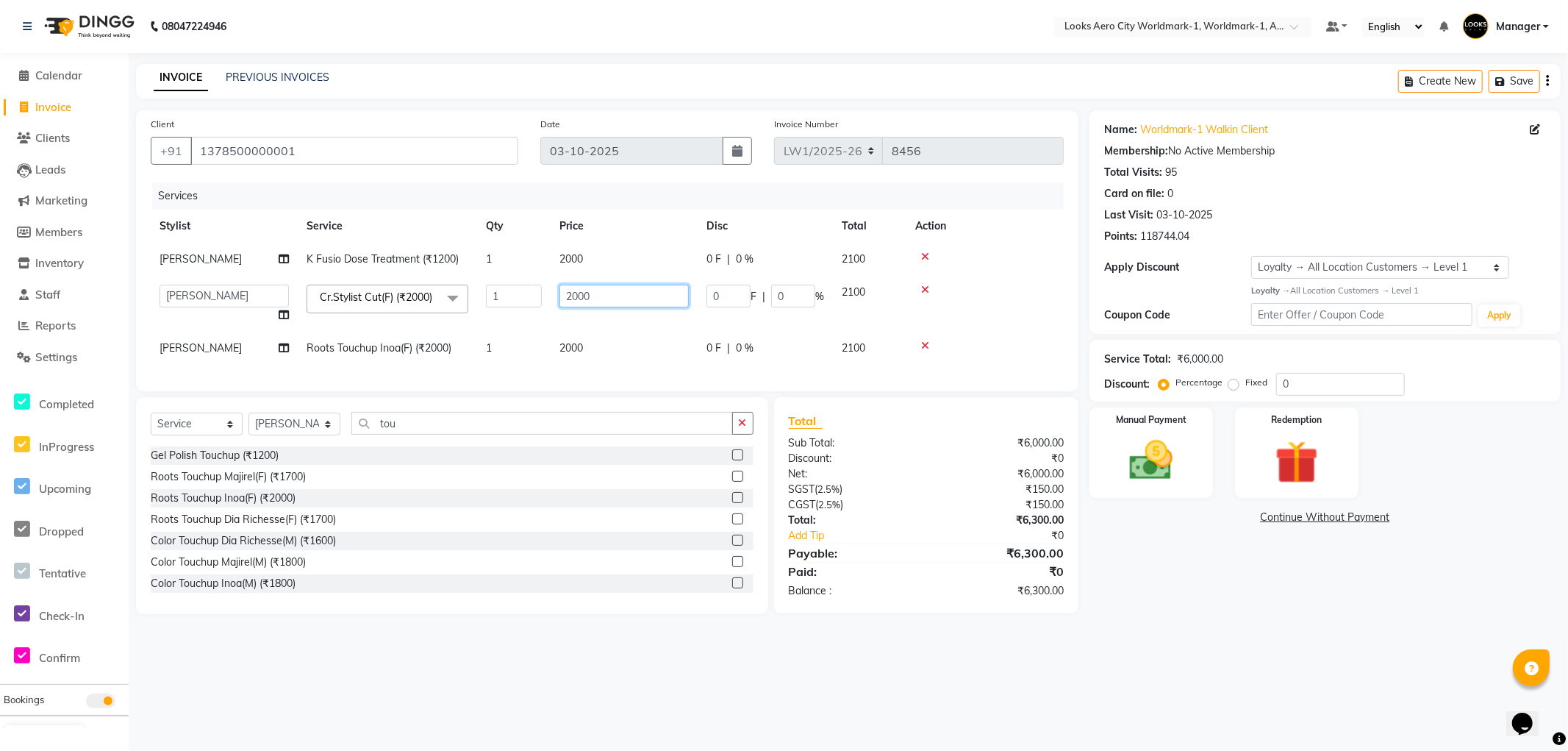
drag, startPoint x: 611, startPoint y: 297, endPoint x: 365, endPoint y: 253, distance: 249.9
click at [351, 265] on tbody "Shubham K Fusio Dose Treatment (₹1200) 1 2000 0 F | 0 % 2100 Abhishek_Nails Ami…" at bounding box center [607, 303] width 913 height 122
type input "1500"
click at [591, 362] on td "2000" at bounding box center [624, 348] width 147 height 33
select select "84539"
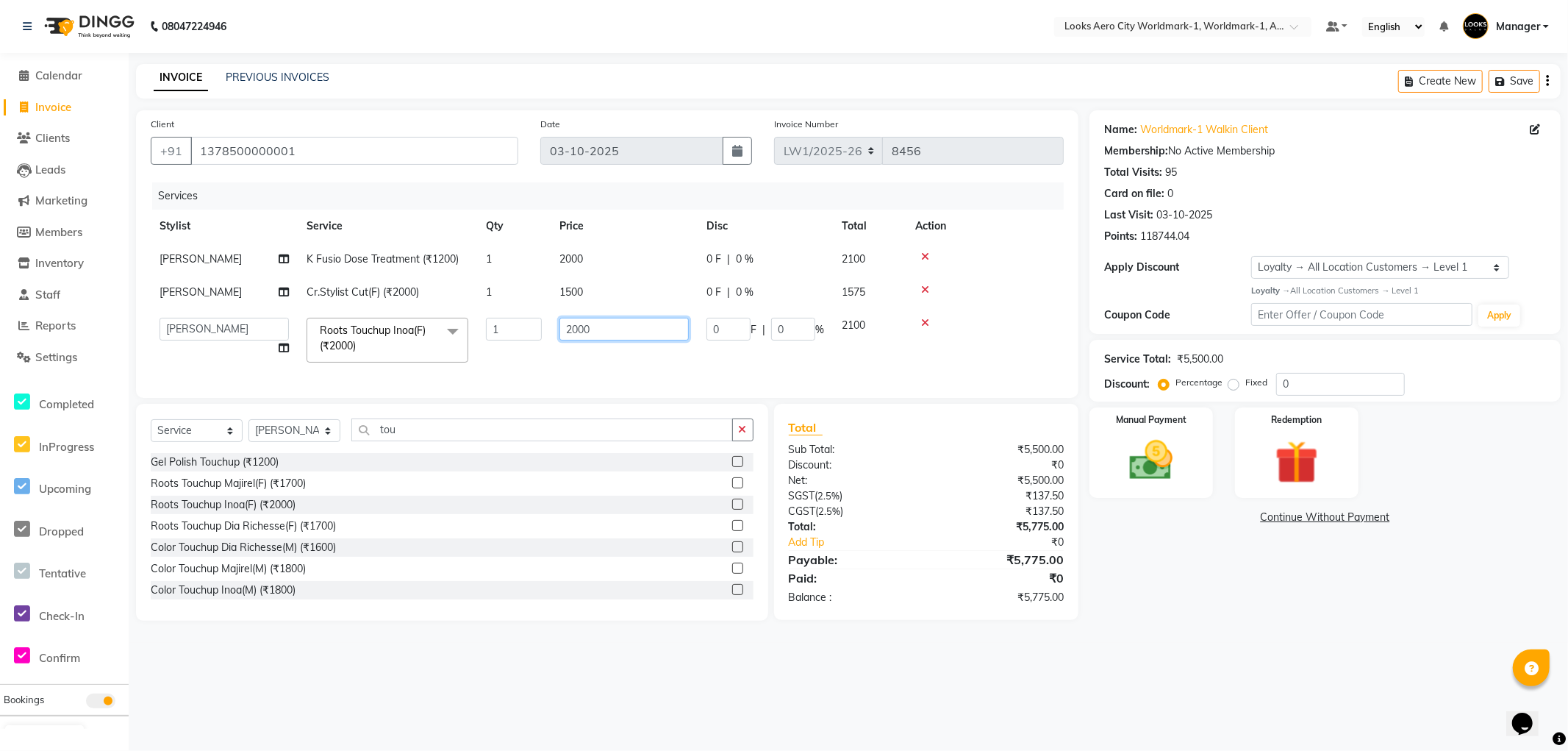
drag, startPoint x: 603, startPoint y: 320, endPoint x: 41, endPoint y: 214, distance: 571.9
click at [41, 214] on app-home "08047224946 Select Location × Looks Aero City Worldmark-1, Worldmark-1, Aerocit…" at bounding box center [784, 322] width 1568 height 643
type input "1500"
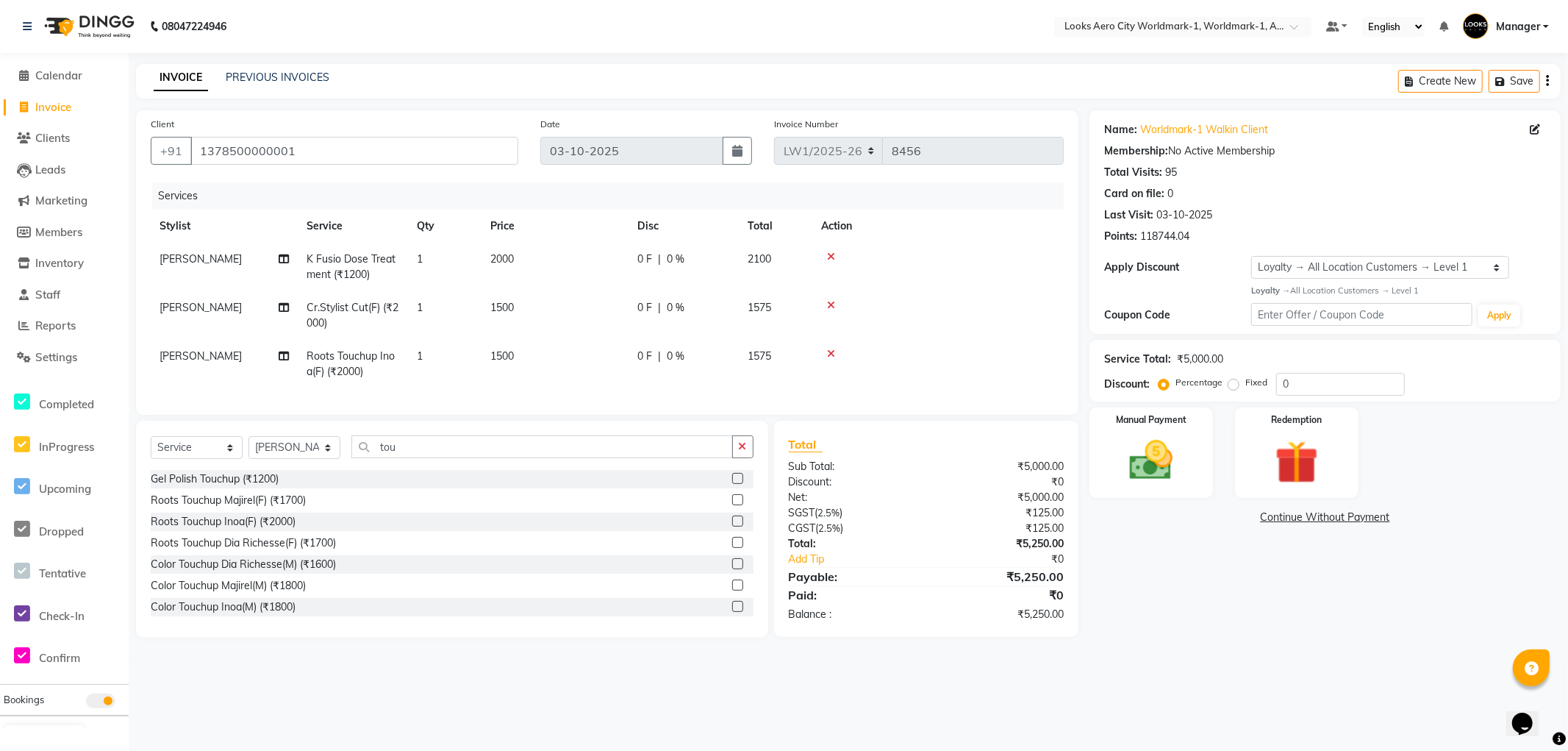
click at [1195, 645] on main "INVOICE PREVIOUS INVOICES Create New Save Client +91 1378500000001 Date 03-10-2…" at bounding box center [848, 362] width 1439 height 596
drag, startPoint x: 332, startPoint y: 153, endPoint x: 0, endPoint y: 100, distance: 336.2
click at [0, 100] on app-home "08047224946 Select Location × Looks Aero City Worldmark-1, Worldmark-1, Aerocit…" at bounding box center [784, 330] width 1568 height 660
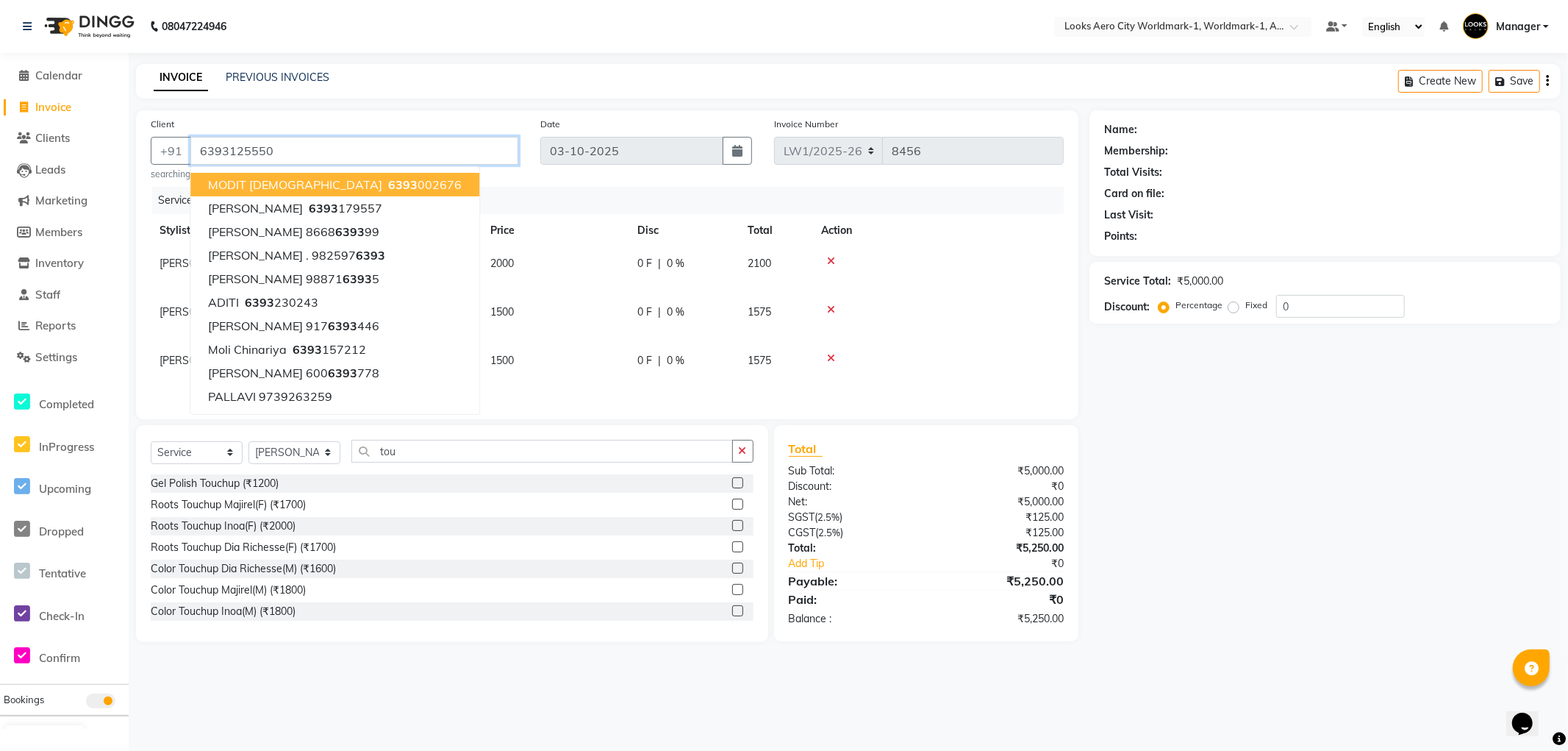
type input "6393125550"
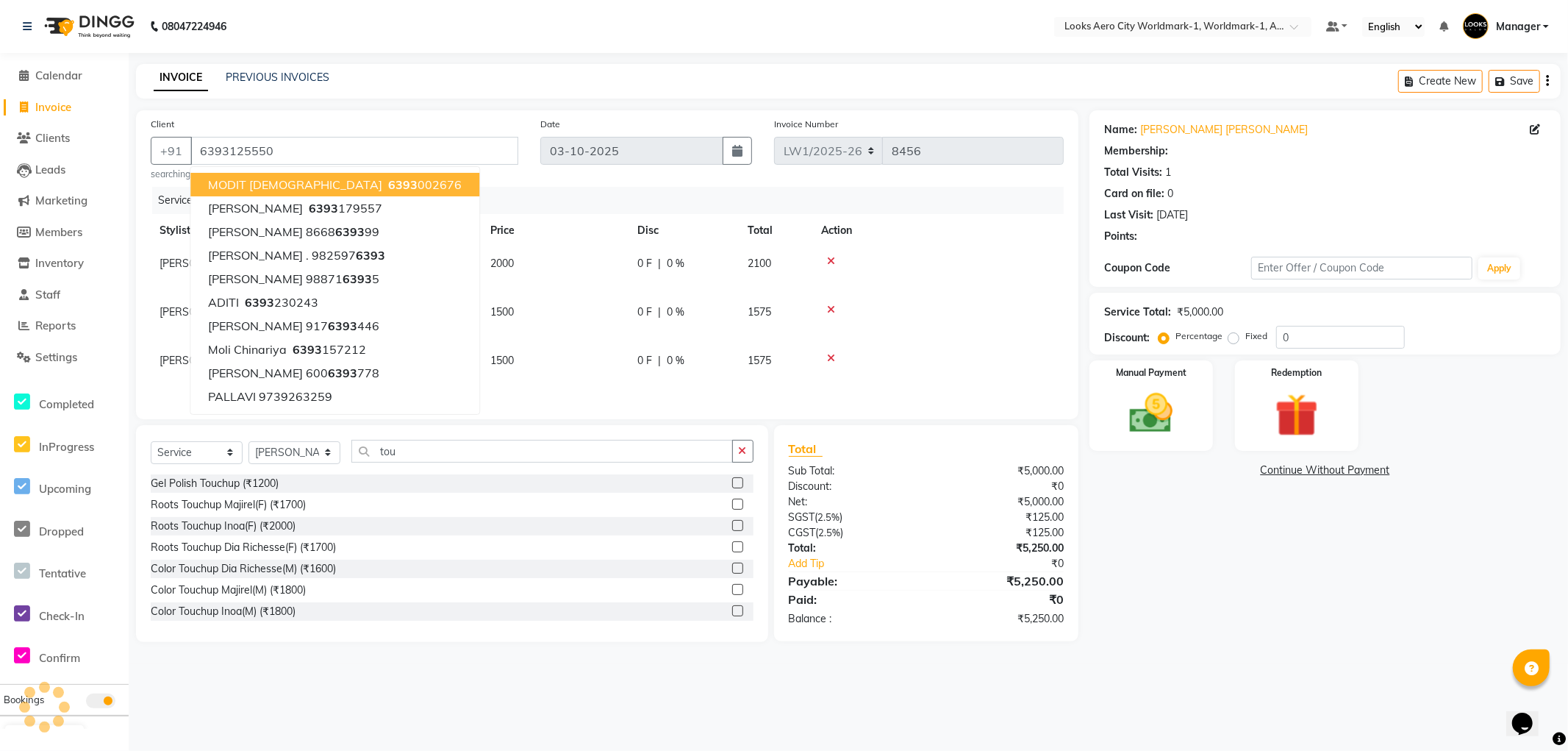
select select "1: Object"
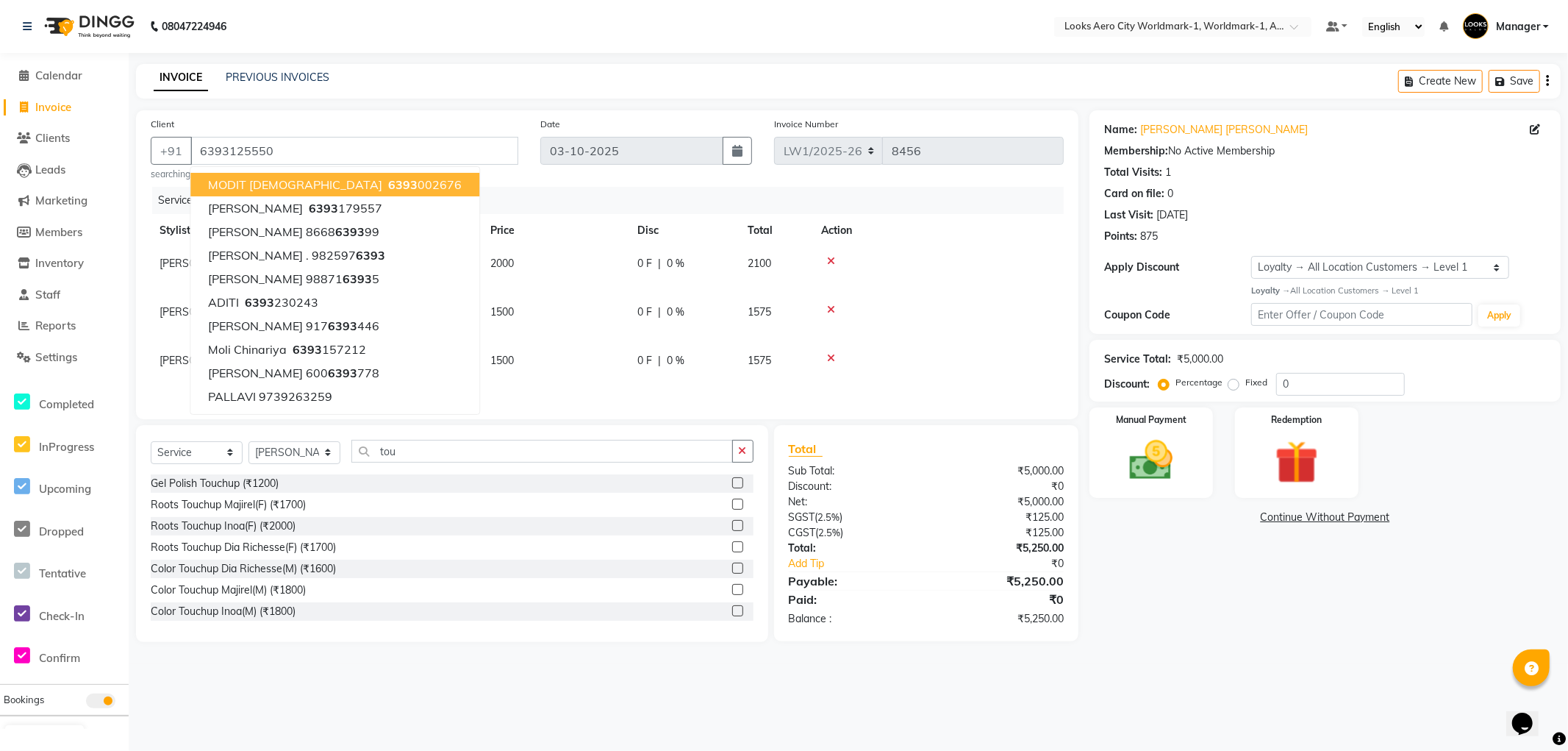
click at [1195, 626] on div "Name: Nagma Fatima Membership: No Active Membership Total Visits: 1 Card on fil…" at bounding box center [1331, 376] width 482 height 532
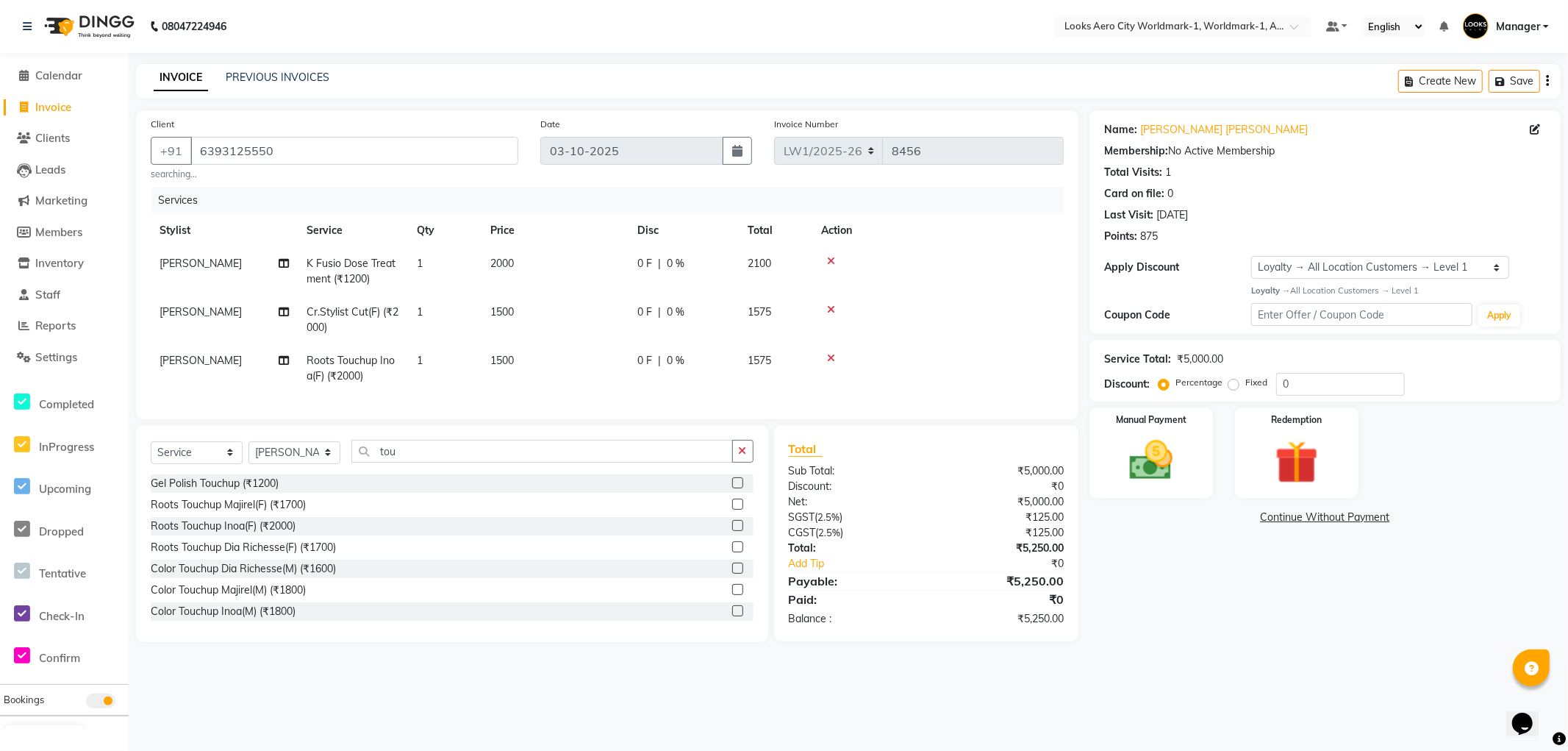
drag, startPoint x: 1169, startPoint y: 489, endPoint x: 1169, endPoint y: 501, distance: 12.0
click at [1169, 488] on div "Manual Payment" at bounding box center [1151, 452] width 123 height 90
click at [1273, 515] on span "CARD" at bounding box center [1278, 518] width 31 height 17
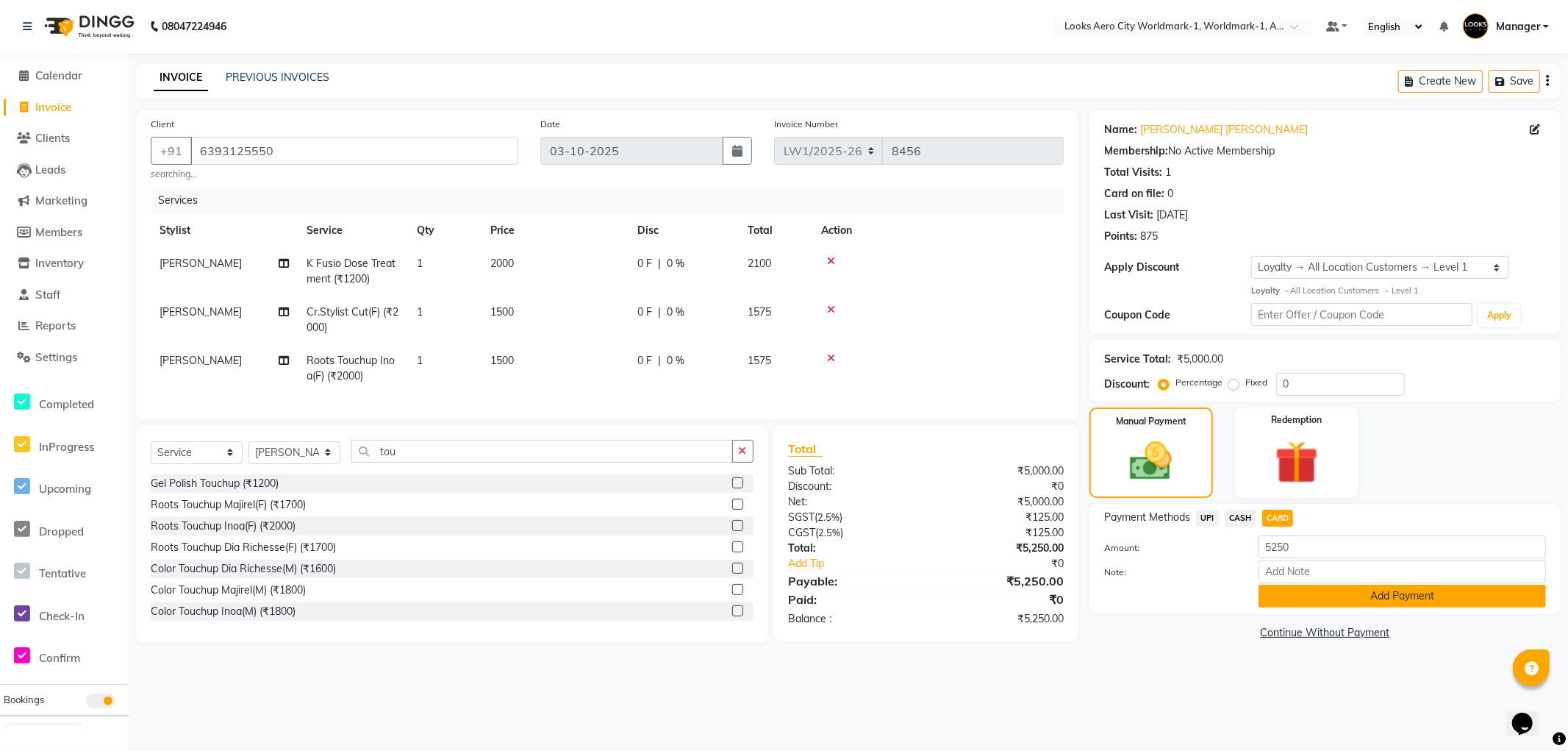
click at [1273, 591] on button "Add Payment" at bounding box center [1403, 596] width 288 height 23
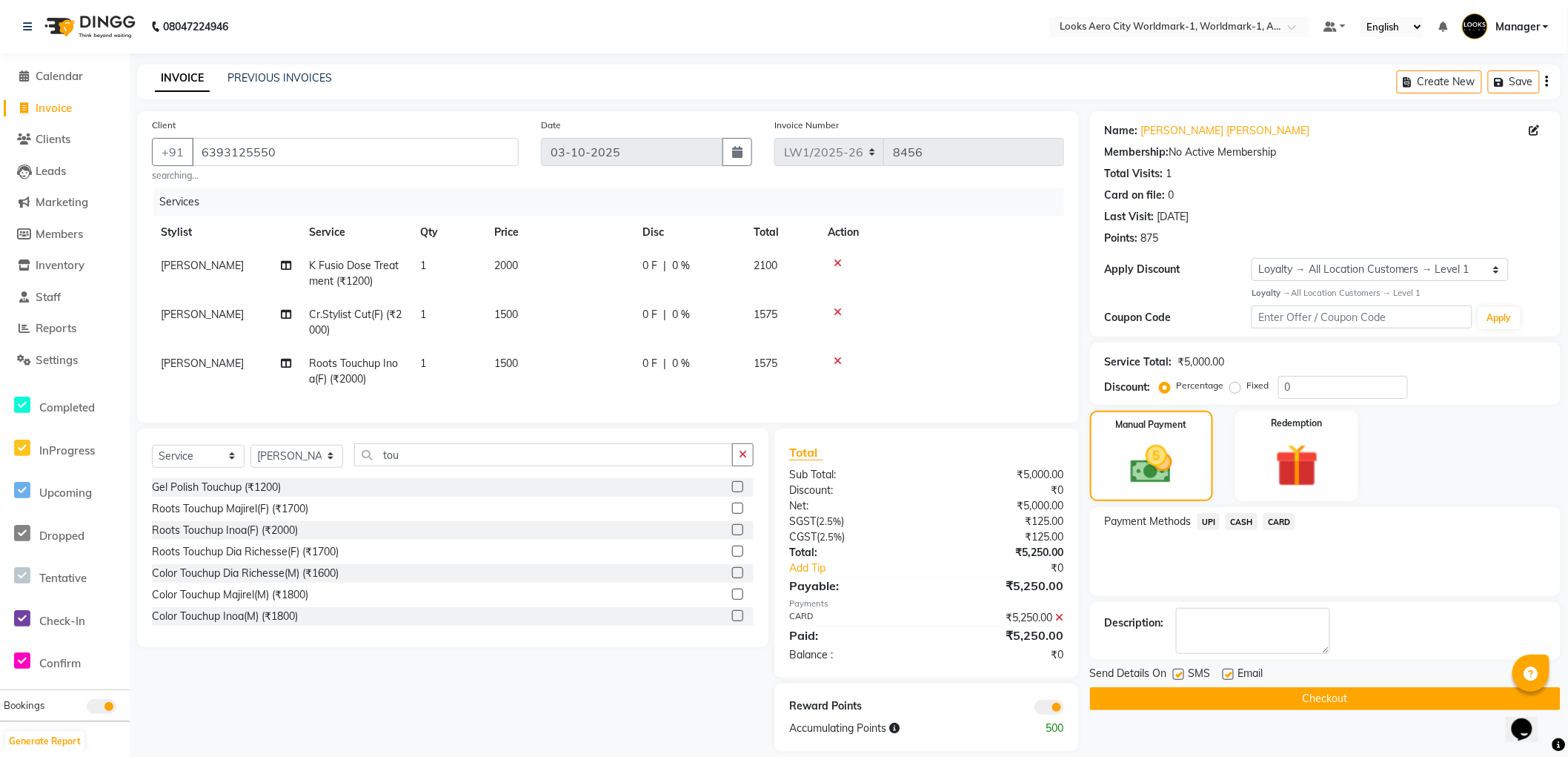
click at [1117, 693] on button "Checkout" at bounding box center [1325, 699] width 470 height 23
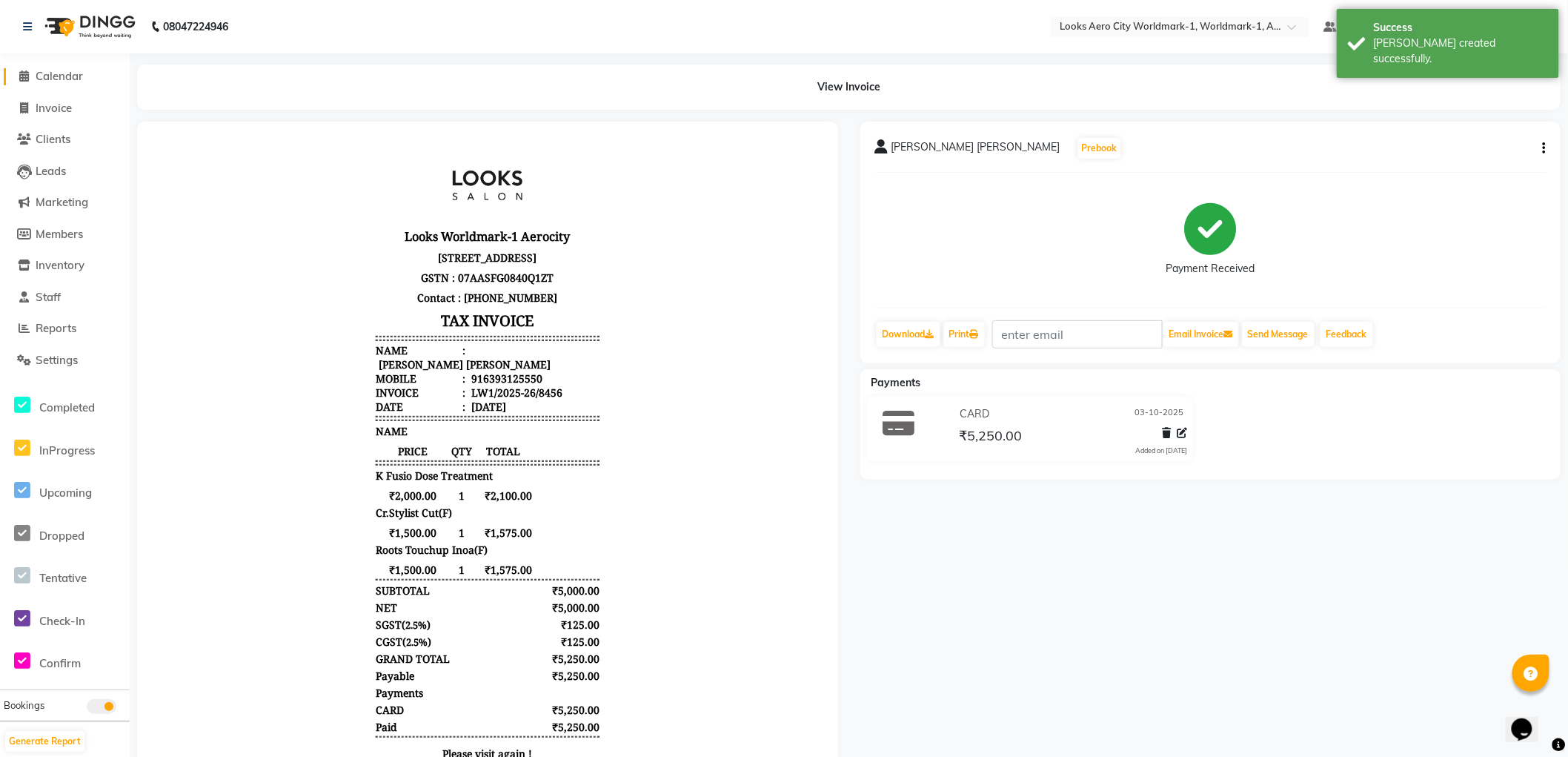
click at [59, 80] on span "Calendar" at bounding box center [59, 76] width 47 height 14
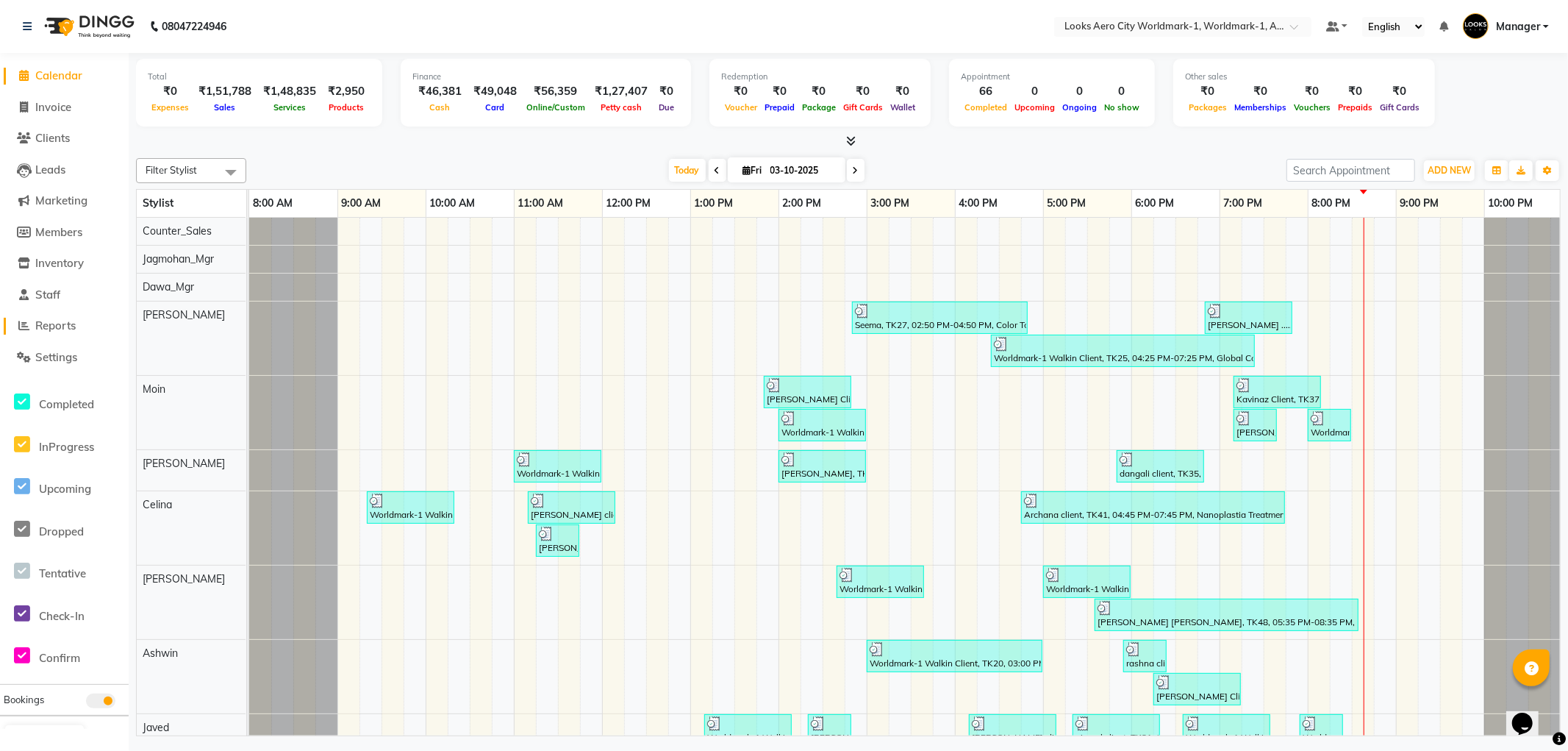
click at [71, 328] on span "Reports" at bounding box center [55, 325] width 41 height 14
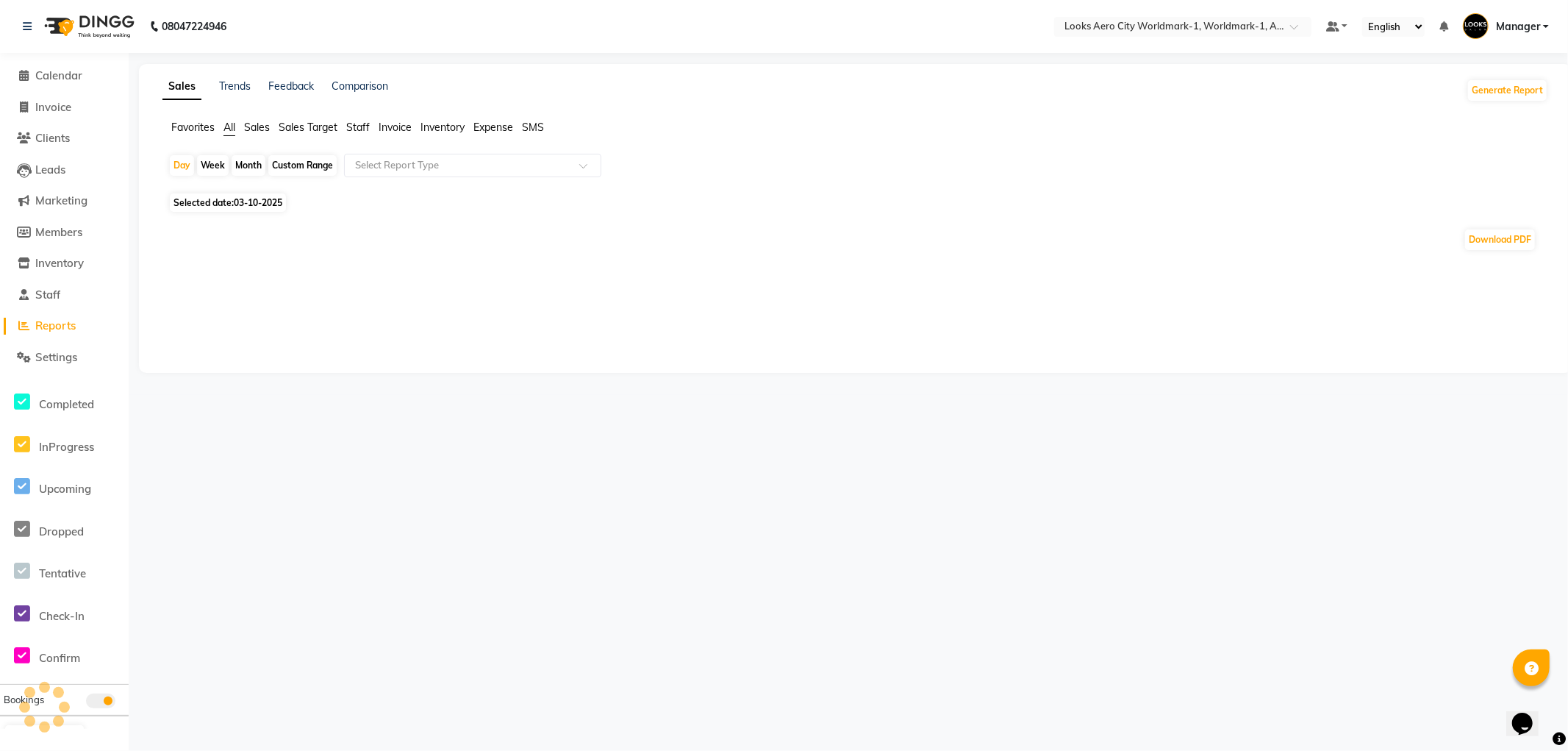
click at [350, 123] on span "Staff" at bounding box center [358, 127] width 24 height 13
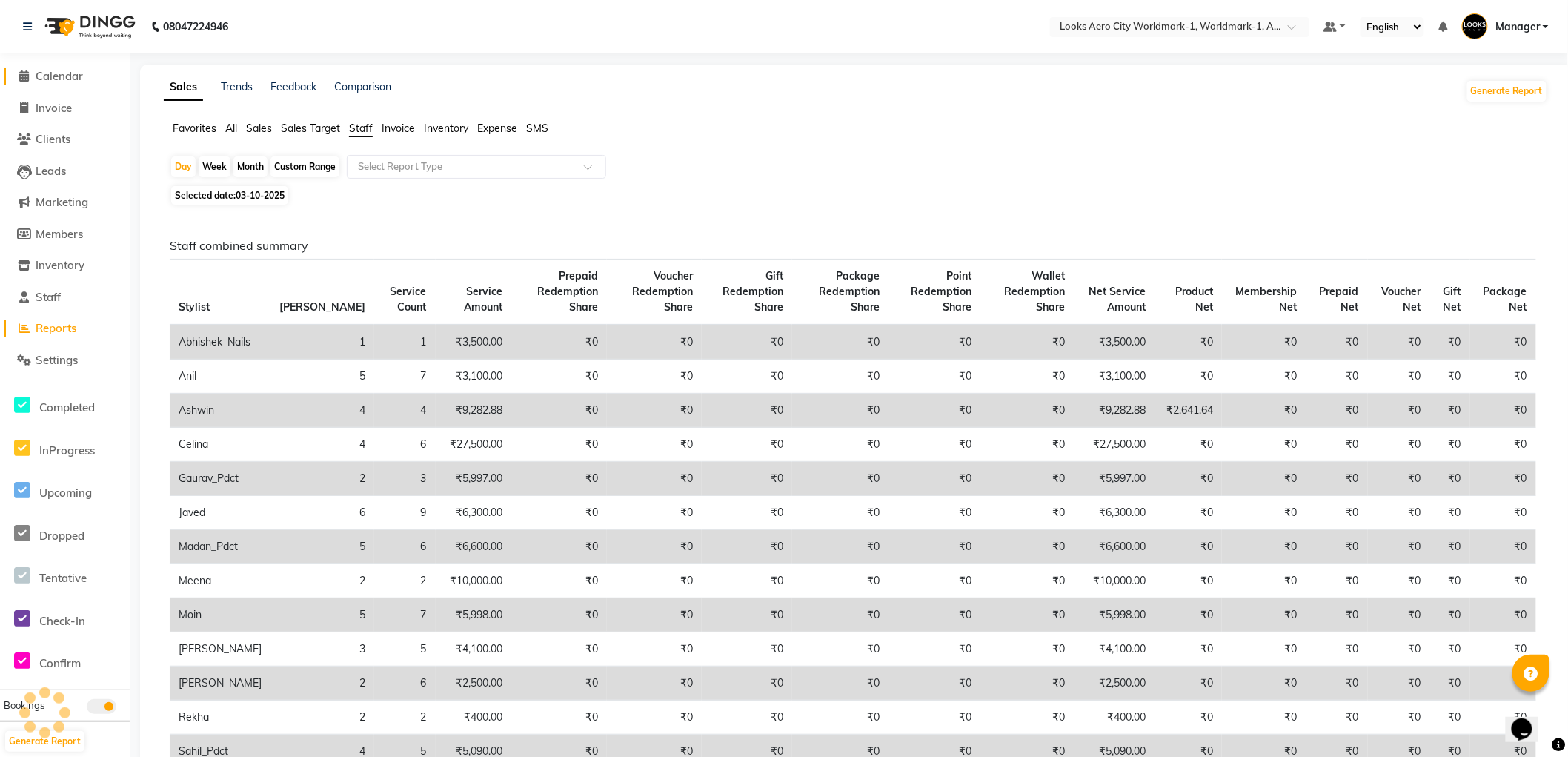
click at [49, 70] on span "Calendar" at bounding box center [59, 76] width 47 height 14
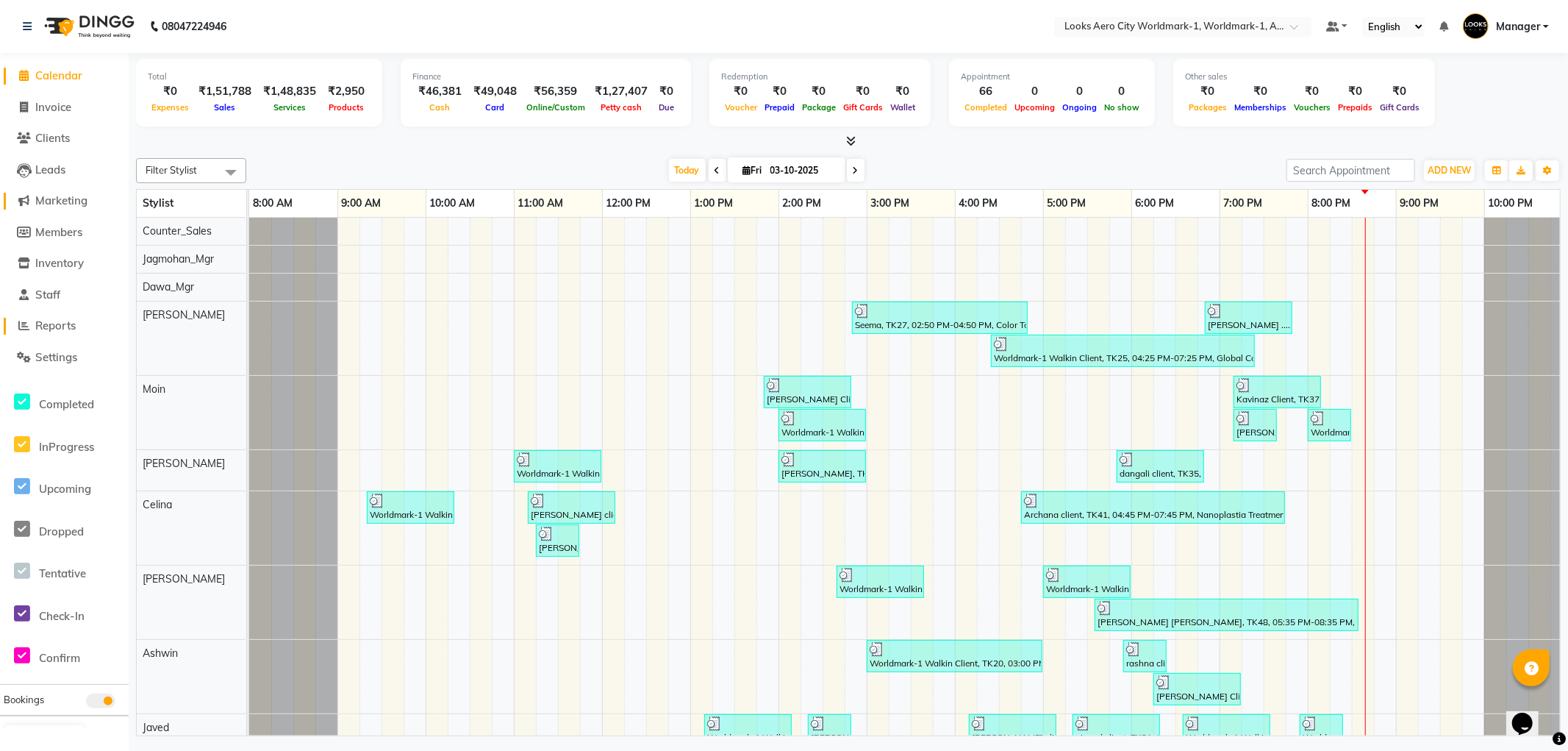
drag, startPoint x: 60, startPoint y: 328, endPoint x: 96, endPoint y: 201, distance: 132.0
click at [60, 328] on span "Reports" at bounding box center [55, 325] width 41 height 14
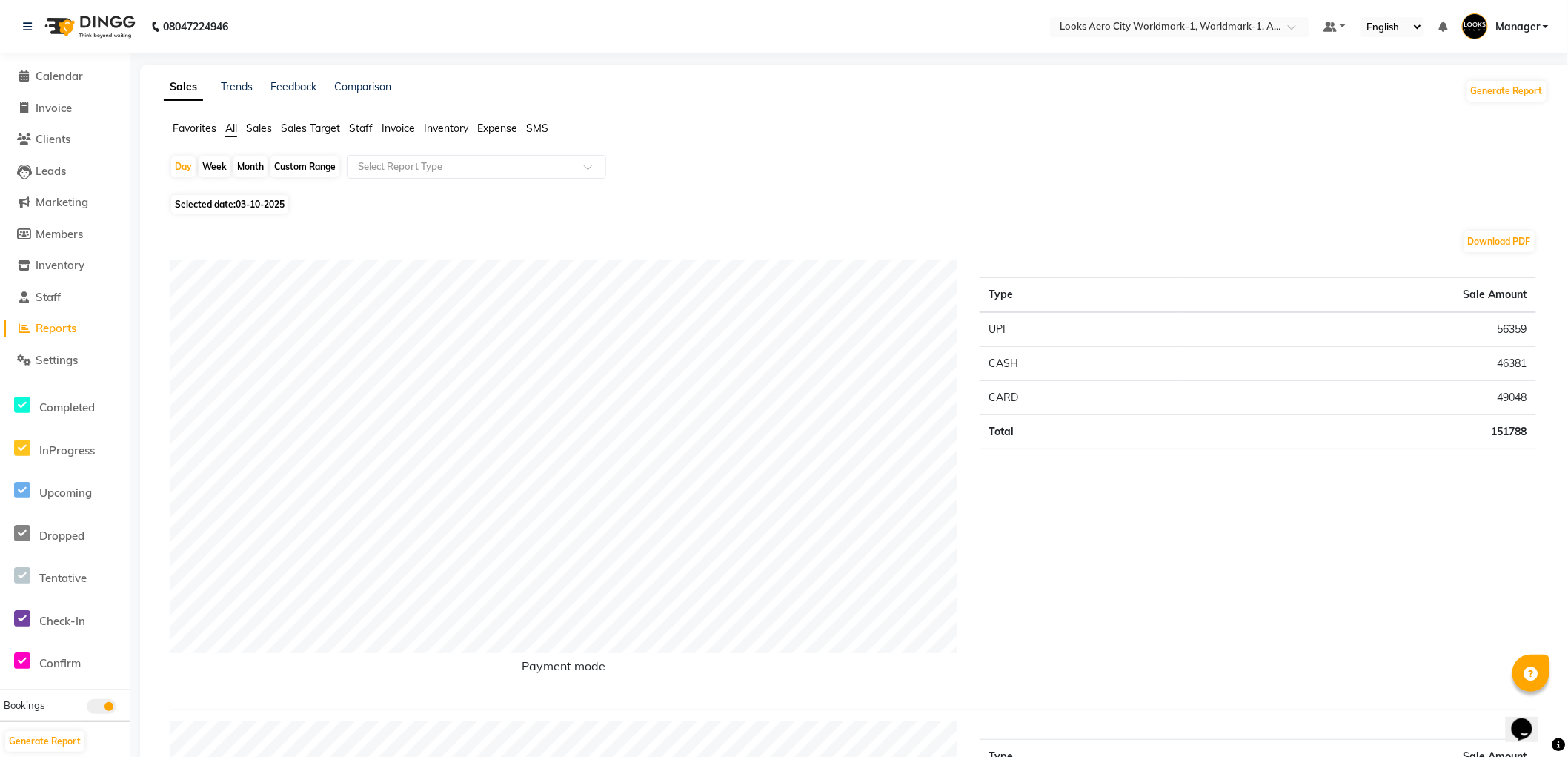
click at [371, 124] on span "Staff" at bounding box center [361, 128] width 24 height 13
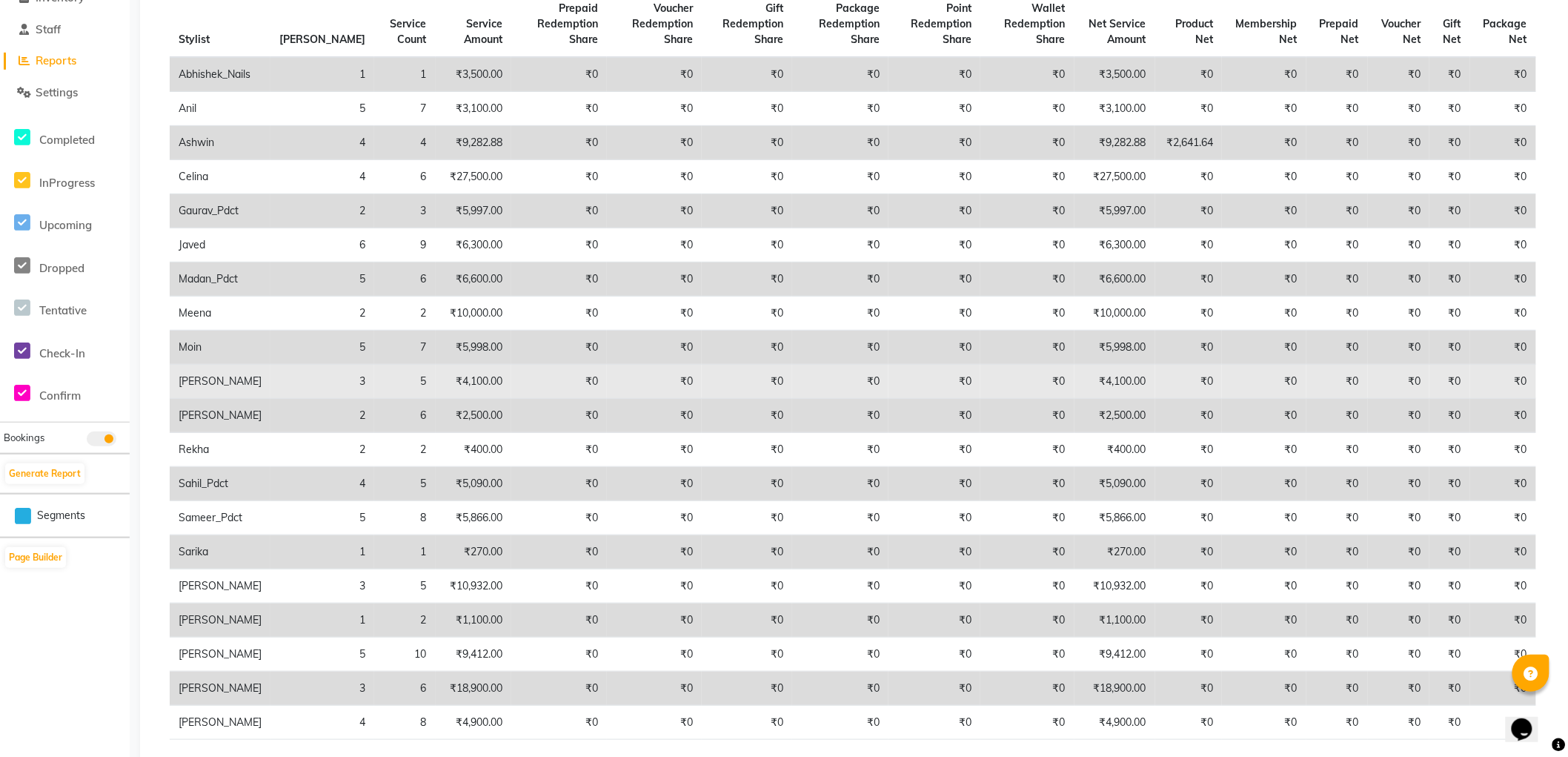
scroll to position [411, 0]
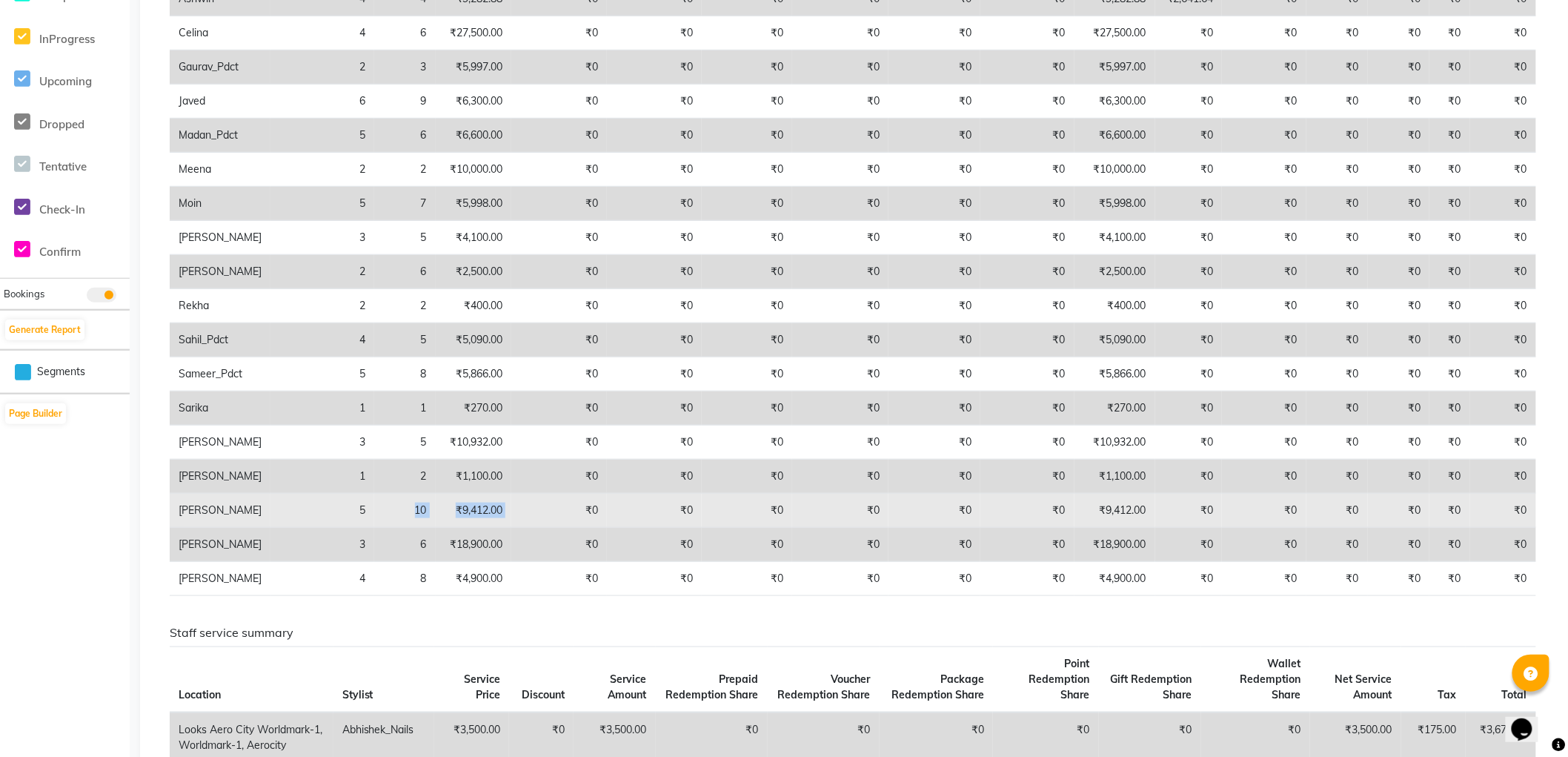
drag, startPoint x: 480, startPoint y: 507, endPoint x: 309, endPoint y: 505, distance: 171.0
click at [309, 505] on tr "Sonu 5 10 ₹9,412.00 ₹0 ₹0 ₹0 ₹0 ₹0 ₹0 ₹9,412.00 ₹0 ₹0 ₹0 ₹0 ₹0 ₹0" at bounding box center [853, 511] width 1367 height 34
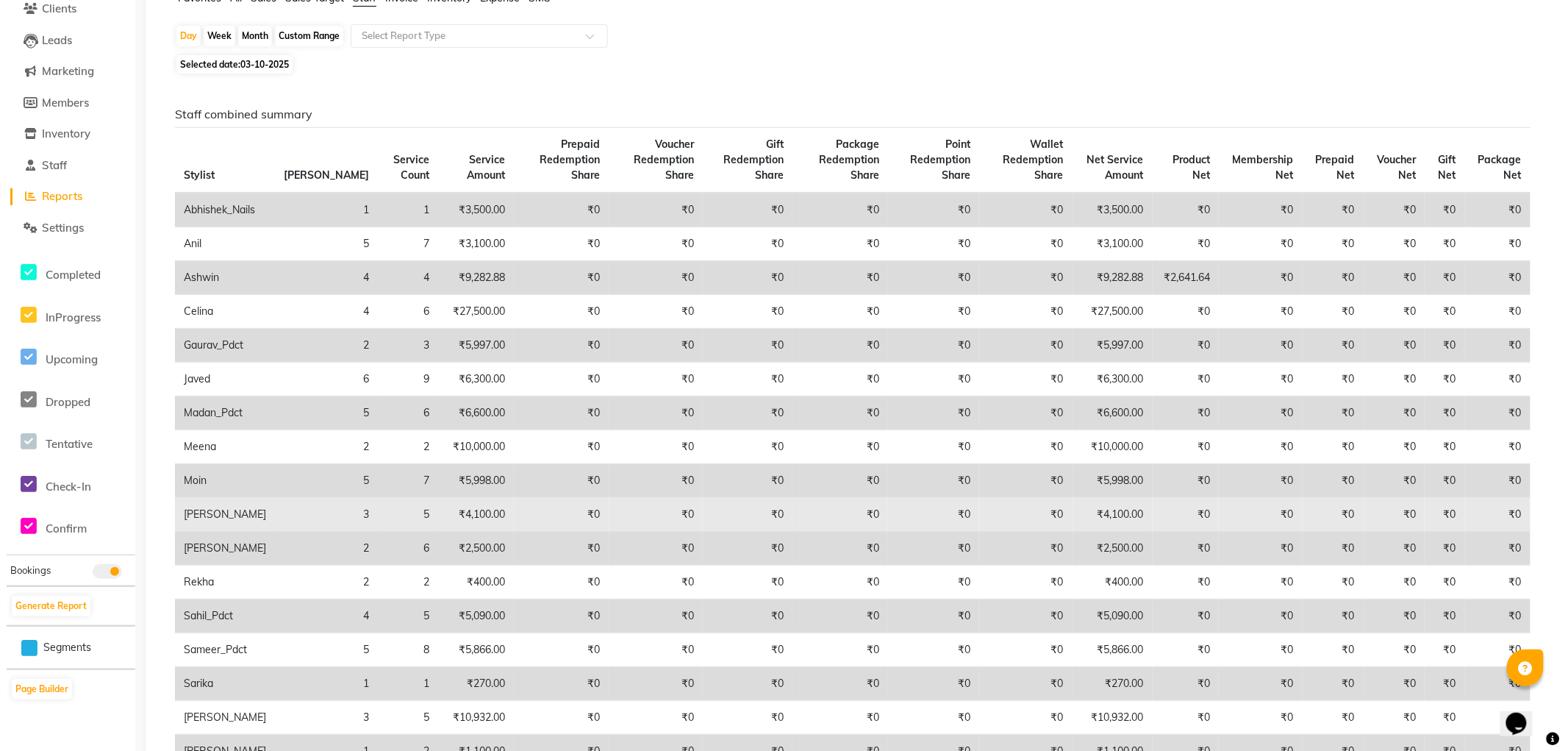
scroll to position [0, 0]
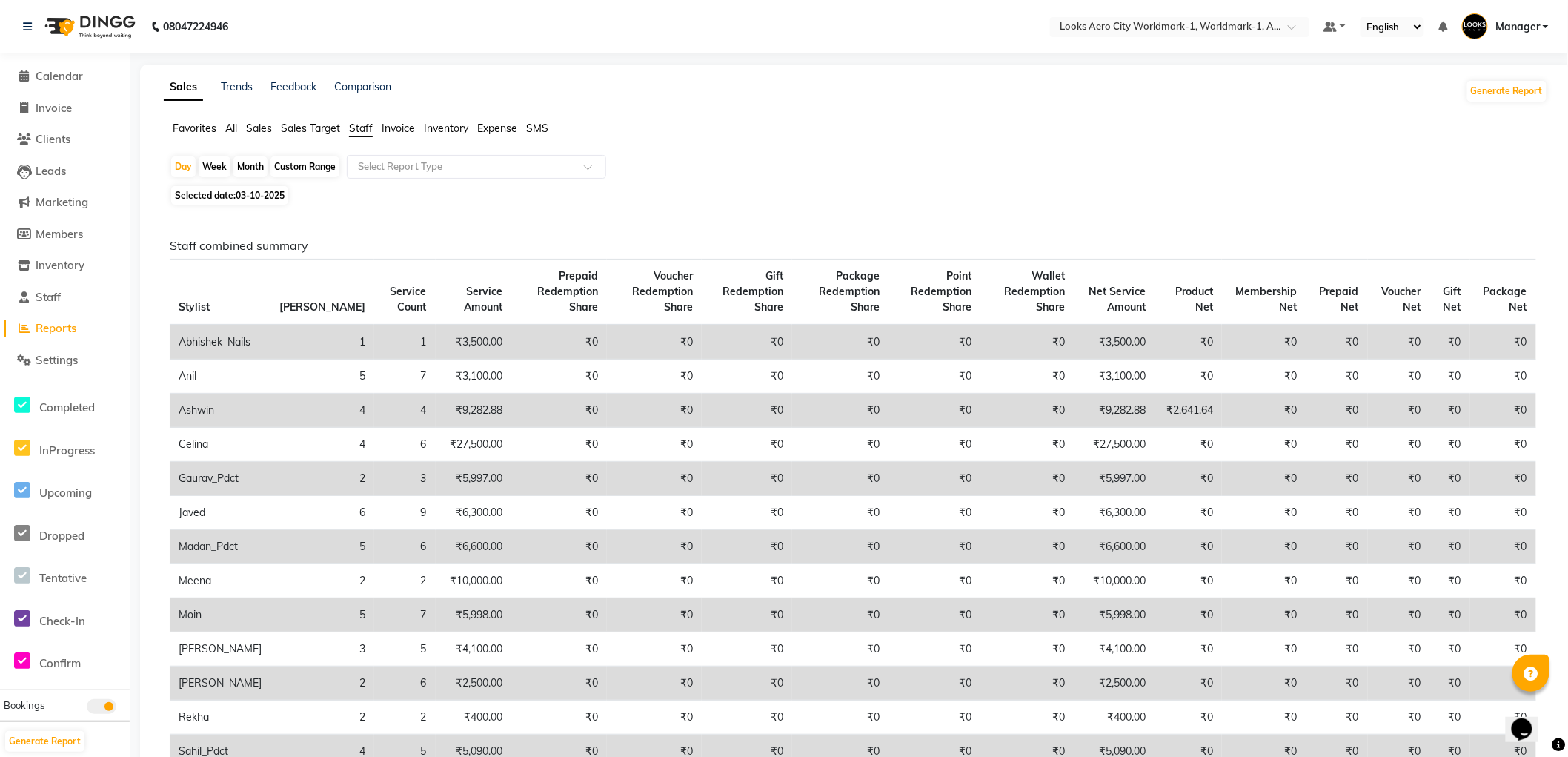
click at [357, 29] on nav "08047224946 Select Location × Looks Aero City Worldmark-1, Worldmark-1, Aerocit…" at bounding box center [784, 26] width 1568 height 53
click at [56, 80] on span "Calendar" at bounding box center [59, 76] width 47 height 14
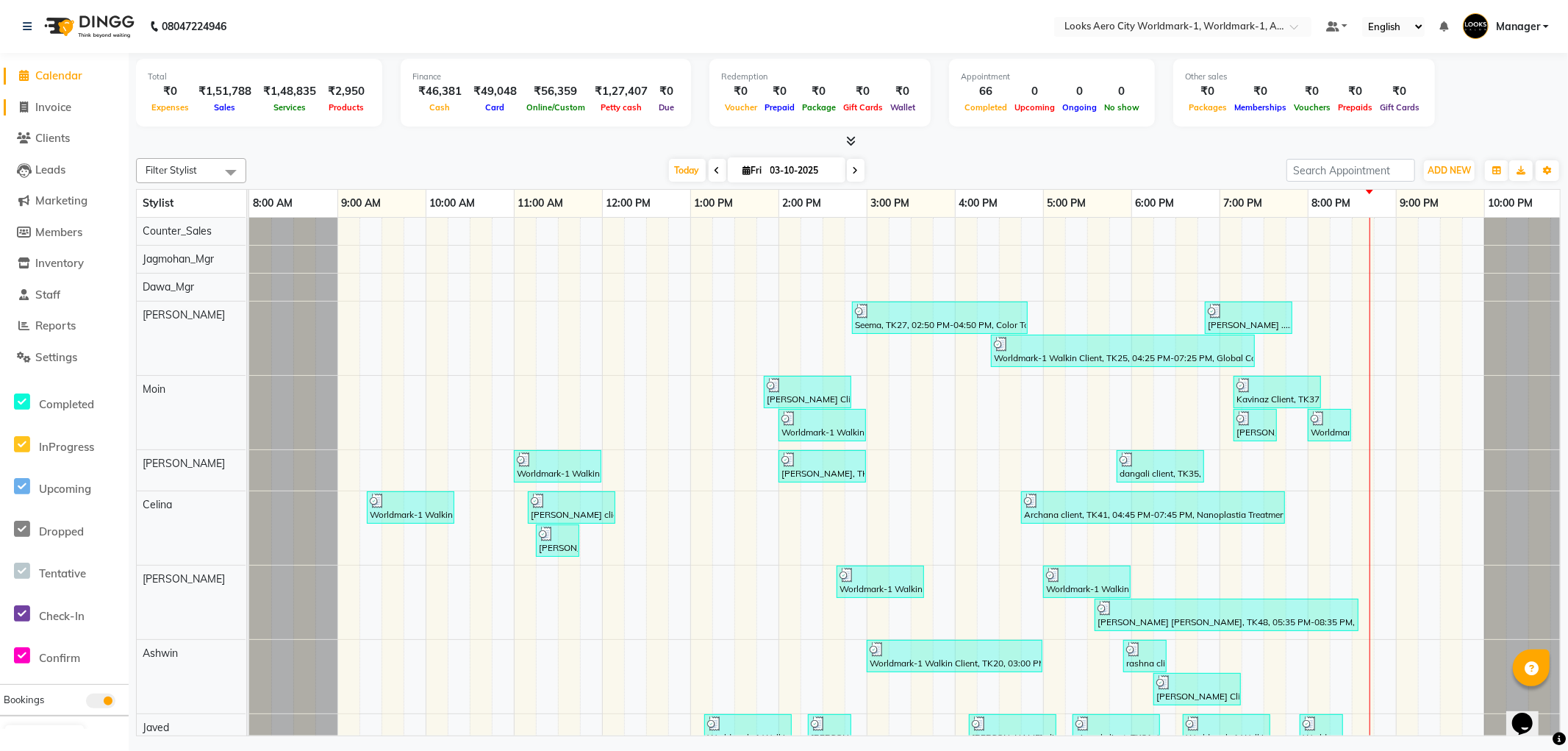
click at [53, 106] on span "Invoice" at bounding box center [53, 107] width 36 height 14
select select "service"
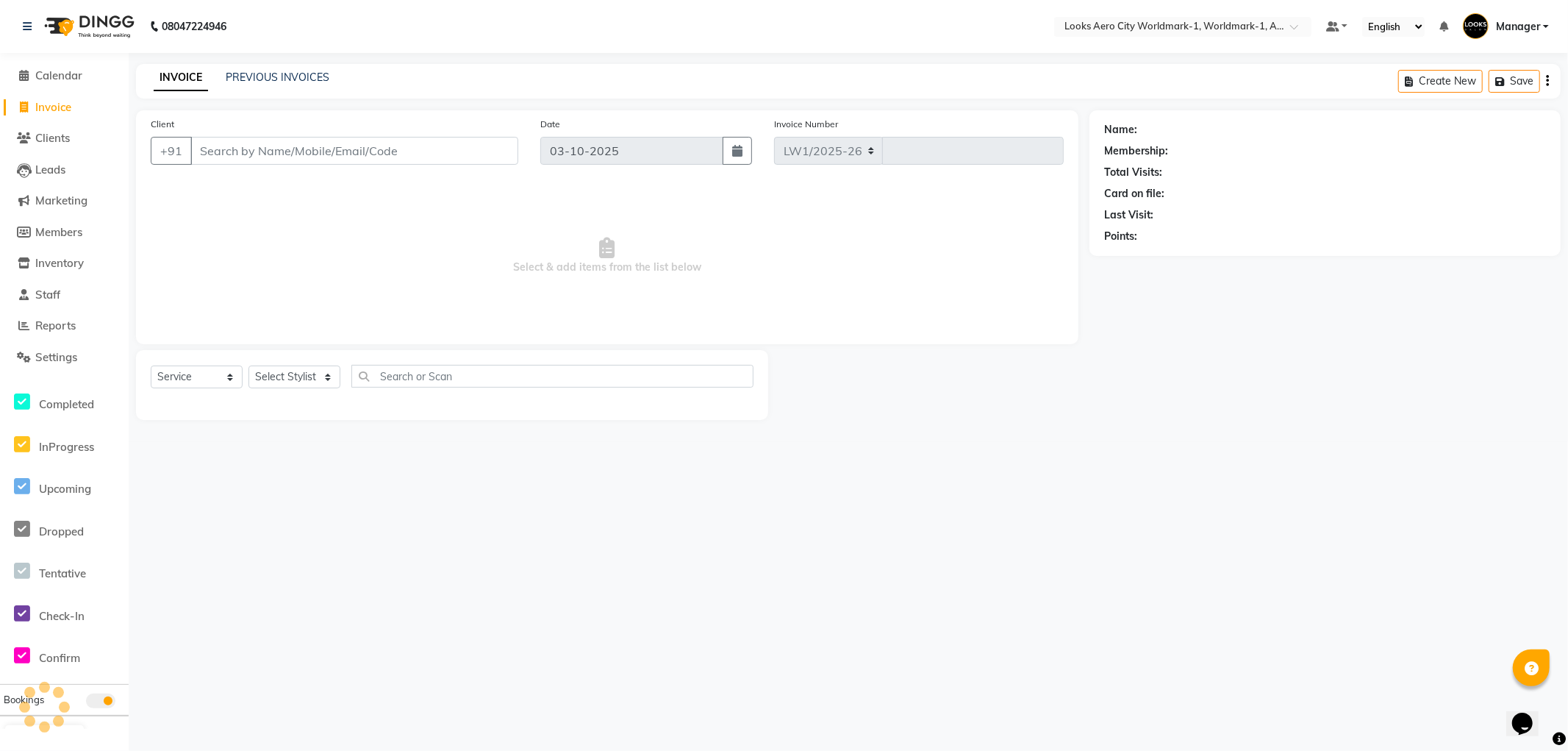
select select "8573"
type input "8457"
click at [260, 75] on link "PREVIOUS INVOICES" at bounding box center [277, 77] width 103 height 13
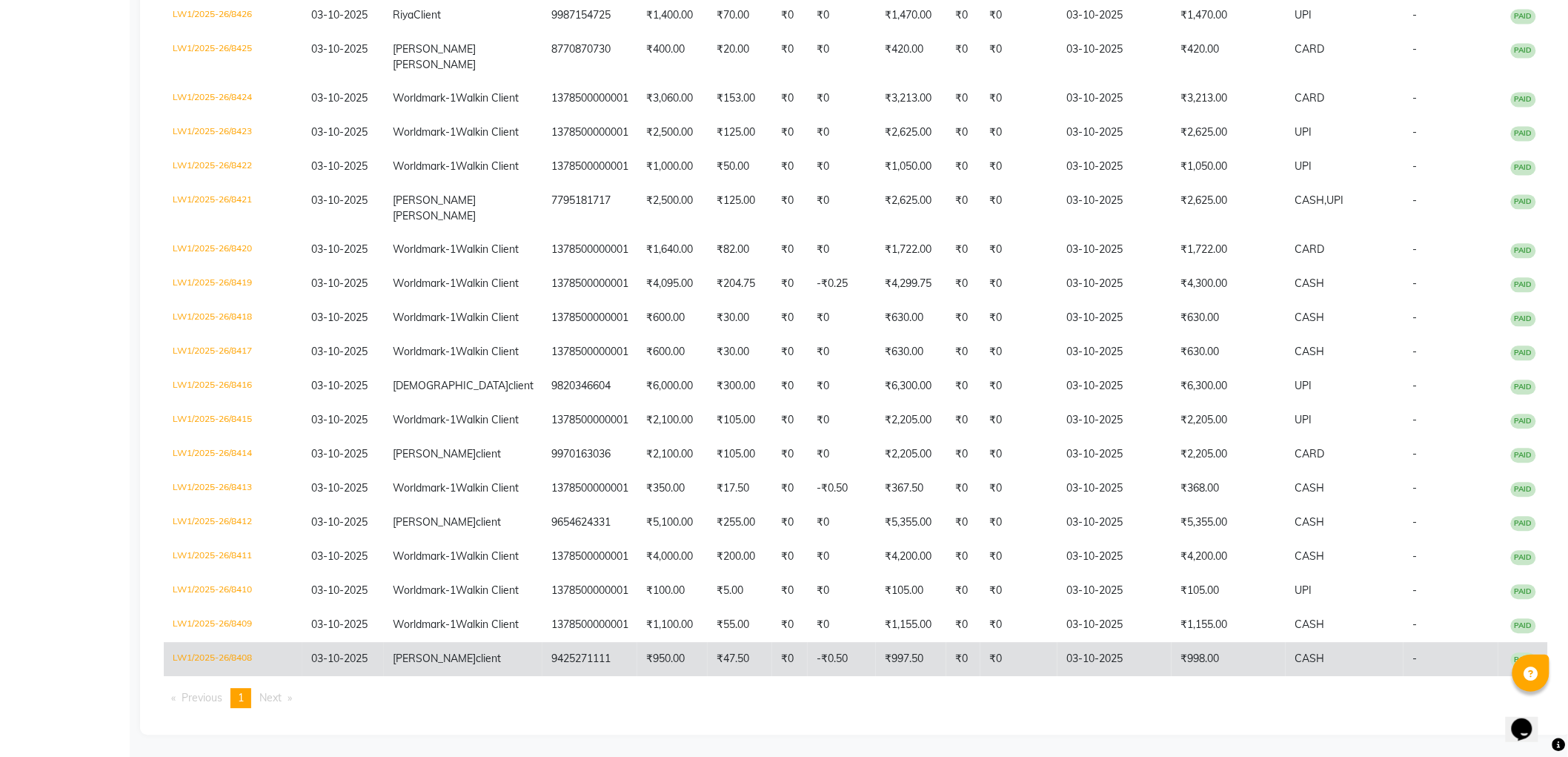
scroll to position [2272, 0]
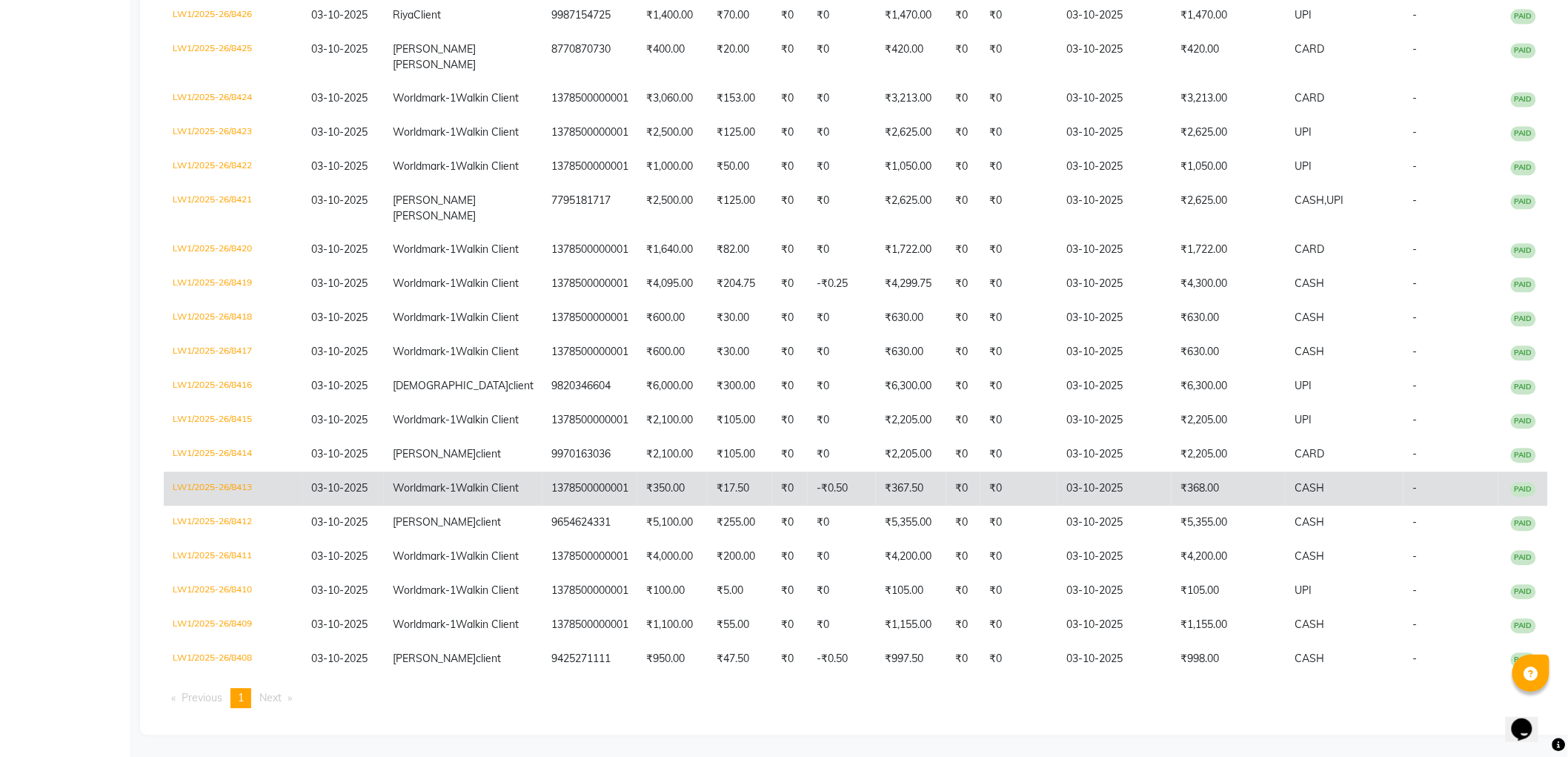
click at [1172, 471] on td "₹368.00" at bounding box center [1229, 488] width 114 height 34
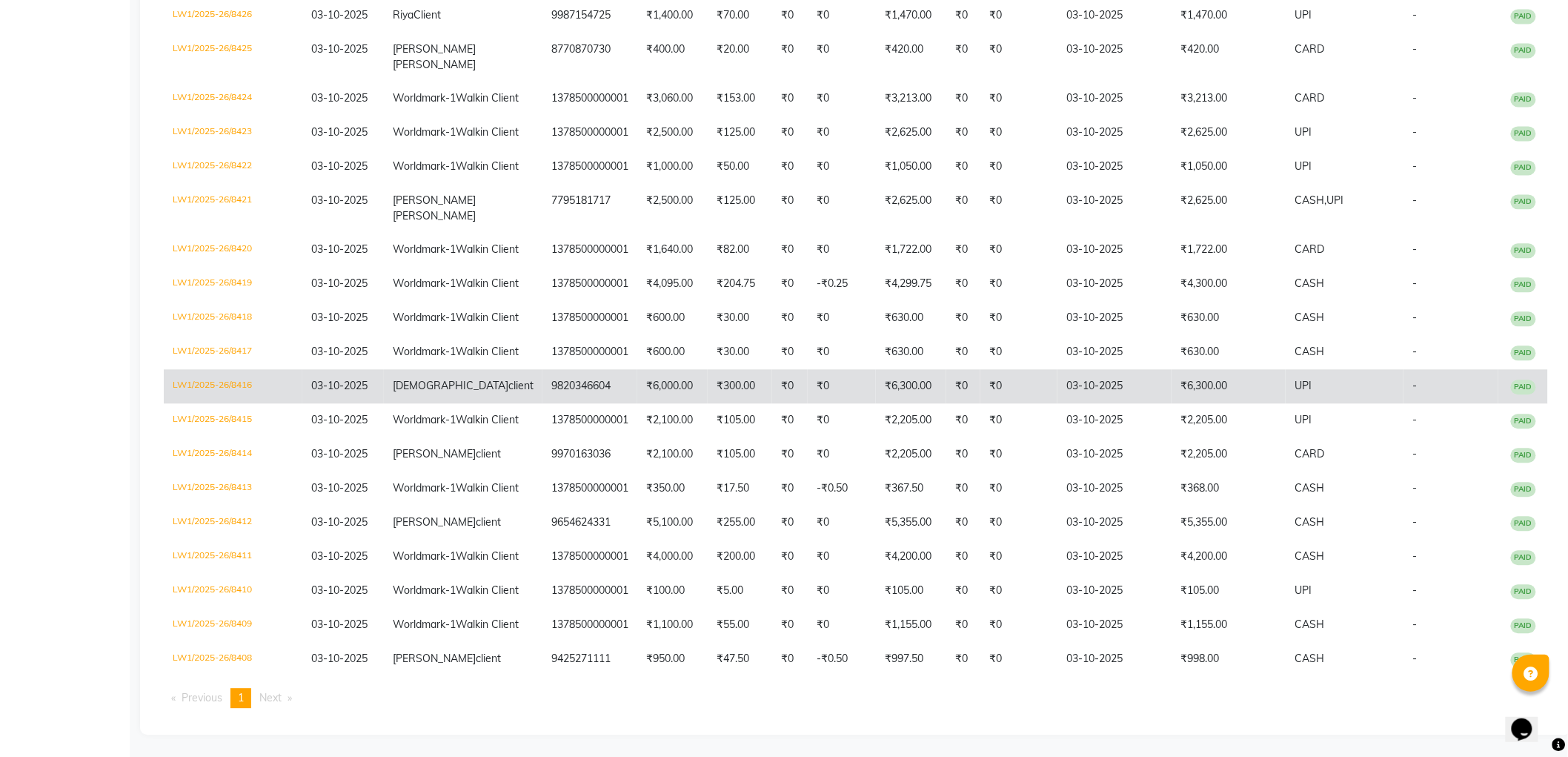
scroll to position [2107, 0]
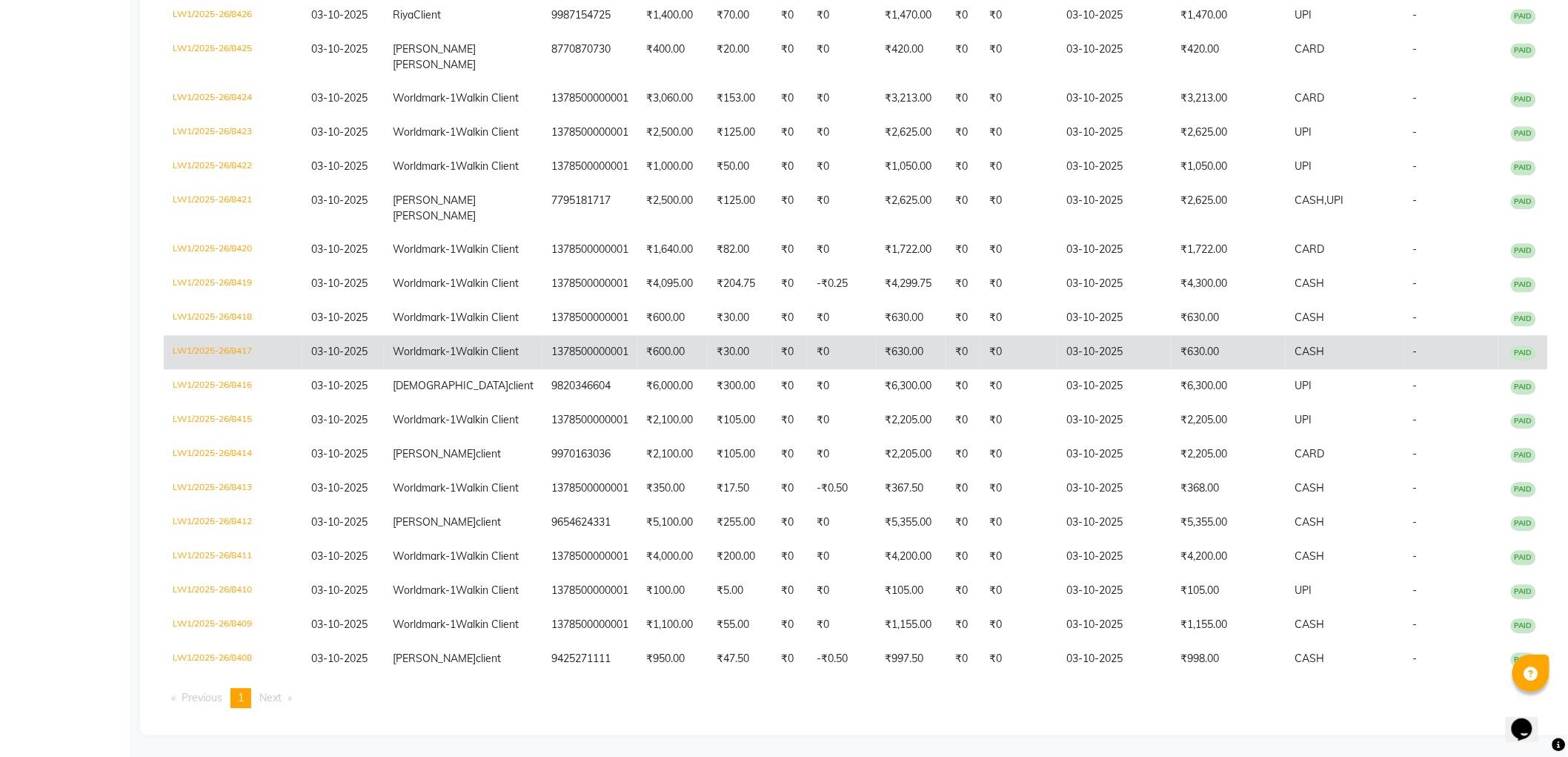
click at [1172, 335] on td "₹630.00" at bounding box center [1229, 352] width 114 height 34
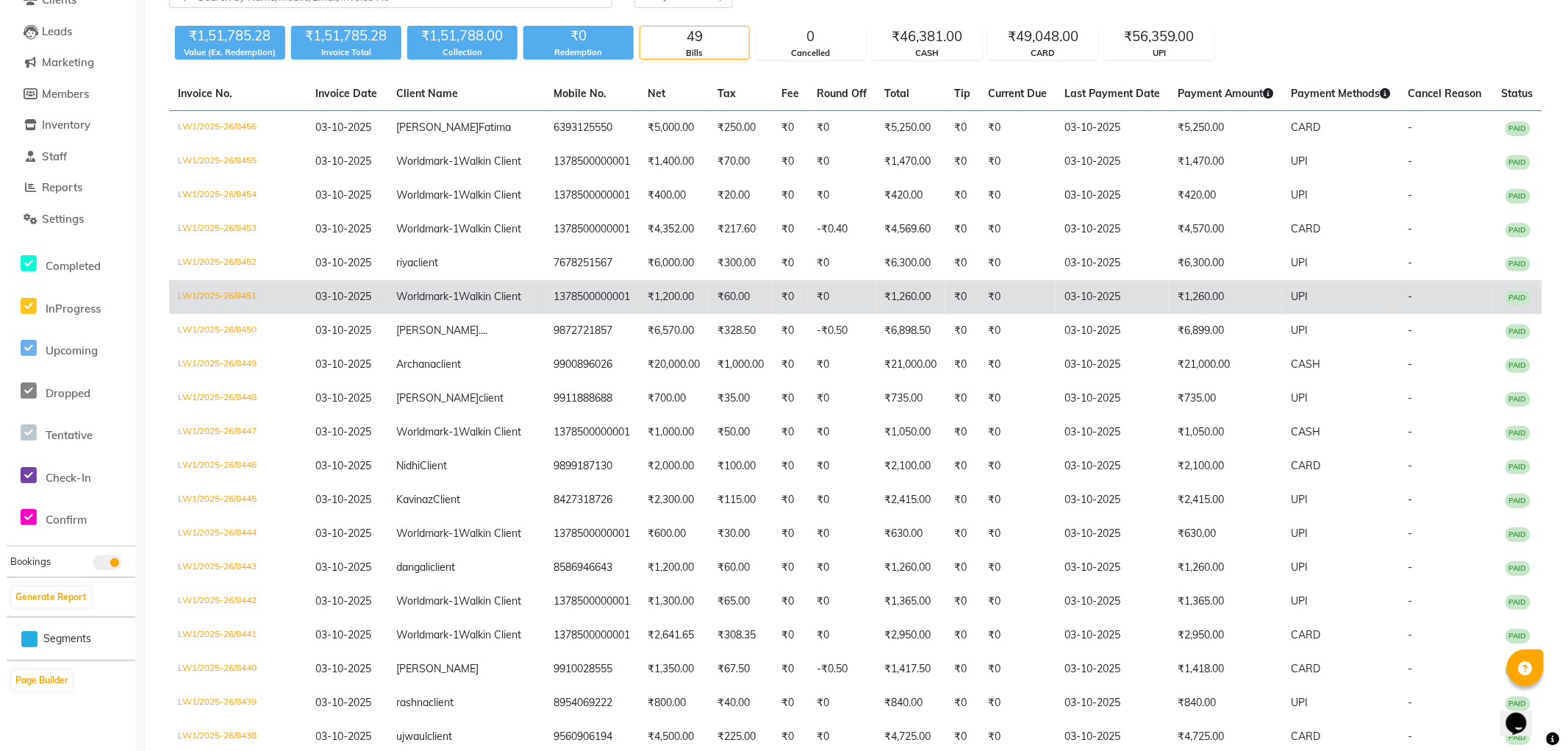
scroll to position [0, 0]
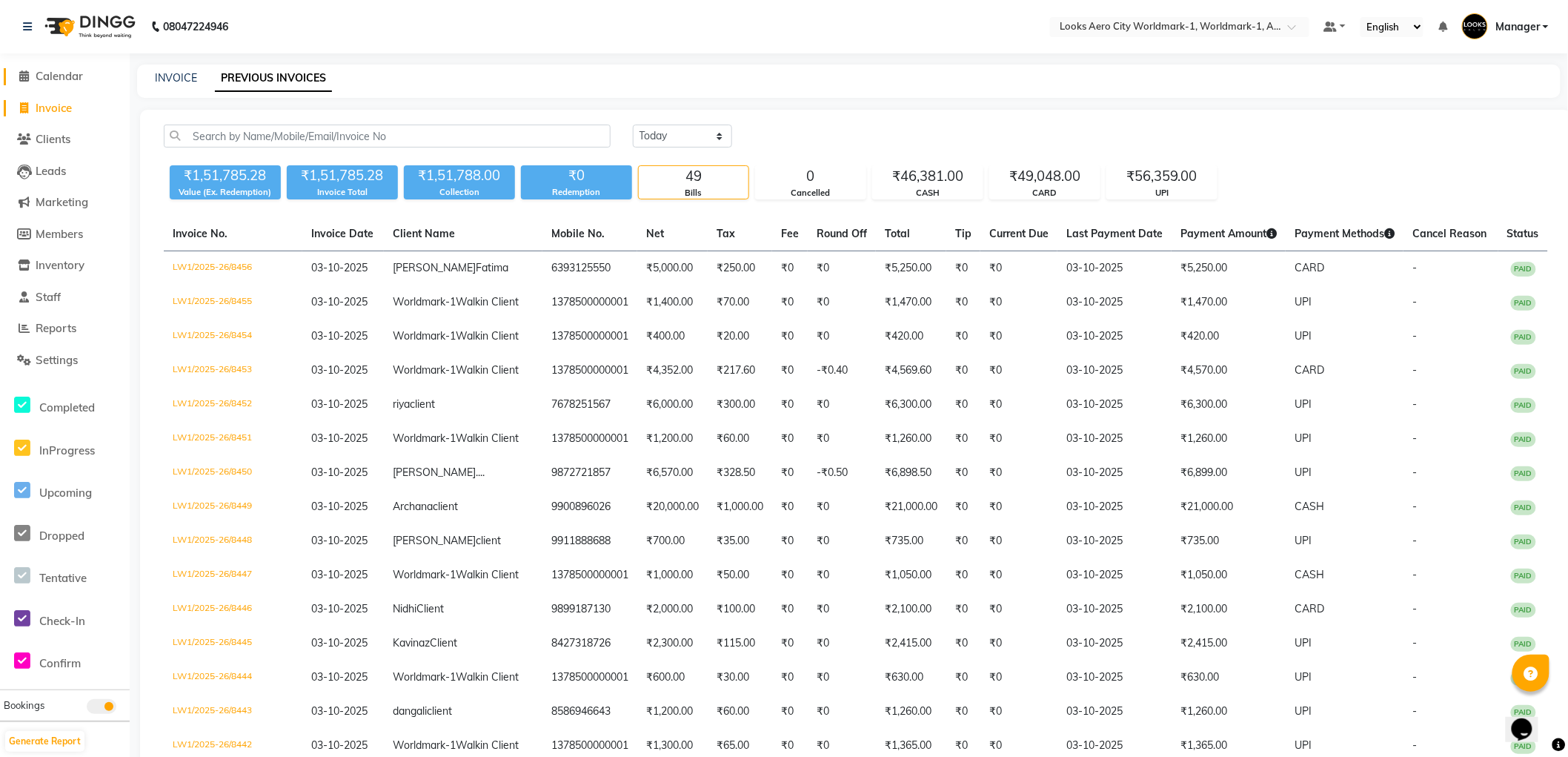
click at [79, 76] on span "Calendar" at bounding box center [59, 76] width 47 height 14
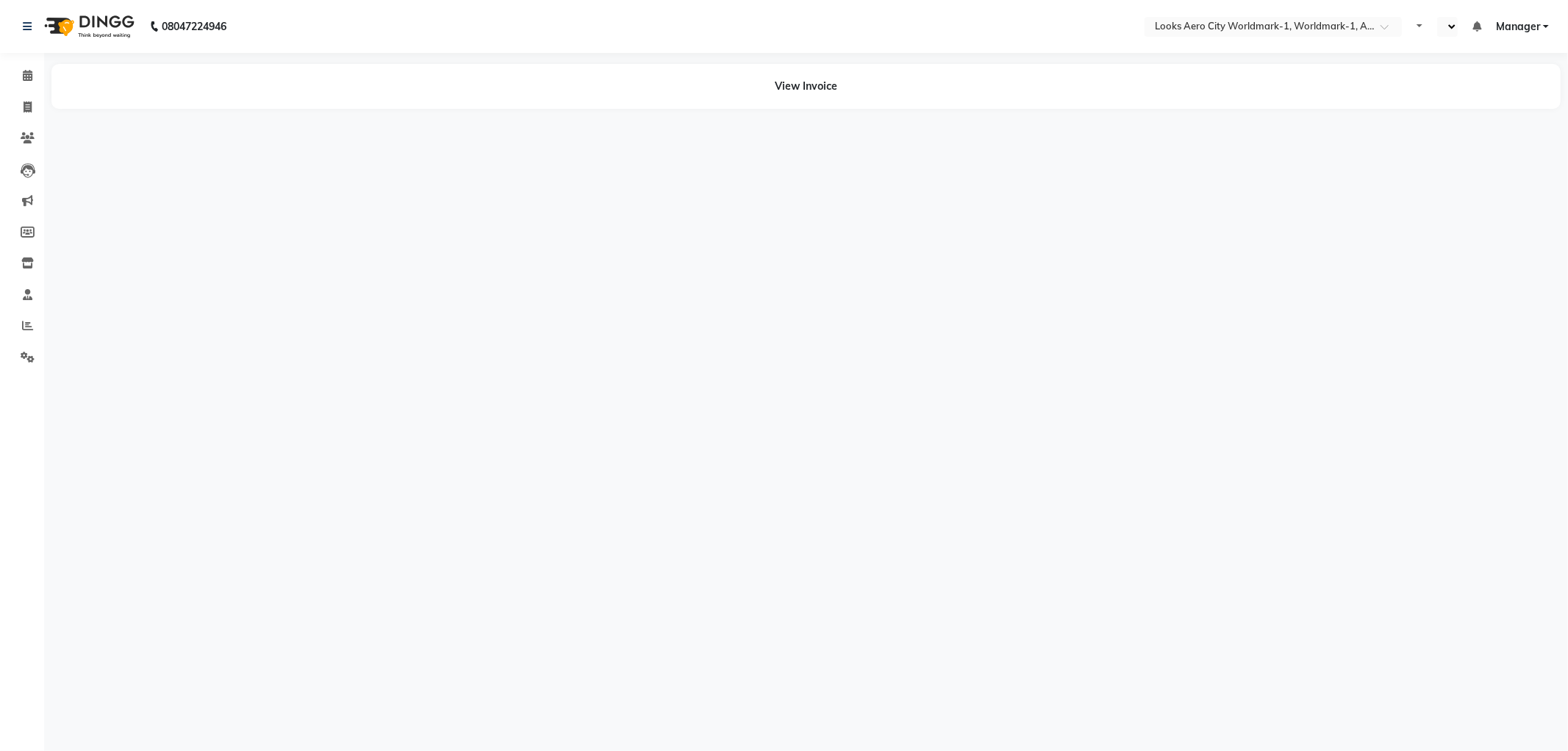
select select "en"
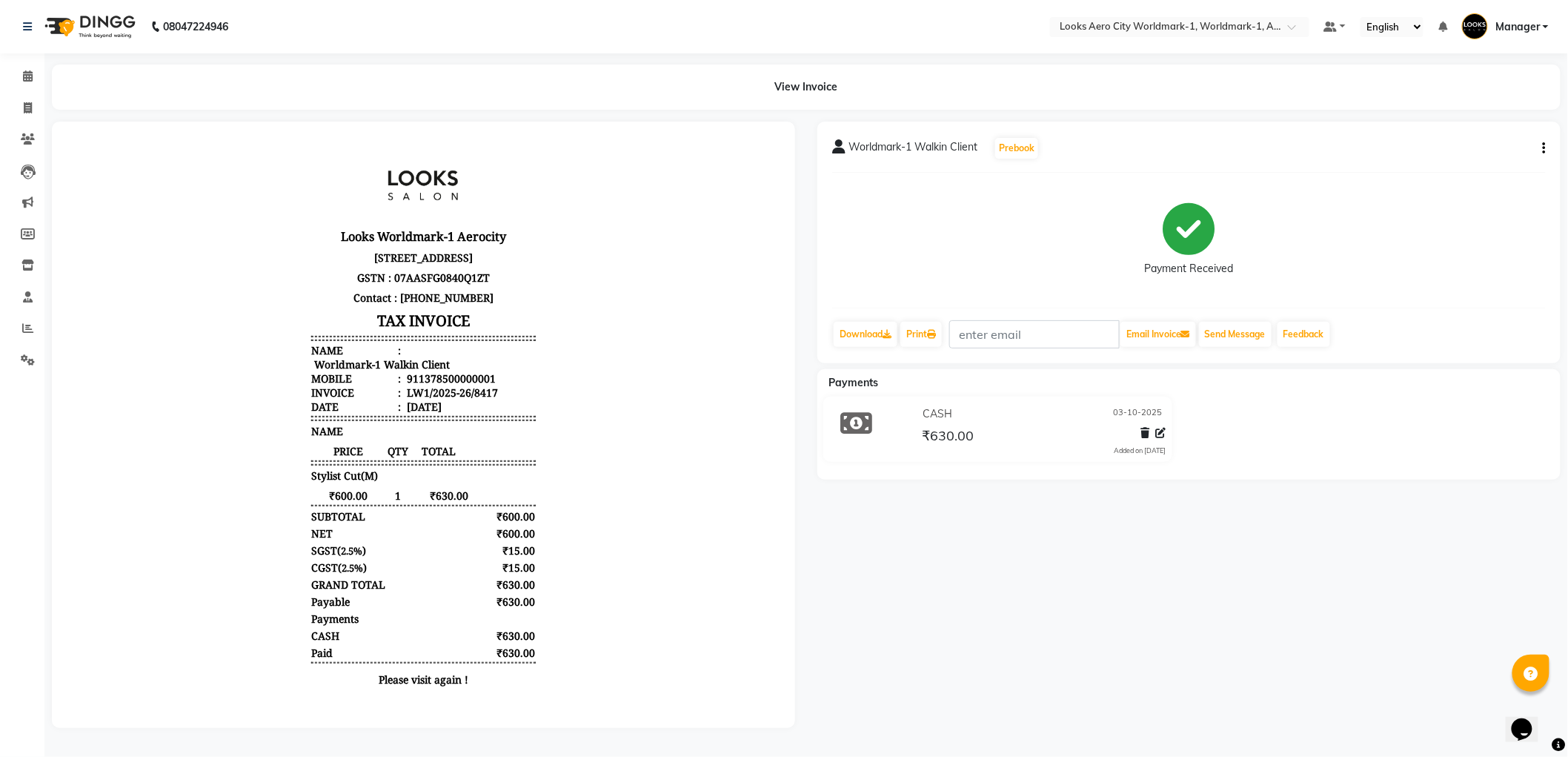
click at [1542, 149] on button "button" at bounding box center [1542, 149] width 9 height 15
click at [1463, 139] on div "Split Service Amount" at bounding box center [1471, 139] width 102 height 19
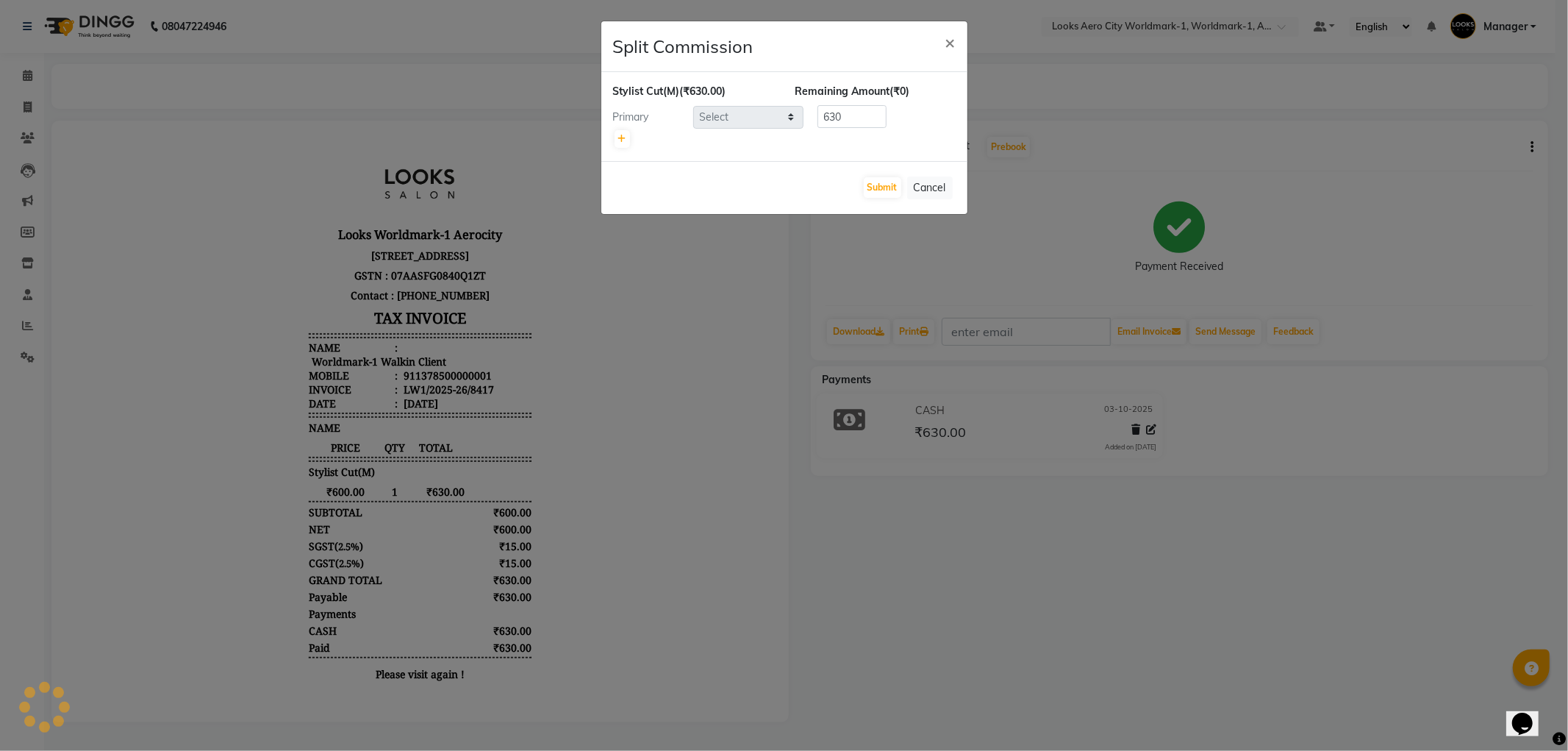
select select "84544"
click at [620, 140] on icon at bounding box center [622, 139] width 8 height 9
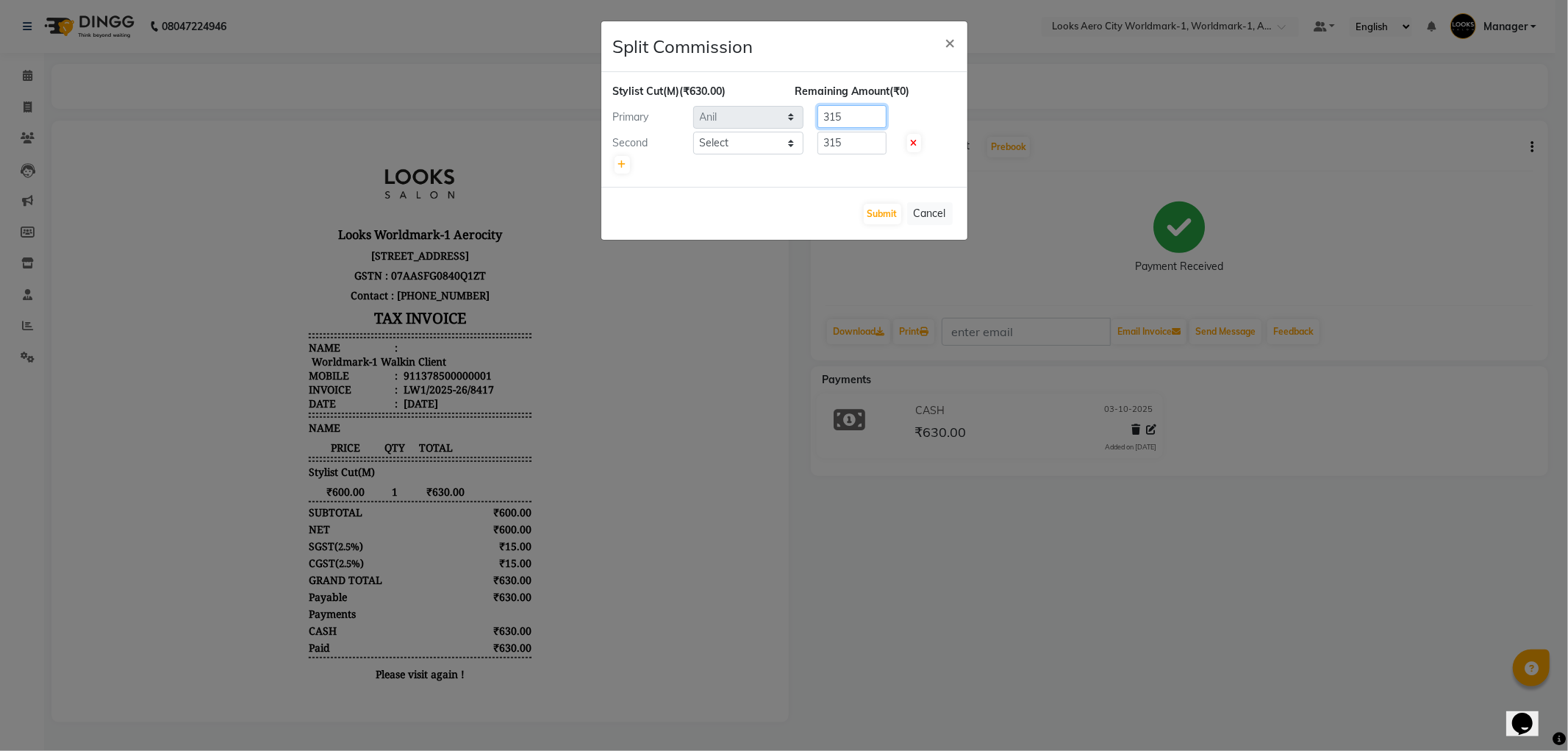
drag, startPoint x: 864, startPoint y: 115, endPoint x: 590, endPoint y: 93, distance: 274.9
click at [590, 93] on ngb-modal-window "Split Commission × Stylist Cut(M) (₹630.00) Remaining Amount (₹0) Primary Selec…" at bounding box center [784, 375] width 1568 height 751
type input "530"
drag, startPoint x: 853, startPoint y: 140, endPoint x: 461, endPoint y: 70, distance: 398.2
click at [460, 80] on ngb-modal-window "Split Commission × Stylist Cut(M) (₹630.00) Remaining Amount (-₹215.00) Primary…" at bounding box center [784, 375] width 1568 height 751
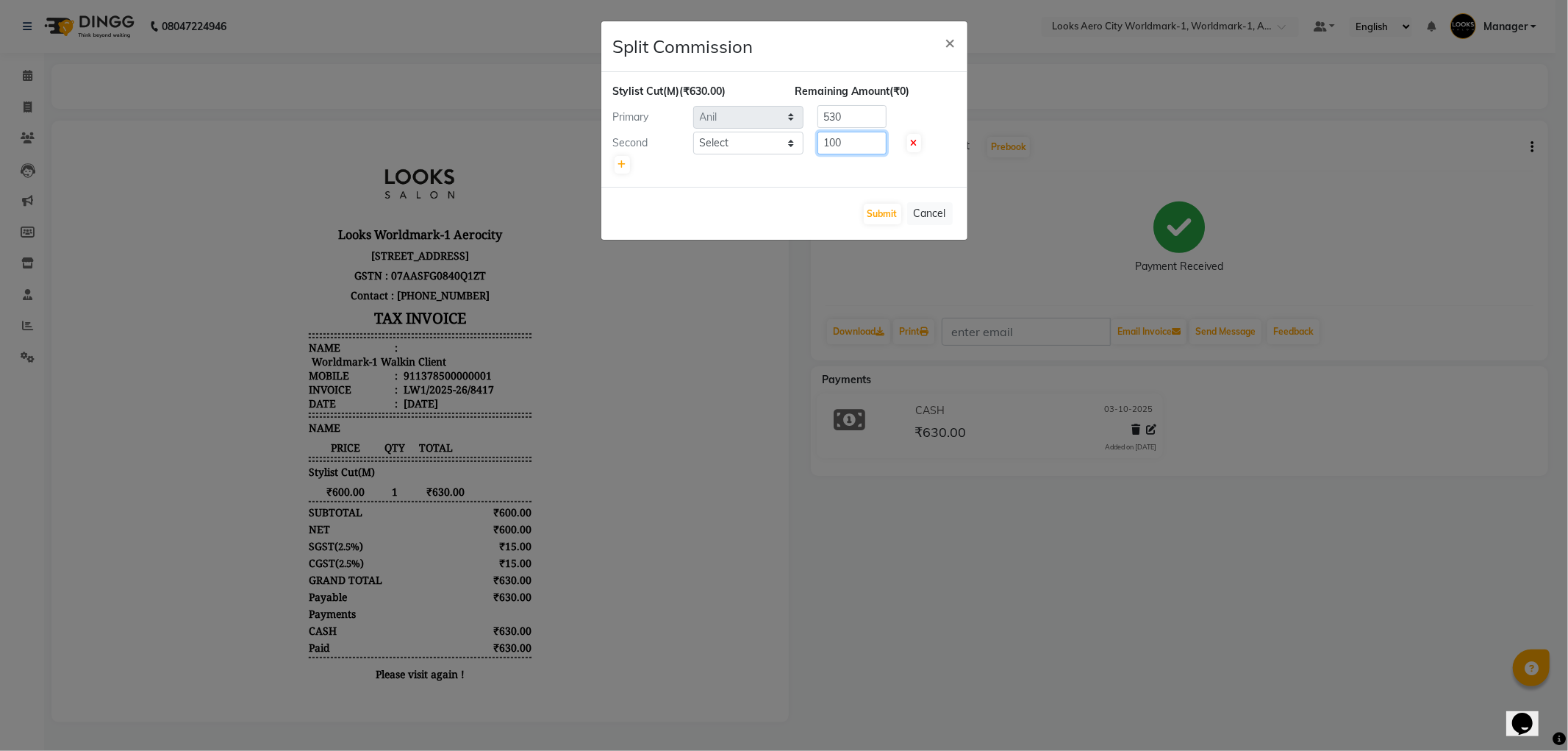
type input "100"
click at [722, 143] on select "Select Abhishek_Nails [PERSON_NAME] [PERSON_NAME] [PERSON_NAME] [PERSON_NAME] C…" at bounding box center [748, 143] width 110 height 23
select select "84543"
click at [693, 132] on select "Select Abhishek_Nails [PERSON_NAME] [PERSON_NAME] [PERSON_NAME] [PERSON_NAME] C…" at bounding box center [748, 143] width 110 height 23
click at [878, 209] on button "Submit" at bounding box center [882, 214] width 37 height 21
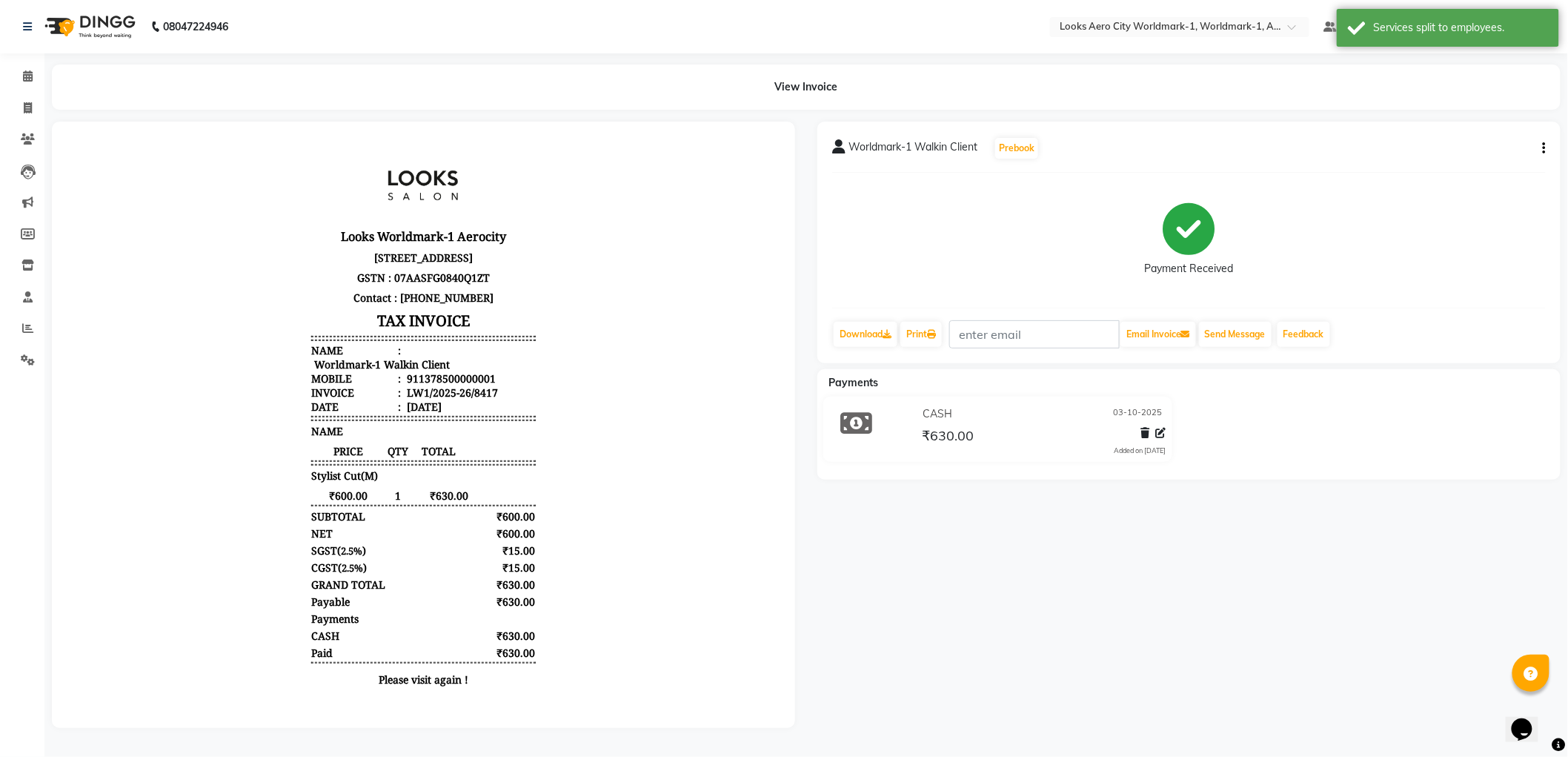
click at [19, 18] on div "08047224946" at bounding box center [125, 27] width 228 height 42
click at [27, 28] on icon at bounding box center [28, 26] width 9 height 10
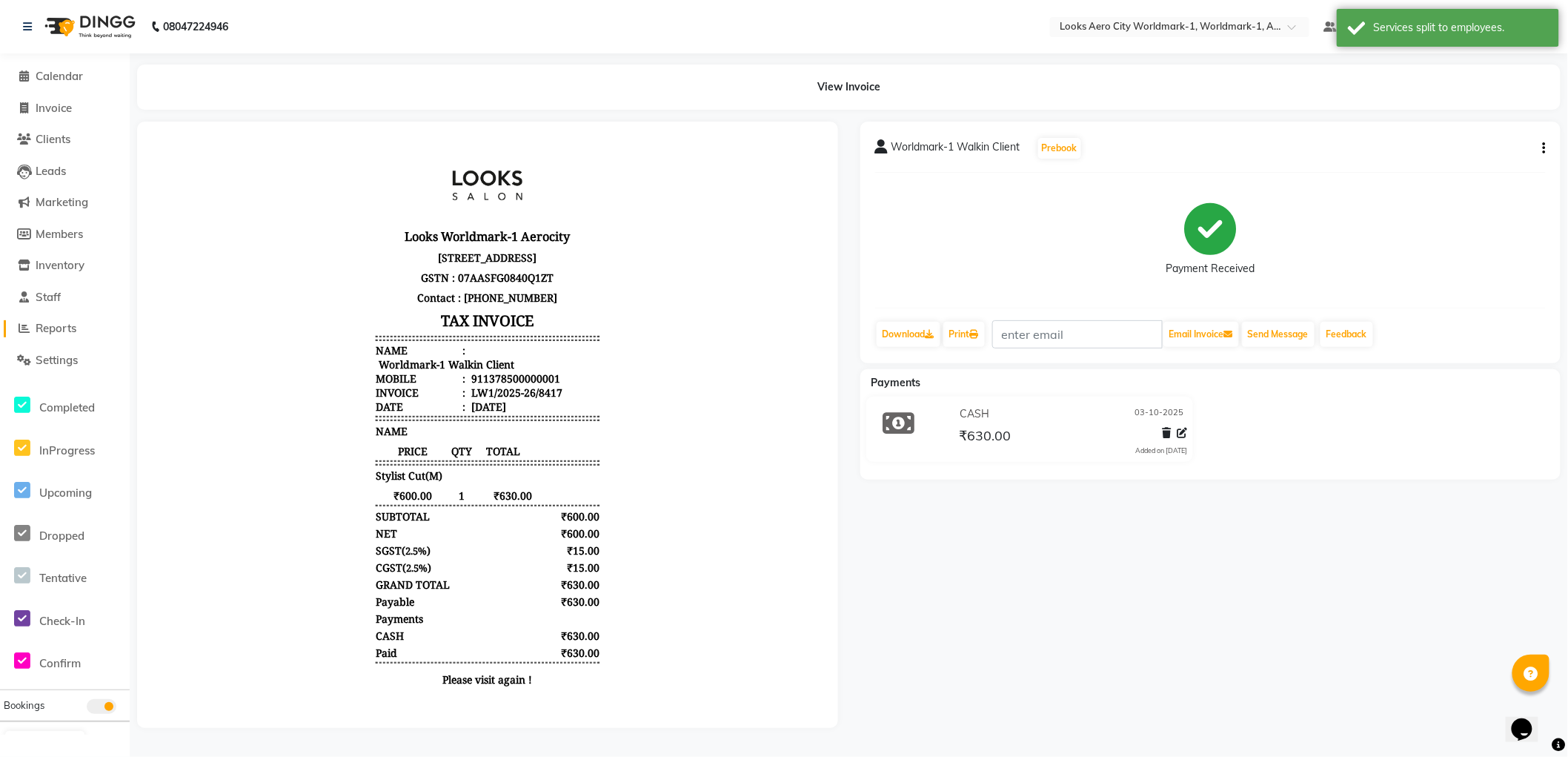
click at [61, 325] on span "Reports" at bounding box center [56, 328] width 41 height 14
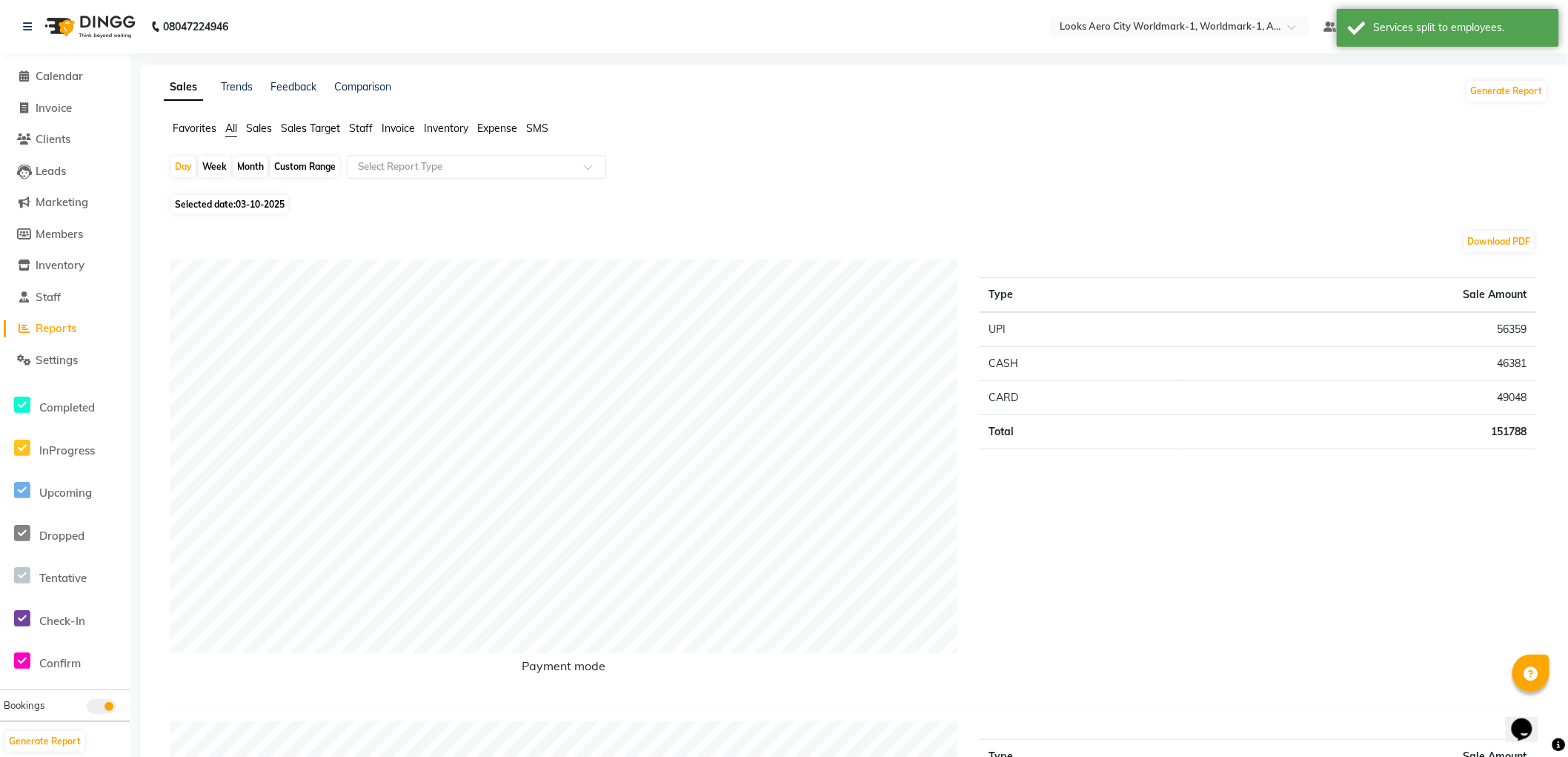
click at [359, 123] on span "Staff" at bounding box center [361, 128] width 24 height 13
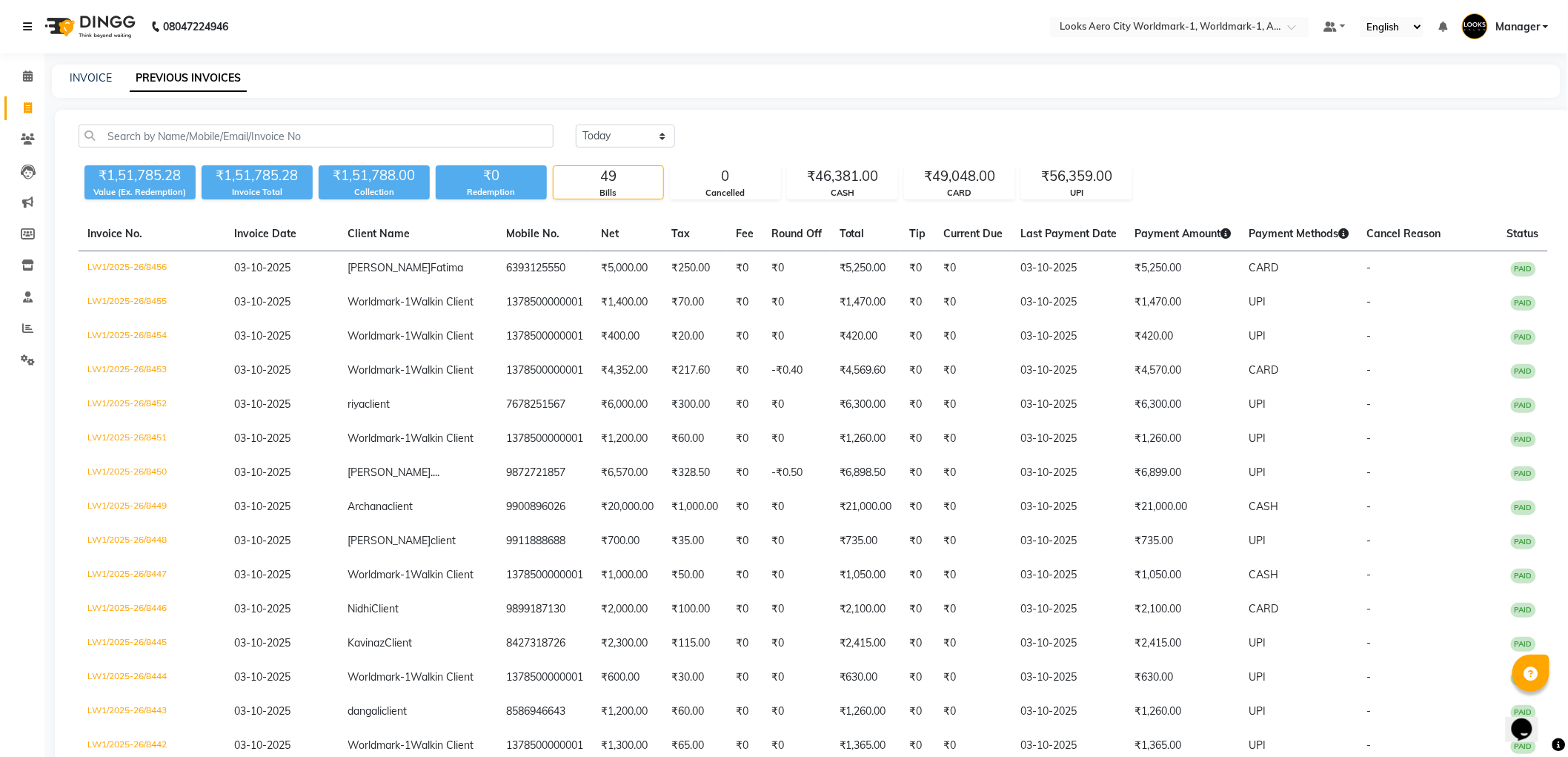
drag, startPoint x: 29, startPoint y: 27, endPoint x: 80, endPoint y: 50, distance: 55.9
click at [28, 27] on icon at bounding box center [28, 26] width 9 height 10
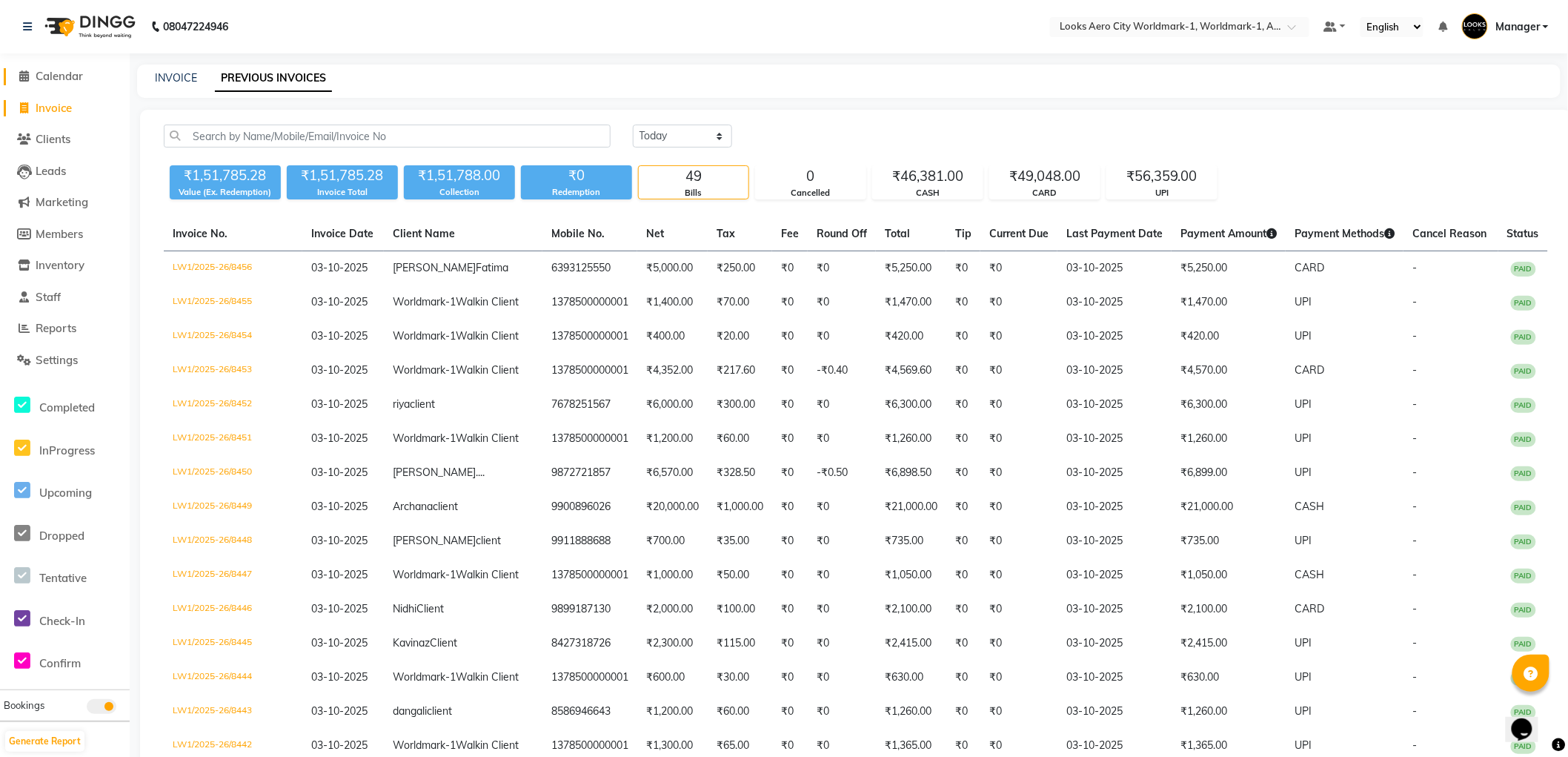
click at [66, 77] on span "Calendar" at bounding box center [59, 76] width 47 height 14
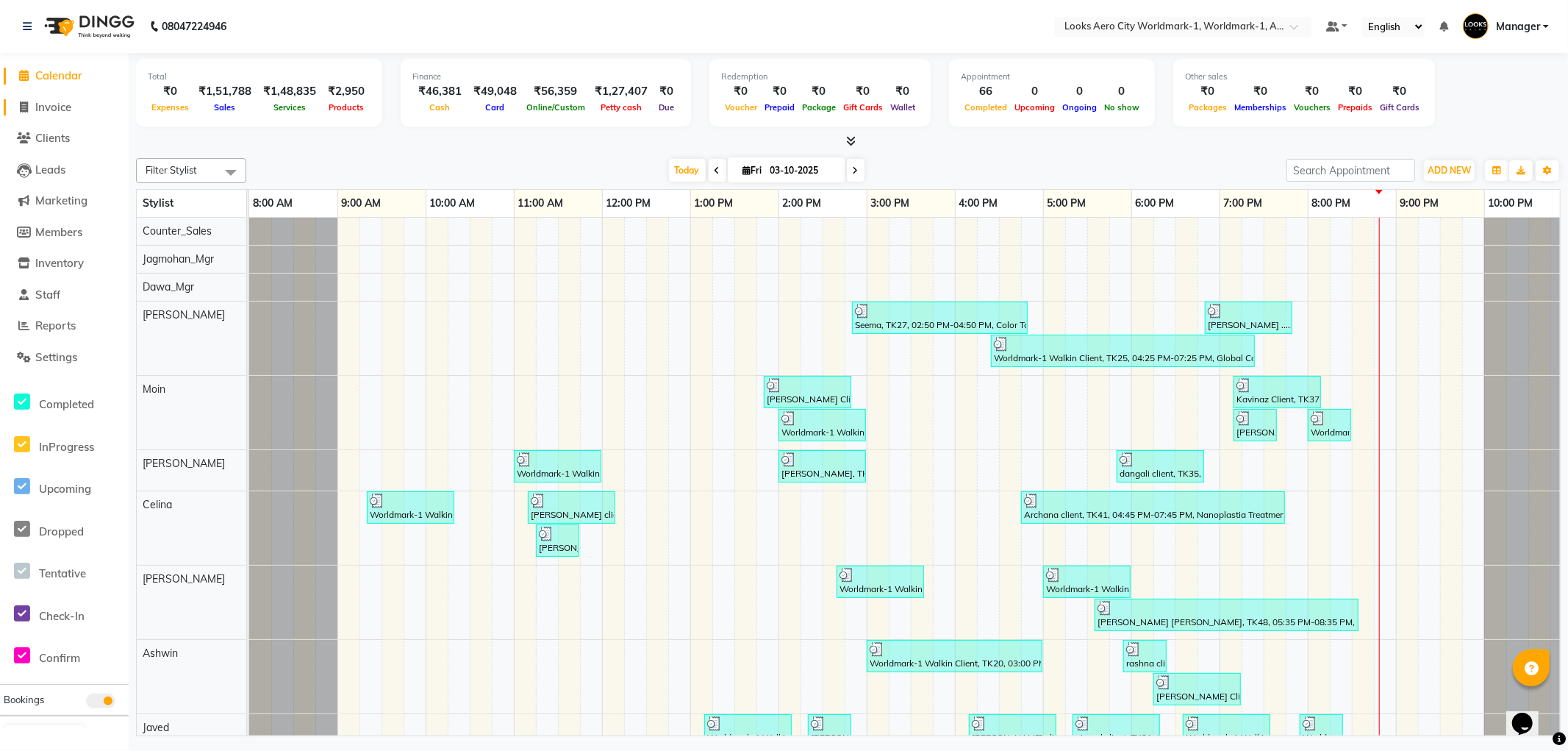
click at [64, 105] on span "Invoice" at bounding box center [53, 107] width 36 height 14
select select "service"
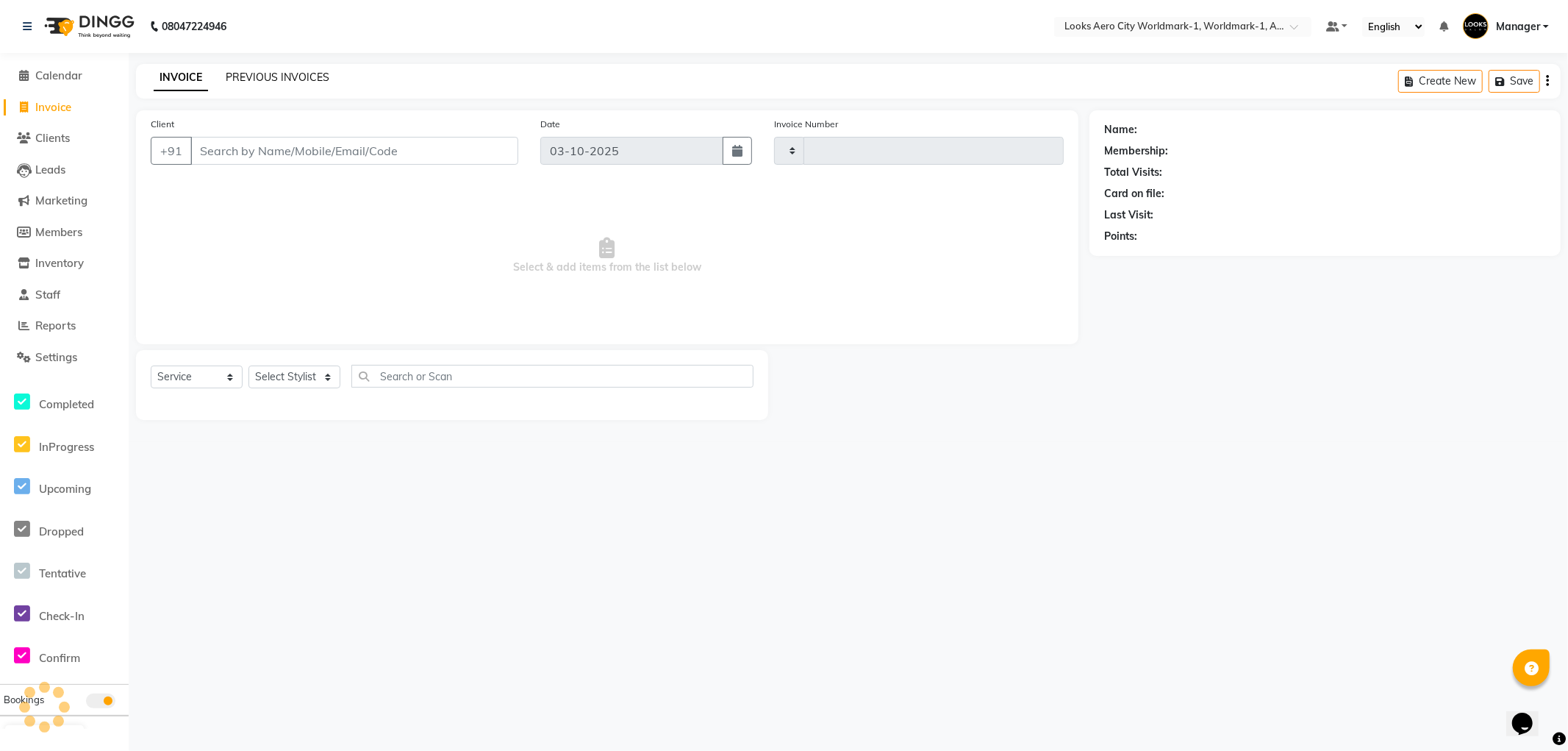
type input "8457"
select select "8573"
click at [272, 75] on link "PREVIOUS INVOICES" at bounding box center [277, 77] width 103 height 13
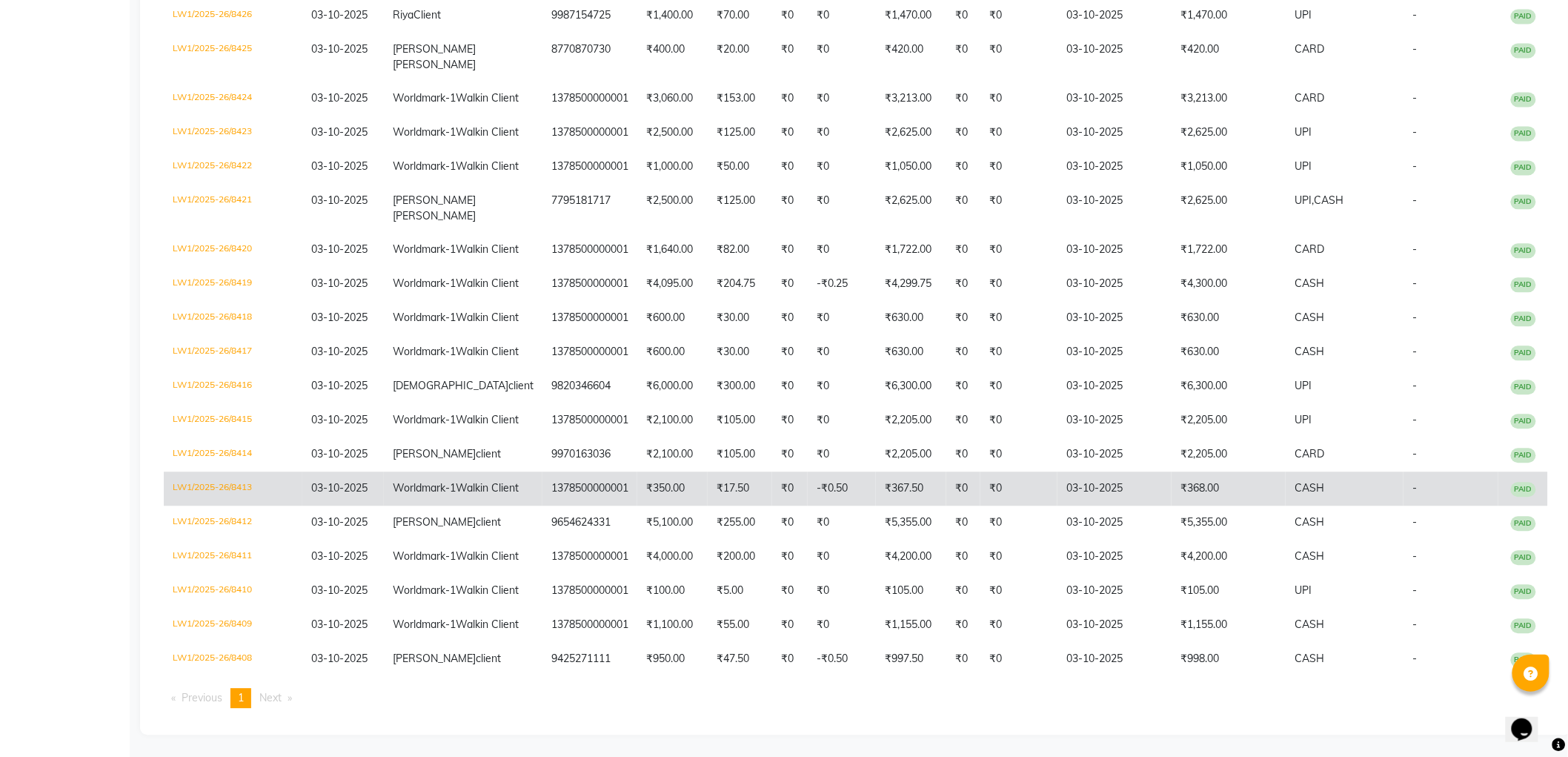
scroll to position [2272, 0]
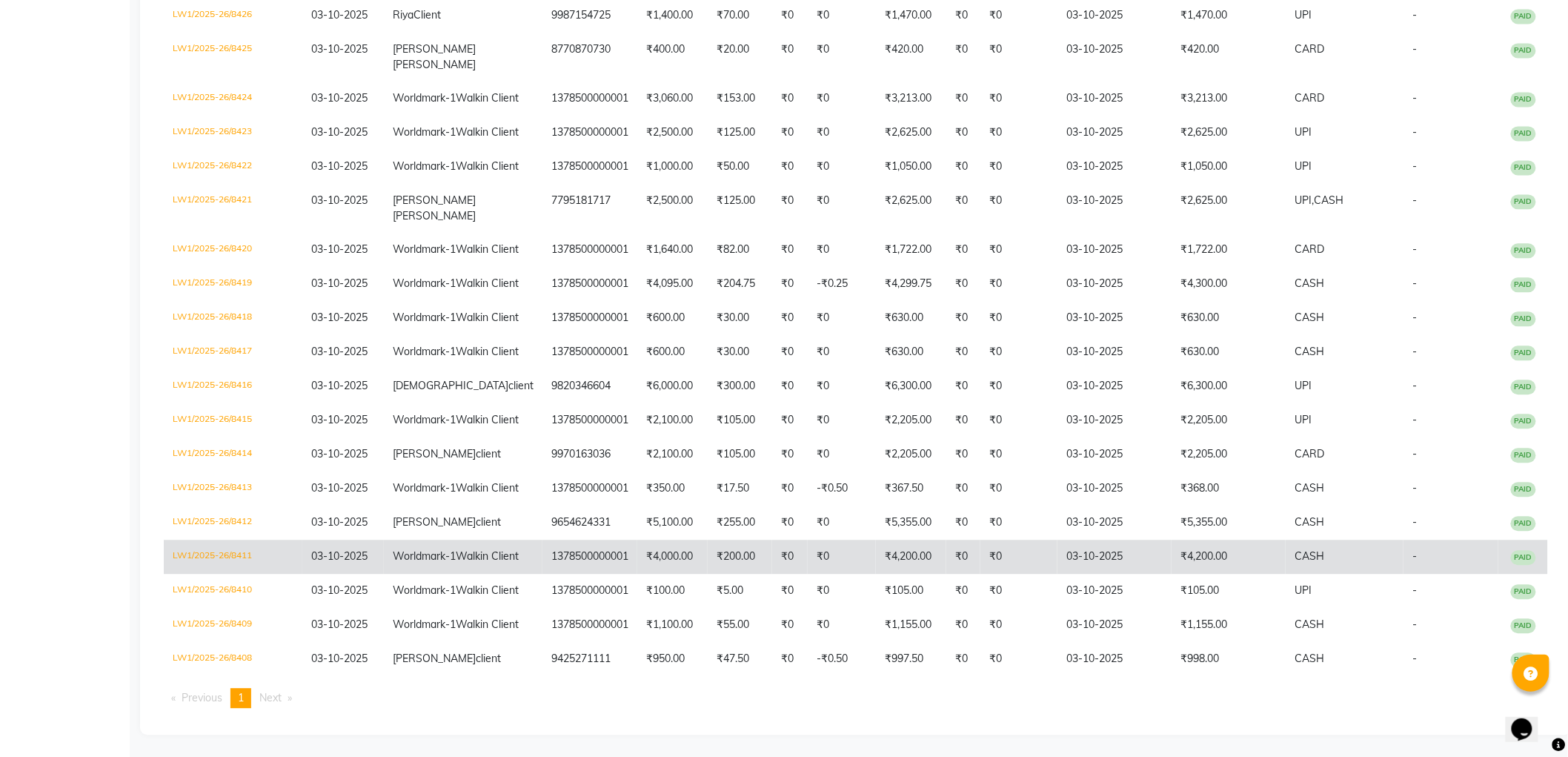
click at [1172, 539] on td "₹4,200.00" at bounding box center [1229, 556] width 114 height 34
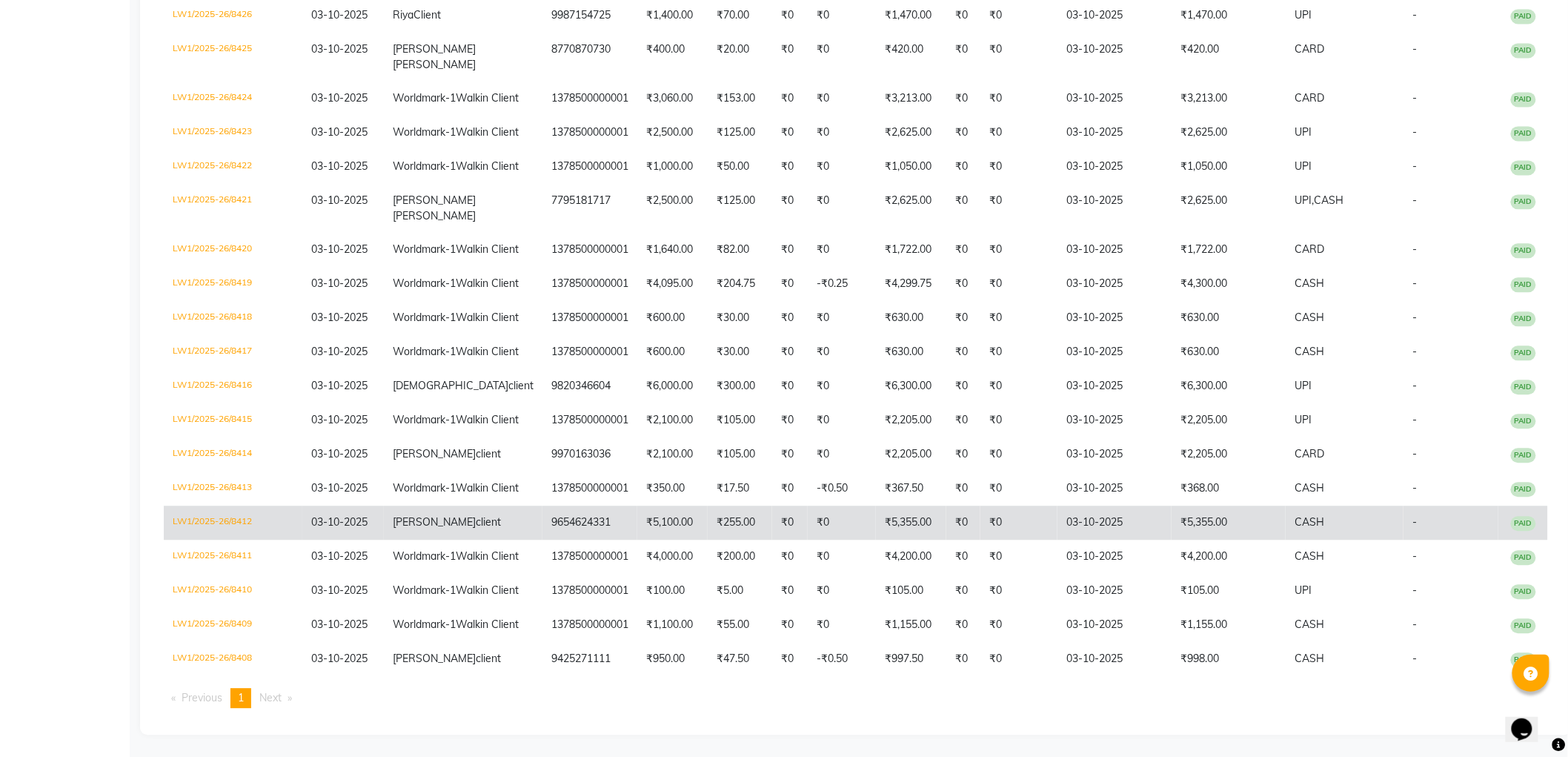
click at [1066, 505] on td "03-10-2025" at bounding box center [1114, 522] width 114 height 34
click at [1172, 505] on td "₹5,355.00" at bounding box center [1229, 522] width 114 height 34
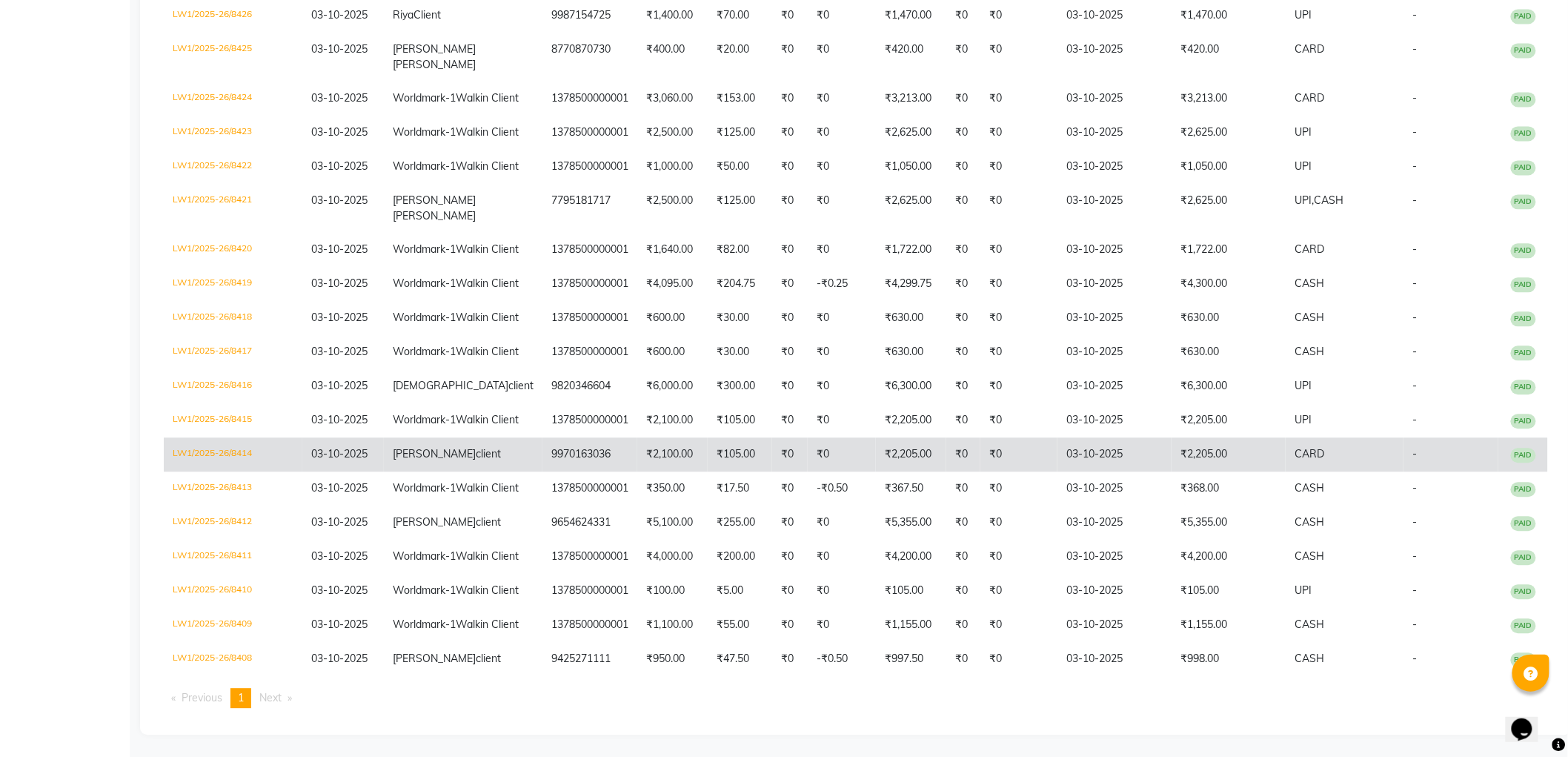
click at [1082, 438] on td "03-10-2025" at bounding box center [1114, 455] width 114 height 34
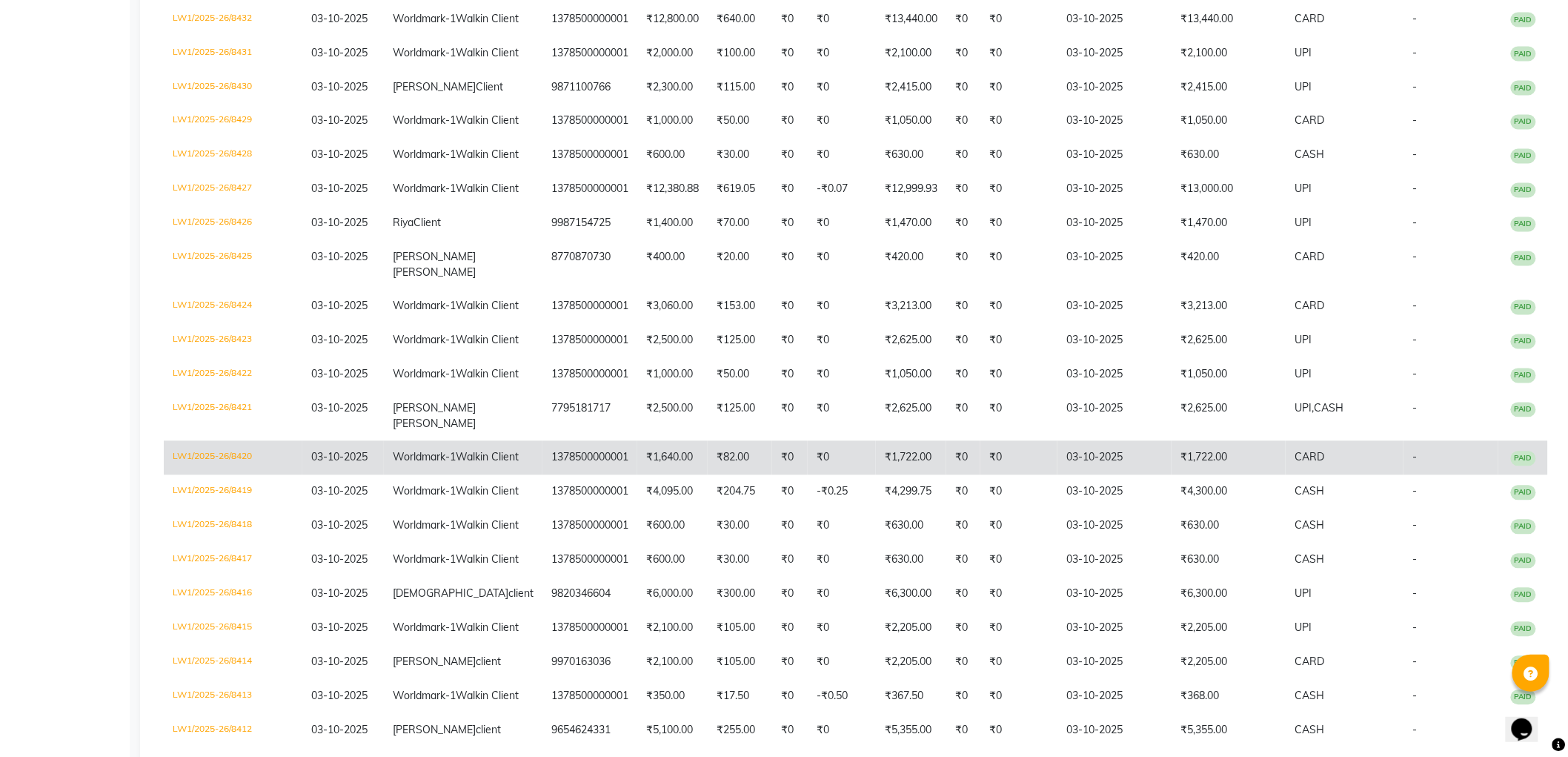
scroll to position [1036, 0]
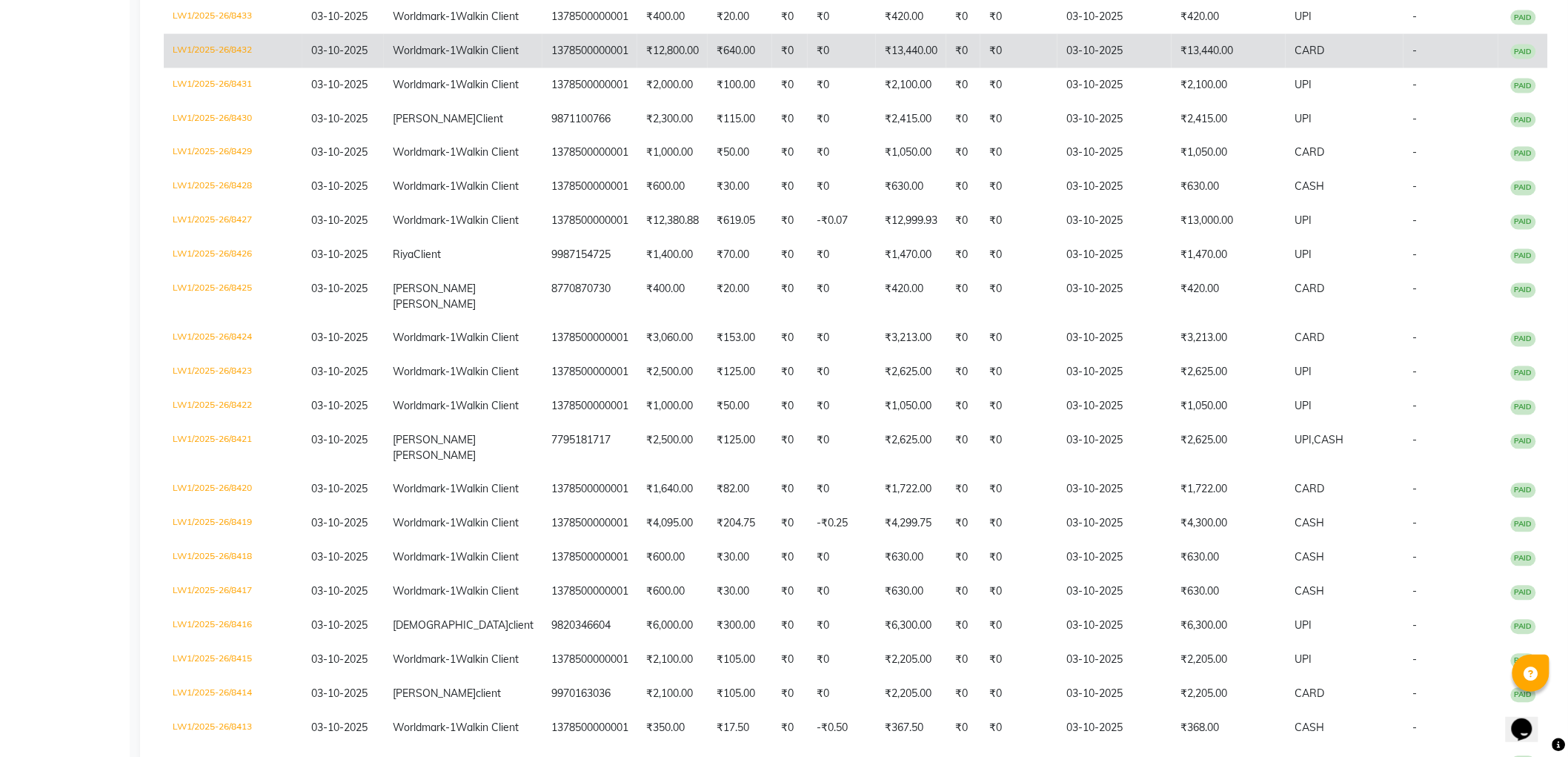
click at [1172, 68] on td "₹13,440.00" at bounding box center [1229, 51] width 114 height 34
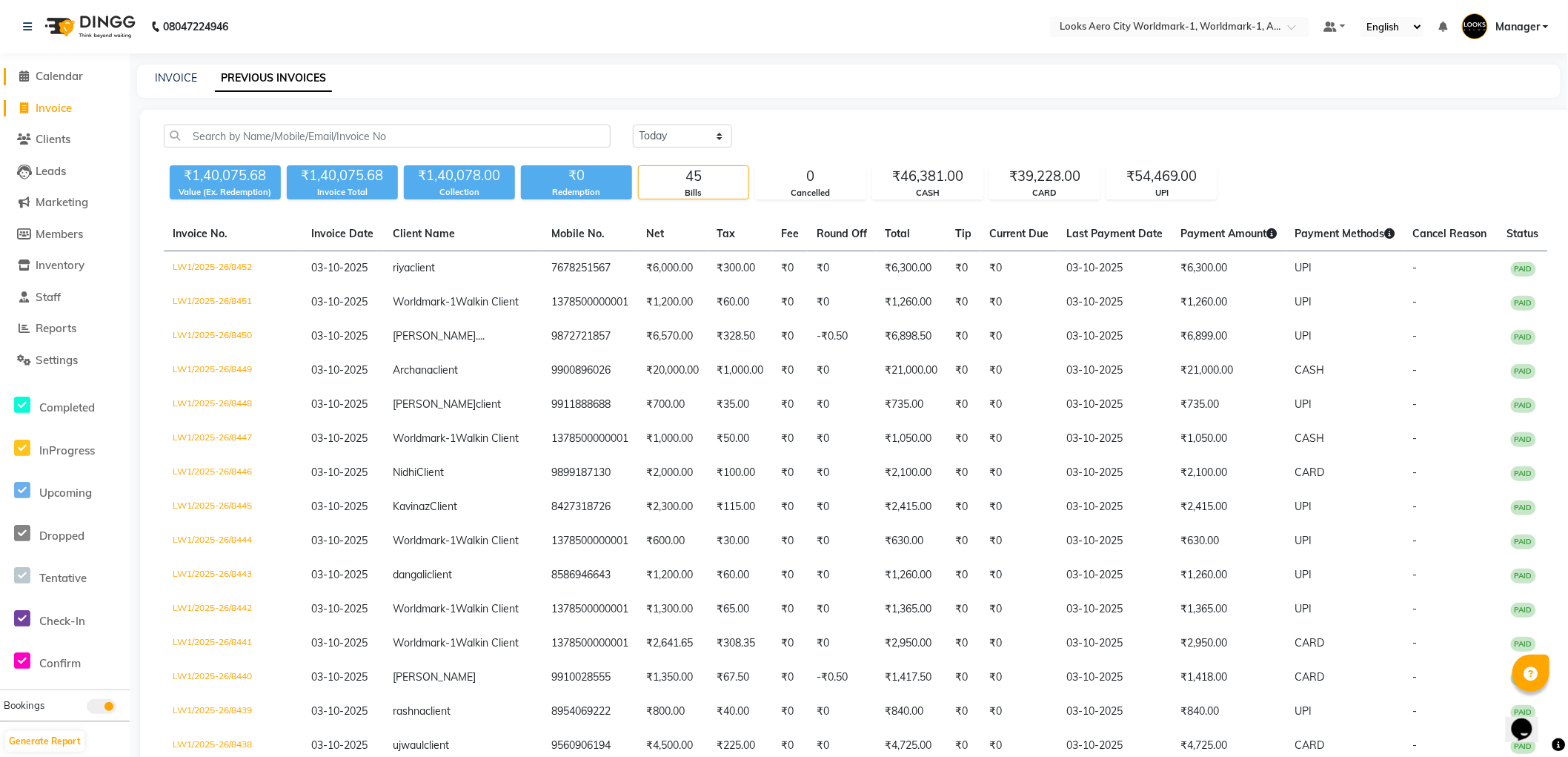
click at [59, 76] on span "Calendar" at bounding box center [59, 76] width 47 height 14
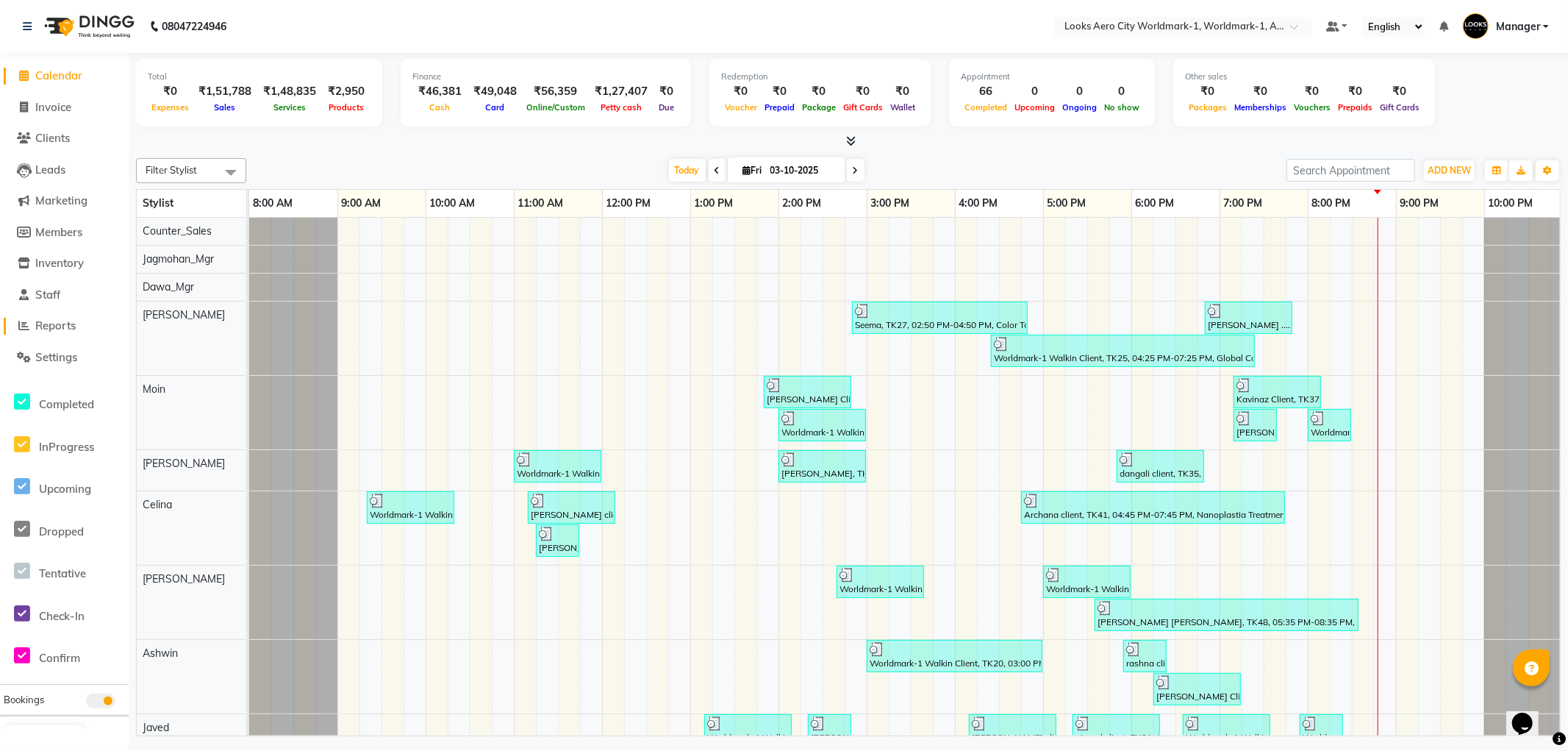
click at [59, 328] on span "Reports" at bounding box center [55, 325] width 41 height 14
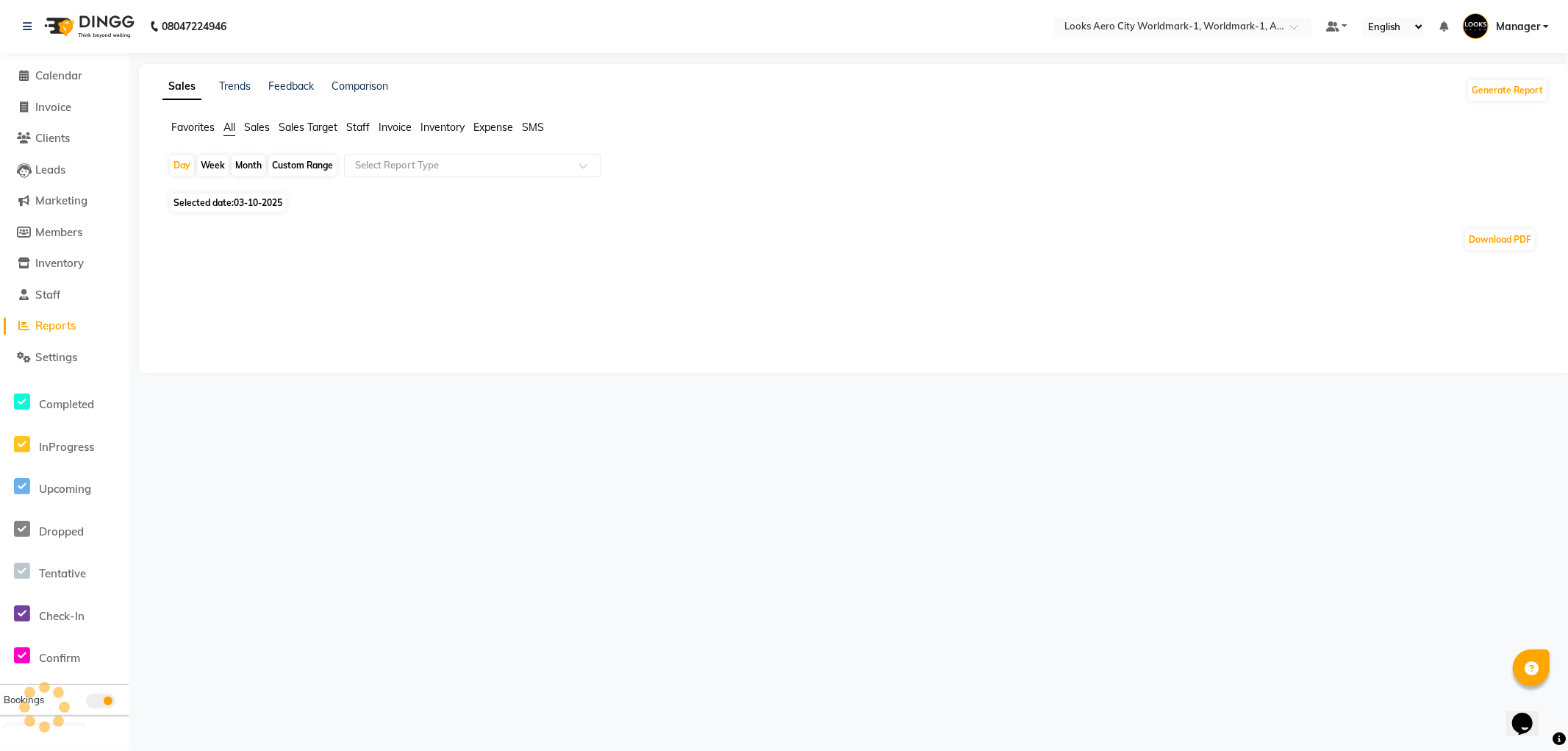
click at [363, 127] on span "Staff" at bounding box center [358, 127] width 24 height 13
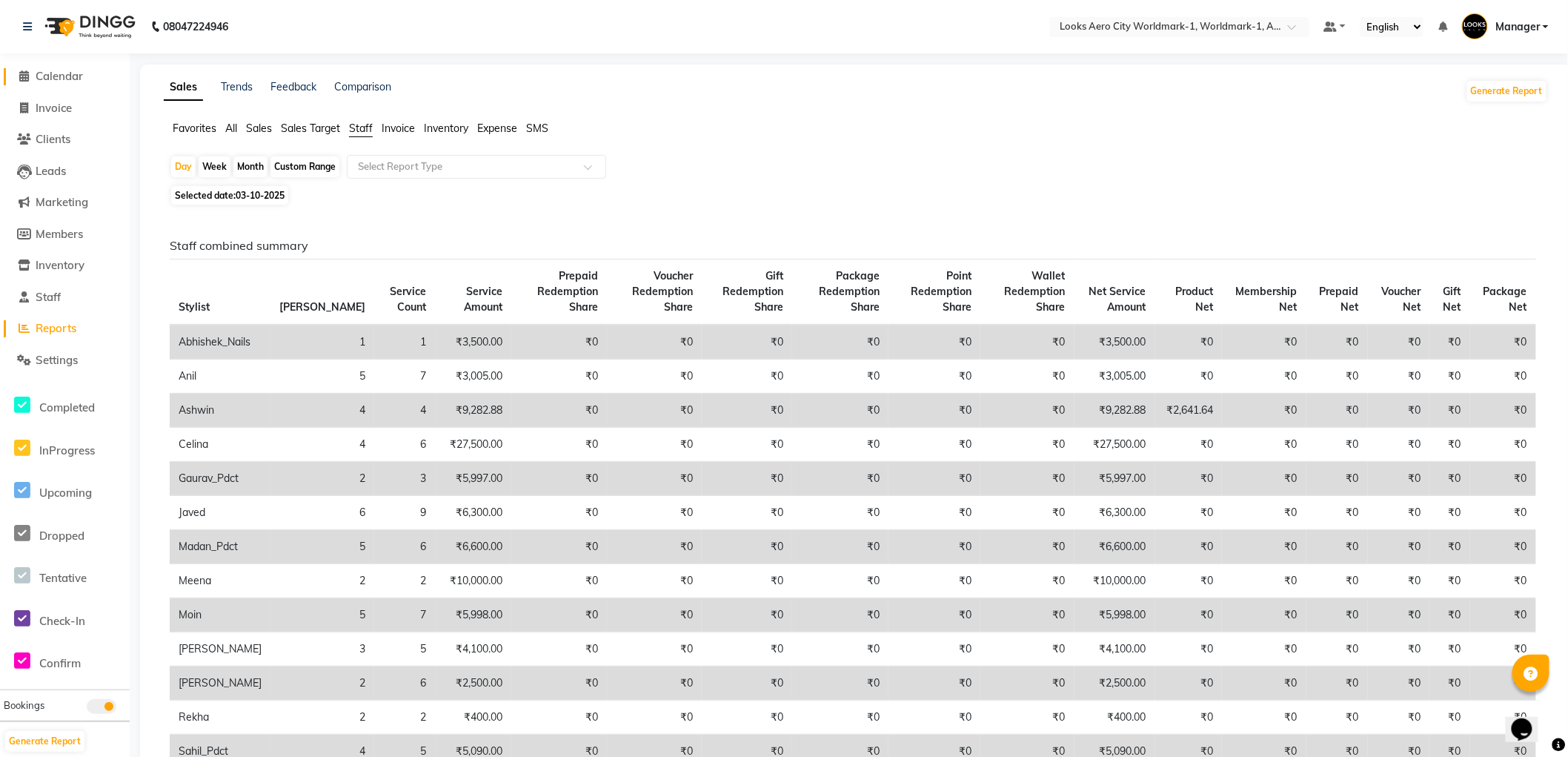
click at [56, 76] on span "Calendar" at bounding box center [59, 76] width 47 height 14
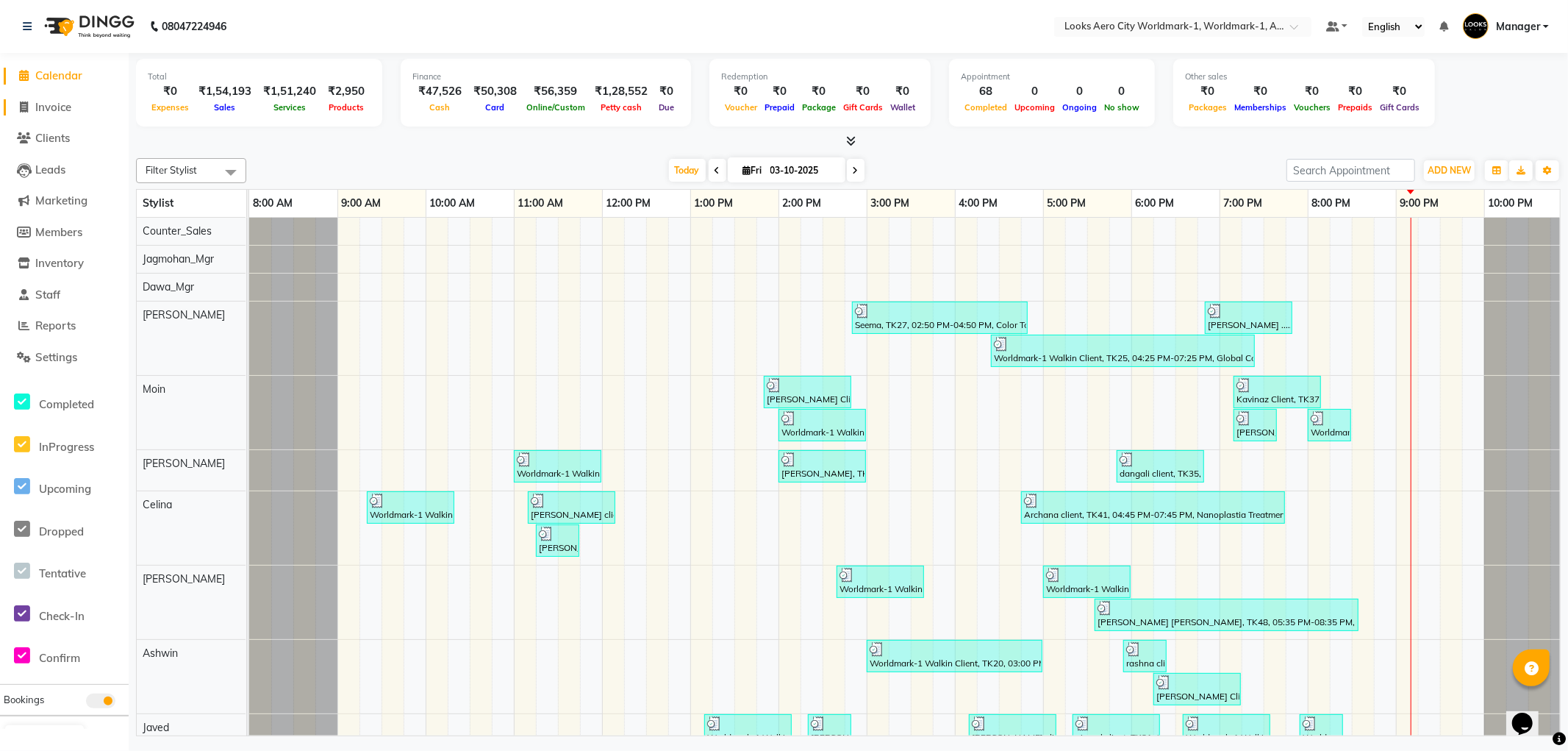
click at [60, 103] on span "Invoice" at bounding box center [53, 107] width 36 height 14
select select "service"
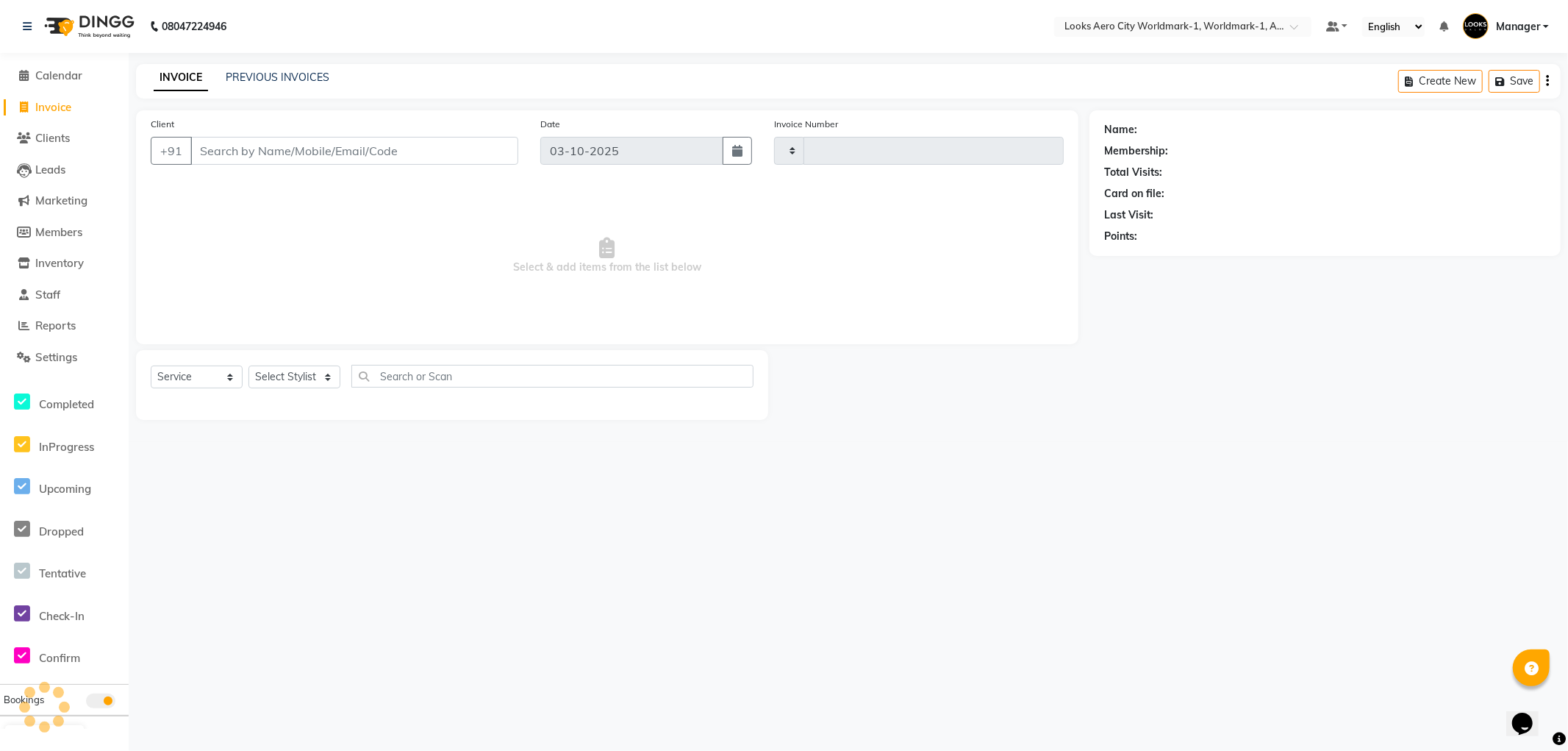
type input "8459"
select select "8573"
click at [304, 150] on input "Client" at bounding box center [354, 151] width 328 height 28
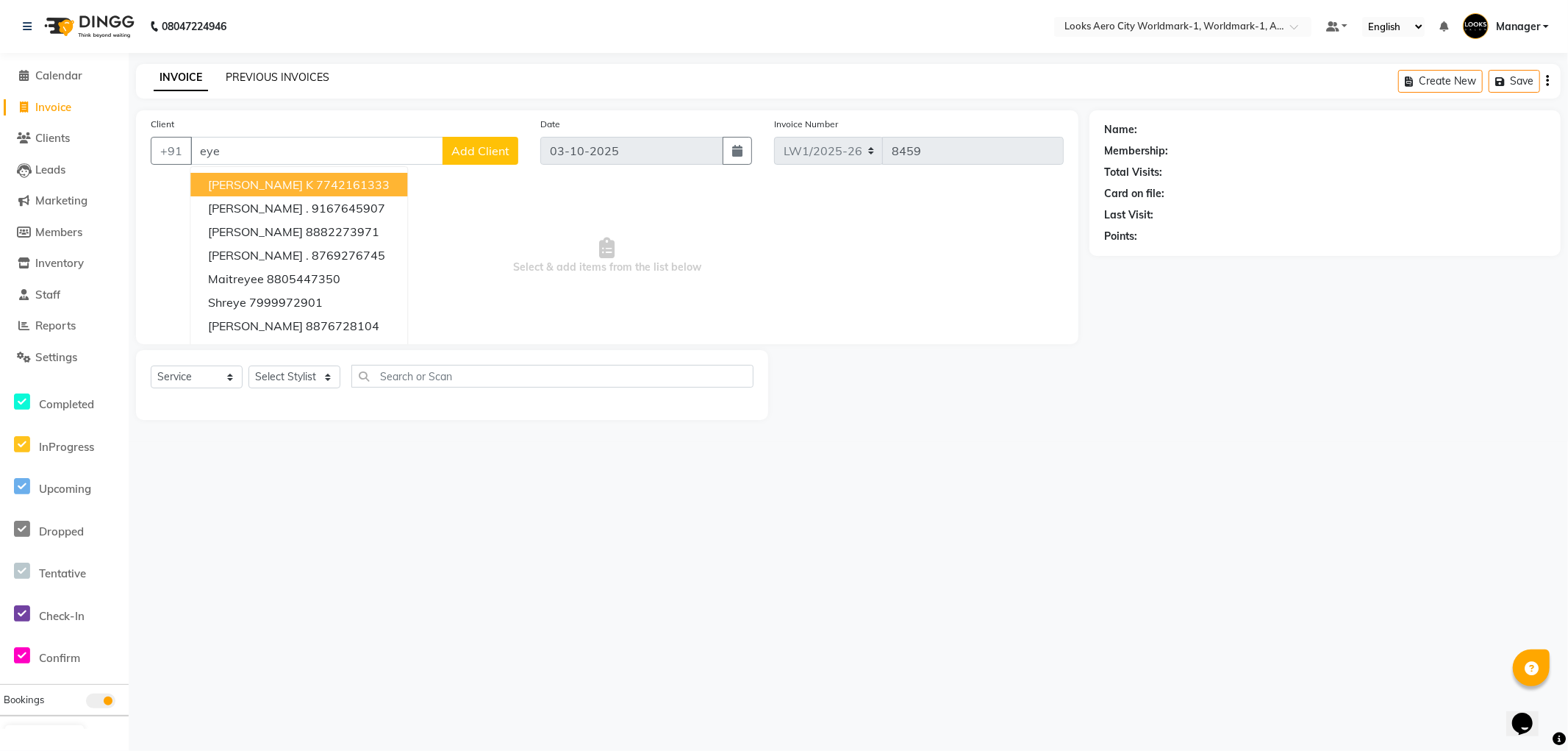
type input "eye"
drag, startPoint x: 255, startPoint y: 70, endPoint x: 917, endPoint y: 83, distance: 662.1
click at [256, 70] on link "PREVIOUS INVOICES" at bounding box center [277, 77] width 103 height 13
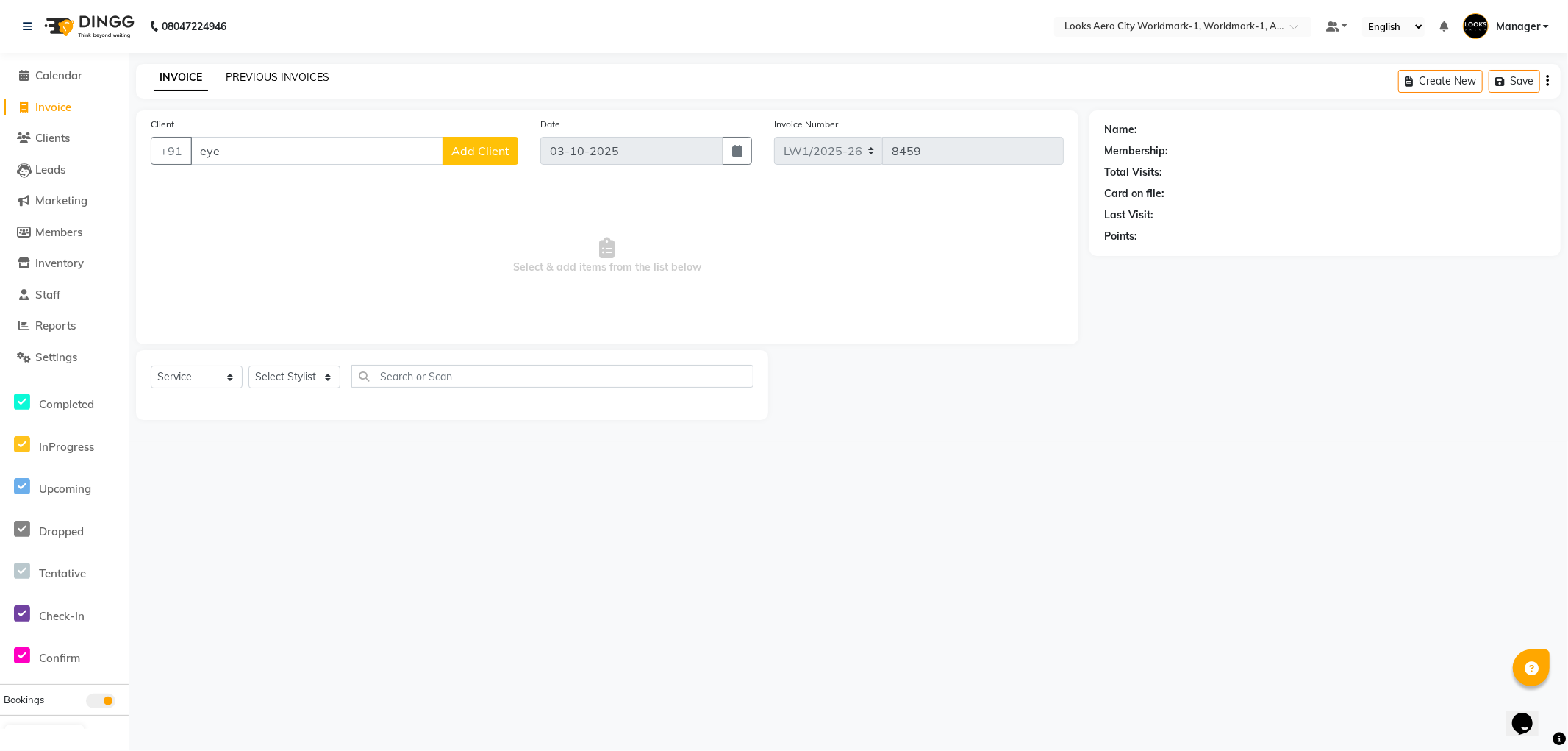
click at [244, 77] on link "PREVIOUS INVOICES" at bounding box center [277, 77] width 103 height 13
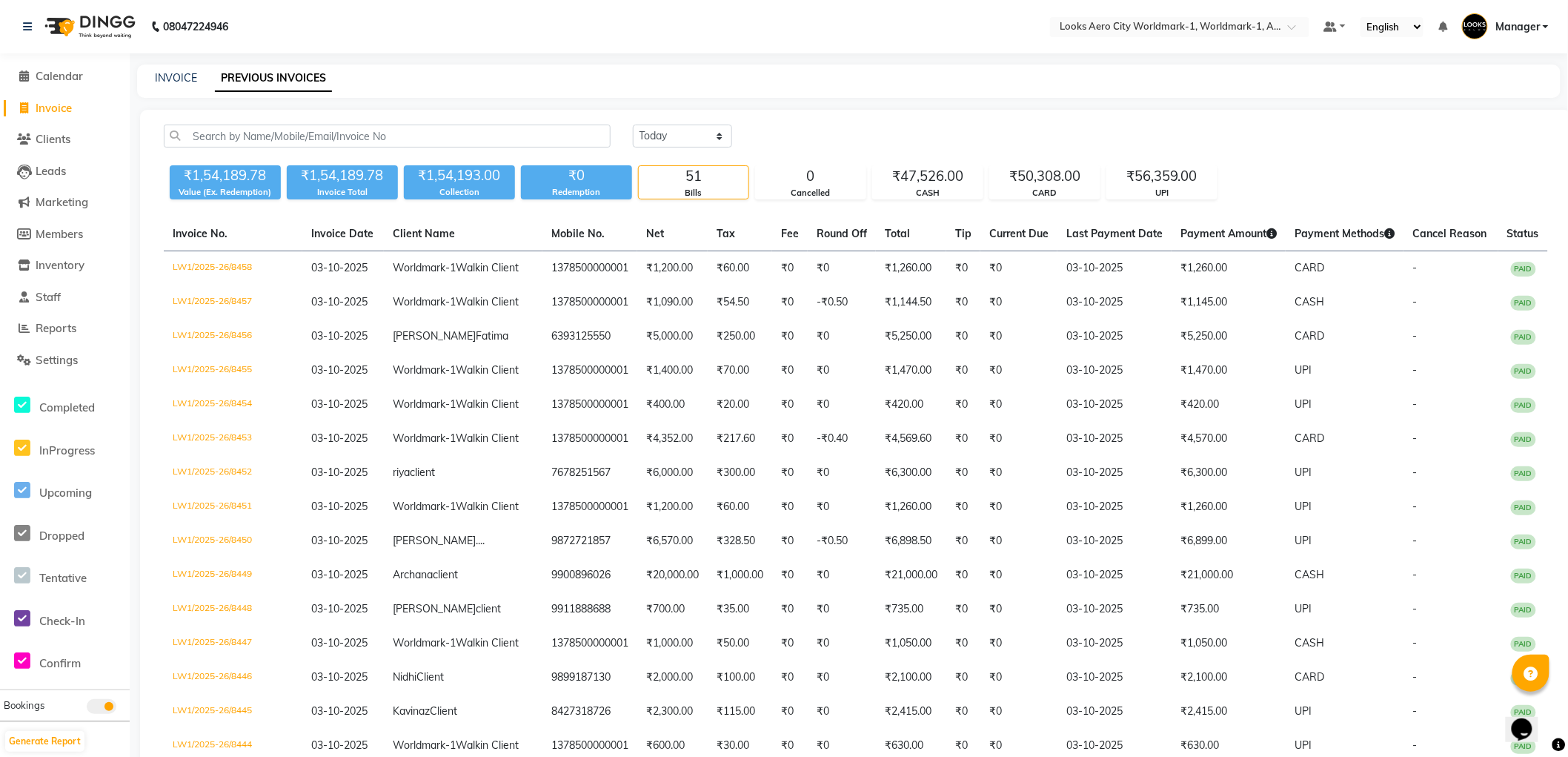
click at [60, 109] on span "Invoice" at bounding box center [53, 108] width 36 height 14
select select "service"
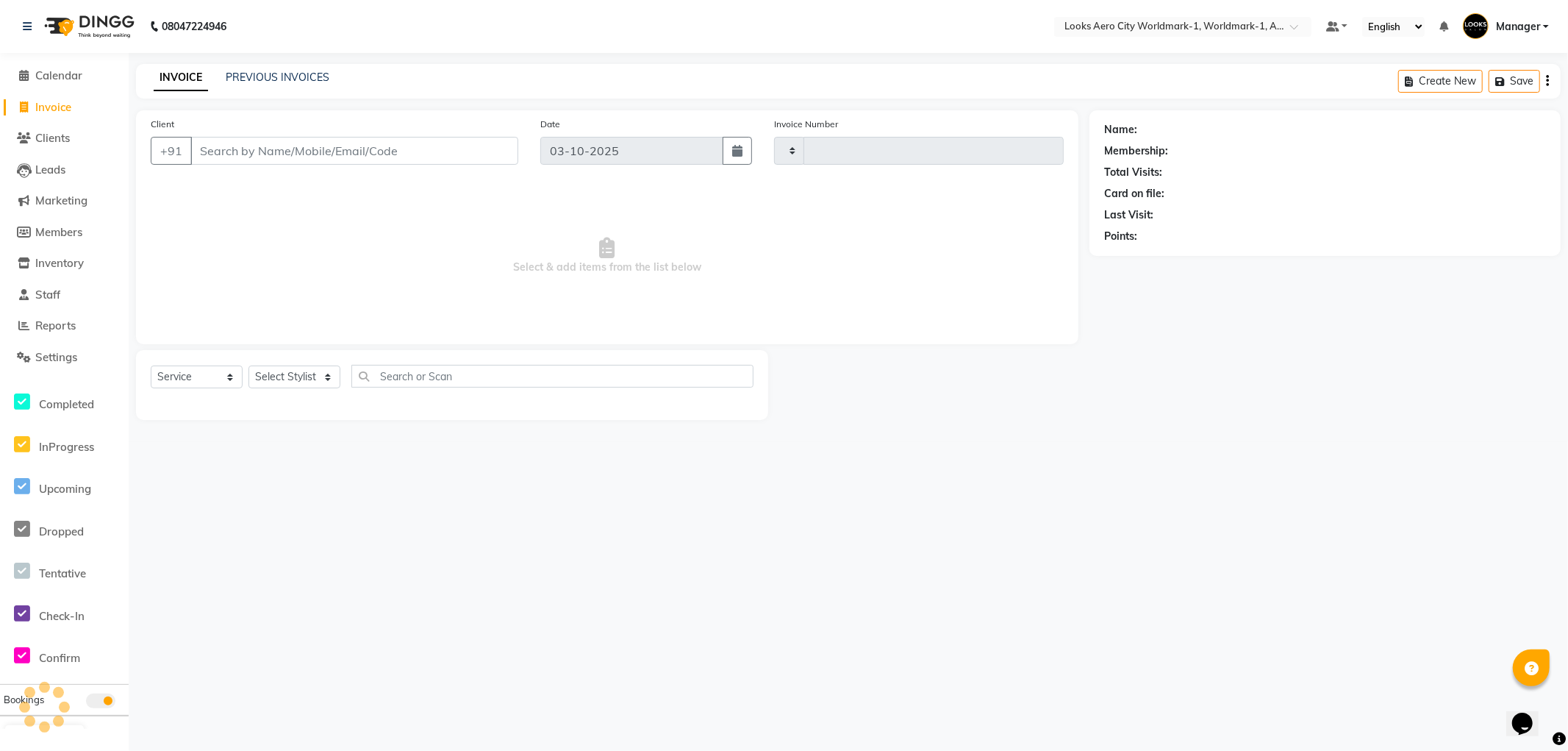
type input "8459"
select select "8573"
click at [240, 152] on input "Client" at bounding box center [354, 151] width 328 height 28
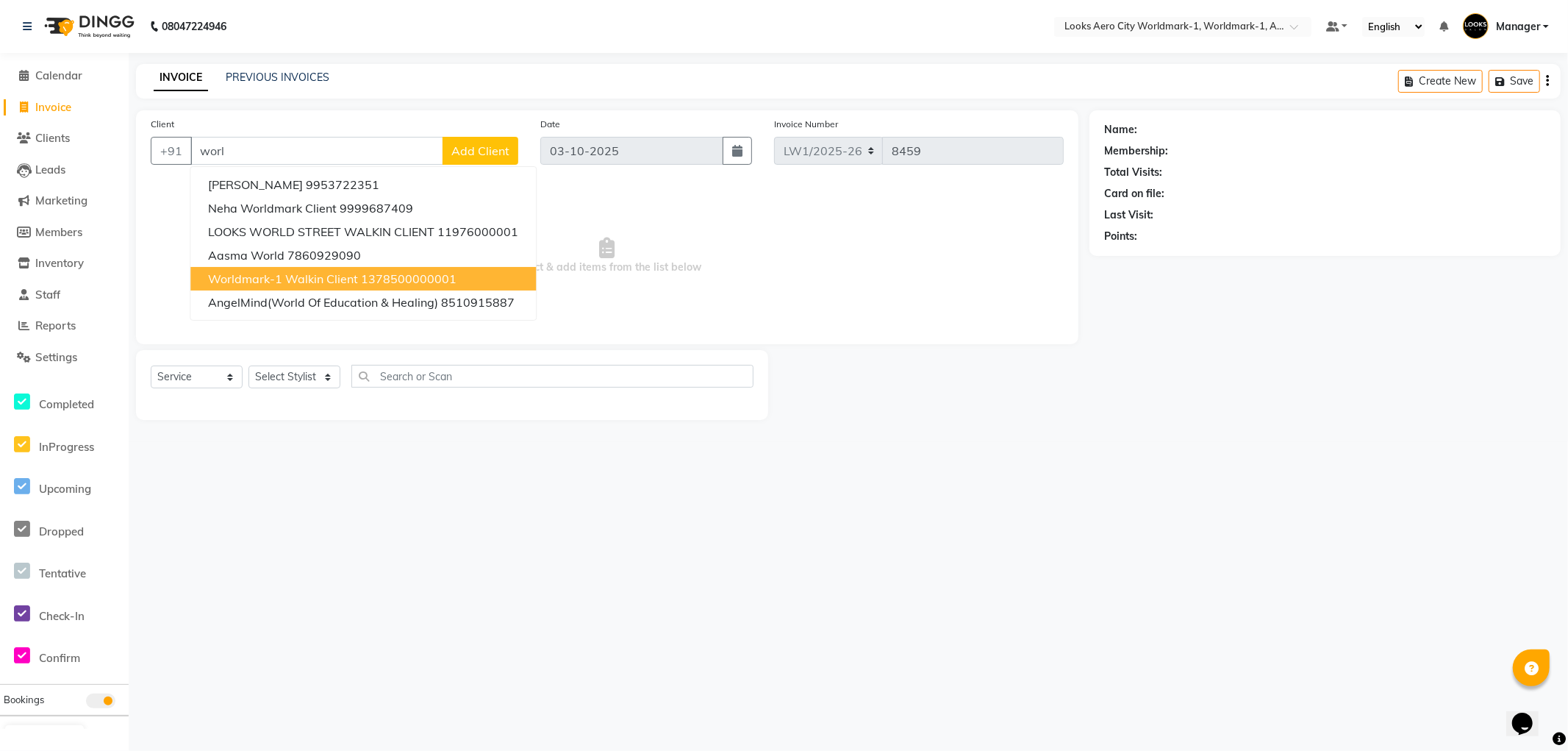
click at [285, 281] on span "Worldmark-1 Walkin Client" at bounding box center [283, 279] width 150 height 15
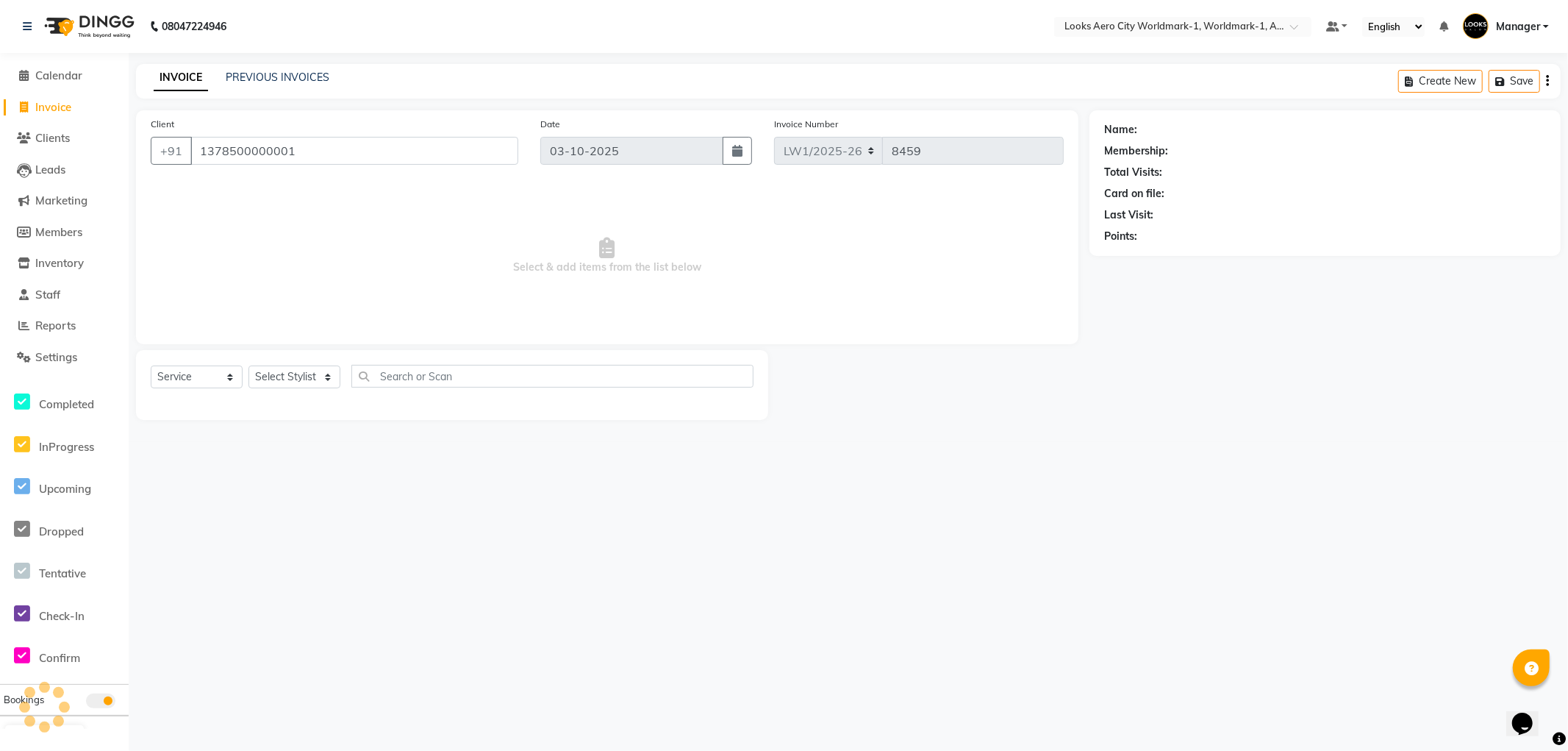
type input "1378500000001"
select select "1: Object"
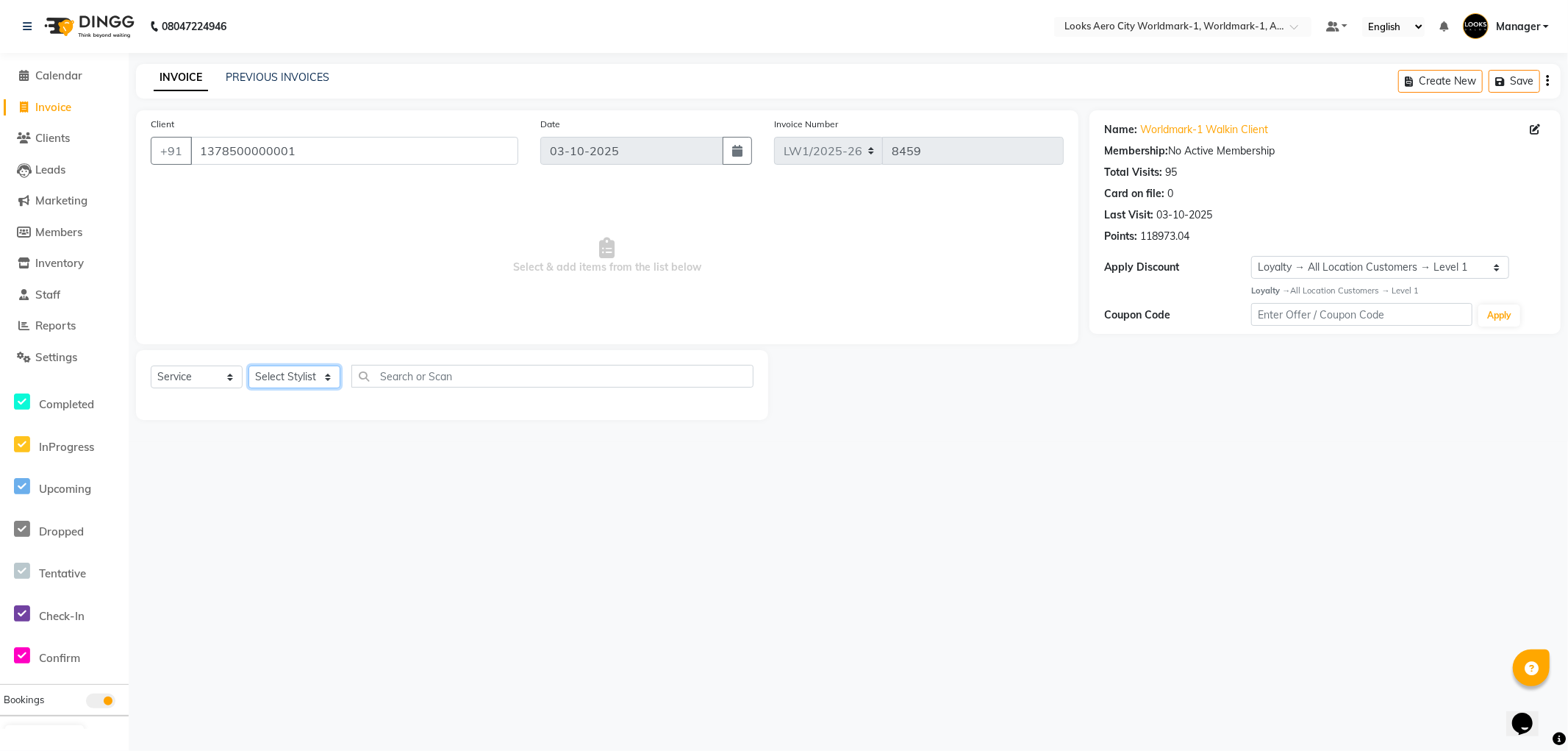
drag, startPoint x: 299, startPoint y: 377, endPoint x: 297, endPoint y: 369, distance: 8.2
click at [299, 377] on select "Select Stylist [PERSON_NAME] [PERSON_NAME] [PERSON_NAME] [PERSON_NAME] Counter_…" at bounding box center [295, 377] width 92 height 23
select select "84548"
click at [249, 366] on select "Select Stylist [PERSON_NAME] [PERSON_NAME] [PERSON_NAME] [PERSON_NAME] Counter_…" at bounding box center [295, 377] width 92 height 23
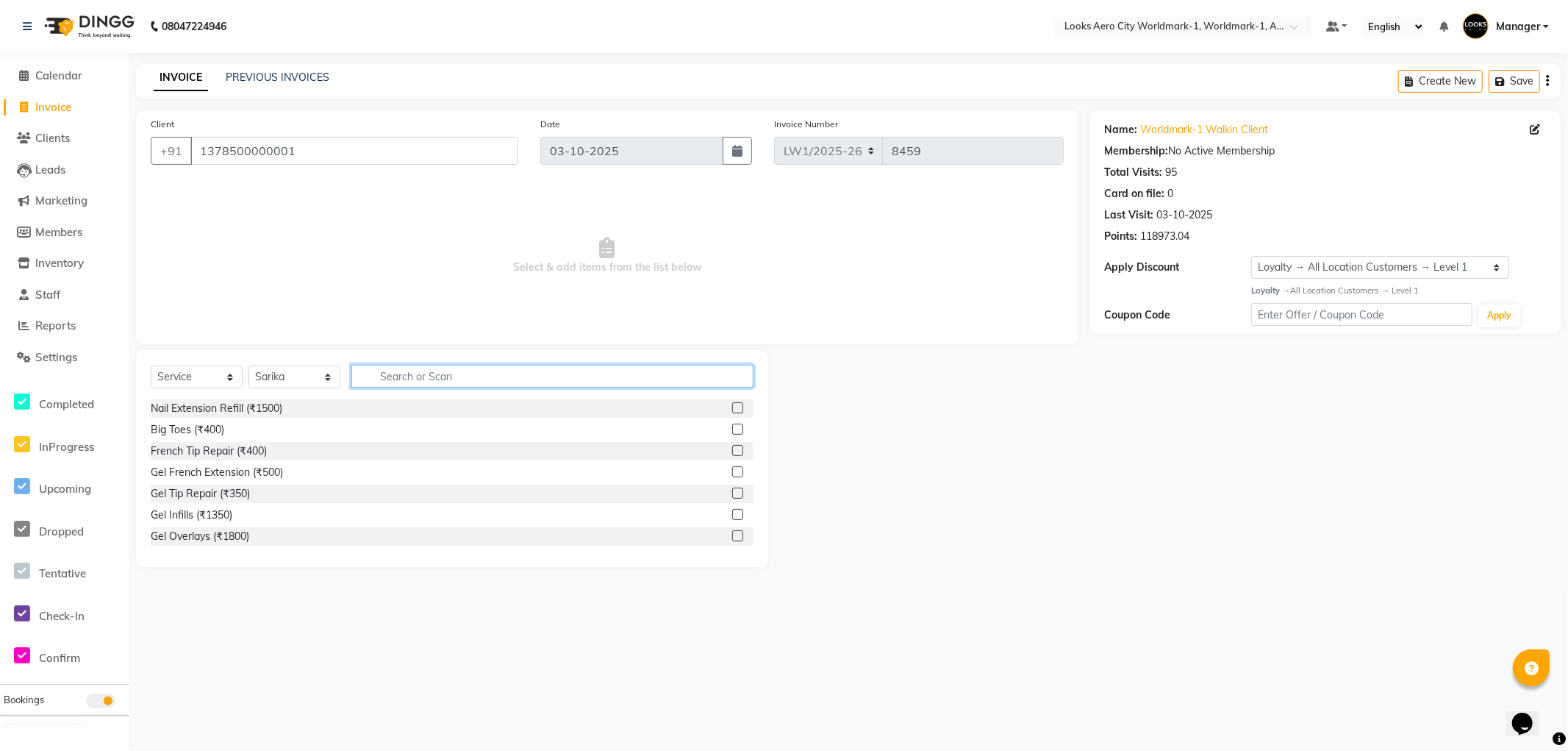
click at [442, 378] on input "text" at bounding box center [553, 377] width 403 height 23
type input "eye"
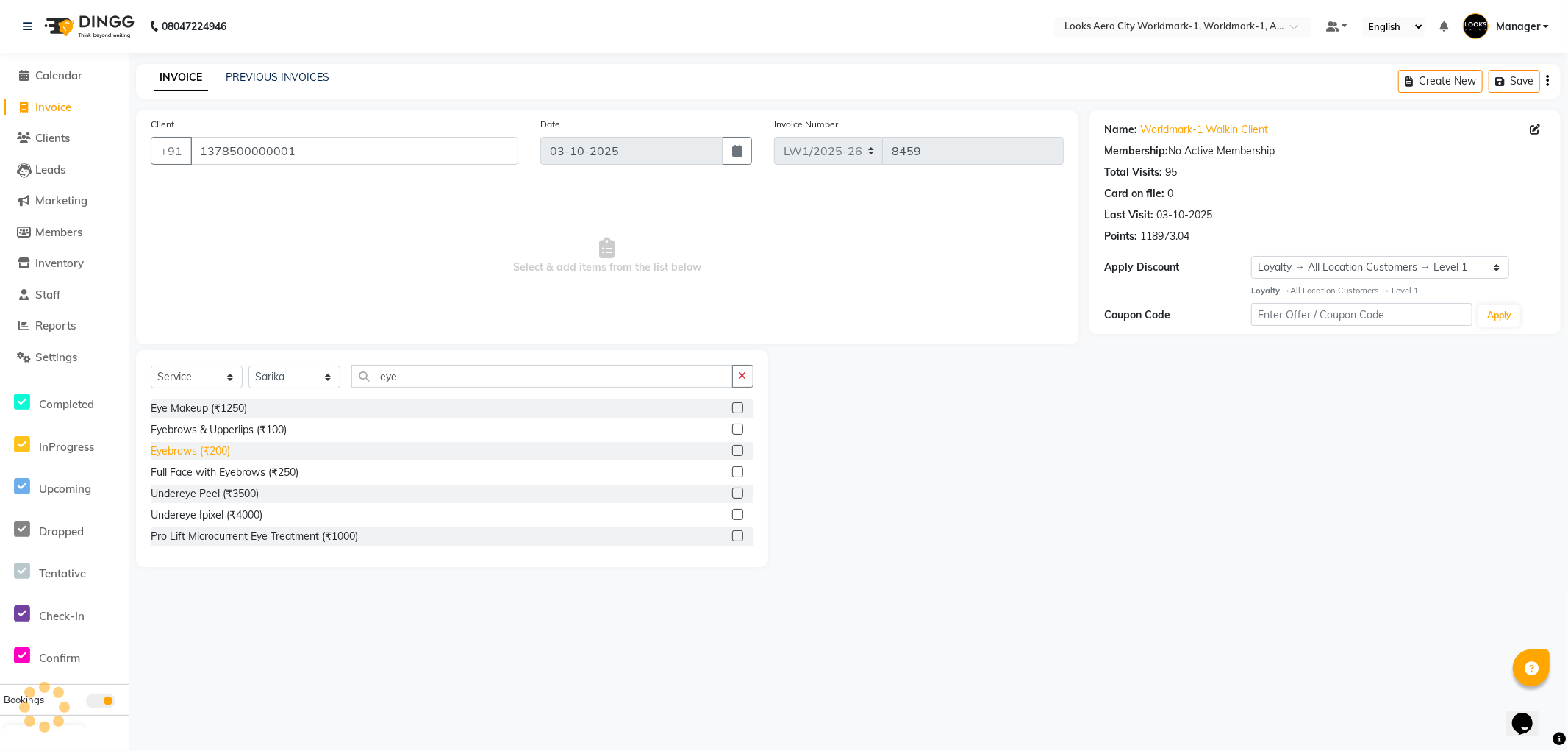
click at [220, 449] on div "Eyebrows (₹200)" at bounding box center [191, 451] width 80 height 15
checkbox input "false"
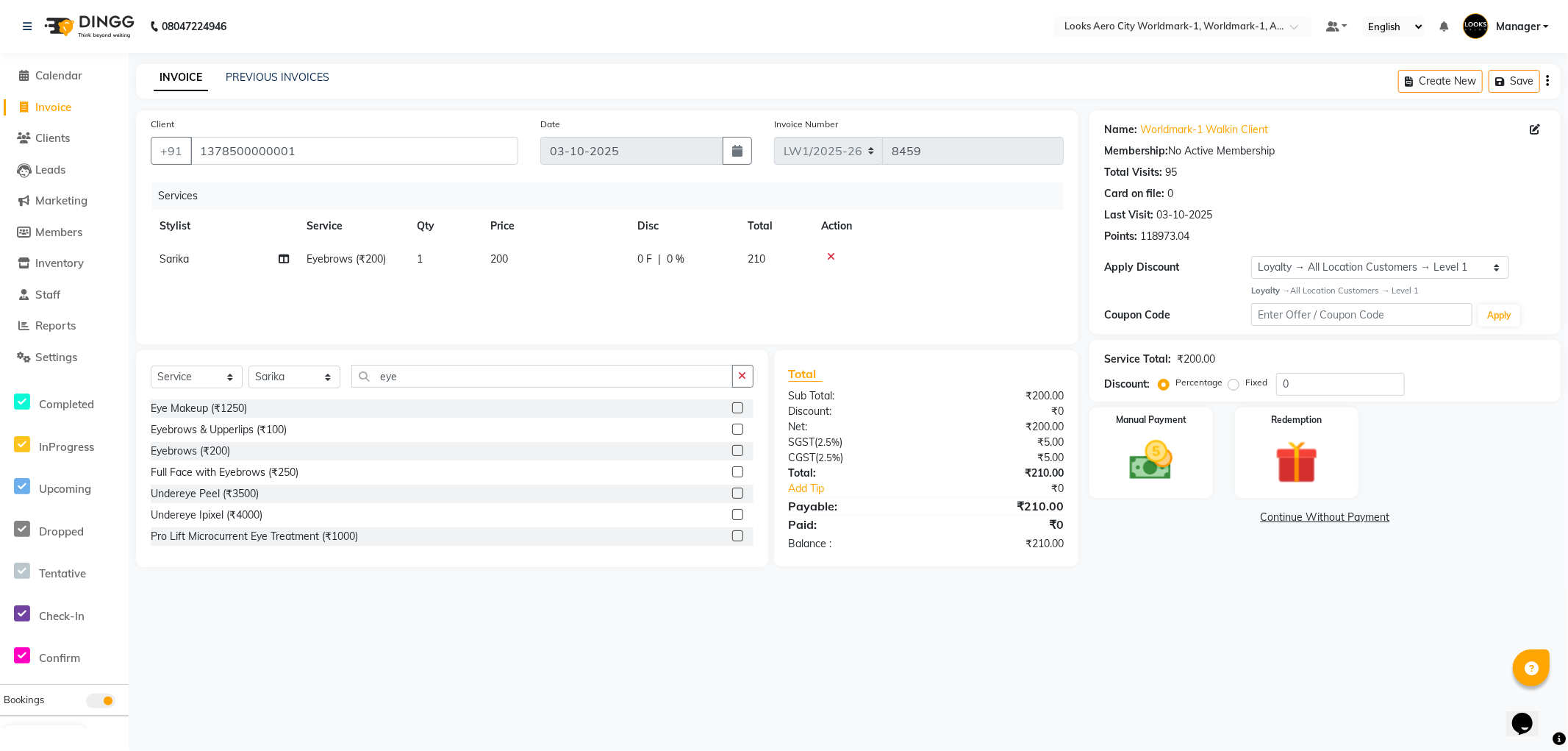
click at [540, 261] on td "200" at bounding box center [555, 259] width 147 height 33
select select "84548"
drag, startPoint x: 626, startPoint y: 265, endPoint x: 445, endPoint y: 266, distance: 181.0
click at [445, 266] on tr "Abhishek_Nails [PERSON_NAME] [PERSON_NAME] [PERSON_NAME] [PERSON_NAME] Counter_…" at bounding box center [607, 270] width 913 height 56
type input "100"
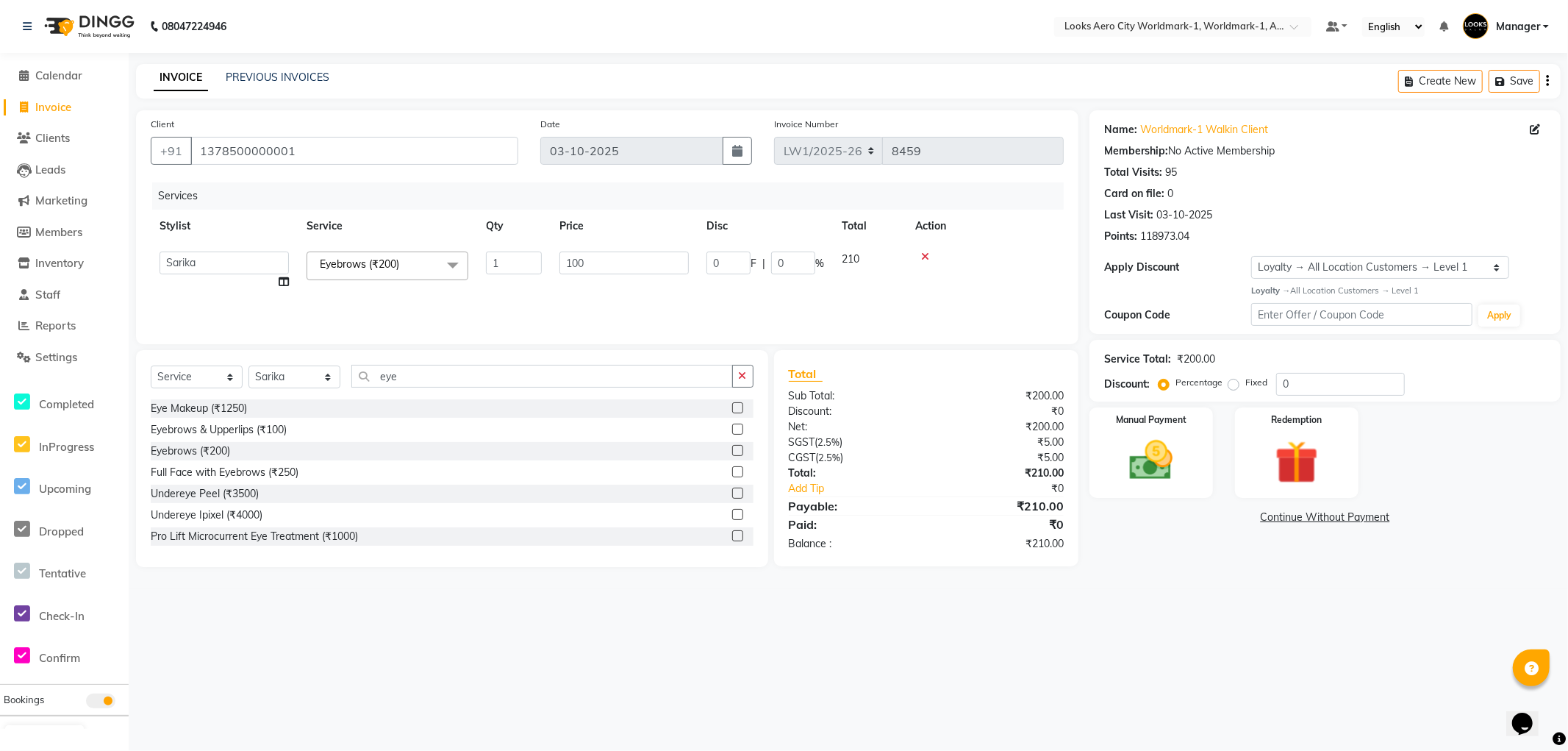
drag, startPoint x: 1173, startPoint y: 542, endPoint x: 1170, endPoint y: 553, distance: 11.4
click at [1172, 547] on div "Name: Worldmark-1 Walkin Client Membership: No Active Membership Total Visits: …" at bounding box center [1331, 338] width 482 height 457
click at [1185, 496] on div "Manual Payment" at bounding box center [1151, 452] width 128 height 94
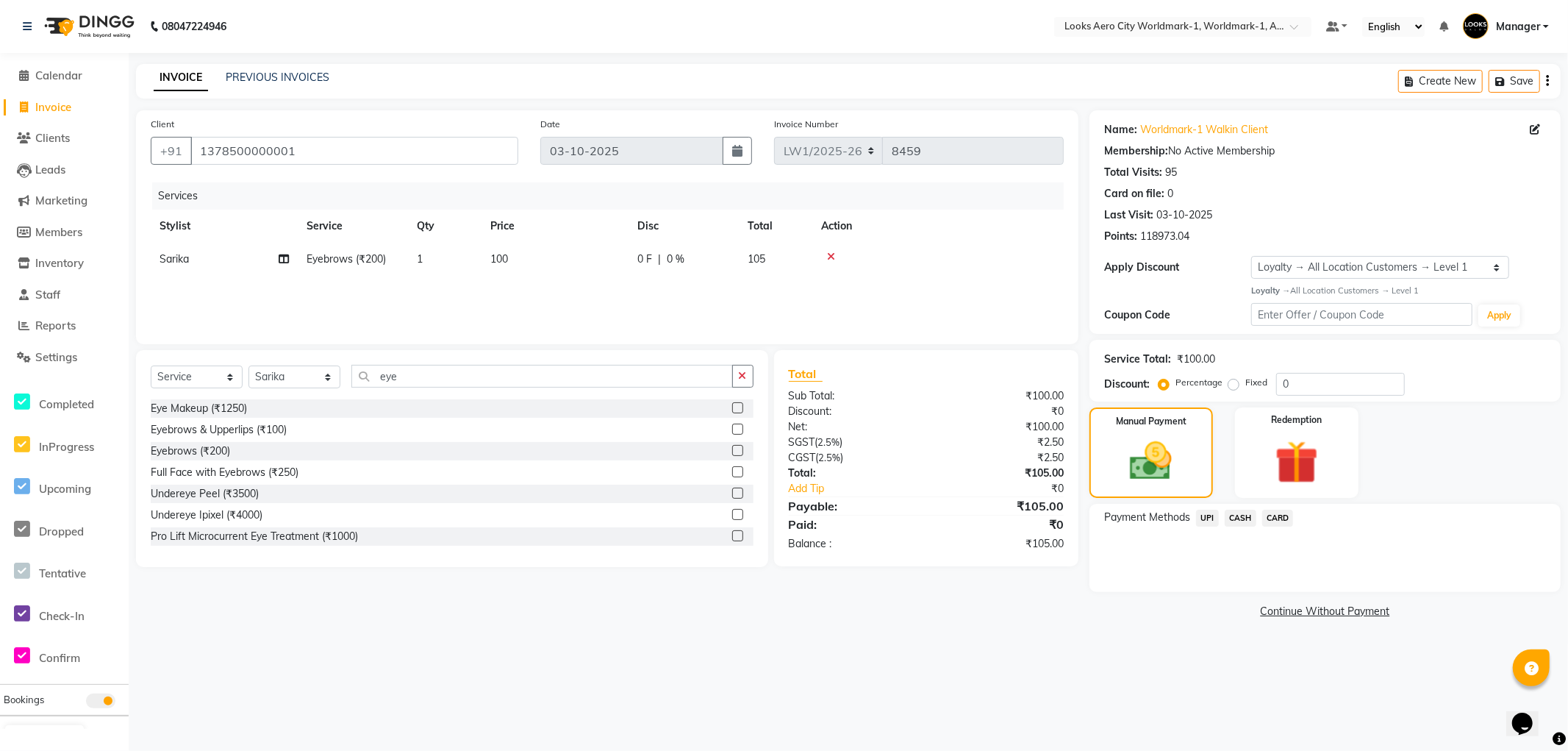
click at [1237, 513] on span "CASH" at bounding box center [1240, 518] width 31 height 17
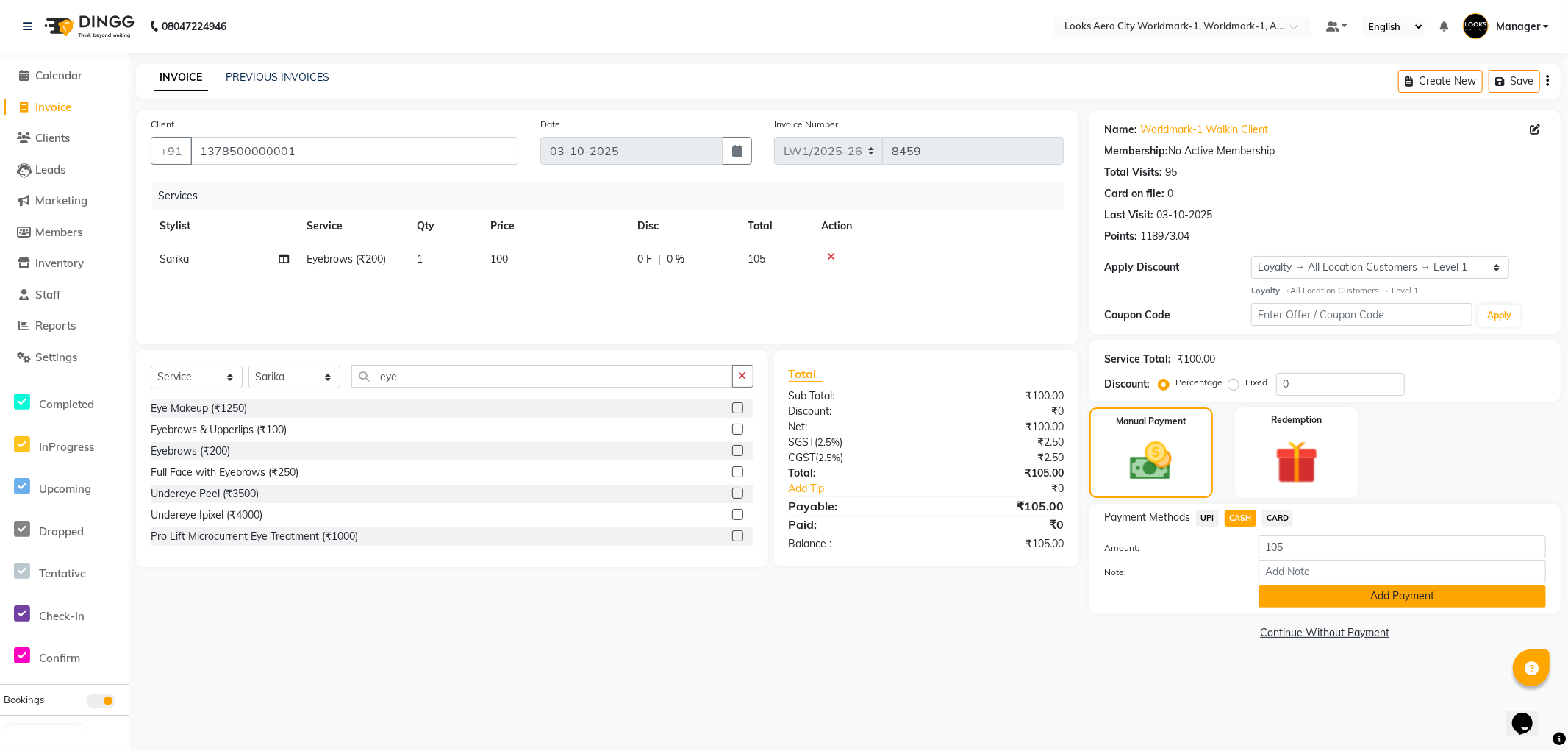
click at [1266, 590] on button "Add Payment" at bounding box center [1403, 596] width 288 height 23
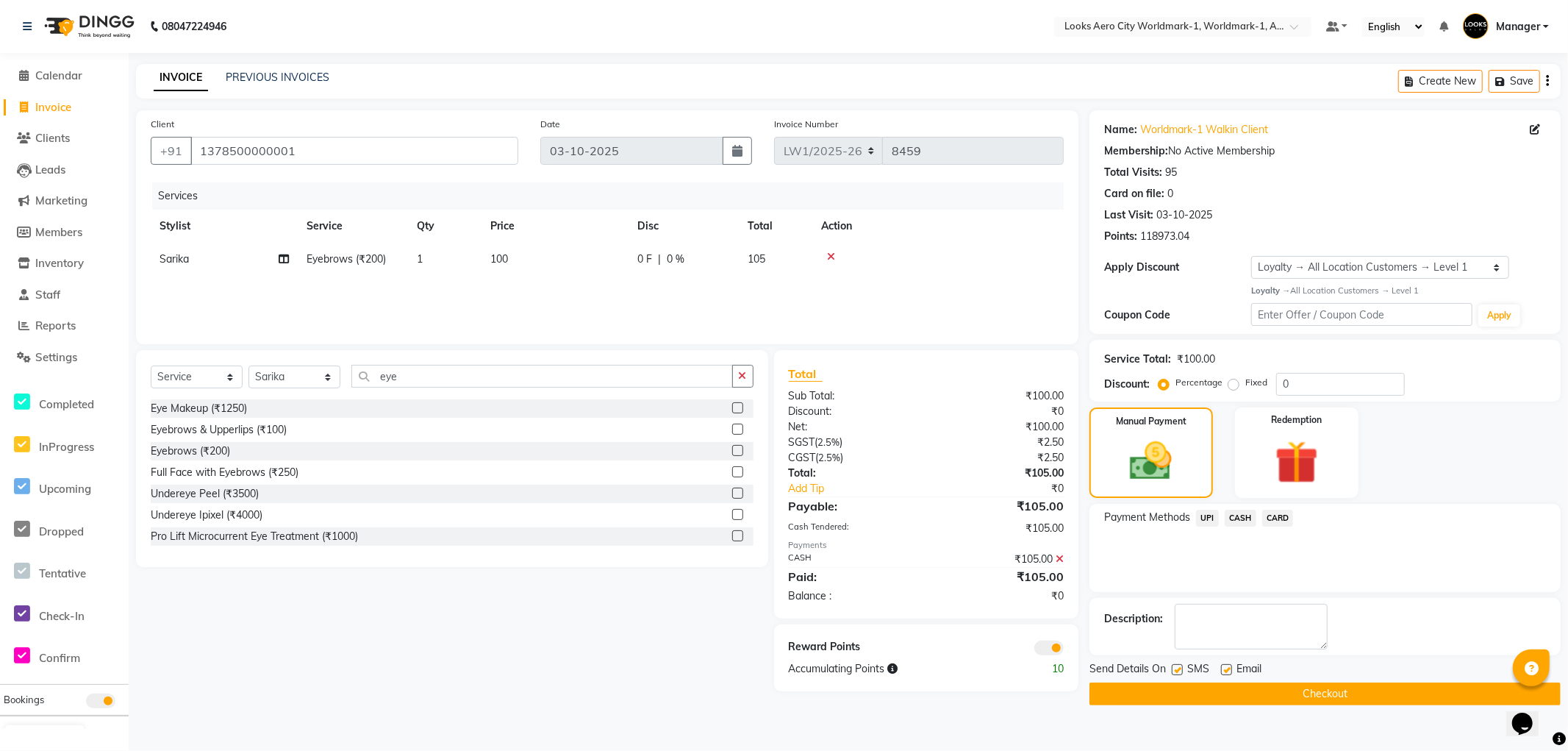
click at [1149, 688] on button "Checkout" at bounding box center [1325, 694] width 471 height 23
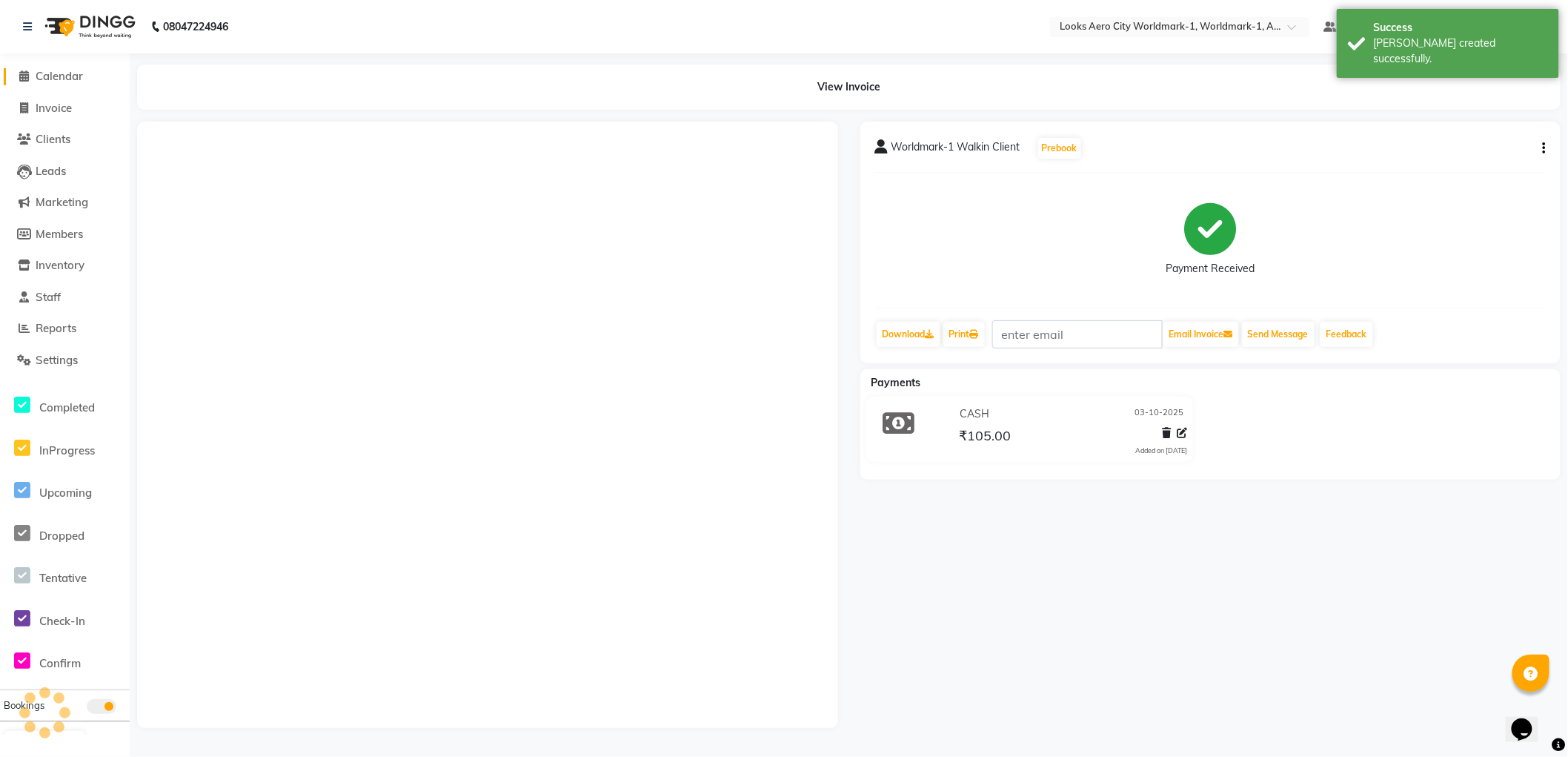
click at [68, 78] on span "Calendar" at bounding box center [59, 76] width 47 height 14
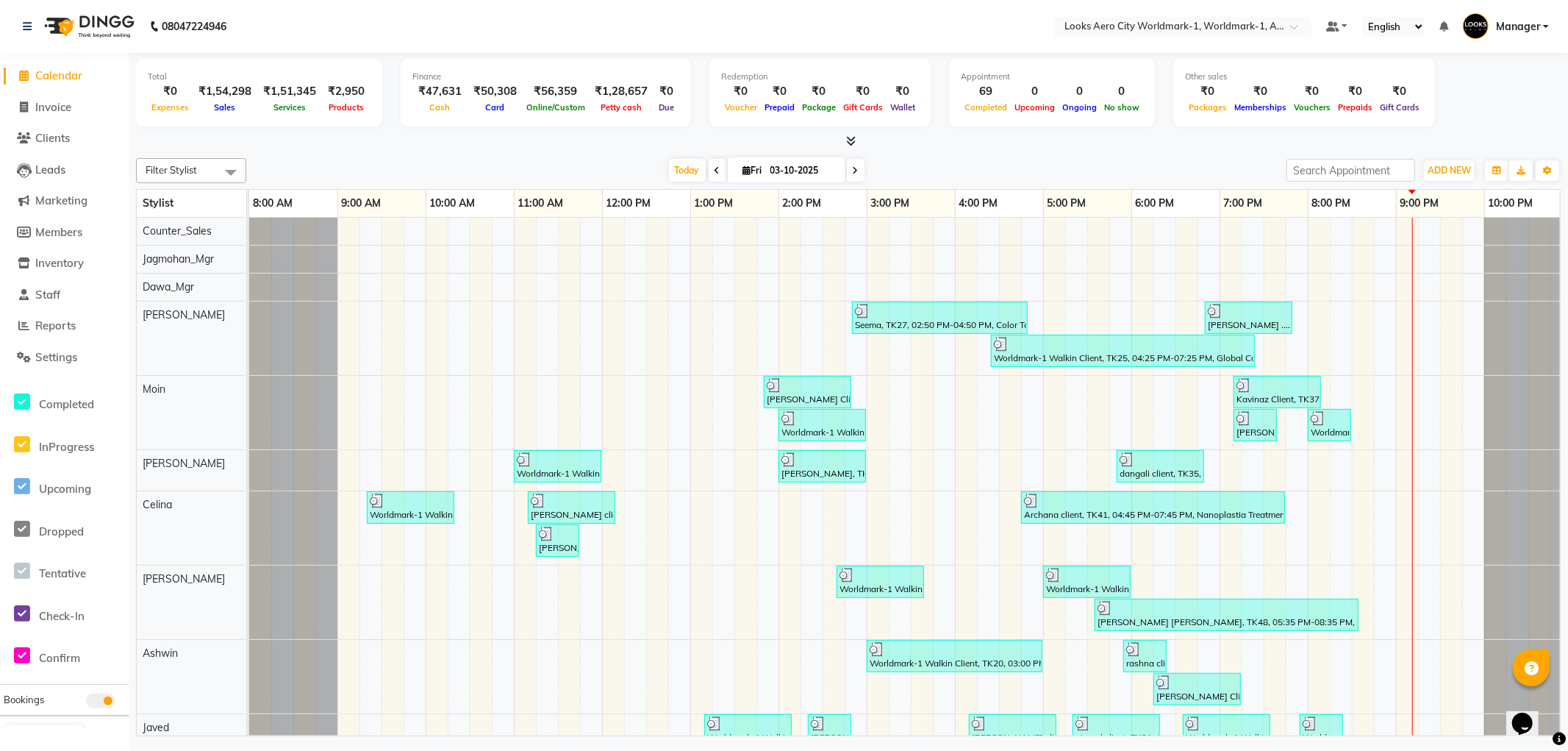
click at [69, 76] on span "Calendar" at bounding box center [58, 75] width 47 height 14
click at [52, 107] on span "Invoice" at bounding box center [53, 107] width 36 height 14
select select "service"
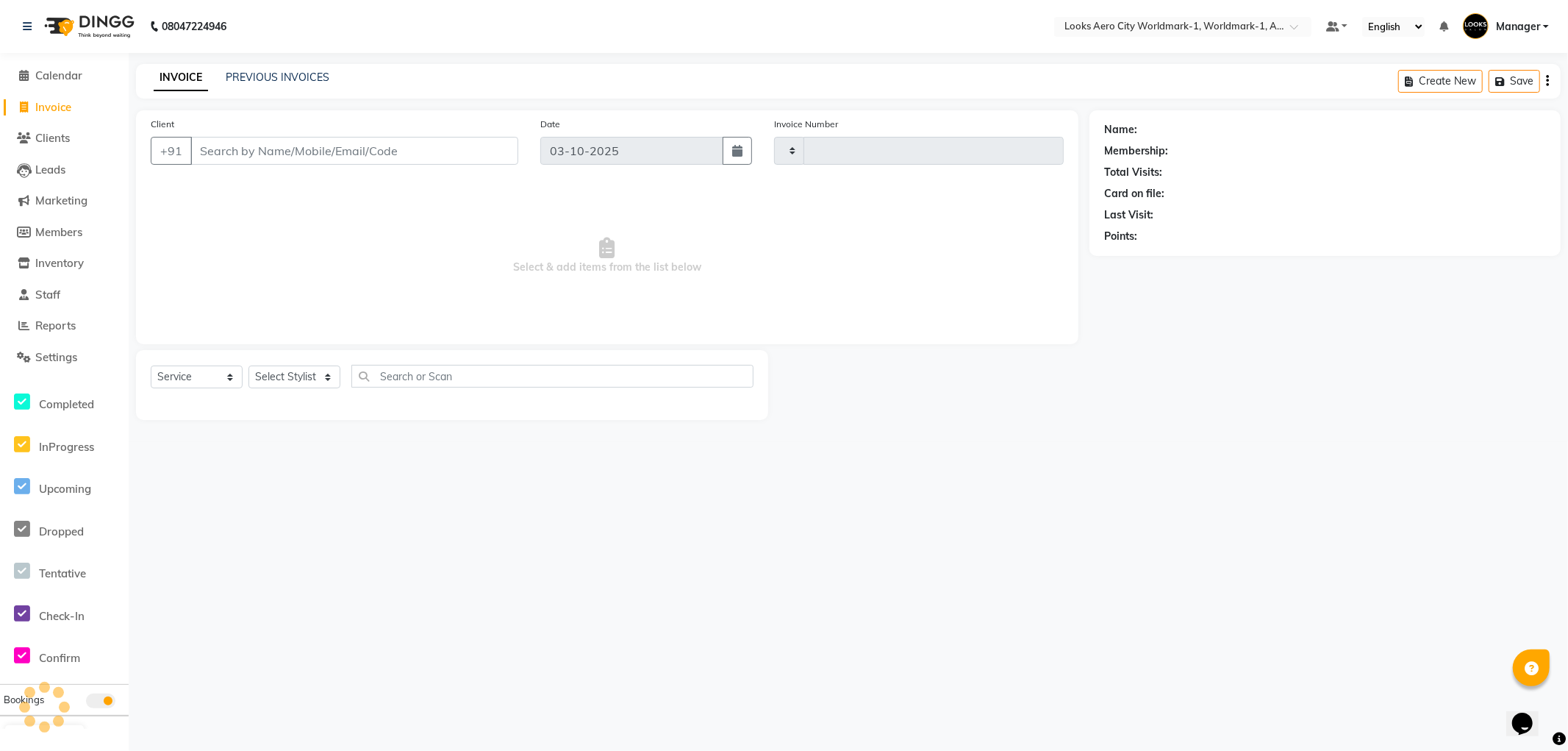
type input "8460"
select select "8573"
click at [298, 151] on input "Client" at bounding box center [354, 151] width 328 height 28
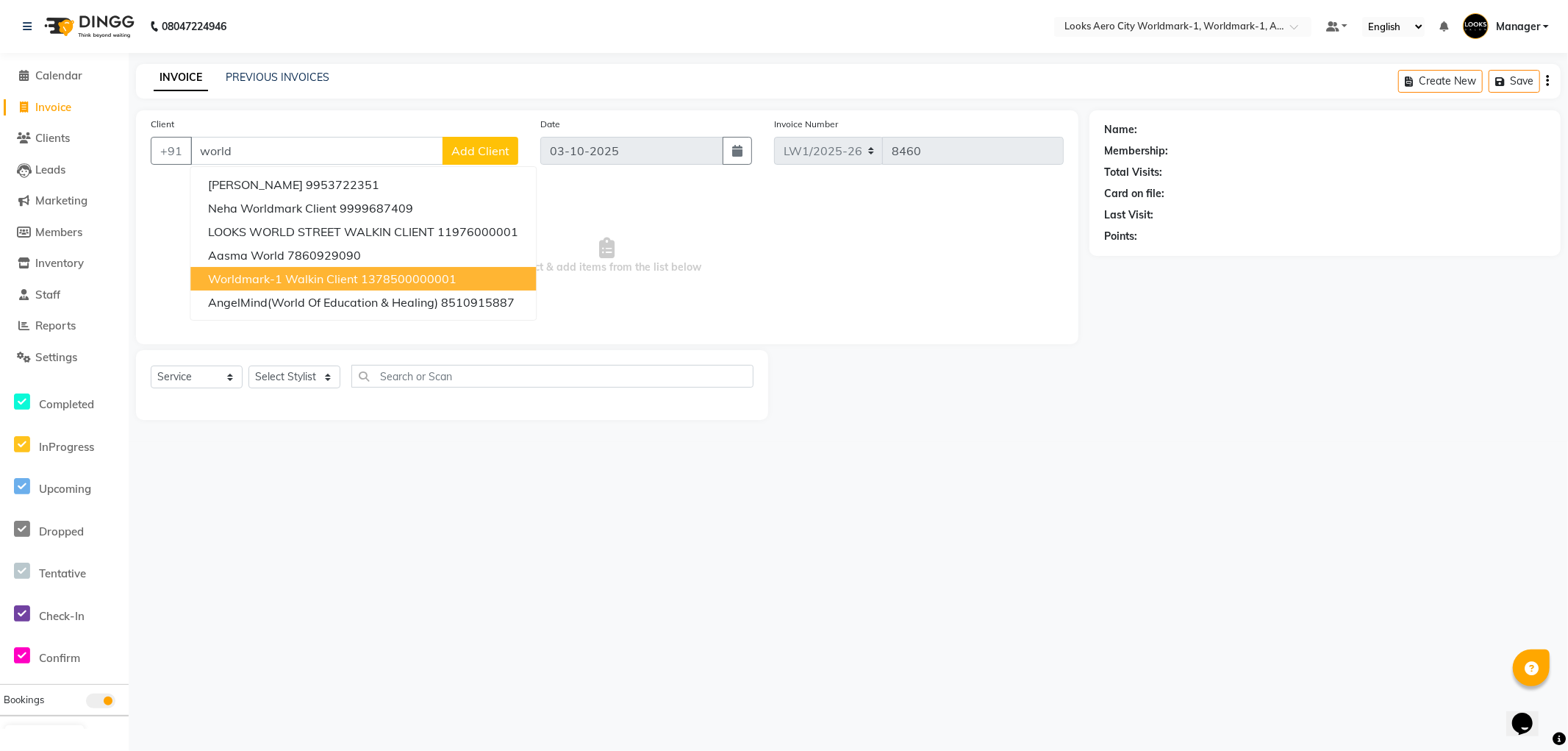
click at [299, 273] on span "Worldmark-1 Walkin Client" at bounding box center [283, 279] width 150 height 15
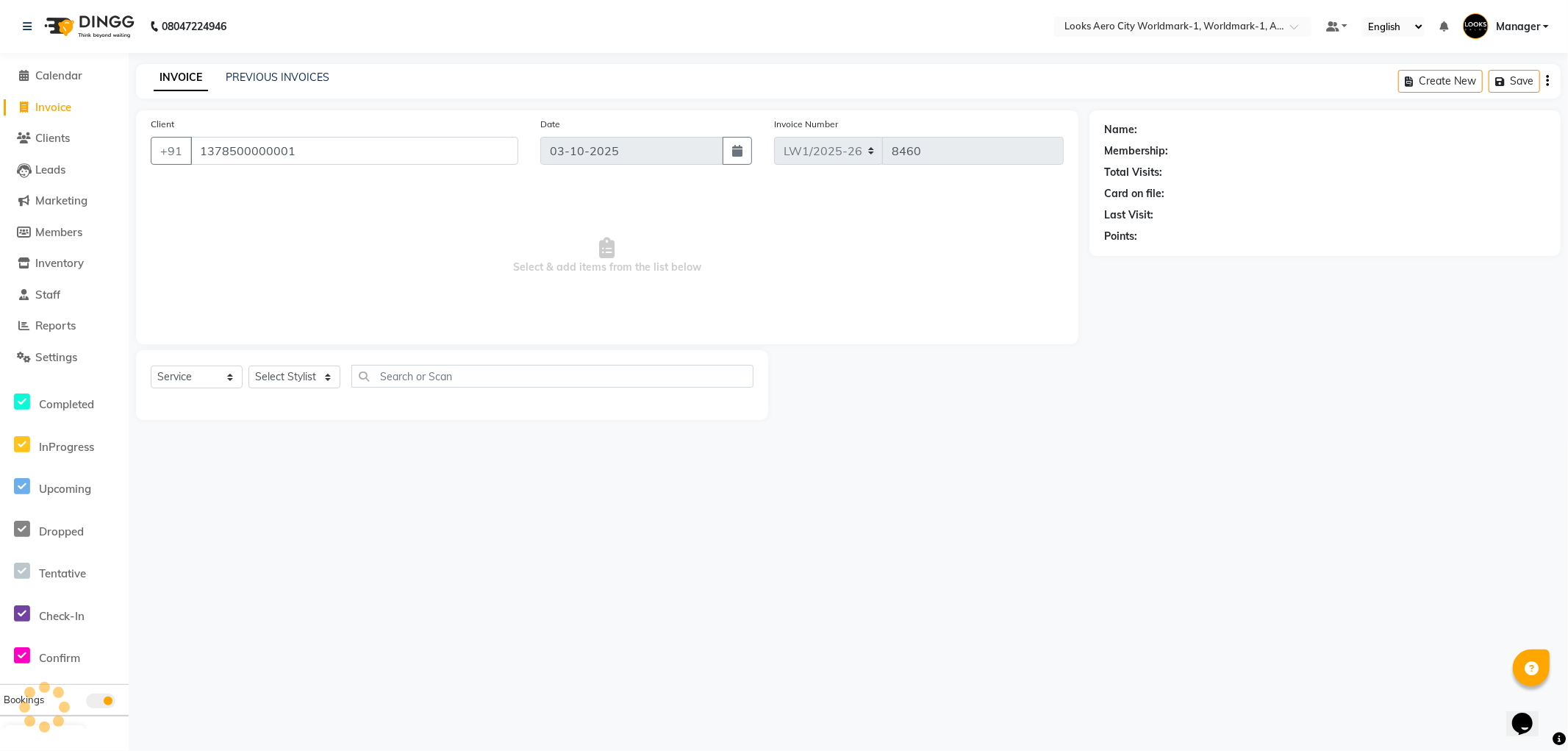
type input "1378500000001"
select select "1: Object"
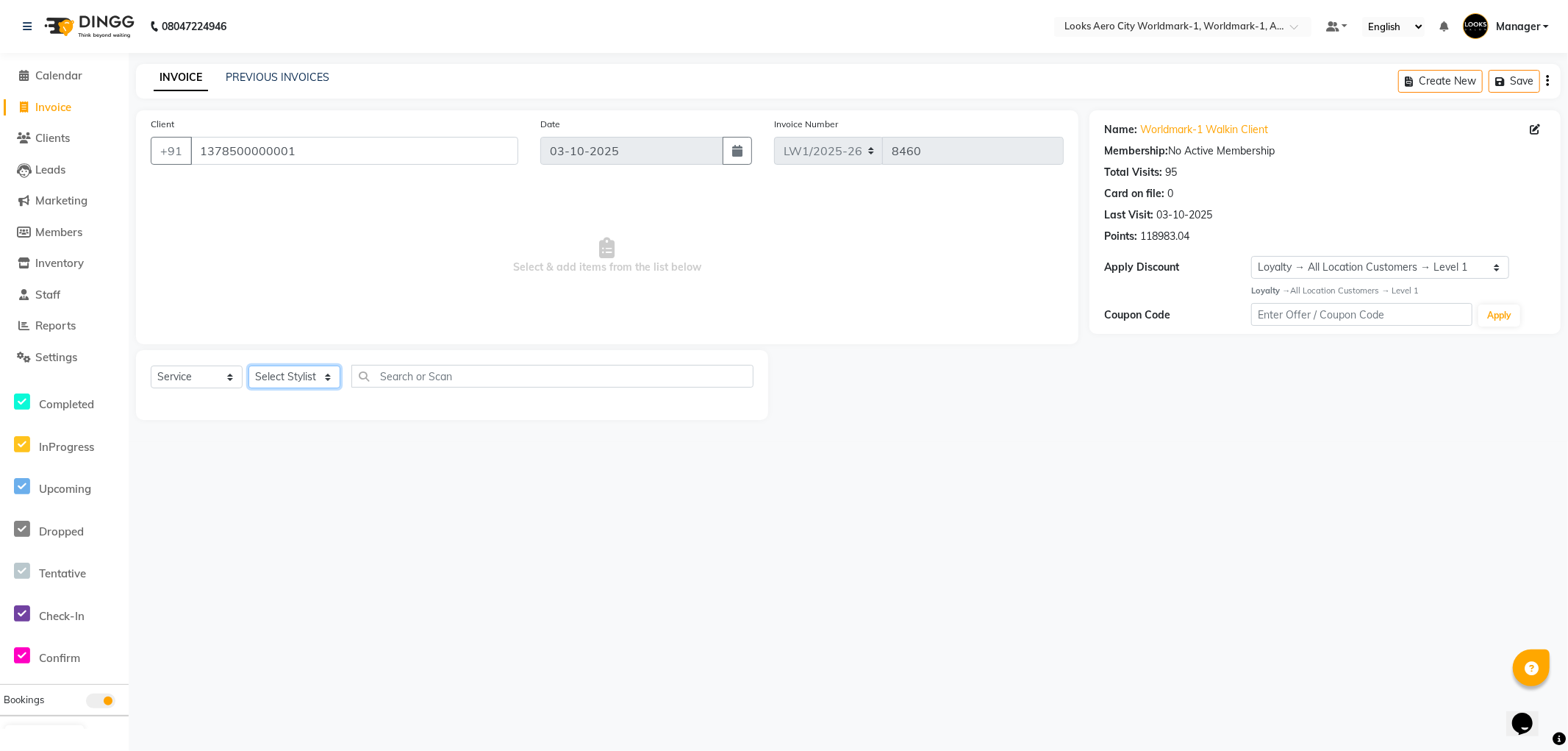
click at [285, 377] on select "Select Stylist [PERSON_NAME] [PERSON_NAME] [PERSON_NAME] [PERSON_NAME] Counter_…" at bounding box center [295, 377] width 92 height 23
select select "84535"
click at [249, 366] on select "Select Stylist [PERSON_NAME] [PERSON_NAME] [PERSON_NAME] [PERSON_NAME] Counter_…" at bounding box center [295, 377] width 92 height 23
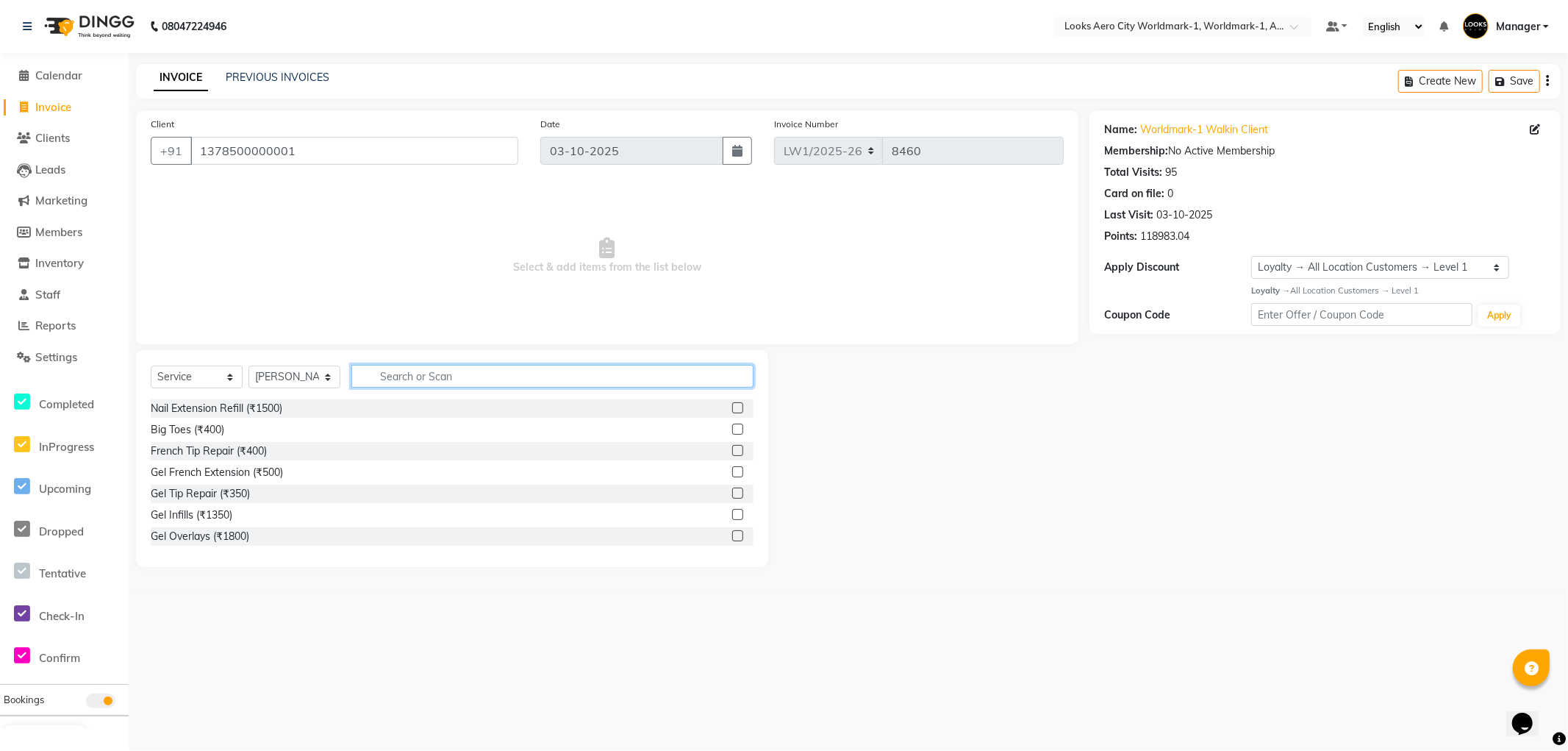
click at [446, 374] on input "text" at bounding box center [553, 377] width 403 height 23
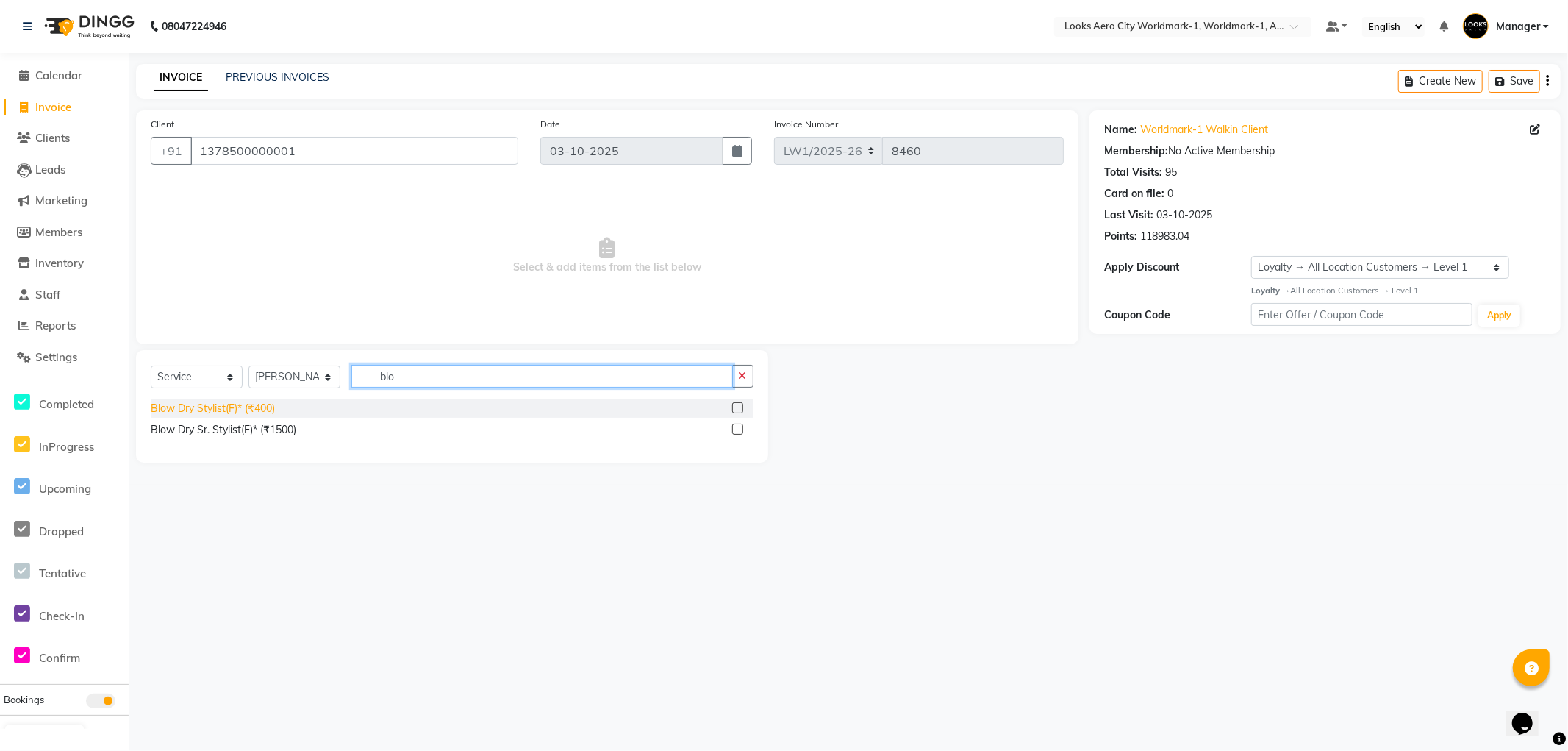
type input "blo"
drag, startPoint x: 210, startPoint y: 406, endPoint x: 364, endPoint y: 365, distance: 159.4
click at [210, 406] on div "Blow Dry Stylist(F)* (₹400)" at bounding box center [213, 409] width 124 height 15
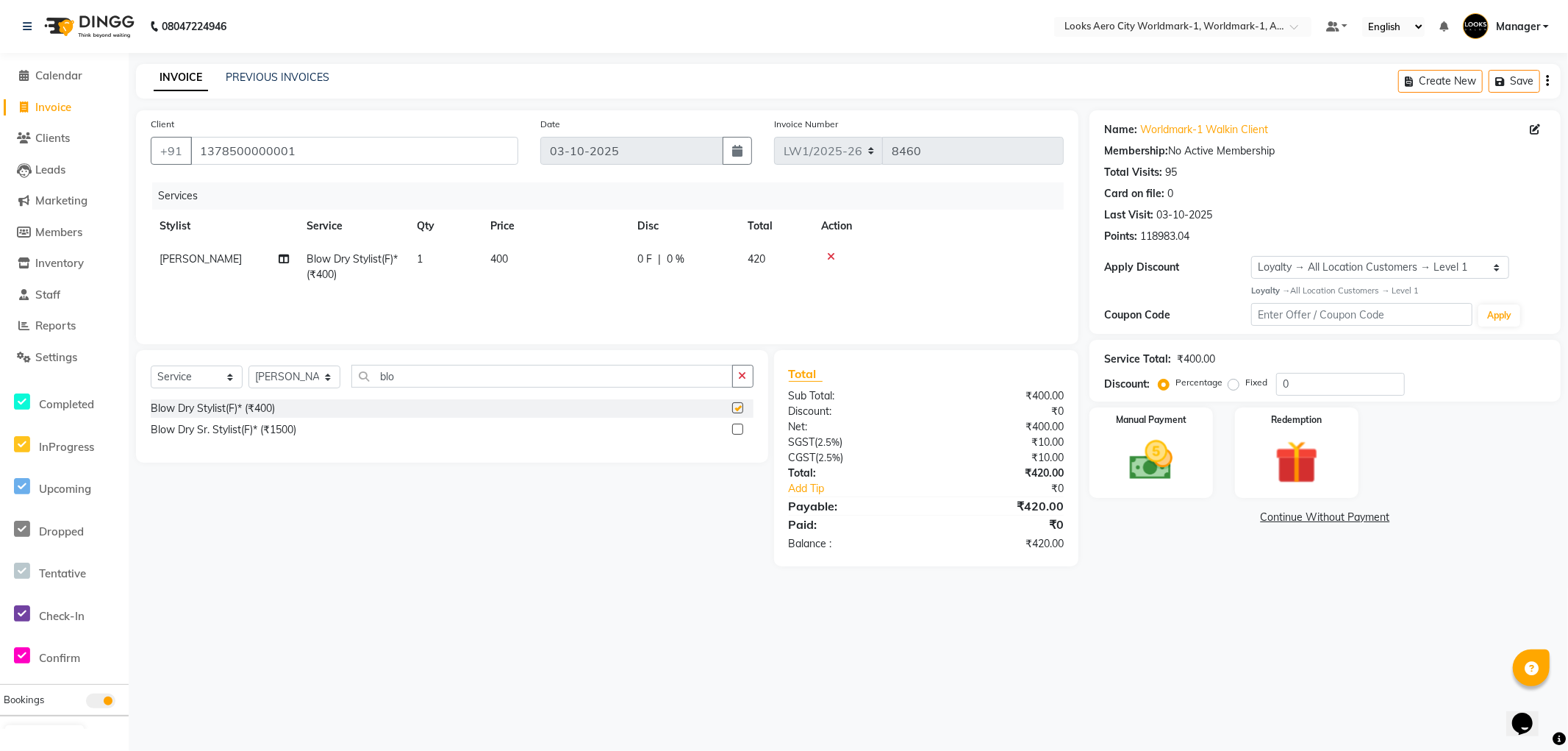
checkbox input "false"
drag, startPoint x: 457, startPoint y: 380, endPoint x: 0, endPoint y: 181, distance: 498.4
click at [0, 181] on app-home "08047224946 Select Location × Looks Aero City Worldmark-1, Worldmark-1, Aerocit…" at bounding box center [784, 294] width 1568 height 589
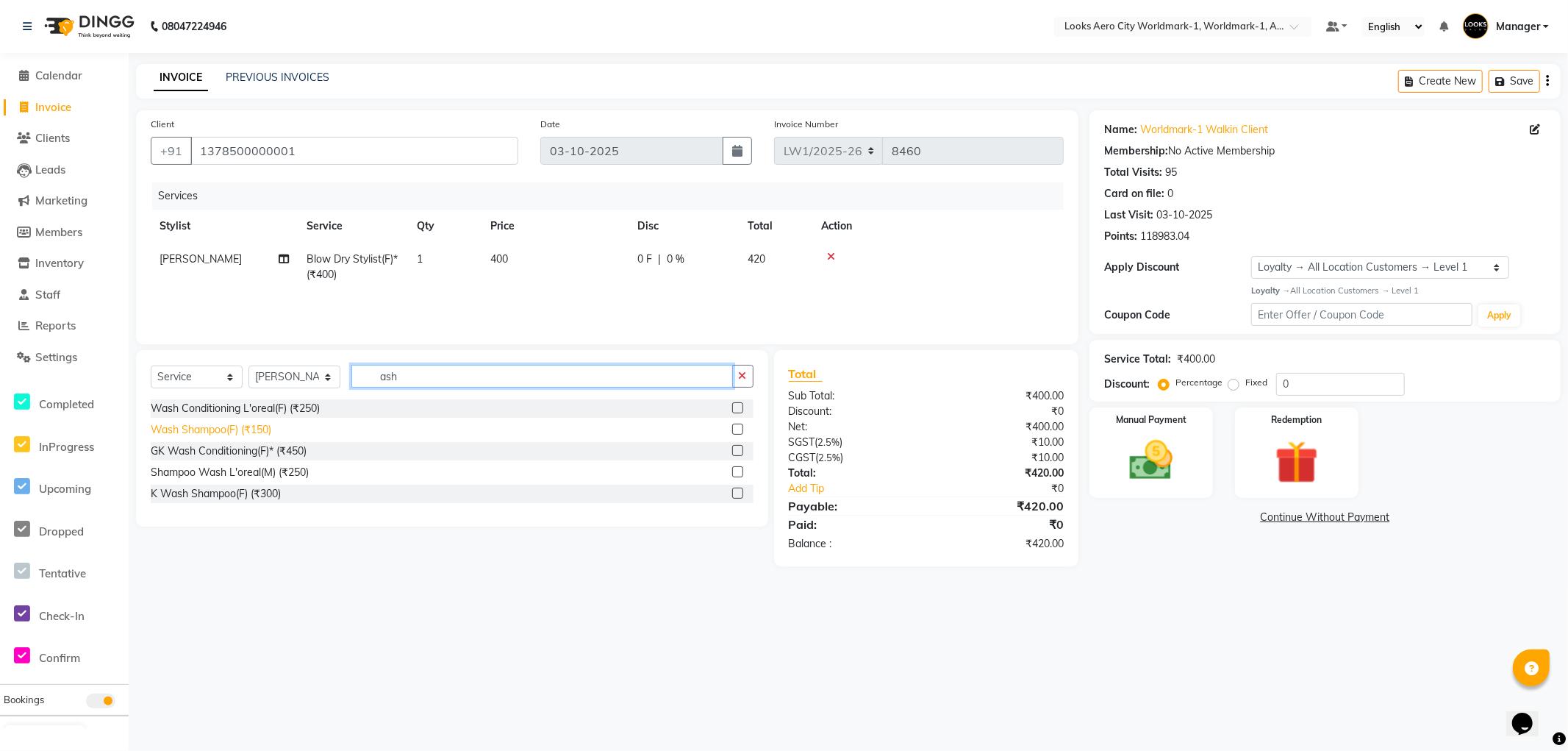
type input "ash"
click at [250, 428] on div "Wash Shampoo(F) (₹150)" at bounding box center [211, 430] width 121 height 15
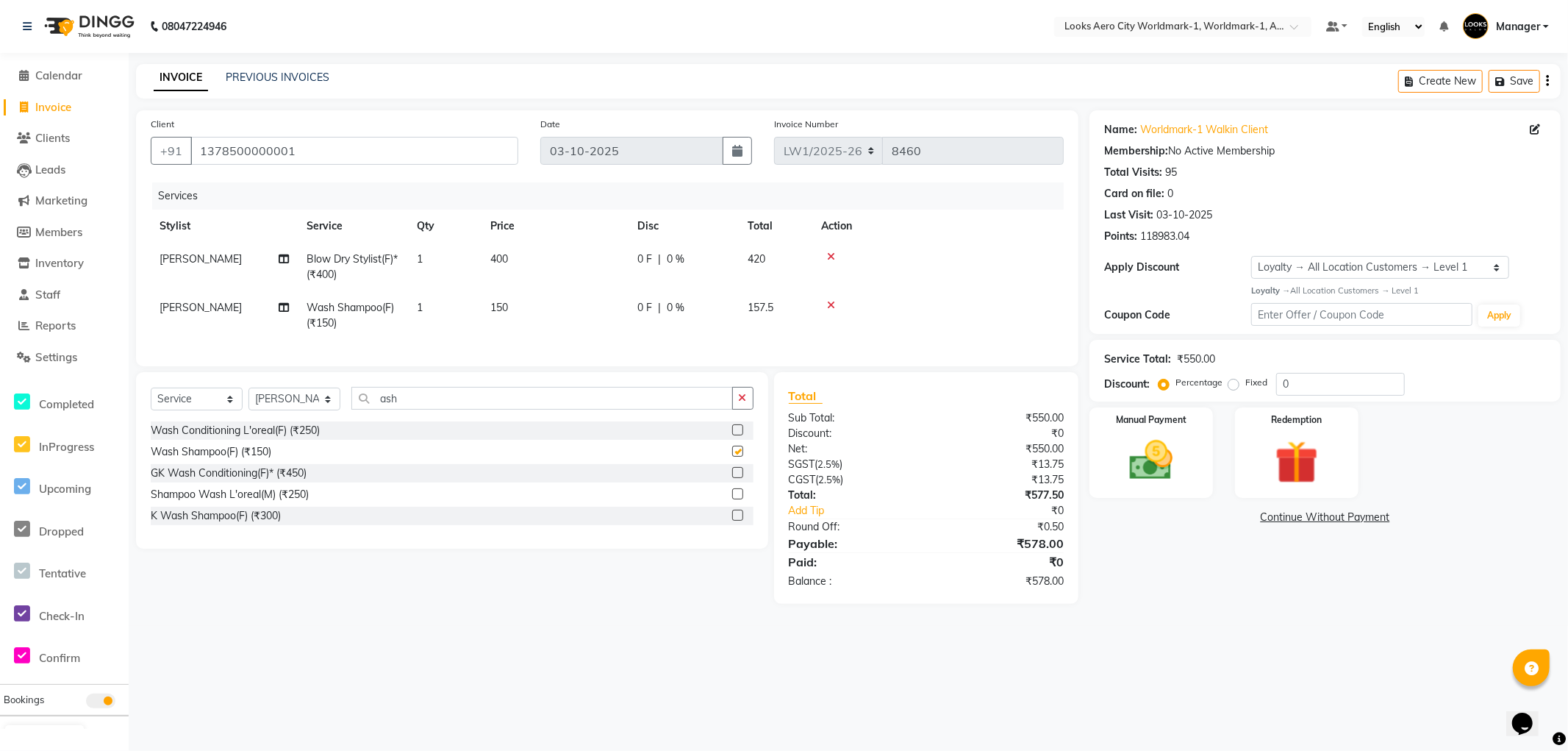
checkbox input "false"
click at [550, 313] on td "150" at bounding box center [555, 315] width 147 height 48
select select "84535"
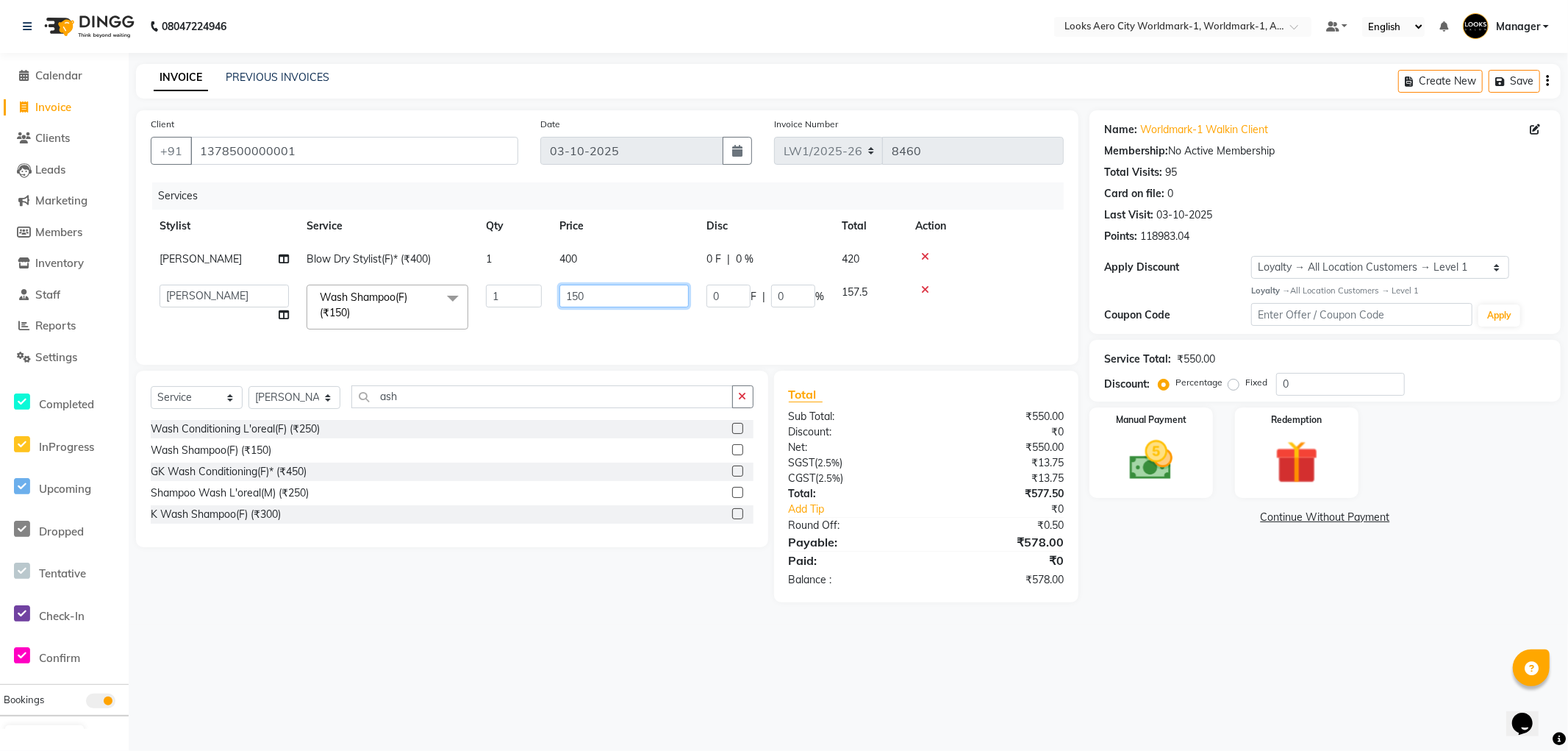
drag, startPoint x: 601, startPoint y: 297, endPoint x: 412, endPoint y: 267, distance: 191.4
click at [412, 267] on tbody "Suryansh Blow Dry Stylist(F)* (₹400) 1 400 0 F | 0 % 420 Abhishek_Nails Amita C…" at bounding box center [607, 290] width 913 height 96
type input "400"
click at [607, 267] on td "400" at bounding box center [624, 259] width 147 height 33
select select "84535"
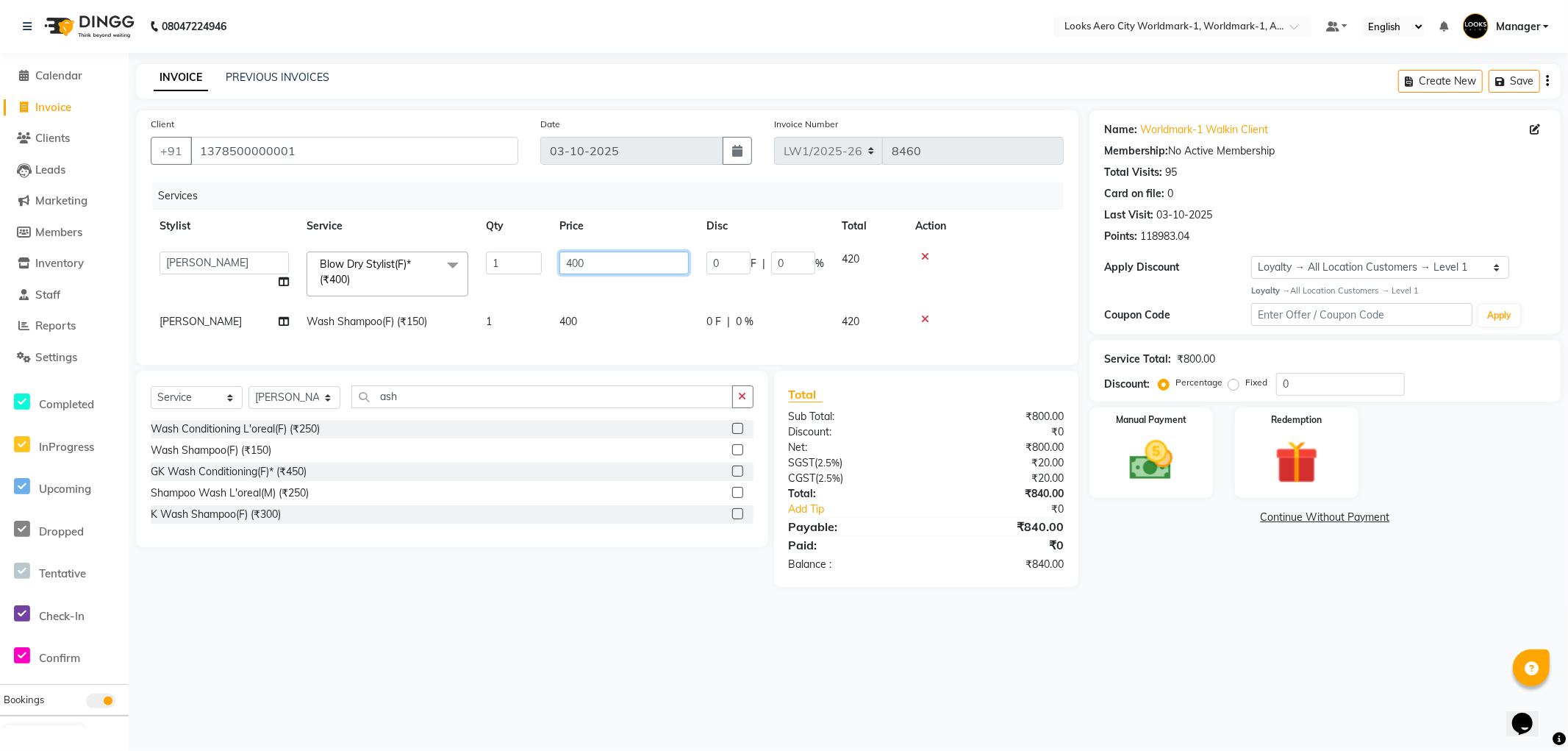
drag, startPoint x: 654, startPoint y: 259, endPoint x: 0, endPoint y: 118, distance: 669.0
click at [0, 118] on app-home "08047224946 Select Location × Looks Aero City Worldmark-1, Worldmark-1, Aerocit…" at bounding box center [784, 305] width 1568 height 609
type input "700"
click at [1228, 622] on div "08047224946 Select Location × Looks Aero City Worldmark-1, Worldmark-1, Aerocit…" at bounding box center [784, 375] width 1568 height 751
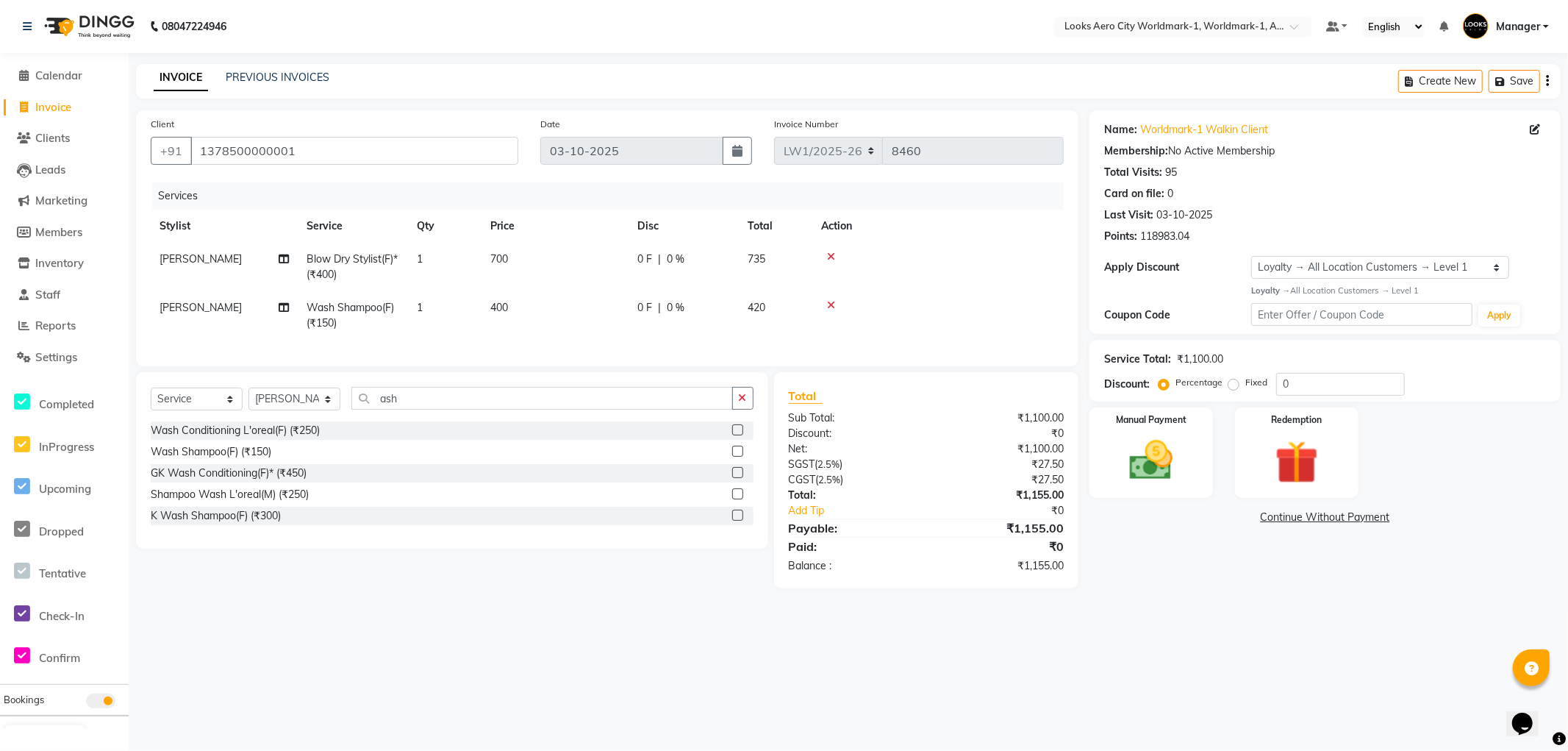
click at [531, 262] on td "700" at bounding box center [555, 266] width 147 height 48
select select "84535"
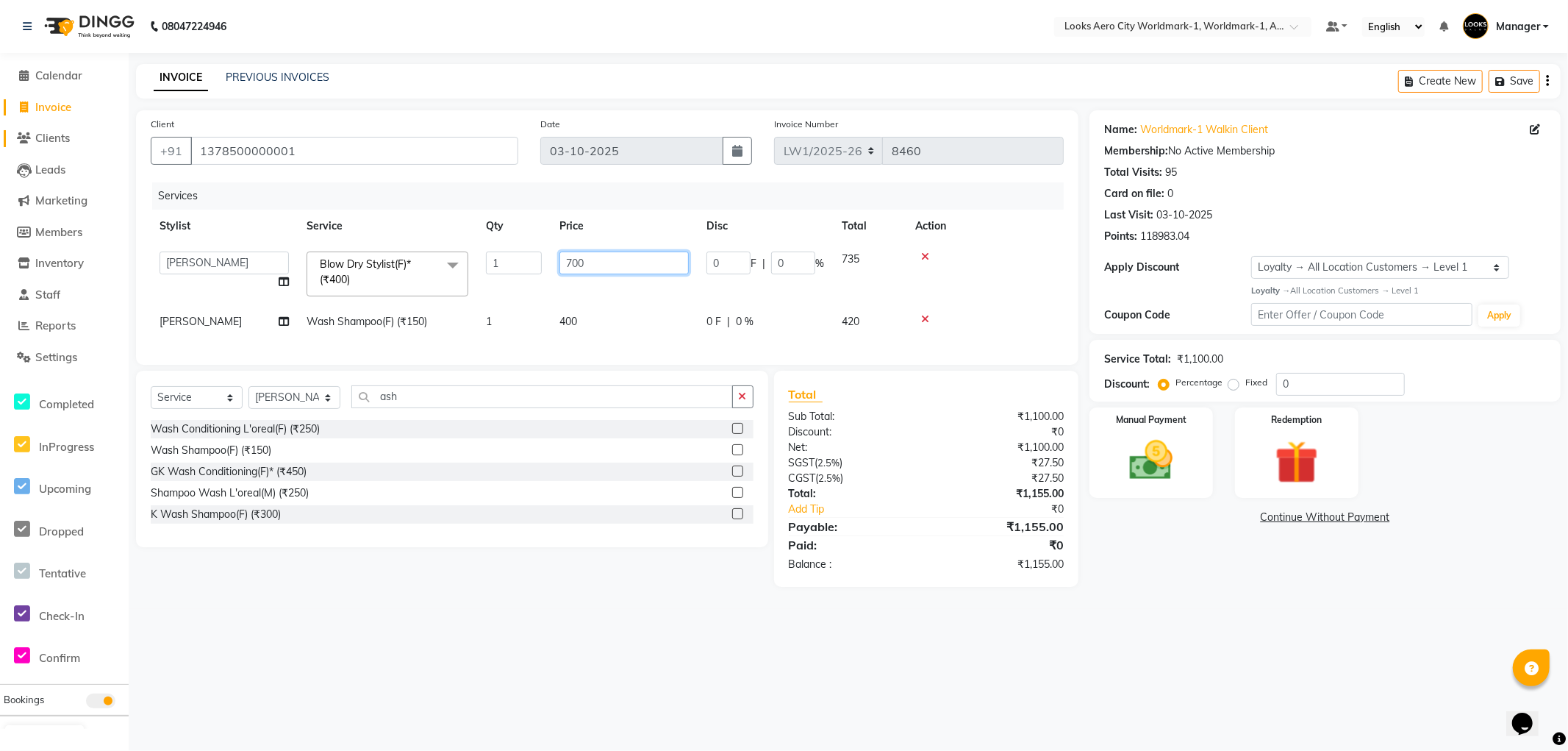
drag, startPoint x: 605, startPoint y: 265, endPoint x: 8, endPoint y: 136, distance: 610.8
click at [0, 155] on app-home "08047224946 Select Location × Looks Aero City Worldmark-1, Worldmark-1, Aerocit…" at bounding box center [784, 305] width 1568 height 609
type input "1000"
click at [1133, 652] on div "08047224946 Select Location × Looks Aero City Worldmark-1, Worldmark-1, Aerocit…" at bounding box center [784, 375] width 1568 height 751
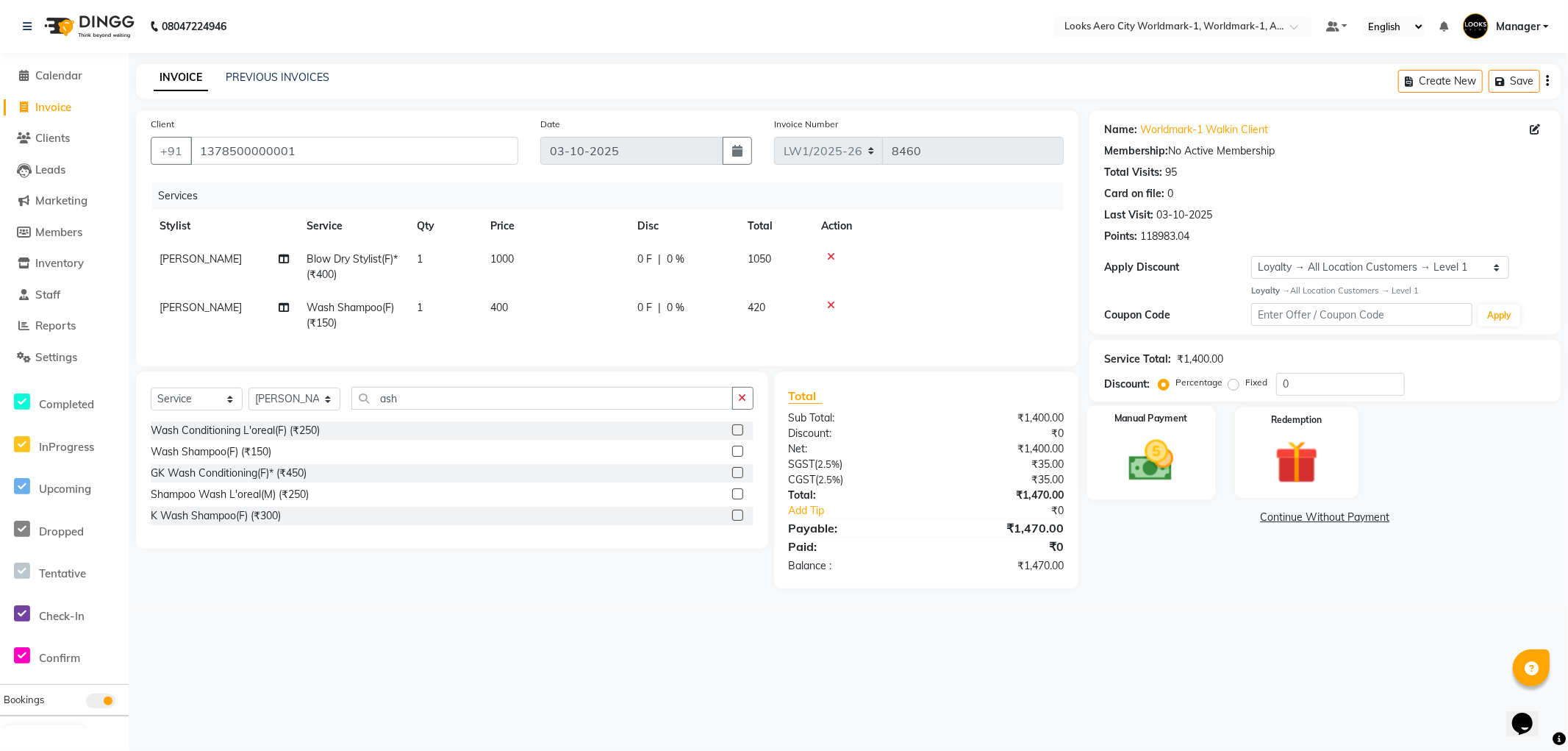
click at [1191, 489] on div "Manual Payment" at bounding box center [1151, 452] width 128 height 94
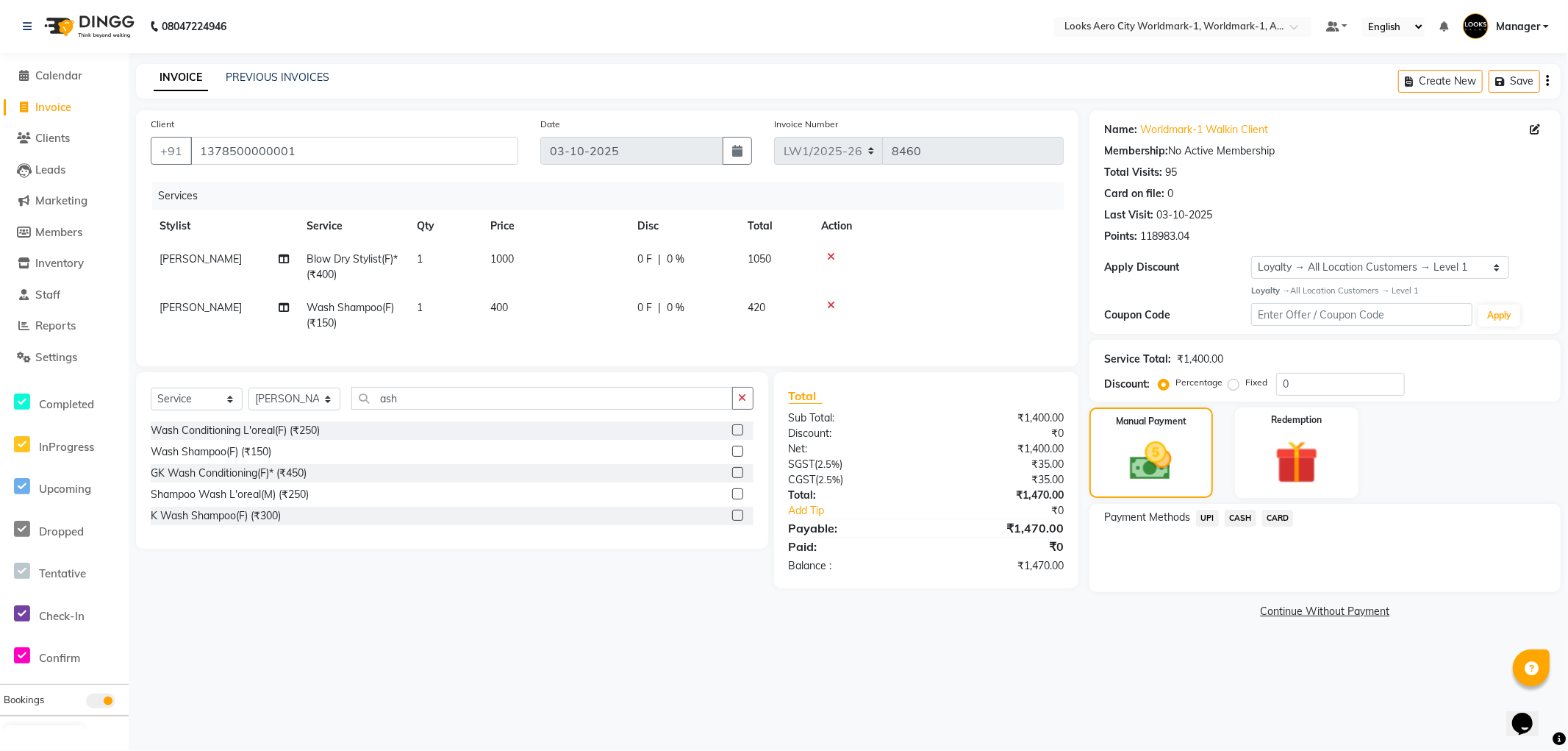
click at [1201, 516] on span "UPI" at bounding box center [1208, 518] width 23 height 17
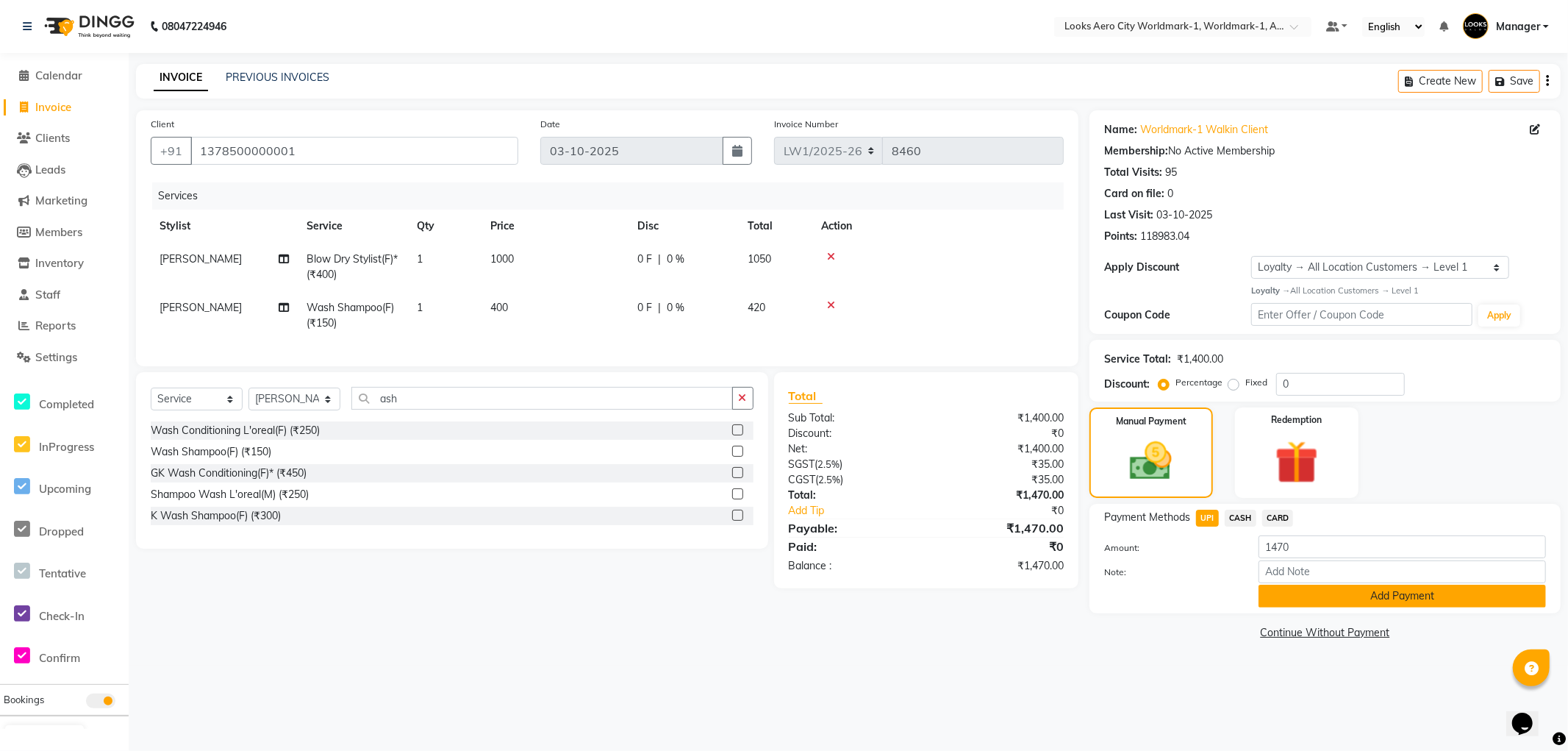
click at [1285, 591] on button "Add Payment" at bounding box center [1403, 596] width 288 height 23
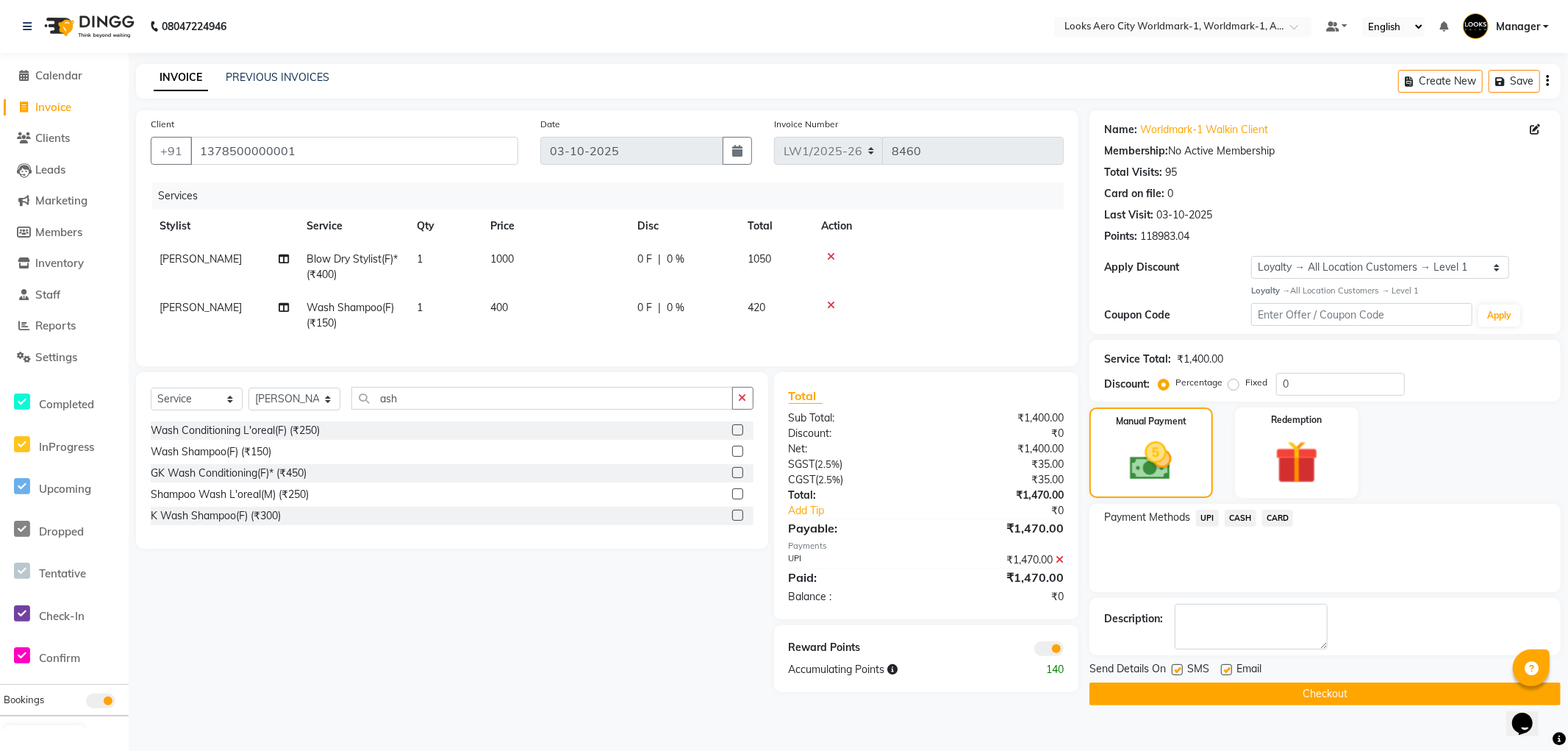
click at [1123, 694] on button "Checkout" at bounding box center [1325, 694] width 471 height 23
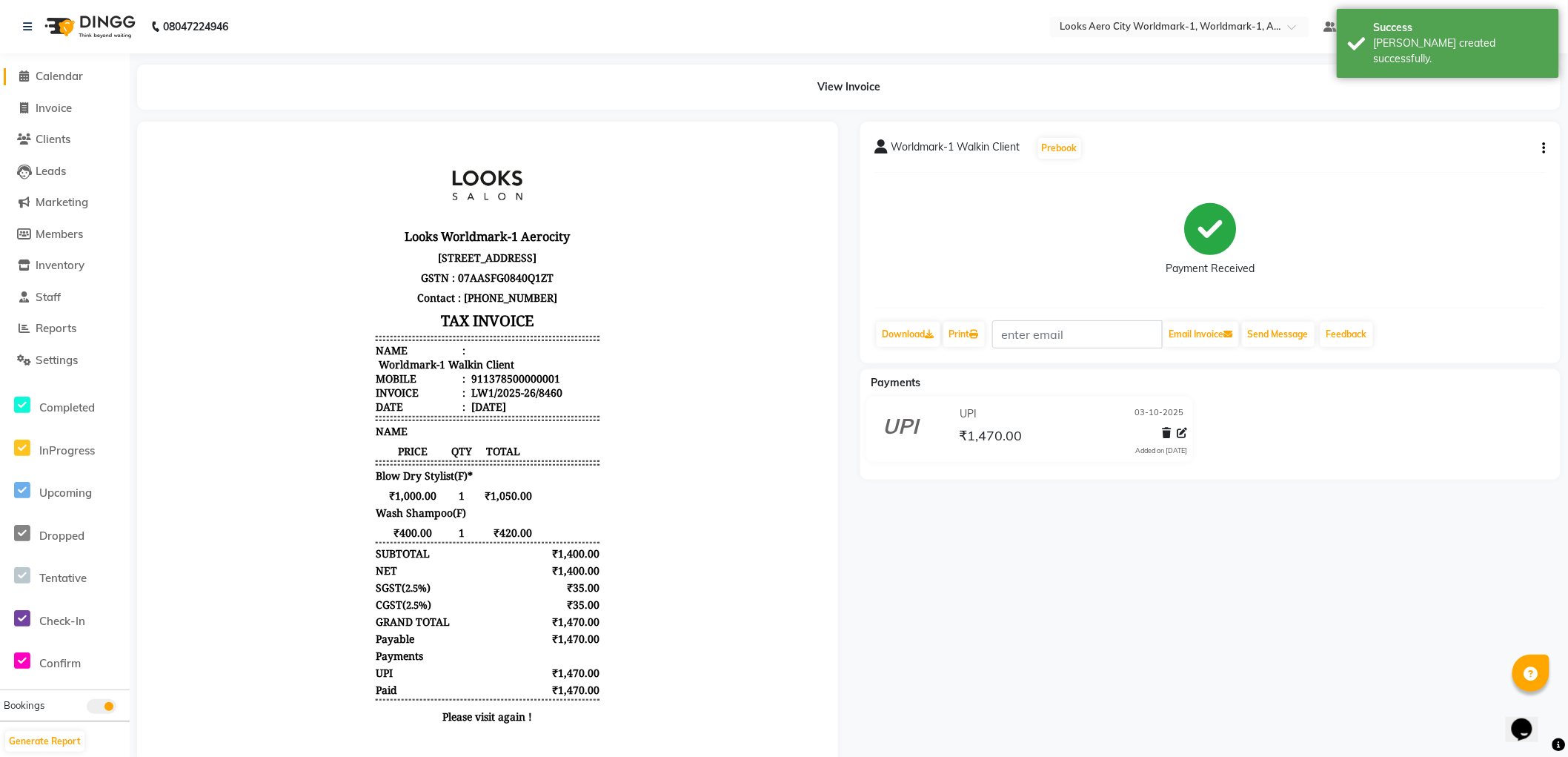
click at [60, 77] on span "Calendar" at bounding box center [59, 76] width 47 height 14
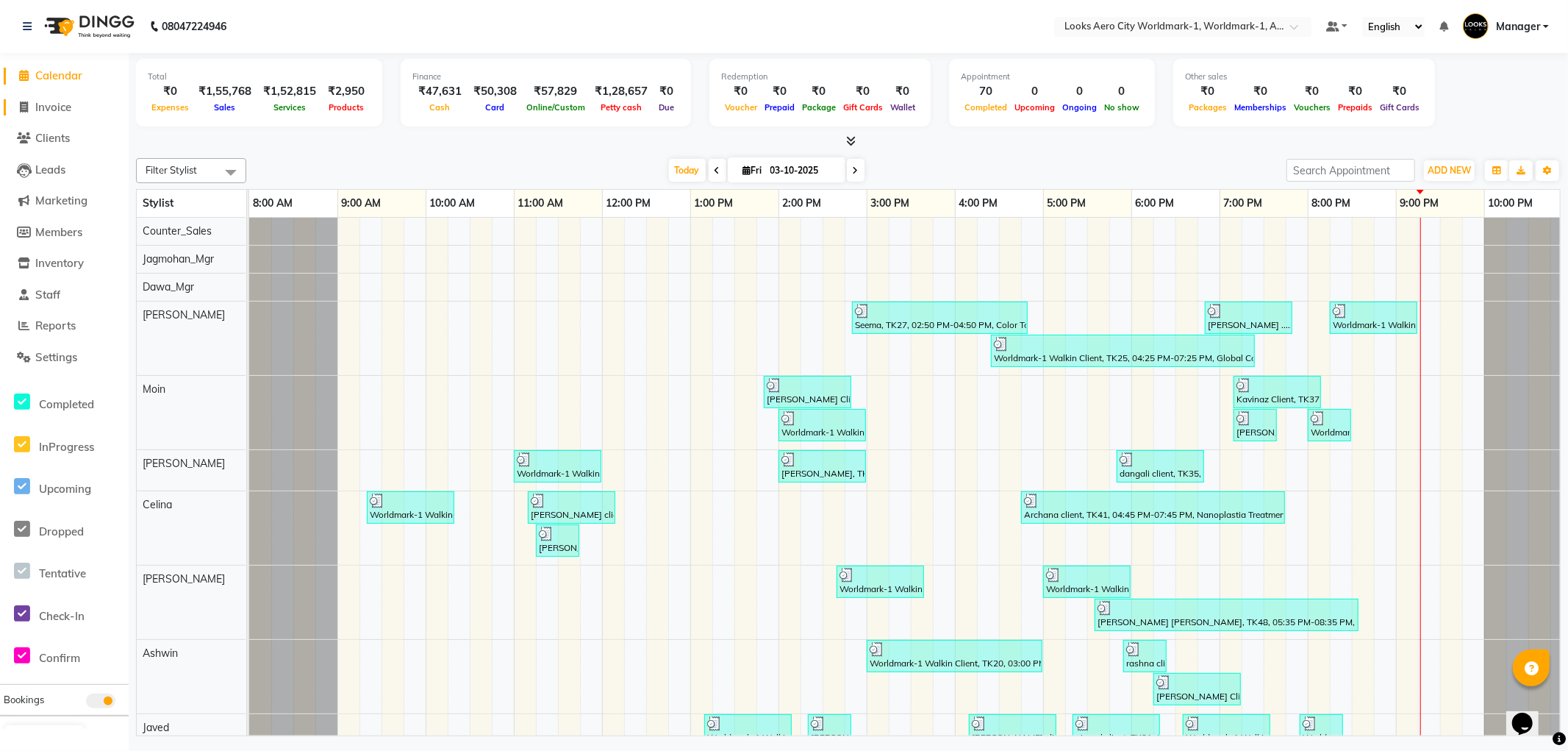
click at [62, 105] on span "Invoice" at bounding box center [53, 107] width 36 height 14
select select "service"
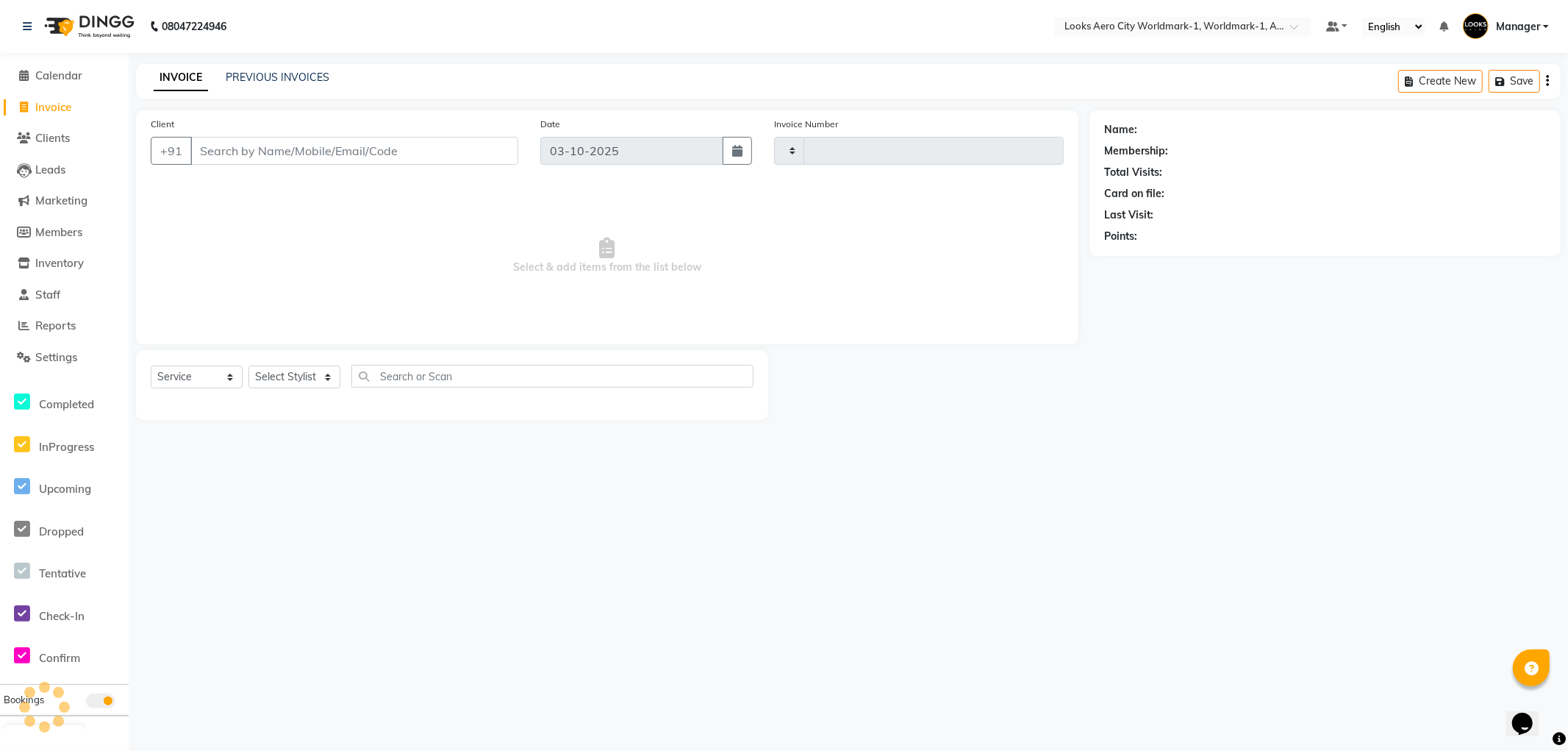
type input "8461"
select select "8573"
click at [320, 150] on input "Client" at bounding box center [354, 151] width 328 height 28
type input "7303602712"
click at [487, 143] on span "Add Client" at bounding box center [481, 150] width 58 height 15
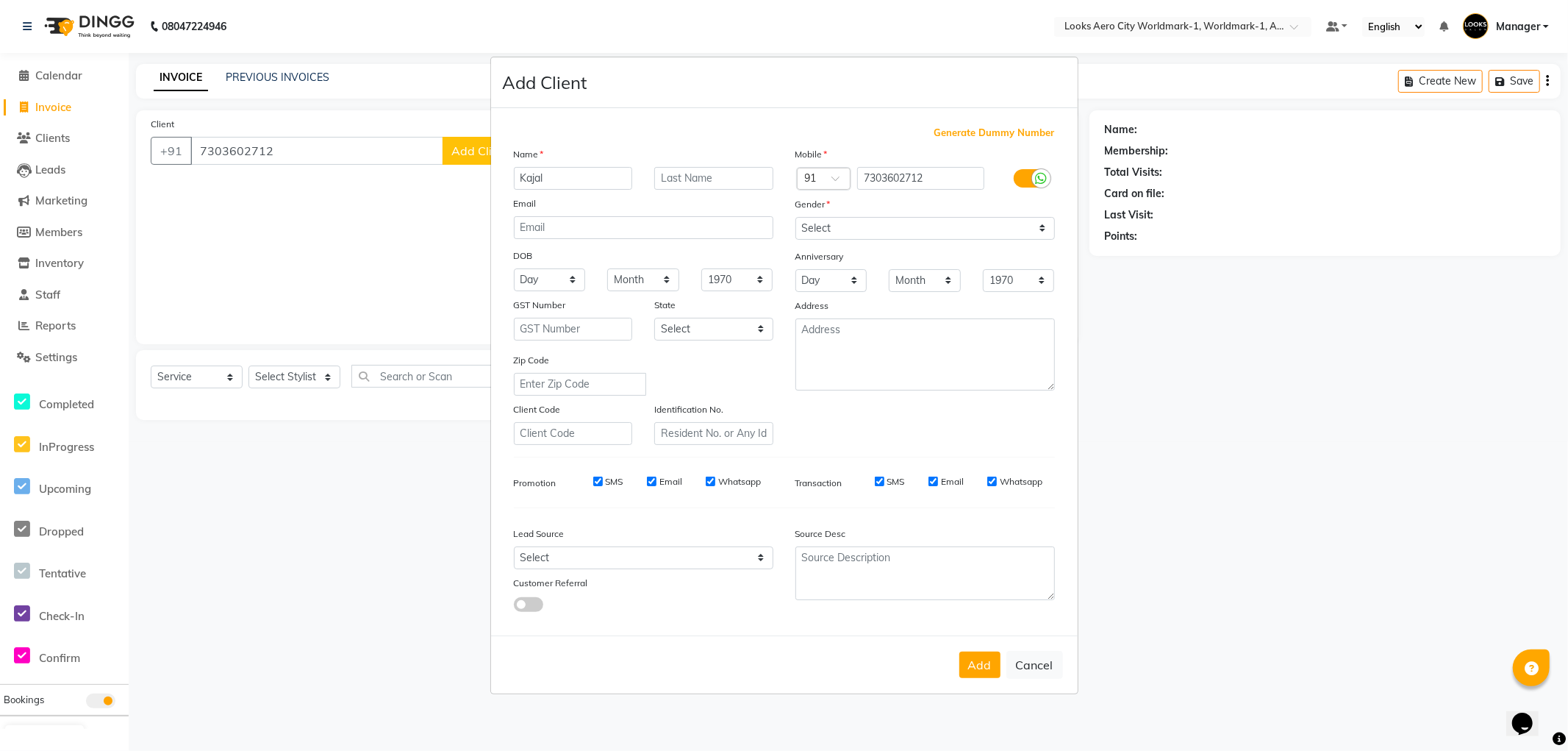
type input "Kajal"
type input "Client"
click at [846, 225] on select "Select Male Female Other Prefer Not To Say" at bounding box center [925, 228] width 259 height 23
select select "female"
click at [796, 217] on select "Select Male Female Other Prefer Not To Say" at bounding box center [925, 228] width 259 height 23
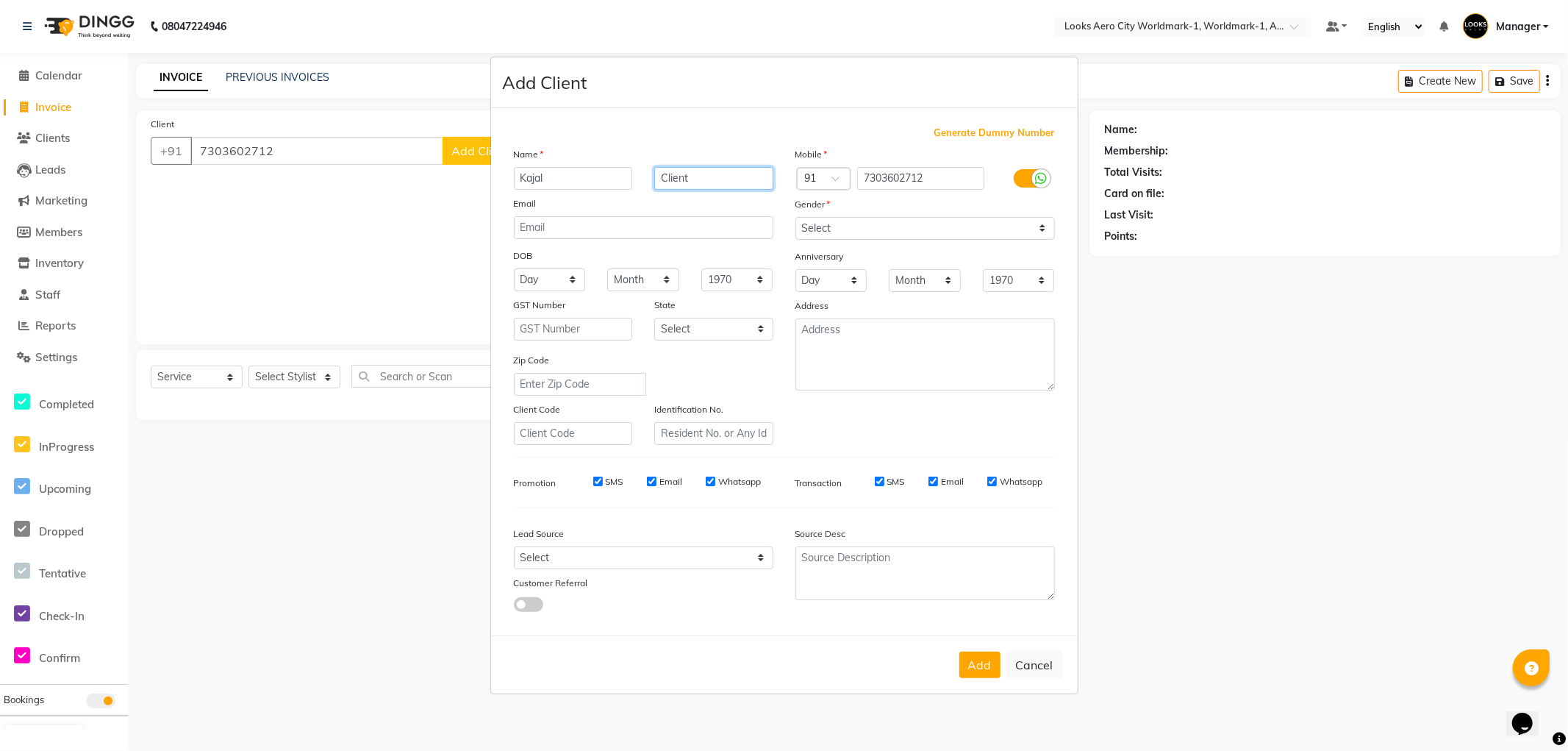
click at [716, 175] on input "Client" at bounding box center [714, 178] width 119 height 23
type input "Client**"
click at [697, 331] on select "Select Andaman and Nicobar Islands Andhra Pradesh Arunachal Pradesh Assam Bihar…" at bounding box center [714, 329] width 119 height 23
select select "10"
click at [654, 318] on select "Select Andaman and Nicobar Islands Andhra Pradesh Arunachal Pradesh Assam Bihar…" at bounding box center [714, 329] width 119 height 23
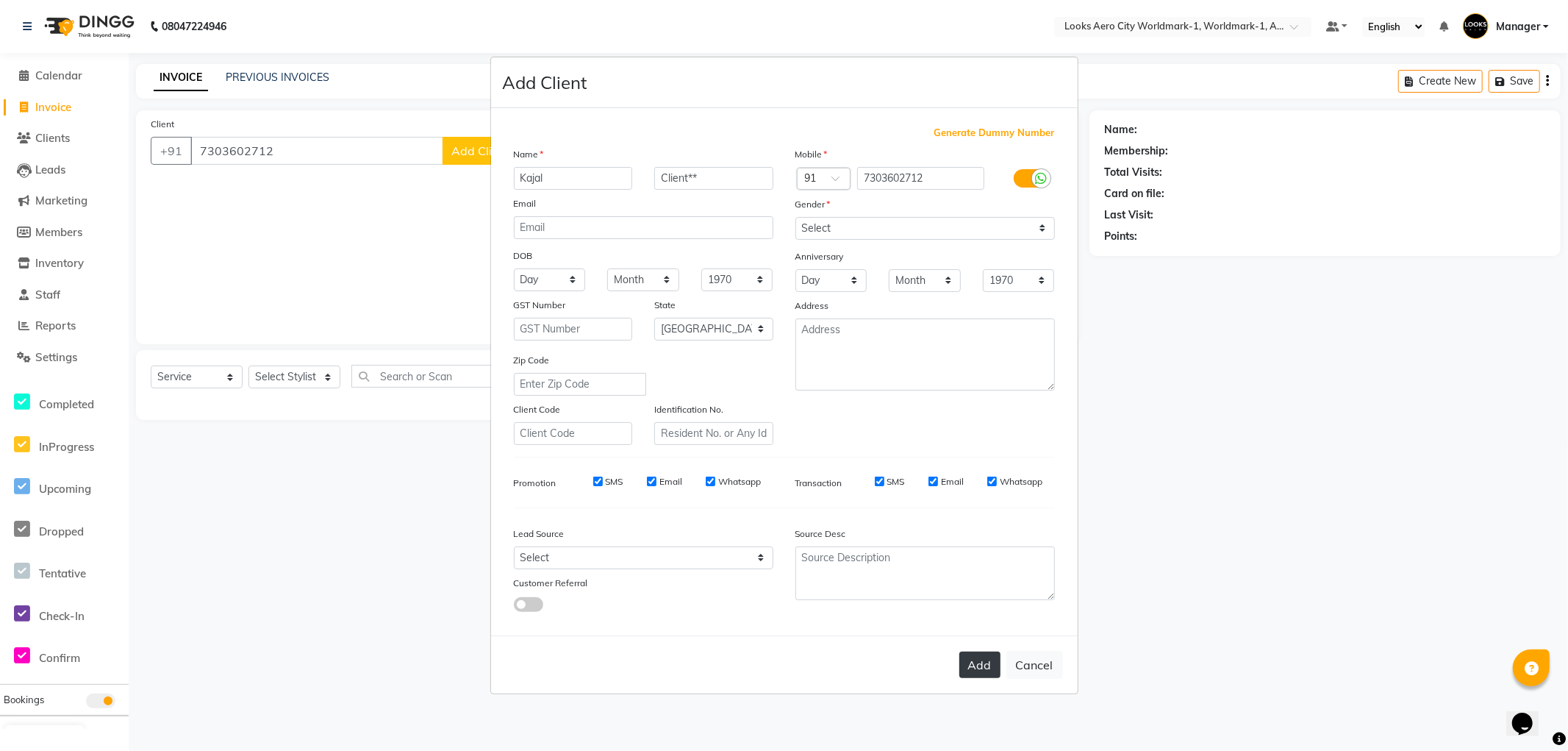
click at [978, 662] on button "Add" at bounding box center [980, 664] width 41 height 27
select select
select select "null"
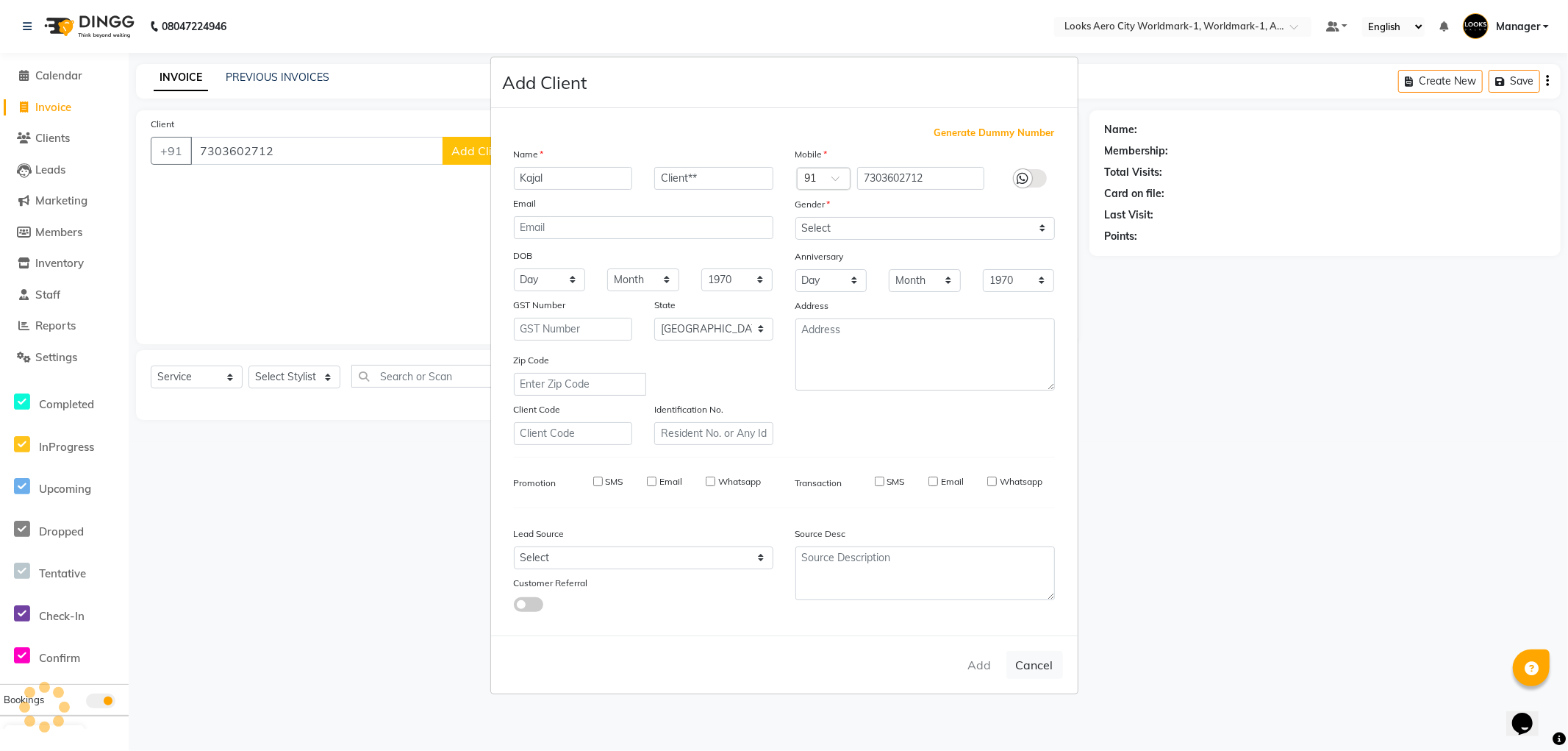
select select
checkbox input "false"
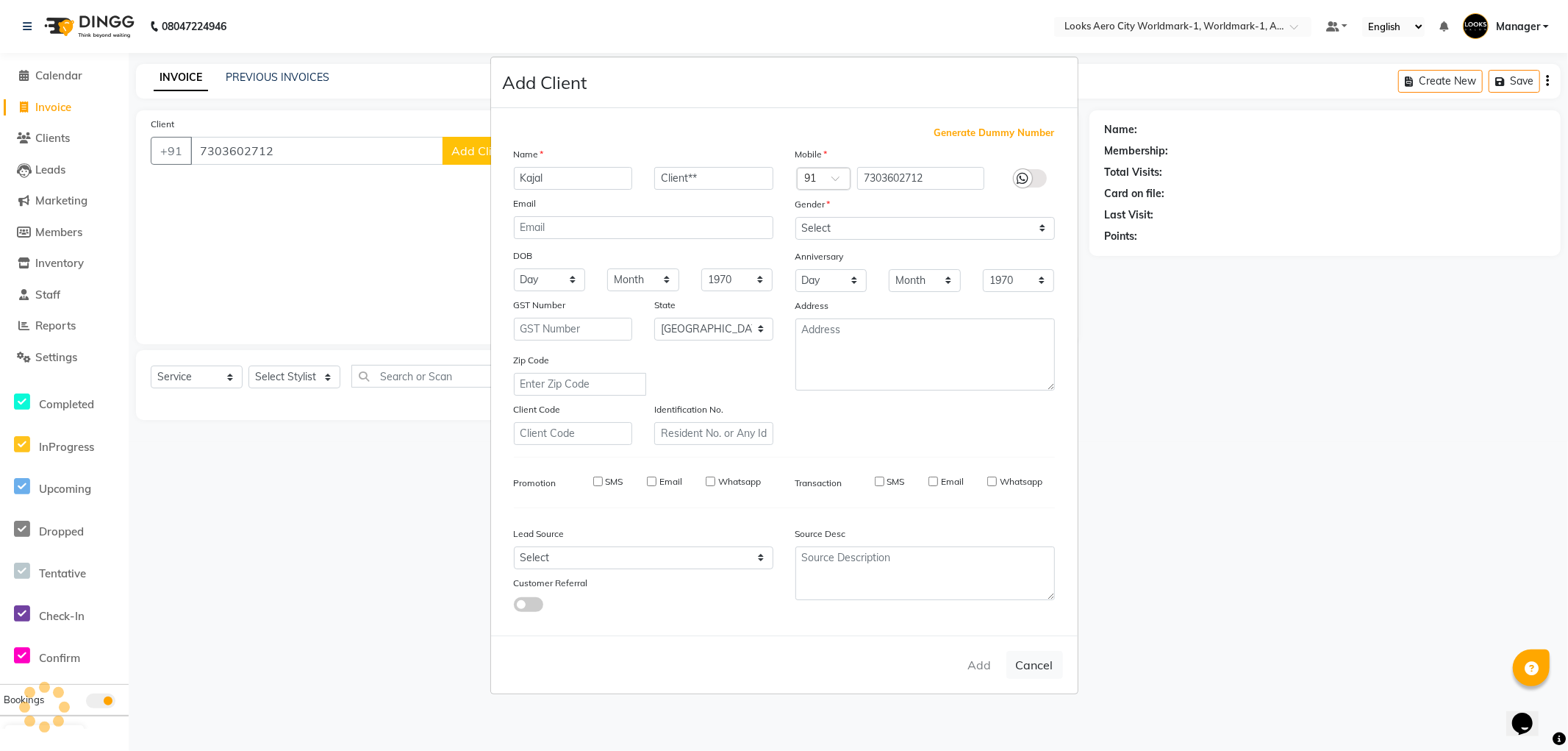
checkbox input "false"
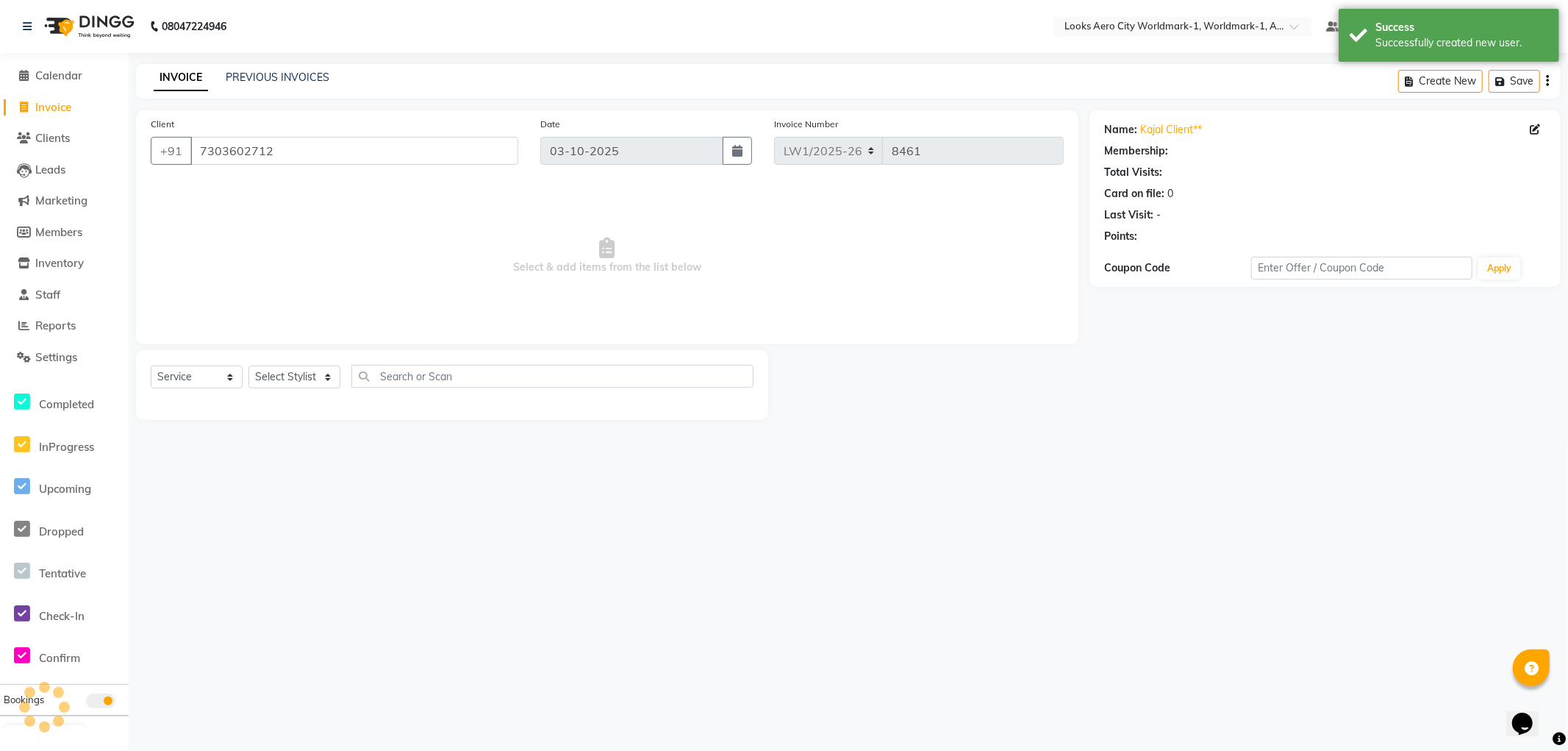
select select "1: Object"
click at [1533, 125] on icon at bounding box center [1534, 129] width 10 height 10
select select "10"
select select "female"
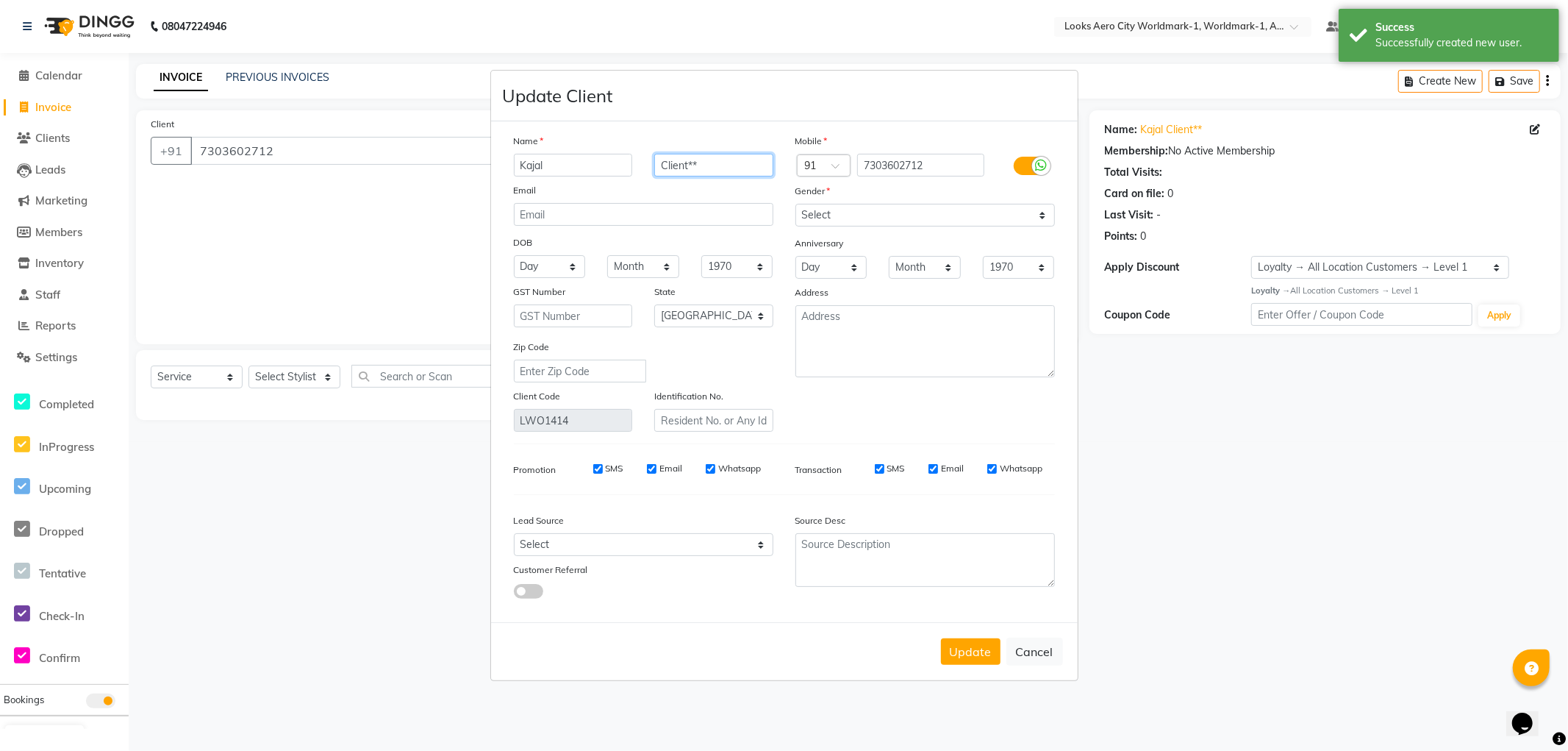
click at [715, 163] on input "Client**" at bounding box center [714, 165] width 119 height 23
type input "Client*"
click at [985, 648] on button "Update" at bounding box center [971, 651] width 60 height 27
select select
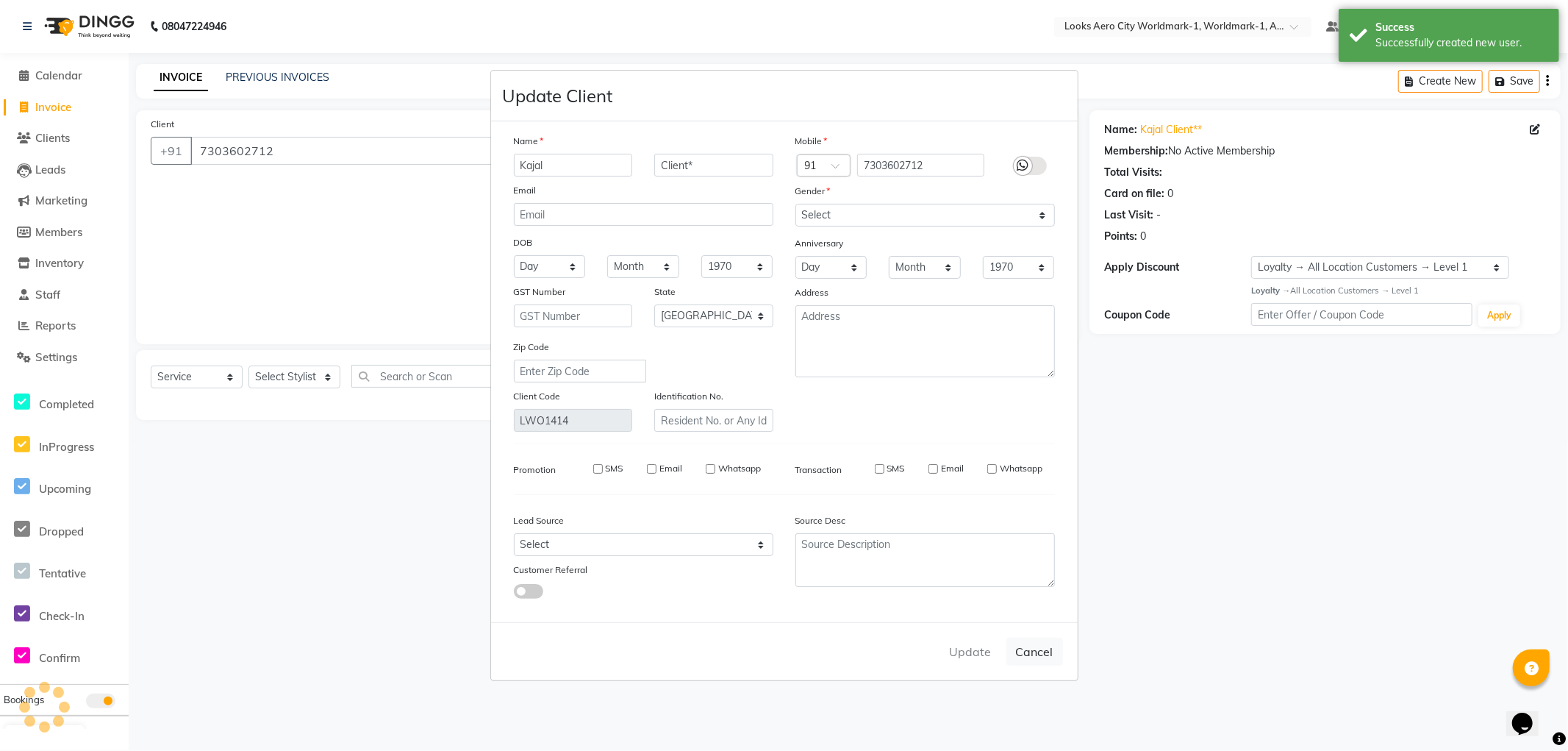
select select
select select "null"
select select
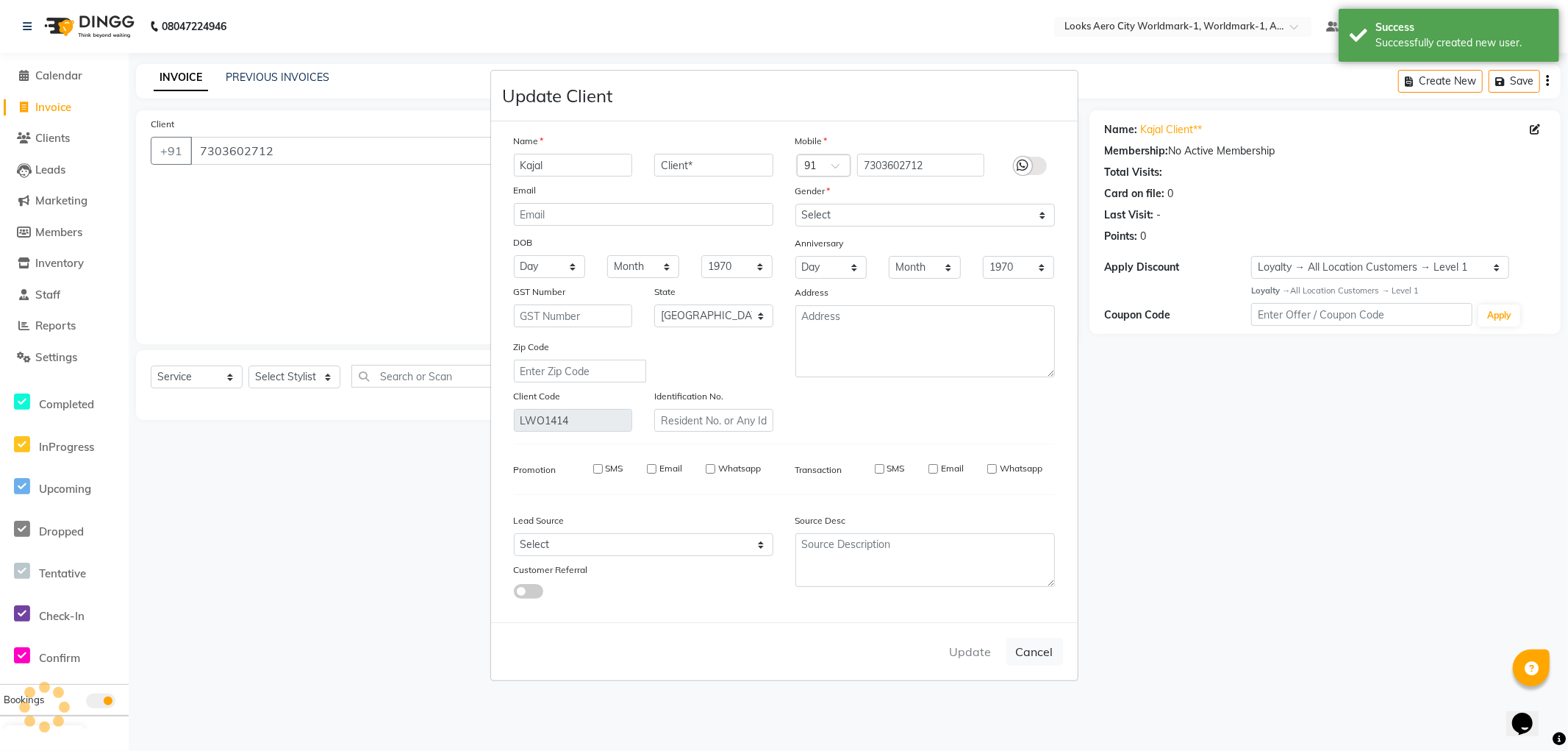
select select
checkbox input "false"
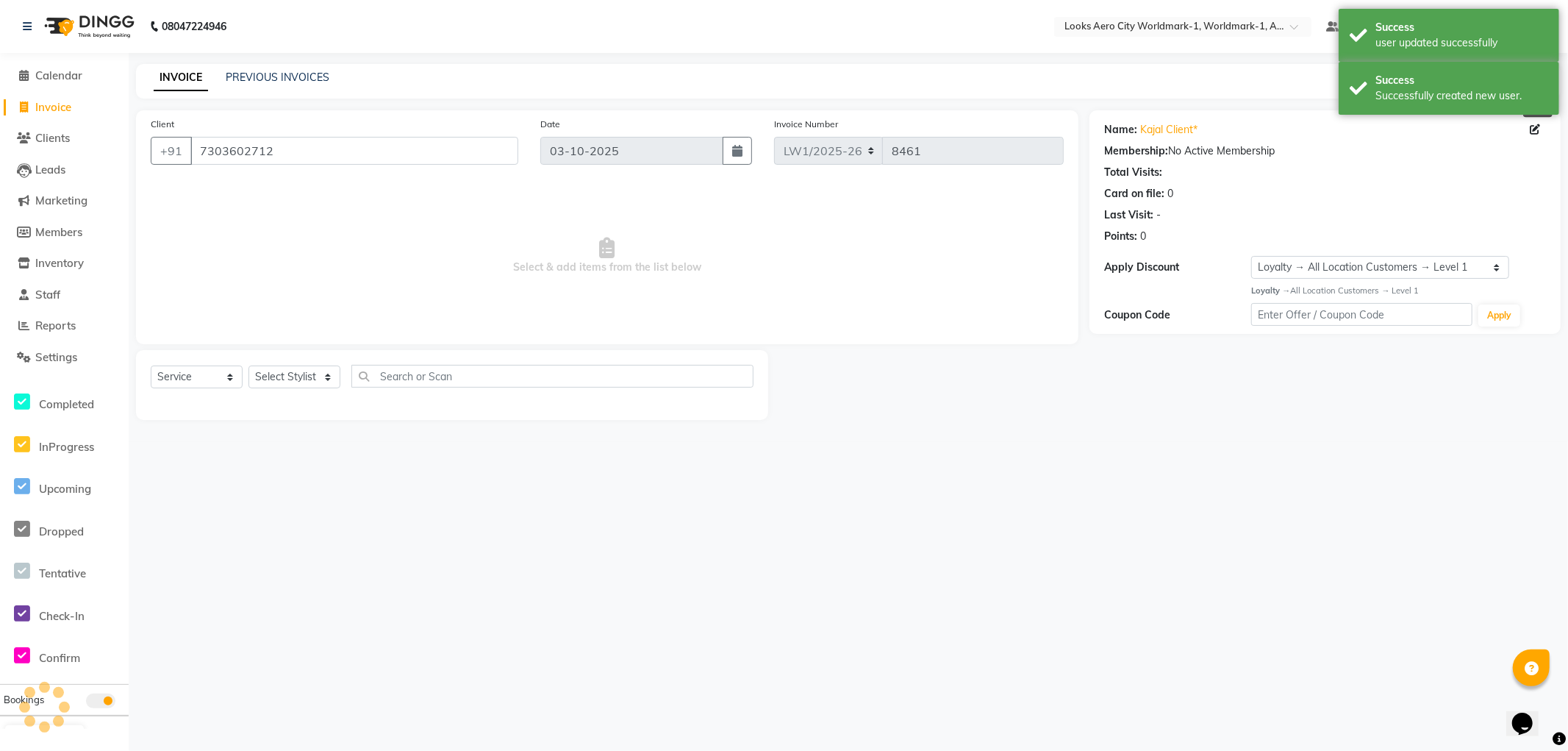
select select "1: Object"
drag, startPoint x: 319, startPoint y: 377, endPoint x: 314, endPoint y: 371, distance: 7.8
click at [319, 377] on select "Select Stylist Abhishek_Nails Amita Chauhan Anil Ashwin Celina Counter_Sales Da…" at bounding box center [295, 377] width 92 height 23
select select "84539"
click at [249, 366] on select "Select Stylist Abhishek_Nails Amita Chauhan Anil Ashwin Celina Counter_Sales Da…" at bounding box center [295, 377] width 92 height 23
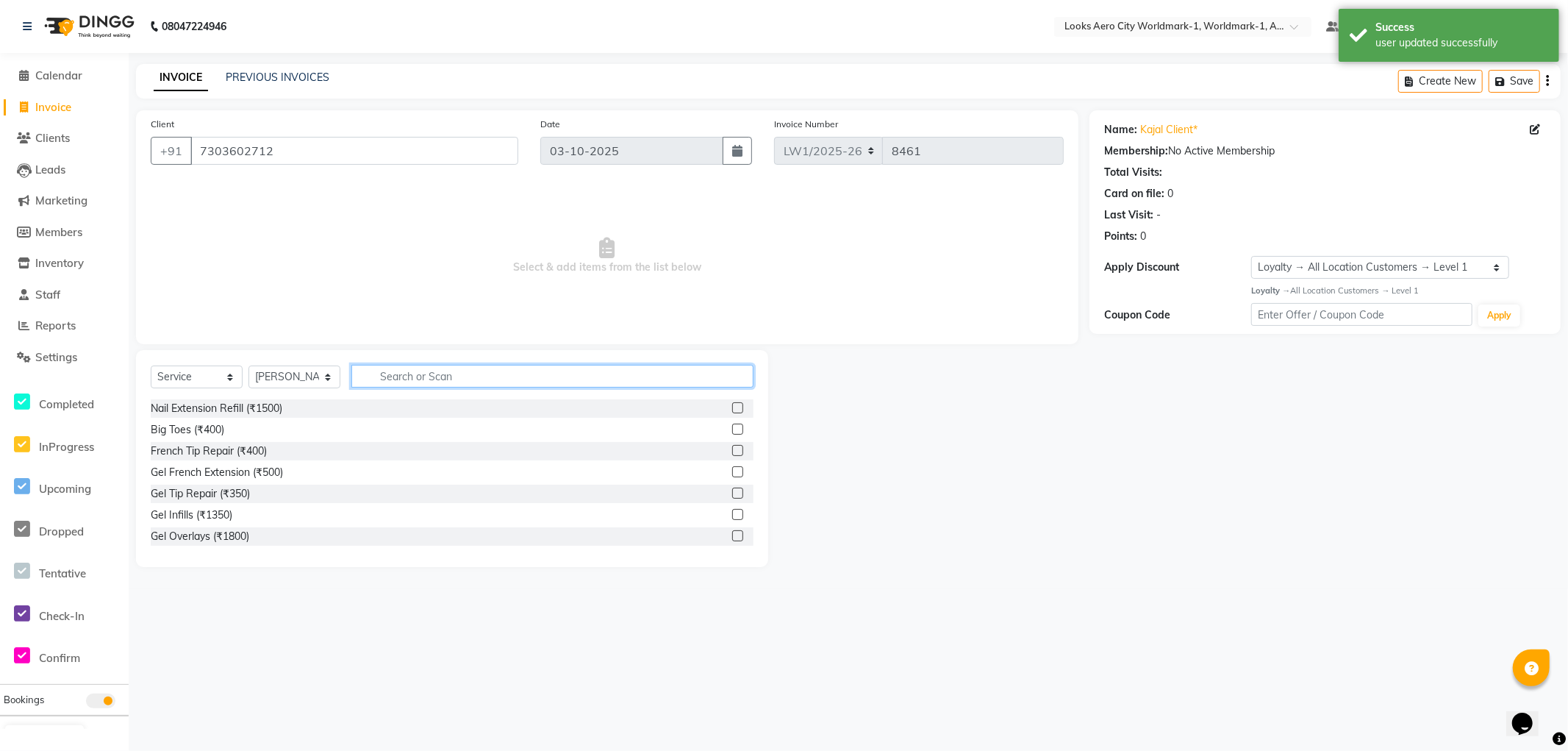
click at [473, 377] on input "text" at bounding box center [553, 377] width 403 height 23
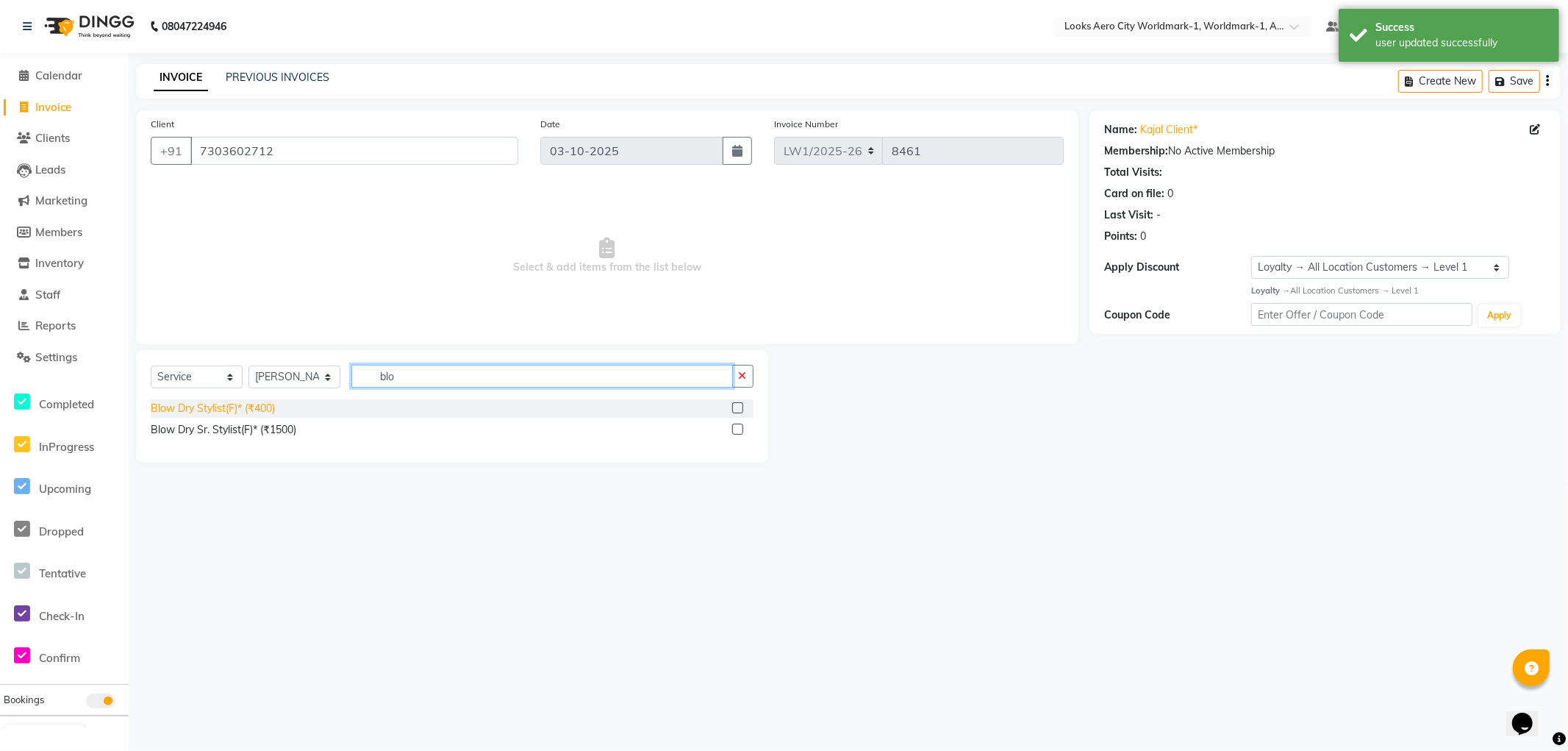
type input "blo"
drag, startPoint x: 229, startPoint y: 410, endPoint x: 269, endPoint y: 374, distance: 53.8
click at [229, 409] on div "Blow Dry Stylist(F)* (₹400)" at bounding box center [213, 409] width 124 height 15
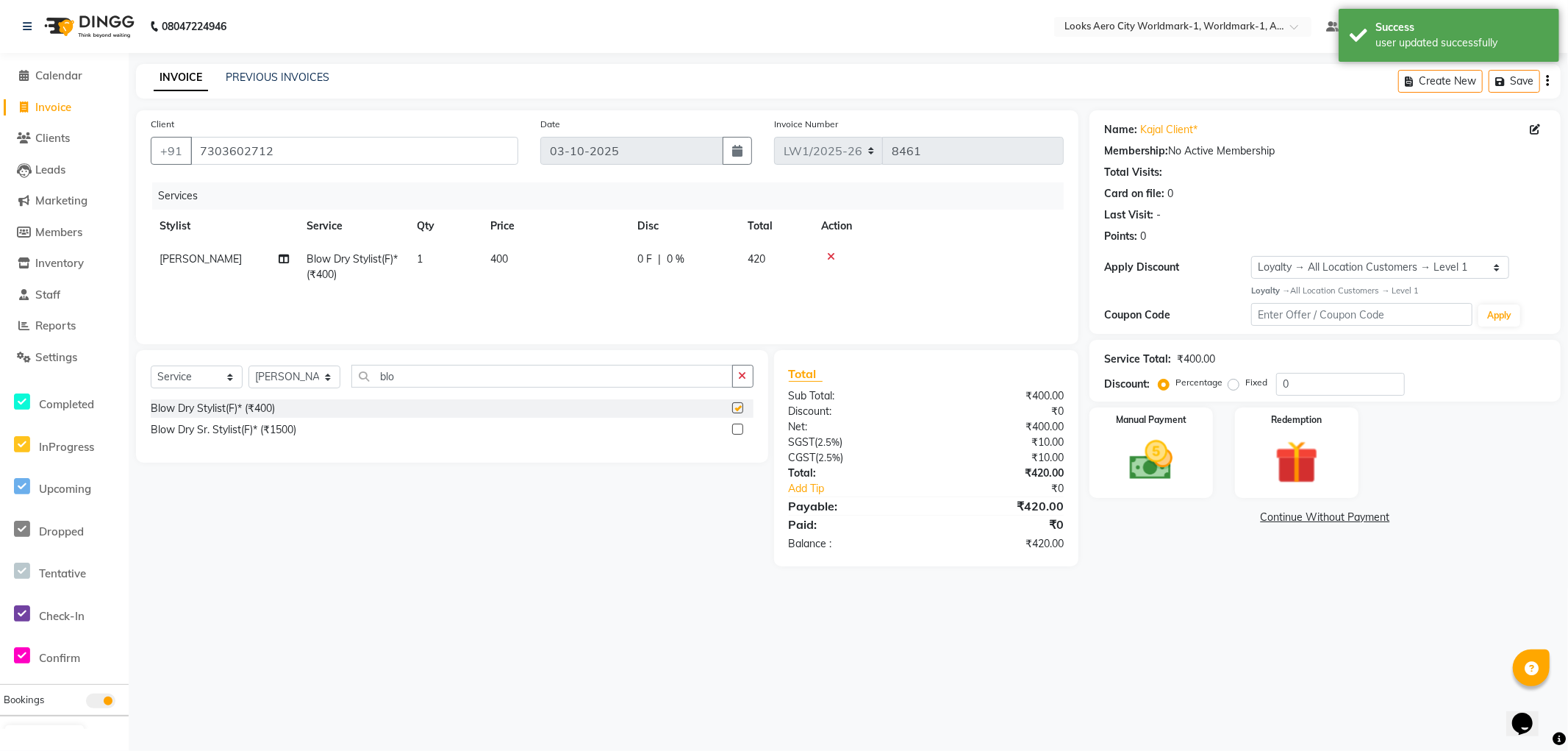
checkbox input "false"
drag, startPoint x: 409, startPoint y: 377, endPoint x: 4, endPoint y: 247, distance: 425.4
click at [0, 253] on app-home "08047224946 Select Location × Looks Aero City Worldmark-1, Worldmark-1, Aerocit…" at bounding box center [784, 294] width 1568 height 589
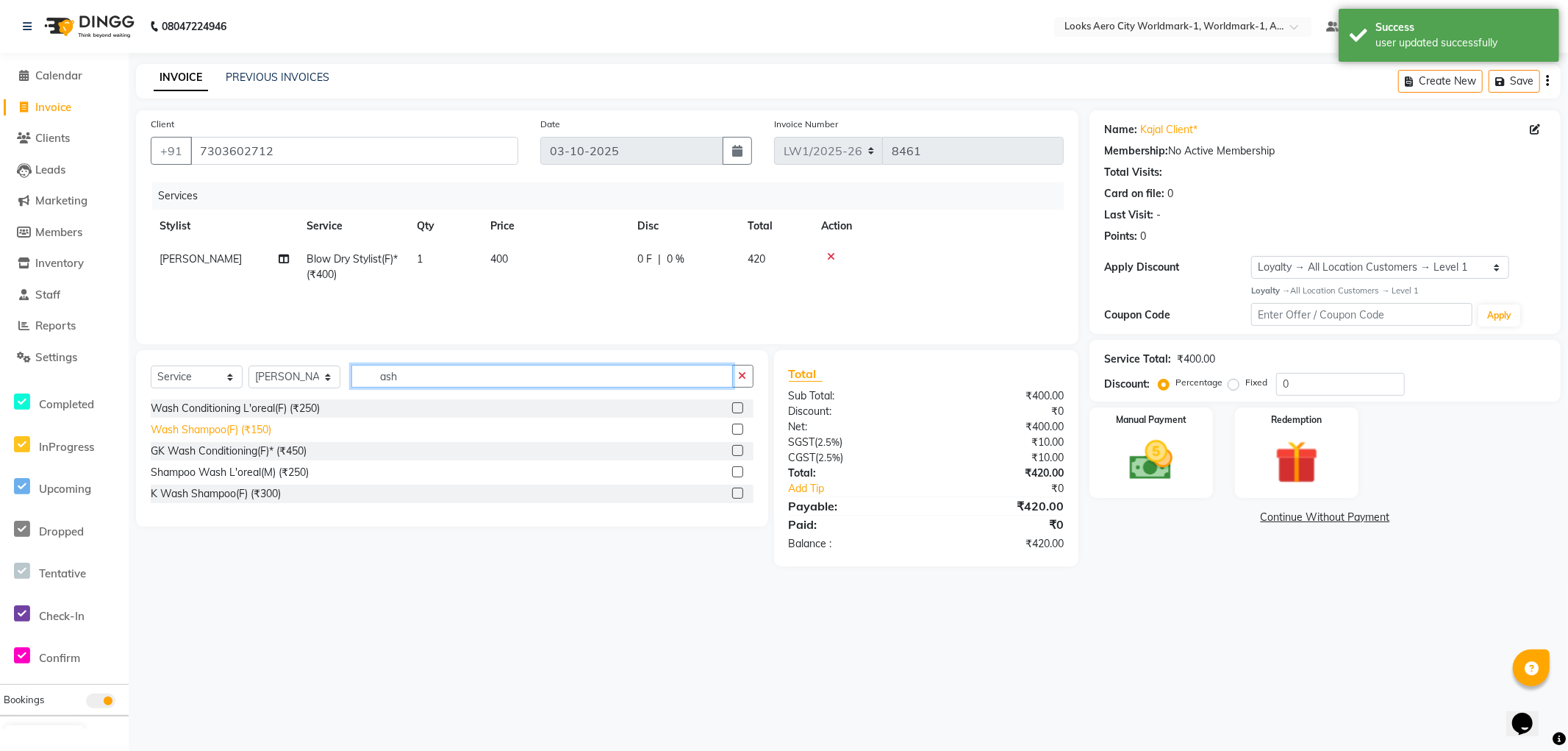
type input "ash"
drag, startPoint x: 243, startPoint y: 423, endPoint x: 324, endPoint y: 368, distance: 97.9
click at [243, 423] on div "Wash Shampoo(F) (₹150)" at bounding box center [211, 430] width 121 height 15
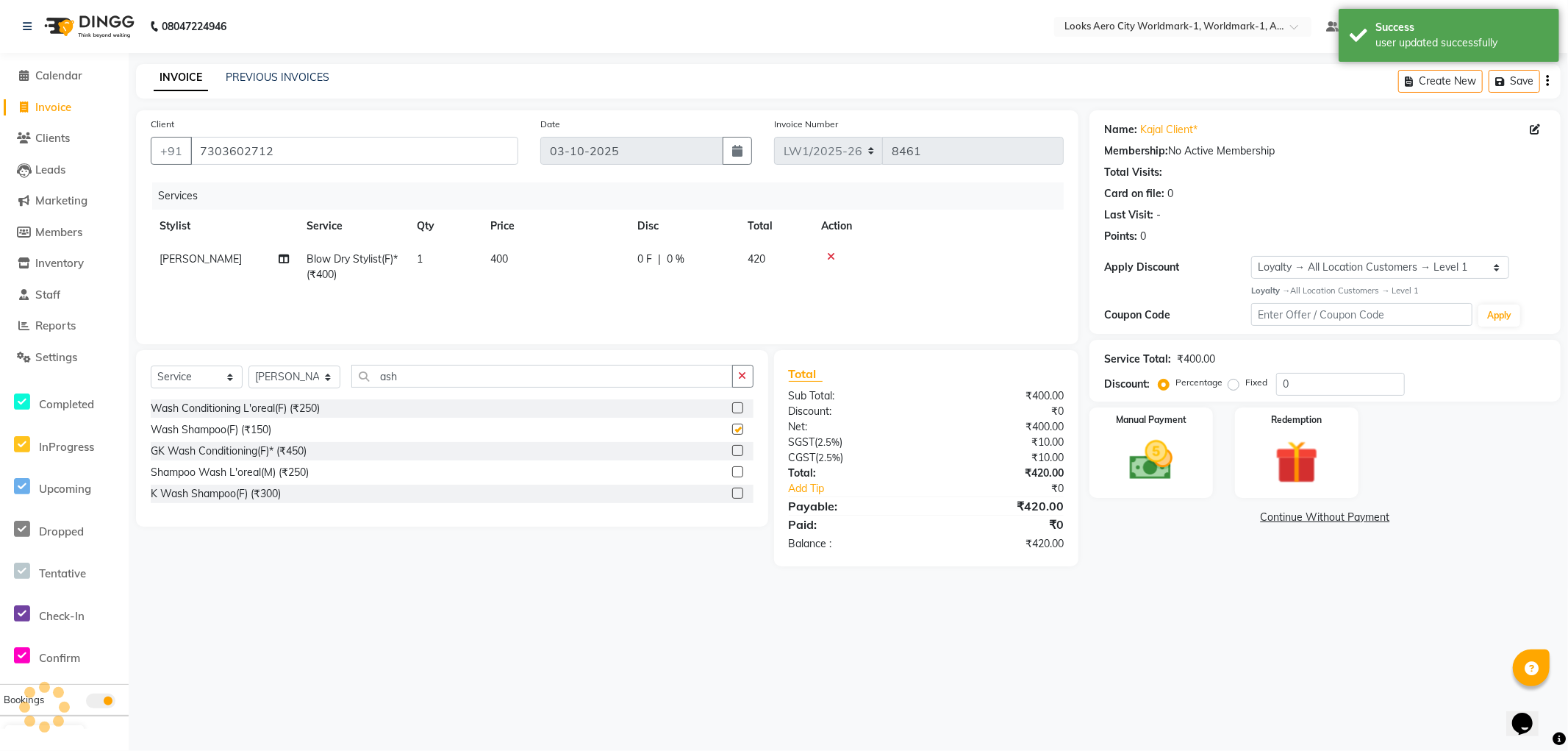
checkbox input "false"
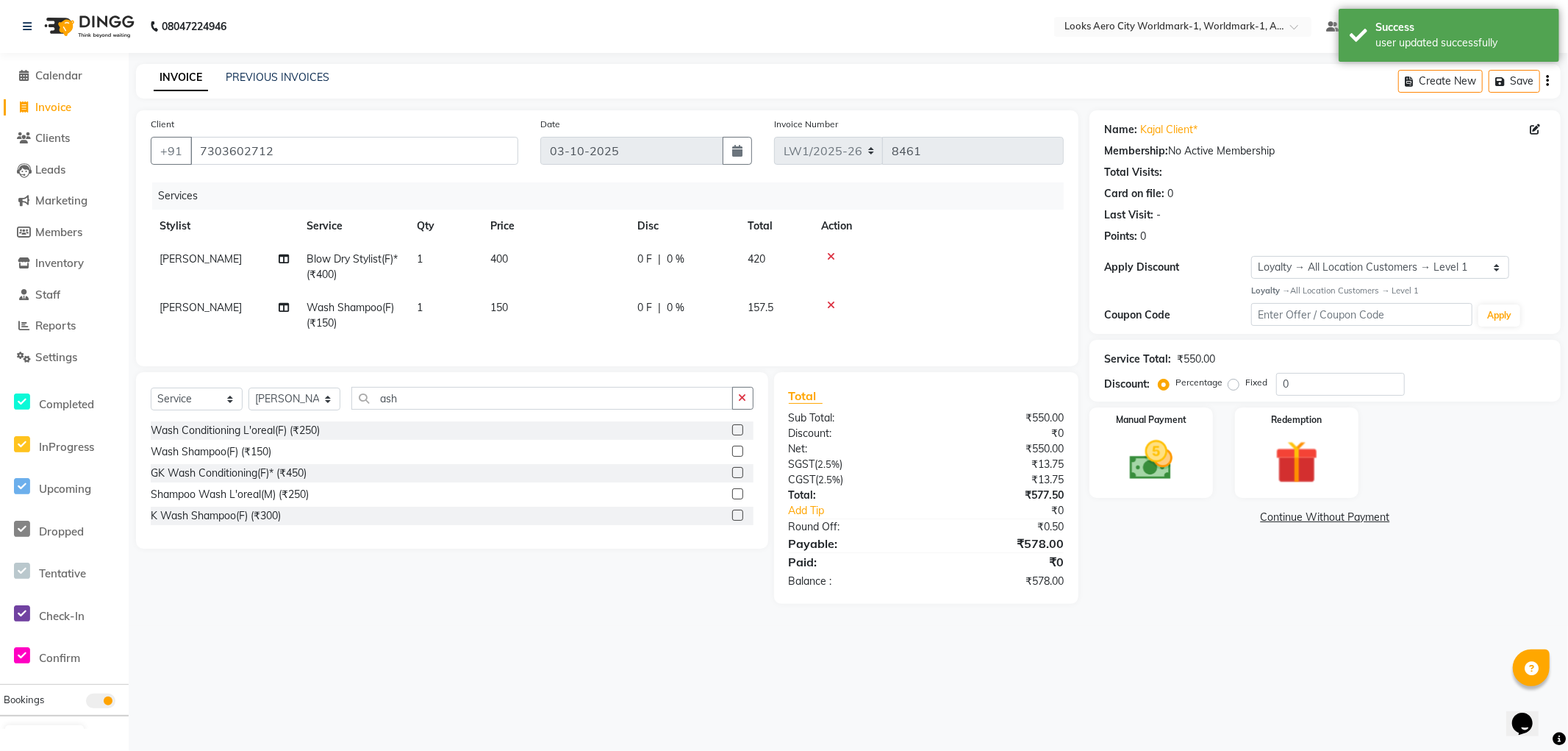
drag, startPoint x: 523, startPoint y: 276, endPoint x: 547, endPoint y: 273, distance: 24.2
click at [523, 276] on td "400" at bounding box center [555, 266] width 147 height 48
select select "84539"
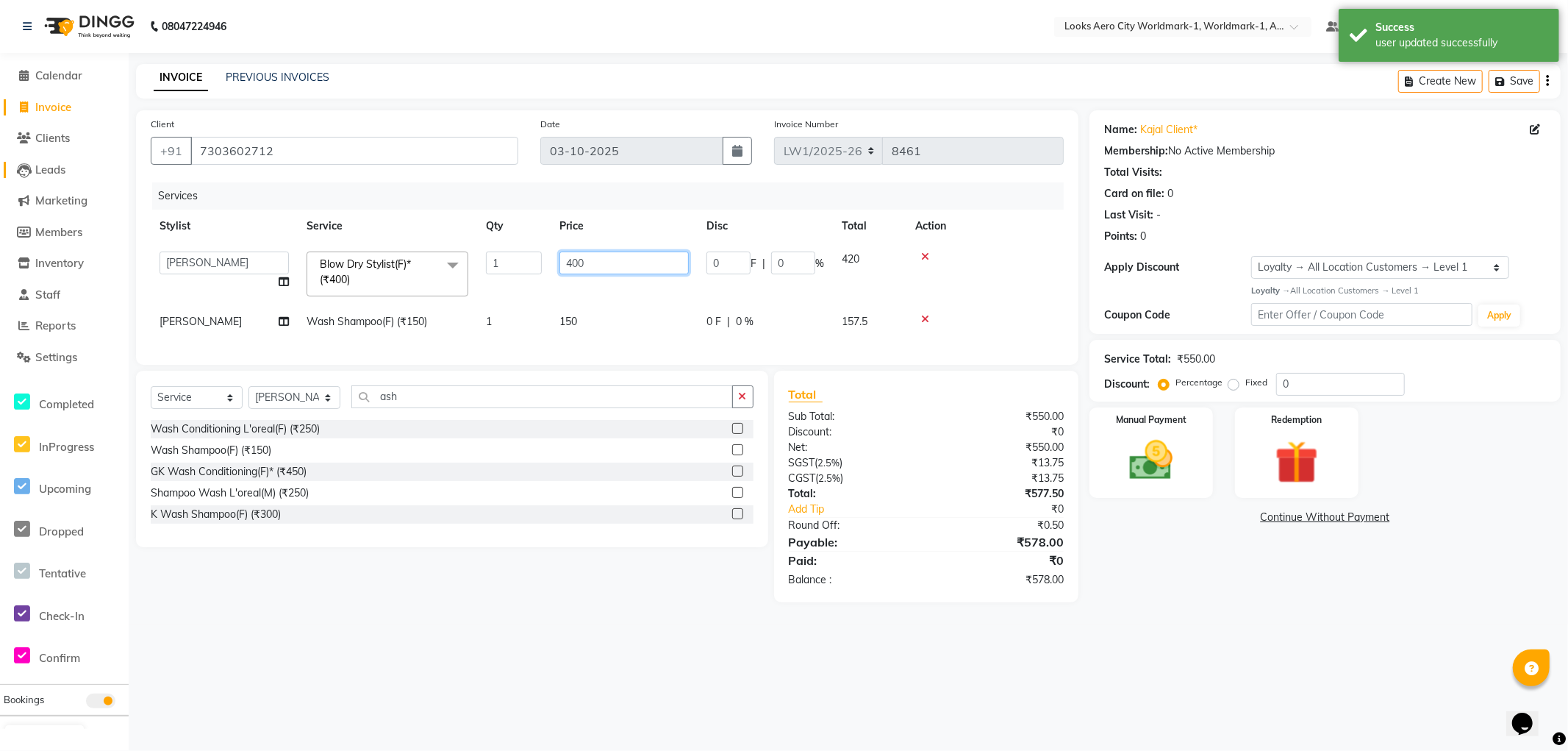
drag, startPoint x: 611, startPoint y: 265, endPoint x: 109, endPoint y: 165, distance: 511.9
click at [109, 165] on app-home "08047224946 Select Location × Looks Aero City Worldmark-1, Worldmark-1, Aerocit…" at bounding box center [784, 312] width 1568 height 625
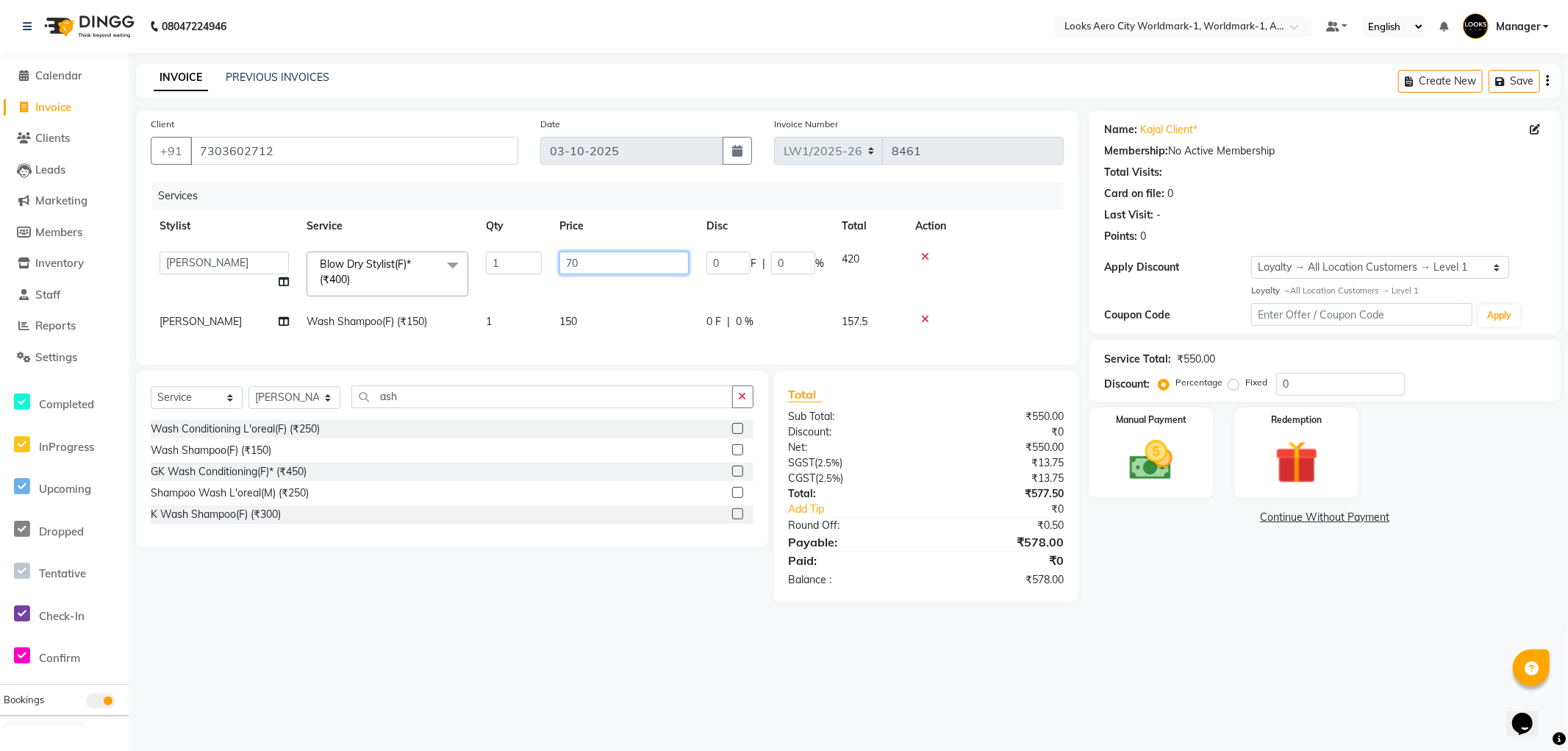
type input "700"
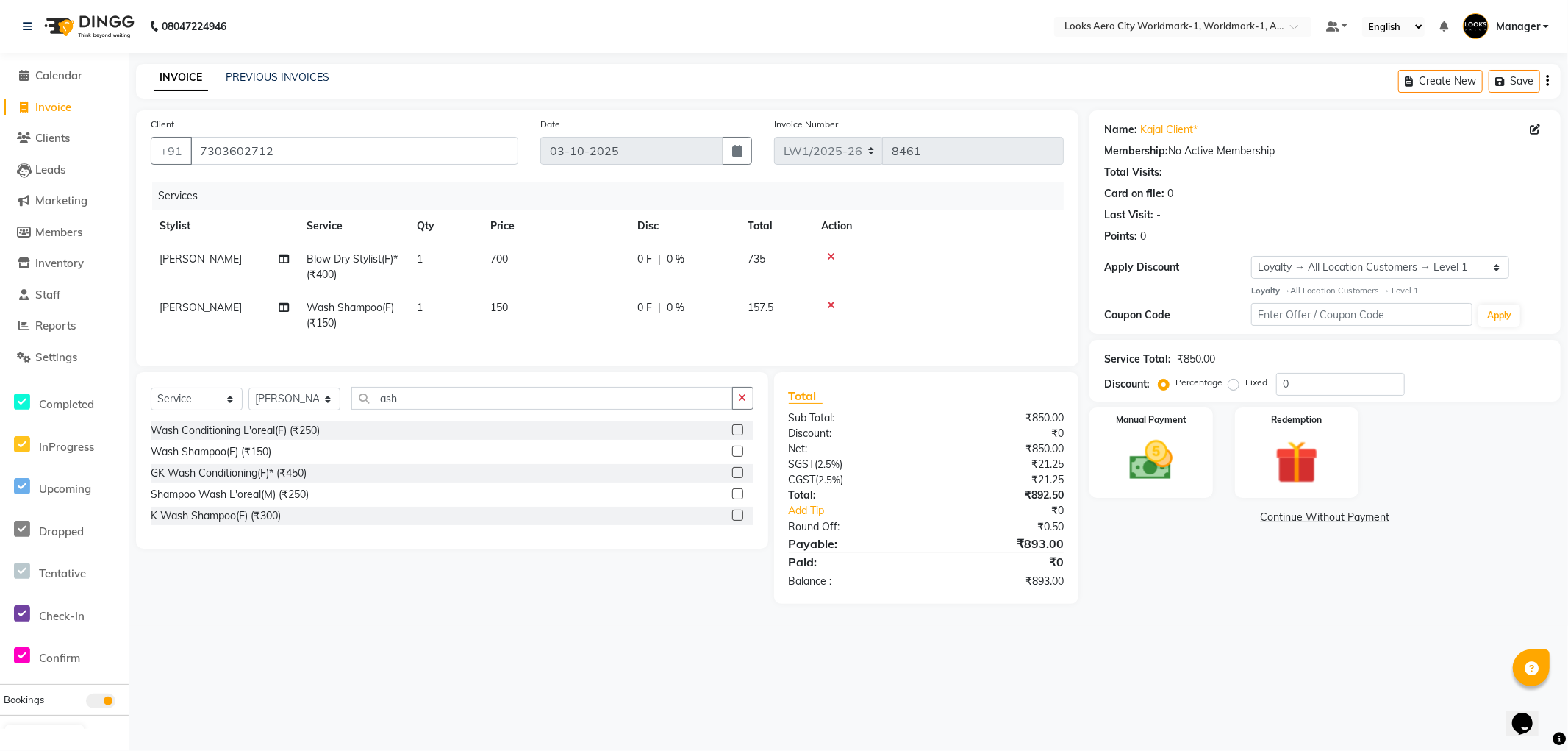
click at [606, 327] on td "150" at bounding box center [555, 315] width 147 height 48
select select "84539"
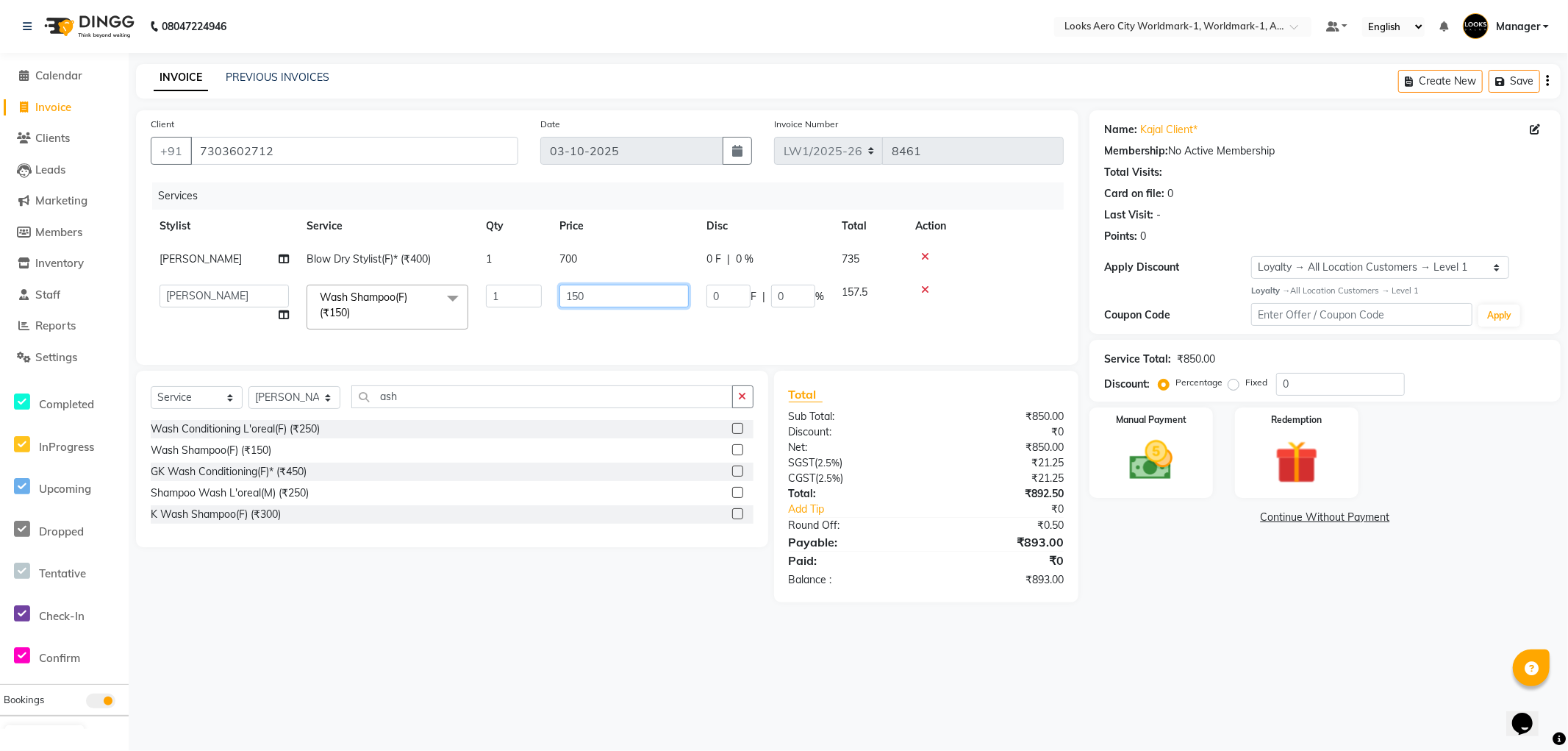
drag, startPoint x: 673, startPoint y: 299, endPoint x: 0, endPoint y: 79, distance: 708.0
click at [0, 79] on app-home "08047224946 Select Location × Looks Aero City Worldmark-1, Worldmark-1, Aerocit…" at bounding box center [784, 312] width 1568 height 625
type input "600"
click at [1176, 629] on div "08047224946 Select Location × Looks Aero City Worldmark-1, Worldmark-1, Aerocit…" at bounding box center [784, 375] width 1568 height 751
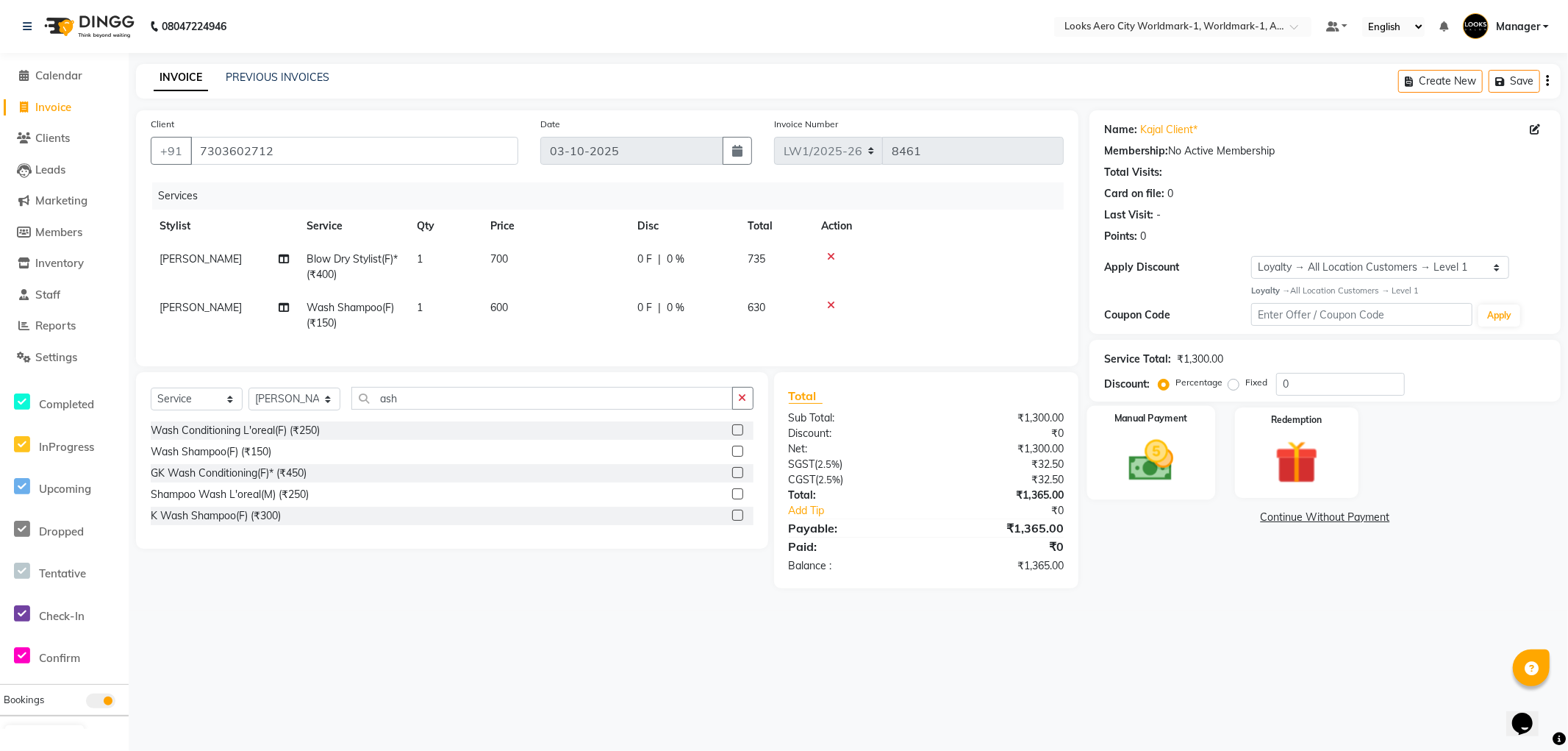
click at [1198, 498] on div "Manual Payment" at bounding box center [1151, 452] width 128 height 94
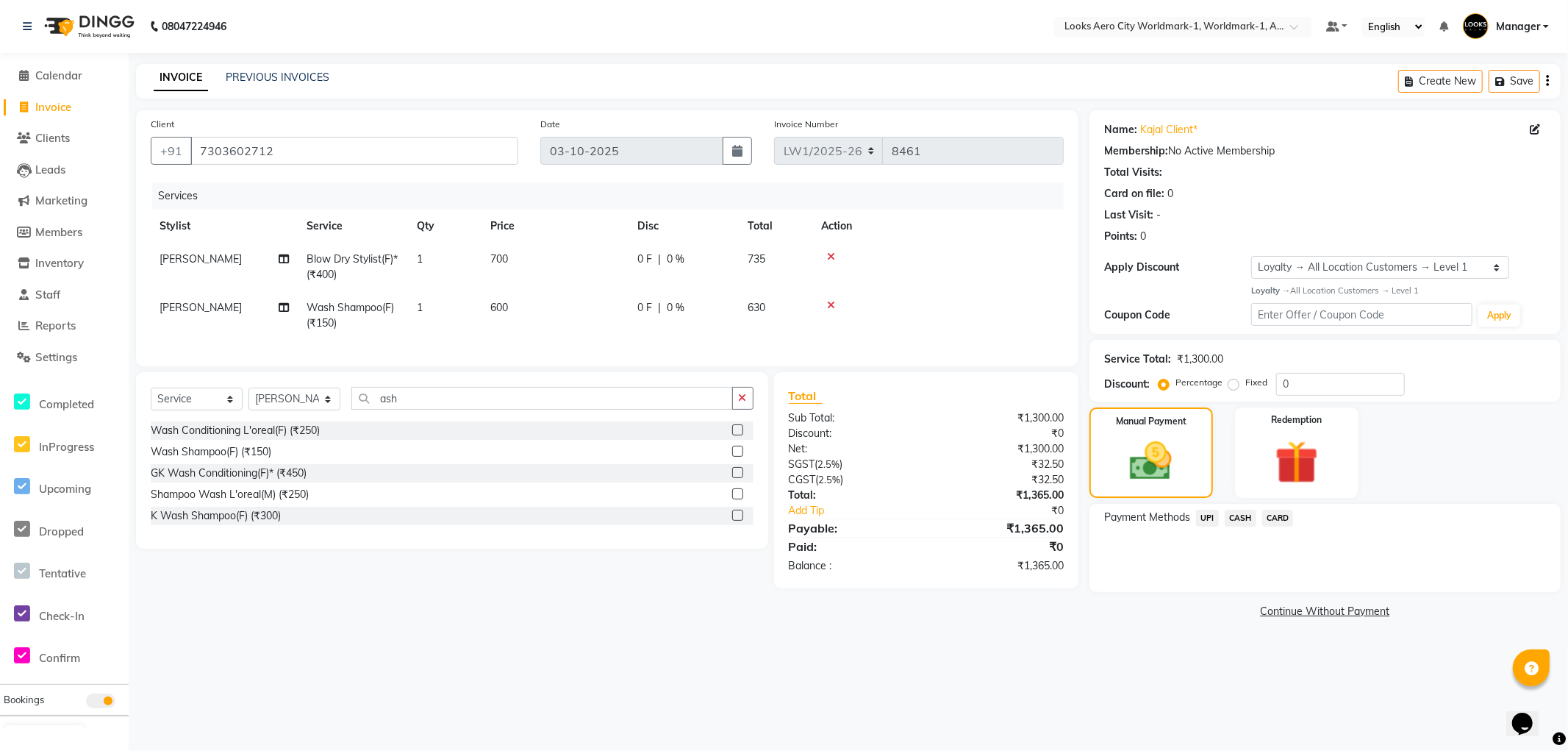
click at [1208, 522] on span "UPI" at bounding box center [1208, 518] width 23 height 17
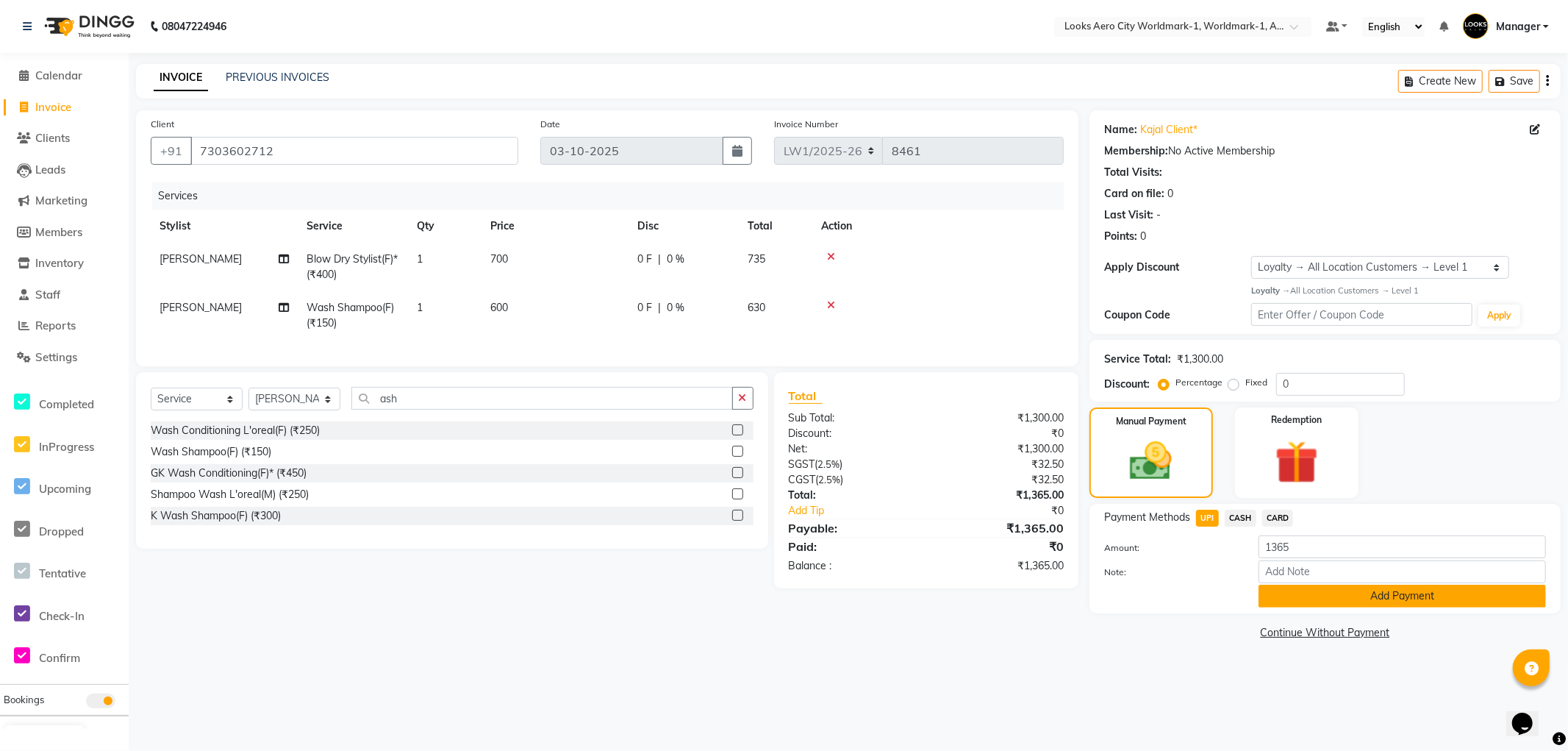
click at [1275, 593] on button "Add Payment" at bounding box center [1403, 596] width 288 height 23
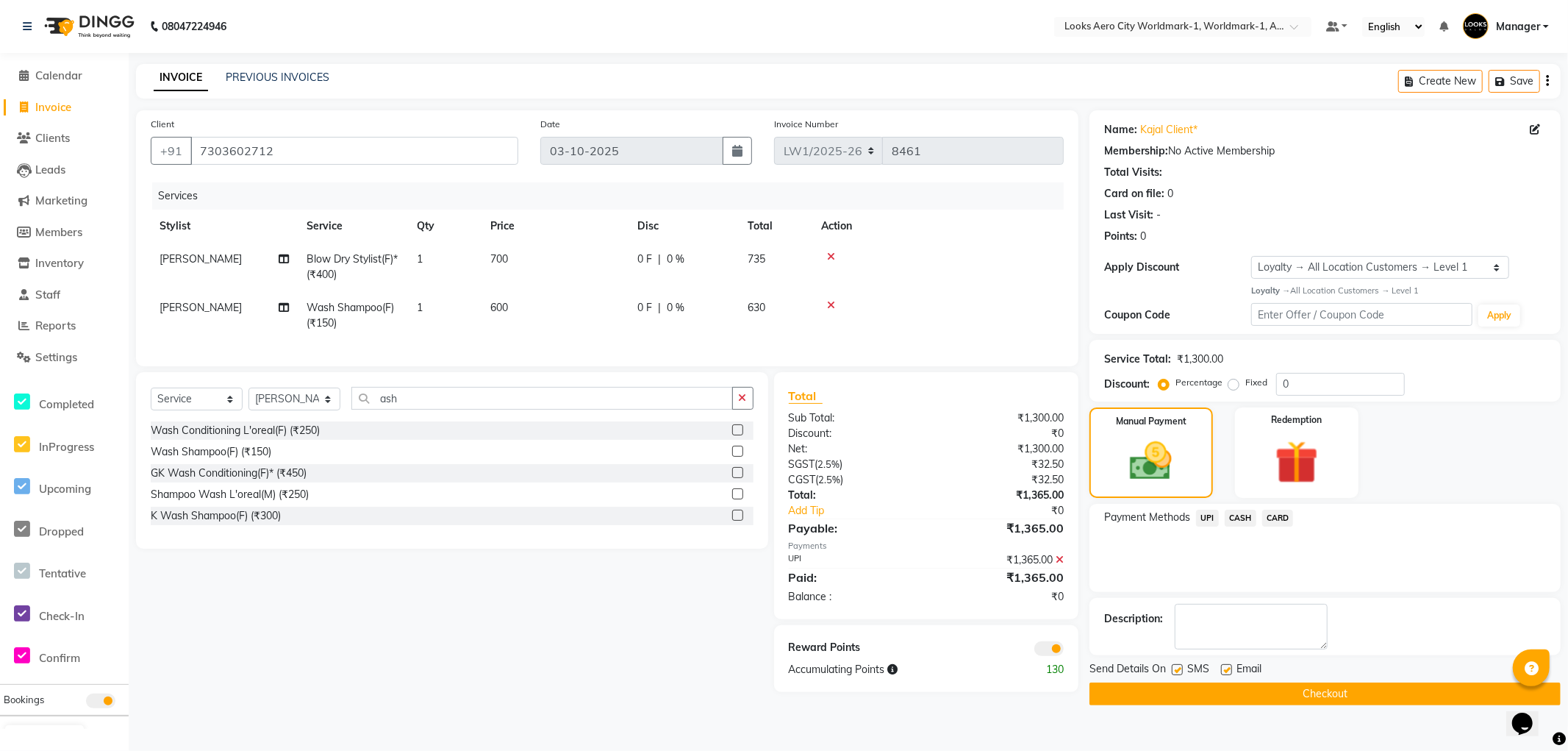
click at [1112, 687] on button "Checkout" at bounding box center [1325, 694] width 471 height 23
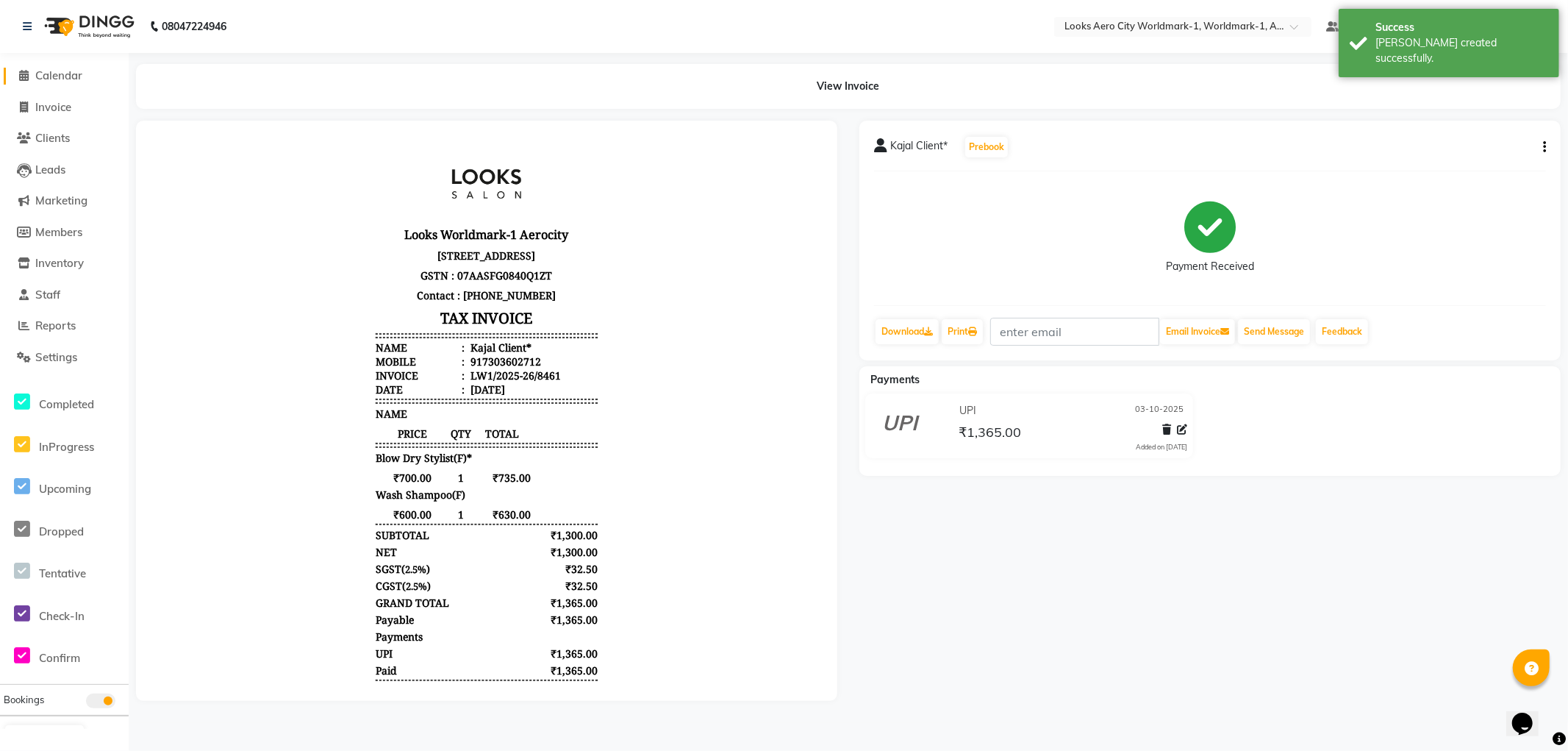
click at [60, 75] on span "Calendar" at bounding box center [58, 75] width 47 height 14
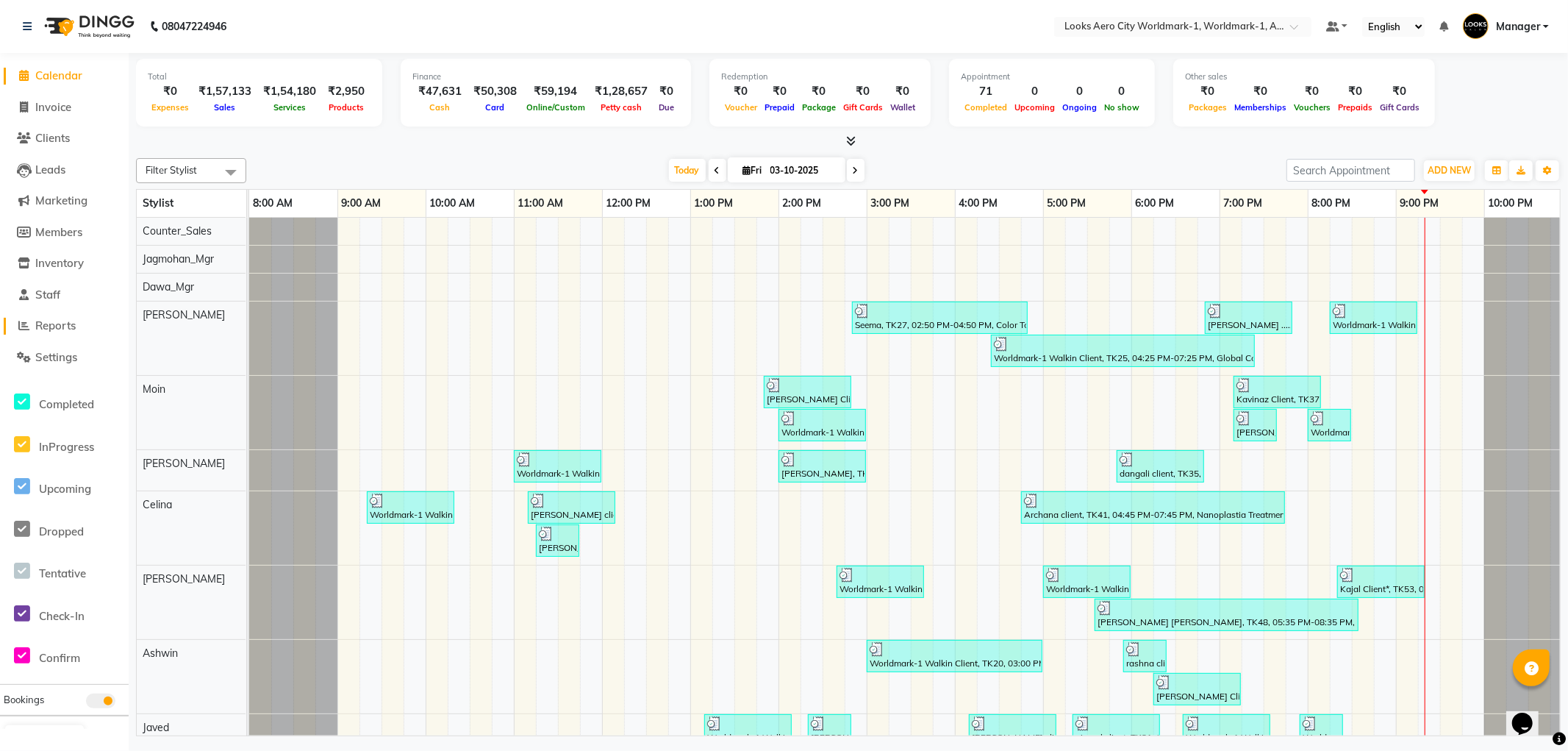
click at [59, 322] on span "Reports" at bounding box center [55, 325] width 41 height 14
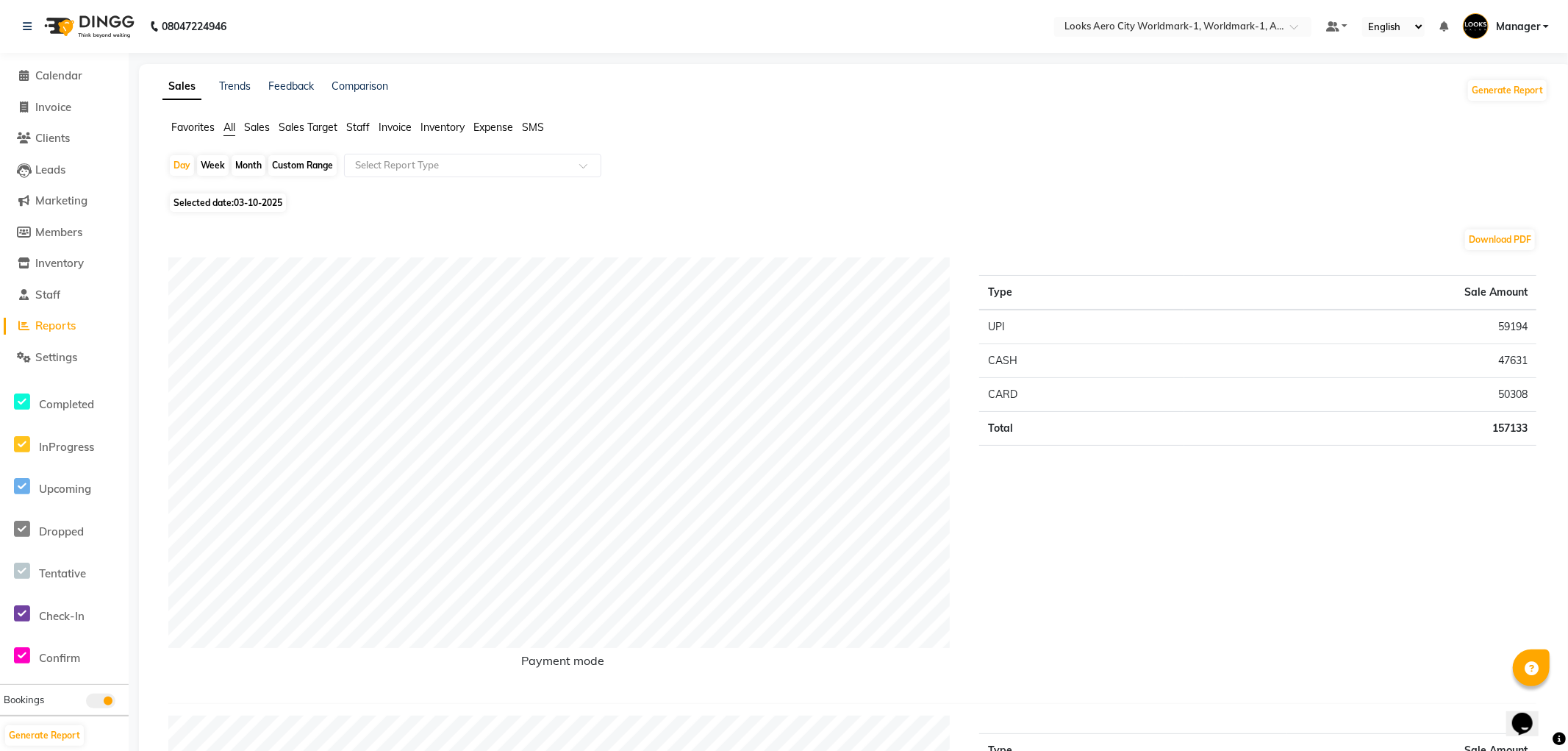
click at [350, 128] on span "Staff" at bounding box center [358, 127] width 24 height 13
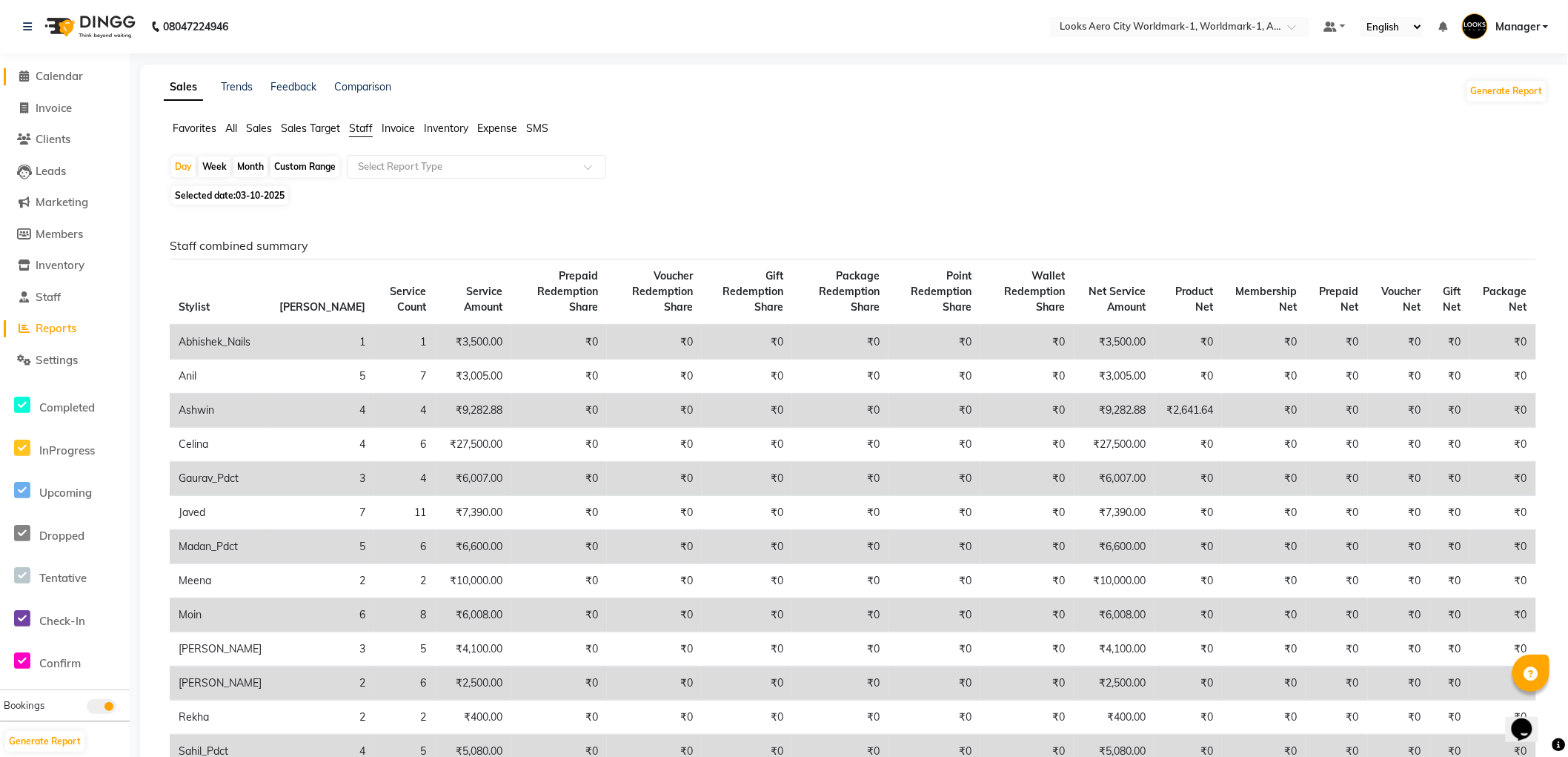
click at [64, 75] on span "Calendar" at bounding box center [59, 76] width 47 height 14
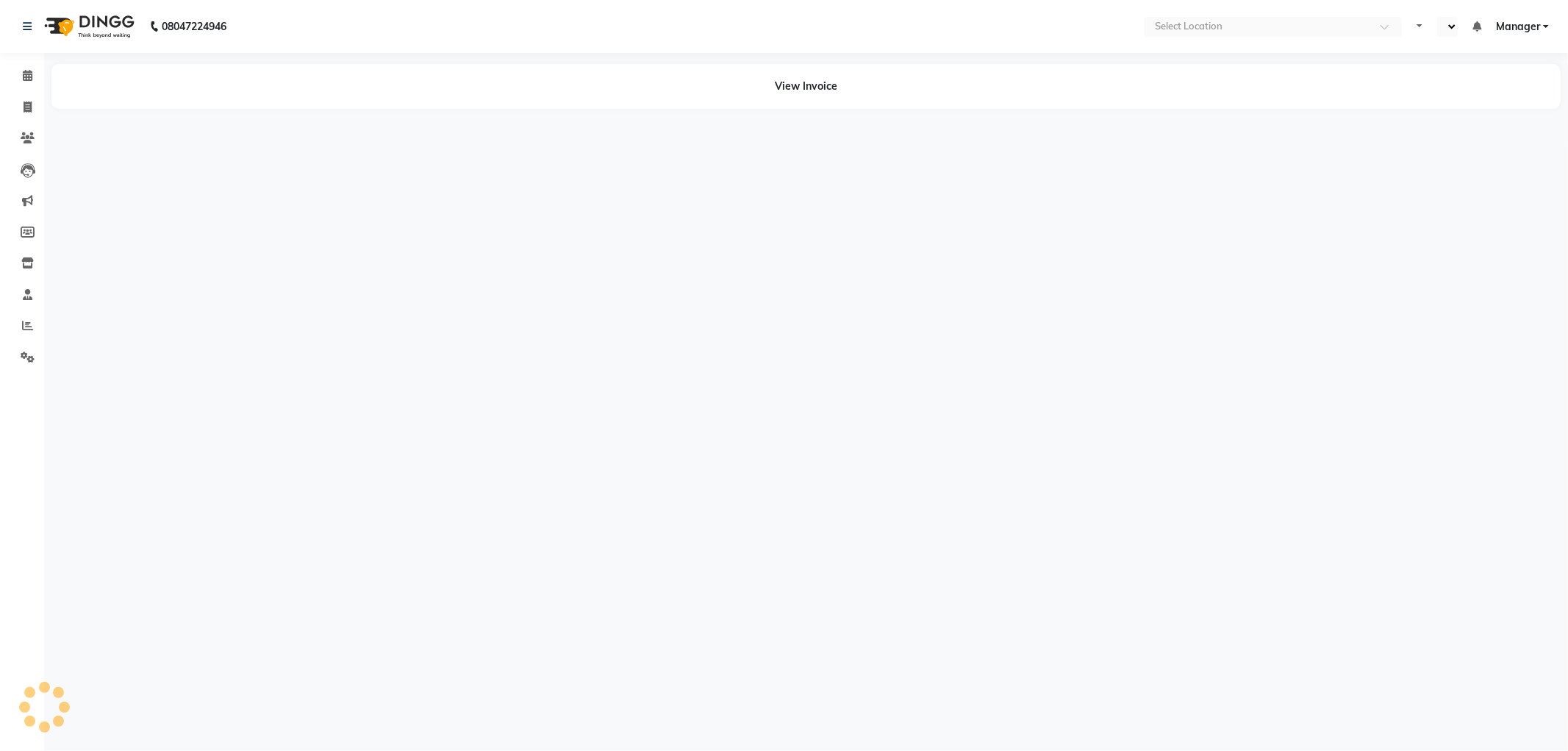
select select "en"
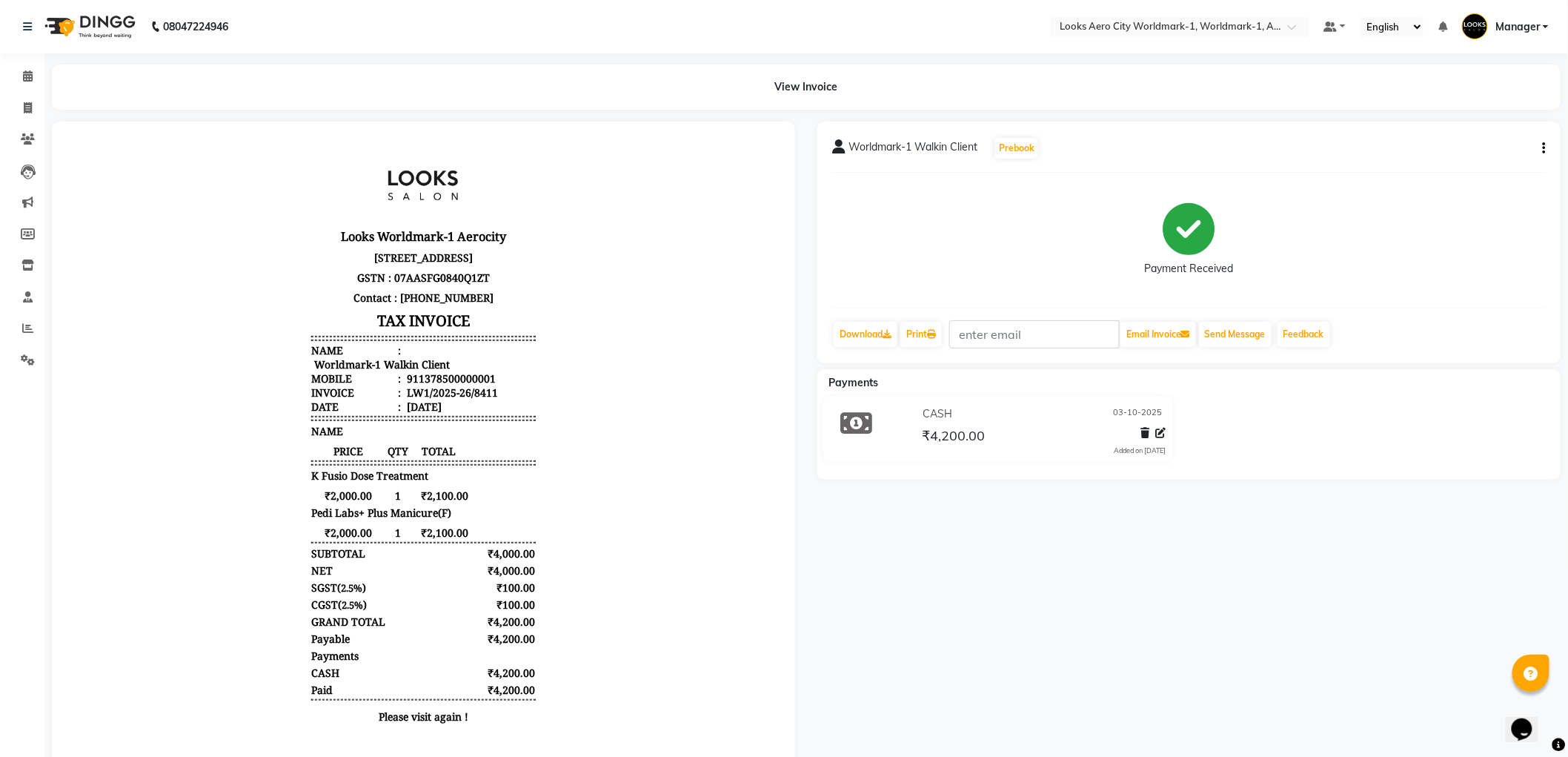
click at [1544, 148] on icon "button" at bounding box center [1544, 148] width 3 height 1
click at [1469, 139] on div "Split Service Amount" at bounding box center [1471, 139] width 102 height 19
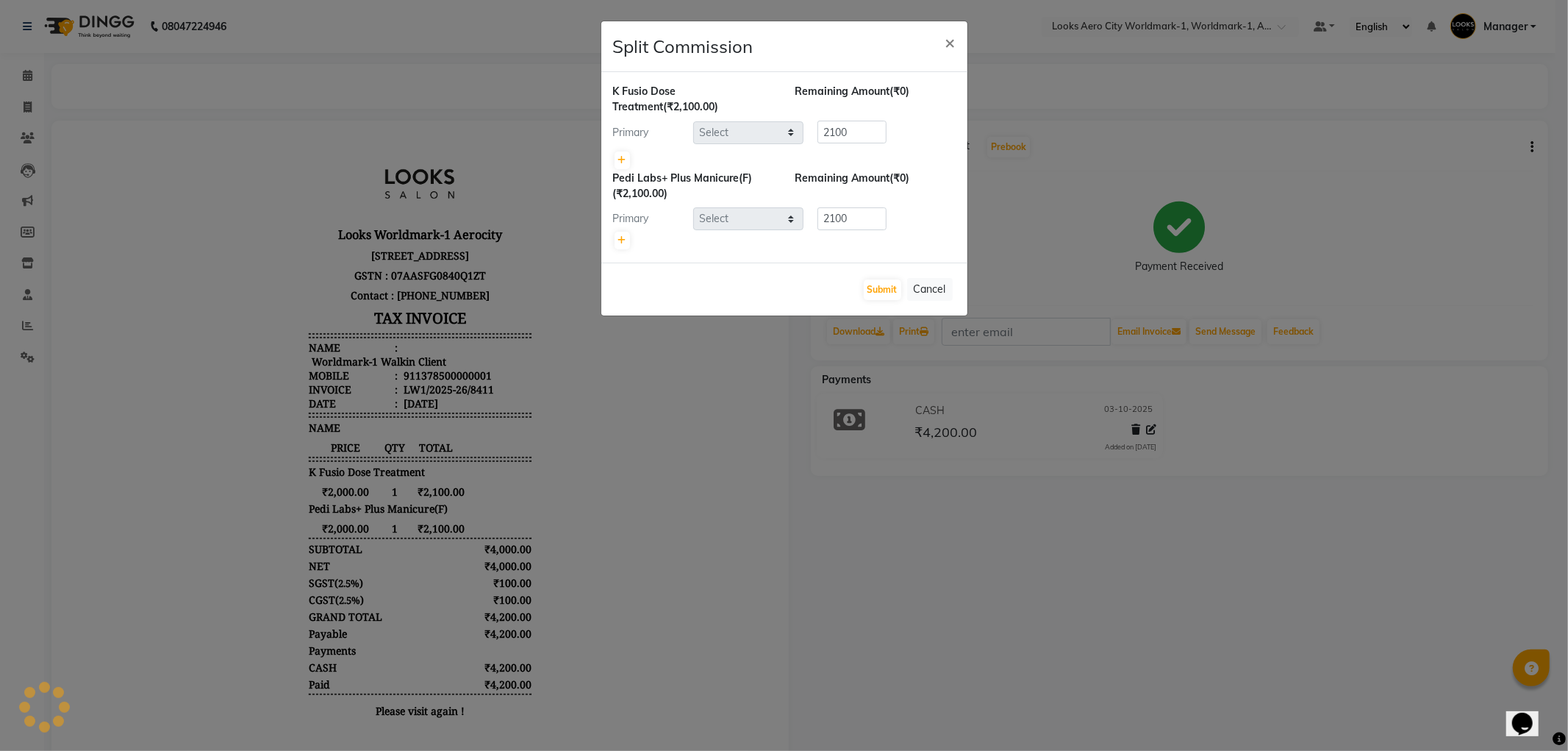
select select "84551"
click at [929, 290] on button "Cancel" at bounding box center [931, 289] width 46 height 23
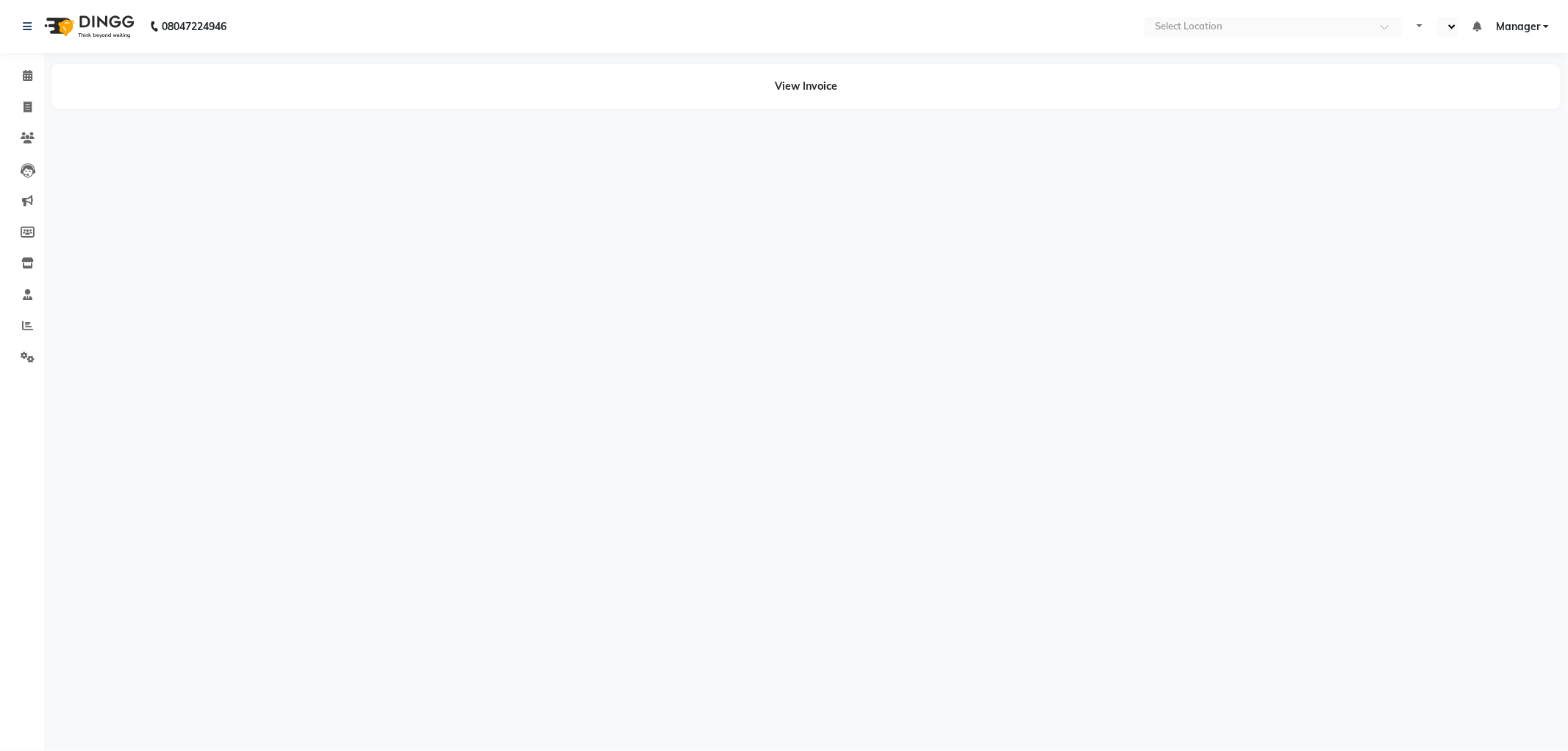
select select "en"
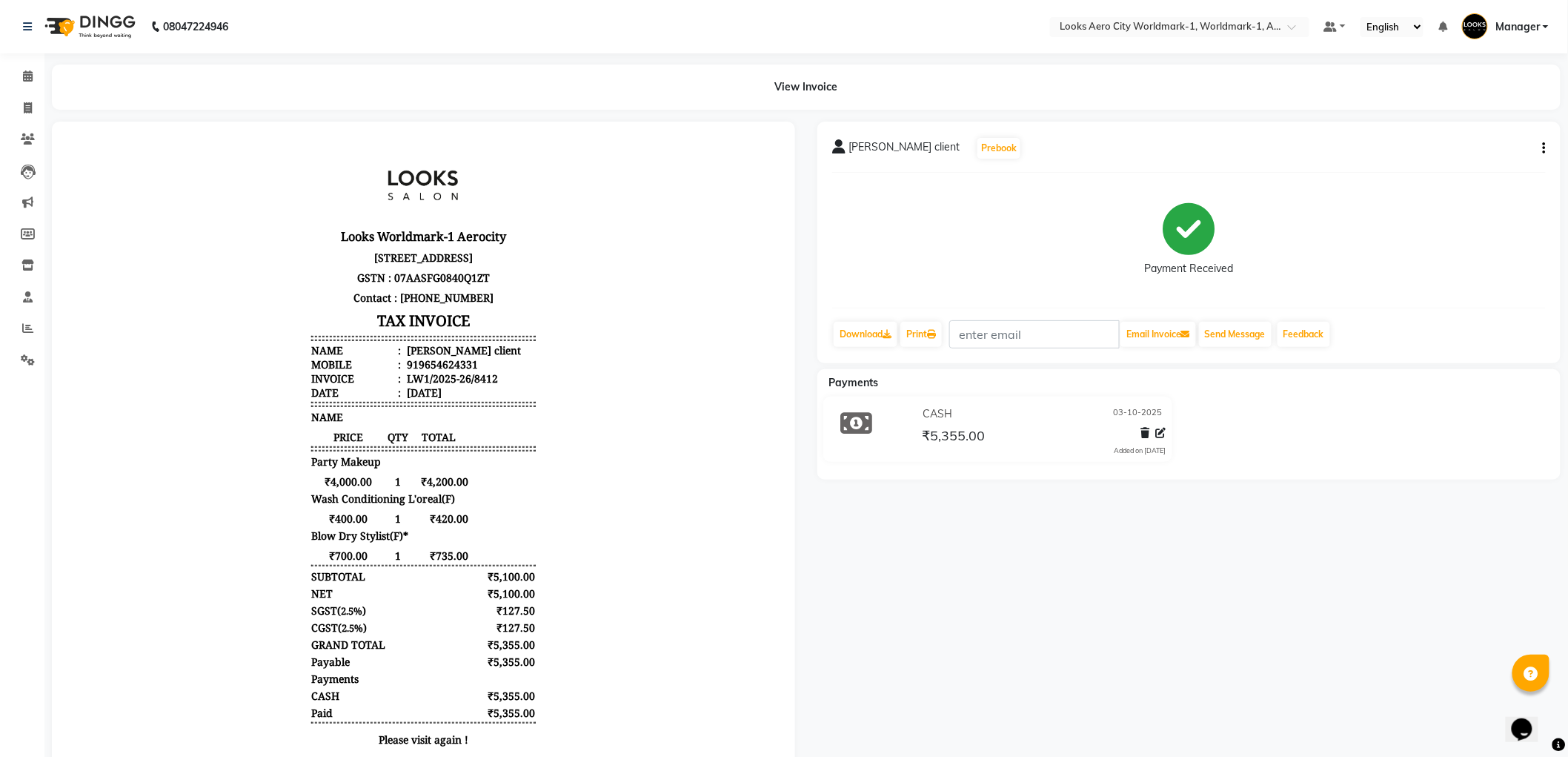
click at [1542, 146] on button "button" at bounding box center [1542, 149] width 9 height 15
click at [1484, 132] on div "Split Service Amount" at bounding box center [1471, 139] width 102 height 19
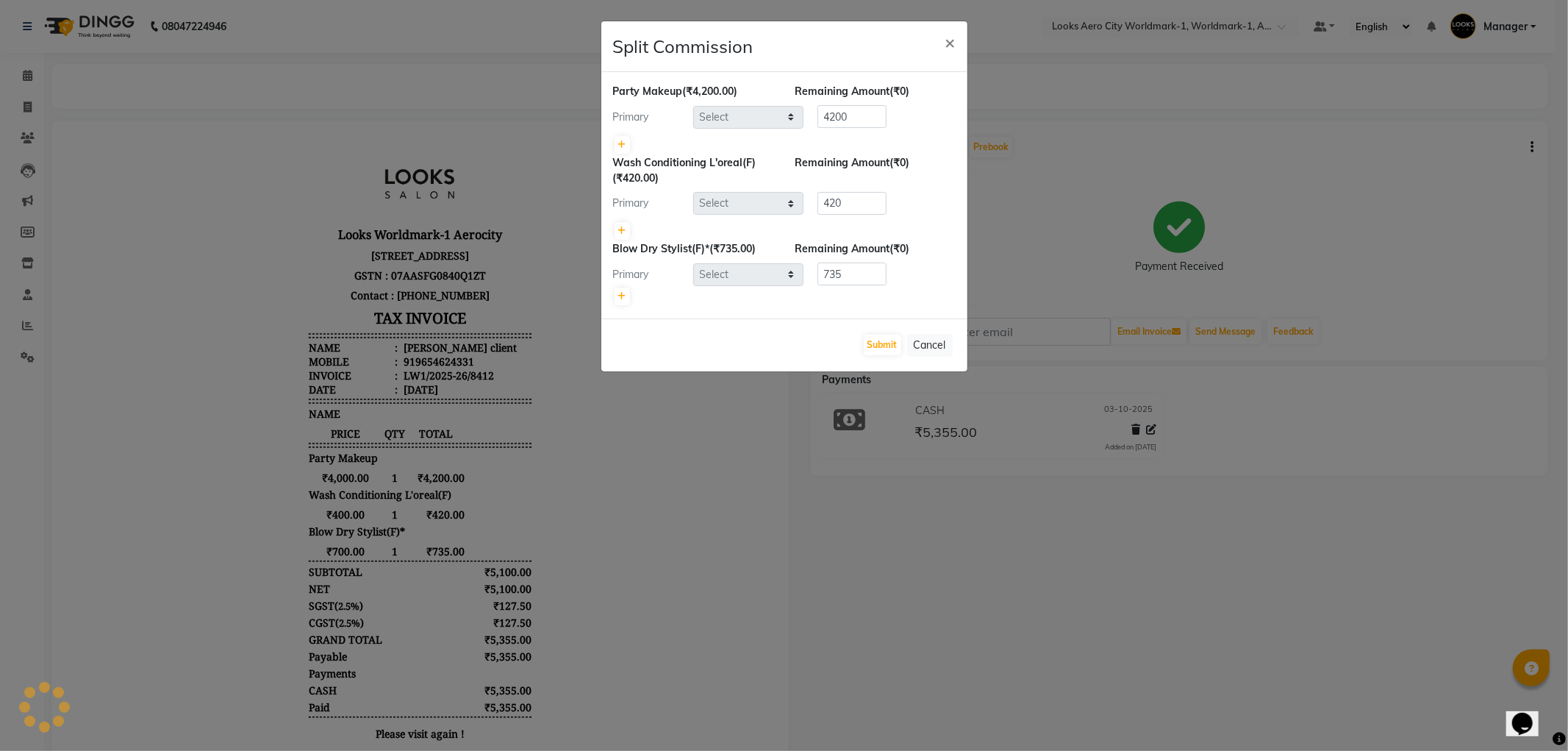
select select "84545"
select select "84538"
select select "84553"
click at [619, 296] on icon at bounding box center [622, 296] width 8 height 9
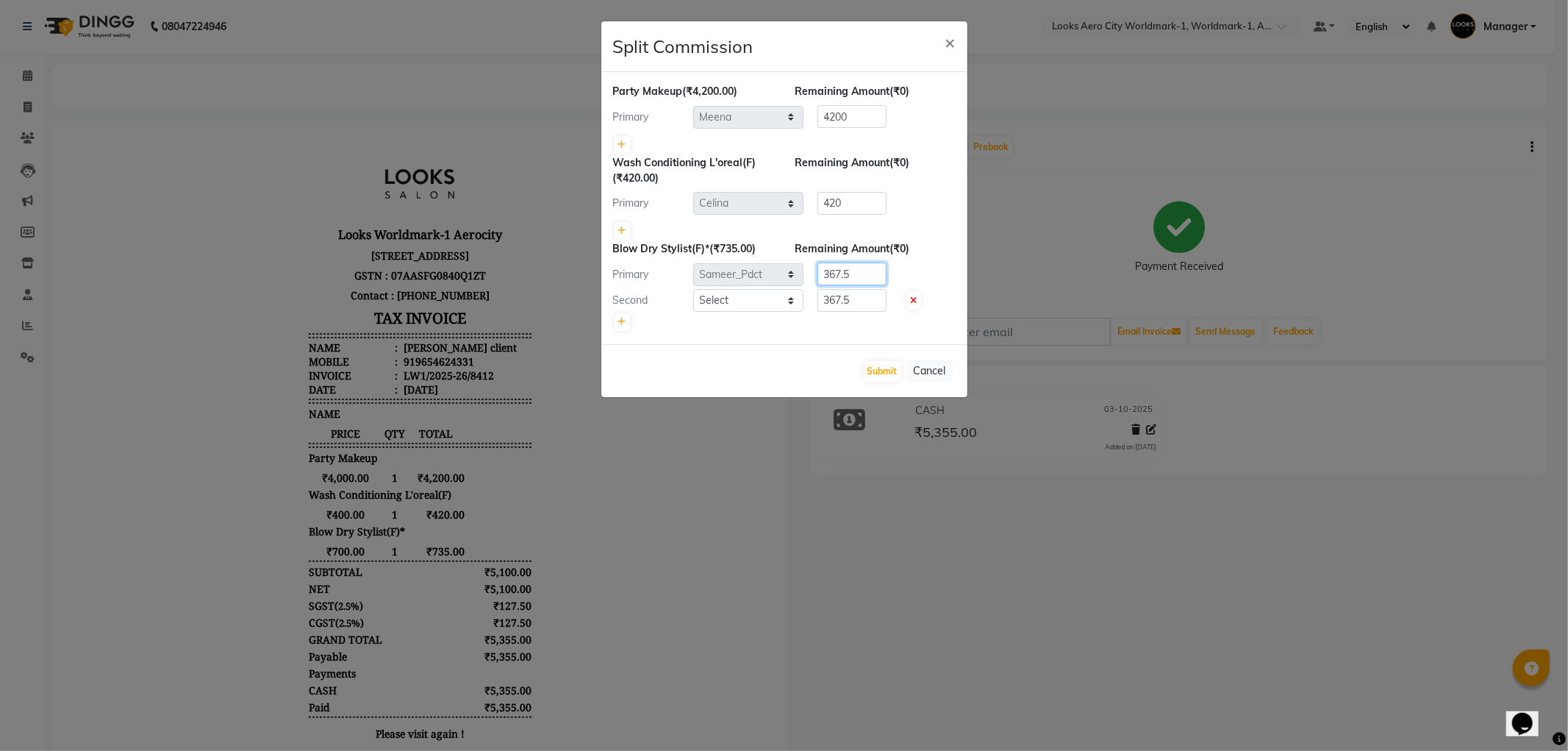
click at [731, 273] on div "Primary Select [PERSON_NAME] [PERSON_NAME] [PERSON_NAME] [PERSON_NAME] Counter_…" at bounding box center [784, 274] width 365 height 24
type input "725"
drag, startPoint x: 872, startPoint y: 296, endPoint x: 0, endPoint y: 57, distance: 904.2
click at [0, 92] on ngb-modal-window "Split Commission × Party Makeup (₹4,200.00) Remaining Amount (₹0) Primary Selec…" at bounding box center [784, 375] width 1568 height 751
type input "10"
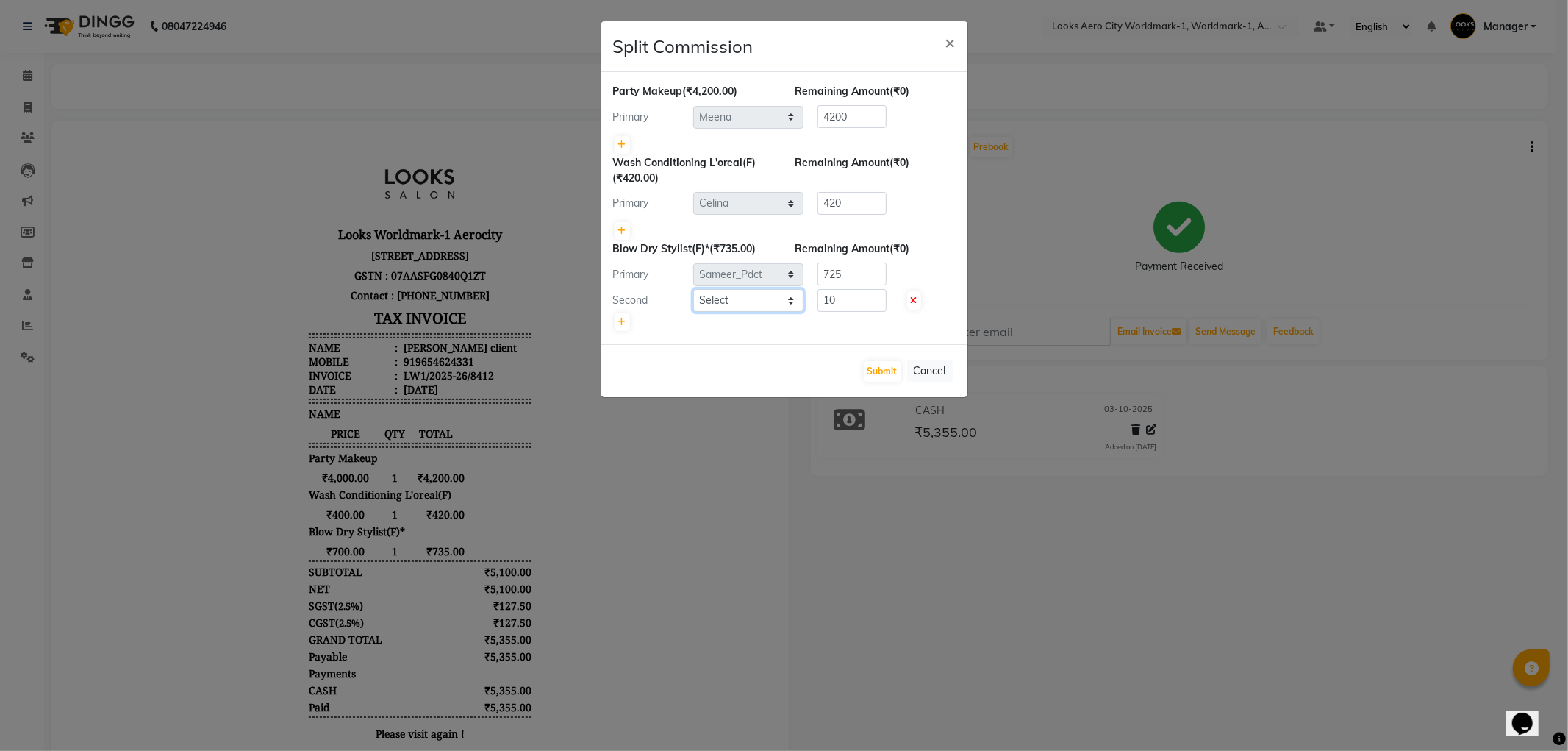
drag, startPoint x: 707, startPoint y: 302, endPoint x: 715, endPoint y: 300, distance: 8.2
click at [707, 302] on select "Select Abhishek_Nails [PERSON_NAME] [PERSON_NAME] [PERSON_NAME] [PERSON_NAME] C…" at bounding box center [748, 301] width 110 height 23
select select "84551"
click at [693, 289] on select "Select Abhishek_Nails [PERSON_NAME] [PERSON_NAME] [PERSON_NAME] [PERSON_NAME] C…" at bounding box center [748, 301] width 110 height 23
click at [885, 364] on button "Submit" at bounding box center [882, 371] width 37 height 21
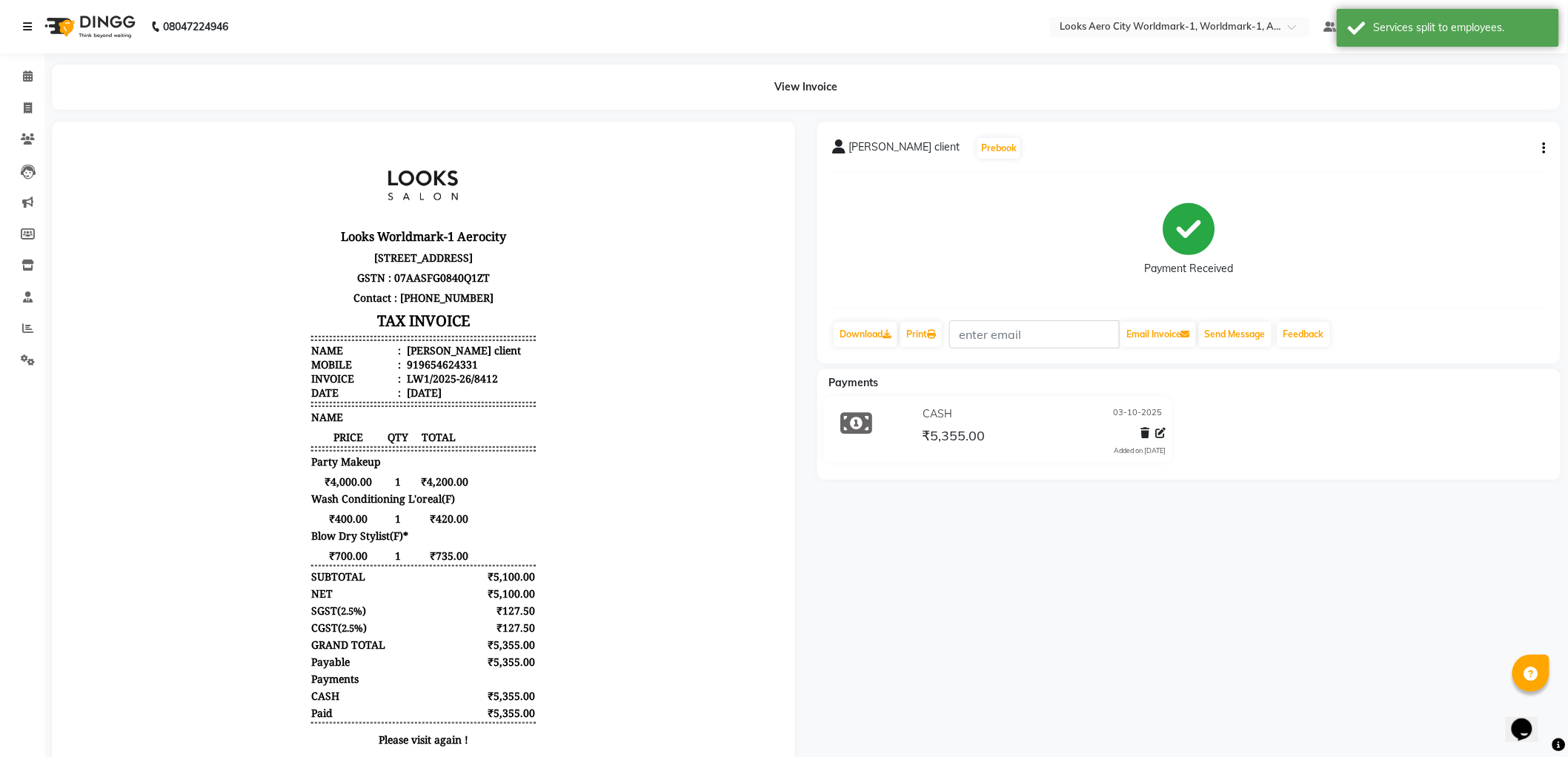
click at [27, 28] on icon at bounding box center [28, 26] width 9 height 10
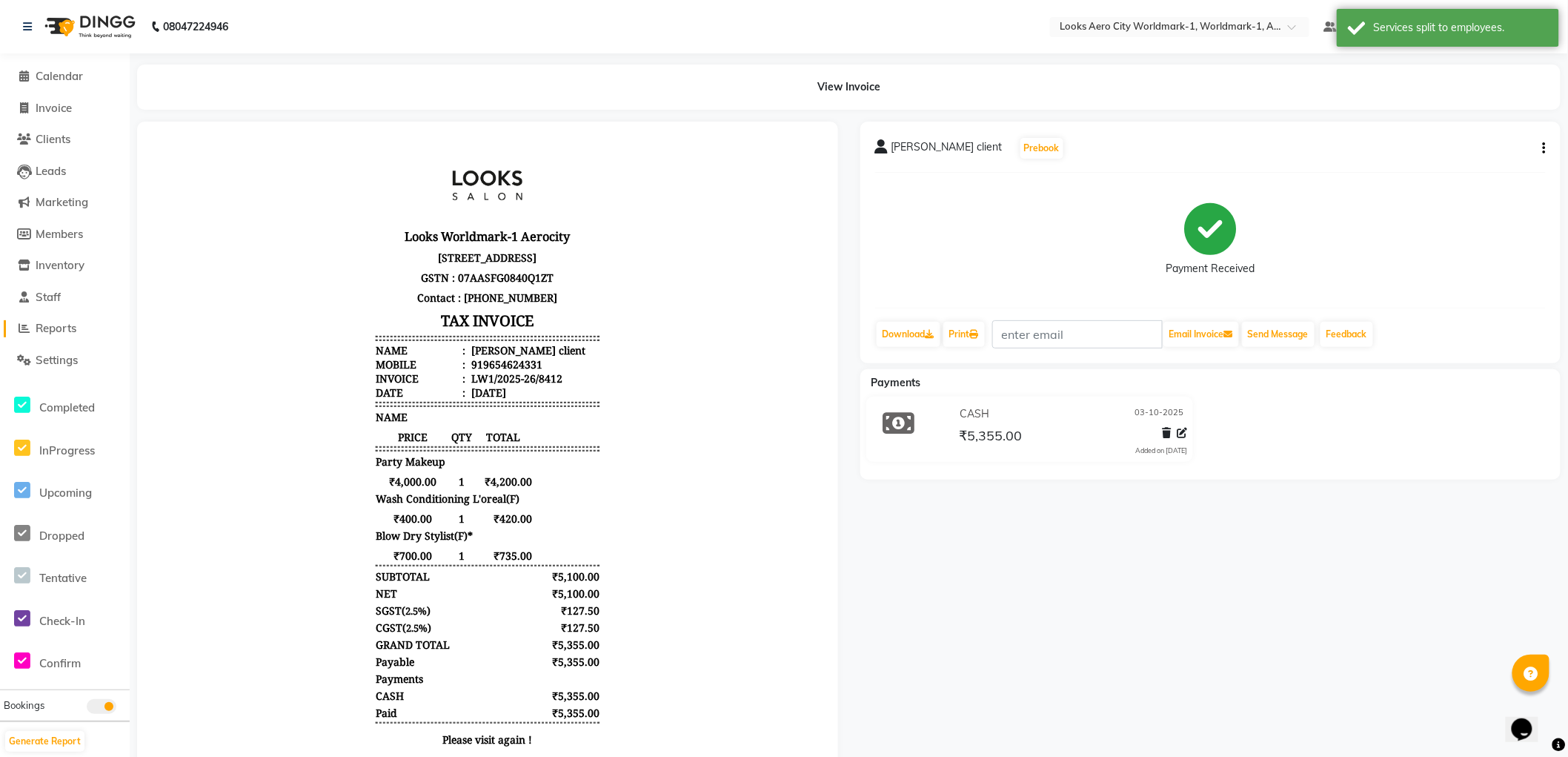
click at [61, 325] on span "Reports" at bounding box center [56, 328] width 41 height 14
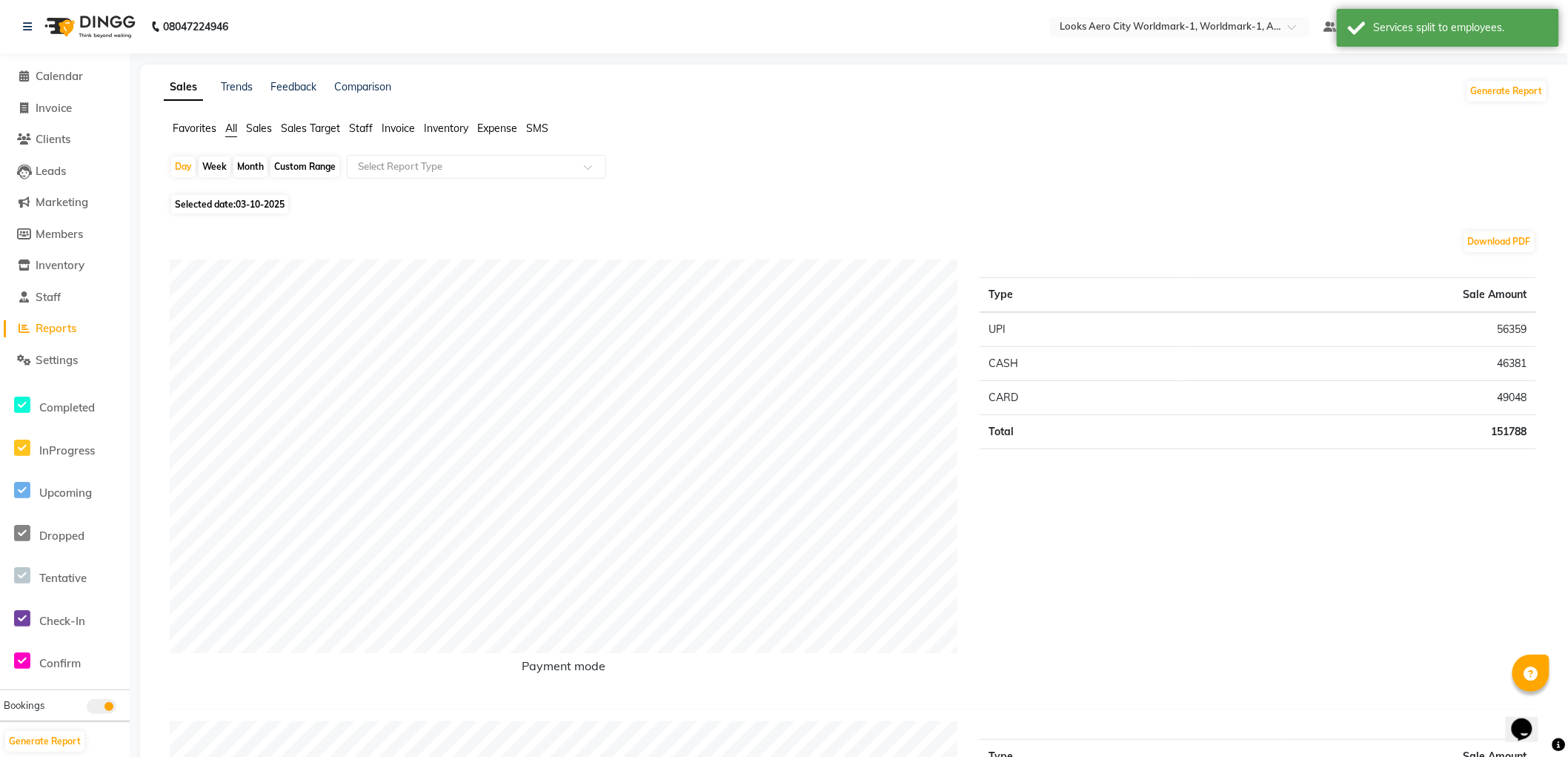
click at [359, 126] on span "Staff" at bounding box center [361, 128] width 24 height 13
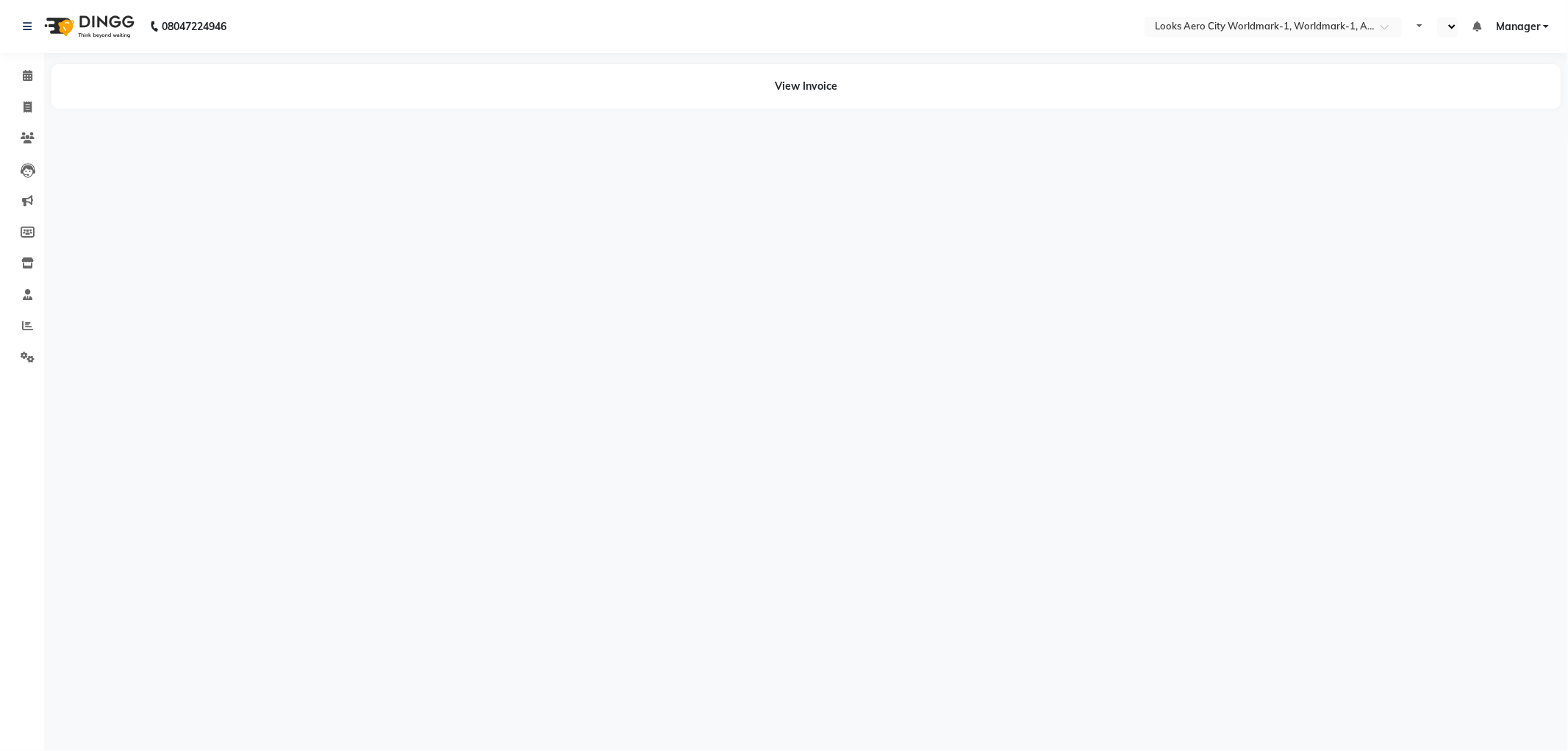
select select "en"
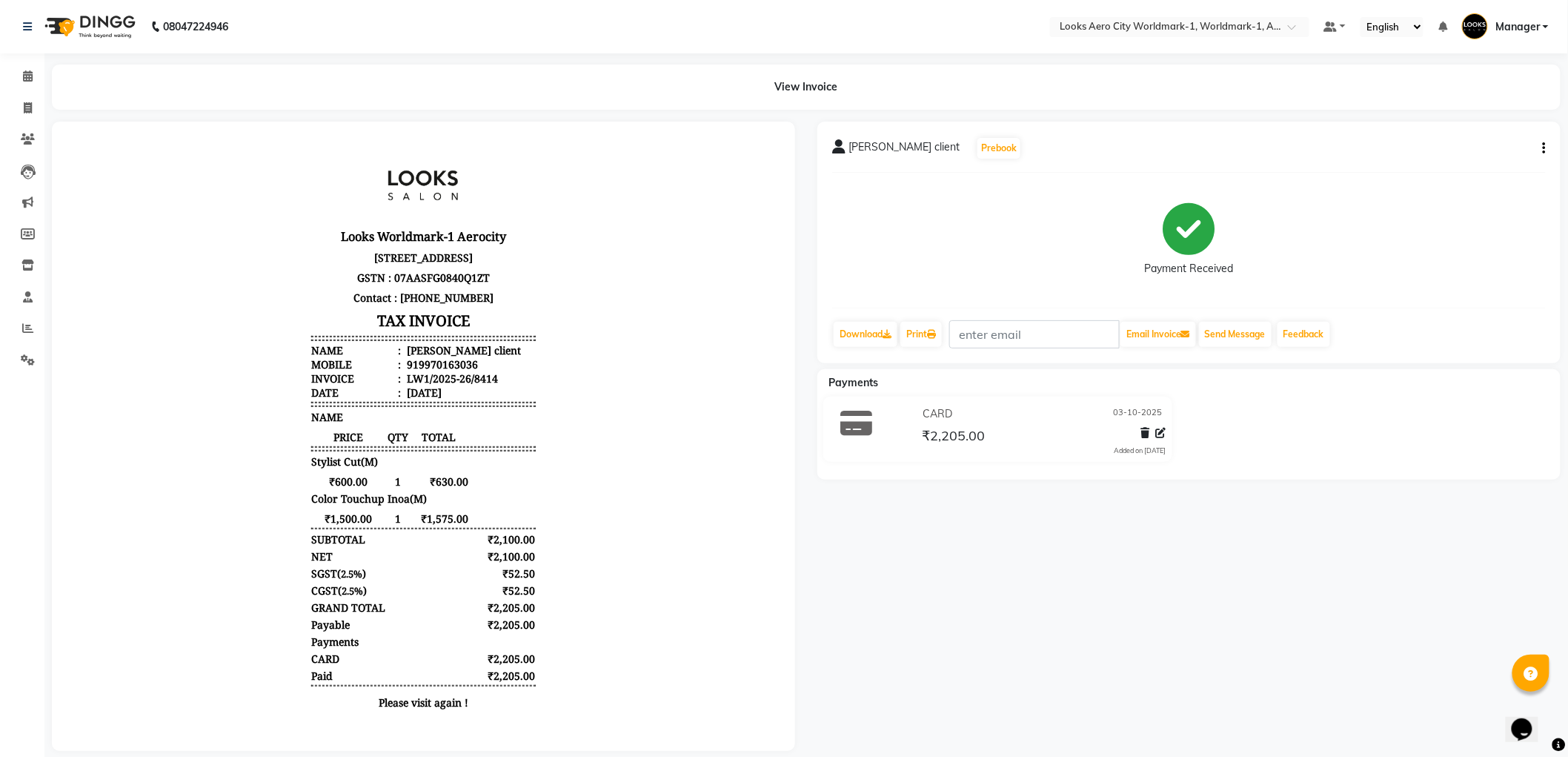
click at [1543, 148] on icon "button" at bounding box center [1544, 148] width 3 height 1
click at [1456, 141] on div "Split Service Amount" at bounding box center [1471, 139] width 102 height 19
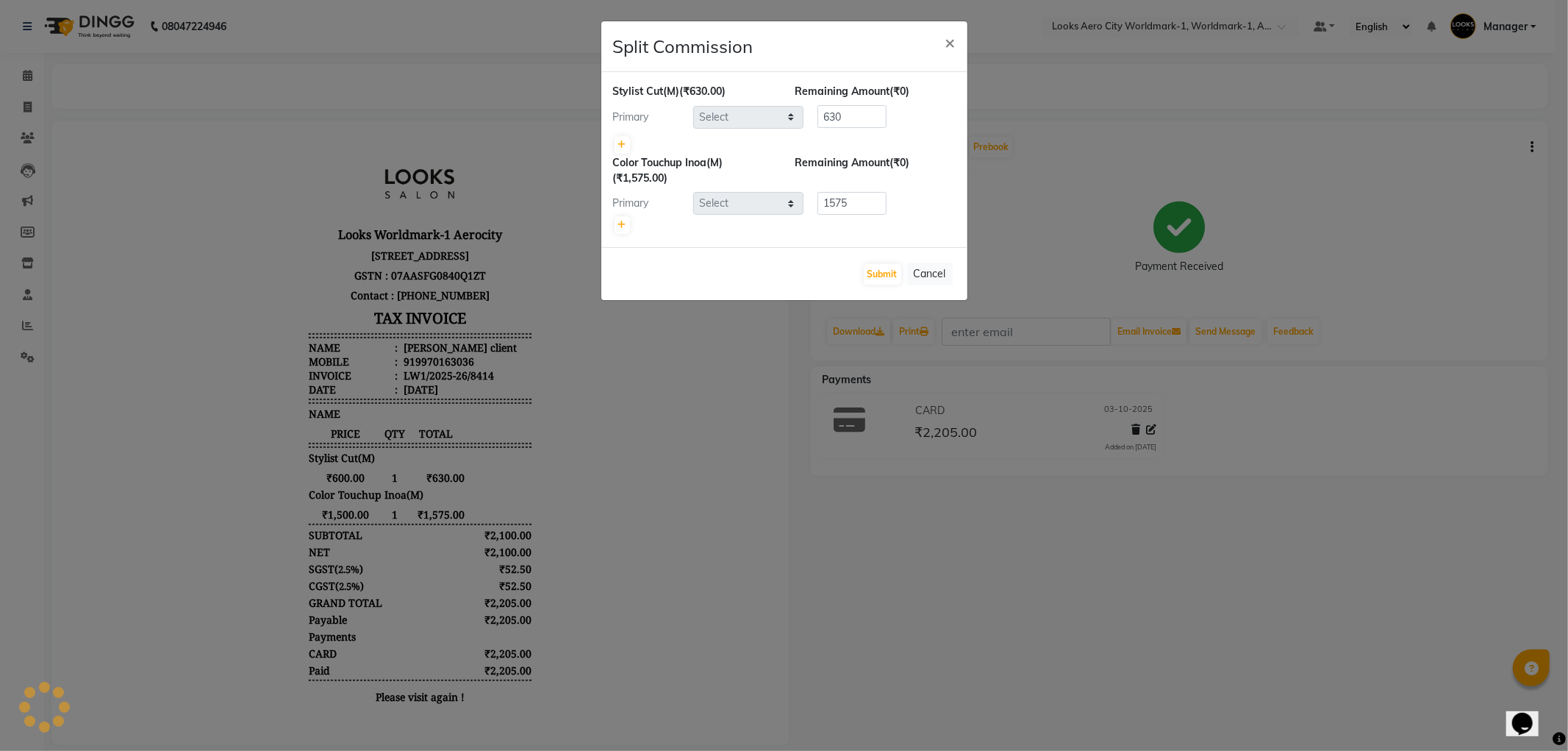
select select "84542"
click at [936, 277] on button "Cancel" at bounding box center [931, 274] width 46 height 23
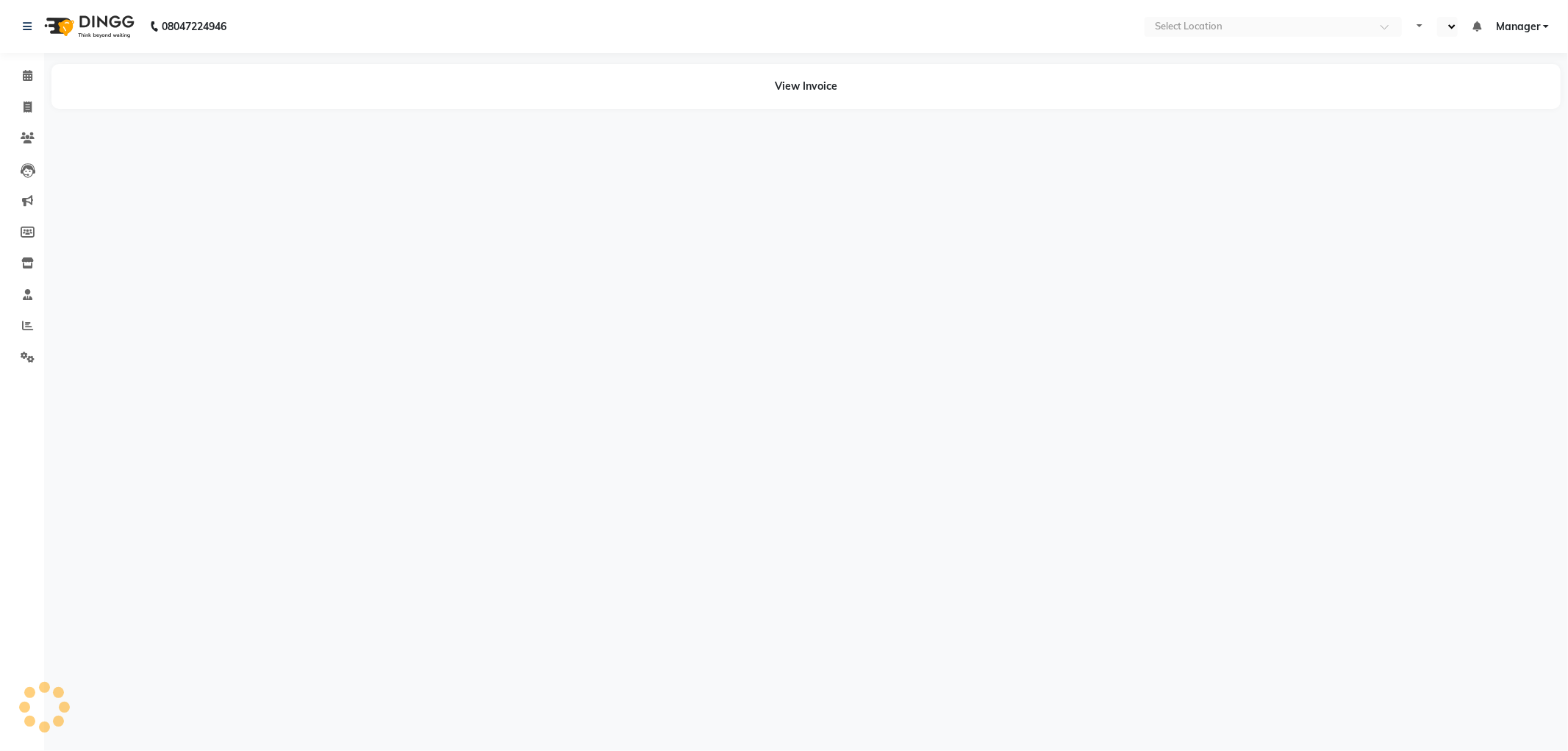
select select "en"
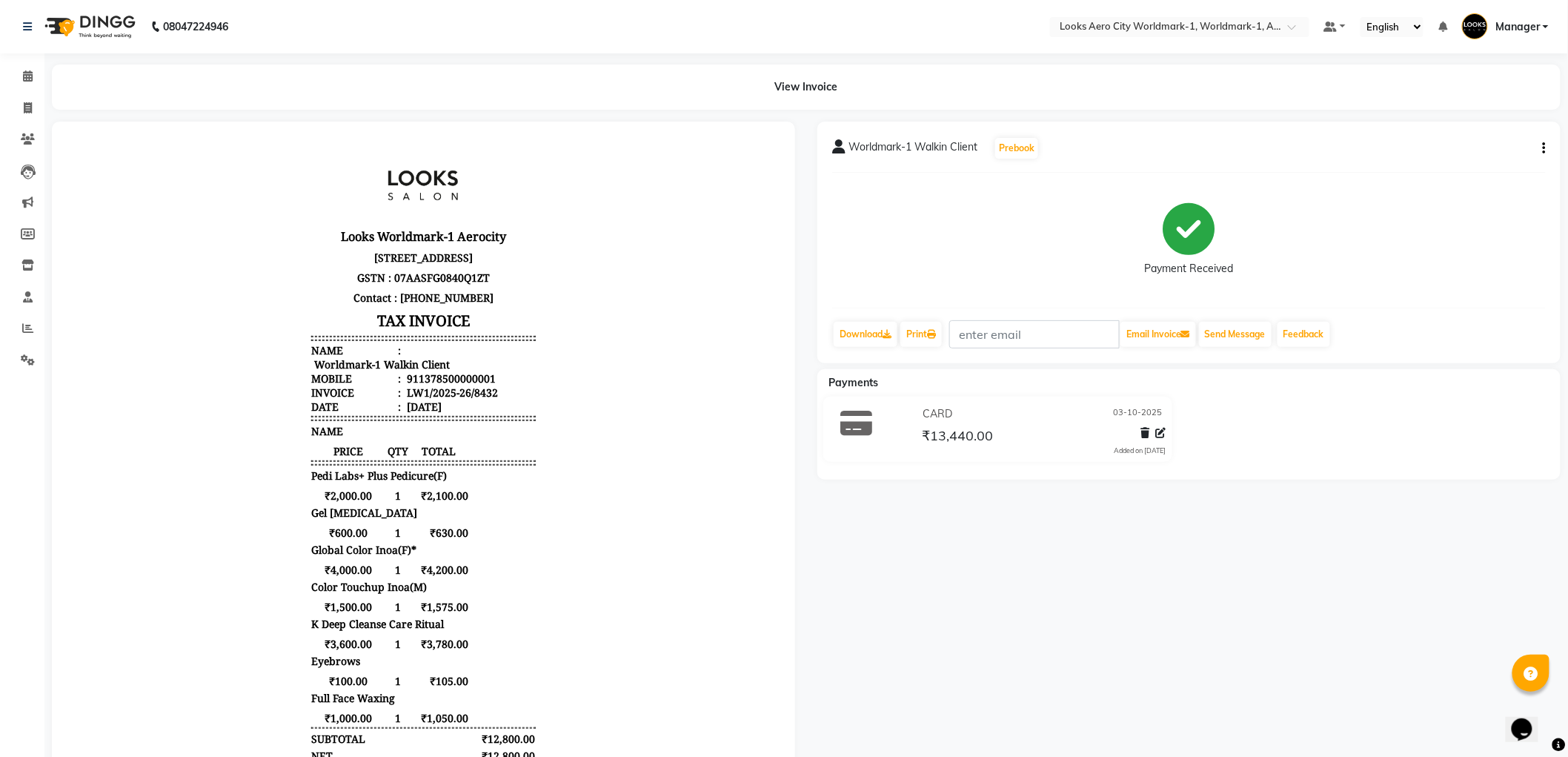
scroll to position [11, 0]
click at [1542, 144] on button "button" at bounding box center [1542, 149] width 9 height 15
click at [1431, 133] on div "Split Service Amount" at bounding box center [1471, 139] width 102 height 19
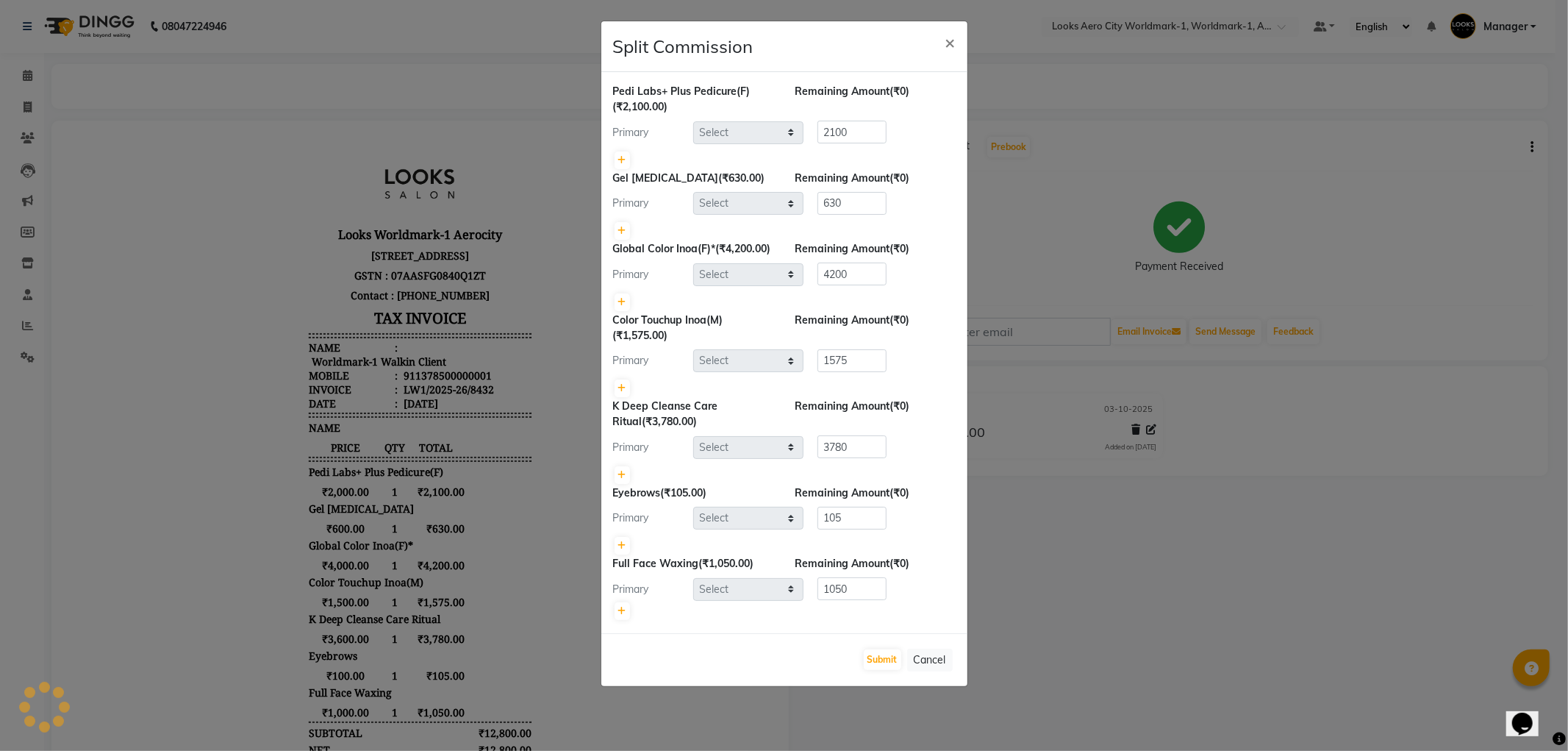
select select "84552"
select select "84535"
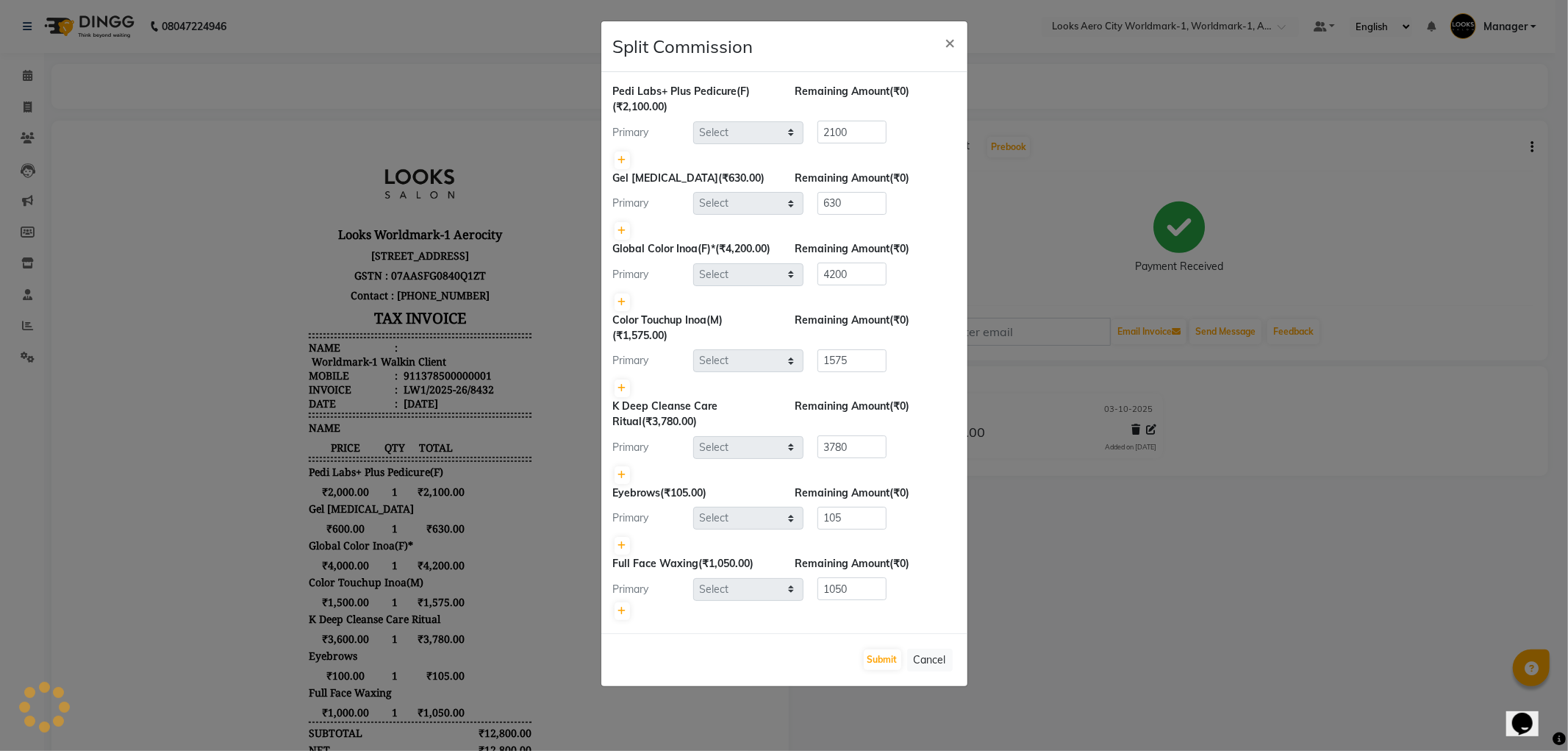
select select "84546"
click at [934, 671] on button "Cancel" at bounding box center [931, 660] width 46 height 23
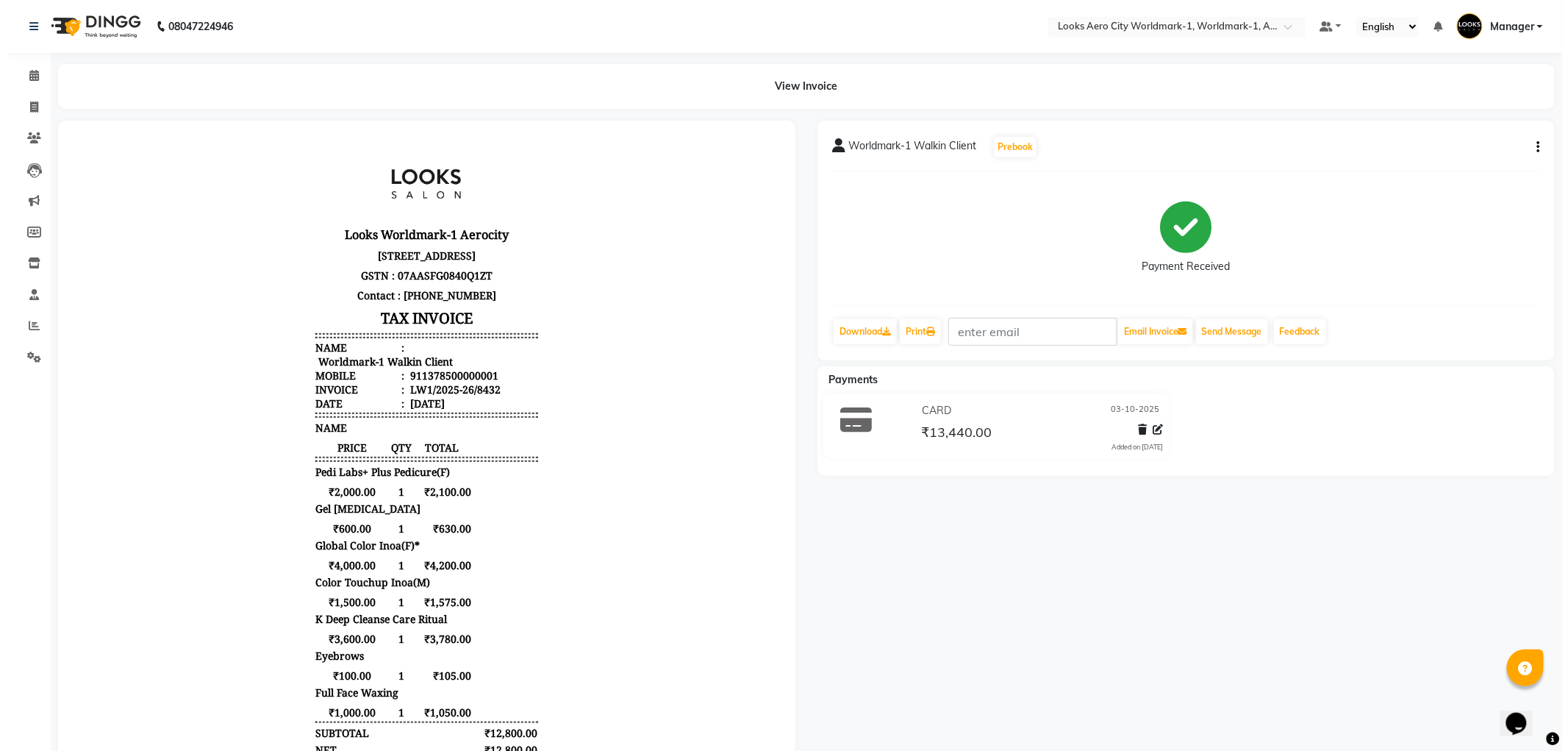
scroll to position [0, 0]
click at [28, 30] on icon at bounding box center [28, 26] width 9 height 10
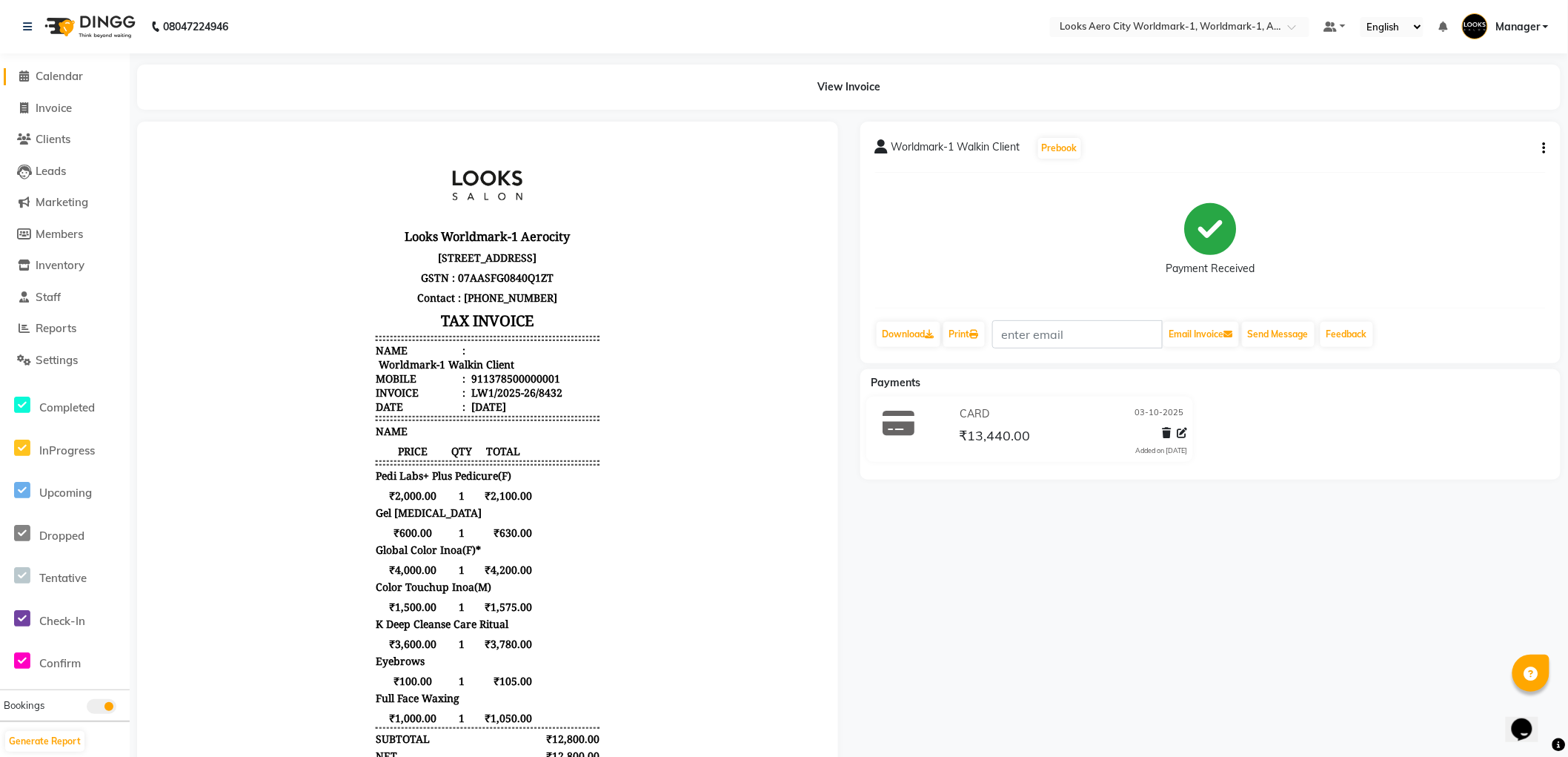
click at [56, 79] on span "Calendar" at bounding box center [59, 76] width 47 height 14
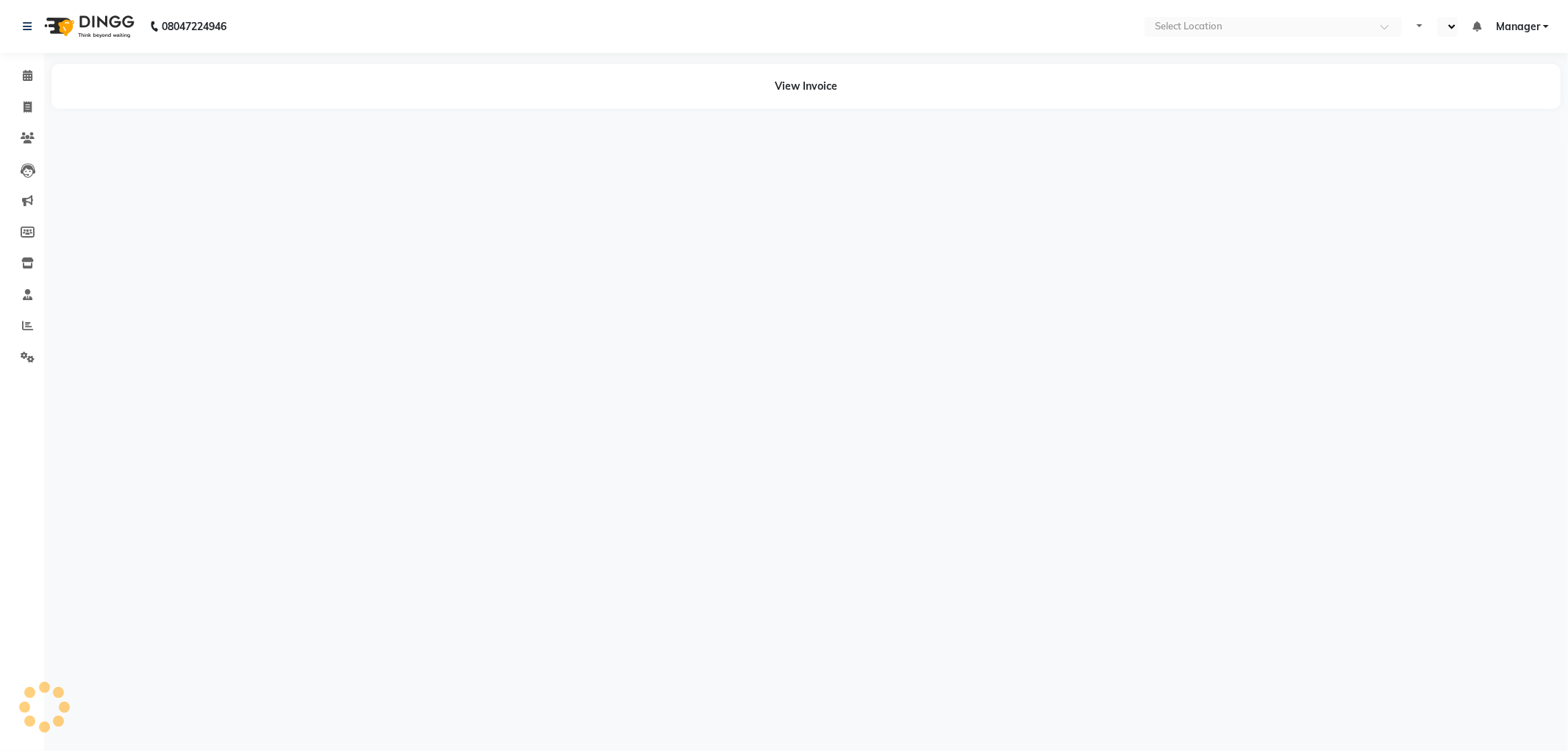
select select "en"
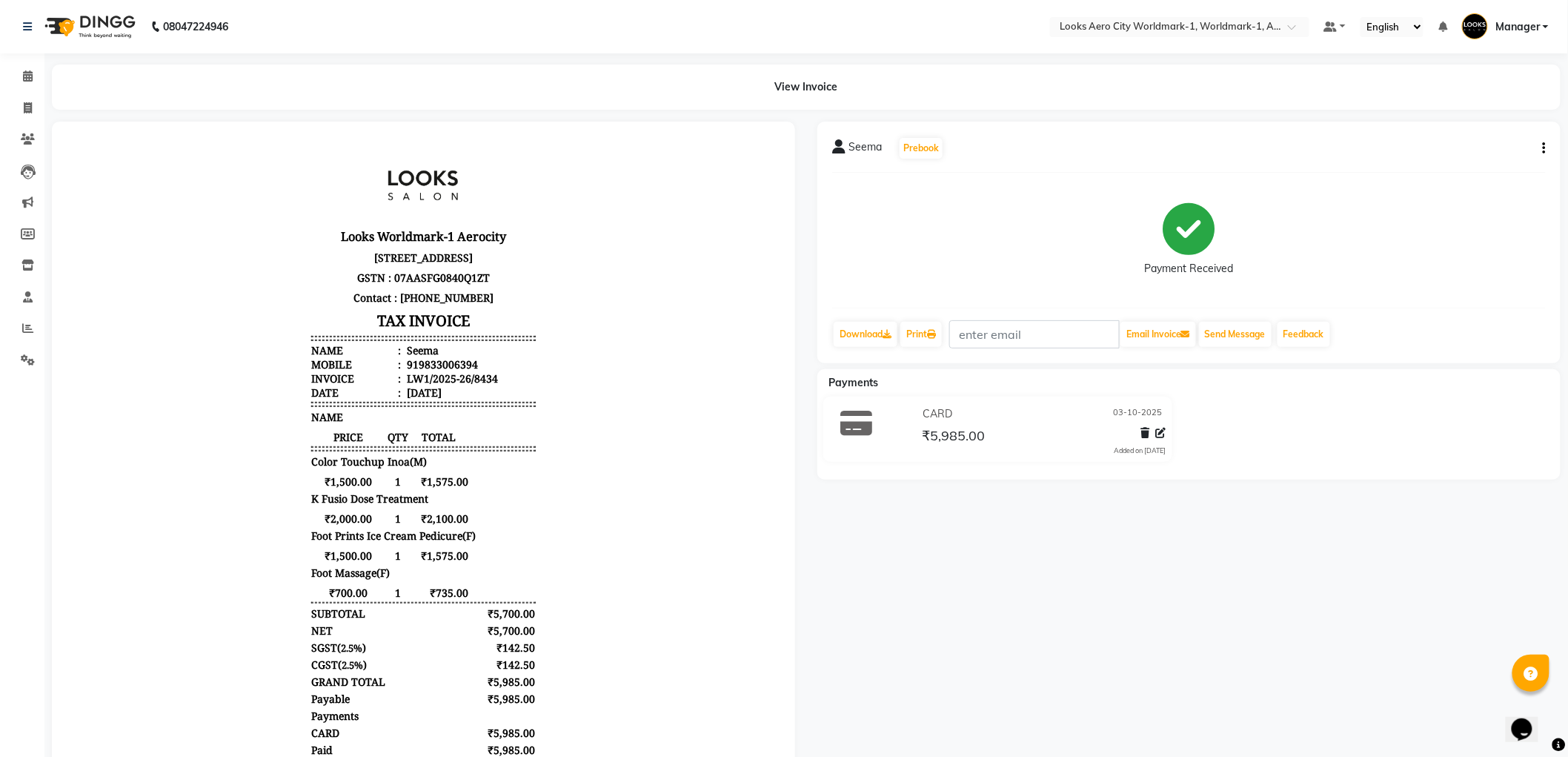
click at [1543, 148] on icon "button" at bounding box center [1544, 148] width 3 height 1
click at [1446, 137] on div "Split Service Amount" at bounding box center [1471, 139] width 102 height 19
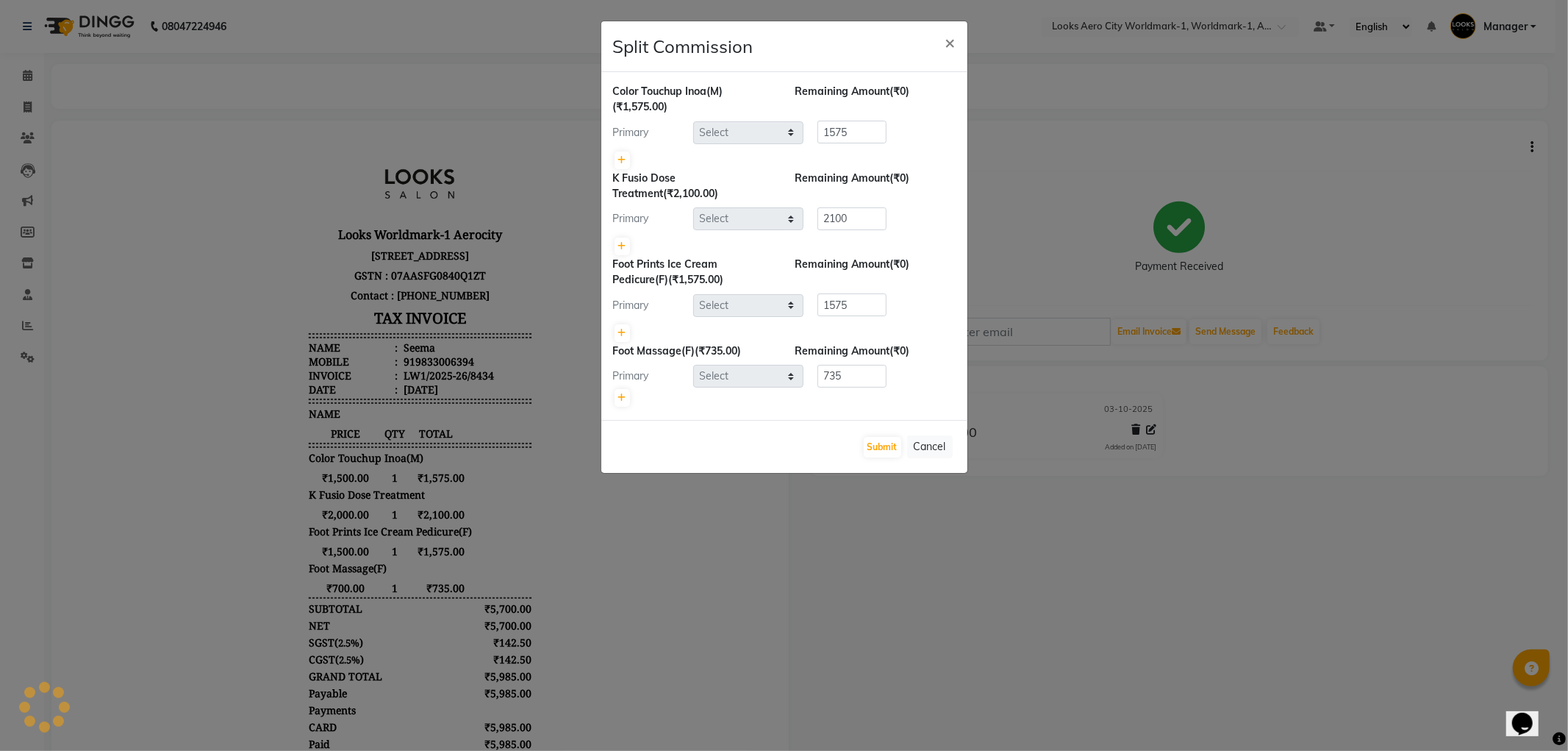
select select "84535"
select select "84550"
click at [930, 440] on button "Cancel" at bounding box center [931, 447] width 46 height 23
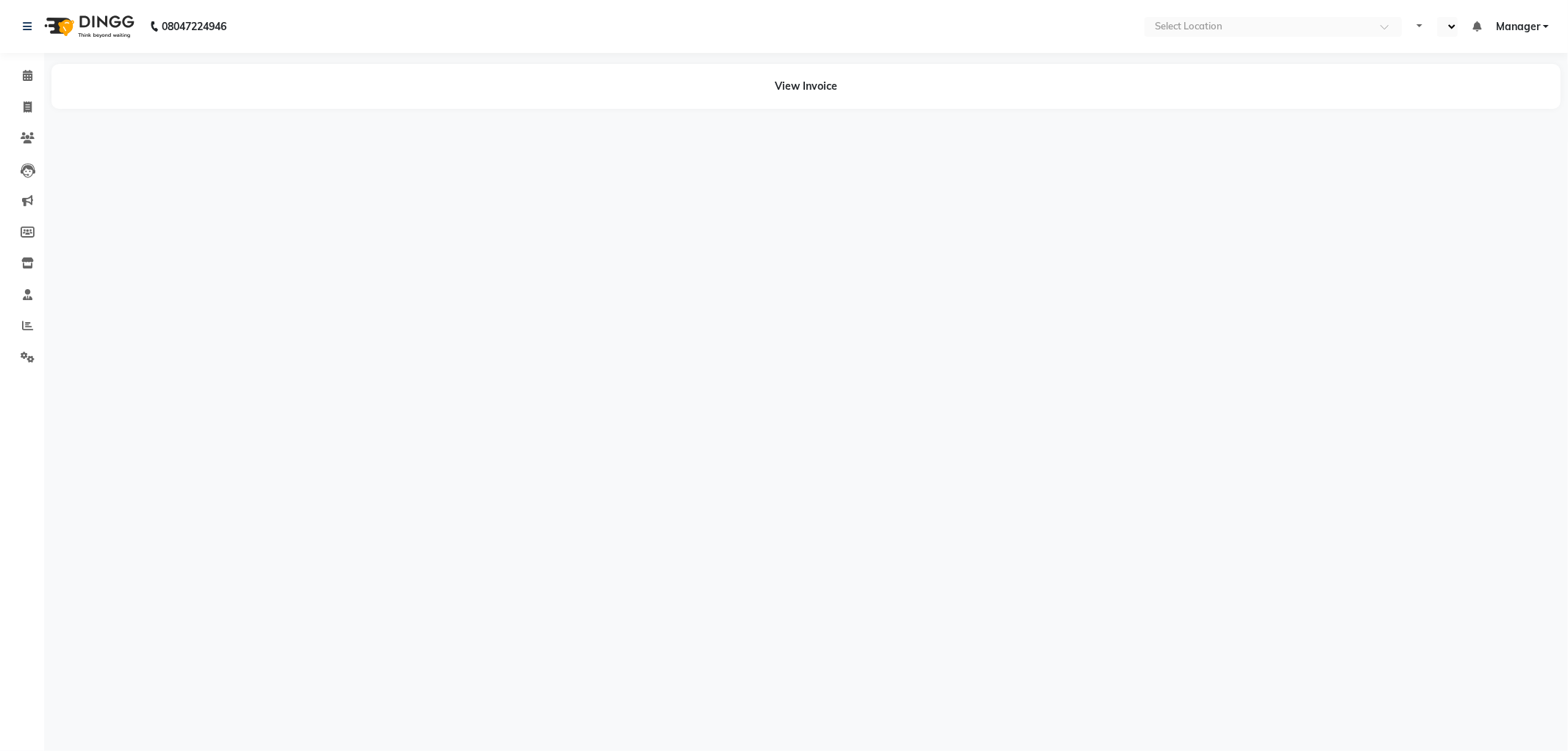
select select "en"
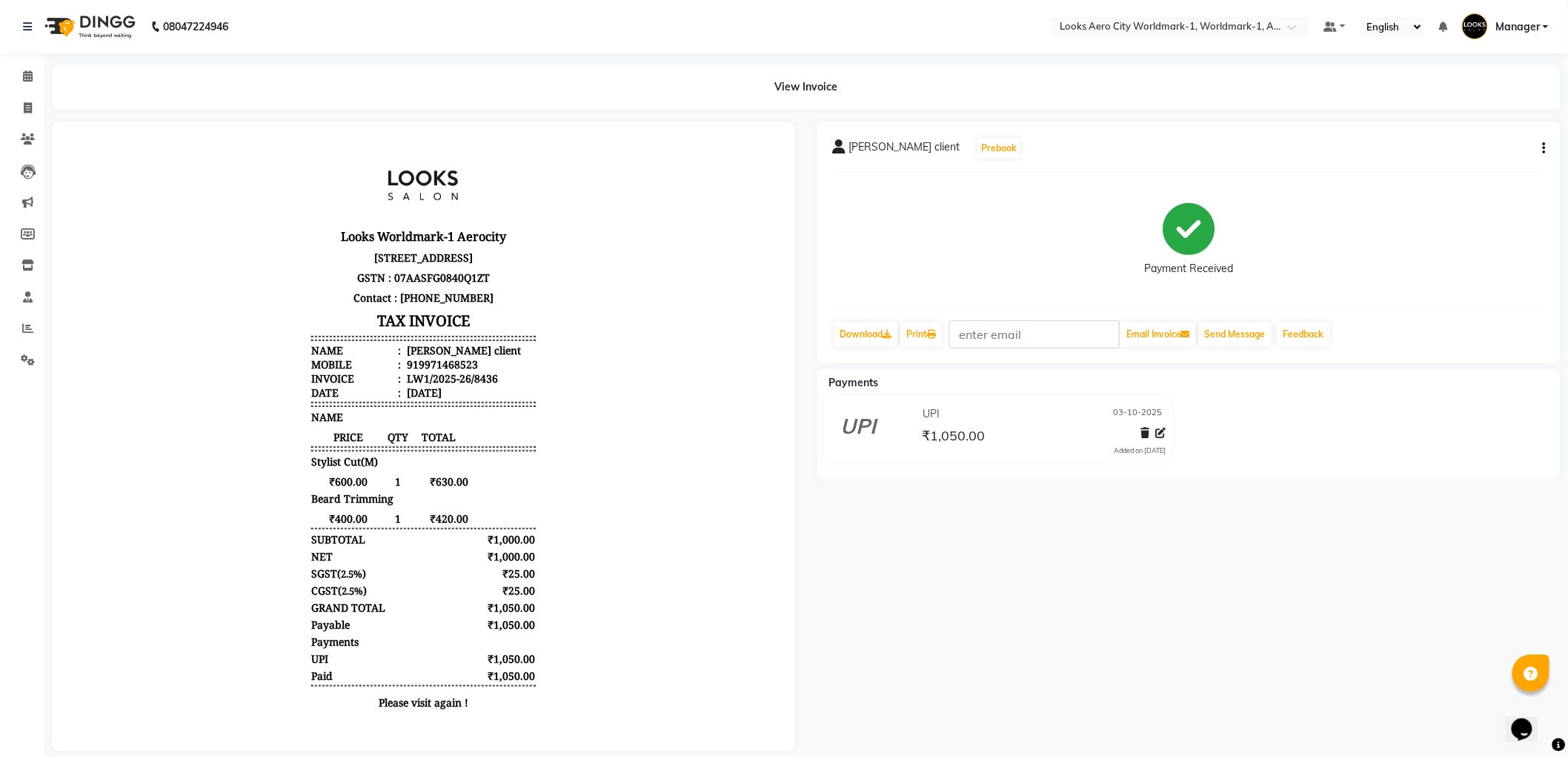
click at [1544, 148] on icon "button" at bounding box center [1544, 148] width 3 height 1
click at [1446, 137] on div "Split Service Amount" at bounding box center [1471, 139] width 102 height 19
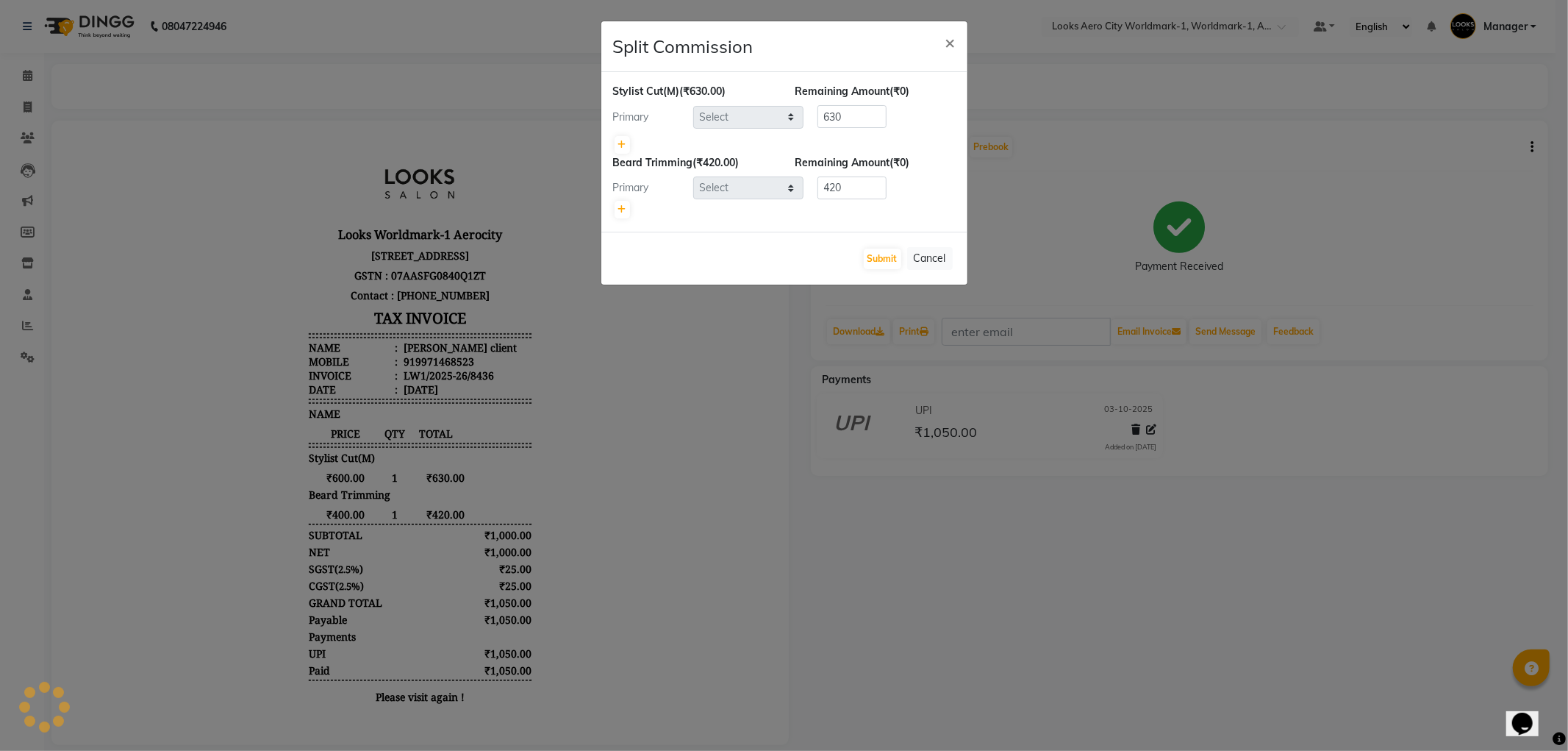
select select "84541"
drag, startPoint x: 941, startPoint y: 259, endPoint x: 835, endPoint y: 200, distance: 121.3
click at [941, 258] on button "Cancel" at bounding box center [931, 259] width 46 height 23
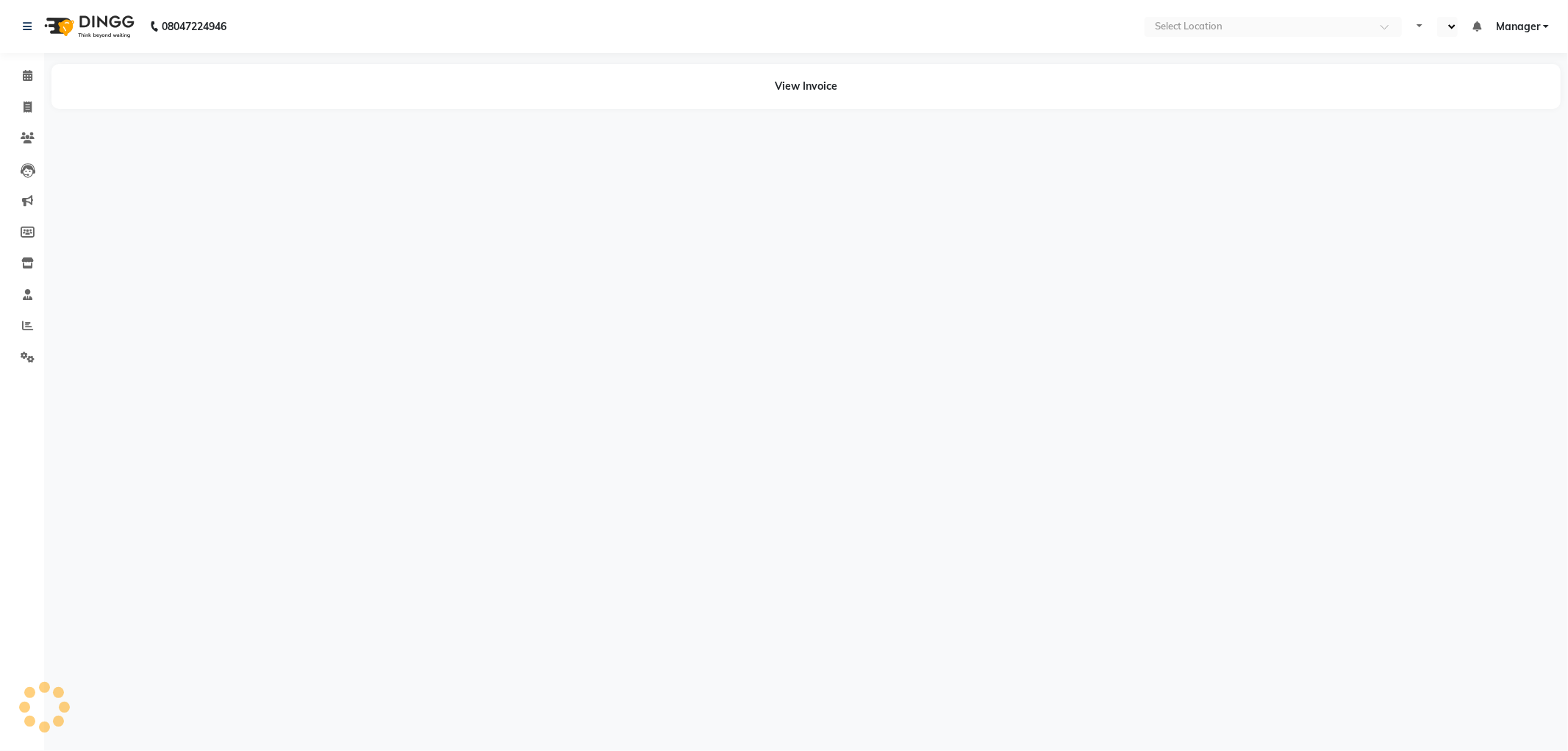
select select "en"
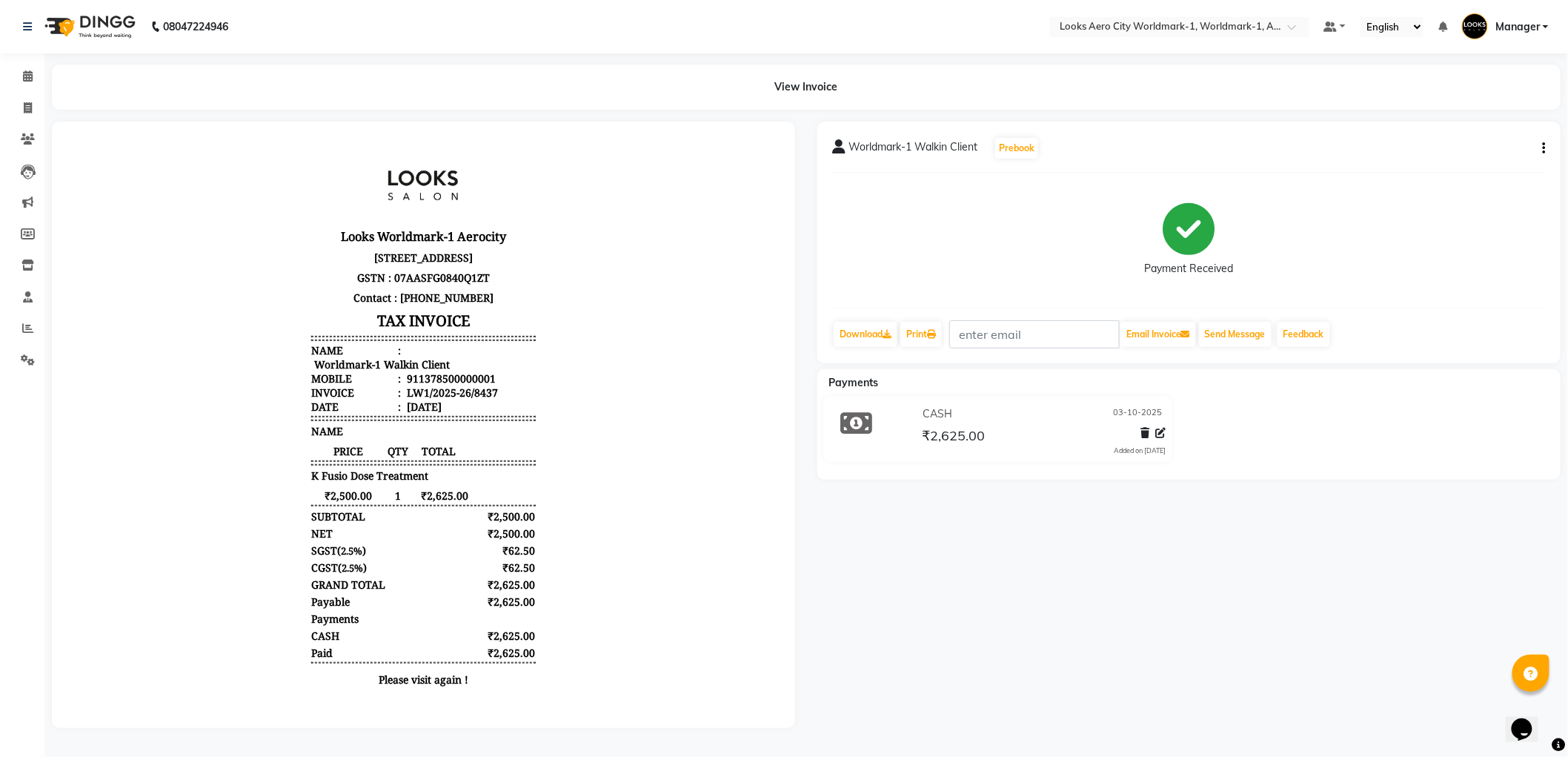
click at [1543, 148] on icon "button" at bounding box center [1544, 148] width 3 height 1
click at [1476, 137] on div "Split Service Amount" at bounding box center [1471, 139] width 102 height 19
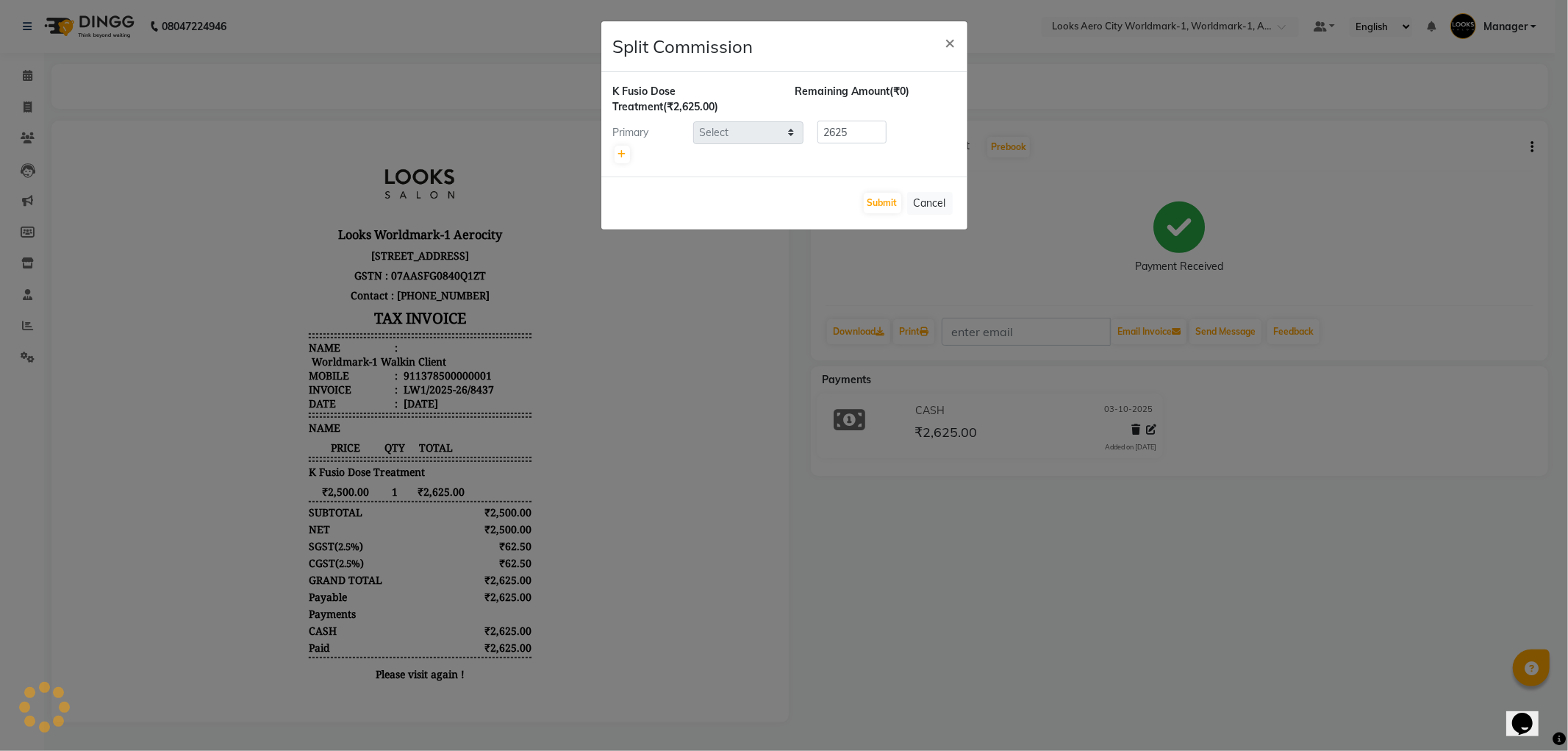
select select "84550"
click at [927, 203] on button "Cancel" at bounding box center [931, 204] width 46 height 23
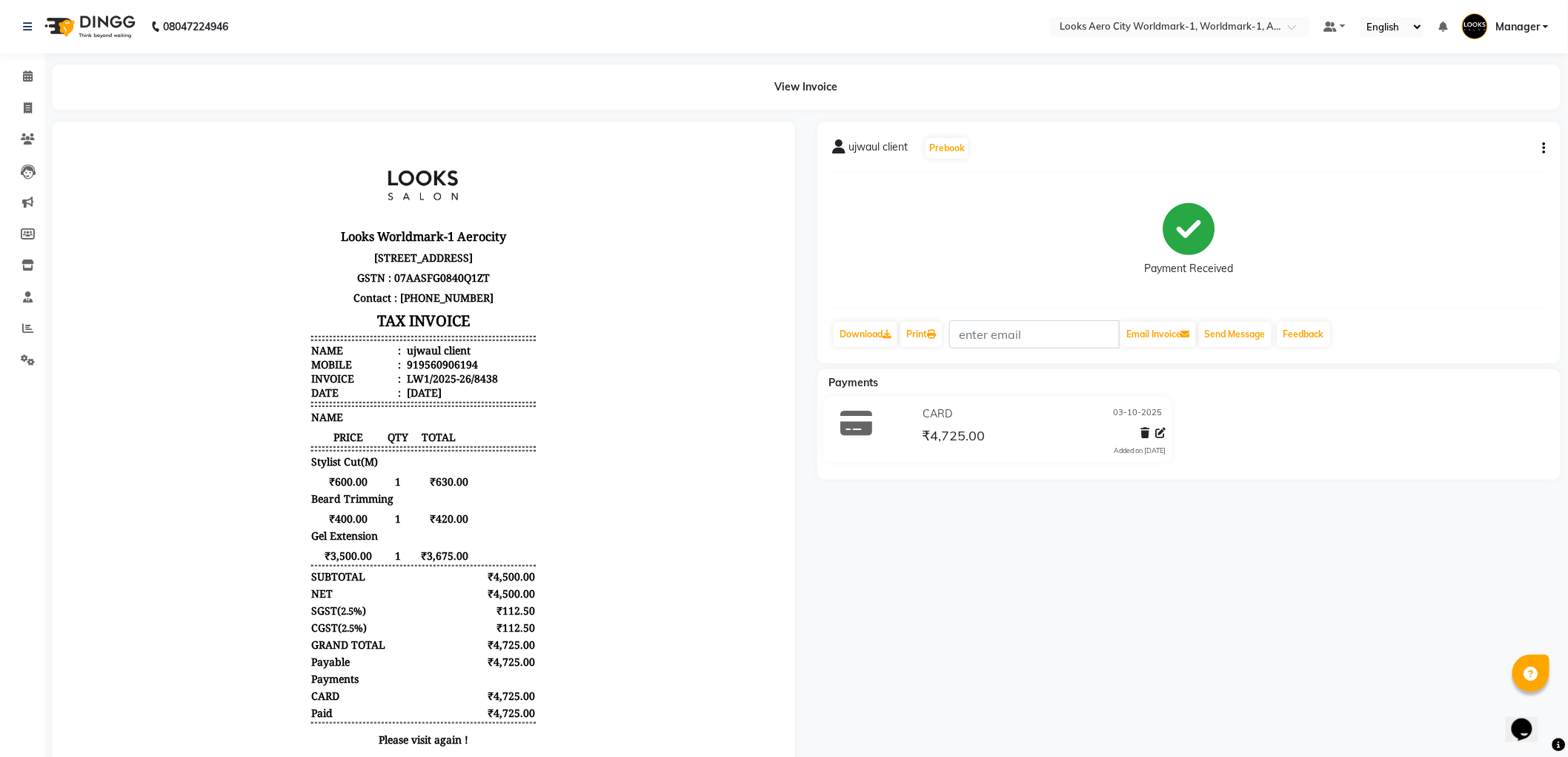
click at [1543, 148] on icon "button" at bounding box center [1544, 148] width 3 height 1
click at [1465, 133] on div "Split Service Amount" at bounding box center [1471, 139] width 102 height 19
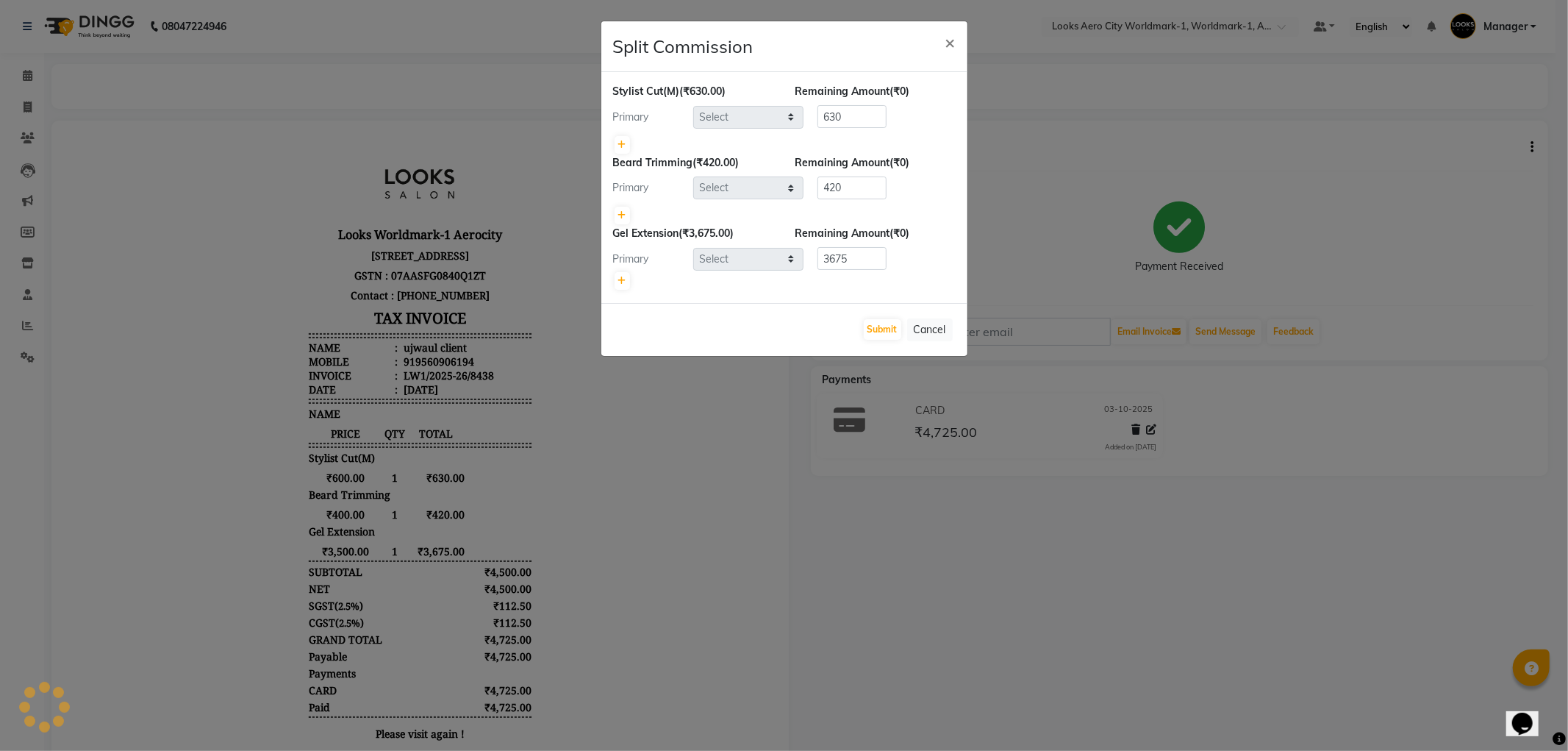
select select "84541"
select select "84554"
click at [928, 331] on button "Cancel" at bounding box center [931, 330] width 46 height 23
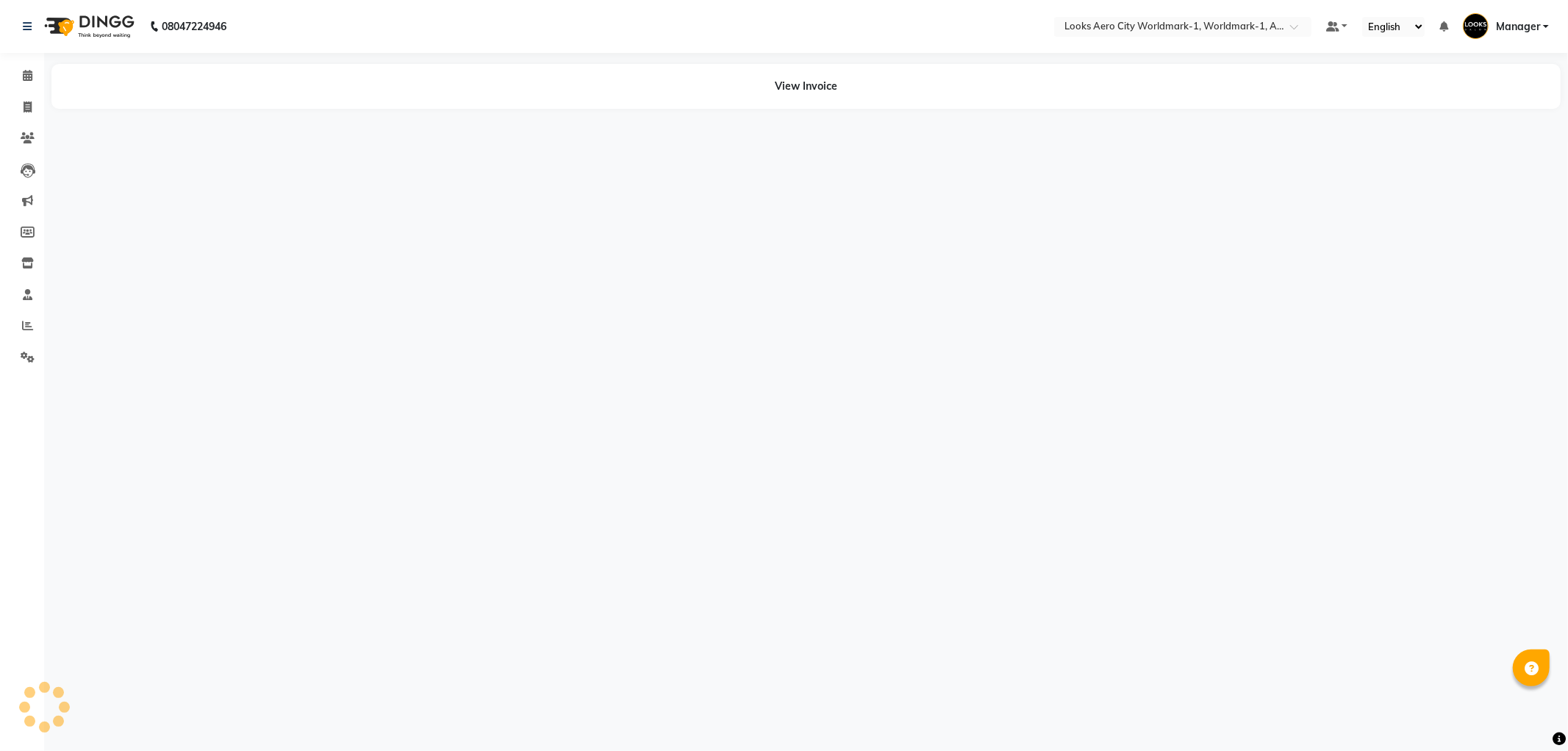
select select "en"
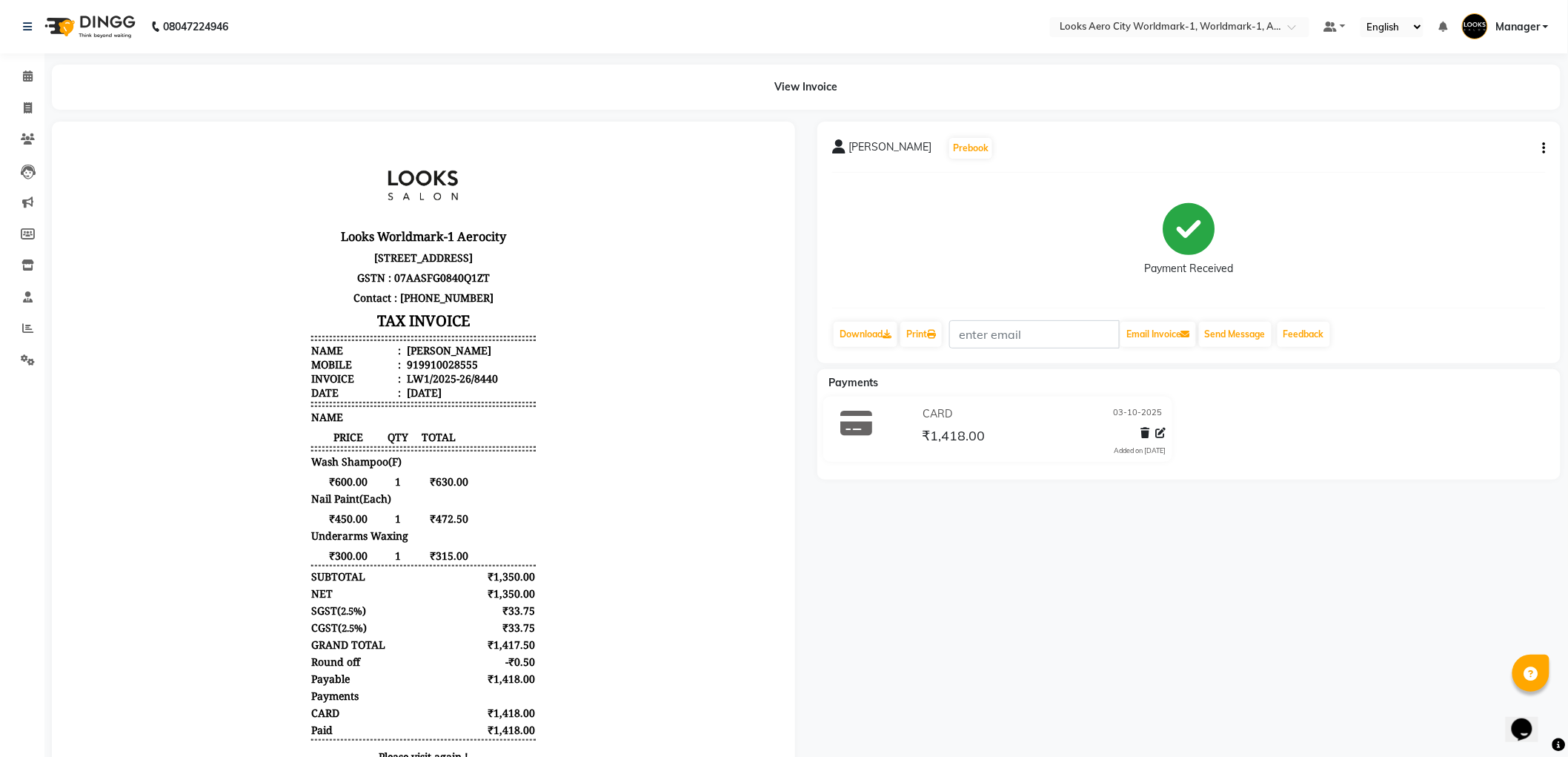
click at [1539, 145] on button "button" at bounding box center [1542, 149] width 9 height 15
click at [1475, 137] on div "Split Service Amount" at bounding box center [1471, 139] width 102 height 19
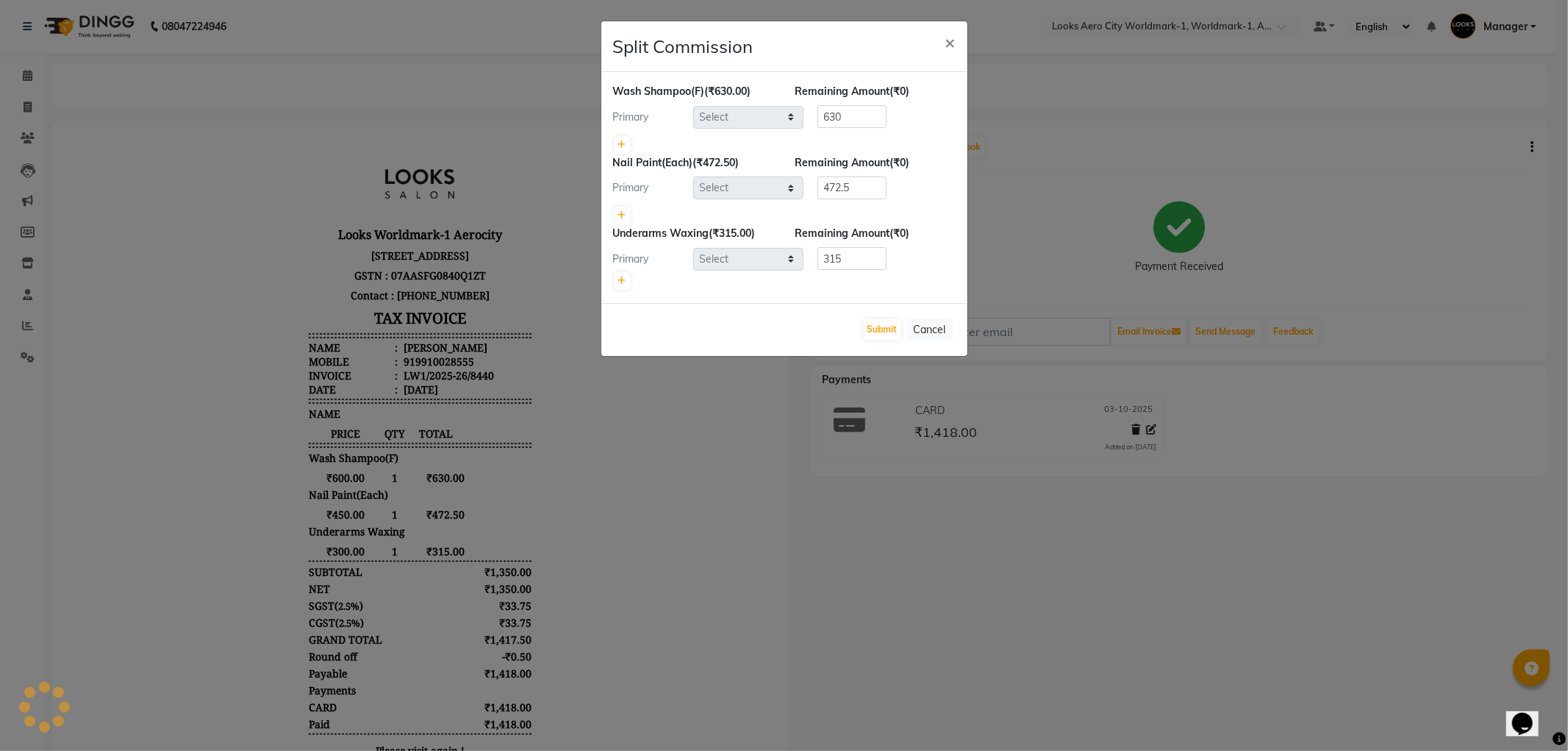
select select "84550"
select select "84552"
select select "84549"
click at [622, 214] on icon at bounding box center [622, 216] width 8 height 9
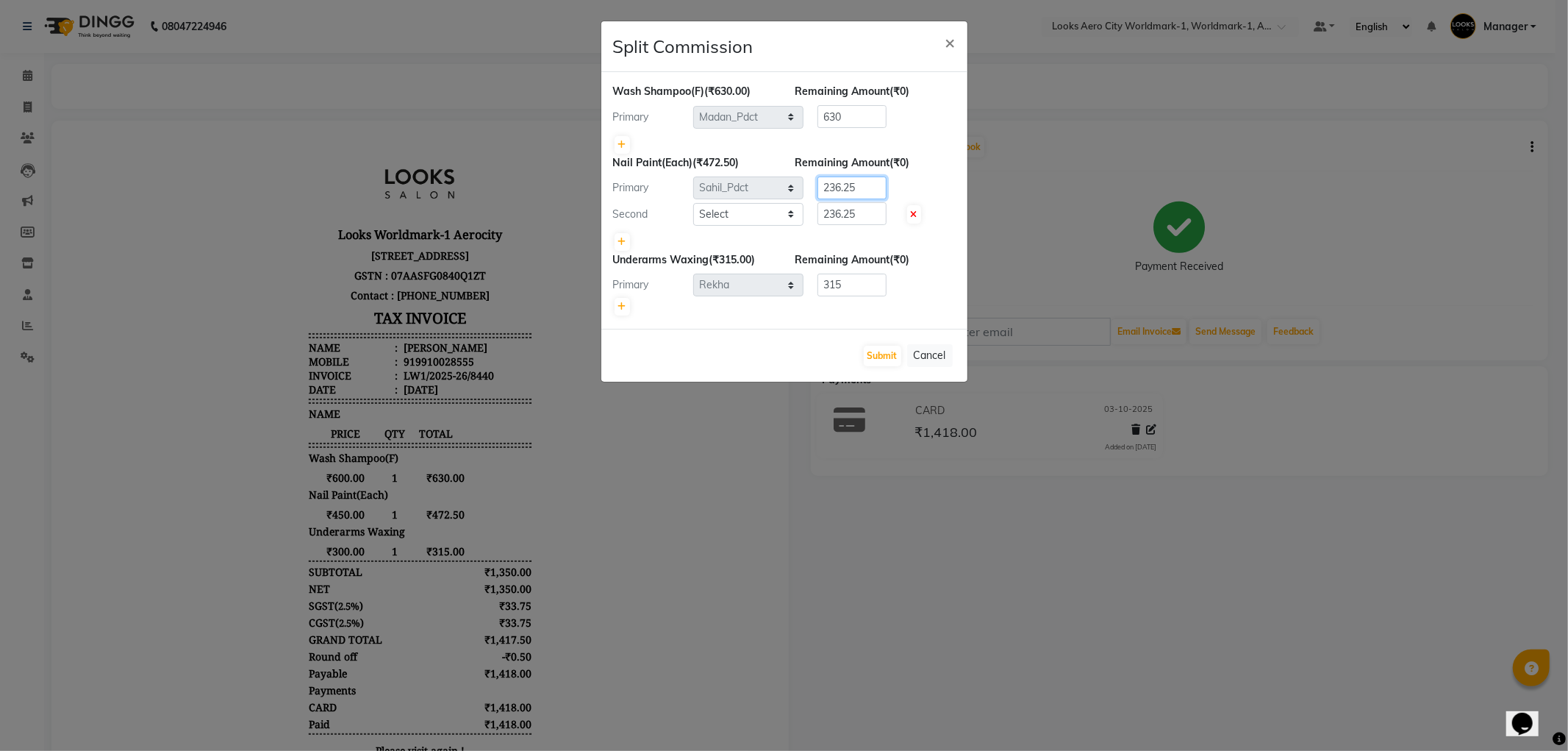
click at [728, 192] on div "Primary Select [PERSON_NAME] [PERSON_NAME] [PERSON_NAME] [PERSON_NAME] Counter_…" at bounding box center [784, 188] width 365 height 24
type input "462.5"
click at [742, 216] on select "Select Abhishek_Nails [PERSON_NAME] [PERSON_NAME] [PERSON_NAME] [PERSON_NAME] C…" at bounding box center [748, 214] width 110 height 23
select select "84536"
click at [693, 203] on select "Select Abhishek_Nails [PERSON_NAME] [PERSON_NAME] [PERSON_NAME] [PERSON_NAME] C…" at bounding box center [748, 214] width 110 height 23
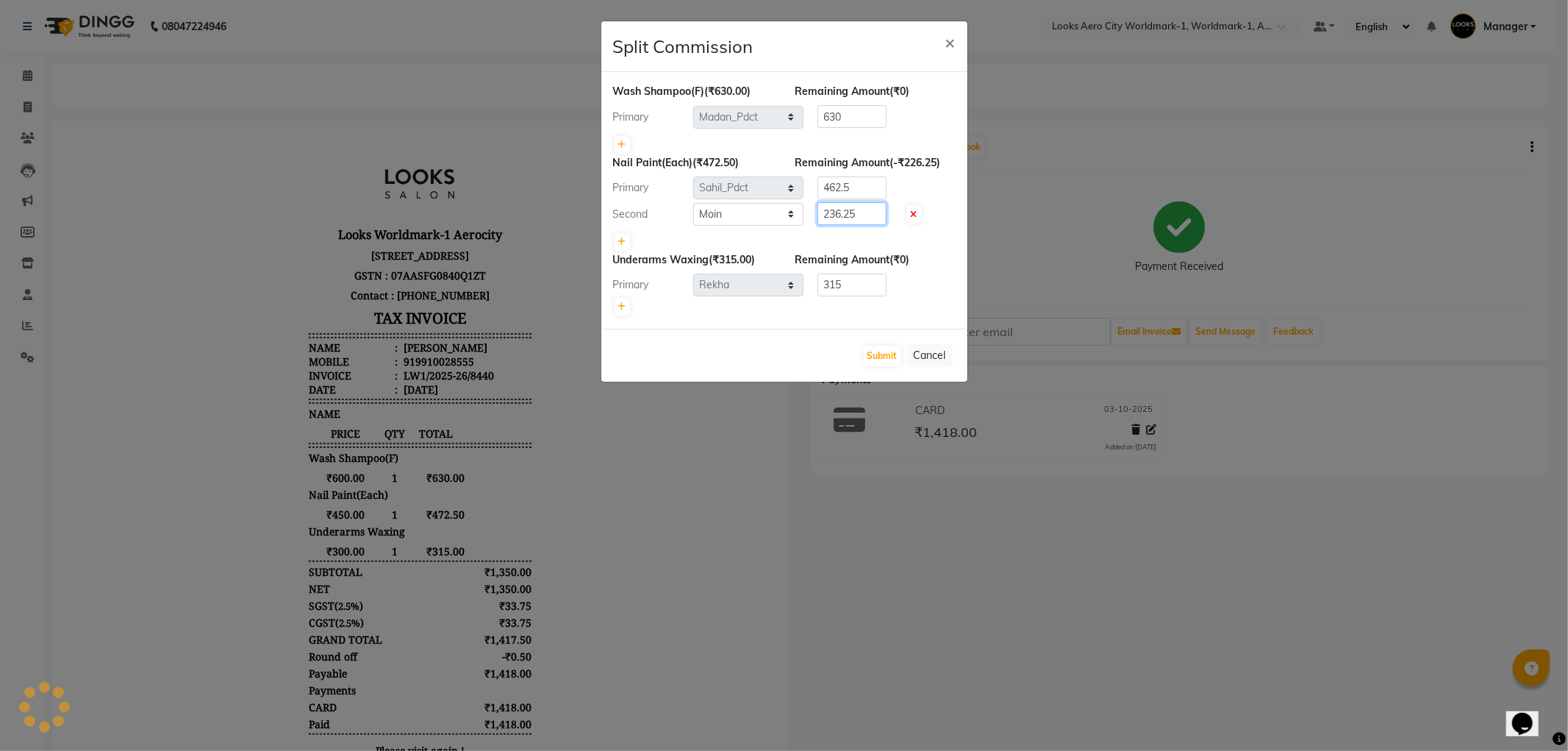
drag, startPoint x: 868, startPoint y: 214, endPoint x: 742, endPoint y: 204, distance: 126.4
click at [742, 204] on div "Second Select Abhishek_Nails Amita Chauhan Anil Ashwin Celina Counter_Sales Daw…" at bounding box center [784, 214] width 365 height 24
type input "10"
click at [882, 361] on button "Submit" at bounding box center [882, 356] width 37 height 21
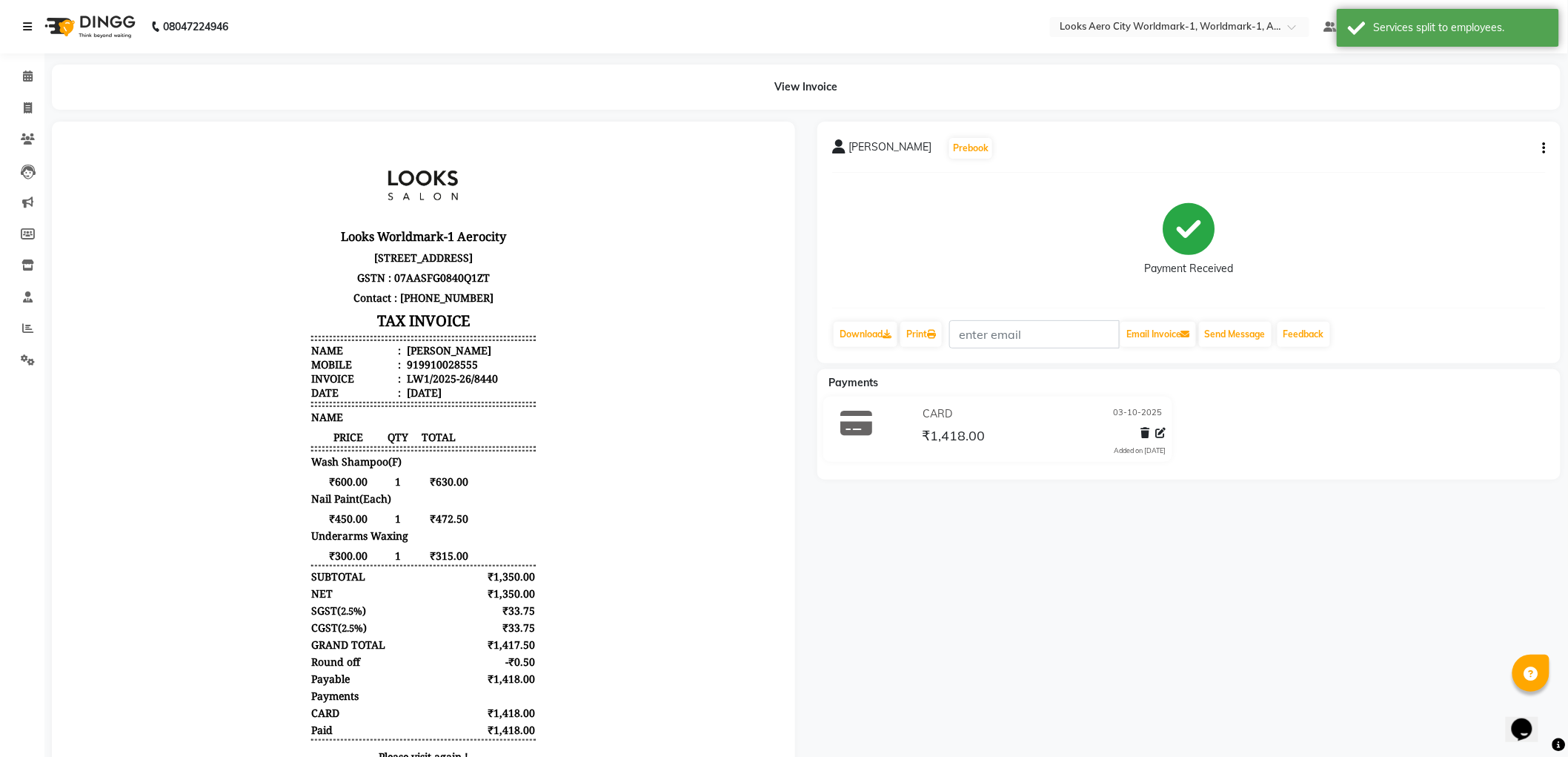
click at [19, 22] on div "08047224946" at bounding box center [125, 27] width 228 height 42
click at [32, 29] on link at bounding box center [30, 27] width 15 height 42
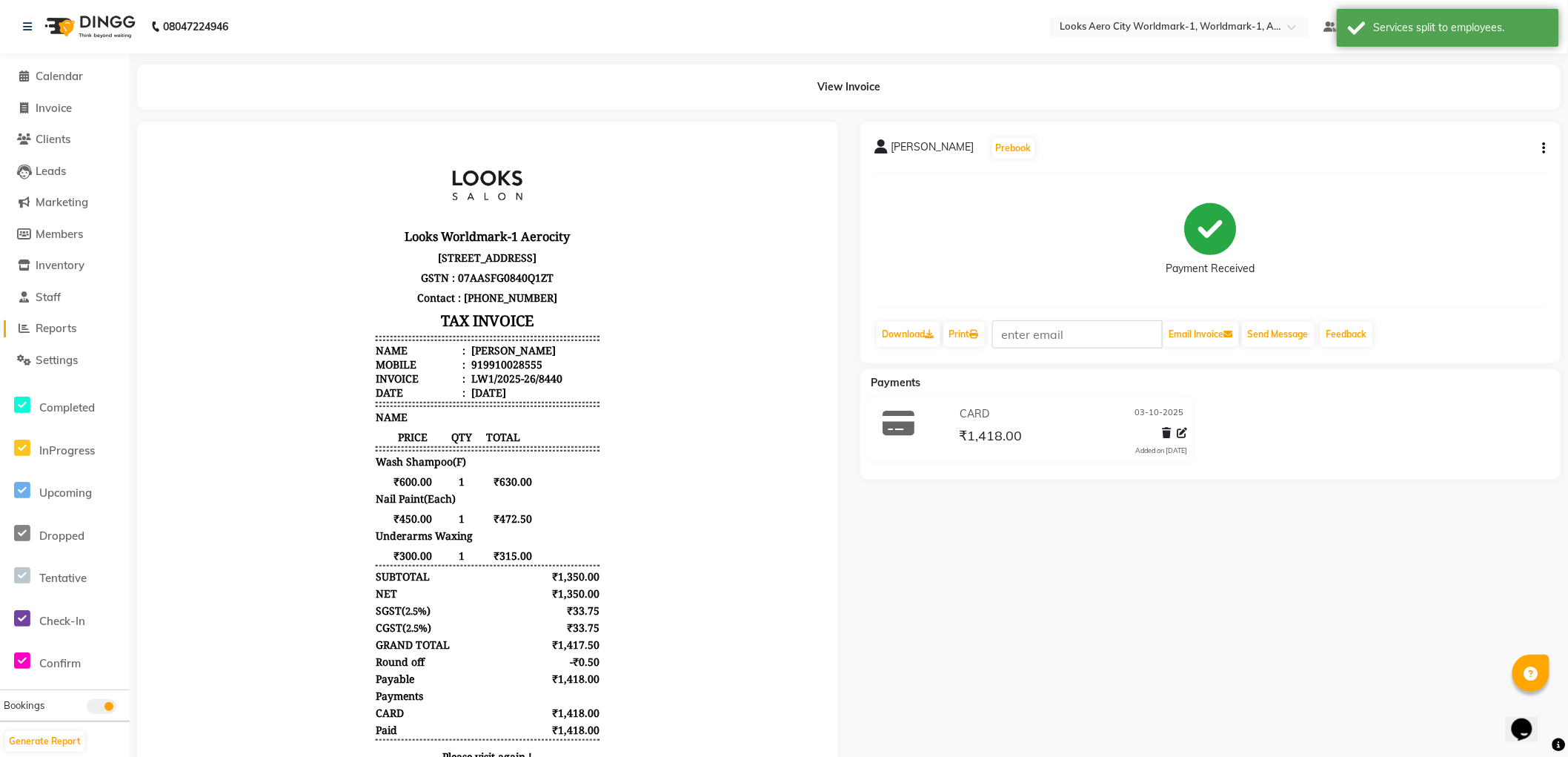
drag, startPoint x: 59, startPoint y: 337, endPoint x: 60, endPoint y: 329, distance: 8.1
click at [58, 336] on li "Reports" at bounding box center [65, 328] width 130 height 32
click at [66, 323] on span "Reports" at bounding box center [56, 328] width 41 height 14
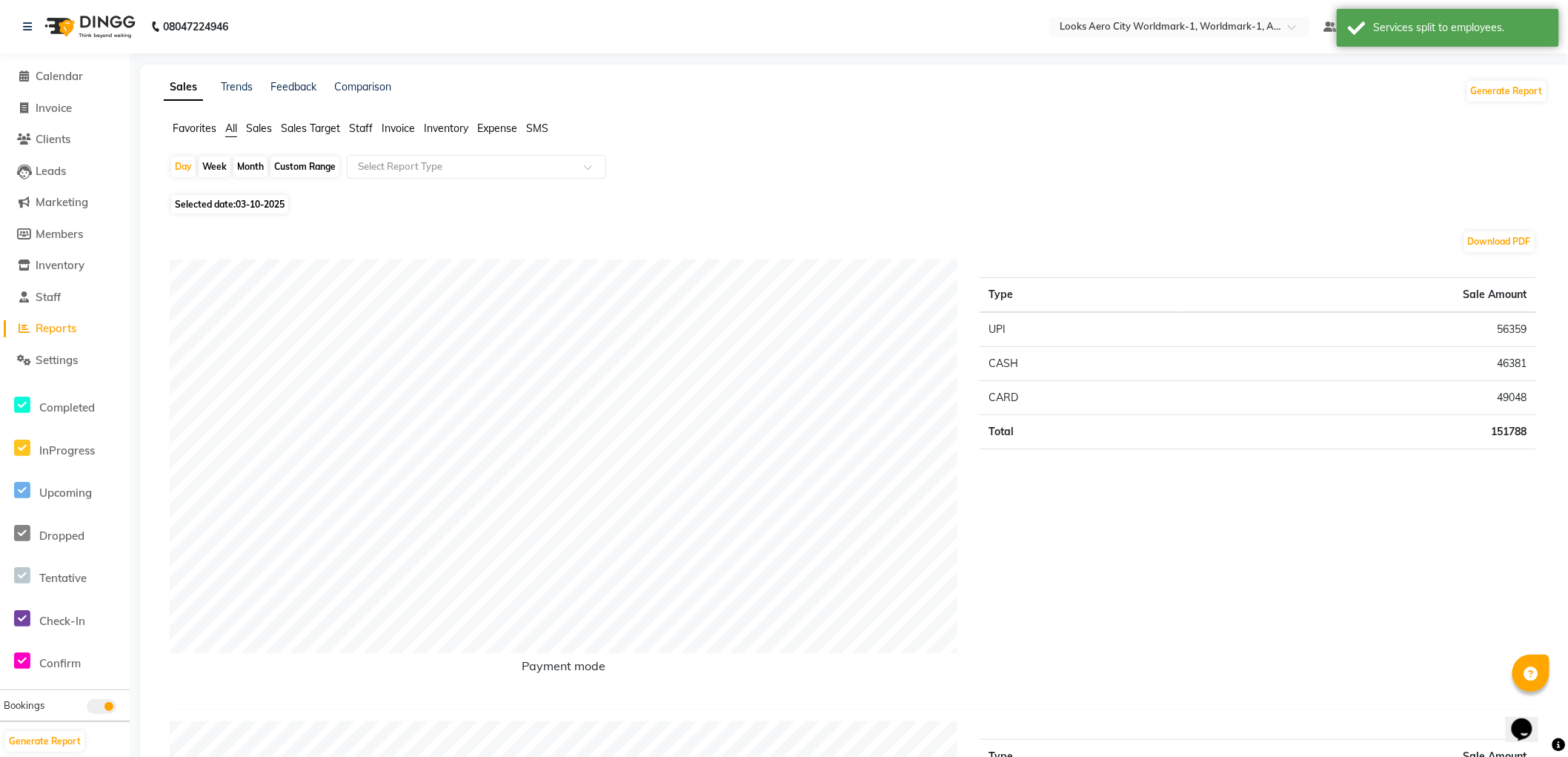
click at [366, 129] on span "Staff" at bounding box center [361, 128] width 24 height 13
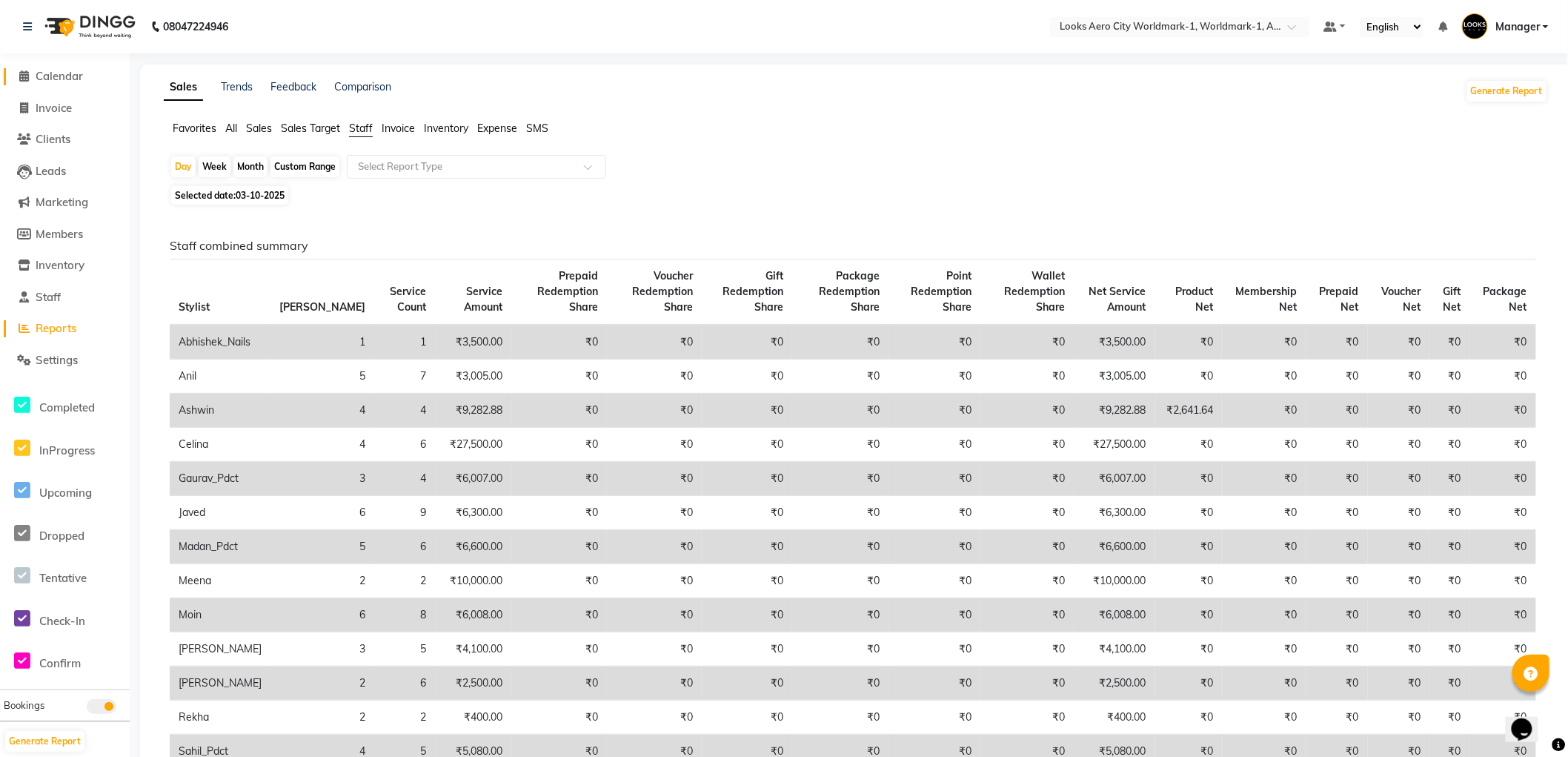
click at [56, 74] on span "Calendar" at bounding box center [59, 76] width 47 height 14
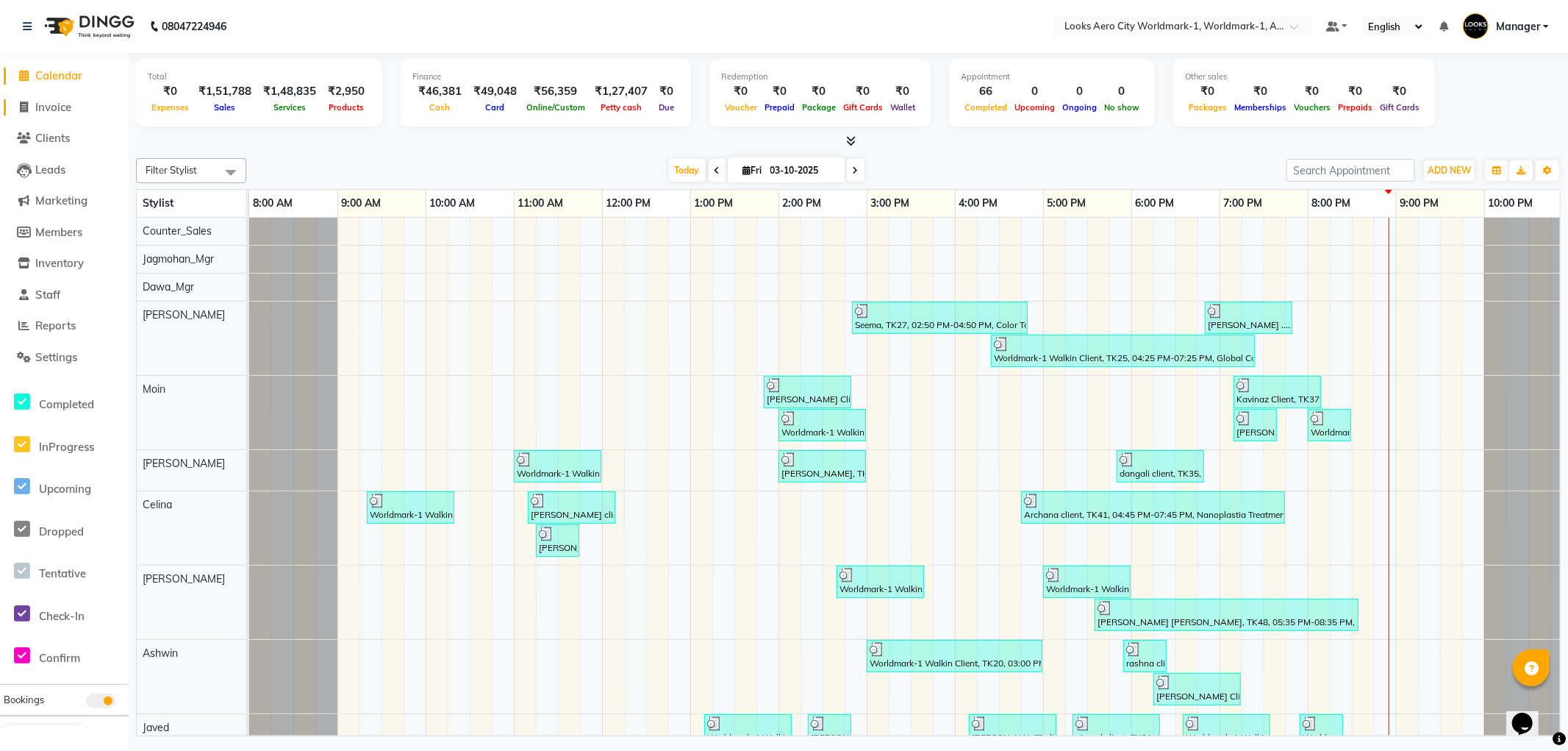
click at [41, 107] on span "Invoice" at bounding box center [53, 107] width 36 height 14
select select "service"
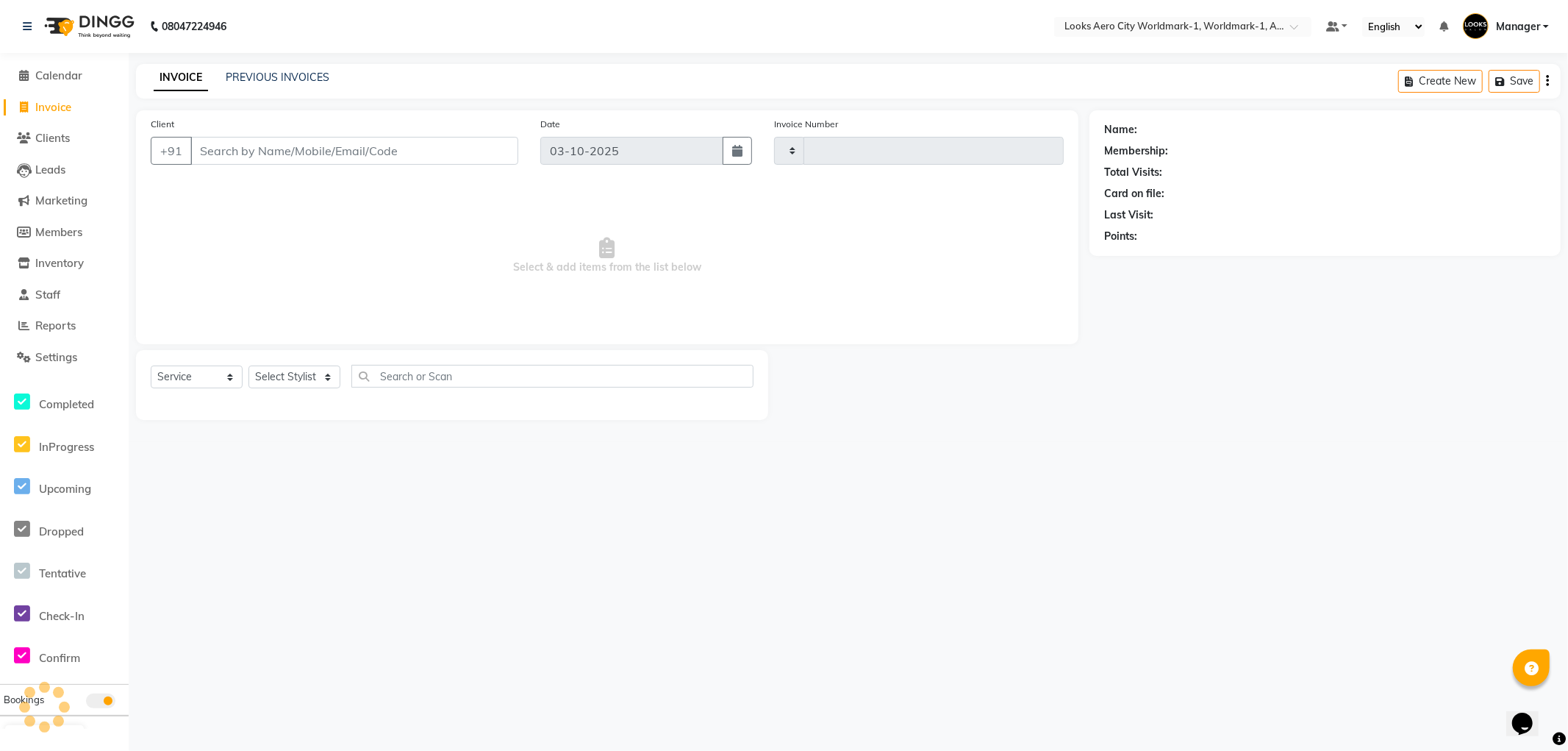
type input "8457"
select select "8573"
click at [289, 151] on input "Client" at bounding box center [354, 151] width 328 height 28
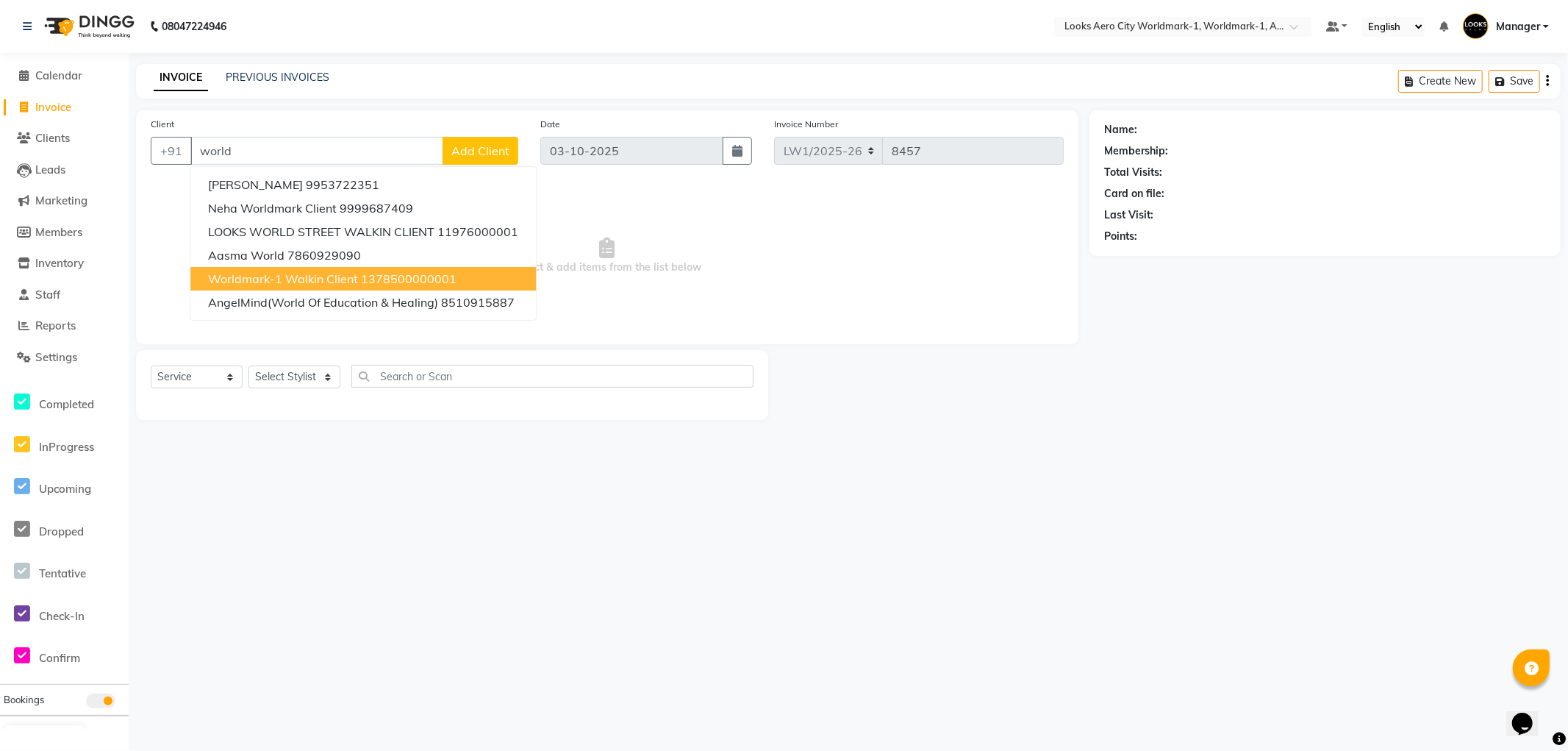
click at [322, 277] on span "Worldmark-1 Walkin Client" at bounding box center [283, 279] width 150 height 15
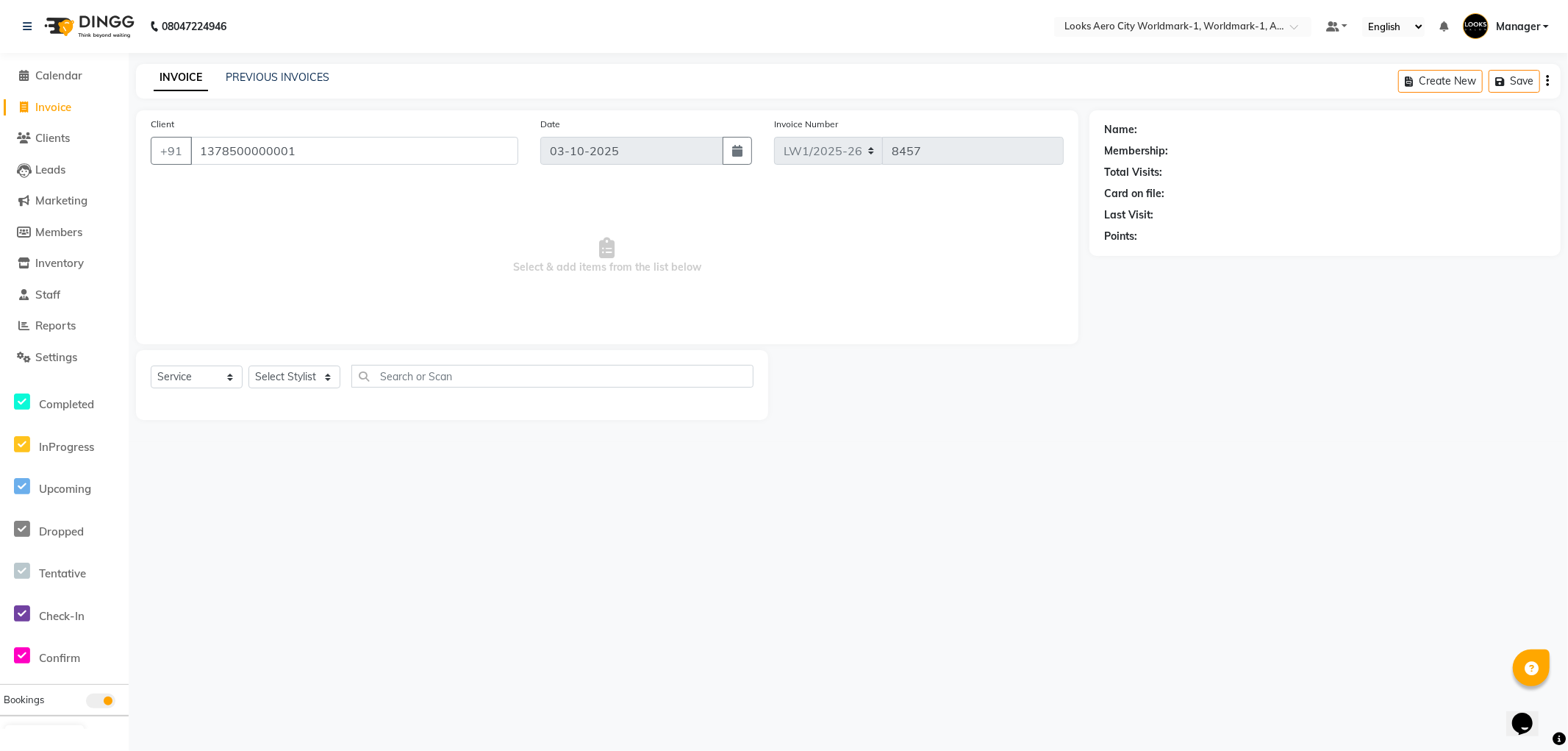
type input "1378500000001"
select select "1: Object"
click at [281, 379] on select "Select Stylist [PERSON_NAME] [PERSON_NAME] [PERSON_NAME] [PERSON_NAME] Counter_…" at bounding box center [295, 377] width 92 height 23
select select "84541"
click at [249, 366] on select "Select Stylist [PERSON_NAME] [PERSON_NAME] [PERSON_NAME] [PERSON_NAME] Counter_…" at bounding box center [295, 377] width 92 height 23
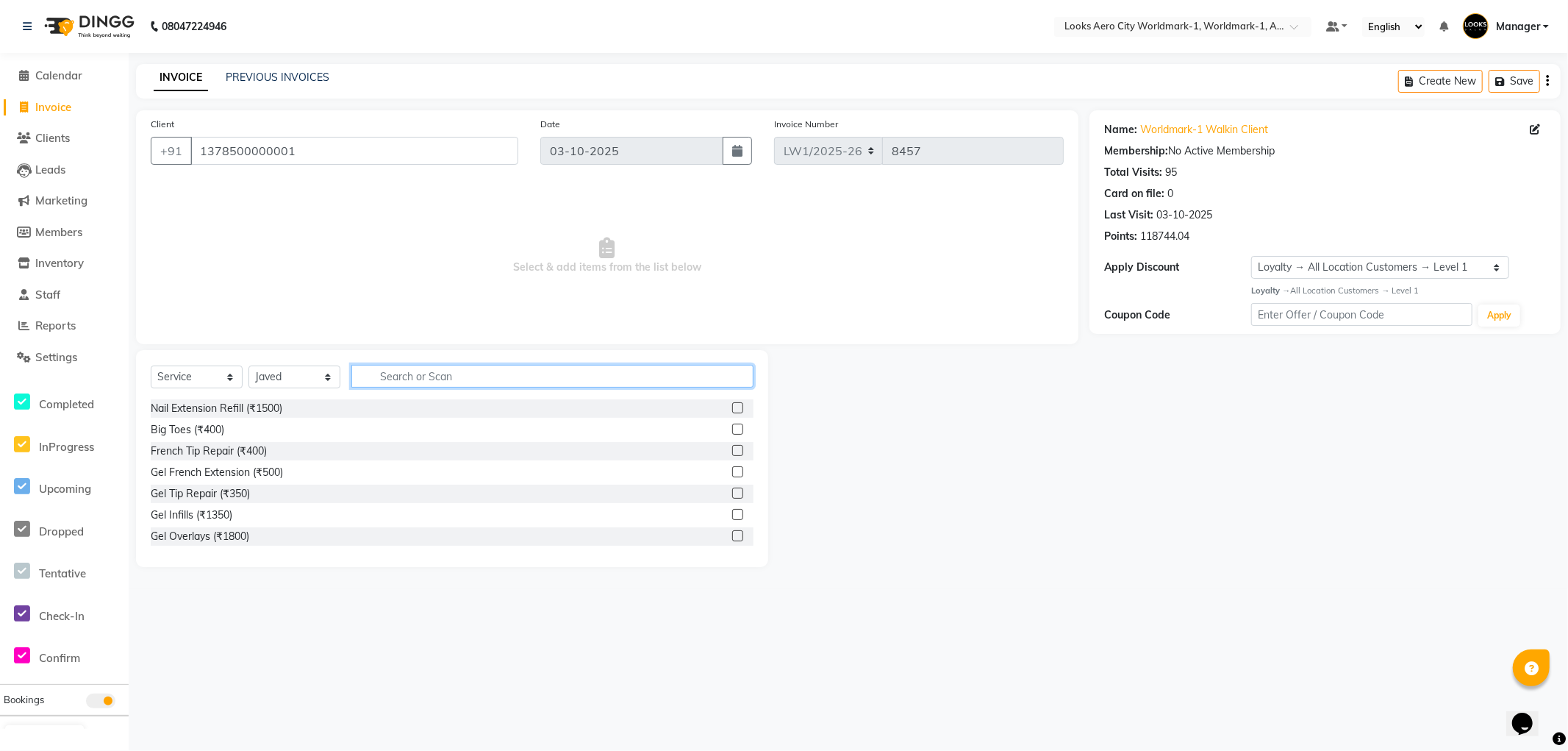
click at [426, 377] on input "text" at bounding box center [553, 377] width 403 height 23
type input "wash"
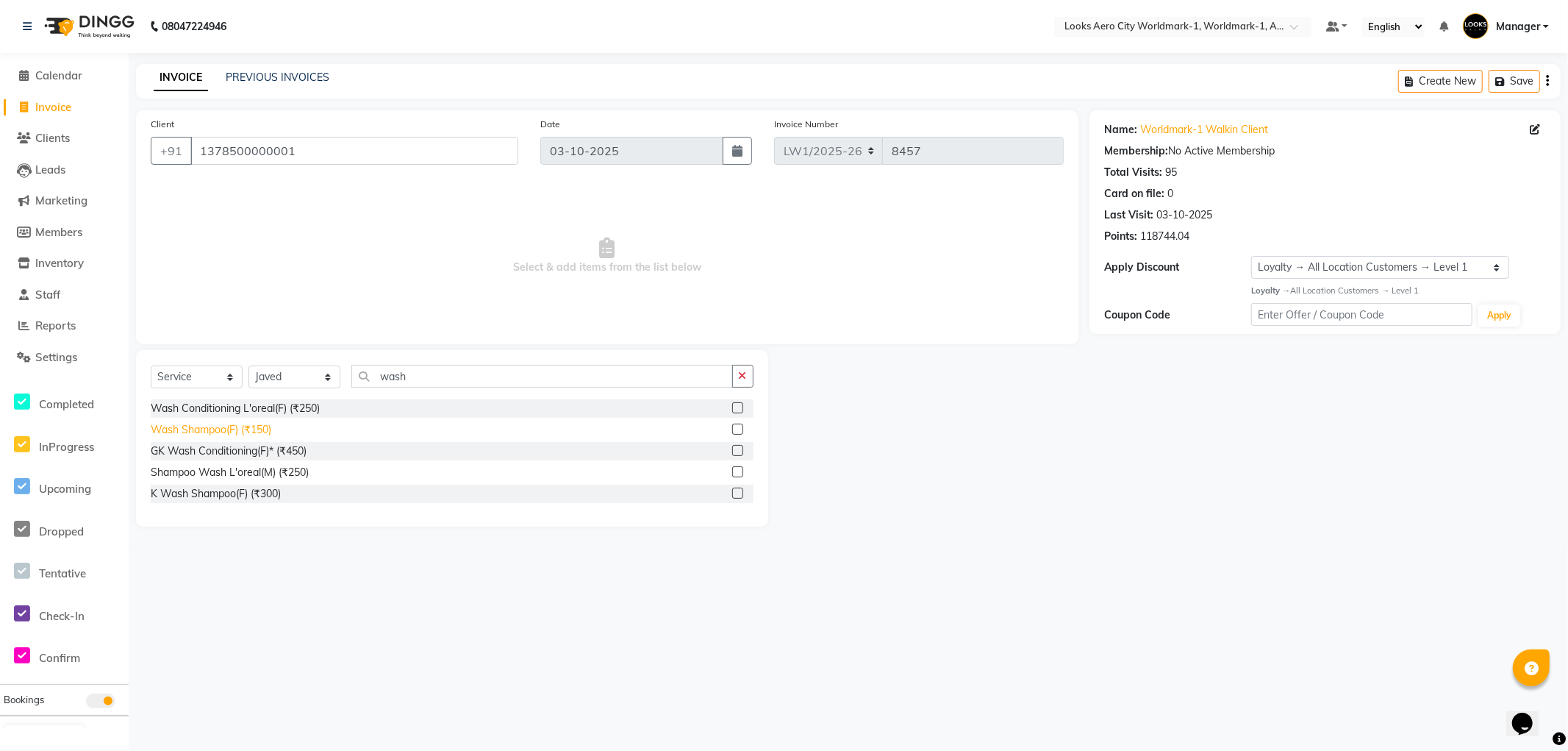
click at [253, 428] on div "Wash Shampoo(F) (₹150)" at bounding box center [211, 430] width 121 height 15
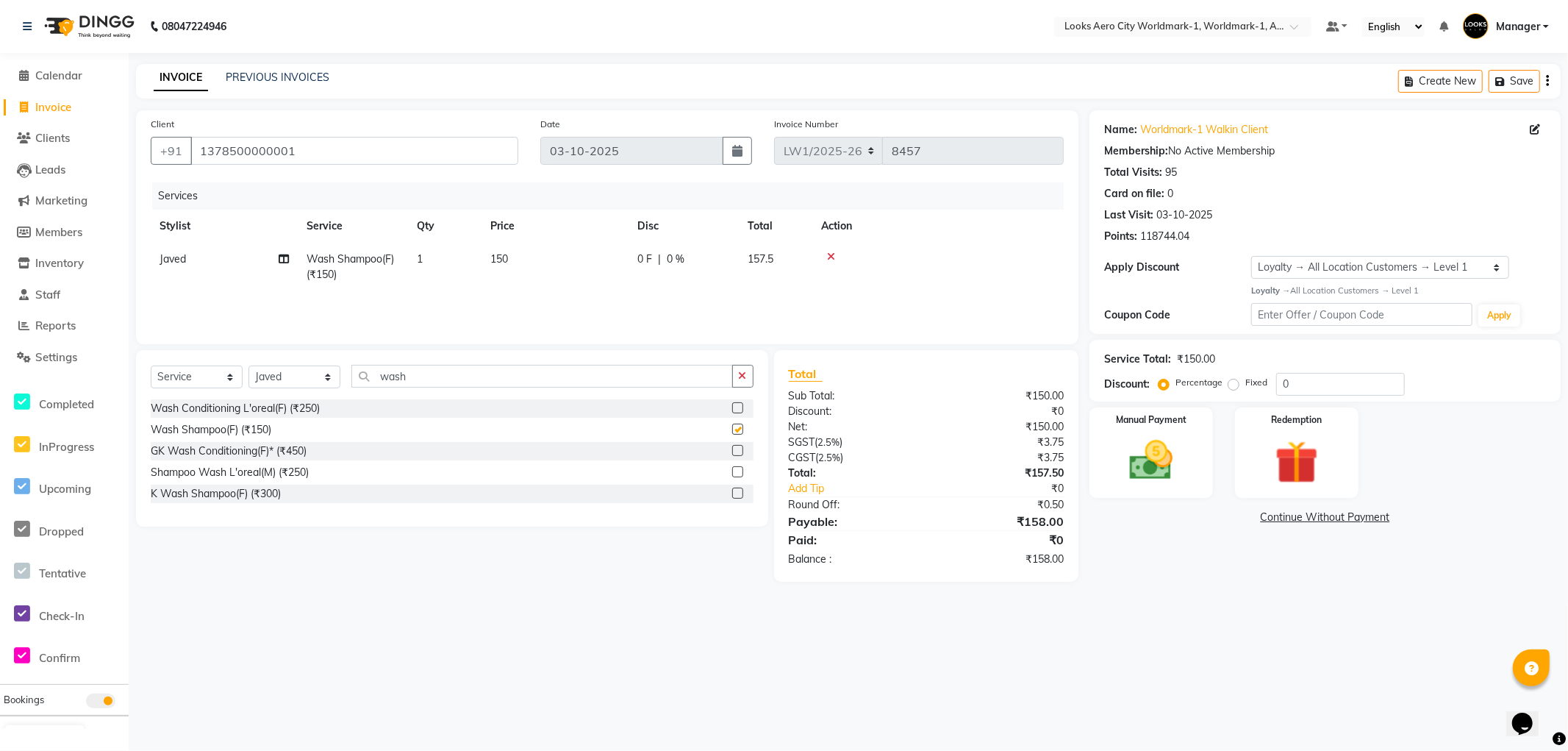
checkbox input "false"
click at [549, 270] on td "150" at bounding box center [555, 266] width 147 height 48
select select "84541"
drag, startPoint x: 616, startPoint y: 262, endPoint x: 461, endPoint y: 243, distance: 156.2
click at [461, 243] on tr "Abhishek_Nails Amita Chauhan Anil Ashwin Celina Counter_Sales Dawa_Mgr Gaurav_P…" at bounding box center [607, 274] width 913 height 63
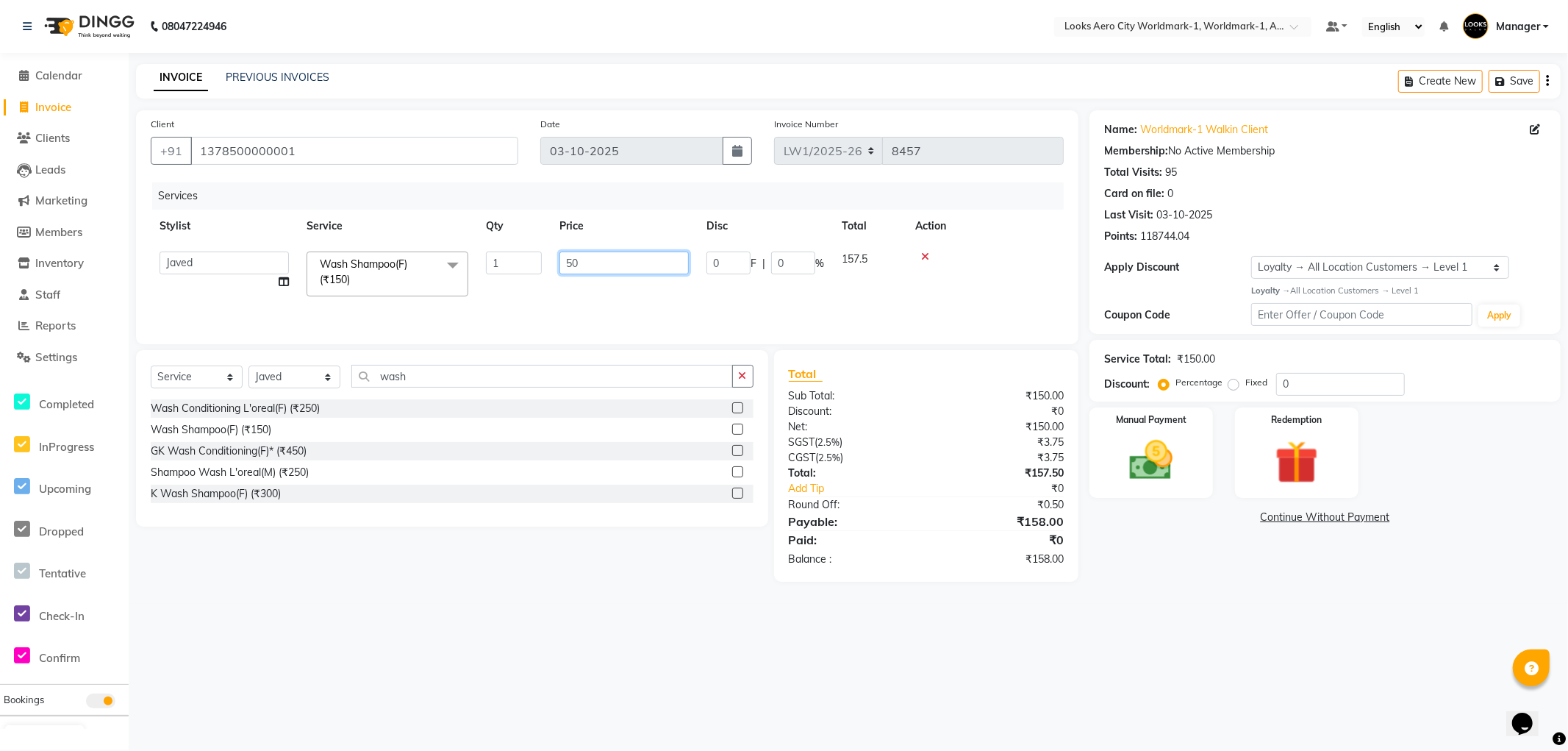
type input "500"
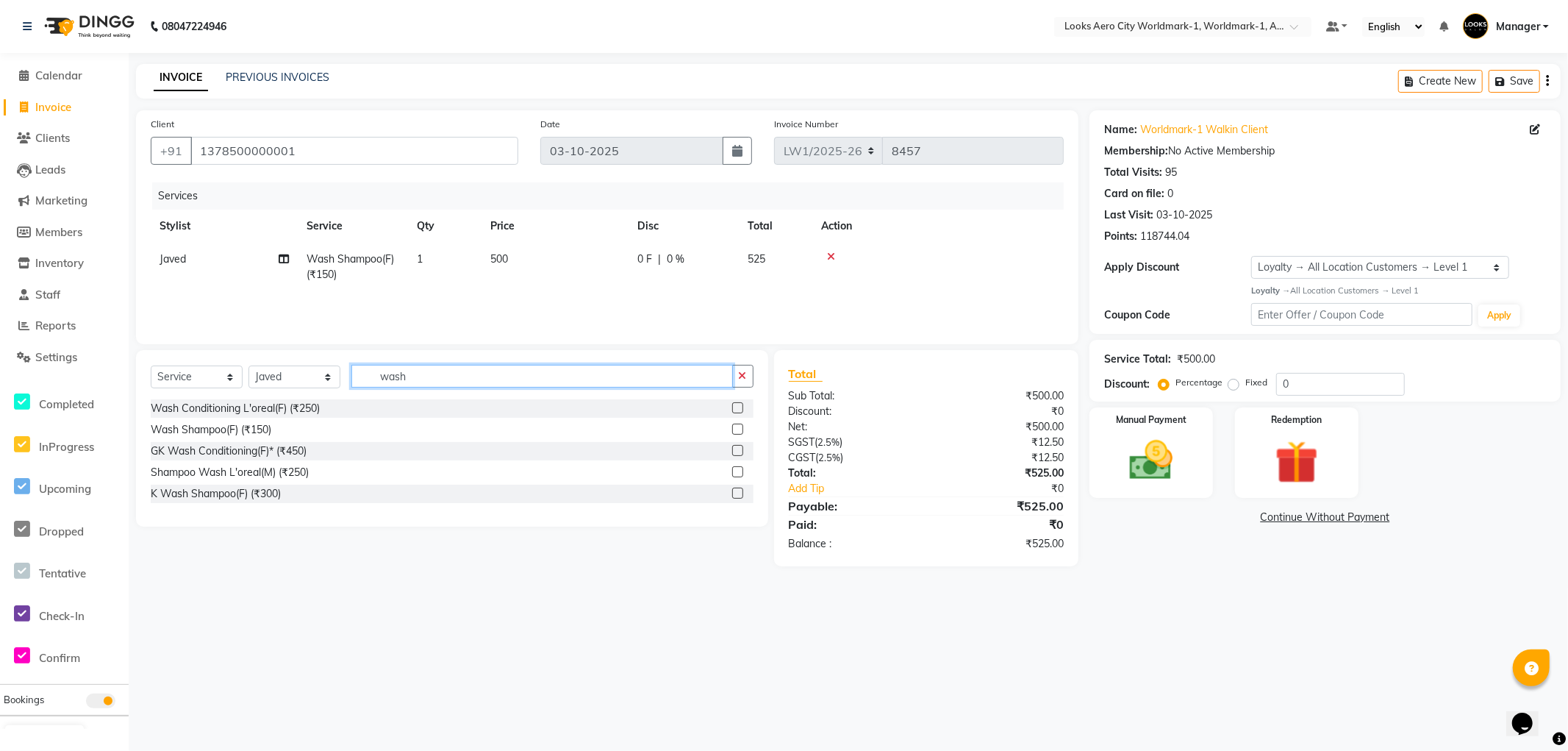
drag, startPoint x: 432, startPoint y: 381, endPoint x: 0, endPoint y: 257, distance: 449.4
click at [0, 257] on app-home "08047224946 Select Location × Looks Aero City Worldmark-1, Worldmark-1, Aerocit…" at bounding box center [784, 294] width 1568 height 589
type input "bea"
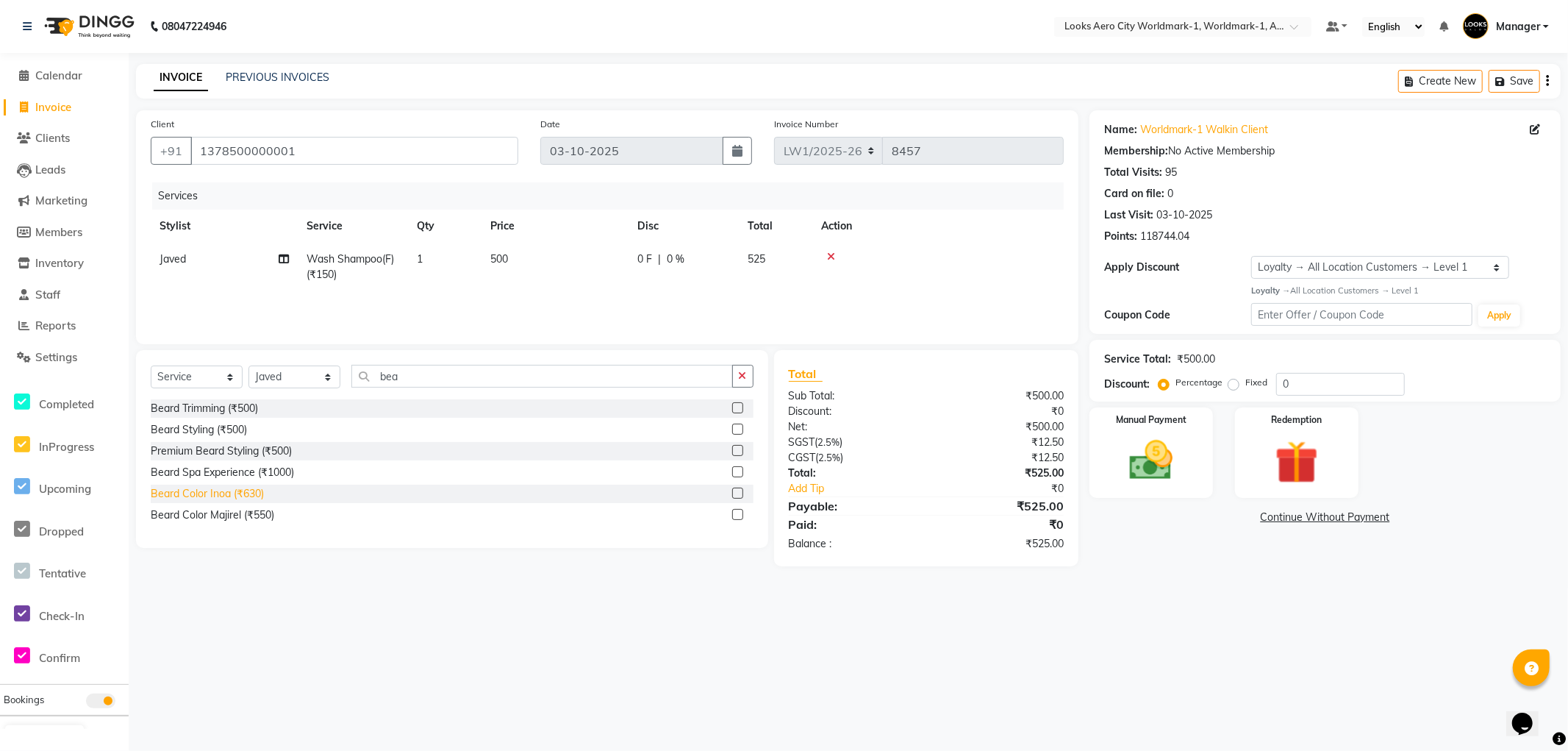
click at [253, 496] on div "Beard Color Inoa (₹630)" at bounding box center [207, 494] width 113 height 15
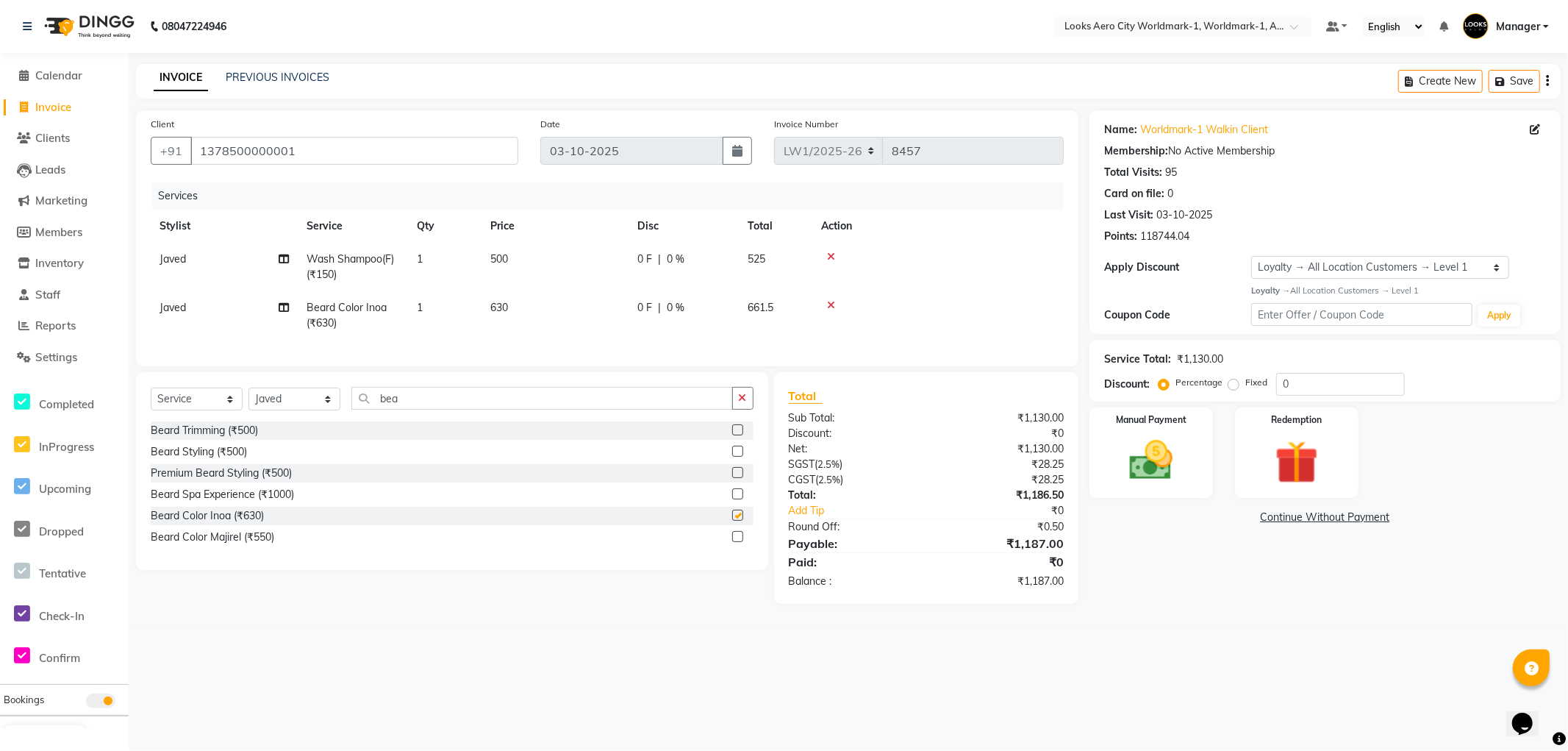
checkbox input "false"
click at [531, 303] on td "630" at bounding box center [555, 315] width 147 height 48
select select "84541"
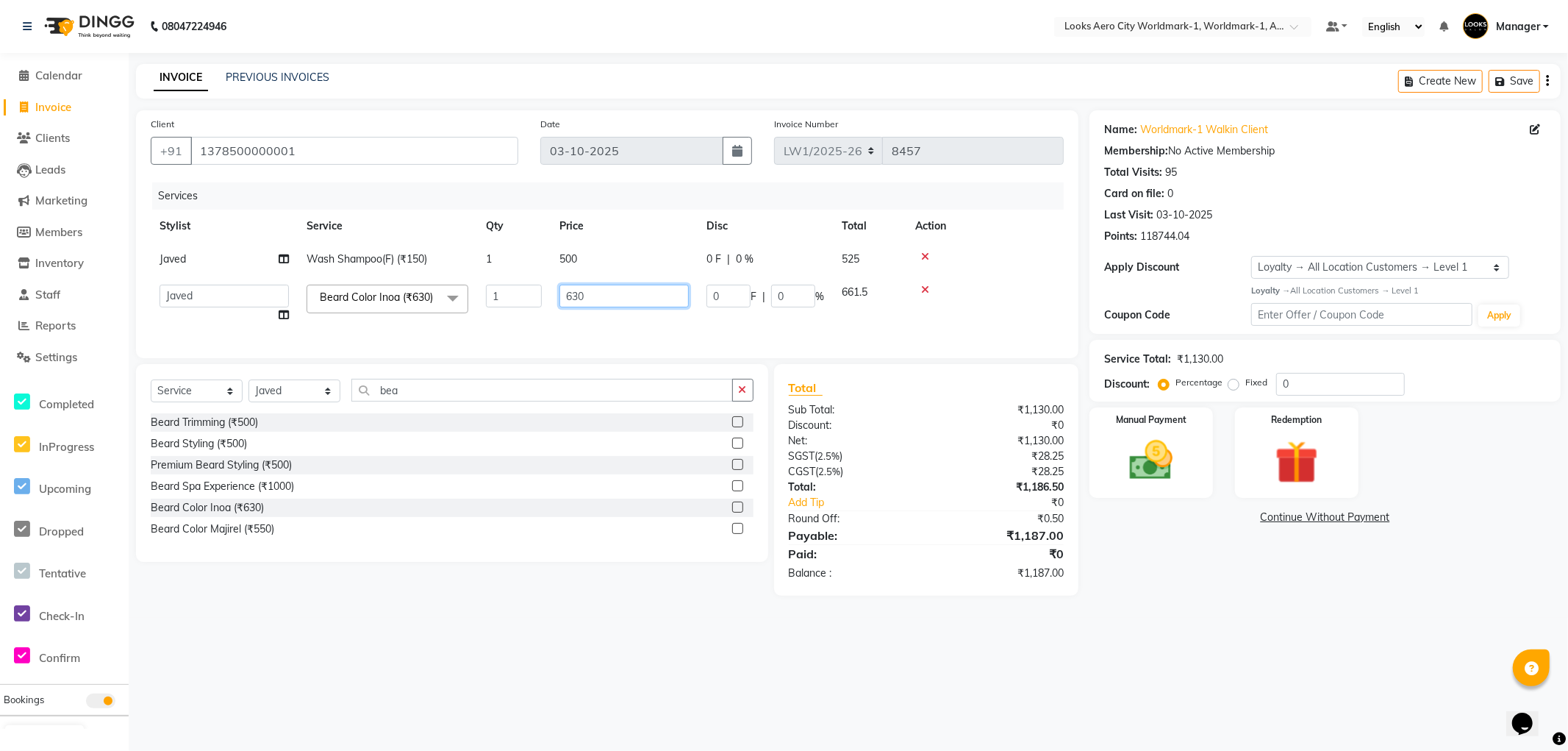
drag, startPoint x: 605, startPoint y: 294, endPoint x: 478, endPoint y: 294, distance: 127.0
click at [478, 294] on tr "Abhishek_Nails Amita Chauhan Anil Ashwin Celina Counter_Sales Dawa_Mgr Gaurav_P…" at bounding box center [607, 303] width 913 height 56
type input "600"
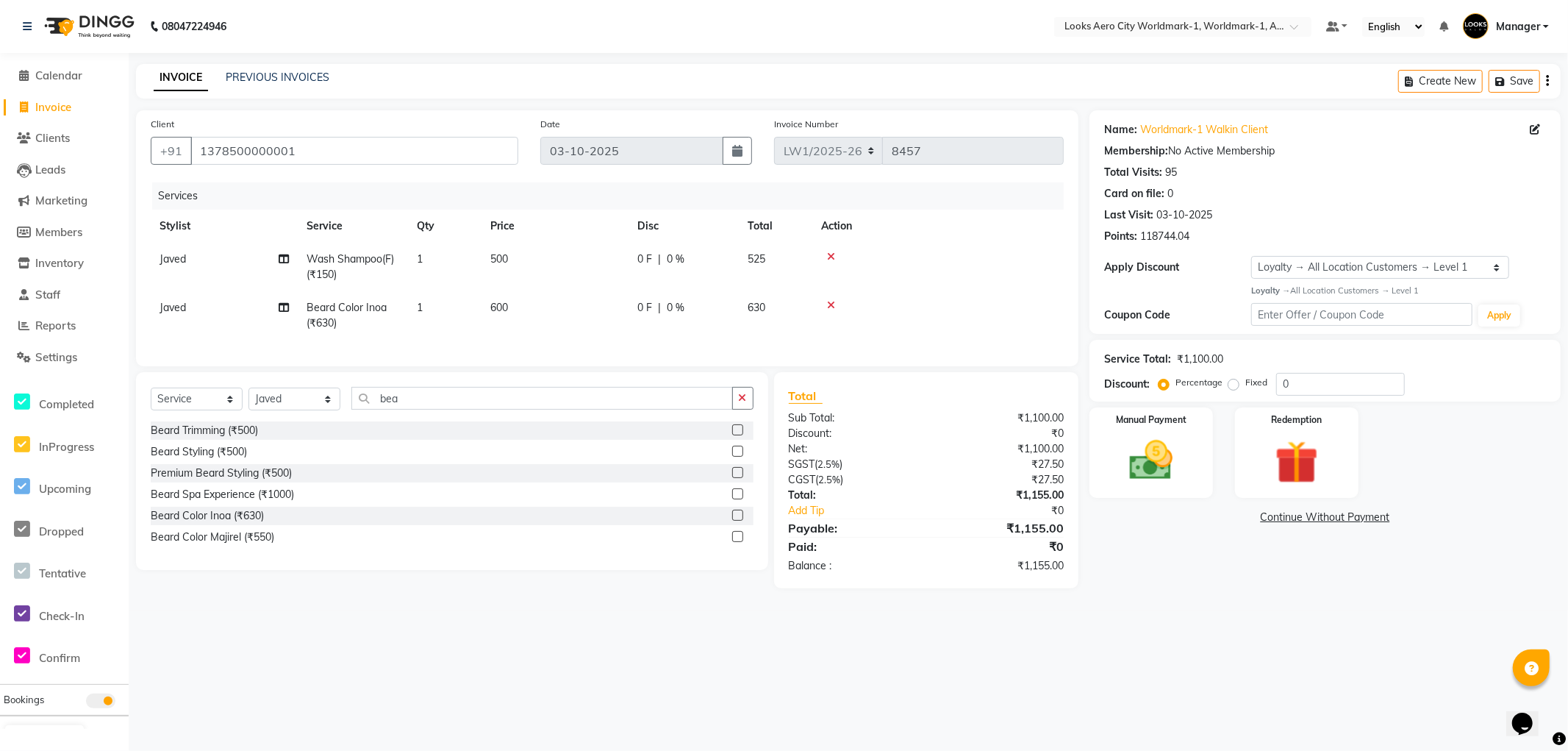
click at [1208, 633] on div "08047224946 Select Location × Looks Aero City Worldmark-1, Worldmark-1, Aerocit…" at bounding box center [784, 375] width 1568 height 751
click at [537, 263] on td "500" at bounding box center [555, 266] width 147 height 48
select select "84541"
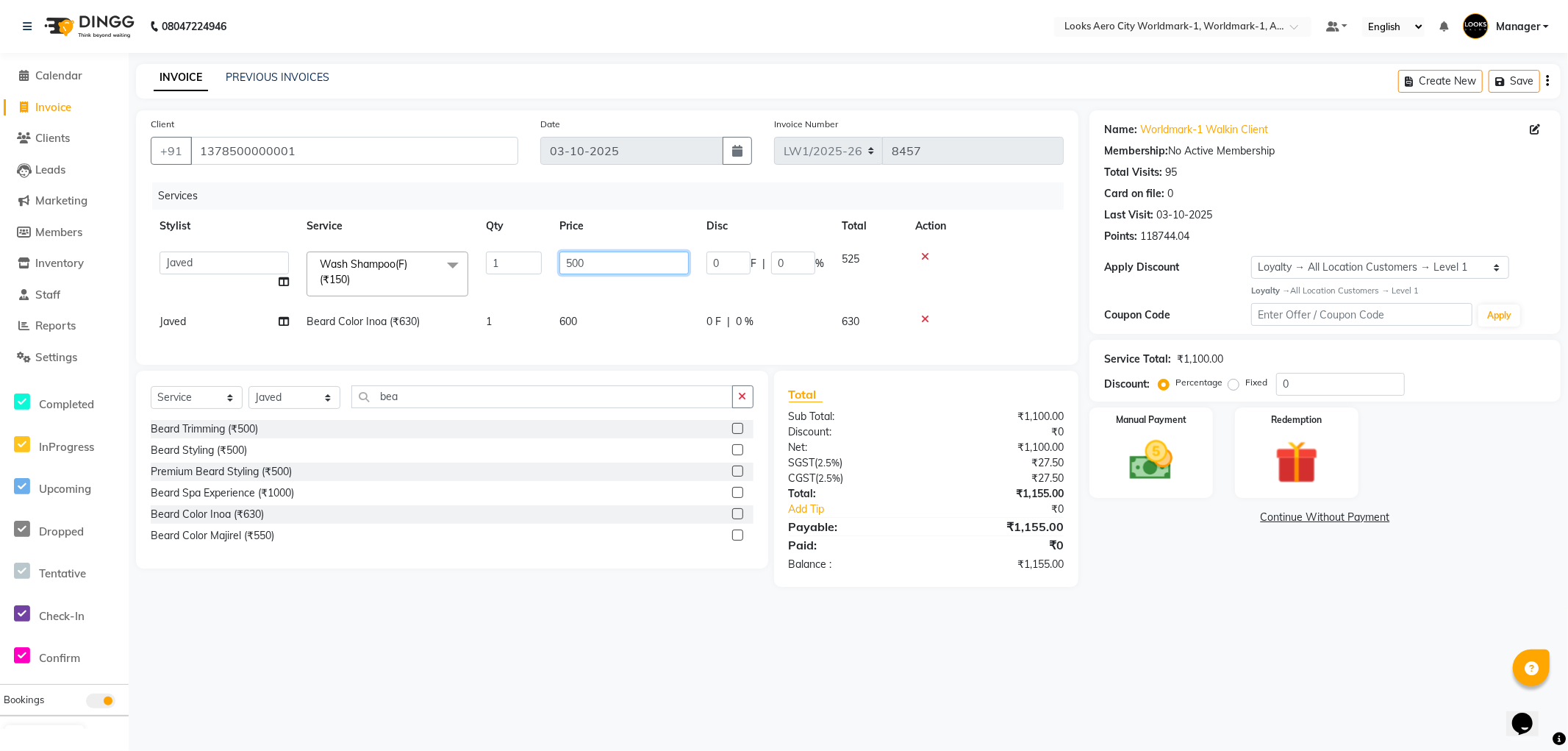
drag, startPoint x: 632, startPoint y: 256, endPoint x: 477, endPoint y: 261, distance: 155.1
click at [477, 261] on tr "Abhishek_Nails Amita Chauhan Anil Ashwin Celina Counter_Sales Dawa_Mgr Gaurav_P…" at bounding box center [607, 274] width 913 height 63
type input "450"
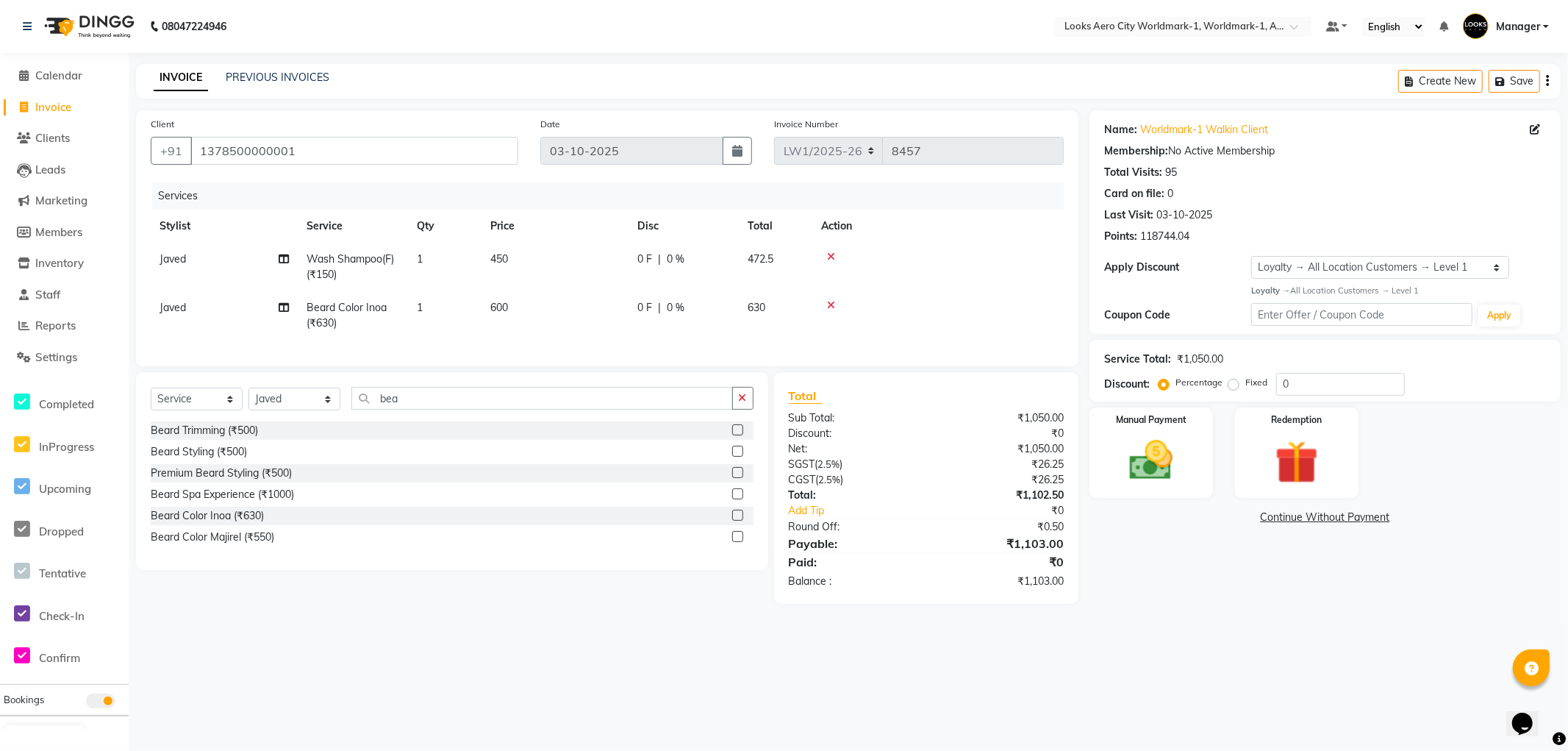
click at [1240, 627] on div "08047224946 Select Location × Looks Aero City Worldmark-1, Worldmark-1, Aerocit…" at bounding box center [784, 375] width 1568 height 751
click at [535, 260] on td "450" at bounding box center [555, 266] width 147 height 48
select select "84541"
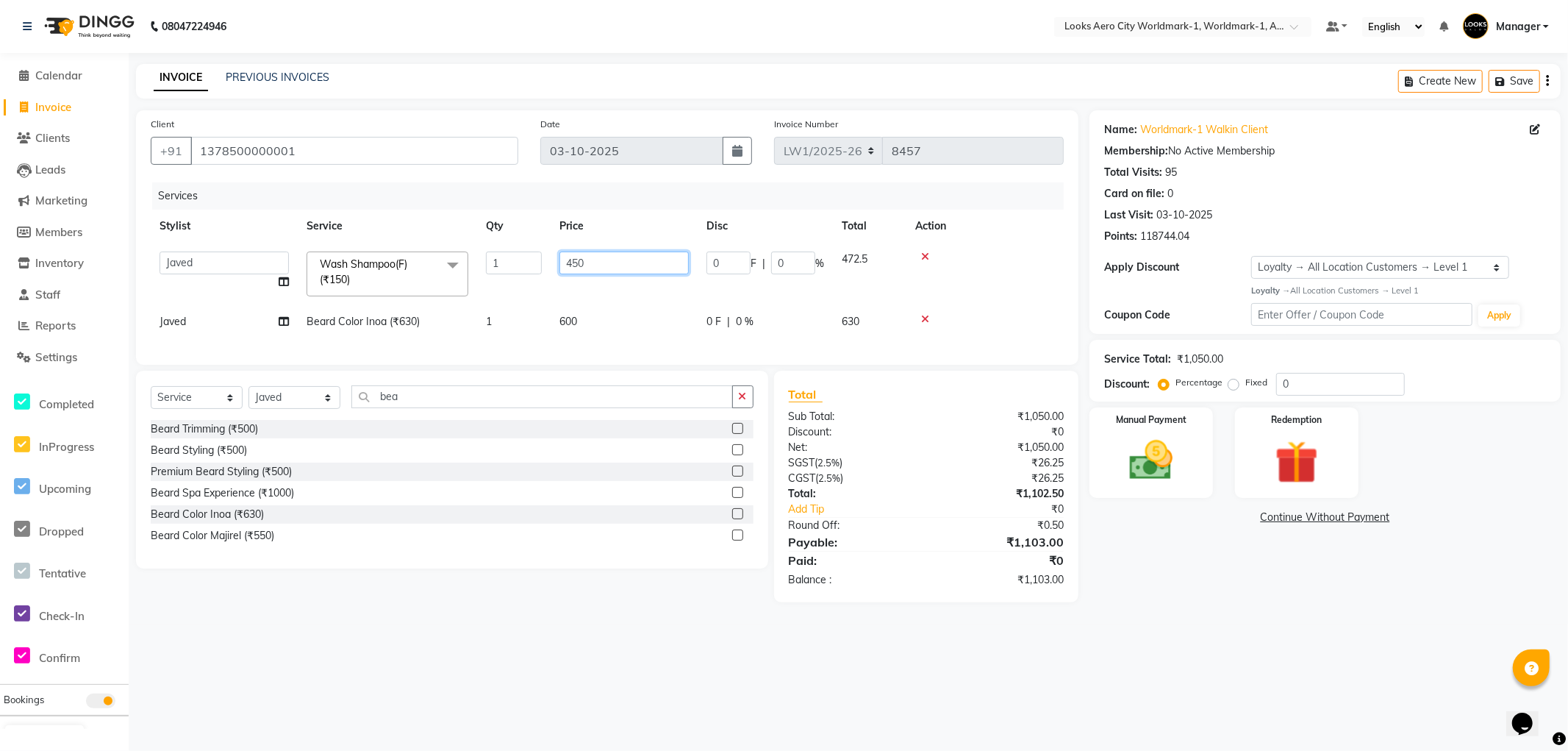
click at [611, 266] on input "450" at bounding box center [624, 263] width 129 height 23
type input "490"
click at [1207, 599] on div "Name: Worldmark-1 Walkin Client Membership: No Active Membership Total Visits: …" at bounding box center [1331, 356] width 482 height 492
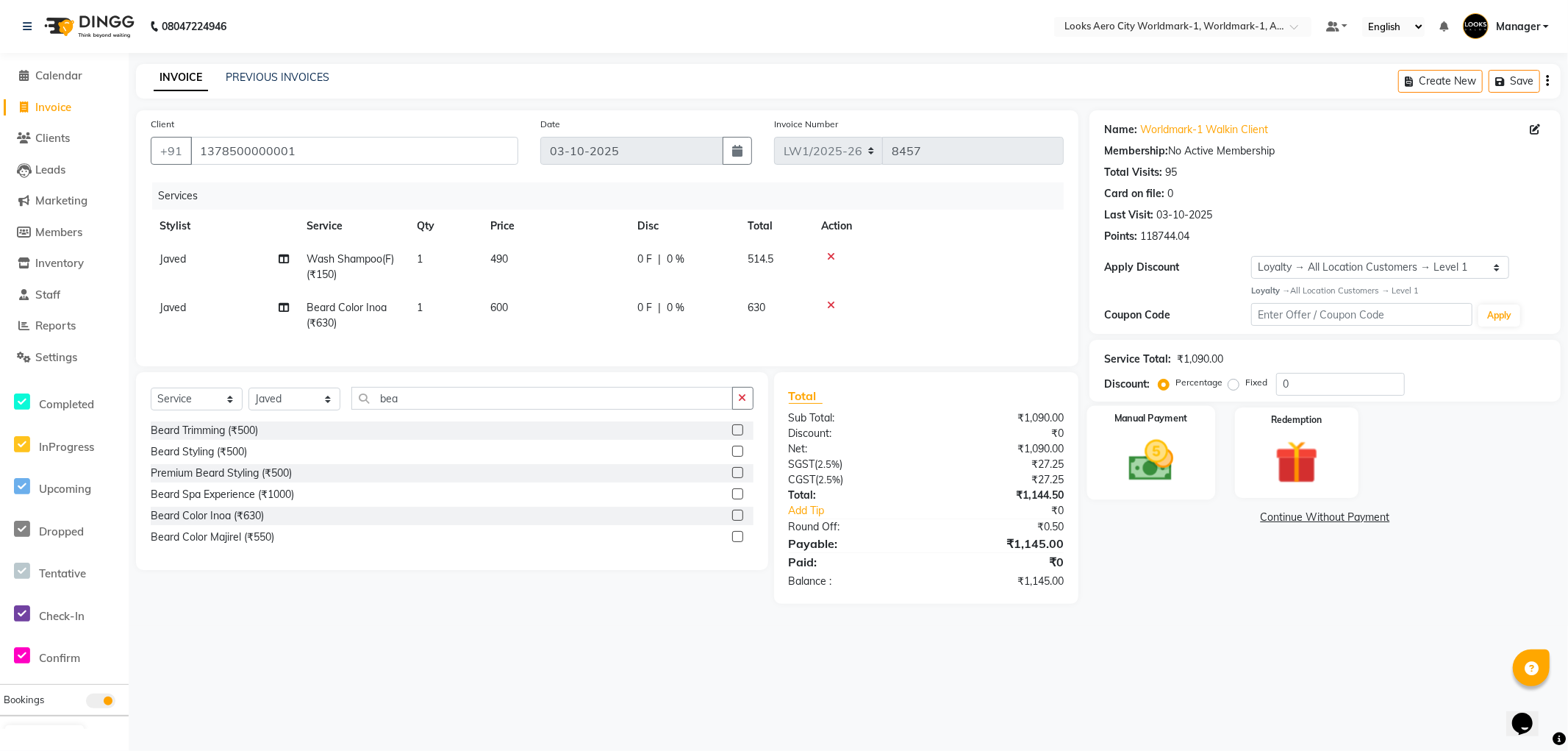
click at [1194, 496] on div "Manual Payment" at bounding box center [1151, 452] width 128 height 94
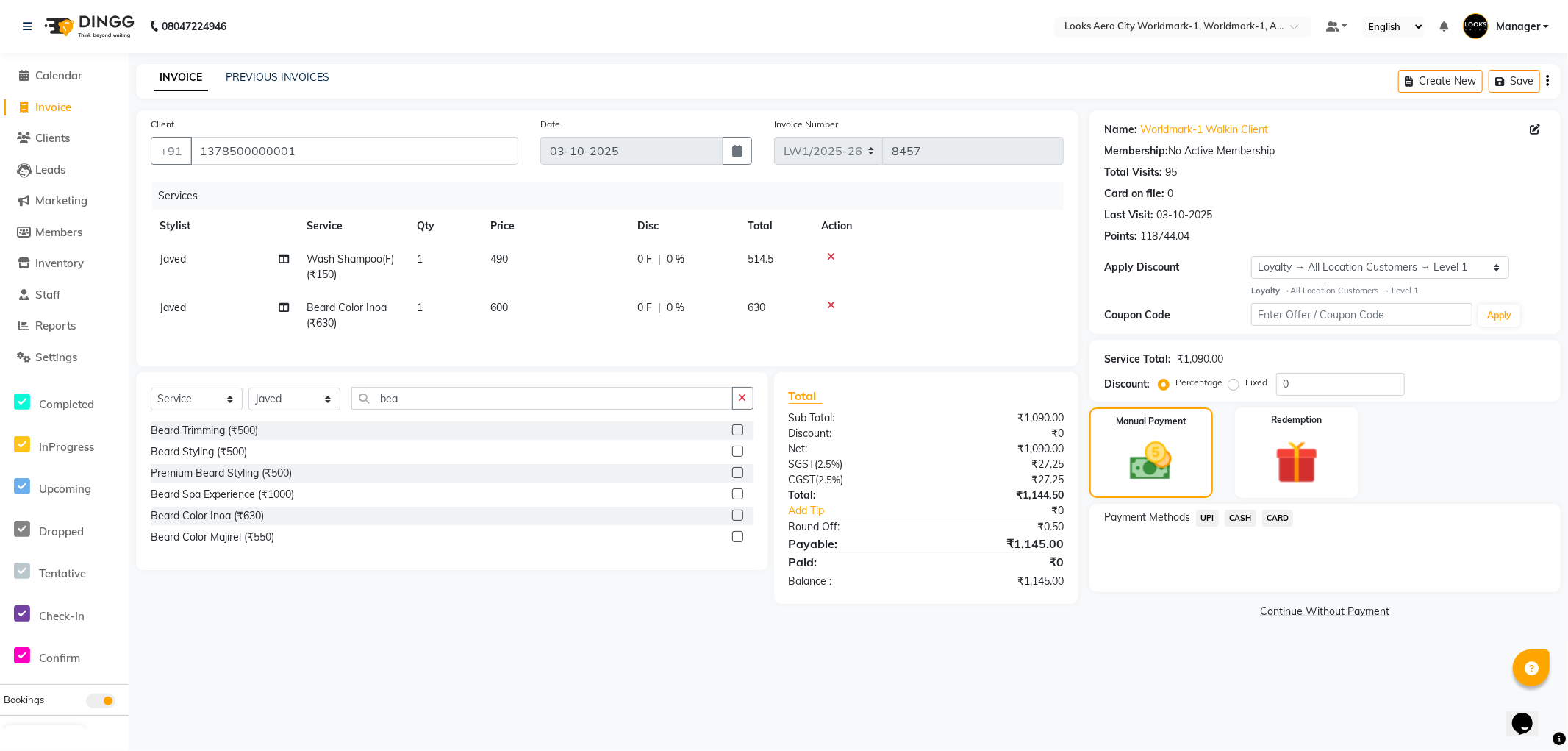
drag, startPoint x: 1240, startPoint y: 513, endPoint x: 1244, endPoint y: 532, distance: 19.4
click at [1240, 514] on span "CASH" at bounding box center [1240, 518] width 31 height 17
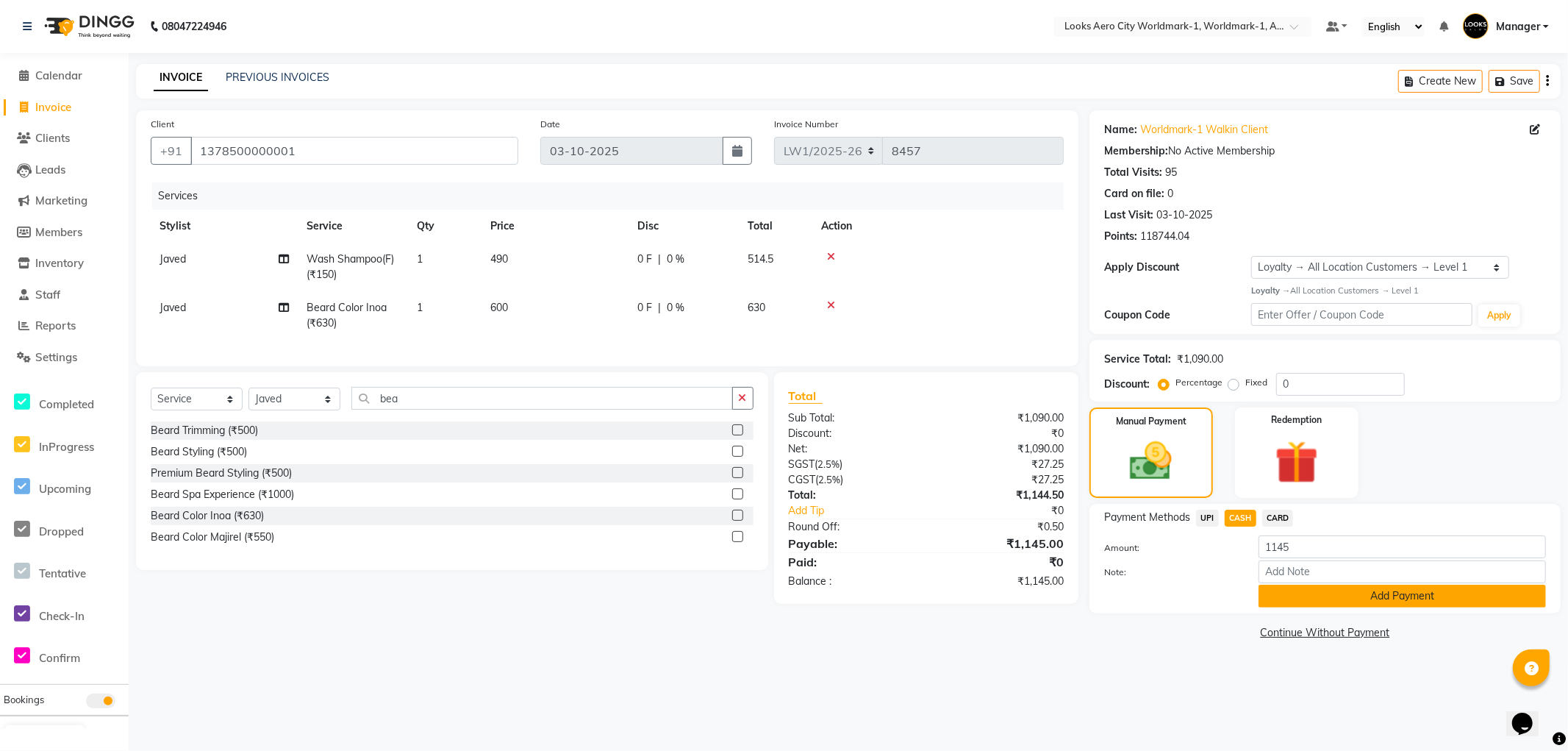
click at [1304, 603] on button "Add Payment" at bounding box center [1403, 596] width 288 height 23
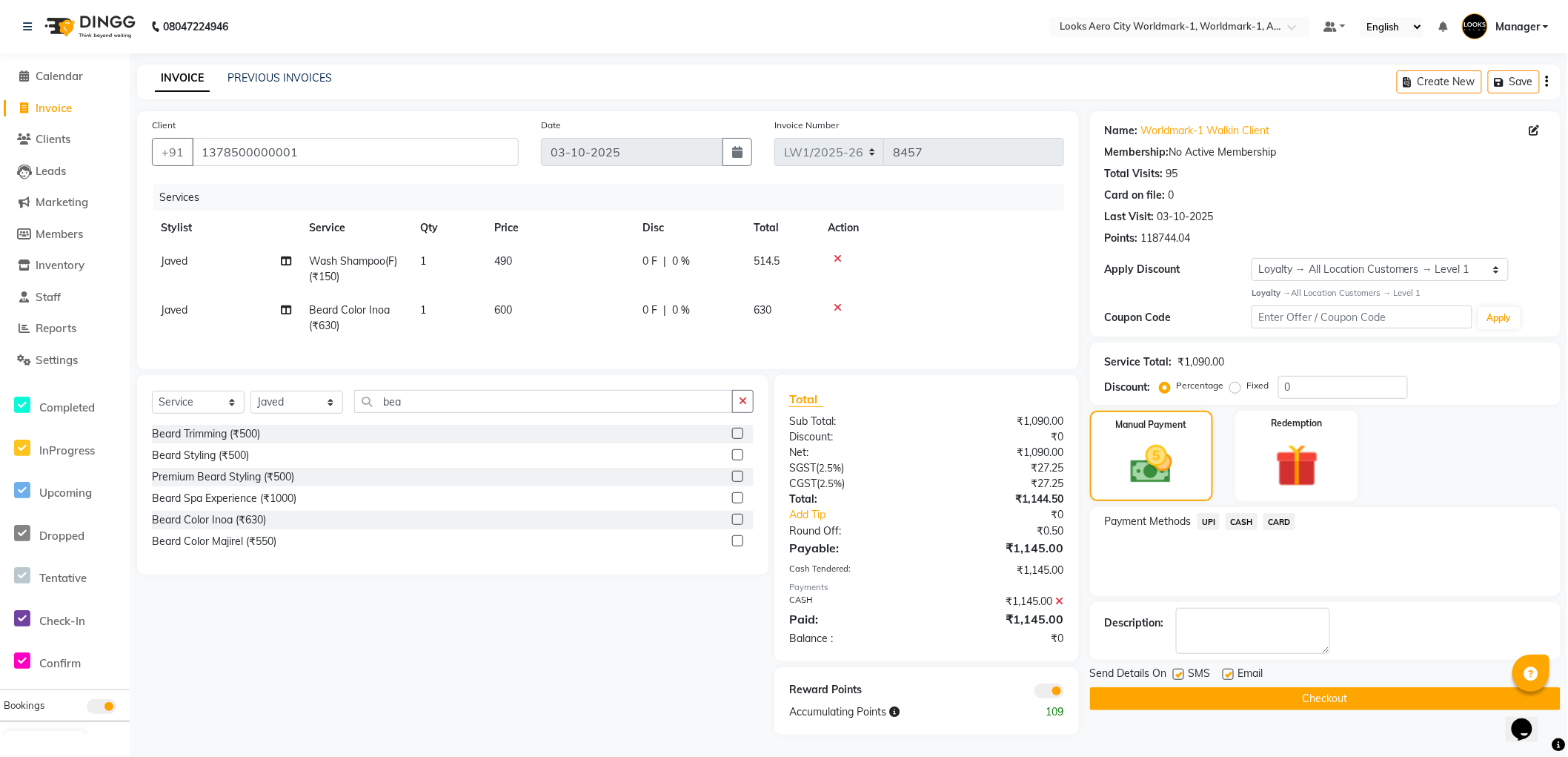
drag, startPoint x: 1147, startPoint y: 695, endPoint x: 1084, endPoint y: 677, distance: 65.5
click at [1146, 695] on button "Checkout" at bounding box center [1325, 699] width 470 height 23
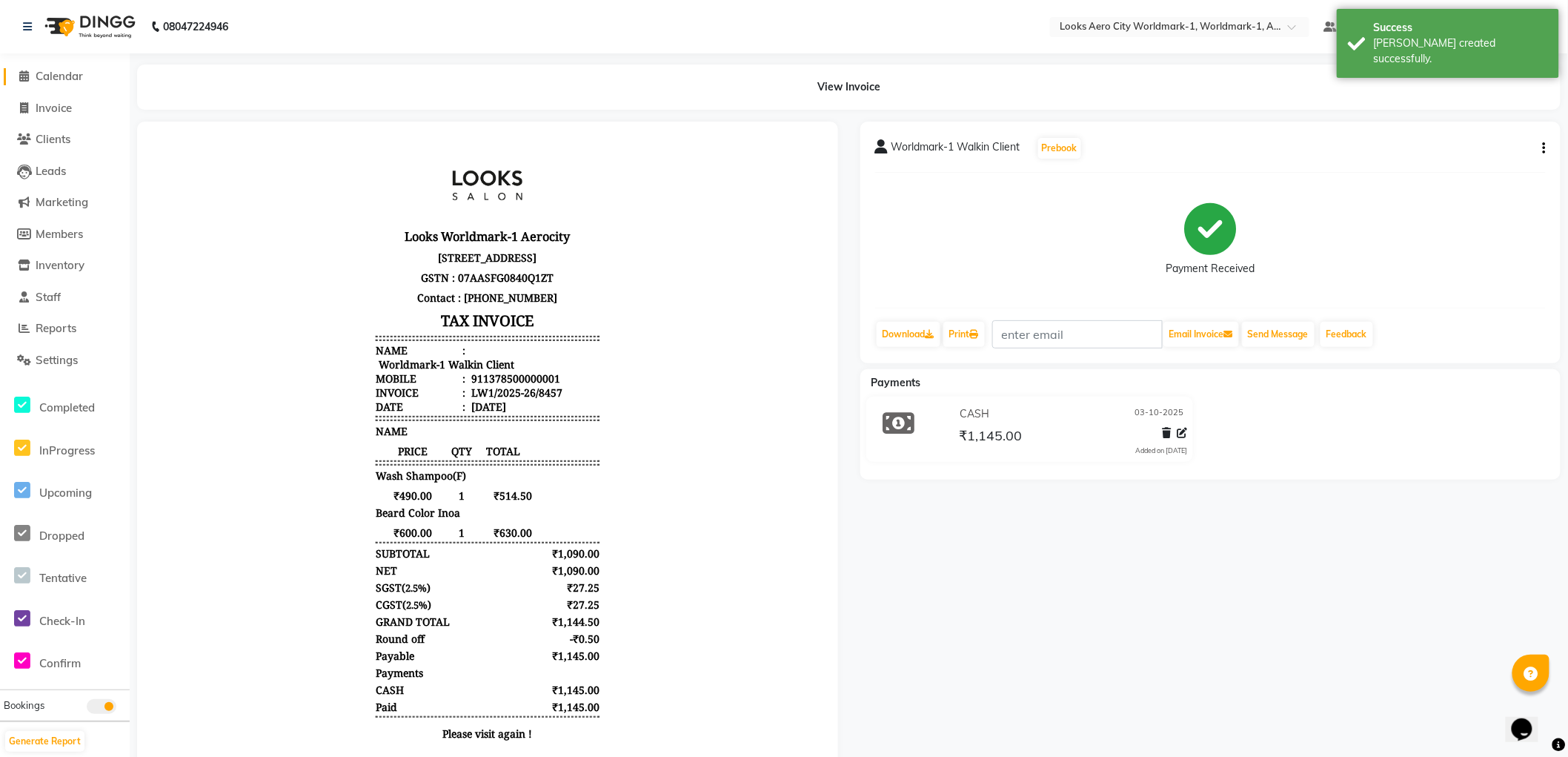
click at [57, 78] on span "Calendar" at bounding box center [59, 76] width 47 height 14
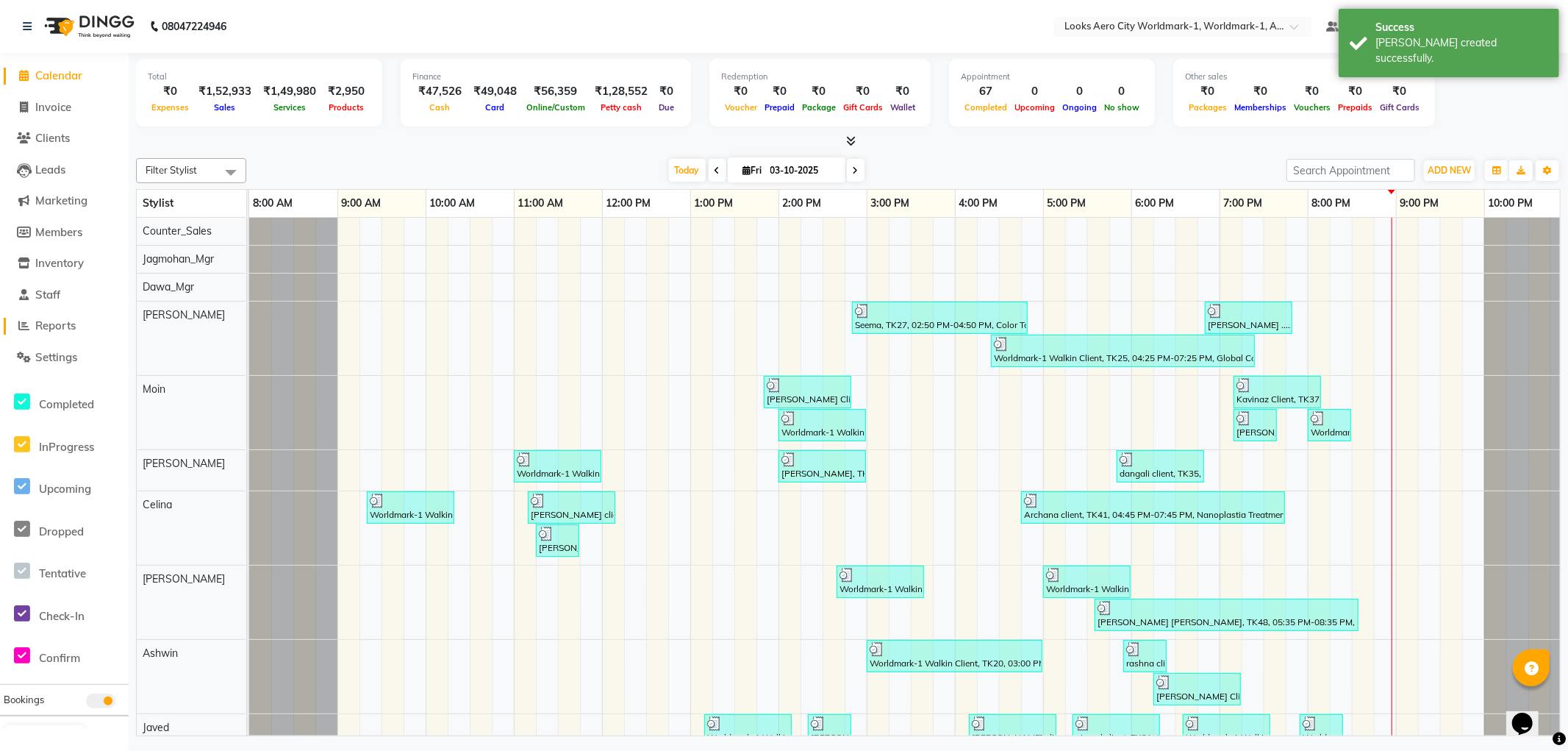
click at [64, 325] on span "Reports" at bounding box center [55, 325] width 41 height 14
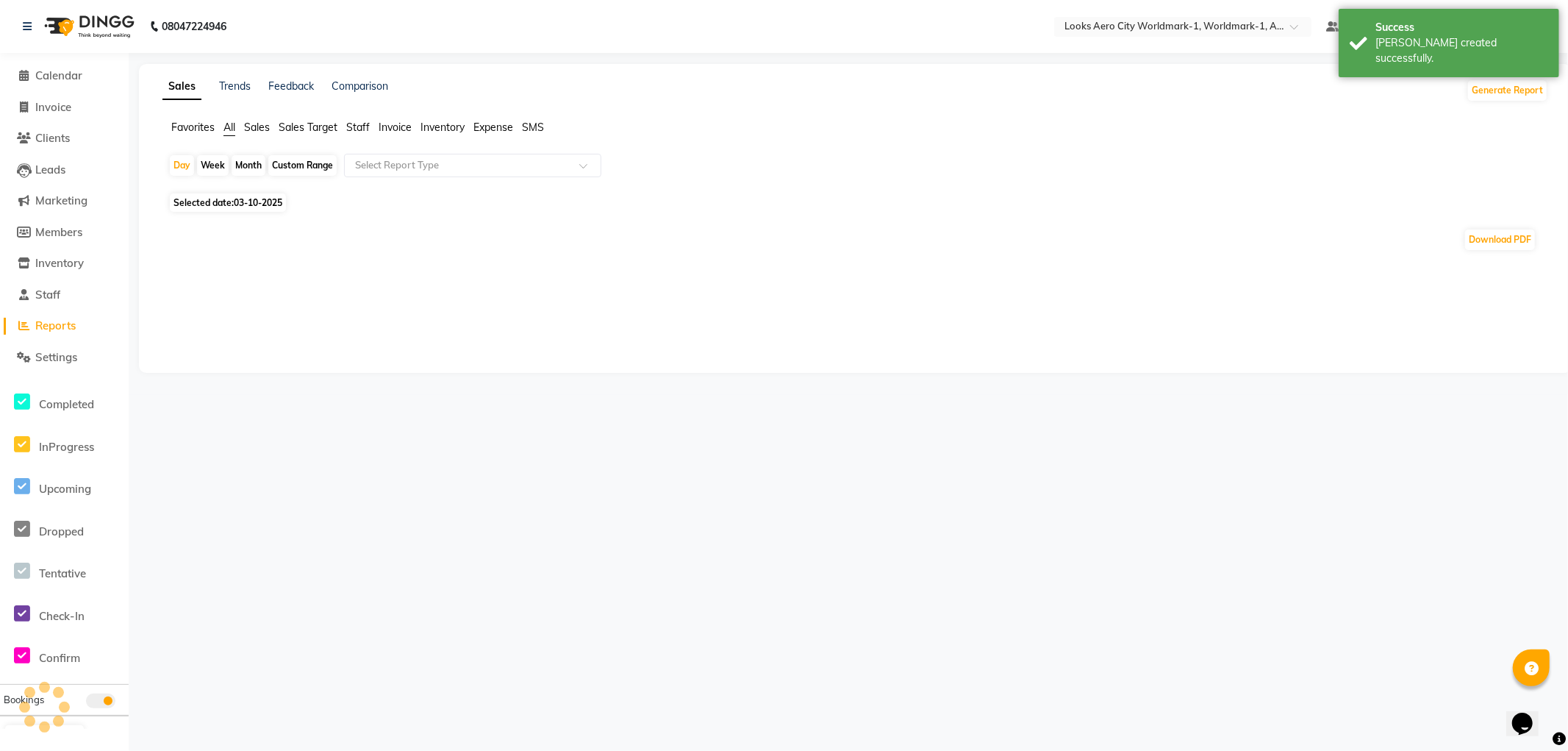
click at [360, 126] on span "Staff" at bounding box center [358, 127] width 24 height 13
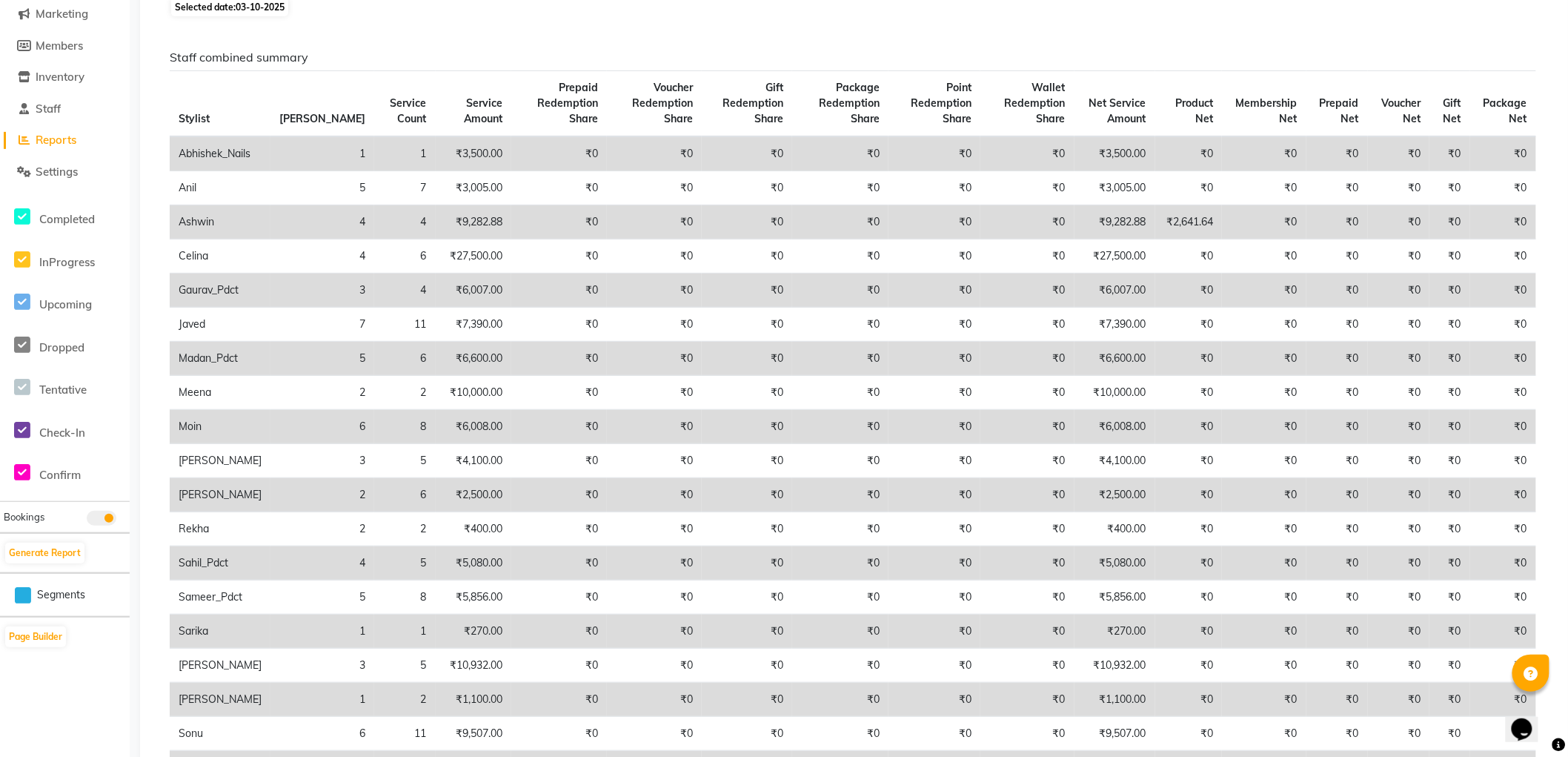
scroll to position [83, 0]
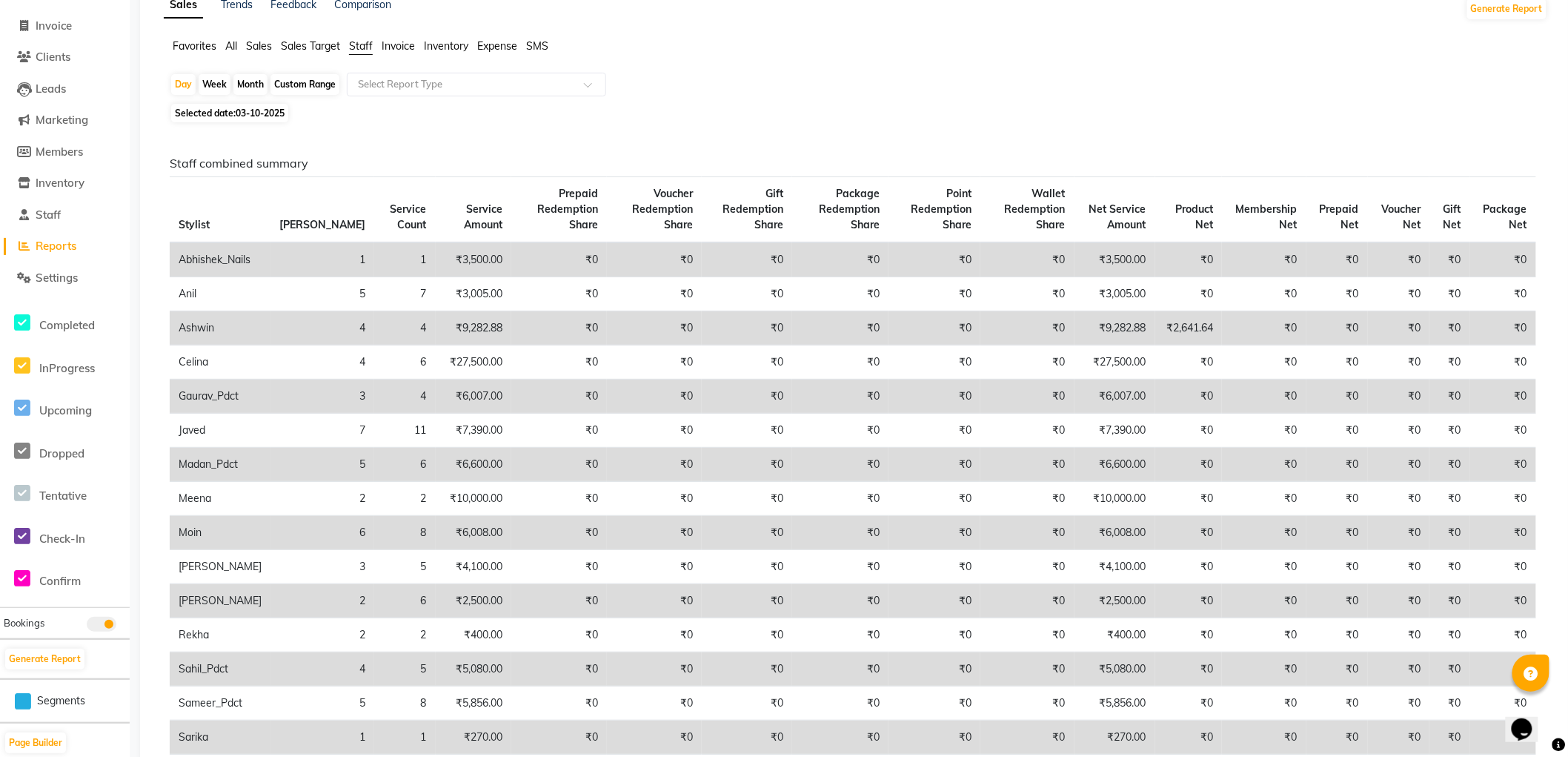
click at [46, 27] on span "Invoice" at bounding box center [53, 25] width 36 height 14
select select "service"
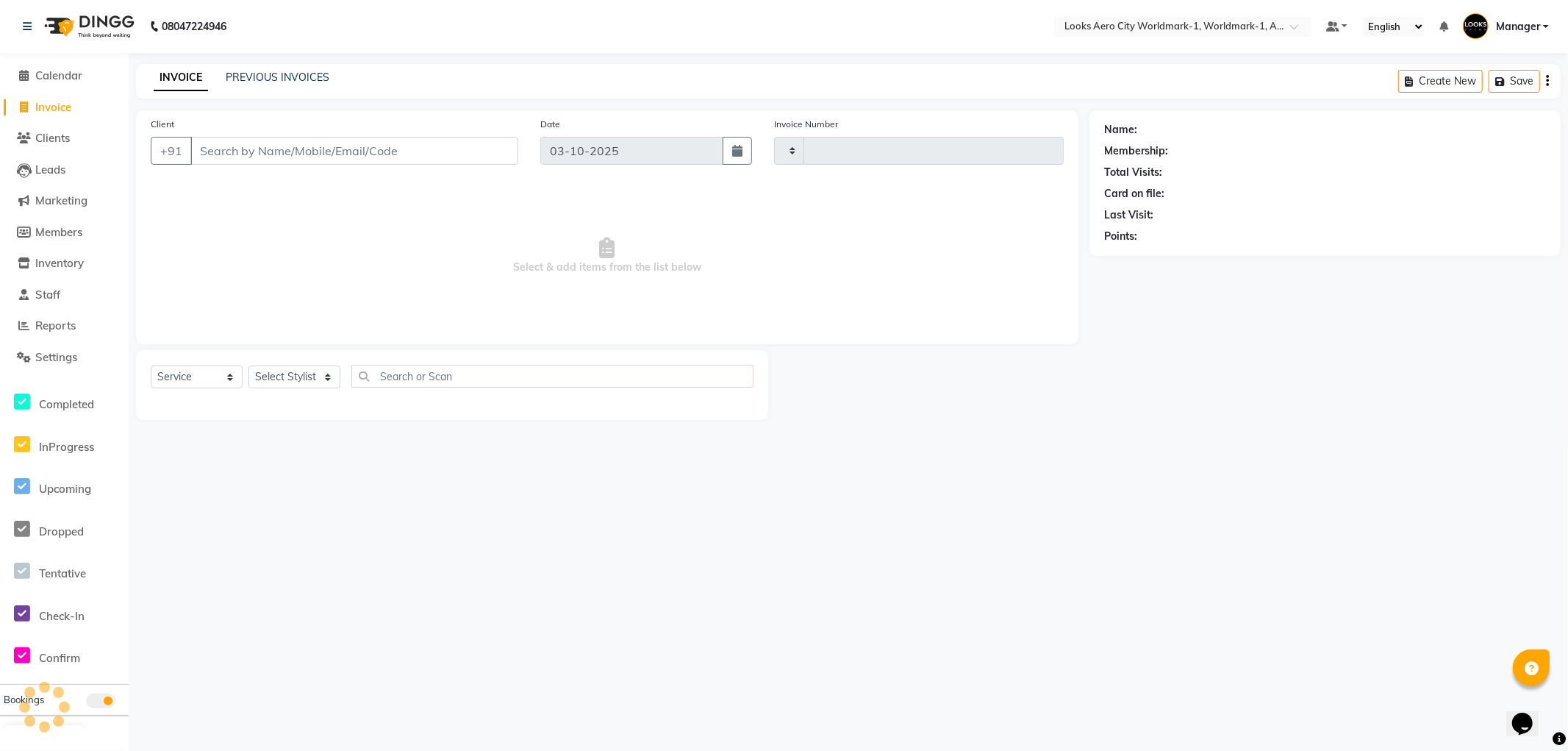
type input "8458"
select select "8573"
click at [245, 148] on input "Client" at bounding box center [354, 151] width 328 height 28
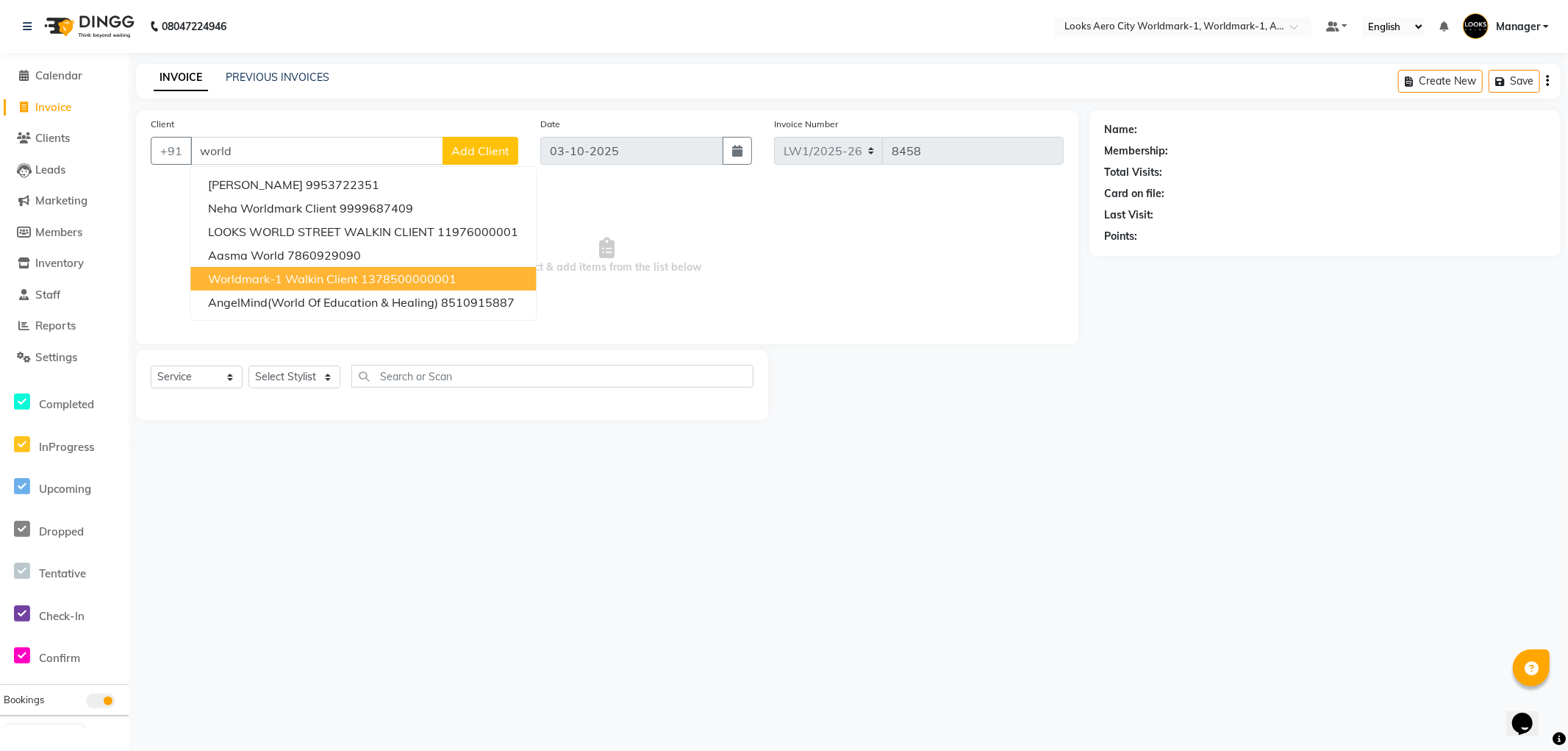
click at [312, 272] on span "Worldmark-1 Walkin Client" at bounding box center [283, 279] width 150 height 15
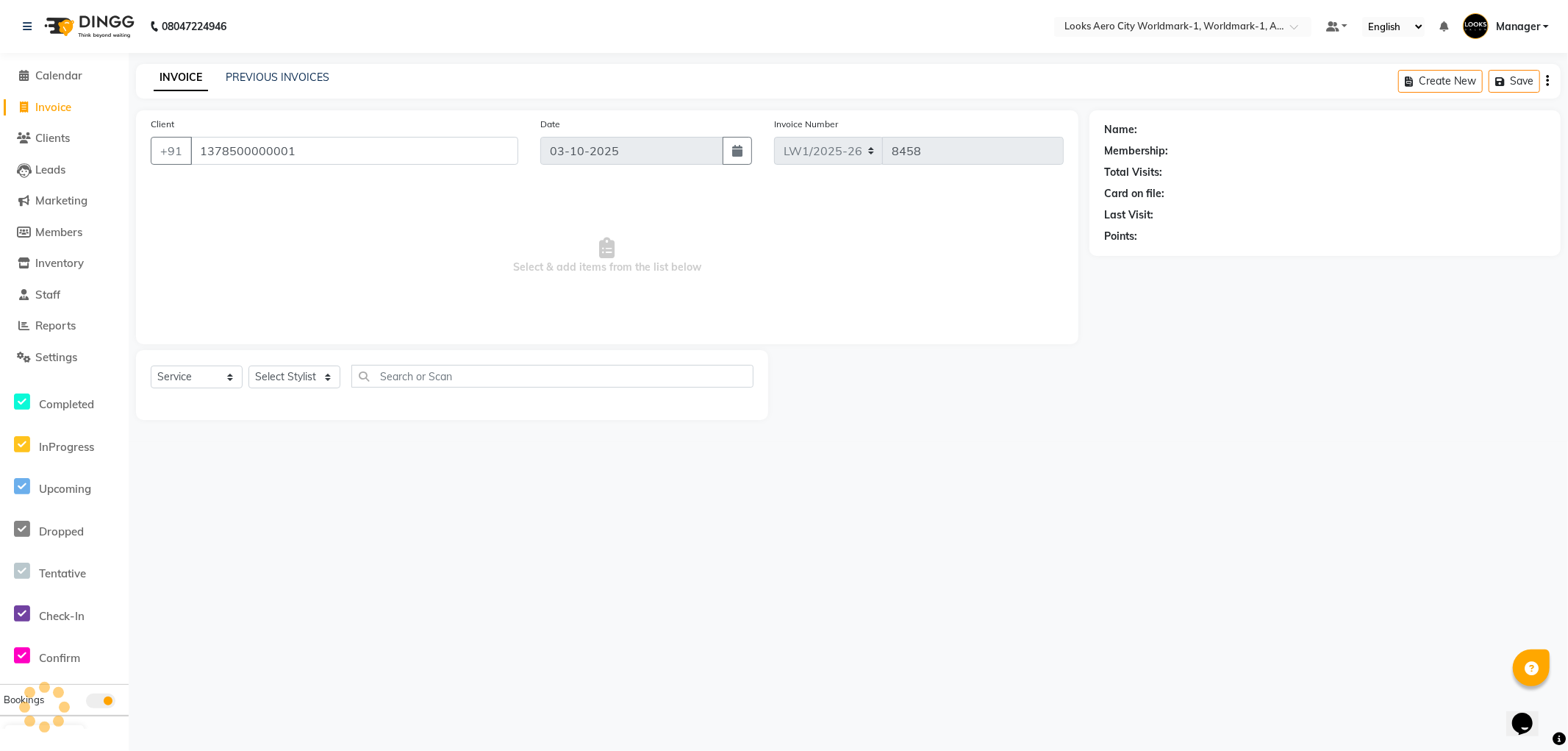
type input "1378500000001"
click at [297, 375] on select "Select Stylist [PERSON_NAME] [PERSON_NAME] [PERSON_NAME] [PERSON_NAME] Counter_…" at bounding box center [295, 377] width 92 height 23
select select "1: Object"
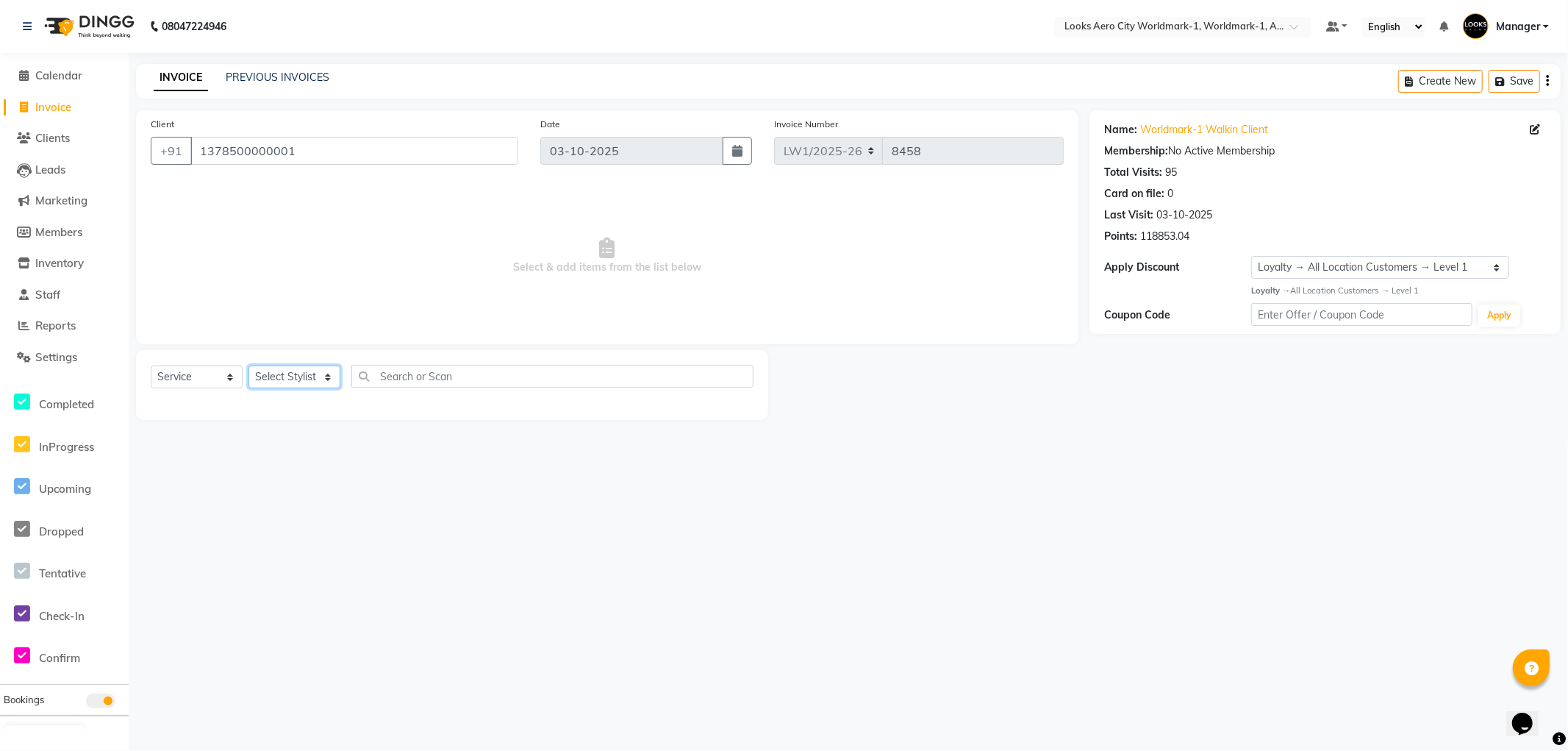
select select "84553"
click at [249, 366] on select "Select Stylist [PERSON_NAME] [PERSON_NAME] [PERSON_NAME] [PERSON_NAME] Counter_…" at bounding box center [295, 377] width 92 height 23
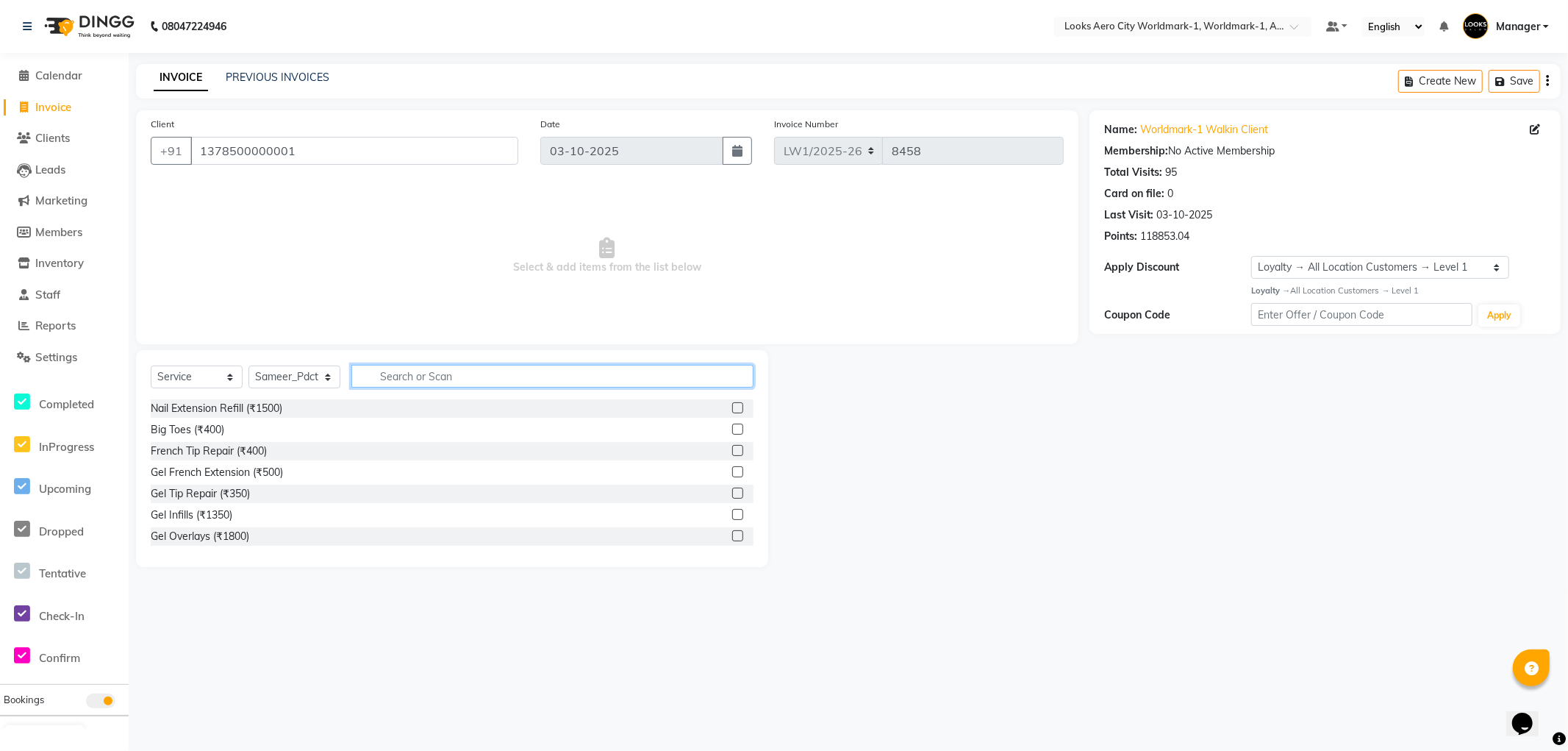
click at [436, 377] on input "text" at bounding box center [553, 377] width 403 height 23
type input "cut"
drag, startPoint x: 221, startPoint y: 426, endPoint x: 253, endPoint y: 407, distance: 37.2
click at [221, 426] on div "Stylist Cut(M) (₹700)" at bounding box center [199, 430] width 96 height 15
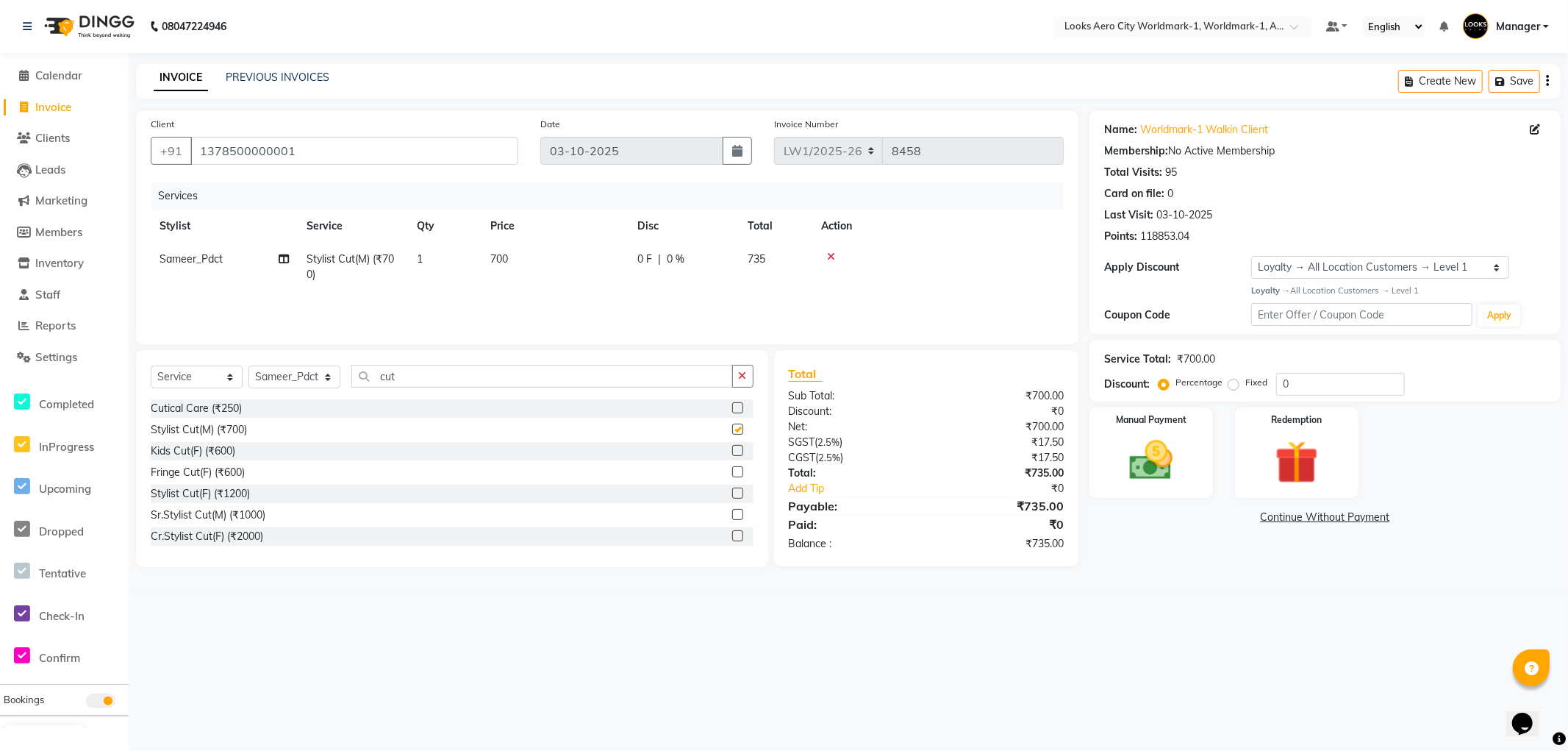
checkbox input "false"
drag, startPoint x: 420, startPoint y: 376, endPoint x: 2, endPoint y: 260, distance: 433.8
click at [0, 268] on app-home "08047224946 Select Location × Looks Aero City Worldmark-1, Worldmark-1, Aerocit…" at bounding box center [784, 295] width 1568 height 589
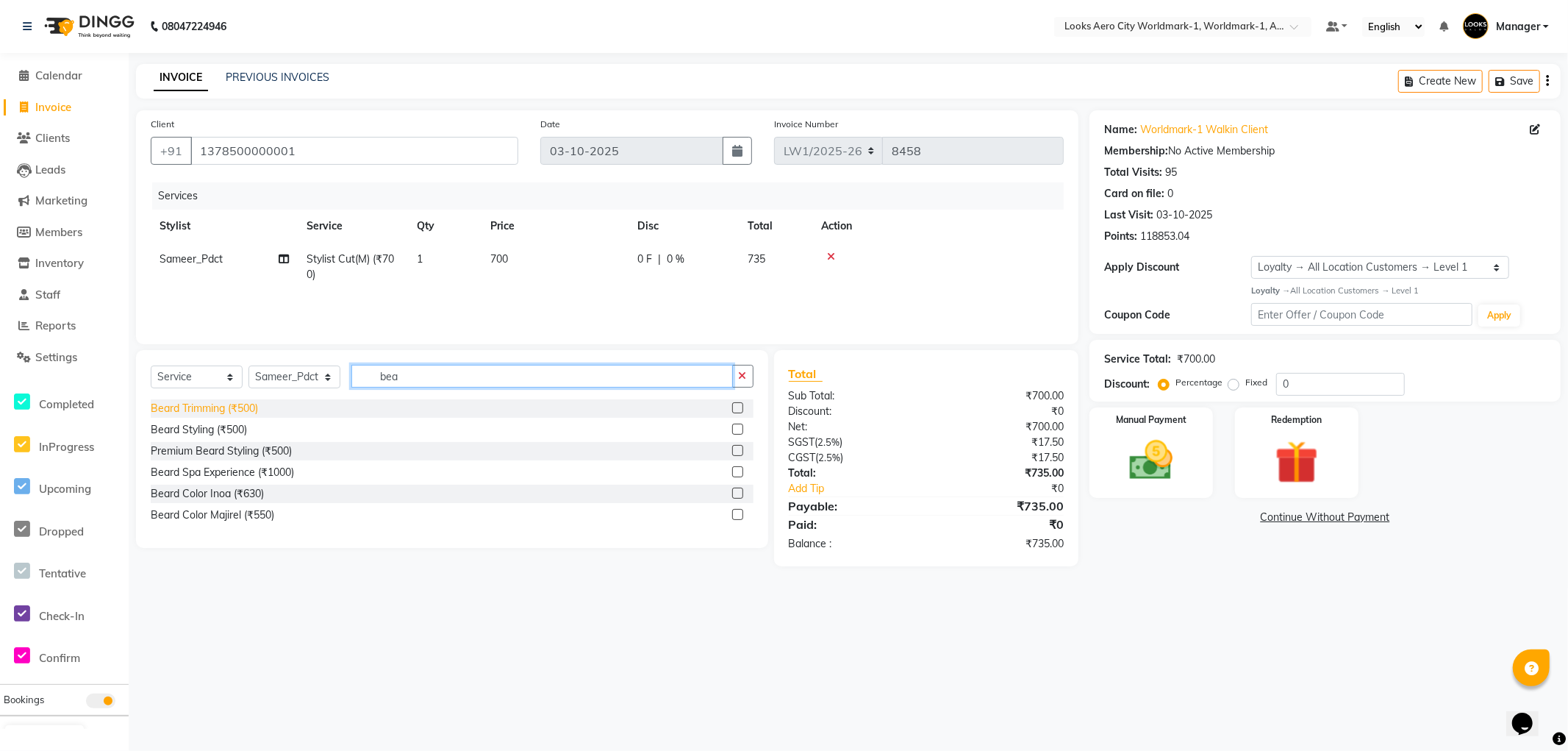
type input "bea"
drag, startPoint x: 223, startPoint y: 410, endPoint x: 266, endPoint y: 397, distance: 44.9
click at [223, 410] on div "Beard Trimming (₹500)" at bounding box center [204, 409] width 107 height 15
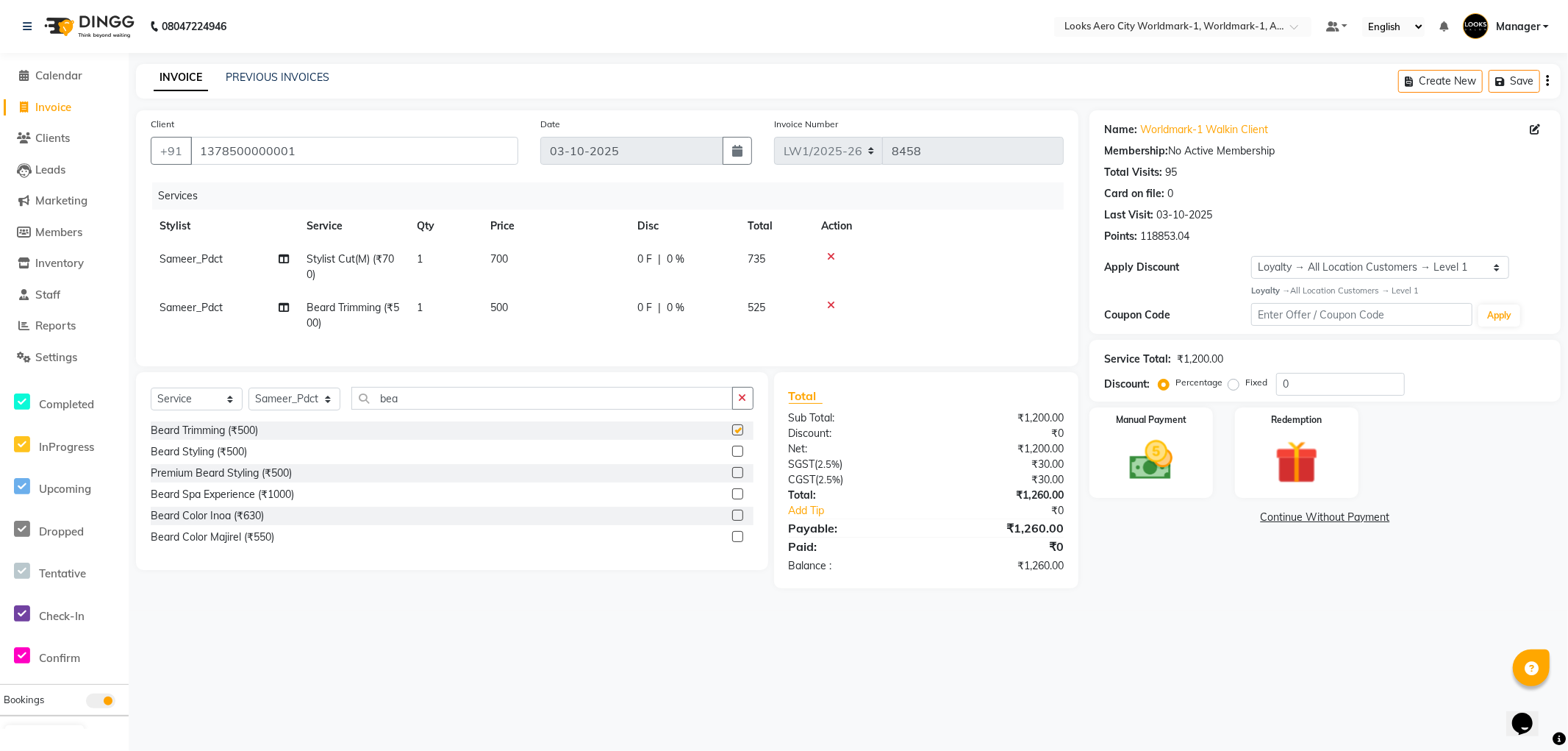
checkbox input "false"
drag, startPoint x: 414, startPoint y: 407, endPoint x: 0, endPoint y: 269, distance: 436.4
click at [0, 279] on app-home "08047224946 Select Location × Looks Aero City Worldmark-1, Worldmark-1, Aerocit…" at bounding box center [784, 305] width 1568 height 610
type input "was"
click at [253, 460] on div "Wash Shampoo(F) (₹150)" at bounding box center [211, 452] width 121 height 15
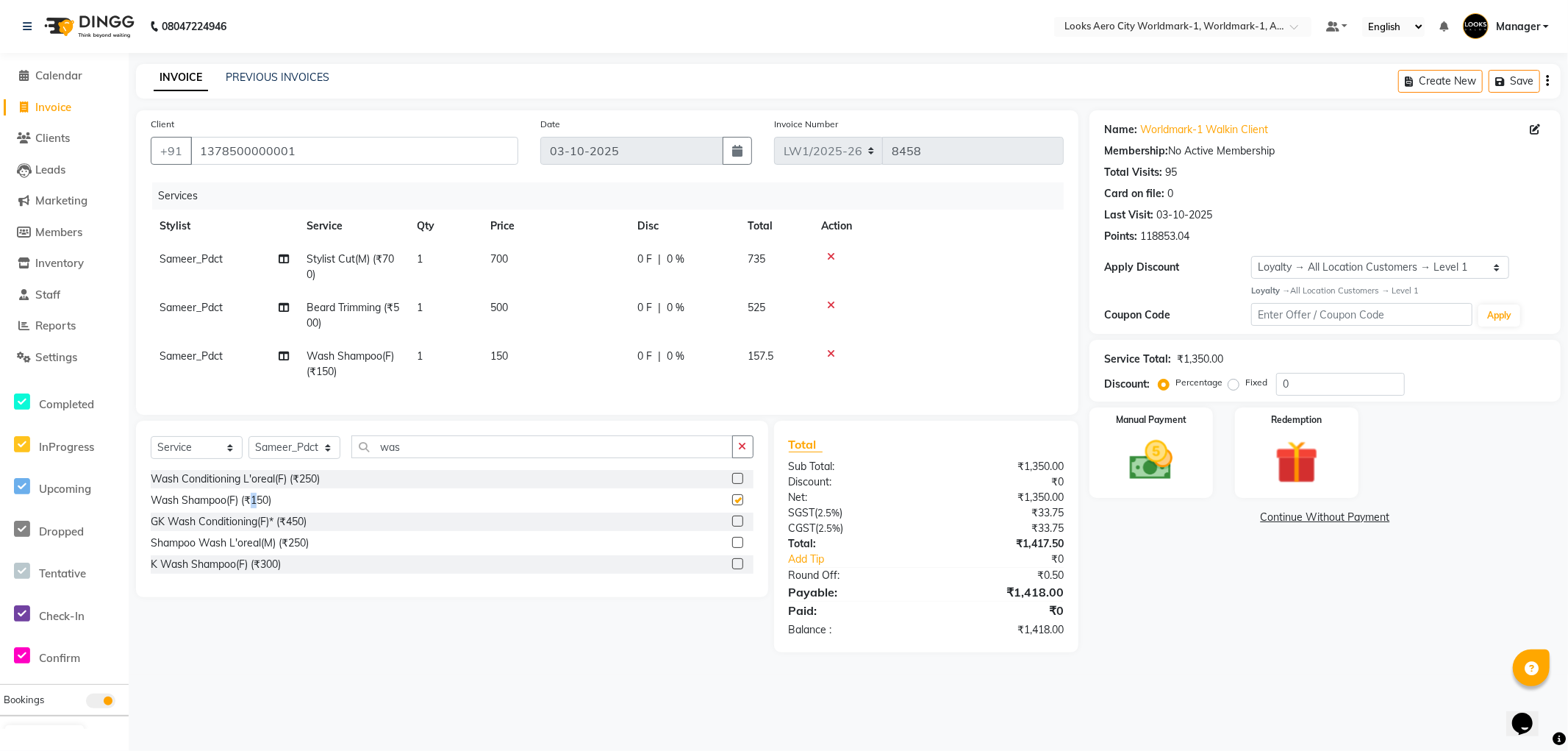
checkbox input "false"
click at [530, 359] on td "150" at bounding box center [555, 364] width 147 height 48
select select "84553"
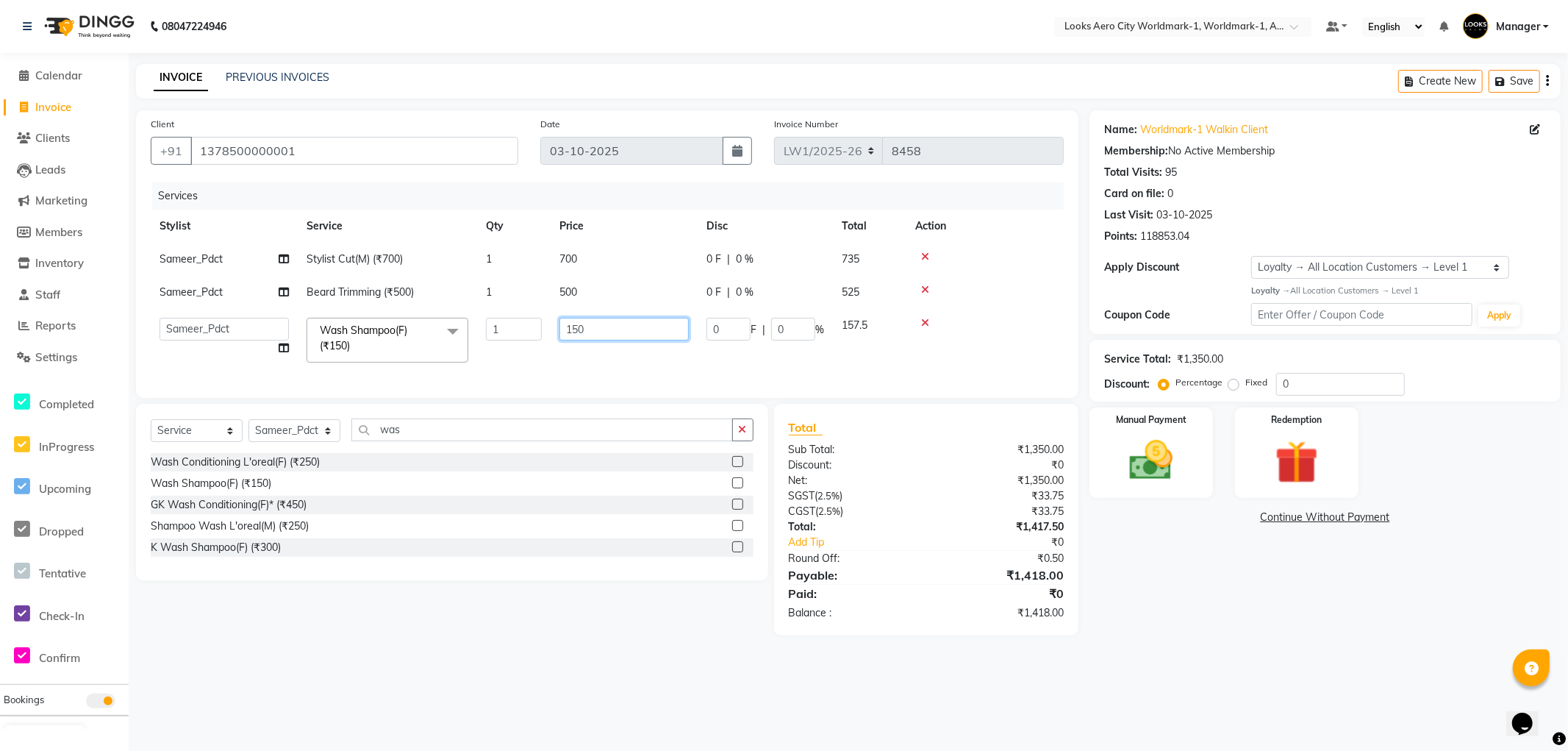
drag, startPoint x: 611, startPoint y: 328, endPoint x: 0, endPoint y: 206, distance: 623.1
click at [0, 206] on app-home "08047224946 Select Location × Looks Aero City Worldmark-1, Worldmark-1, Aerocit…" at bounding box center [784, 328] width 1568 height 658
type input "200"
click at [623, 295] on td "500" at bounding box center [624, 292] width 147 height 33
select select "84553"
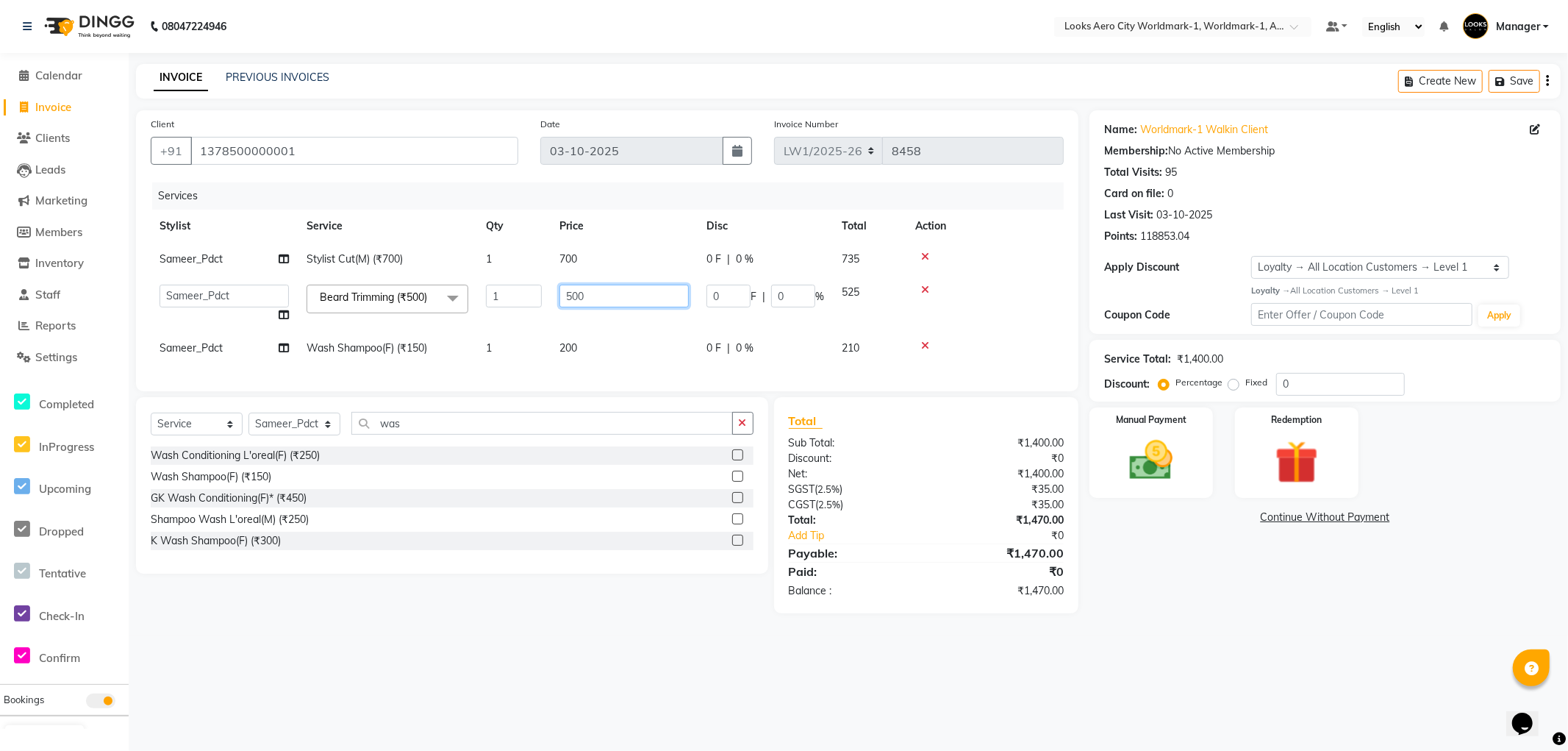
drag, startPoint x: 616, startPoint y: 291, endPoint x: 5, endPoint y: 155, distance: 626.0
click at [0, 165] on app-home "08047224946 Select Location × Looks Aero City Worldmark-1, Worldmark-1, Aerocit…" at bounding box center [784, 318] width 1568 height 635
type input "400"
click at [613, 267] on td "700" at bounding box center [624, 259] width 147 height 33
select select "84553"
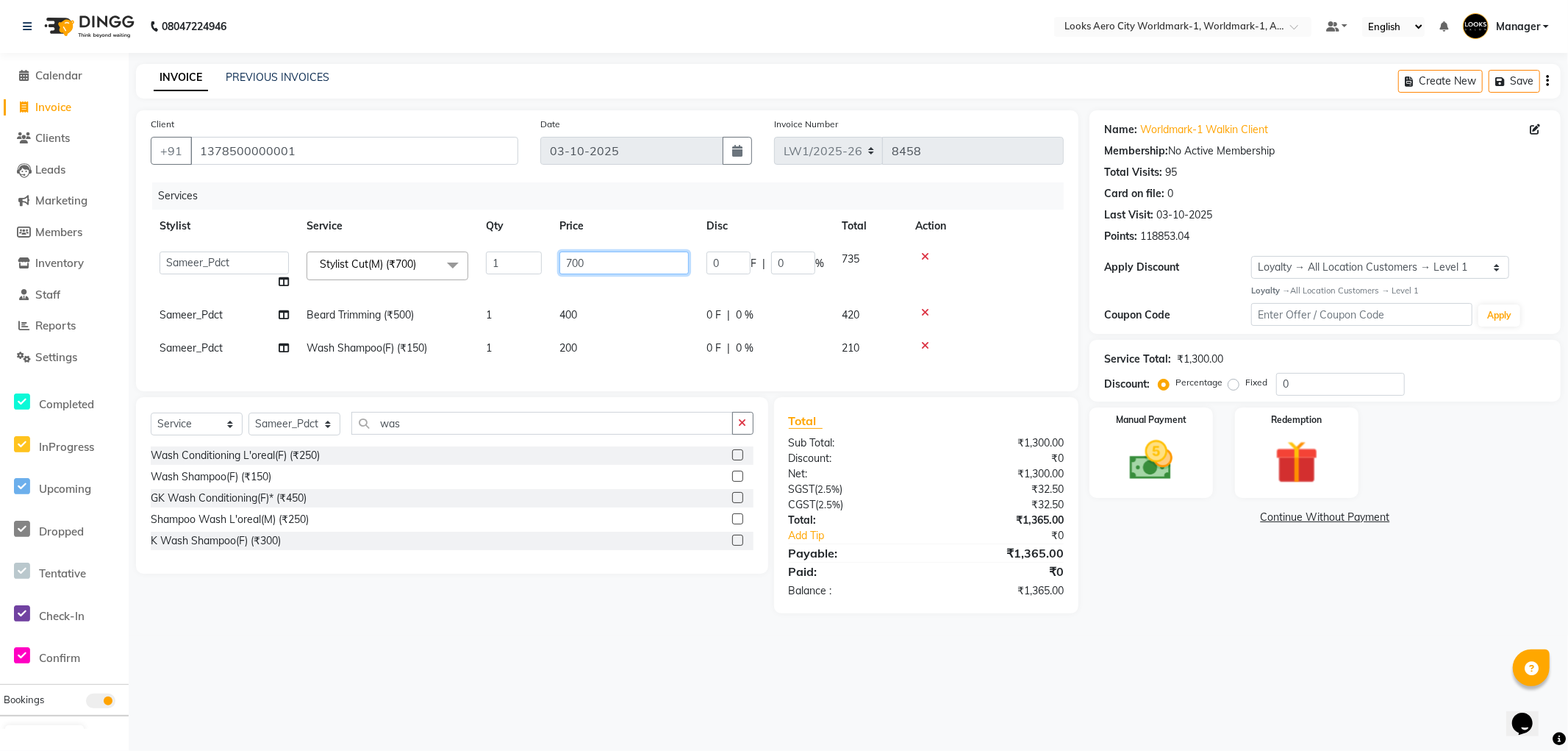
drag, startPoint x: 645, startPoint y: 257, endPoint x: 0, endPoint y: -36, distance: 708.4
click at [0, 0] on html "08047224946 Select Location × Looks Aero City Worldmark-1, Worldmark-1, Aerocit…" at bounding box center [784, 375] width 1568 height 751
type input "600"
click at [1283, 584] on div "Name: Worldmark-1 Walkin Client Membership: No Active Membership Total Visits: …" at bounding box center [1331, 361] width 482 height 503
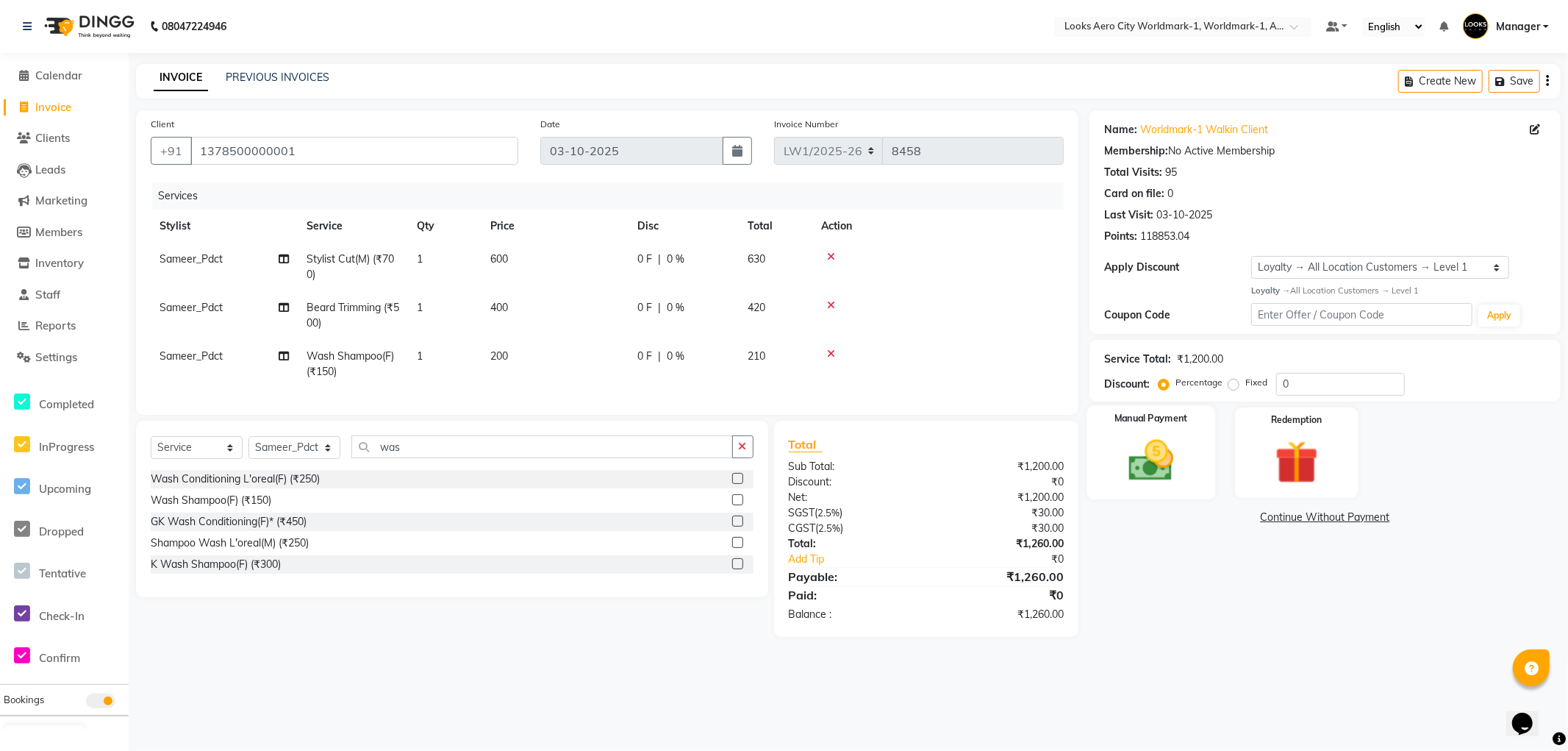
drag, startPoint x: 1190, startPoint y: 481, endPoint x: 1187, endPoint y: 495, distance: 14.3
click at [1189, 487] on div "Manual Payment" at bounding box center [1151, 452] width 128 height 94
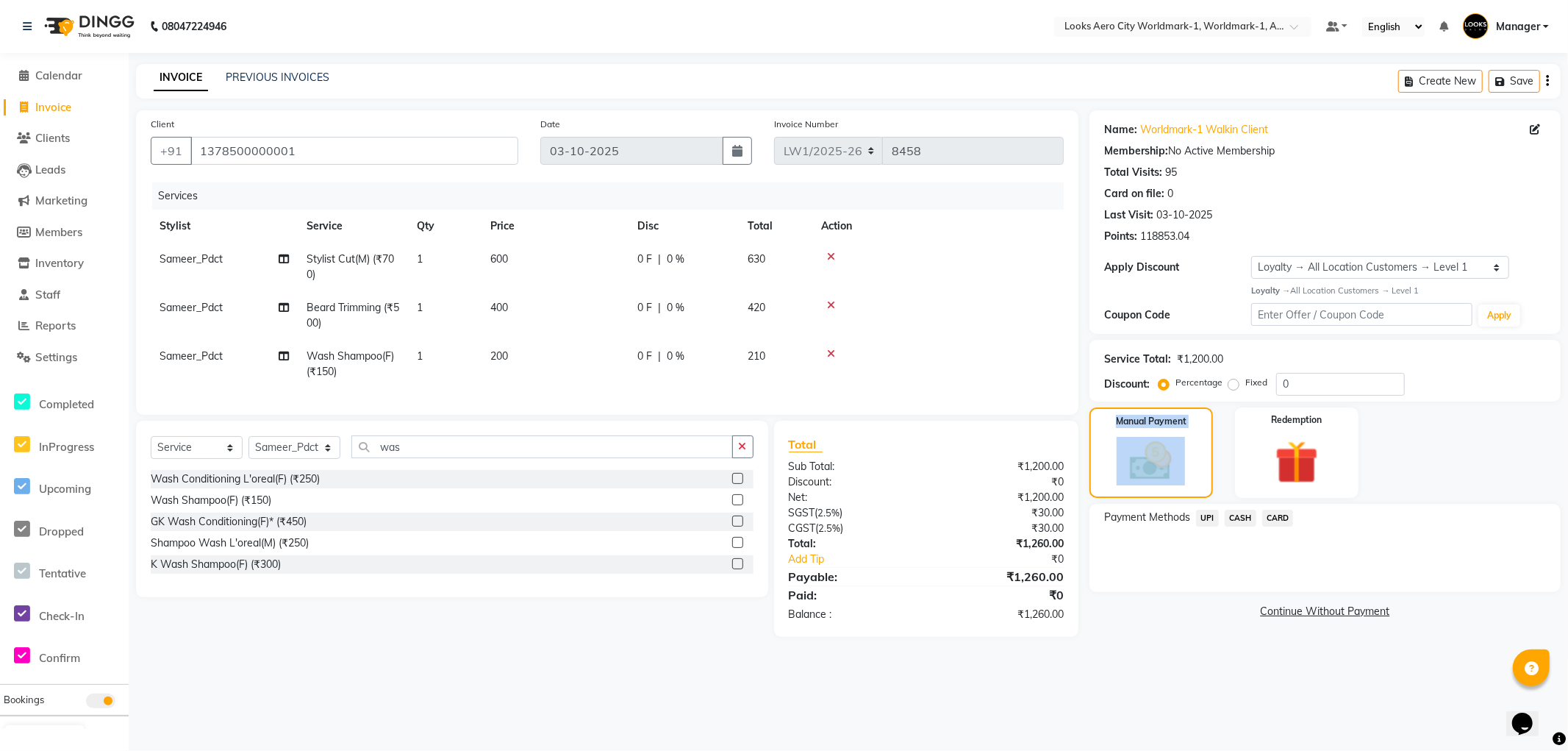
drag, startPoint x: 1281, startPoint y: 518, endPoint x: 1272, endPoint y: 518, distance: 9.0
click at [1277, 518] on span "CARD" at bounding box center [1278, 518] width 31 height 17
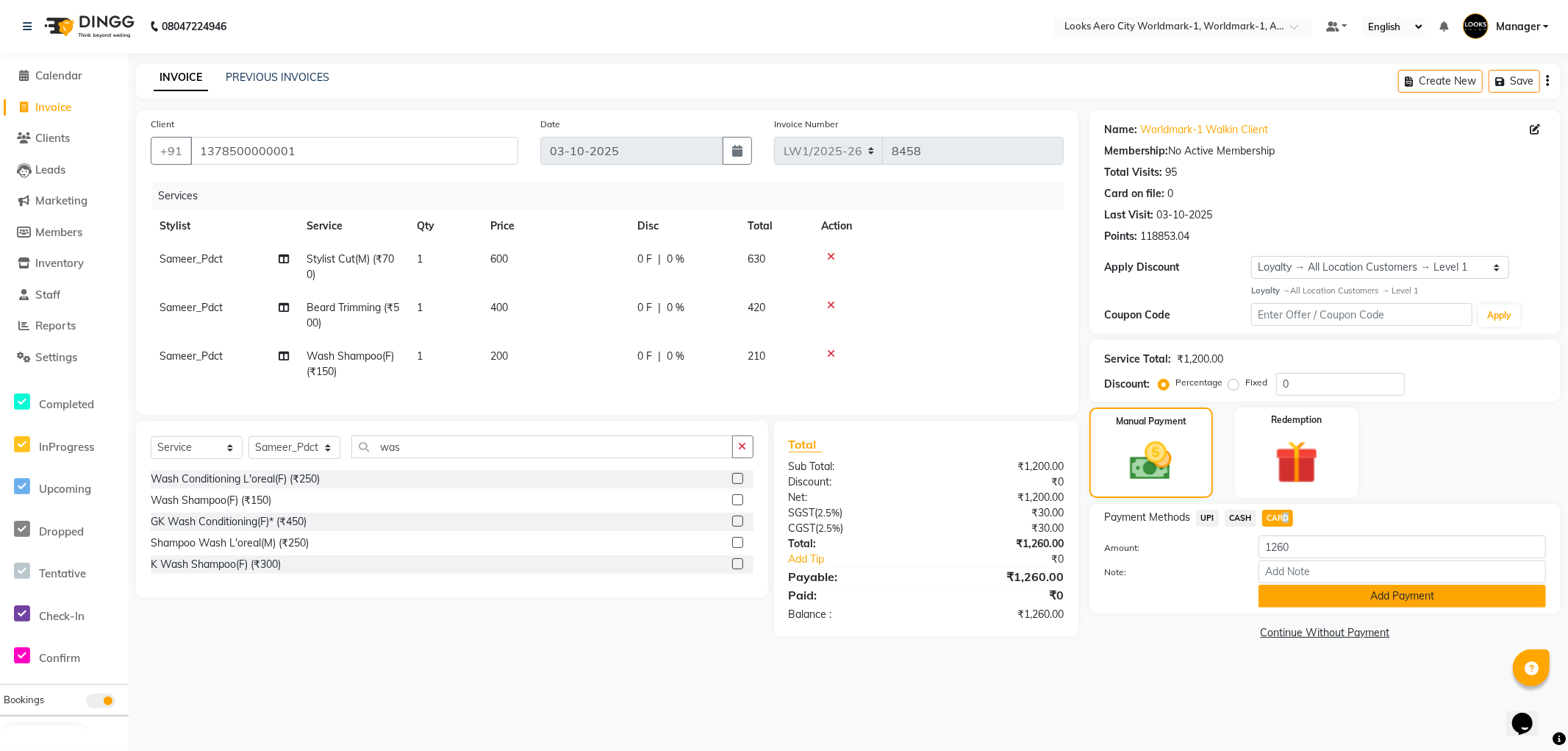
click at [1300, 596] on button "Add Payment" at bounding box center [1403, 596] width 288 height 23
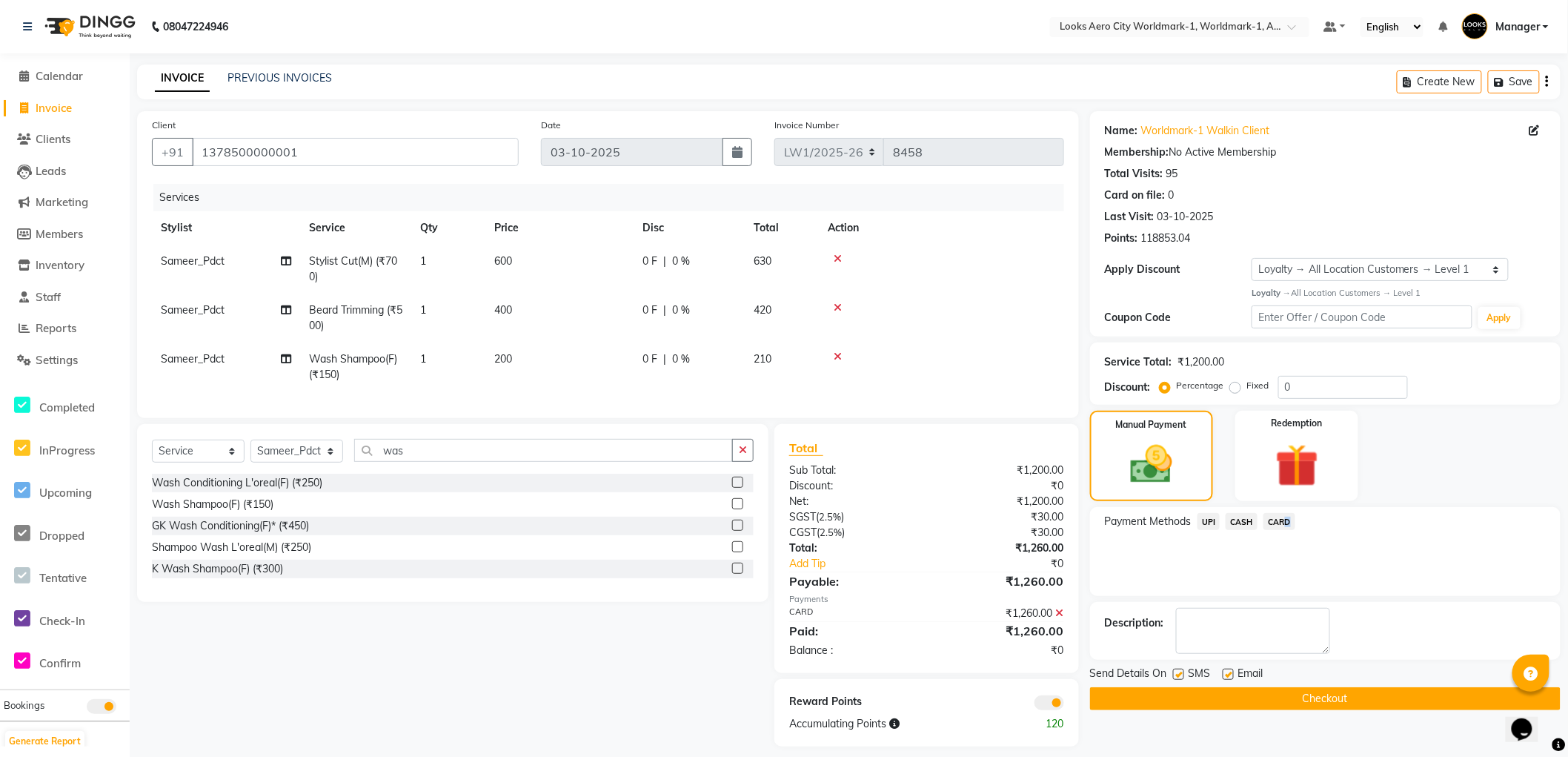
click at [1120, 691] on button "Checkout" at bounding box center [1325, 699] width 470 height 23
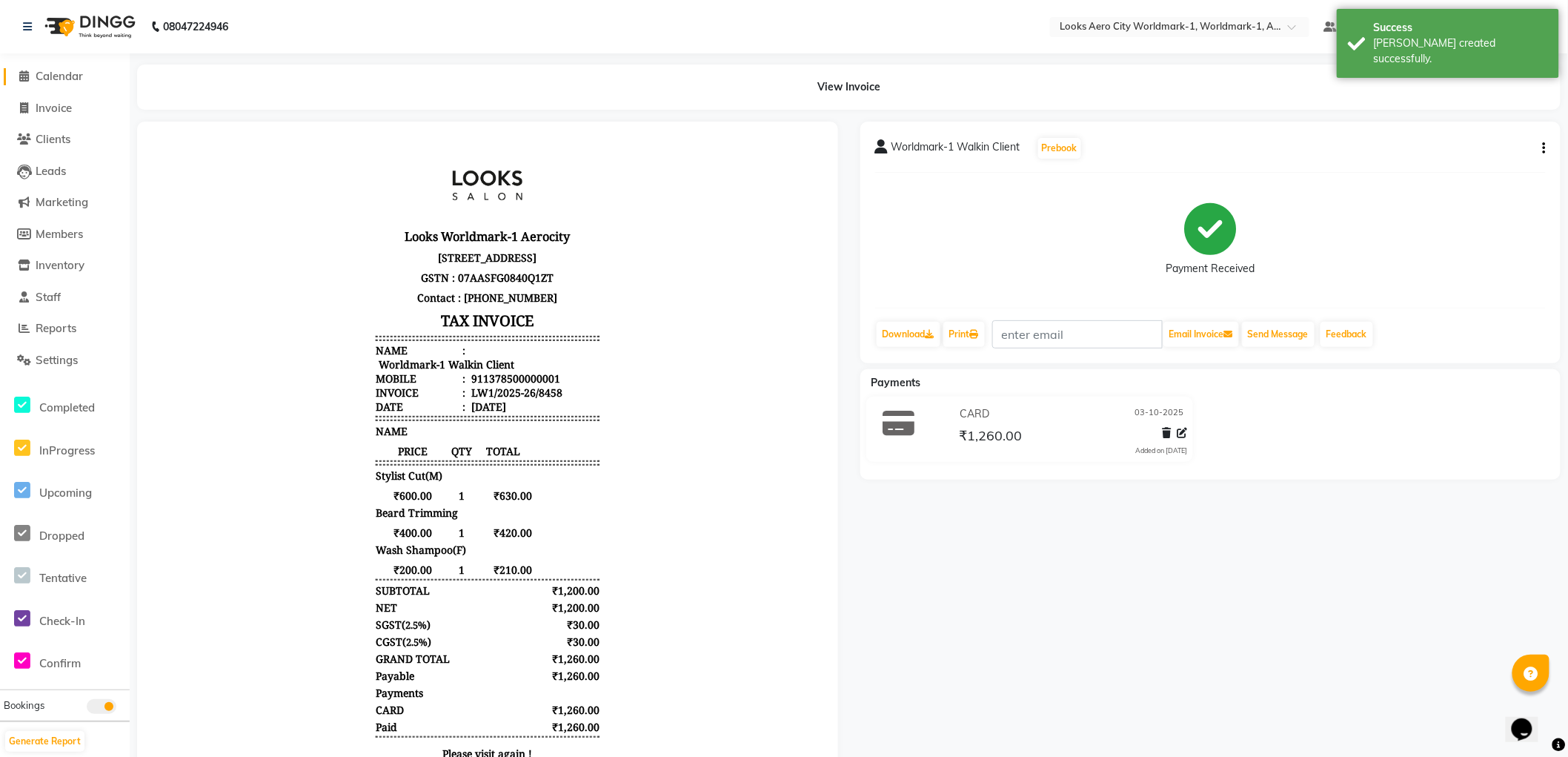
click at [67, 71] on span "Calendar" at bounding box center [59, 76] width 47 height 14
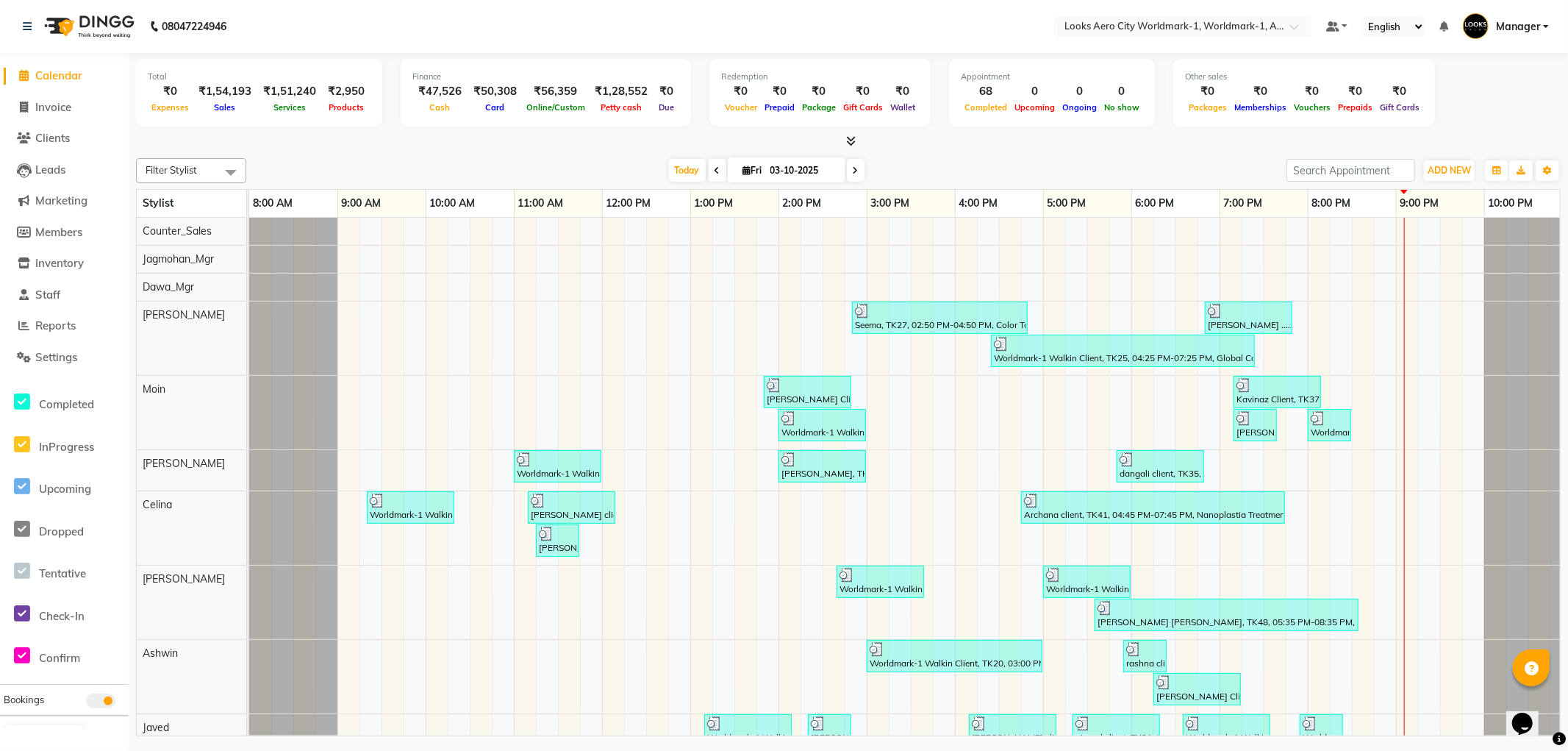
click at [57, 316] on li "Reports" at bounding box center [64, 325] width 129 height 31
click at [57, 326] on span "Reports" at bounding box center [55, 325] width 41 height 14
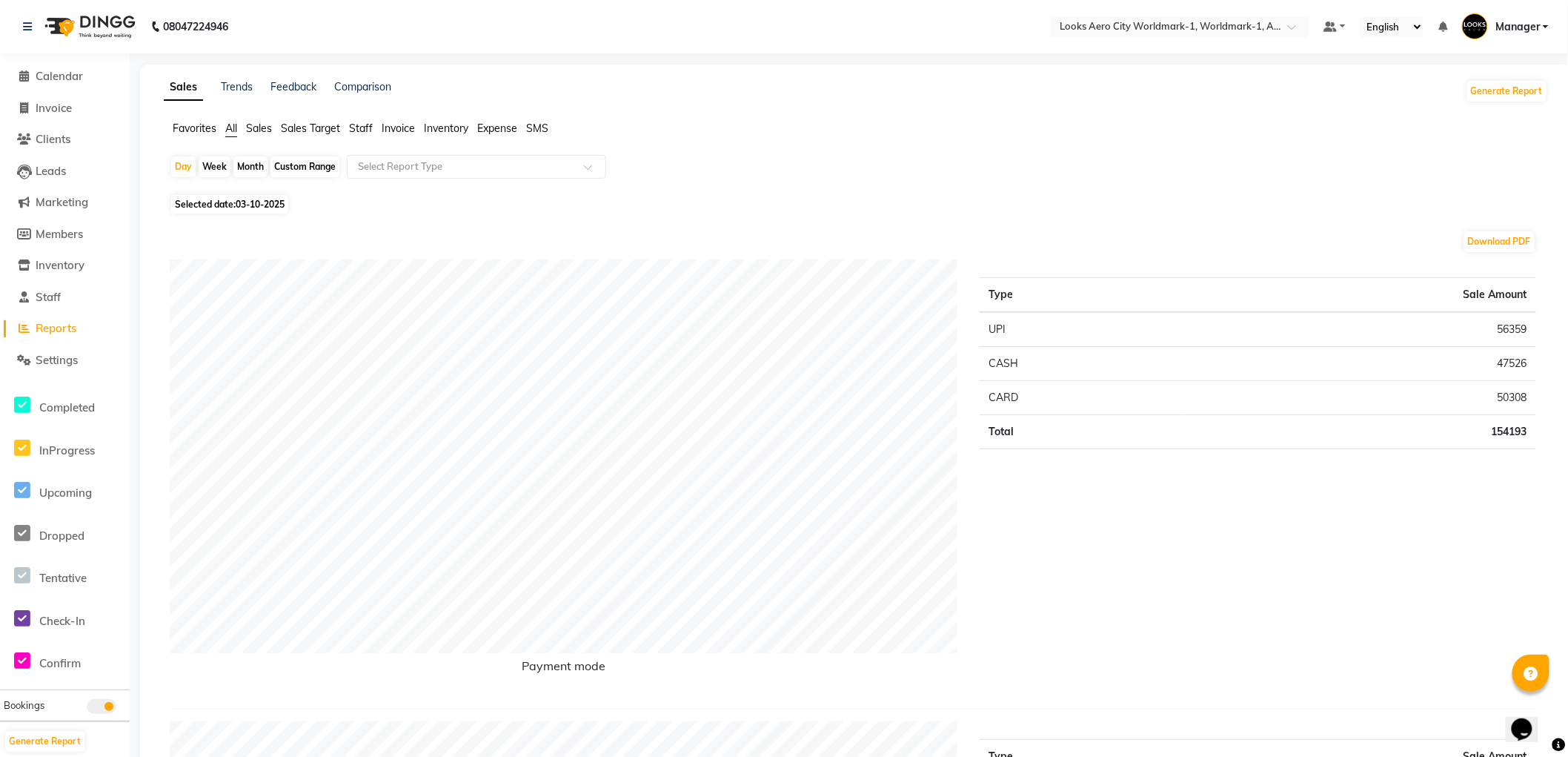
drag, startPoint x: 366, startPoint y: 126, endPoint x: 381, endPoint y: 140, distance: 20.5
click at [368, 126] on span "Staff" at bounding box center [361, 128] width 24 height 13
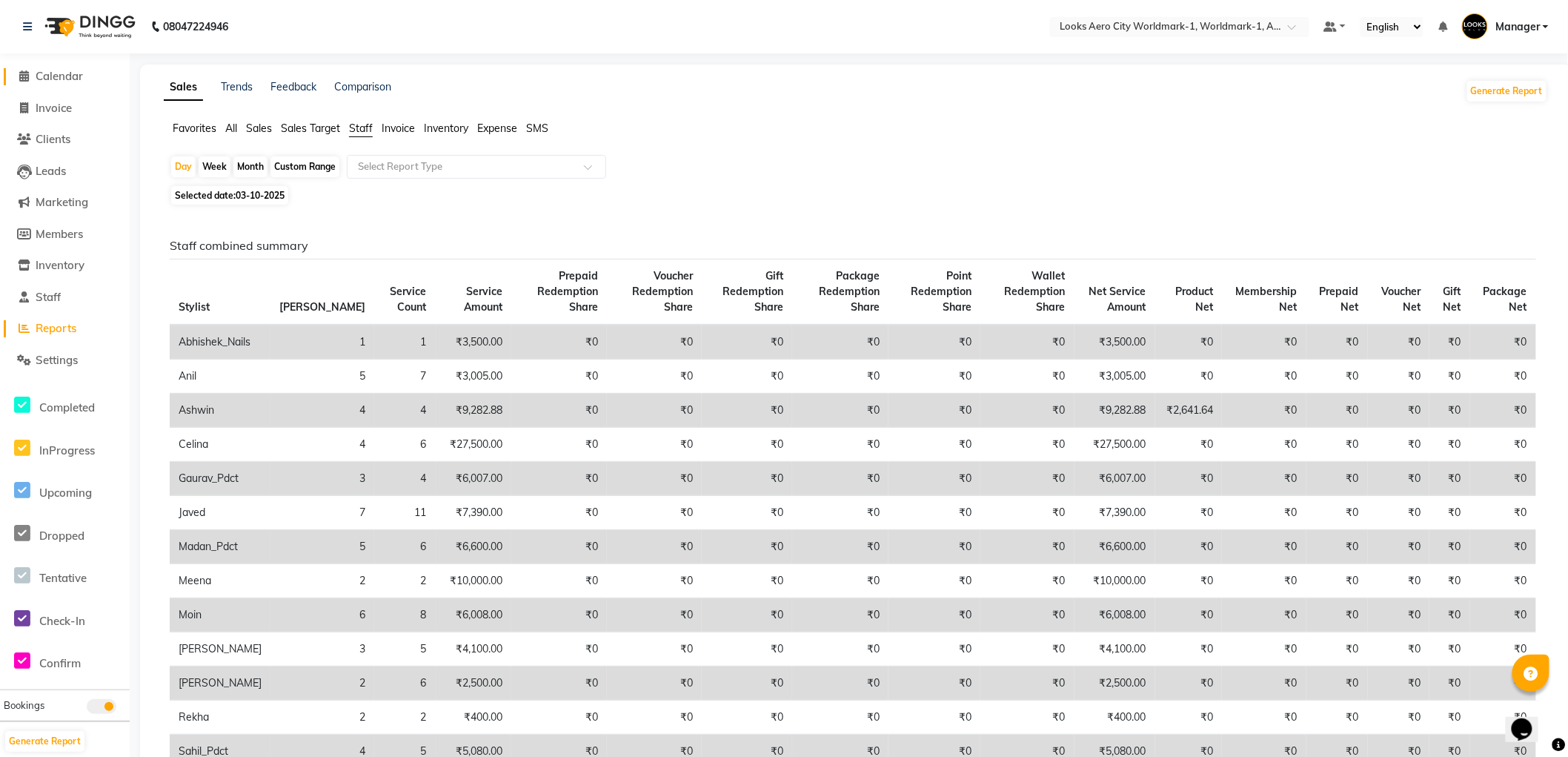
click at [68, 78] on span "Calendar" at bounding box center [59, 76] width 47 height 14
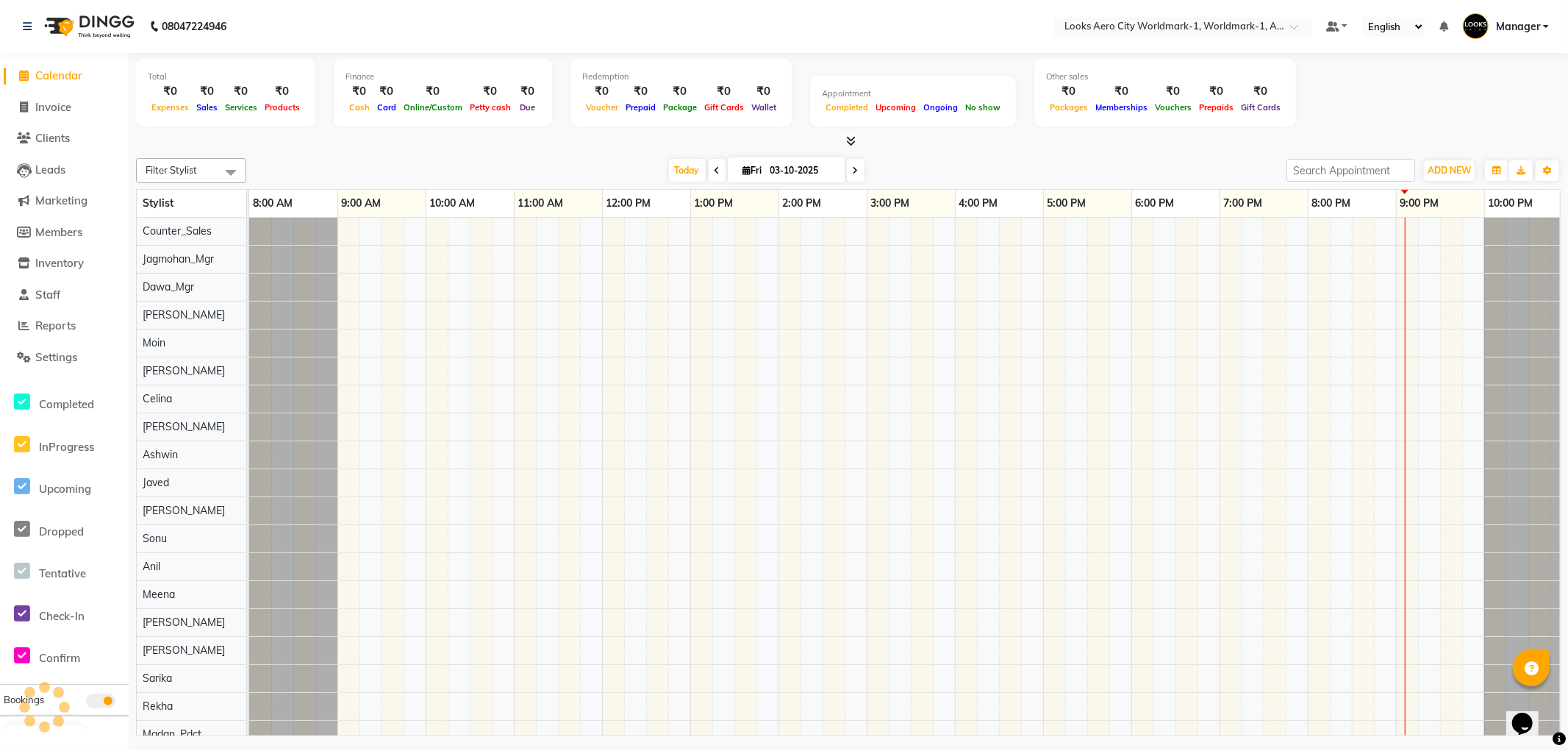
scroll to position [0, 11]
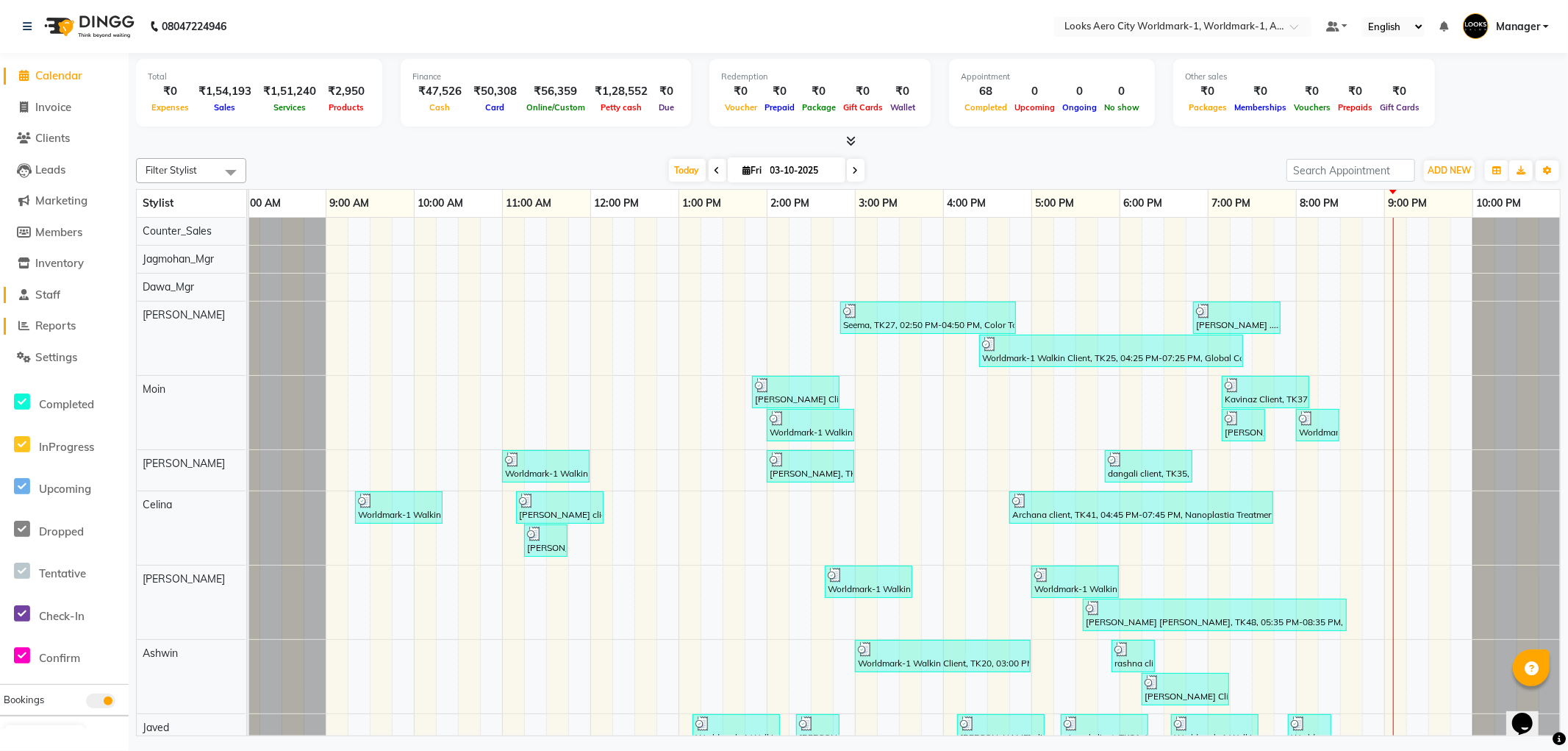
drag, startPoint x: 64, startPoint y: 328, endPoint x: 93, endPoint y: 299, distance: 41.0
click at [62, 327] on span "Reports" at bounding box center [55, 325] width 41 height 14
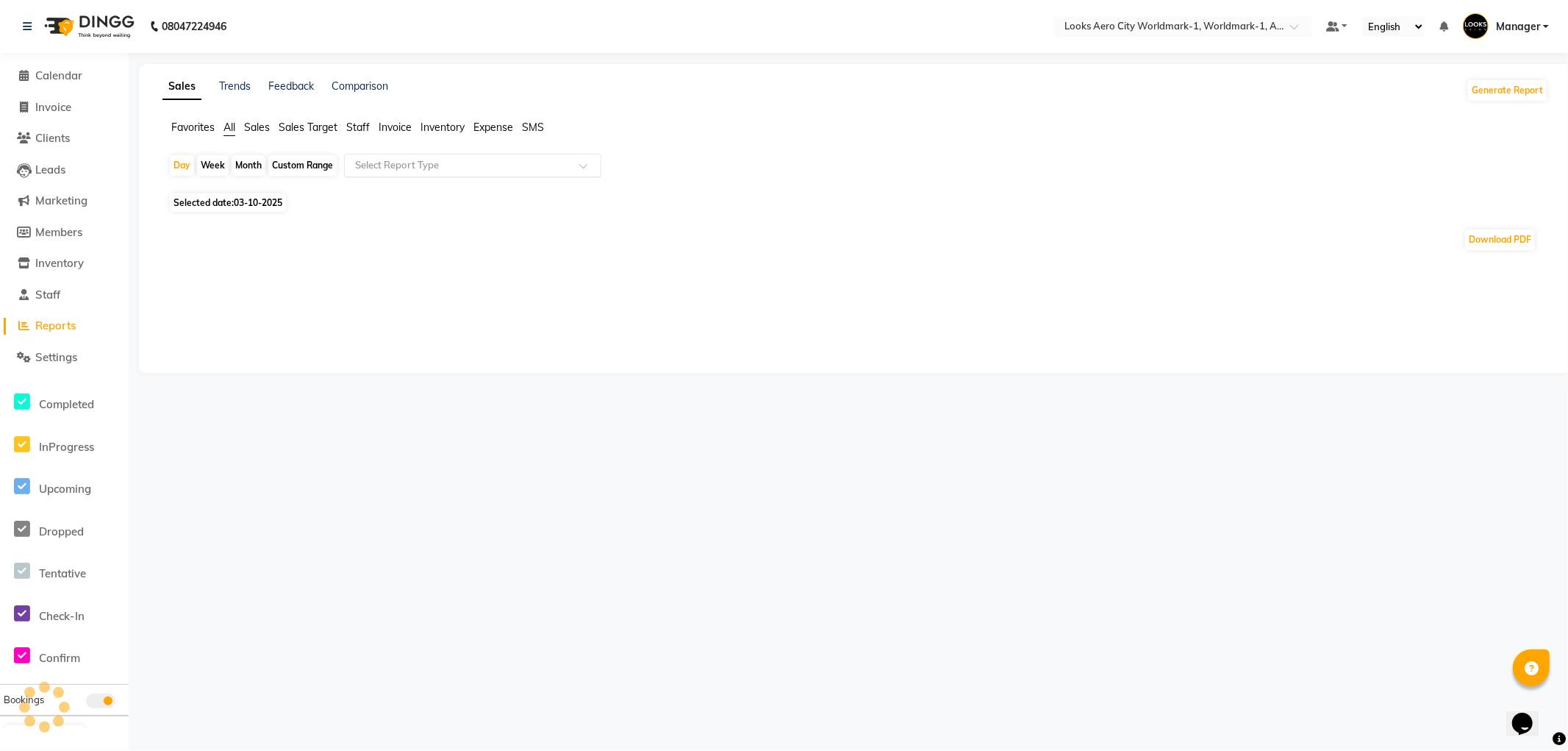
click at [423, 168] on input "text" at bounding box center [458, 165] width 212 height 15
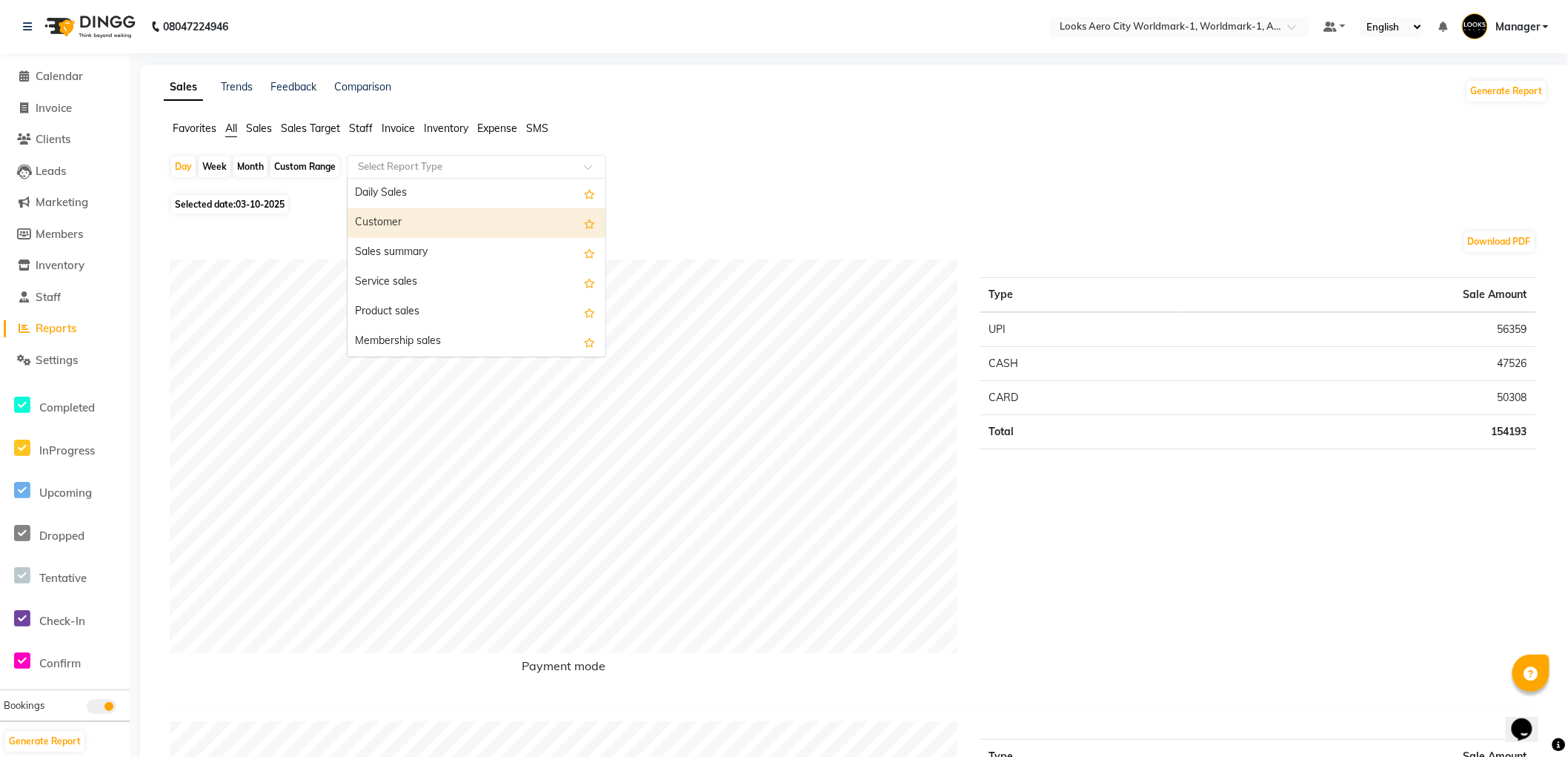
click at [367, 127] on span "Staff" at bounding box center [361, 128] width 24 height 13
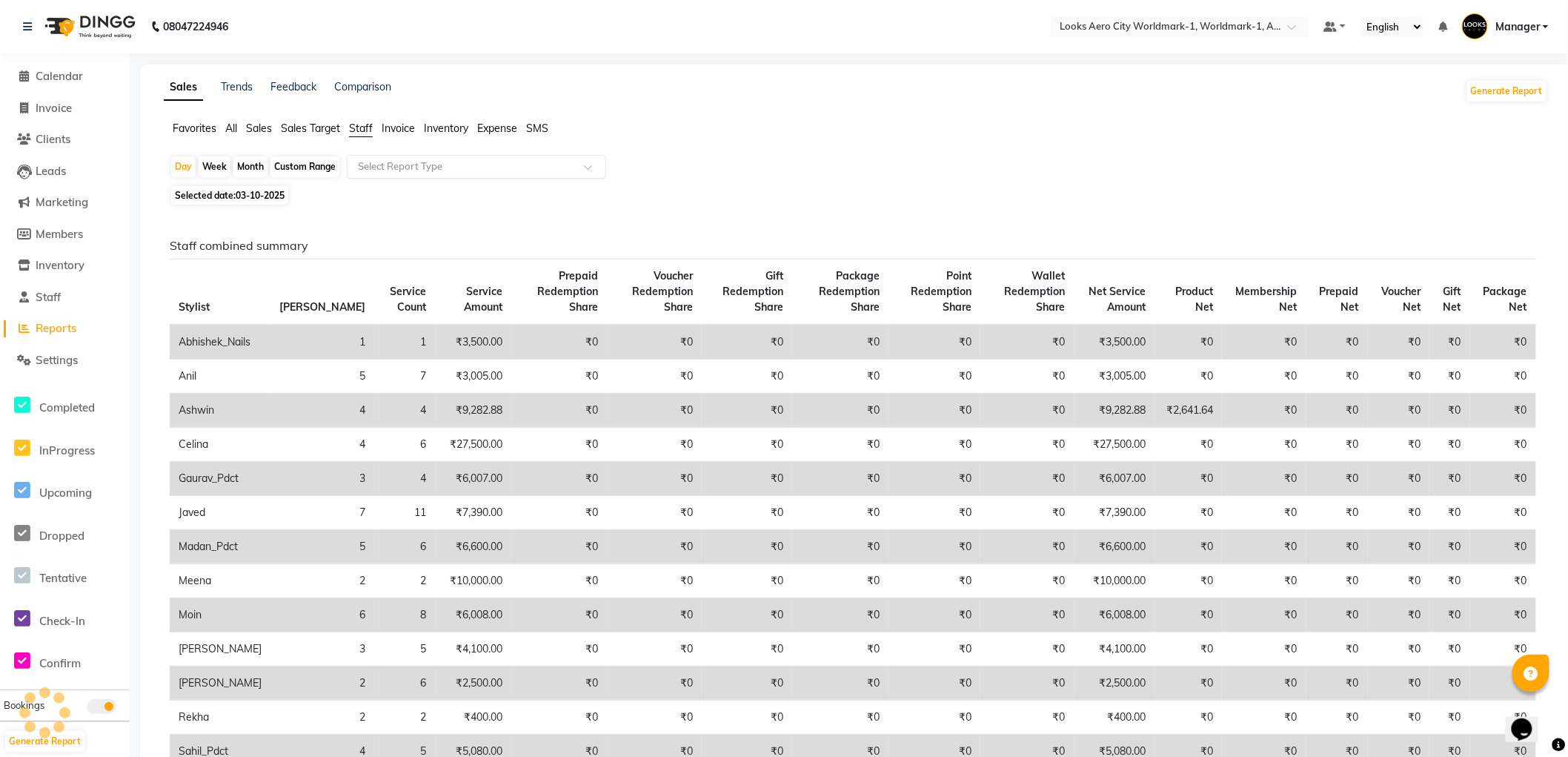
click at [428, 169] on input "text" at bounding box center [461, 167] width 214 height 15
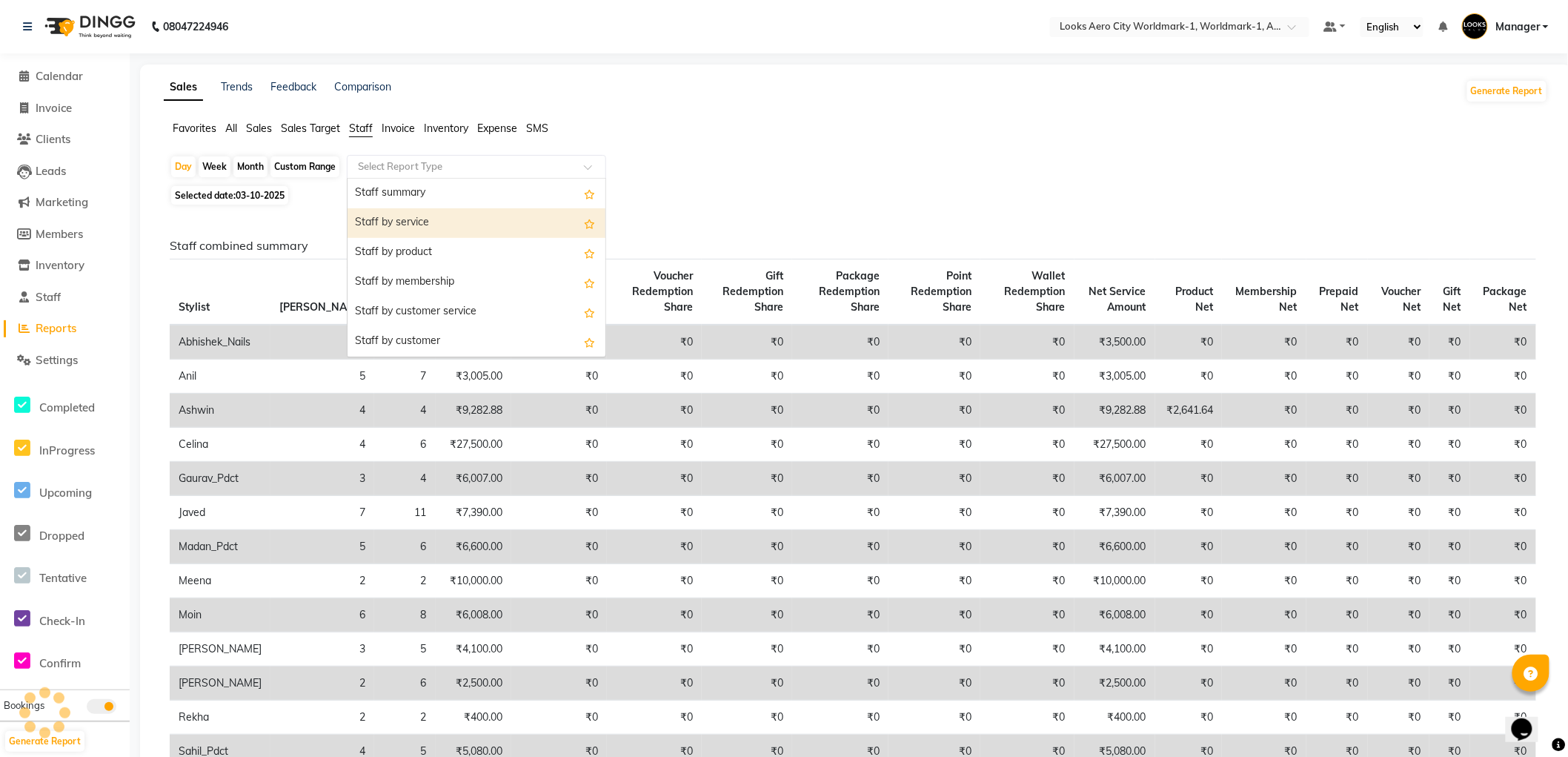
click at [420, 213] on div "Staff by service" at bounding box center [477, 223] width 258 height 29
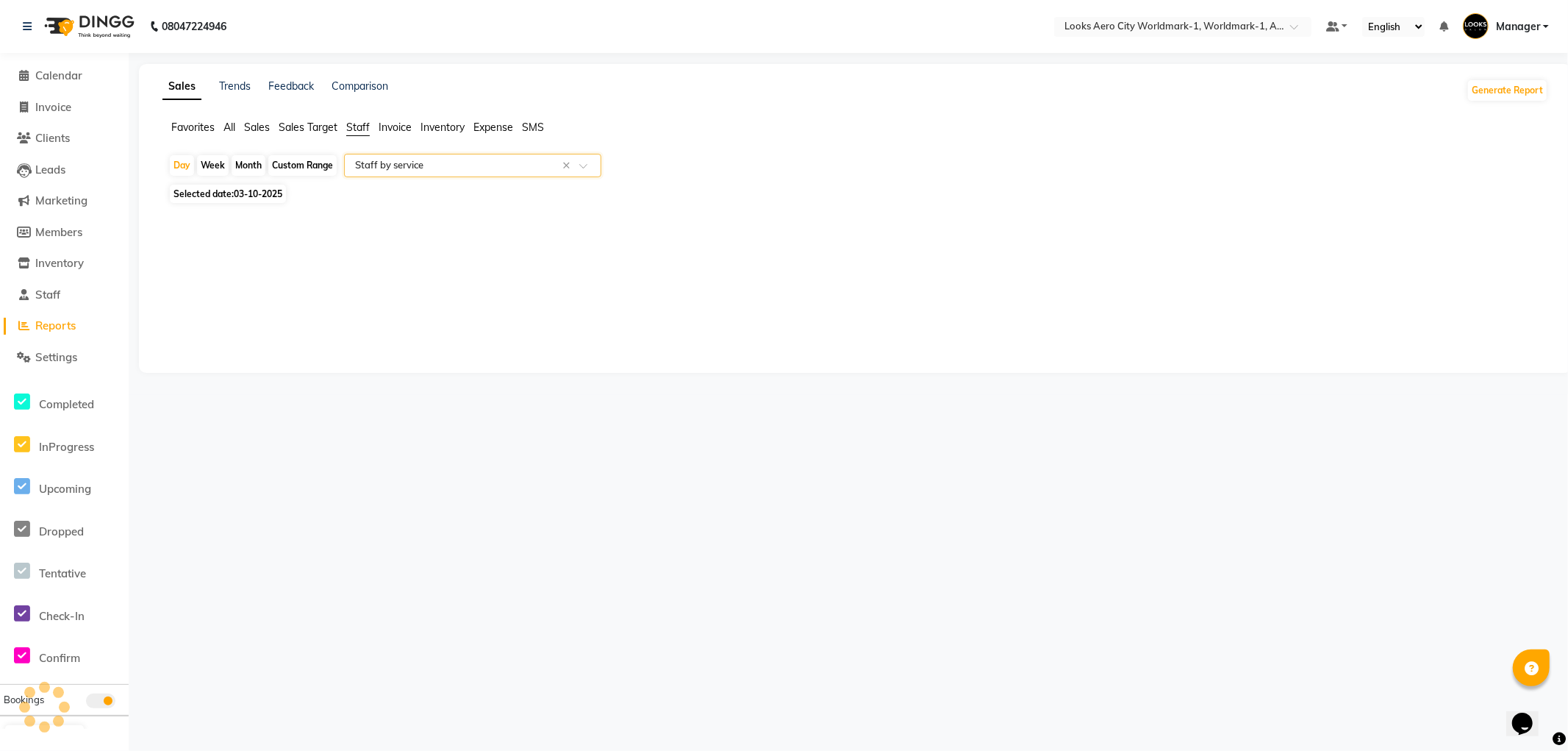
select select "full_report"
select select "csv"
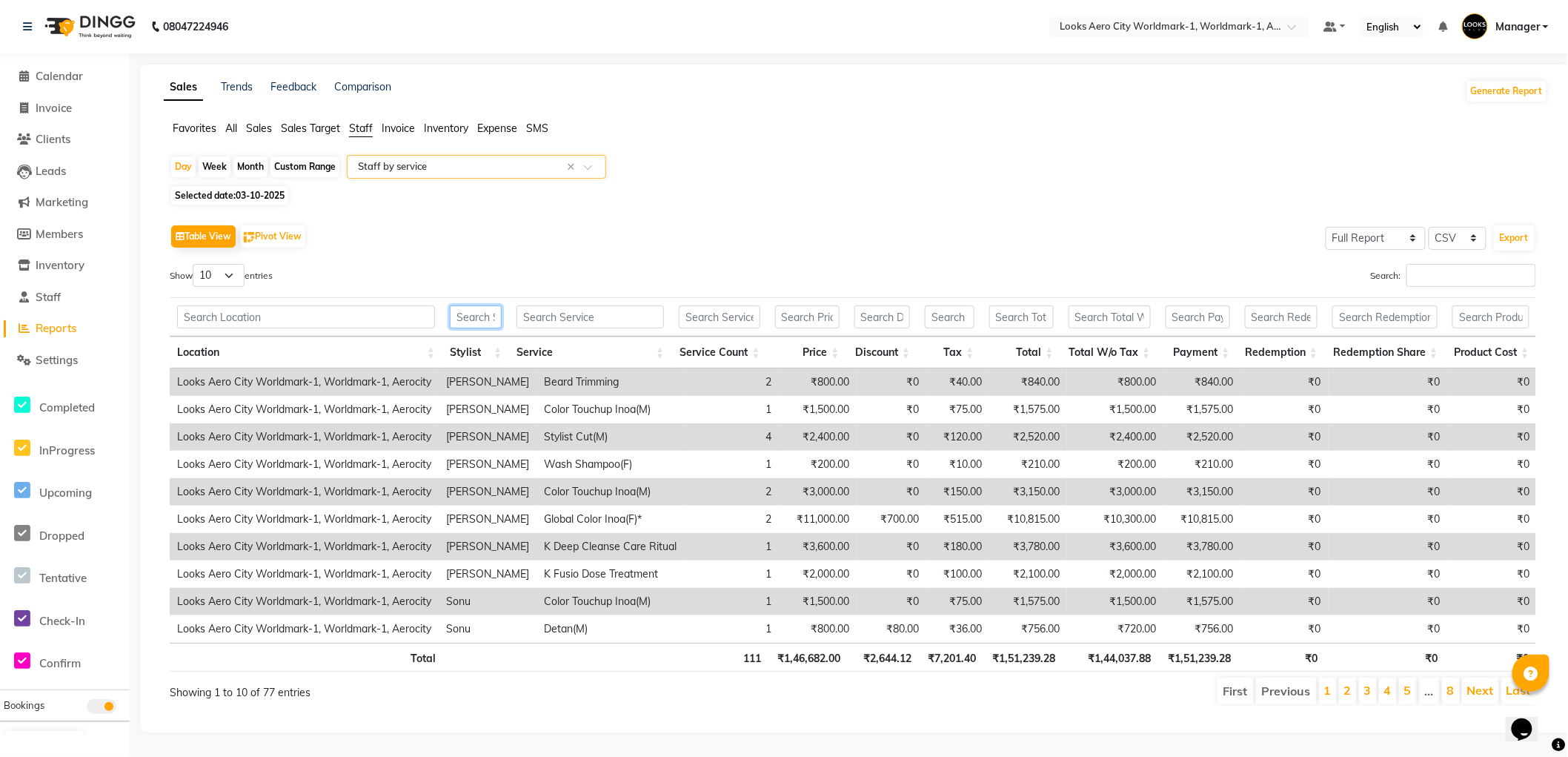
click at [474, 321] on input "text" at bounding box center [475, 317] width 52 height 23
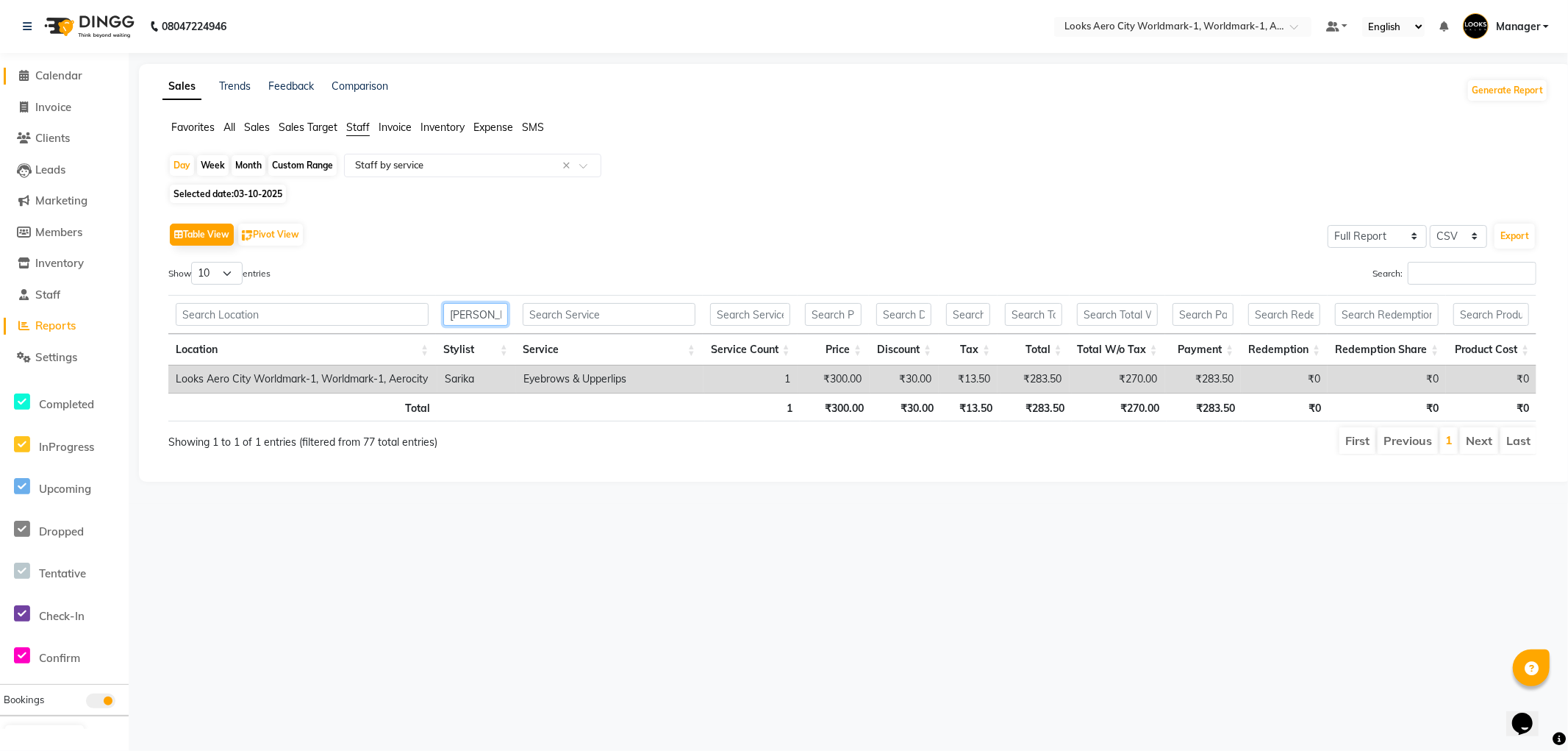
type input "sarik"
click at [64, 75] on span "Calendar" at bounding box center [58, 75] width 47 height 14
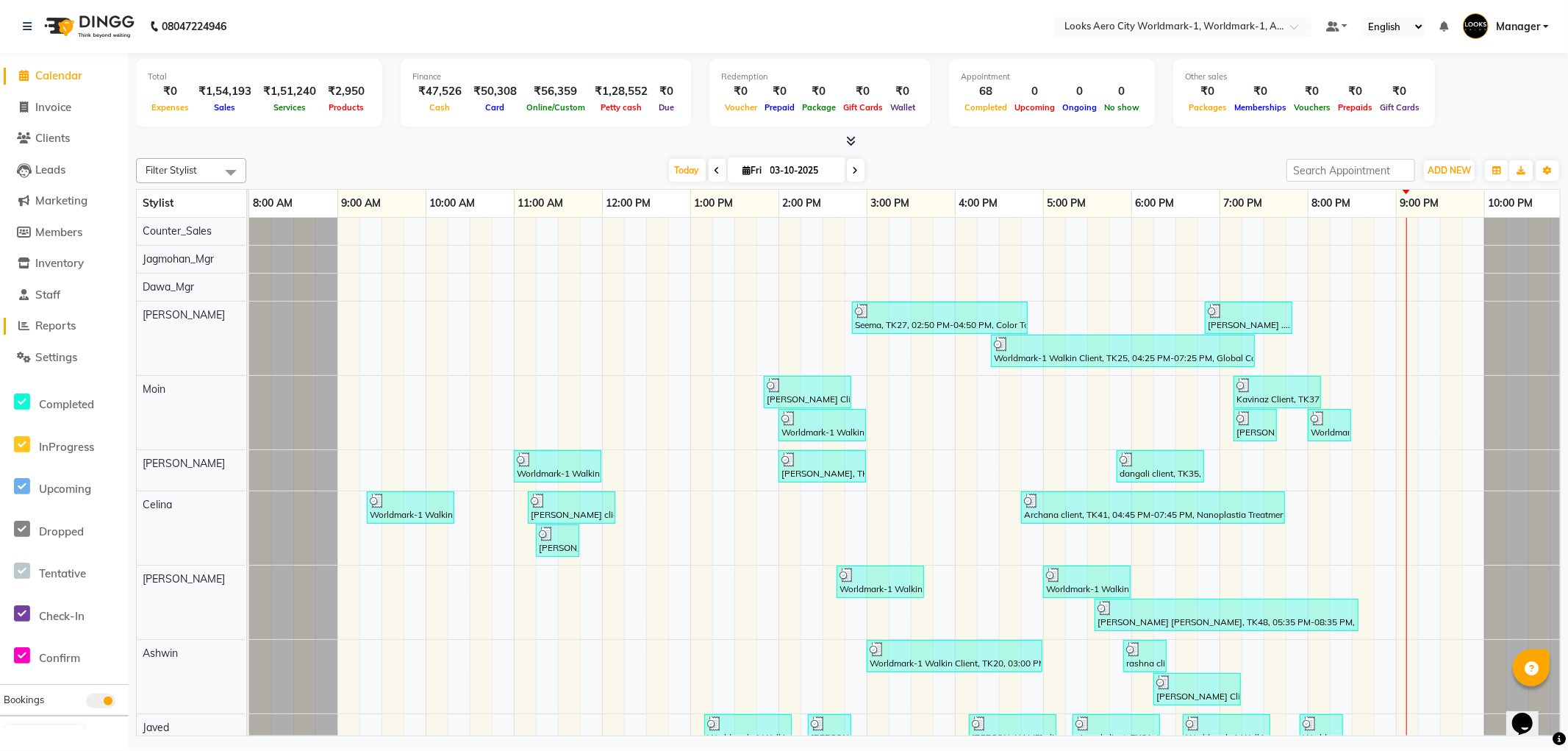
click at [54, 326] on span "Reports" at bounding box center [55, 325] width 41 height 14
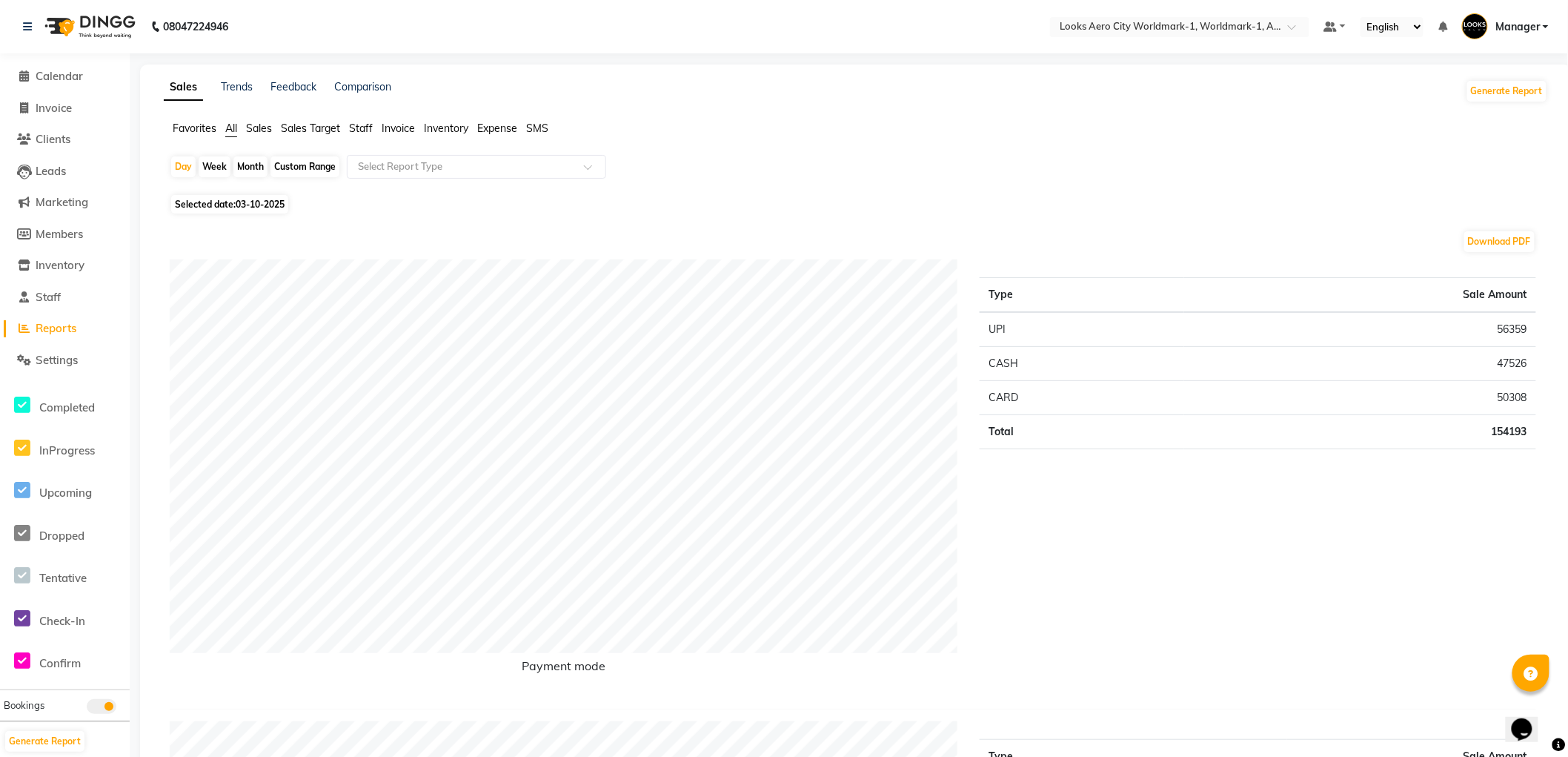
click at [365, 129] on span "Staff" at bounding box center [361, 128] width 24 height 13
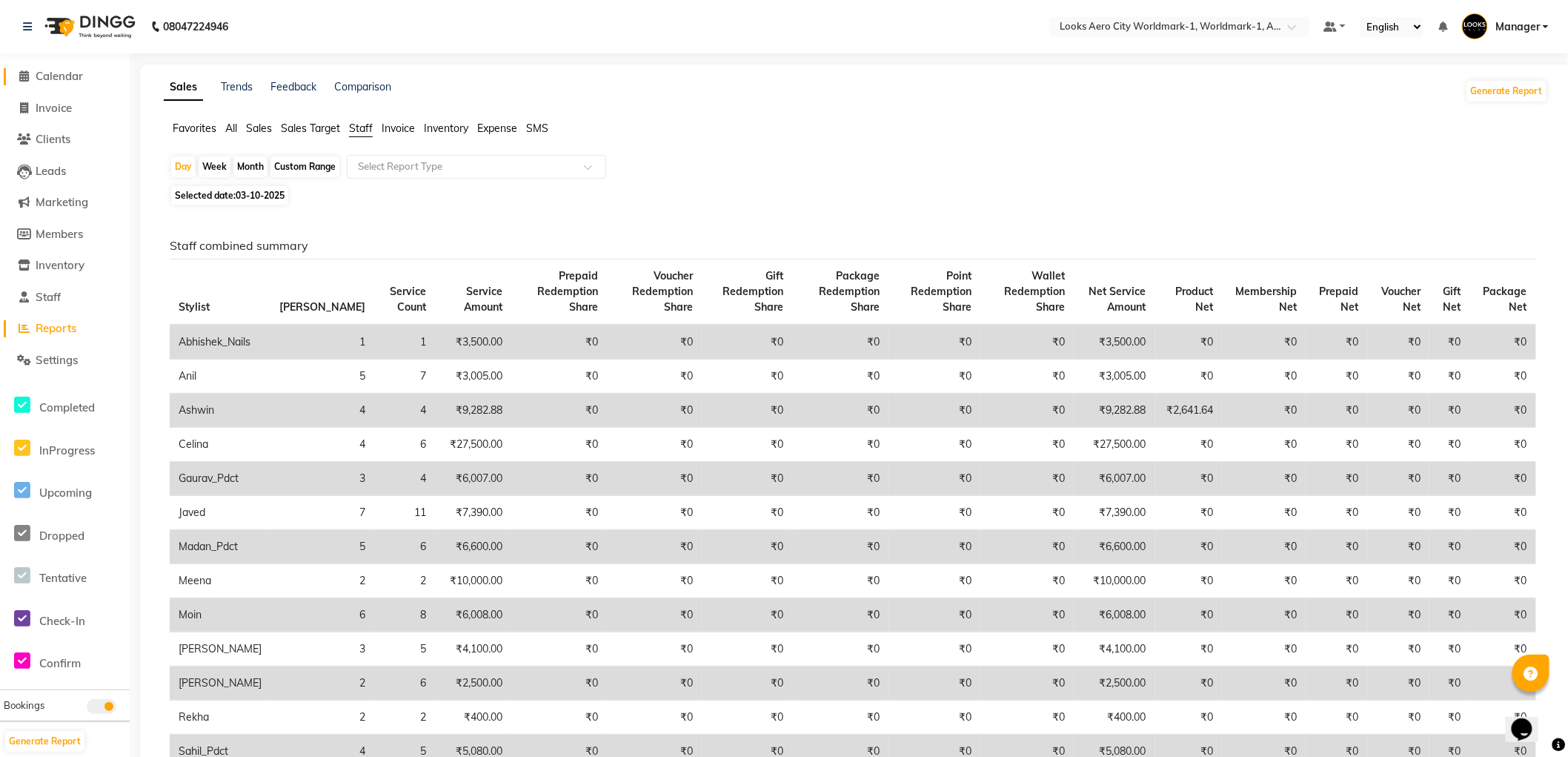
click at [62, 77] on span "Calendar" at bounding box center [59, 76] width 47 height 14
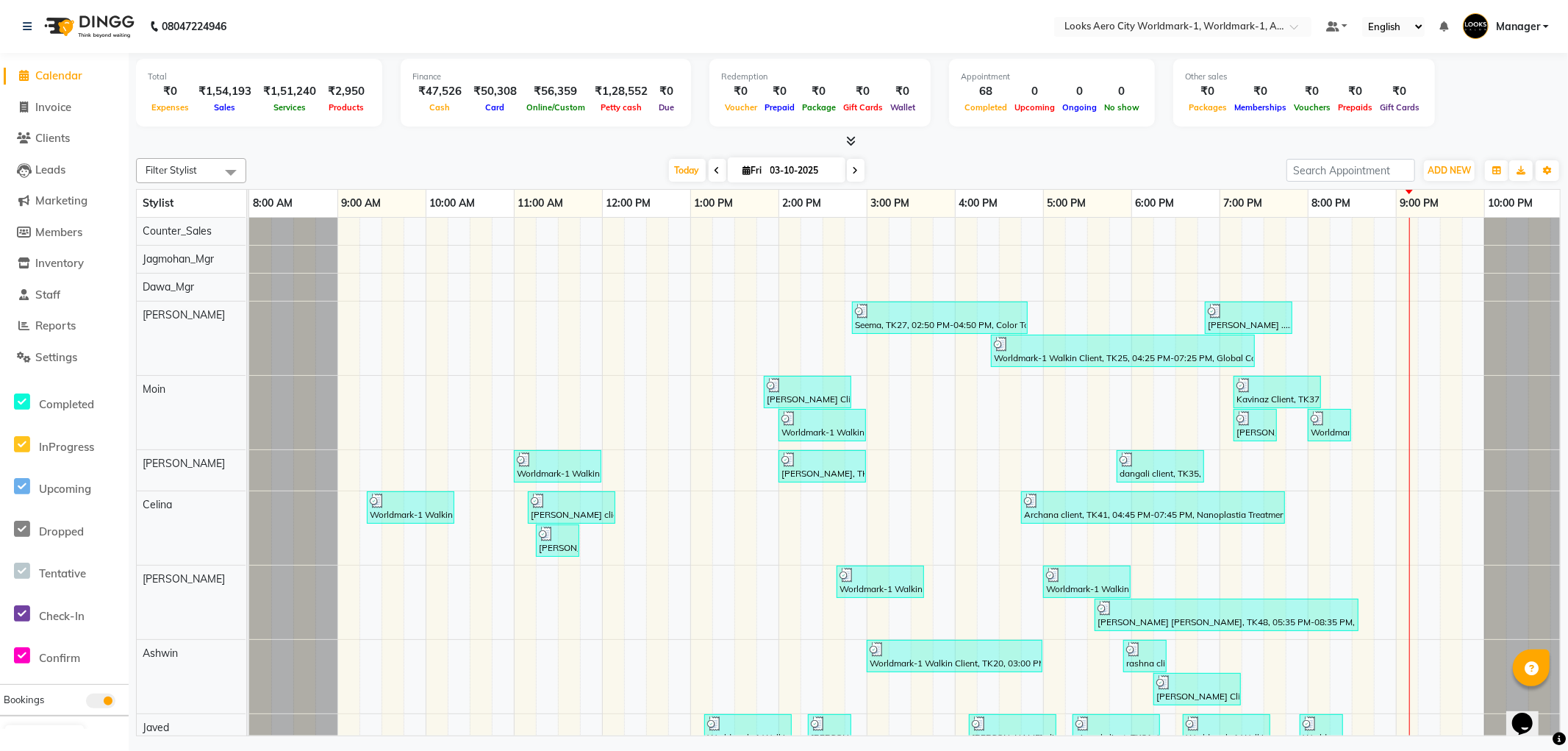
click at [61, 77] on span "Calendar" at bounding box center [58, 75] width 47 height 14
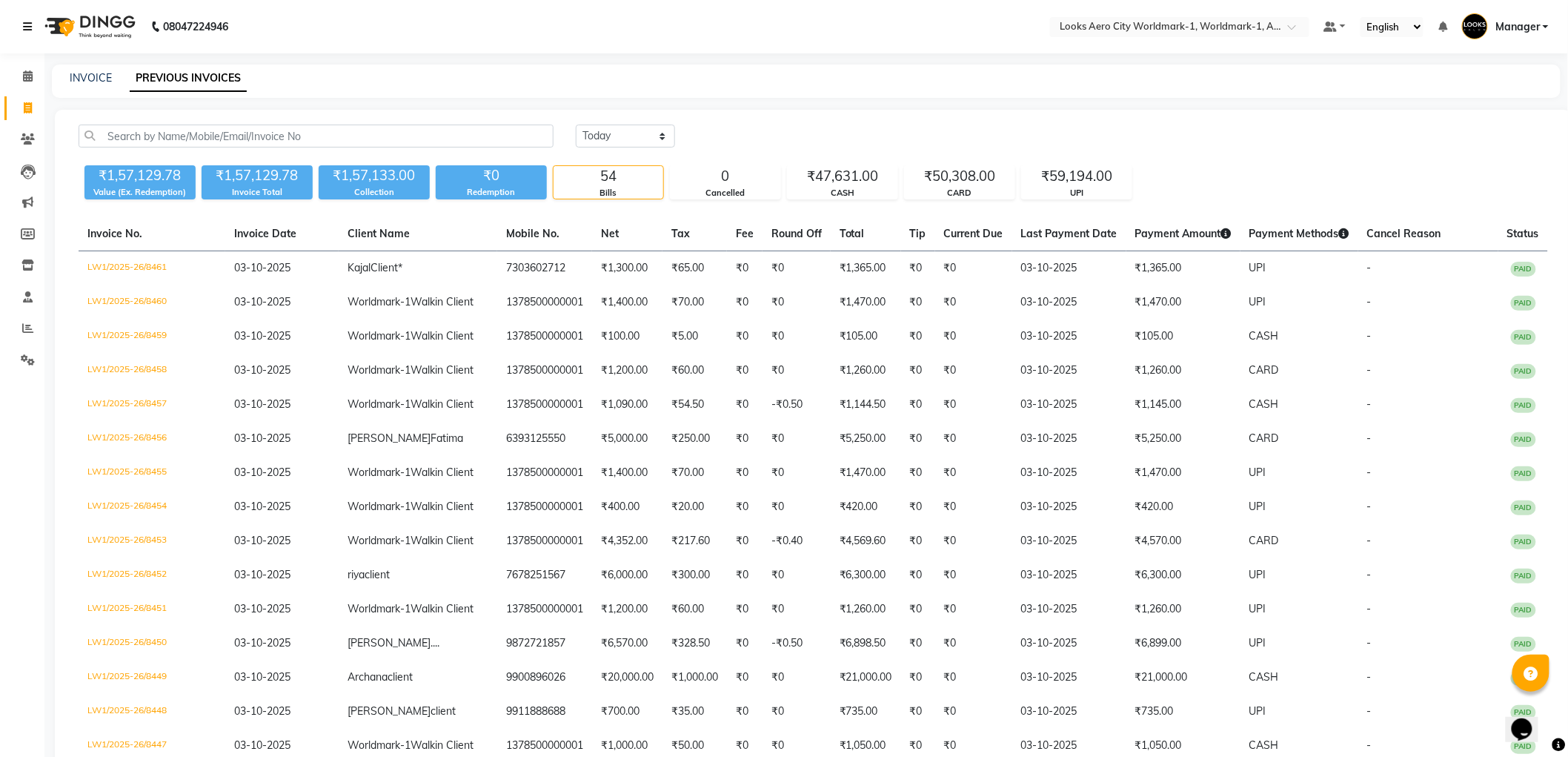
click at [27, 29] on icon at bounding box center [28, 26] width 9 height 10
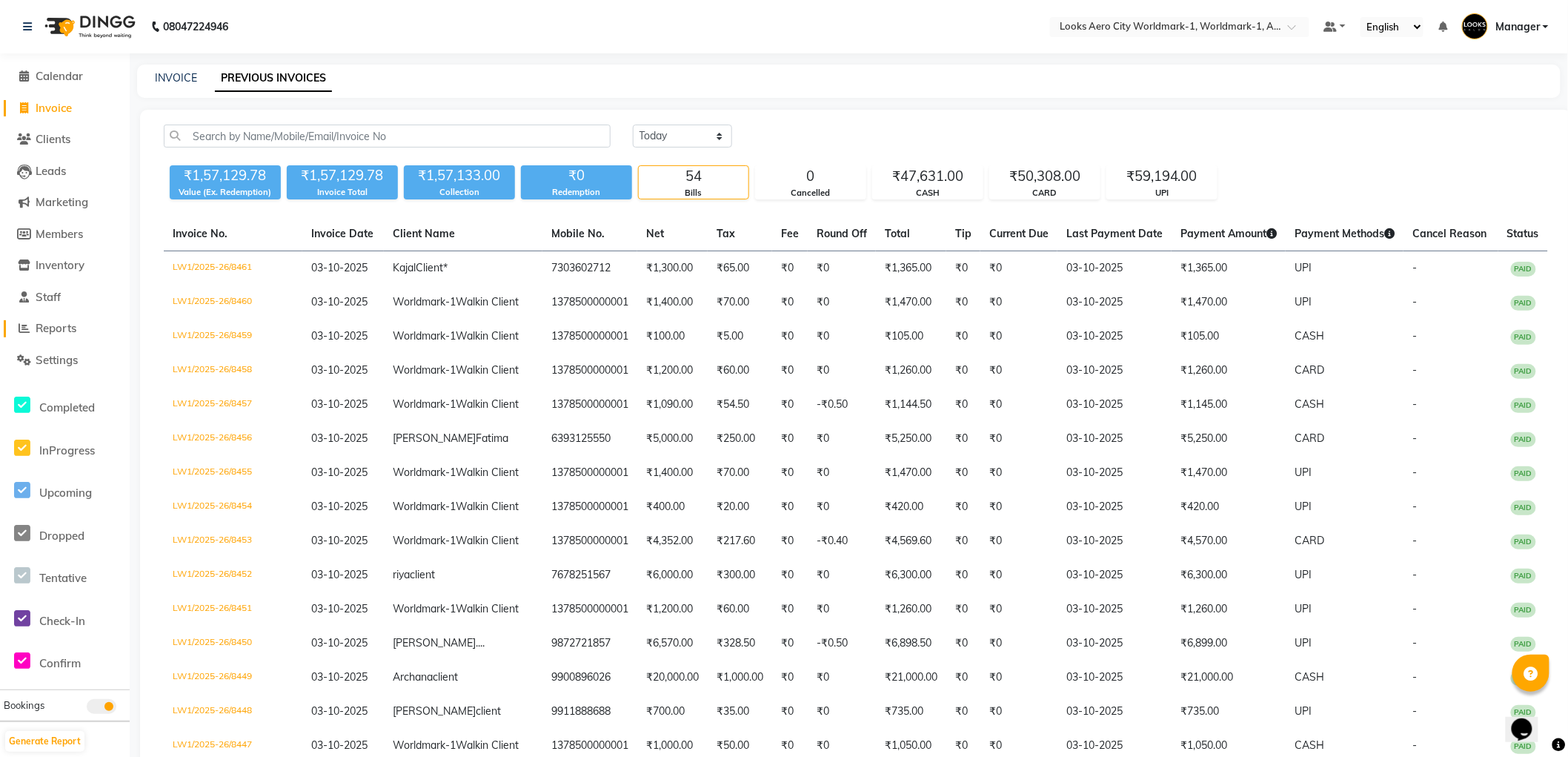
click at [56, 328] on span "Reports" at bounding box center [56, 328] width 41 height 14
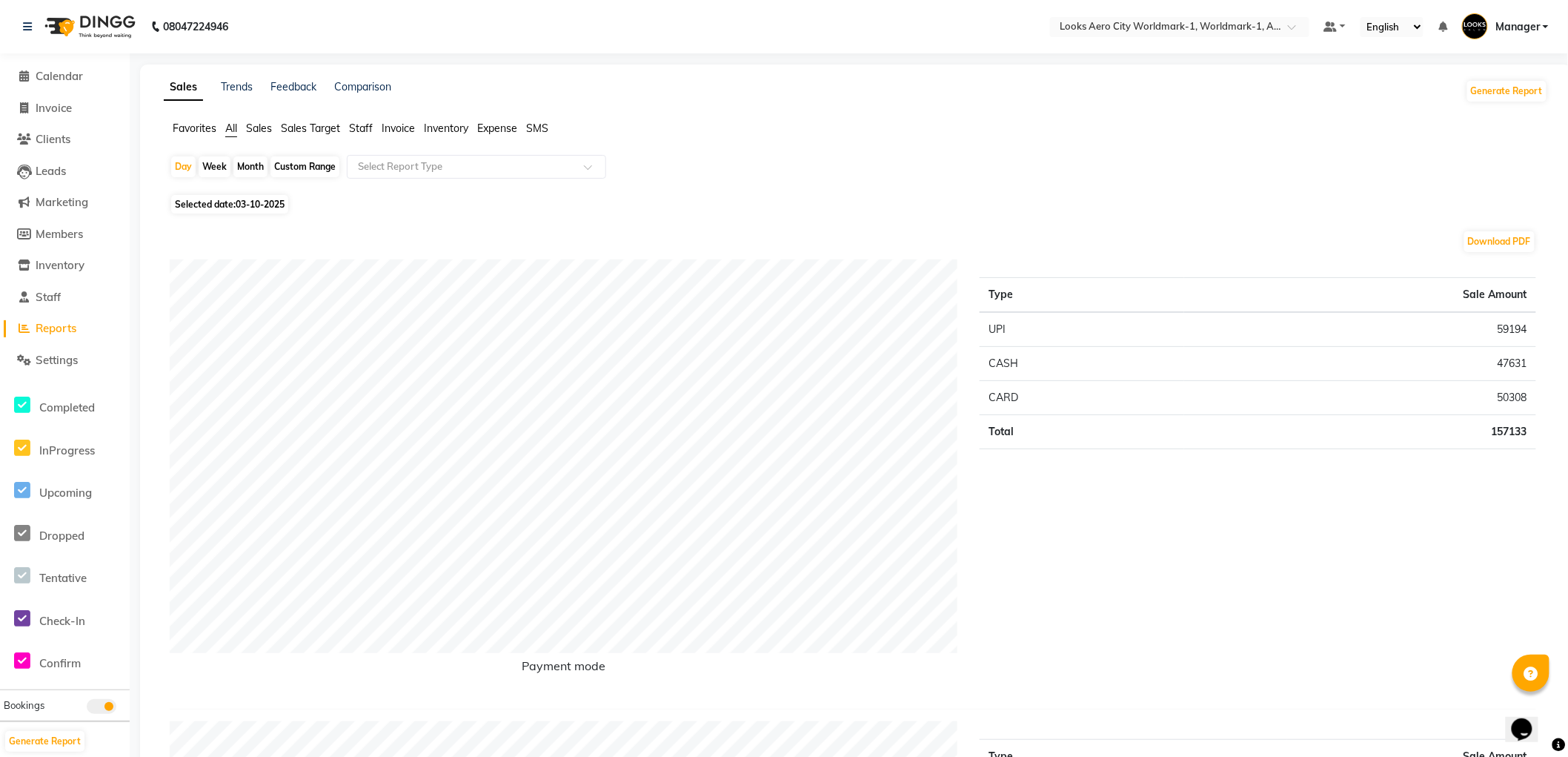
click at [357, 126] on span "Staff" at bounding box center [361, 128] width 24 height 13
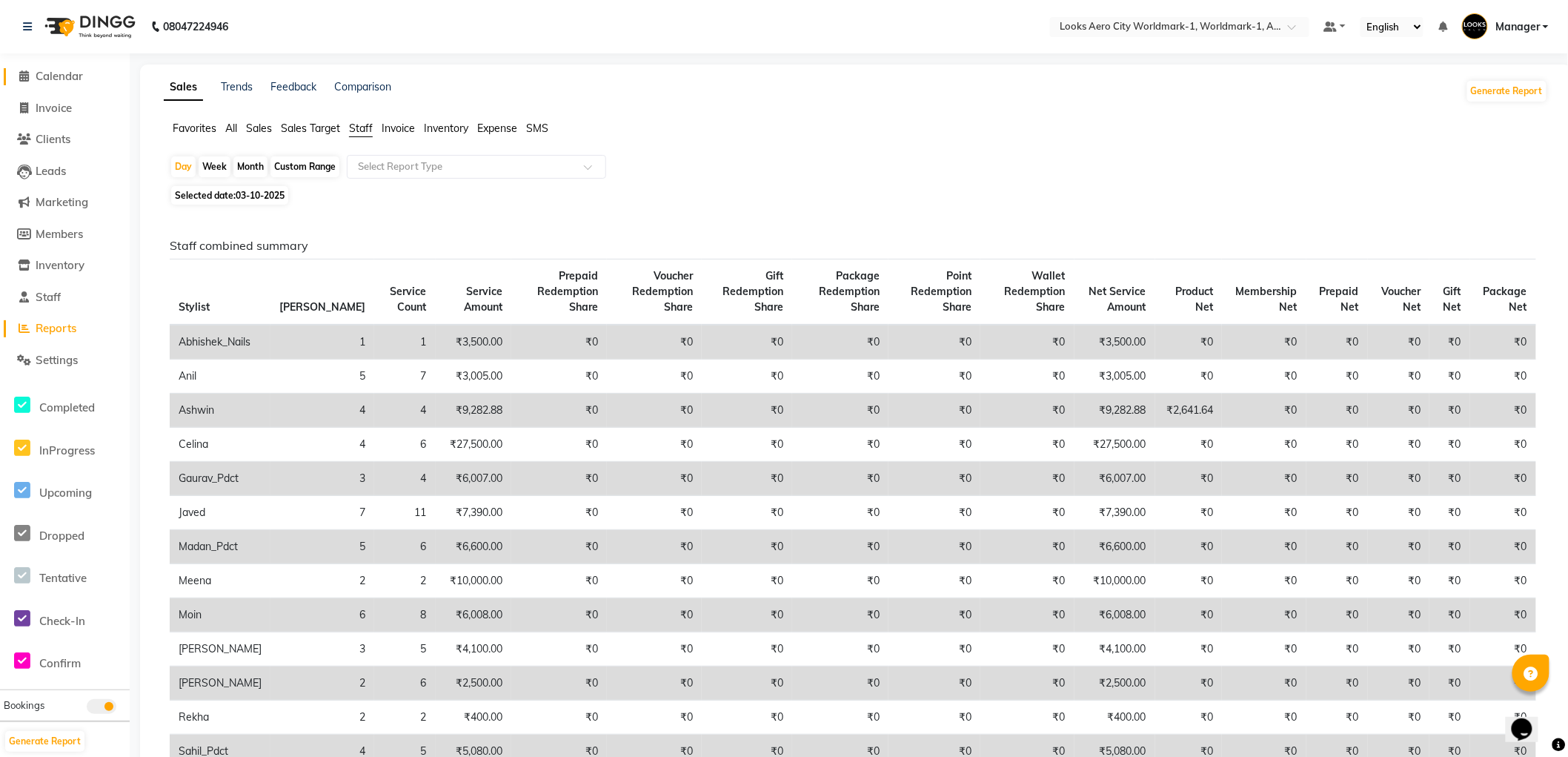
click at [72, 76] on span "Calendar" at bounding box center [59, 76] width 47 height 14
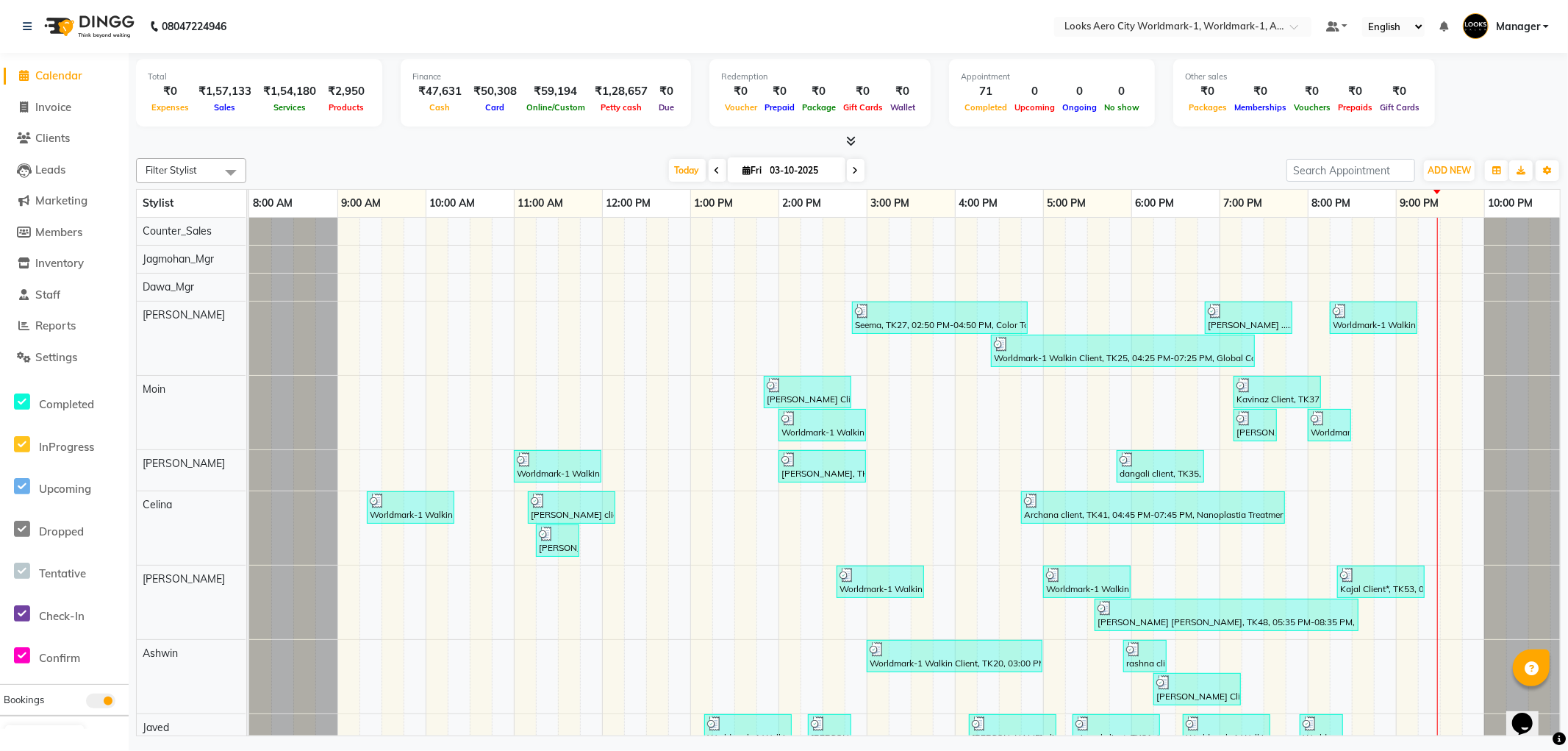
click at [54, 79] on span "Calendar" at bounding box center [58, 75] width 47 height 14
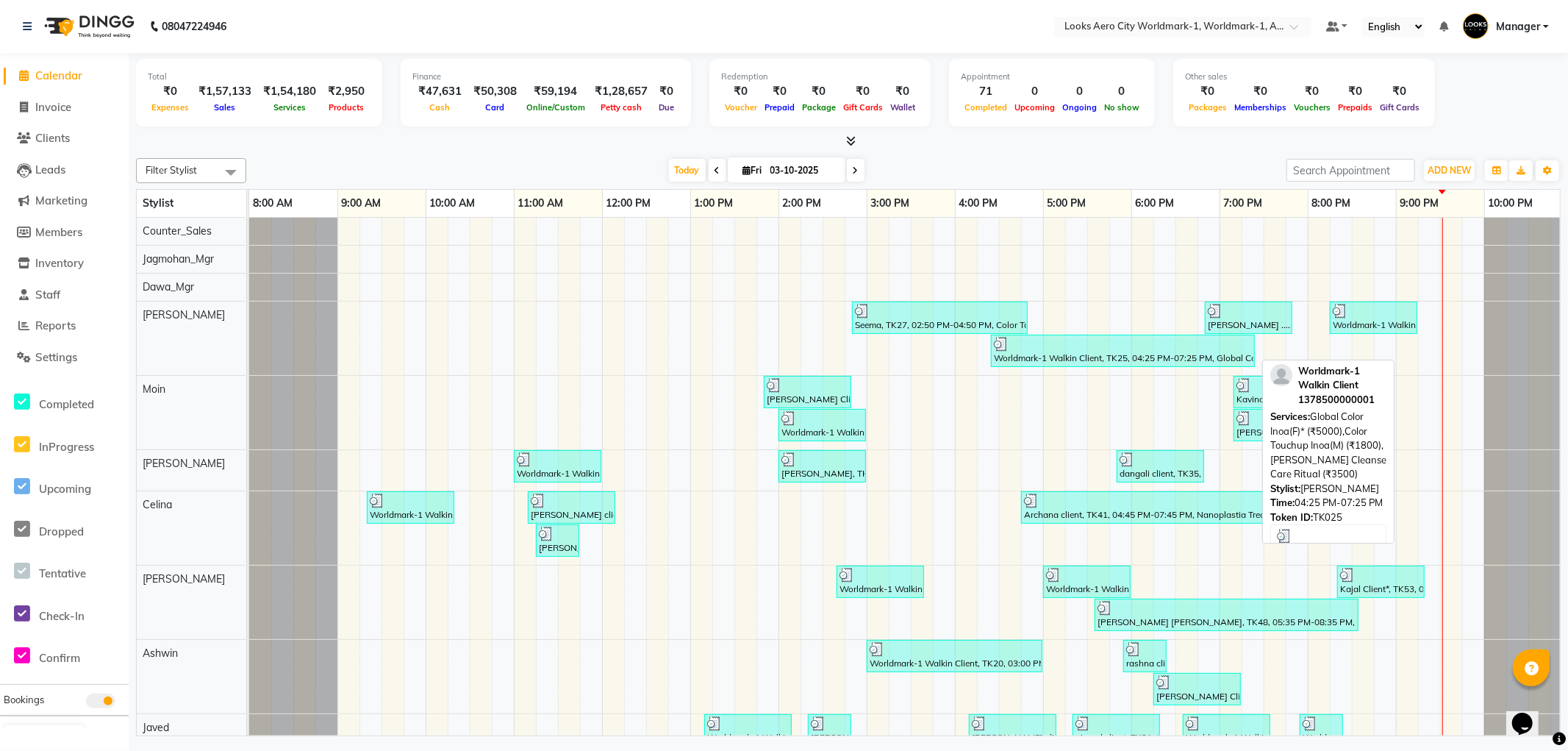
click at [4, 67] on link "Calendar" at bounding box center [64, 76] width 122 height 17
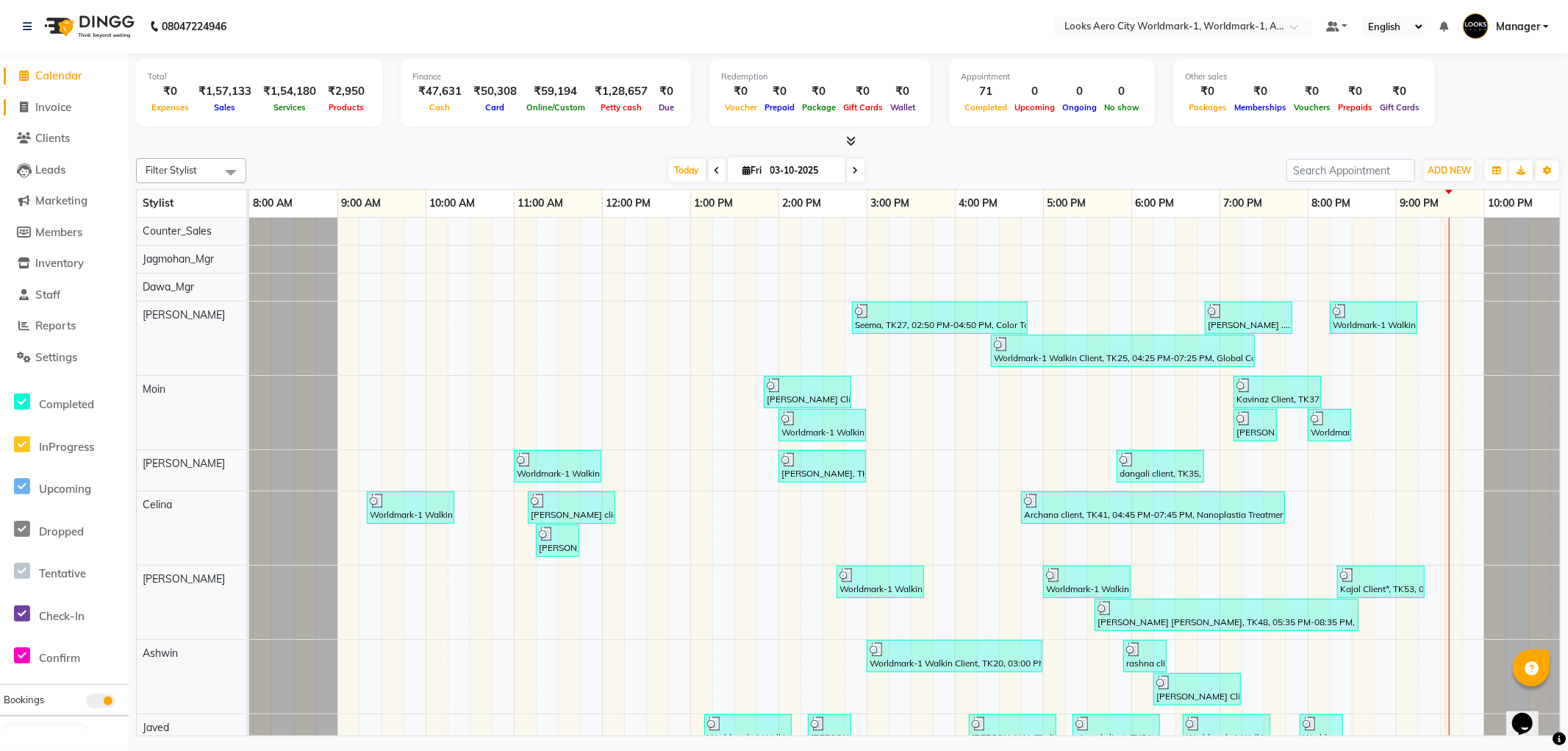
click at [60, 106] on span "Invoice" at bounding box center [53, 107] width 36 height 14
select select "service"
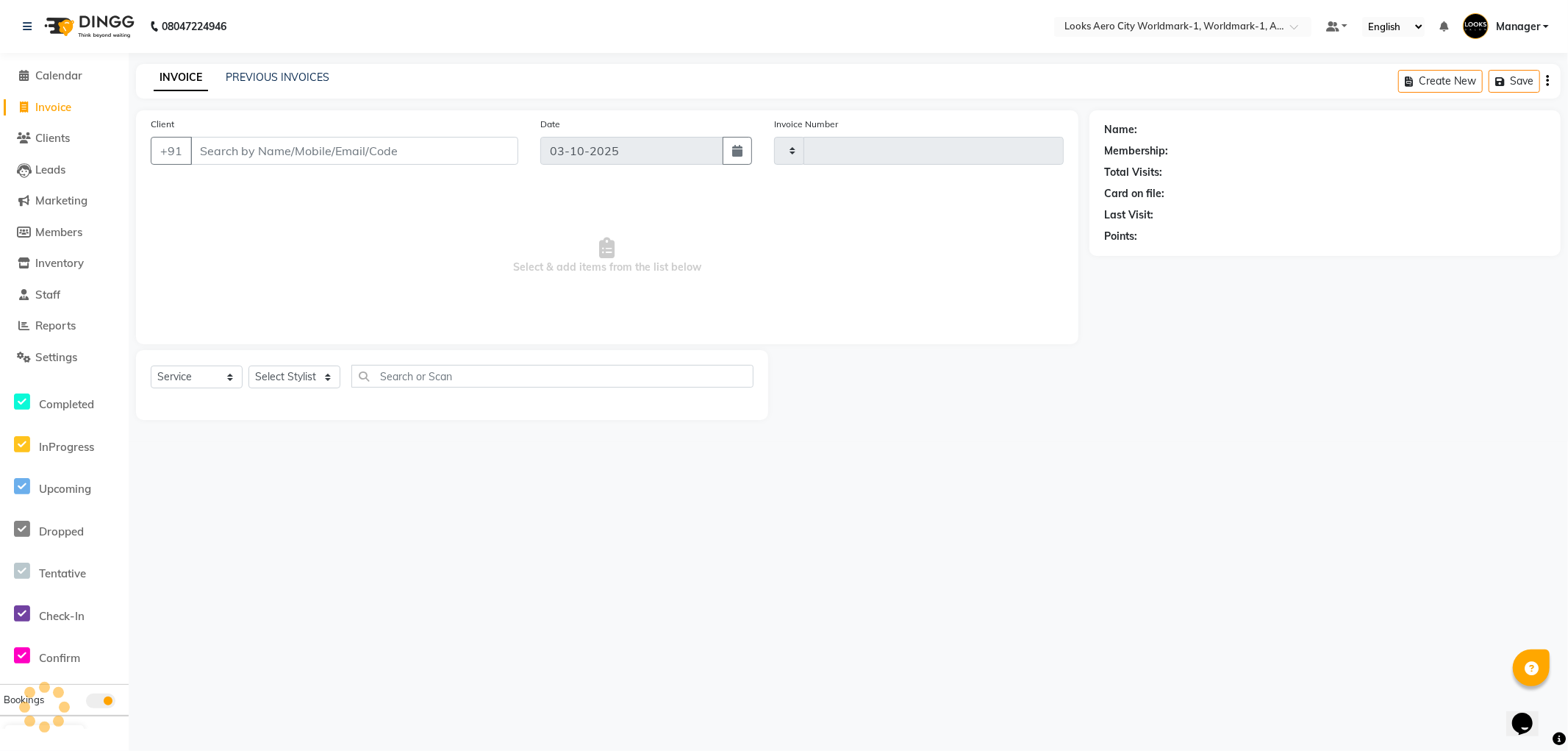
type input "8462"
select select "8573"
click at [321, 150] on input "Client" at bounding box center [354, 151] width 328 height 28
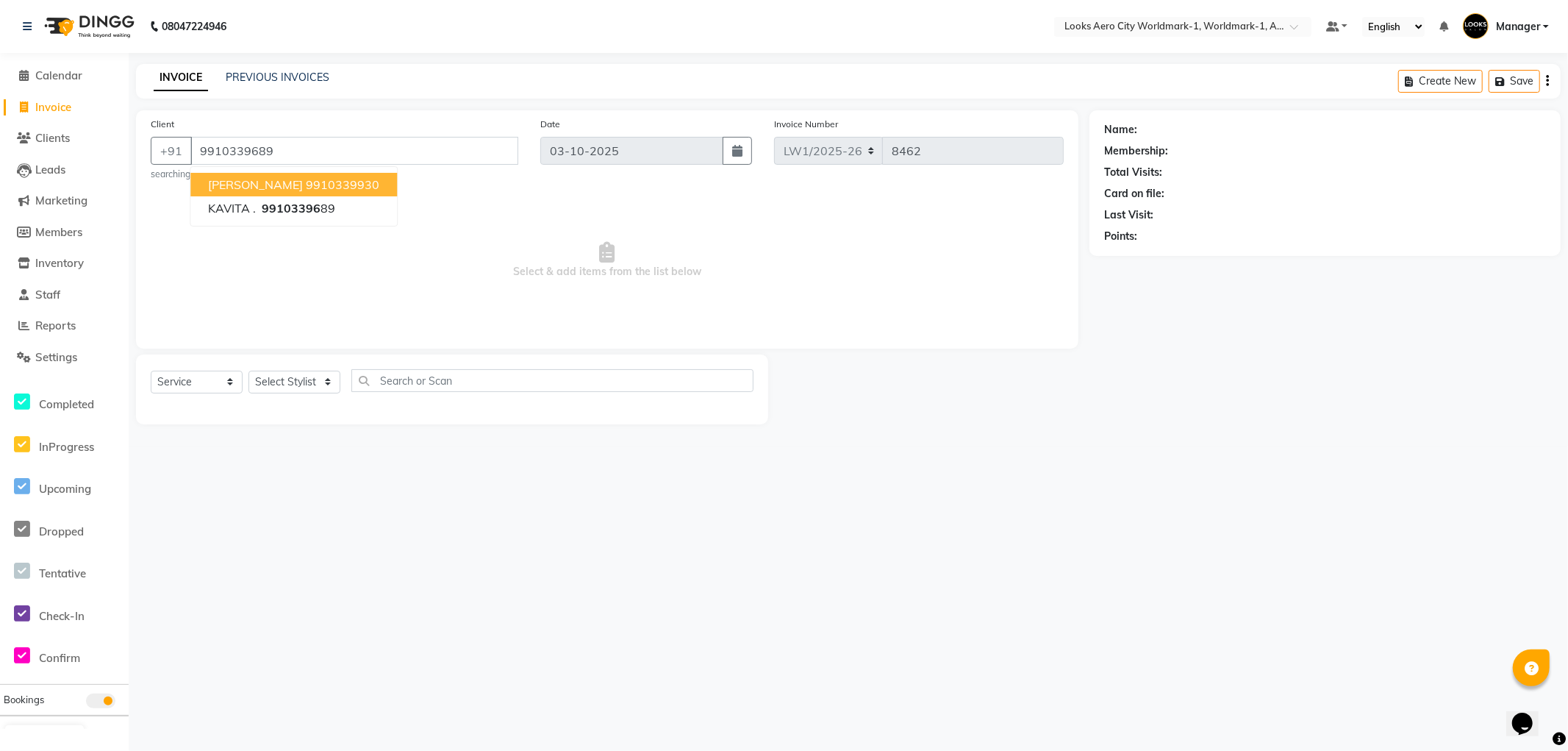
type input "9910339689"
select select "1: Object"
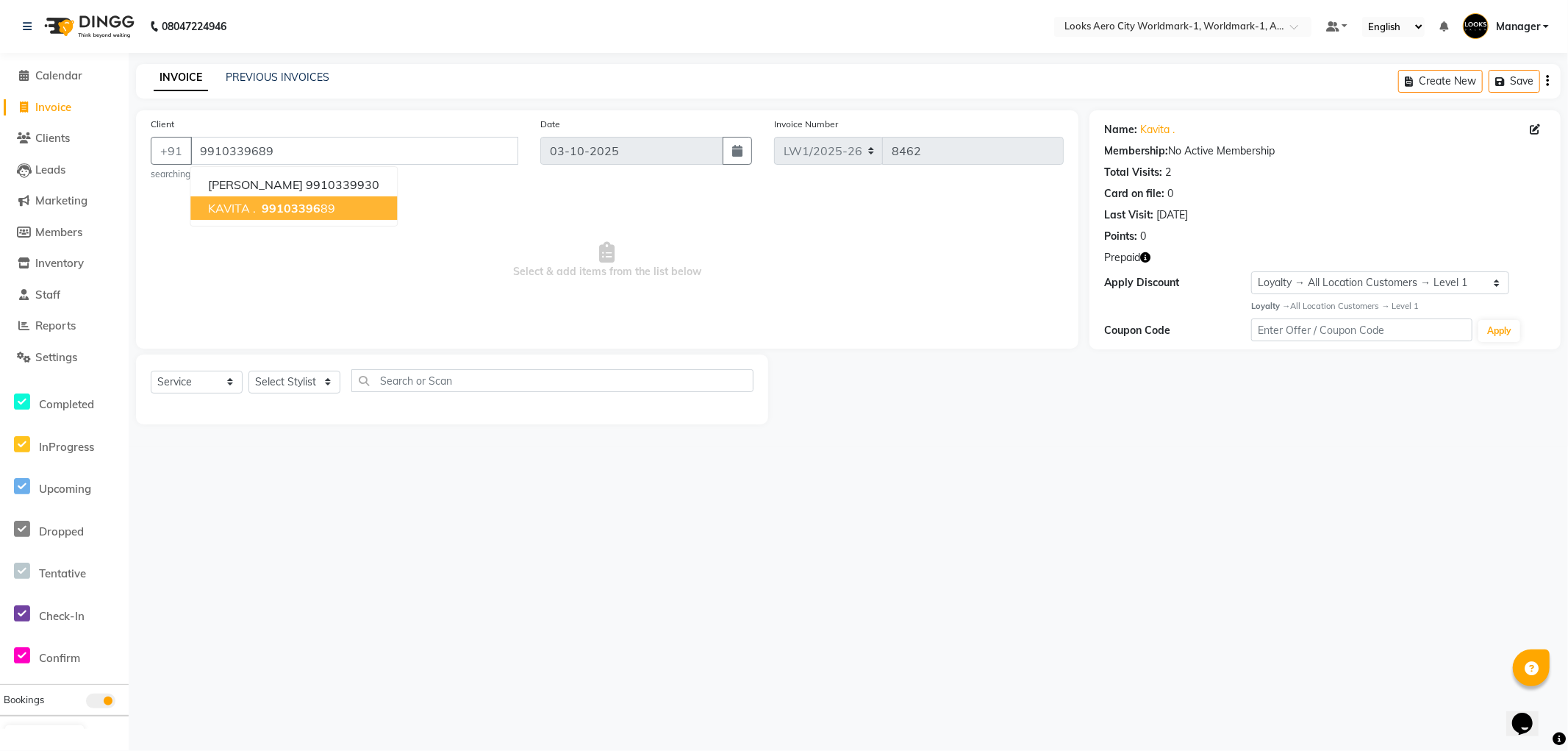
click at [927, 679] on div "08047224946 Select Location × Looks Aero City Worldmark-1, Worldmark-1, Aerocit…" at bounding box center [784, 375] width 1568 height 751
drag, startPoint x: 302, startPoint y: 380, endPoint x: 297, endPoint y: 372, distance: 9.4
click at [298, 377] on select "Select Stylist [PERSON_NAME] [PERSON_NAME] [PERSON_NAME] [PERSON_NAME] Counter_…" at bounding box center [295, 382] width 92 height 23
select select "84540"
click at [249, 371] on select "Select Stylist [PERSON_NAME] [PERSON_NAME] [PERSON_NAME] [PERSON_NAME] Counter_…" at bounding box center [295, 382] width 92 height 23
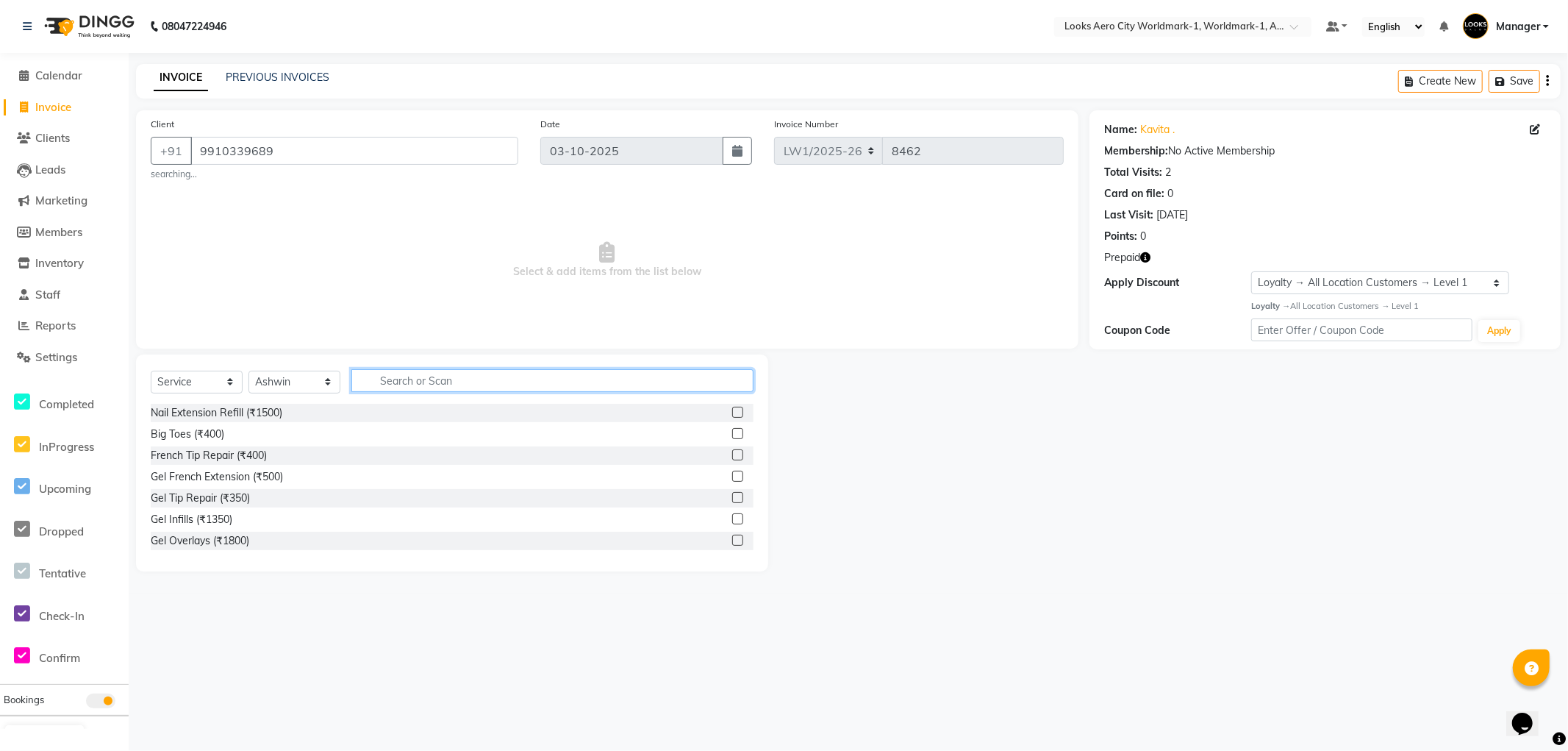
click at [446, 380] on input "text" at bounding box center [553, 380] width 403 height 23
type input "colo"
drag, startPoint x: 246, startPoint y: 476, endPoint x: 266, endPoint y: 436, distance: 44.7
click at [246, 476] on div "Global Color Inoa(F)* (₹5000)" at bounding box center [219, 477] width 136 height 15
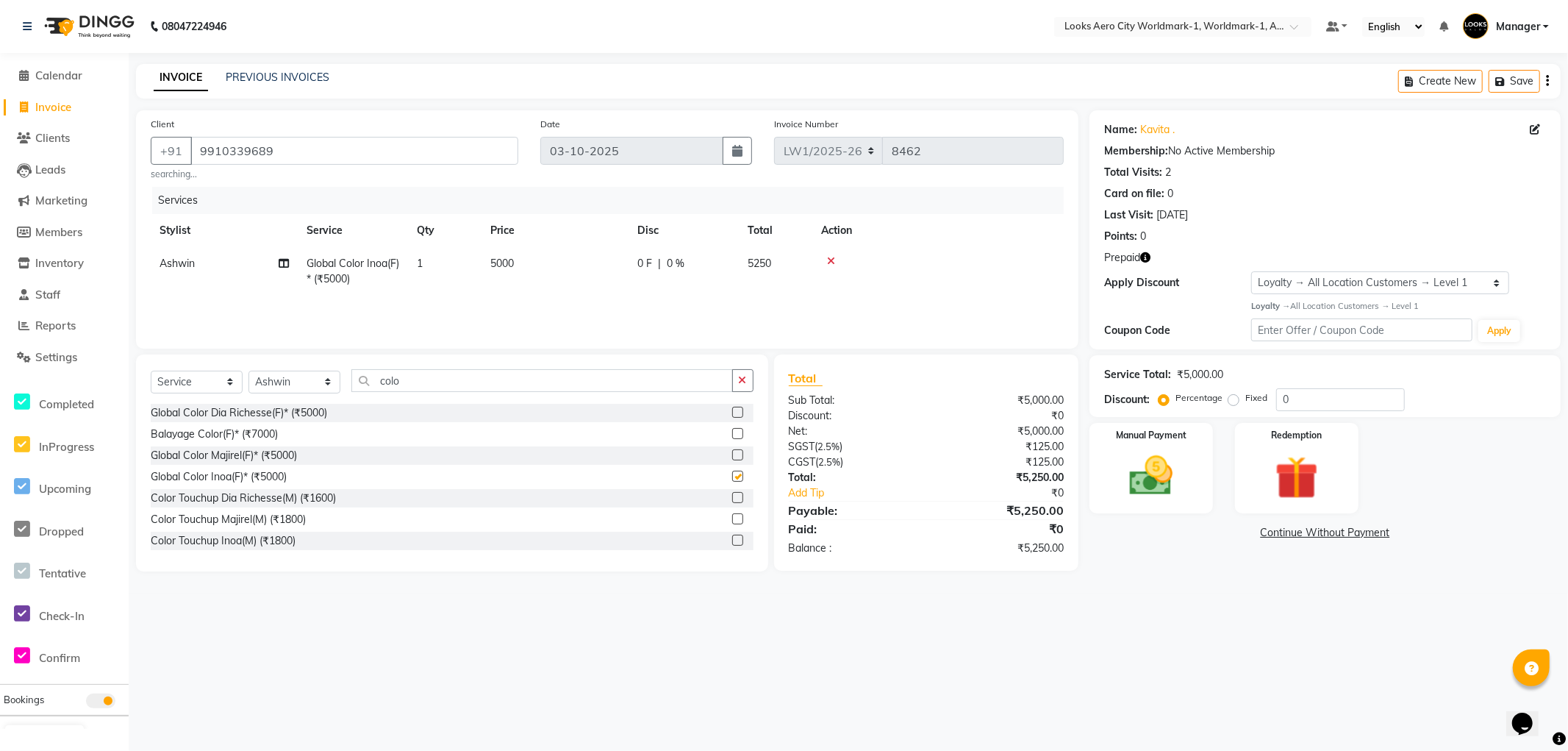
checkbox input "false"
click at [546, 265] on td "5000" at bounding box center [555, 271] width 147 height 48
select select "84540"
drag, startPoint x: 572, startPoint y: 265, endPoint x: 422, endPoint y: 276, distance: 150.4
click at [422, 276] on tr "Abhishek_Nails Amita Chauhan Anil Ashwin Celina Counter_Sales Dawa_Mgr Gaurav_P…" at bounding box center [607, 279] width 913 height 63
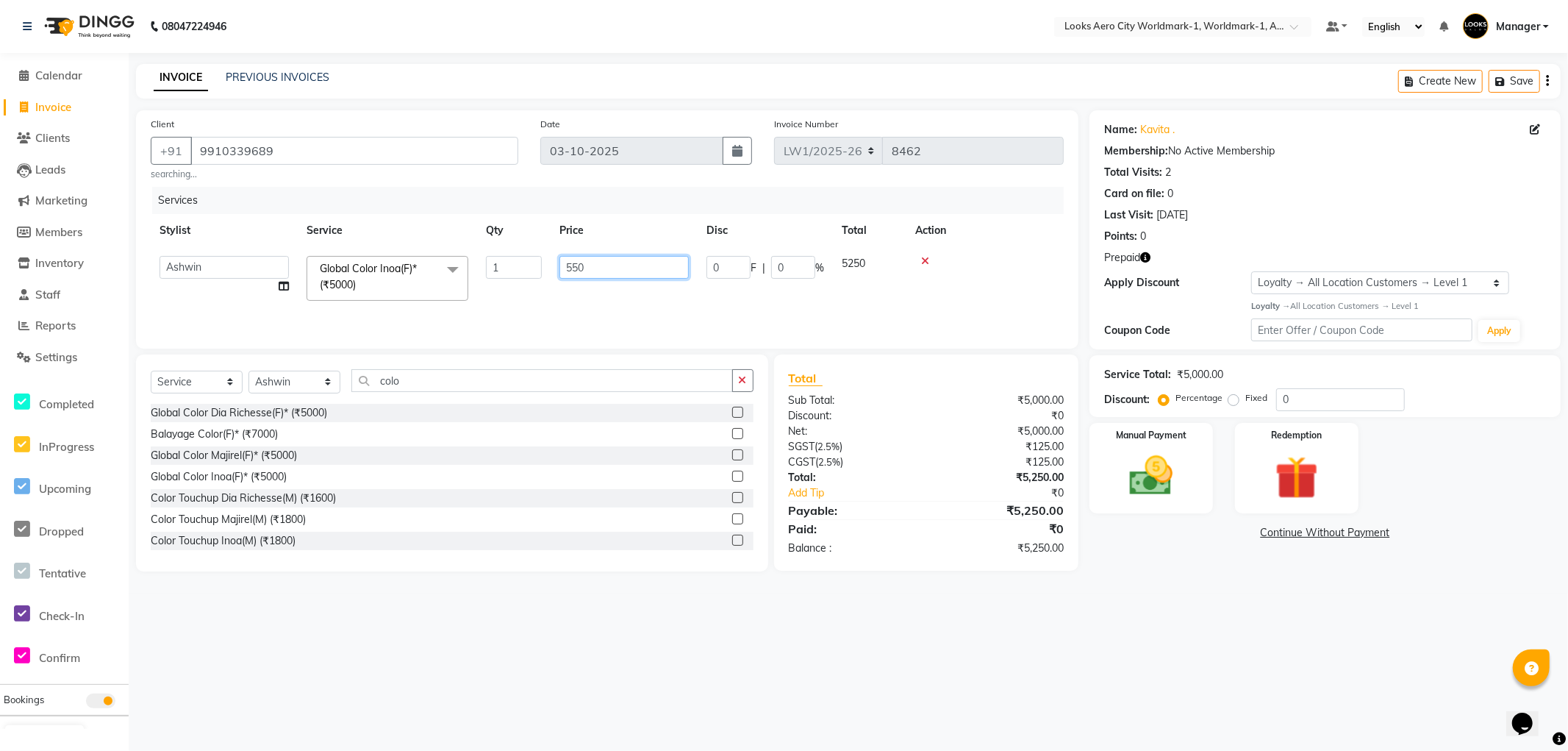
type input "5500"
drag, startPoint x: 848, startPoint y: 631, endPoint x: 687, endPoint y: 598, distance: 164.3
click at [841, 634] on div "08047224946 Select Location × Looks Aero City Worldmark-1, Worldmark-1, Aerocit…" at bounding box center [784, 375] width 1568 height 751
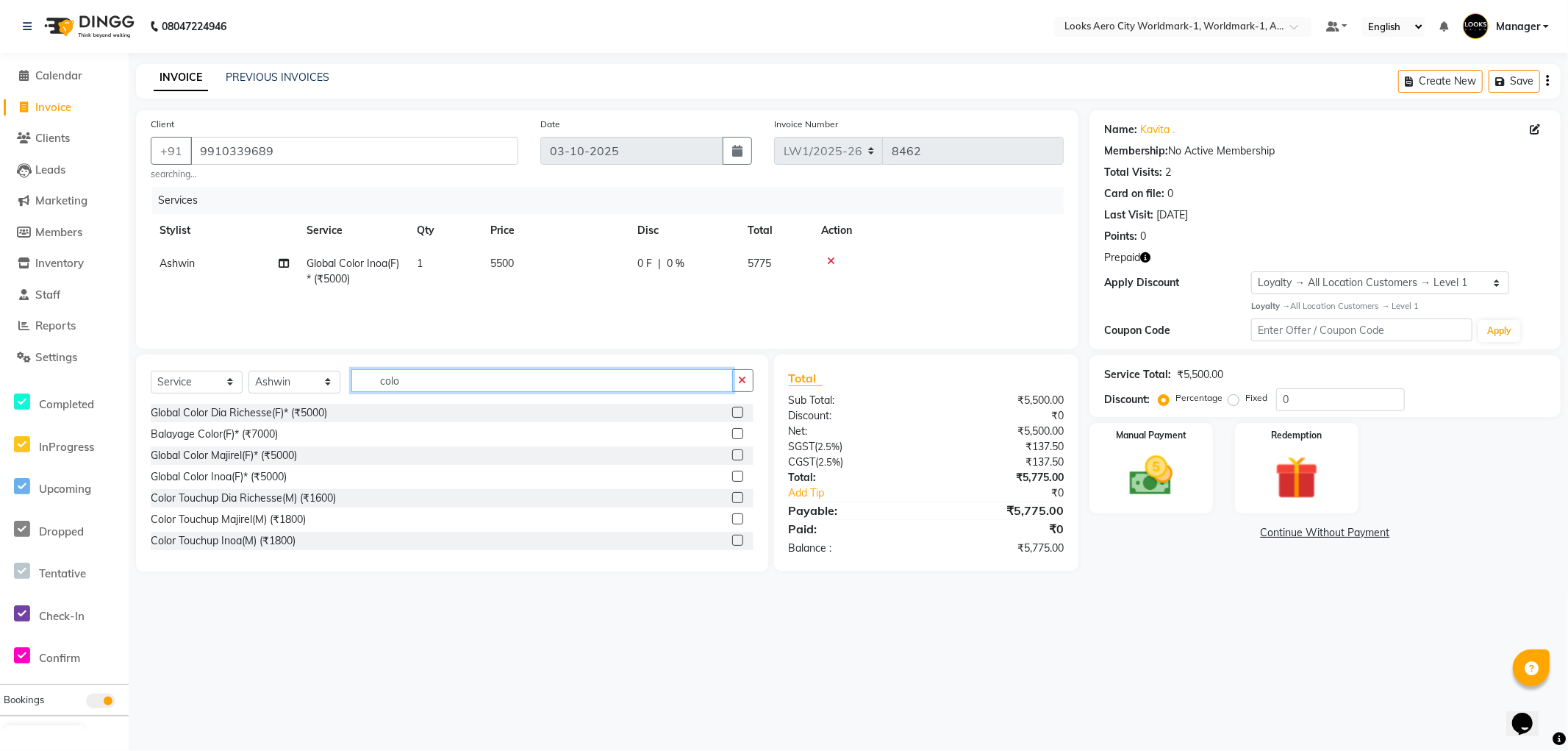
drag, startPoint x: 416, startPoint y: 374, endPoint x: 0, endPoint y: 266, distance: 429.8
click at [0, 268] on app-home "08047224946 Select Location × Looks Aero City Worldmark-1, Worldmark-1, Aerocit…" at bounding box center [784, 296] width 1568 height 593
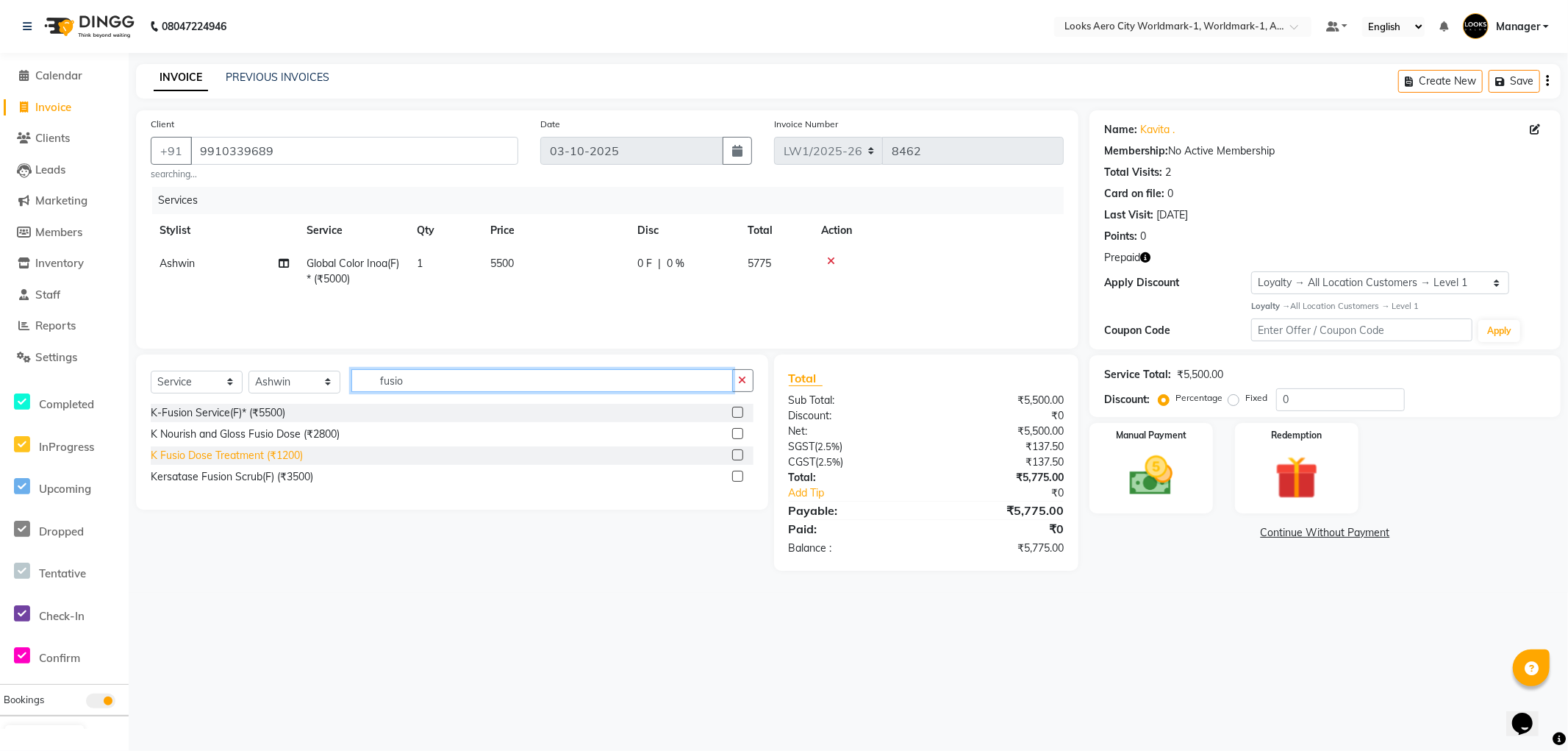
type input "fusio"
drag, startPoint x: 272, startPoint y: 451, endPoint x: 366, endPoint y: 409, distance: 103.0
click at [278, 454] on div "K Fusio Dose Treatment (₹1200)" at bounding box center [227, 455] width 152 height 15
checkbox input "false"
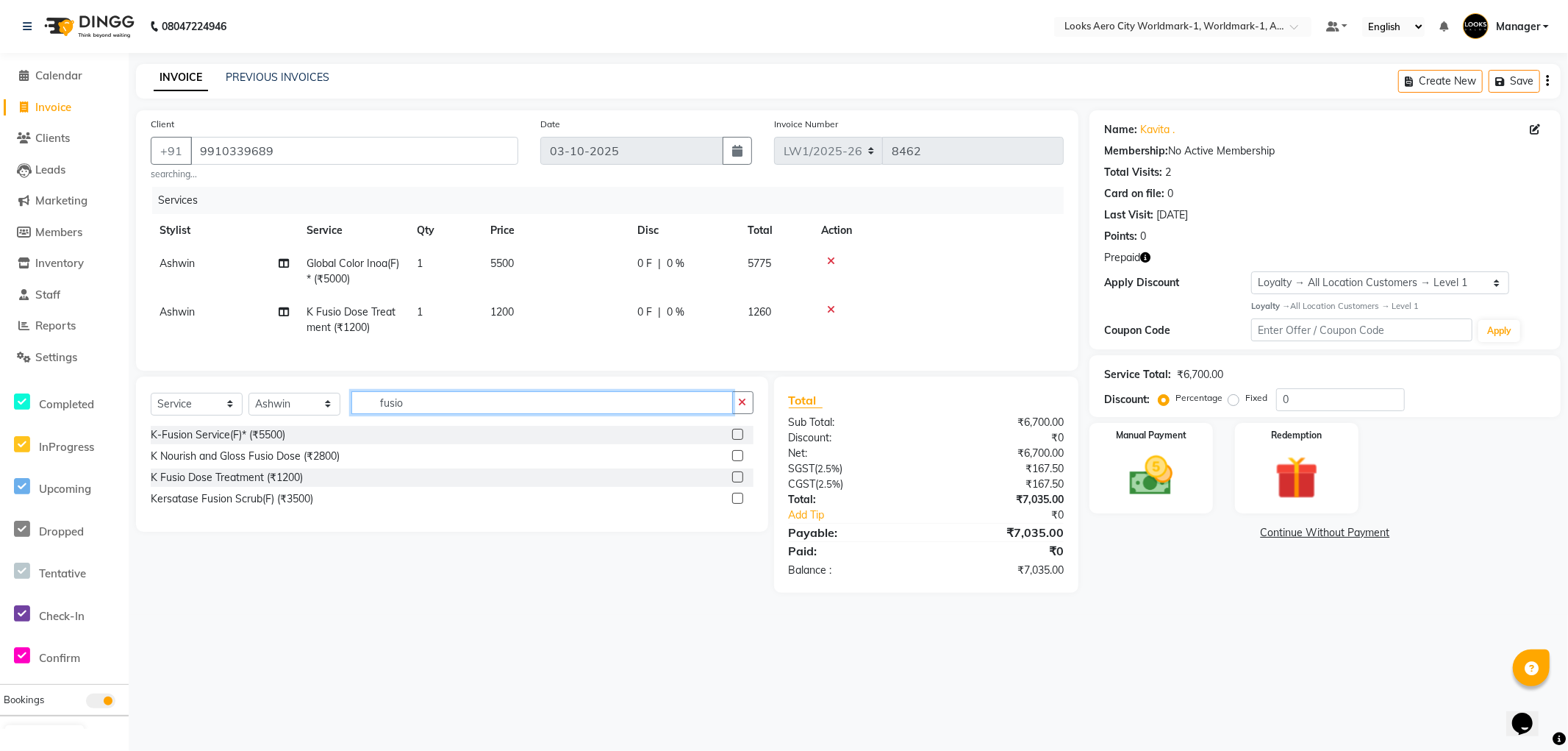
drag, startPoint x: 457, startPoint y: 406, endPoint x: 0, endPoint y: 136, distance: 530.8
click at [0, 136] on app-home "08047224946 Select Location × Looks Aero City Worldmark-1, Worldmark-1, Aerocit…" at bounding box center [784, 307] width 1568 height 615
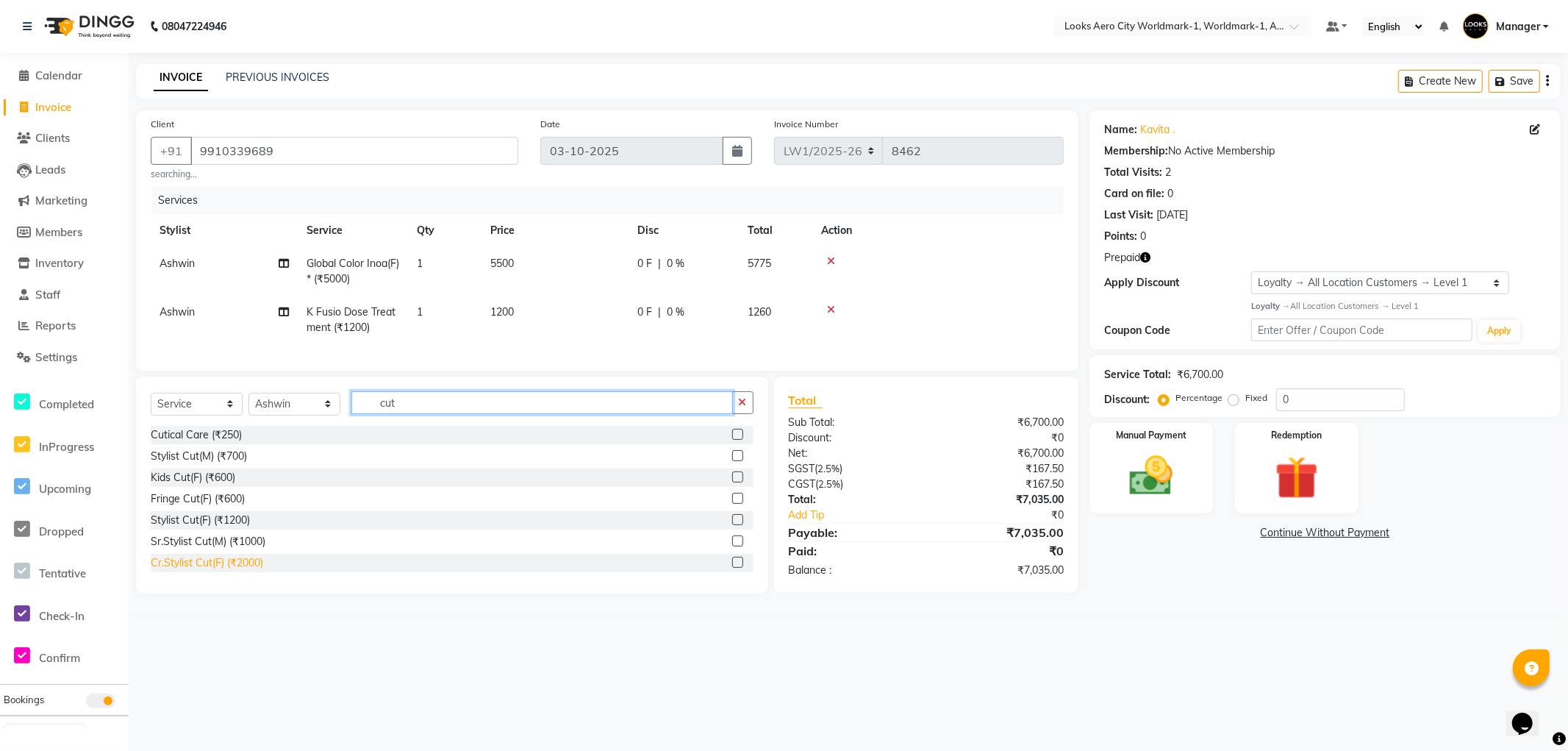
type input "cut"
drag, startPoint x: 240, startPoint y: 572, endPoint x: 305, endPoint y: 514, distance: 87.1
click at [240, 571] on div "Cr.Stylist Cut(F) (₹2000)" at bounding box center [207, 563] width 112 height 15
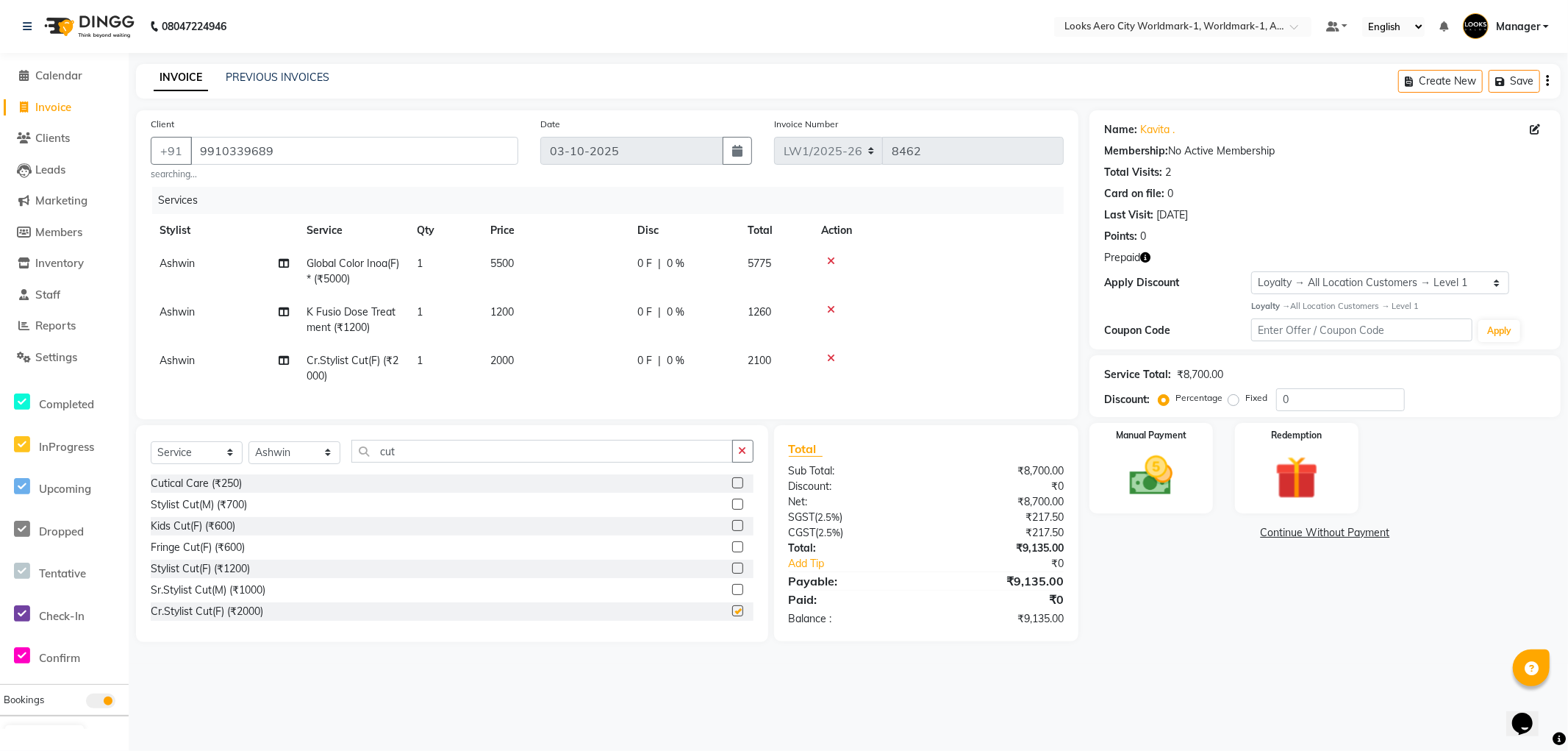
checkbox input "false"
drag, startPoint x: 430, startPoint y: 464, endPoint x: 316, endPoint y: 424, distance: 120.8
click at [63, 377] on app-home "08047224946 Select Location × Looks Aero City Worldmark-1, Worldmark-1, Aerocit…" at bounding box center [784, 332] width 1568 height 664
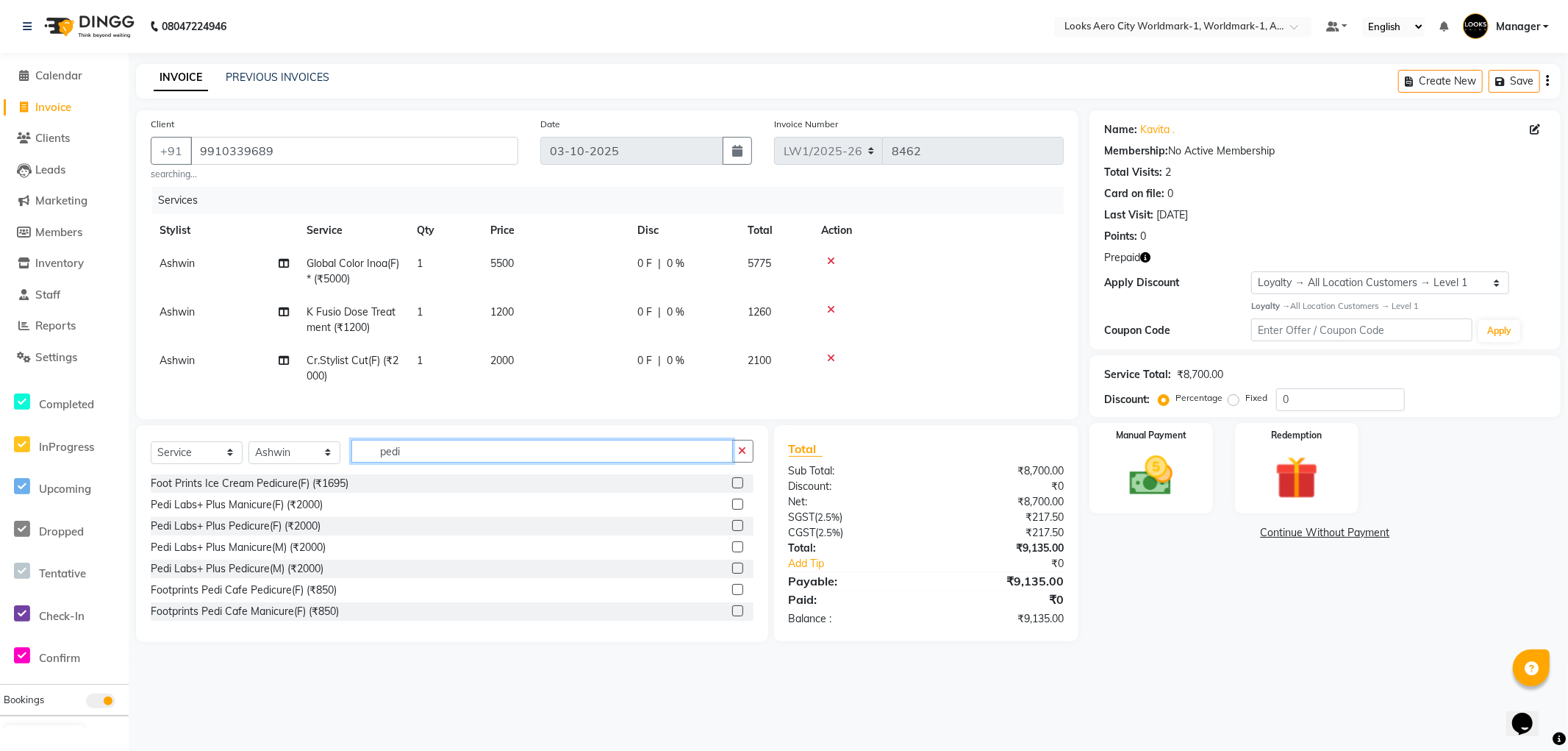
scroll to position [215, 0]
type input "pedi"
drag, startPoint x: 321, startPoint y: 537, endPoint x: 310, endPoint y: 482, distance: 56.1
click at [321, 533] on div "Pedi Labs+ Plus Pedicure(F) (₹2000)" at bounding box center [236, 524] width 170 height 15
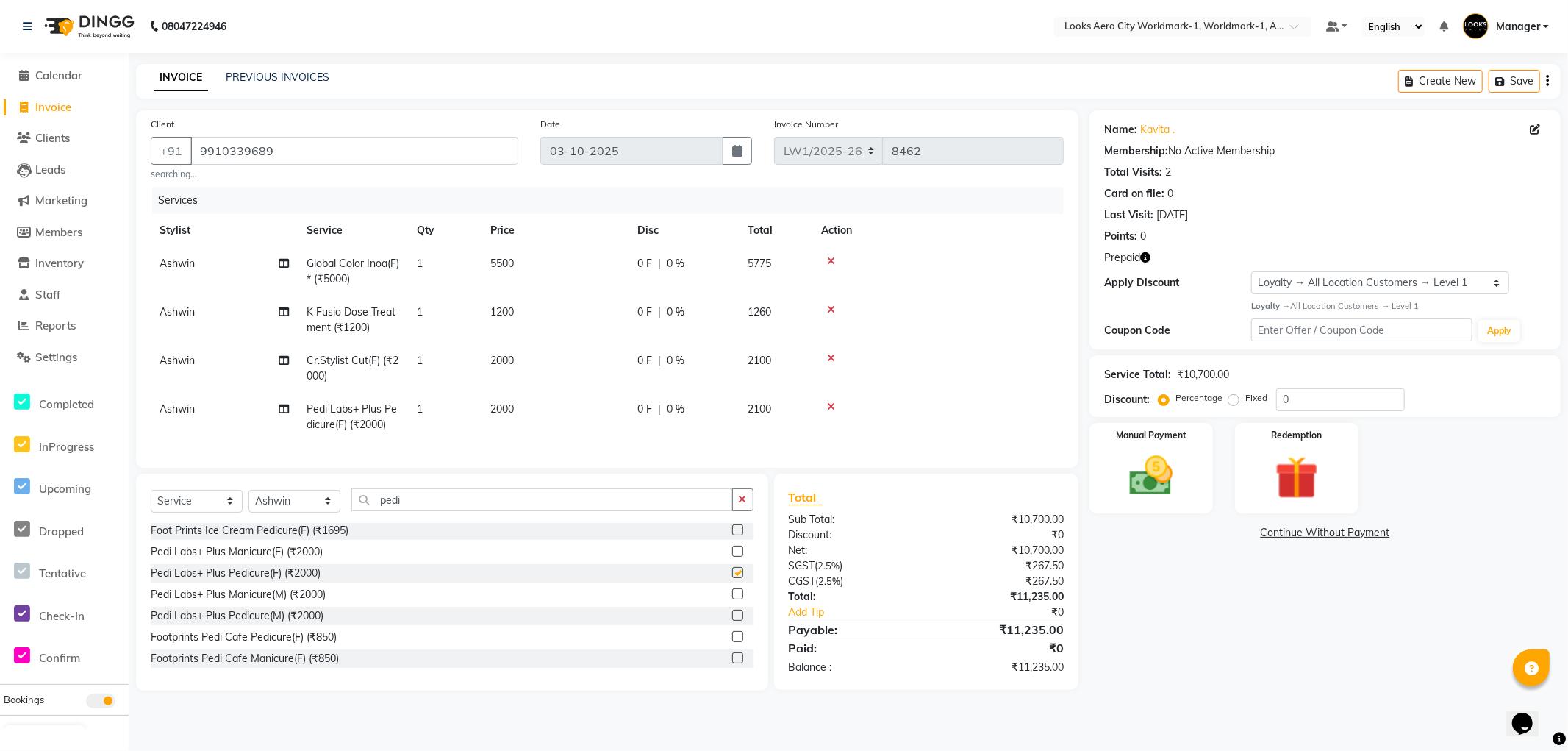
checkbox input "false"
drag, startPoint x: 545, startPoint y: 308, endPoint x: 556, endPoint y: 310, distance: 11.2
click at [545, 307] on td "1200" at bounding box center [555, 319] width 147 height 48
select select "84540"
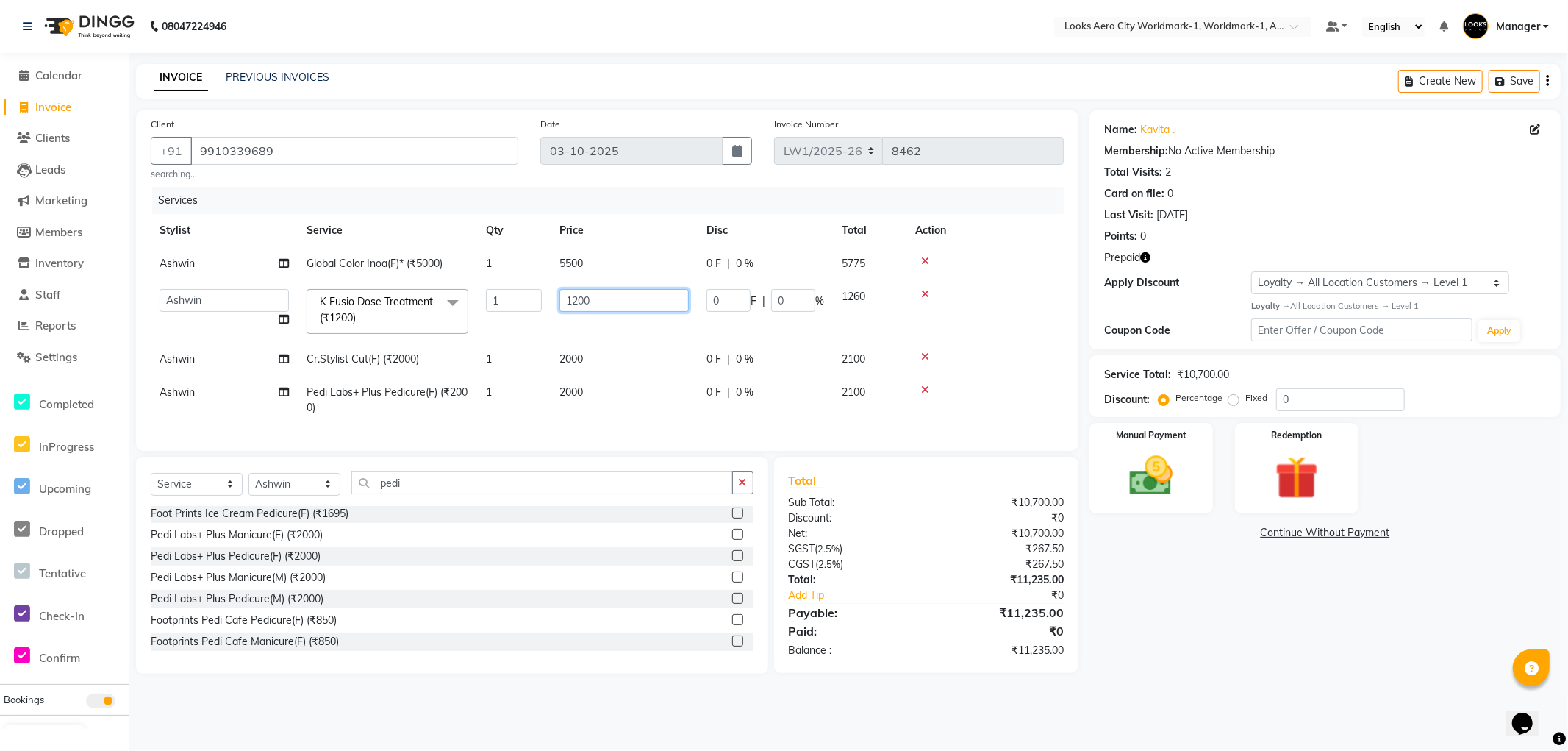
drag, startPoint x: 609, startPoint y: 297, endPoint x: 0, endPoint y: 197, distance: 617.2
click at [0, 197] on app-home "08047224946 Select Location × Looks Aero City Worldmark-1, Worldmark-1, Aerocit…" at bounding box center [784, 348] width 1568 height 696
type input "2000"
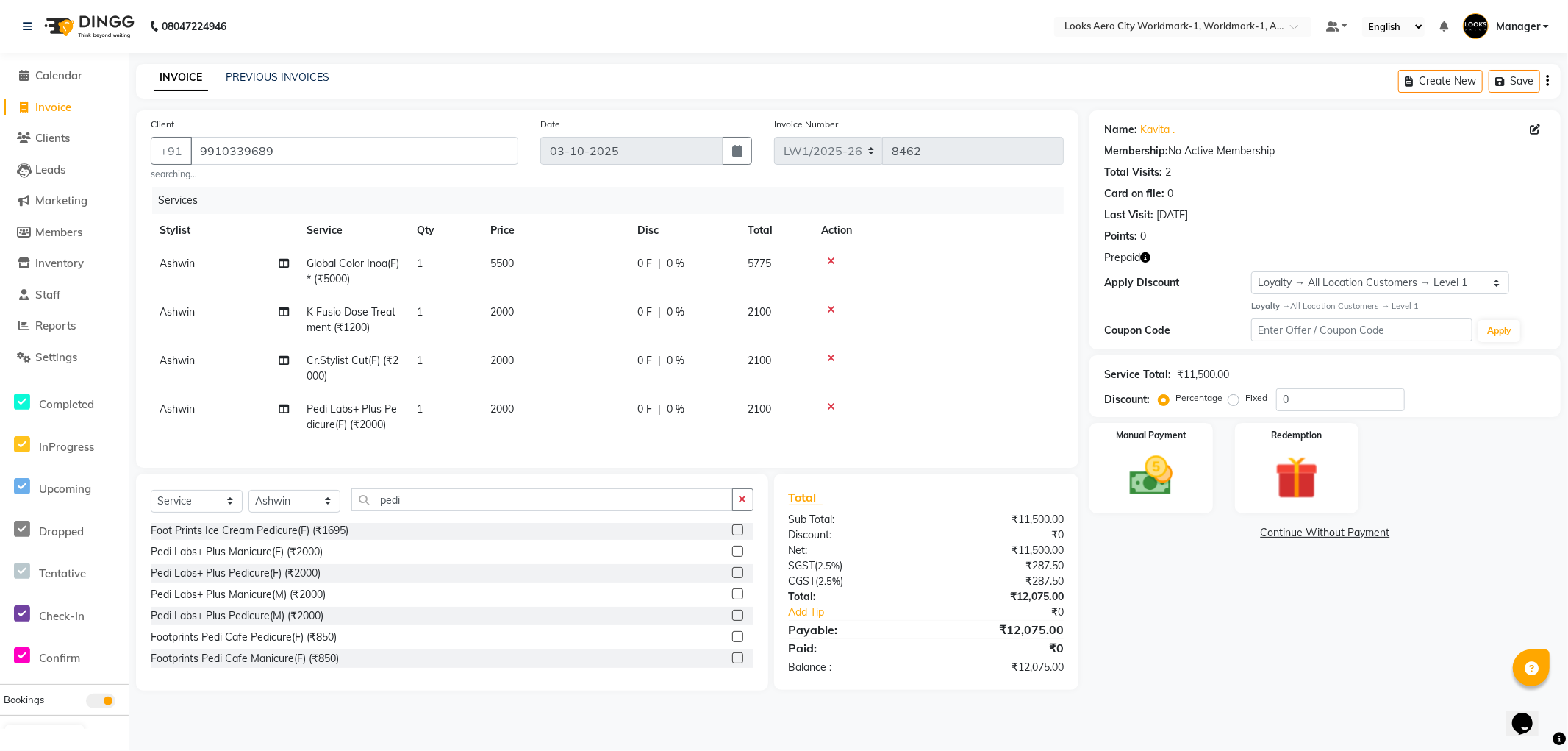
click at [594, 362] on td "2000" at bounding box center [555, 368] width 147 height 48
select select "84540"
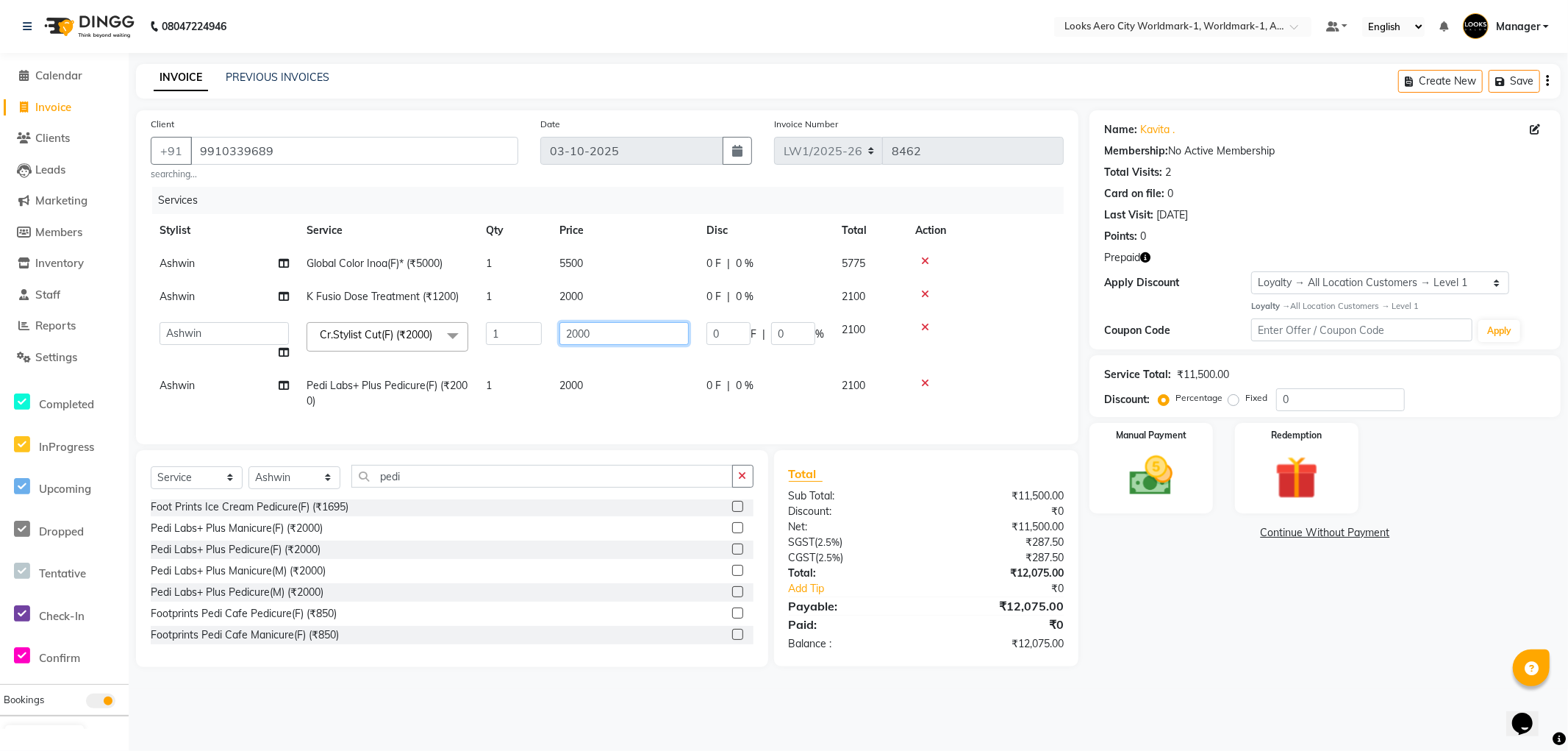
drag, startPoint x: 610, startPoint y: 335, endPoint x: 2, endPoint y: 138, distance: 639.1
click at [0, 147] on app-home "08047224946 Select Location × Looks Aero City Worldmark-1, Worldmark-1, Aerocit…" at bounding box center [784, 344] width 1568 height 689
type input "1500"
click at [1190, 614] on div "Name: Kavita . Membership: No Active Membership Total Visits: 2 Card on file: 0…" at bounding box center [1331, 388] width 482 height 557
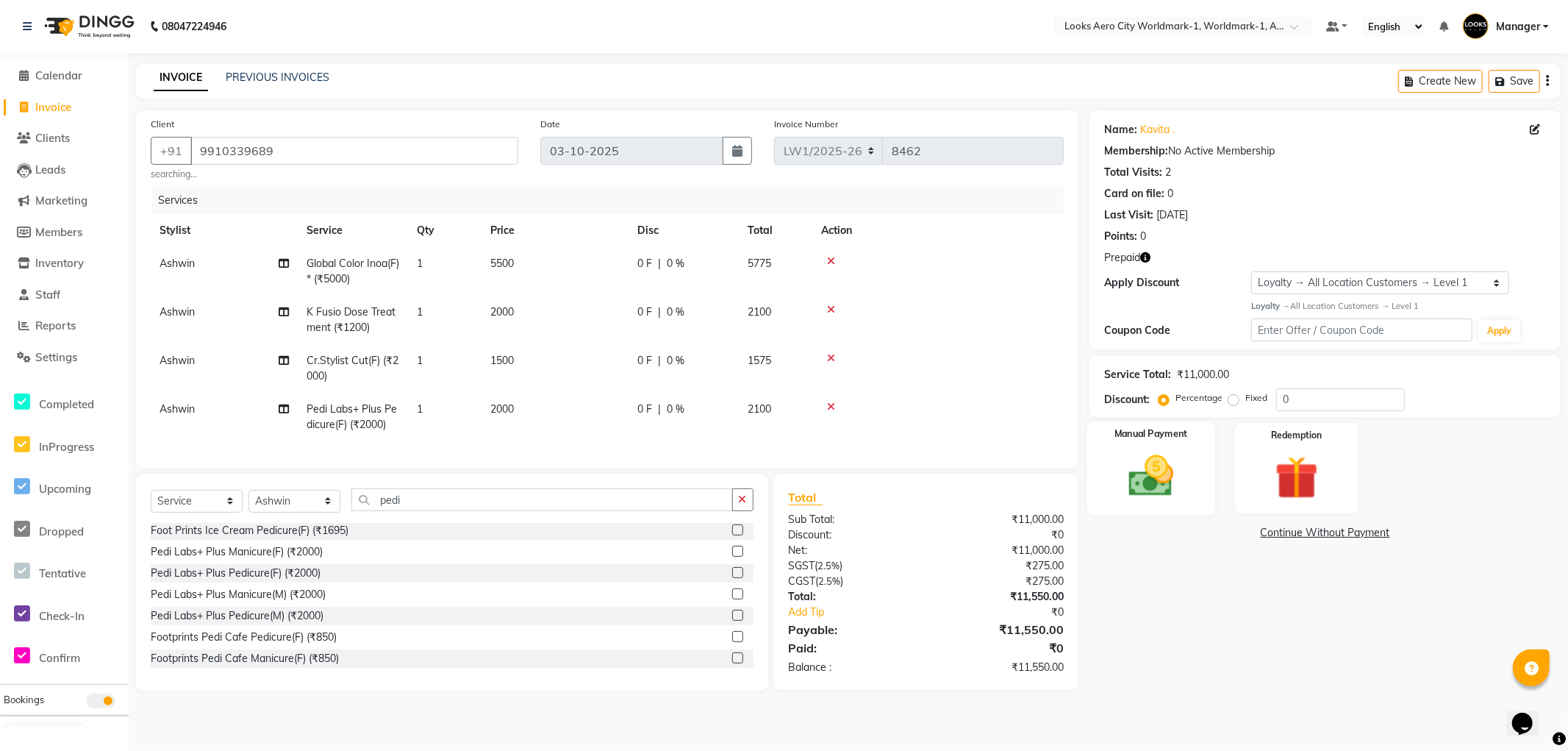
click at [1194, 509] on div "Manual Payment" at bounding box center [1151, 468] width 128 height 94
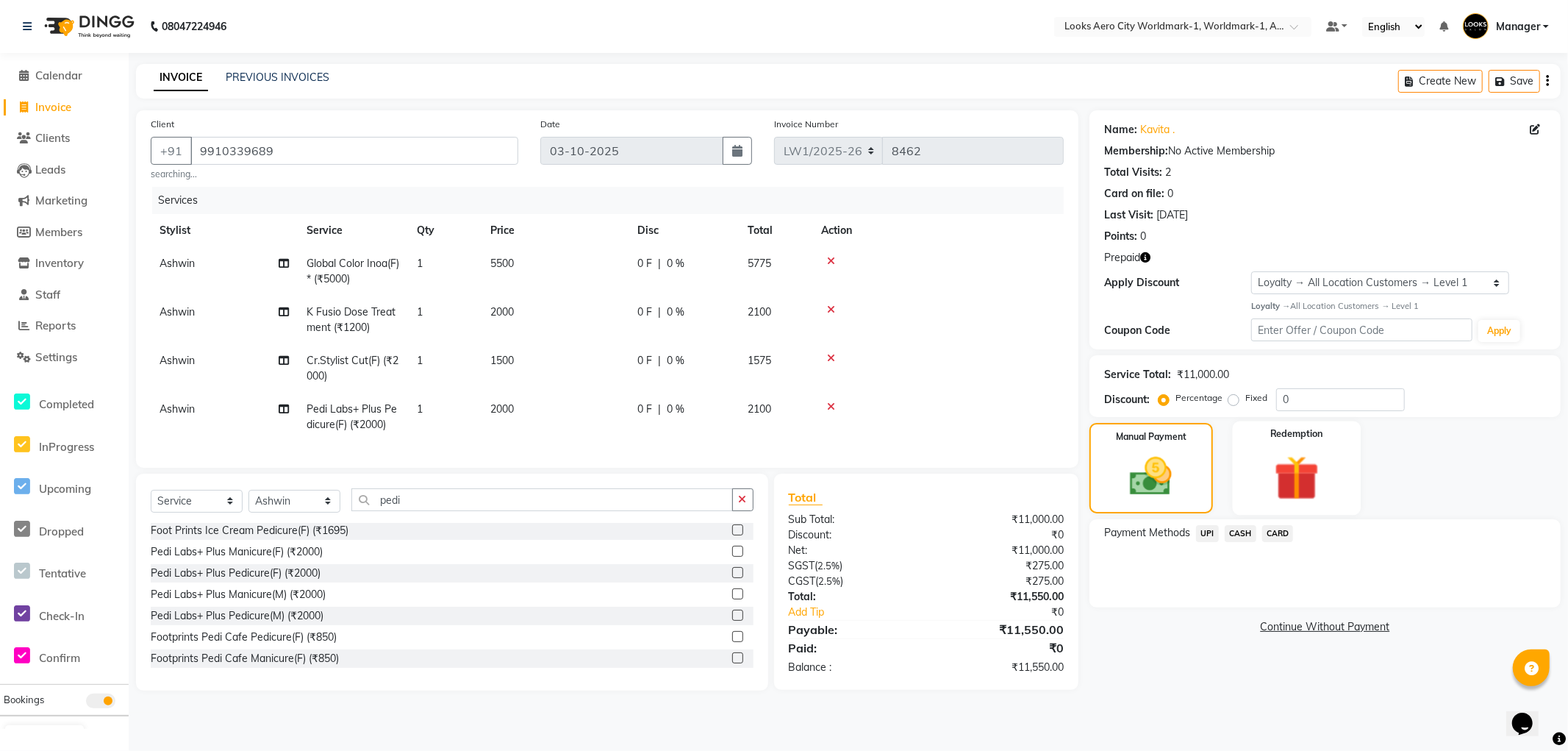
click at [1297, 505] on div "Redemption" at bounding box center [1296, 468] width 128 height 94
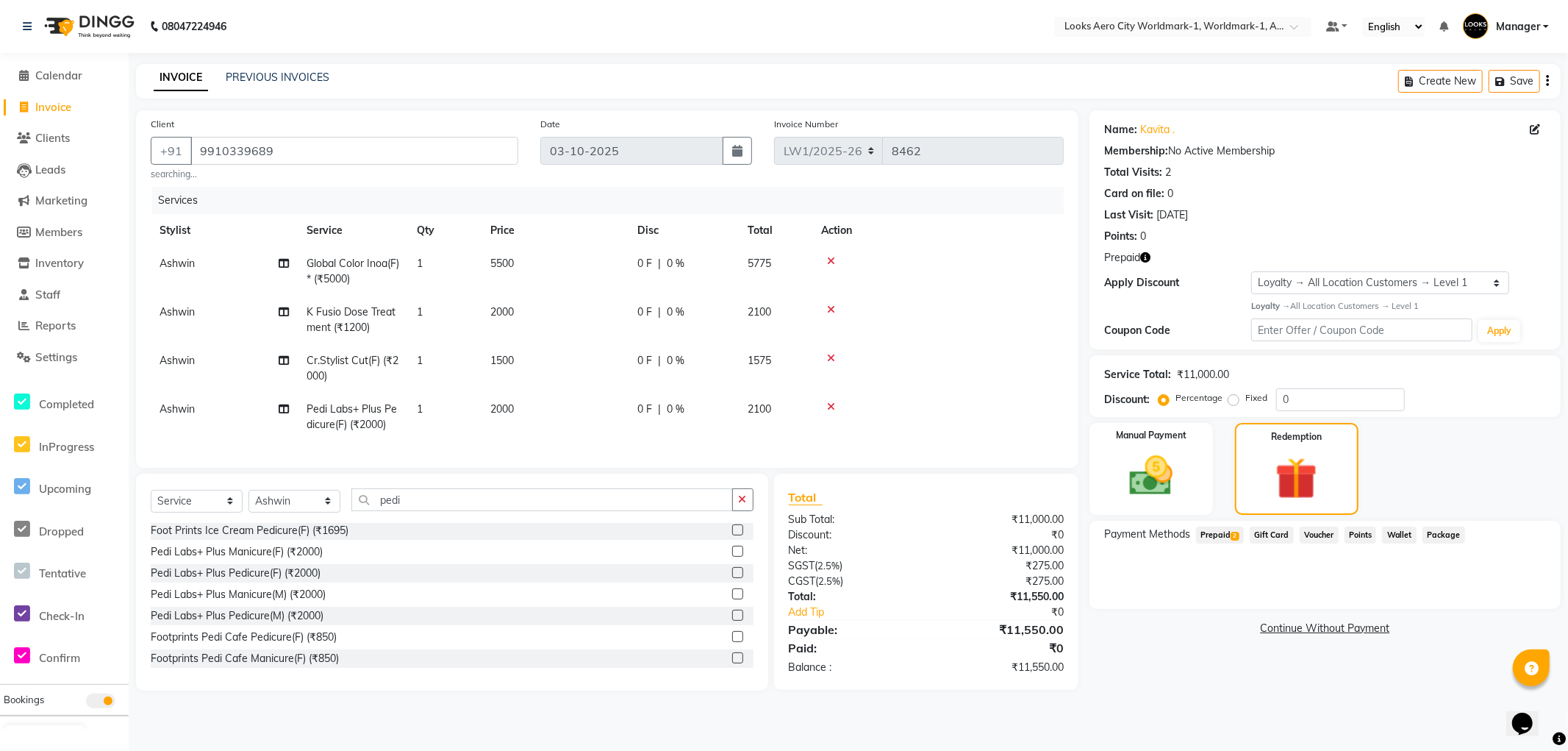
click at [1218, 531] on span "Prepaid 2" at bounding box center [1220, 535] width 47 height 17
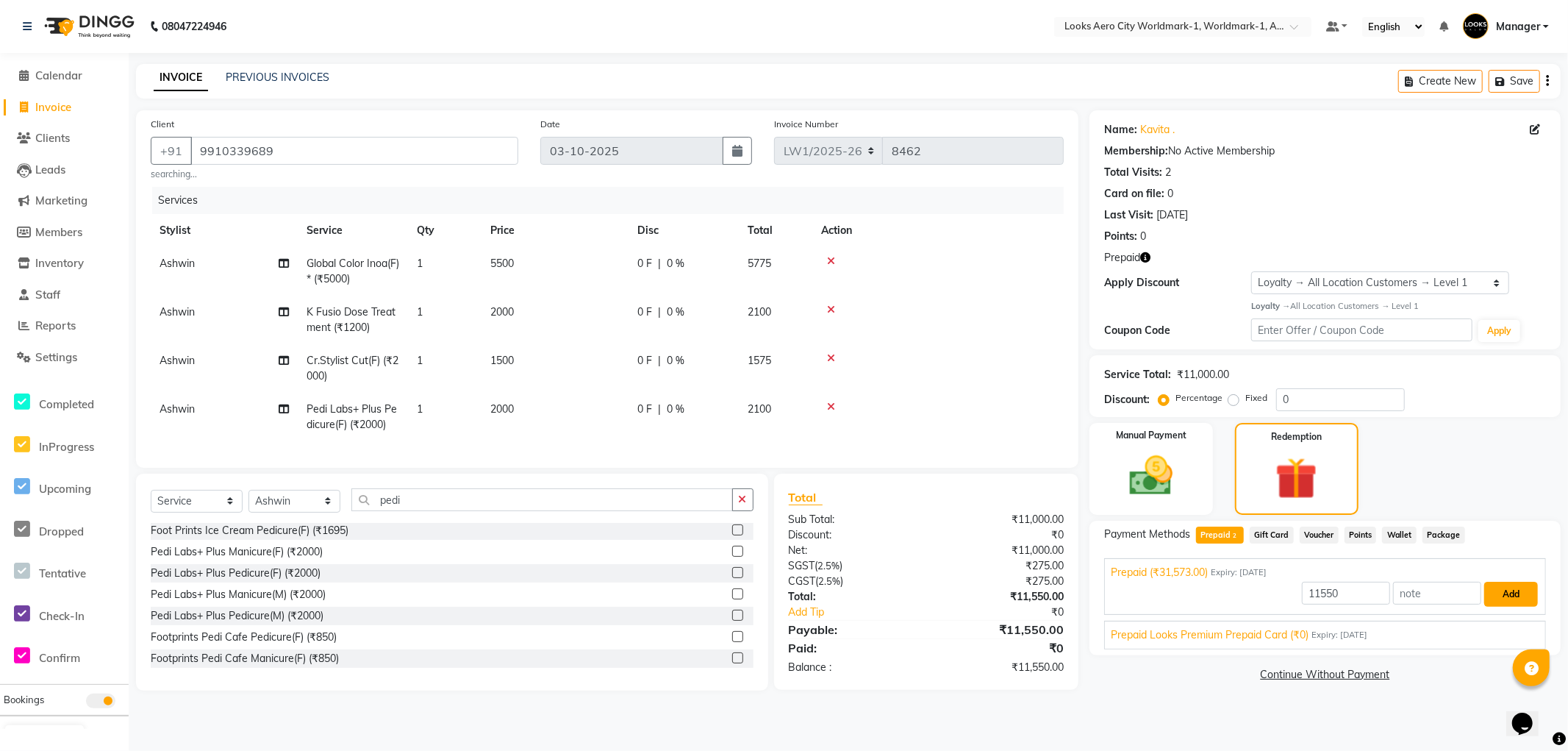
click at [1504, 592] on button "Add" at bounding box center [1511, 594] width 54 height 25
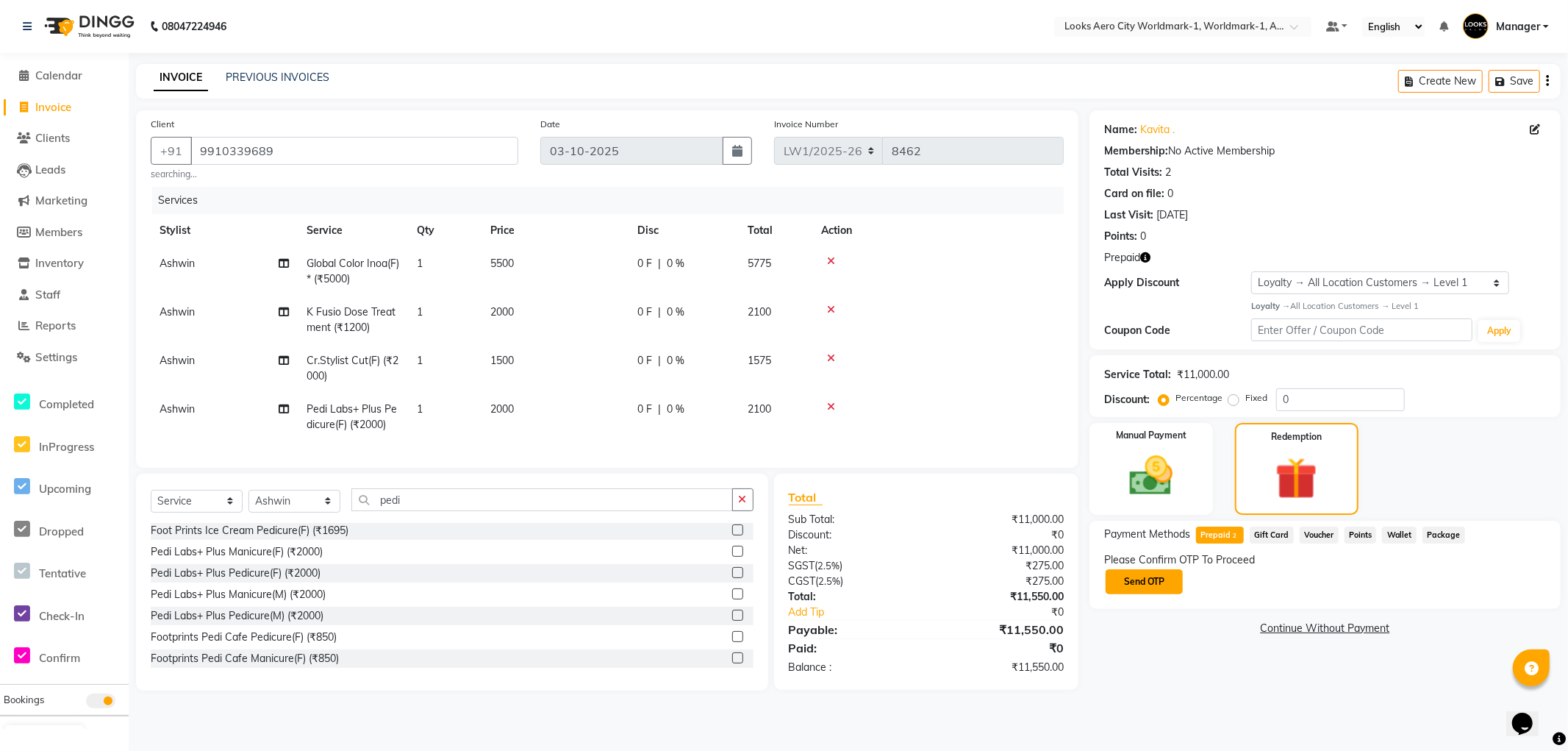
click at [1151, 577] on button "Send OTP" at bounding box center [1144, 582] width 77 height 25
click at [220, 416] on td "Ashwin" at bounding box center [224, 416] width 147 height 48
select select "84540"
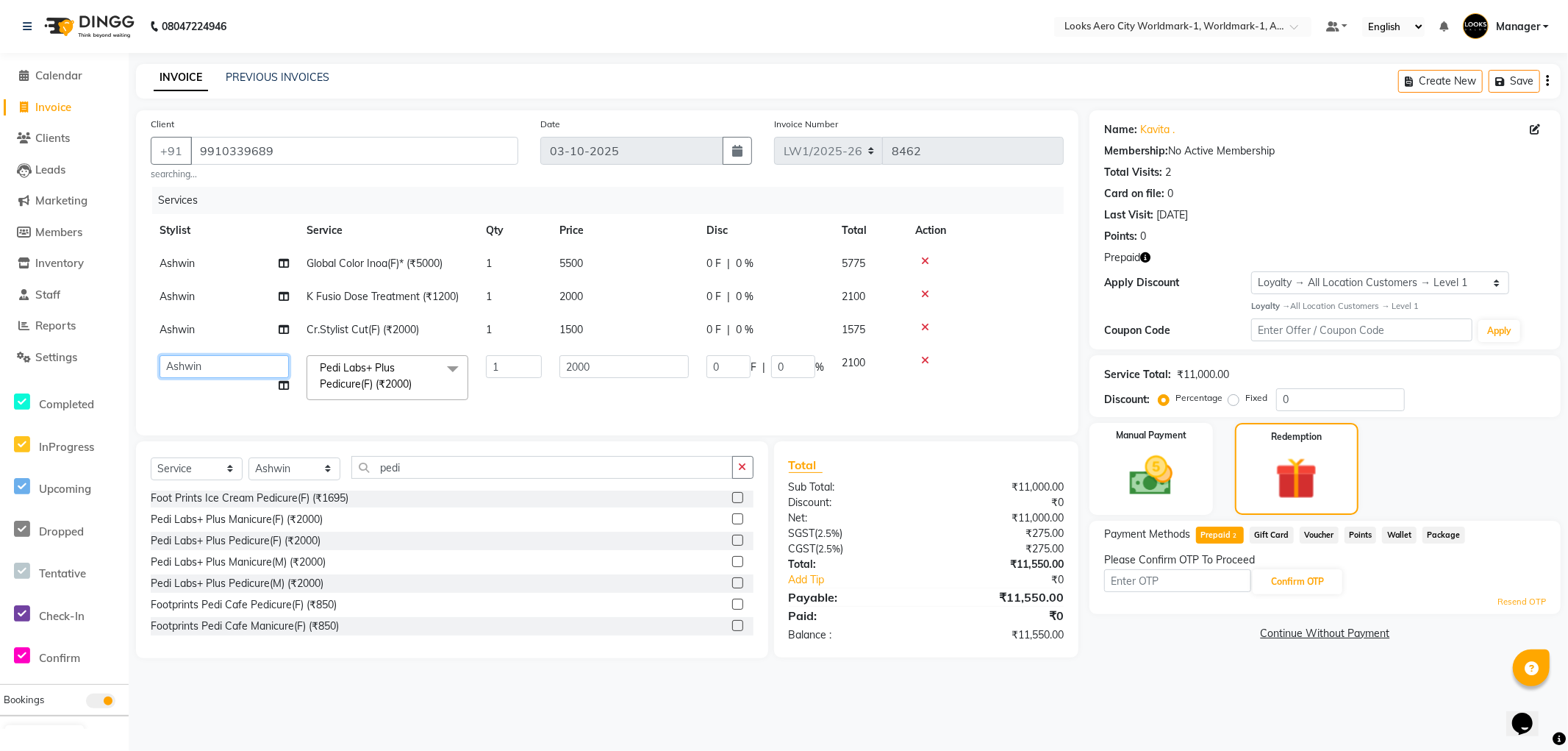
click at [246, 366] on select "Abhishek_Nails Amita Chauhan Anil Ashwin Celina Counter_Sales Dawa_Mgr Gaurav_P…" at bounding box center [223, 367] width 129 height 23
select select "84550"
click at [1133, 675] on main "INVOICE PREVIOUS INVOICES Create New Save Client +91 9910339689 searching... Da…" at bounding box center [848, 372] width 1439 height 616
click at [1148, 645] on div "Name: Kavita . Membership: No Active Membership Total Visits: 2 Card on file: 0…" at bounding box center [1331, 384] width 482 height 548
click at [1156, 576] on input "text" at bounding box center [1178, 581] width 147 height 23
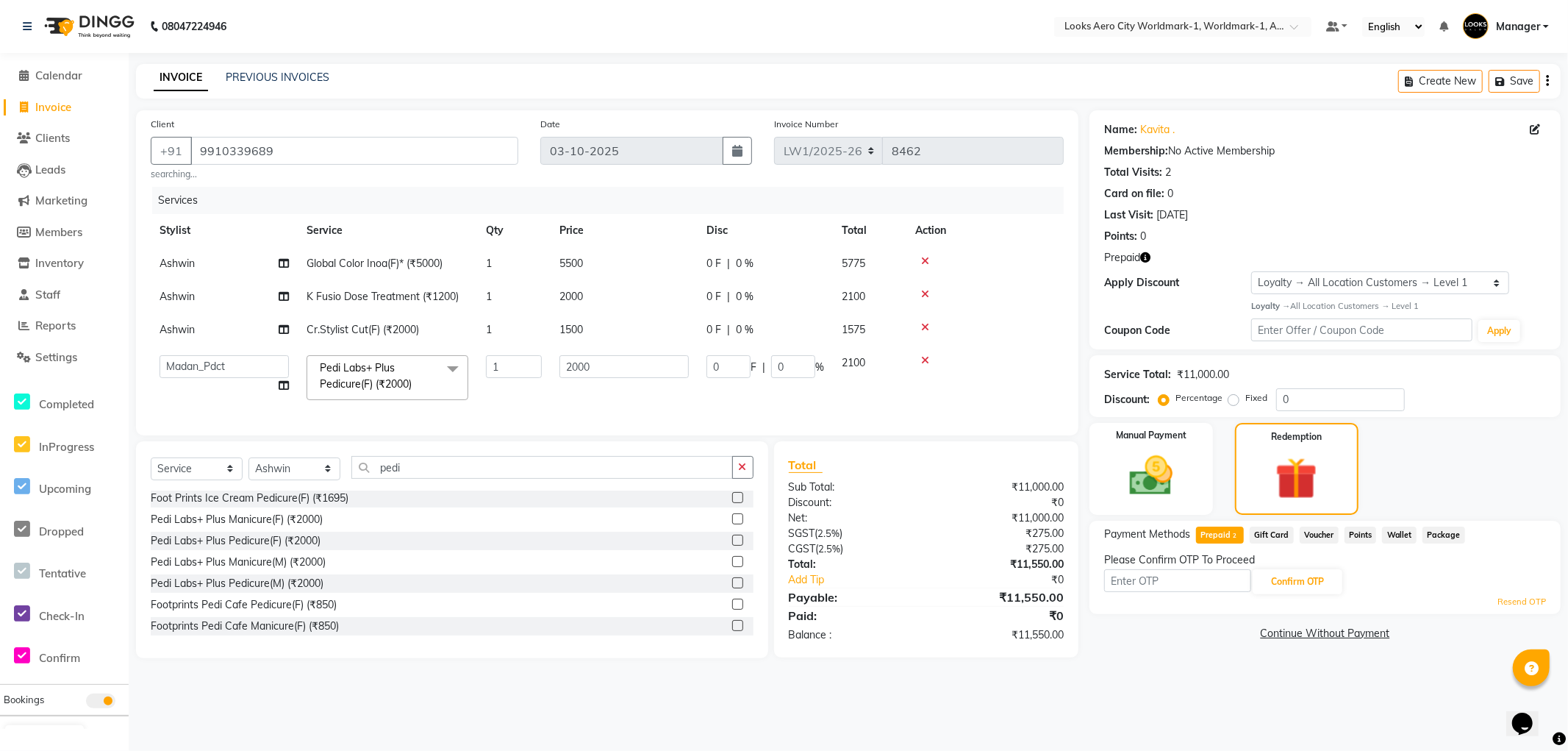
click at [1182, 648] on div "Name: Kavita . Membership: No Active Membership Total Visits: 2 Card on file: 0…" at bounding box center [1331, 384] width 482 height 548
click at [1169, 583] on input "text" at bounding box center [1178, 581] width 147 height 23
click at [1206, 679] on main "INVOICE PREVIOUS INVOICES Create New Save Client +91 9910339689 searching... Da…" at bounding box center [848, 372] width 1439 height 616
click at [1511, 599] on link "Resend OTP" at bounding box center [1521, 602] width 48 height 12
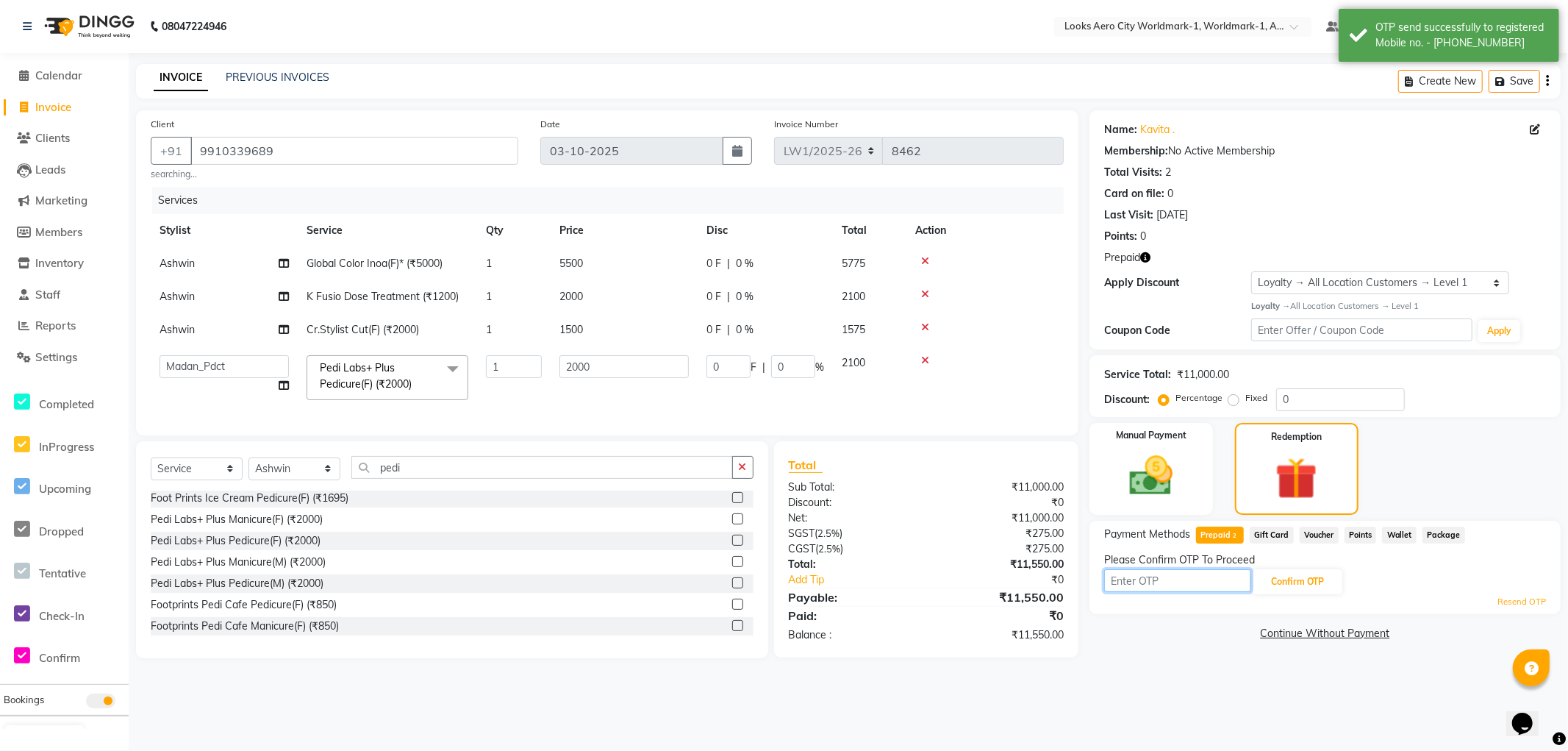
click at [1133, 578] on input "text" at bounding box center [1178, 581] width 147 height 23
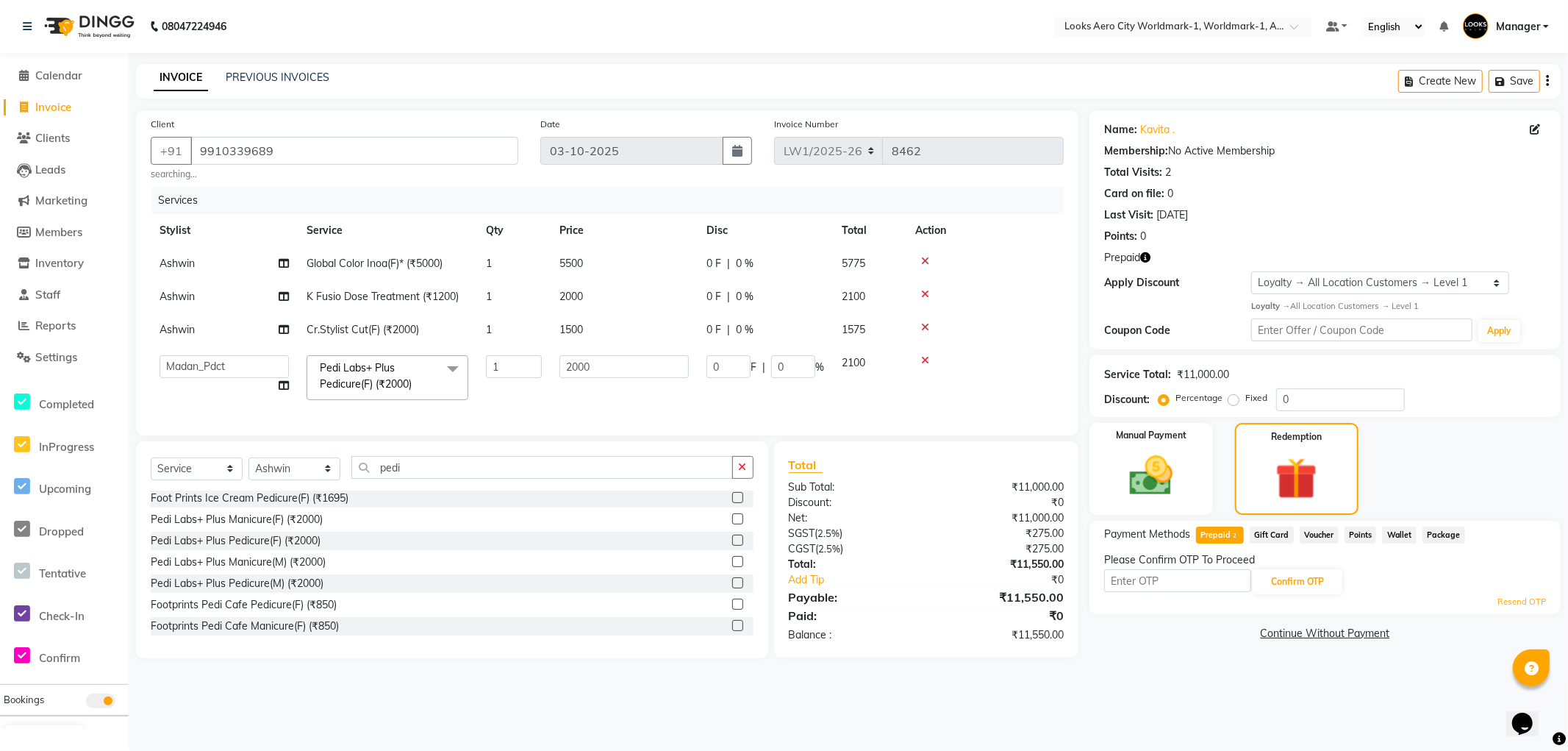
click at [1155, 649] on div "Name: Kavita . Membership: No Active Membership Total Visits: 2 Card on file: 0…" at bounding box center [1331, 384] width 482 height 548
click at [1149, 257] on icon "button" at bounding box center [1145, 257] width 10 height 10
click at [1390, 186] on div "Card on file: 0" at bounding box center [1325, 194] width 442 height 15
click at [236, 361] on select "Abhishek_Nails Amita Chauhan Anil Ashwin Celina Counter_Sales Dawa_Mgr Gaurav_P…" at bounding box center [223, 367] width 129 height 23
click at [159, 355] on select "Abhishek_Nails Amita Chauhan Anil Ashwin Celina Counter_Sales Dawa_Mgr Gaurav_P…" at bounding box center [223, 367] width 129 height 23
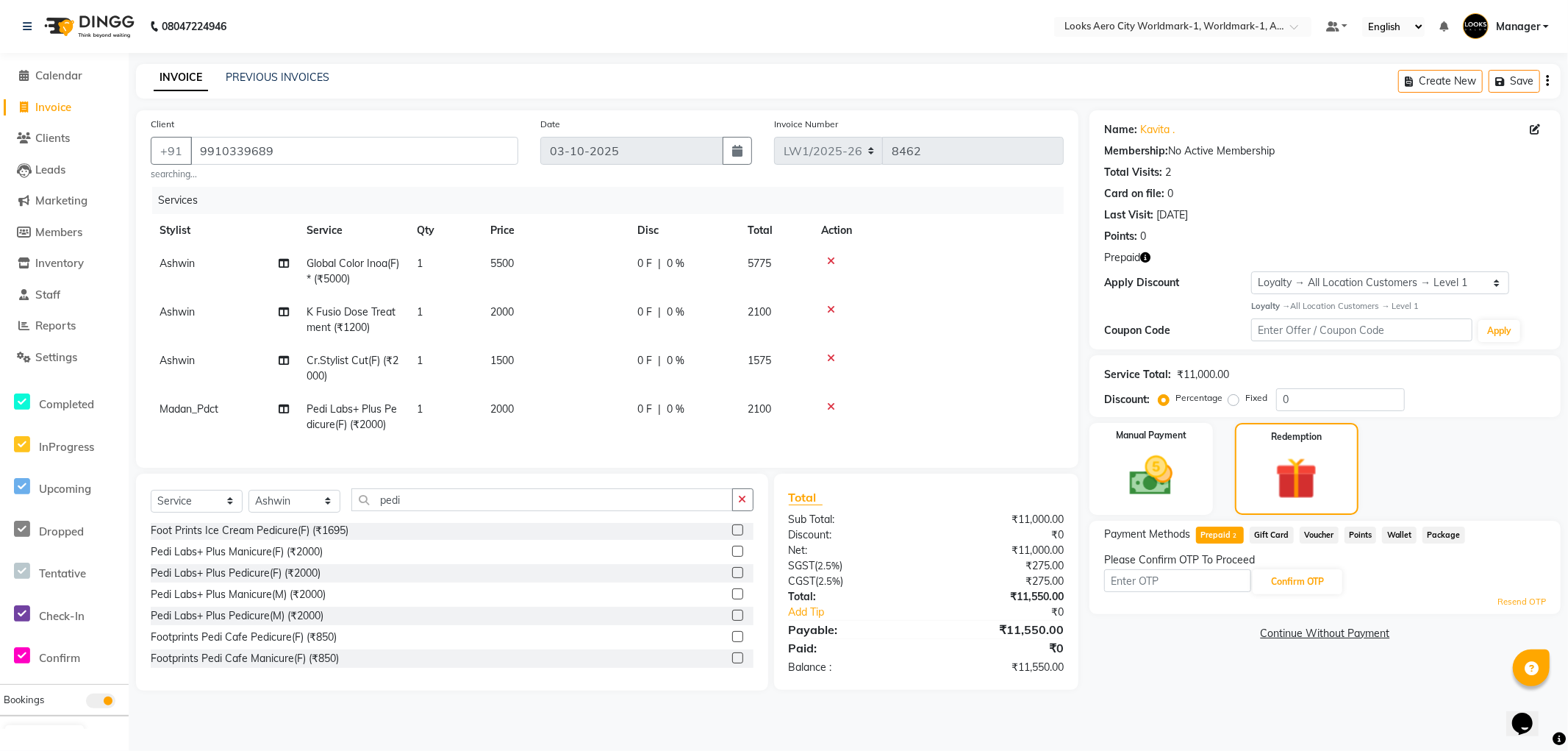
drag, startPoint x: 1144, startPoint y: 682, endPoint x: 1136, endPoint y: 689, distance: 10.6
click at [1136, 689] on main "INVOICE PREVIOUS INVOICES Create New Save Client +91 9910339689 searching... Da…" at bounding box center [848, 388] width 1439 height 648
click at [1517, 600] on link "Resend OTP" at bounding box center [1521, 602] width 48 height 12
click at [1182, 665] on div "Name: Kavita . Membership: No Active Membership Total Visits: 2 Card on file: 0…" at bounding box center [1331, 400] width 482 height 580
click at [1393, 157] on div "Membership: No Active Membership" at bounding box center [1325, 151] width 442 height 15
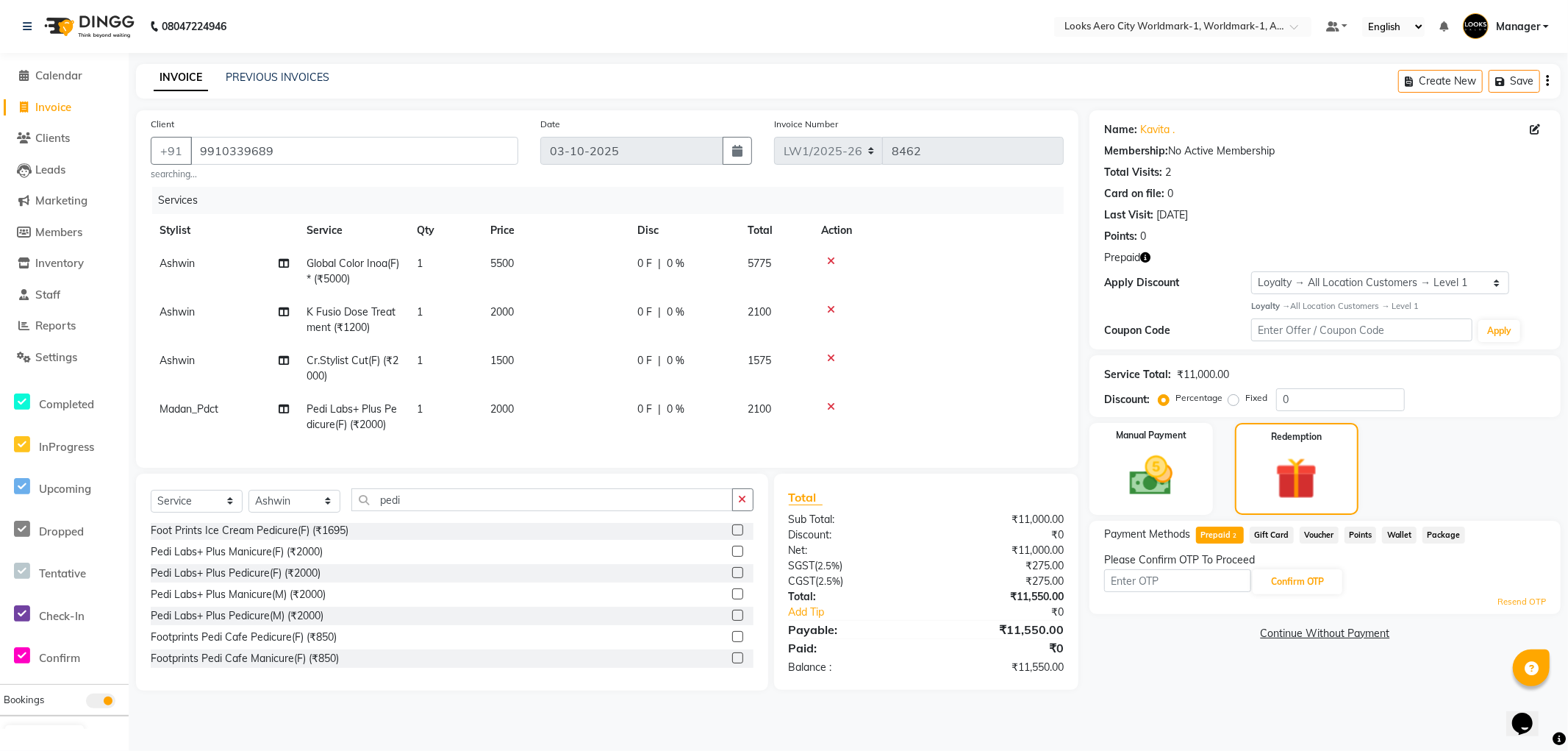
click at [1506, 599] on link "Resend OTP" at bounding box center [1521, 602] width 48 height 12
click at [1145, 254] on icon "button" at bounding box center [1145, 257] width 10 height 10
click at [1366, 169] on div "Total Visits: 2" at bounding box center [1325, 172] width 442 height 15
click at [1129, 658] on div "Name: Kavita . Membership: No Active Membership Total Visits: 2 Card on file: 0…" at bounding box center [1331, 400] width 482 height 580
click at [585, 35] on nav "08047224946 Select Location × Looks Aero City Worldmark-1, Worldmark-1, Aerocit…" at bounding box center [784, 26] width 1568 height 53
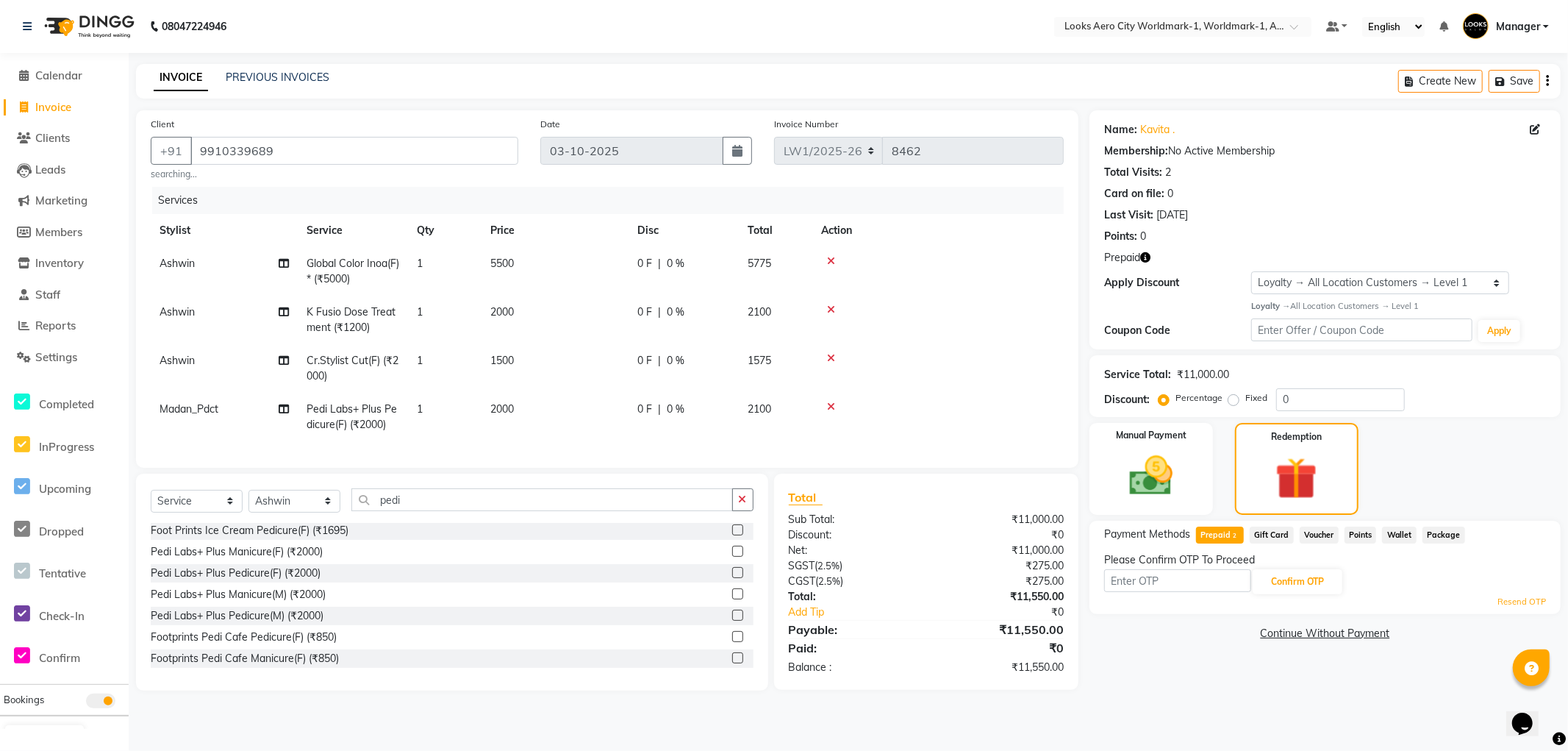
click at [934, 28] on nav "08047224946 Select Location × Looks Aero City Worldmark-1, Worldmark-1, Aerocit…" at bounding box center [784, 26] width 1568 height 53
click at [52, 75] on span "Calendar" at bounding box center [58, 75] width 47 height 14
click at [1515, 79] on button "Save" at bounding box center [1514, 81] width 51 height 23
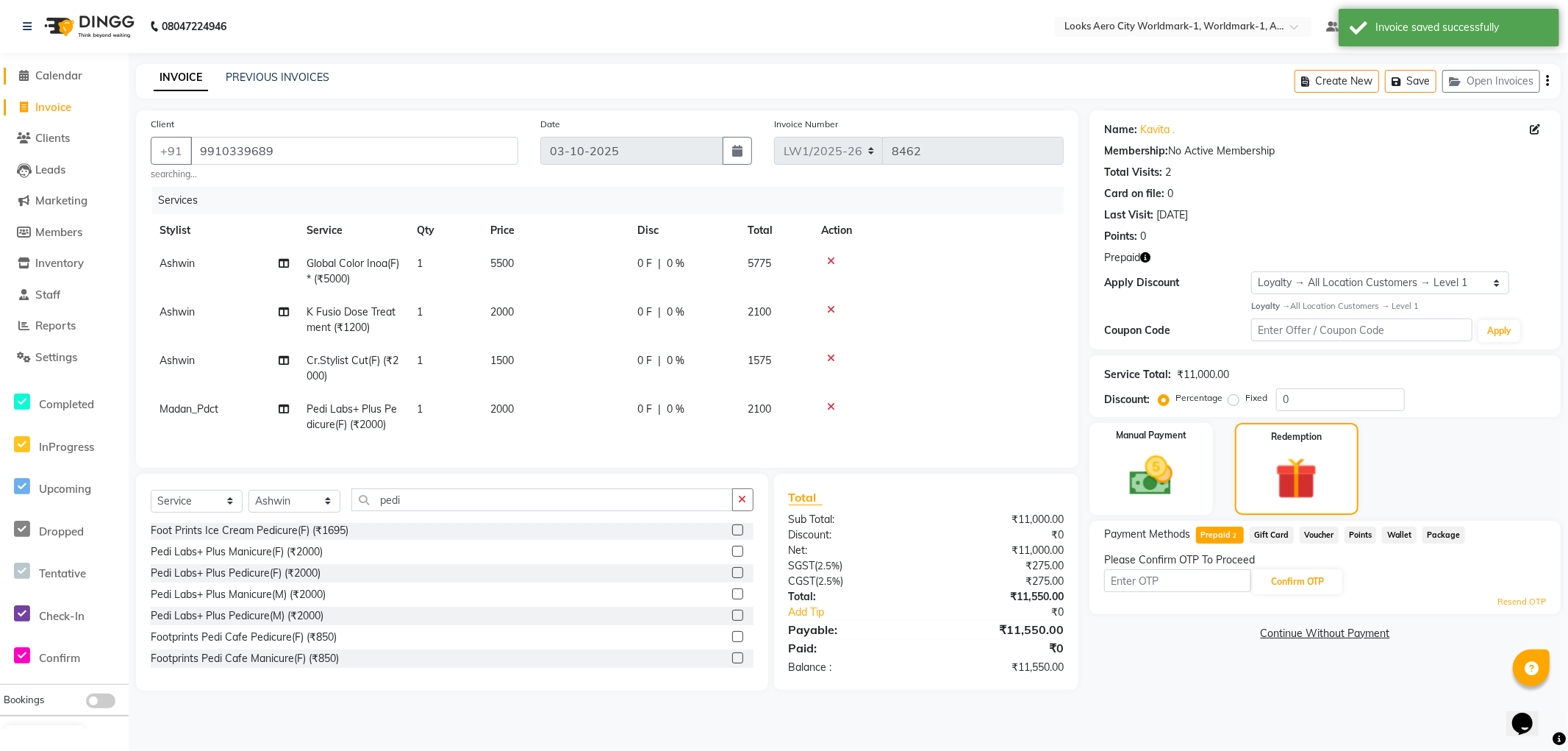
click at [57, 75] on span "Calendar" at bounding box center [58, 75] width 47 height 14
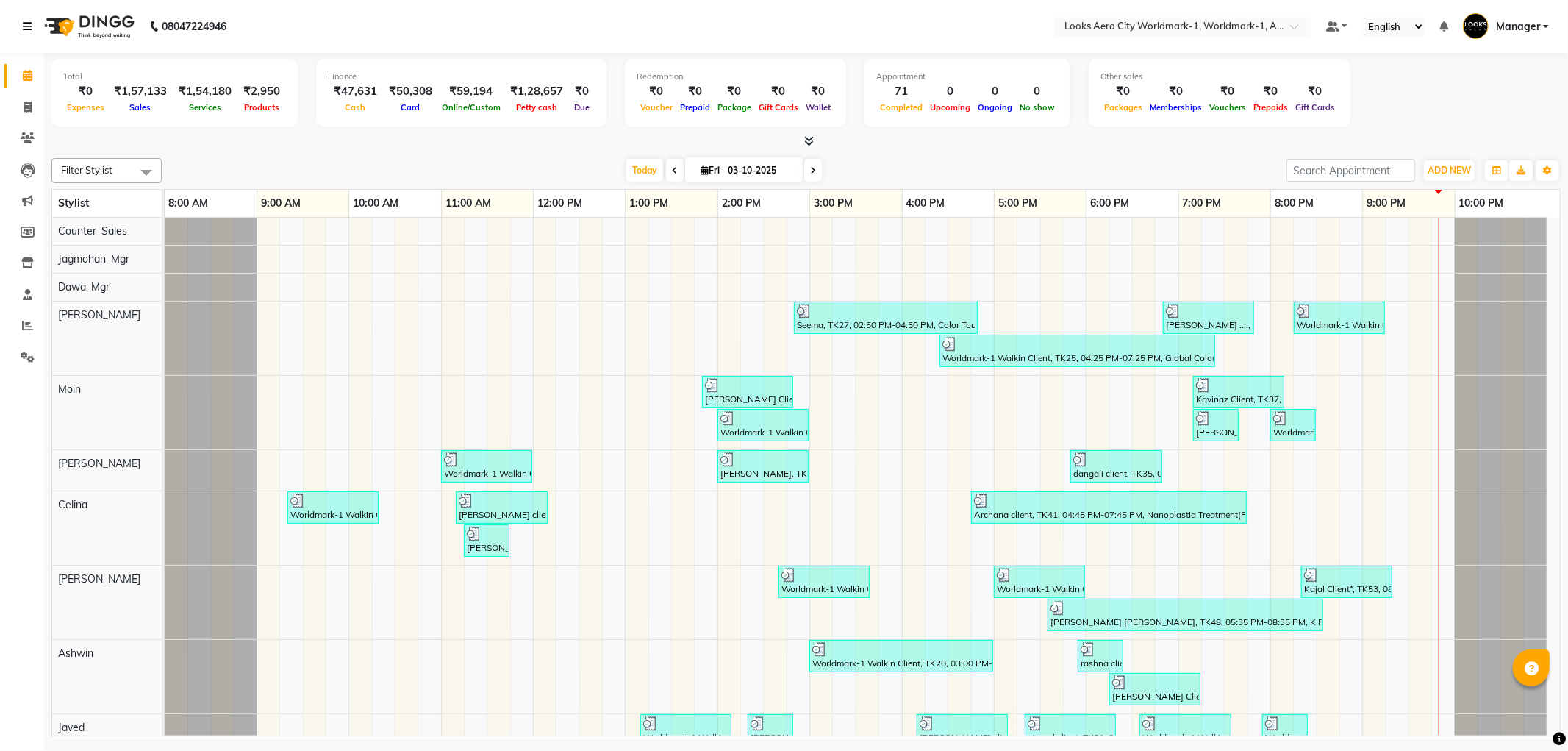
click at [28, 17] on link at bounding box center [30, 27] width 15 height 41
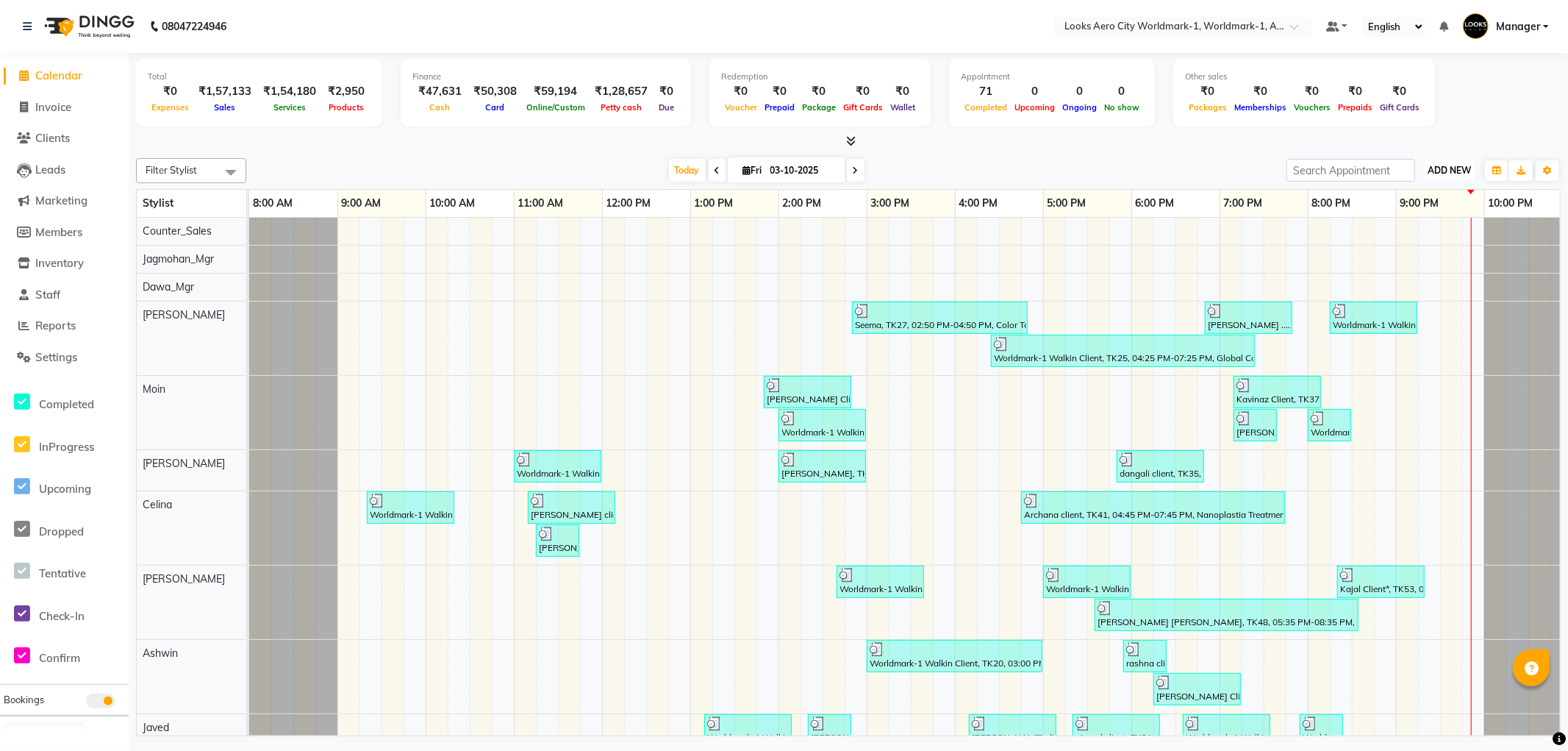
click at [1462, 170] on span "ADD NEW" at bounding box center [1449, 170] width 44 height 11
click at [1413, 240] on link "Add Expense" at bounding box center [1416, 236] width 116 height 19
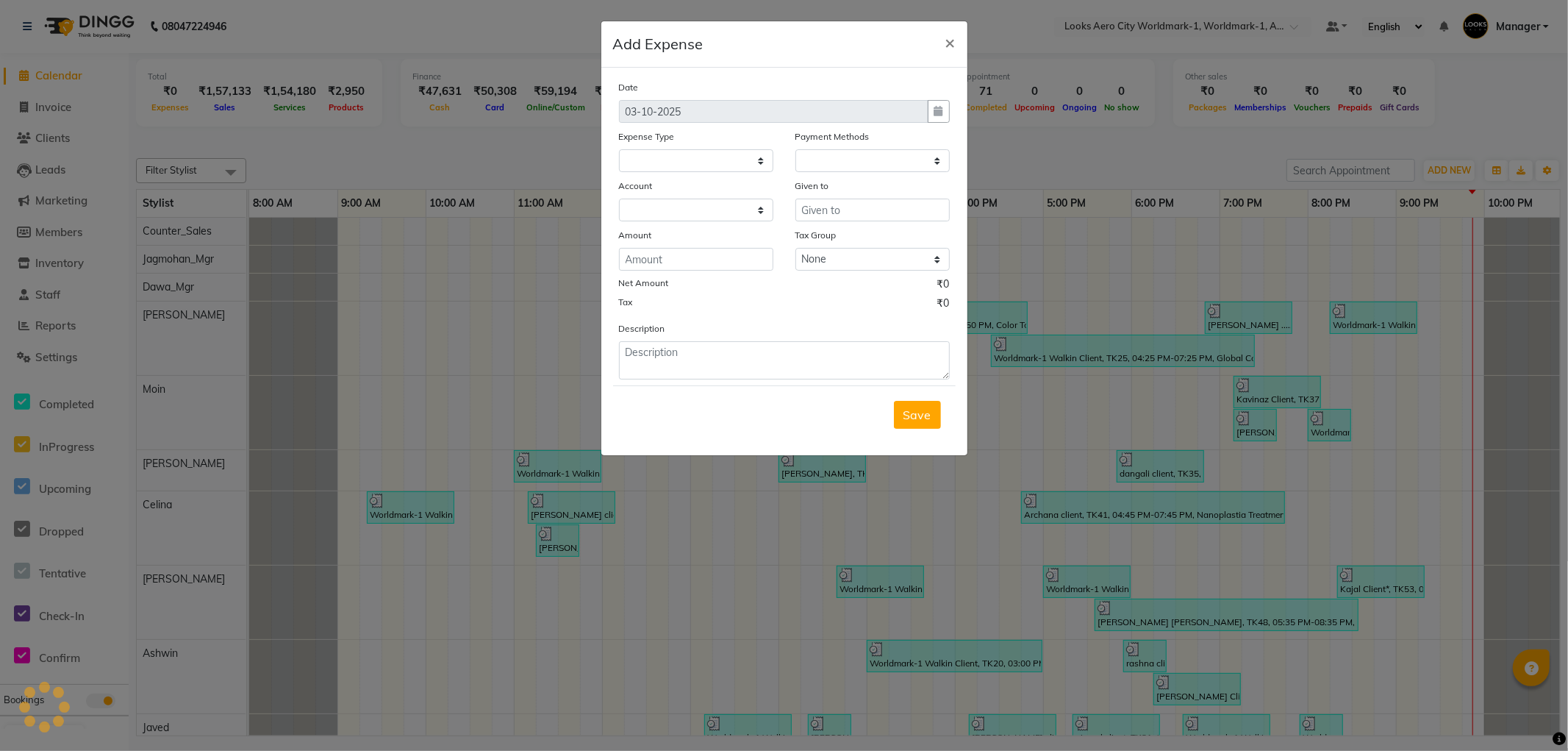
select select
select select "1"
select select "7739"
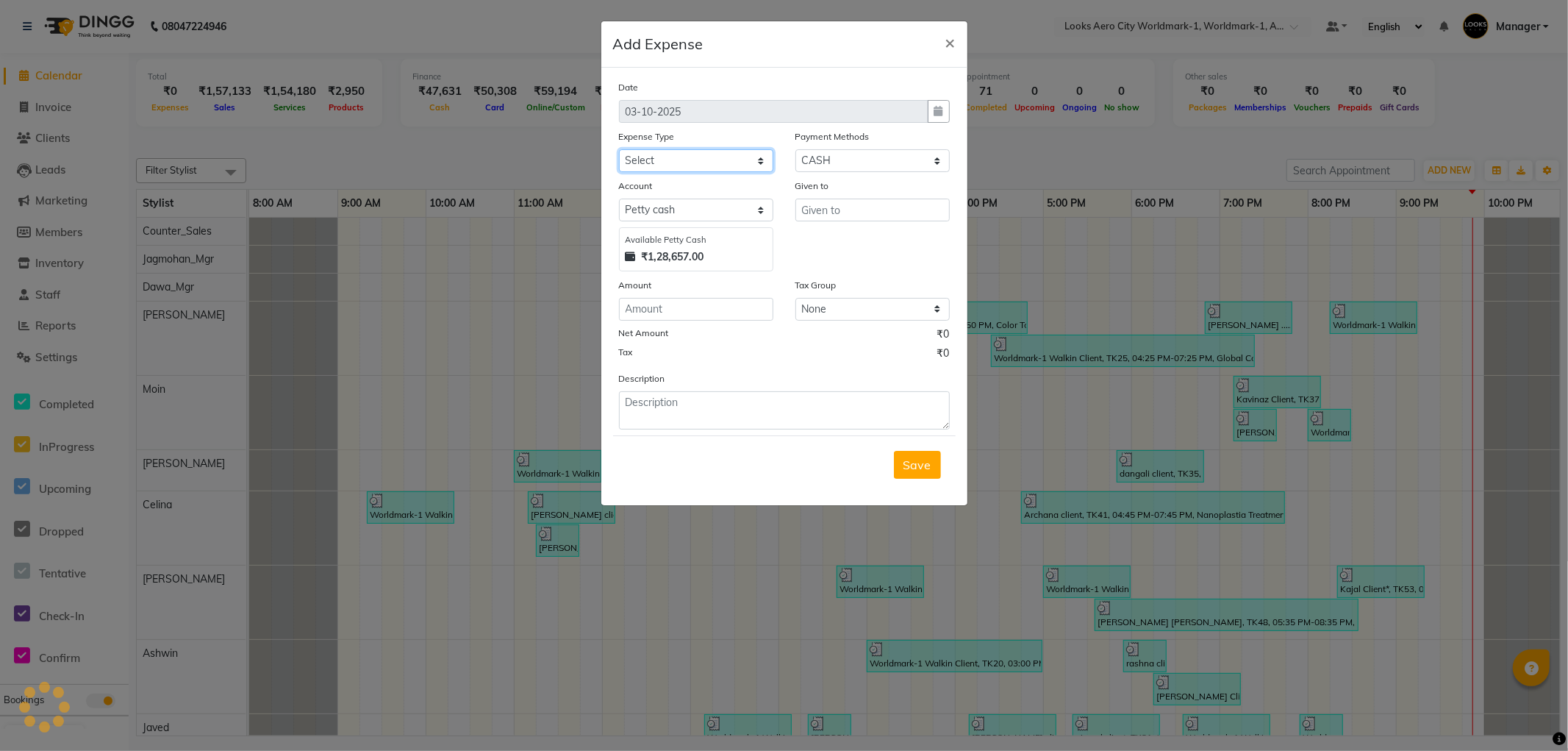
click at [686, 159] on select "Select Accommodation Aesthetics Bank Deposit BLINKIT Cash Handover Client Refun…" at bounding box center [696, 161] width 155 height 23
select select "24391"
click at [619, 149] on select "Select Accommodation Aesthetics Bank Deposit BLINKIT Cash Handover Client Refun…" at bounding box center [696, 161] width 155 height 23
click at [682, 305] on input "number" at bounding box center [696, 309] width 155 height 23
type input "5000"
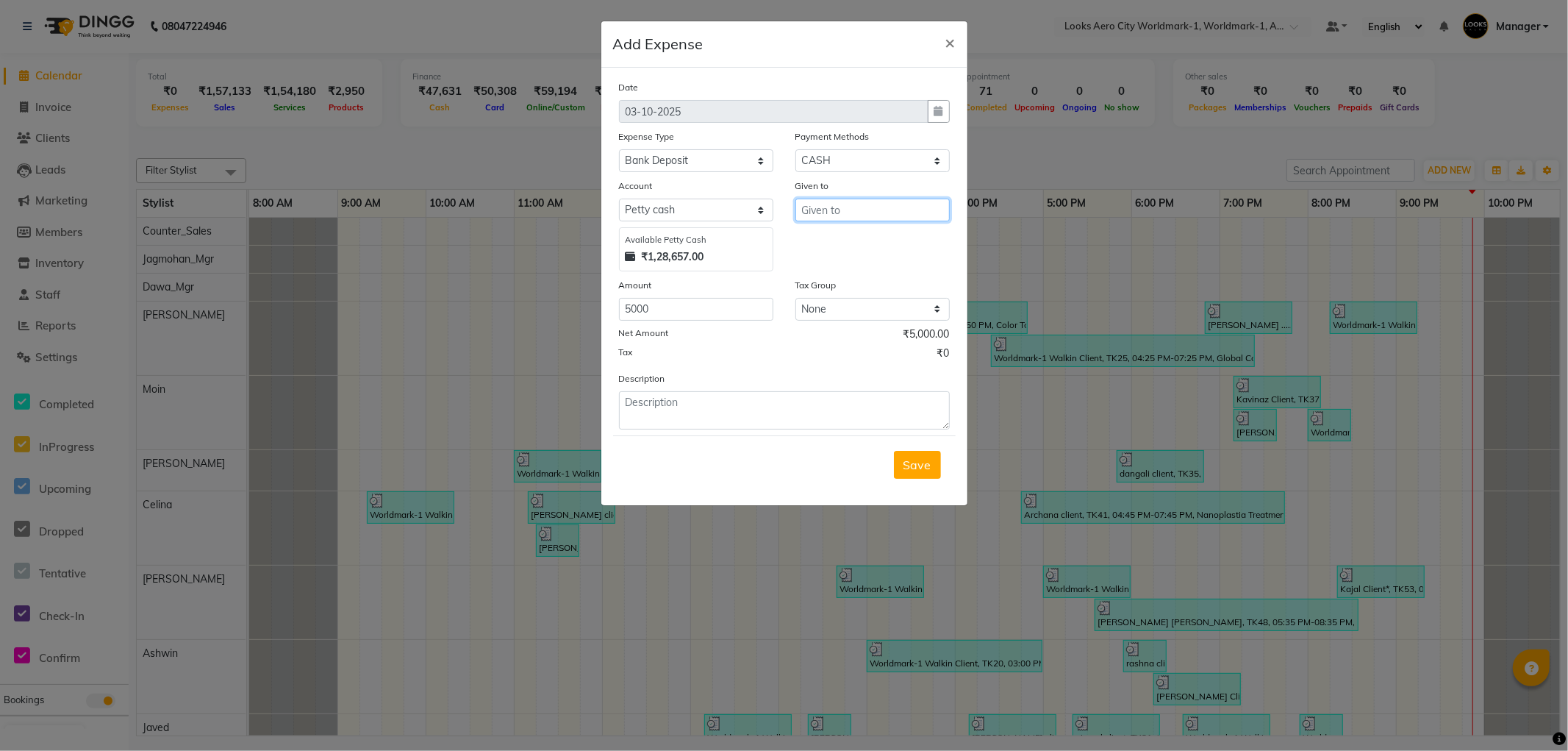
click at [839, 211] on input "text" at bounding box center [873, 210] width 155 height 23
type input "Petty cash"
click at [914, 465] on span "Save" at bounding box center [918, 465] width 28 height 15
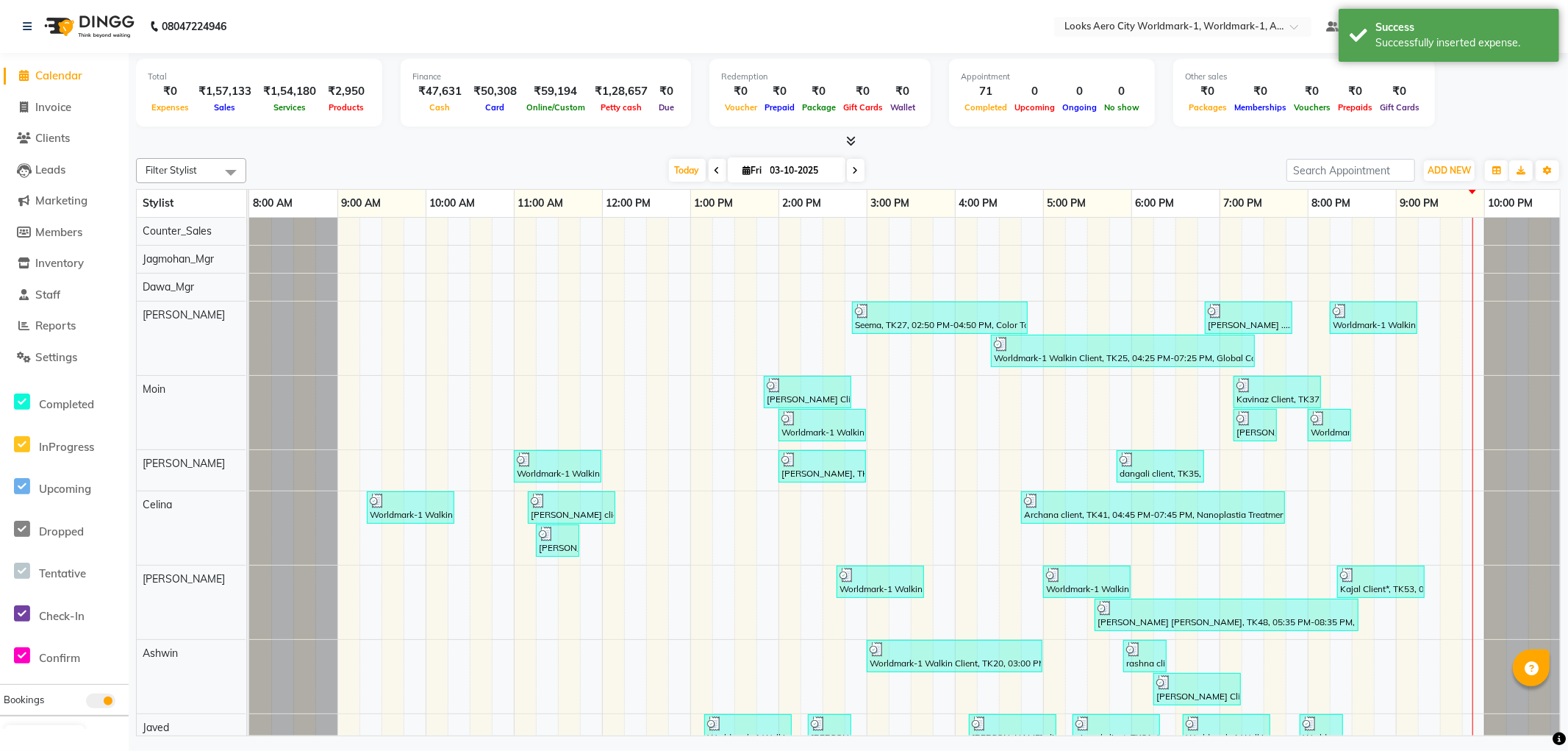
click at [60, 75] on span "Calendar" at bounding box center [58, 75] width 47 height 14
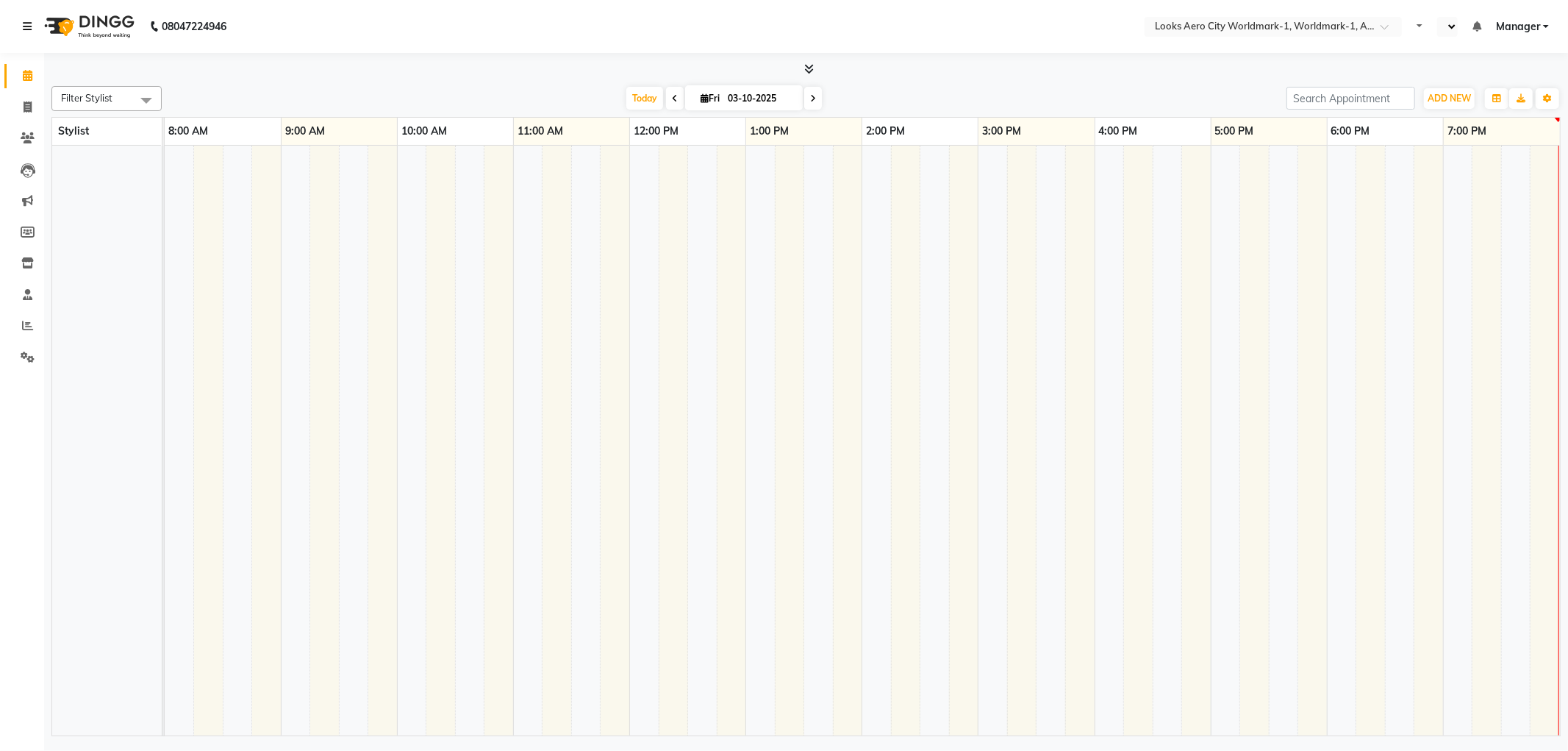
click at [28, 22] on icon at bounding box center [28, 26] width 9 height 10
select select "en"
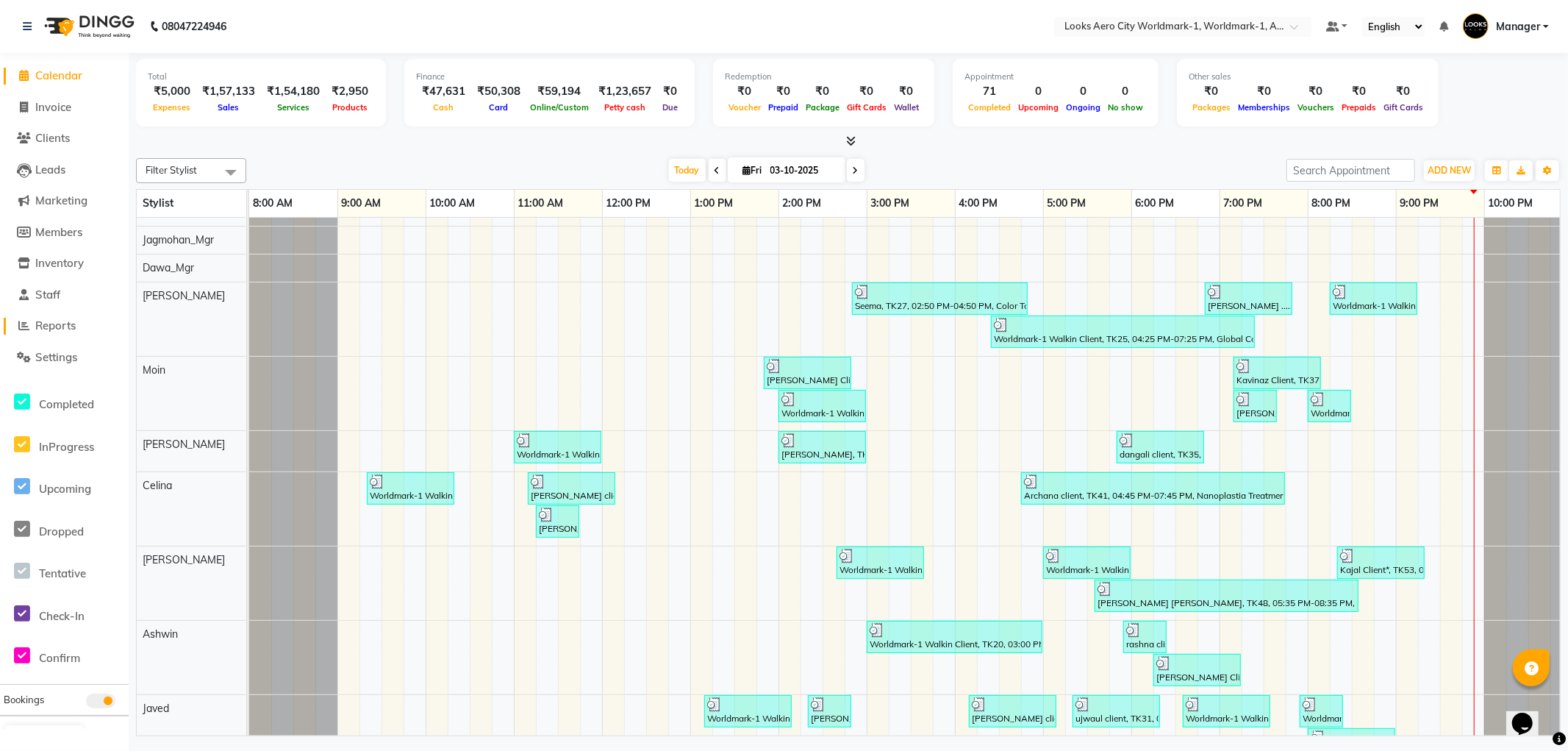
click at [66, 322] on span "Reports" at bounding box center [55, 325] width 41 height 14
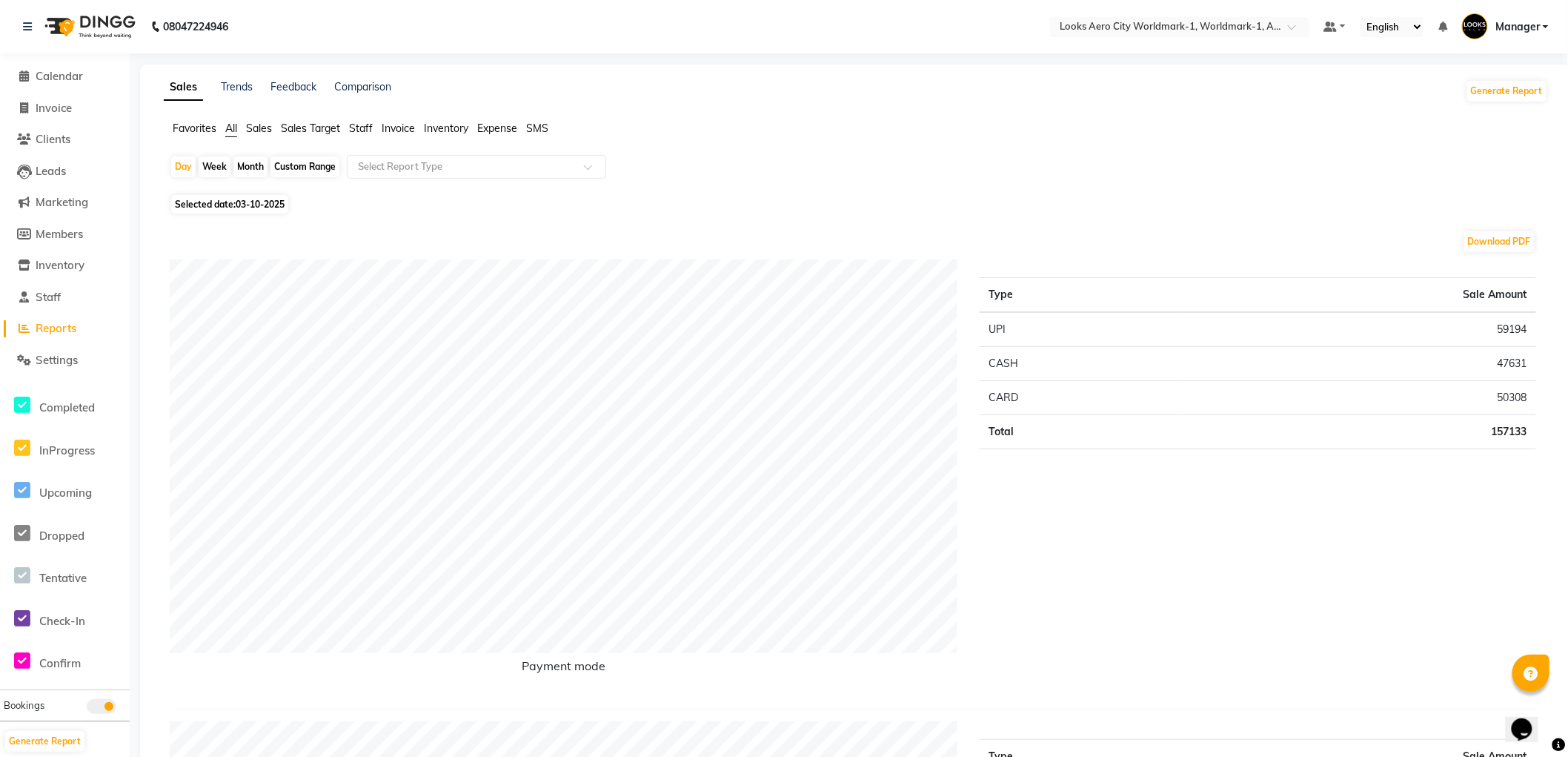
click at [366, 127] on span "Staff" at bounding box center [361, 128] width 24 height 13
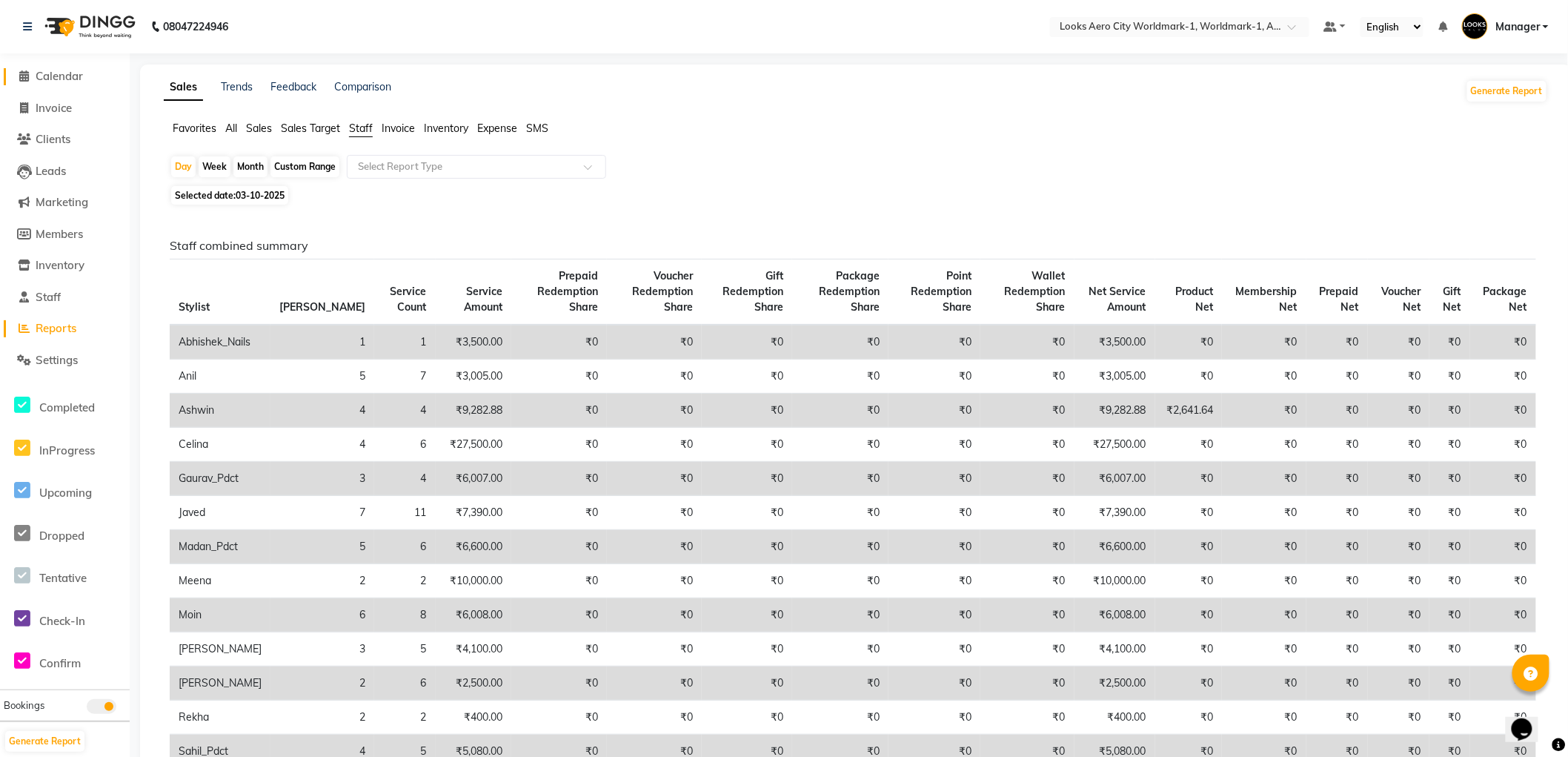
click at [52, 71] on span "Calendar" at bounding box center [59, 76] width 47 height 14
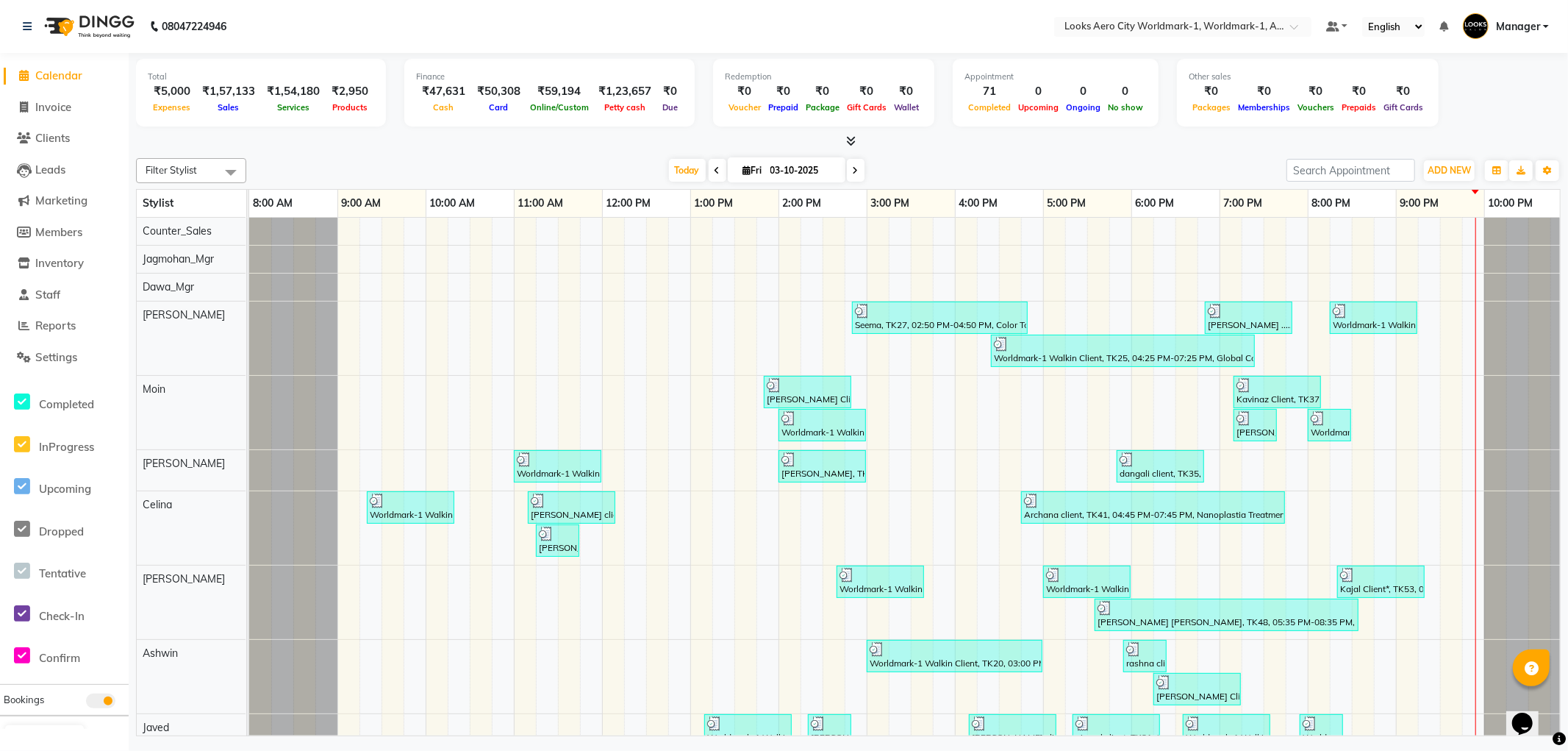
click at [61, 66] on li "Calendar" at bounding box center [64, 76] width 129 height 31
click at [67, 70] on span "Calendar" at bounding box center [58, 75] width 47 height 14
click at [68, 107] on span "Invoice" at bounding box center [53, 107] width 36 height 14
select select "service"
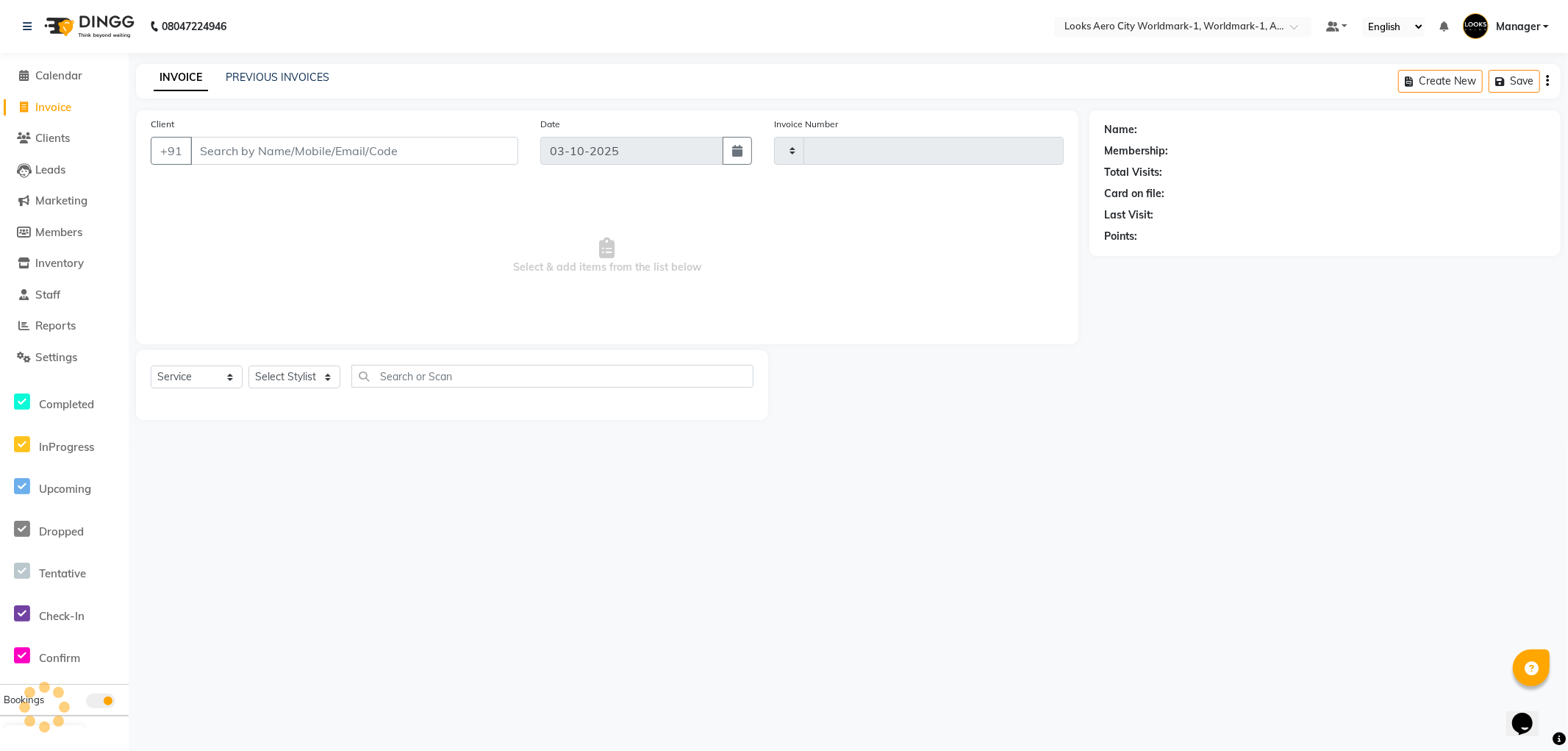
type input "8462"
select select "8573"
click at [295, 152] on input "Client" at bounding box center [354, 151] width 328 height 28
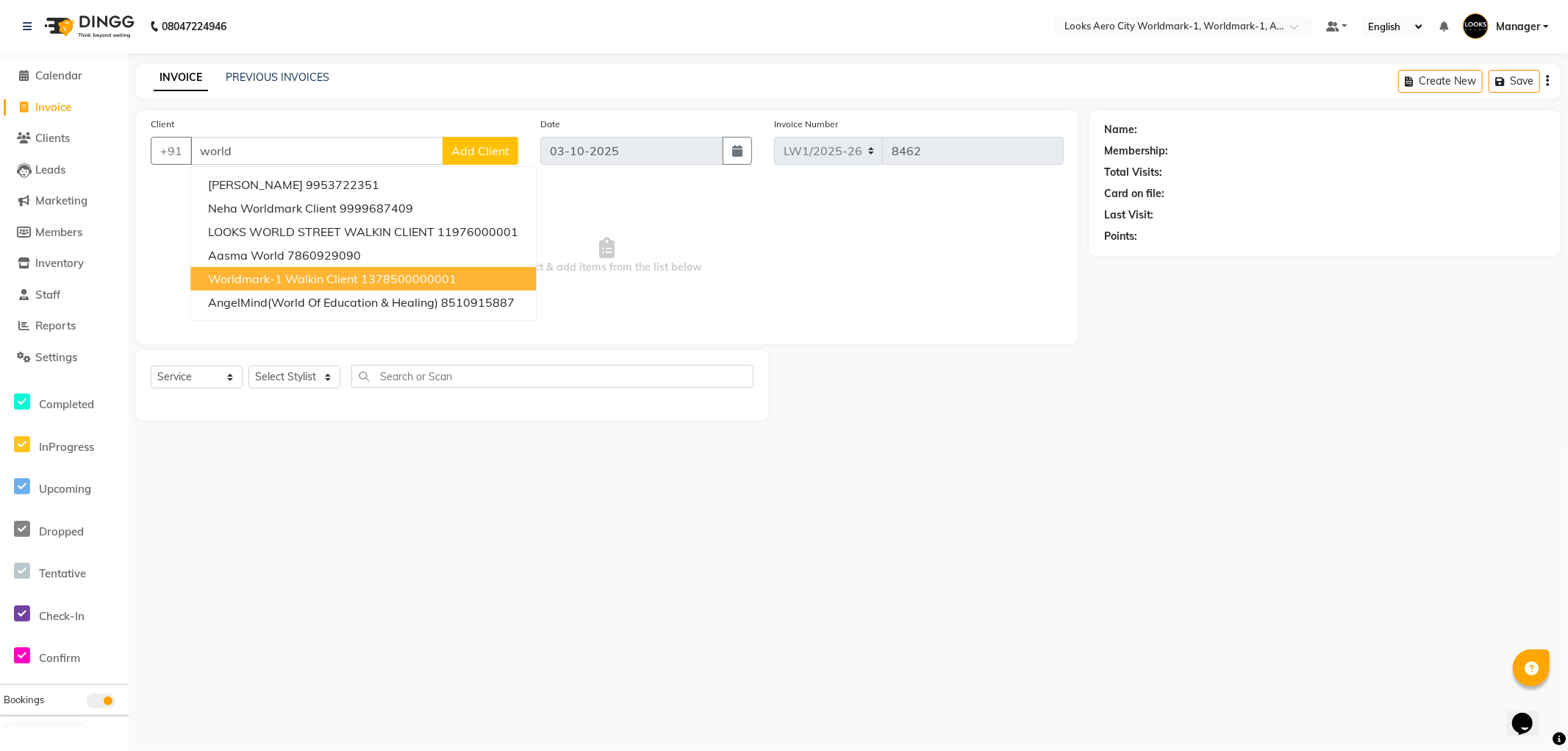
drag, startPoint x: 297, startPoint y: 275, endPoint x: 324, endPoint y: 308, distance: 42.6
click at [296, 276] on span "Worldmark-1 Walkin Client" at bounding box center [283, 279] width 150 height 15
type input "1378500000001"
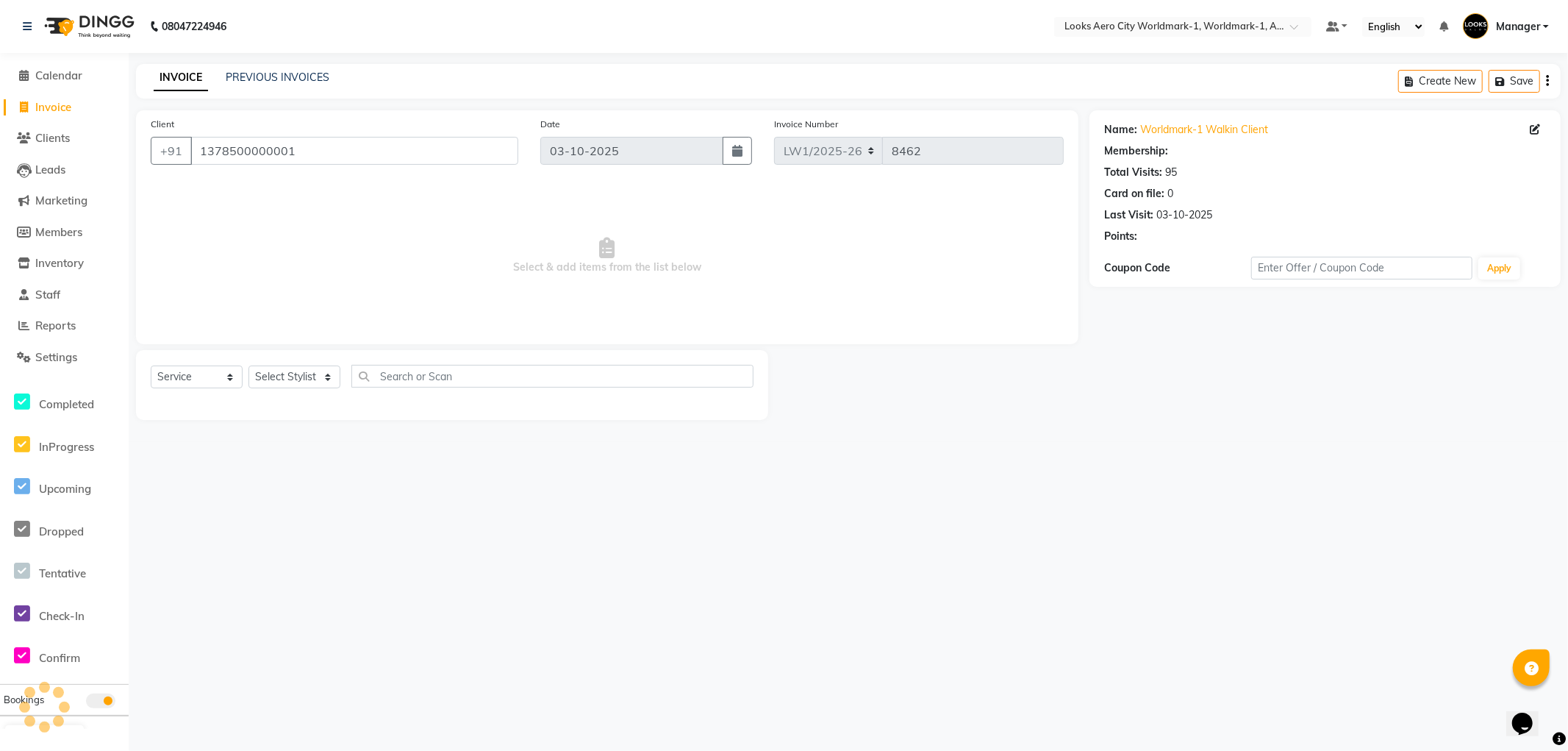
select select "1: Object"
click at [292, 380] on select "Select Stylist [PERSON_NAME] [PERSON_NAME] [PERSON_NAME] [PERSON_NAME] Counter_…" at bounding box center [295, 377] width 92 height 23
select select "84535"
click at [249, 366] on select "Select Stylist [PERSON_NAME] [PERSON_NAME] [PERSON_NAME] [PERSON_NAME] Counter_…" at bounding box center [295, 377] width 92 height 23
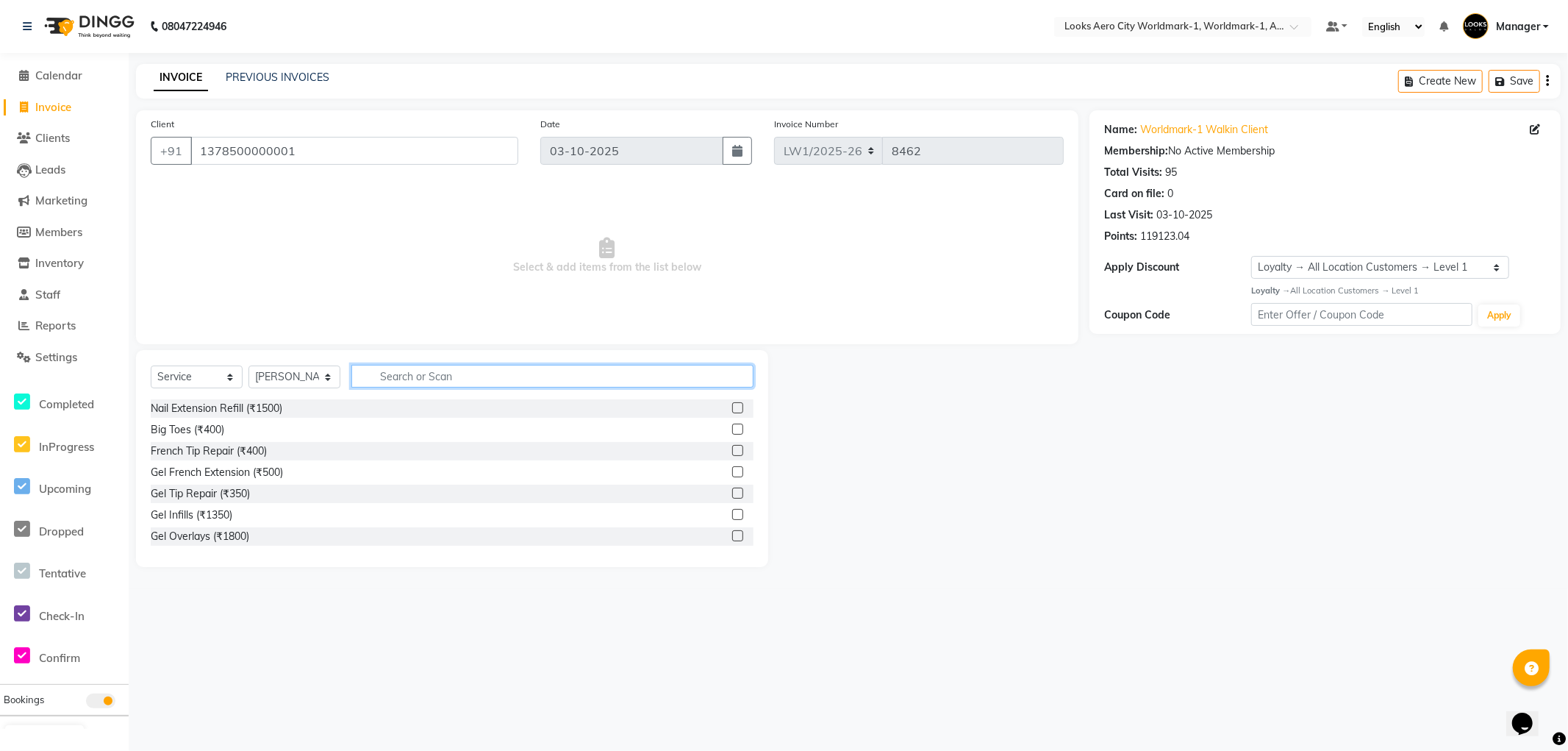
click at [466, 377] on input "text" at bounding box center [553, 377] width 403 height 23
type input "wash"
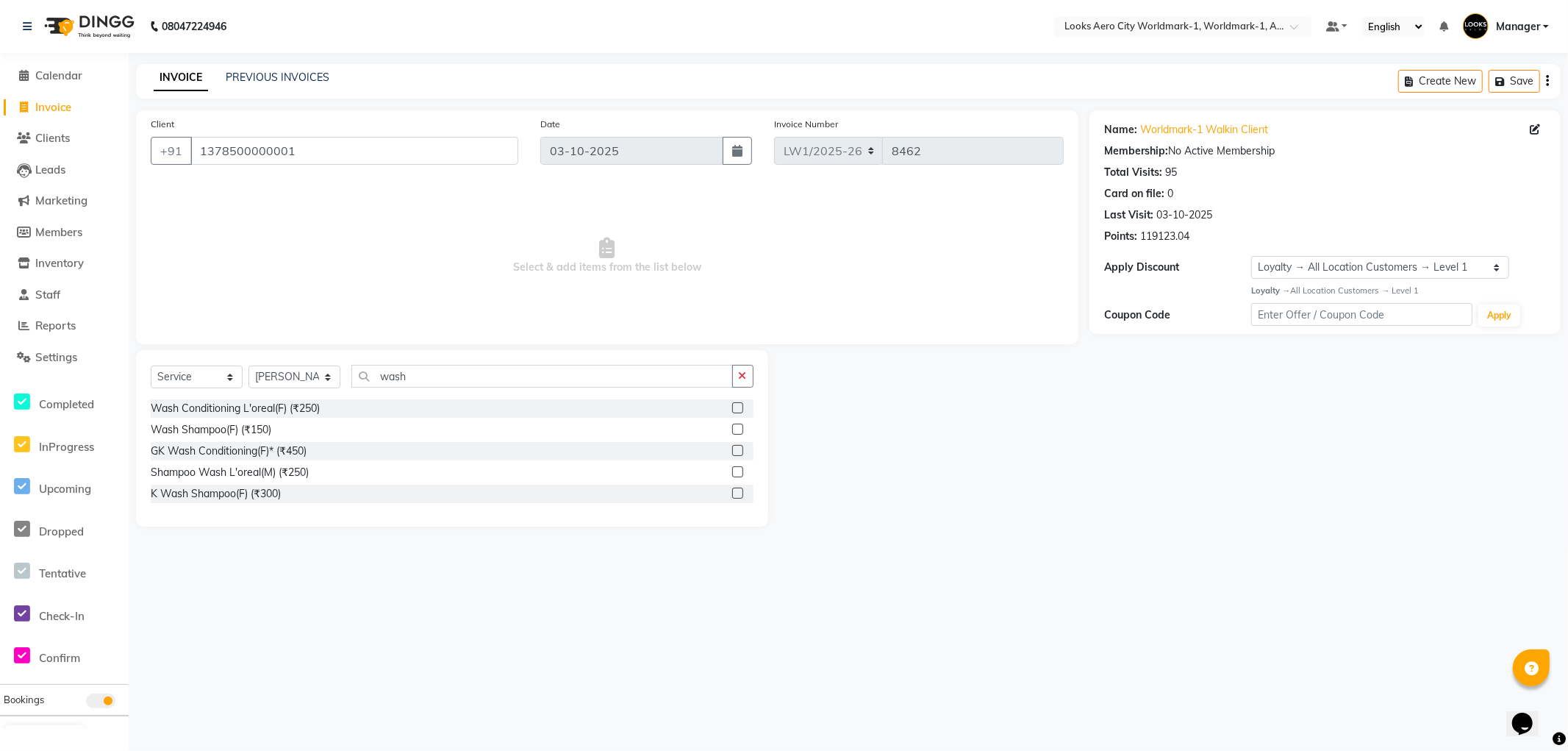
drag, startPoint x: 243, startPoint y: 435, endPoint x: 253, endPoint y: 393, distance: 43.2
click at [243, 429] on div "Wash Shampoo(F) (₹150)" at bounding box center [211, 430] width 121 height 15
checkbox input "false"
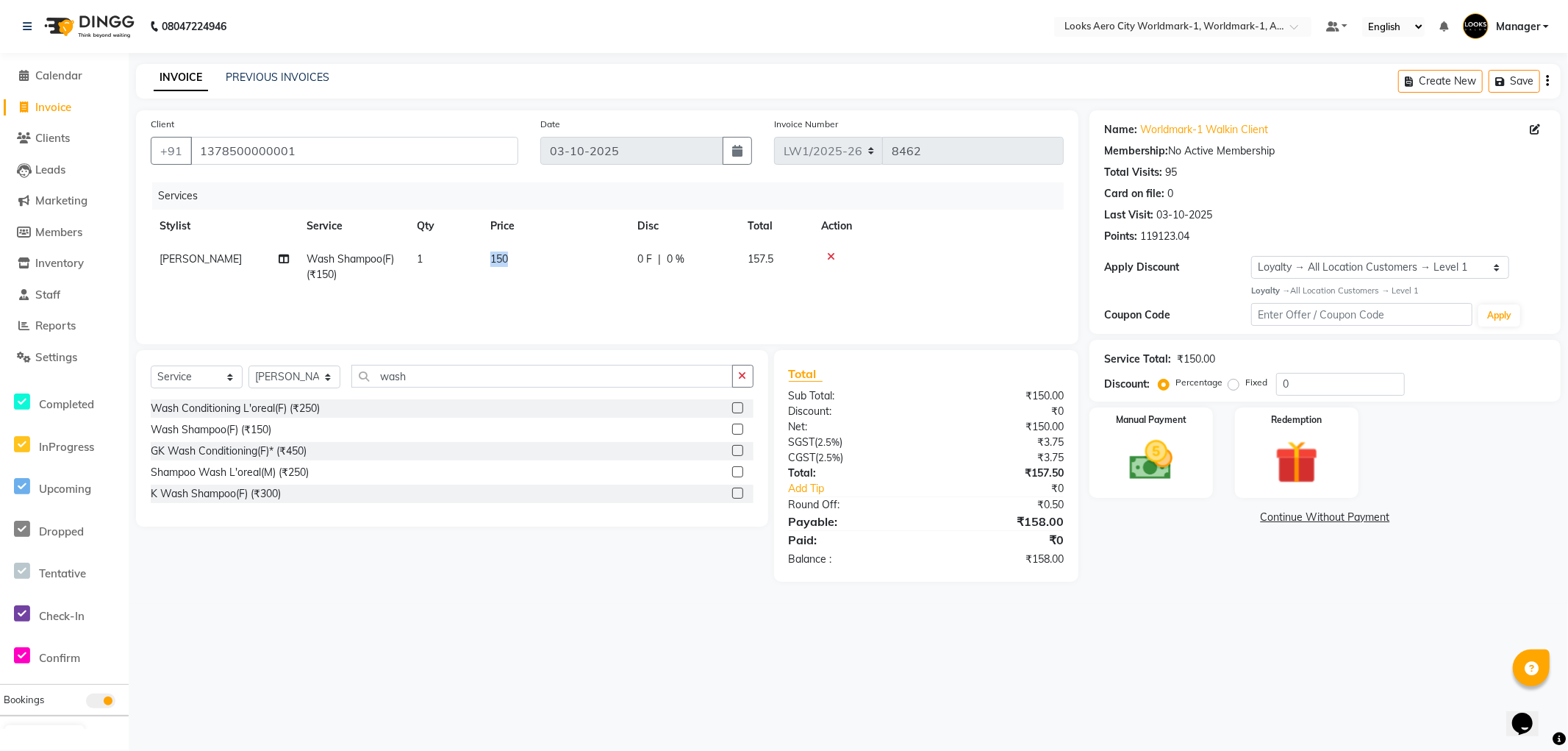
drag, startPoint x: 540, startPoint y: 260, endPoint x: 562, endPoint y: 273, distance: 25.6
click at [450, 260] on tr "[PERSON_NAME] Wash Shampoo(F) (₹150) 1 150 0 F | 0 % 157.5" at bounding box center [607, 266] width 913 height 48
click at [547, 260] on td "150" at bounding box center [555, 266] width 147 height 48
select select "84535"
drag, startPoint x: 598, startPoint y: 260, endPoint x: 261, endPoint y: 194, distance: 343.4
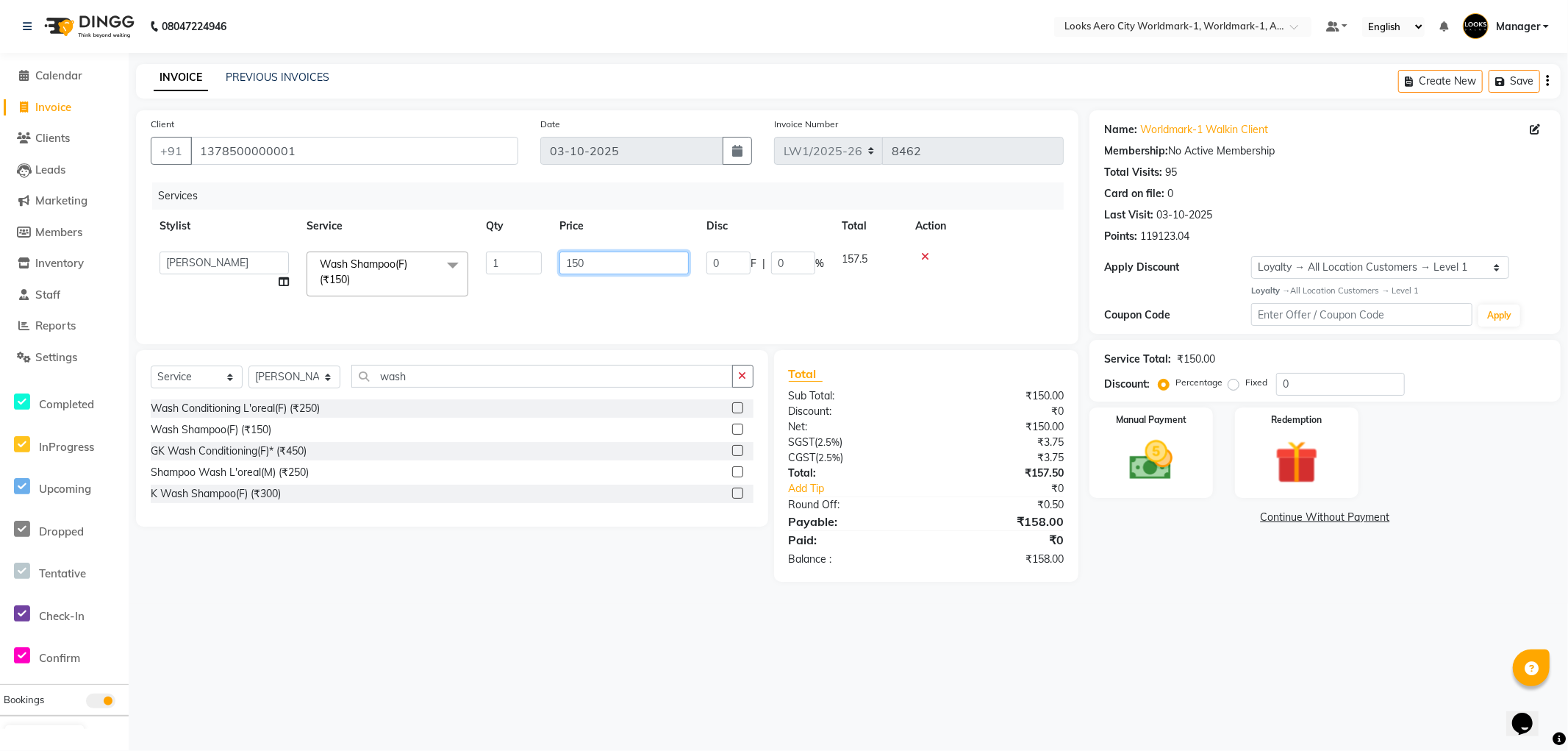
click at [253, 211] on table "Stylist Service Qty Price Disc Total Action Abhishek_Nails Amita Chauhan Anil A…" at bounding box center [607, 257] width 913 height 96
type input "600"
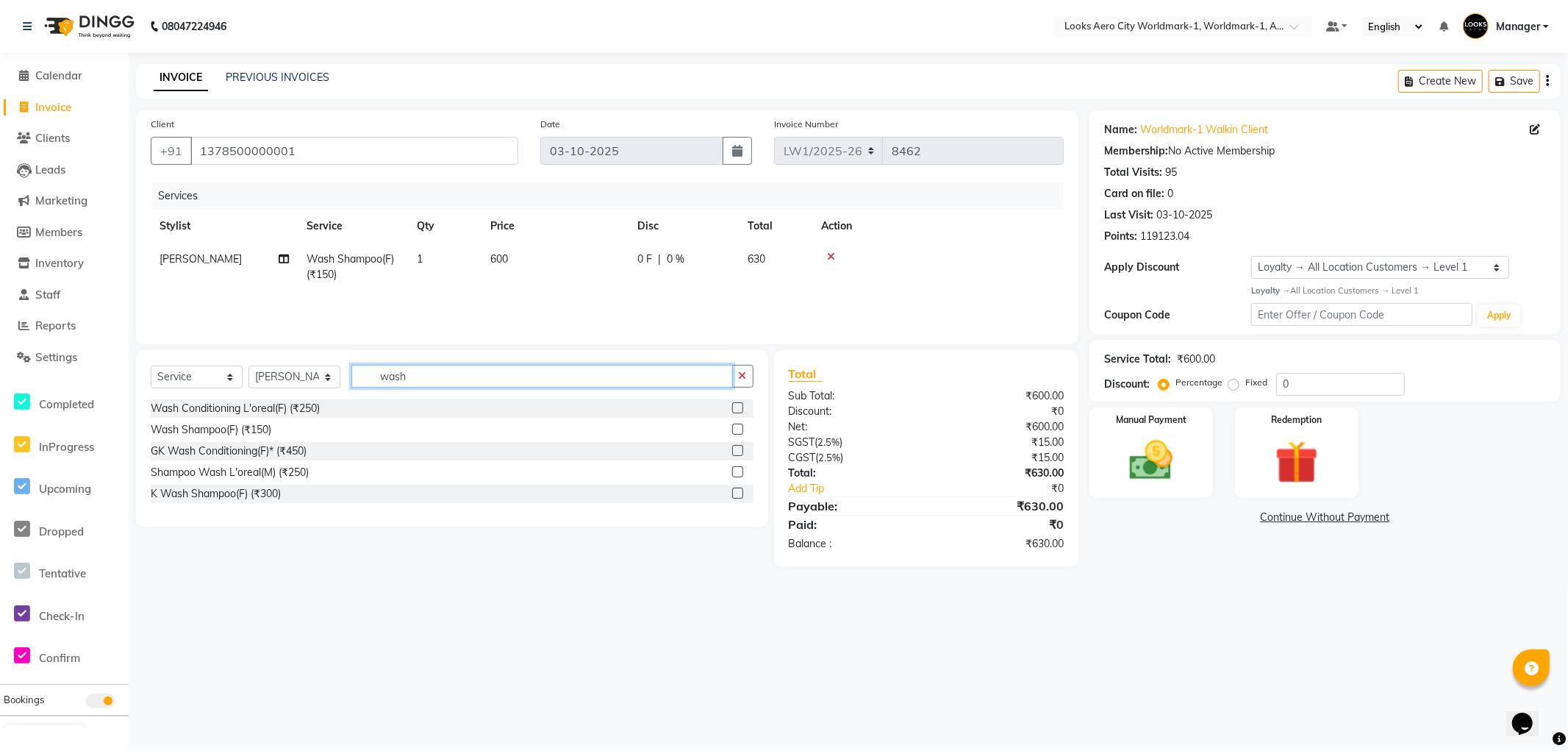
drag, startPoint x: 451, startPoint y: 371, endPoint x: 0, endPoint y: 211, distance: 478.5
click at [0, 212] on app-home "08047224946 Select Location × Looks Aero City Worldmark-1, Worldmark-1, Aerocit…" at bounding box center [784, 294] width 1568 height 589
type input "cut"
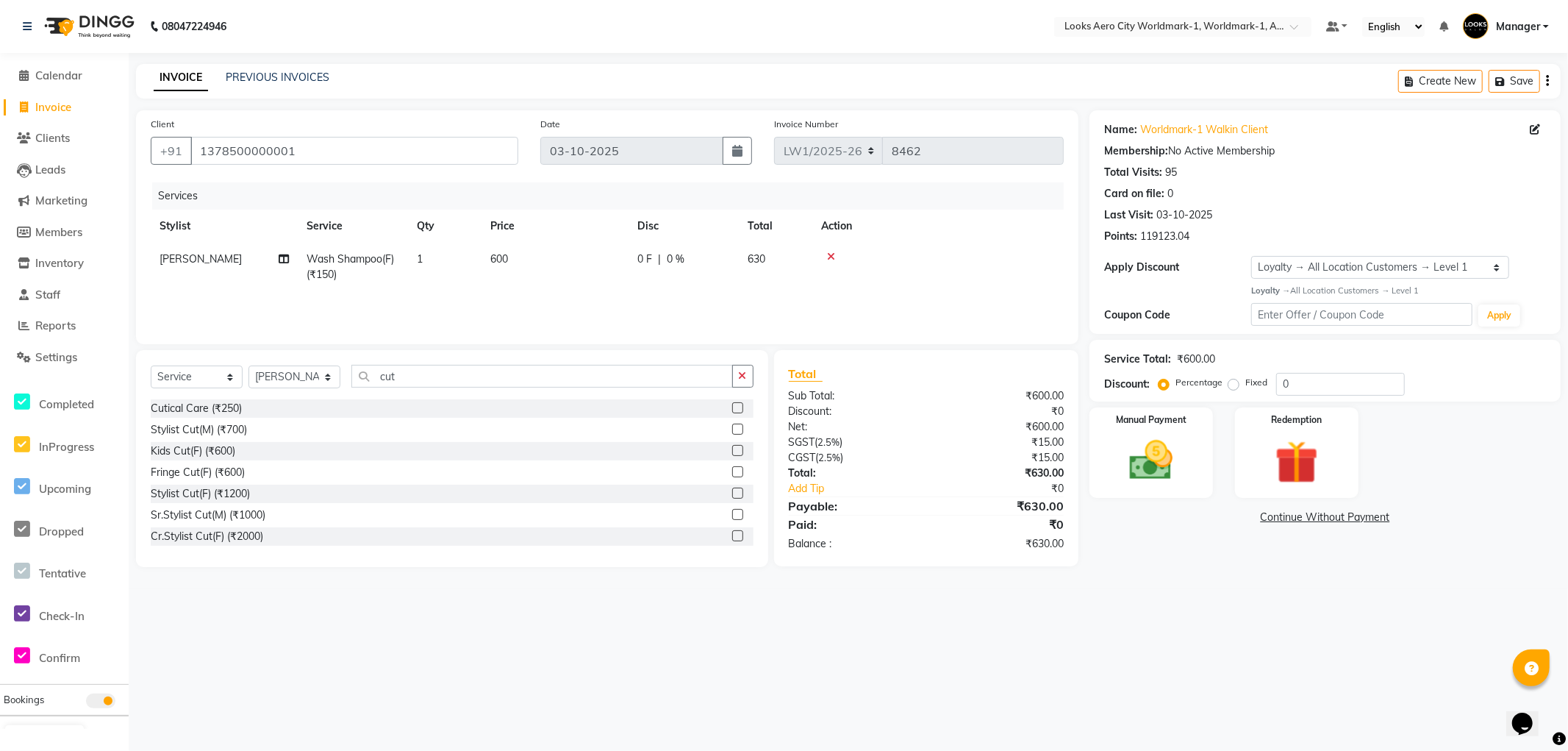
drag, startPoint x: 243, startPoint y: 493, endPoint x: 304, endPoint y: 416, distance: 98.2
click at [244, 489] on div "Stylist Cut(F) (₹1200)" at bounding box center [200, 494] width 99 height 15
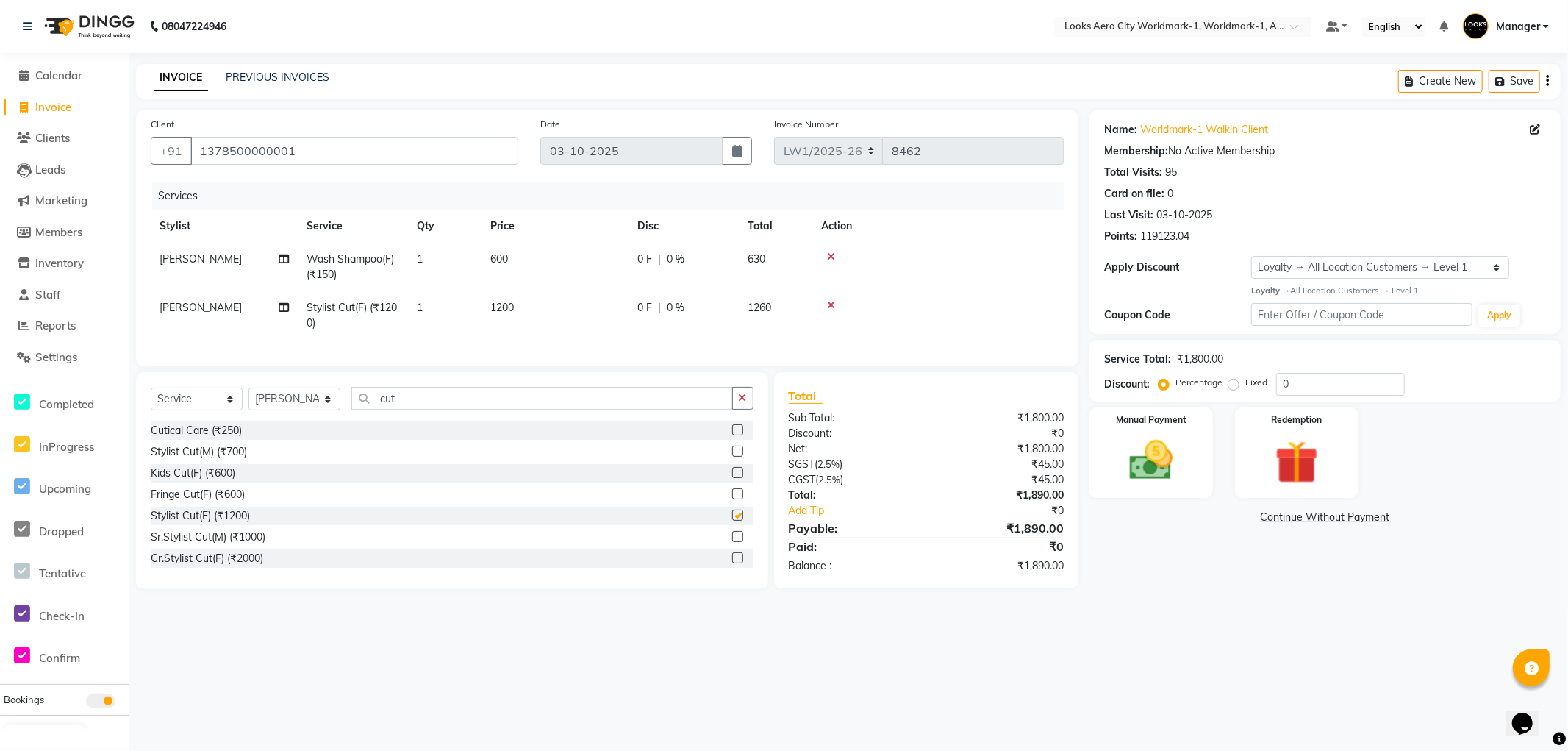
checkbox input "false"
click at [549, 299] on td "1200" at bounding box center [555, 315] width 147 height 48
select select "84535"
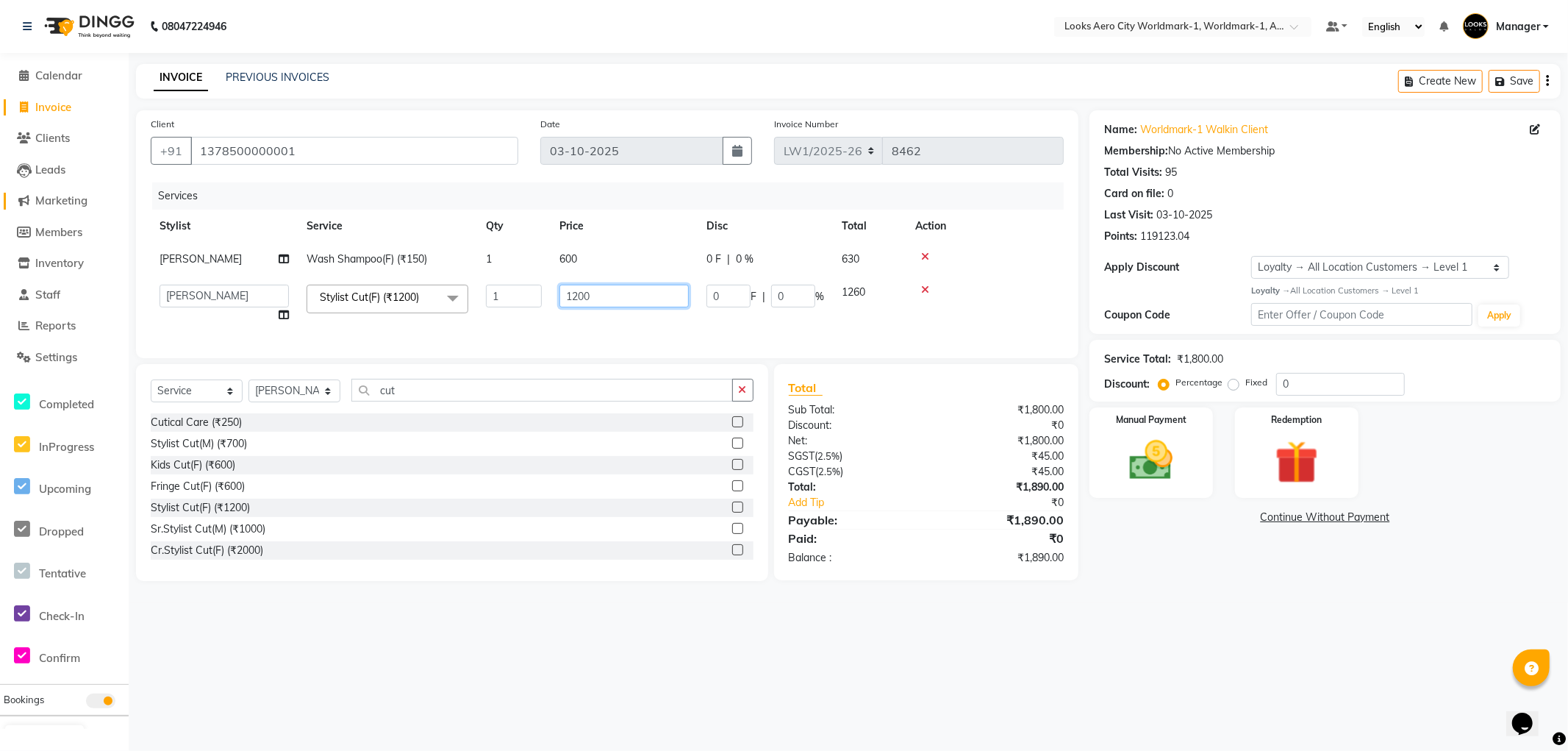
drag, startPoint x: 605, startPoint y: 296, endPoint x: 72, endPoint y: 197, distance: 542.1
click at [72, 201] on app-home "08047224946 Select Location × Looks Aero City Worldmark-1, Worldmark-1, Aerocit…" at bounding box center [784, 302] width 1568 height 603
type input "850"
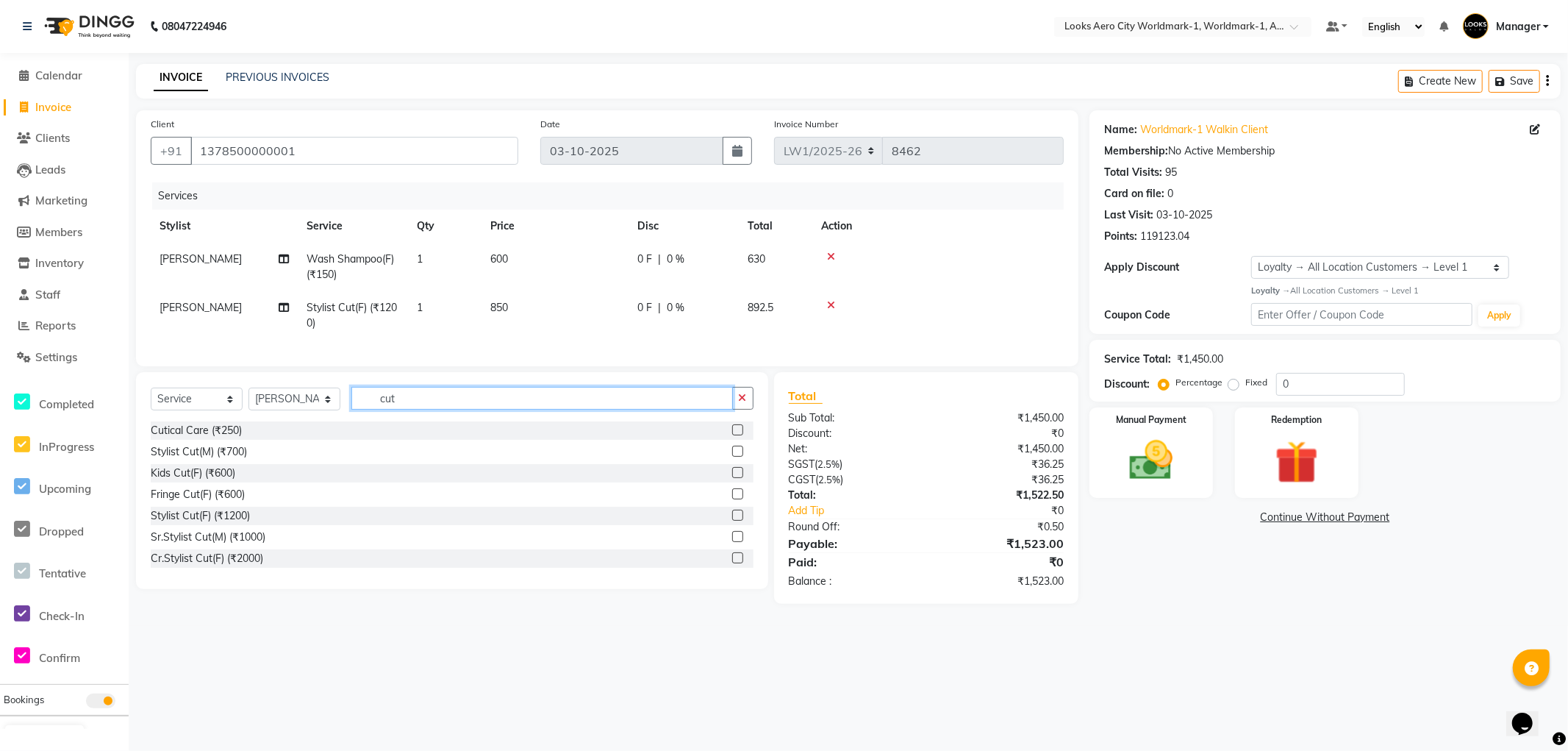
drag, startPoint x: 437, startPoint y: 403, endPoint x: 285, endPoint y: 395, distance: 152.2
click at [278, 393] on div "Select Service Product Membership Package Voucher Prepaid Gift Card Select Styl…" at bounding box center [452, 480] width 632 height 217
type input "ton"
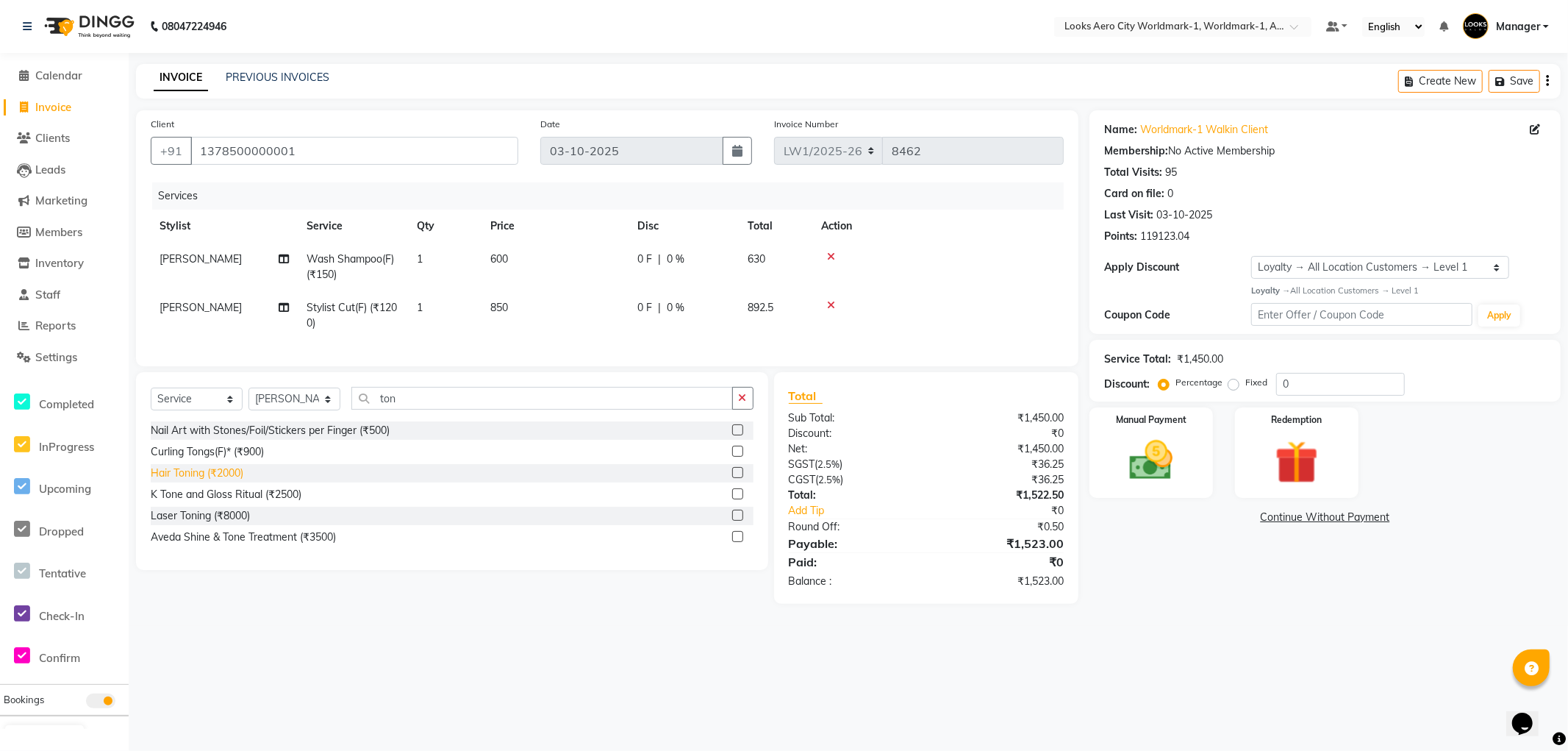
click at [204, 480] on div "Hair Toning (₹2000)" at bounding box center [197, 473] width 93 height 15
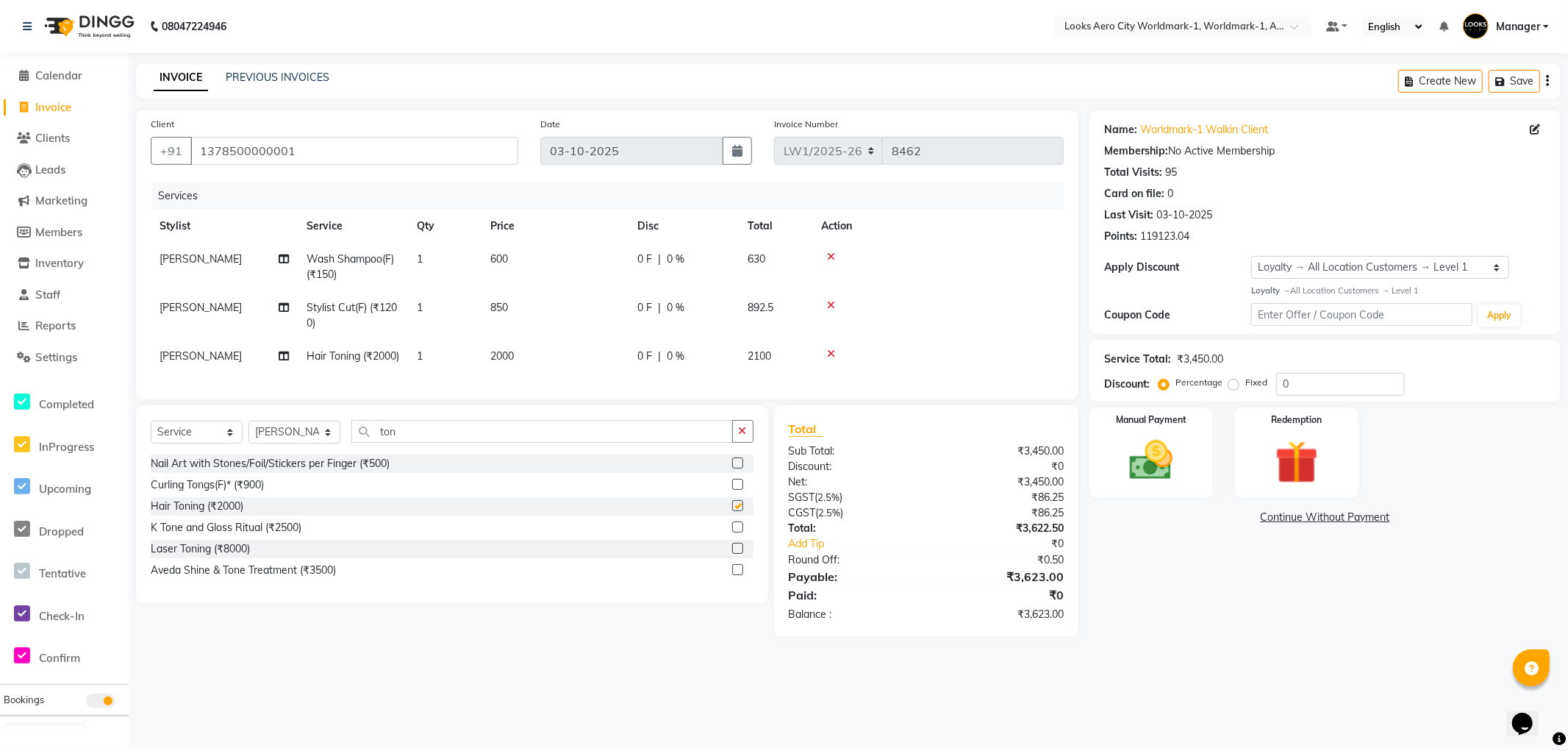
checkbox input "false"
drag, startPoint x: 545, startPoint y: 348, endPoint x: 589, endPoint y: 350, distance: 44.0
click at [546, 348] on td "2000" at bounding box center [555, 356] width 147 height 33
select select "84535"
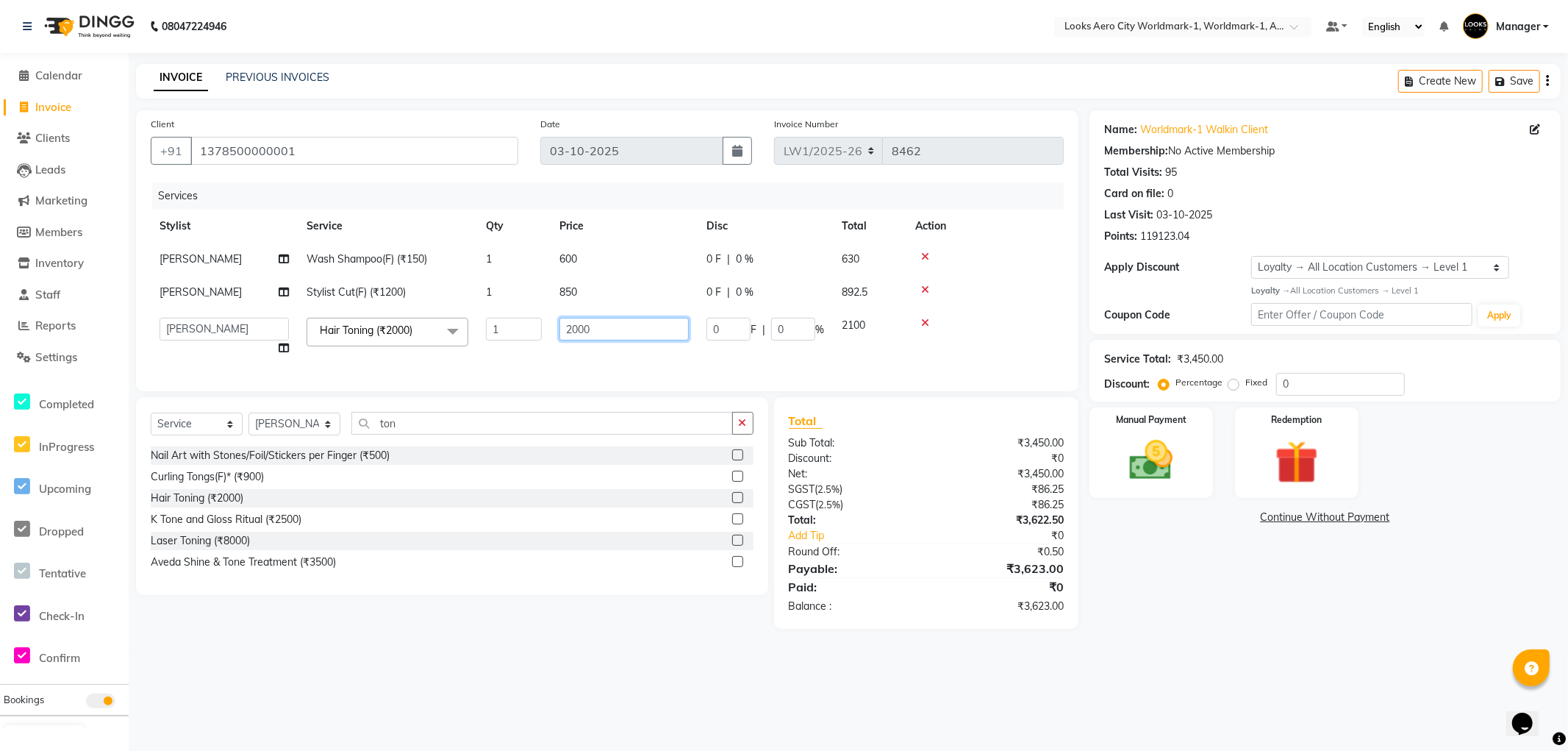
drag, startPoint x: 614, startPoint y: 331, endPoint x: 437, endPoint y: 316, distance: 177.6
click at [435, 317] on tr "Abhishek_Nails Amita Chauhan Anil Ashwin Celina Counter_Sales Dawa_Mgr Gaurav_P…" at bounding box center [607, 337] width 913 height 56
type input "1500"
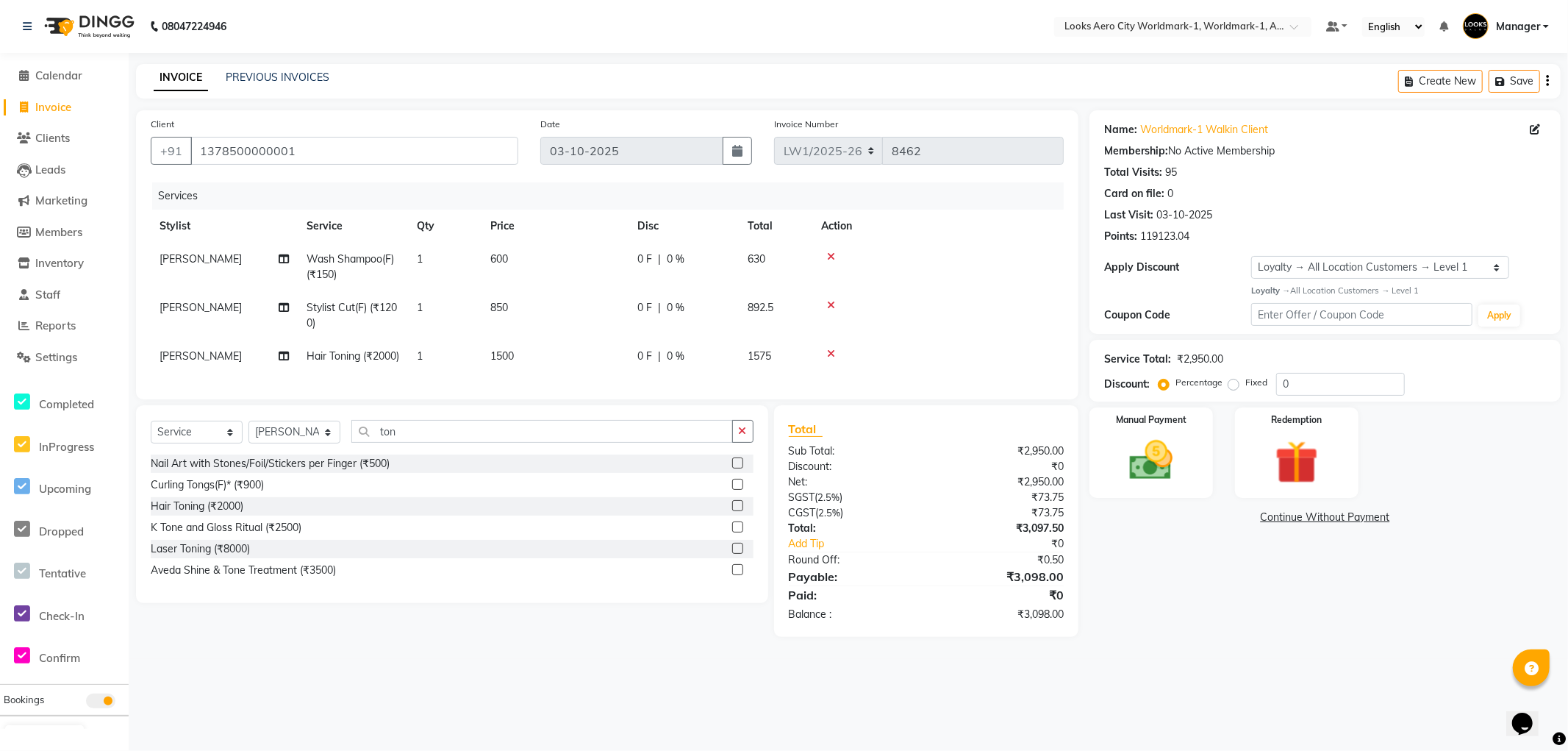
click at [1217, 606] on div "Name: Worldmark-1 Walkin Client Membership: No Active Membership Total Visits: …" at bounding box center [1331, 374] width 482 height 527
drag, startPoint x: 480, startPoint y: 463, endPoint x: 2, endPoint y: 337, distance: 494.3
click at [2, 337] on app-home "08047224946 Select Location × Looks Aero City Worldmark-1, Worldmark-1, Aerocit…" at bounding box center [784, 329] width 1568 height 659
drag, startPoint x: 270, startPoint y: 461, endPoint x: 271, endPoint y: 453, distance: 8.1
click at [271, 443] on select "Select Stylist Abhishek_Nails Amita Chauhan Anil Ashwin Celina Counter_Sales Da…" at bounding box center [295, 433] width 92 height 23
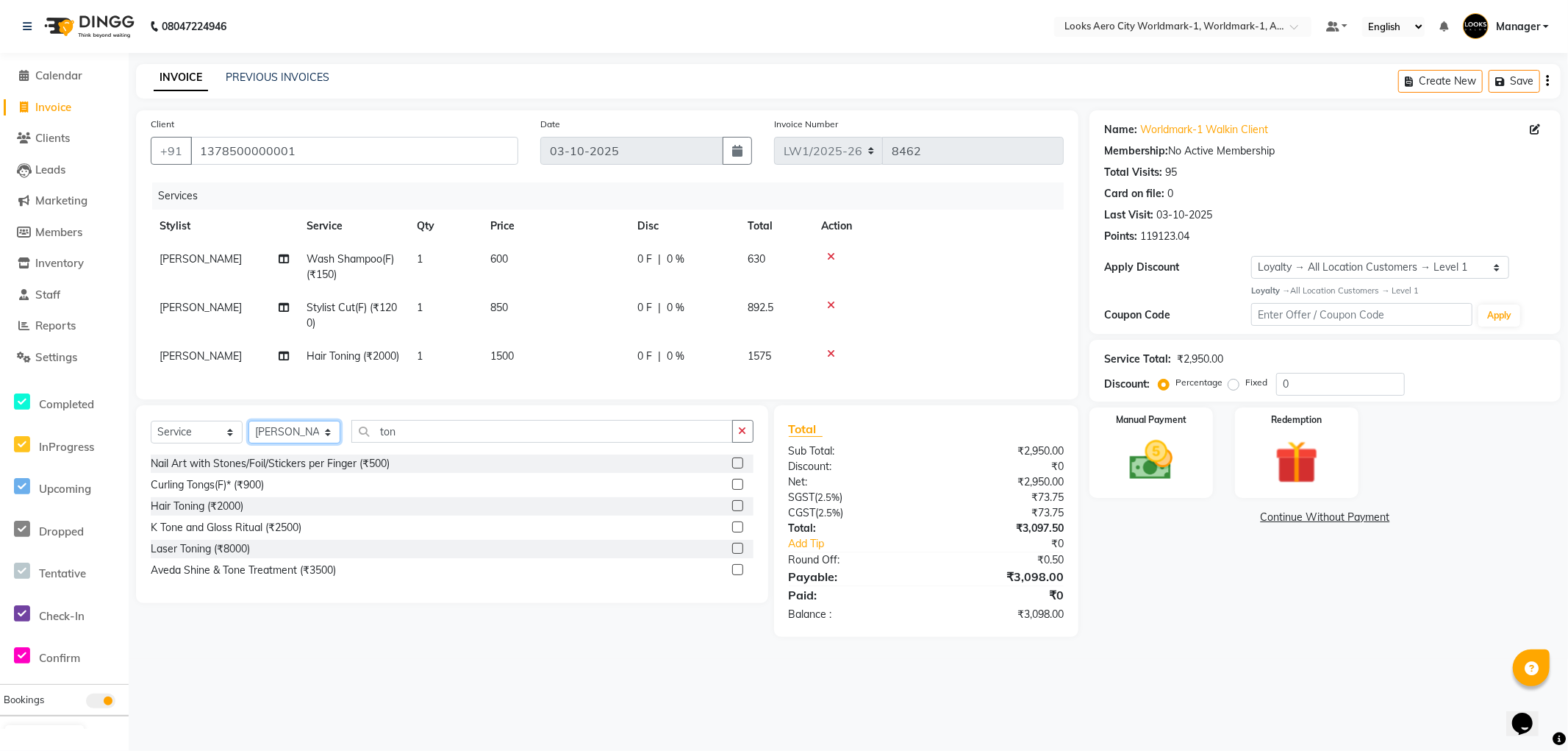
select select "84541"
click at [249, 443] on select "Select Stylist Abhishek_Nails Amita Chauhan Anil Ashwin Celina Counter_Sales Da…" at bounding box center [295, 433] width 92 height 23
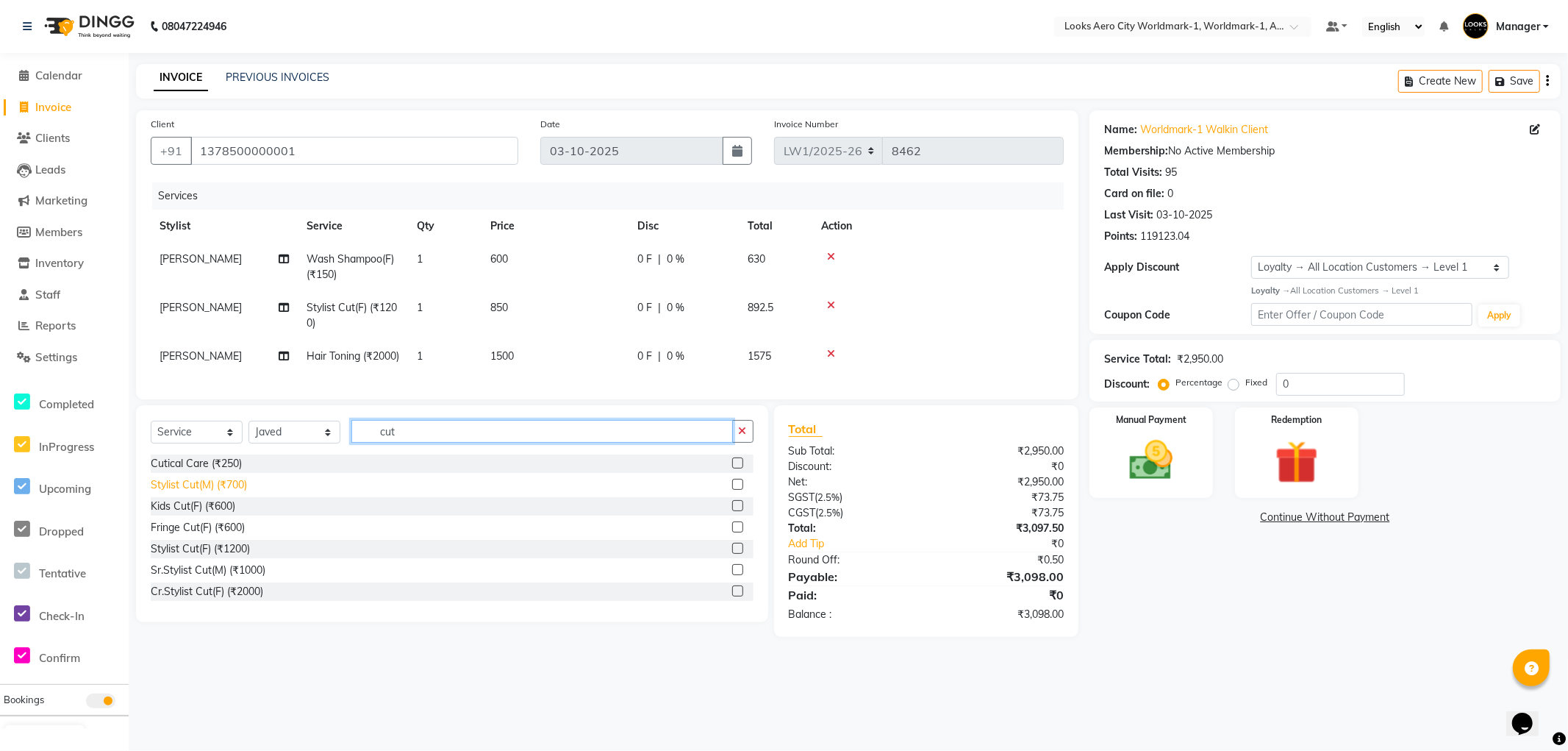
type input "cut"
click at [236, 493] on div "Stylist Cut(M) (₹700)" at bounding box center [199, 485] width 96 height 15
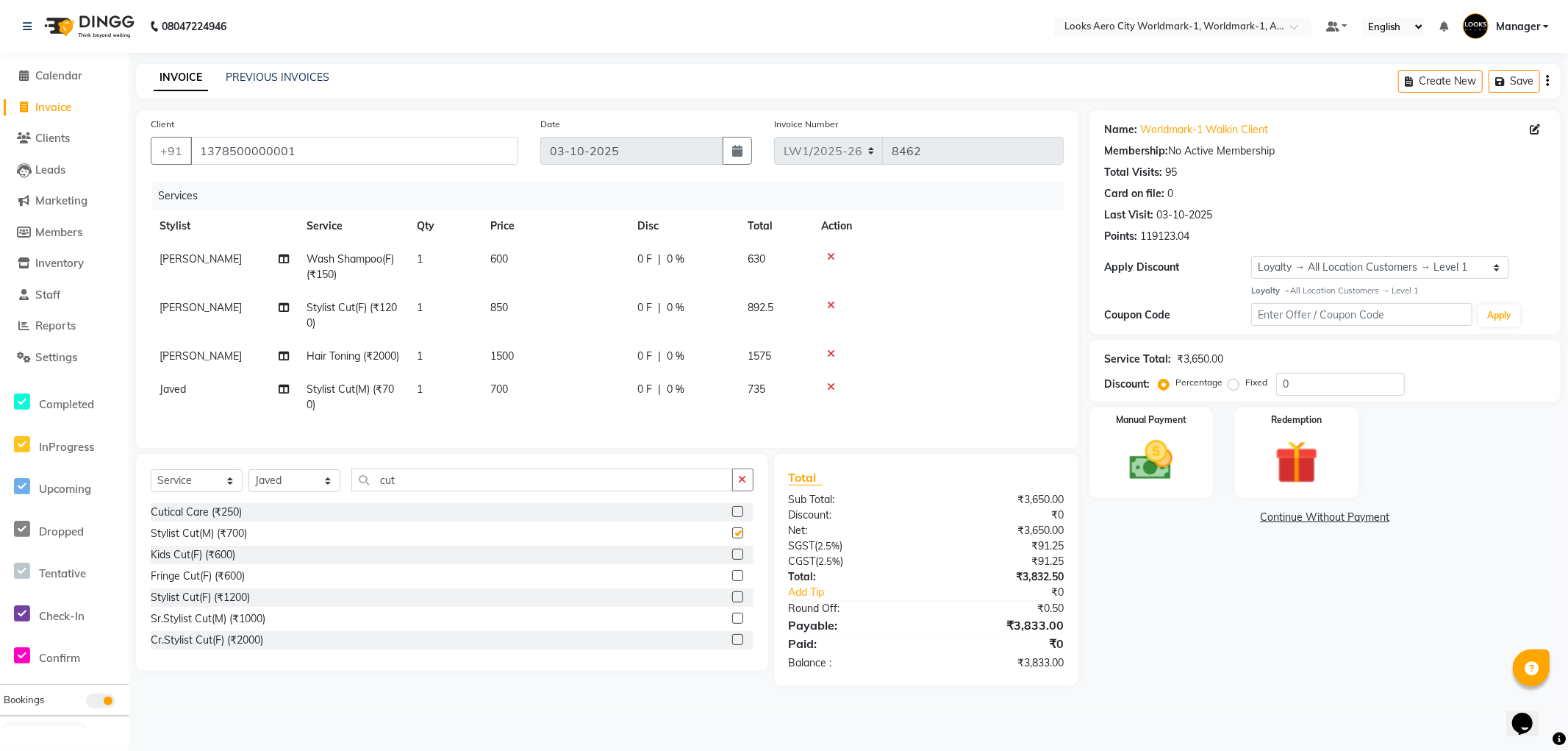
checkbox input "false"
click at [545, 399] on td "700" at bounding box center [555, 397] width 147 height 48
select select "84541"
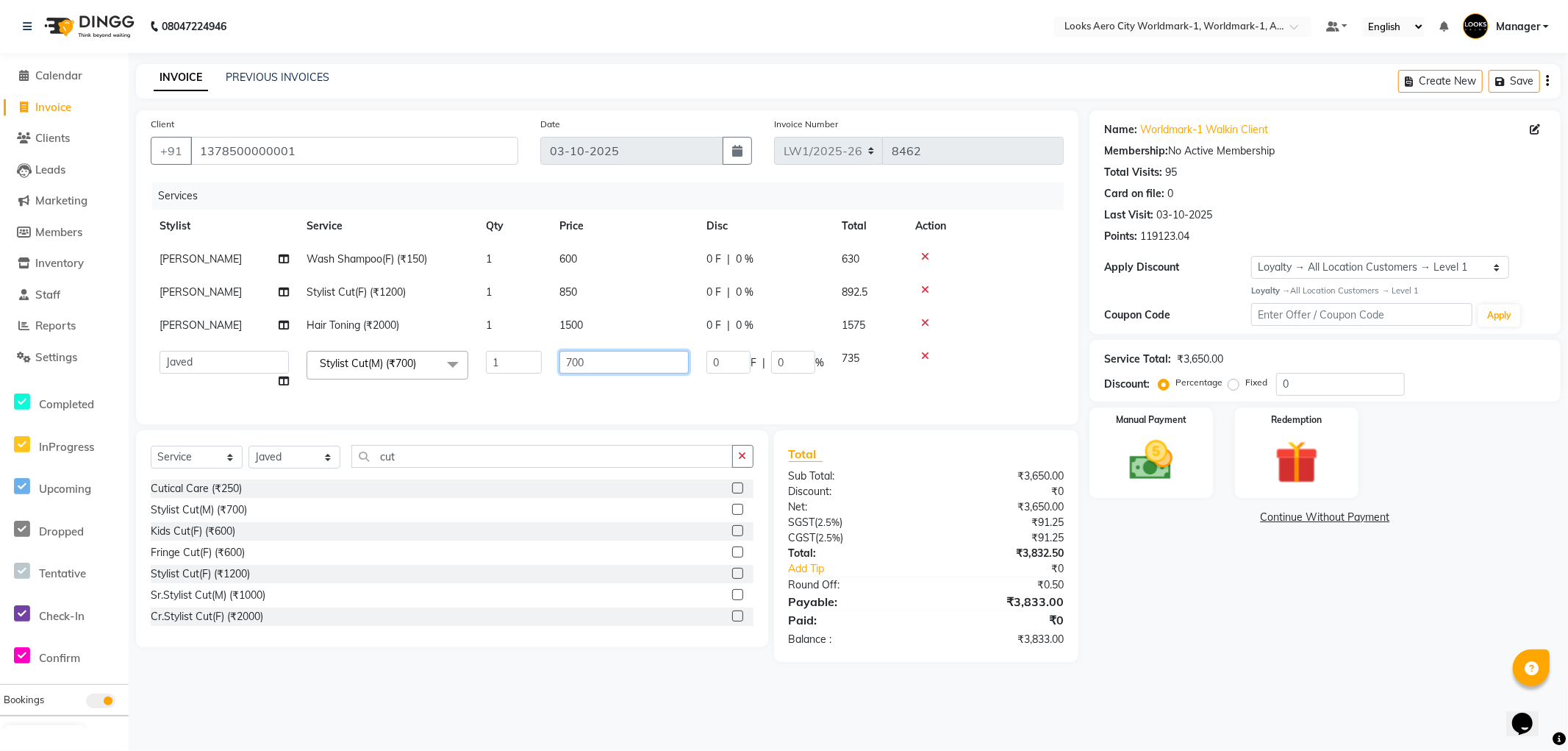
drag, startPoint x: 612, startPoint y: 365, endPoint x: 245, endPoint y: 285, distance: 375.6
click at [226, 299] on tbody "Suryansh Wash Shampoo(F) (₹150) 1 600 0 F | 0 % 630 Suryansh Stylist Cut(F) (₹1…" at bounding box center [607, 320] width 913 height 155
type input "600"
click at [1216, 634] on div "Name: Worldmark-1 Walkin Client Membership: No Active Membership Total Visits: …" at bounding box center [1331, 386] width 482 height 552
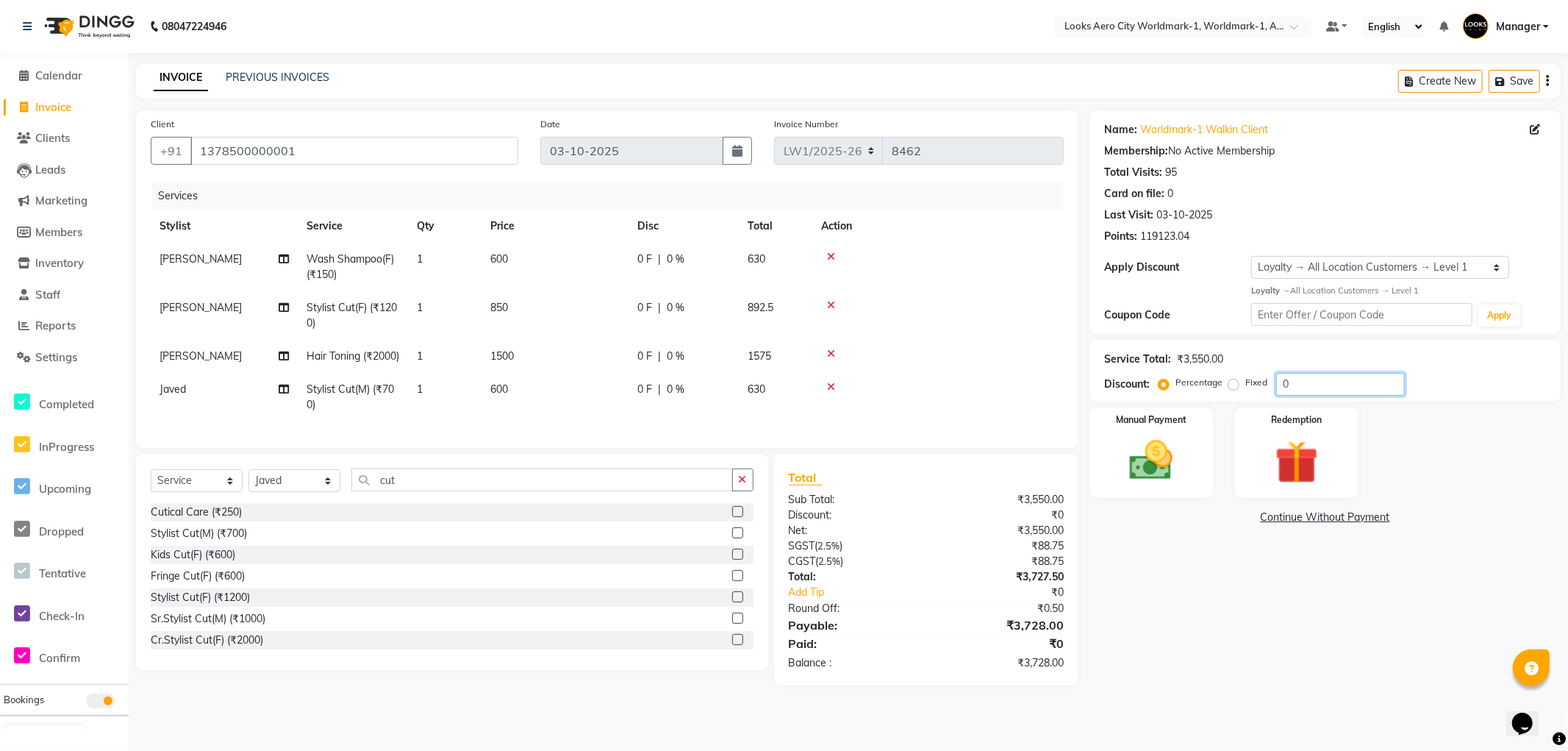
drag, startPoint x: 1298, startPoint y: 375, endPoint x: 1159, endPoint y: 364, distance: 139.4
click at [1150, 366] on div "Service Total: ₹3,550.00 Discount: Percentage Fixed 0" at bounding box center [1325, 371] width 442 height 50
type input "5"
click at [1156, 609] on div "Name: Worldmark-1 Walkin Client Membership: No Active Membership Total Visits: …" at bounding box center [1331, 397] width 482 height 575
drag, startPoint x: 435, startPoint y: 506, endPoint x: 253, endPoint y: 500, distance: 182.1
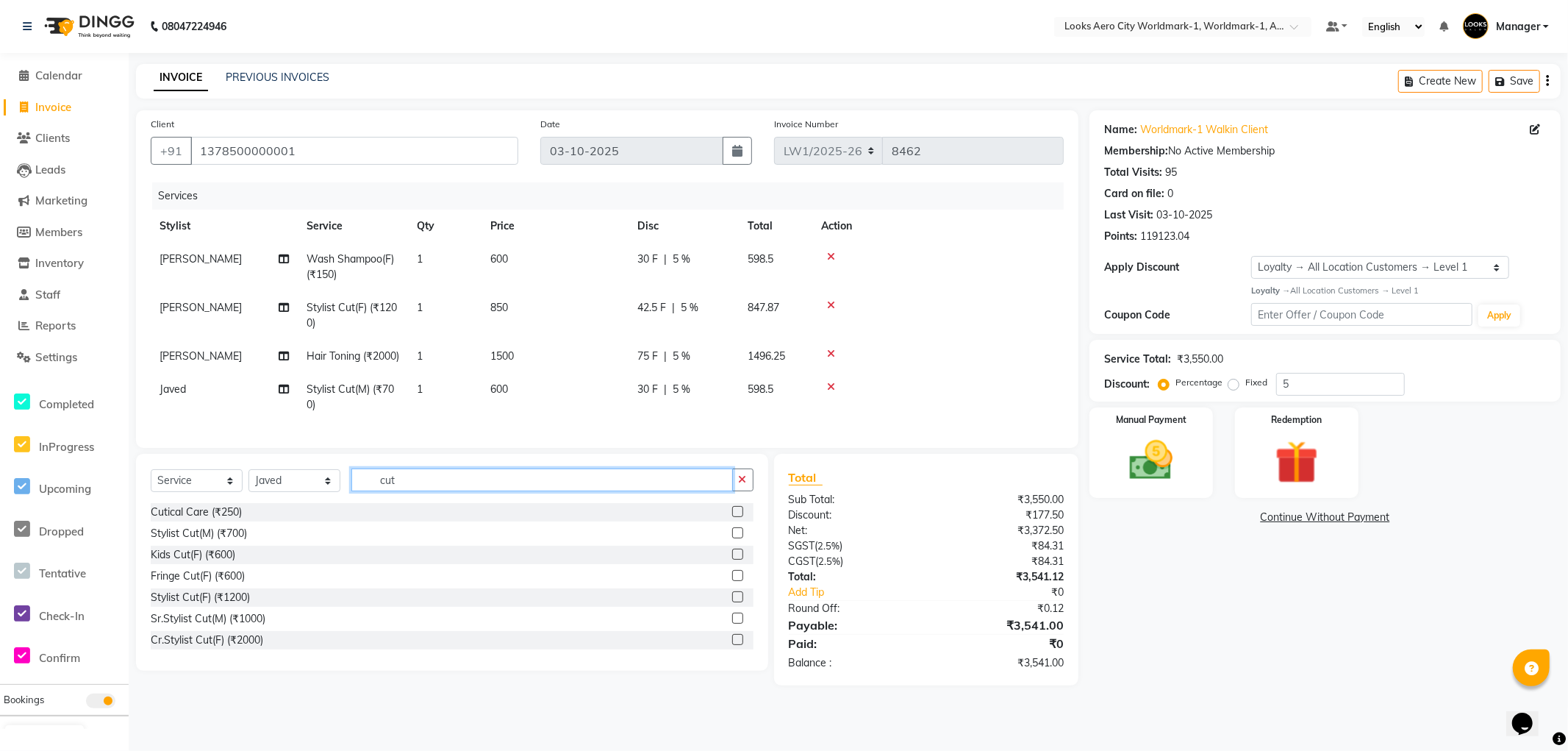
click at [253, 500] on div "Select Service Product Membership Package Voucher Prepaid Gift Card Select Styl…" at bounding box center [452, 485] width 603 height 34
click at [267, 492] on select "Select Stylist Abhishek_Nails Amita Chauhan Anil Ashwin Celina Counter_Sales Da…" at bounding box center [295, 481] width 92 height 23
select select "84548"
click at [249, 492] on select "Select Stylist Abhishek_Nails Amita Chauhan Anil Ashwin Celina Counter_Sales Da…" at bounding box center [295, 481] width 92 height 23
type input "ey"
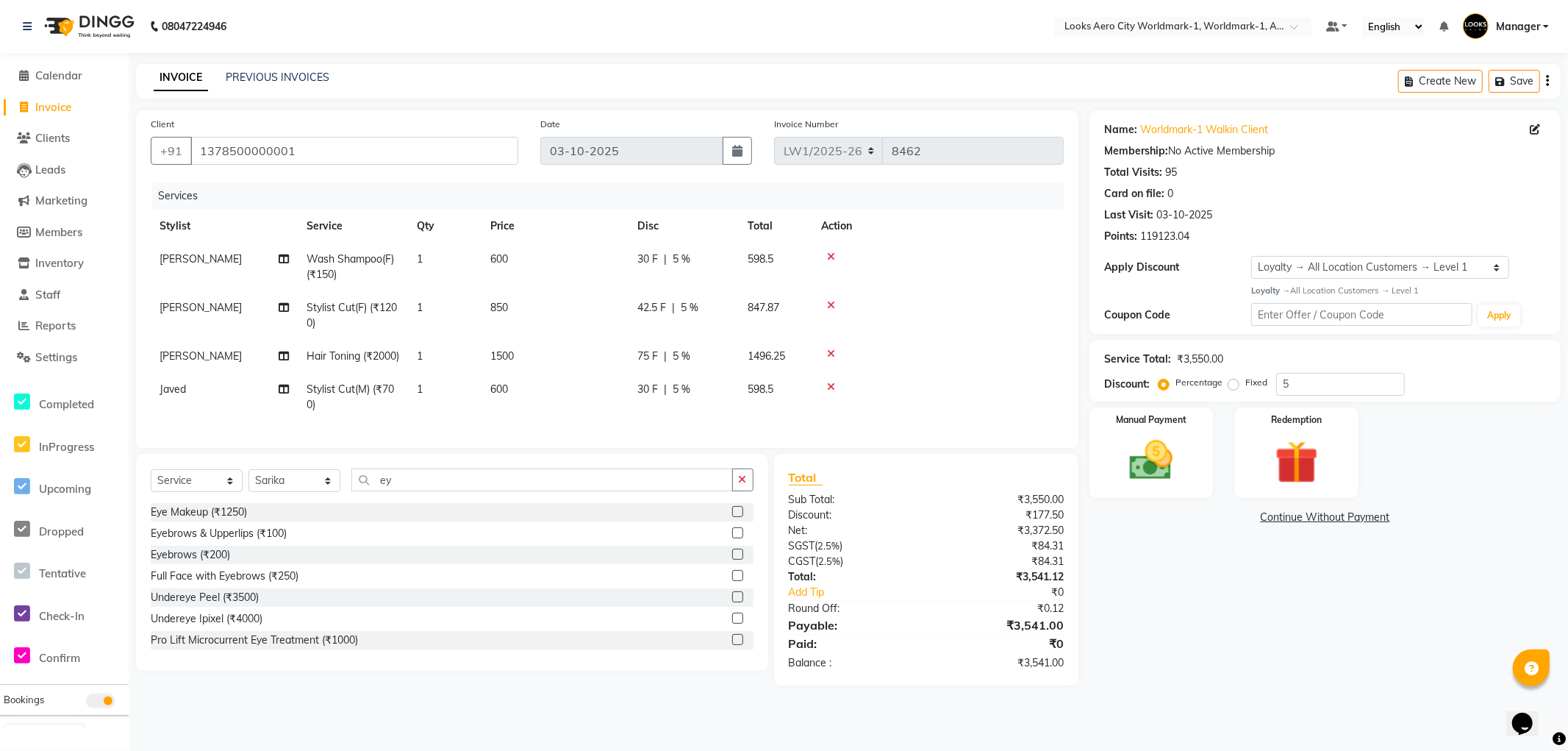
drag, startPoint x: 253, startPoint y: 565, endPoint x: 289, endPoint y: 489, distance: 84.1
click at [253, 541] on div "Eyebrows & Upperlips (₹100)" at bounding box center [219, 534] width 136 height 15
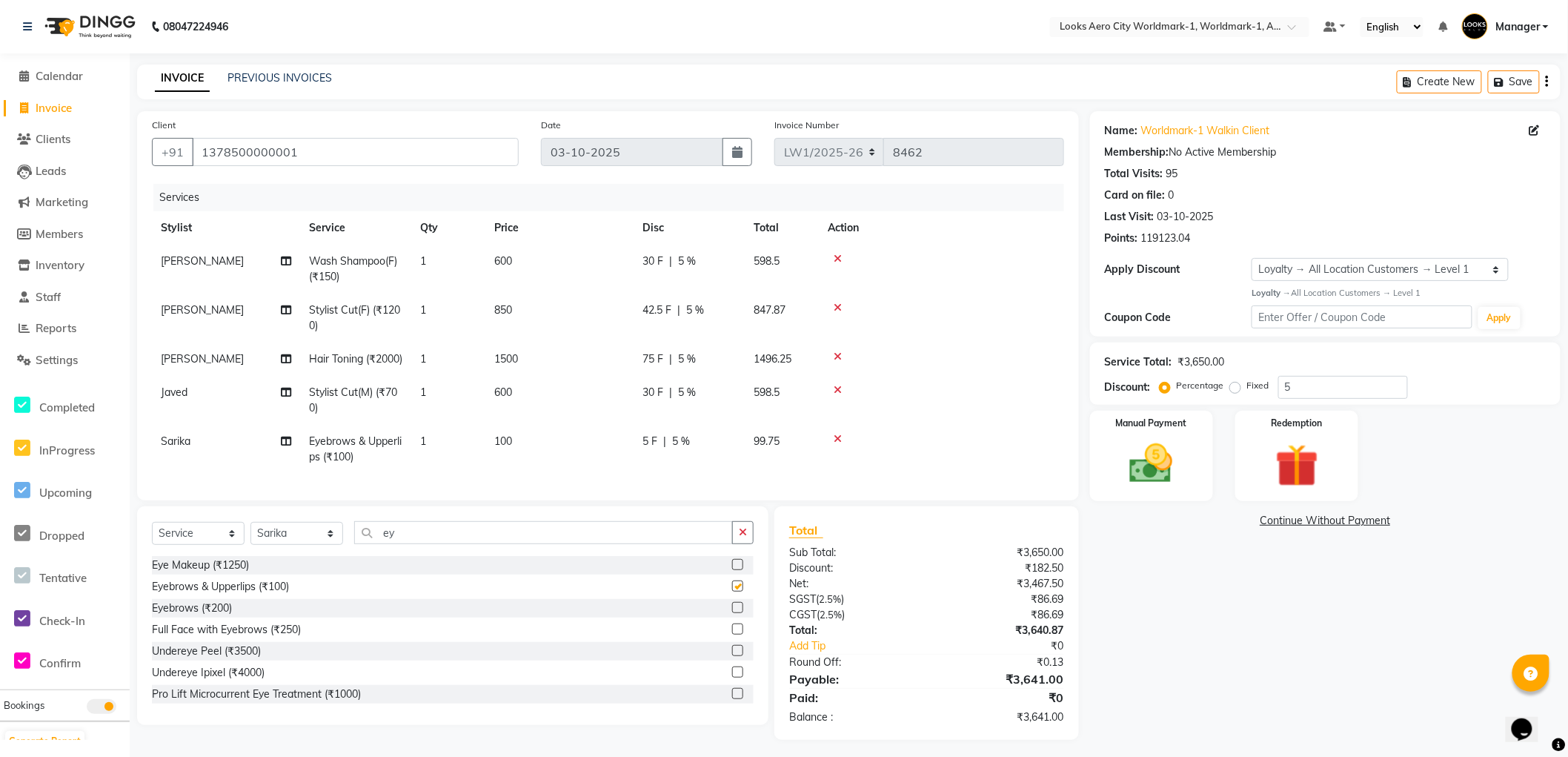
checkbox input "false"
click at [532, 461] on td "100" at bounding box center [559, 449] width 148 height 49
select select "84548"
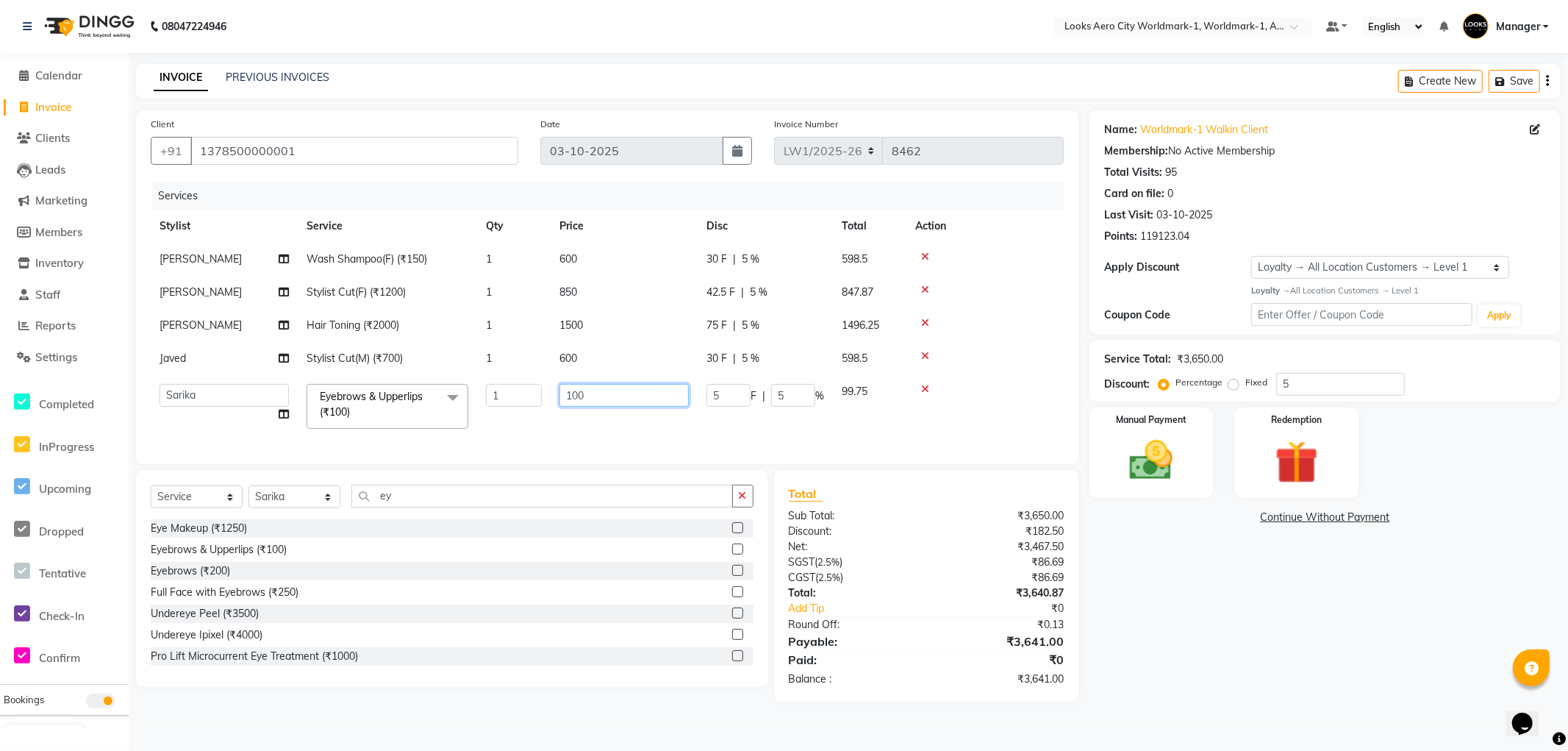
drag, startPoint x: 566, startPoint y: 392, endPoint x: 357, endPoint y: 361, distance: 211.3
click at [357, 361] on tbody "Suryansh Wash Shampoo(F) (₹150) 1 600 30 F | 5 % 598.5 Suryansh Stylist Cut(F) …" at bounding box center [607, 340] width 913 height 195
type input "200"
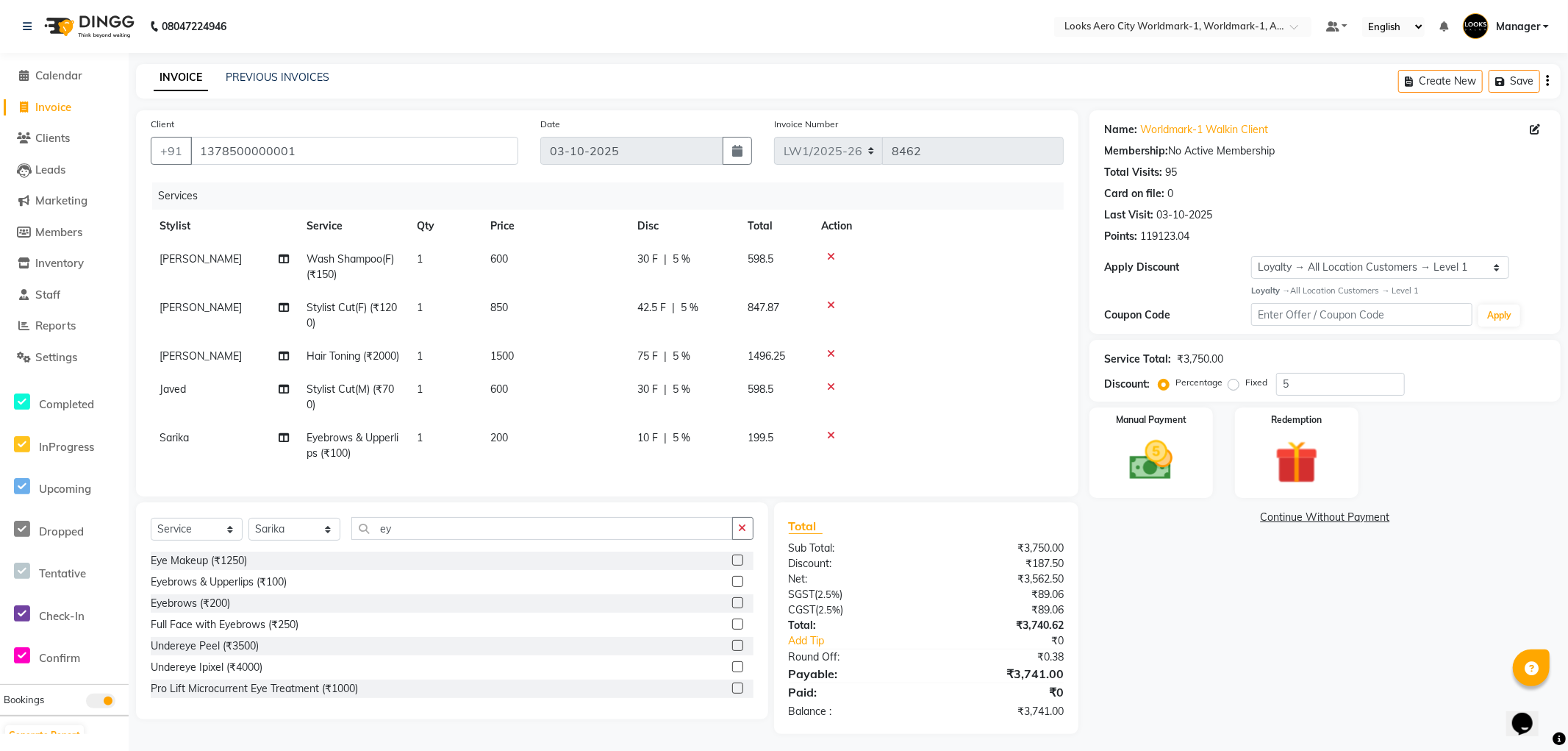
click at [582, 291] on td "850" at bounding box center [555, 315] width 147 height 48
select select "84535"
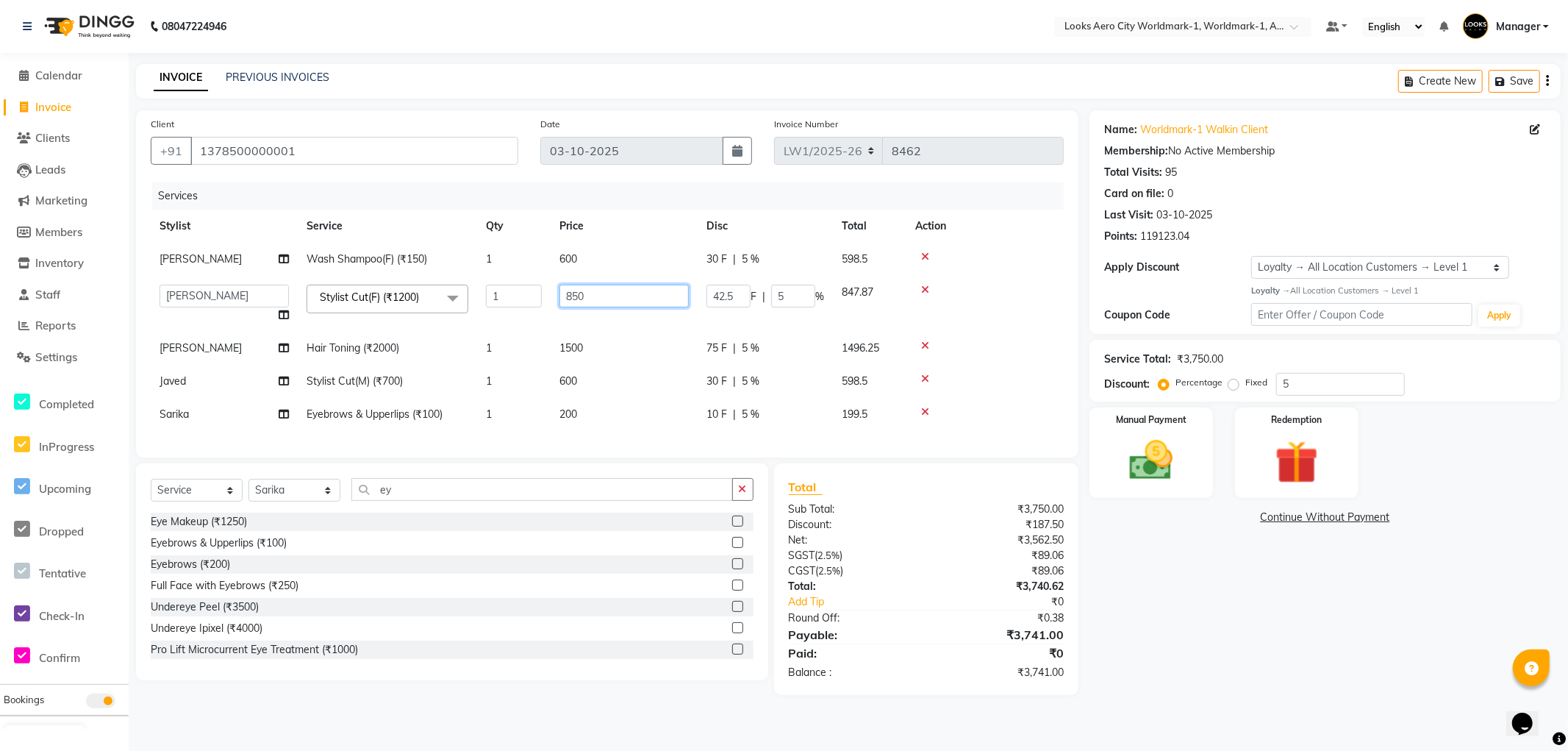
drag, startPoint x: 623, startPoint y: 299, endPoint x: 460, endPoint y: 275, distance: 164.8
click at [454, 291] on tr "Abhishek_Nails Amita Chauhan Anil Ashwin Celina Counter_Sales Dawa_Mgr Gaurav_P…" at bounding box center [607, 303] width 913 height 56
type input "650"
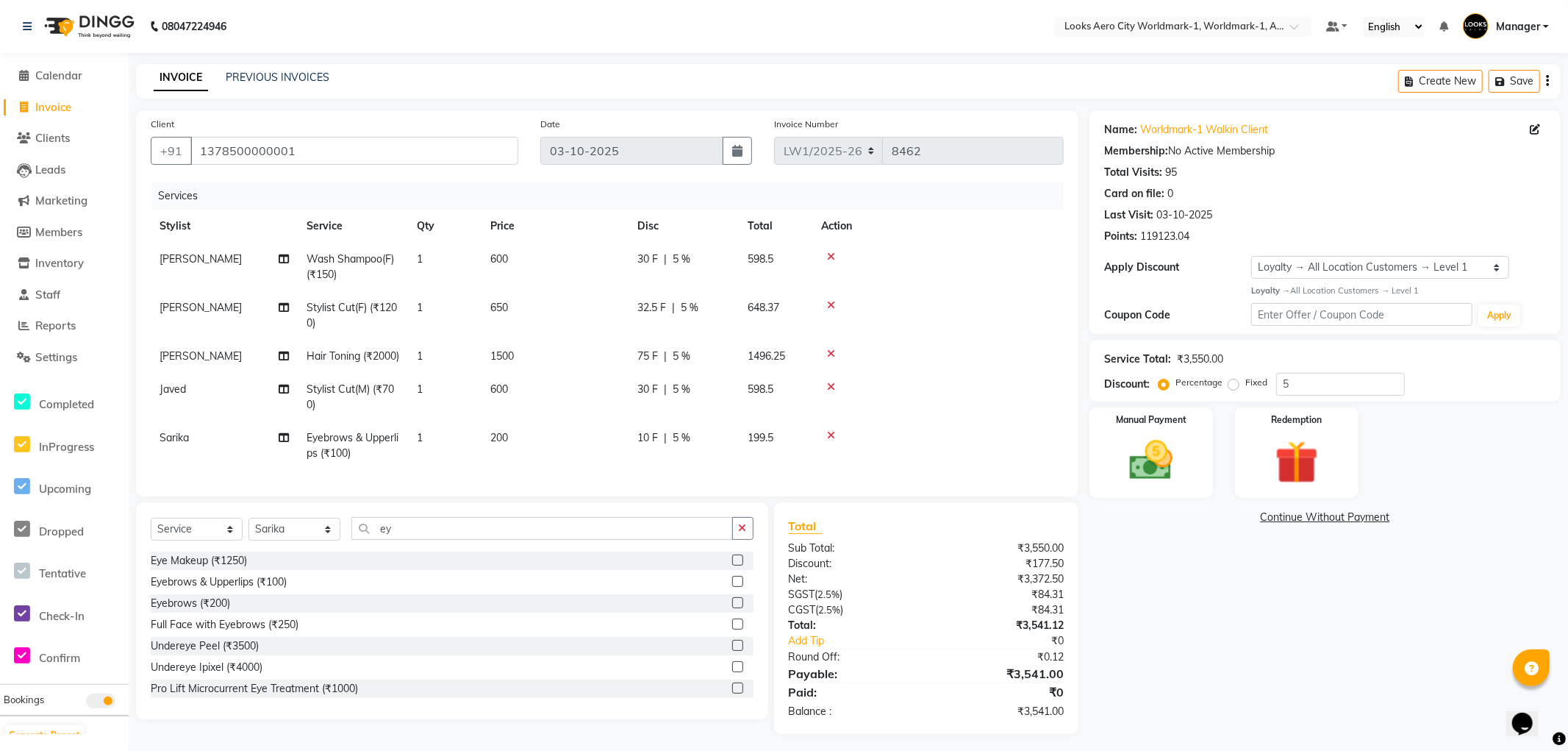
click at [1215, 593] on div "Name: Worldmark-1 Walkin Client Membership: No Active Membership Total Visits: …" at bounding box center [1331, 422] width 482 height 624
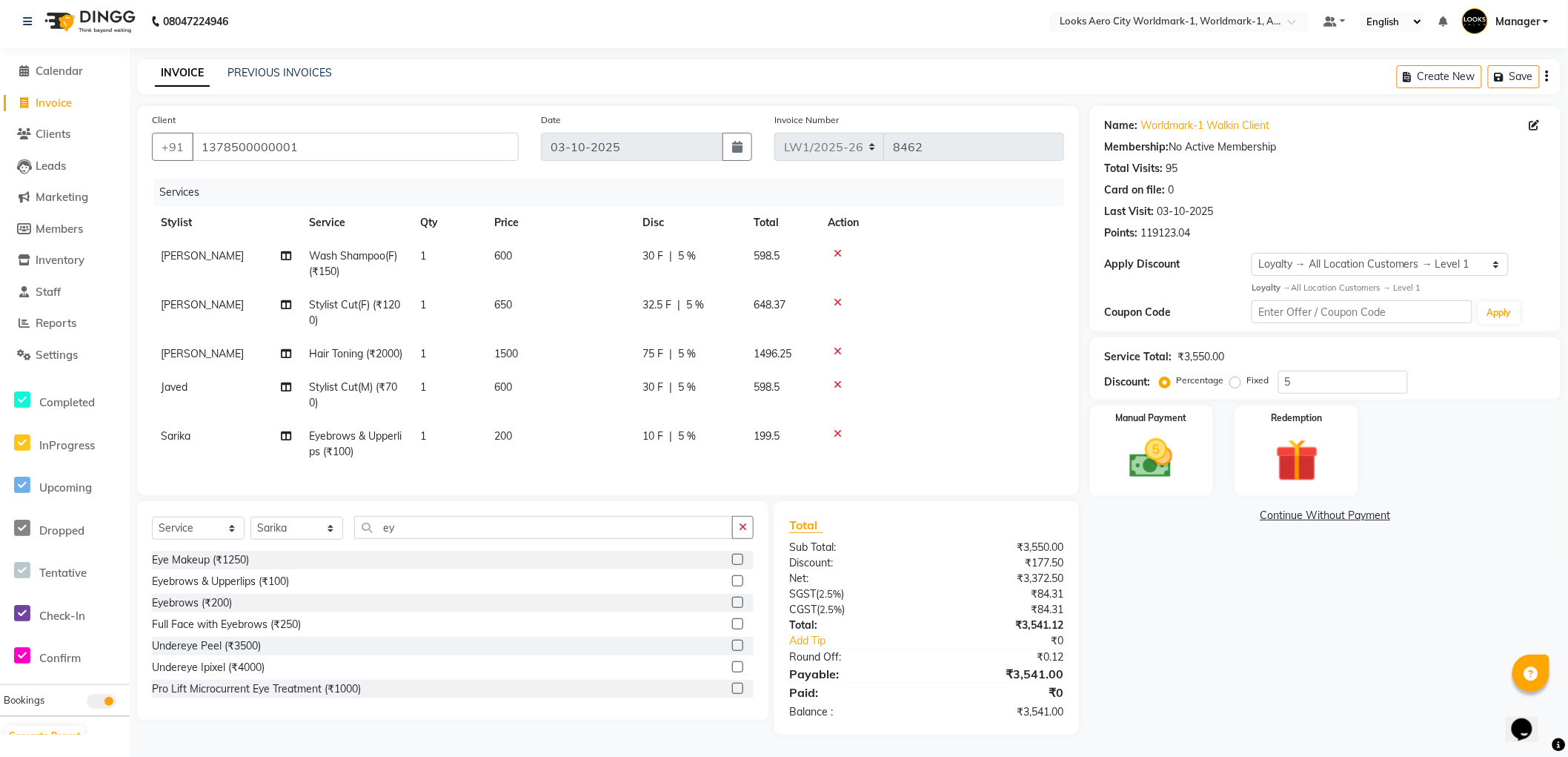
scroll to position [32, 0]
click at [1195, 455] on div "Manual Payment" at bounding box center [1152, 451] width 128 height 94
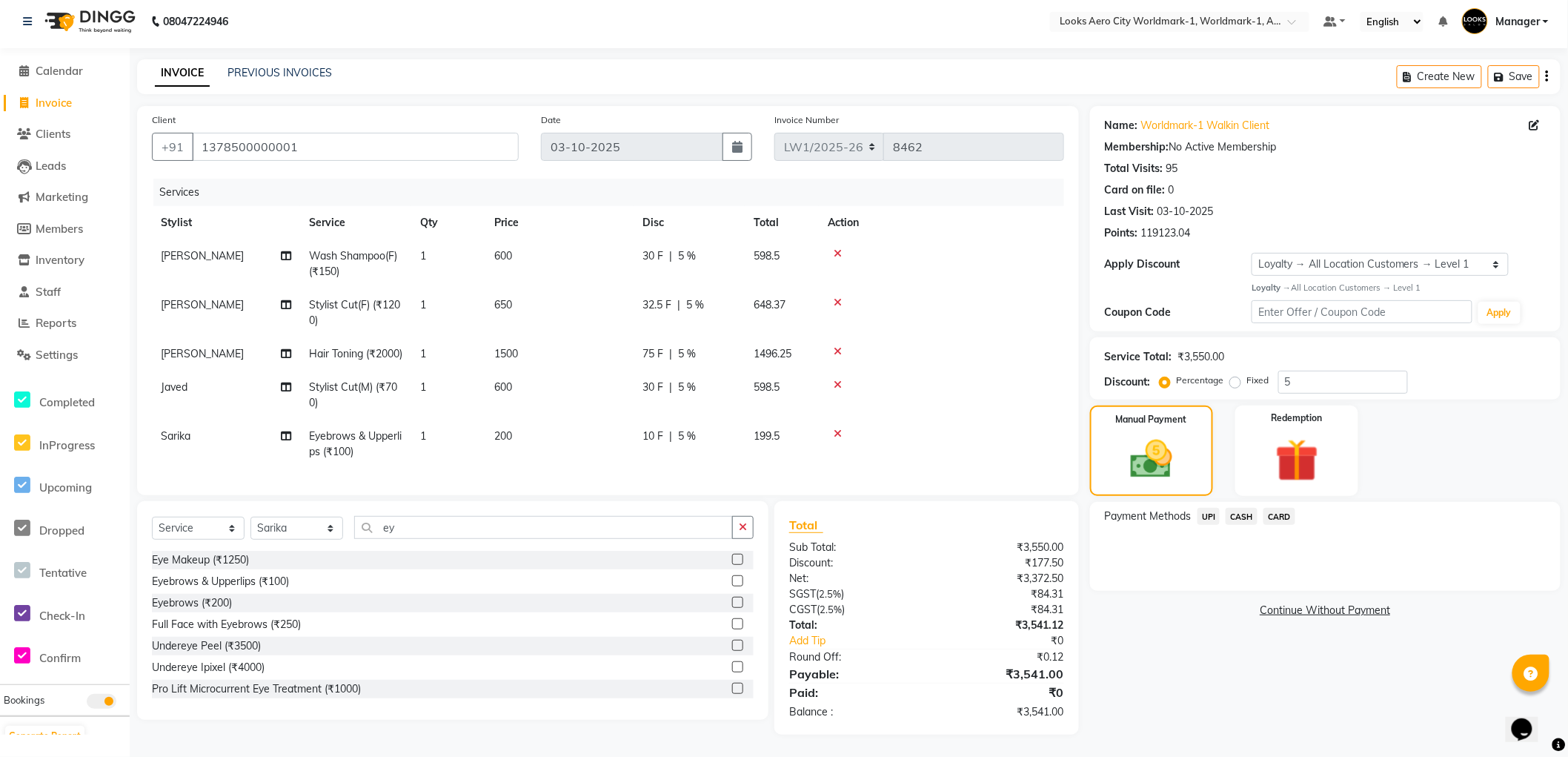
click at [1206, 508] on span "UPI" at bounding box center [1209, 516] width 23 height 17
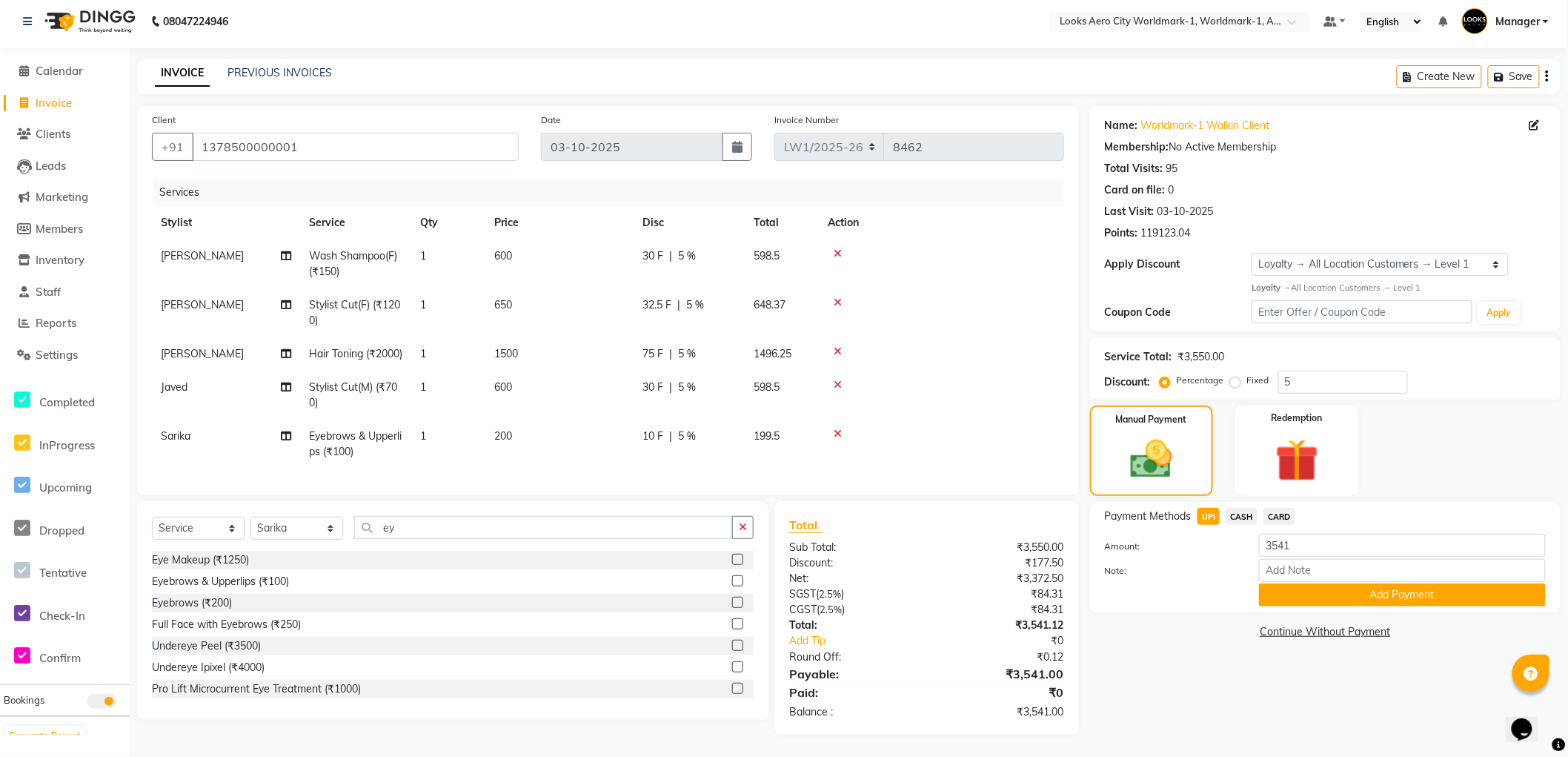
drag, startPoint x: 535, startPoint y: 276, endPoint x: 552, endPoint y: 277, distance: 17.0
click at [536, 289] on td "650" at bounding box center [559, 313] width 148 height 49
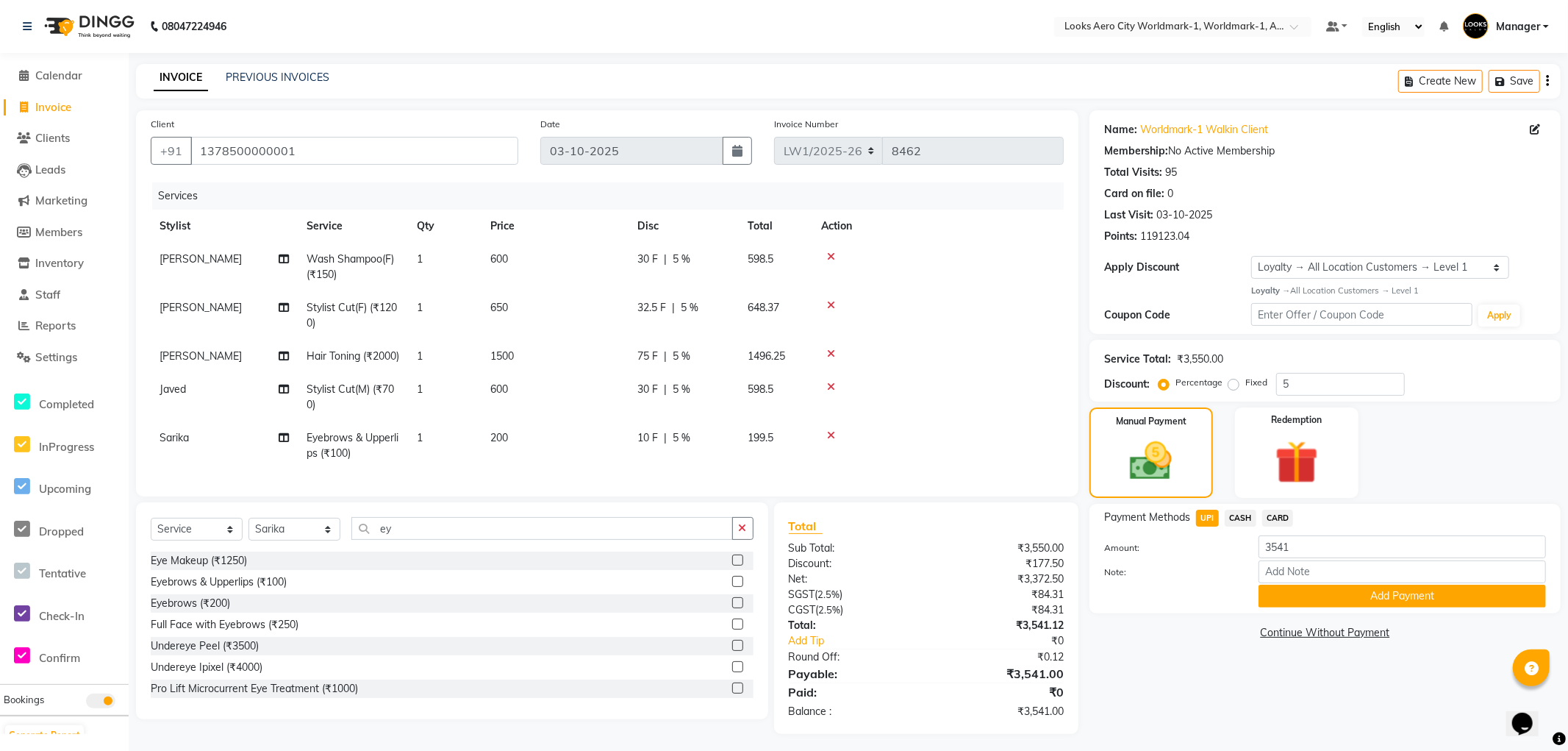
select select "84535"
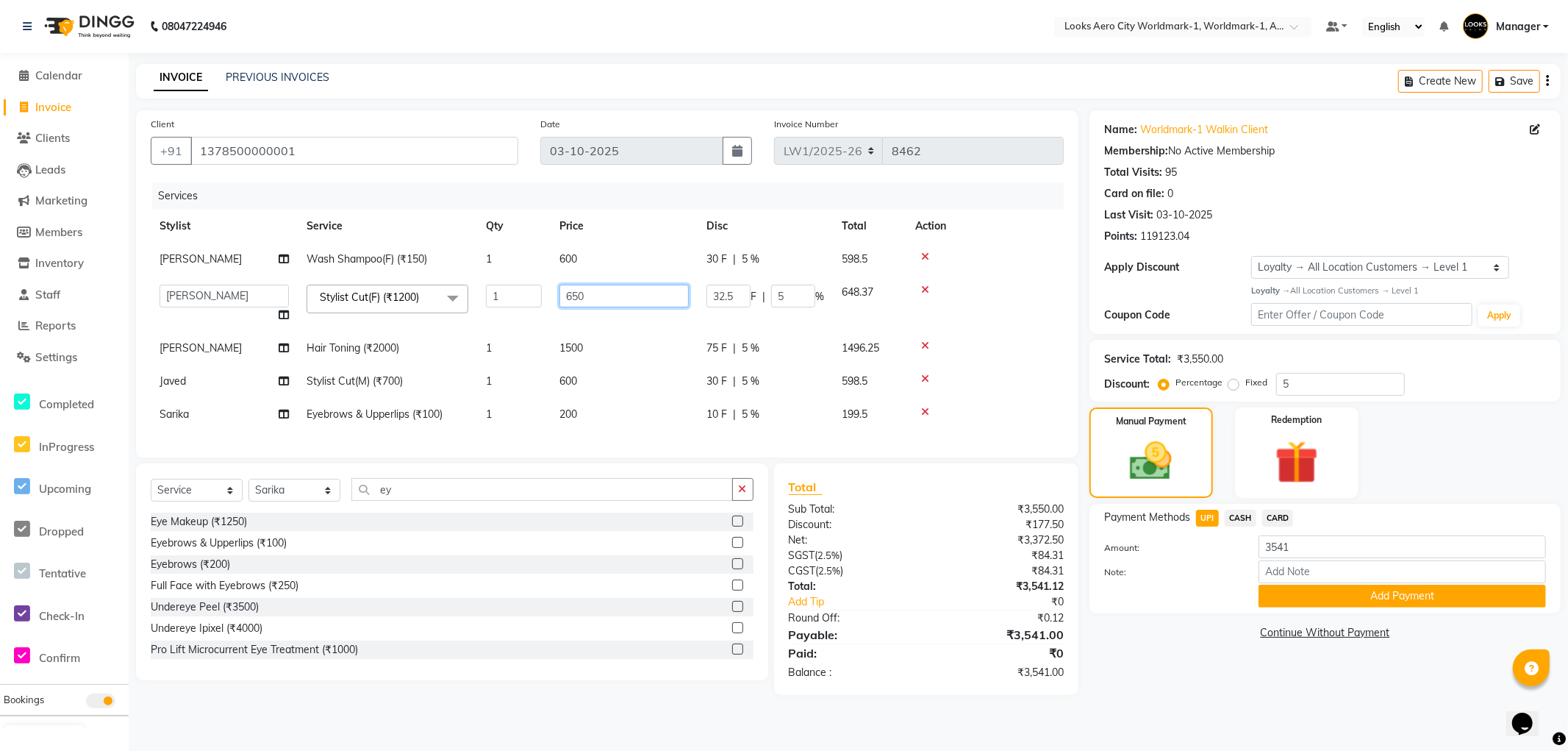
drag, startPoint x: 618, startPoint y: 291, endPoint x: 631, endPoint y: 298, distance: 14.8
click at [618, 292] on input "650" at bounding box center [624, 296] width 129 height 23
type input "649"
click at [1211, 520] on div "Payment Methods UPI CASH CARD" at bounding box center [1315, 519] width 438 height 20
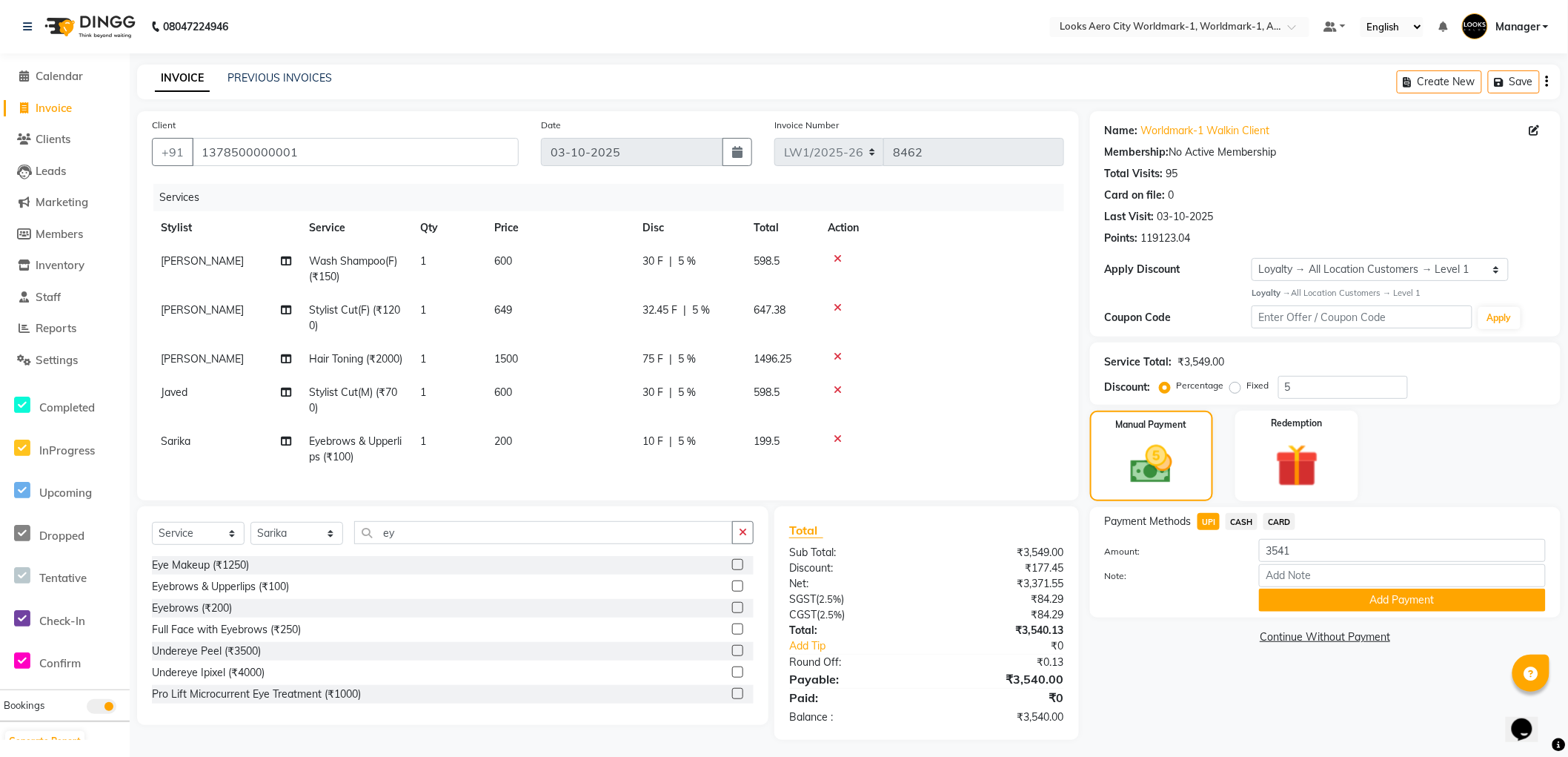
click at [1276, 598] on button "Add Payment" at bounding box center [1402, 600] width 287 height 23
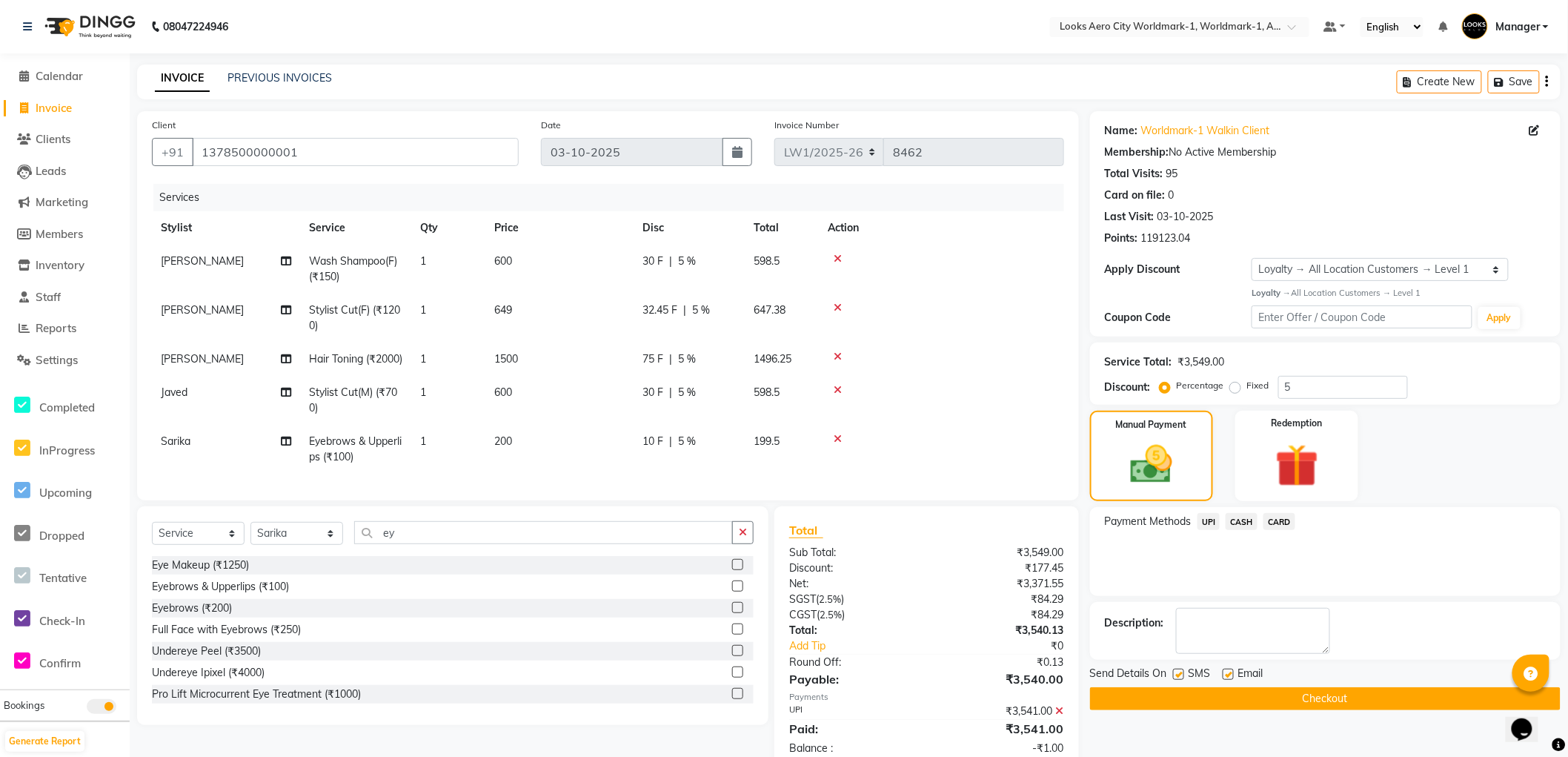
click at [1202, 523] on span "UPI" at bounding box center [1209, 522] width 23 height 17
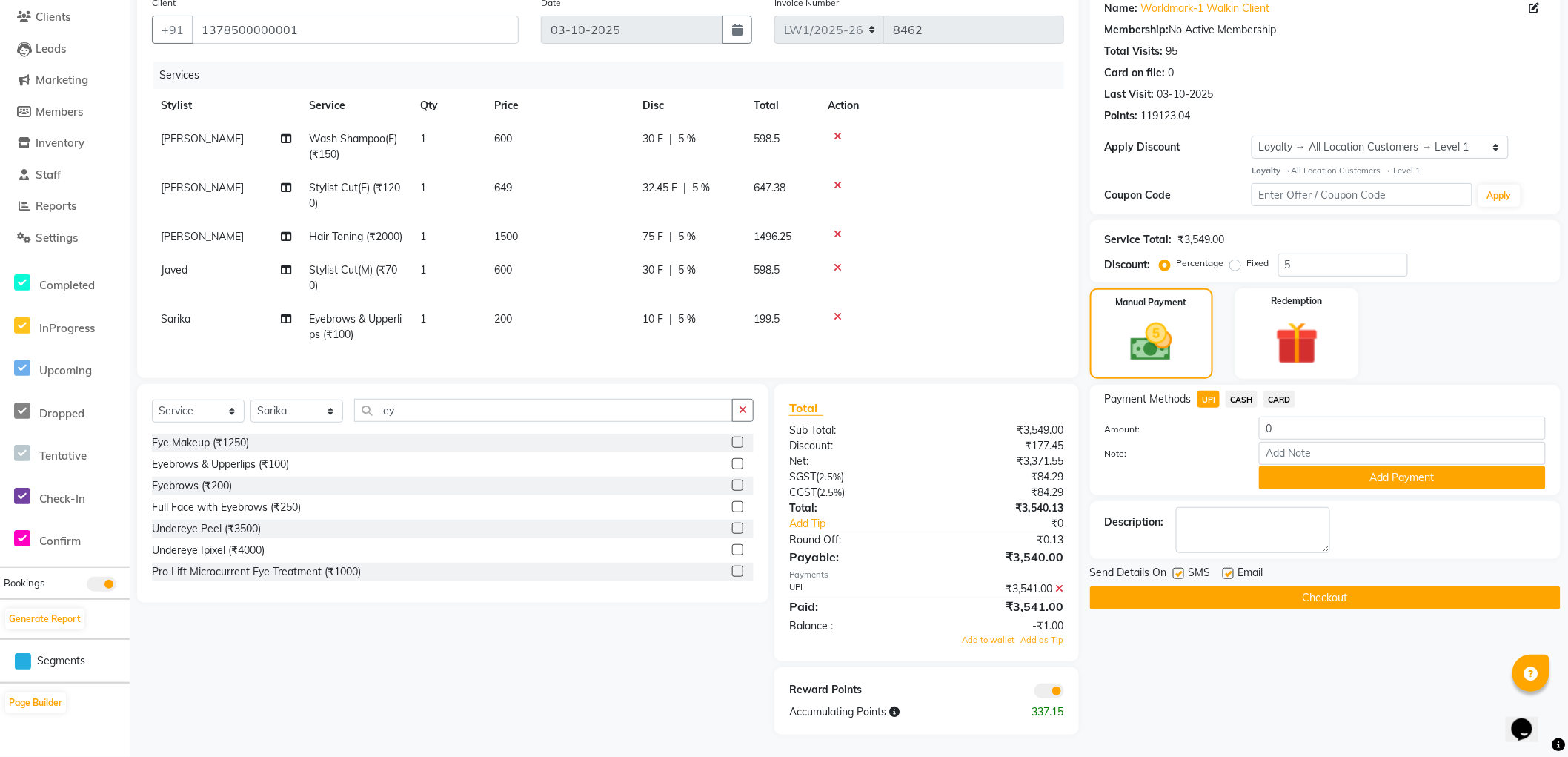
scroll to position [150, 0]
click at [1061, 589] on icon at bounding box center [1060, 588] width 8 height 10
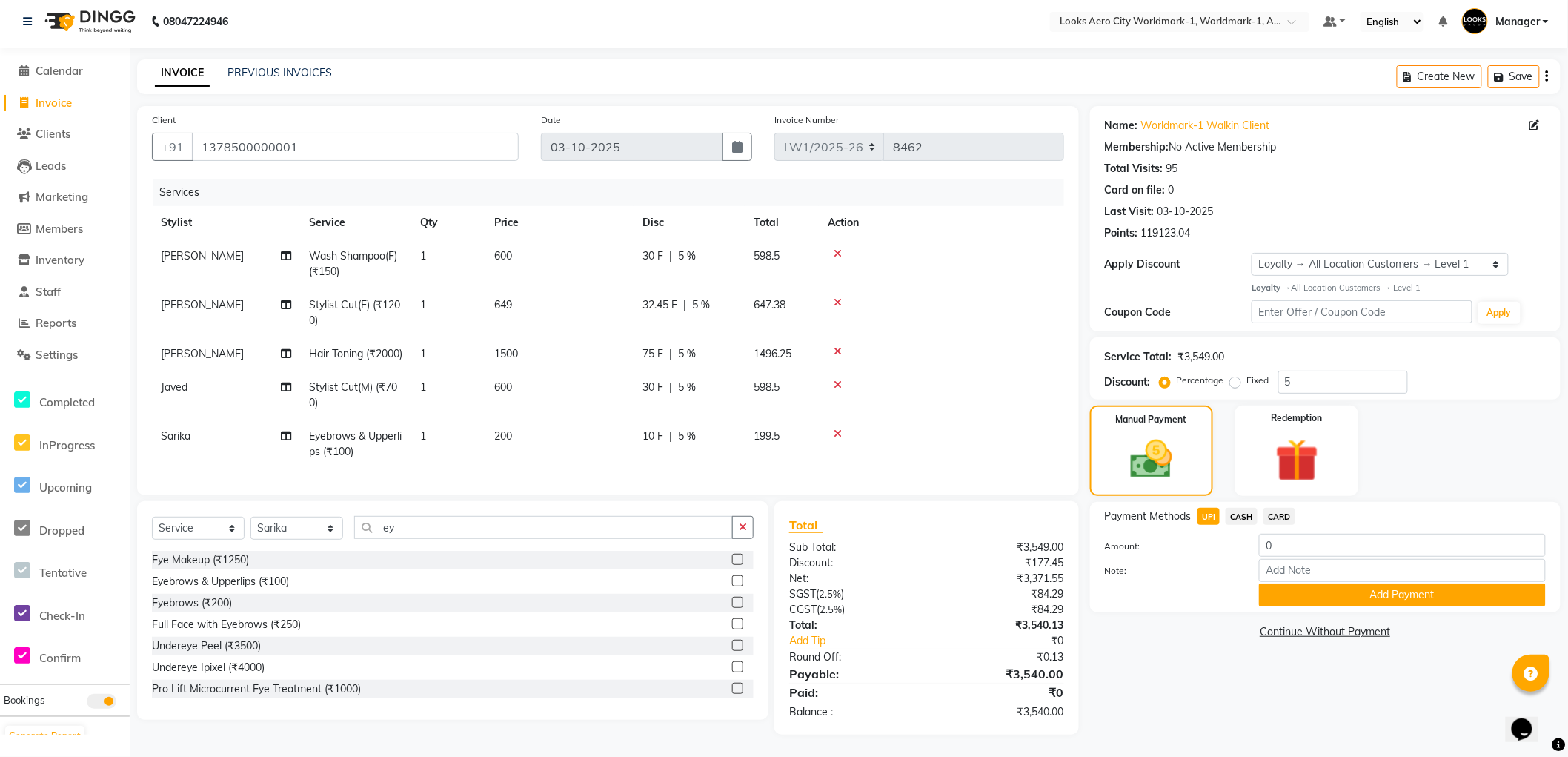
click at [1212, 508] on span "UPI" at bounding box center [1209, 516] width 23 height 17
type input "3540"
drag, startPoint x: 1303, startPoint y: 565, endPoint x: 1214, endPoint y: 551, distance: 90.1
click at [1300, 583] on button "Add Payment" at bounding box center [1402, 595] width 287 height 23
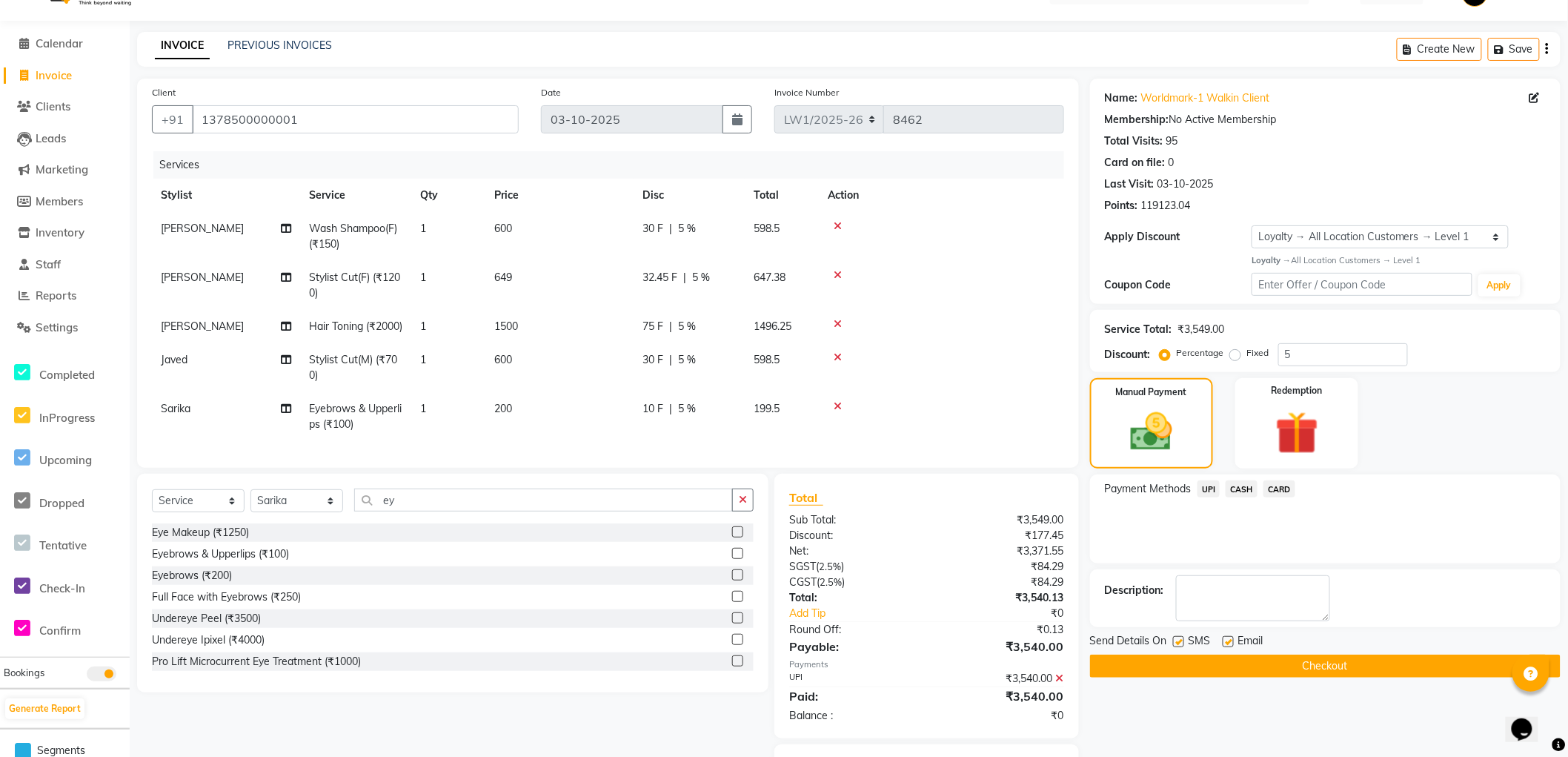
click at [1169, 665] on button "Checkout" at bounding box center [1325, 666] width 470 height 23
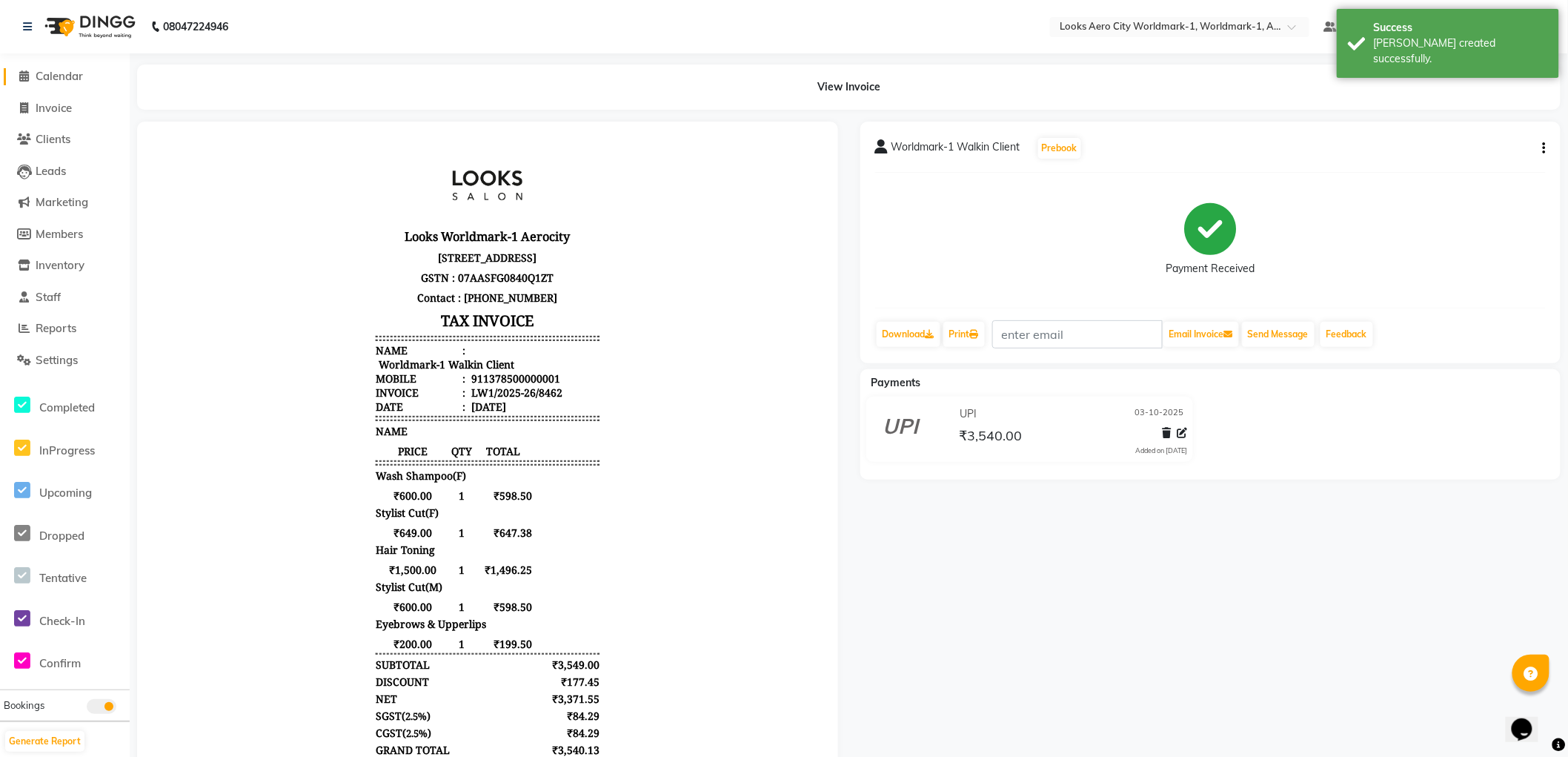
click at [59, 79] on span "Calendar" at bounding box center [59, 76] width 47 height 14
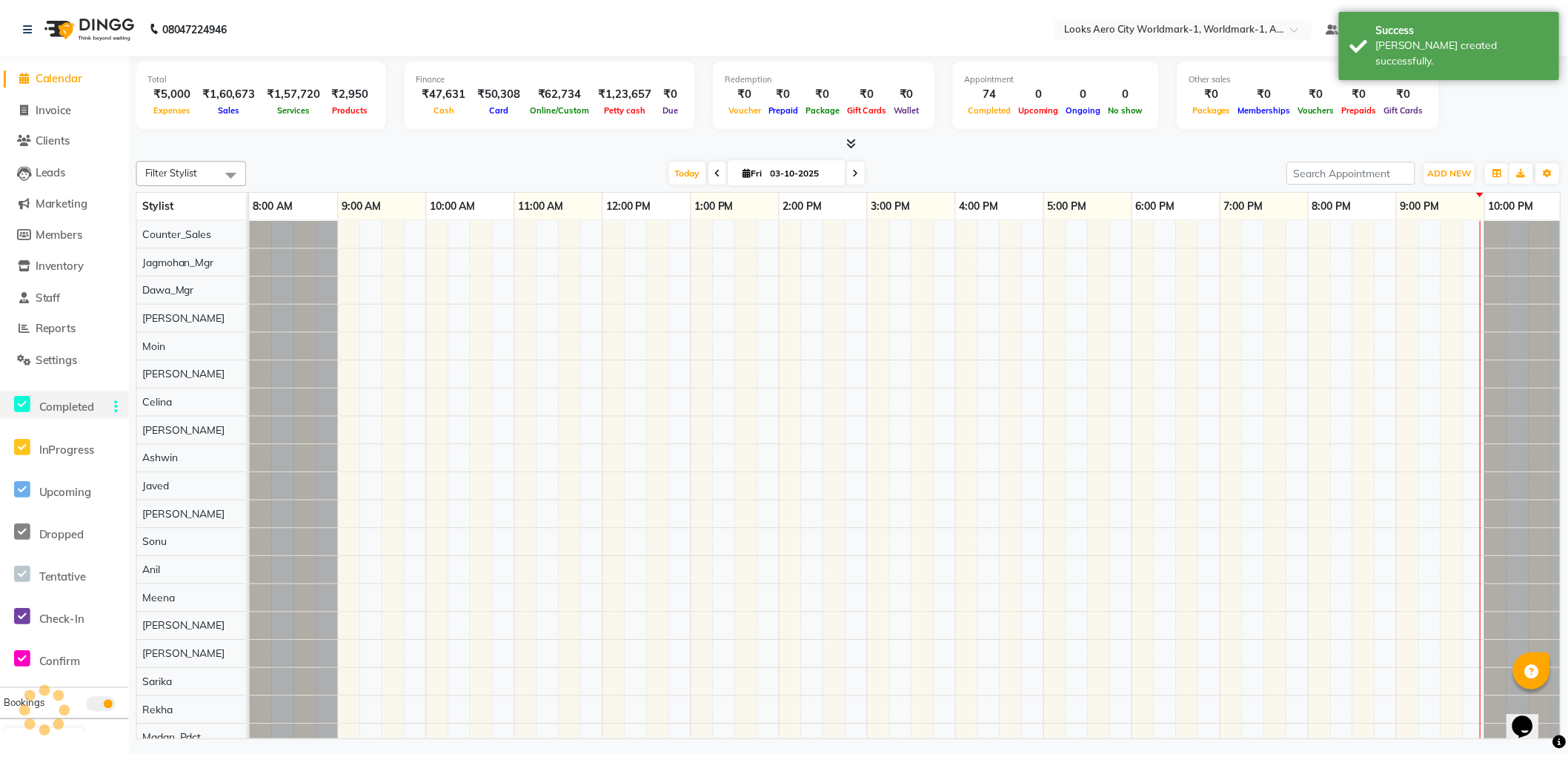
scroll to position [0, 12]
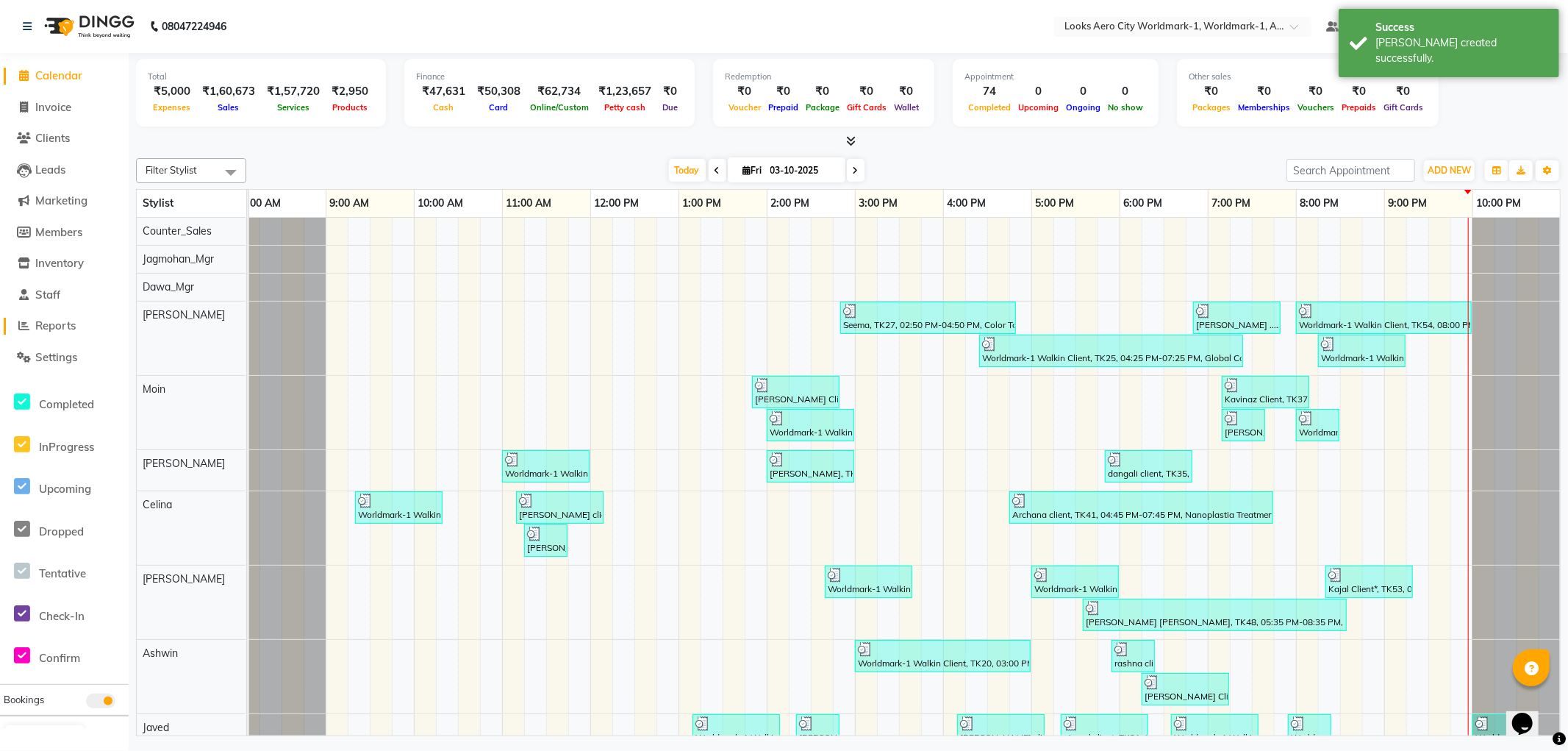
drag, startPoint x: 56, startPoint y: 325, endPoint x: 48, endPoint y: 320, distance: 9.4
click at [55, 325] on span "Reports" at bounding box center [55, 325] width 41 height 14
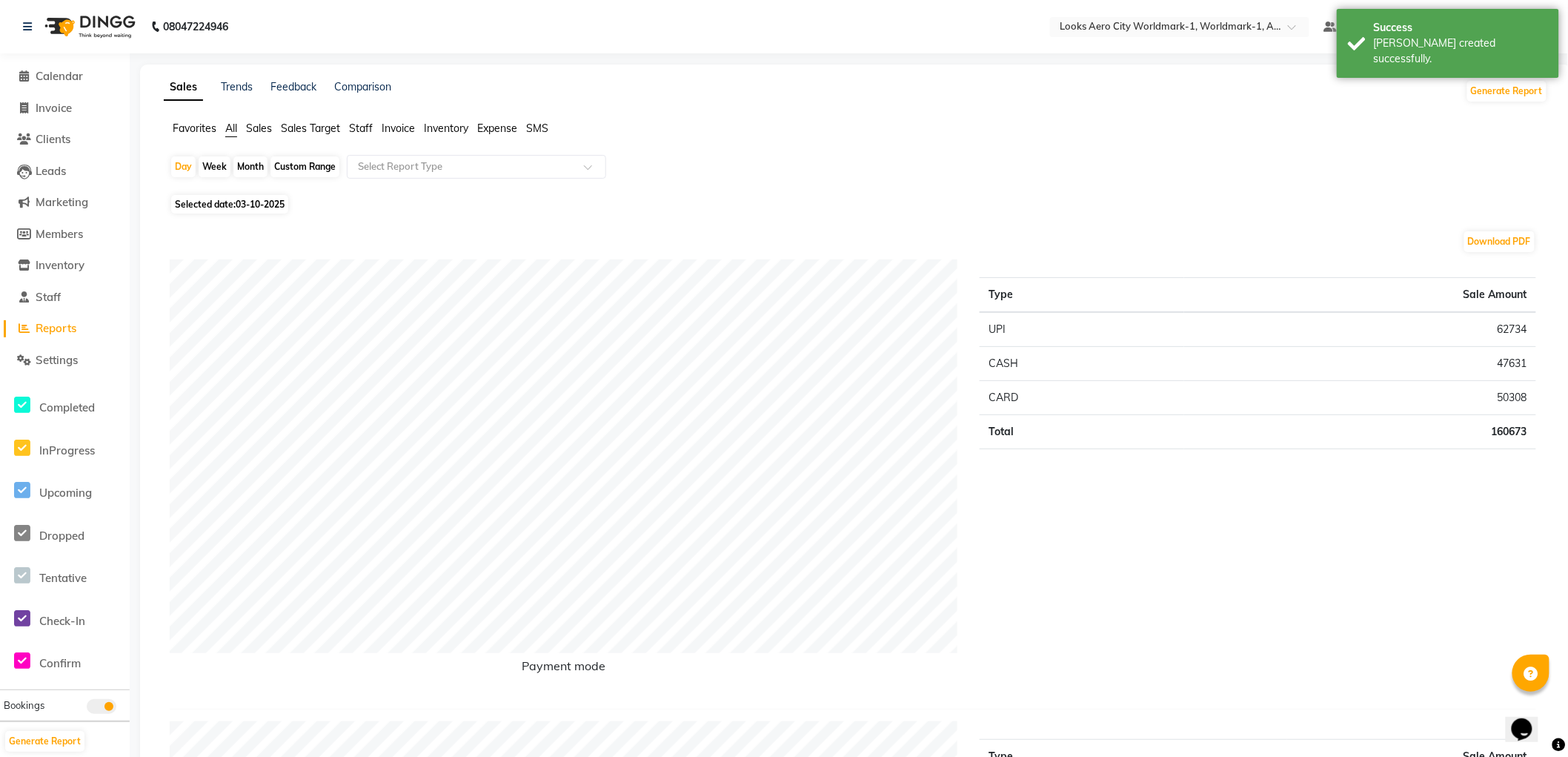
click at [359, 126] on span "Staff" at bounding box center [361, 128] width 24 height 13
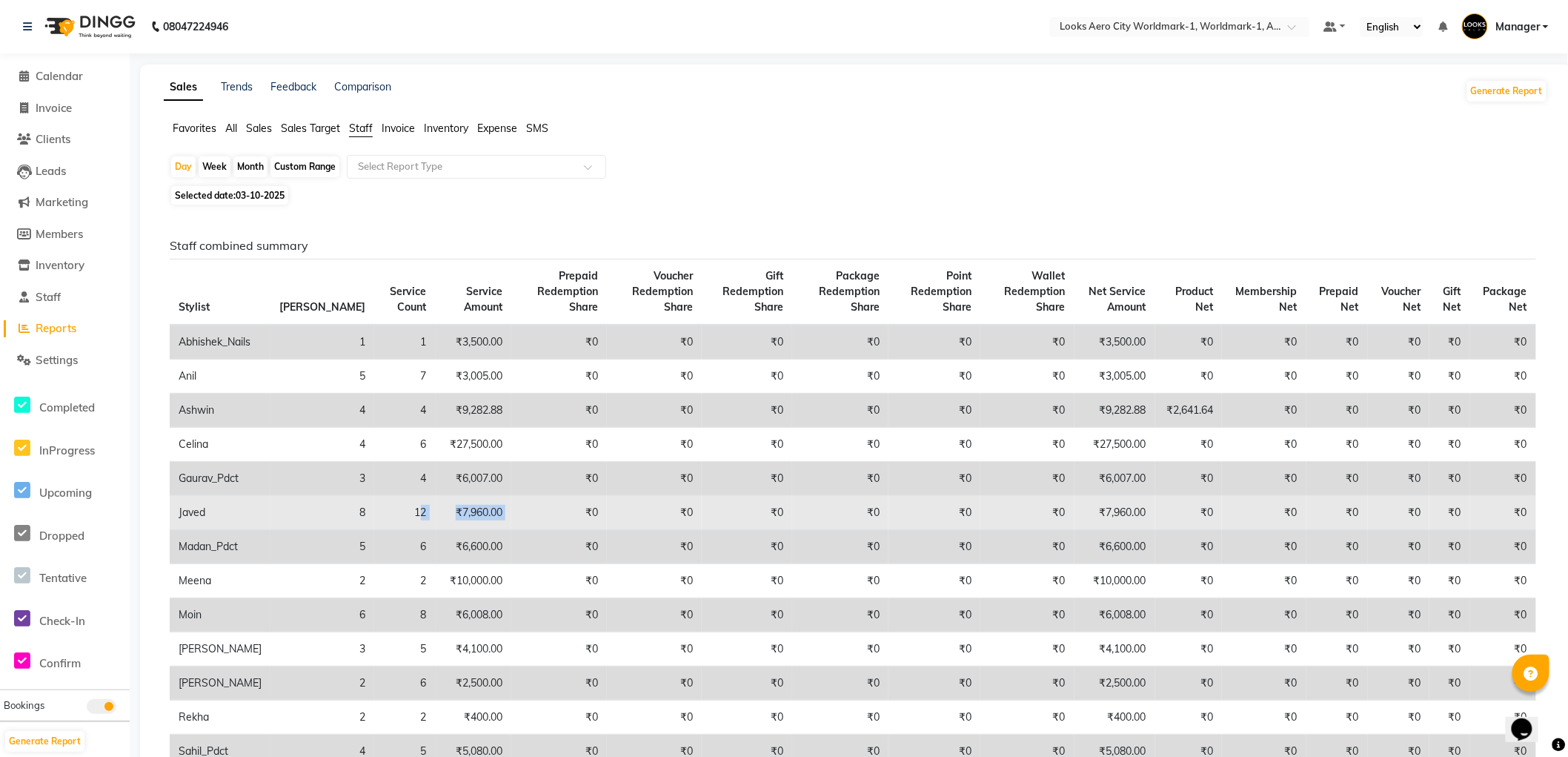
drag, startPoint x: 478, startPoint y: 512, endPoint x: 364, endPoint y: 502, distance: 114.4
click at [364, 502] on tr "Javed 8 12 ₹7,960.00 ₹0 ₹0 ₹0 ₹0 ₹0 ₹0 ₹7,960.00 ₹0 ₹0 ₹0 ₹0 ₹0 ₹0" at bounding box center [853, 513] width 1367 height 34
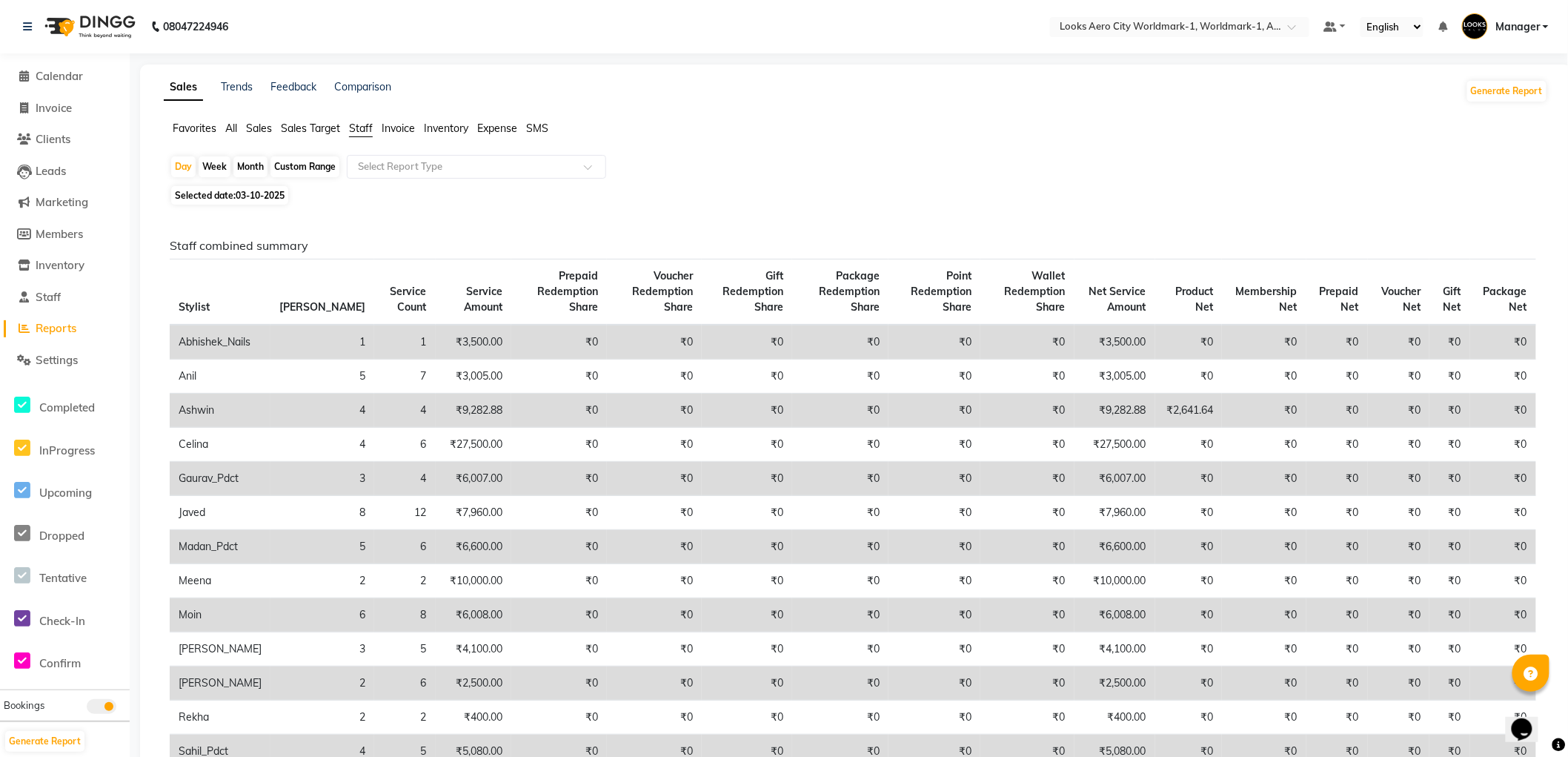
click at [959, 126] on ul "Favorites All Sales Sales Target Staff Invoice Inventory Expense SMS" at bounding box center [855, 129] width 1384 height 16
click at [59, 105] on span "Invoice" at bounding box center [53, 108] width 36 height 14
select select "service"
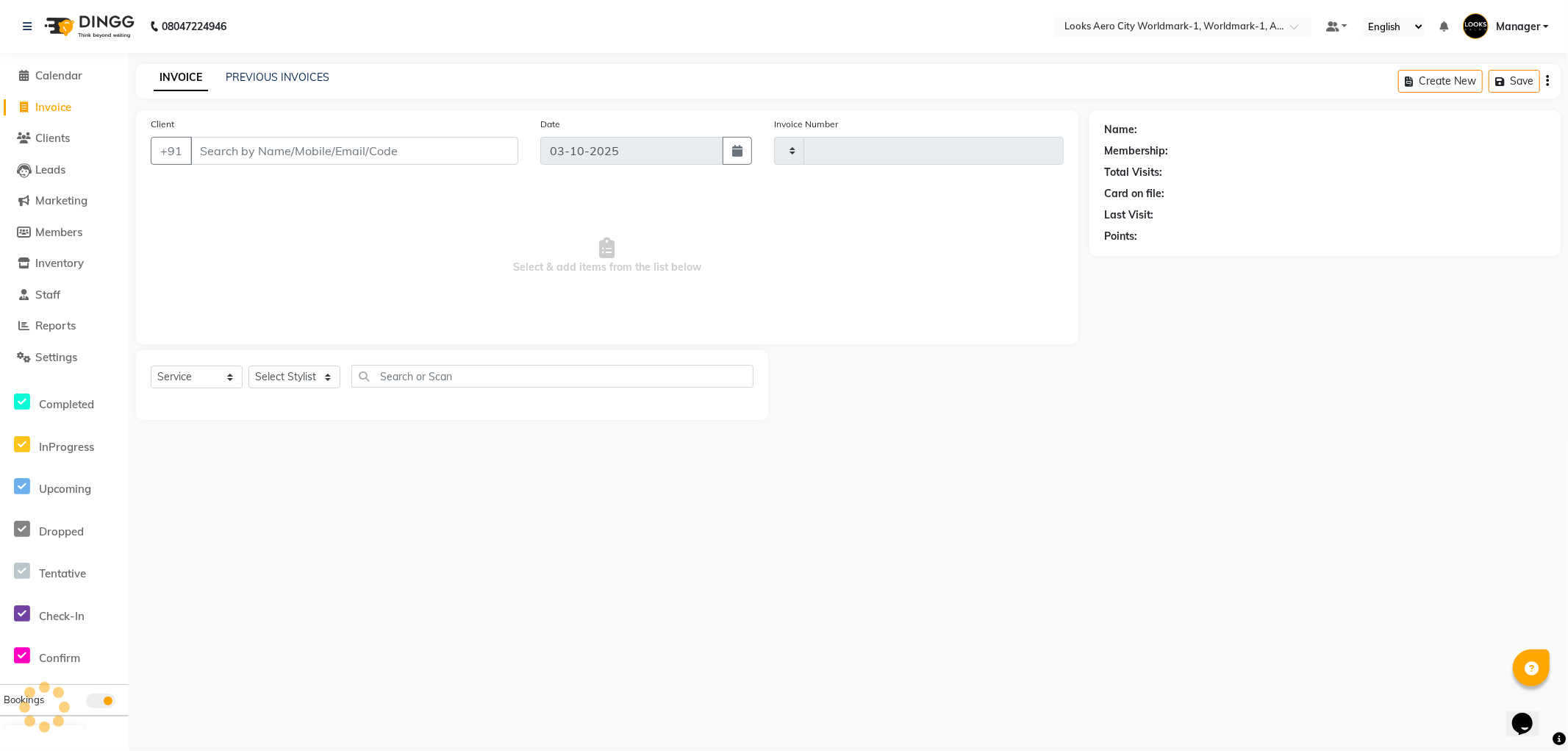
type input "8463"
select select "8573"
click at [366, 151] on input "Client" at bounding box center [354, 151] width 328 height 28
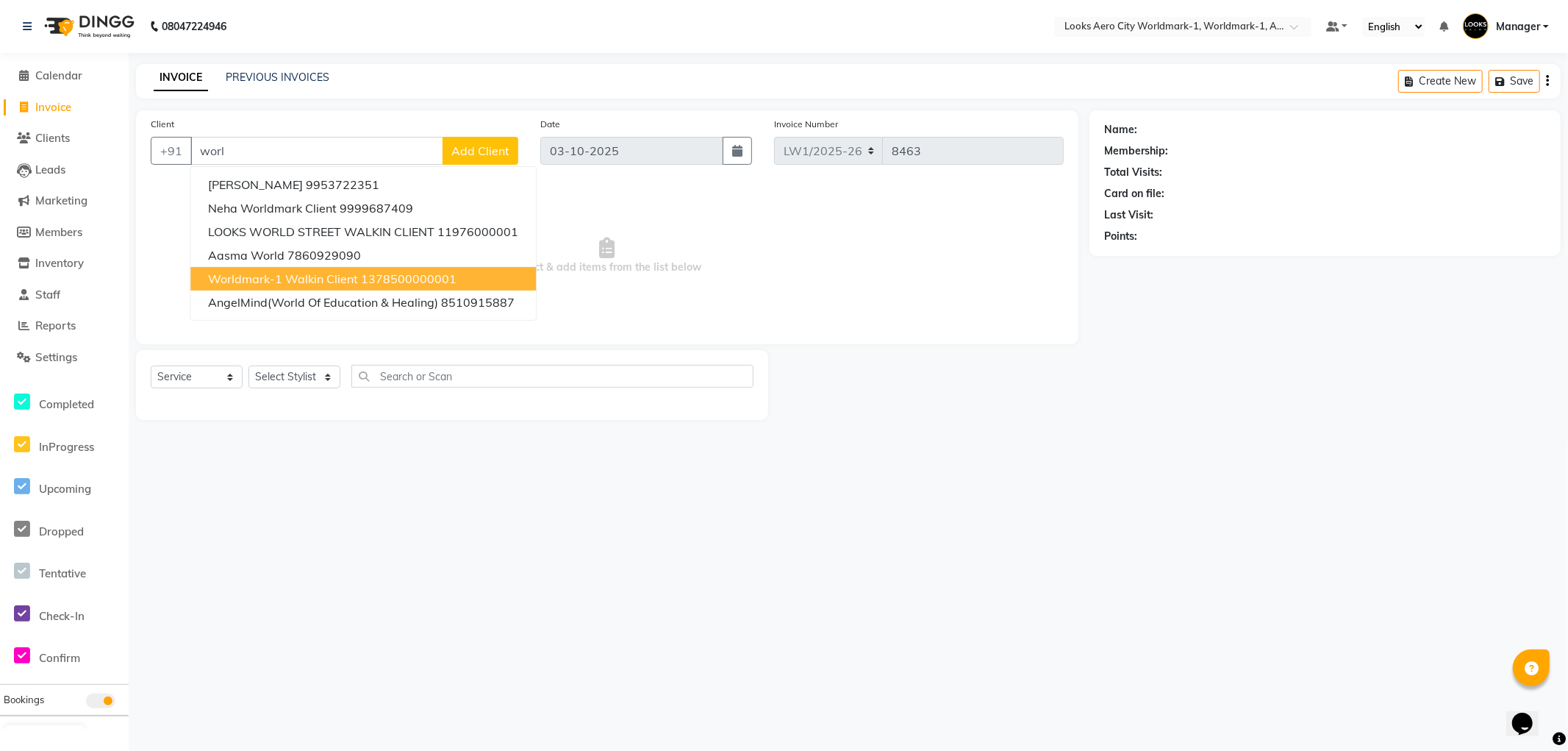
drag, startPoint x: 304, startPoint y: 273, endPoint x: 386, endPoint y: 334, distance: 102.2
click at [303, 275] on span "Worldmark-1 Walkin Client" at bounding box center [283, 279] width 150 height 15
type input "1378500000001"
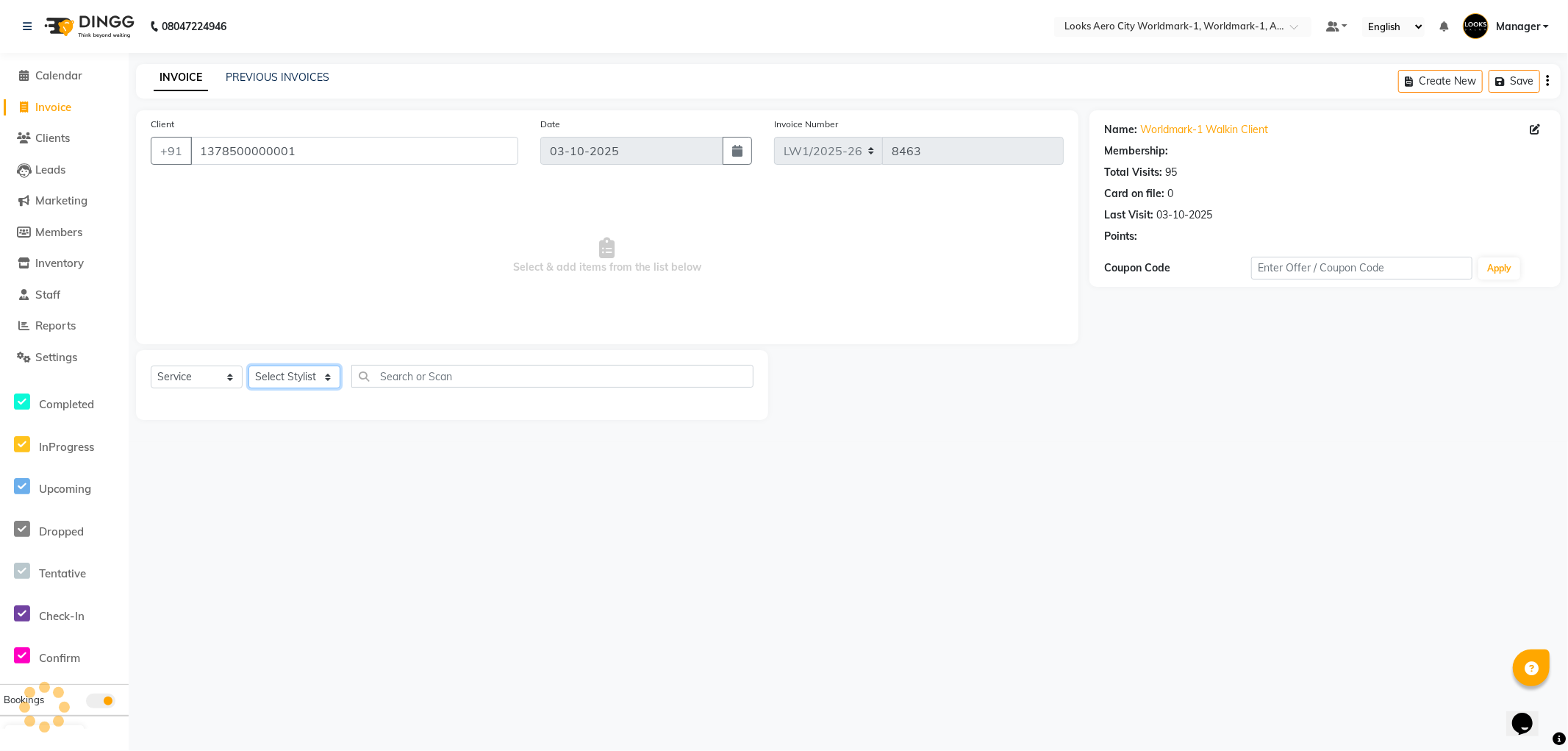
drag, startPoint x: 279, startPoint y: 381, endPoint x: 279, endPoint y: 368, distance: 13.0
click at [279, 381] on select "Select Stylist Abhishek_Nails Amita Chauhan Anil Ashwin Celina Counter_Sales Da…" at bounding box center [295, 377] width 92 height 23
select select "1: Object"
select select "84541"
click at [249, 366] on select "Select Stylist Abhishek_Nails Amita Chauhan Anil Ashwin Celina Counter_Sales Da…" at bounding box center [295, 377] width 92 height 23
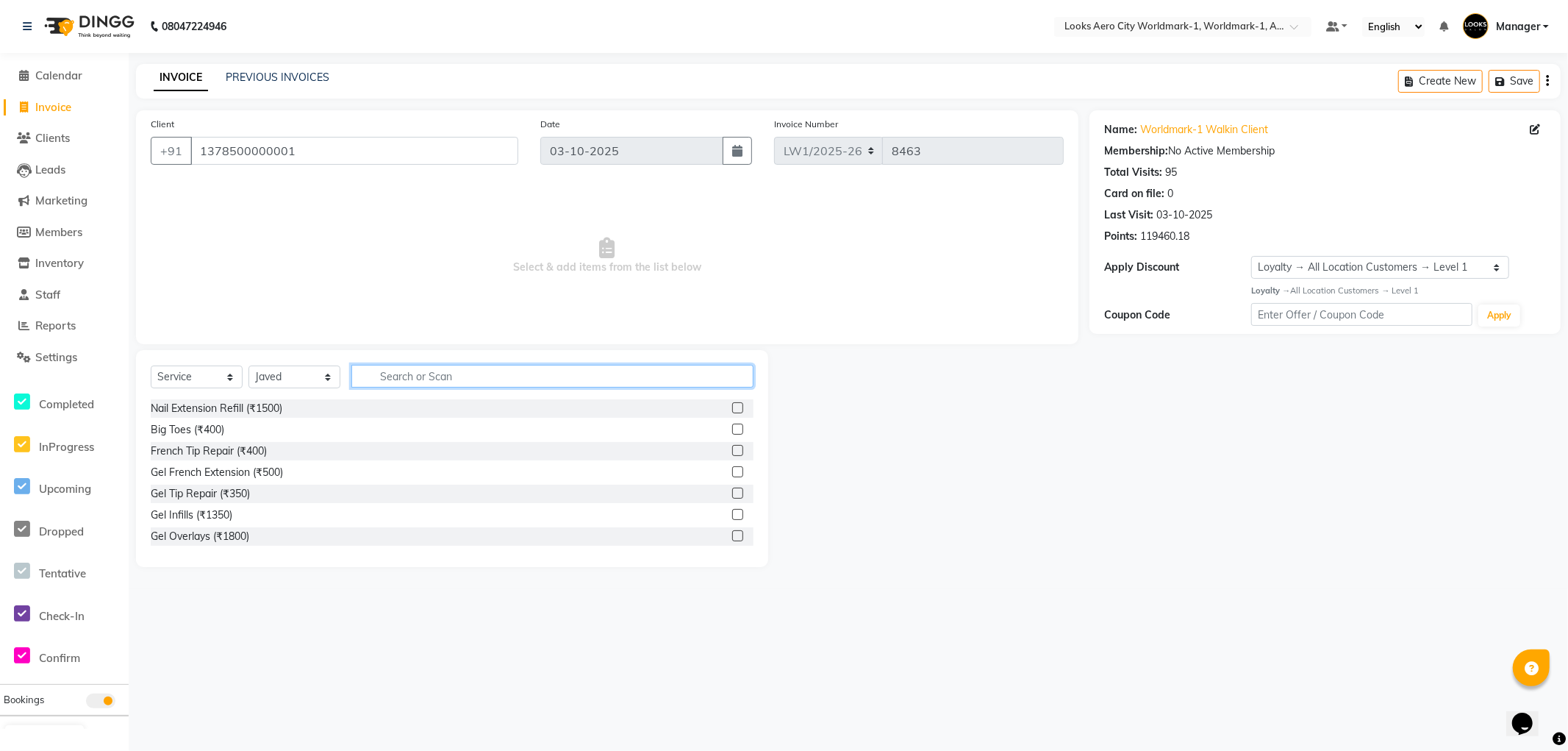
click at [410, 377] on input "text" at bounding box center [553, 377] width 403 height 23
type input "colo"
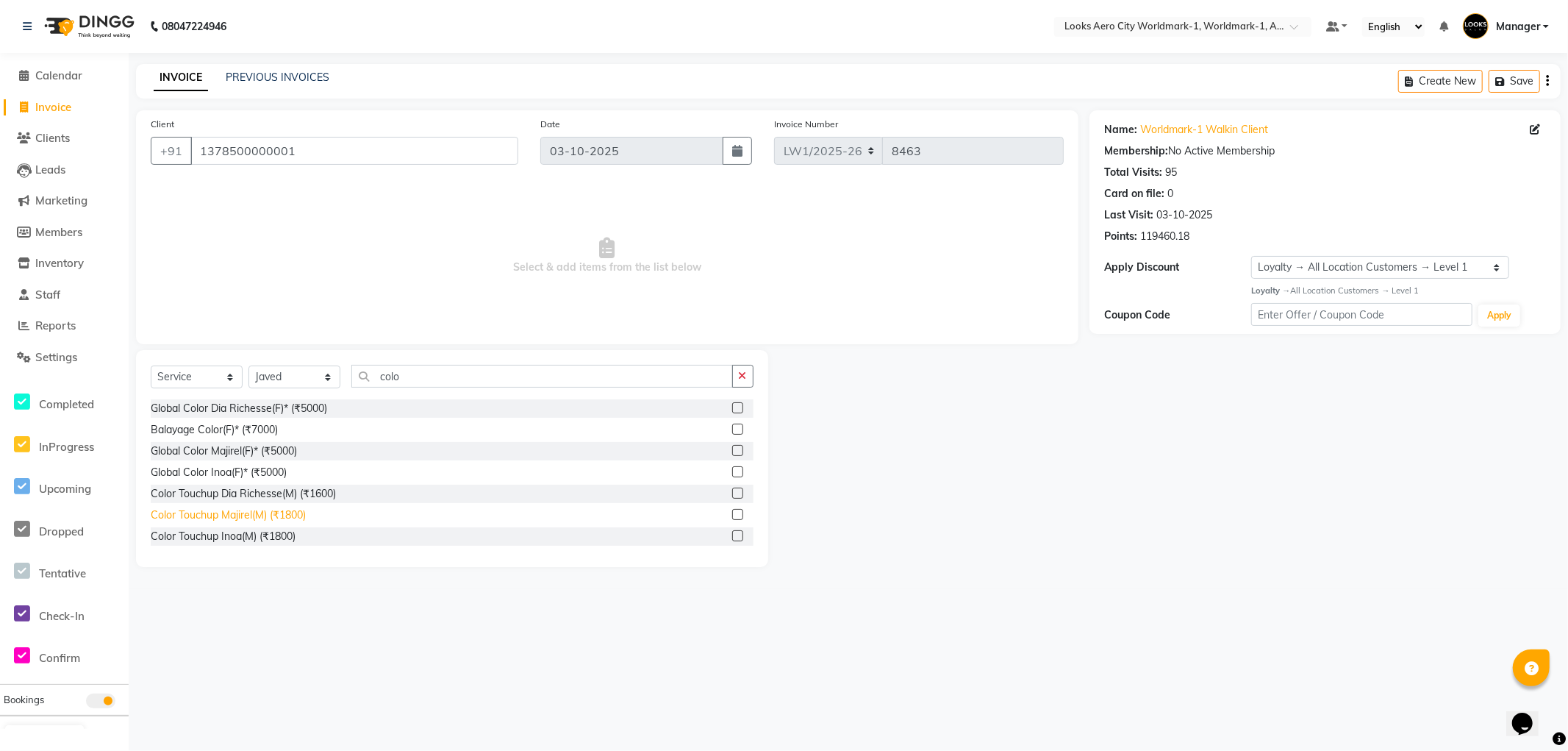
click at [259, 537] on div "Color Touchup Inoa(M) (₹1800)" at bounding box center [223, 537] width 145 height 15
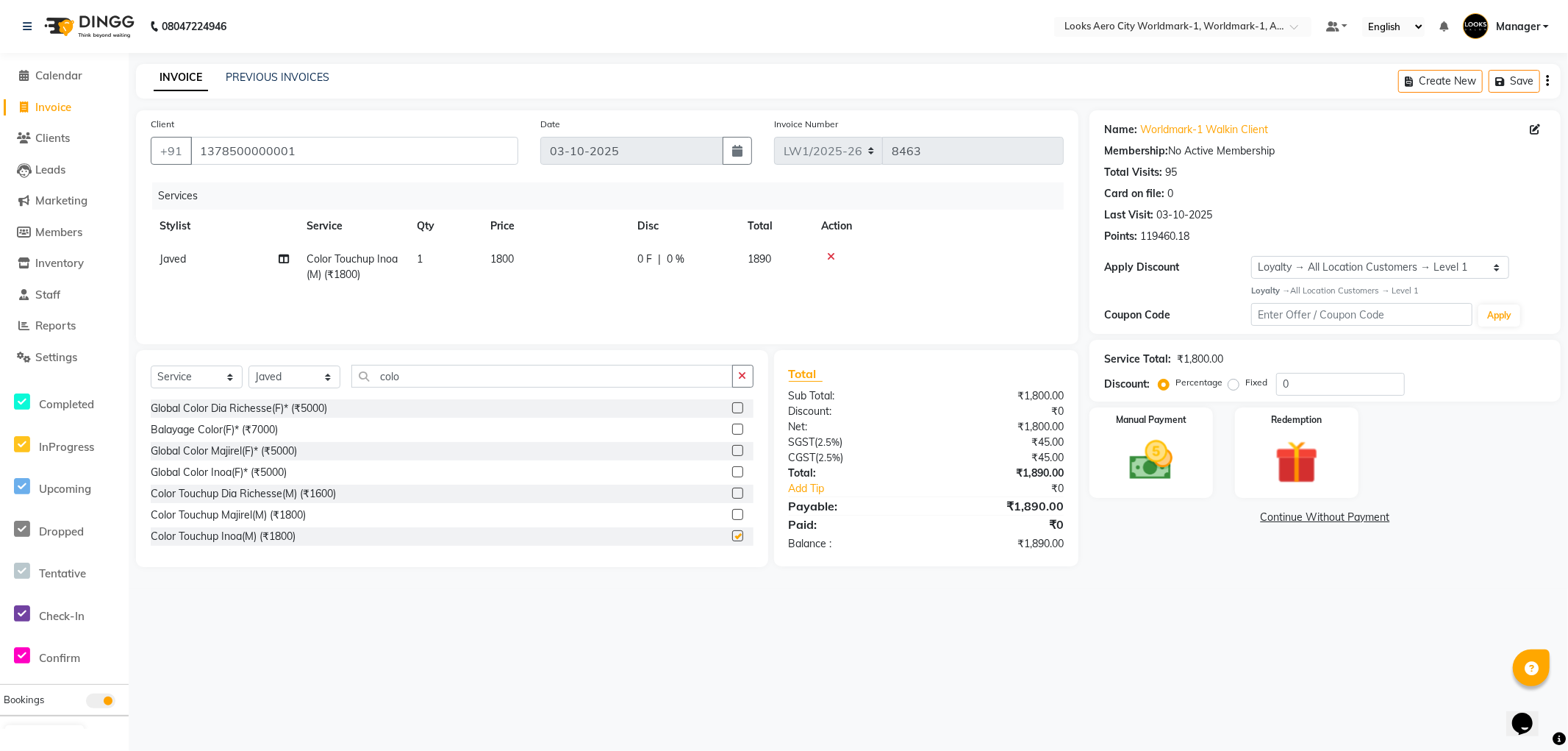
checkbox input "false"
click at [559, 271] on td "1800" at bounding box center [555, 266] width 147 height 48
select select "84541"
drag, startPoint x: 610, startPoint y: 261, endPoint x: 159, endPoint y: 171, distance: 459.9
click at [159, 172] on div "Client +91 1378500000001 Date 03-10-2025 Invoice Number LW1/2025-26 V/2025 V/20…" at bounding box center [608, 227] width 943 height 234
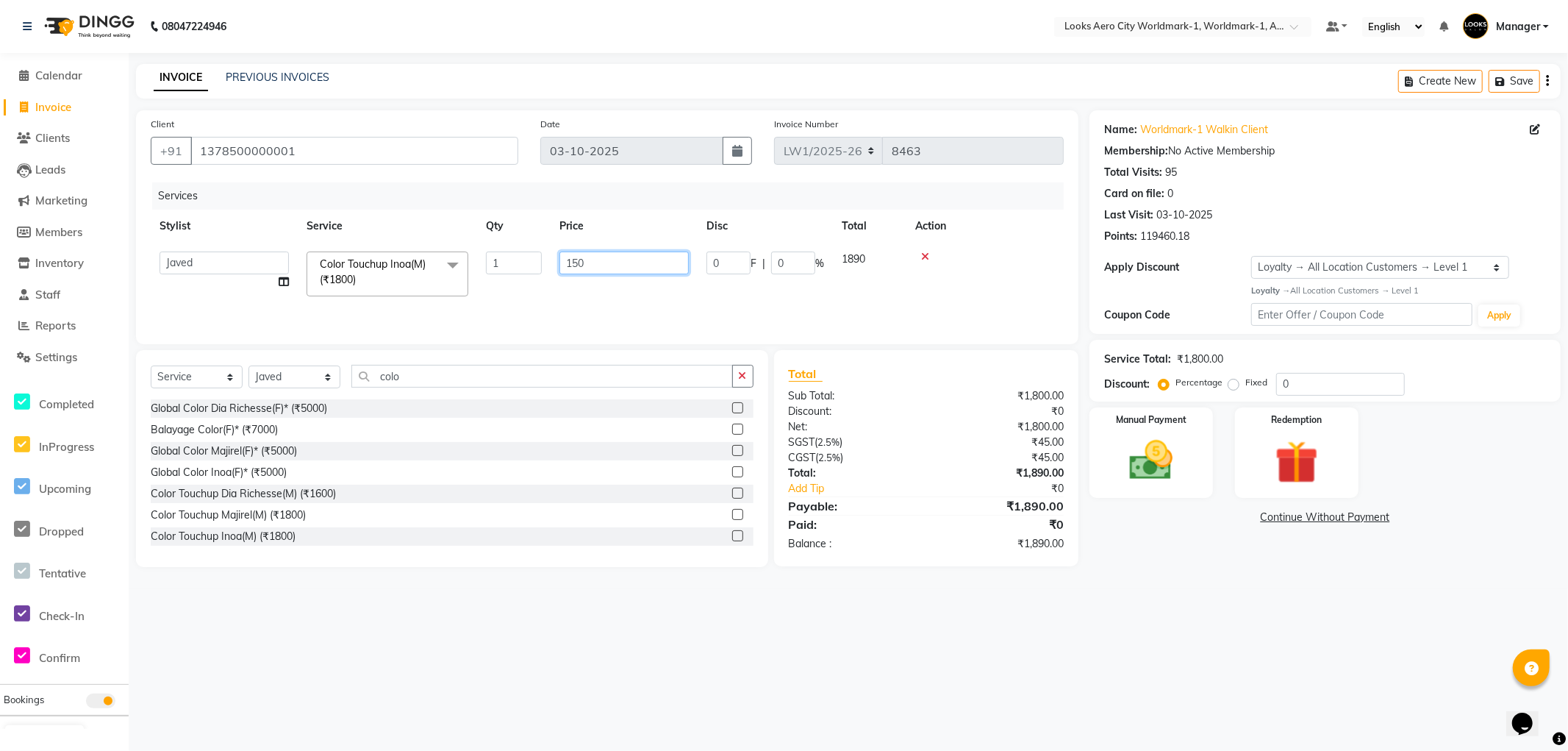
type input "1500"
drag, startPoint x: 1149, startPoint y: 618, endPoint x: 1165, endPoint y: 620, distance: 16.1
click at [1150, 618] on div "08047224946 Select Location × Looks Aero City Worldmark-1, Worldmark-1, Aerocit…" at bounding box center [784, 375] width 1568 height 751
click at [1188, 482] on div "Manual Payment" at bounding box center [1151, 452] width 128 height 94
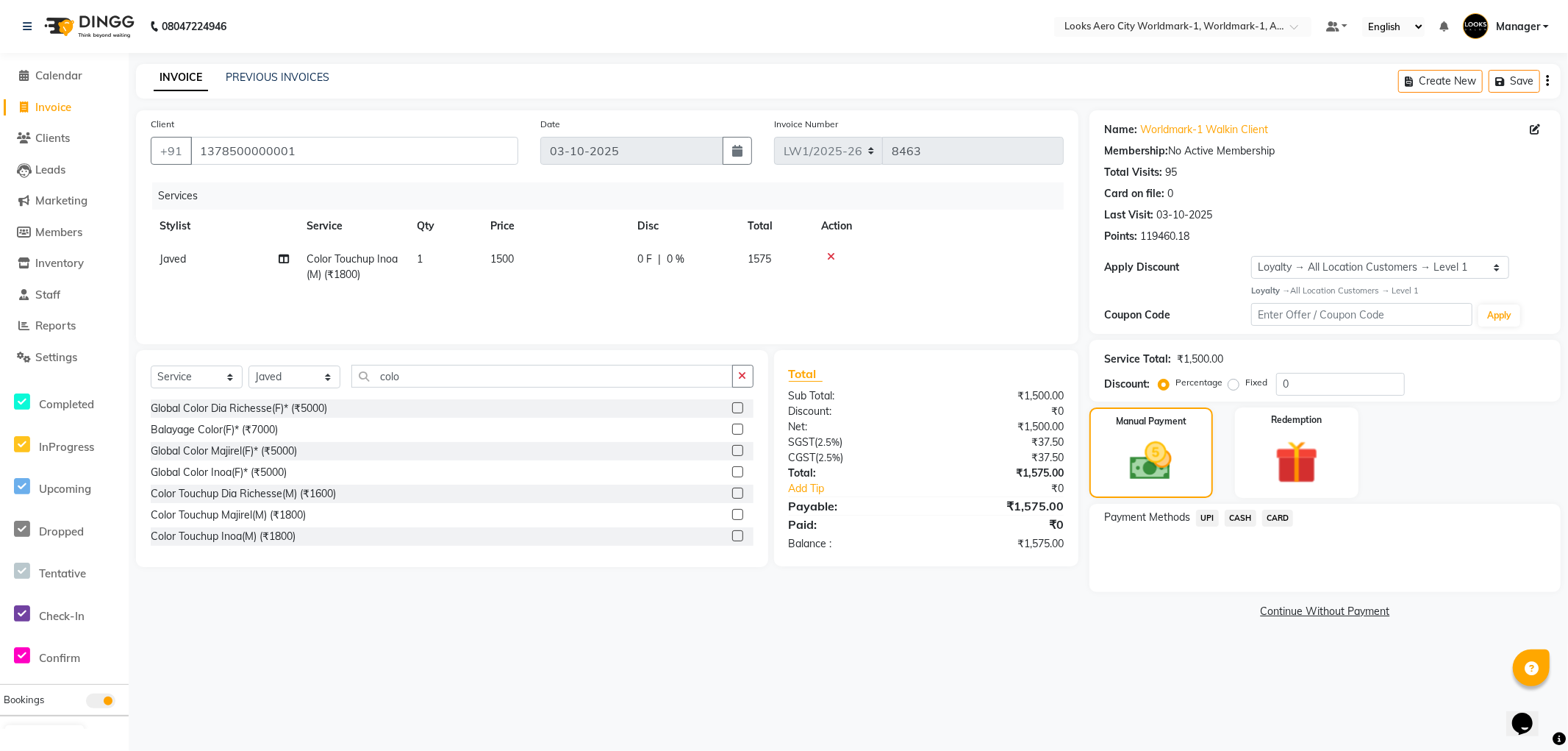
click at [1243, 516] on span "CASH" at bounding box center [1240, 518] width 31 height 17
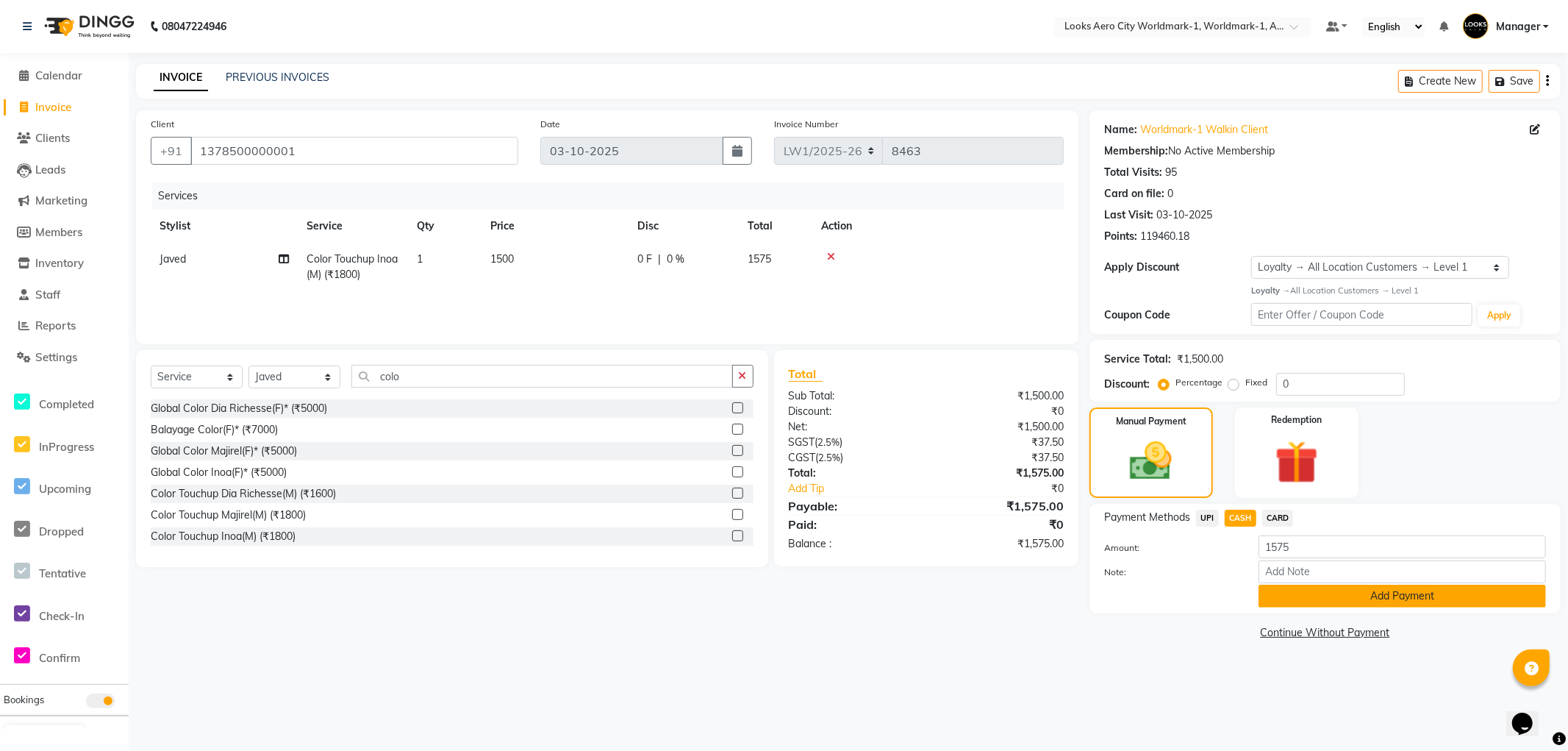
click at [1296, 593] on button "Add Payment" at bounding box center [1403, 596] width 288 height 23
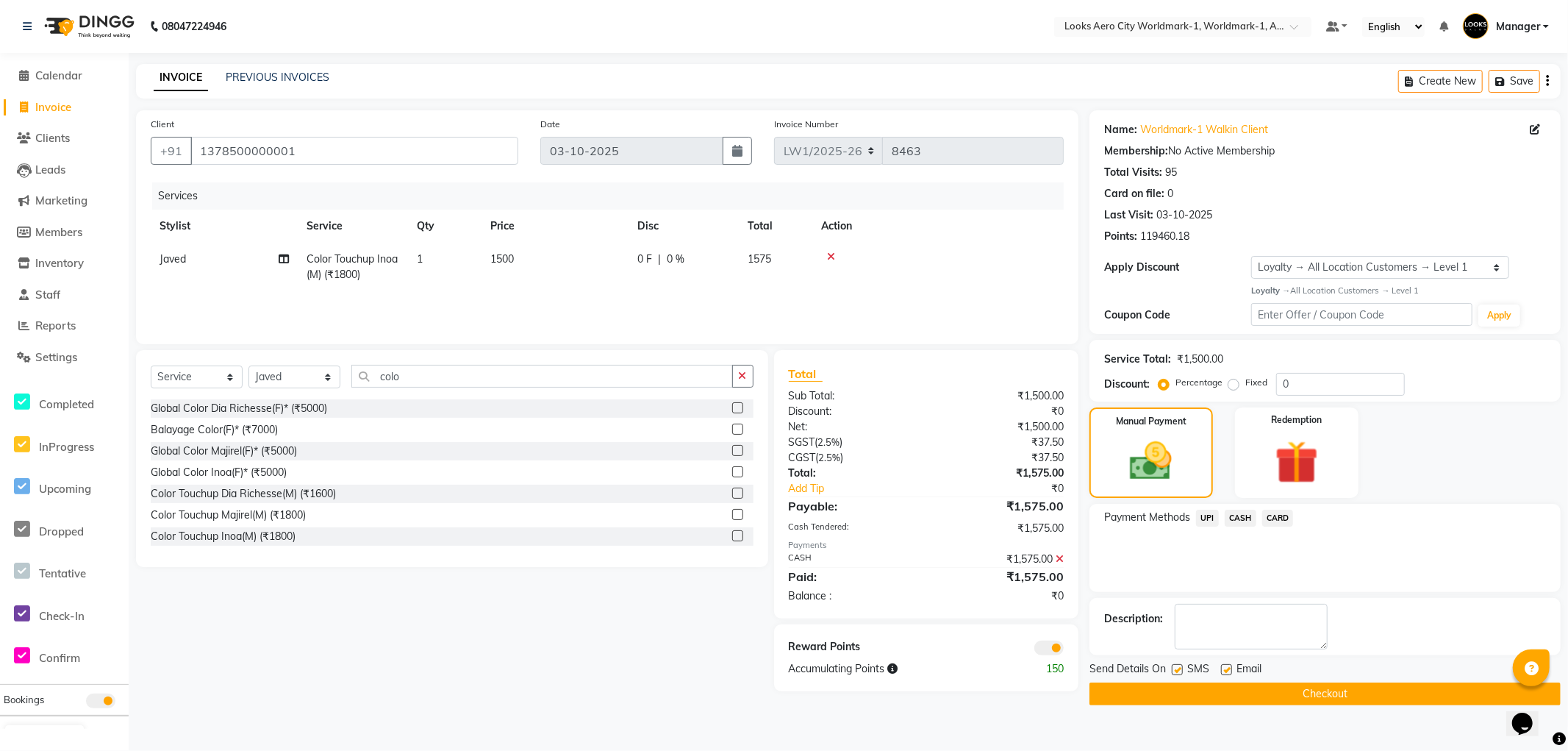
click at [1119, 690] on button "Checkout" at bounding box center [1325, 694] width 471 height 23
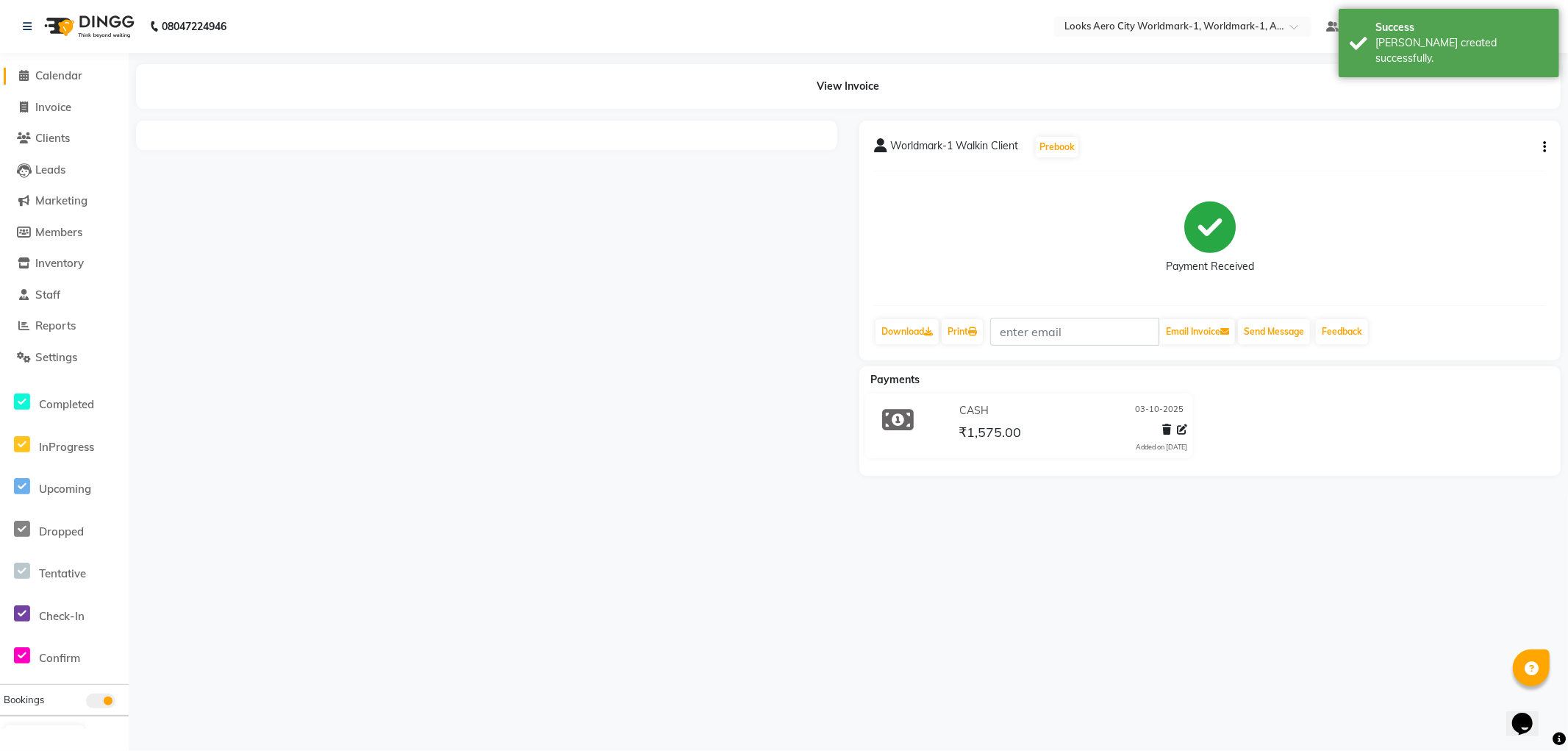
click at [63, 77] on span "Calendar" at bounding box center [58, 75] width 47 height 14
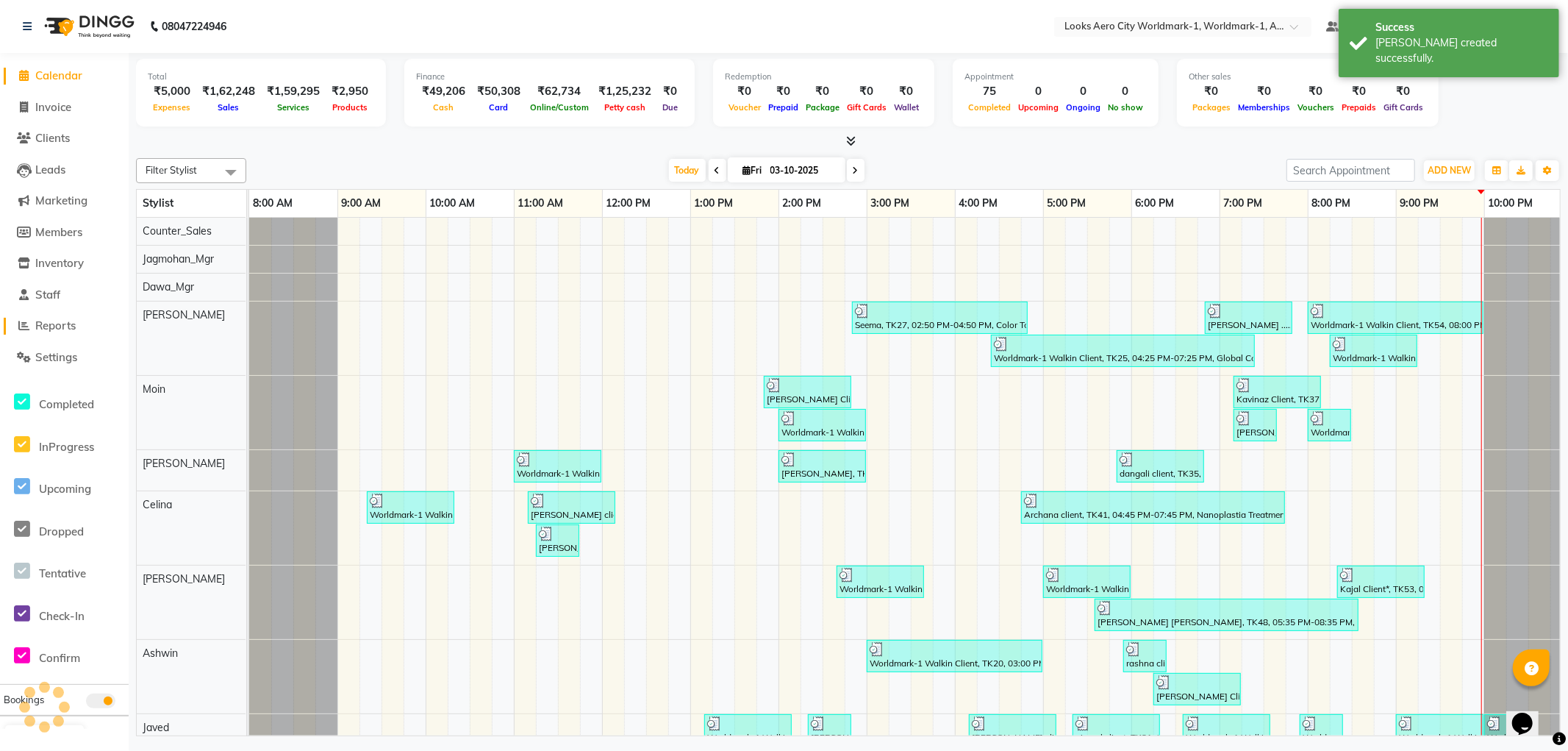
scroll to position [0, 11]
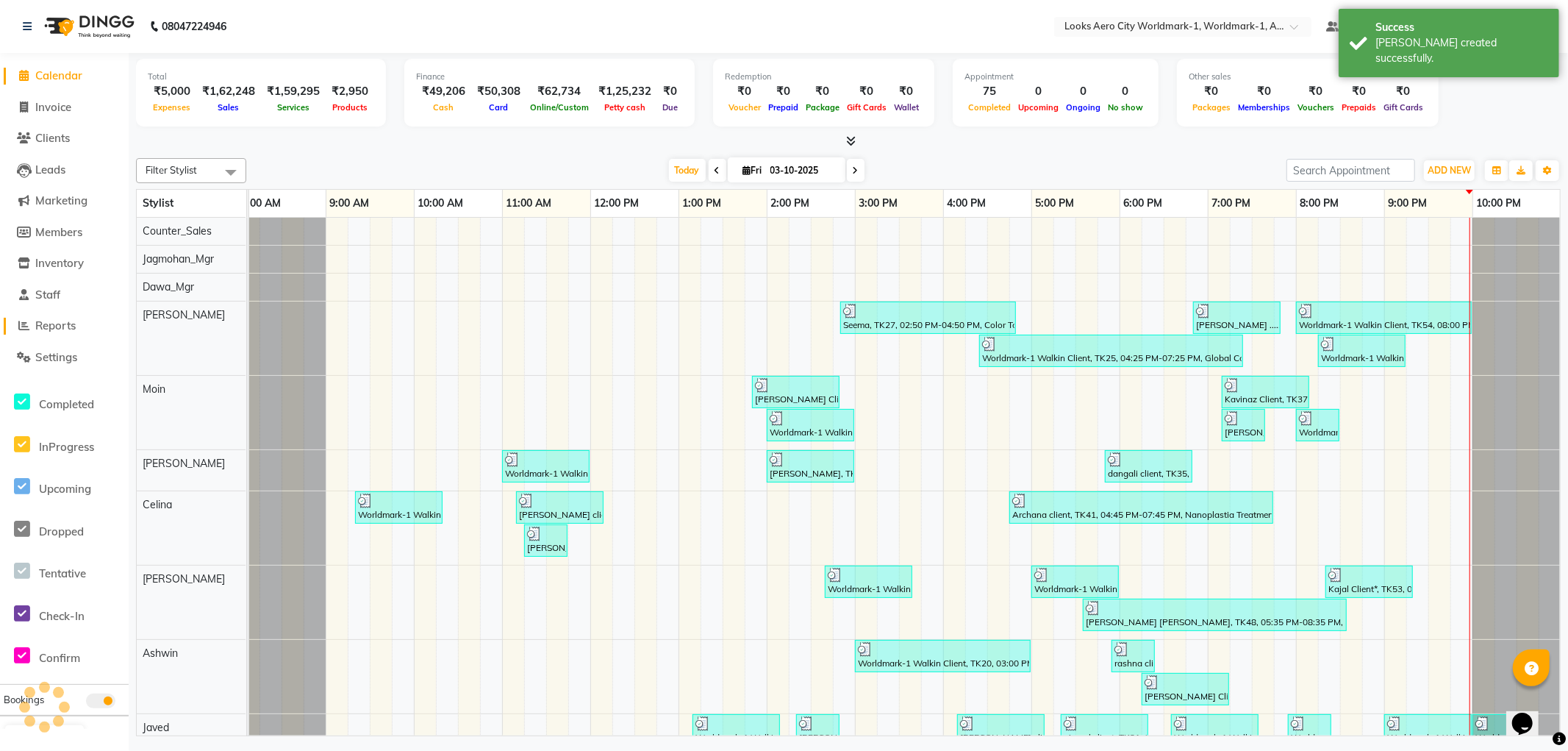
click at [68, 325] on span "Reports" at bounding box center [55, 325] width 41 height 14
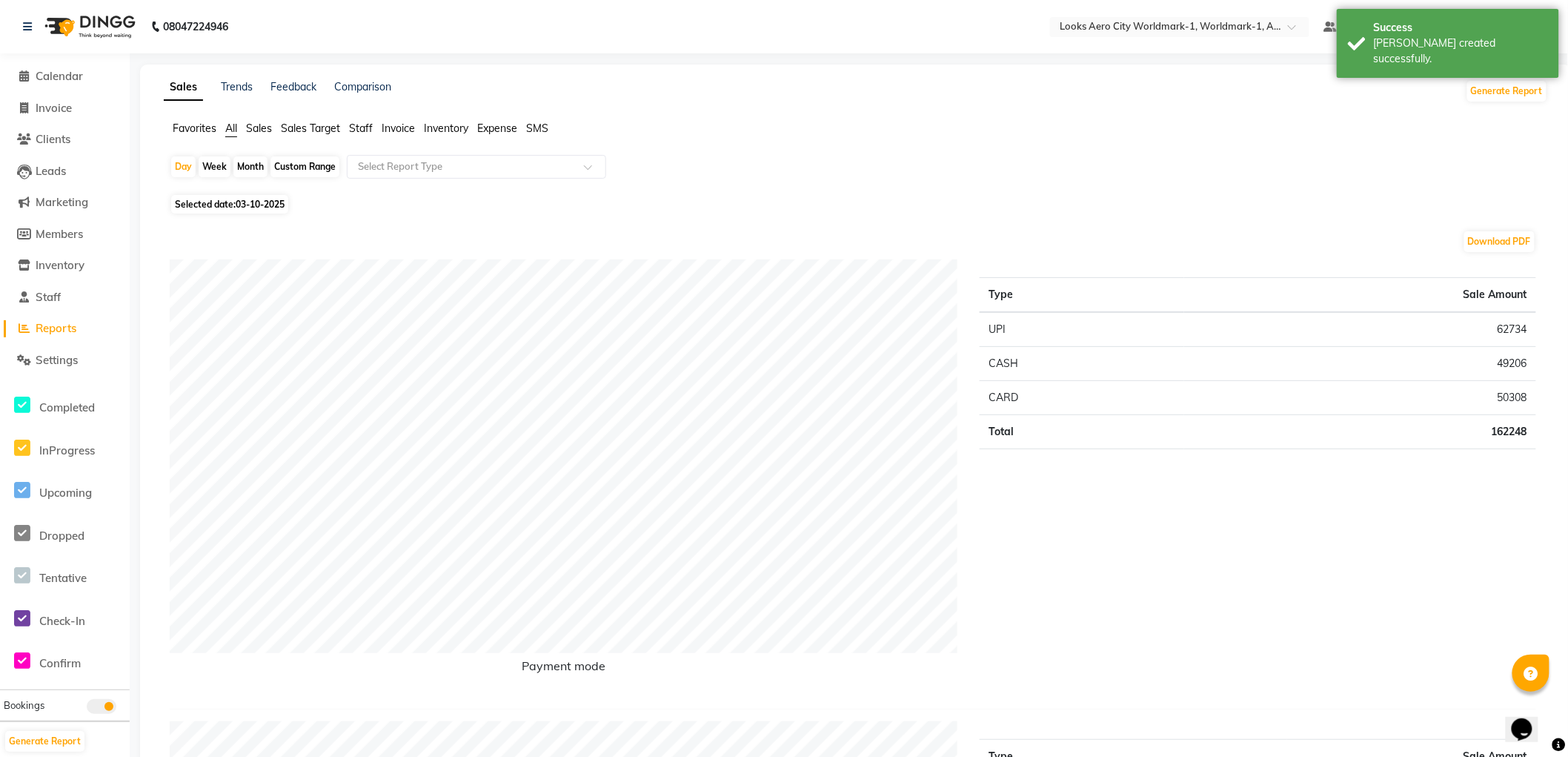
click at [368, 128] on span "Staff" at bounding box center [361, 128] width 24 height 13
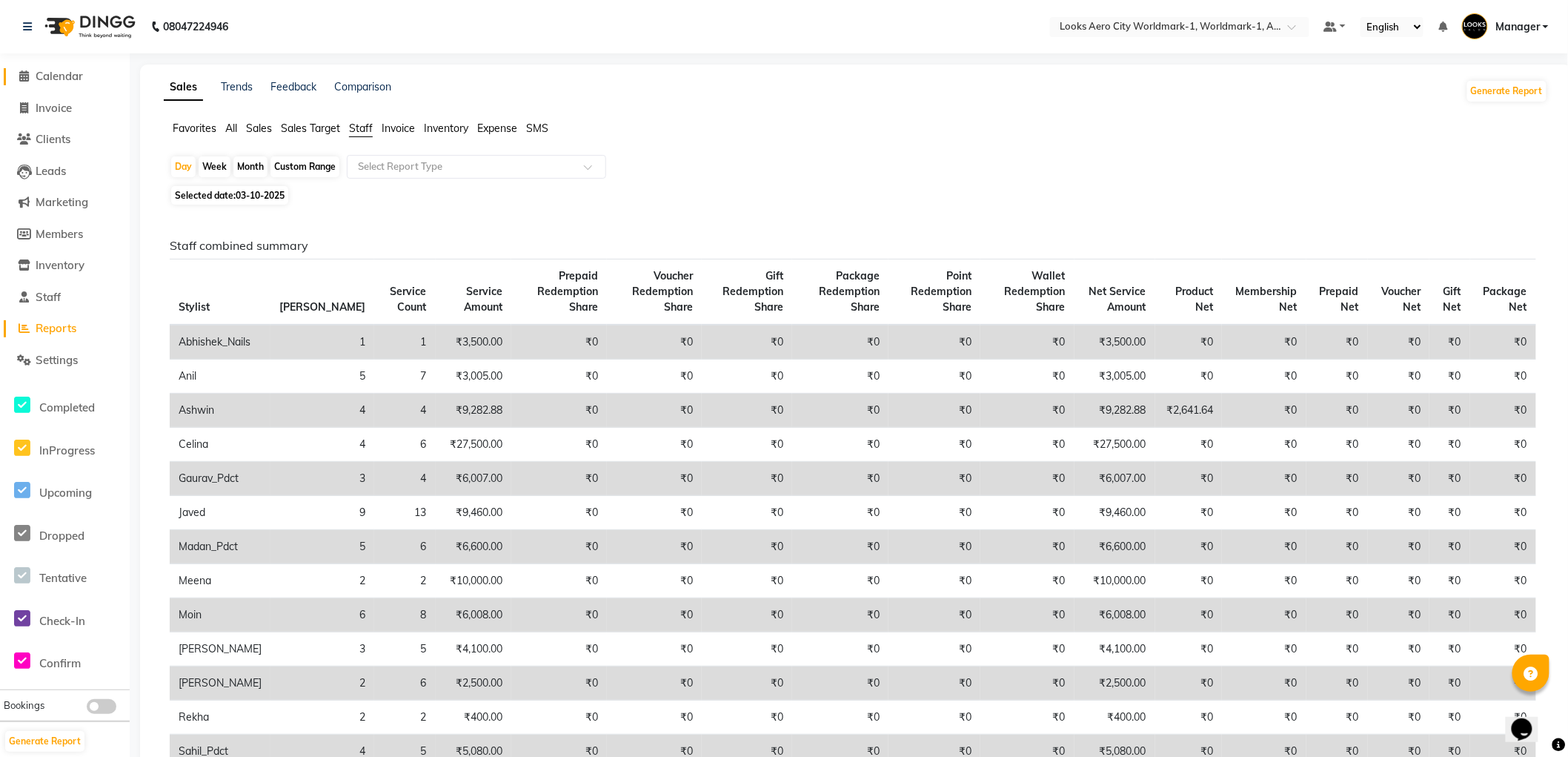
click at [50, 76] on span "Calendar" at bounding box center [59, 76] width 47 height 14
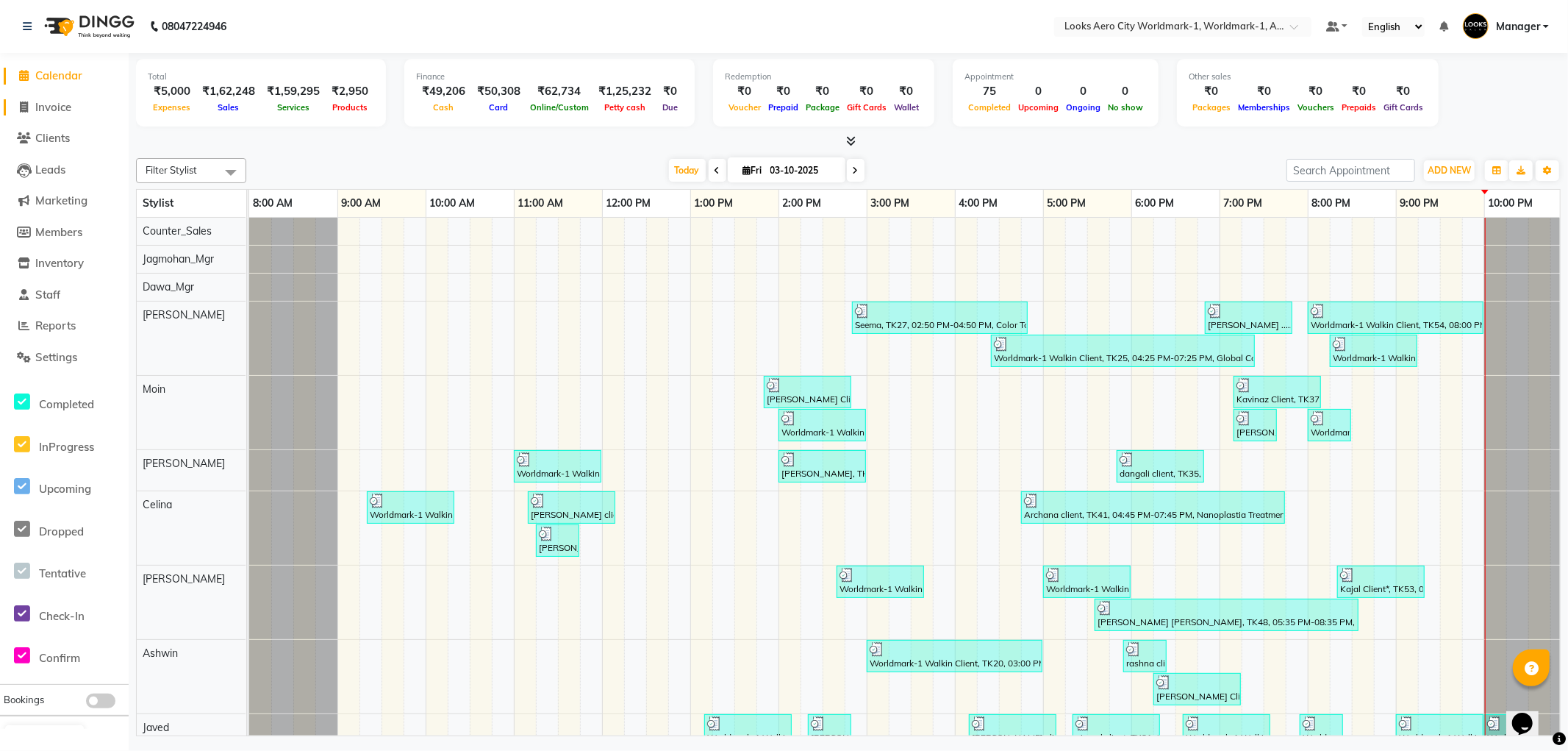
click at [52, 105] on span "Invoice" at bounding box center [53, 107] width 36 height 14
select select "service"
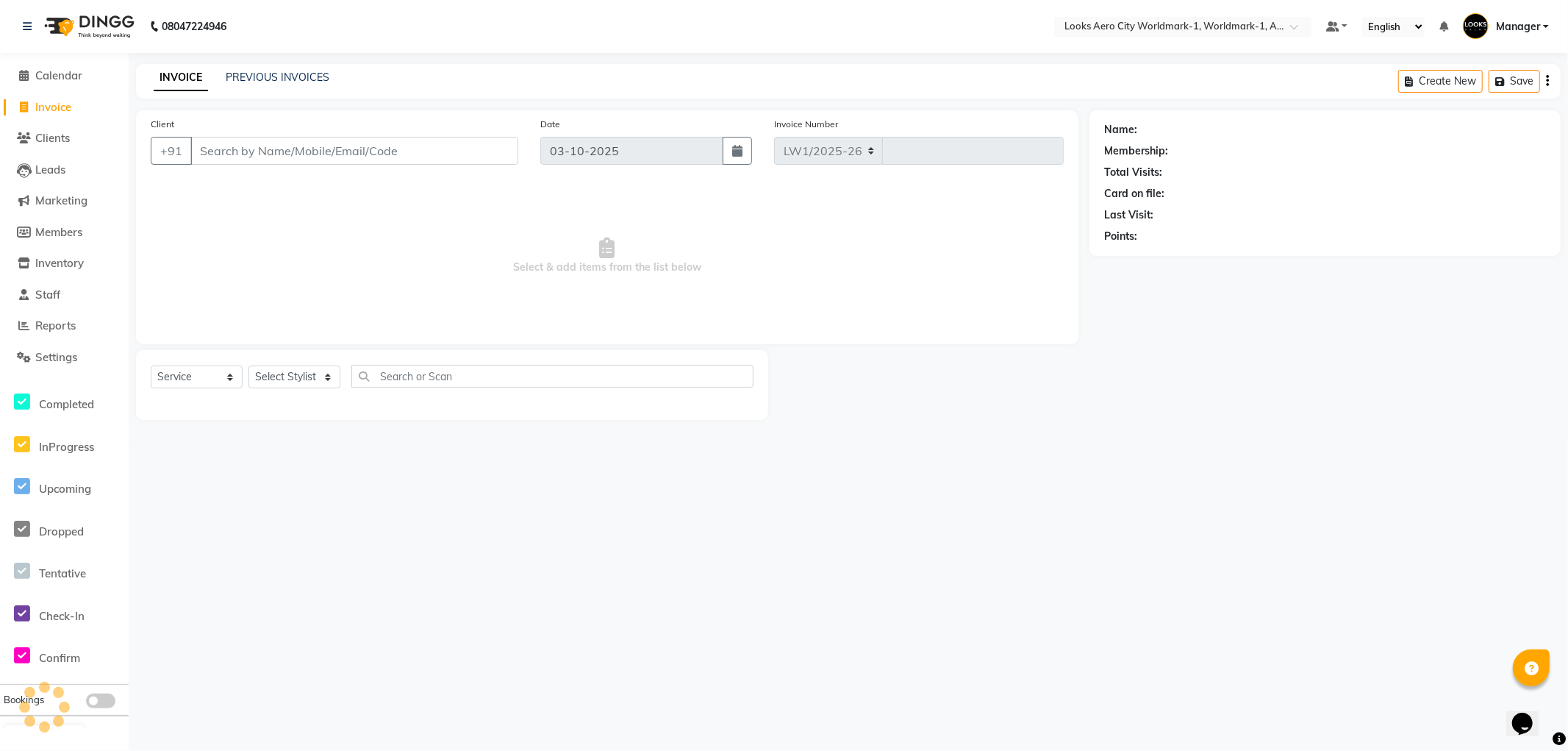
select select "8573"
type input "8464"
click at [266, 152] on input "Client" at bounding box center [354, 151] width 328 height 28
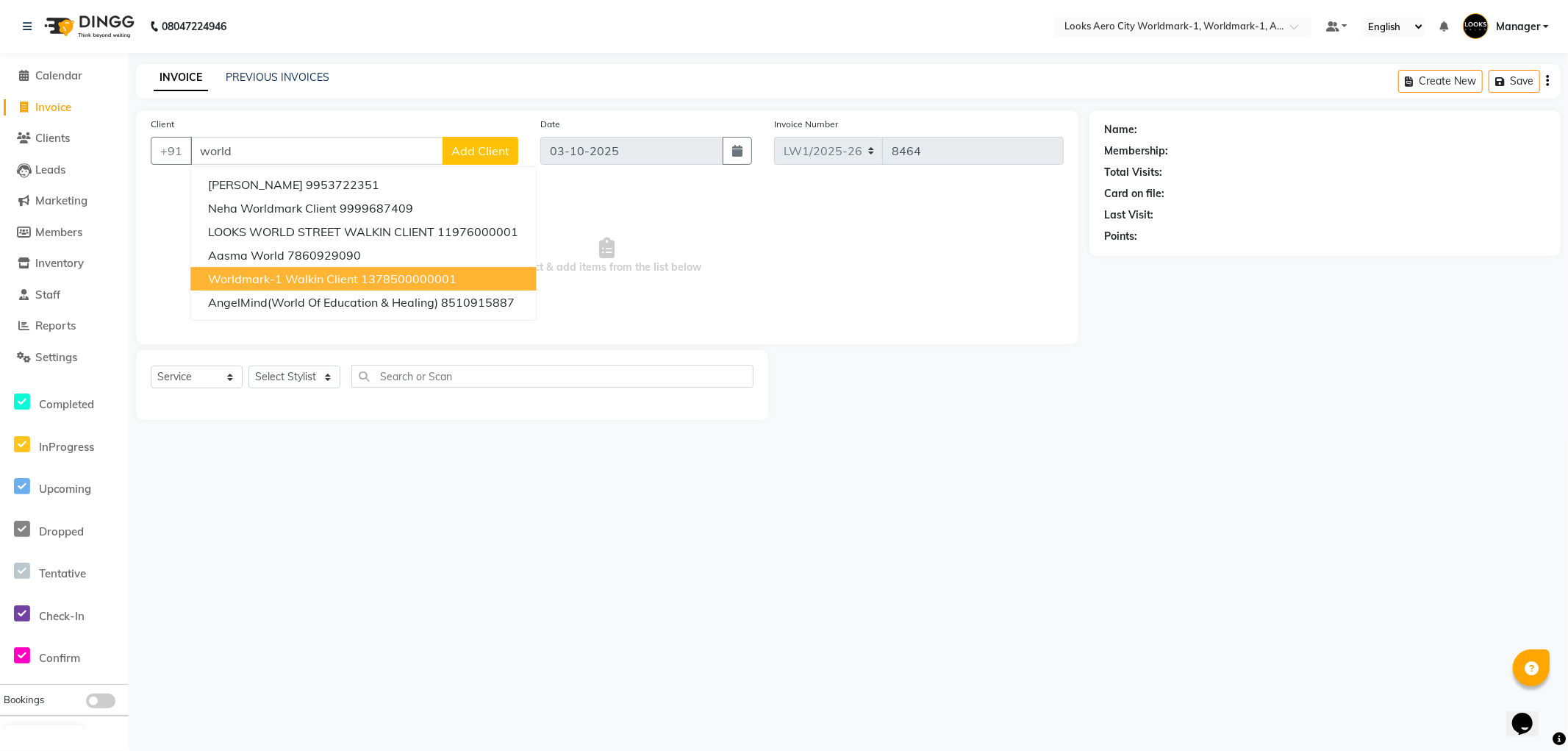
click at [316, 282] on span "Worldmark-1 Walkin Client" at bounding box center [283, 279] width 150 height 15
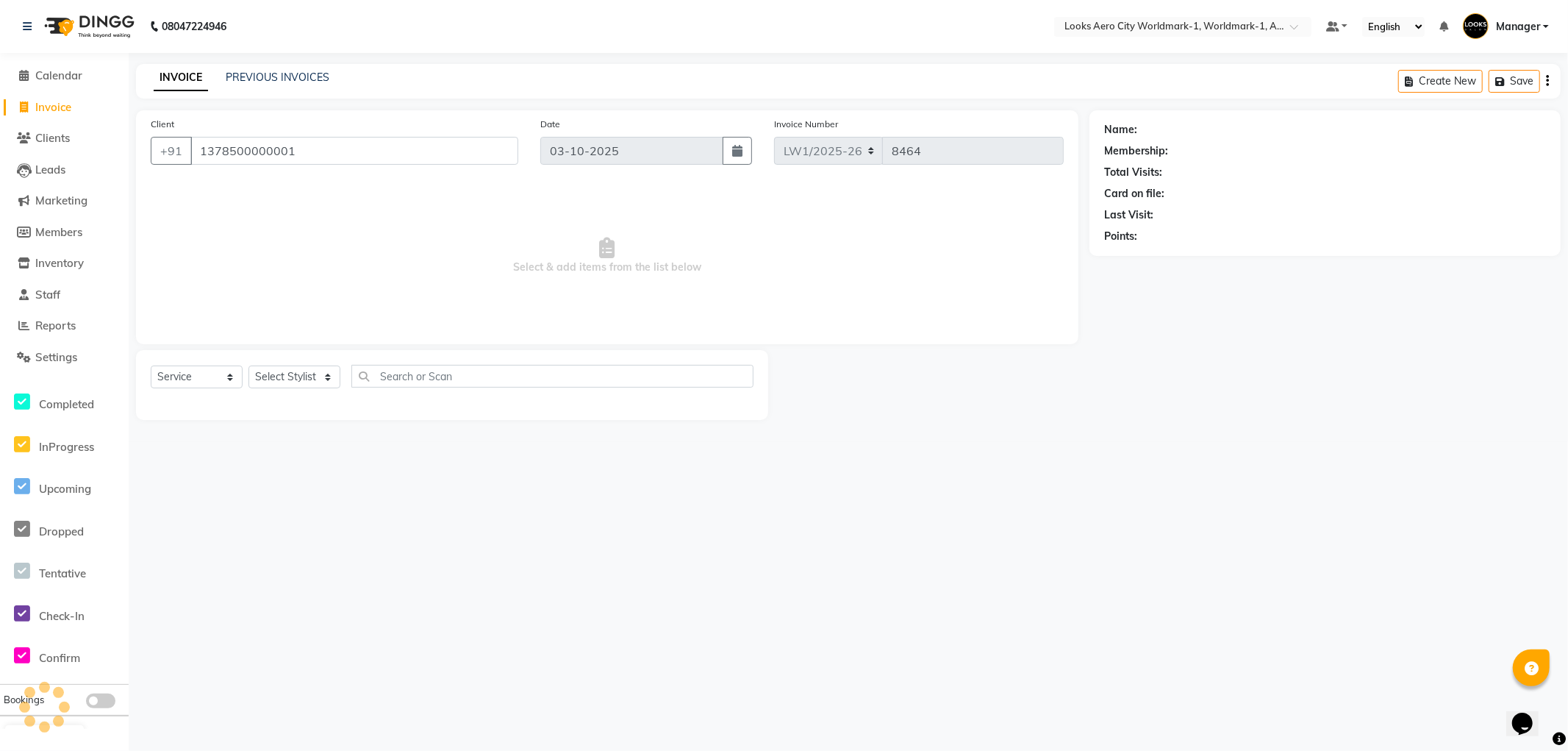
type input "1378500000001"
select select "1: Object"
click at [295, 376] on select "Select Stylist Abhishek_Nails Amita Chauhan Anil Ashwin Celina Counter_Sales Da…" at bounding box center [295, 377] width 92 height 23
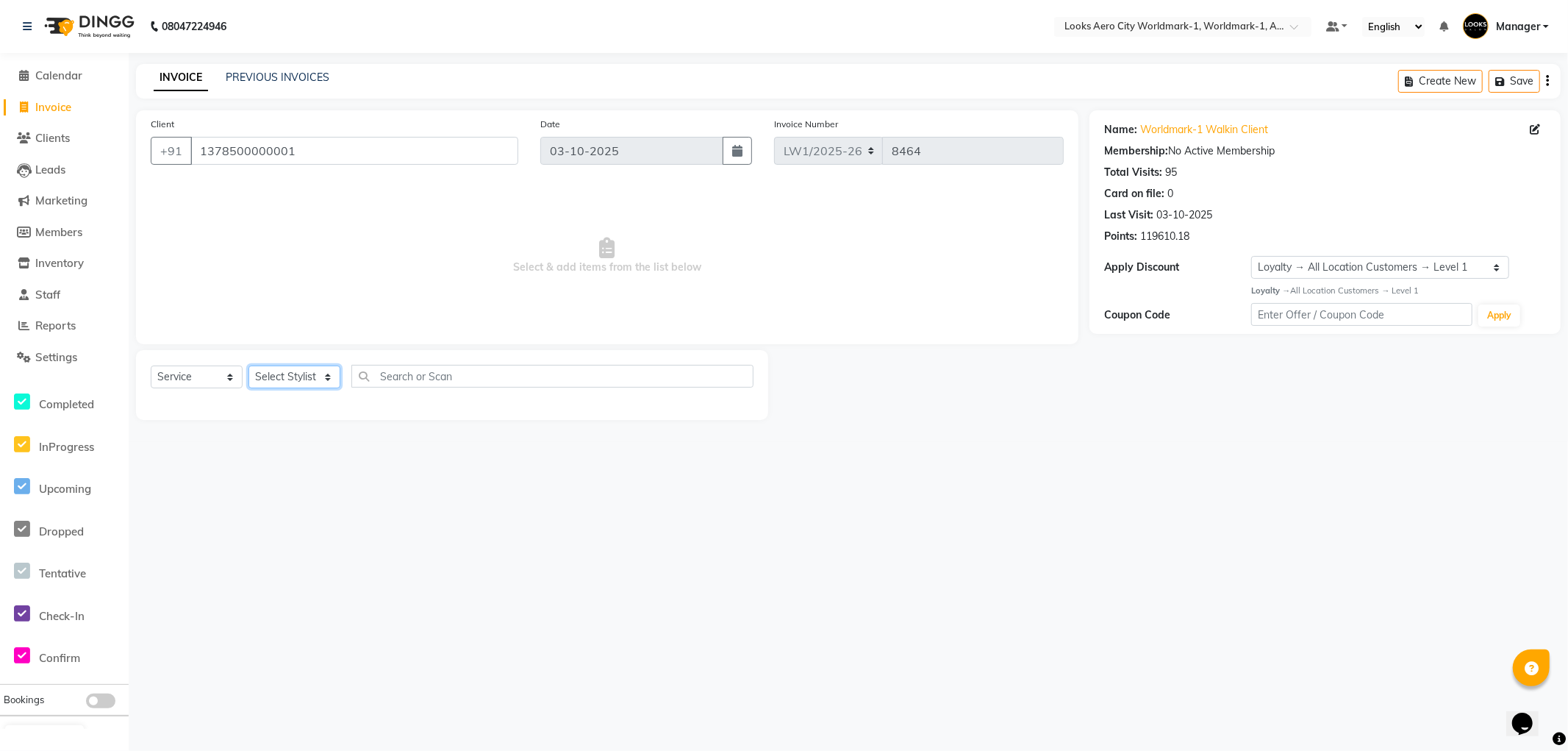
select select "84553"
click at [249, 366] on select "Select Stylist Abhishek_Nails Amita Chauhan Anil Ashwin Celina Counter_Sales Da…" at bounding box center [295, 377] width 92 height 23
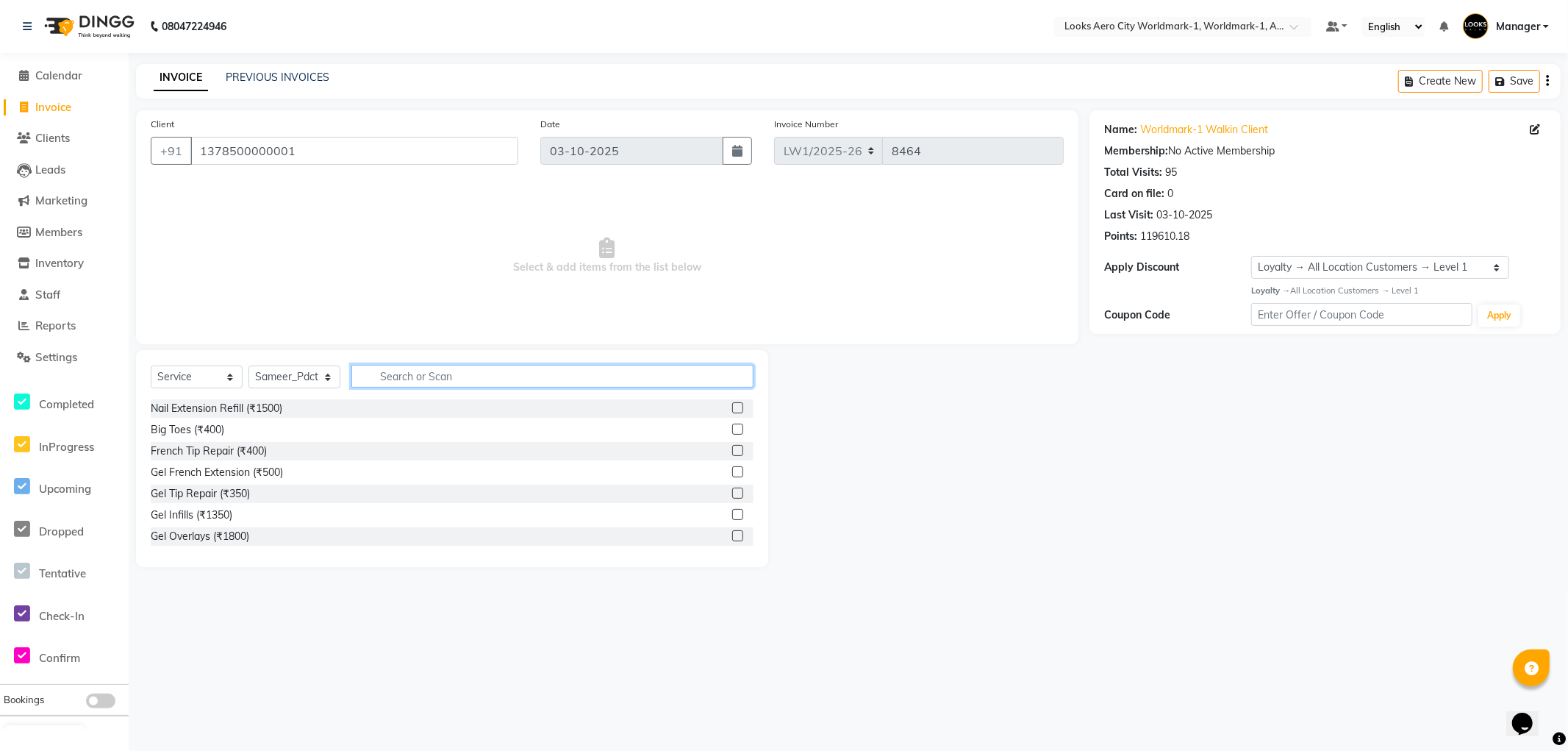
click at [449, 373] on input "text" at bounding box center [553, 377] width 403 height 23
type input "cut"
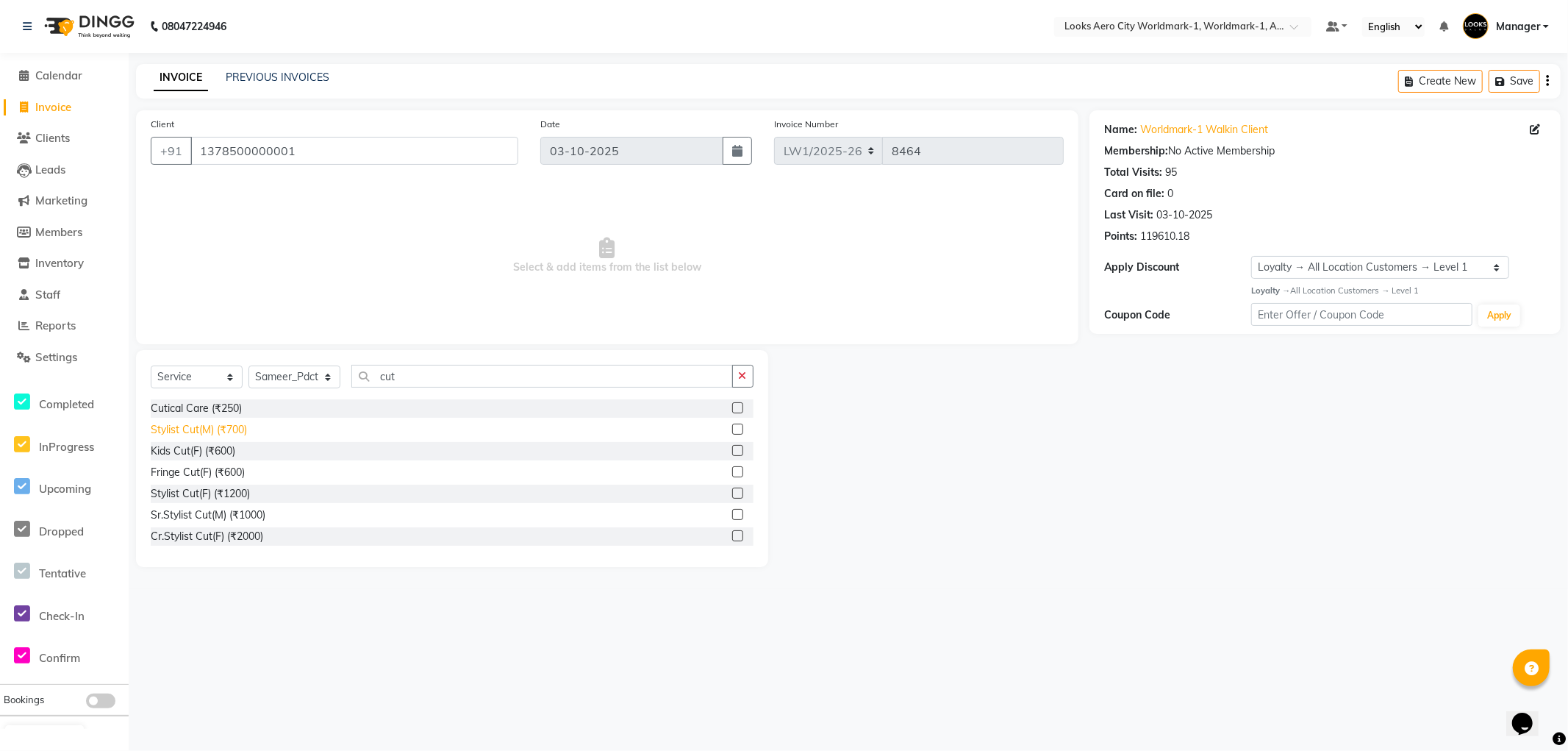
click at [236, 427] on div "Stylist Cut(M) (₹700)" at bounding box center [199, 430] width 96 height 15
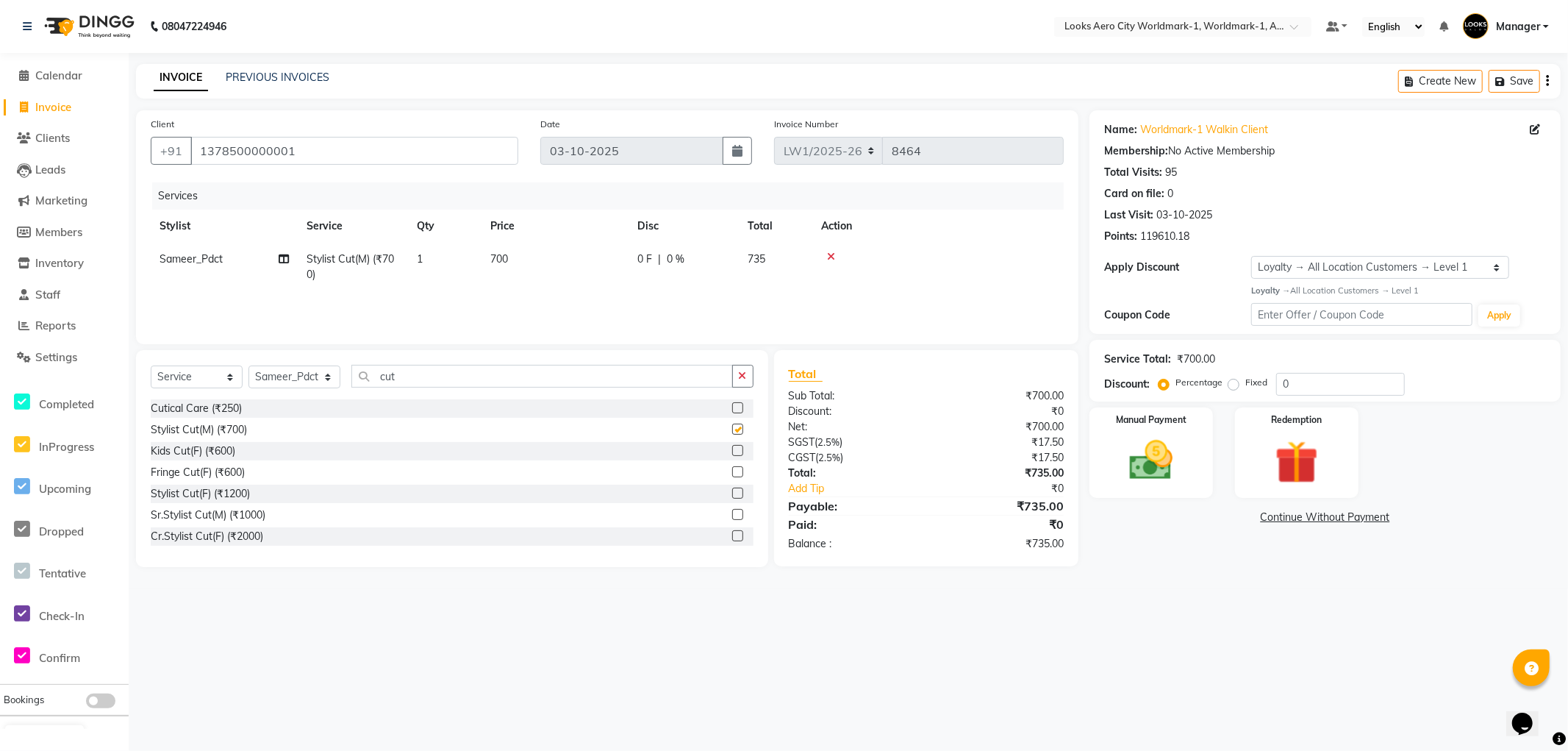
checkbox input "false"
click at [322, 377] on select "Select Stylist Abhishek_Nails Amita Chauhan Anil Ashwin Celina Counter_Sales Da…" at bounding box center [295, 377] width 92 height 23
select select "84541"
click at [249, 366] on select "Select Stylist Abhishek_Nails Amita Chauhan Anil Ashwin Celina Counter_Sales Da…" at bounding box center [295, 377] width 92 height 23
drag, startPoint x: 424, startPoint y: 377, endPoint x: 0, endPoint y: 216, distance: 453.5
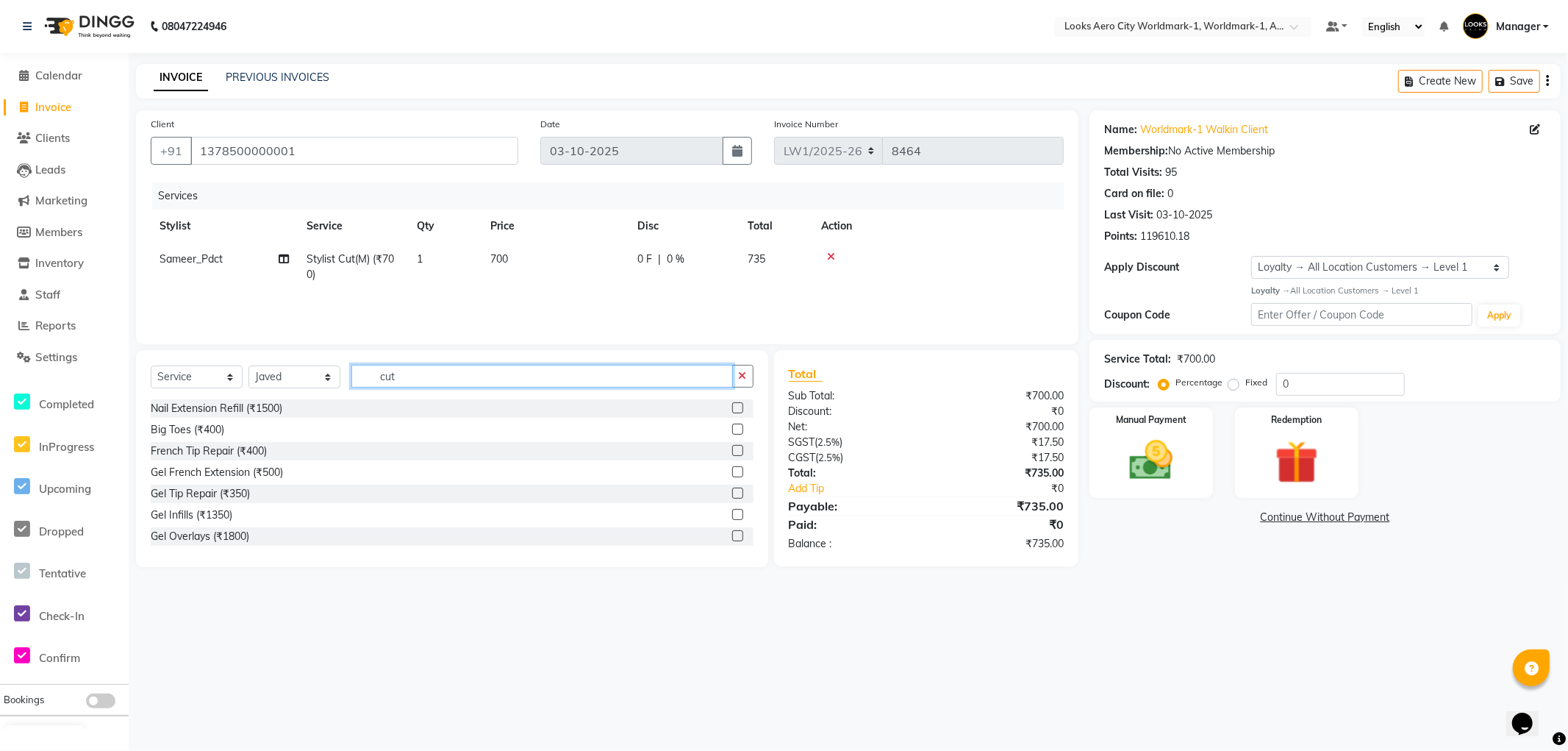
click at [0, 216] on app-home "08047224946 Select Location × Looks Aero City Worldmark-1, Worldmark-1, Aerocit…" at bounding box center [784, 295] width 1568 height 589
type input "bea"
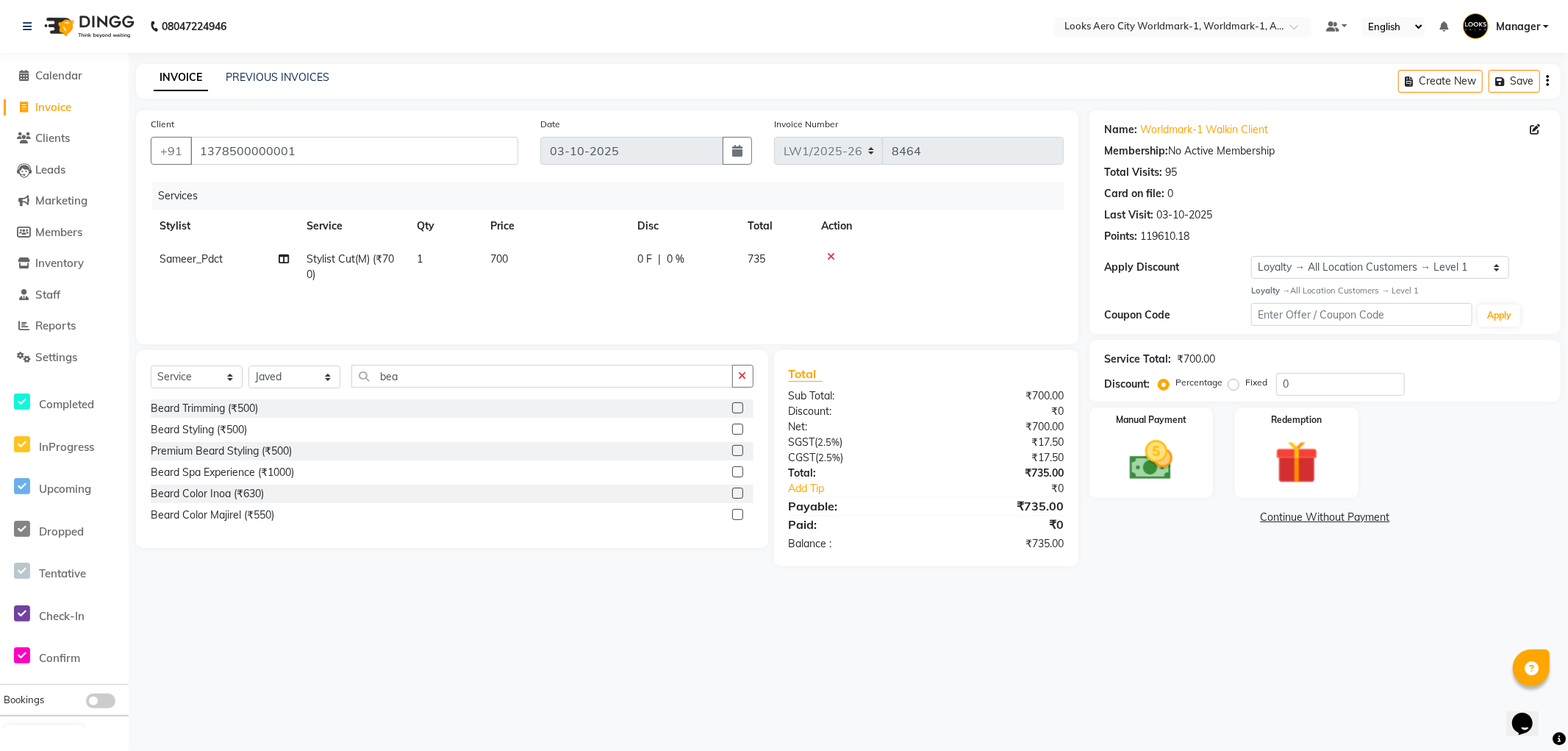
drag, startPoint x: 230, startPoint y: 407, endPoint x: 300, endPoint y: 346, distance: 92.8
click at [231, 404] on div "Beard Trimming (₹500)" at bounding box center [204, 409] width 107 height 15
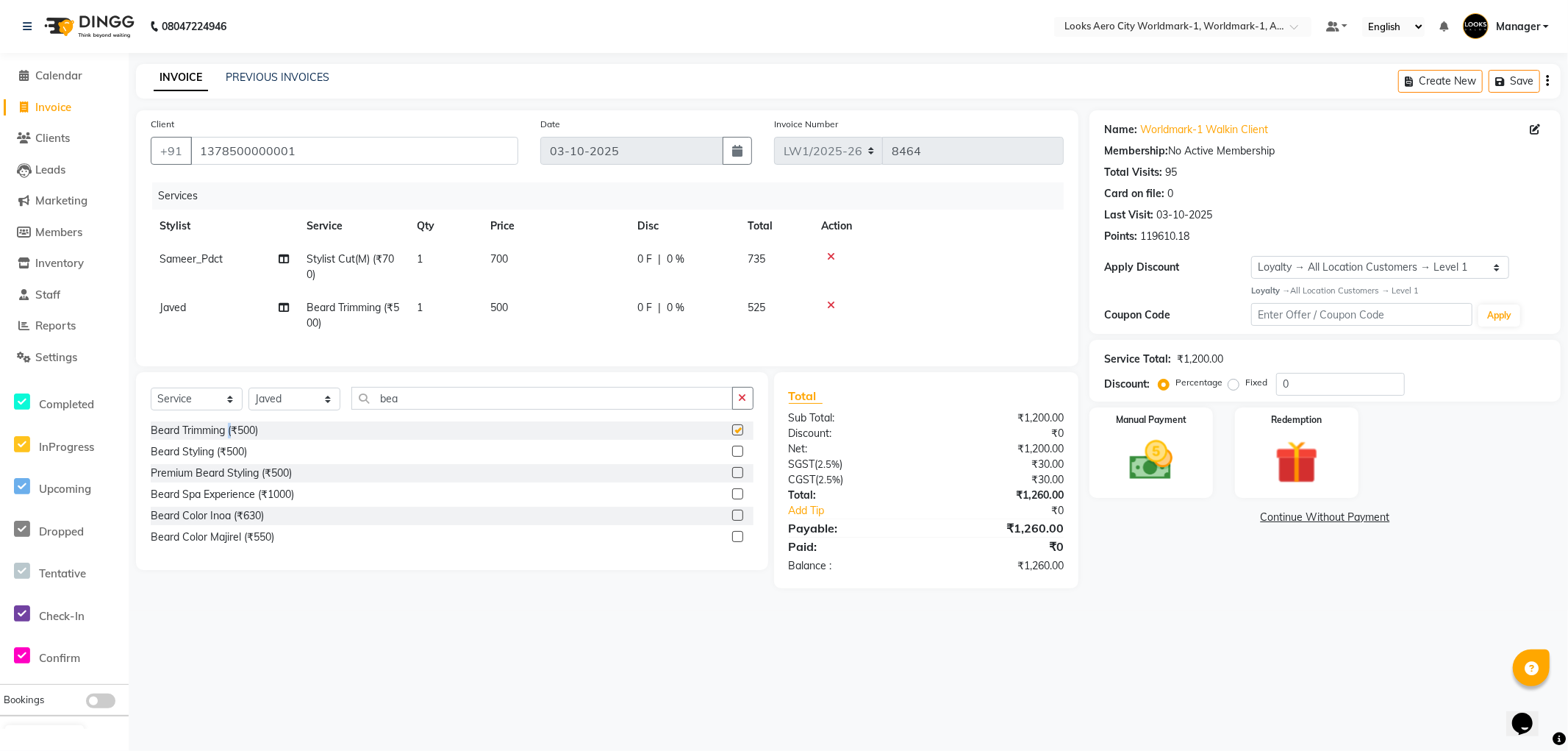
checkbox input "false"
click at [539, 304] on td "500" at bounding box center [555, 315] width 147 height 48
select select "84541"
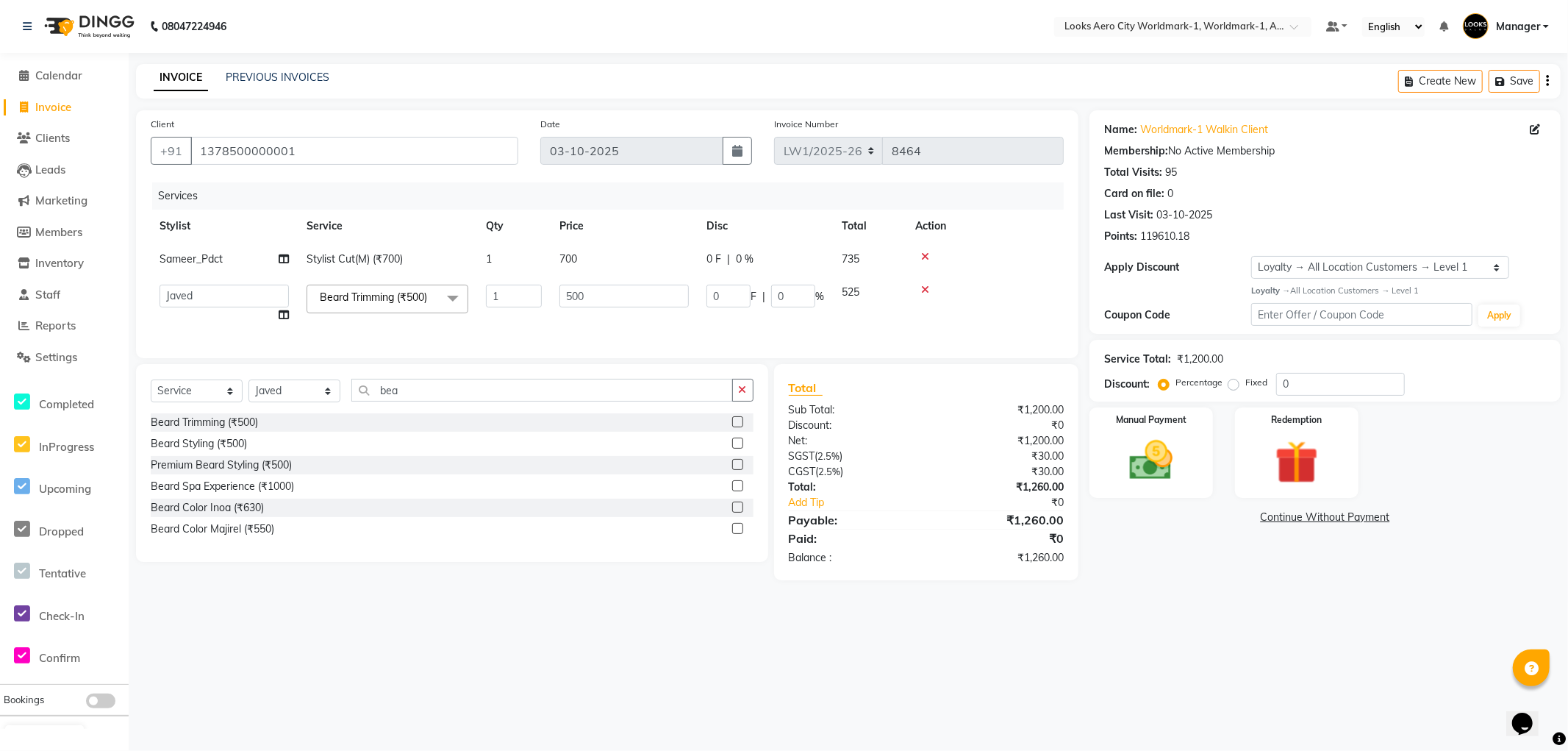
click at [608, 270] on td "700" at bounding box center [624, 259] width 147 height 33
select select "84553"
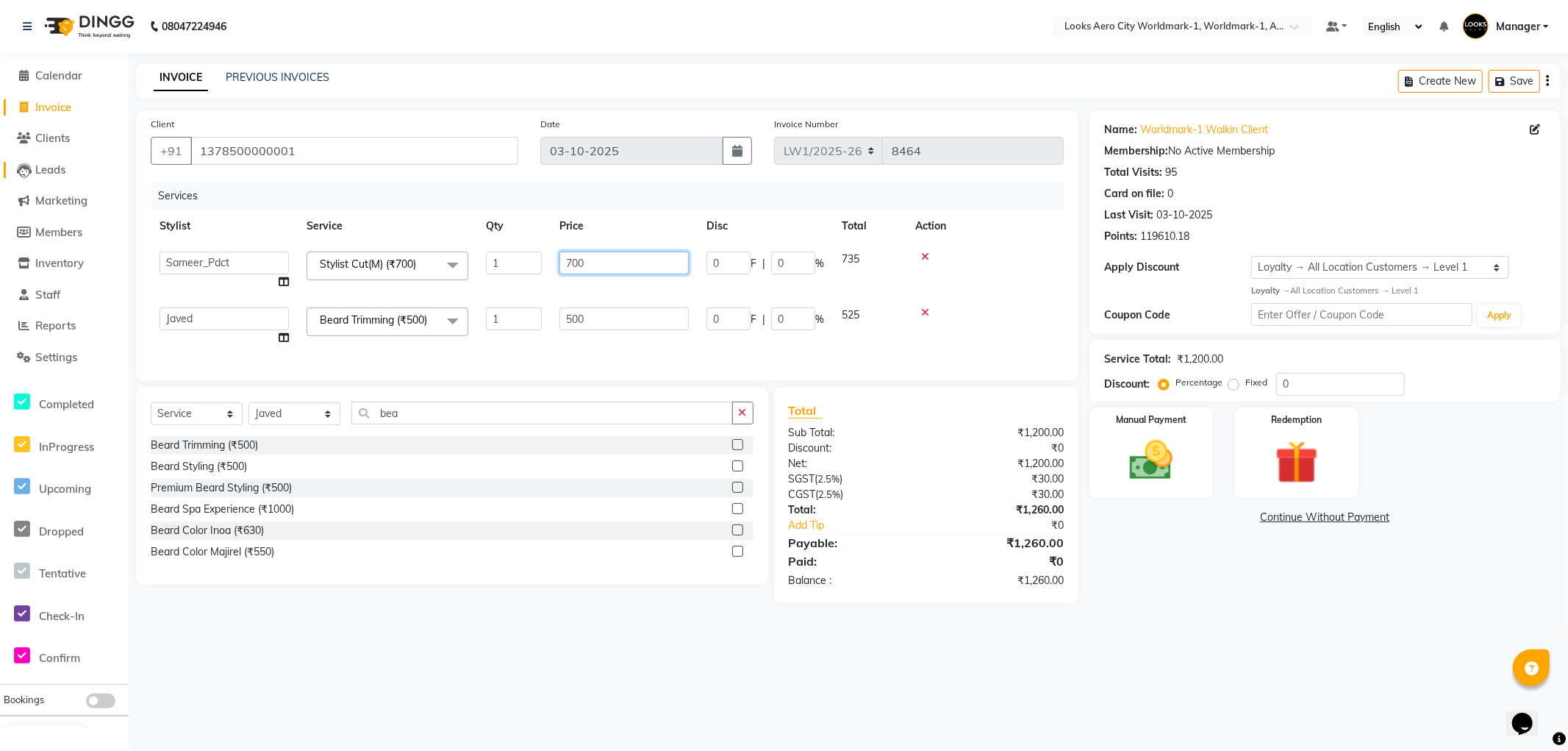
drag, startPoint x: 608, startPoint y: 265, endPoint x: 24, endPoint y: 173, distance: 591.2
click at [9, 178] on app-home "08047224946 Select Location × Looks Aero City Worldmark-1, Worldmark-1, Aerocit…" at bounding box center [784, 312] width 1568 height 625
type input "600"
click at [618, 314] on td "500" at bounding box center [624, 326] width 147 height 56
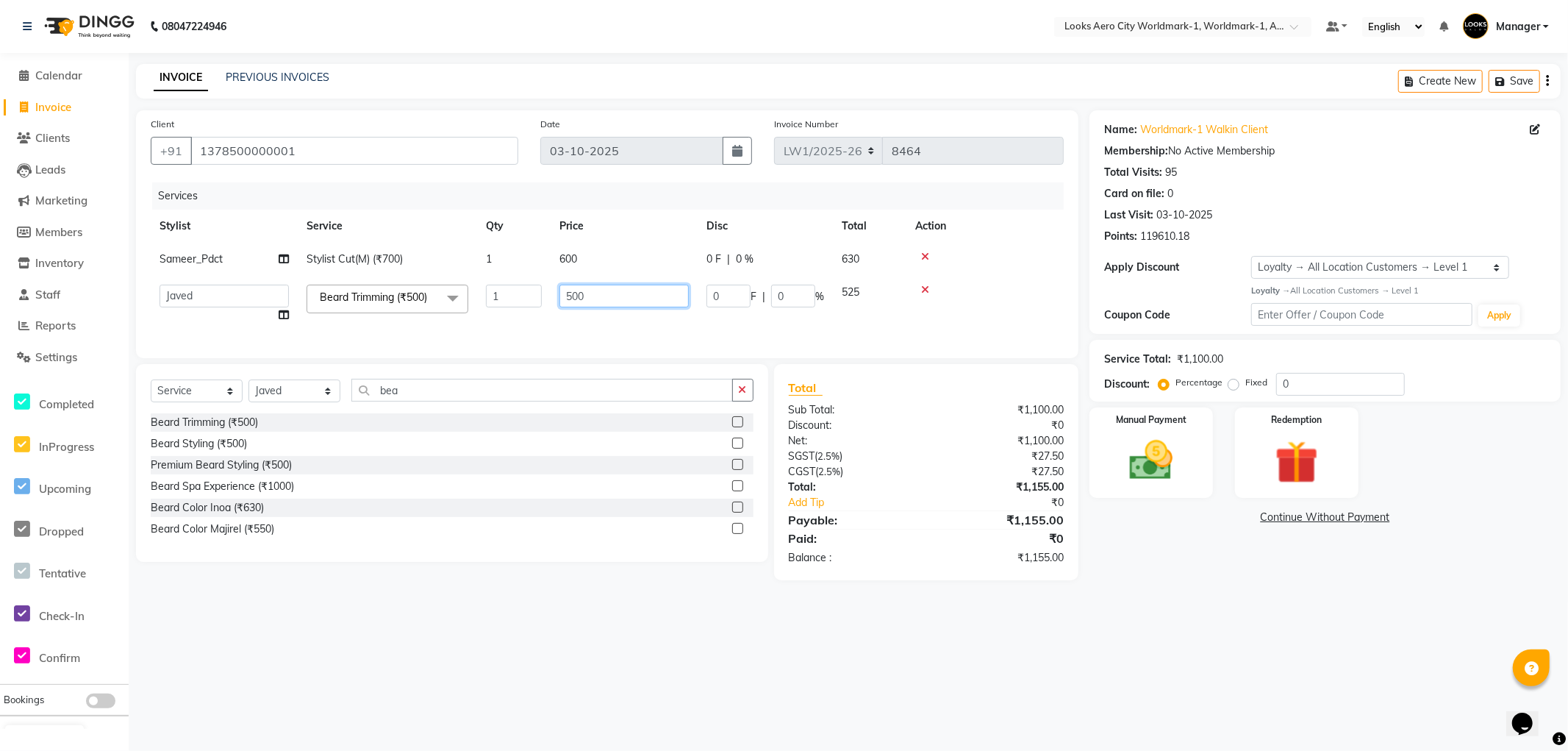
drag, startPoint x: 637, startPoint y: 298, endPoint x: 306, endPoint y: 243, distance: 335.5
click at [265, 257] on tbody "Sameer_Pdct Stylist Cut(M) (₹700) 1 600 0 F | 0 % 630 Abhishek_Nails Amita Chau…" at bounding box center [607, 287] width 913 height 89
type input "400"
click at [1214, 637] on div "08047224946 Select Location × Looks Aero City Worldmark-1, Worldmark-1, Aerocit…" at bounding box center [784, 375] width 1568 height 751
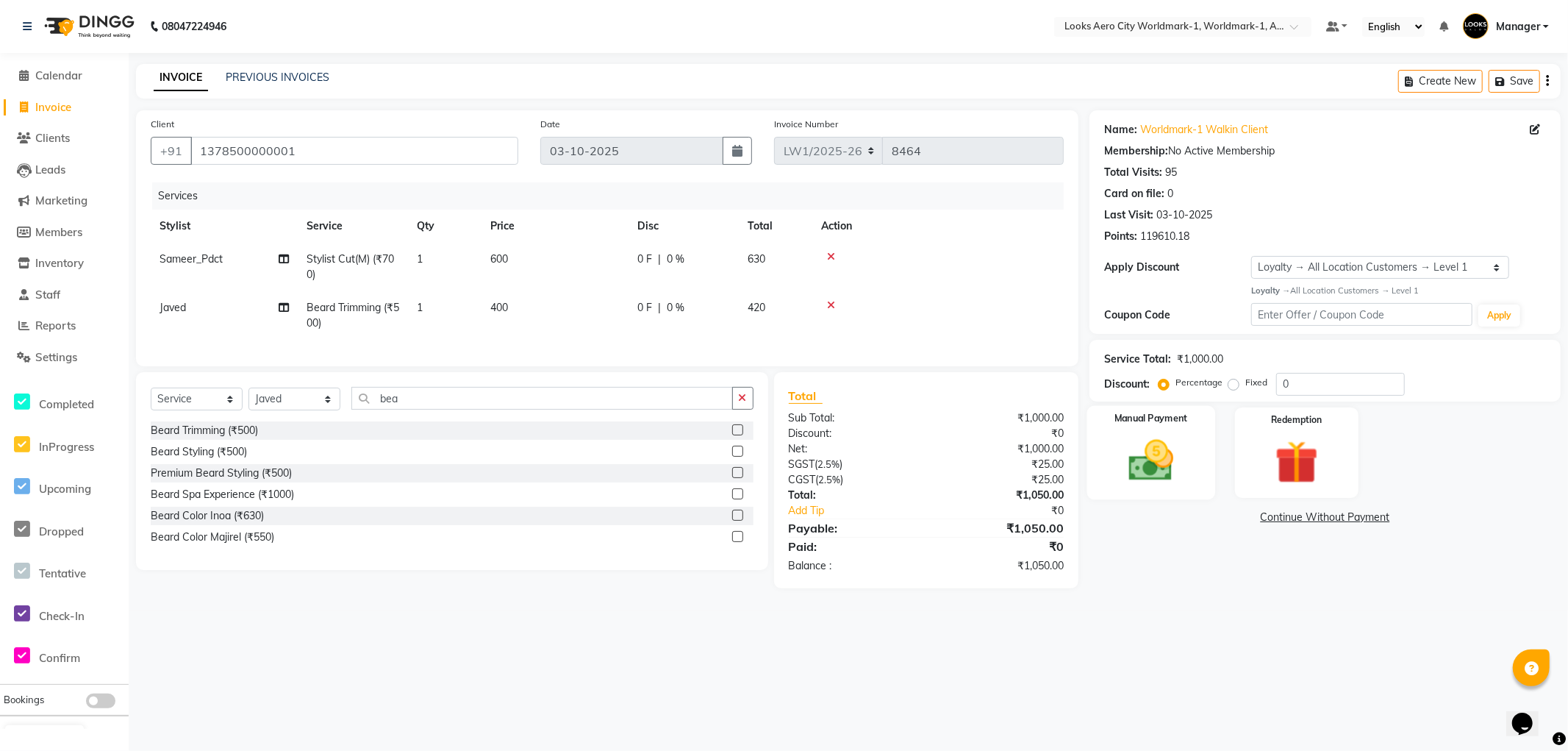
click at [1196, 485] on div "Manual Payment" at bounding box center [1151, 452] width 128 height 94
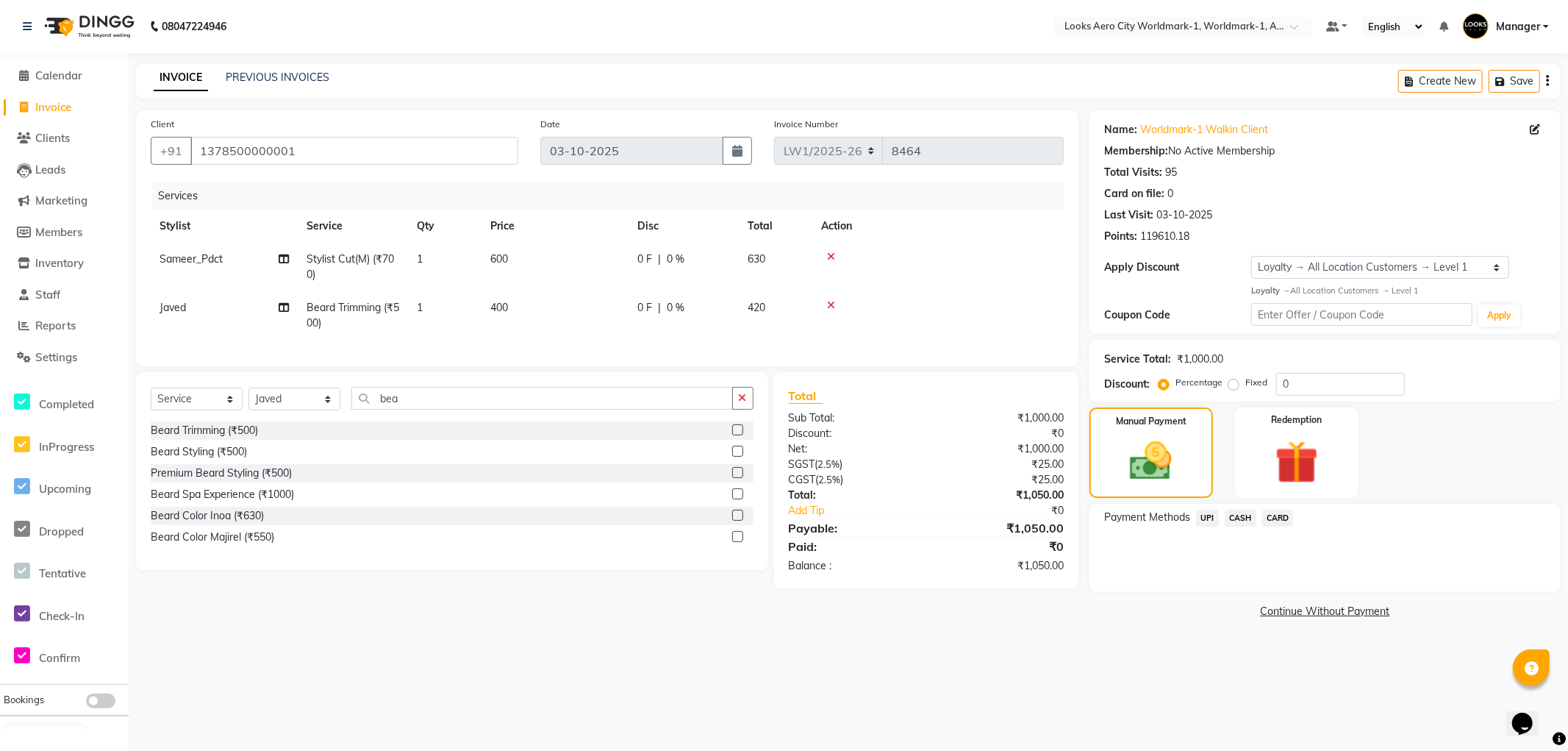
click at [1204, 516] on span "UPI" at bounding box center [1208, 518] width 23 height 17
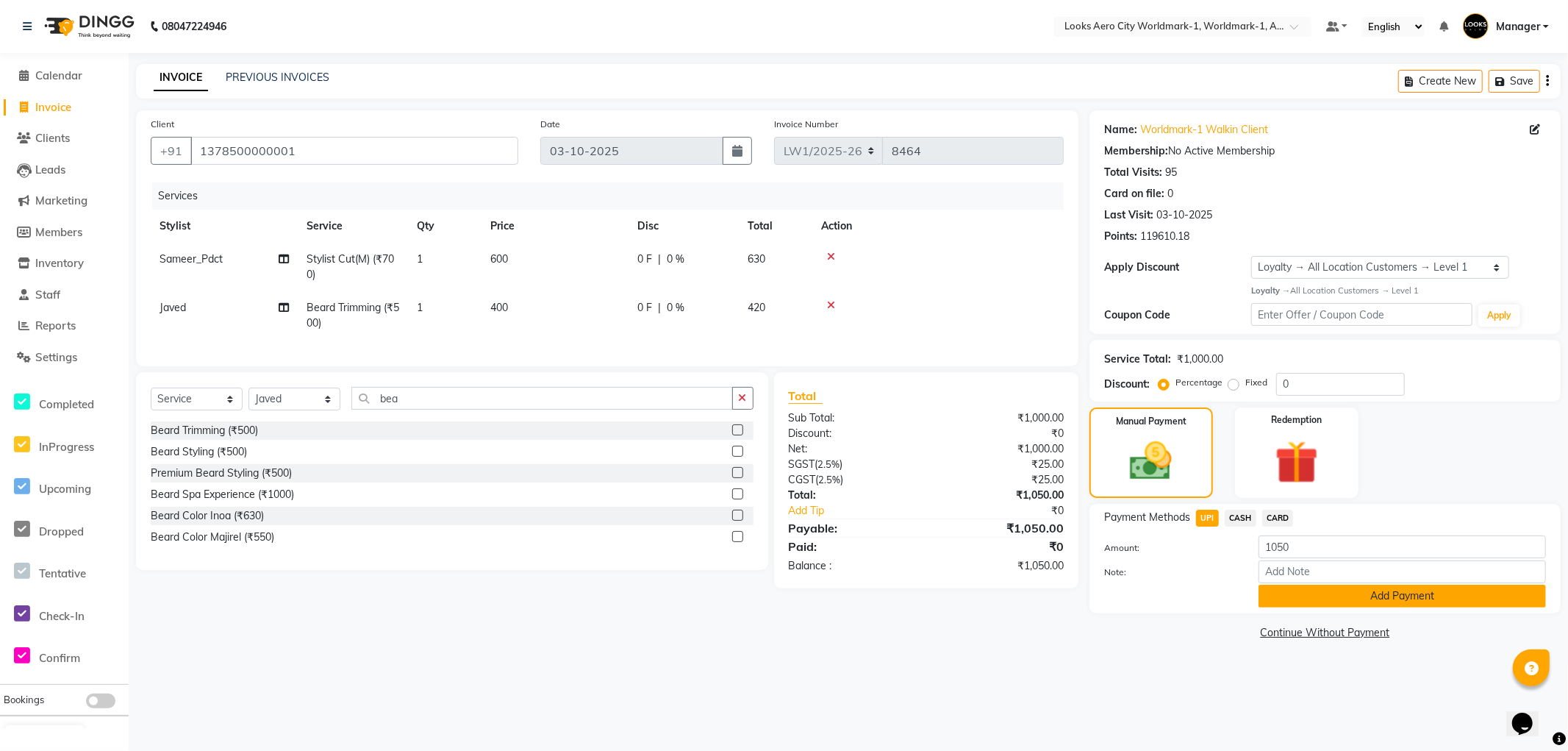
click at [1284, 605] on button "Add Payment" at bounding box center [1403, 596] width 288 height 23
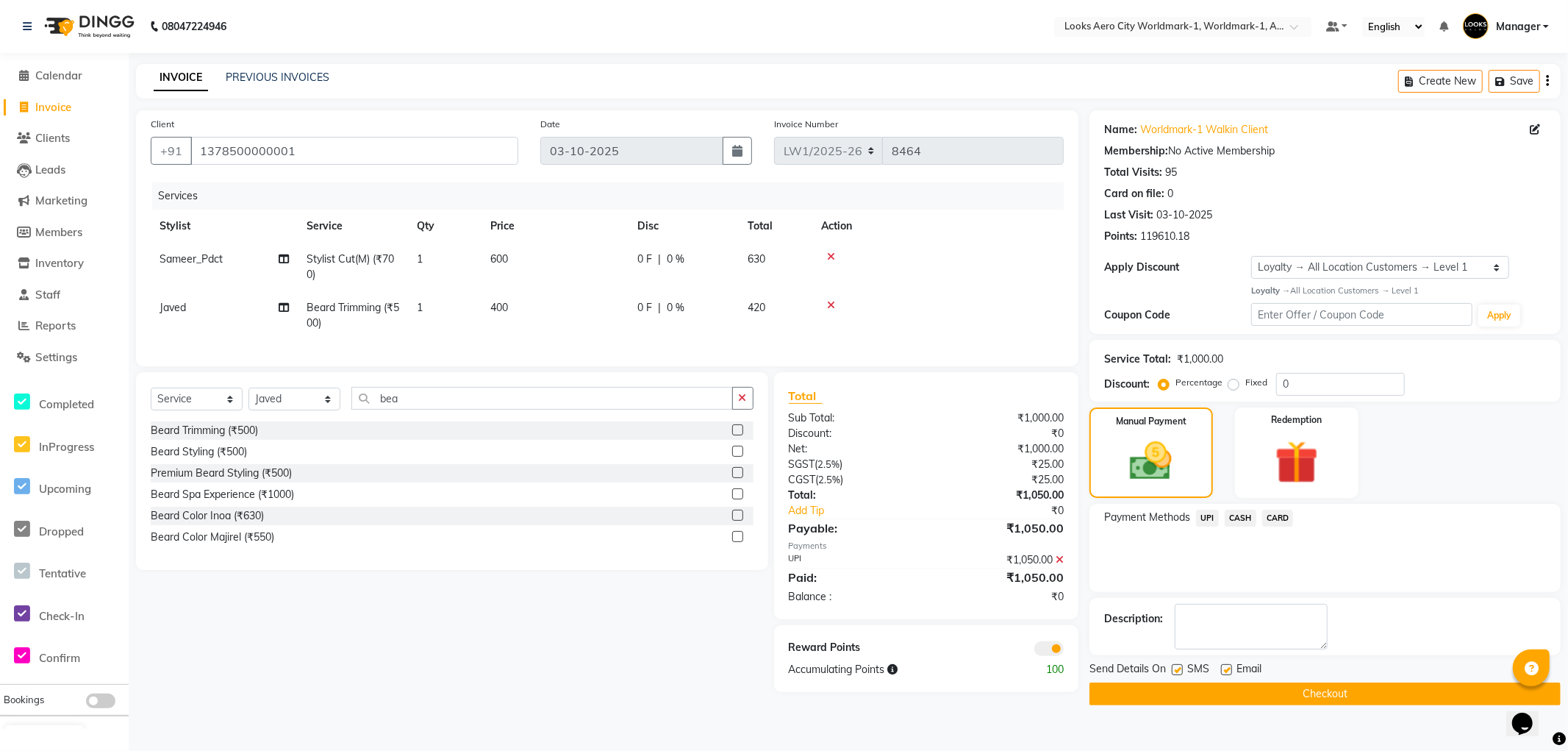
click at [1121, 690] on button "Checkout" at bounding box center [1325, 694] width 471 height 23
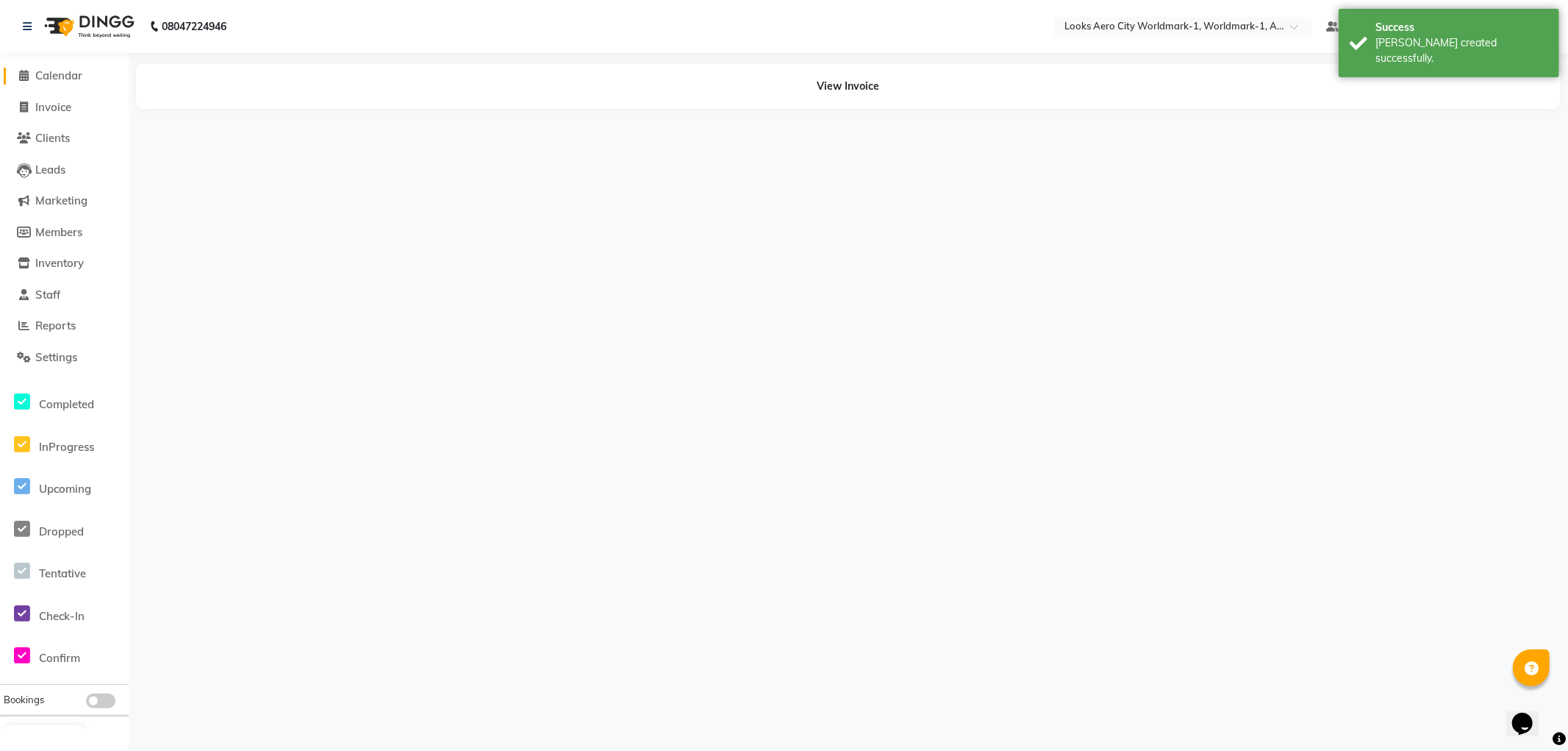
click at [57, 77] on span "Calendar" at bounding box center [58, 75] width 47 height 14
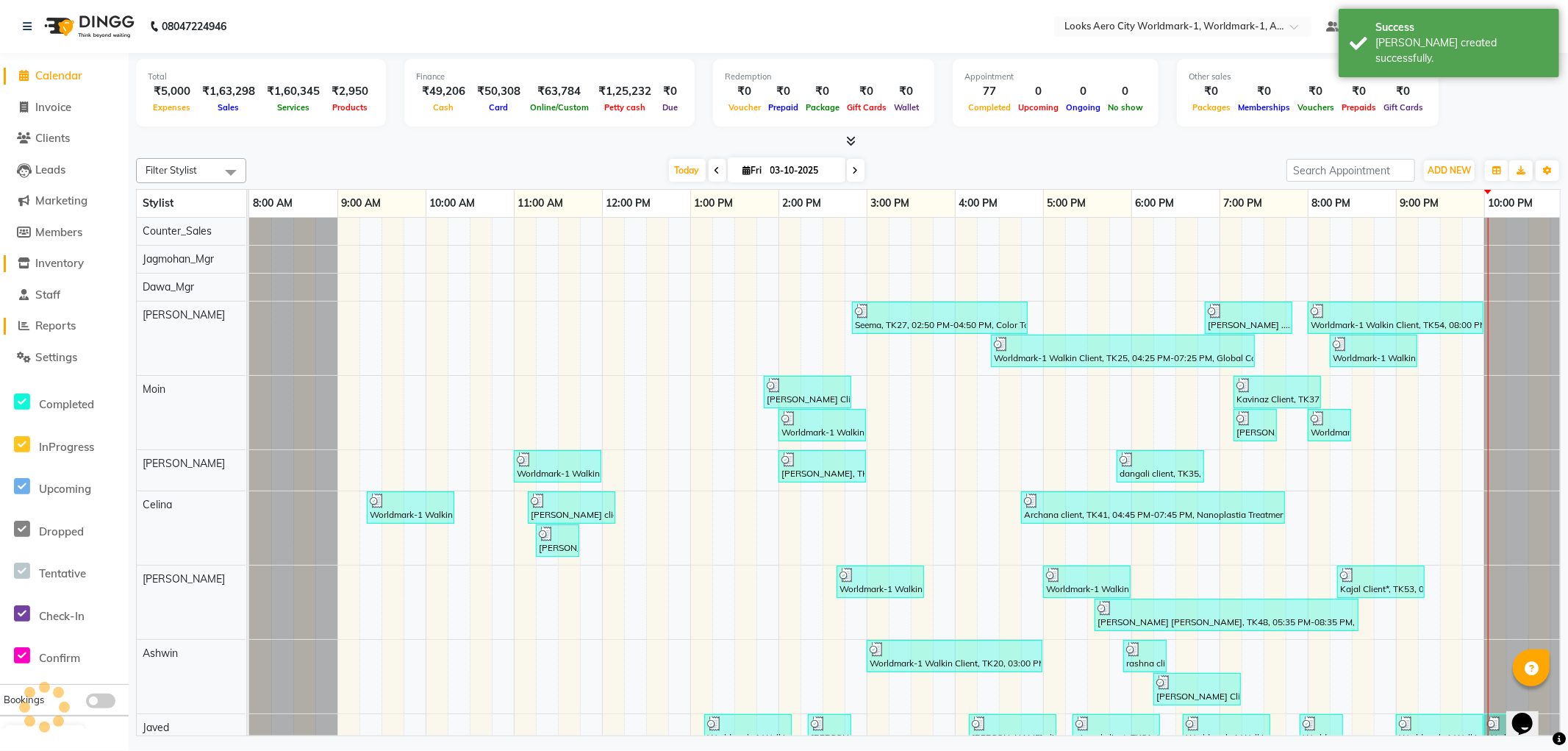
drag, startPoint x: 60, startPoint y: 322, endPoint x: 85, endPoint y: 270, distance: 57.7
click at [59, 322] on span "Reports" at bounding box center [55, 325] width 41 height 14
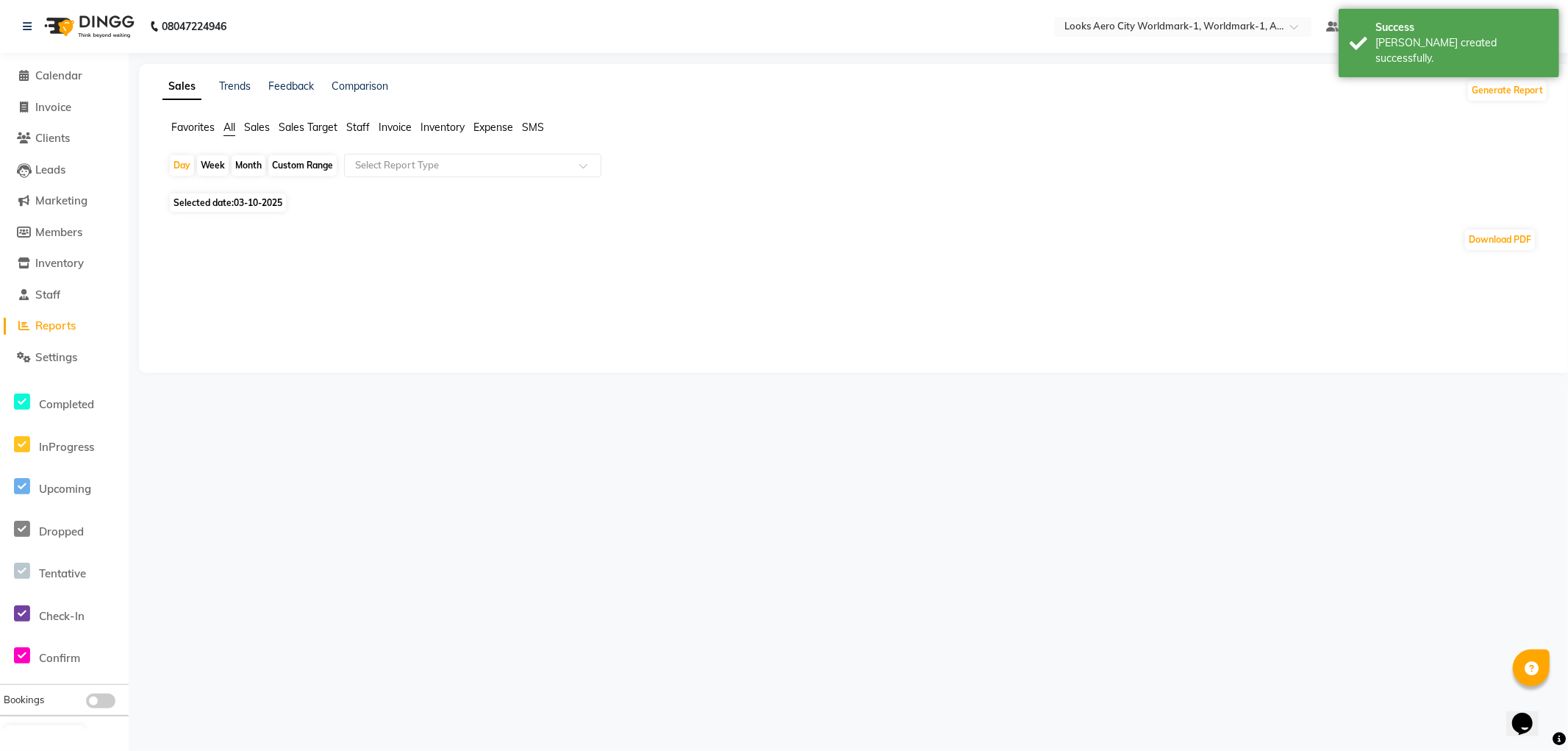
click at [362, 127] on span "Staff" at bounding box center [358, 127] width 24 height 13
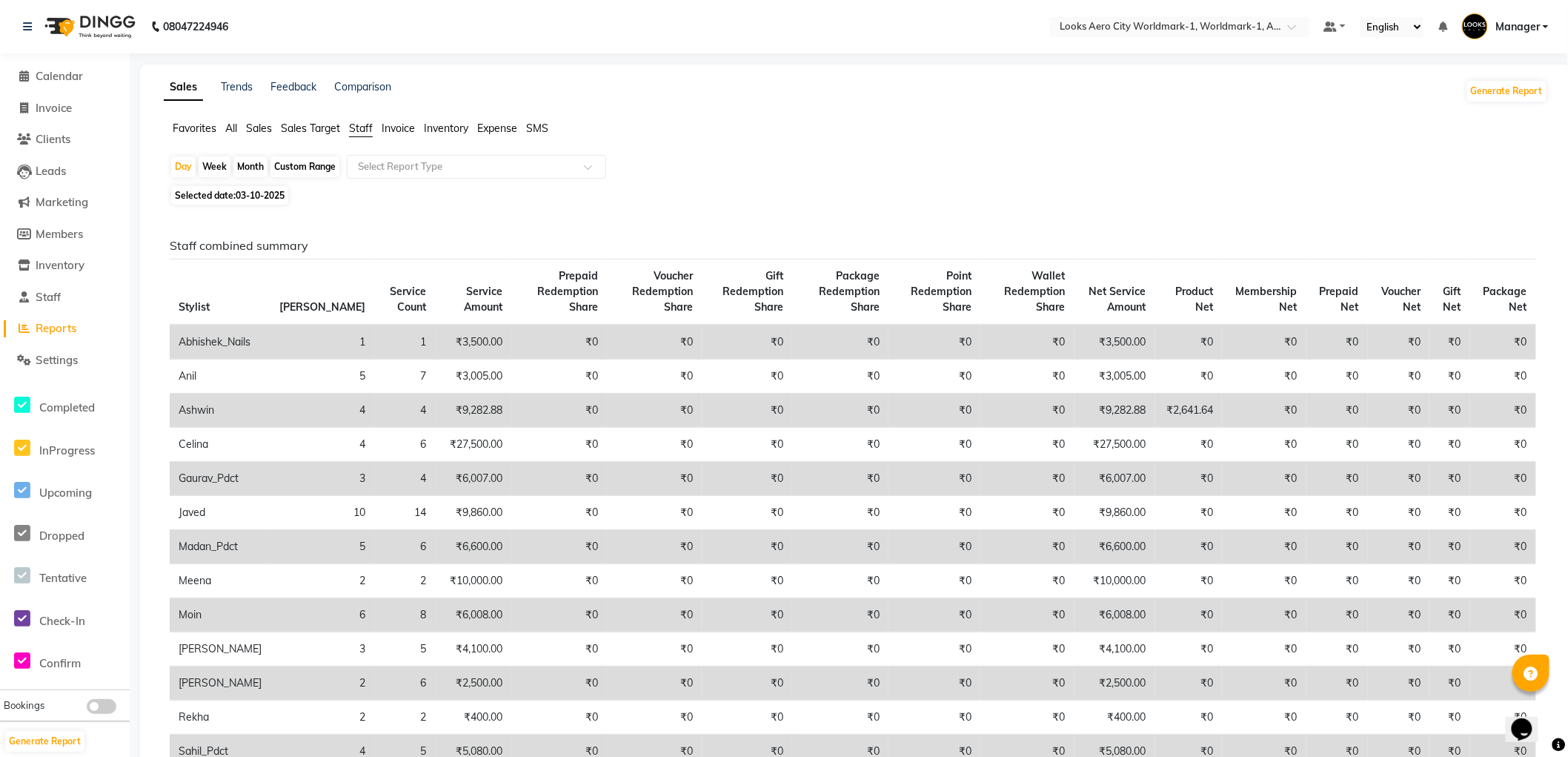
click at [803, 166] on div "Day Week Month Custom Range Select Report Type" at bounding box center [855, 168] width 1372 height 27
drag, startPoint x: 64, startPoint y: 76, endPoint x: 190, endPoint y: 49, distance: 128.9
click at [63, 76] on span "Calendar" at bounding box center [59, 76] width 47 height 14
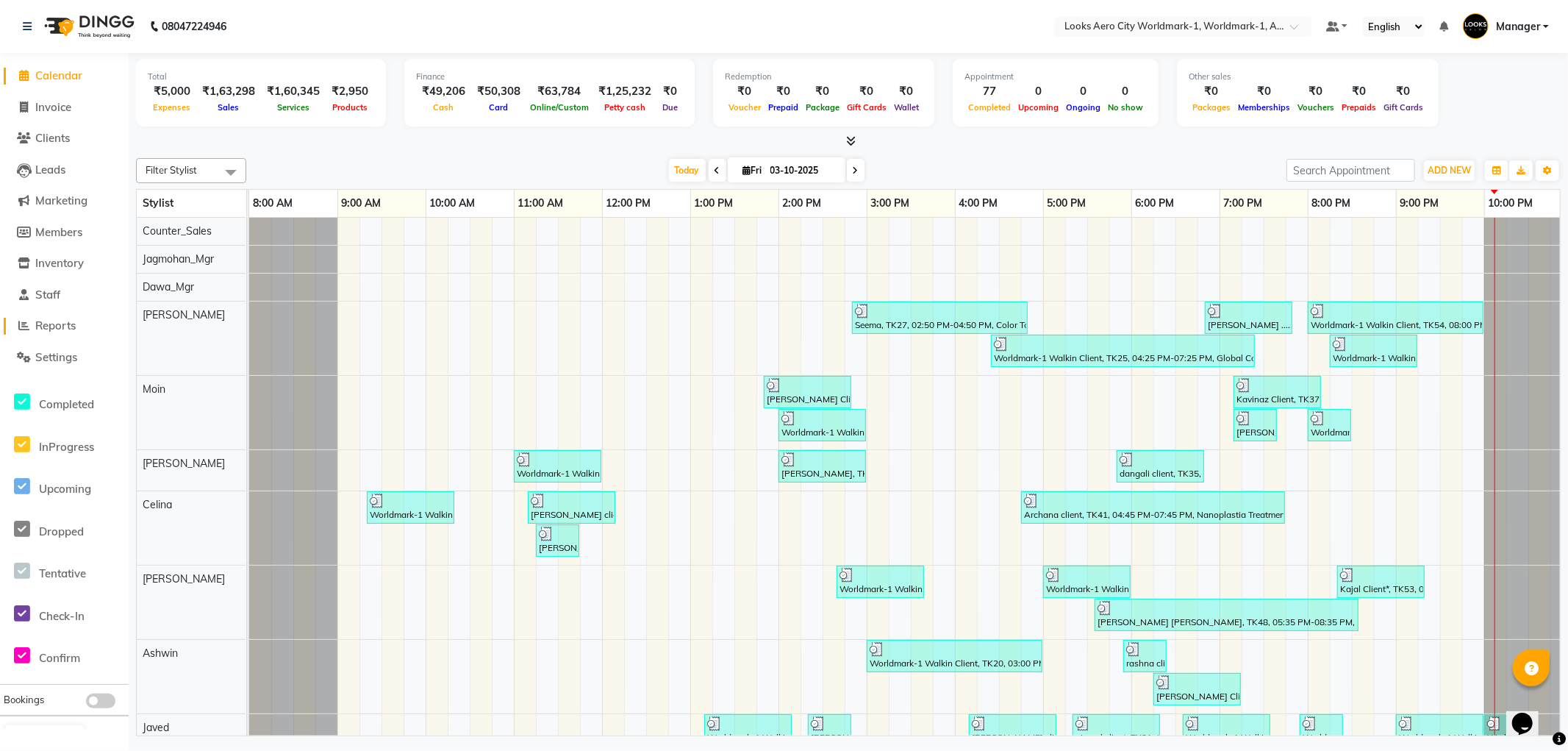
click at [64, 325] on span "Reports" at bounding box center [55, 325] width 41 height 14
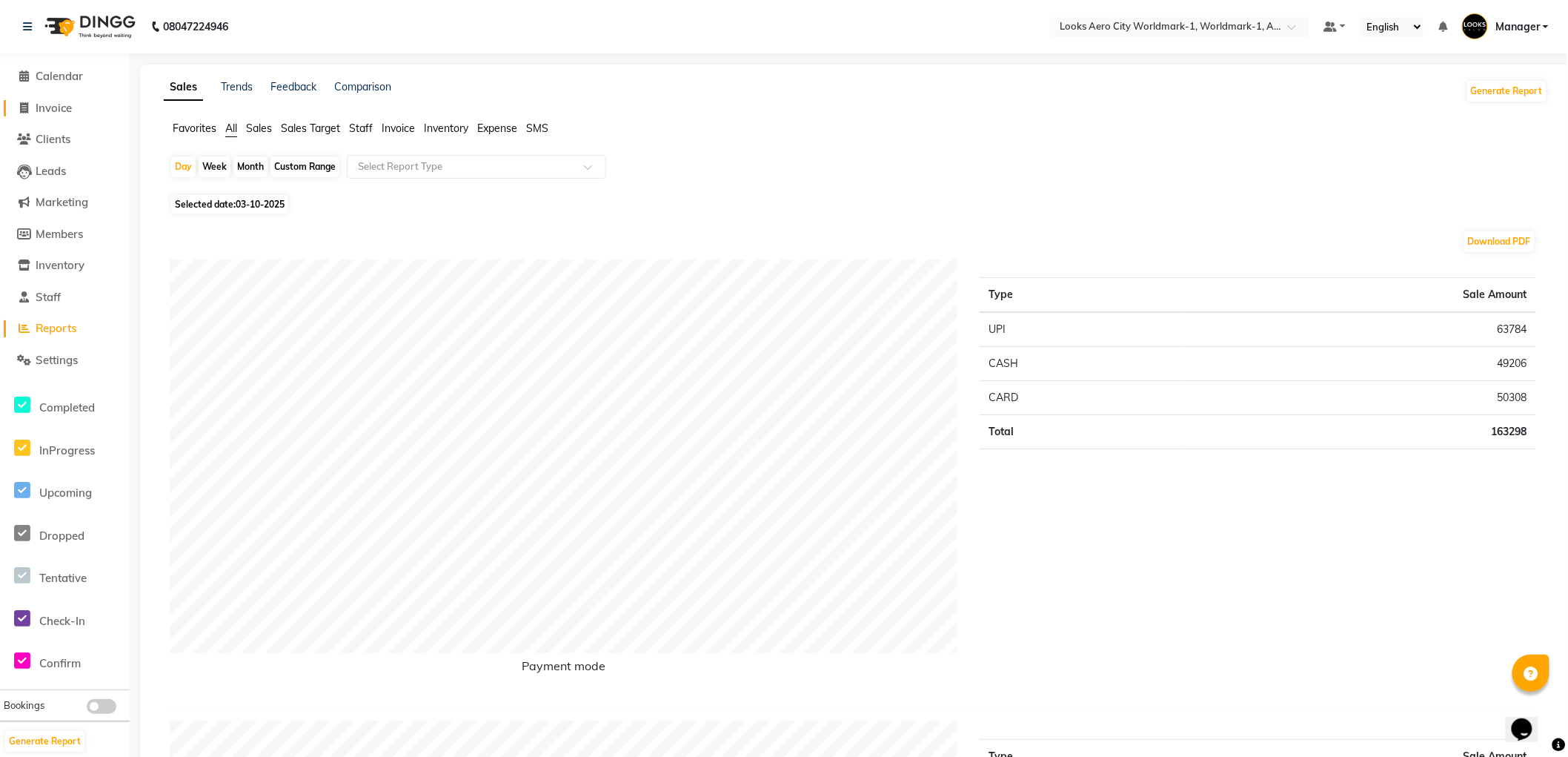
click at [50, 106] on span "Invoice" at bounding box center [53, 108] width 36 height 14
select select "service"
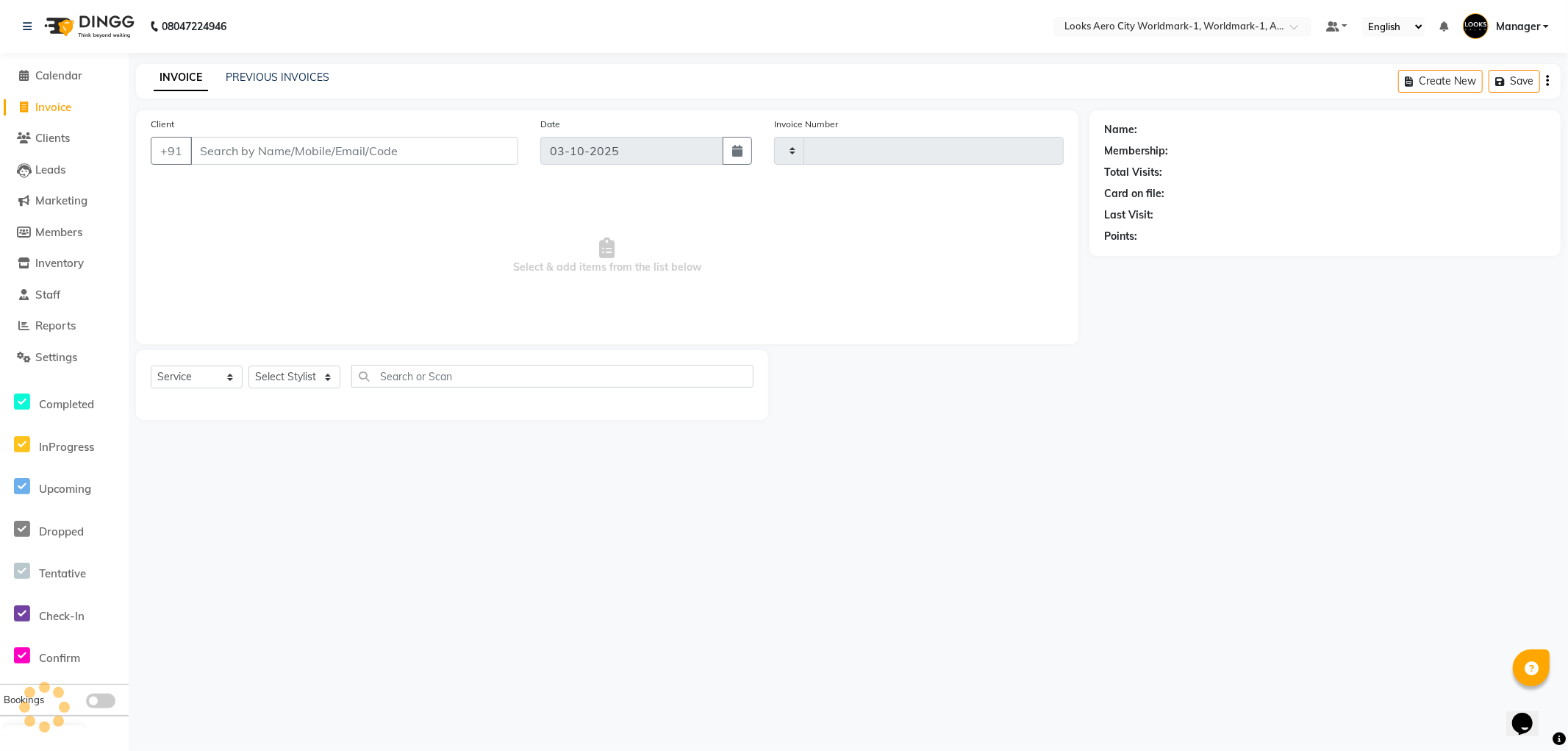
type input "8465"
select select "8573"
click at [366, 152] on input "Client" at bounding box center [354, 151] width 328 height 28
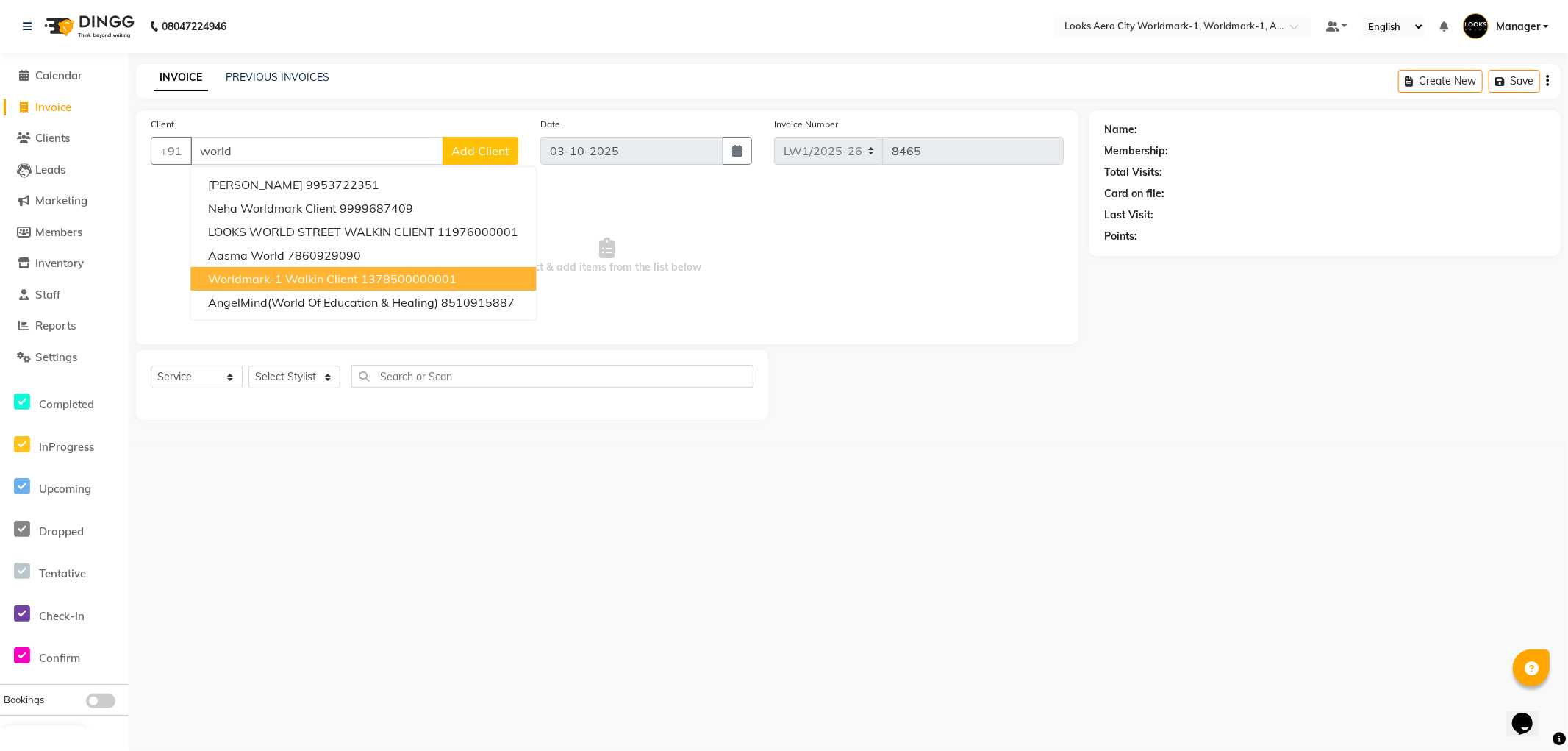
drag, startPoint x: 348, startPoint y: 282, endPoint x: 340, endPoint y: 284, distance: 8.2
click at [347, 282] on span "Worldmark-1 Walkin Client" at bounding box center [283, 279] width 150 height 15
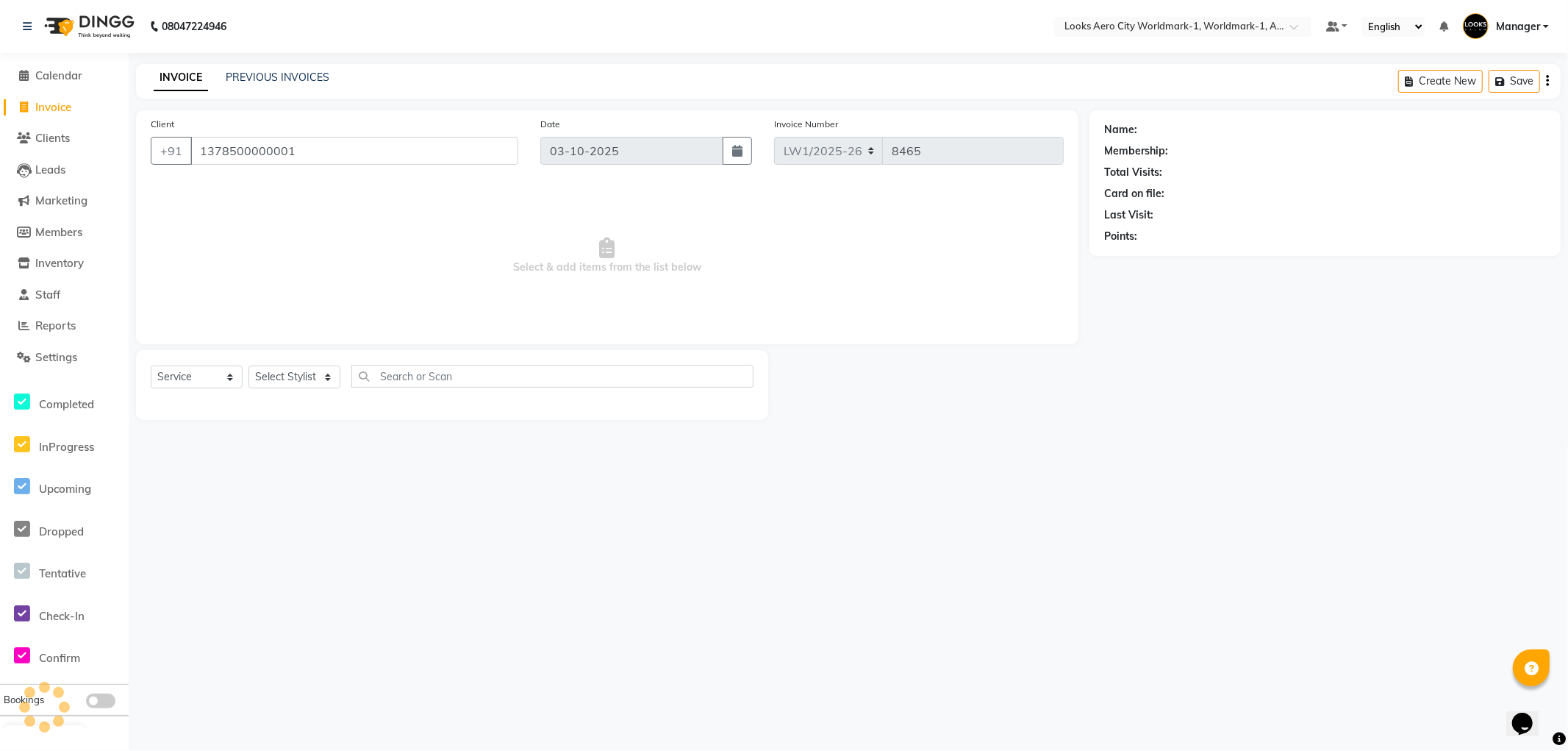
type input "1378500000001"
select select "1: Object"
click at [303, 376] on select "Select Stylist Abhishek_Nails Amita Chauhan Anil Ashwin Celina Counter_Sales Da…" at bounding box center [295, 377] width 92 height 23
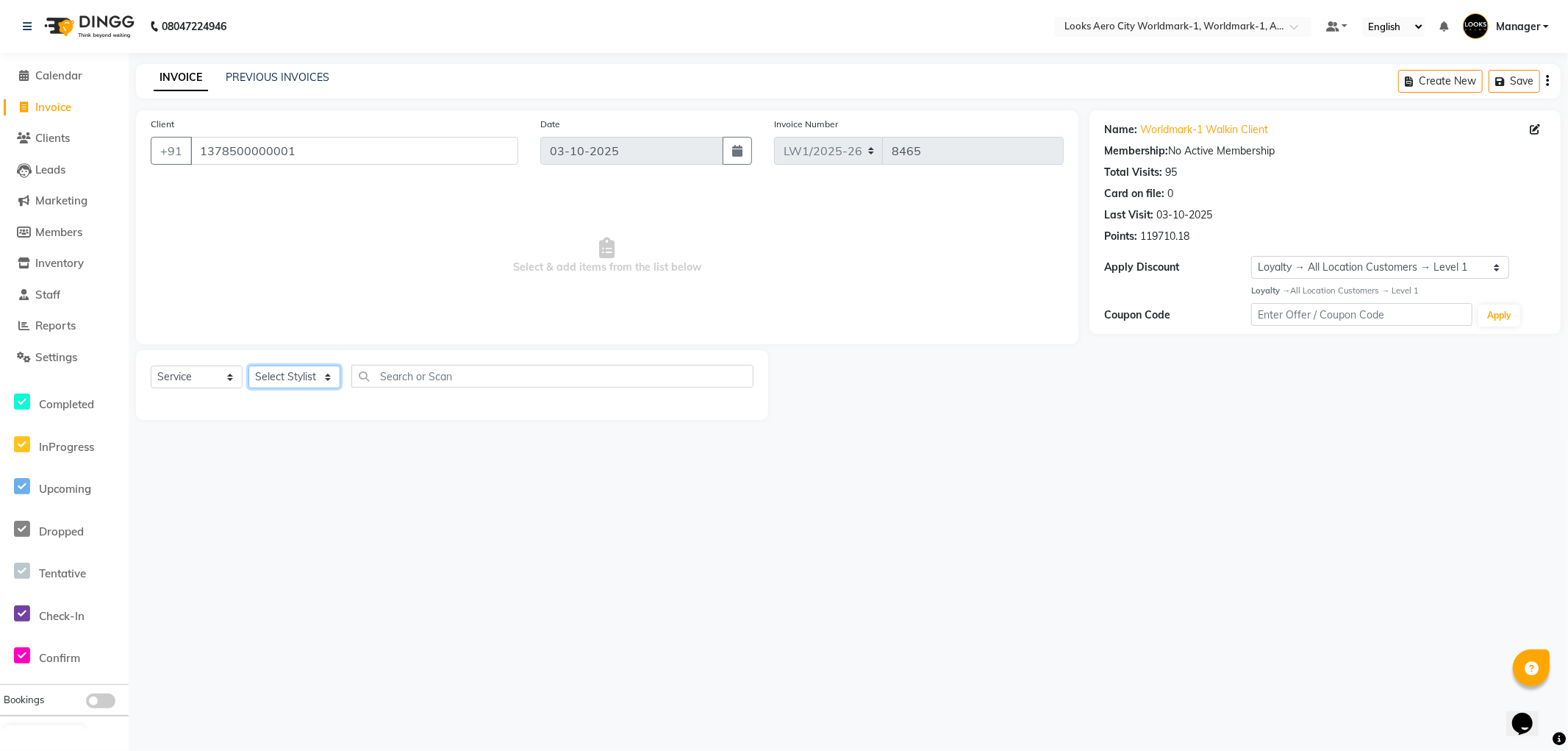
select select "84550"
click at [249, 366] on select "Select Stylist Abhishek_Nails Amita Chauhan Anil Ashwin Celina Counter_Sales Da…" at bounding box center [295, 377] width 92 height 23
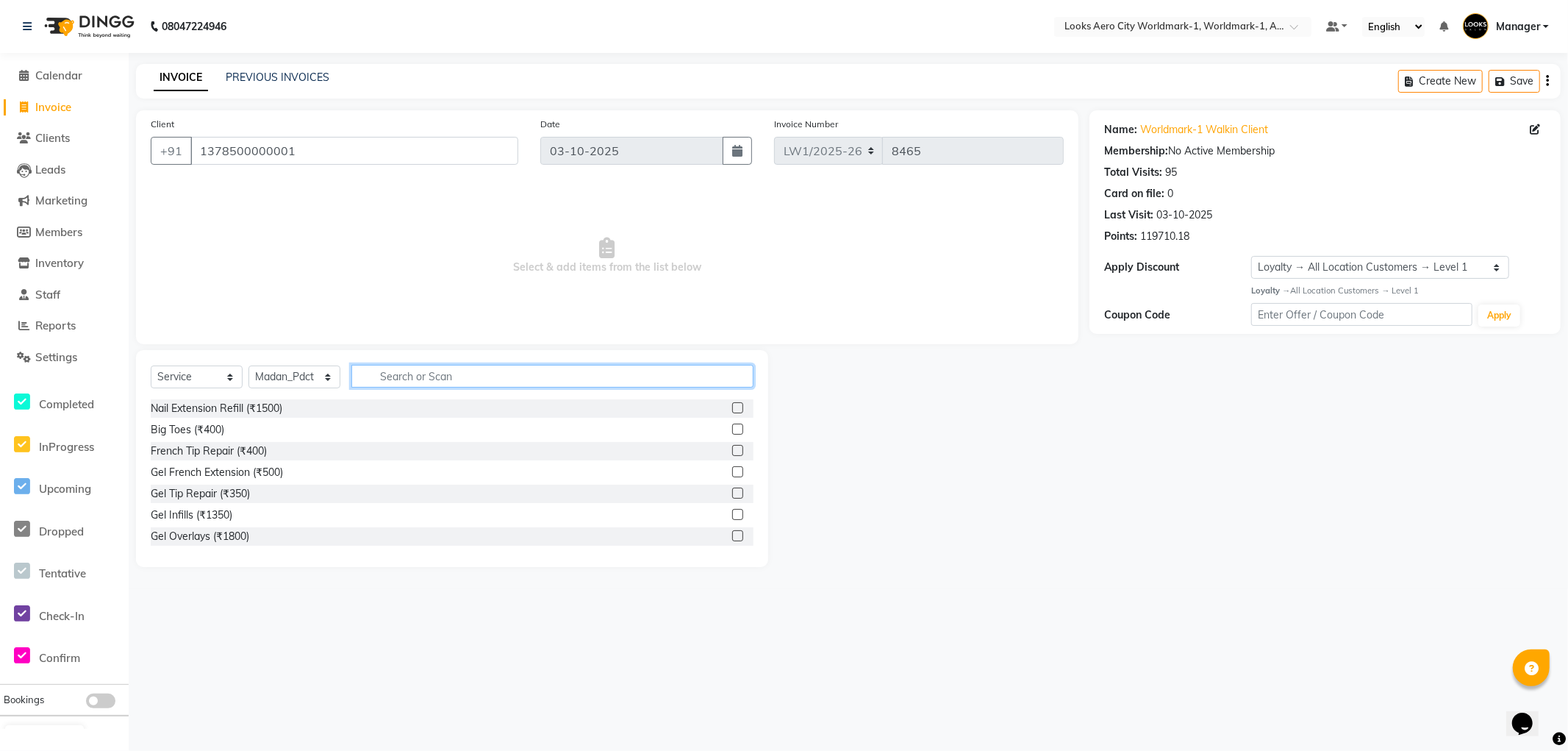
click at [432, 380] on input "text" at bounding box center [553, 377] width 403 height 23
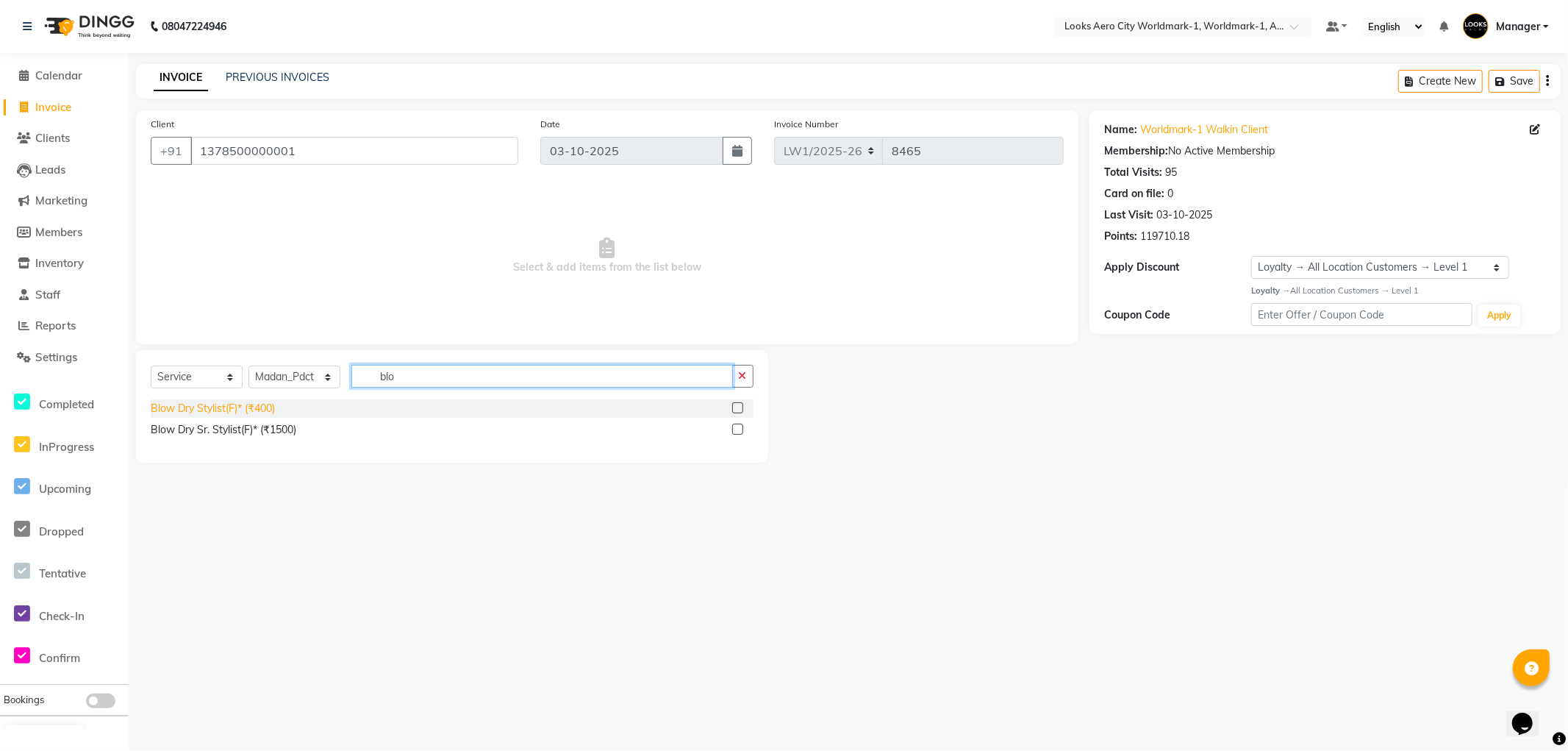
type input "blo"
drag, startPoint x: 248, startPoint y: 410, endPoint x: 300, endPoint y: 328, distance: 97.1
click at [249, 410] on div "Blow Dry Stylist(F)* (₹400)" at bounding box center [213, 409] width 124 height 15
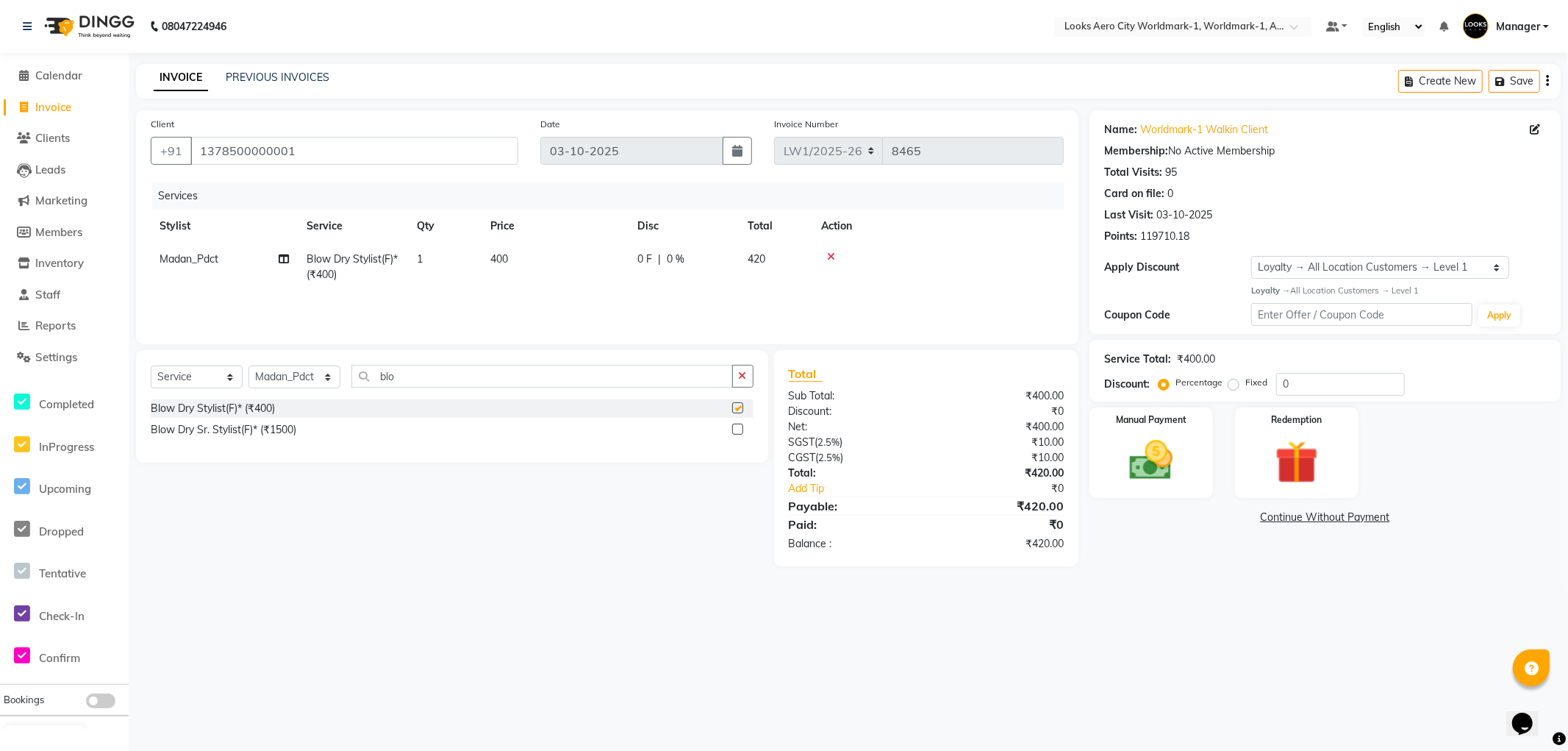
checkbox input "false"
drag, startPoint x: 545, startPoint y: 253, endPoint x: 555, endPoint y: 251, distance: 10.2
click at [552, 251] on td "400" at bounding box center [555, 266] width 147 height 48
select select "84550"
drag, startPoint x: 621, startPoint y: 260, endPoint x: 478, endPoint y: 290, distance: 146.1
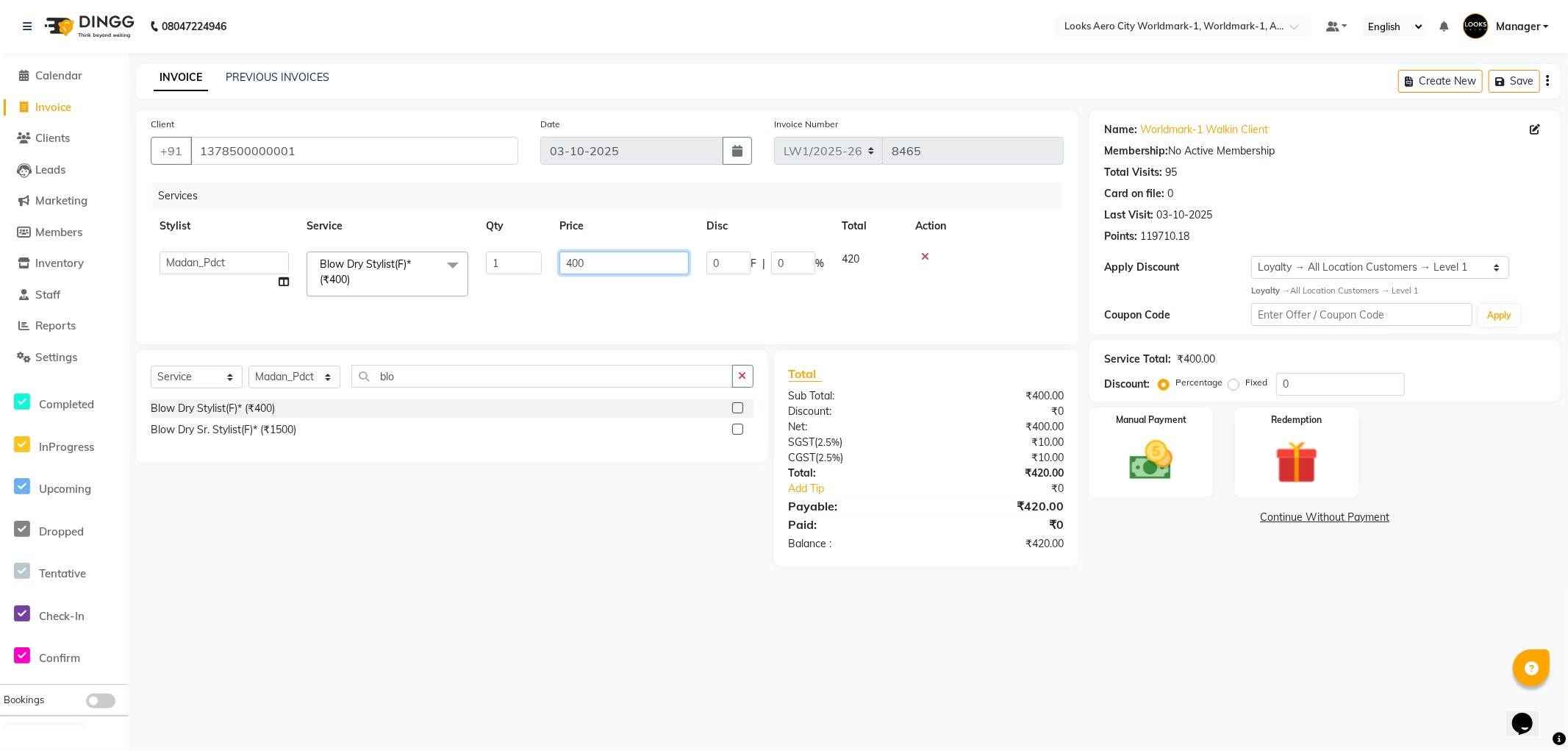
click at [487, 268] on tr "Abhishek_Nails Amita Chauhan Anil Ashwin Celina Counter_Sales Dawa_Mgr Gaurav_P…" at bounding box center [607, 274] width 913 height 63
type input "2"
type input "1200"
click at [1120, 645] on div "08047224946 Select Location × Looks Aero City Worldmark-1, Worldmark-1, Aerocit…" at bounding box center [784, 375] width 1568 height 751
click at [1184, 494] on div "Manual Payment" at bounding box center [1151, 452] width 128 height 94
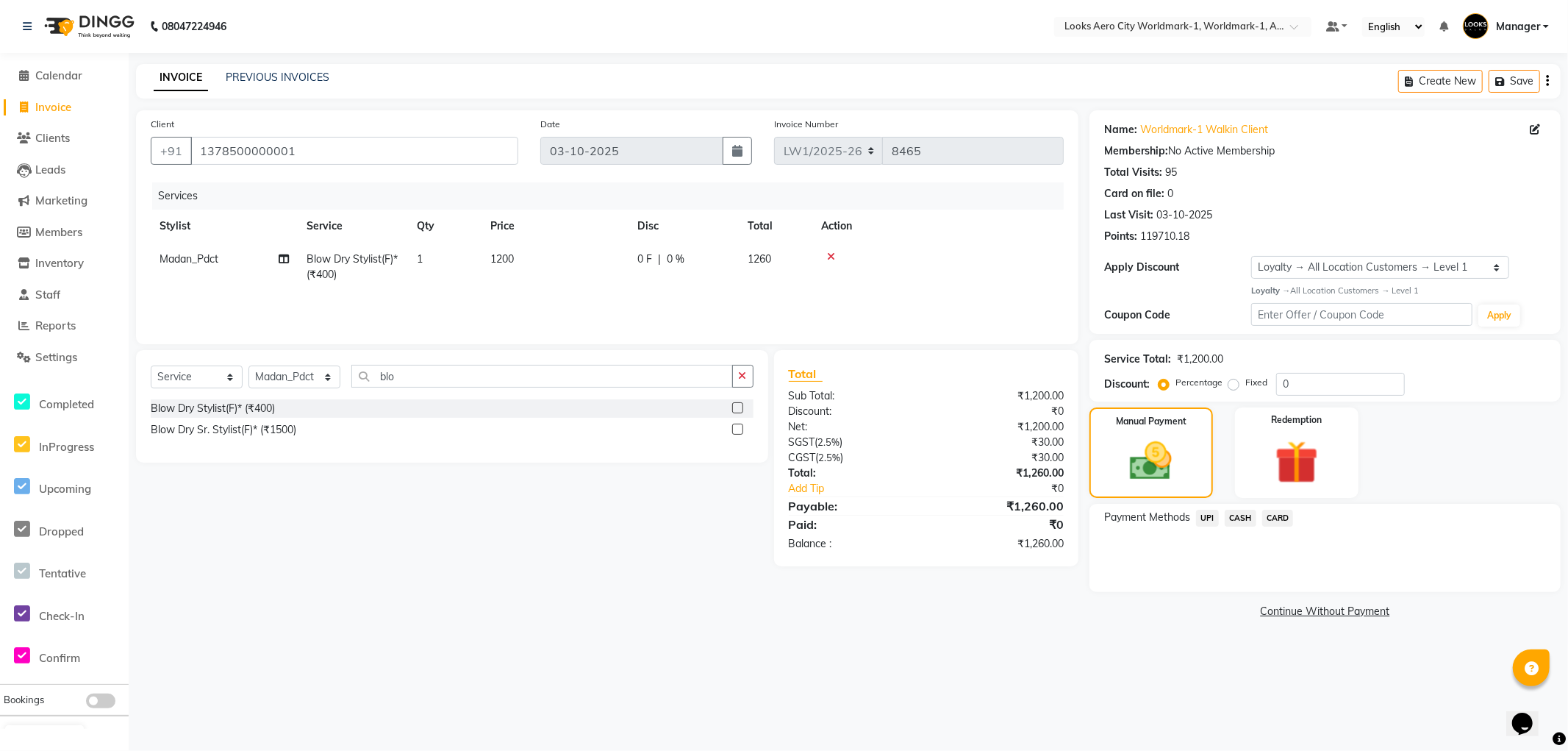
click at [1209, 516] on span "UPI" at bounding box center [1208, 518] width 23 height 17
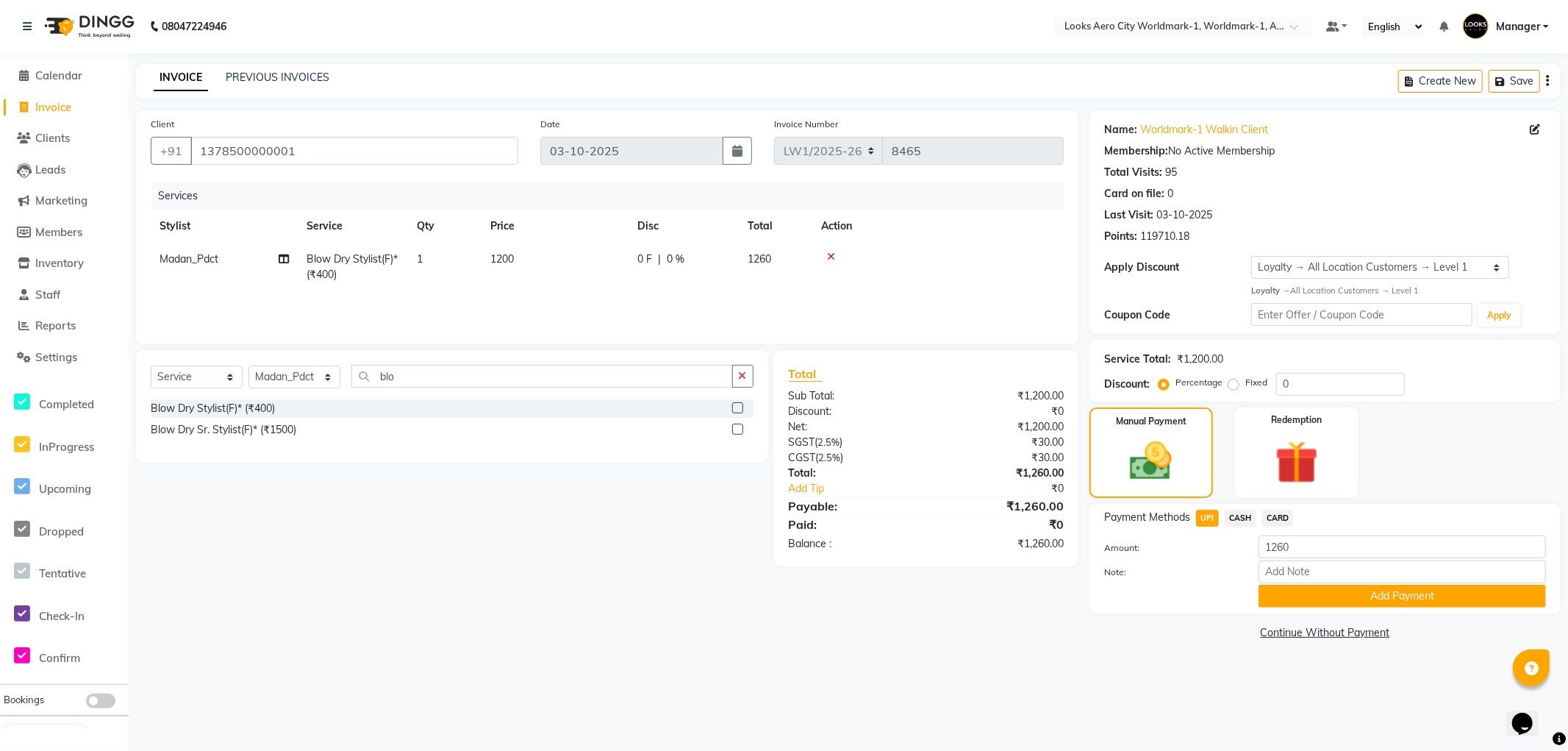
click at [1243, 516] on span "CASH" at bounding box center [1240, 518] width 31 height 17
click at [1296, 597] on button "Add Payment" at bounding box center [1403, 596] width 288 height 23
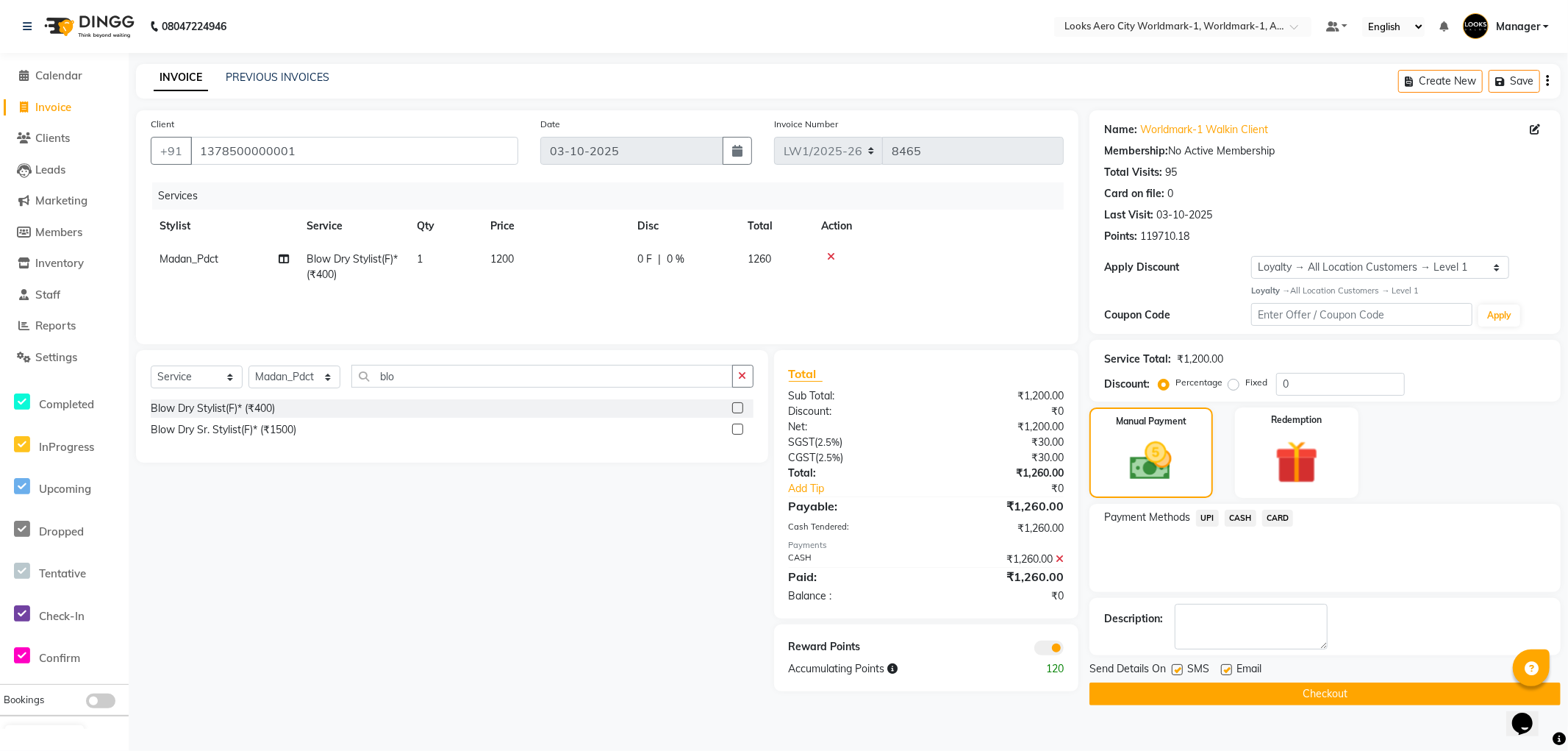
click at [1129, 694] on button "Checkout" at bounding box center [1325, 694] width 471 height 23
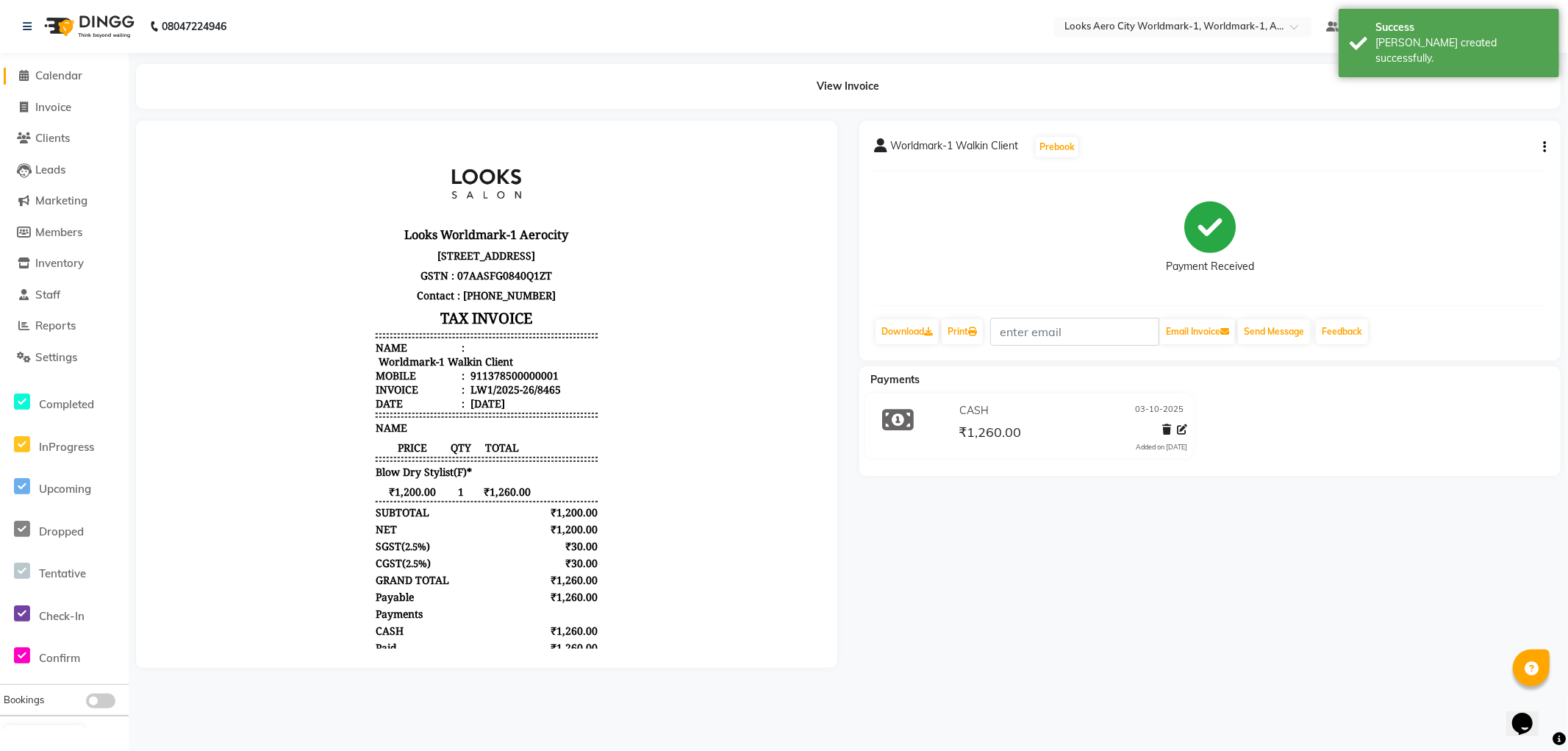
click at [69, 70] on span "Calendar" at bounding box center [58, 75] width 47 height 14
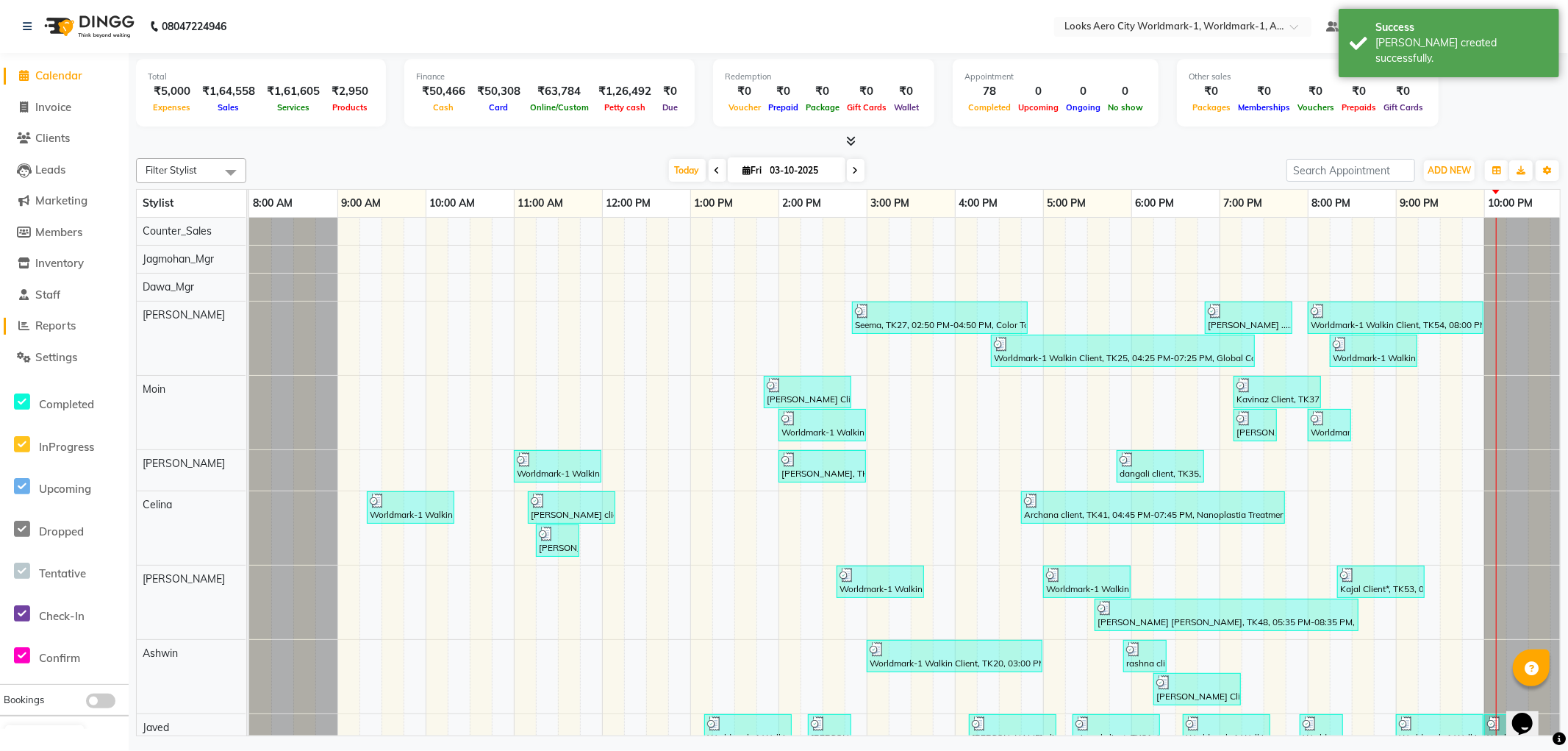
click at [64, 325] on span "Reports" at bounding box center [55, 325] width 41 height 14
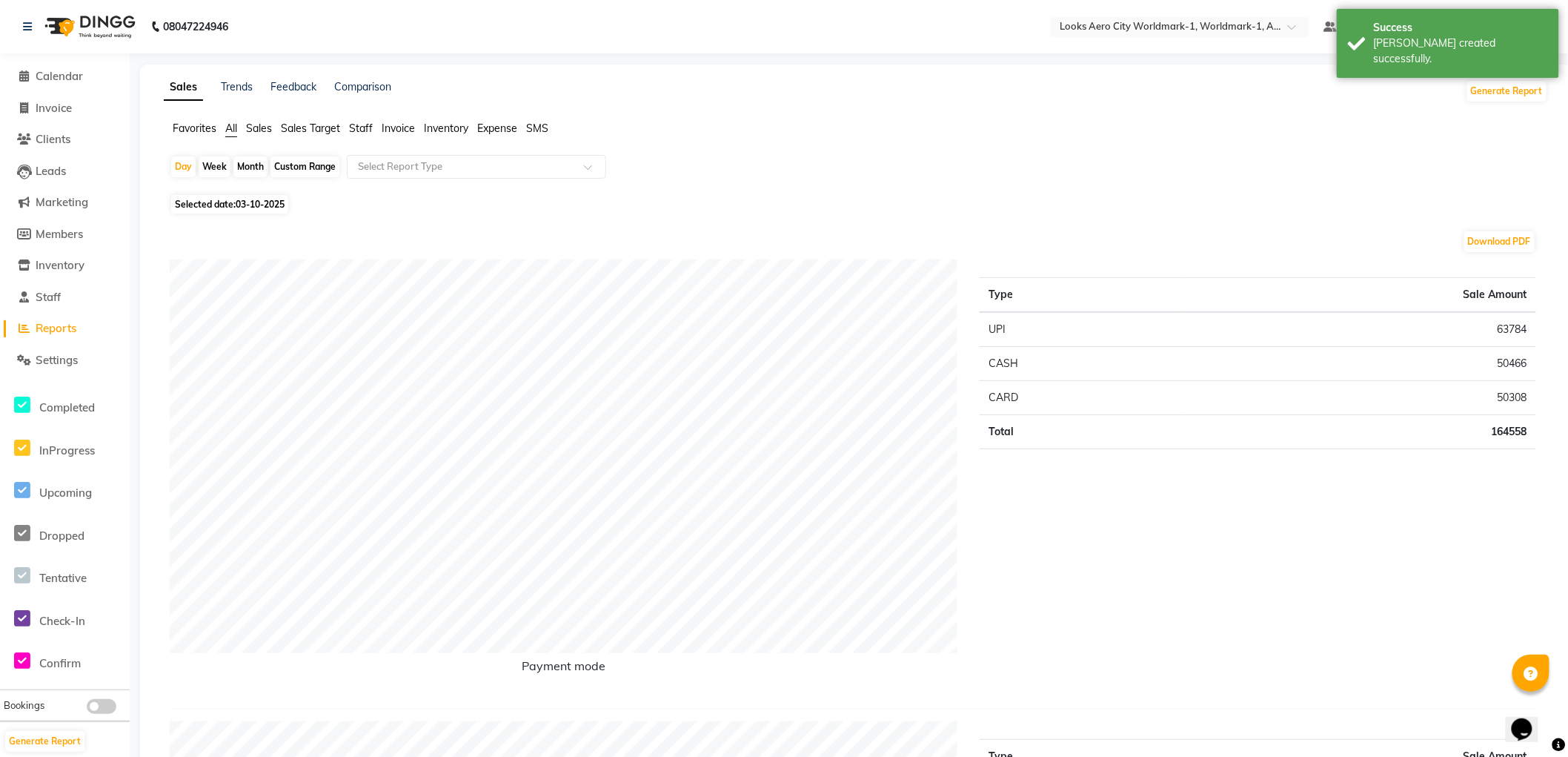
click at [360, 123] on span "Staff" at bounding box center [361, 128] width 24 height 13
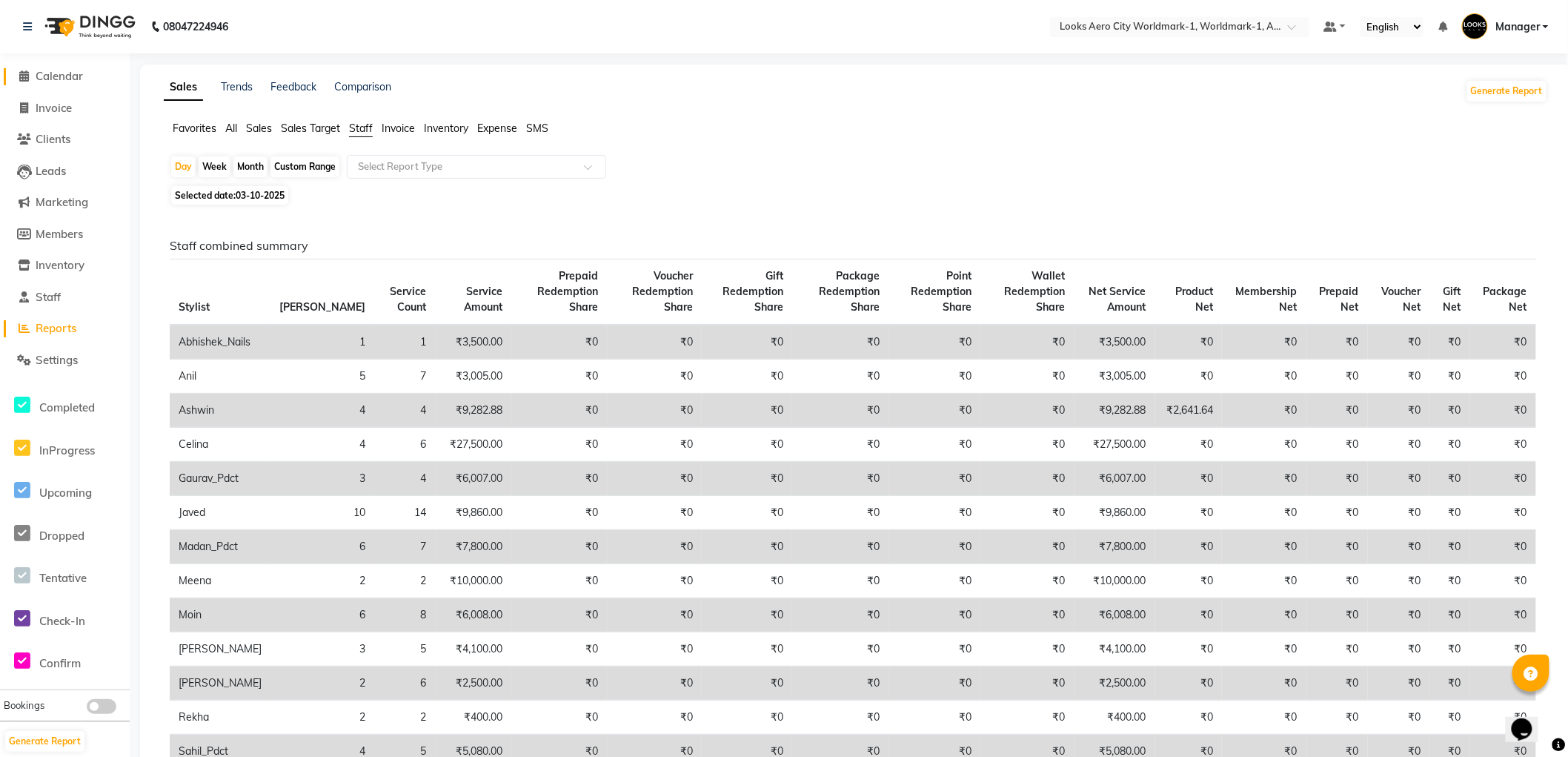
drag, startPoint x: 66, startPoint y: 78, endPoint x: 121, endPoint y: 63, distance: 57.0
click at [66, 76] on span "Calendar" at bounding box center [59, 76] width 47 height 14
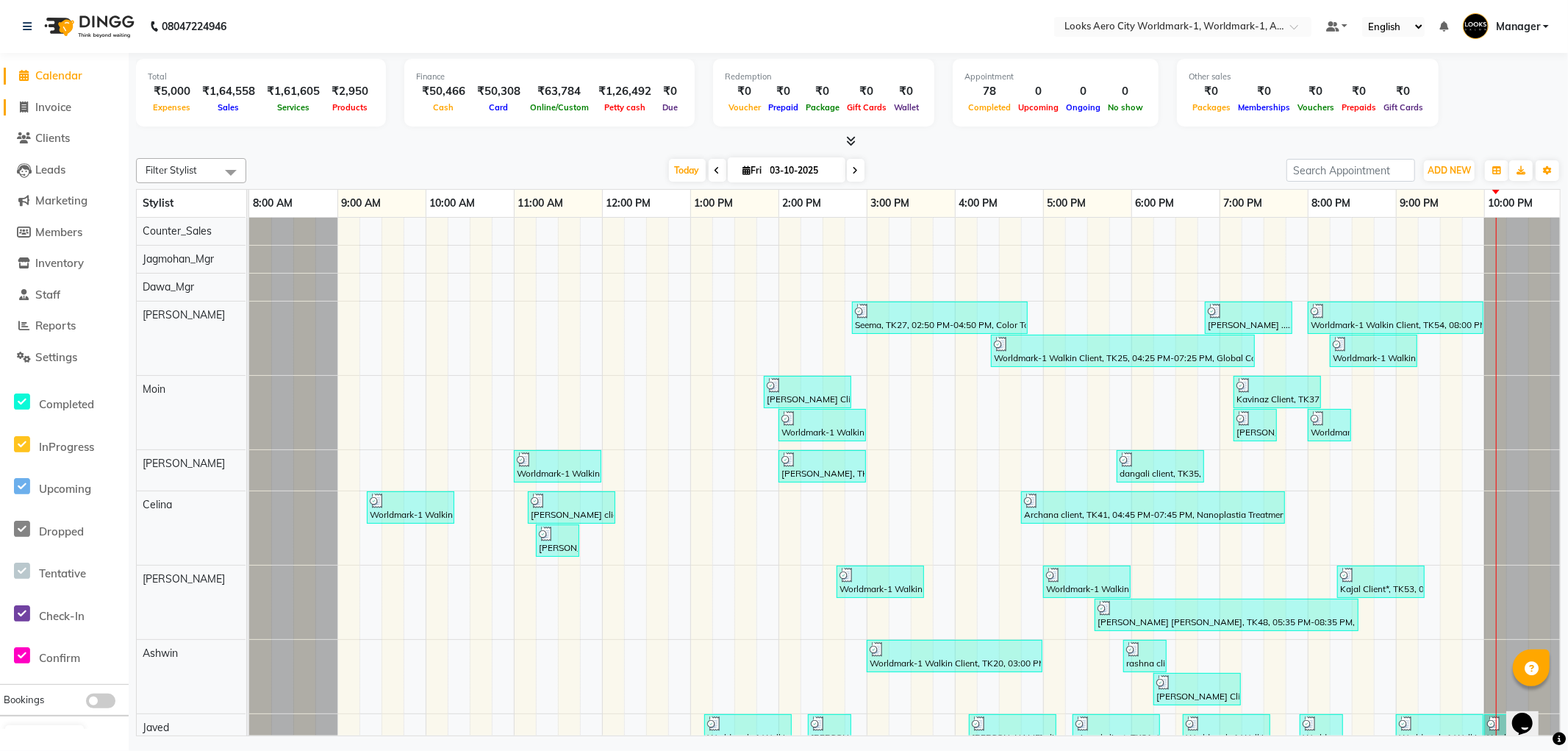
click at [52, 106] on span "Invoice" at bounding box center [53, 107] width 36 height 14
select select "service"
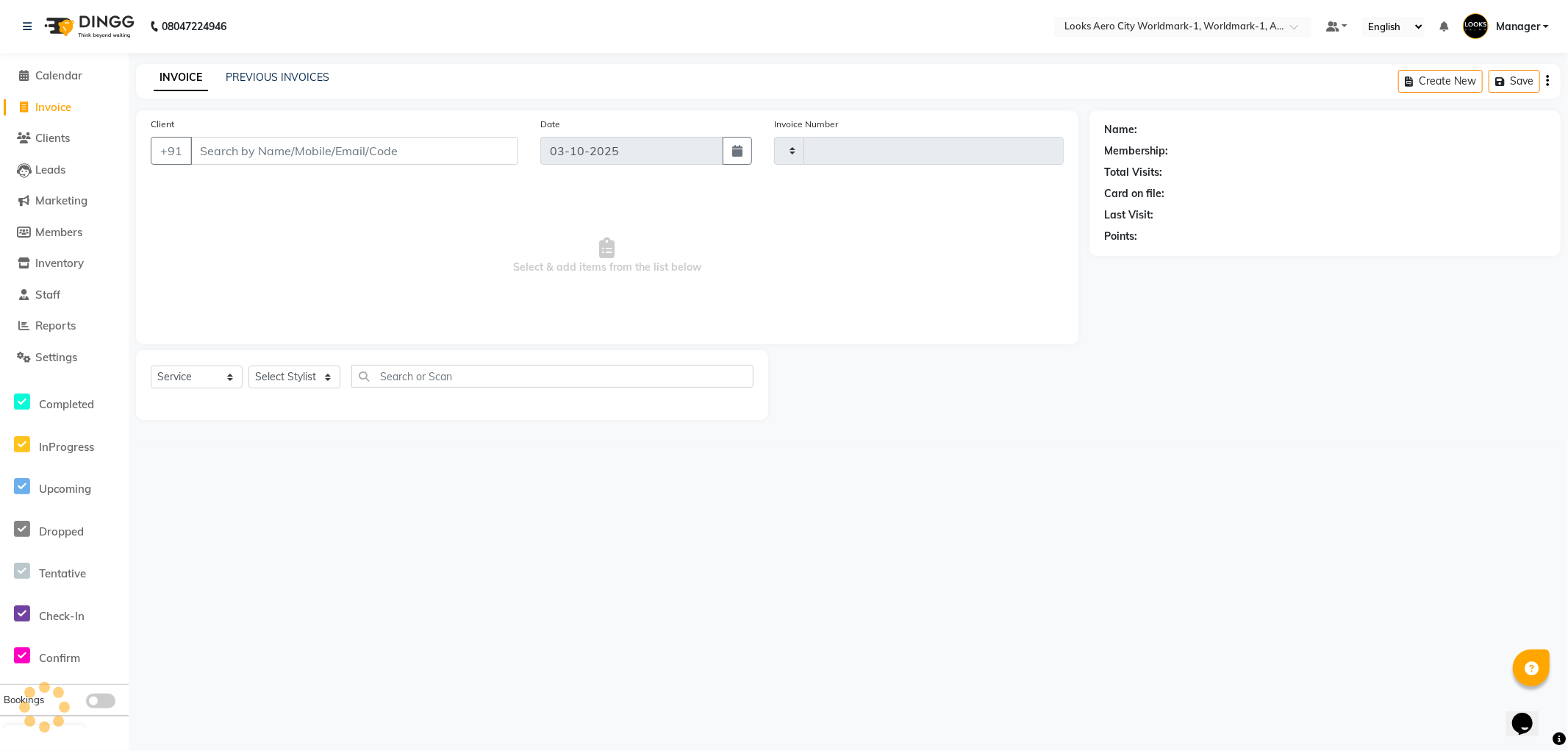
type input "8466"
select select "8573"
click at [280, 80] on link "PREVIOUS INVOICES" at bounding box center [277, 77] width 103 height 13
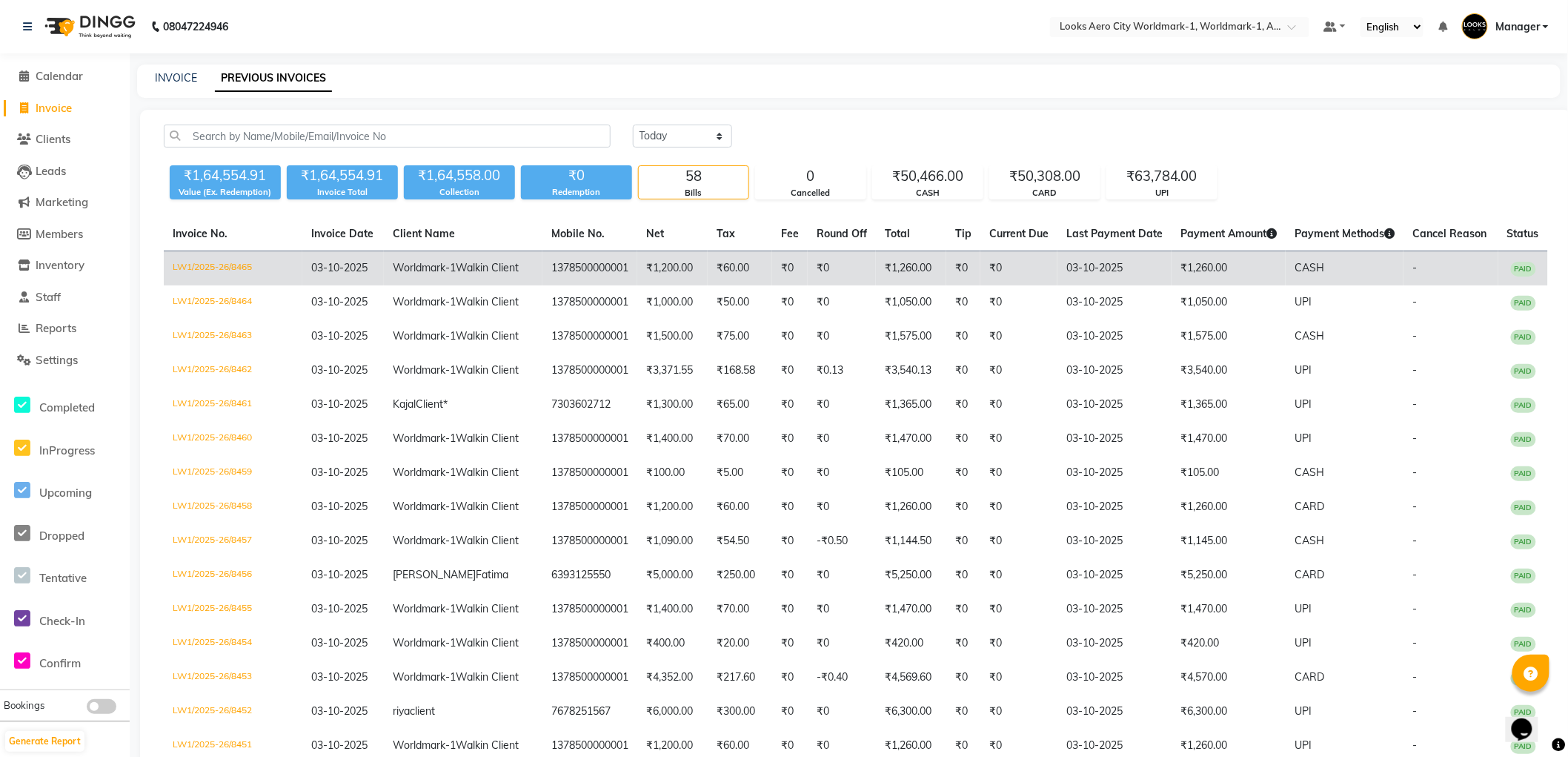
click at [1172, 279] on td "₹1,260.00" at bounding box center [1229, 269] width 114 height 35
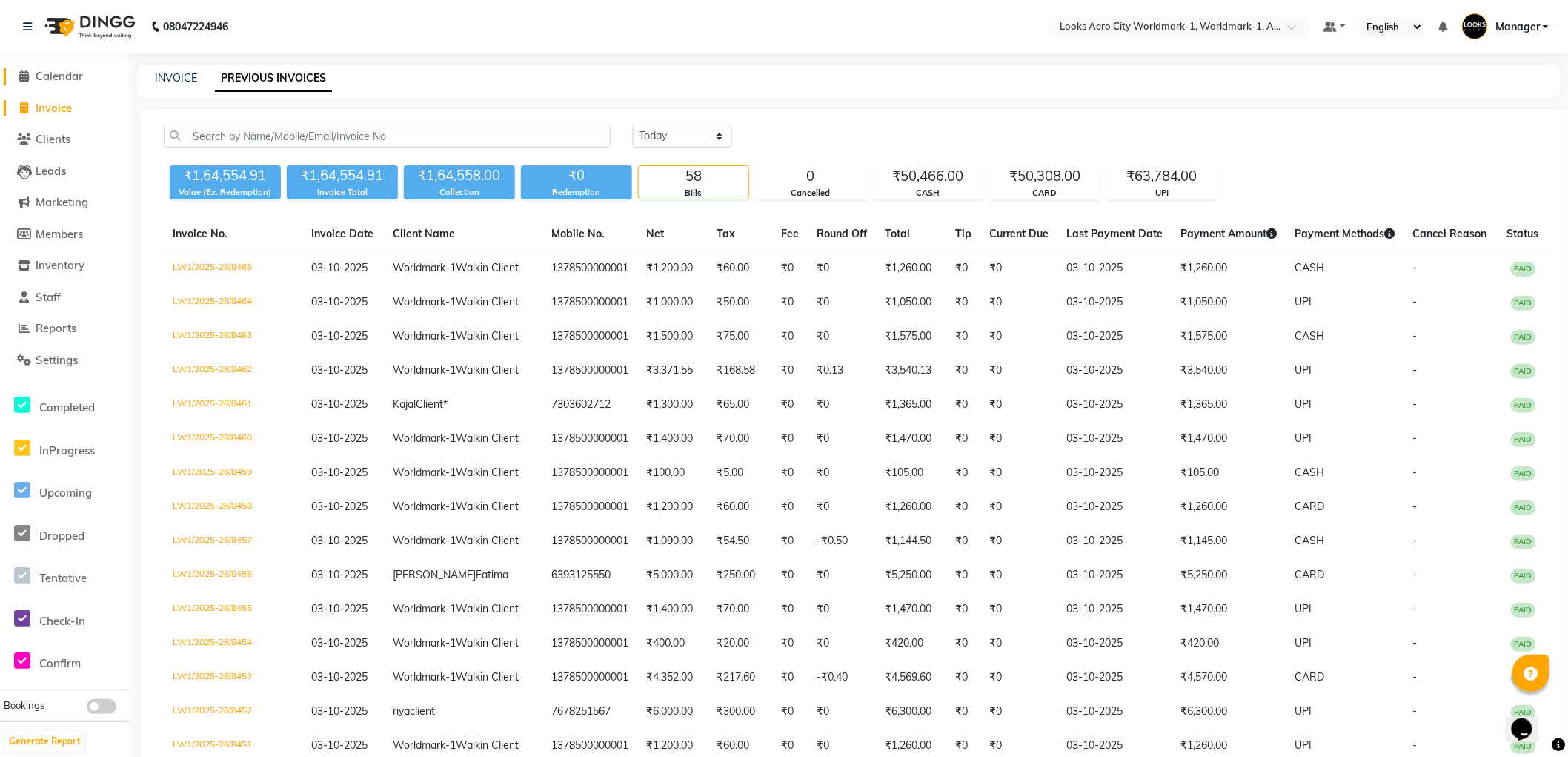
drag, startPoint x: 56, startPoint y: 76, endPoint x: 40, endPoint y: 69, distance: 17.5
click at [53, 76] on span "Calendar" at bounding box center [59, 76] width 47 height 14
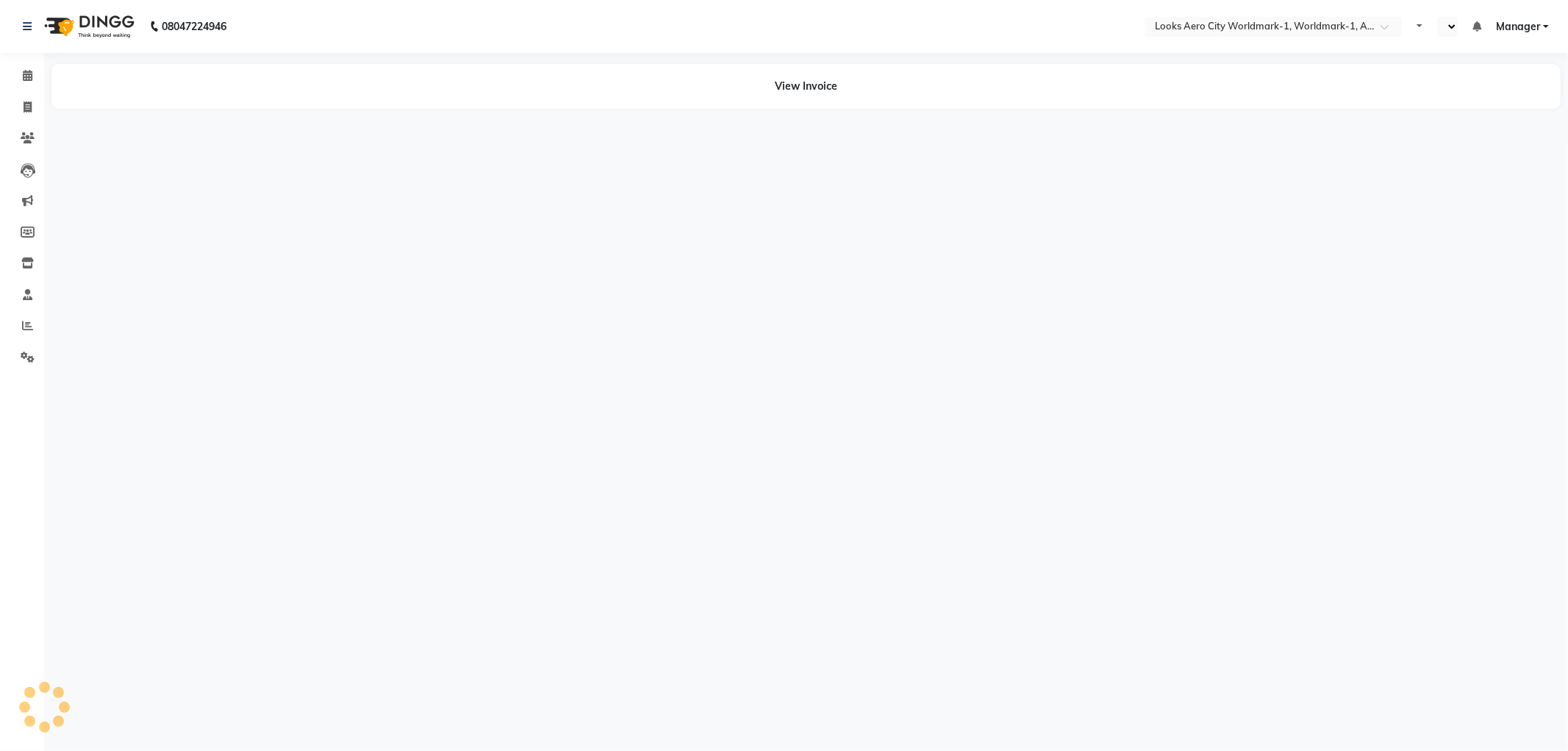
select select "en"
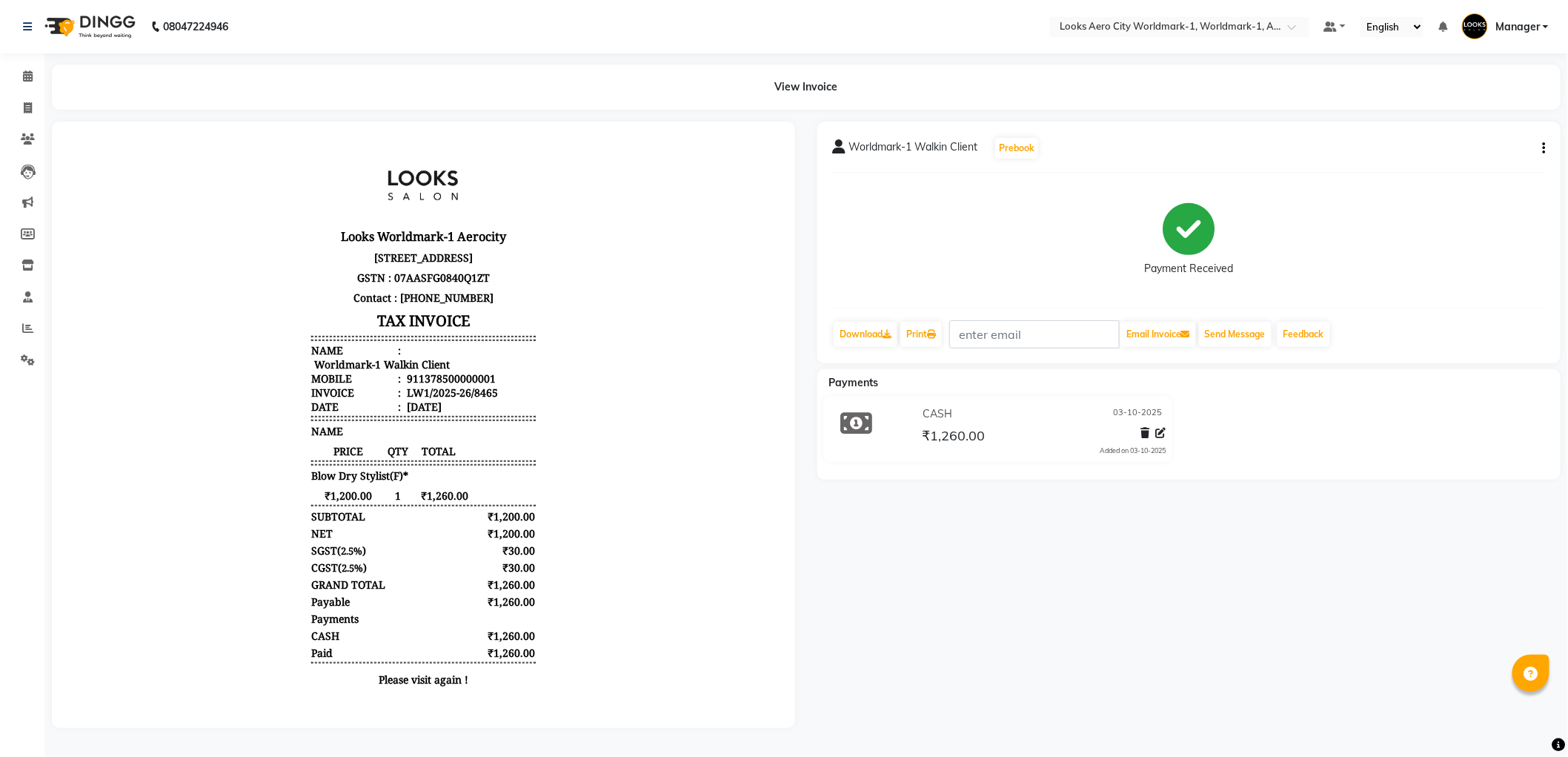
click at [1543, 148] on icon "button" at bounding box center [1544, 148] width 3 height 1
click at [1472, 156] on div "Edit Item Staff" at bounding box center [1471, 157] width 102 height 19
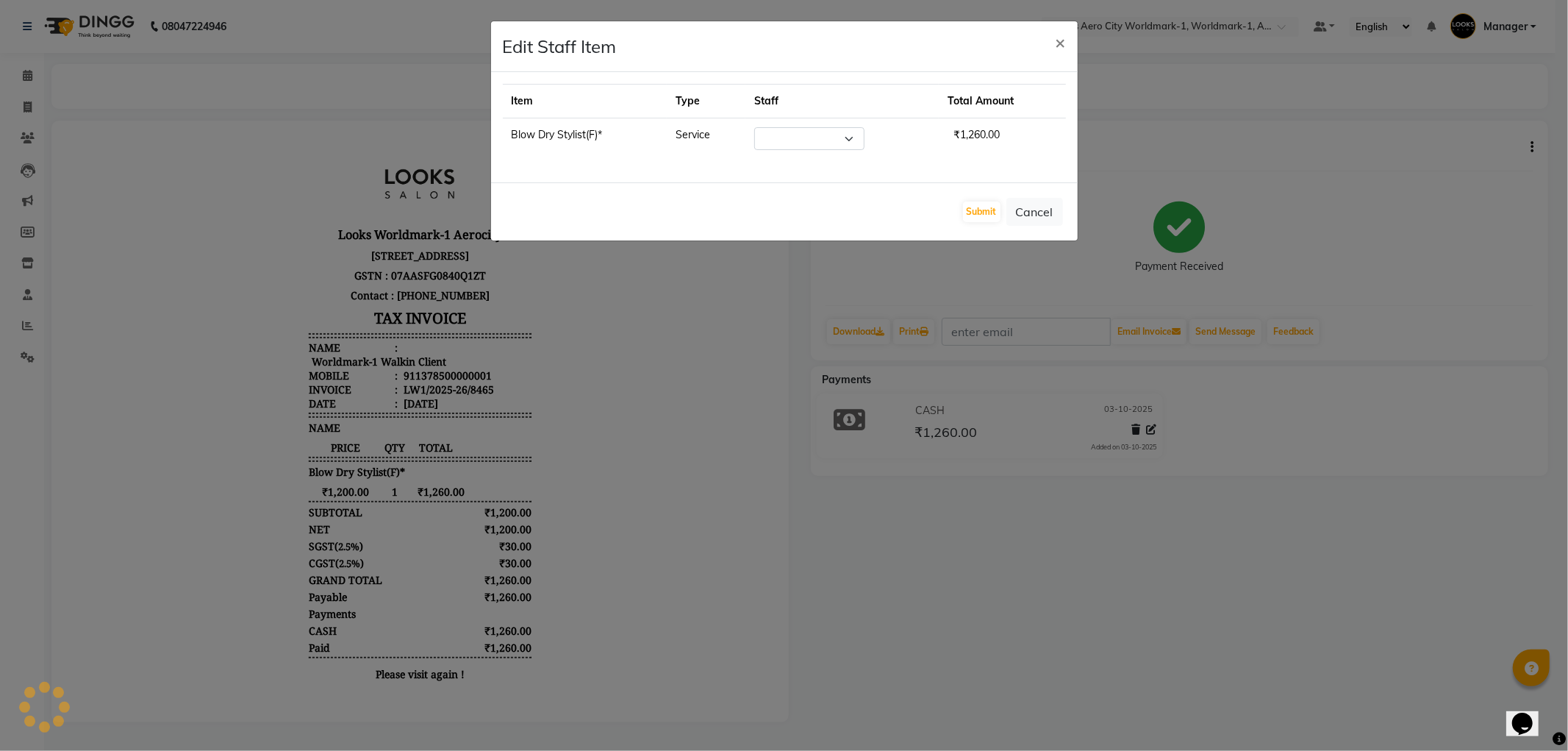
select select "84550"
click at [1042, 214] on button "Cancel" at bounding box center [1035, 211] width 57 height 28
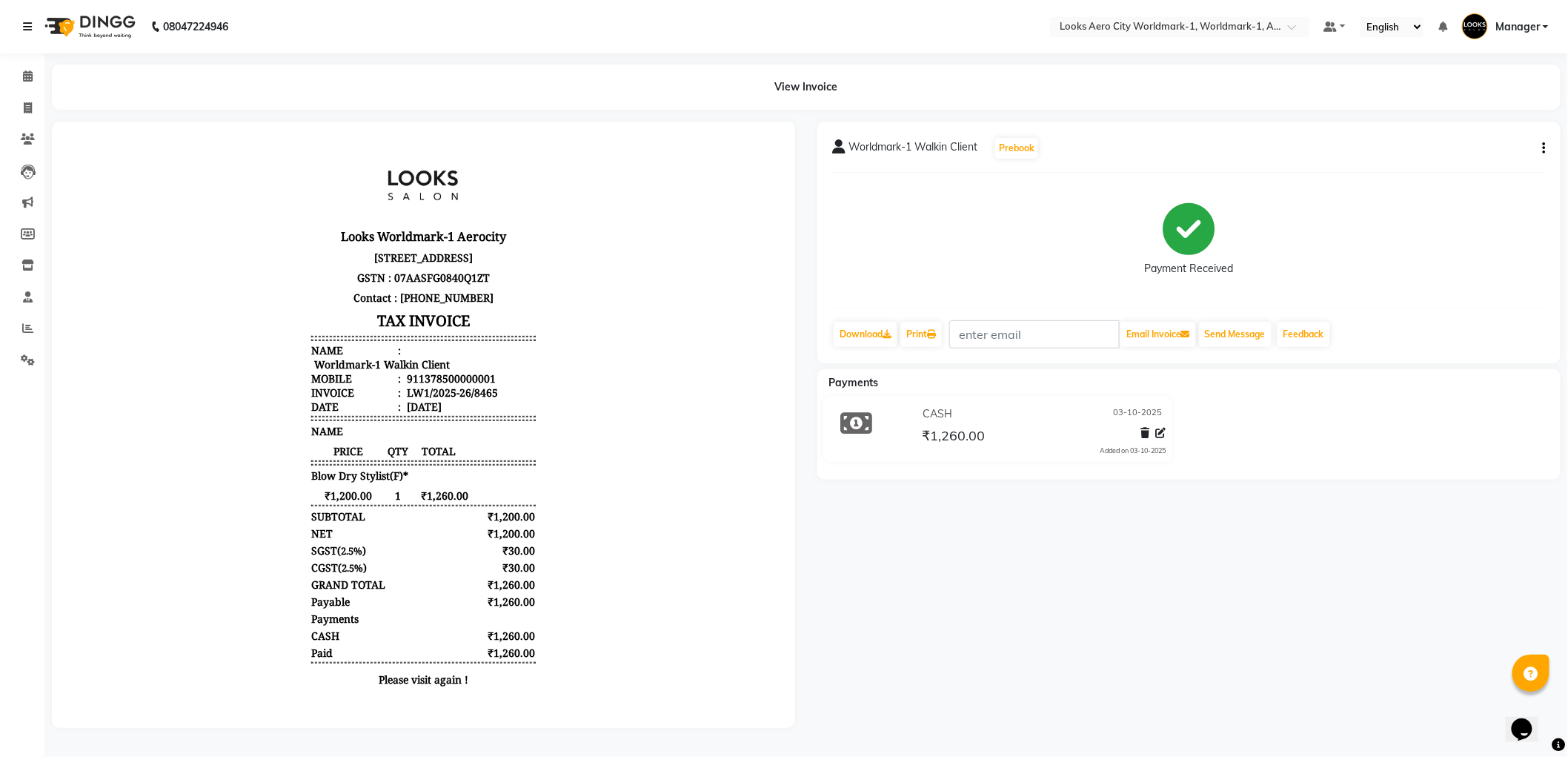
click at [29, 22] on icon at bounding box center [28, 26] width 9 height 10
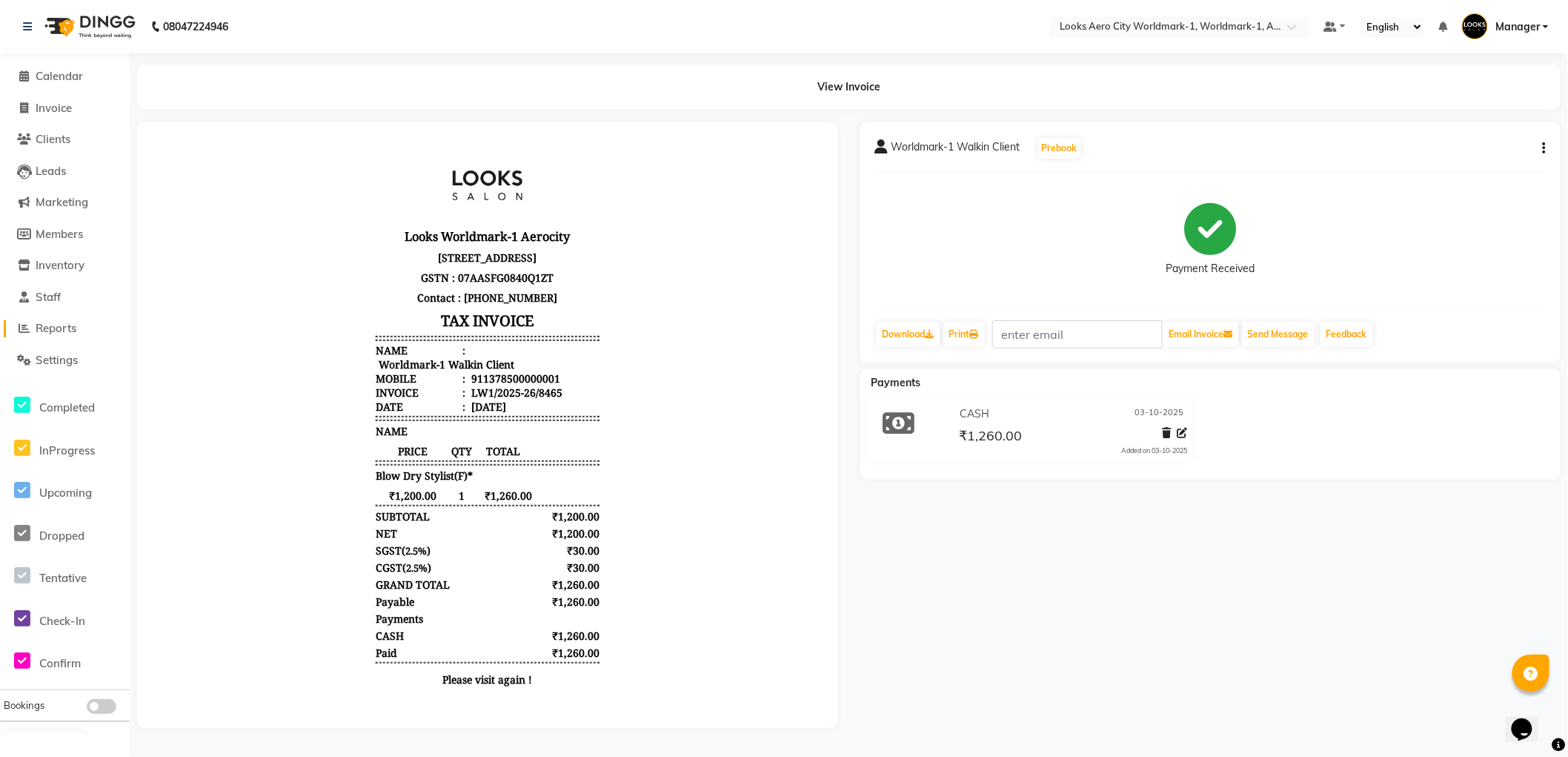
click at [65, 320] on link "Reports" at bounding box center [65, 329] width 123 height 17
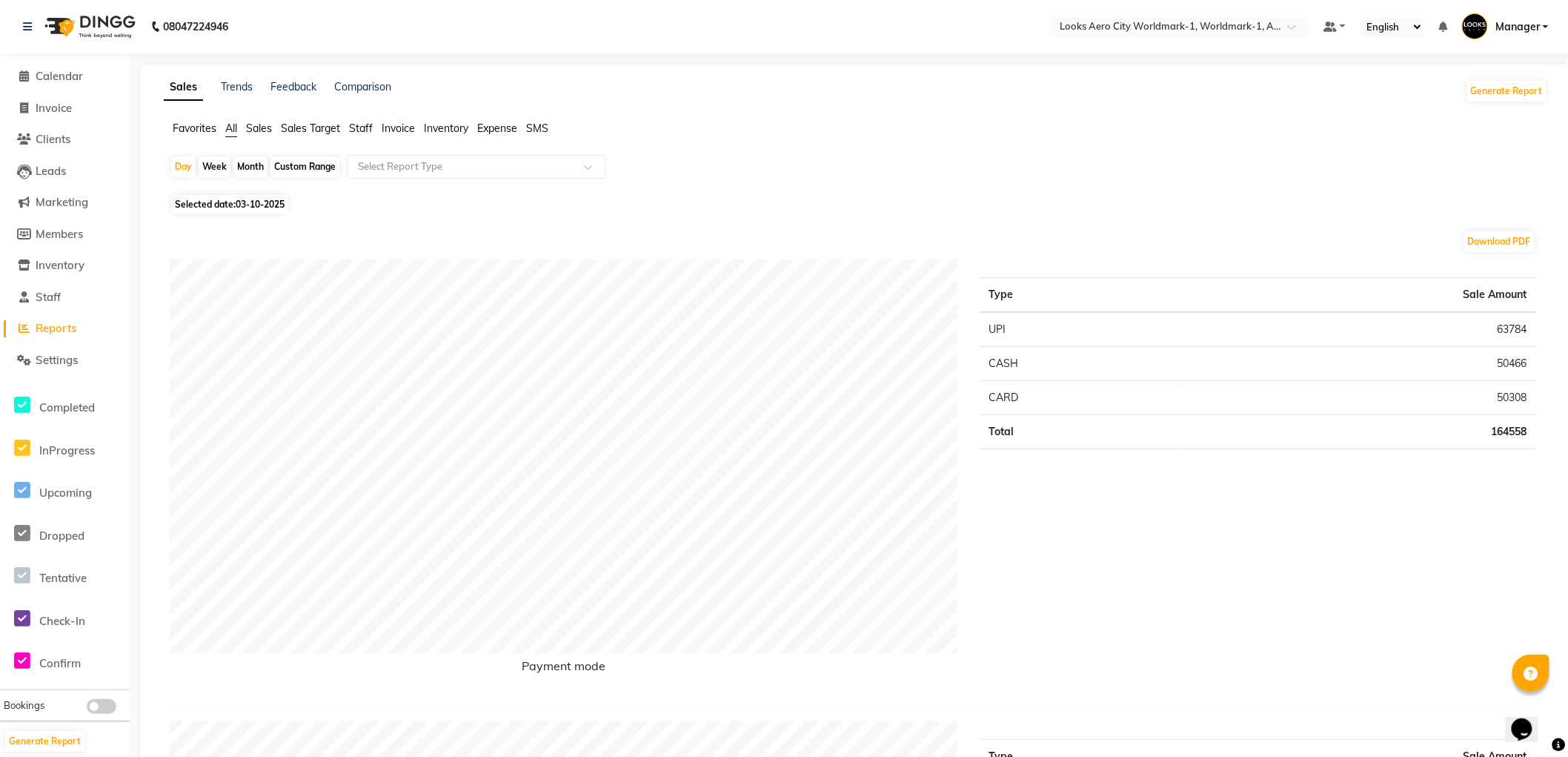
click at [359, 127] on span "Staff" at bounding box center [361, 128] width 24 height 13
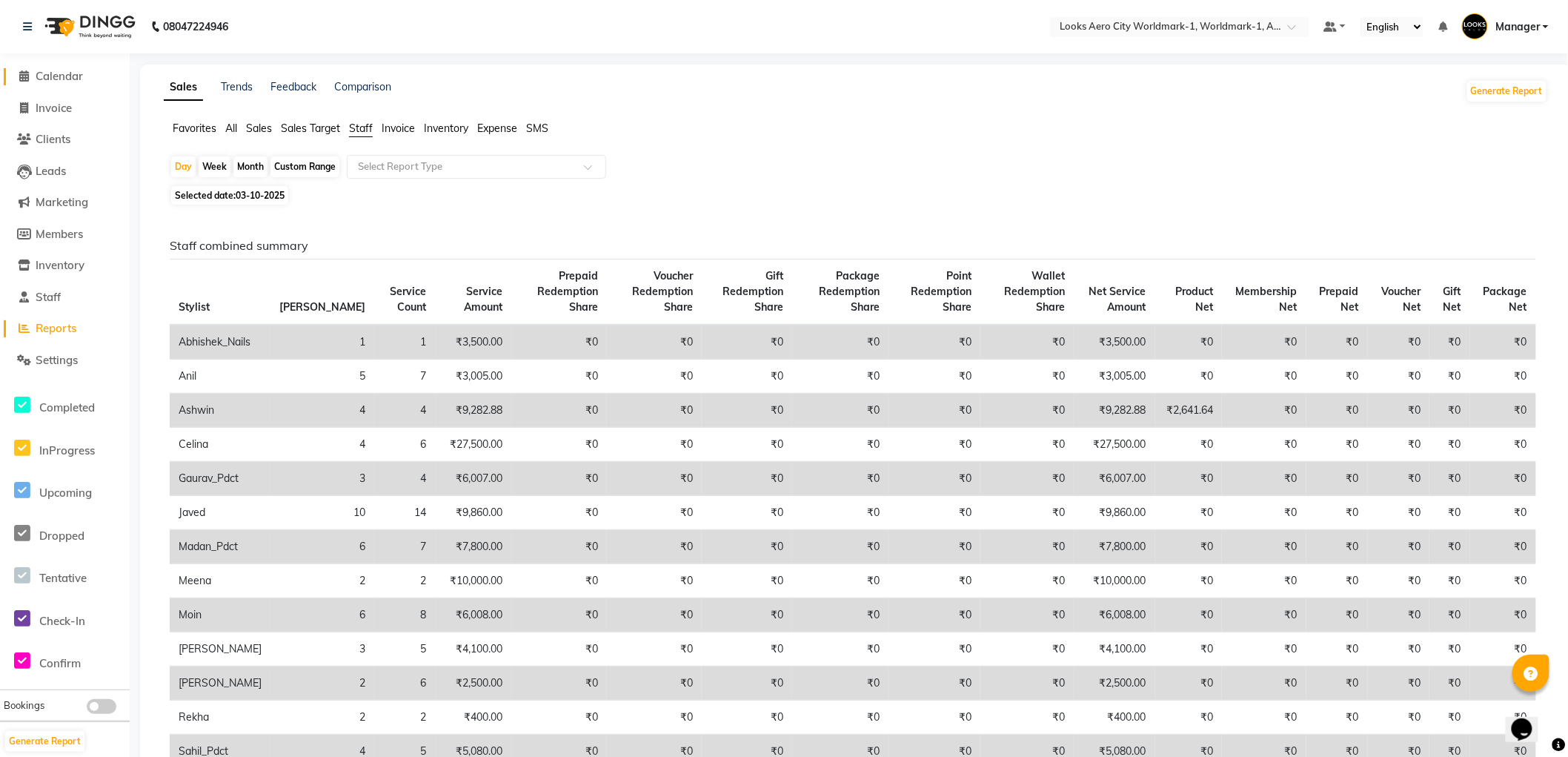
drag, startPoint x: 45, startPoint y: 71, endPoint x: 98, endPoint y: 45, distance: 59.0
click at [42, 71] on span "Calendar" at bounding box center [59, 76] width 47 height 14
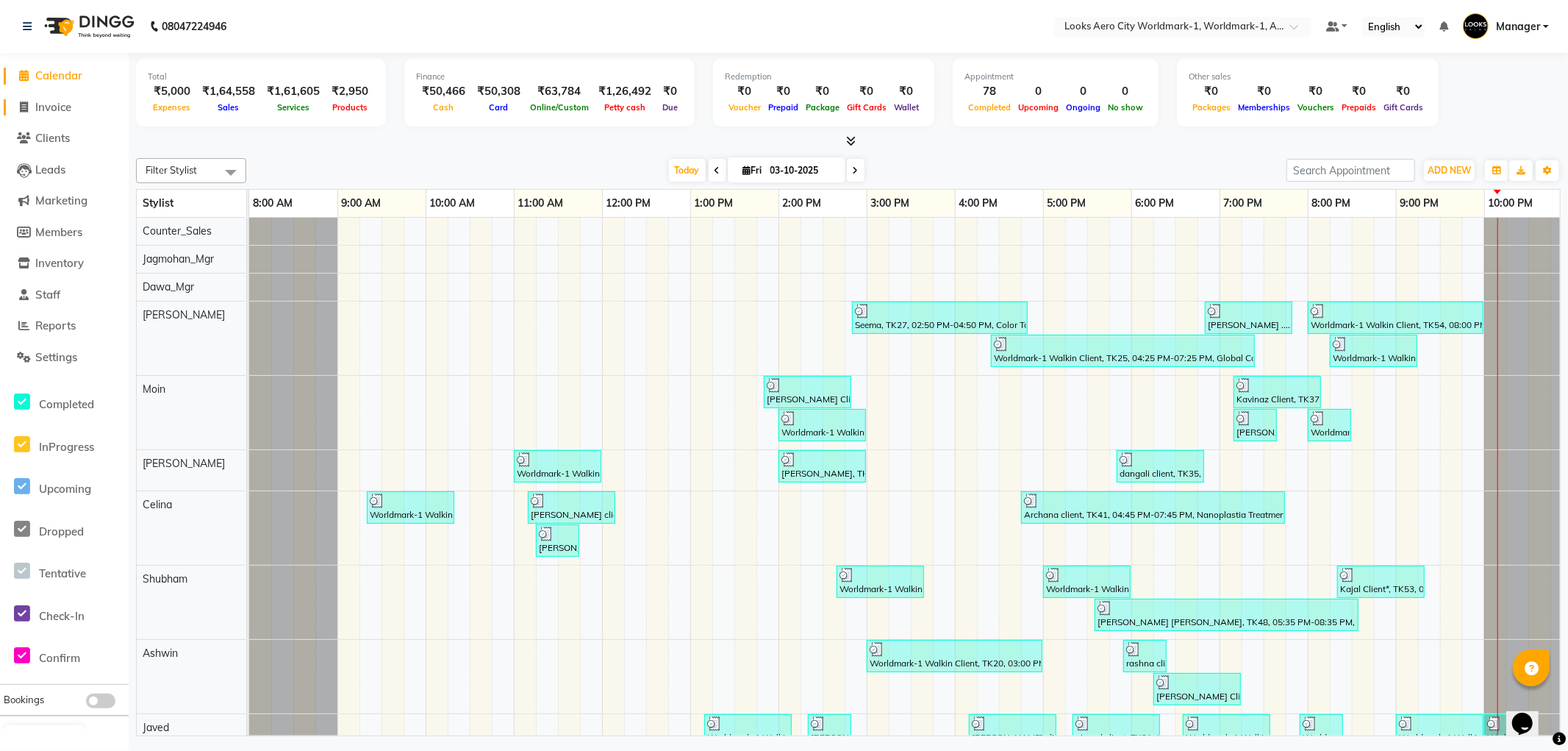
click at [64, 107] on span "Invoice" at bounding box center [53, 107] width 36 height 14
select select "service"
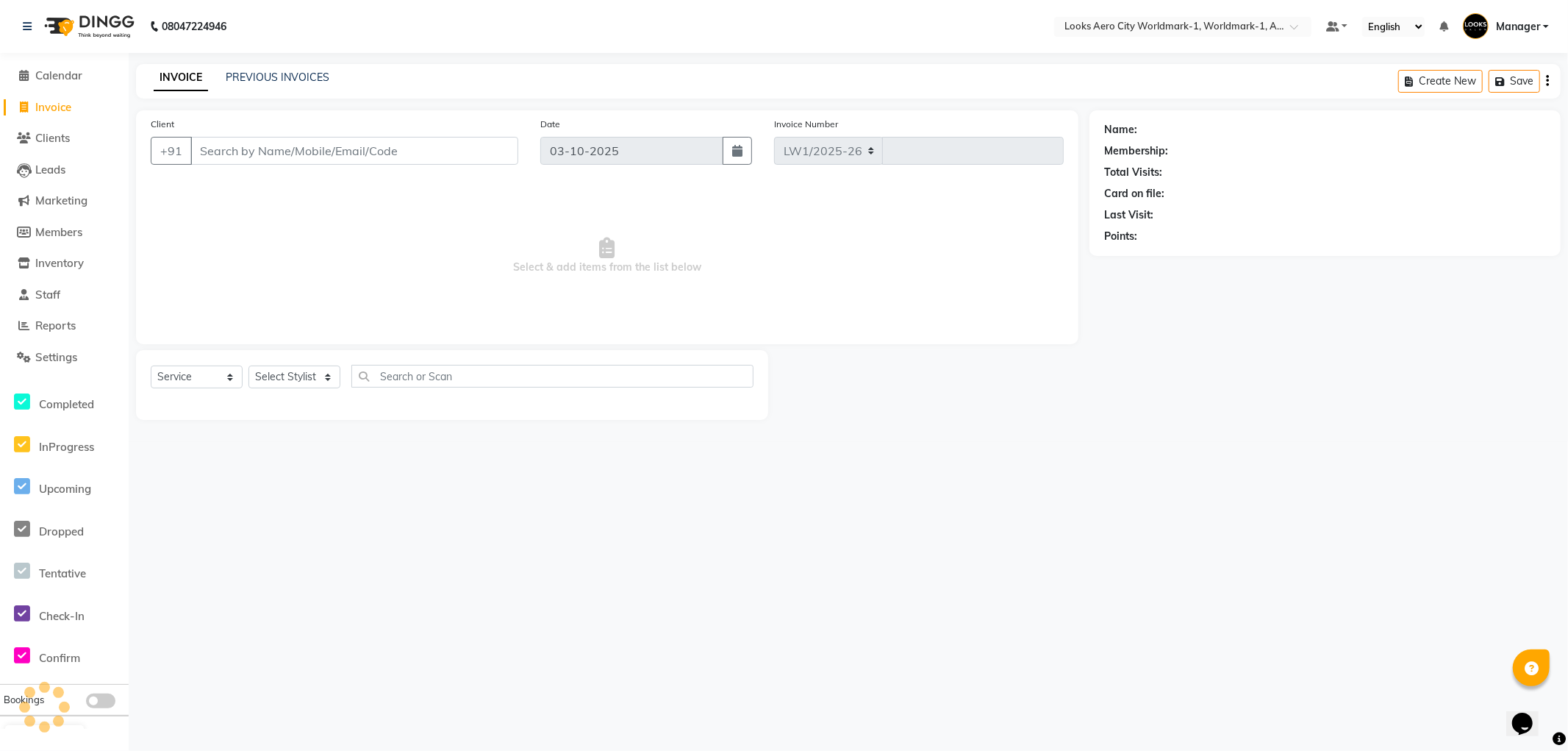
select select "8573"
type input "8466"
click at [269, 80] on link "PREVIOUS INVOICES" at bounding box center [277, 77] width 103 height 13
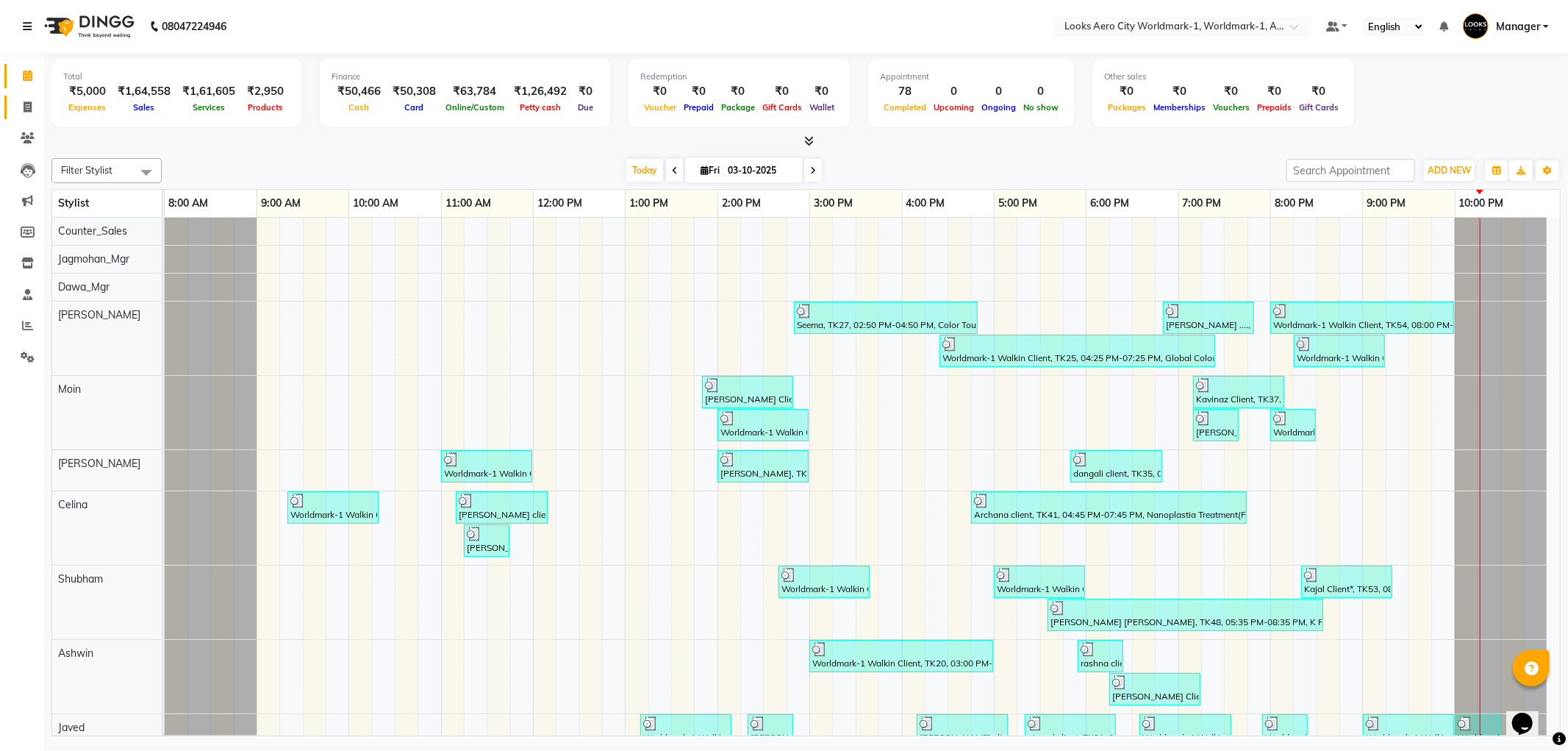
drag, startPoint x: 28, startPoint y: 23, endPoint x: 57, endPoint y: 111, distance: 92.7
click at [27, 22] on icon at bounding box center [28, 26] width 9 height 10
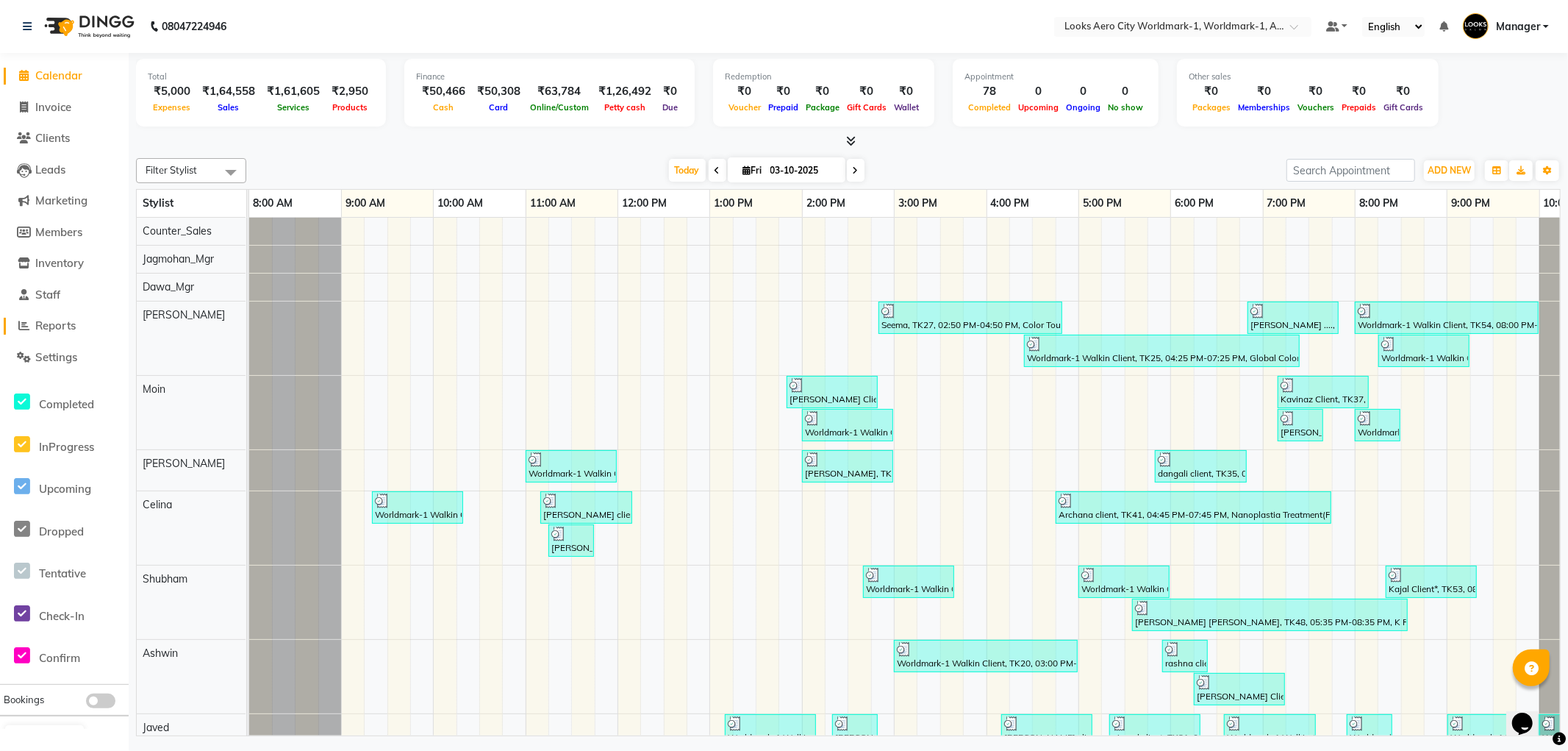
drag, startPoint x: 50, startPoint y: 326, endPoint x: 108, endPoint y: 224, distance: 117.3
click at [50, 325] on span "Reports" at bounding box center [55, 325] width 41 height 14
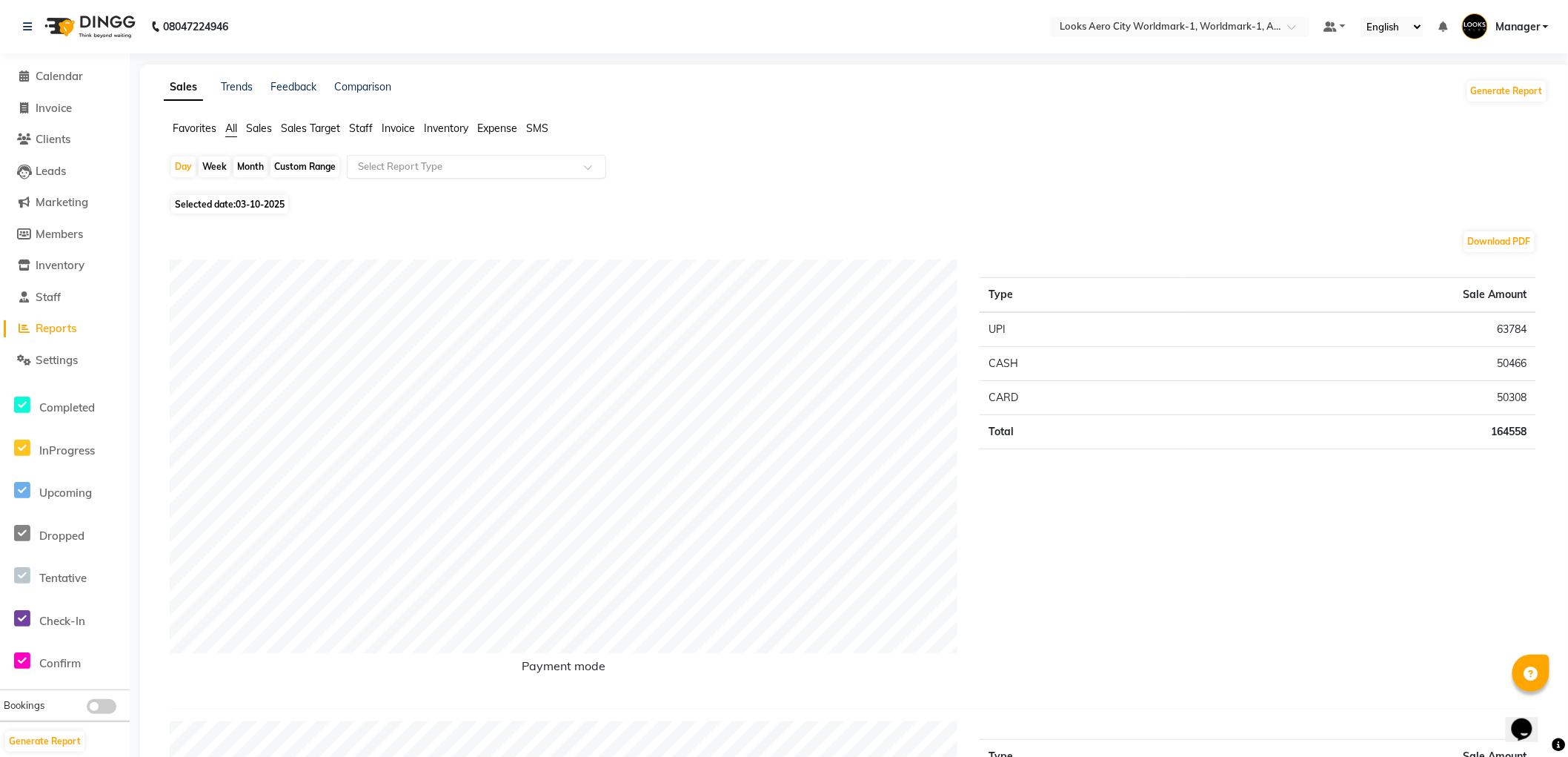
click at [386, 168] on input "text" at bounding box center [461, 167] width 214 height 15
click at [404, 191] on div "Daily Sales" at bounding box center [477, 194] width 258 height 29
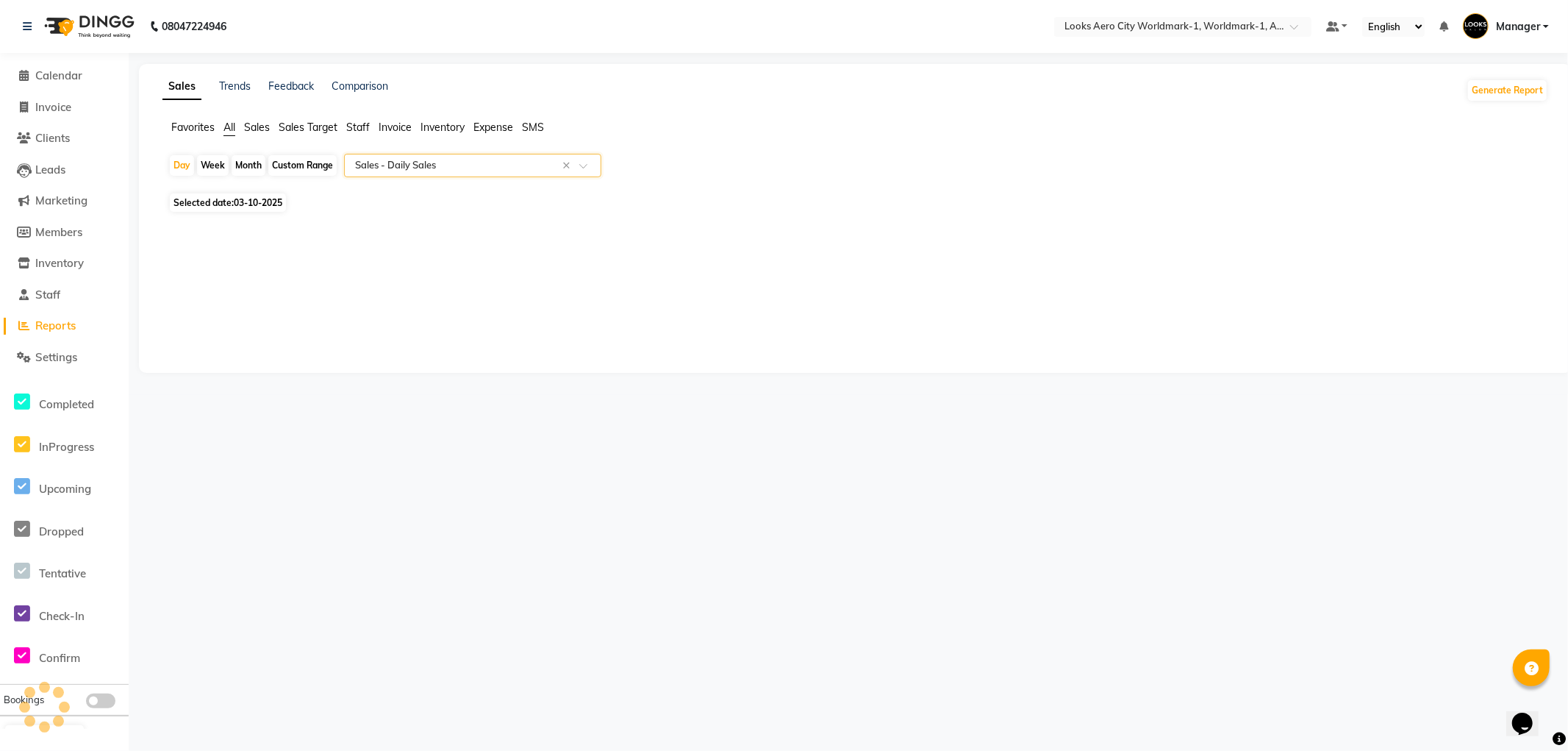
select select "full_report"
select select "csv"
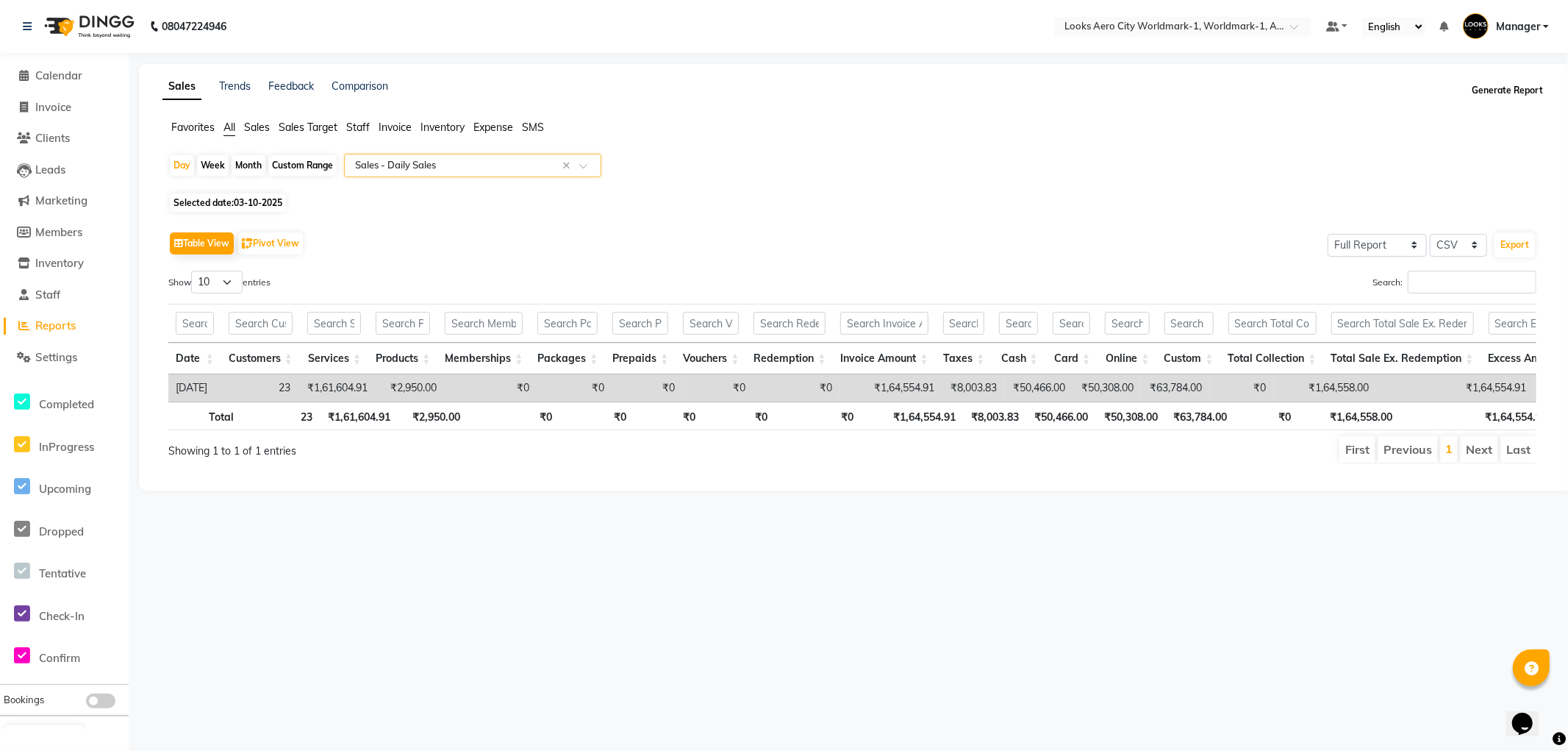
click at [1501, 90] on button "Generate Report" at bounding box center [1508, 90] width 79 height 21
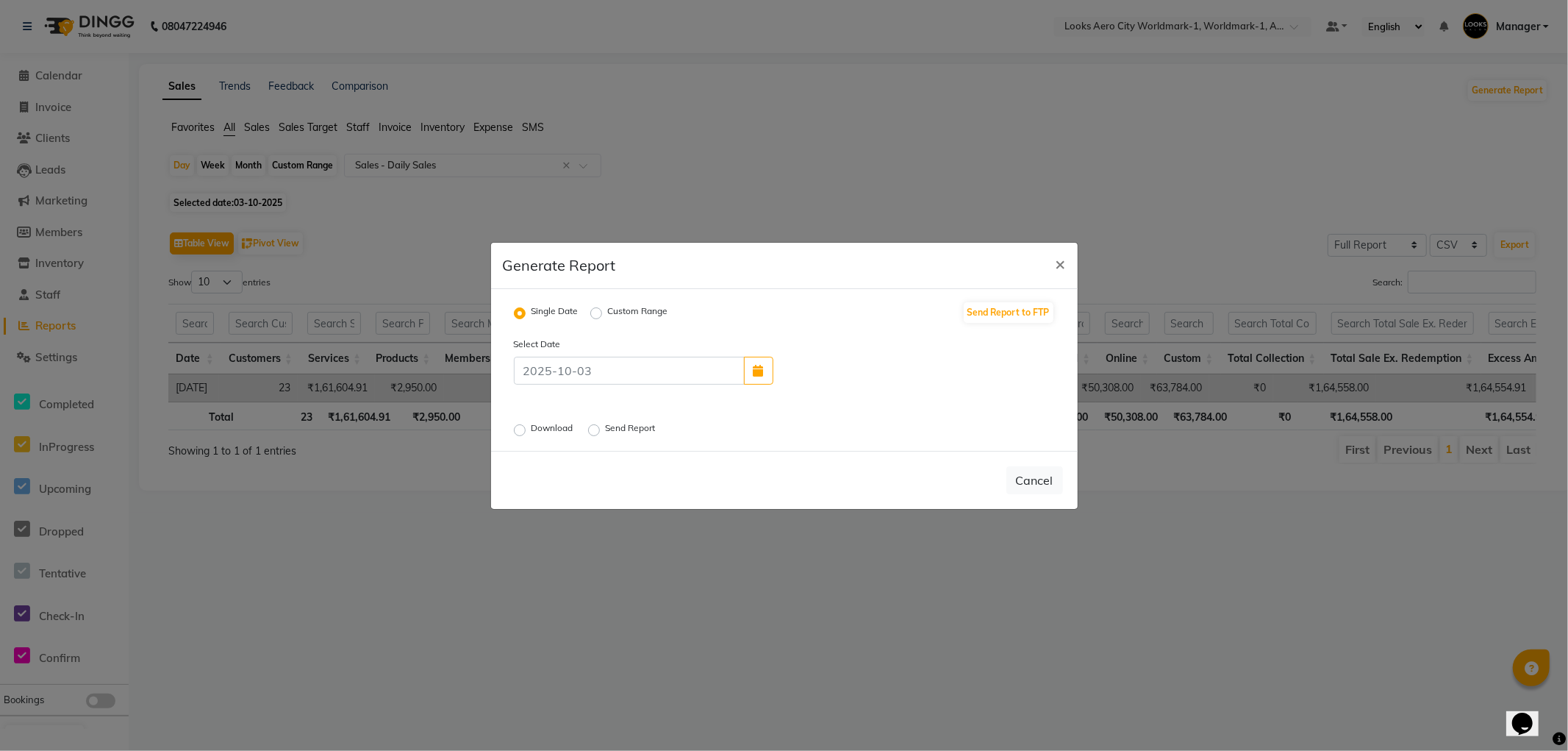
click at [532, 430] on label "Download" at bounding box center [554, 430] width 45 height 18
click at [518, 430] on input "Download" at bounding box center [521, 429] width 10 height 10
radio input "true"
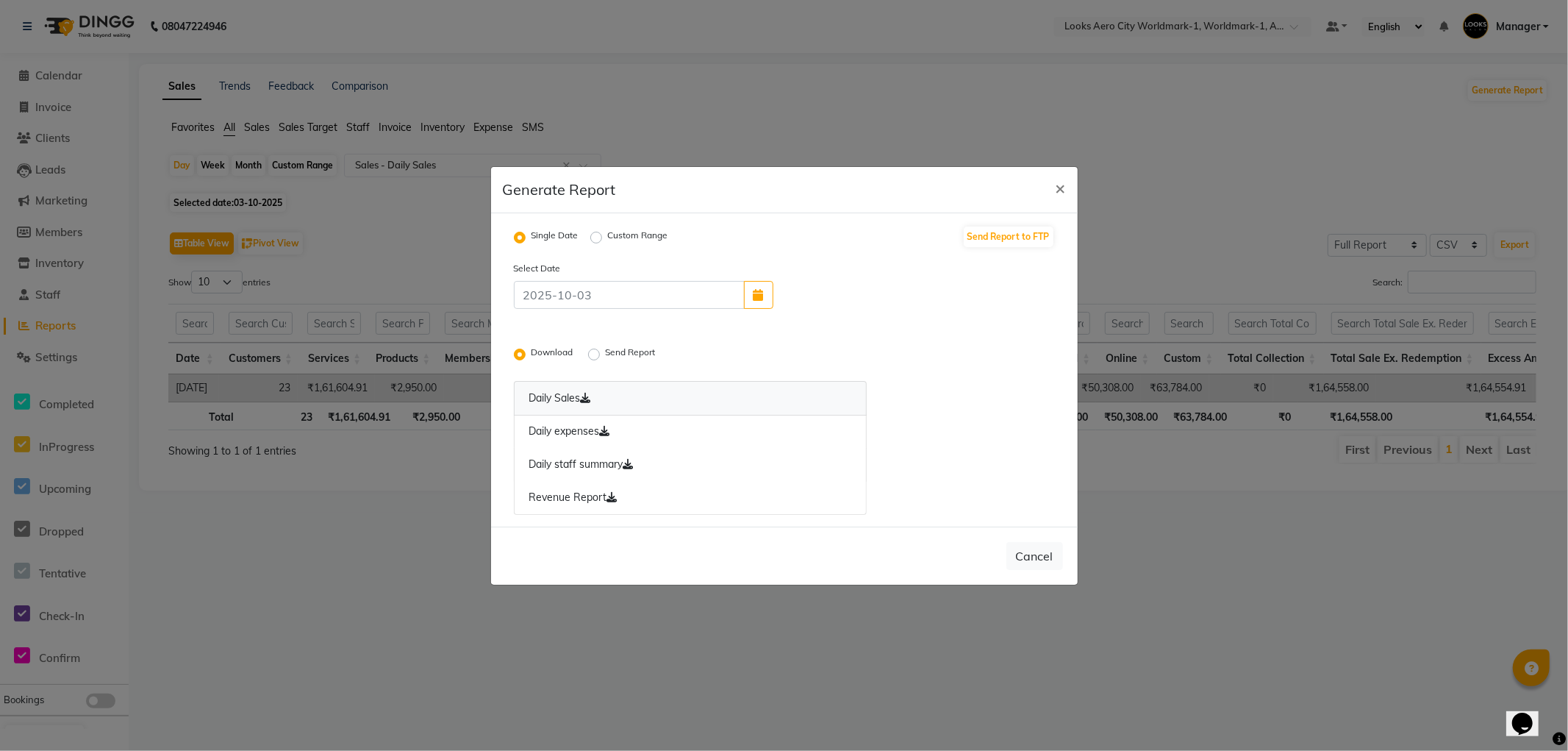
click at [588, 399] on icon at bounding box center [585, 397] width 10 height 10
click at [608, 434] on icon at bounding box center [605, 430] width 10 height 10
drag, startPoint x: 633, startPoint y: 467, endPoint x: 616, endPoint y: 486, distance: 25.5
click at [634, 467] on icon at bounding box center [628, 464] width 10 height 10
click at [605, 500] on link "Revenue Report" at bounding box center [691, 498] width 354 height 34
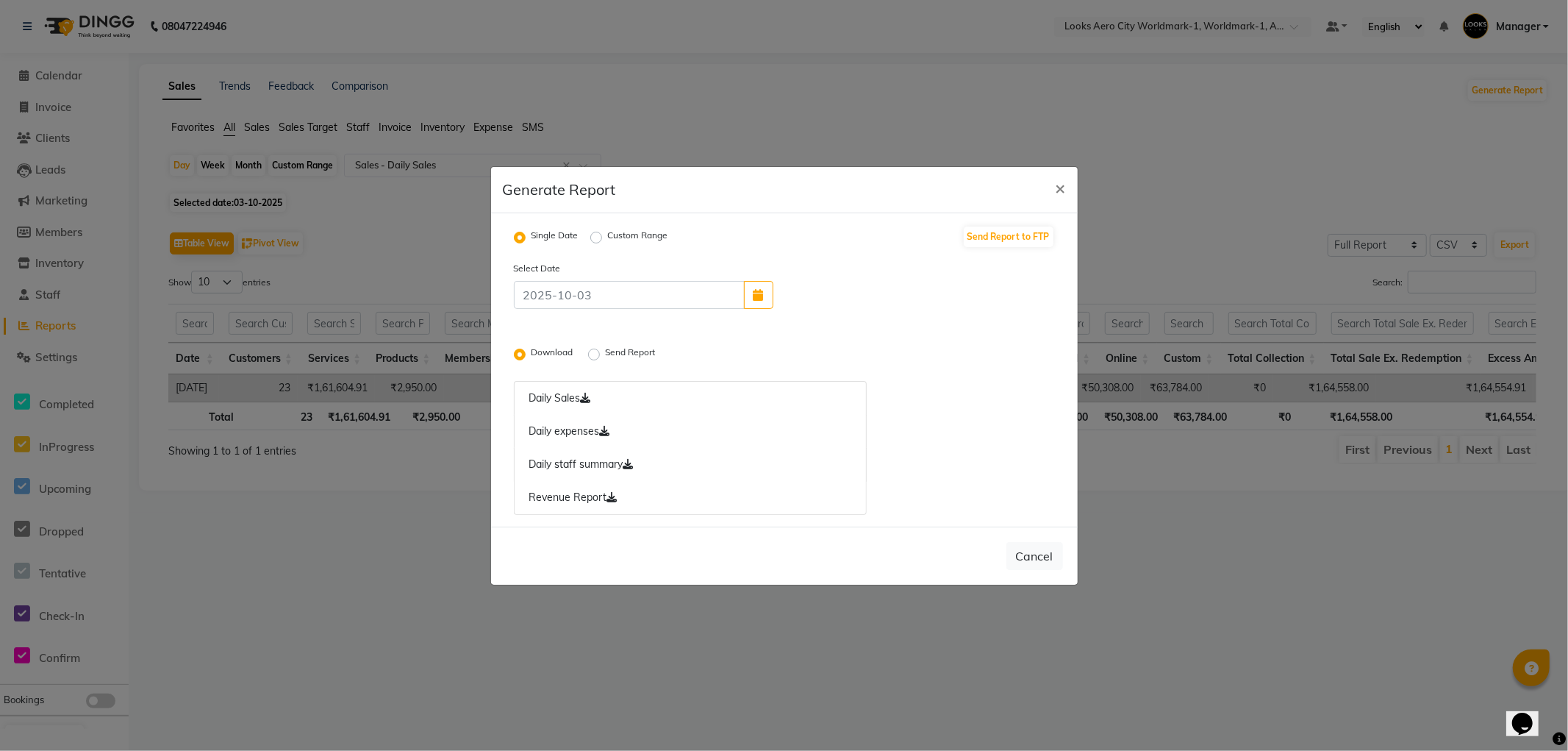
click at [606, 354] on label "Send Report" at bounding box center [632, 354] width 53 height 18
click at [599, 354] on input "Send Report" at bounding box center [595, 353] width 10 height 10
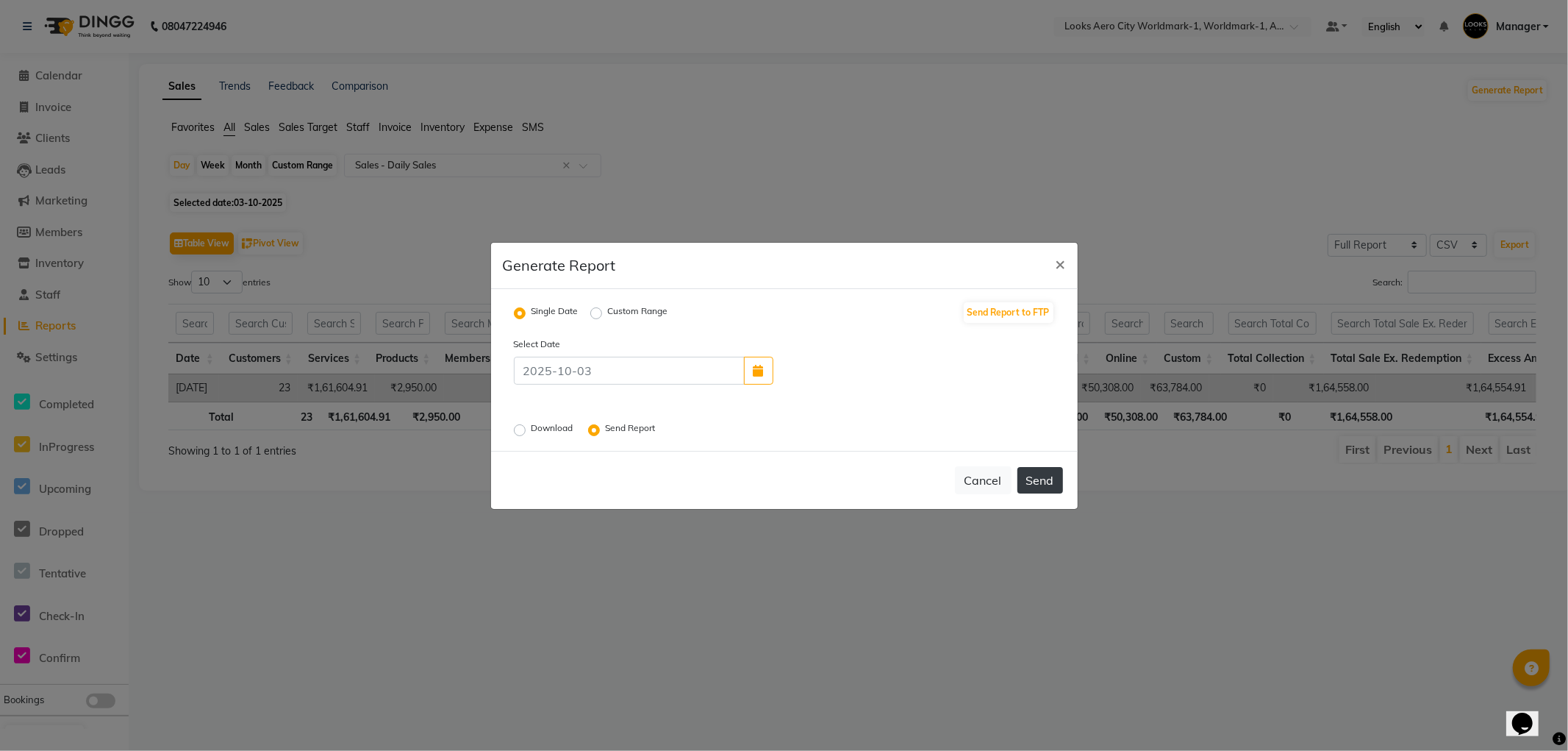
click at [1027, 473] on button "Send" at bounding box center [1041, 480] width 46 height 27
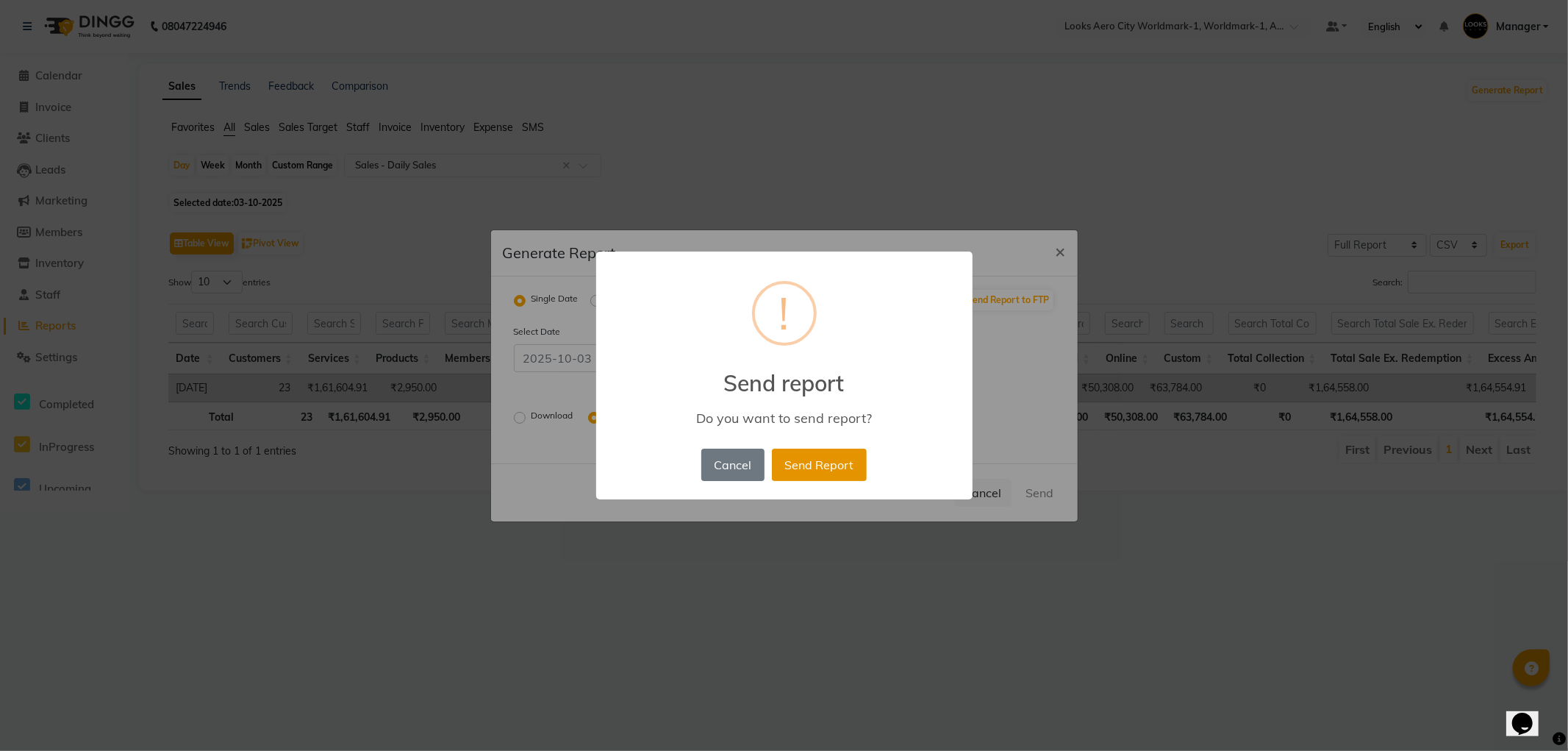
click at [817, 465] on button "Send Report" at bounding box center [820, 465] width 95 height 32
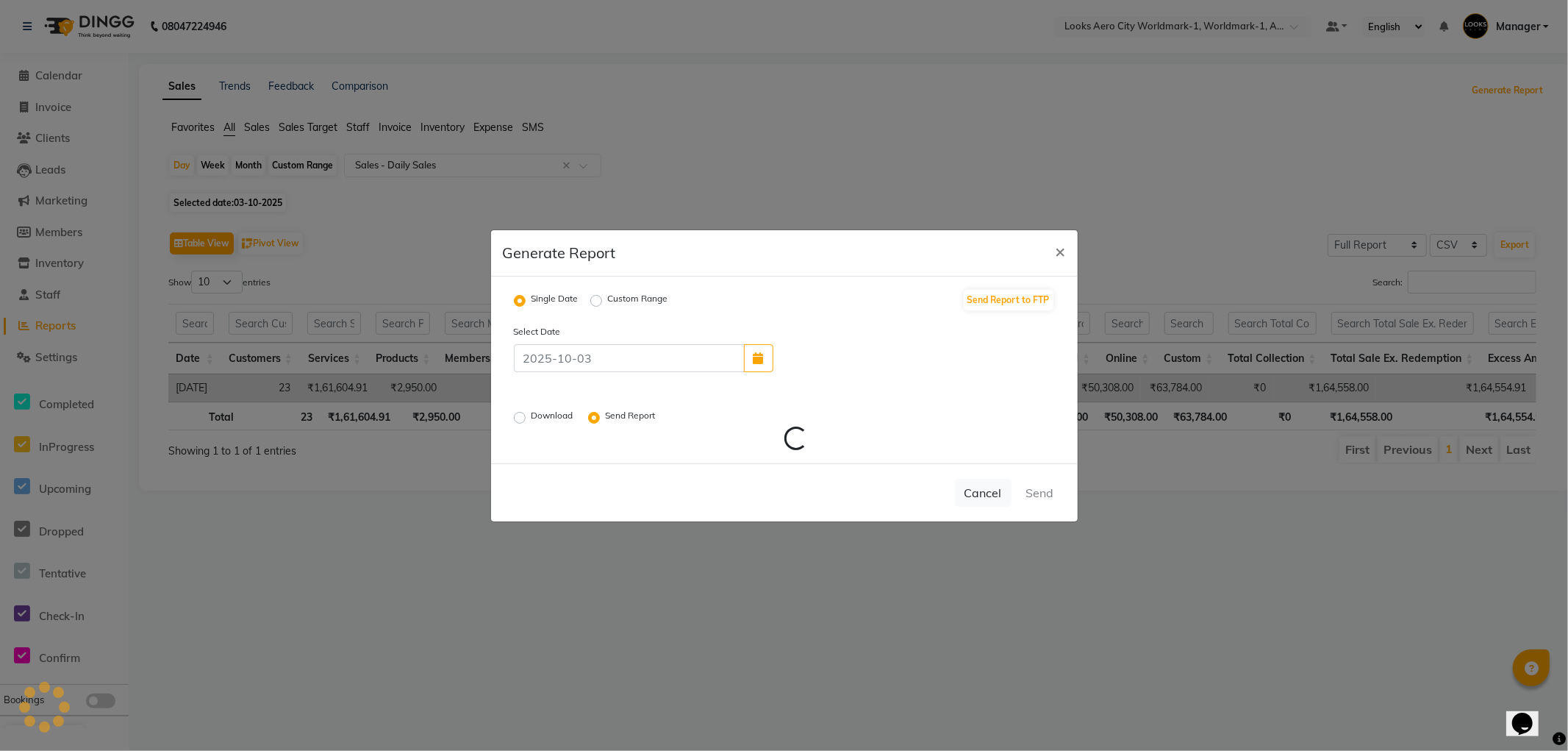
radio input "false"
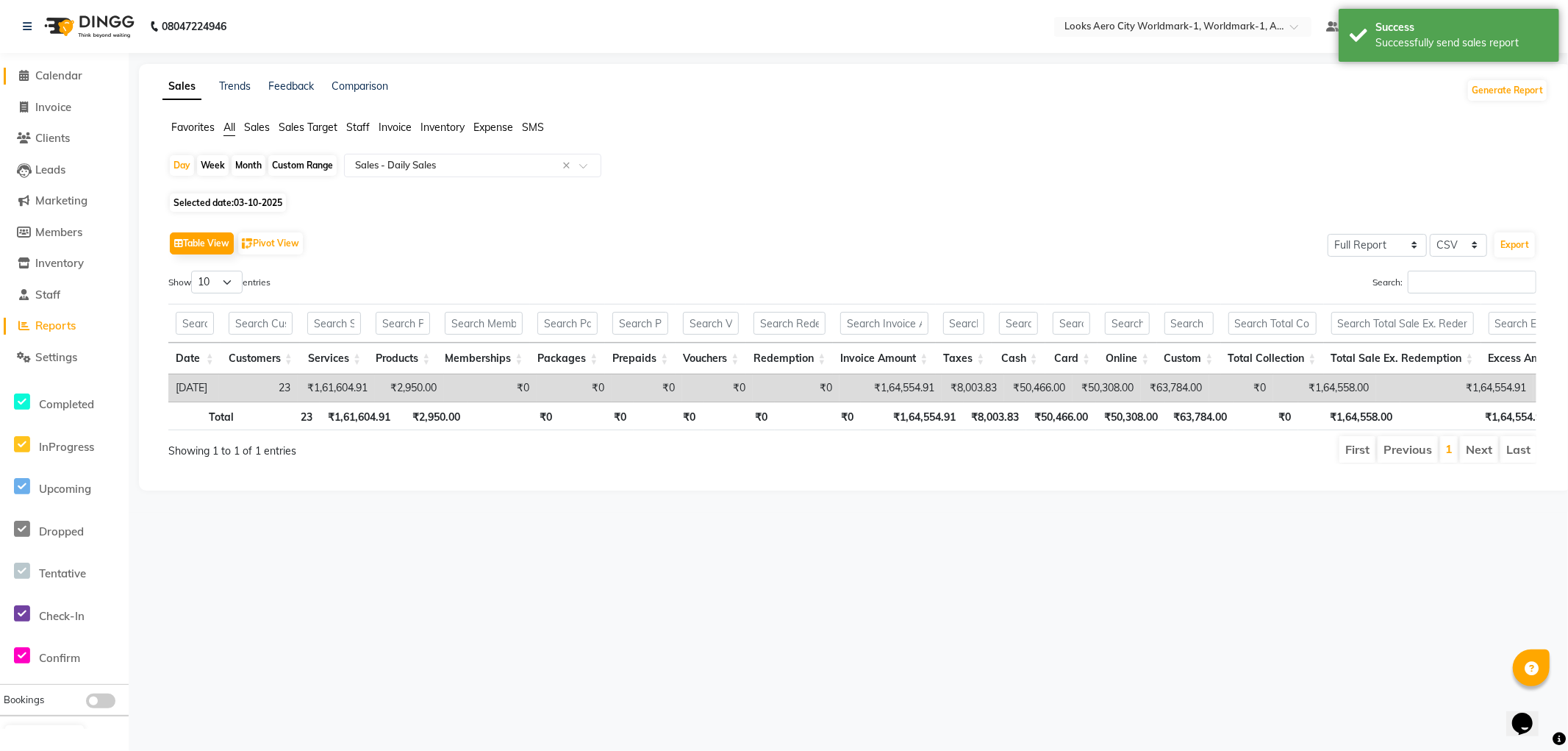
click at [63, 75] on span "Calendar" at bounding box center [58, 75] width 47 height 14
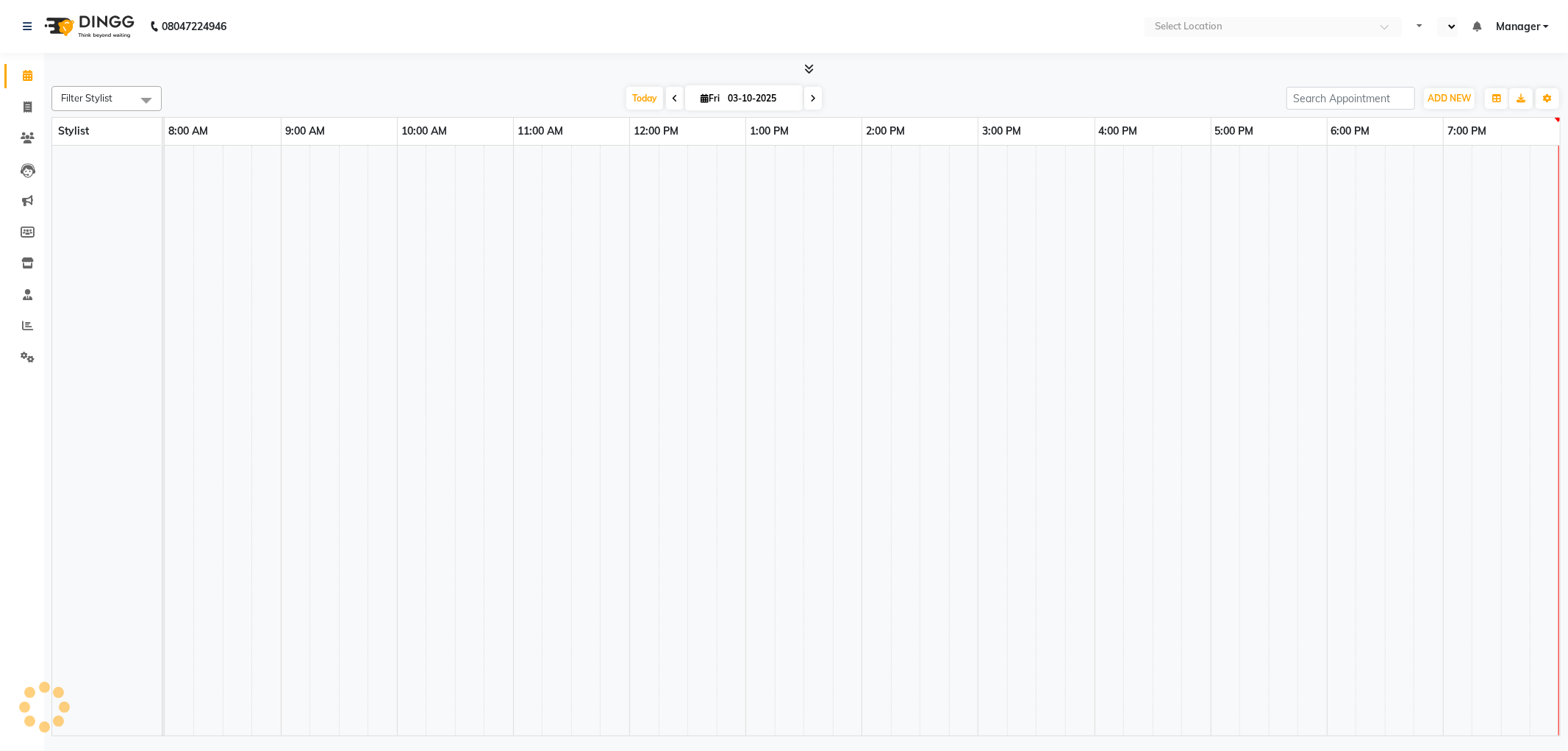
select select "en"
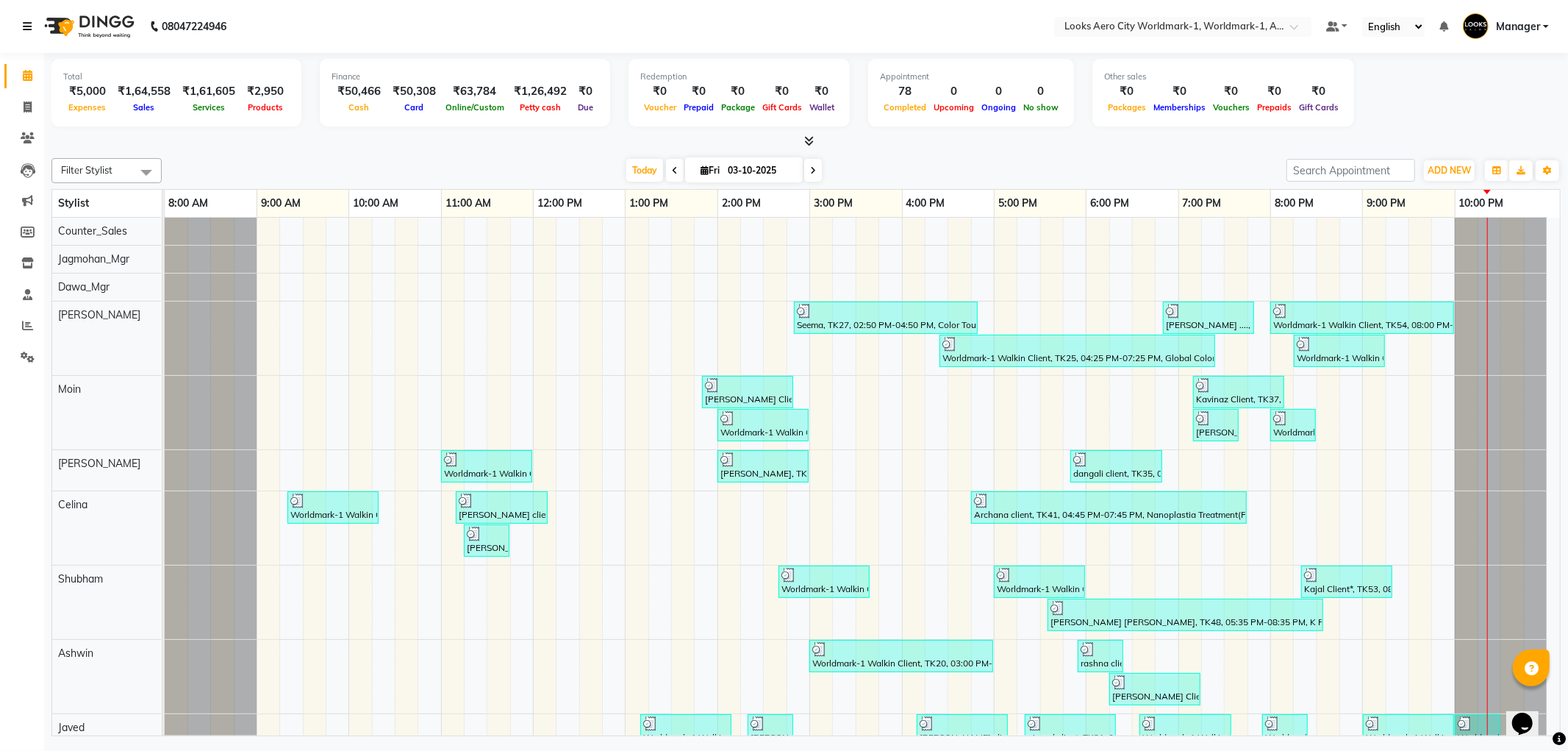
click at [24, 28] on icon at bounding box center [28, 26] width 9 height 10
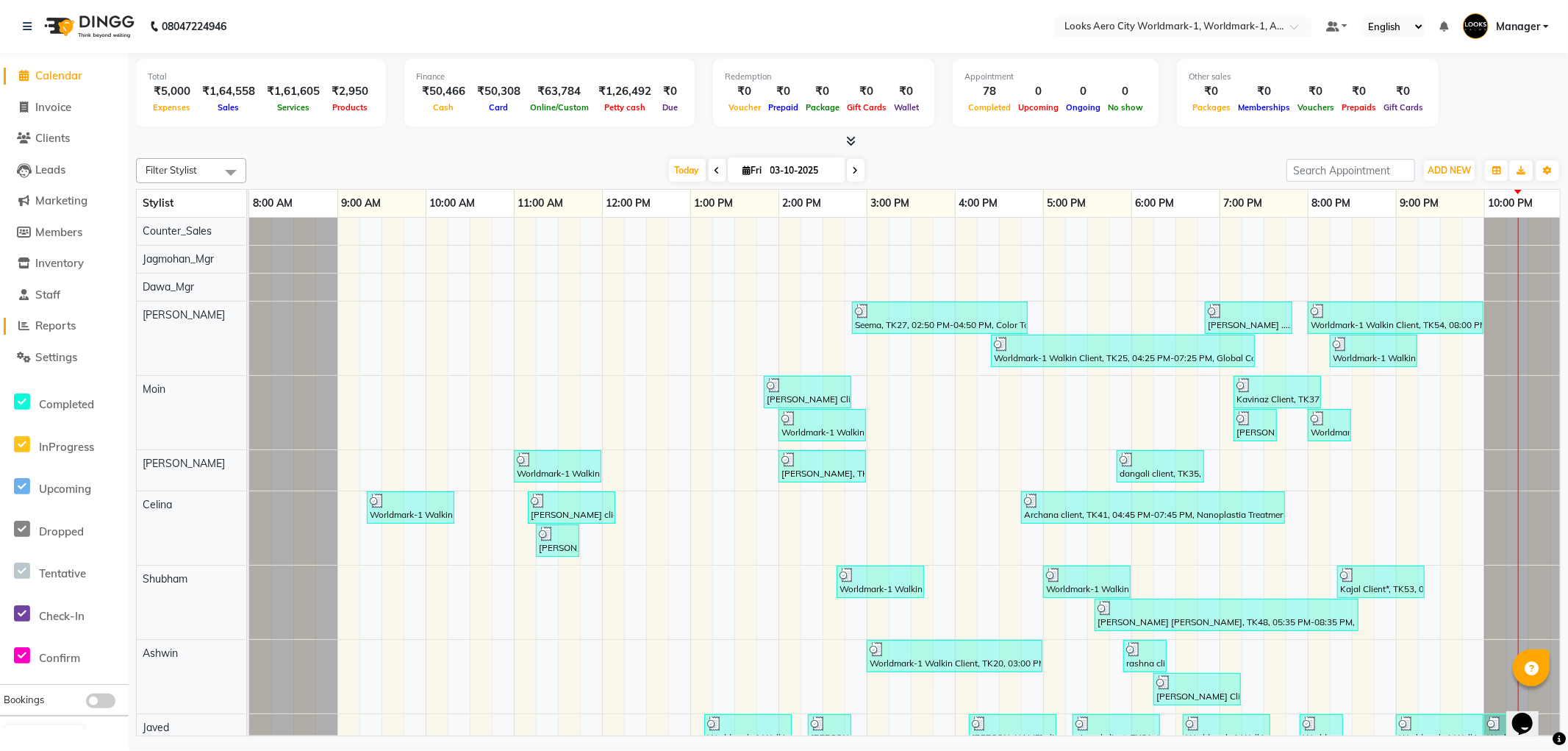
click at [63, 328] on span "Reports" at bounding box center [55, 325] width 41 height 14
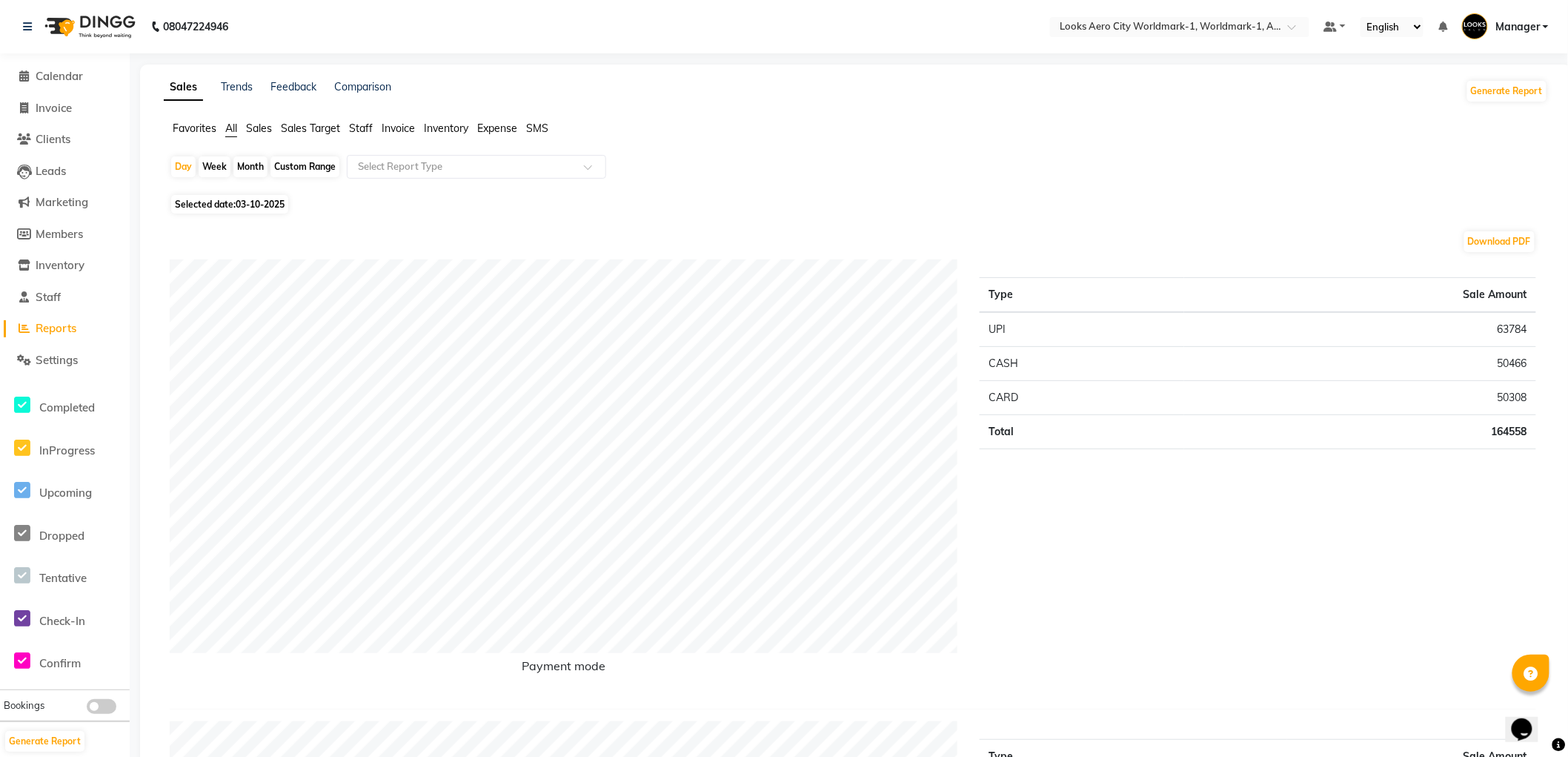
click at [354, 127] on span "Staff" at bounding box center [361, 128] width 24 height 13
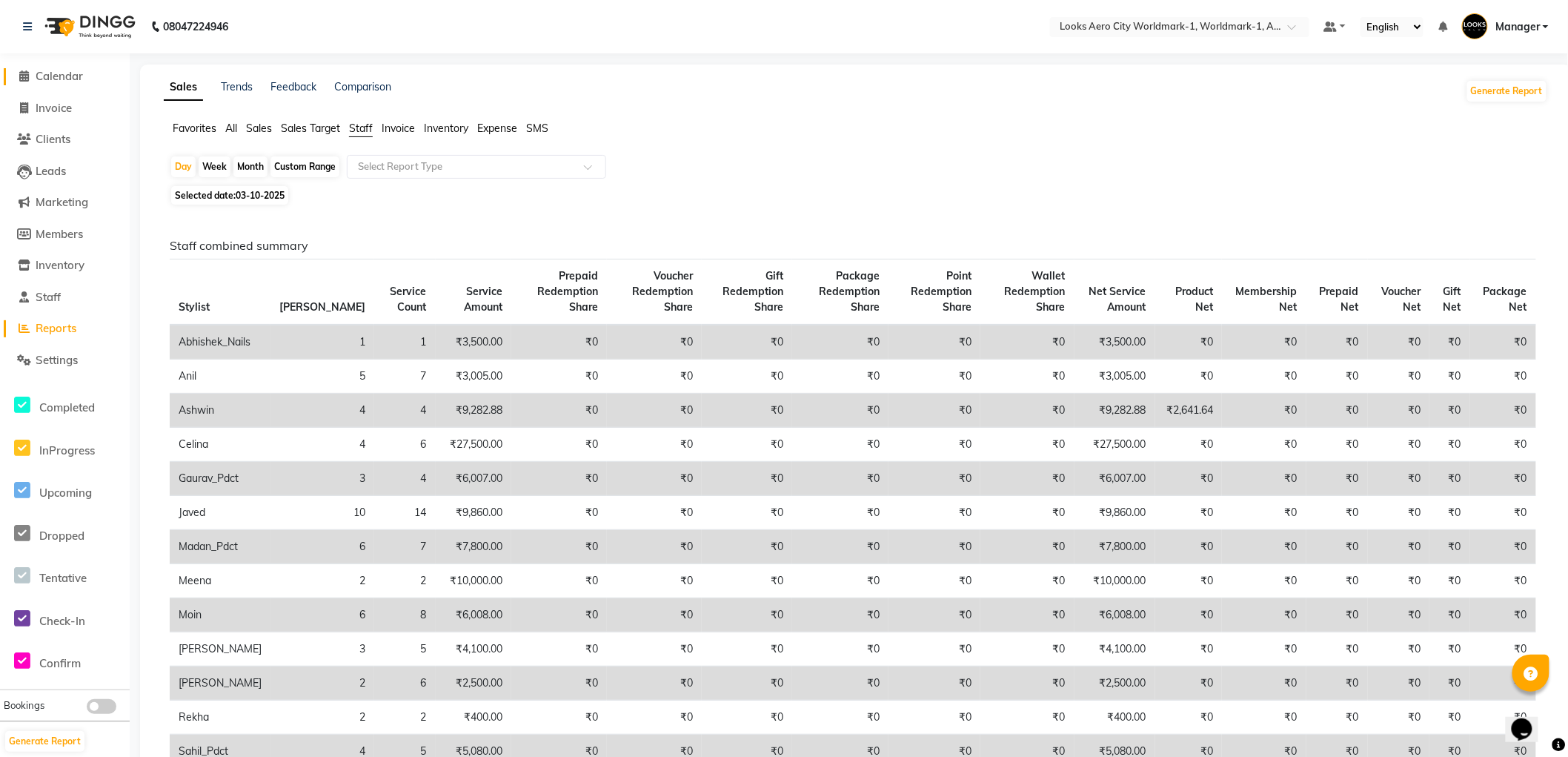
click at [63, 78] on span "Calendar" at bounding box center [59, 76] width 47 height 14
